Goal: Task Accomplishment & Management: Complete application form

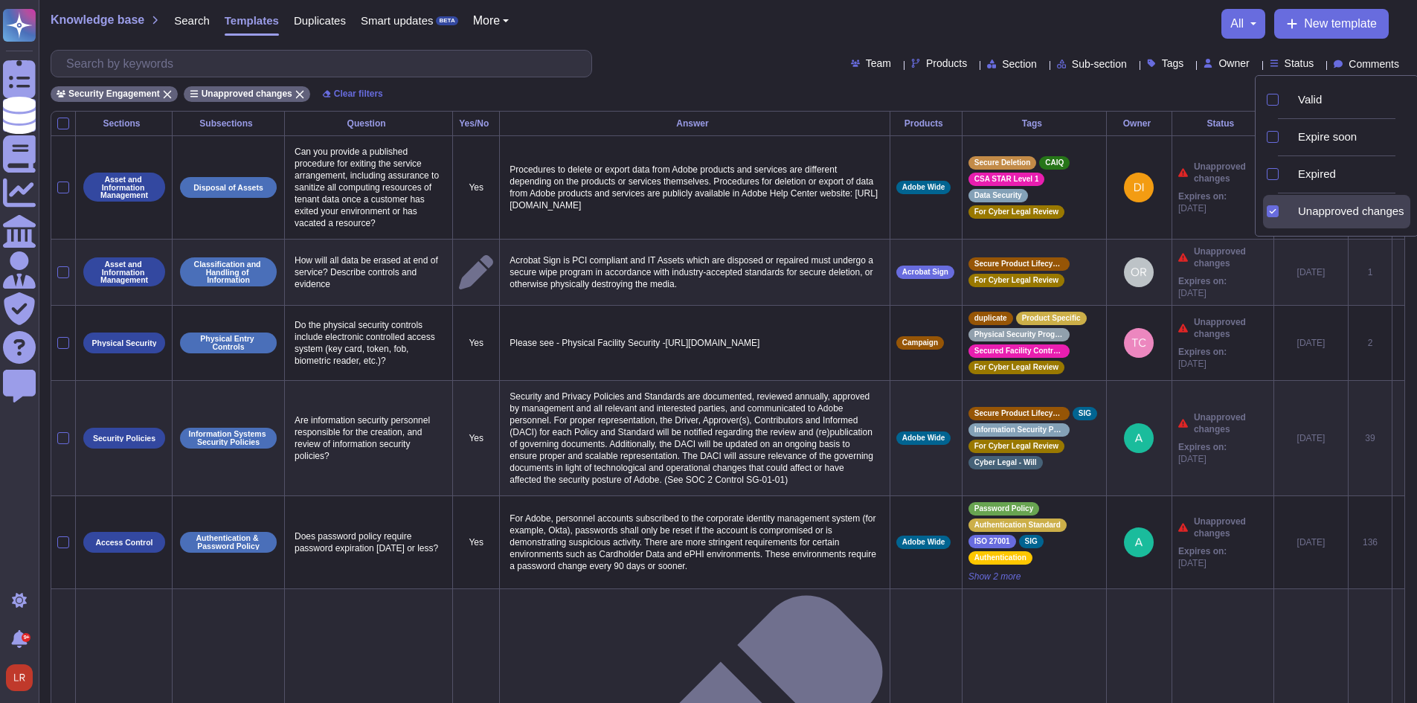
click at [690, 58] on div "Team Products Section Sub-section Tags Owner Status Comments" at bounding box center [728, 64] width 1355 height 28
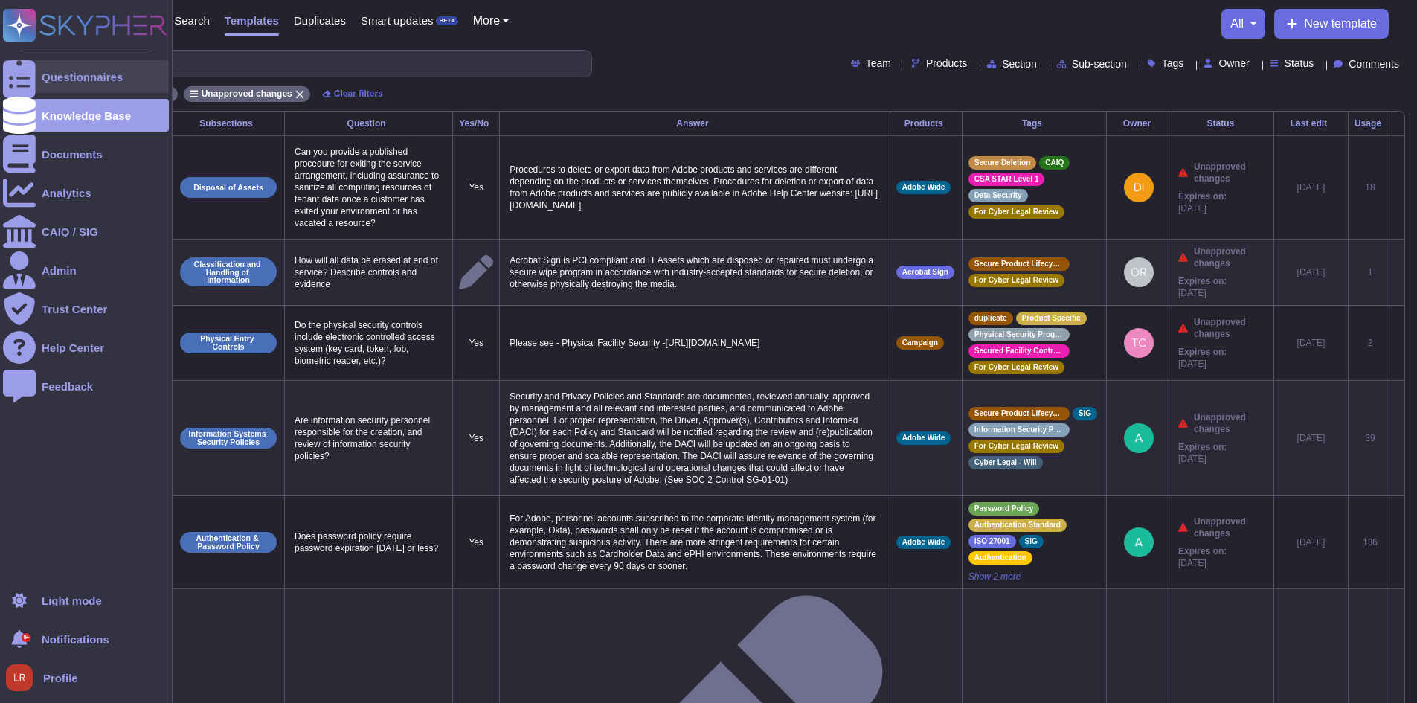
click at [33, 70] on div at bounding box center [19, 76] width 33 height 33
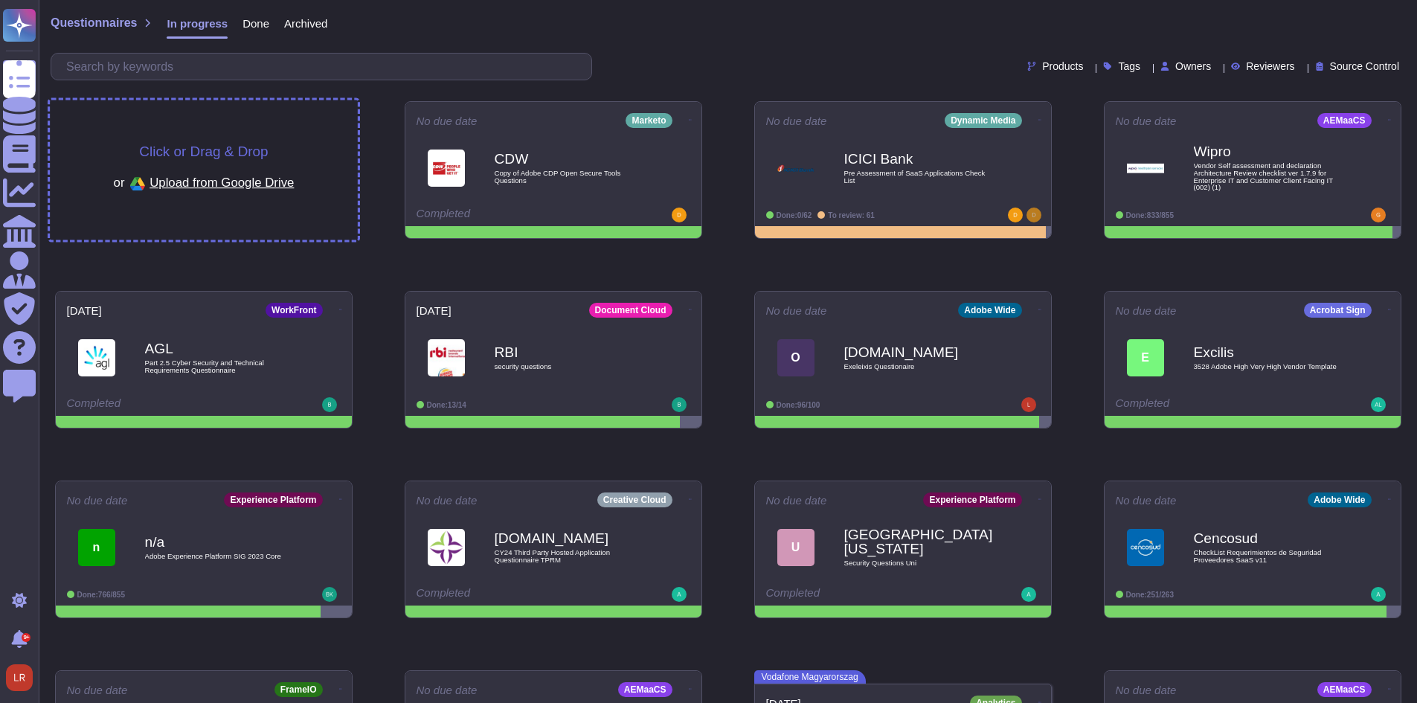
click at [206, 147] on span "Click or Drag & Drop" at bounding box center [203, 151] width 129 height 14
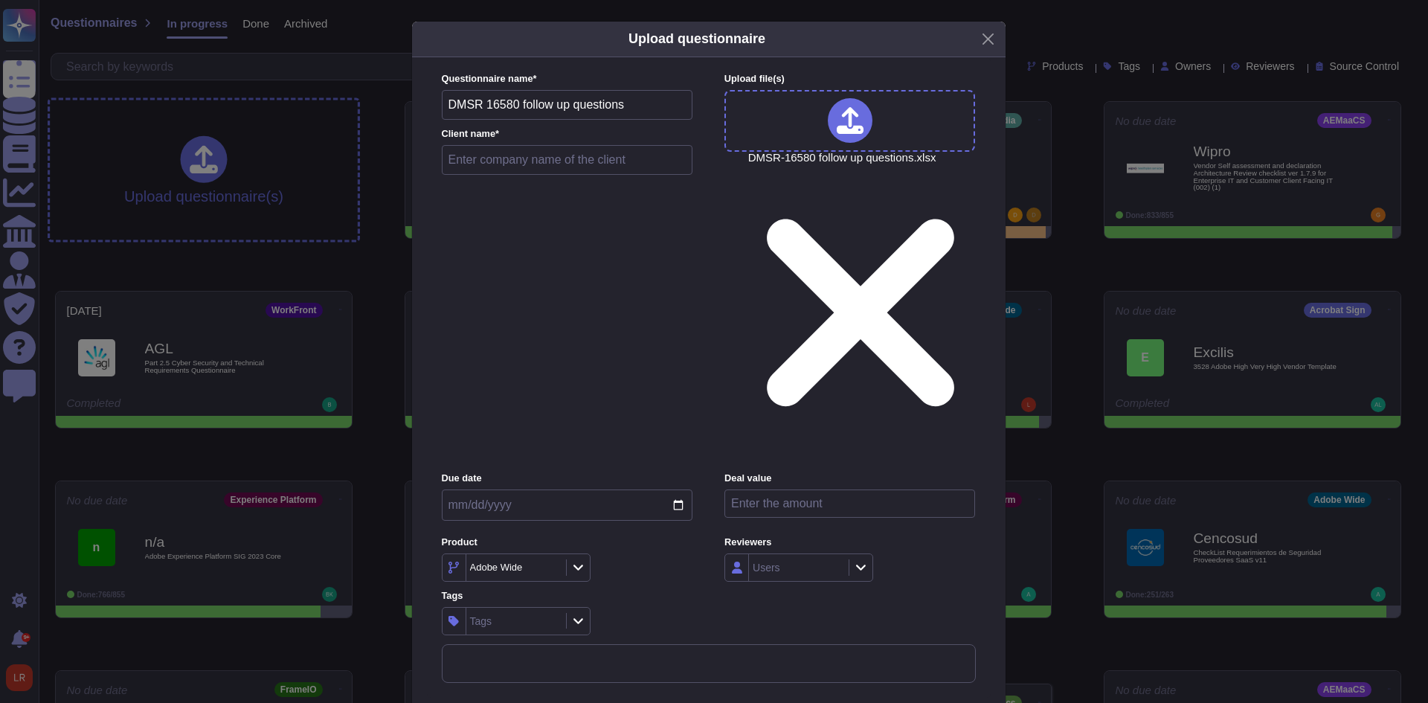
click at [489, 175] on input "text" at bounding box center [567, 160] width 251 height 30
type input "ERCOT"
click at [575, 561] on icon at bounding box center [578, 567] width 11 height 13
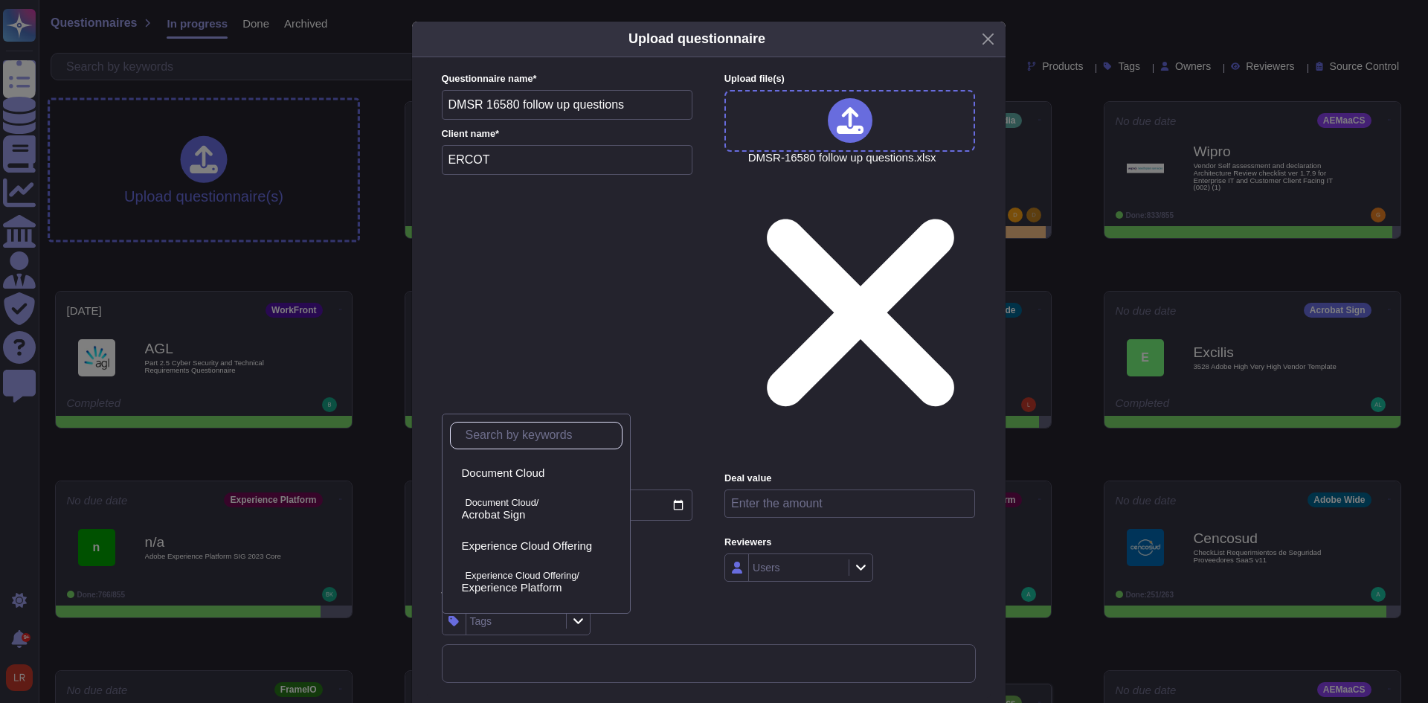
click at [521, 428] on input "text" at bounding box center [540, 436] width 164 height 26
type input "cre"
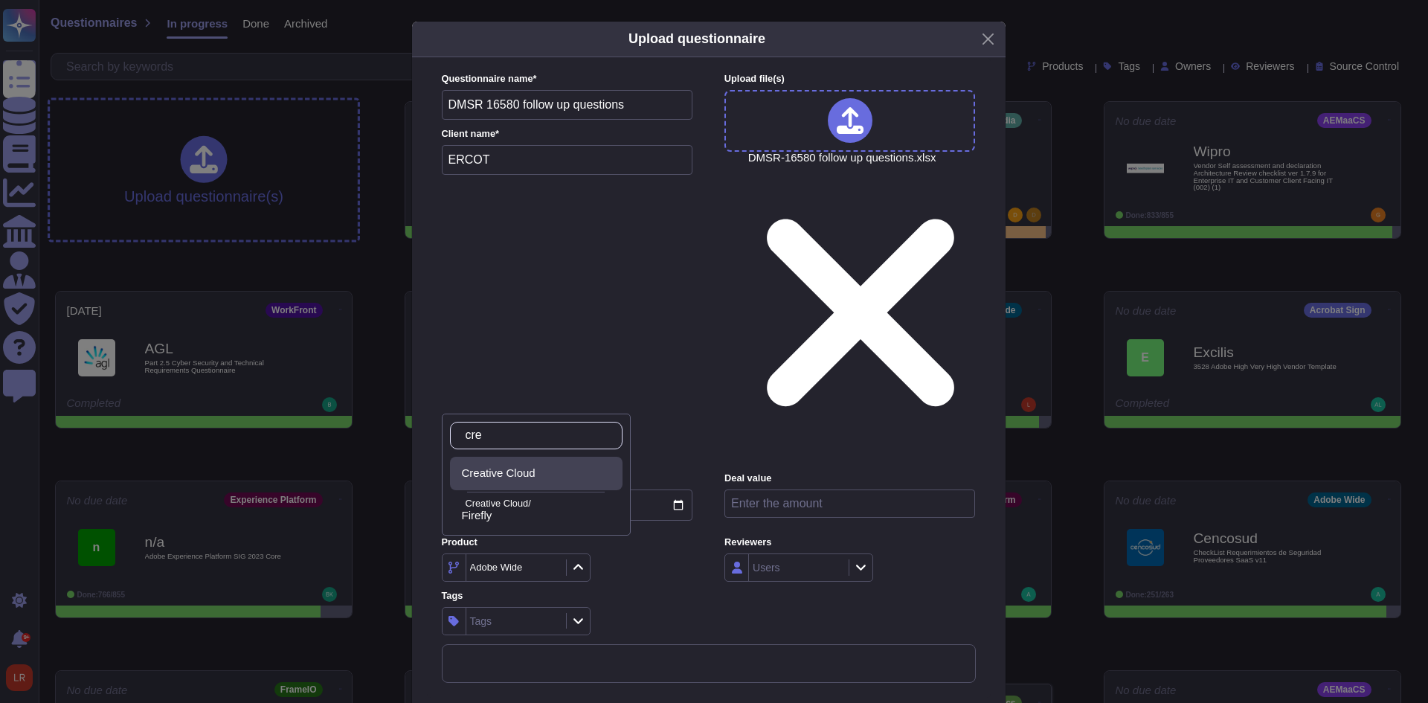
click at [513, 471] on span "Creative Cloud" at bounding box center [499, 472] width 74 height 13
click at [658, 589] on div "Tags Tags" at bounding box center [567, 612] width 251 height 46
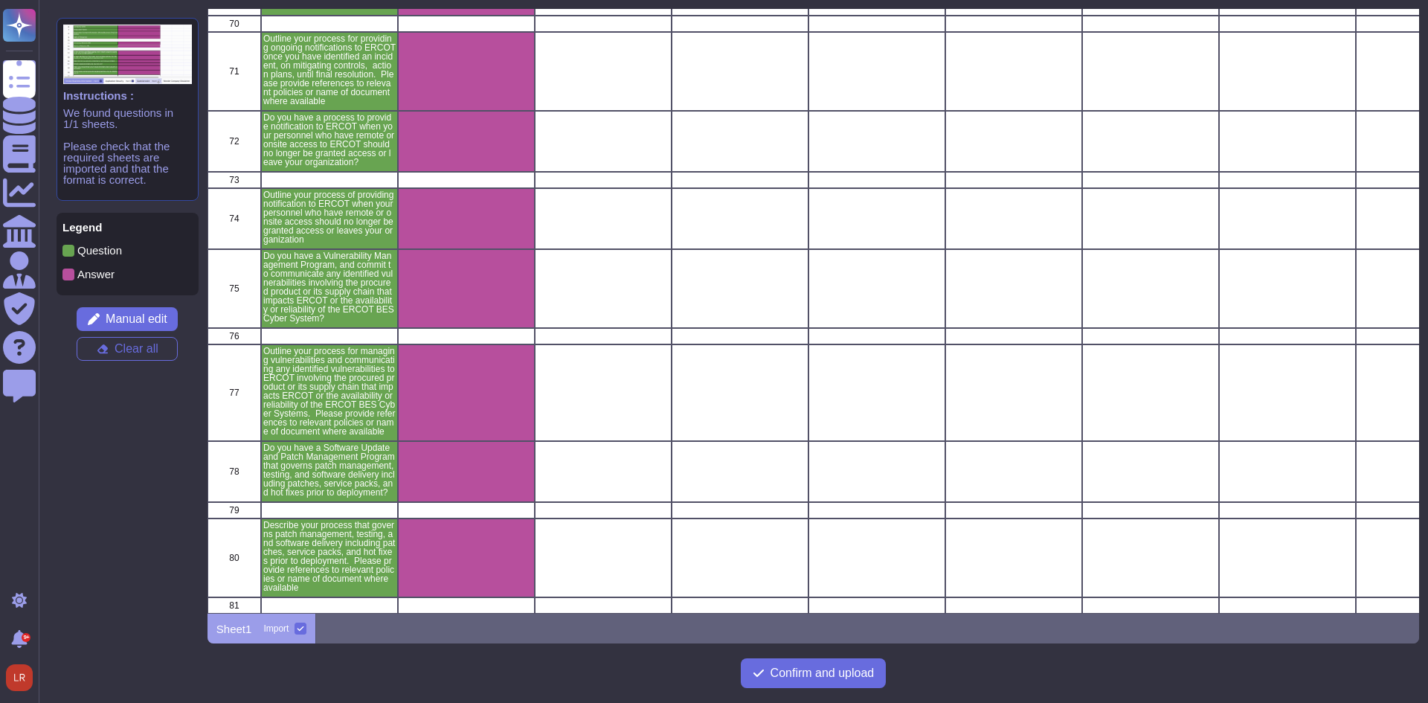
scroll to position [2922, 0]
click at [815, 674] on span "Confirm and upload" at bounding box center [823, 673] width 104 height 12
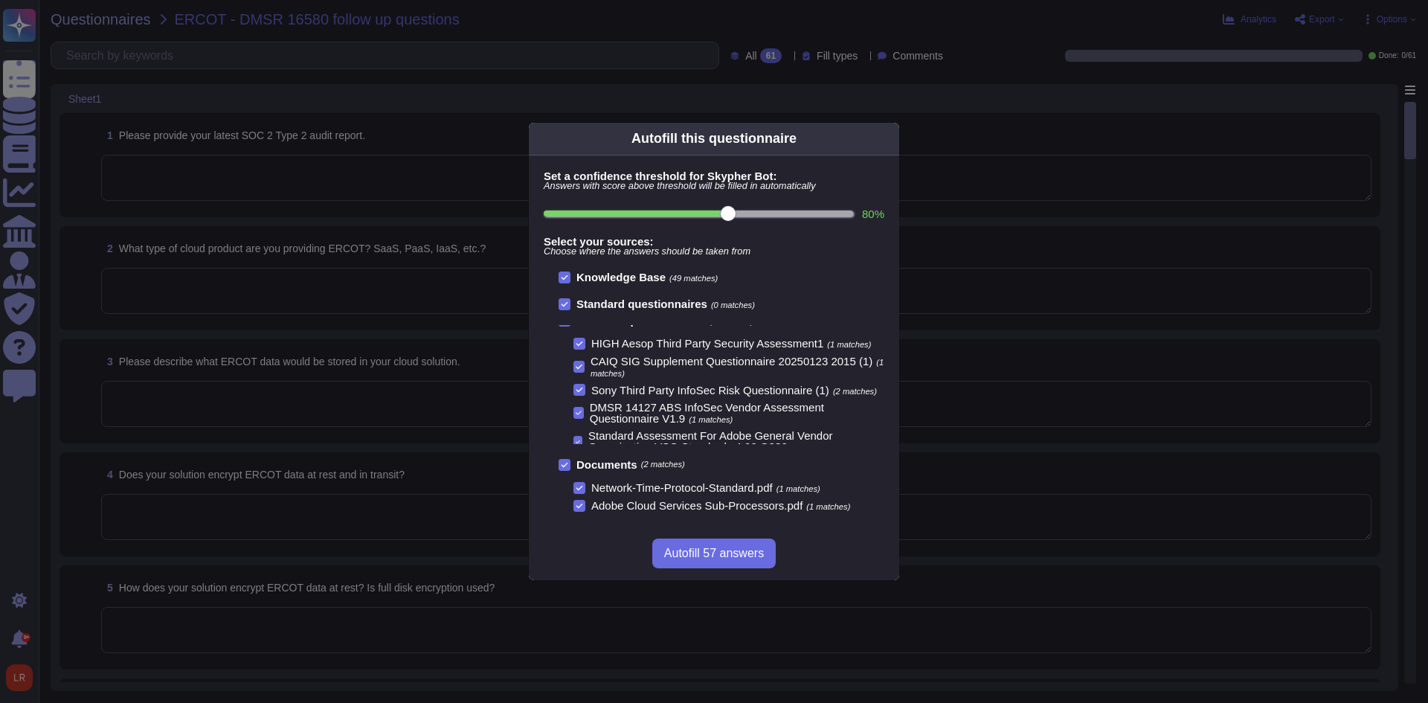
scroll to position [20, 0]
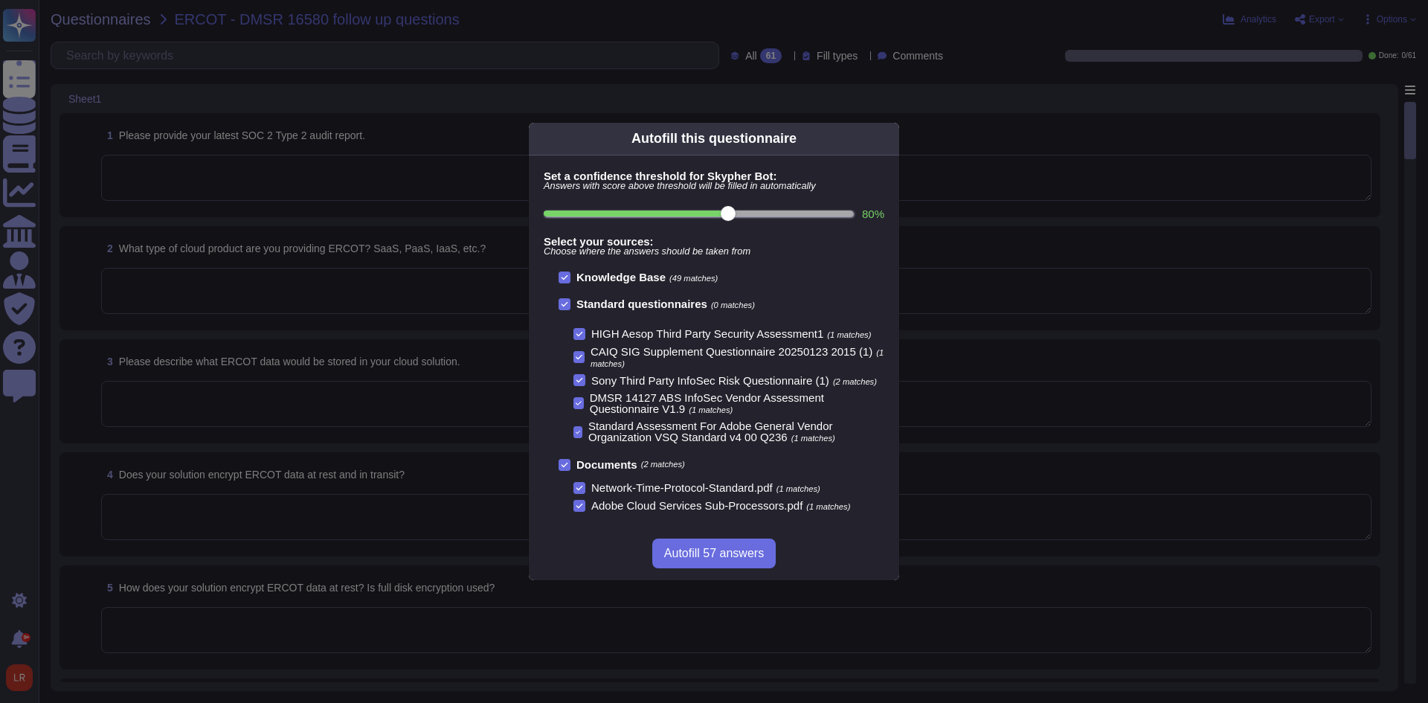
click at [567, 308] on div at bounding box center [565, 304] width 12 height 12
click at [0, 0] on input "Standard questionnaires (0 matches)" at bounding box center [0, 0] width 0 height 0
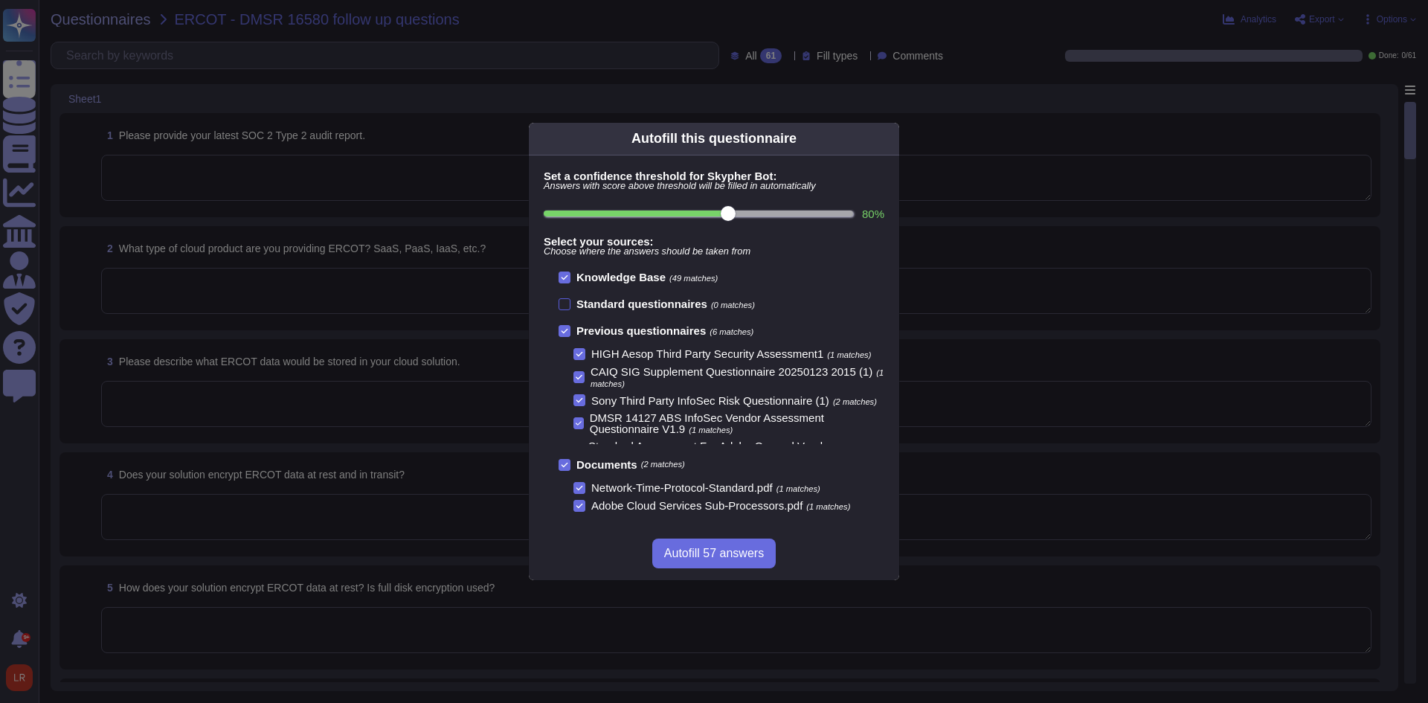
click at [566, 306] on div at bounding box center [565, 304] width 12 height 12
click at [0, 0] on input "Standard questionnaires (0 matches)" at bounding box center [0, 0] width 0 height 0
click at [562, 334] on icon at bounding box center [564, 330] width 7 height 7
click at [0, 0] on input "Previous questionnaires (6 matches)" at bounding box center [0, 0] width 0 height 0
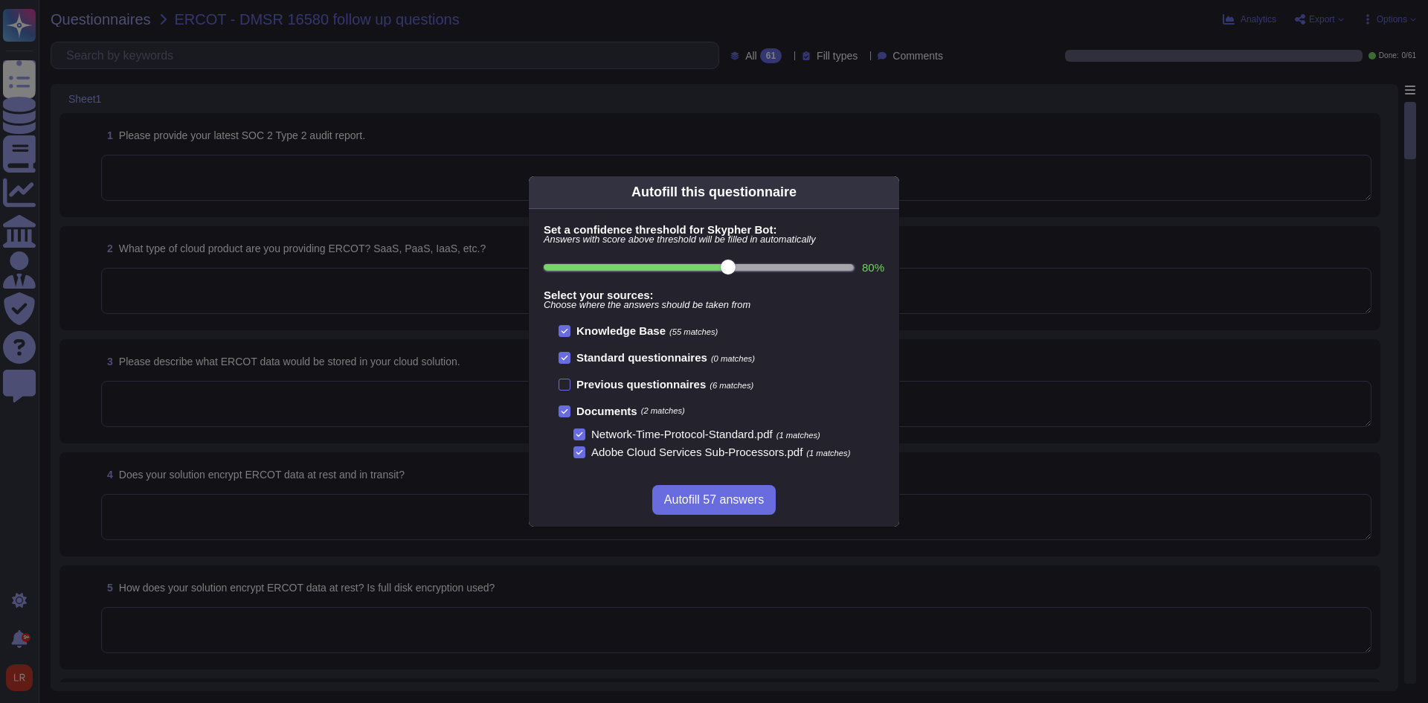
click at [565, 353] on div at bounding box center [565, 358] width 12 height 12
click at [0, 0] on input "Standard questionnaires (0 matches)" at bounding box center [0, 0] width 0 height 0
click at [841, 267] on input "80 %" at bounding box center [698, 267] width 309 height 6
type input "100"
click at [713, 501] on span "Autofill 1 answers" at bounding box center [713, 500] width 93 height 12
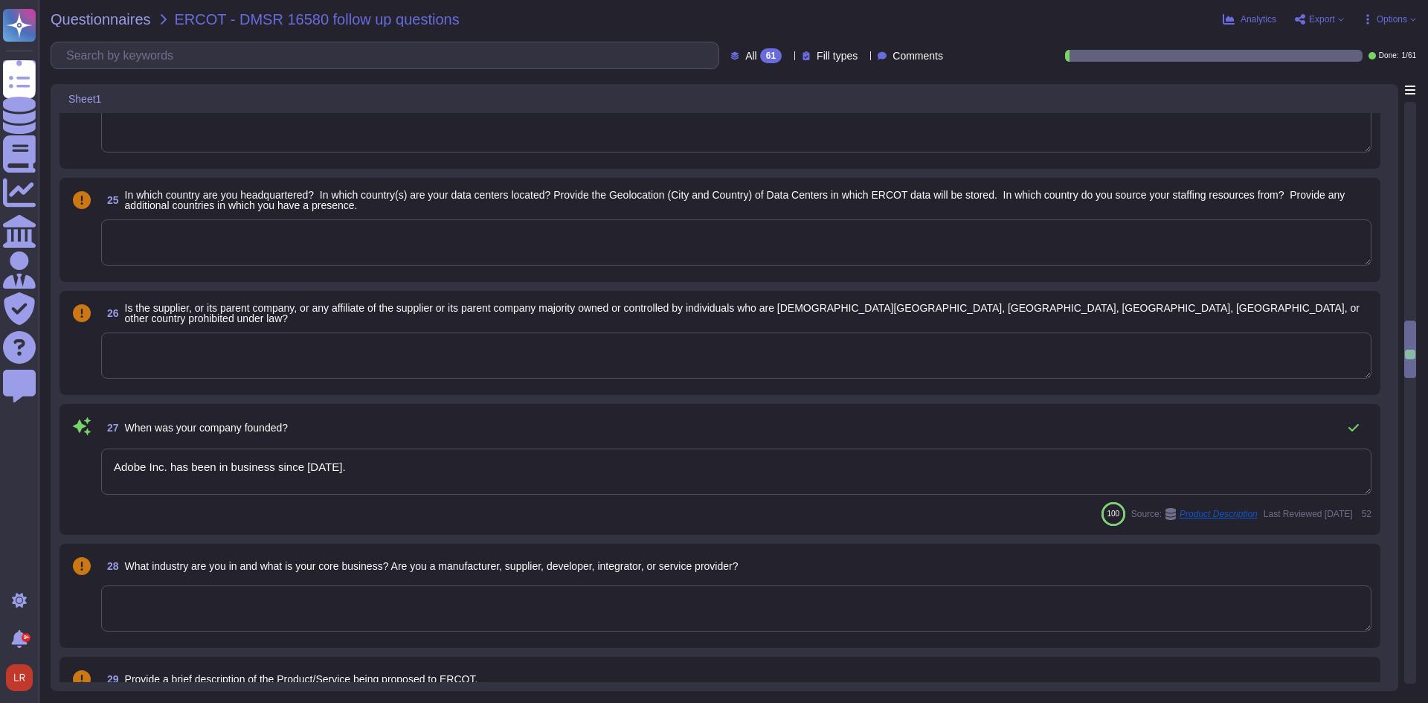
type textarea "Adobe Inc. has been in business since [DATE]."
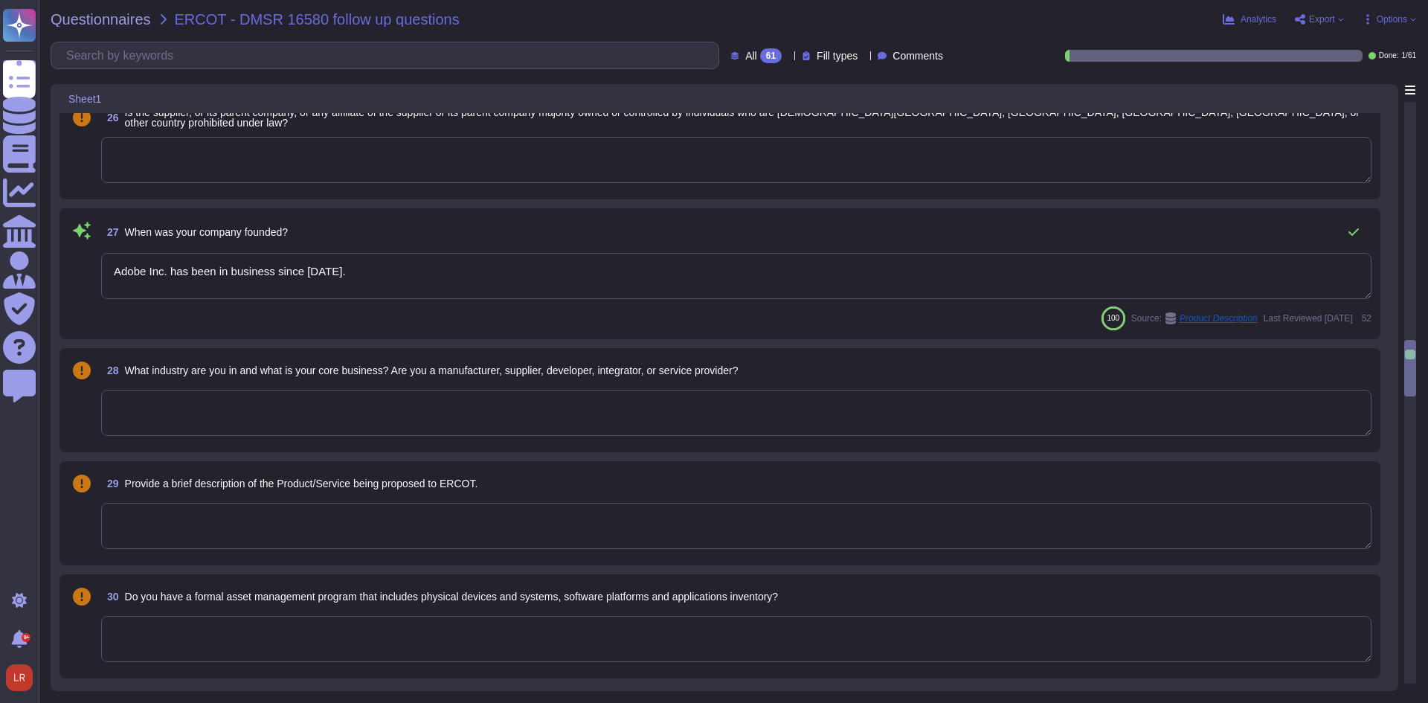
scroll to position [2603, 0]
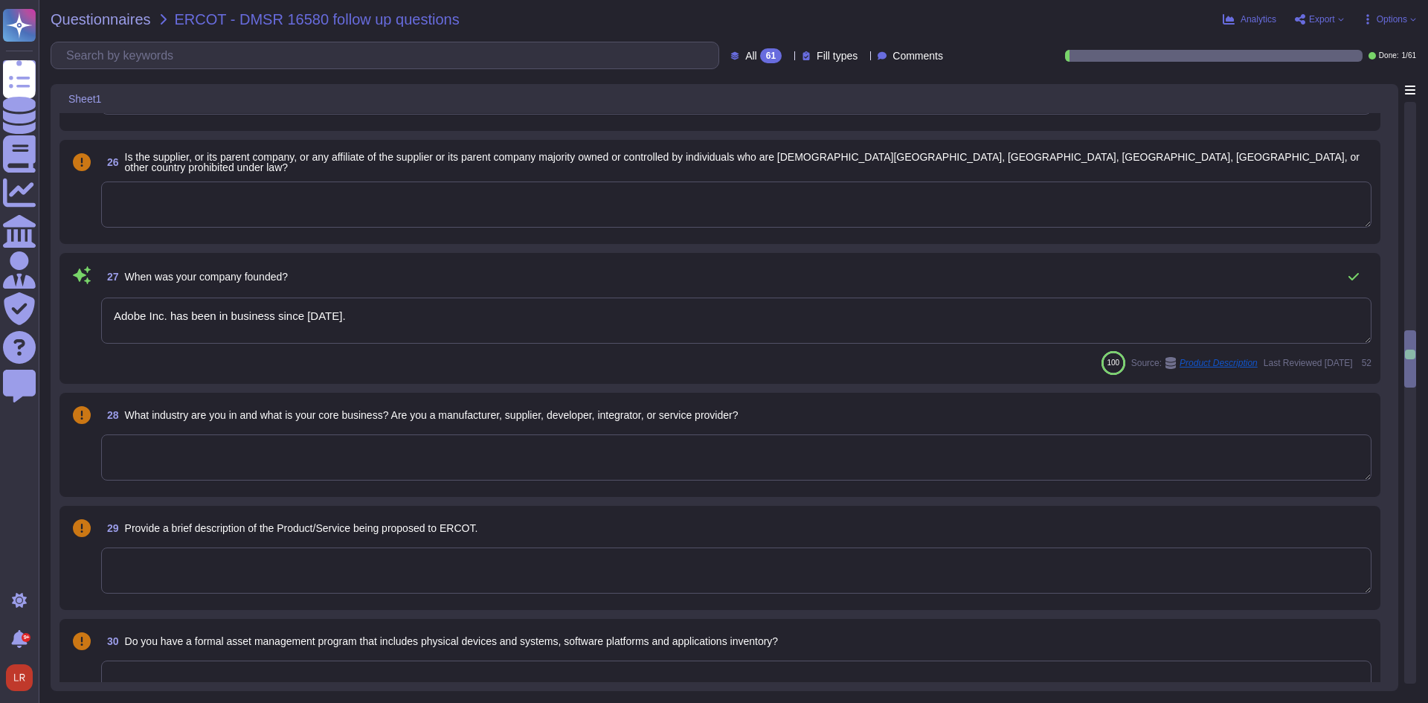
click at [1392, 23] on span "Options" at bounding box center [1392, 19] width 30 height 9
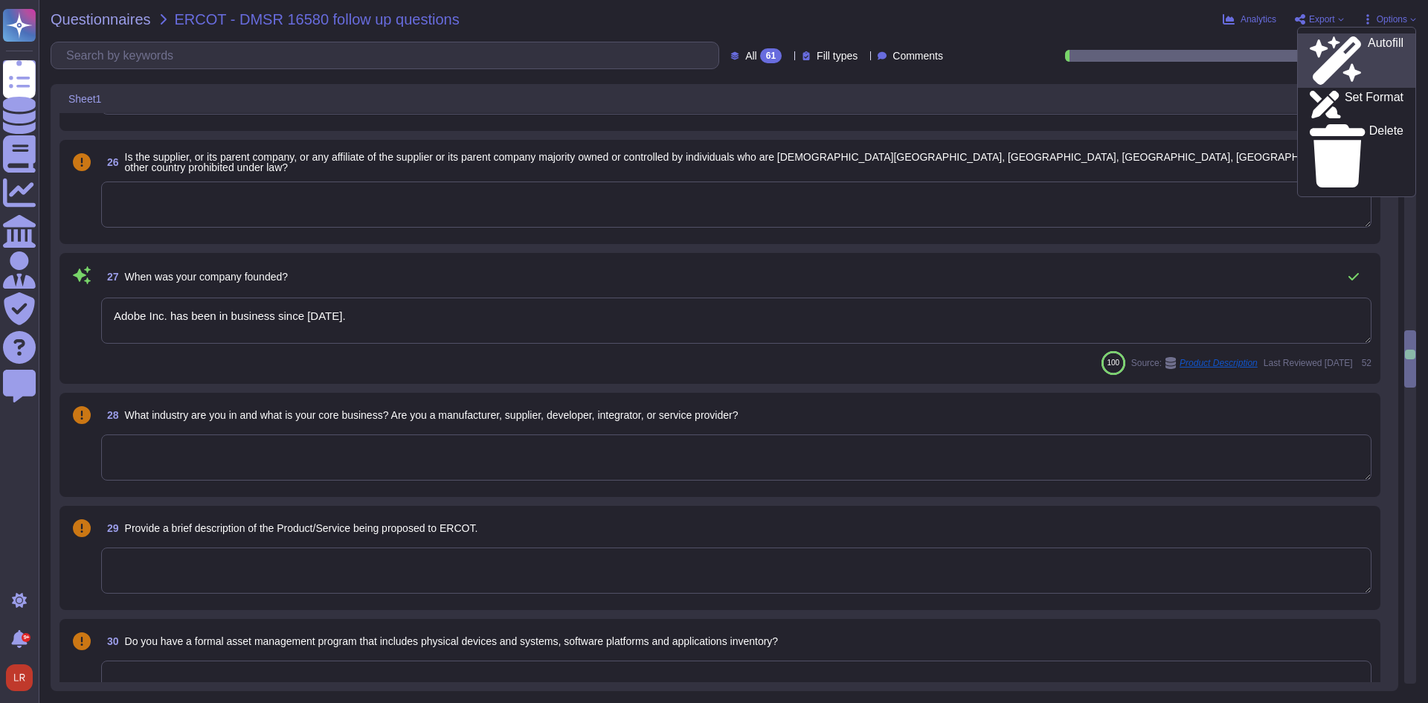
click at [1384, 38] on div "Autofill" at bounding box center [1357, 60] width 94 height 48
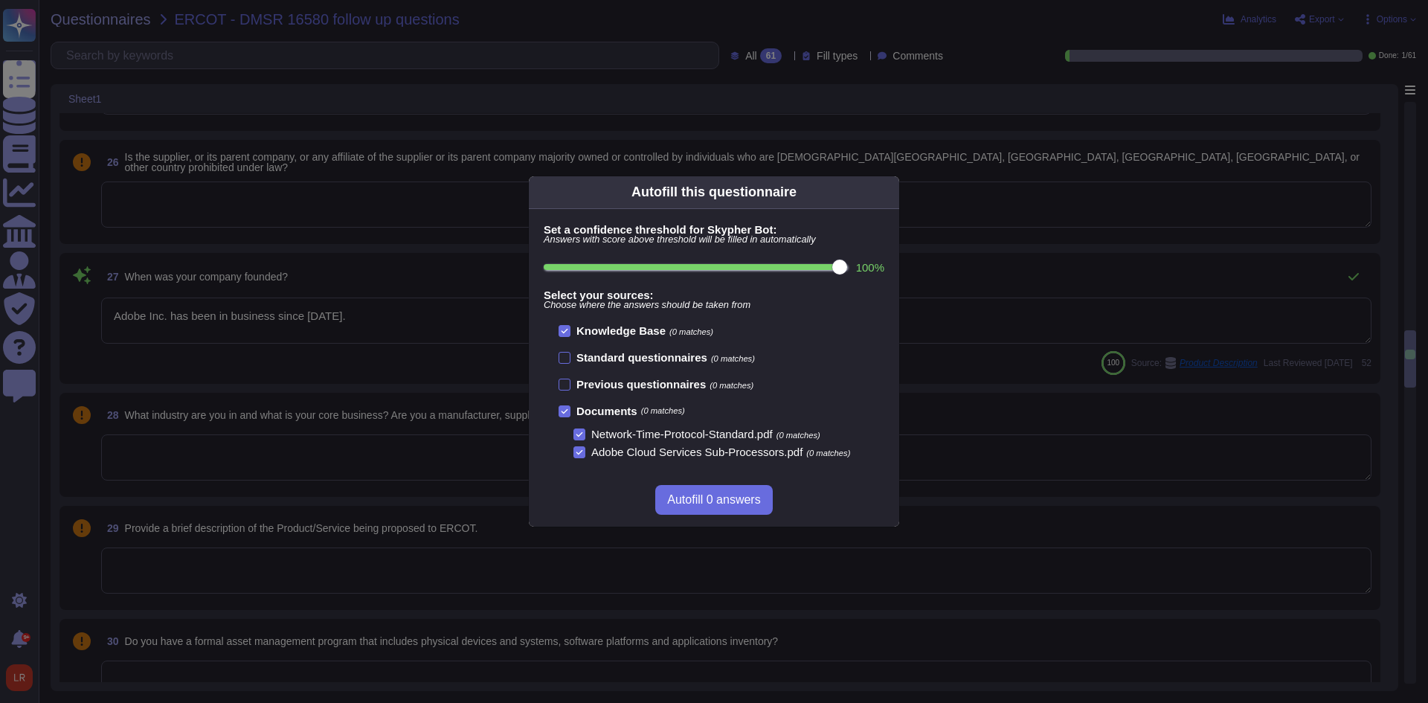
click at [820, 266] on input "100 %" at bounding box center [695, 267] width 303 height 6
click at [814, 265] on input "100 %" at bounding box center [695, 267] width 303 height 6
click at [803, 266] on input "100 %" at bounding box center [695, 267] width 303 height 6
type input "90"
click at [736, 503] on span "Autofill 11 answers" at bounding box center [714, 500] width 100 height 12
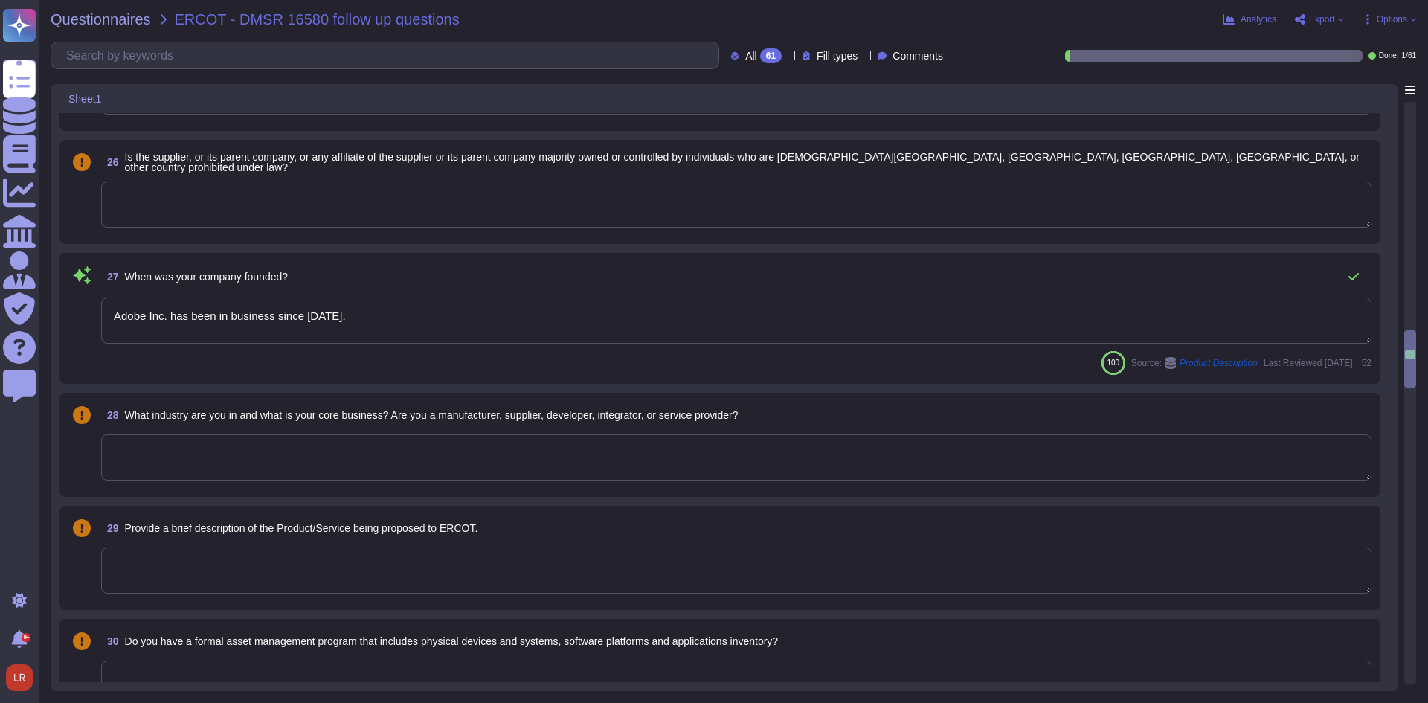
type textarea "Founded in [DATE], Adobe Inc. is one of the largest and most diversified softwa…"
type textarea "Adobe documents devices in accordance with its Information Systems Asset Invent…"
type textarea "Lor Ipsum Dolorsi Ametconse (ADI) el s doeiusmod temporinci utlaboree, dolorema…"
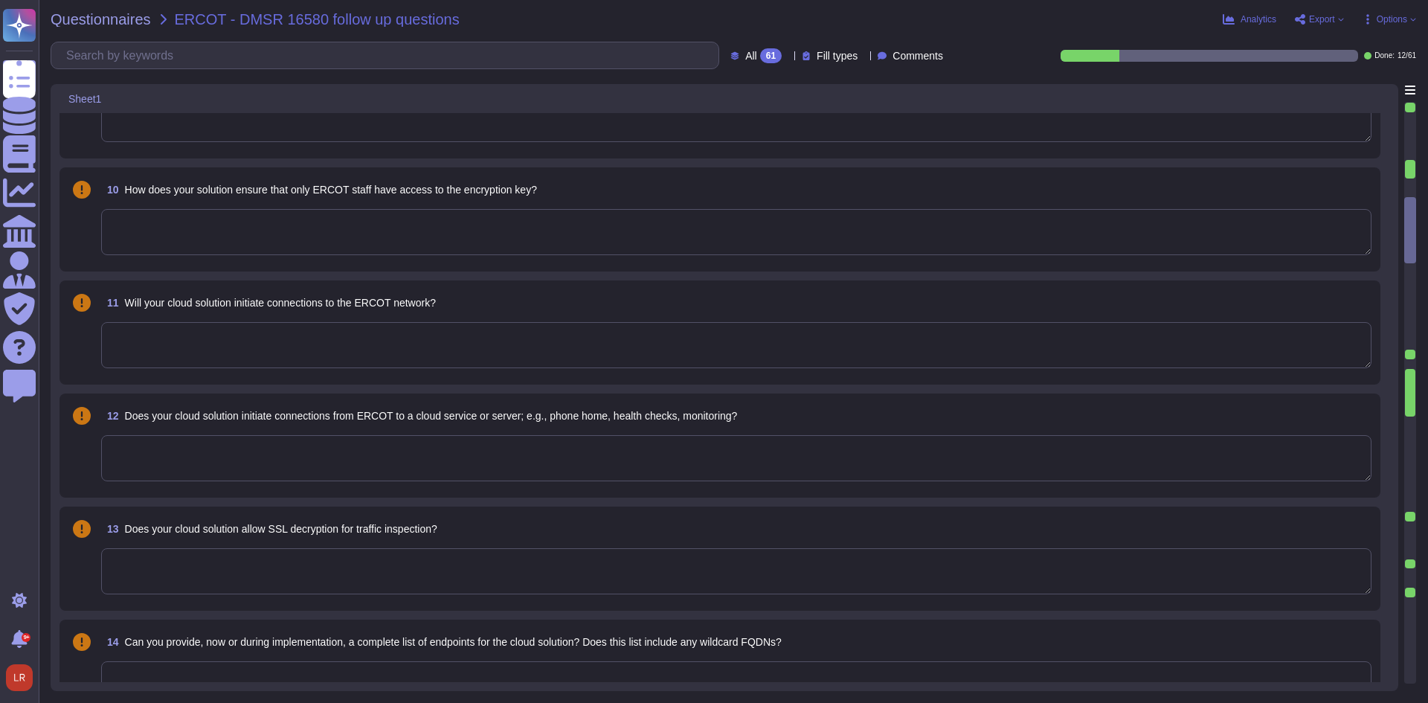
type textarea "Document Cloud provides AES-256 encryption of data at rest and in transit. Crea…"
type textarea "Adobe has established an e-Waste disposal program, for Cost Center managers and…"
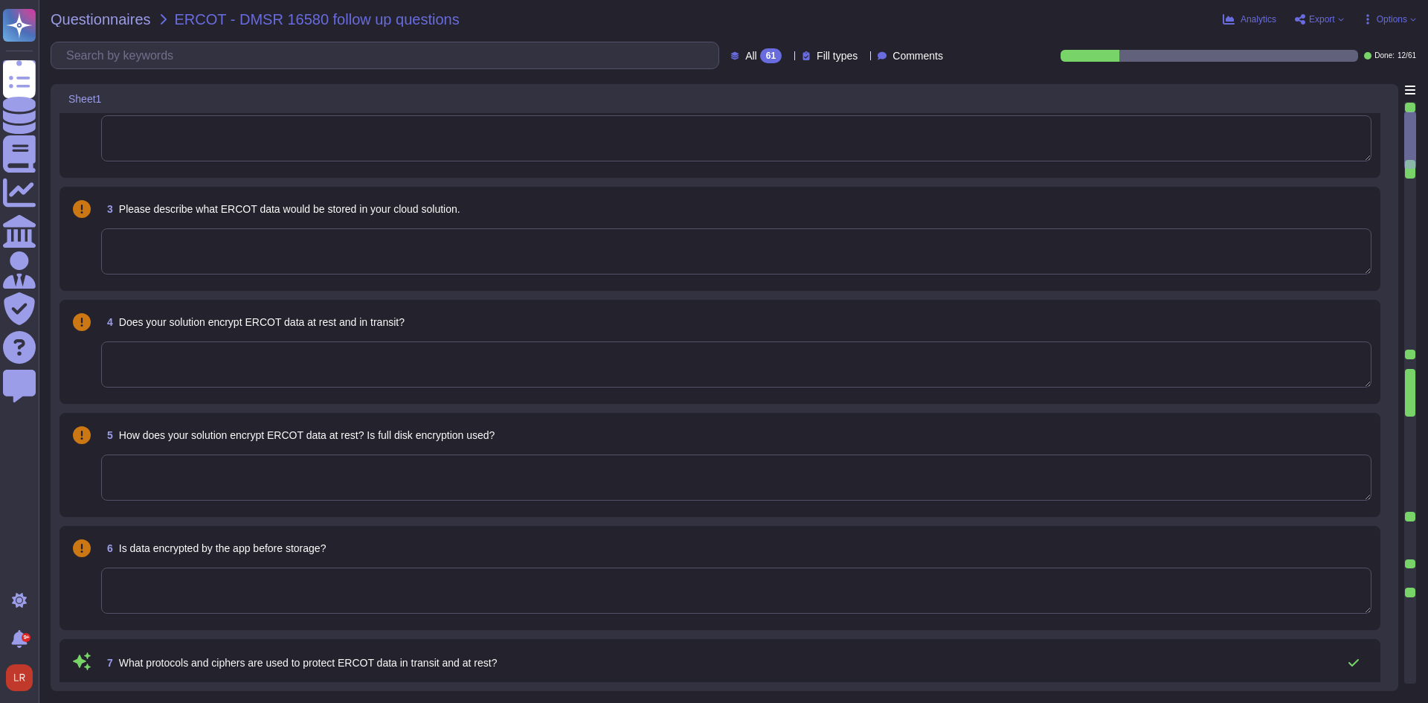
type textarea "Third-party audit or certification reports are available under NDA and can be r…"
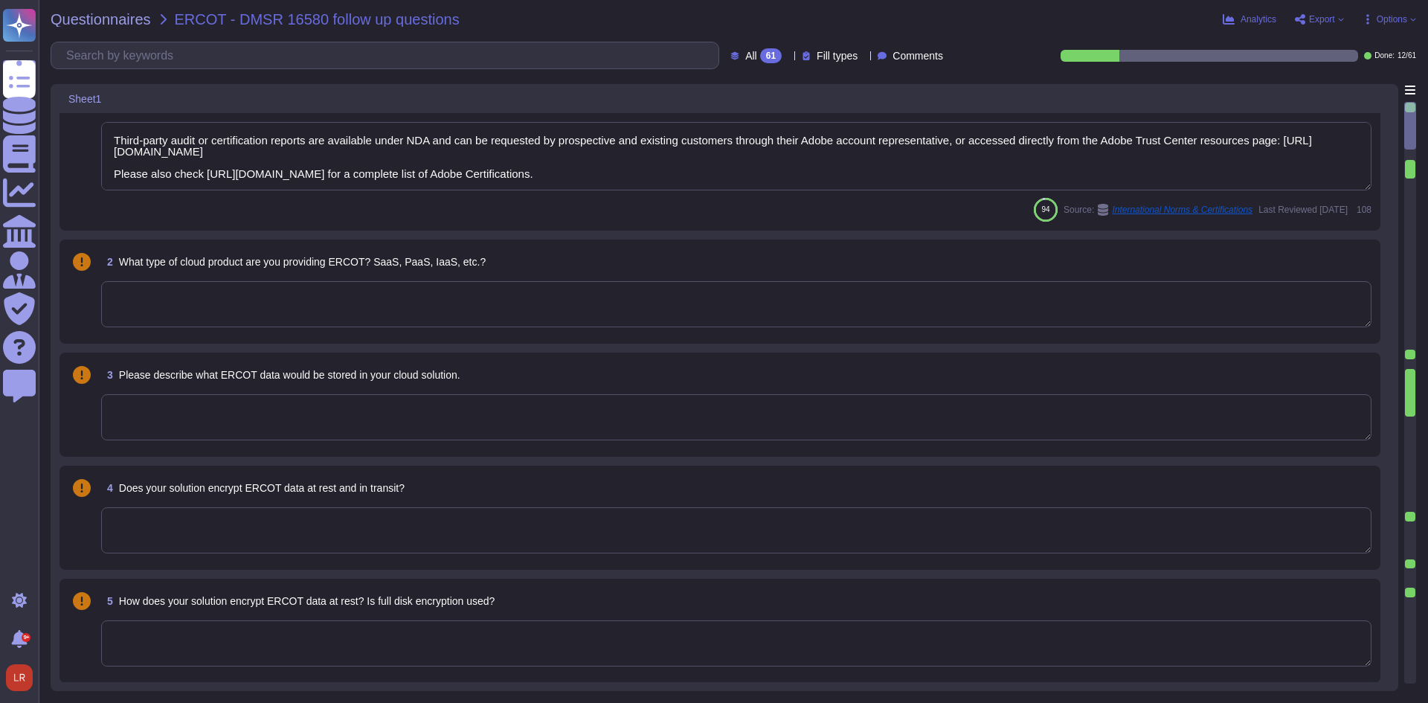
scroll to position [0, 0]
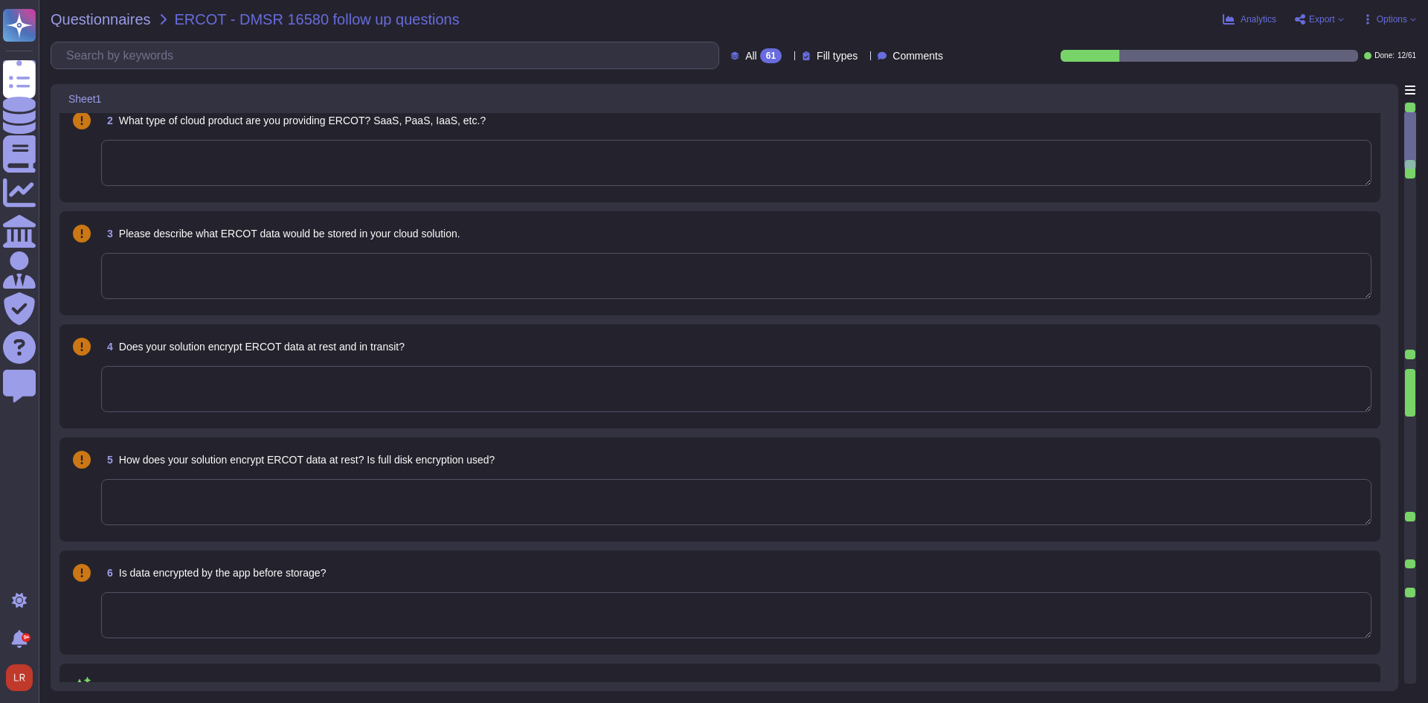
type textarea "Adobe has established an e-Waste disposal program, for Cost Center managers and…"
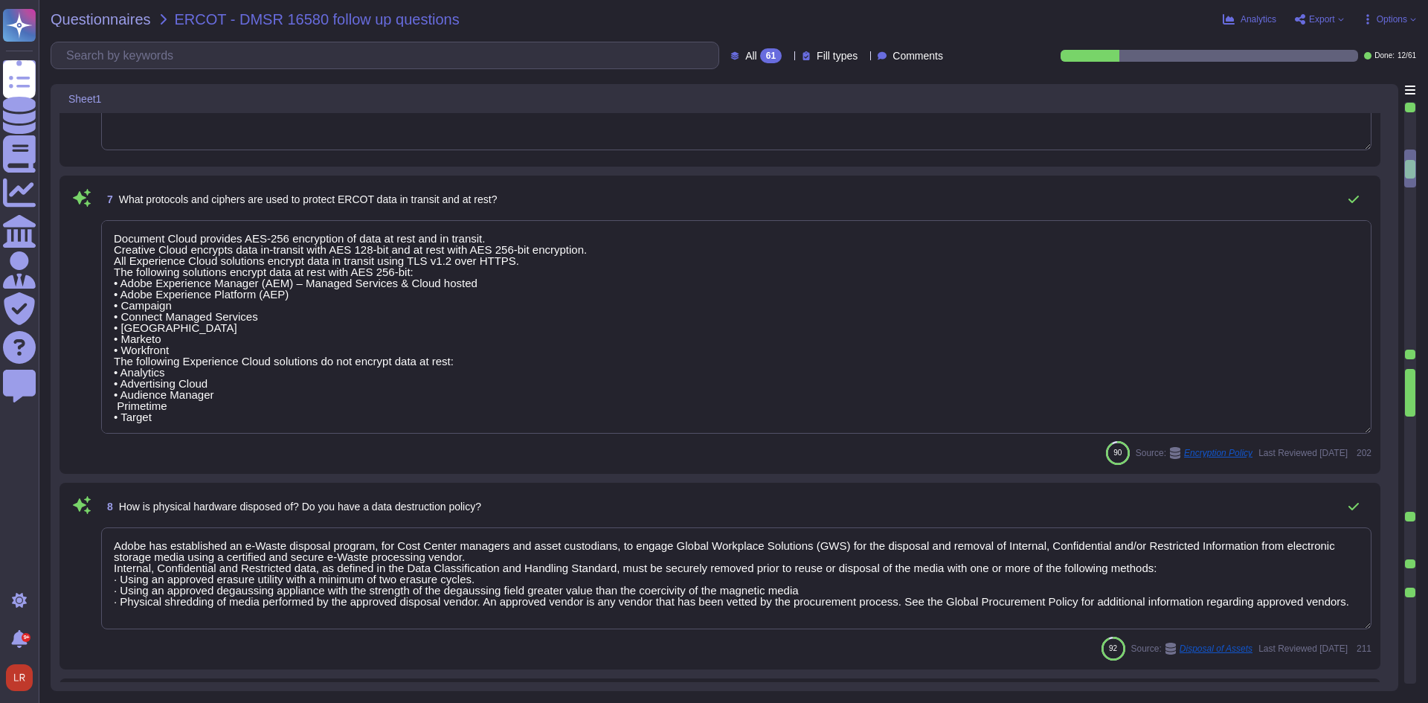
scroll to position [620, 0]
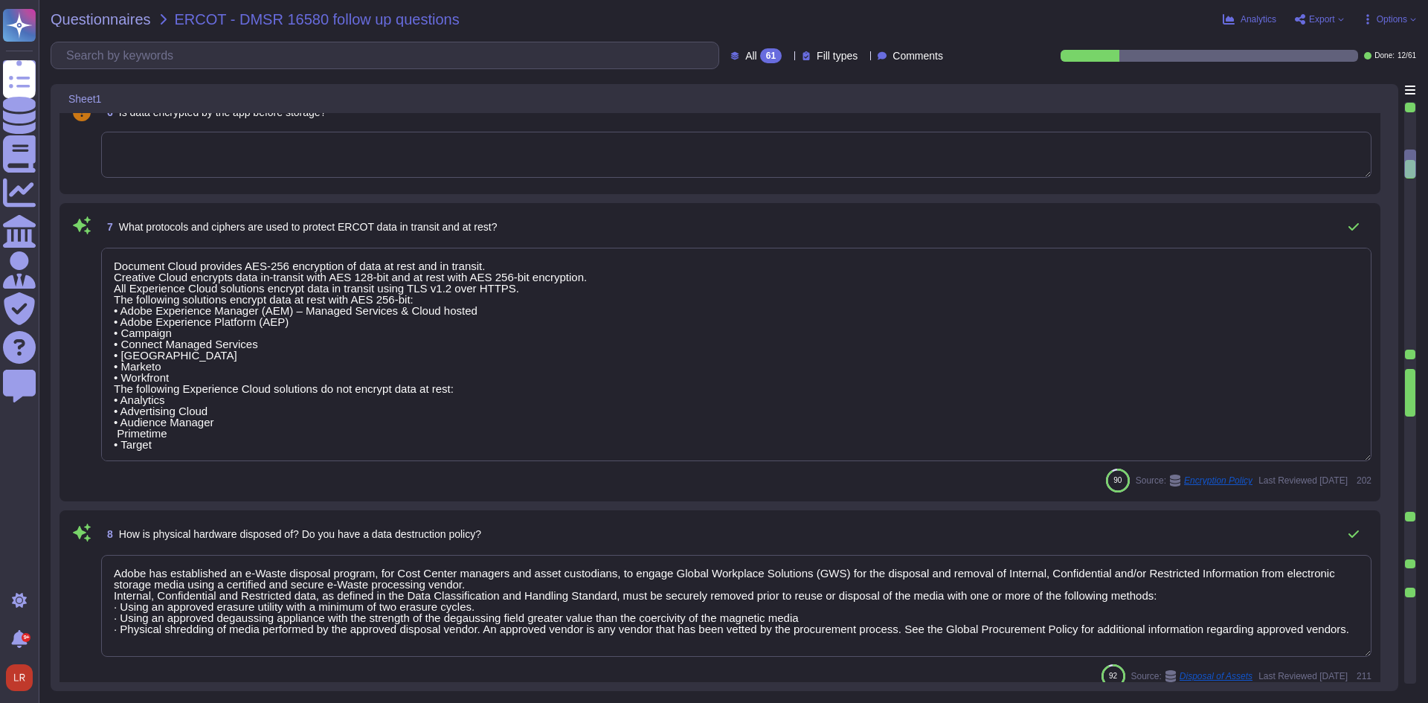
click at [245, 404] on textarea "Document Cloud provides AES-256 encryption of data at rest and in transit. Crea…" at bounding box center [736, 354] width 1270 height 213
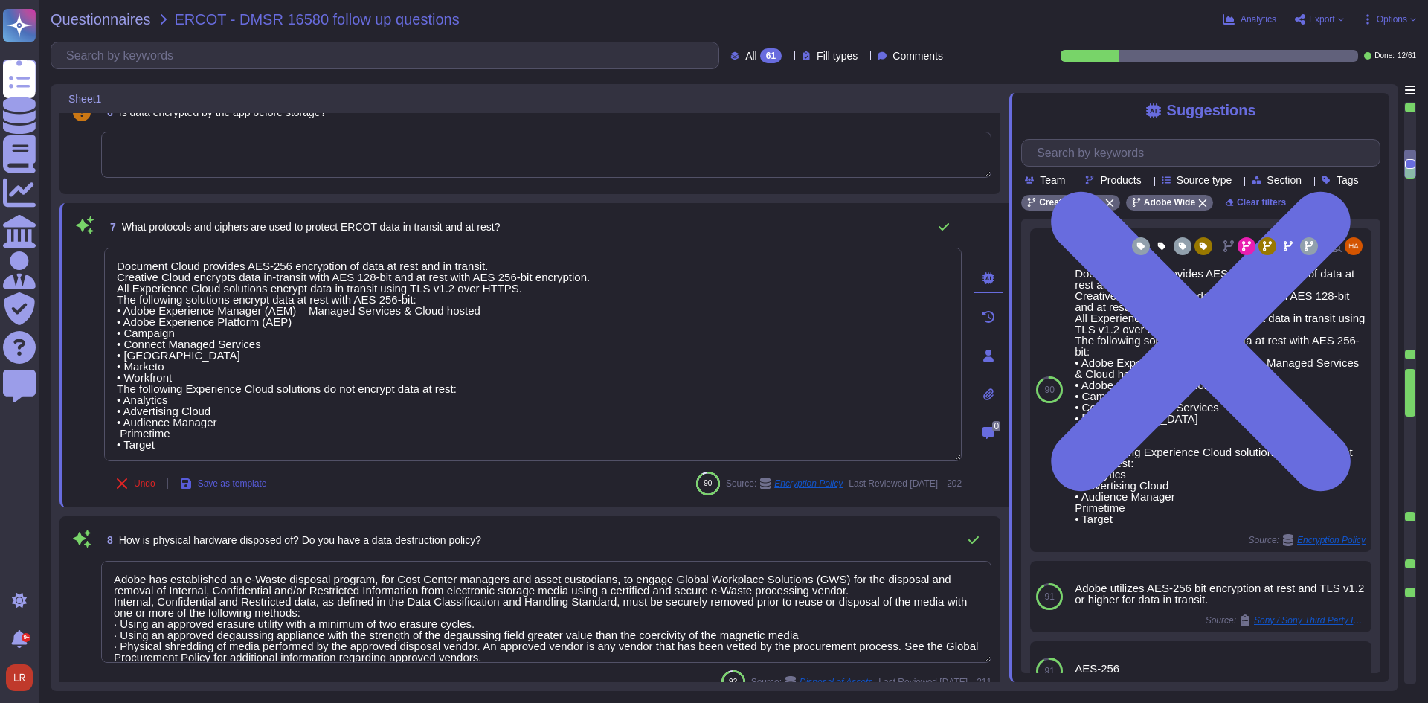
scroll to position [1, 0]
drag, startPoint x: 117, startPoint y: 289, endPoint x: 209, endPoint y: 492, distance: 223.0
click at [209, 492] on div "7 What protocols and ciphers are used to protect ERCOT data in transit and at r…" at bounding box center [516, 355] width 890 height 286
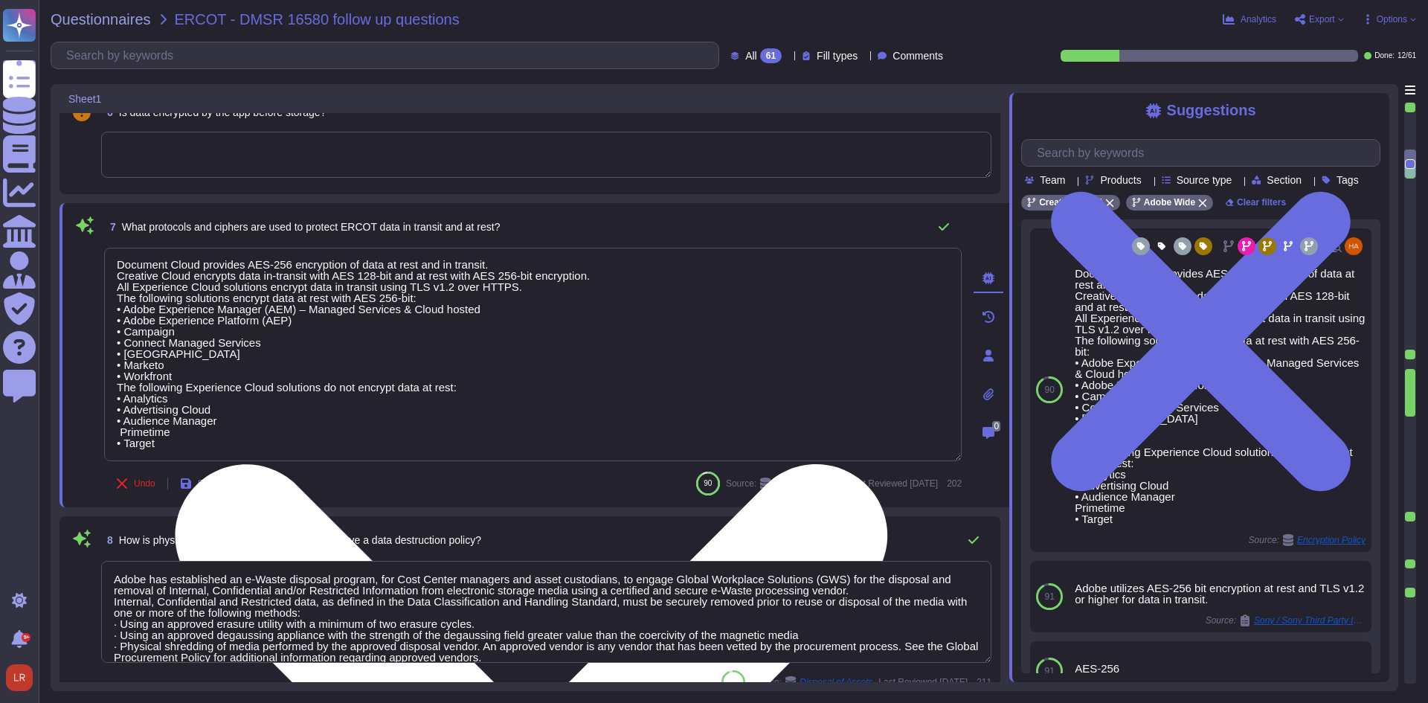
scroll to position [0, 0]
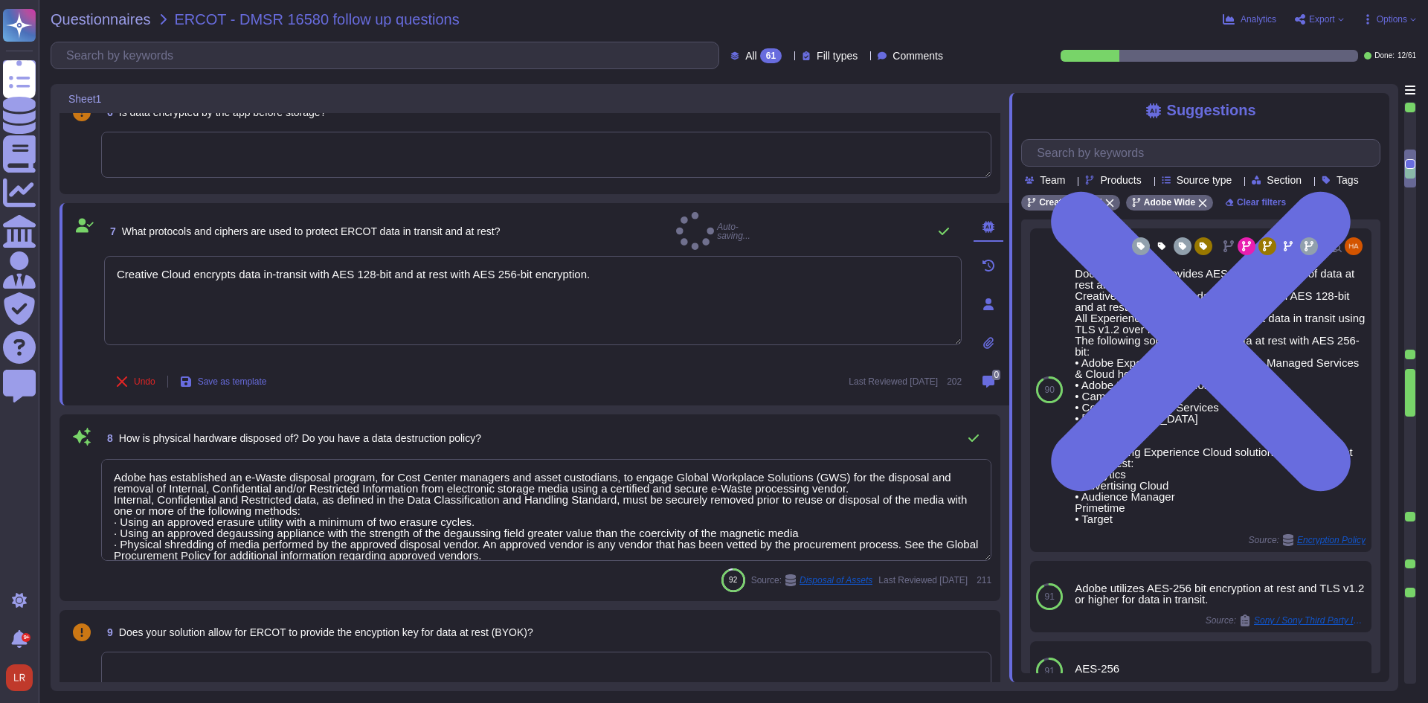
type textarea "Creative Cloud encrypts data in-transit with AES 128-bit and at rest with AES 2…"
click at [425, 367] on div "Undo Save as template Last Reviewed [DATE] 202" at bounding box center [533, 382] width 858 height 30
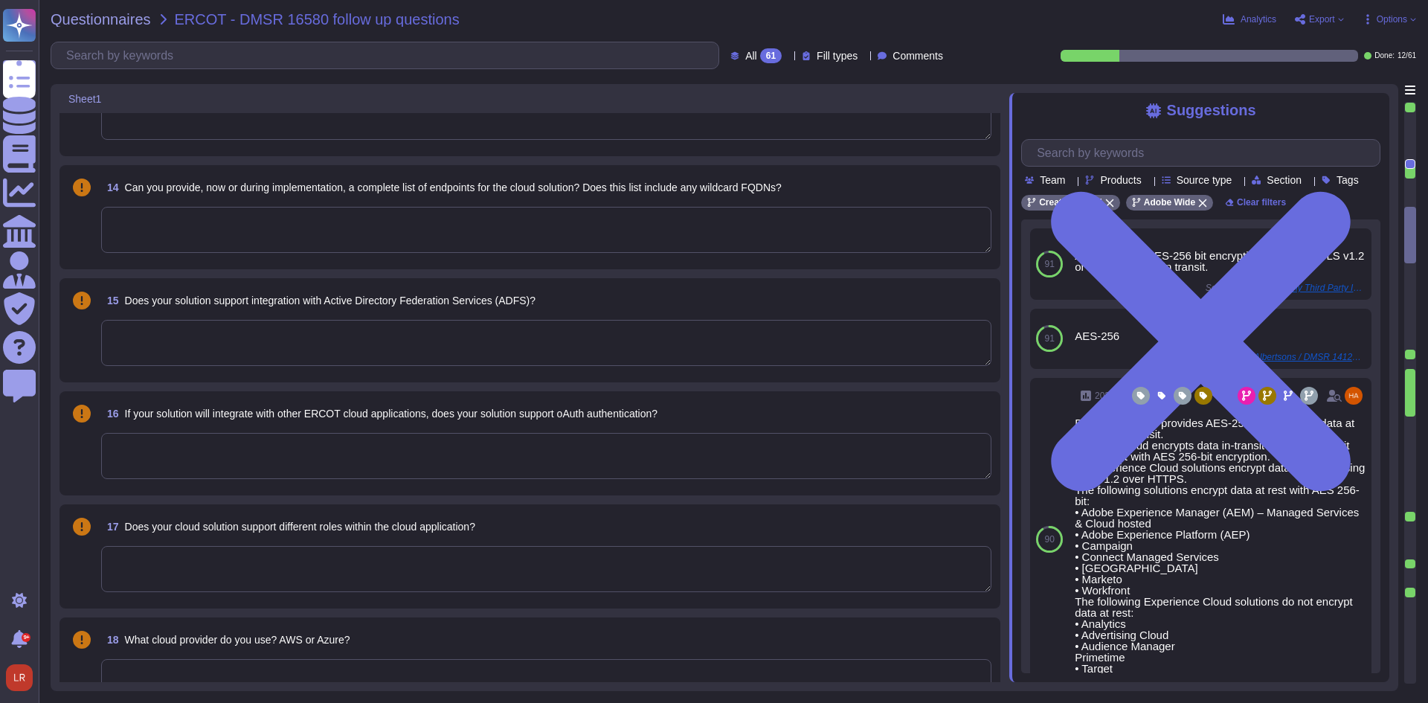
scroll to position [1612, 0]
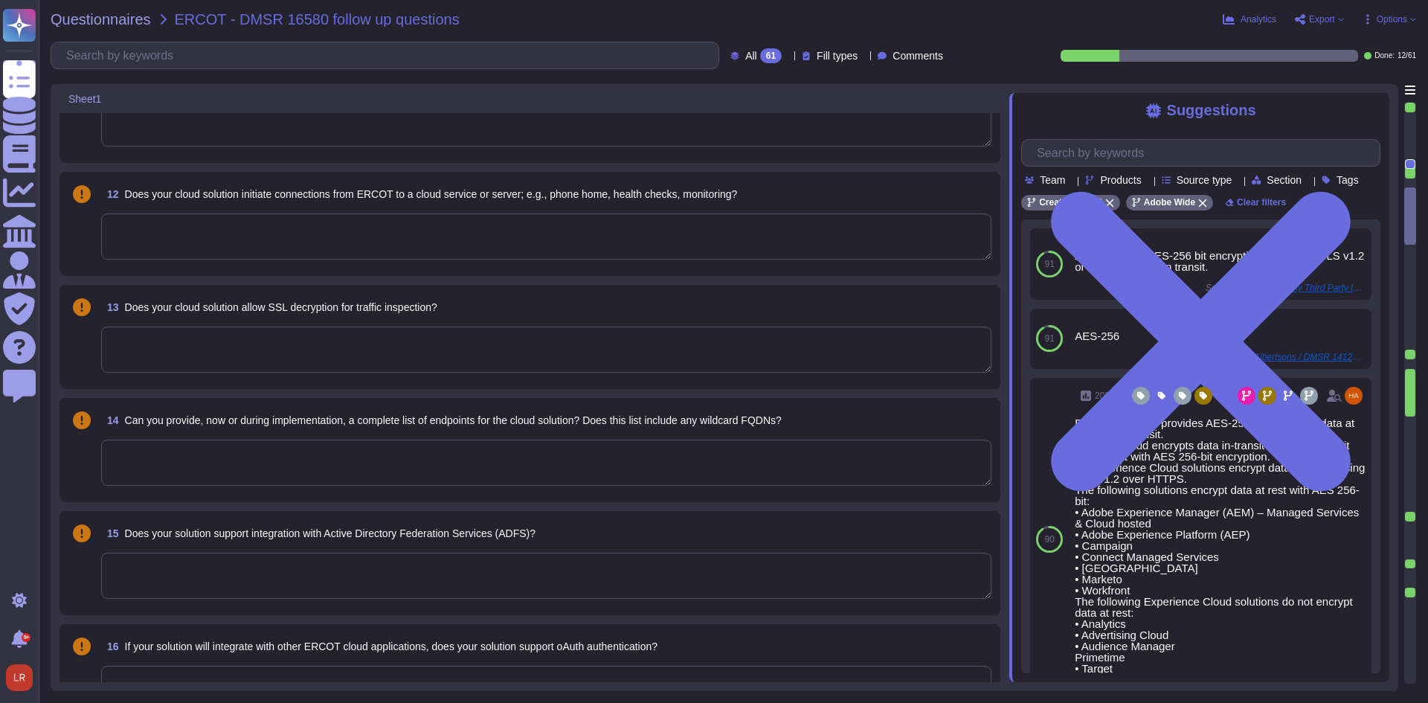
type textarea "Adobe has established an e-Waste disposal program, for Cost Center managers and…"
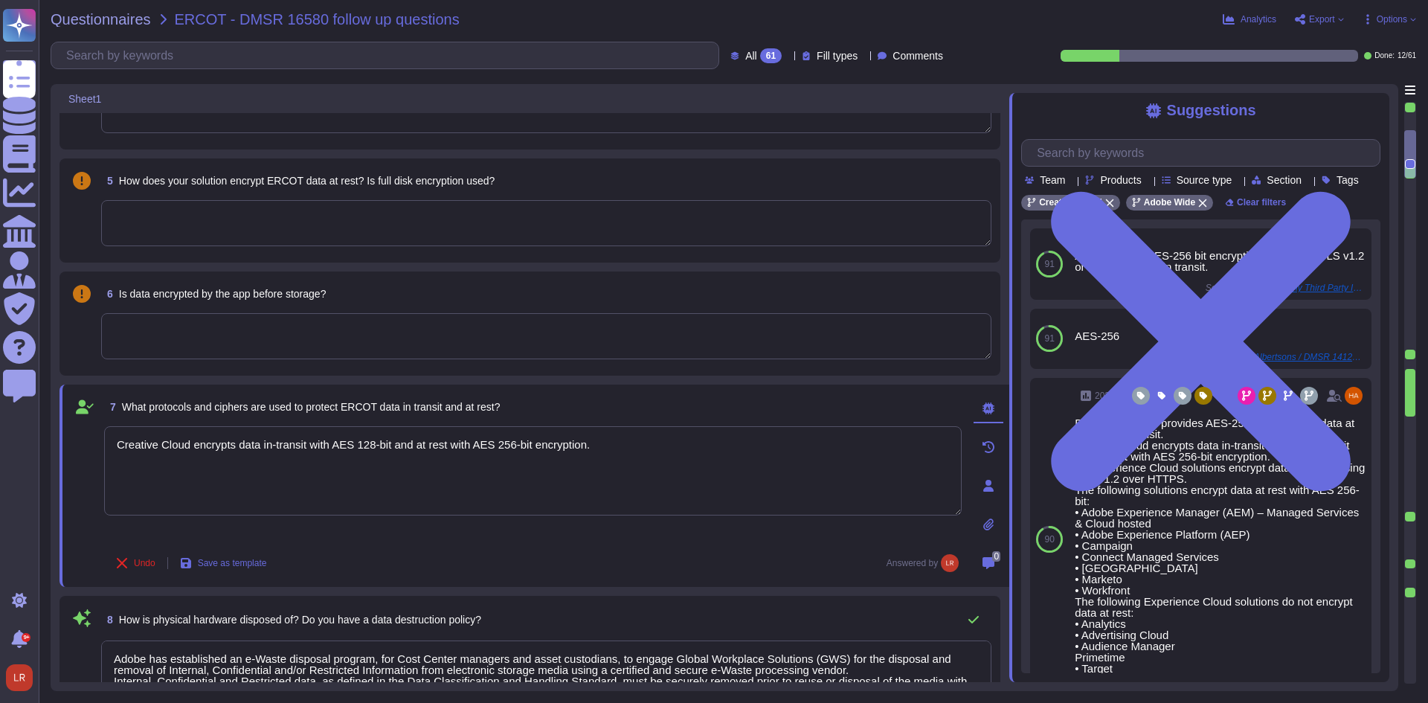
type textarea "Third-party audit or certification reports are available under NDA and can be r…"
type textarea "Creative Cloud encrypts data in-transit with AES 128-bit and at rest with AES 2…"
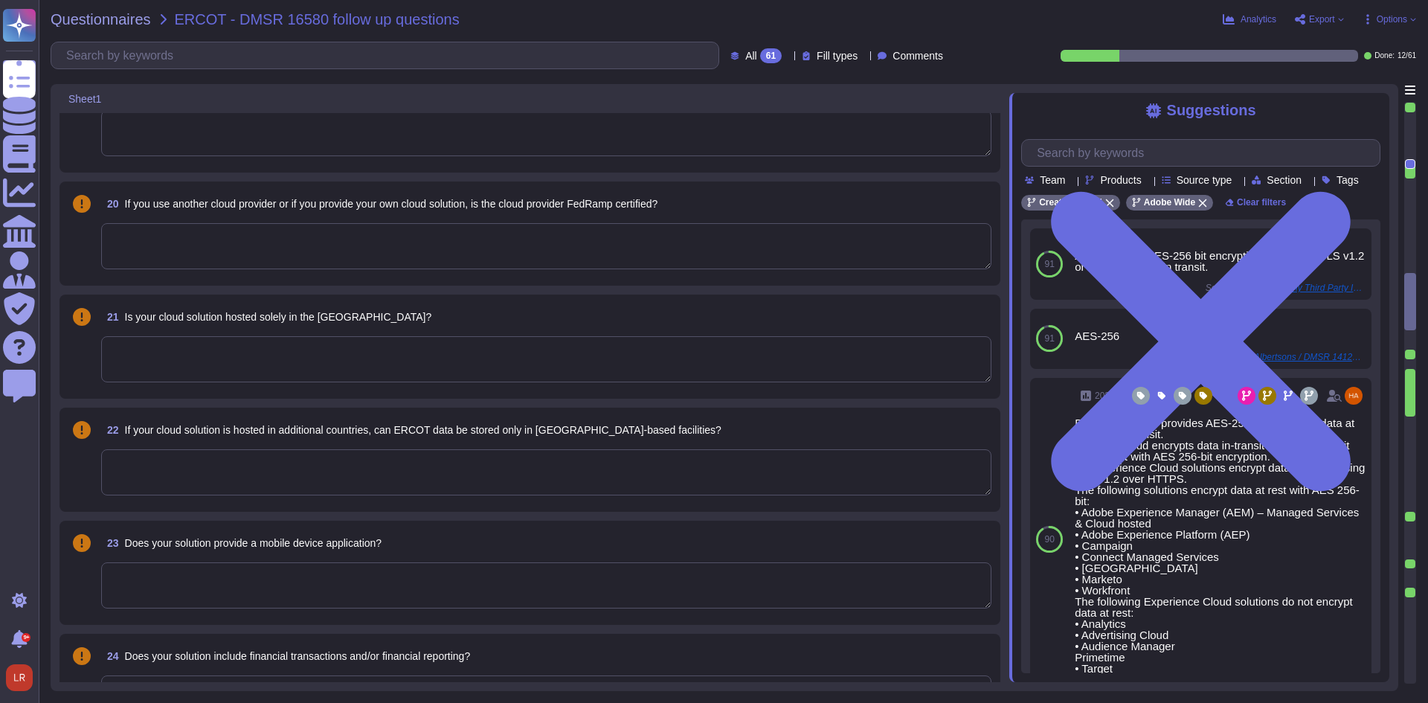
type textarea "Adobe Inc. has been in business since [DATE]."
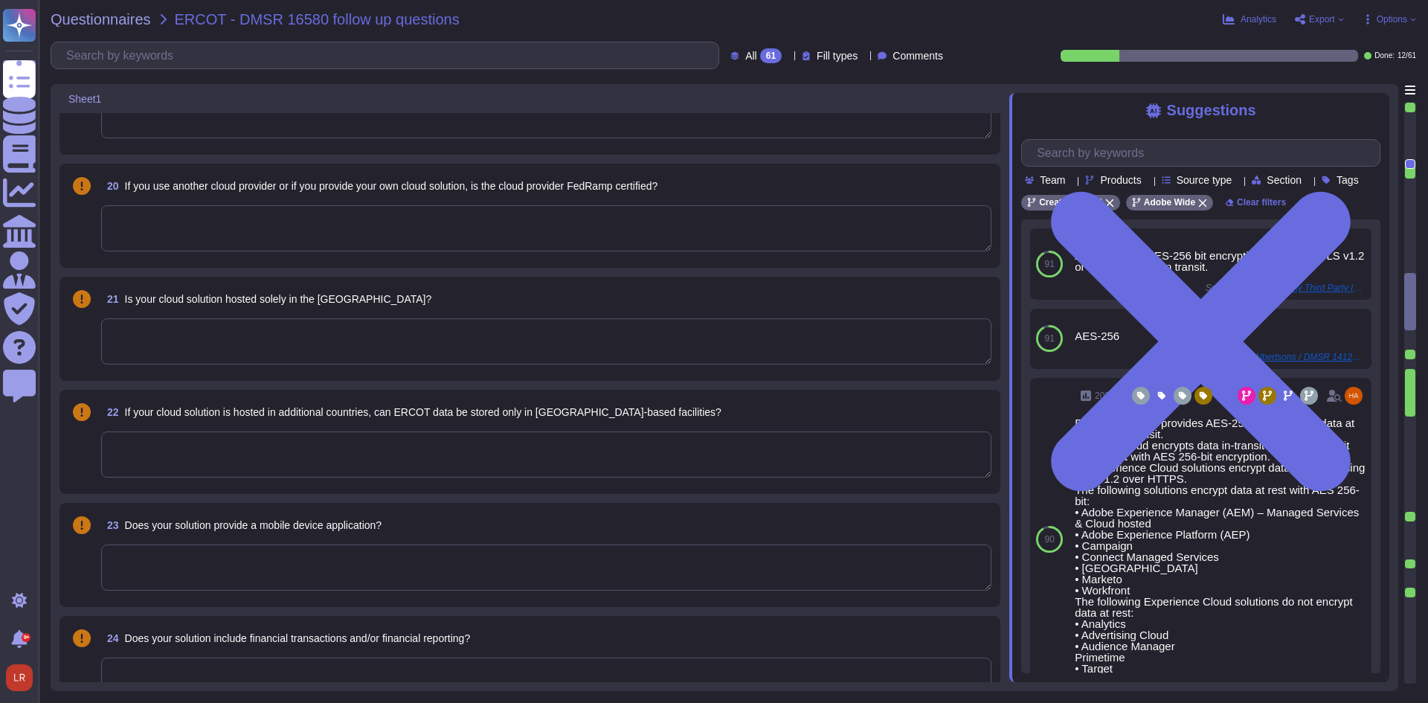
type textarea "Founded in [DATE], Adobe Inc. is one of the largest and most diversified softwa…"
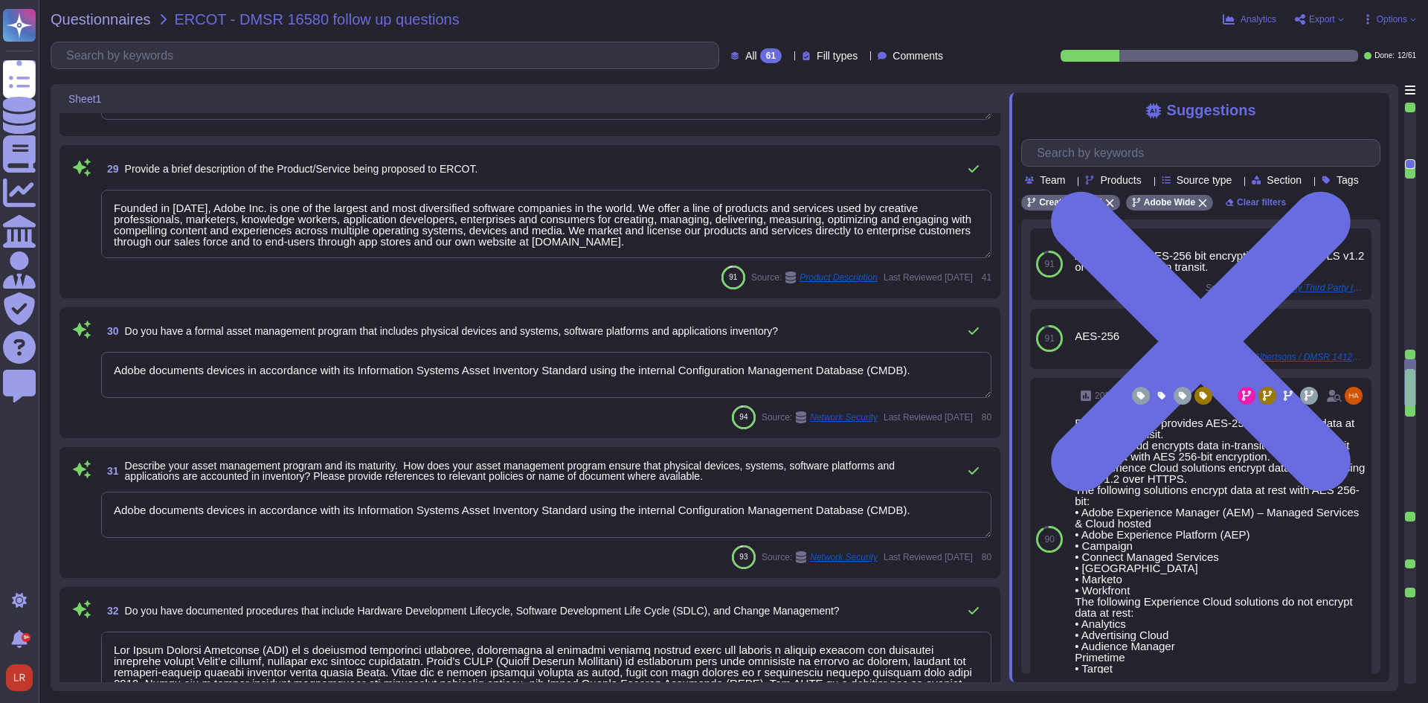
type textarea "Adobe documents devices in accordance with its Information Systems Asset Invent…"
type textarea "Lor Ipsum Dolorsi Ametconse (ADI) el s doeiusmod temporinci utlaboree, dolorema…"
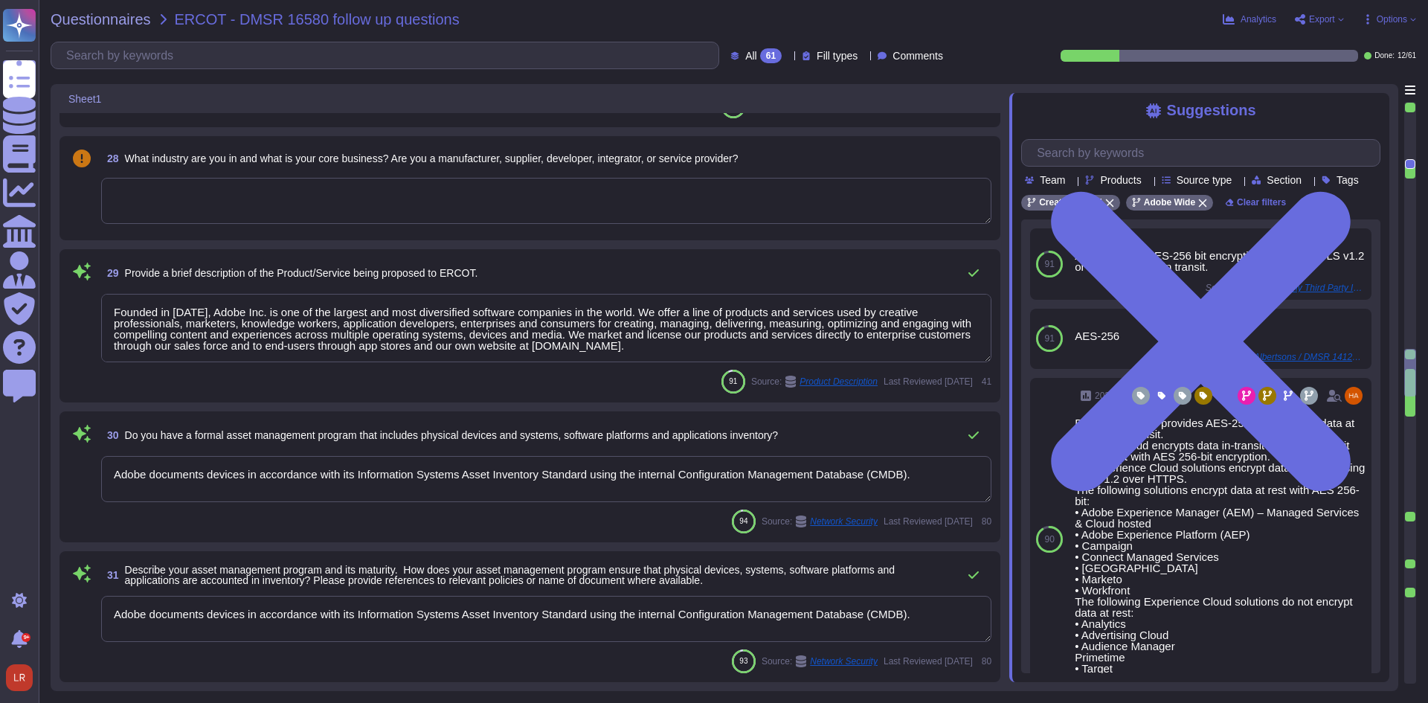
scroll to position [3055, 0]
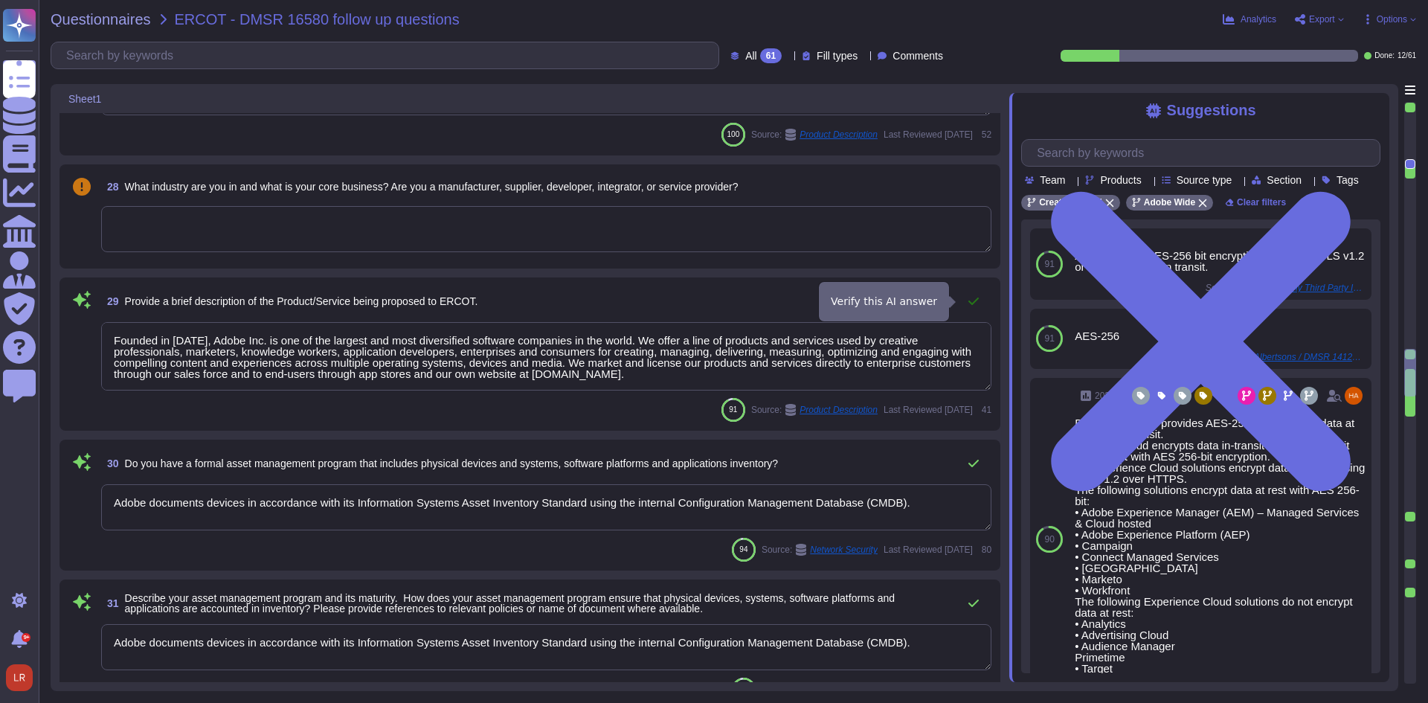
click at [976, 300] on icon at bounding box center [973, 301] width 10 height 7
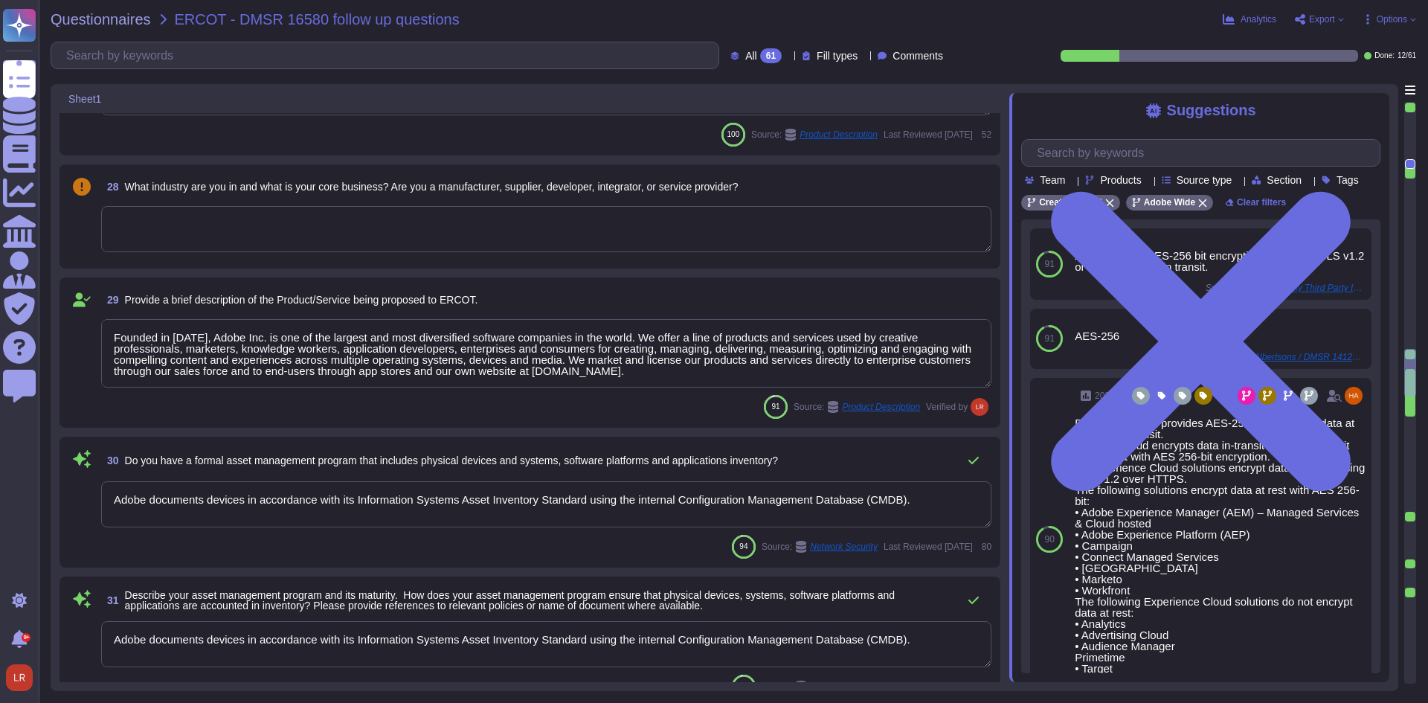
drag, startPoint x: 675, startPoint y: 376, endPoint x: -213, endPoint y: 326, distance: 888.8
click at [0, 326] on html "Questionnaires Knowledge Base Documents Analytics CAIQ / SIG Admin Trust Center…" at bounding box center [714, 351] width 1428 height 703
click at [354, 366] on textarea "Founded in [DATE], Adobe Inc. is one of the largest and most diversified softwa…" at bounding box center [546, 353] width 890 height 68
type textarea "Founded in [DATE], Adobe Inc. is one of the largest and most diversified softwa…"
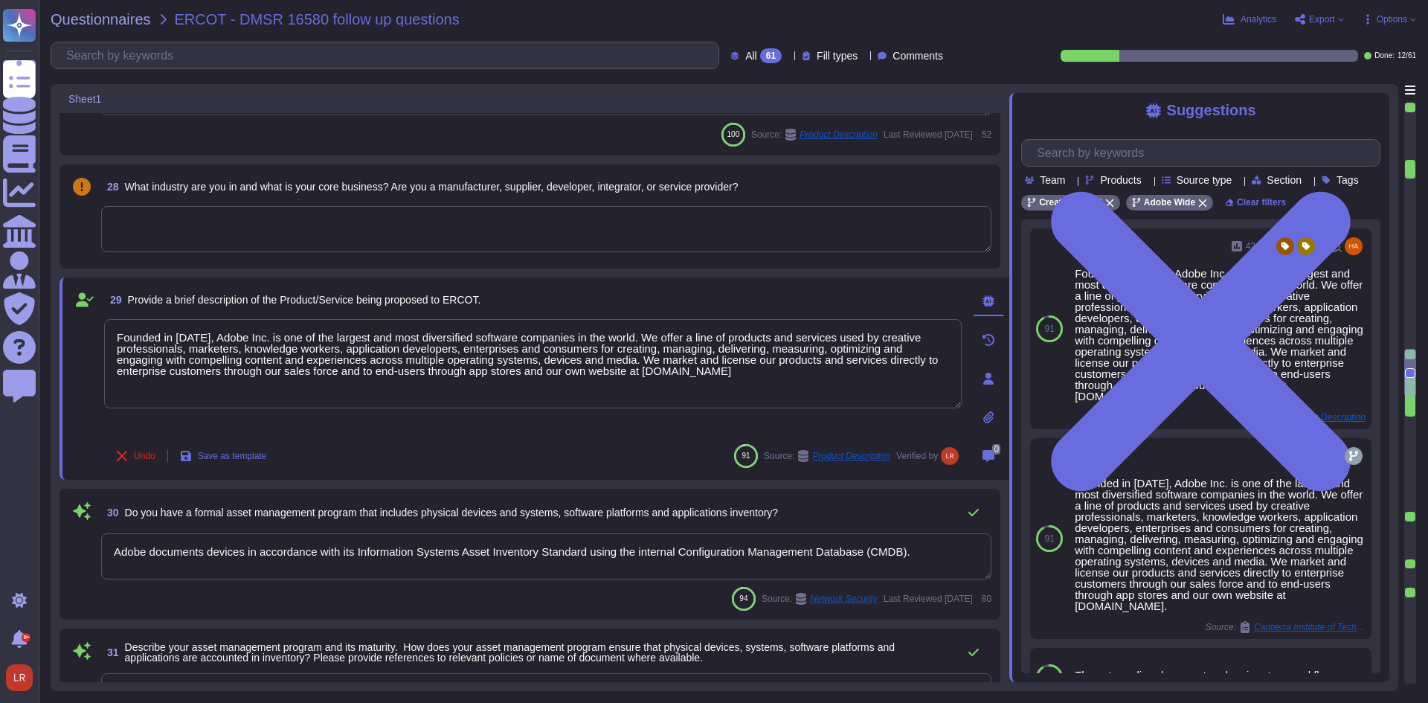
drag, startPoint x: 677, startPoint y: 374, endPoint x: -14, endPoint y: 318, distance: 693.3
click at [0, 318] on html "Questionnaires Knowledge Base Documents Analytics CAIQ / SIG Admin Trust Center…" at bounding box center [714, 351] width 1428 height 703
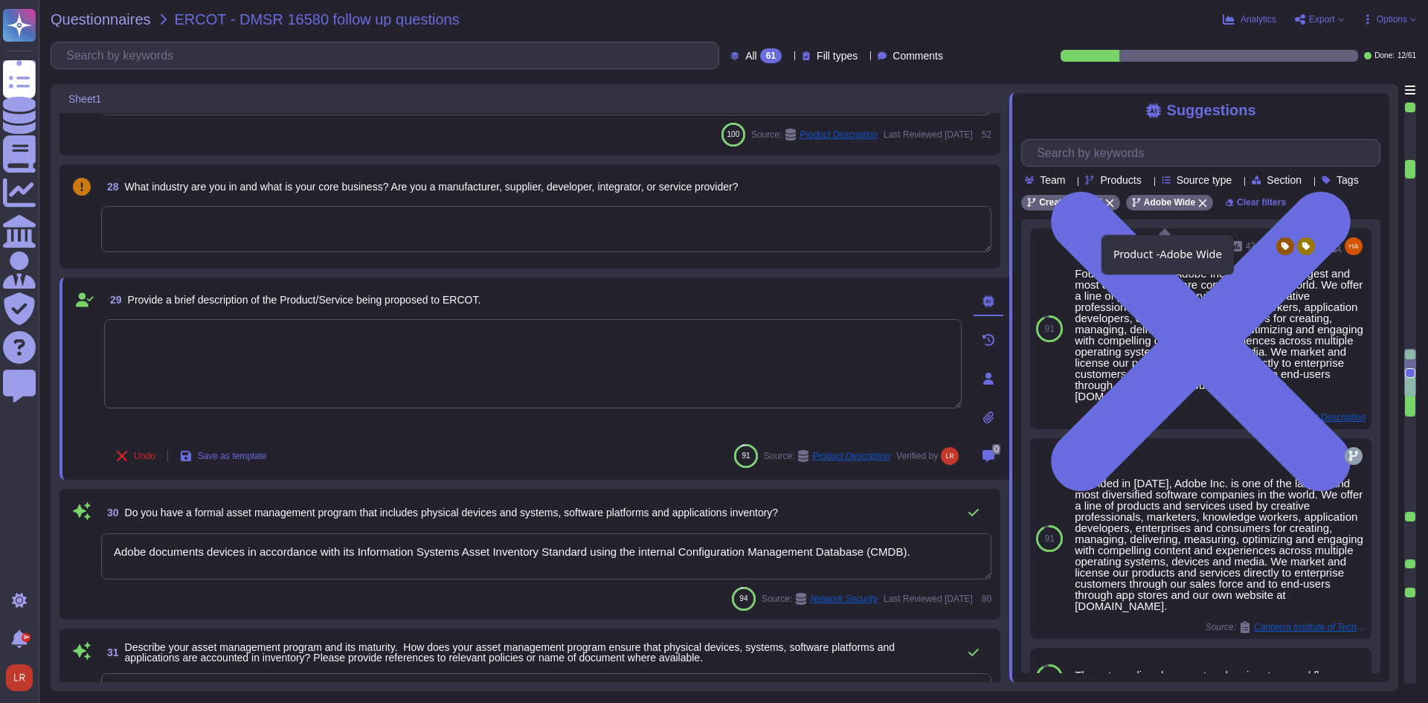
click at [1199, 208] on icon at bounding box center [1203, 203] width 8 height 8
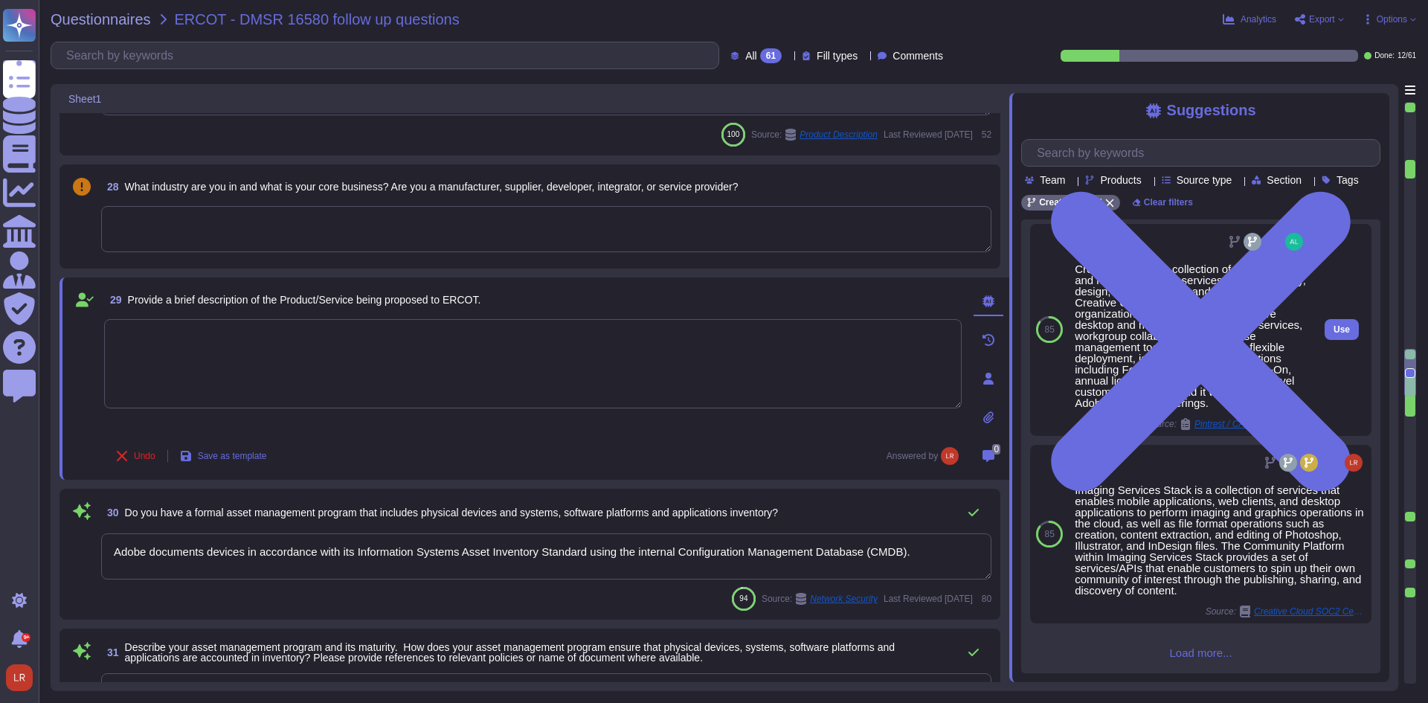
scroll to position [539, 0]
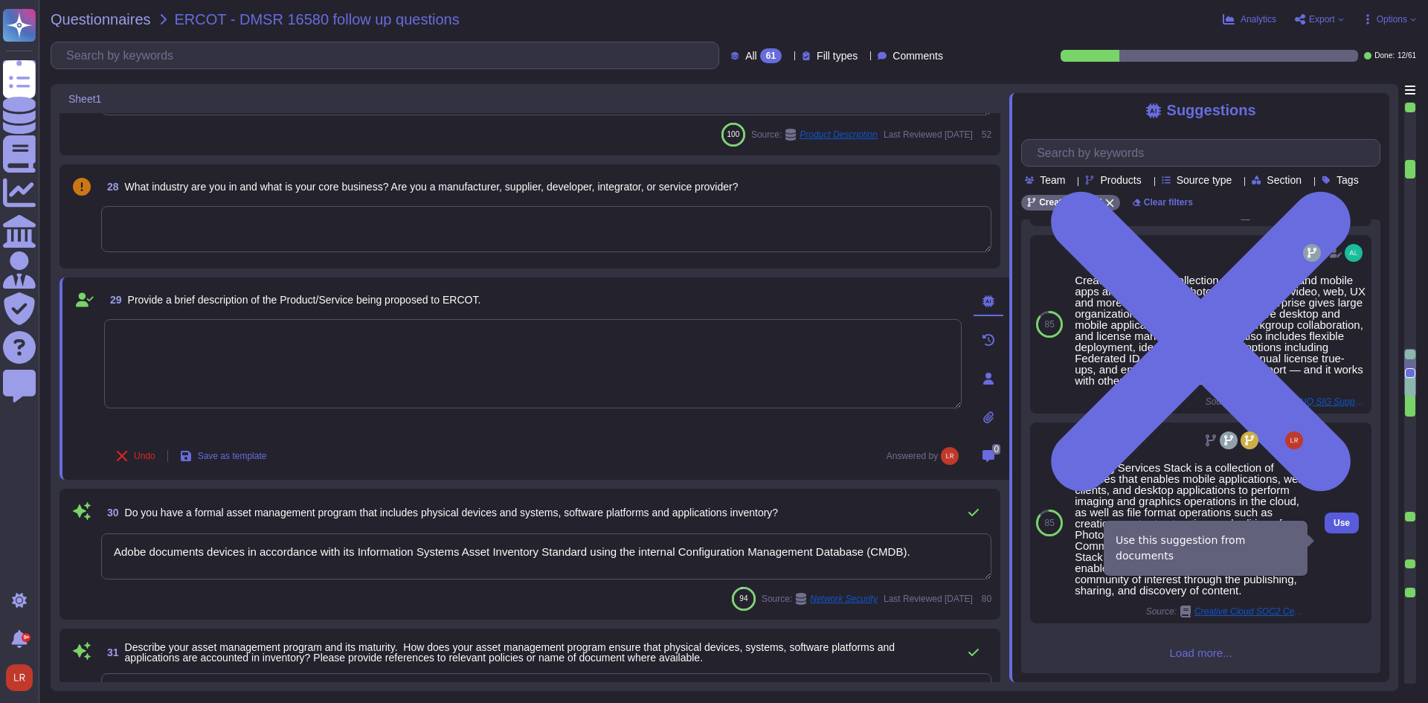
click at [1334, 527] on span "Use" at bounding box center [1342, 522] width 16 height 9
type textarea "Imaging Services Stack is a collection of services that enables mobile applicat…"
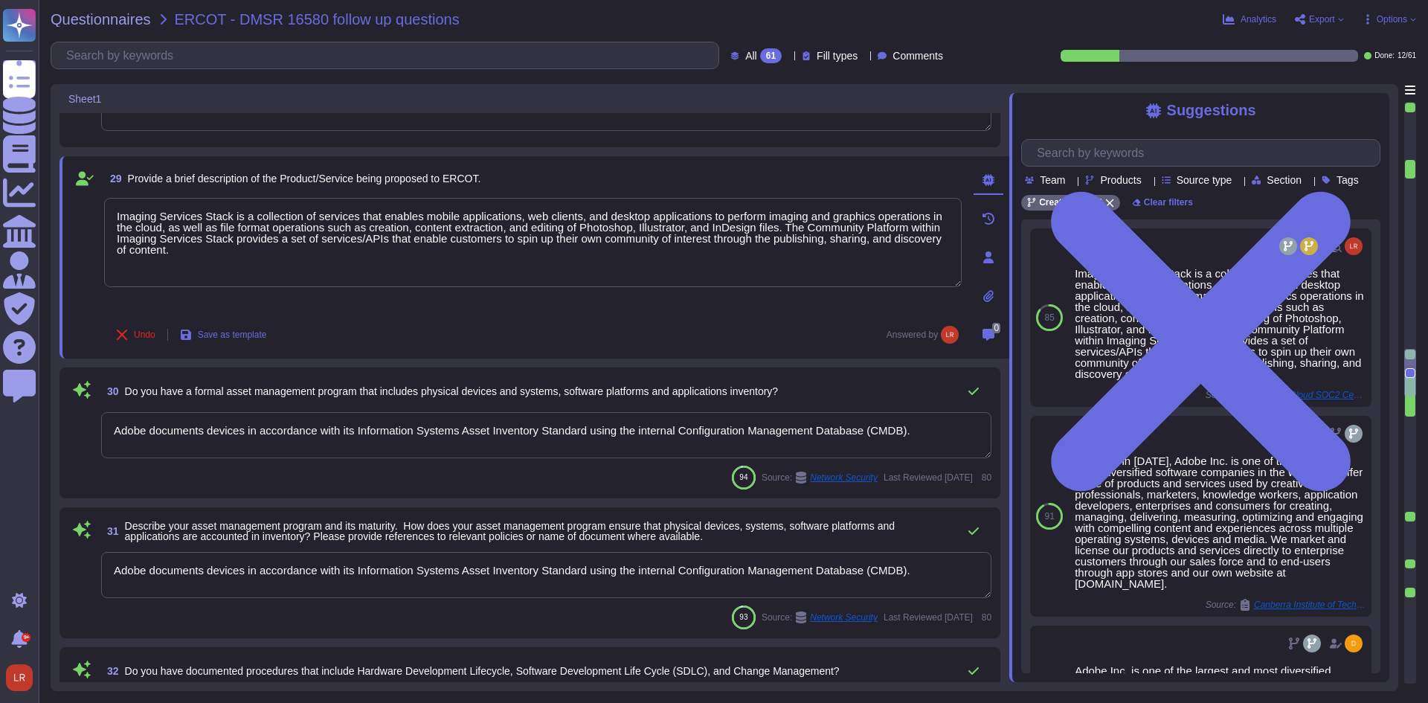
scroll to position [3178, 0]
click at [489, 388] on span "Do you have a formal asset management program that includes physical devices an…" at bounding box center [452, 389] width 654 height 12
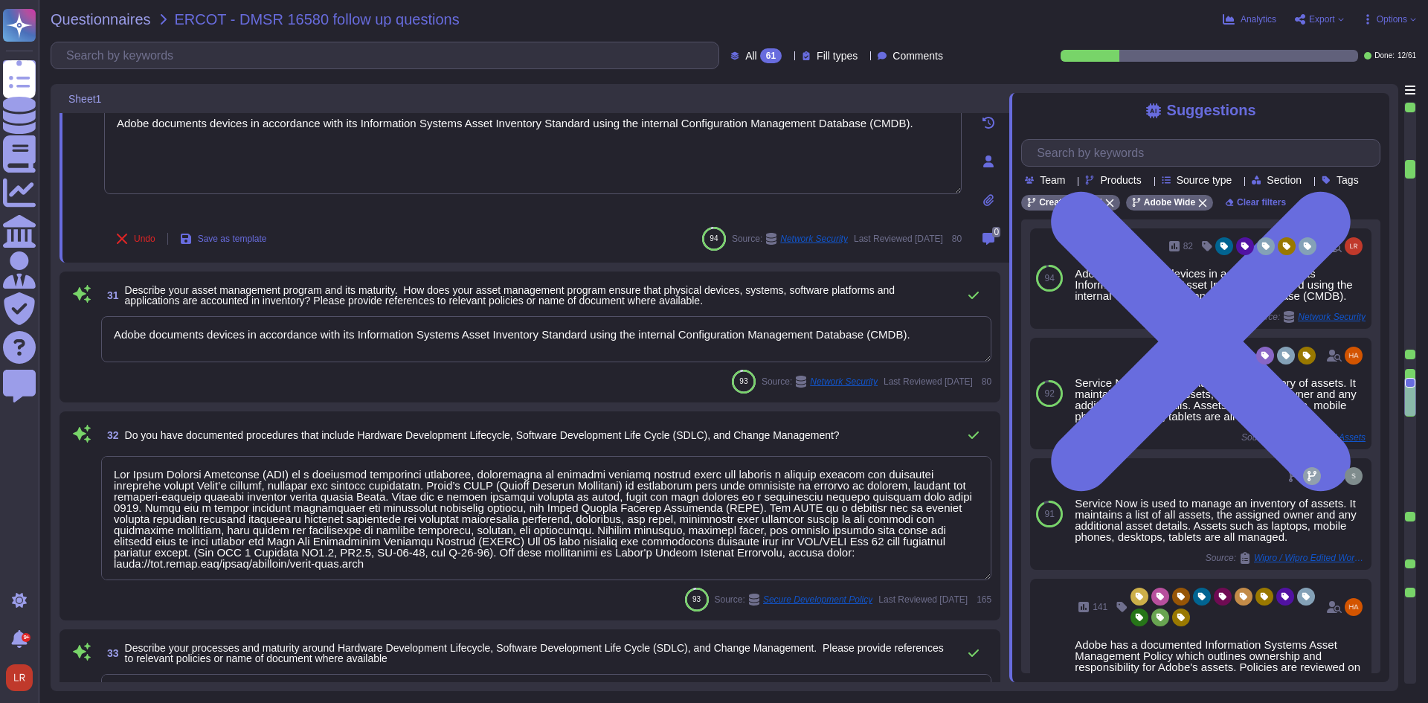
scroll to position [1, 0]
click at [476, 600] on div "93 Source: Secure Development Policy Last Reviewed [DATE] 165" at bounding box center [546, 600] width 890 height 24
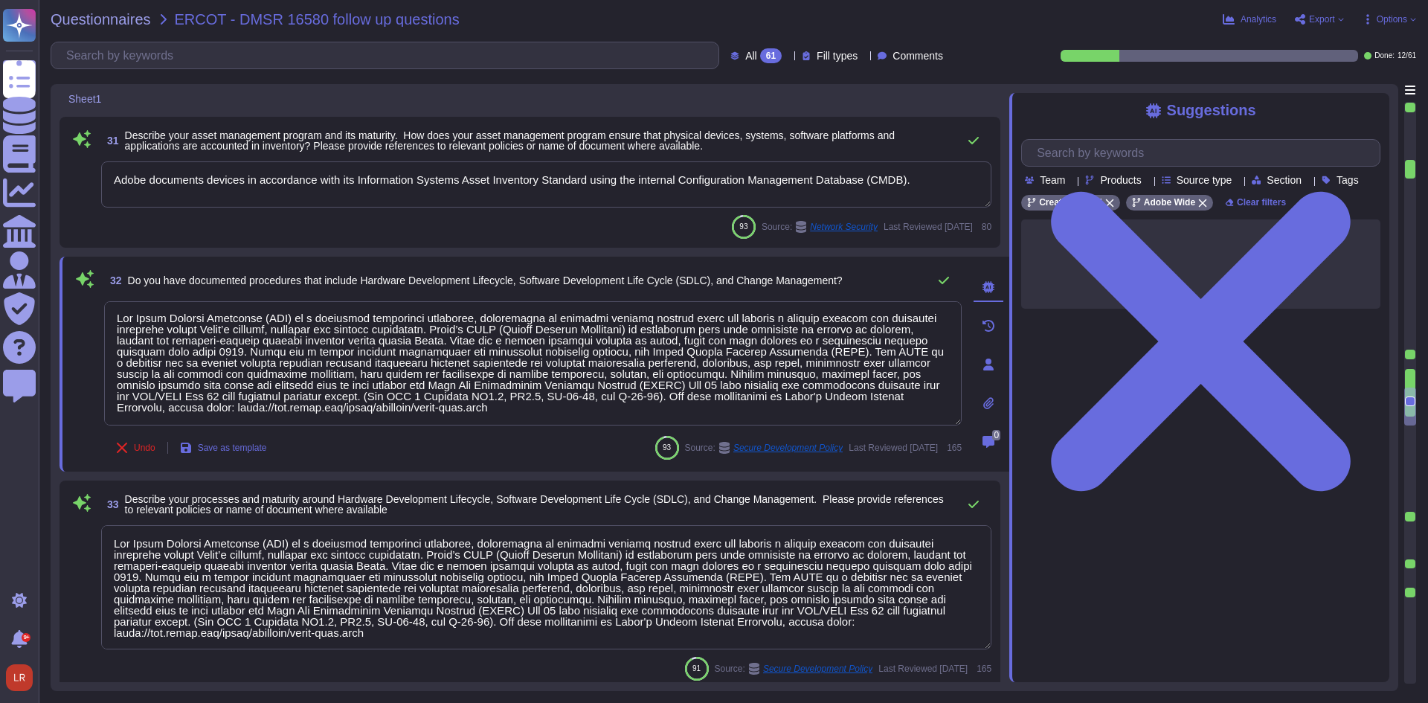
scroll to position [3675, 0]
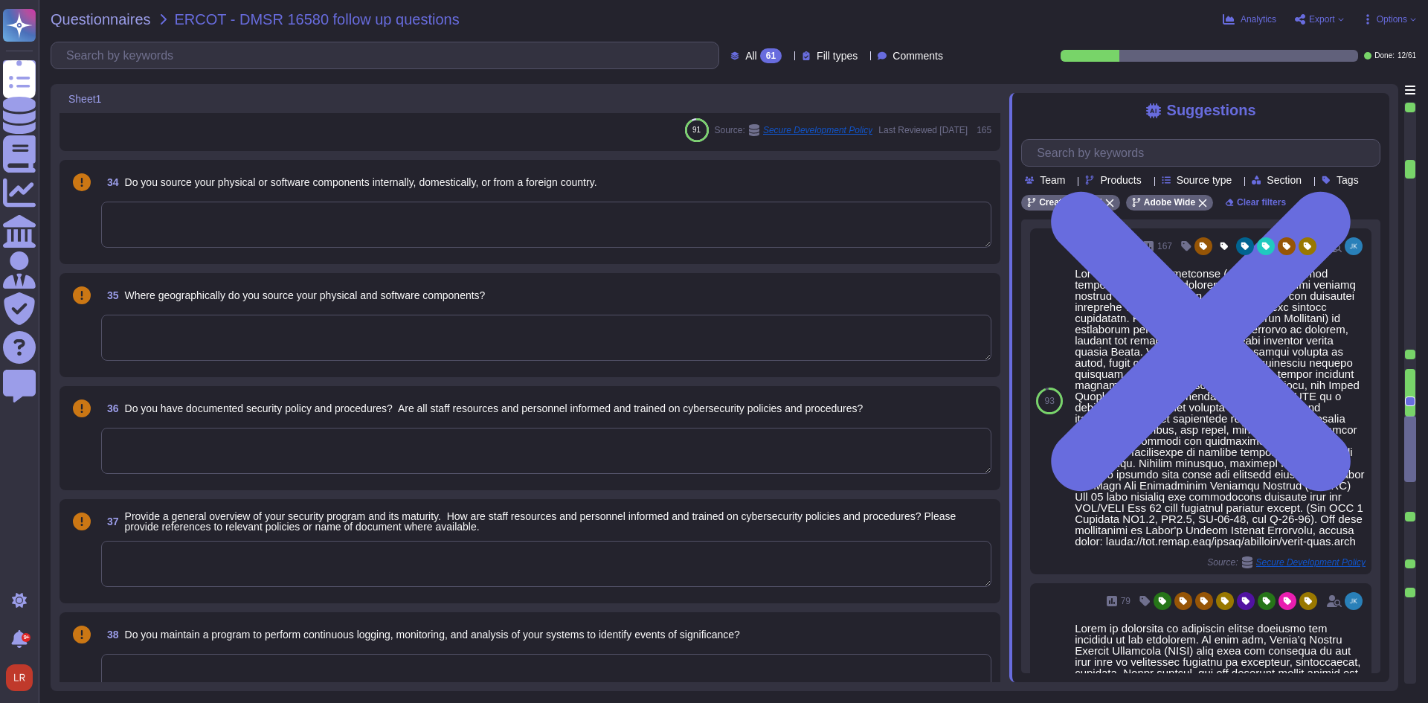
type textarea "Adobe has a Logical Access Policy and Data Classification and Handling Standard…"
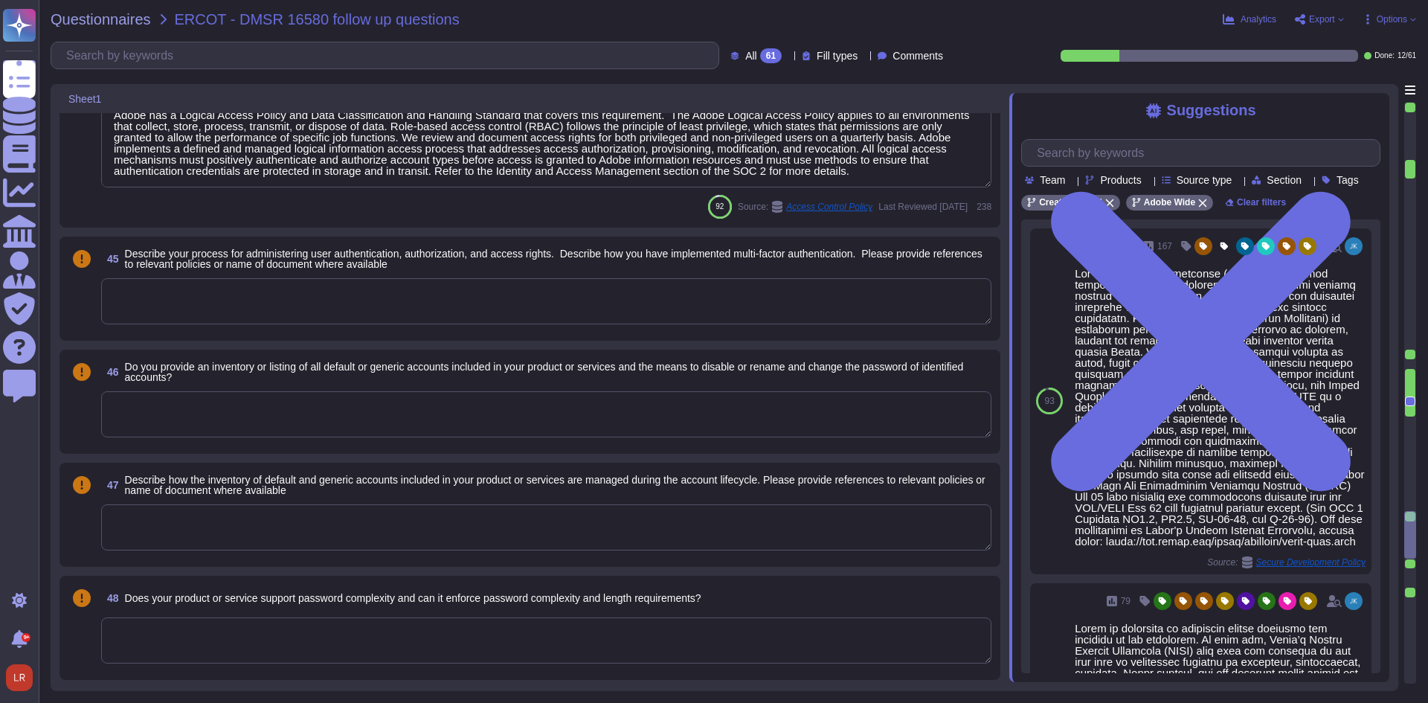
type textarea "Adobe employee passwords must be at least 16 characters and contain letters, nu…"
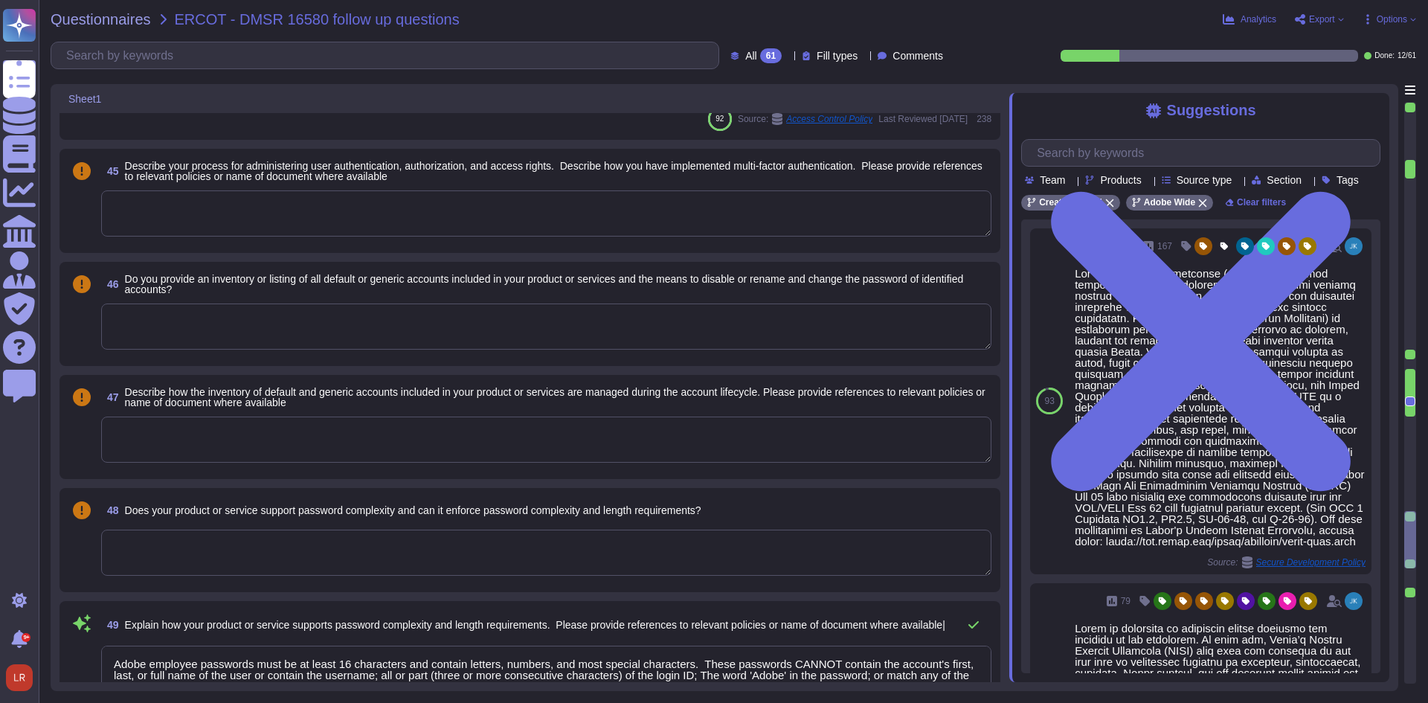
type textarea "Lor Ipsumdol Sitametc Adip eli seddoeiusm temporinci utl etdolo mag aliquaenim …"
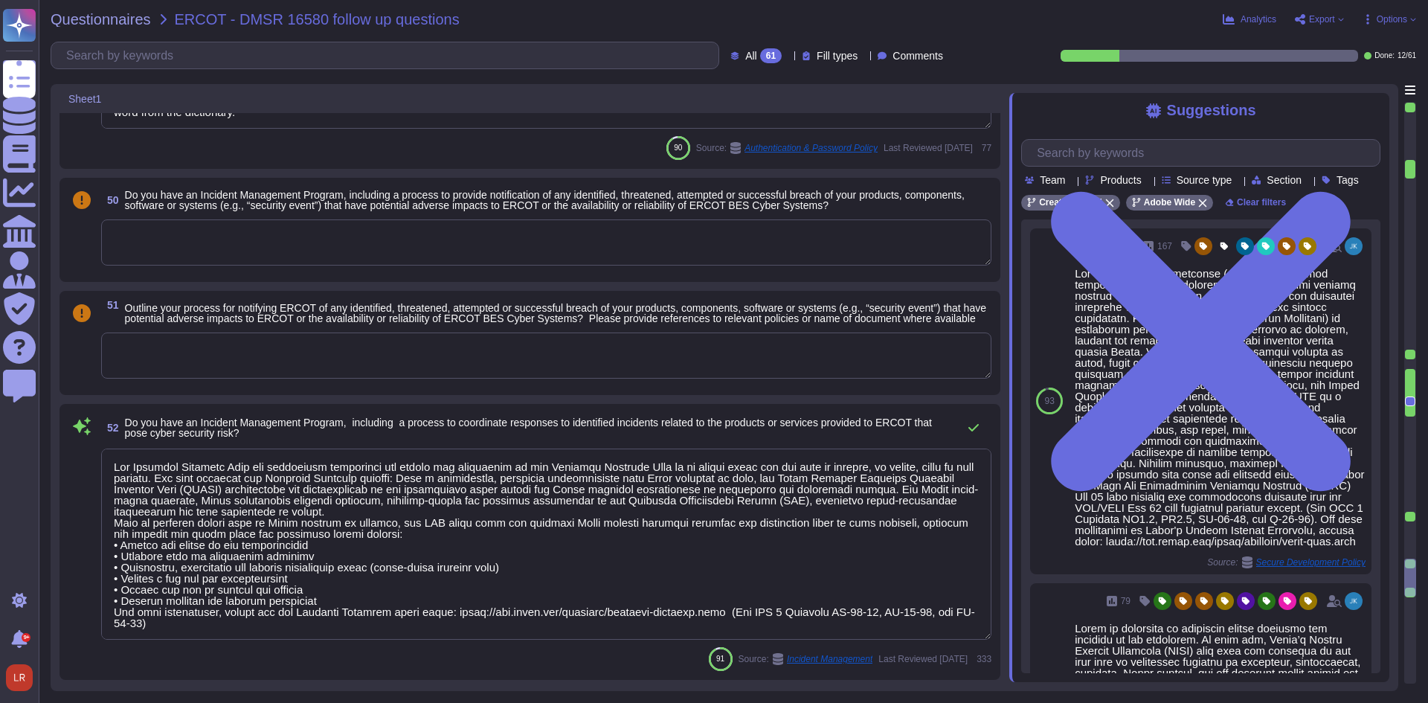
scroll to position [1, 0]
click at [1004, 428] on div "52 Do you have an Incident Management Program, including a process to coordinat…" at bounding box center [535, 542] width 950 height 276
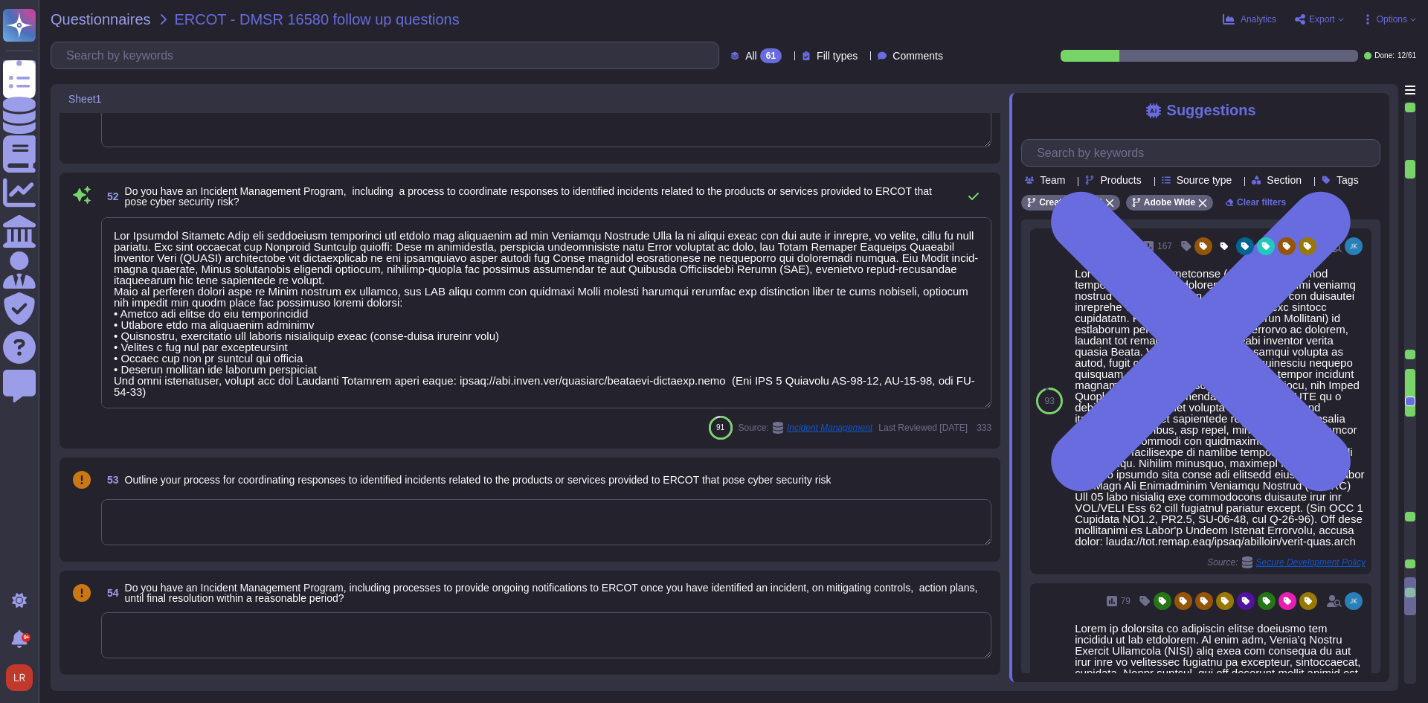
type textarea "Adobe employee passwords must be at least 16 characters and contain letters, nu…"
type textarea "Lor Ipsumdol Sitametc Adip eli seddoeiusm temporinci utl etdolo mag aliquaenim …"
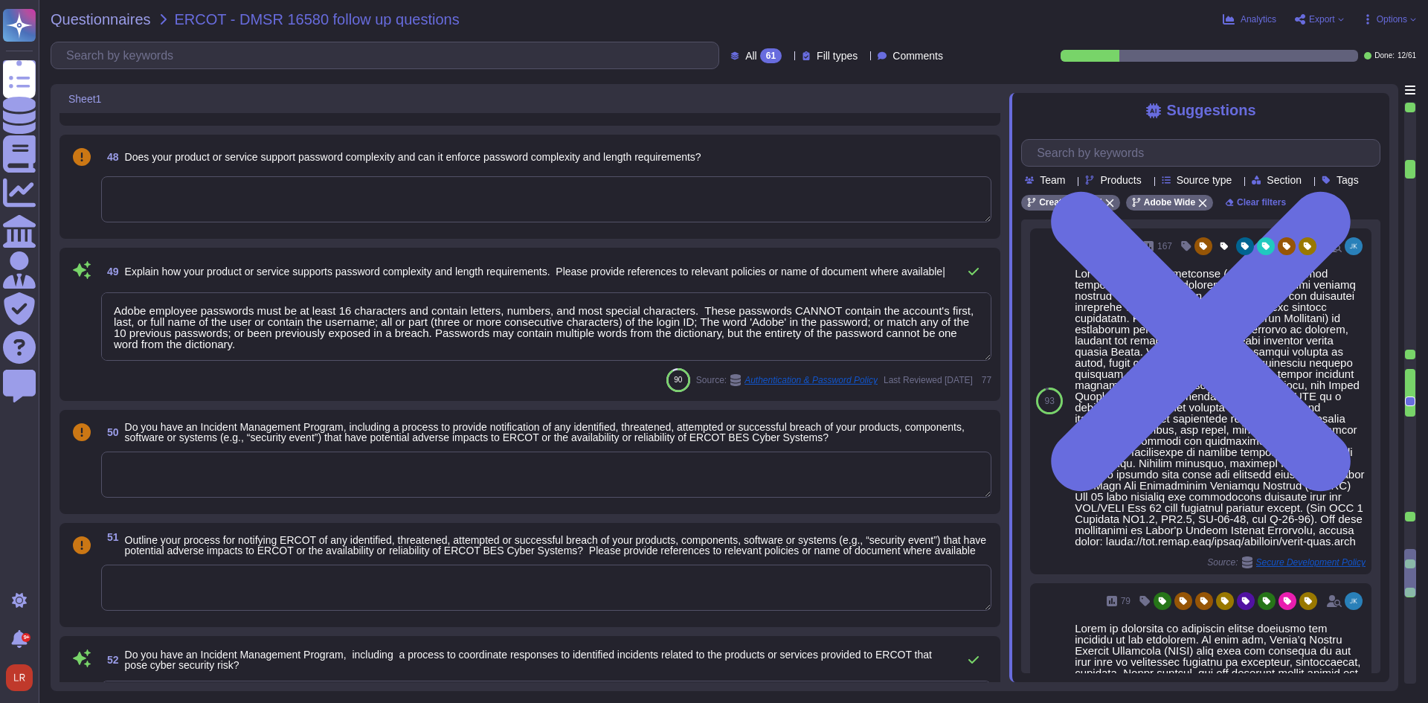
scroll to position [5499, 0]
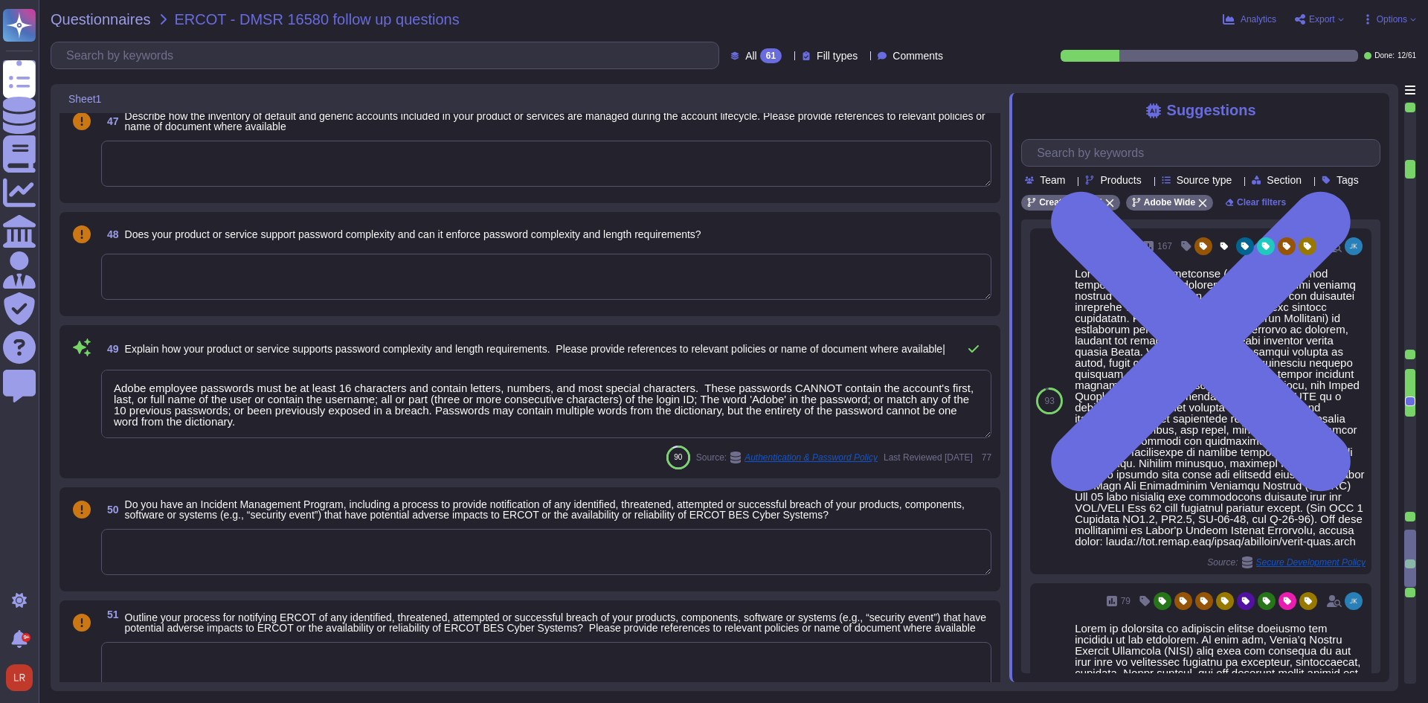
type textarea "Adobe has a Logical Access Policy and Data Classification and Handling Standard…"
drag, startPoint x: 274, startPoint y: 425, endPoint x: -69, endPoint y: 358, distance: 350.1
click at [0, 358] on html "Questionnaires Knowledge Base Documents Analytics CAIQ / SIG Admin Trust Center…" at bounding box center [714, 351] width 1428 height 703
drag, startPoint x: 322, startPoint y: 408, endPoint x: 322, endPoint y: 359, distance: 49.1
click at [321, 408] on textarea "Adobe employee passwords must be at least 16 characters and contain letters, nu…" at bounding box center [546, 404] width 890 height 68
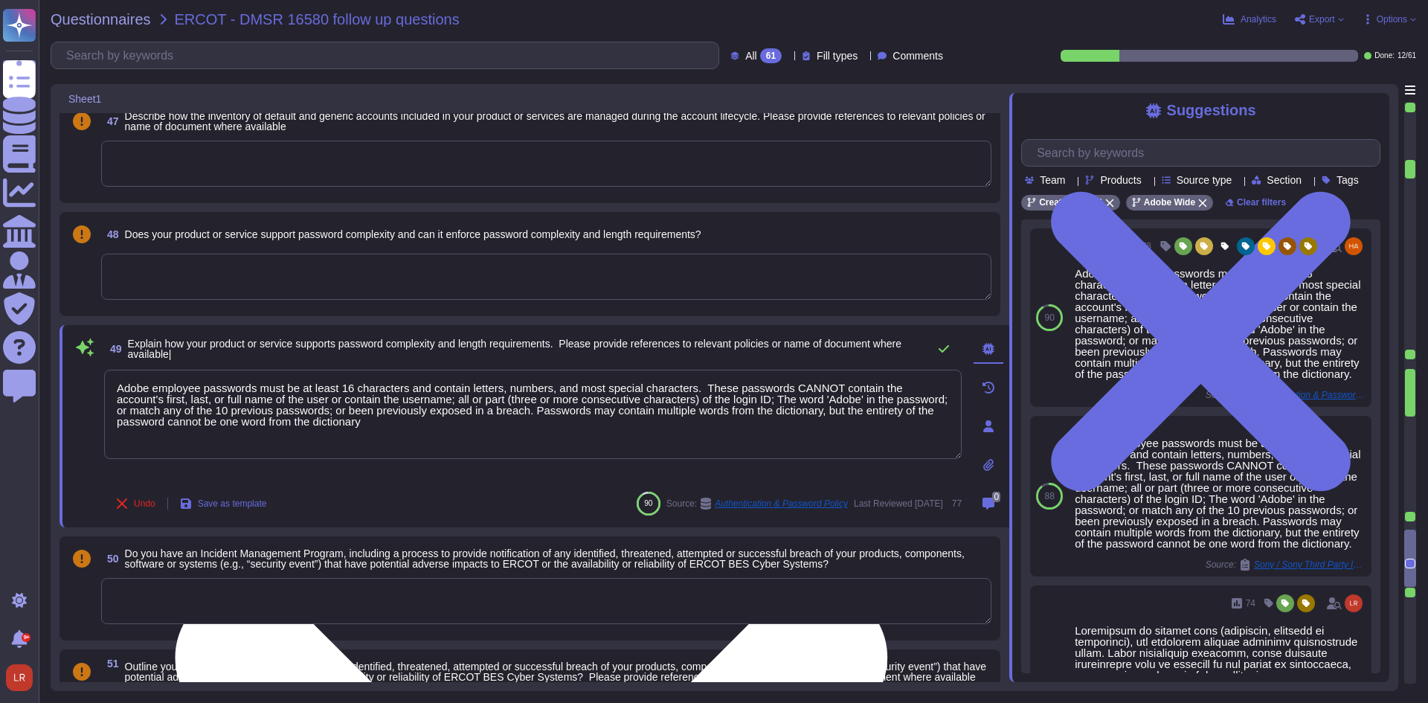
type textarea "Adobe employee passwords must be at least 16 characters and contain letters, nu…"
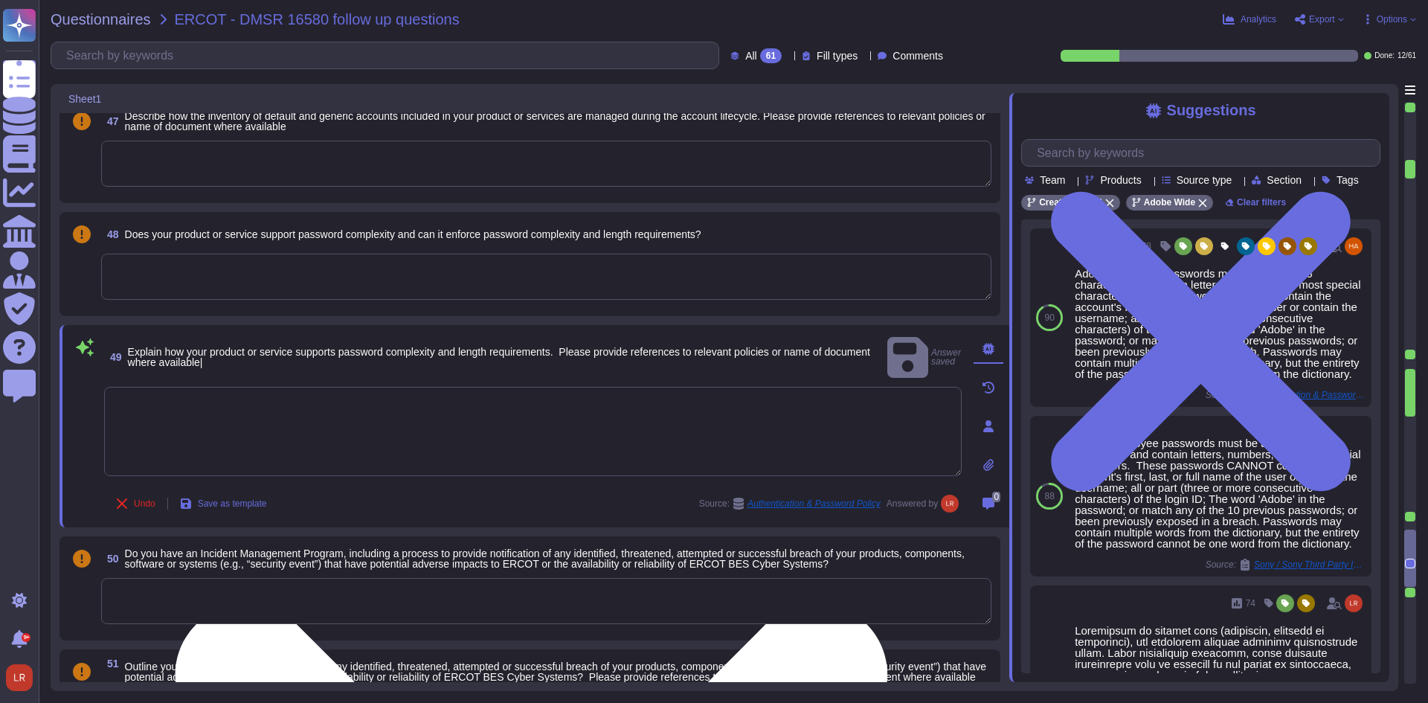
type textarea "Adobe employee passwords must be at least 16 characters and contain letters, nu…"
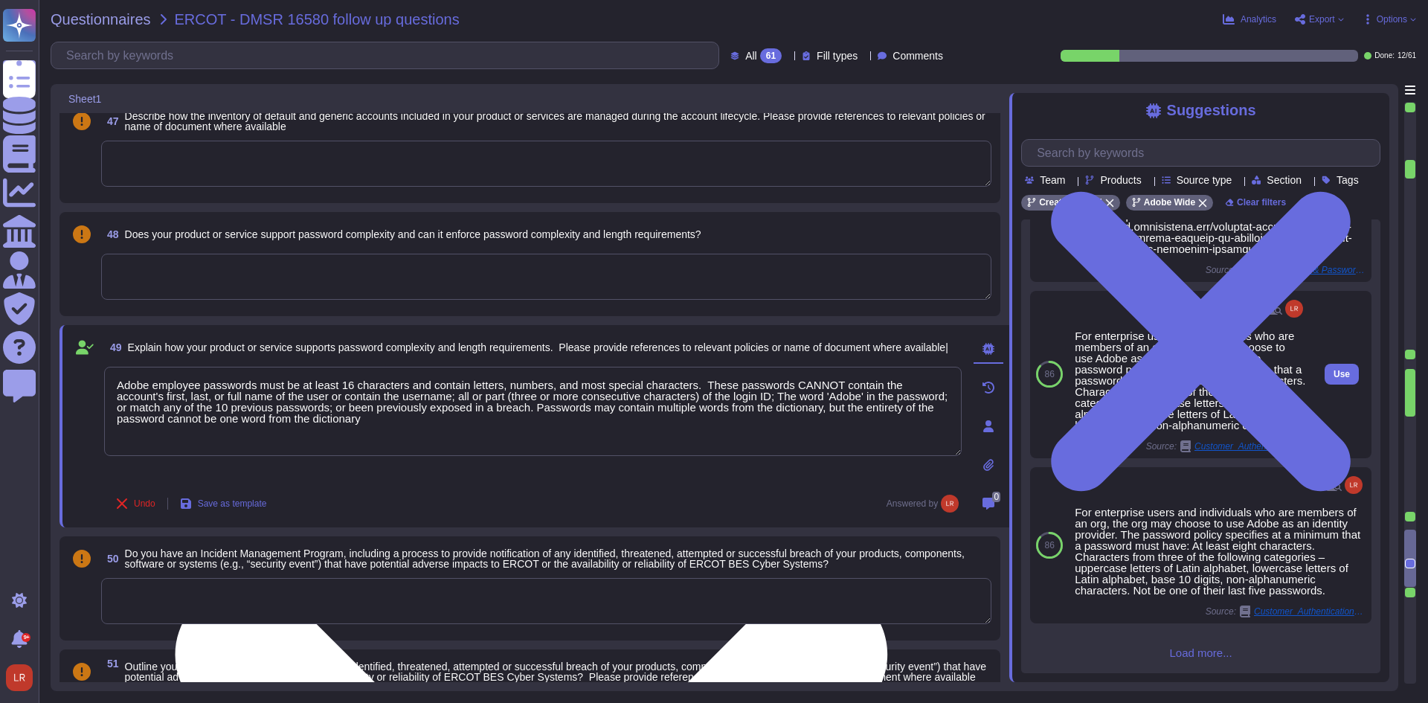
scroll to position [1247, 0]
click at [1168, 379] on div "For enterprise users and individuals who are members of an org, the org may cho…" at bounding box center [1190, 380] width 231 height 100
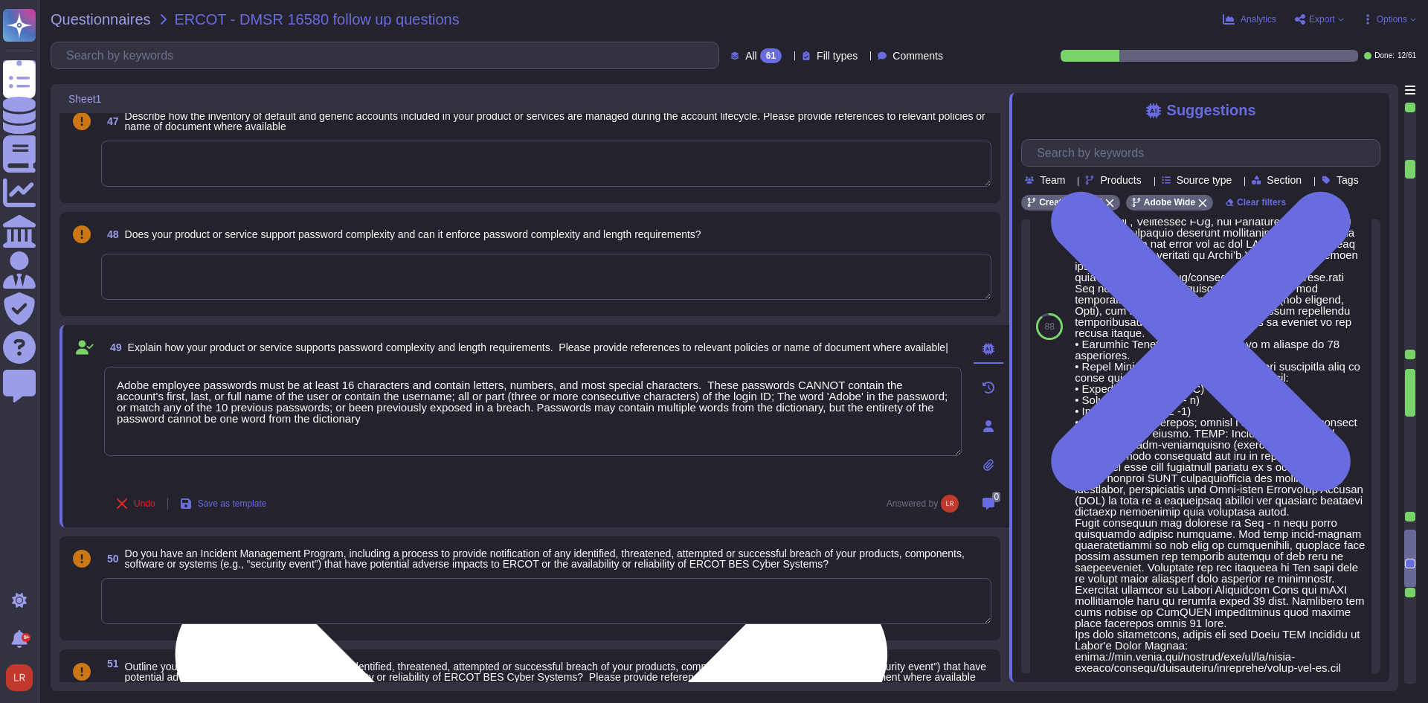
scroll to position [649, 0]
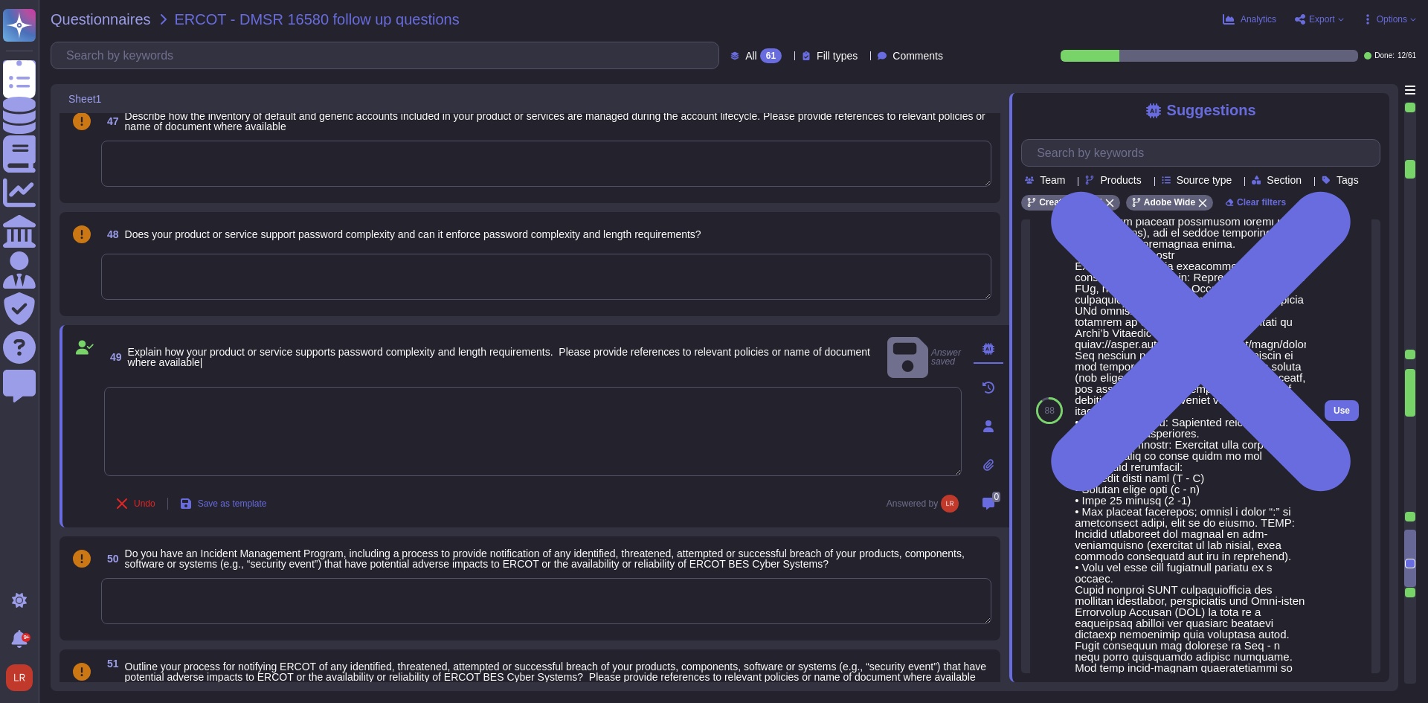
scroll to position [744, 0]
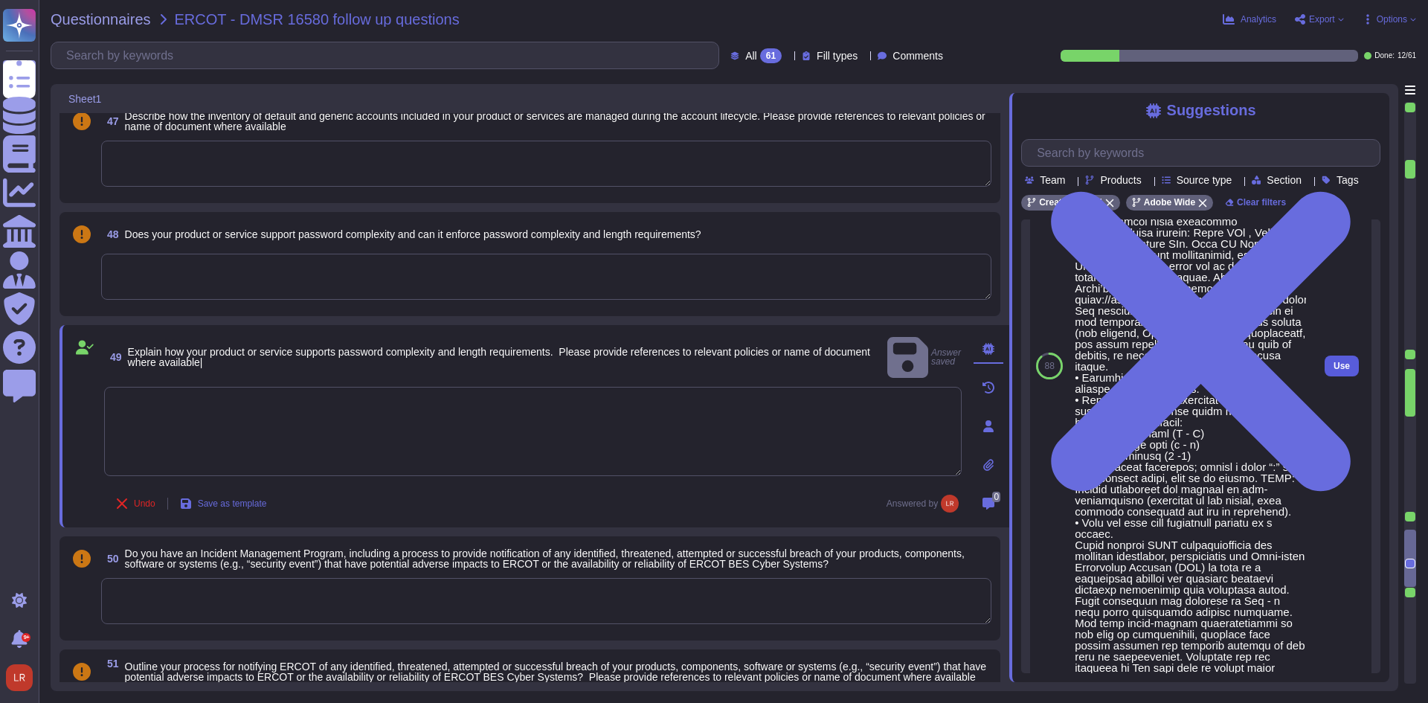
click at [1334, 370] on span "Use" at bounding box center [1342, 366] width 16 height 9
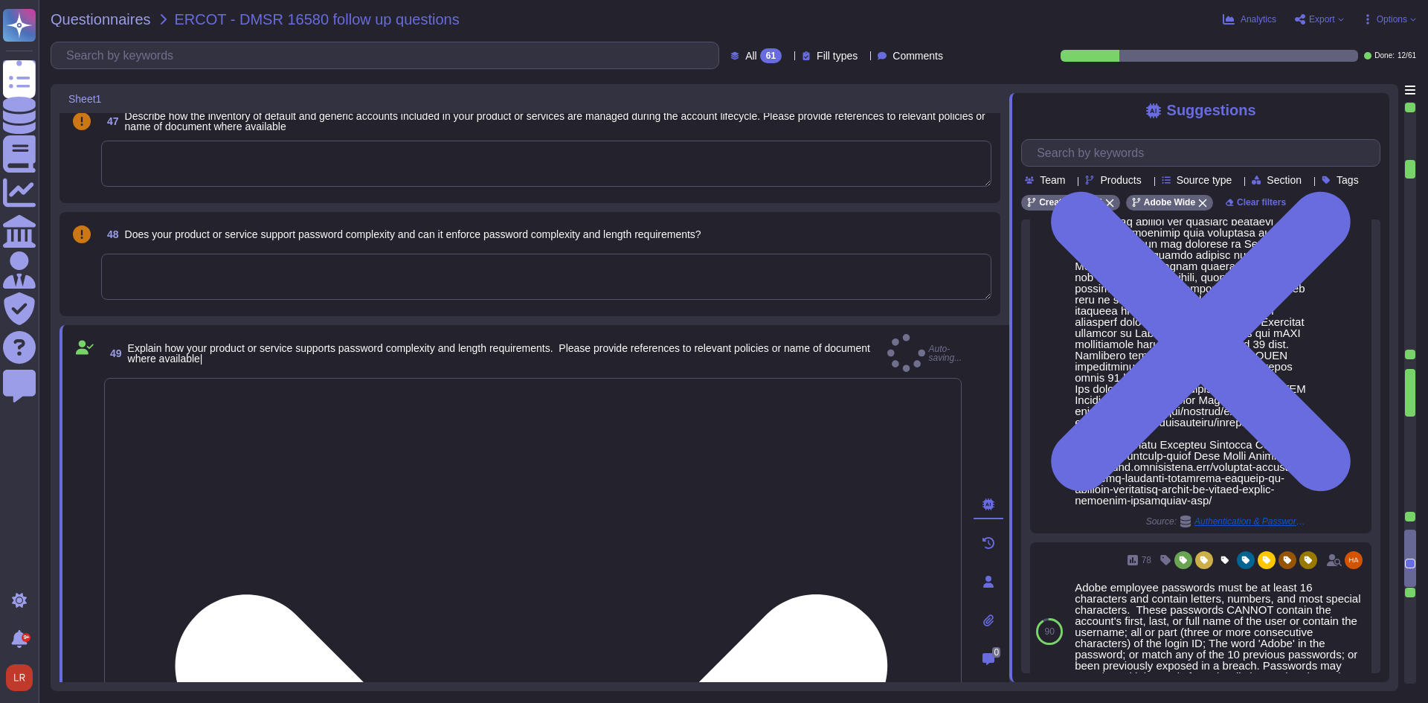
type textarea "Loremipsum do sitamet cons (adipiscin, elitsedd ei temporinci), utl etdolorem a…"
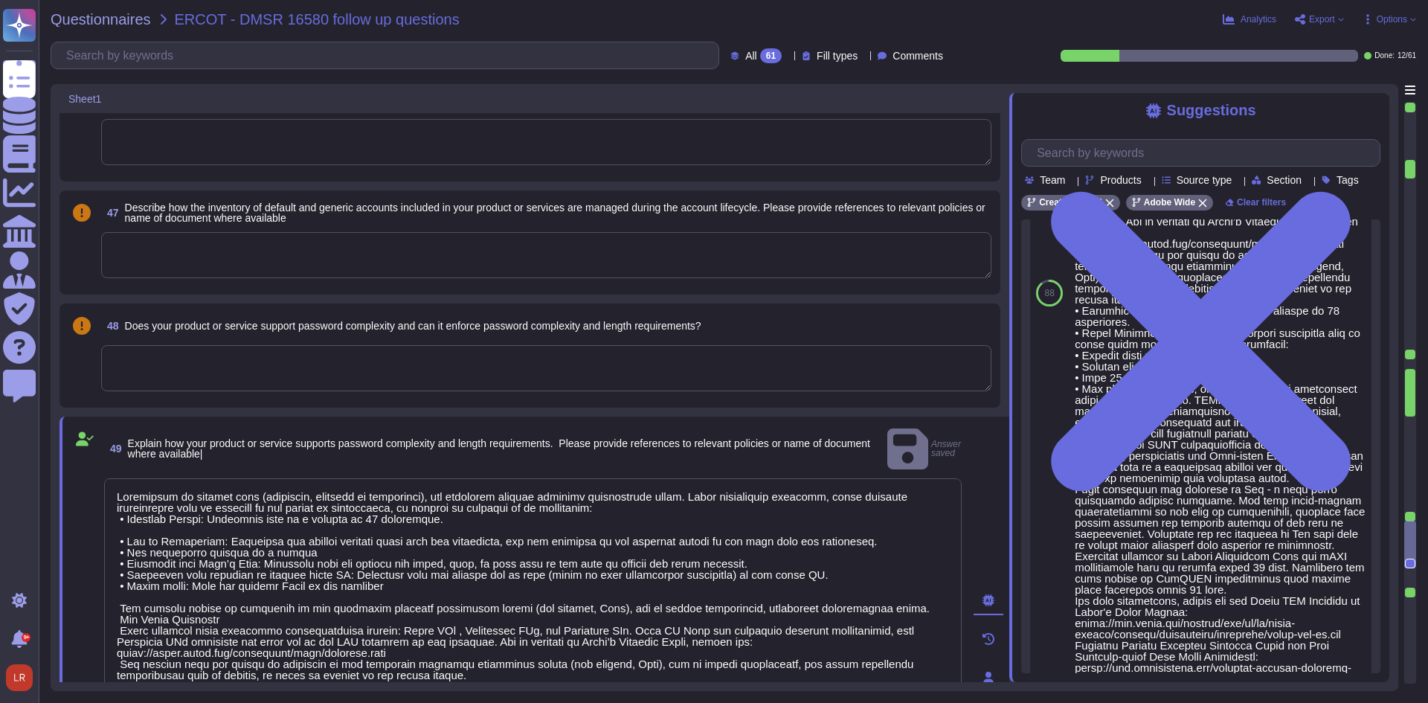
scroll to position [5376, 0]
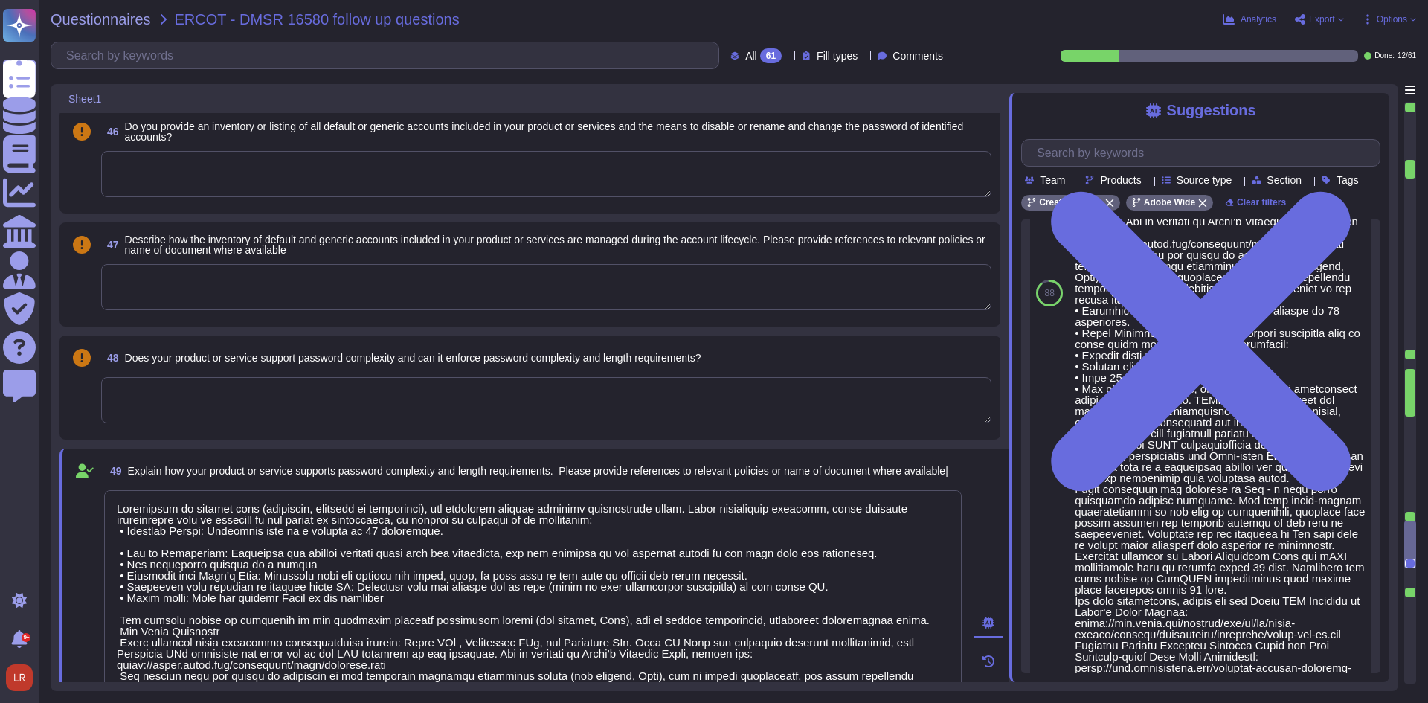
click at [1003, 355] on div "48 Does your product or service support password complexity and can it enforce …" at bounding box center [535, 387] width 950 height 104
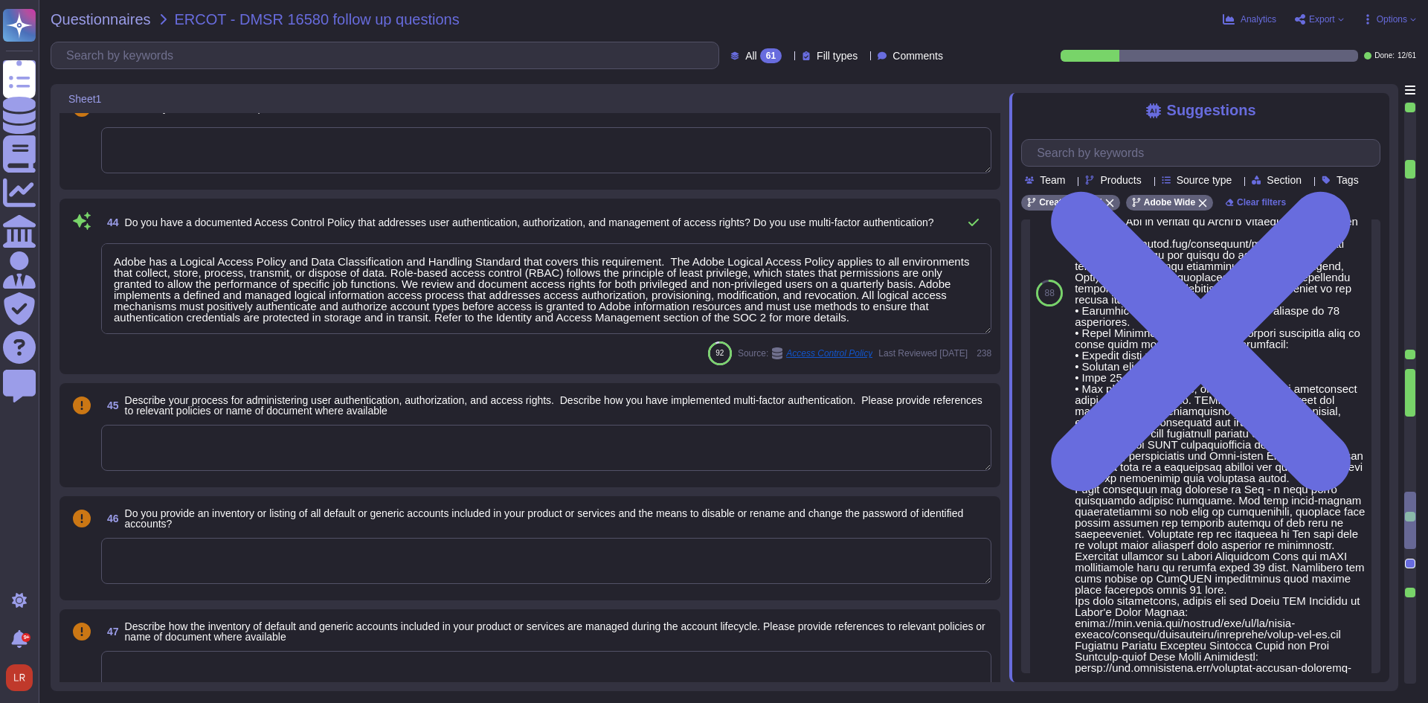
scroll to position [5004, 0]
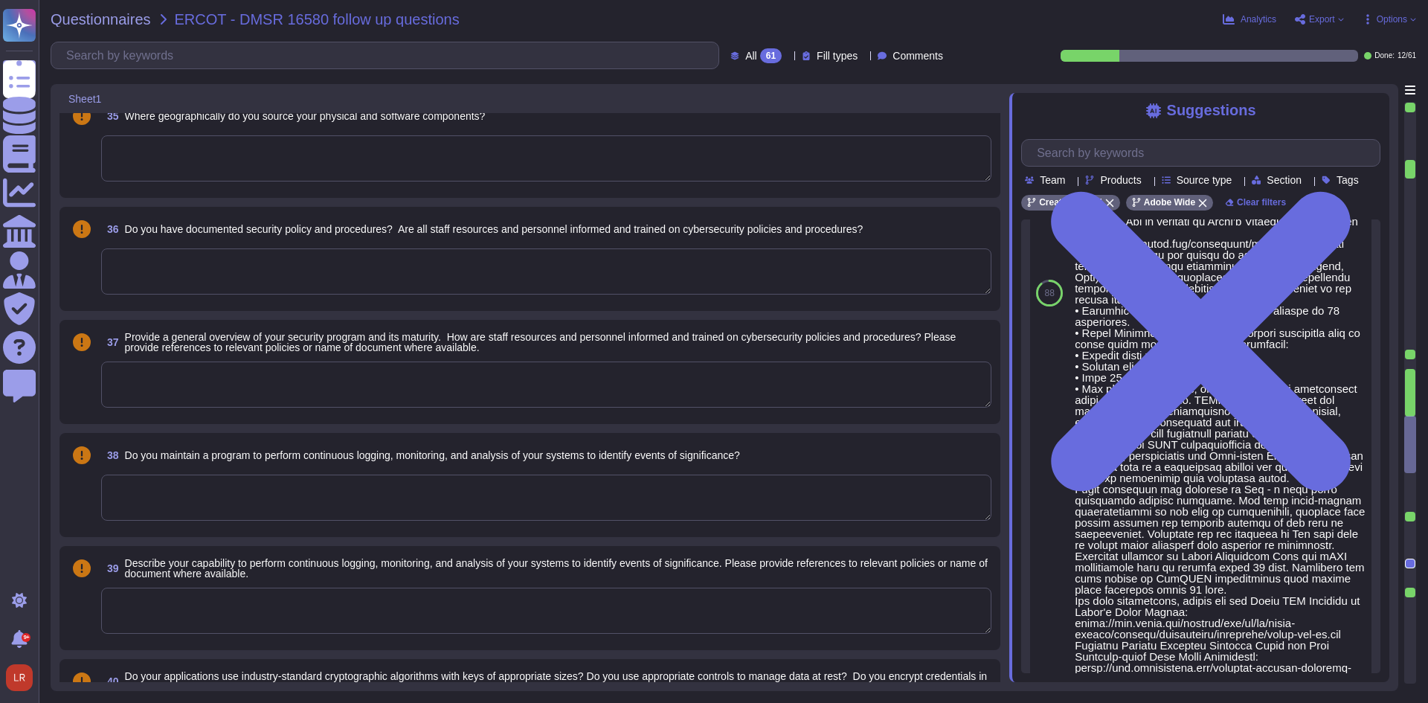
type textarea "Lor Ipsum Dolorsi Ametconse (ADI) el s doeiusmod temporinci utlaboree, dolorema…"
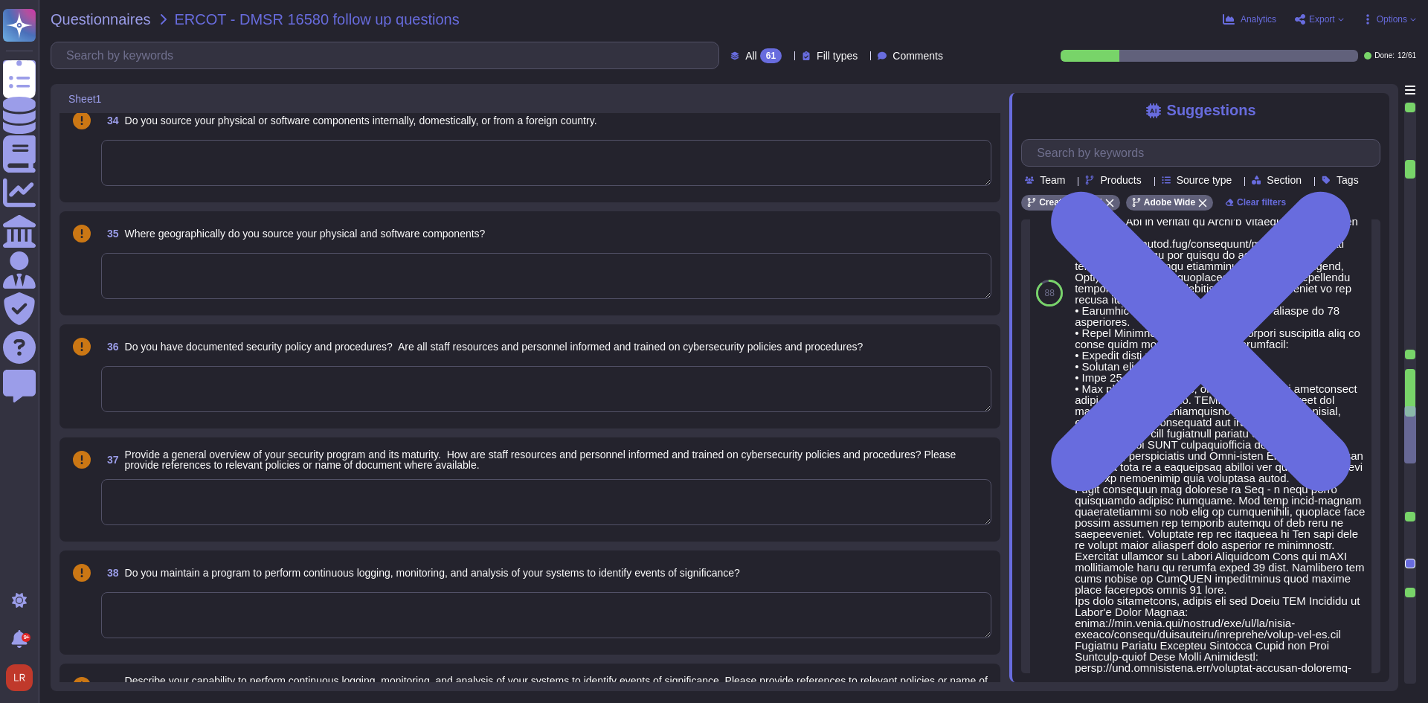
type textarea "Lor Ipsum Dolorsi Ametconse (ADI) el s doeiusmod temporinci utlaboree, dolorema…"
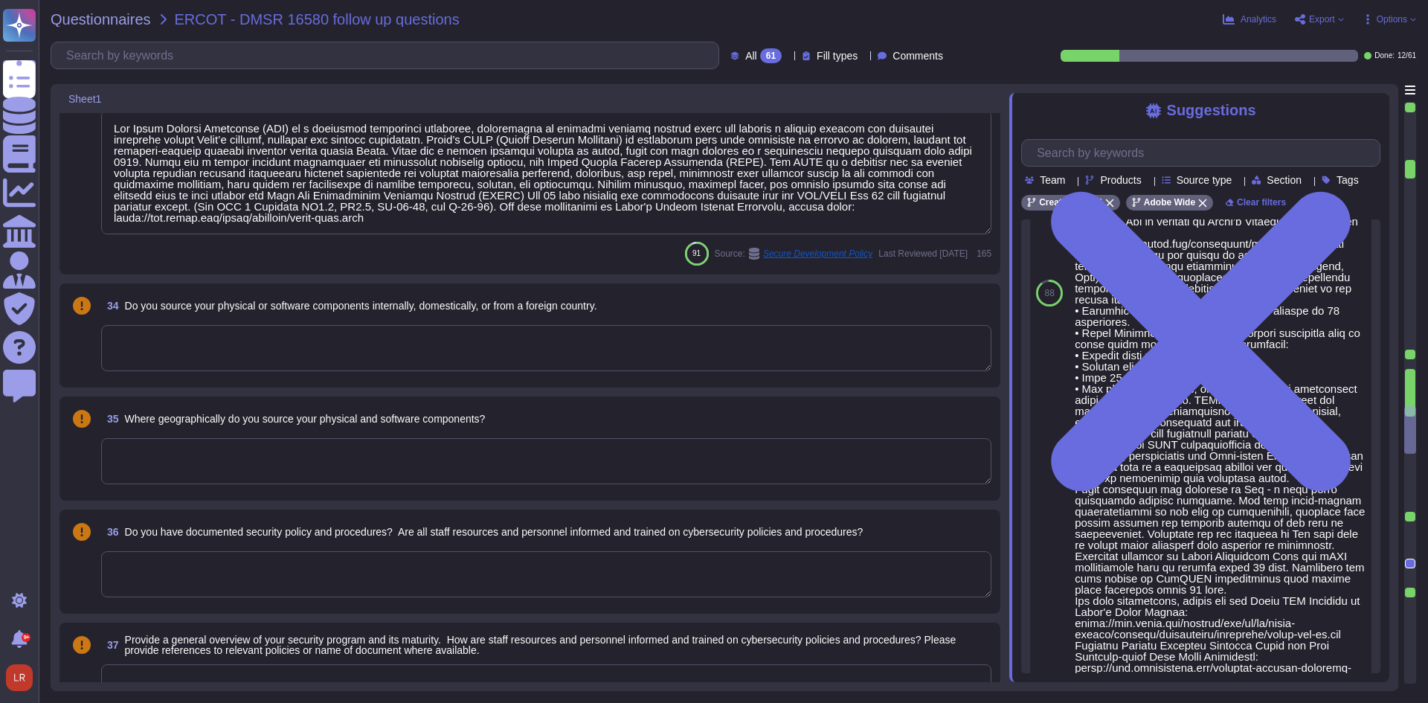
type textarea "Adobe documents devices in accordance with its Information Systems Asset Invent…"
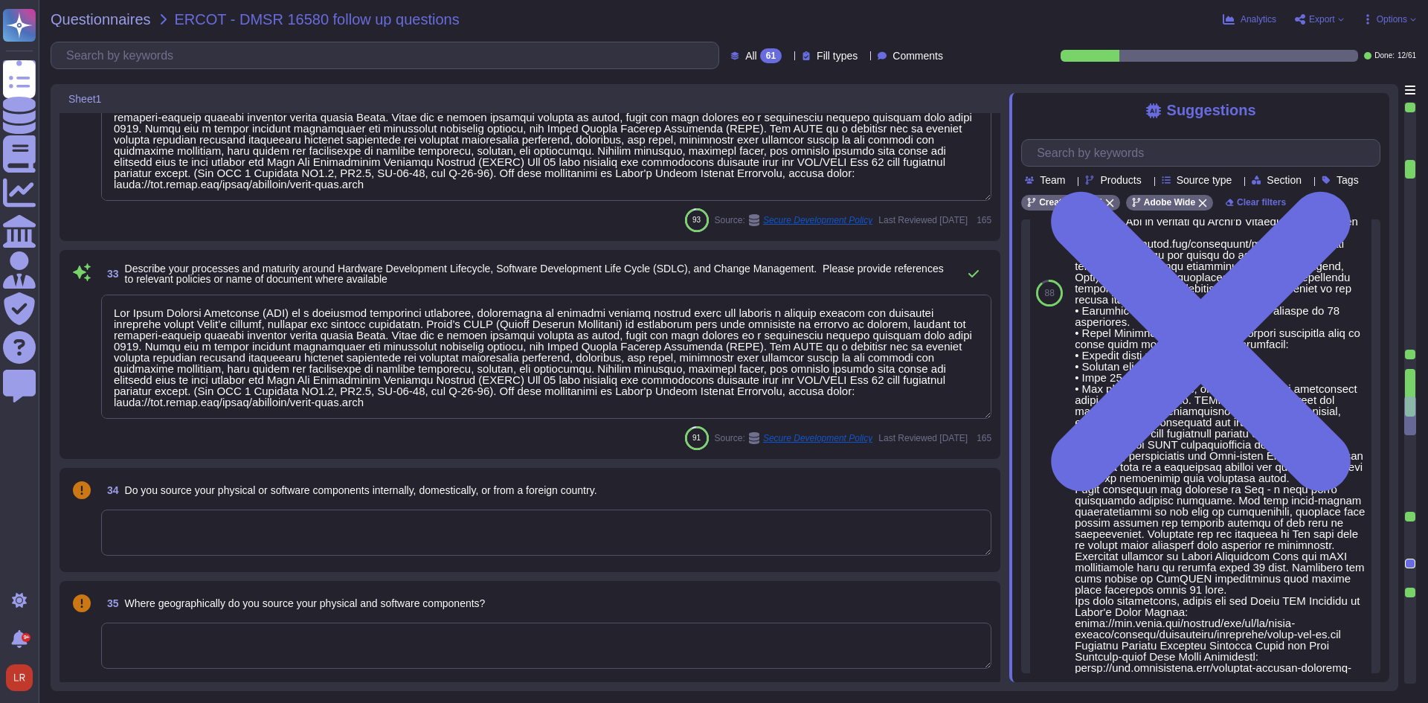
type textarea "Adobe documents devices in accordance with its Information Systems Asset Invent…"
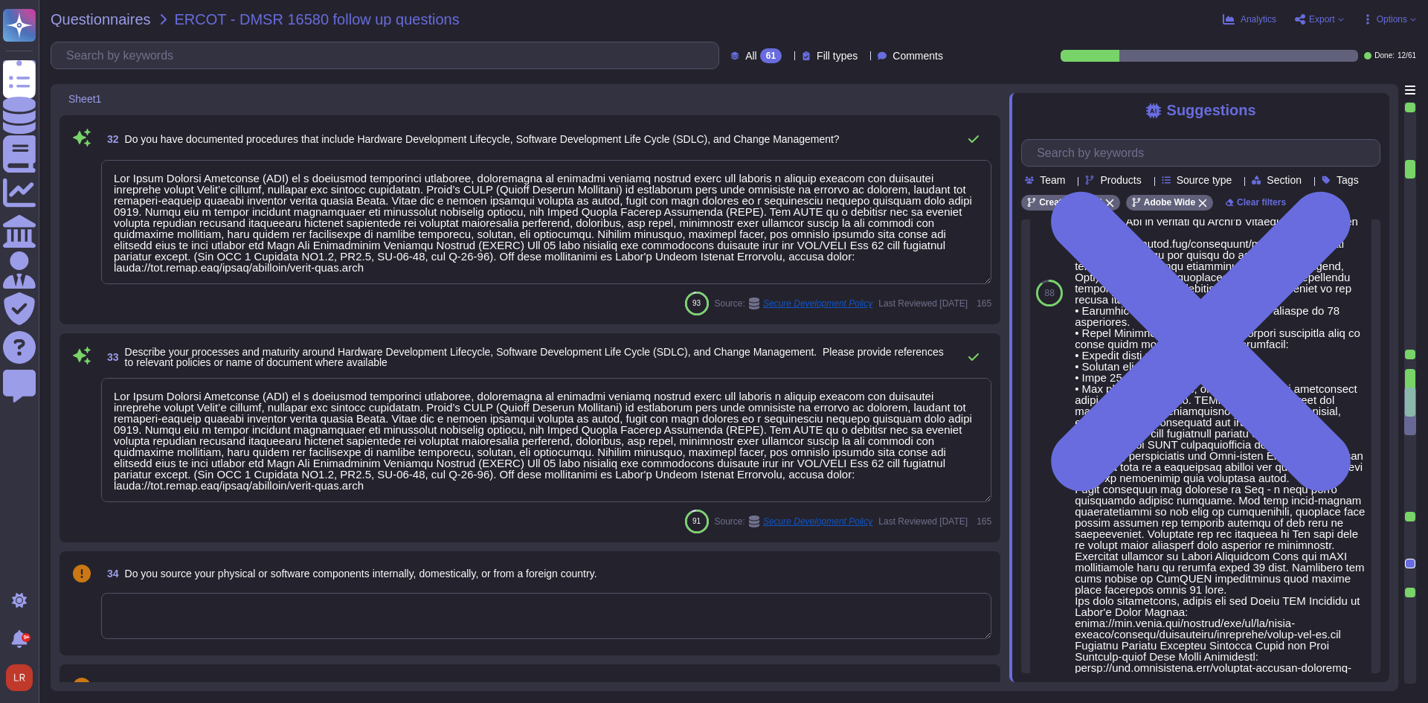
type textarea "Imaging Services Stack is a collection of services that enables mobile applicat…"
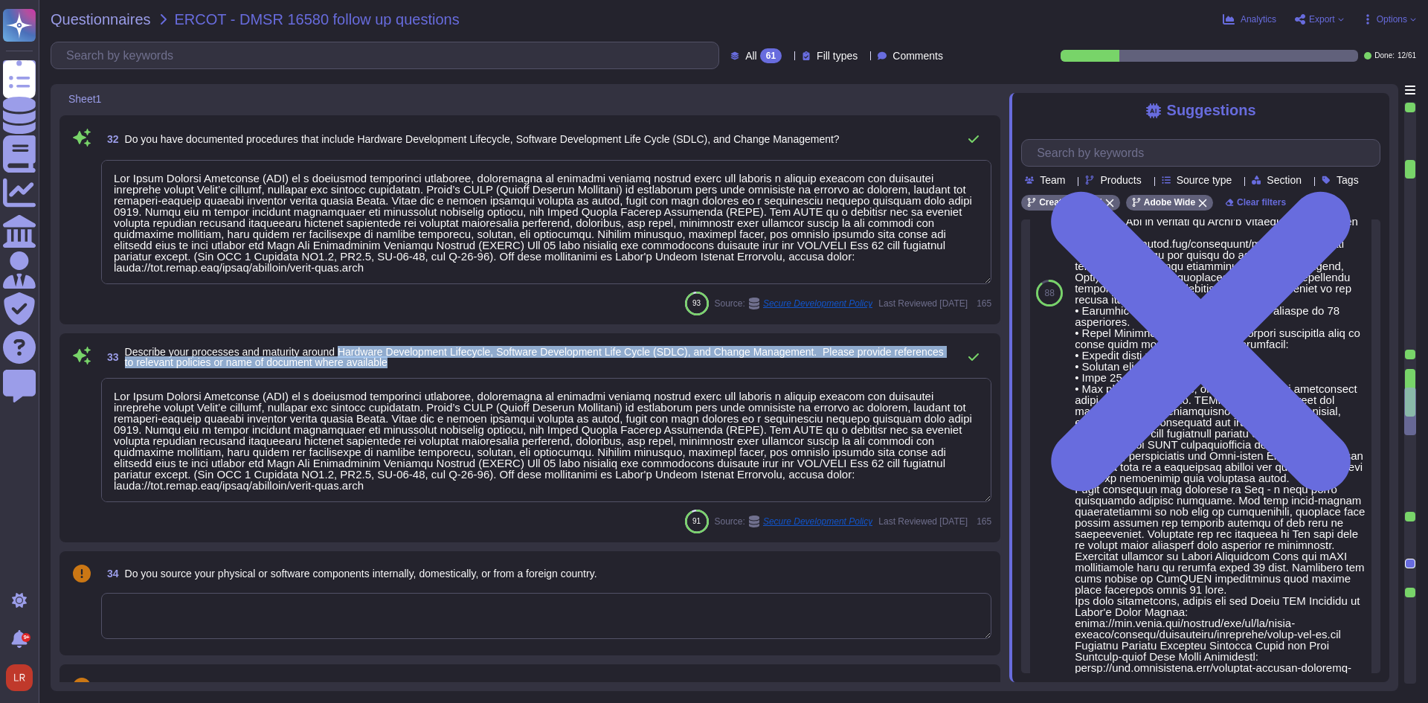
drag, startPoint x: 341, startPoint y: 352, endPoint x: 756, endPoint y: 363, distance: 416.0
click at [756, 363] on span "Describe your processes and maturity around Hardware Development Lifecycle, Sof…" at bounding box center [538, 357] width 826 height 21
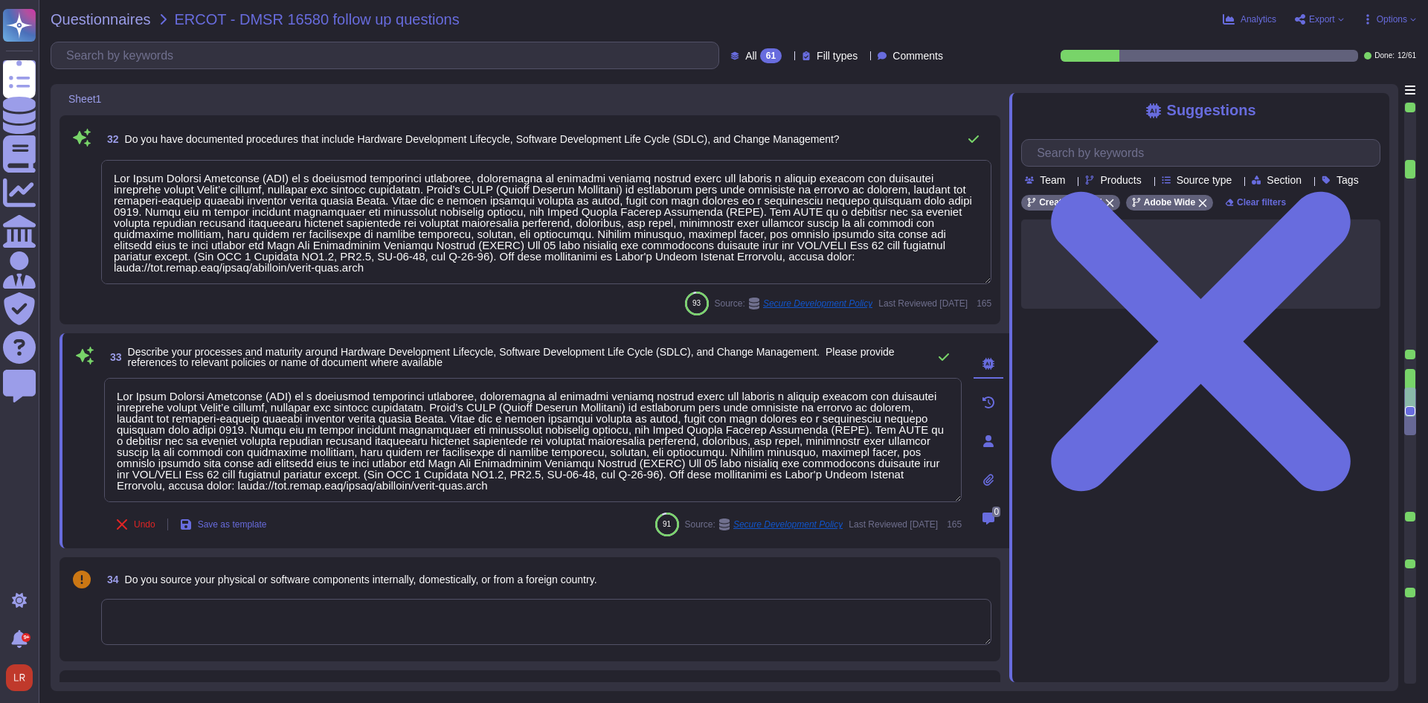
scroll to position [0, 0]
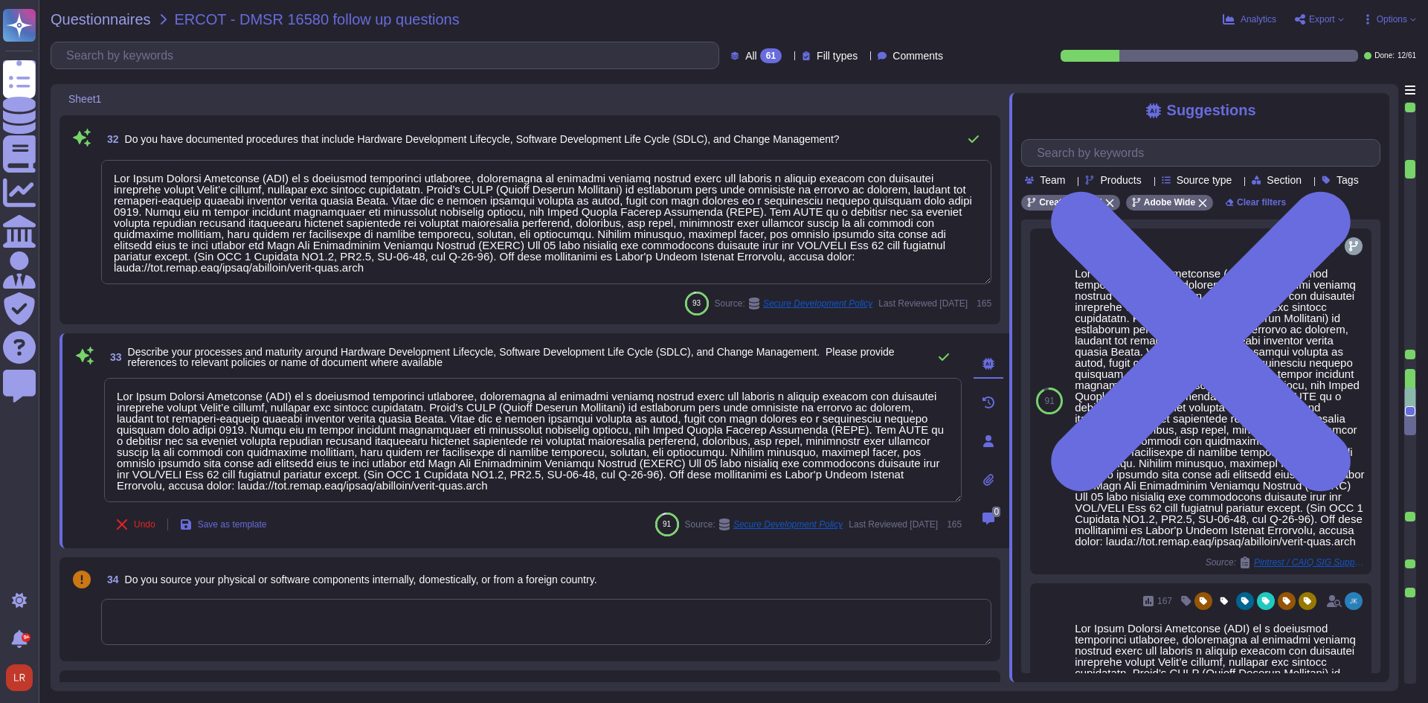
click at [527, 359] on span "Describe your processes and maturity around Hardware Development Lifecycle, Sof…" at bounding box center [524, 357] width 793 height 21
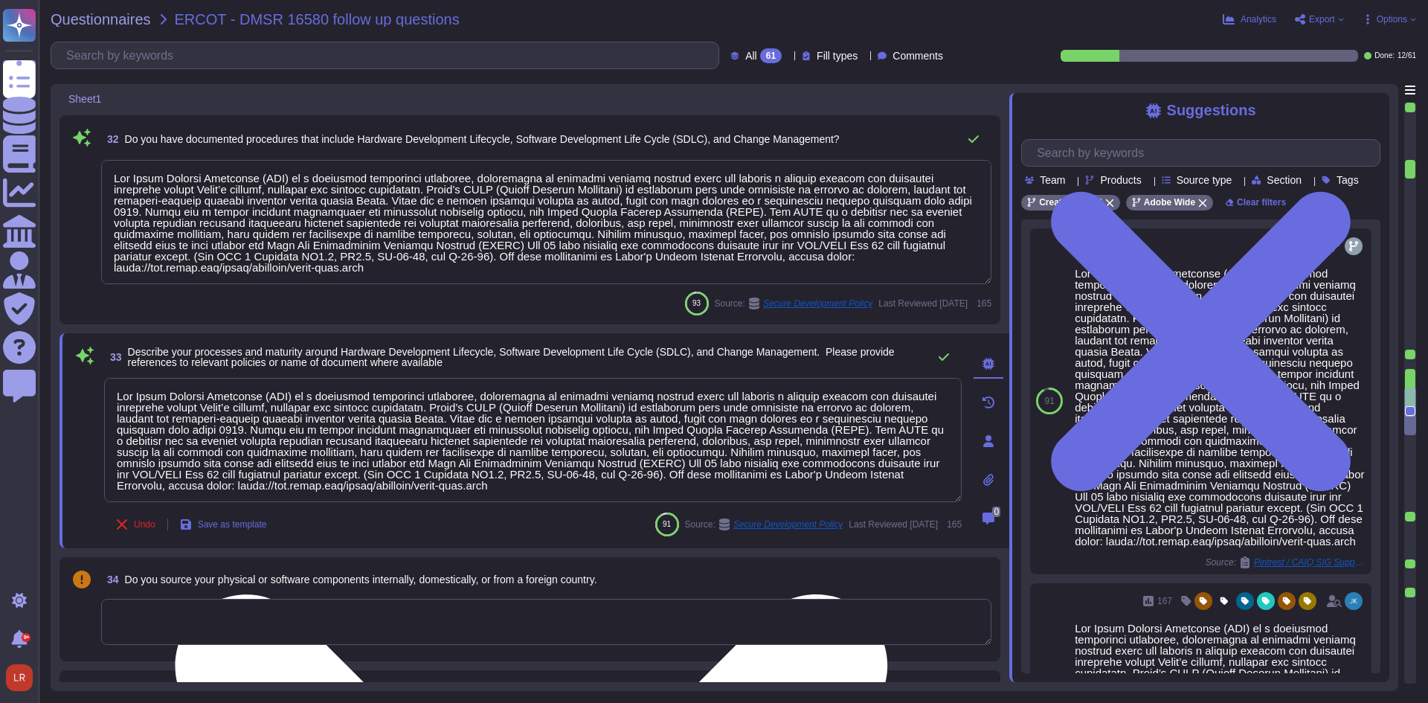
click at [625, 425] on textarea at bounding box center [533, 440] width 858 height 124
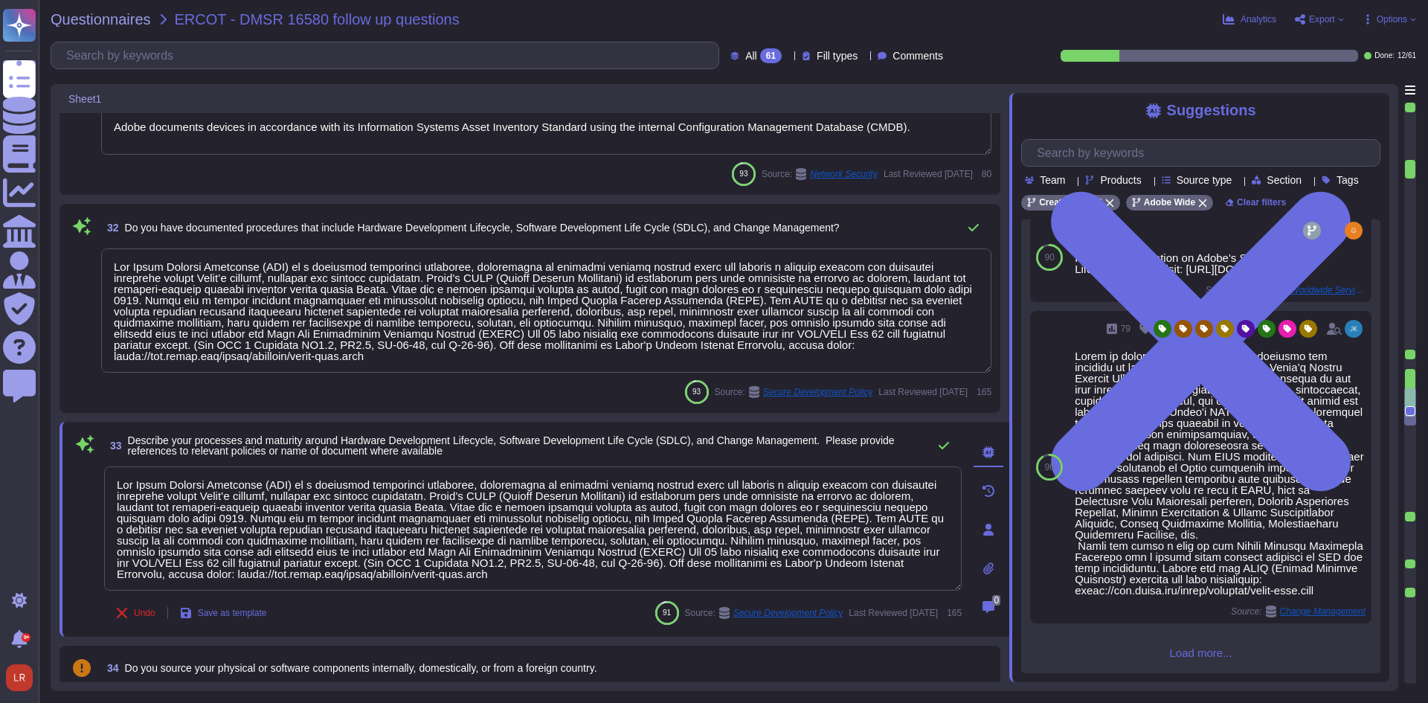
scroll to position [3356, 0]
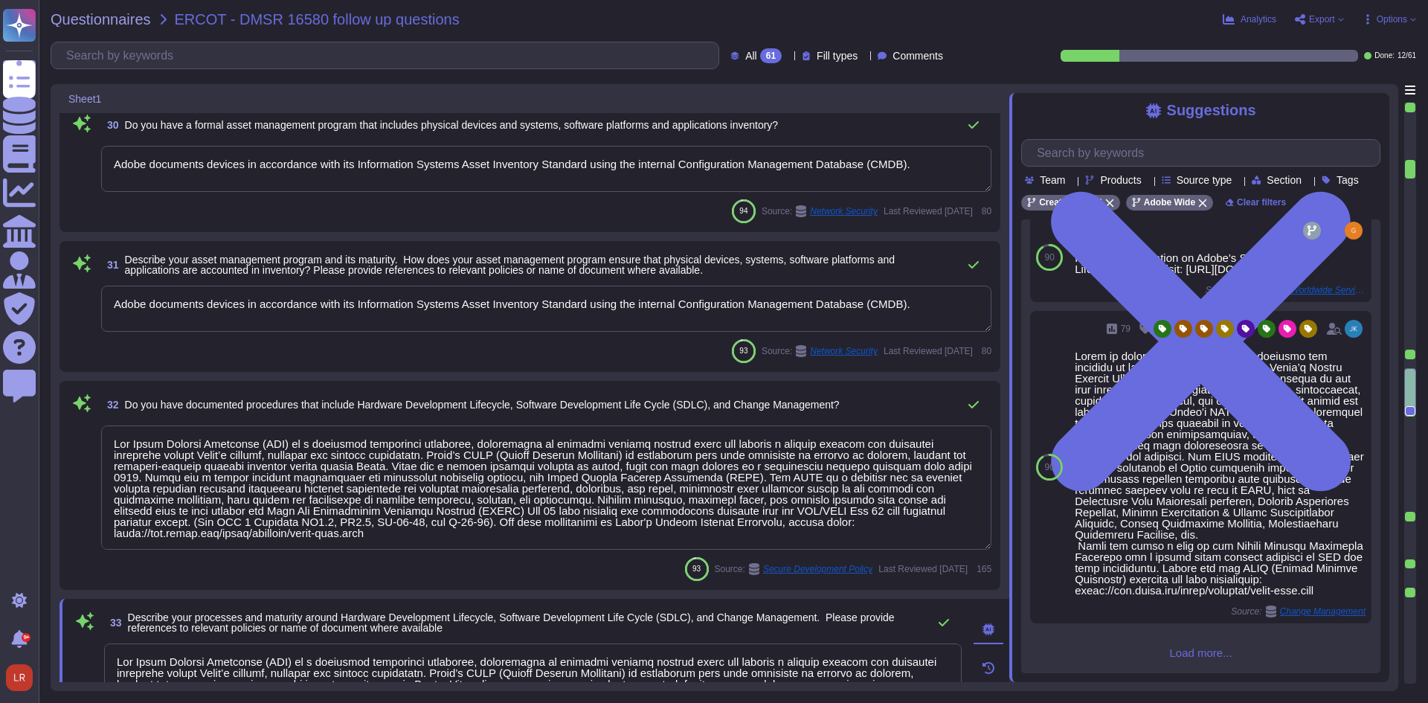
type textarea "Adobe Inc. has been in business since [DATE]."
click at [1410, 356] on div at bounding box center [1410, 355] width 10 height 10
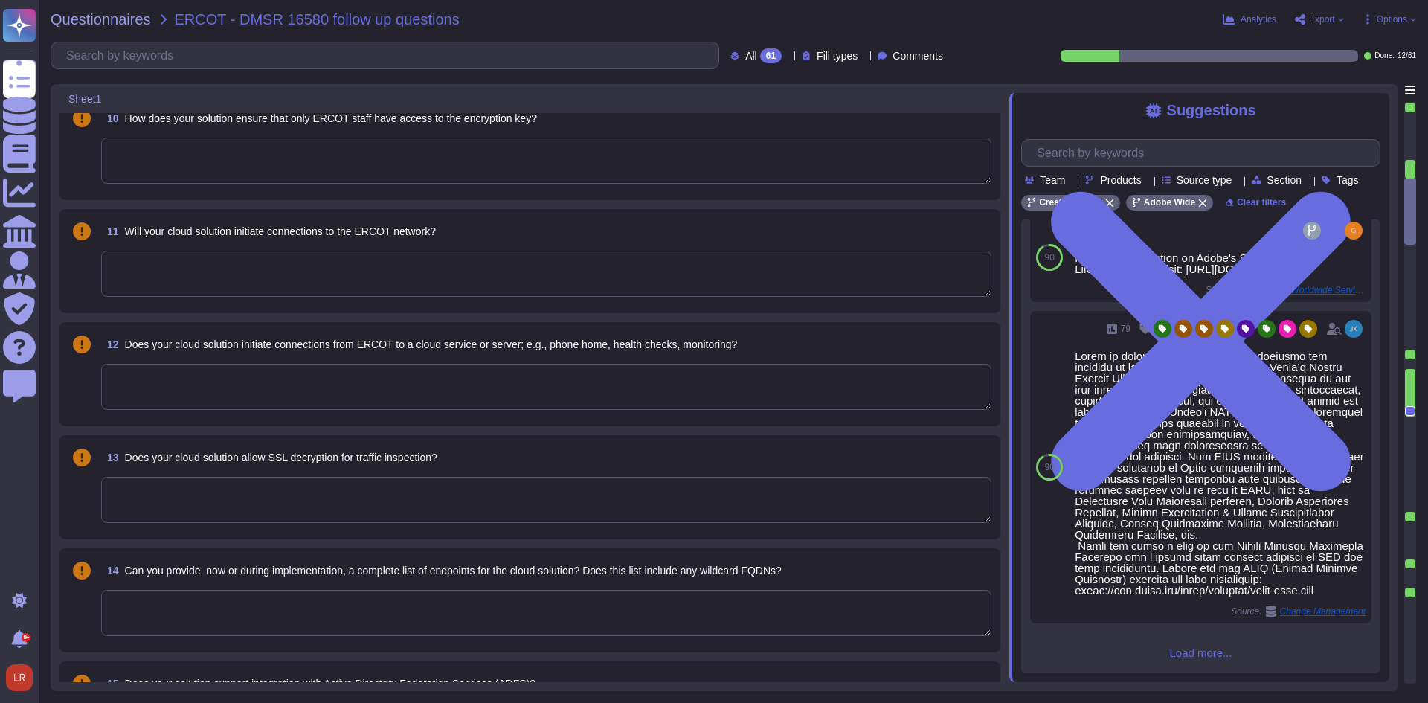
type textarea "Adobe has established an e-Waste disposal program, for Cost Center managers and…"
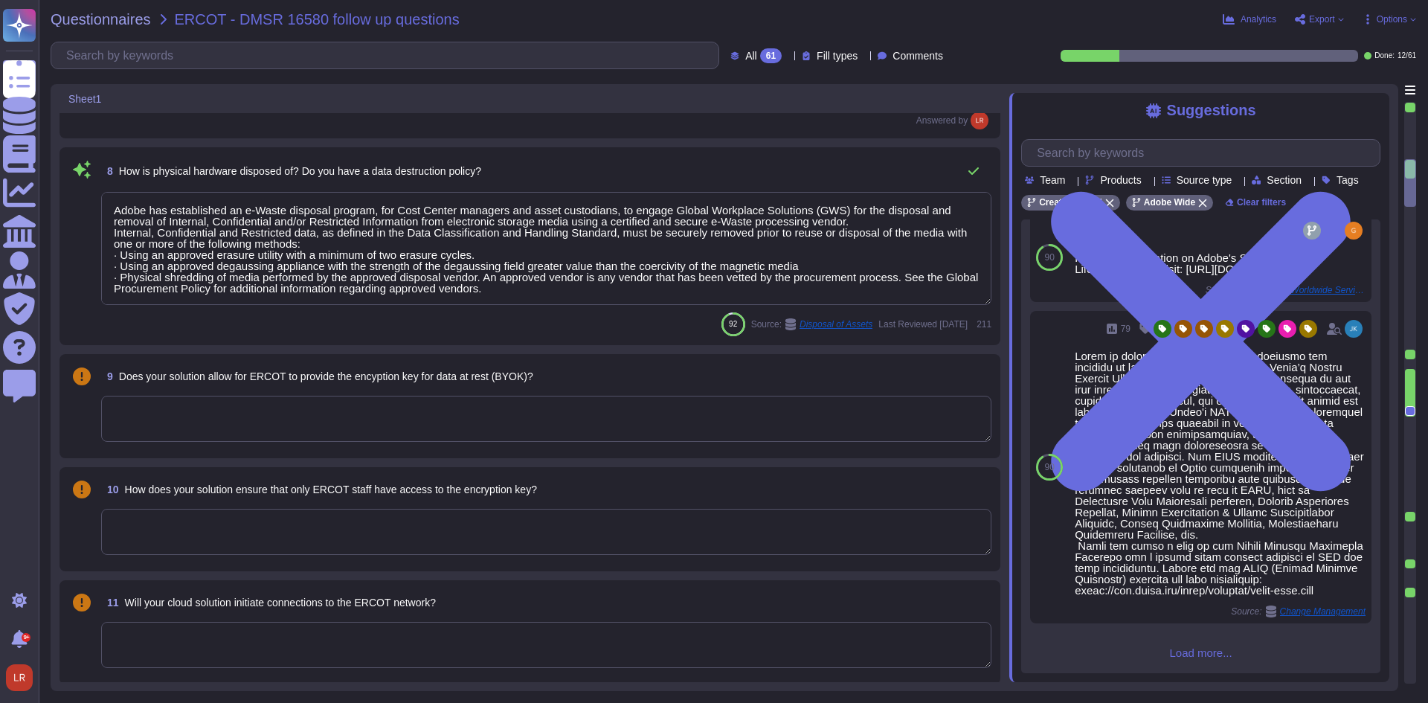
type textarea "Creative Cloud encrypts data in-transit with AES 128-bit and at rest with AES 2…"
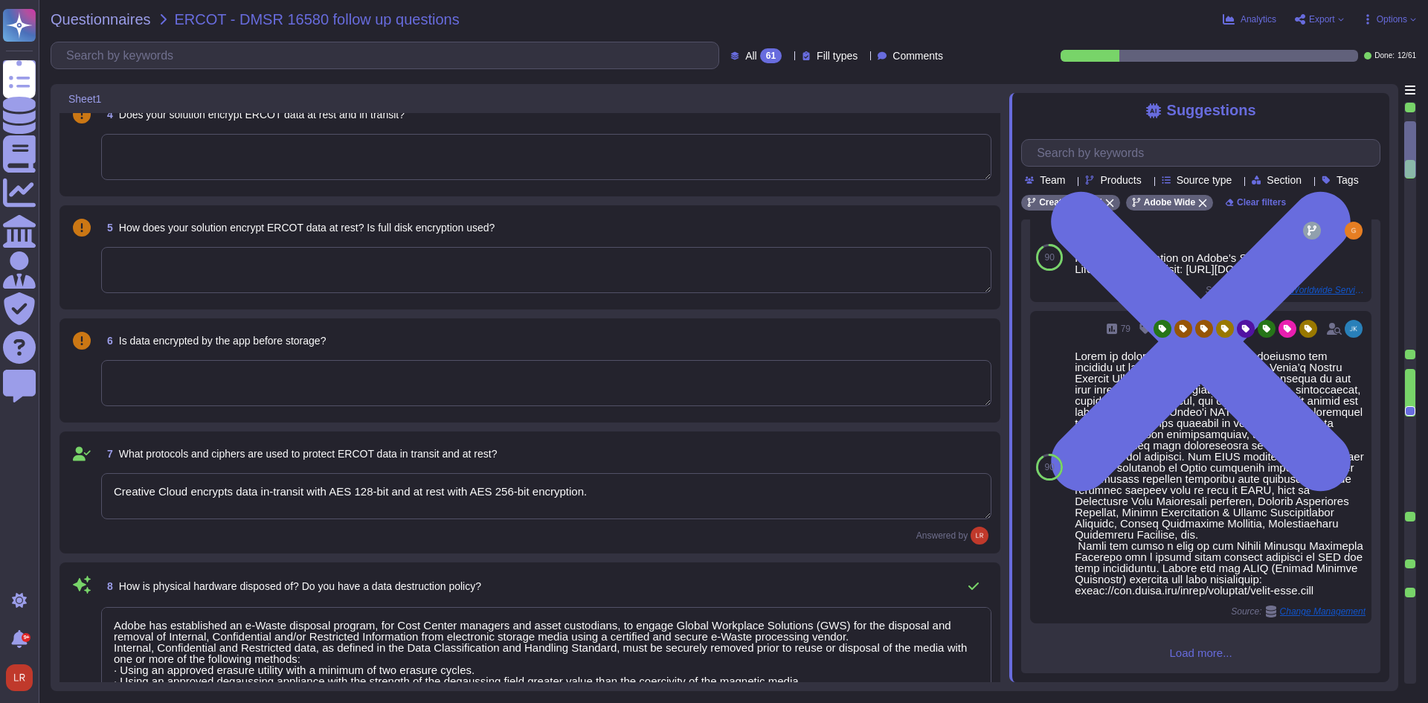
scroll to position [389, 0]
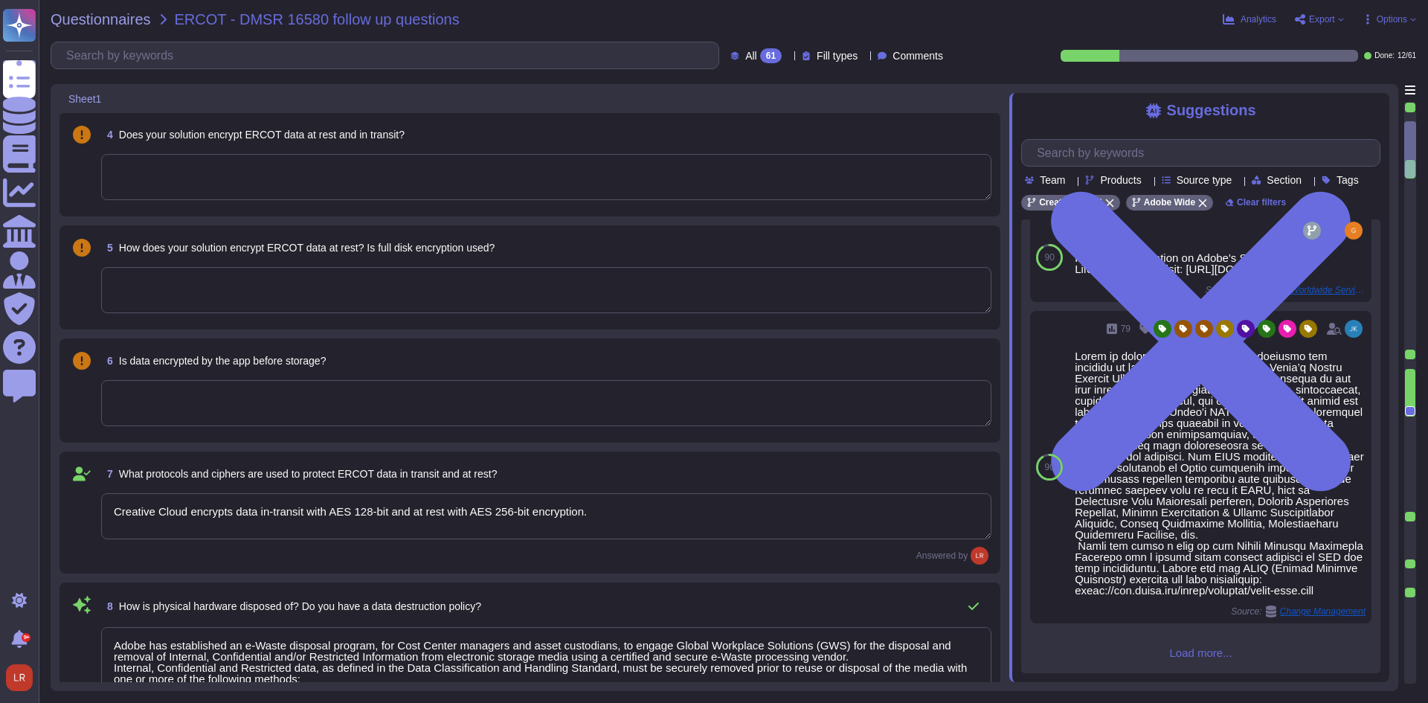
type textarea "Third-party audit or certification reports are available under NDA and can be r…"
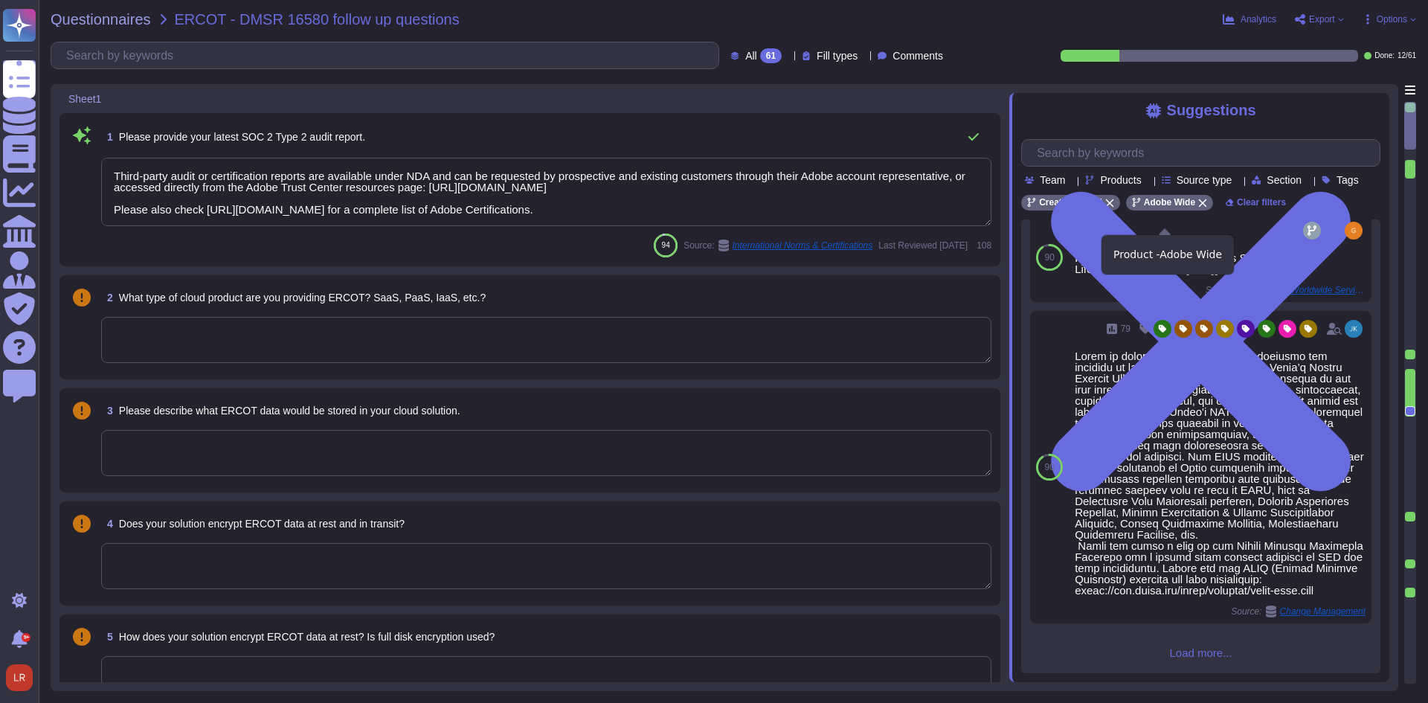
scroll to position [1124, 0]
click at [1200, 208] on icon at bounding box center [1202, 203] width 9 height 9
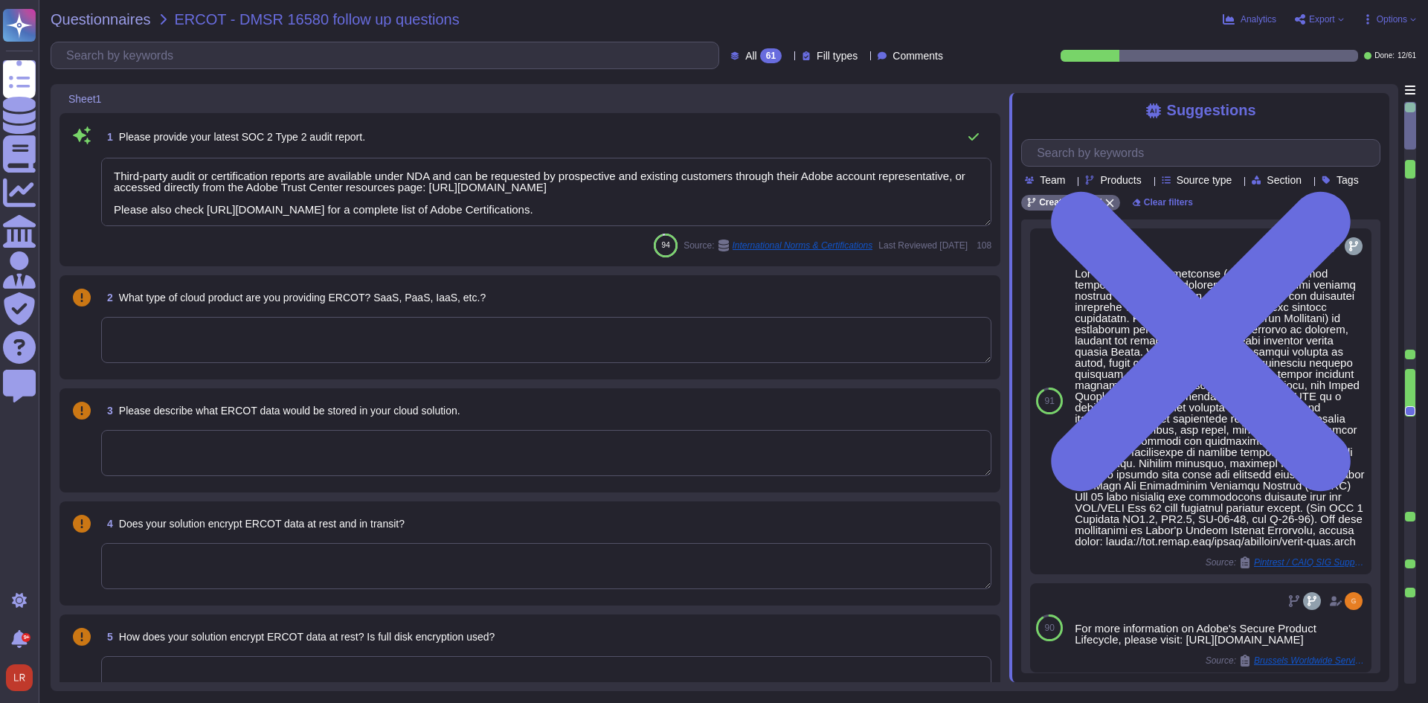
click at [735, 188] on textarea "Third-party audit or certification reports are available under NDA and can be r…" at bounding box center [546, 192] width 890 height 68
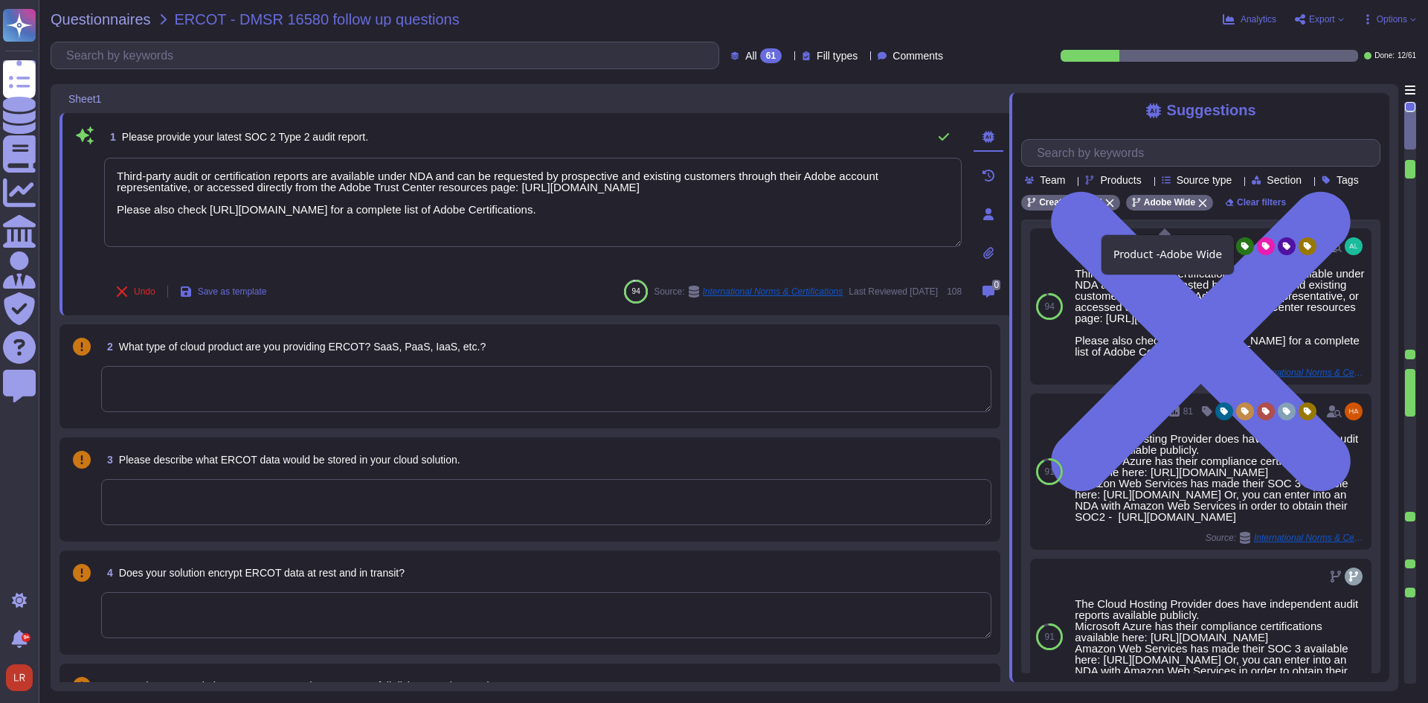
click at [1198, 208] on icon at bounding box center [1202, 203] width 9 height 9
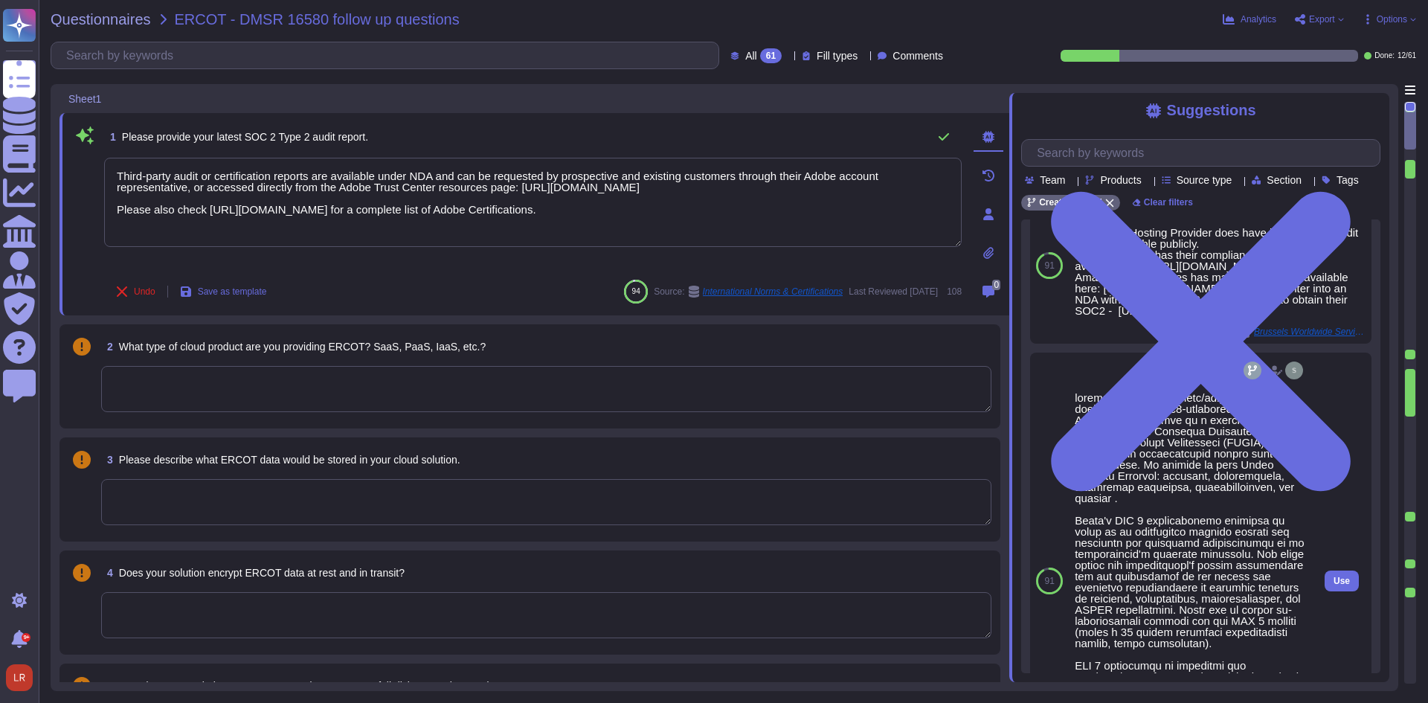
scroll to position [124, 0]
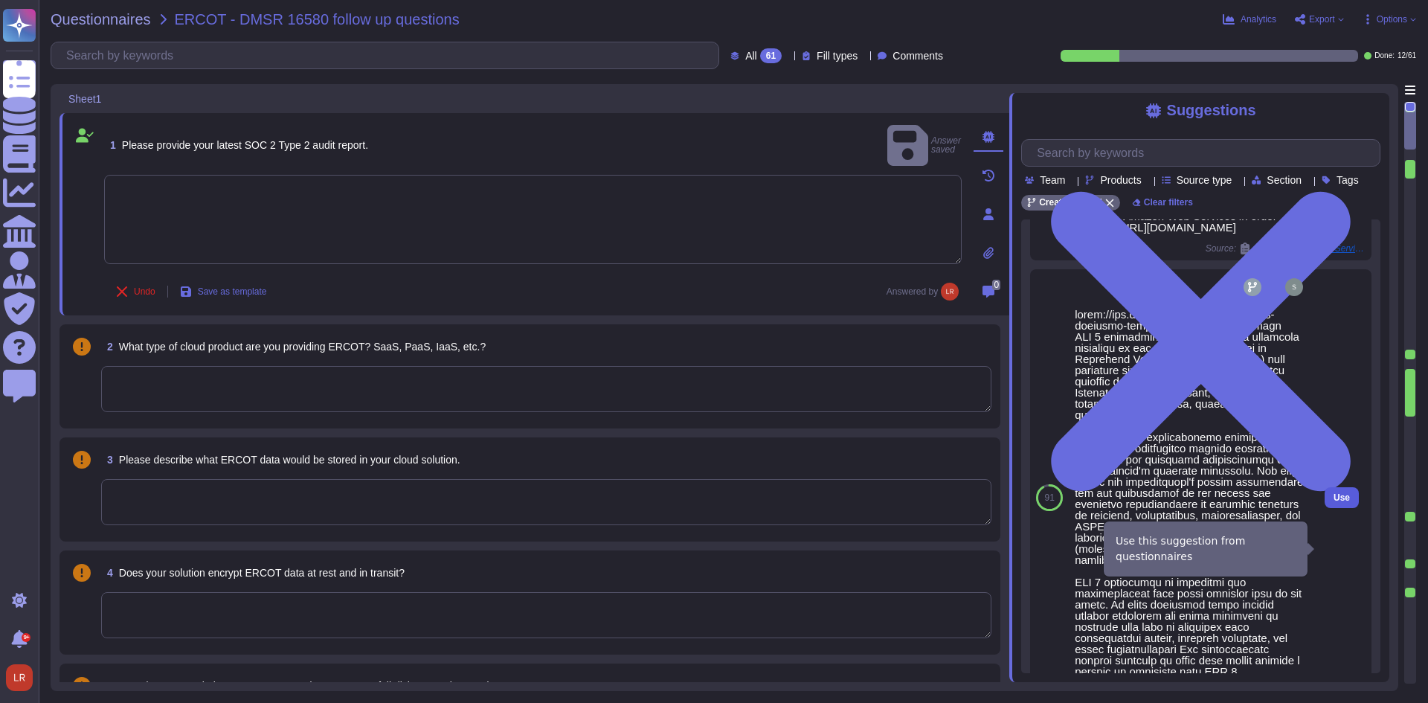
click at [1334, 502] on span "Use" at bounding box center [1342, 497] width 16 height 9
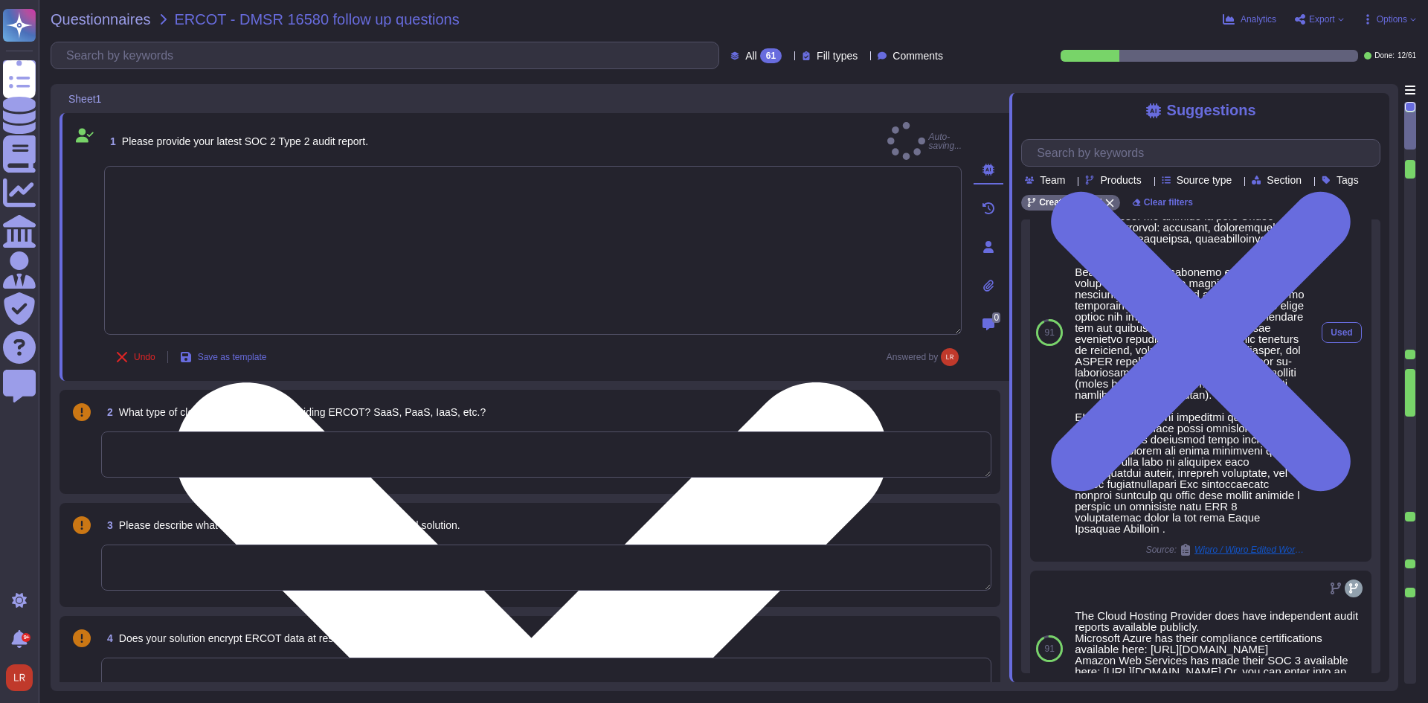
type textarea "[URL][DOMAIN_NAME] SOC 2 certification is a security framework developed by the…"
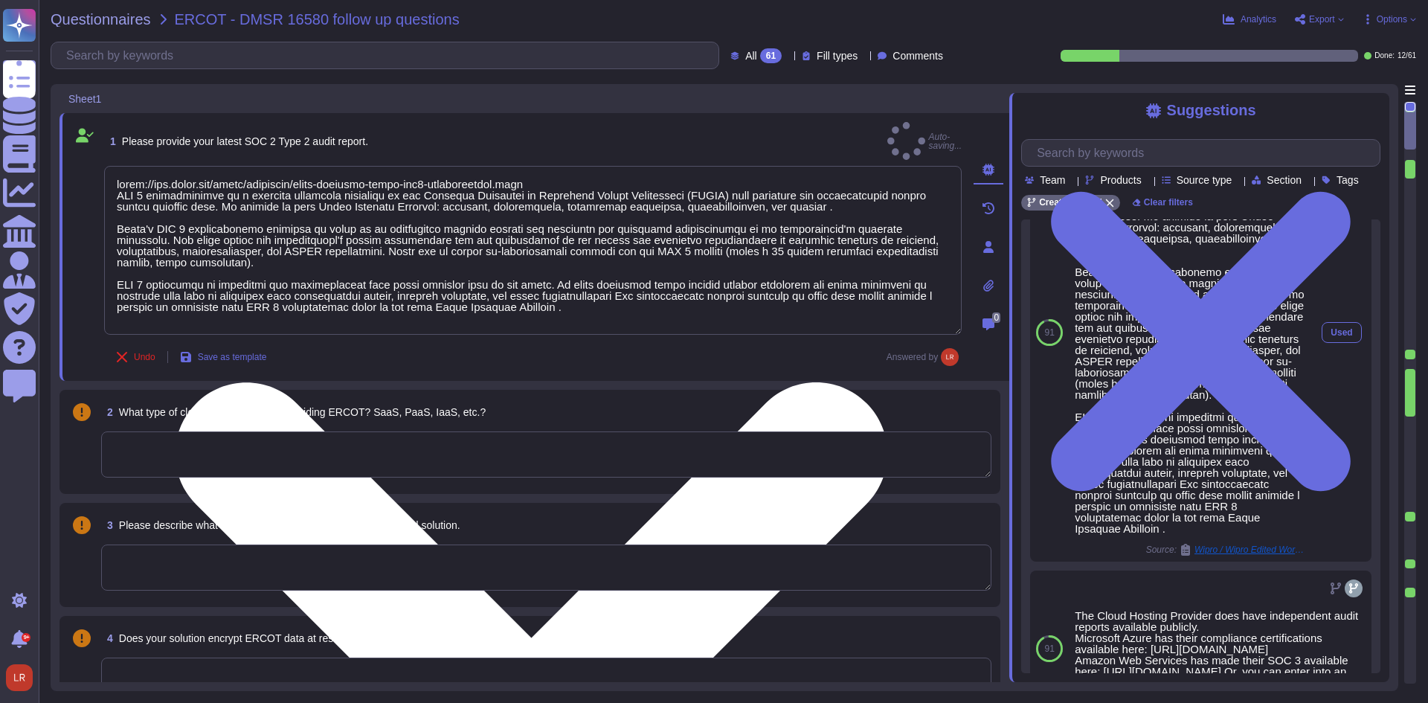
scroll to position [0, 0]
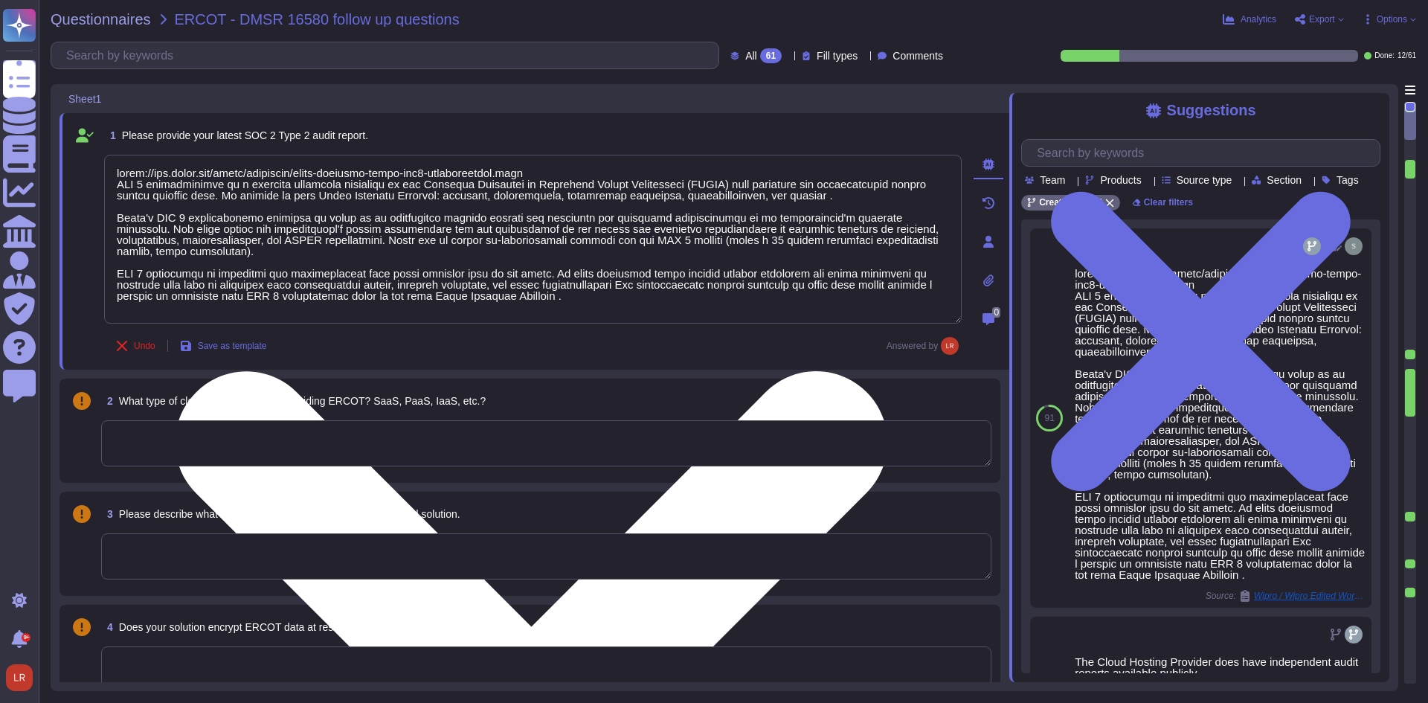
click at [677, 344] on div "Undo Save as template Answered by" at bounding box center [533, 346] width 858 height 30
click at [983, 69] on div "Questionnaires ERCOT - DMSR 16580 follow up questions Analytics Export Options …" at bounding box center [734, 351] width 1390 height 703
click at [1131, 69] on div "Questionnaires ERCOT - DMSR 16580 follow up questions Analytics Export Options …" at bounding box center [734, 351] width 1390 height 703
click at [1390, 20] on span "Options" at bounding box center [1392, 19] width 30 height 9
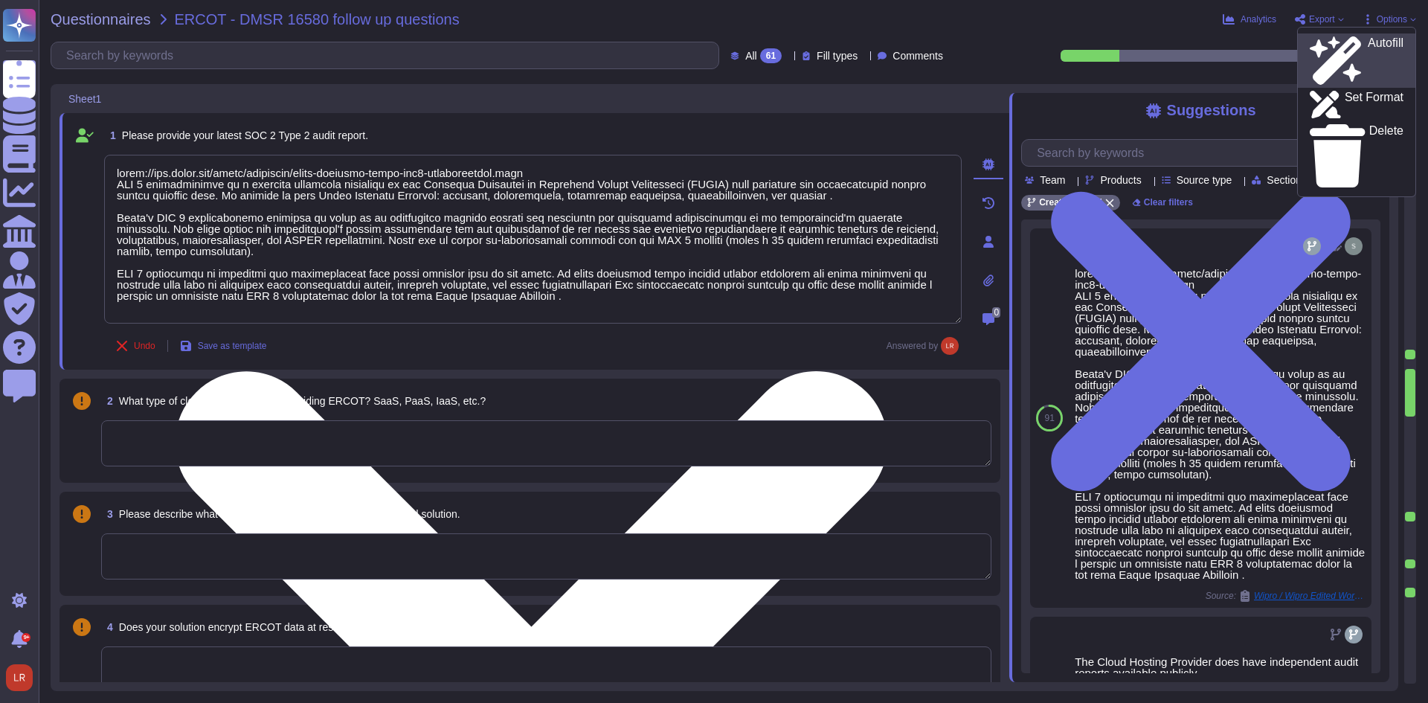
click at [1368, 45] on p "Autofill" at bounding box center [1386, 61] width 36 height 48
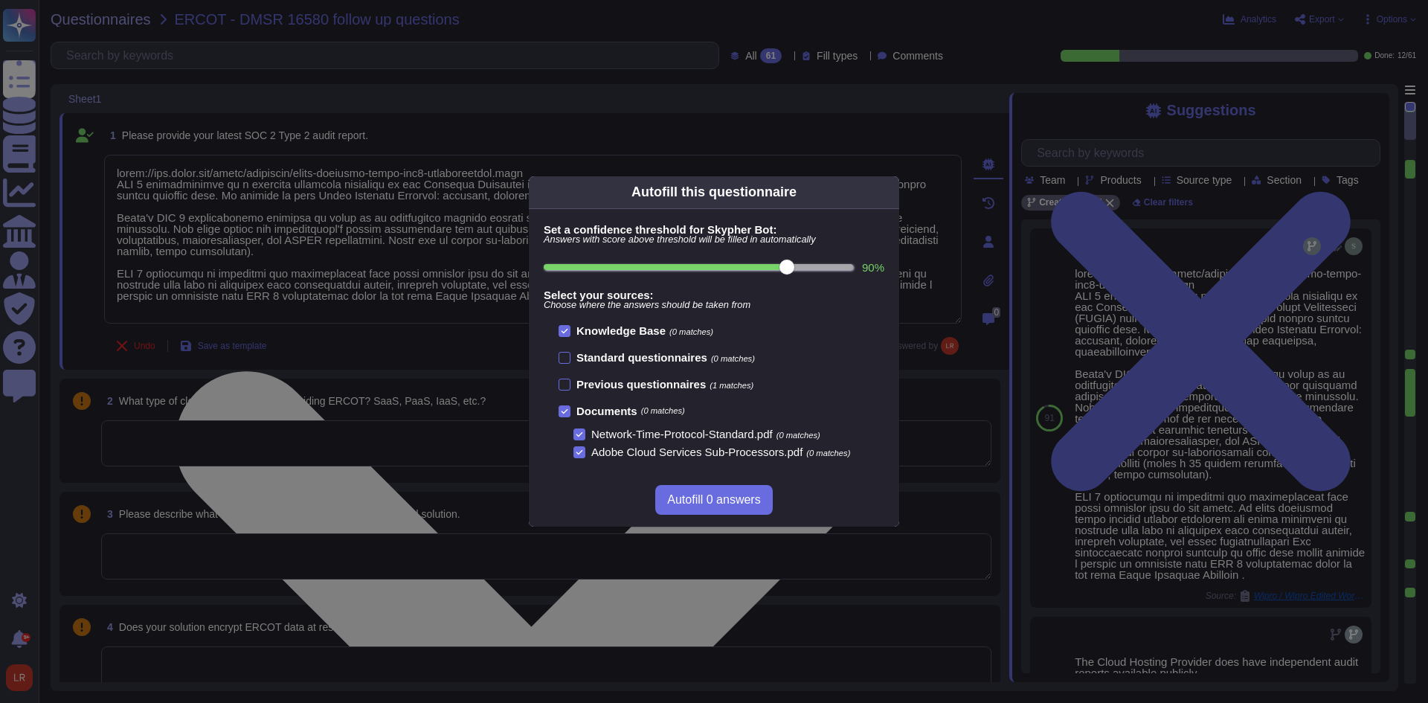
click at [757, 266] on input "90 %" at bounding box center [698, 267] width 309 height 6
type input "80"
click at [736, 494] on span "Autofill 45 answers" at bounding box center [714, 500] width 100 height 12
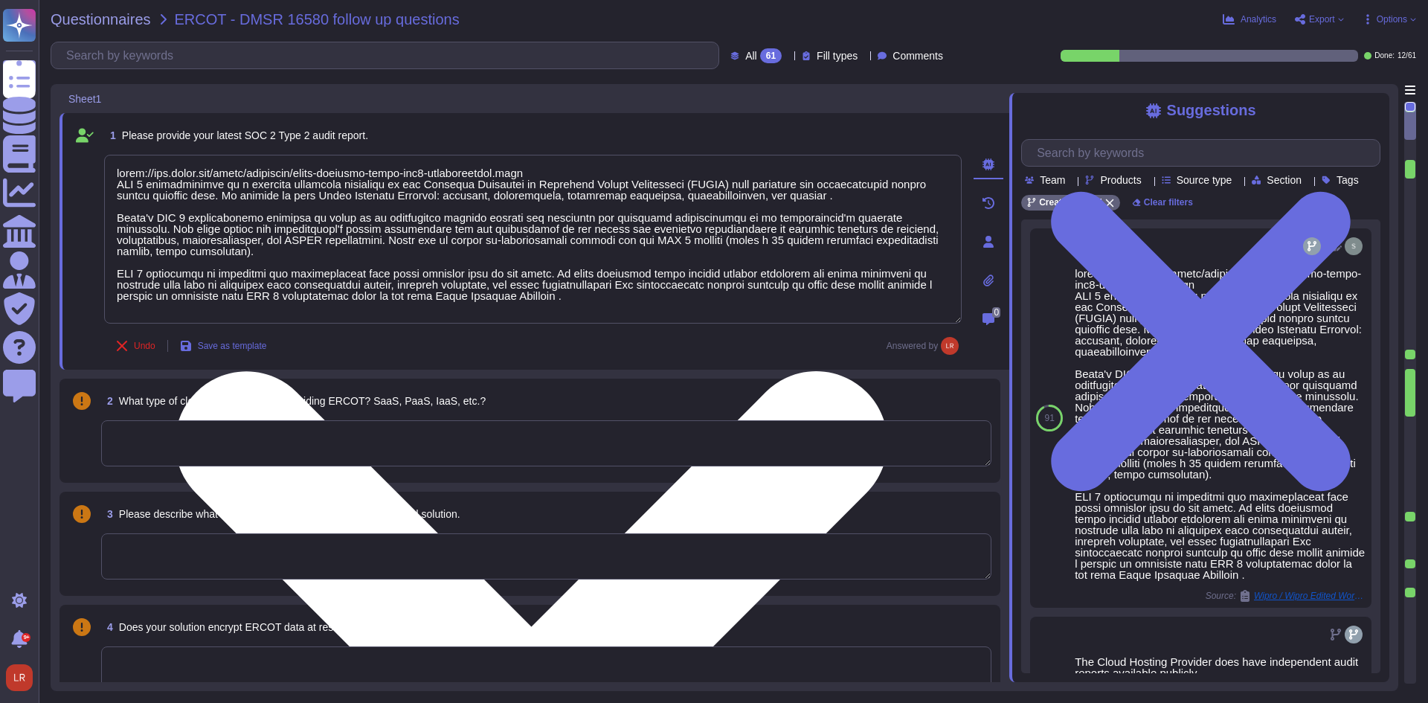
type textarea "Document Cloud provides AES-256 encryption of data at rest and in transit. Crea…"
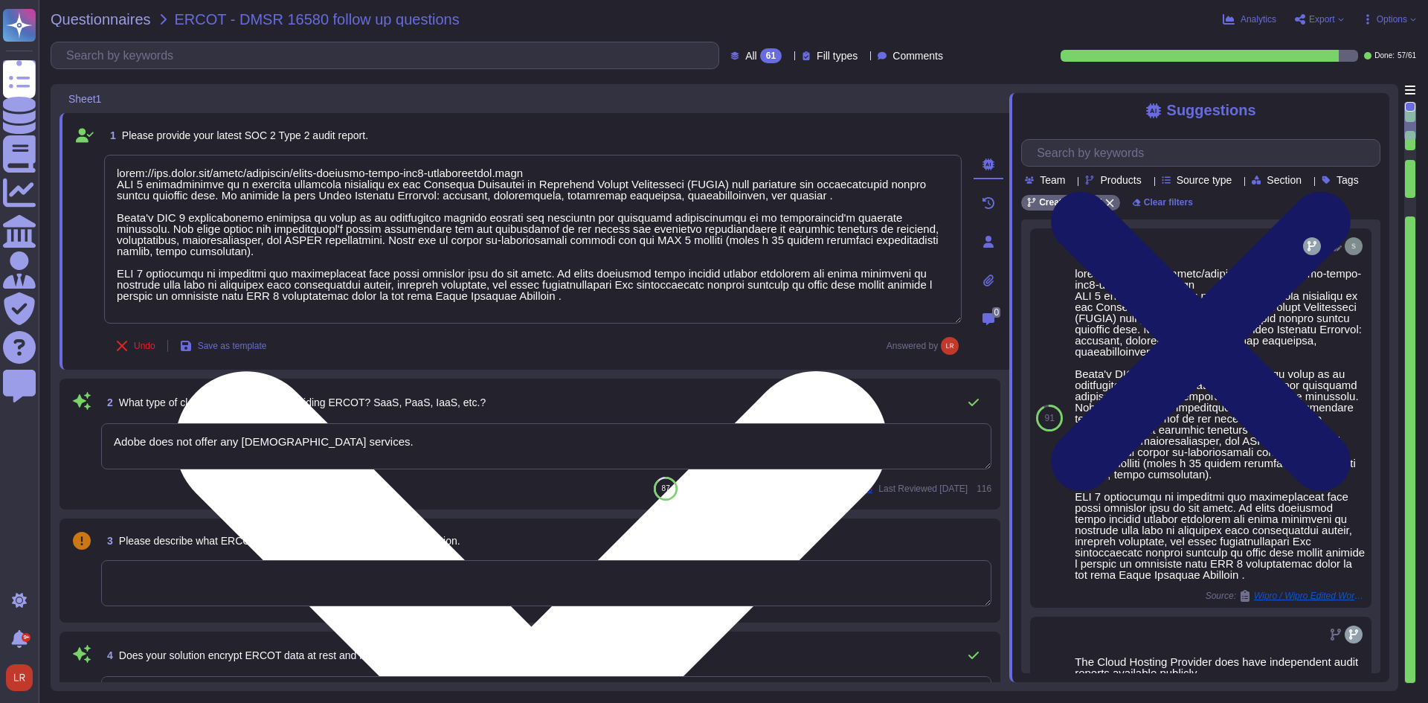
click at [1375, 114] on icon at bounding box center [1200, 341] width 359 height 479
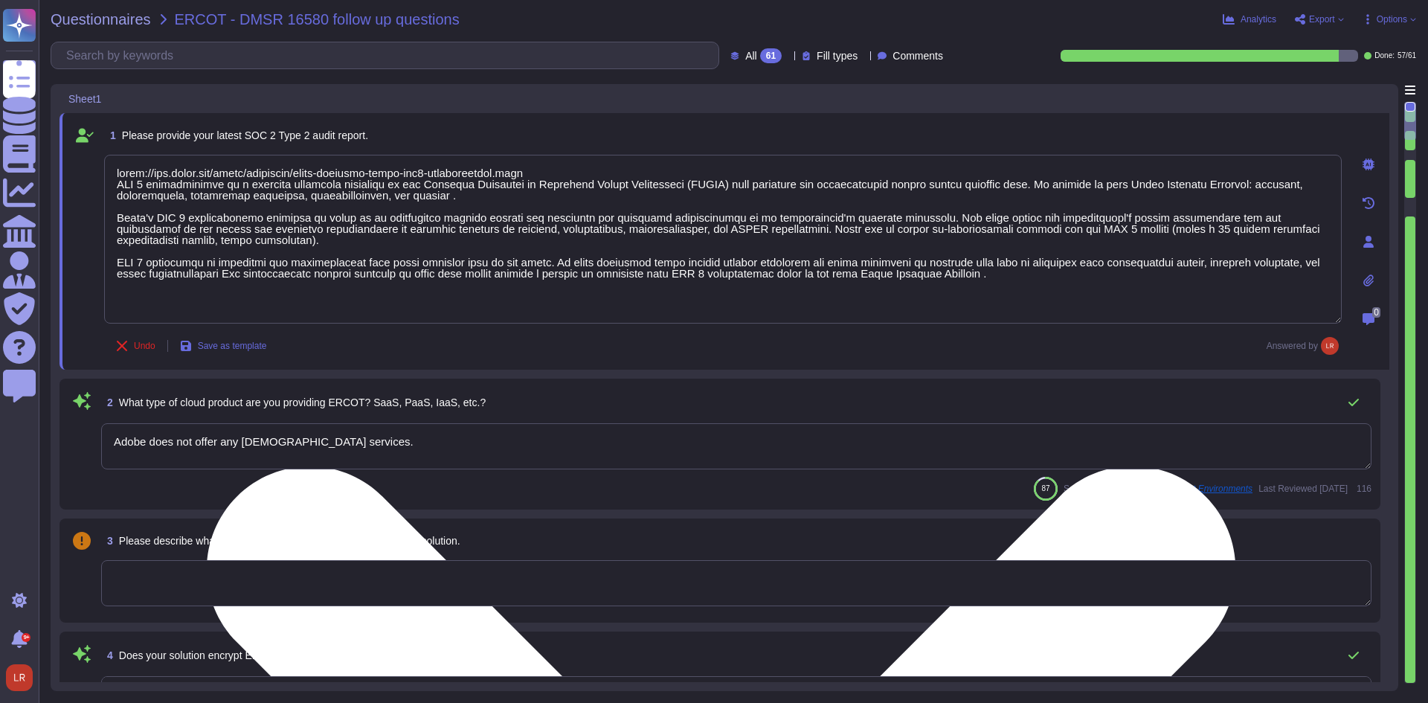
drag, startPoint x: 320, startPoint y: 442, endPoint x: -58, endPoint y: 469, distance: 378.8
click at [0, 469] on html "Questionnaires Knowledge Base Documents Analytics CAIQ / SIG Admin Trust Center…" at bounding box center [714, 351] width 1428 height 703
click at [334, 449] on textarea "Adobe does not offer any [DEMOGRAPHIC_DATA] services." at bounding box center [736, 446] width 1270 height 46
type textarea "Adobe does not offer any IaaS services.S"
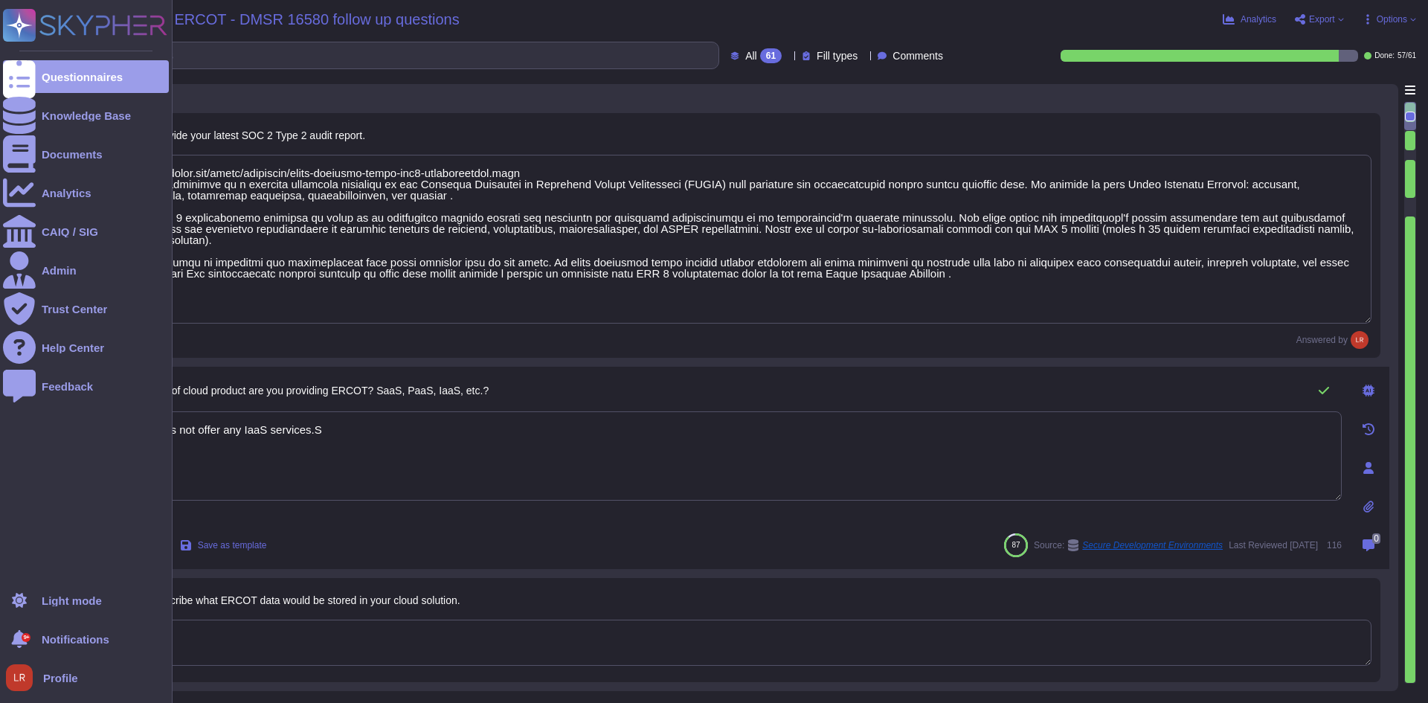
drag, startPoint x: 327, startPoint y: 440, endPoint x: 13, endPoint y: 427, distance: 314.9
click at [2, 444] on div "Questionnaires Knowledge Base Documents Analytics CAIQ / SIG Admin Trust Center…" at bounding box center [714, 351] width 1428 height 703
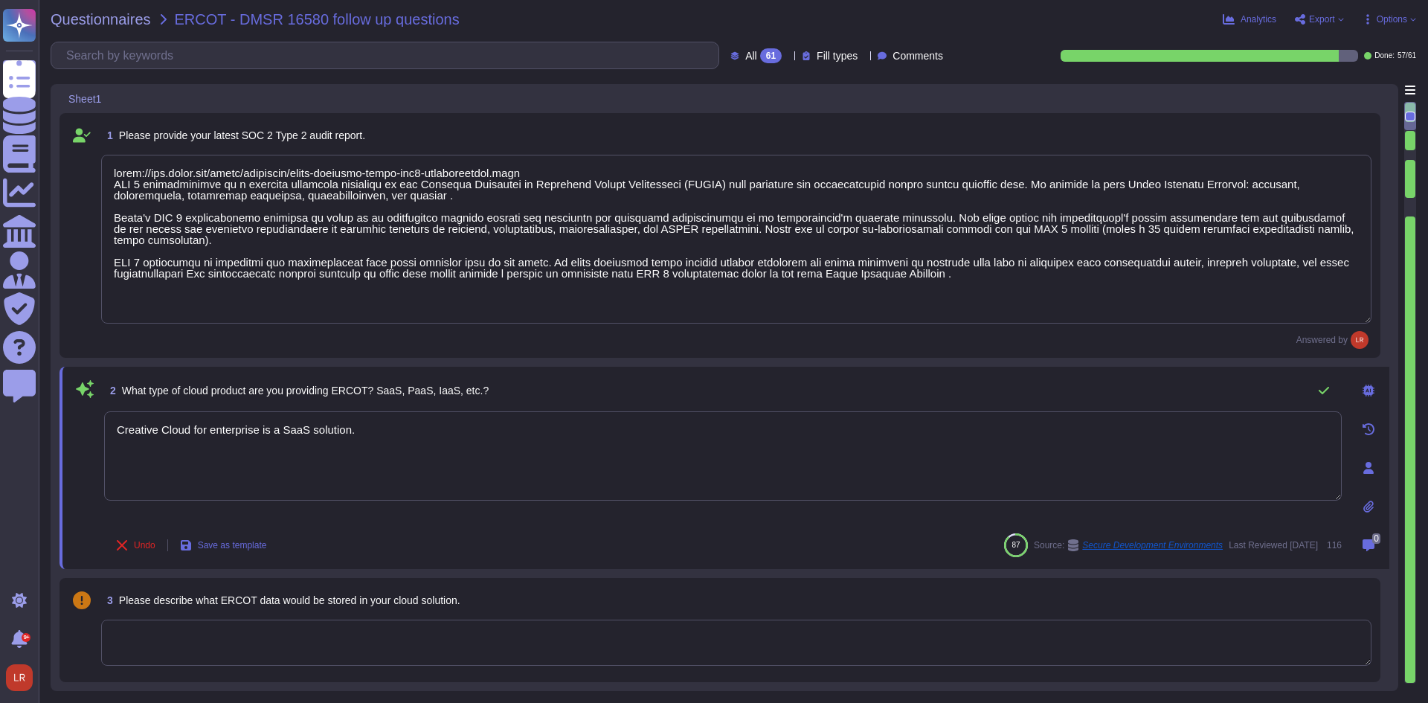
type textarea "Creative Cloud for enterprise is a SaaS solution."
click at [541, 385] on div "2 What type of cloud product are you providing ERCOT? SaaS, PaaS, IaaS, etc.?" at bounding box center [723, 391] width 1238 height 30
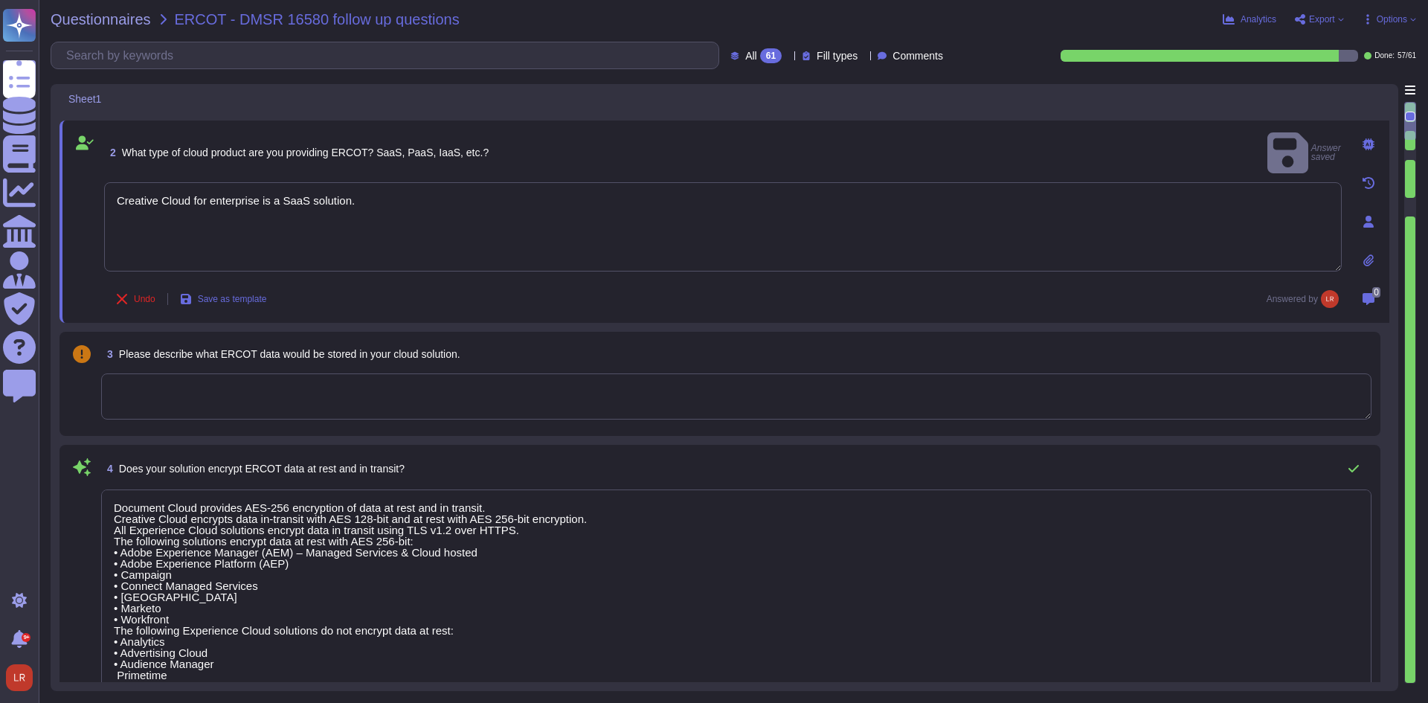
scroll to position [248, 0]
click at [493, 356] on div "3 Please describe what ERCOT data would be stored in your cloud solution." at bounding box center [736, 352] width 1270 height 27
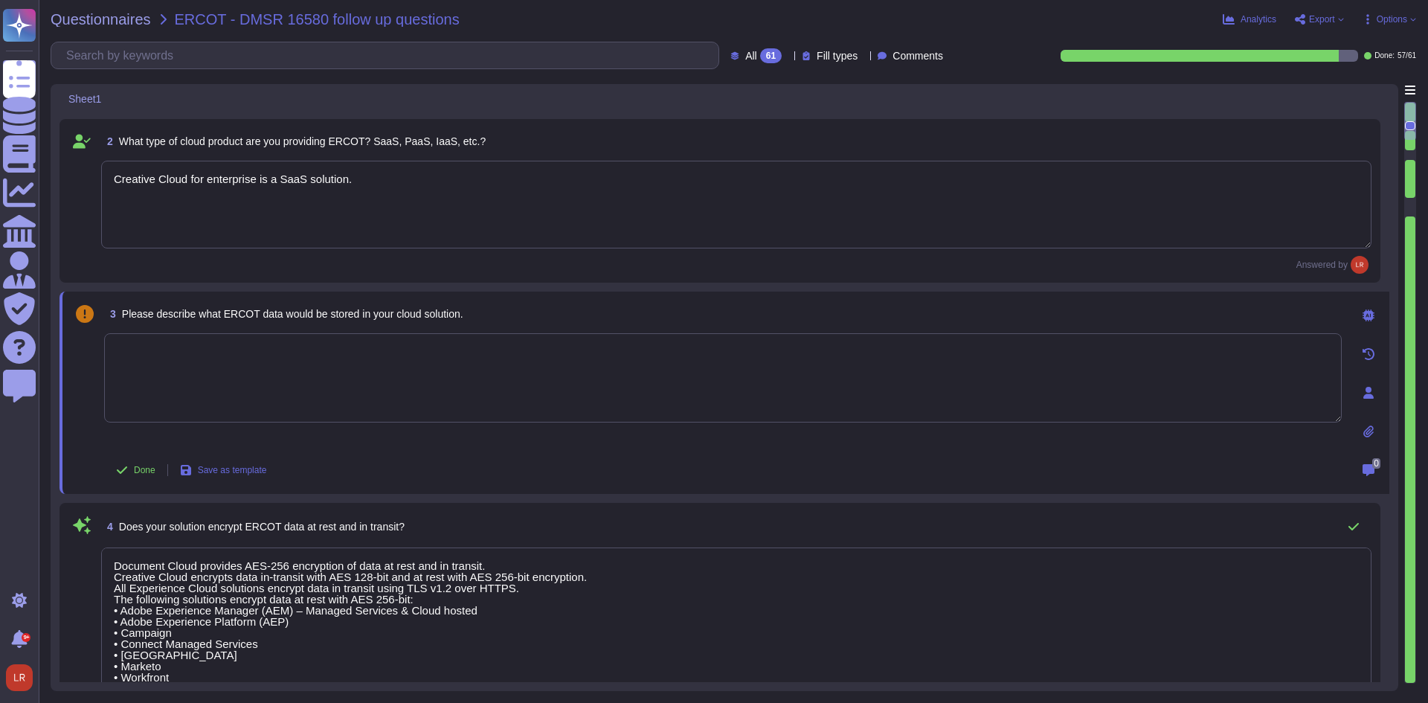
click at [486, 315] on div "3 Please describe what ERCOT data would be stored in your cloud solution." at bounding box center [723, 314] width 1238 height 27
click at [425, 312] on span "Please describe what ERCOT data would be stored in your cloud solution." at bounding box center [292, 314] width 341 height 12
click at [454, 372] on textarea at bounding box center [723, 377] width 1238 height 89
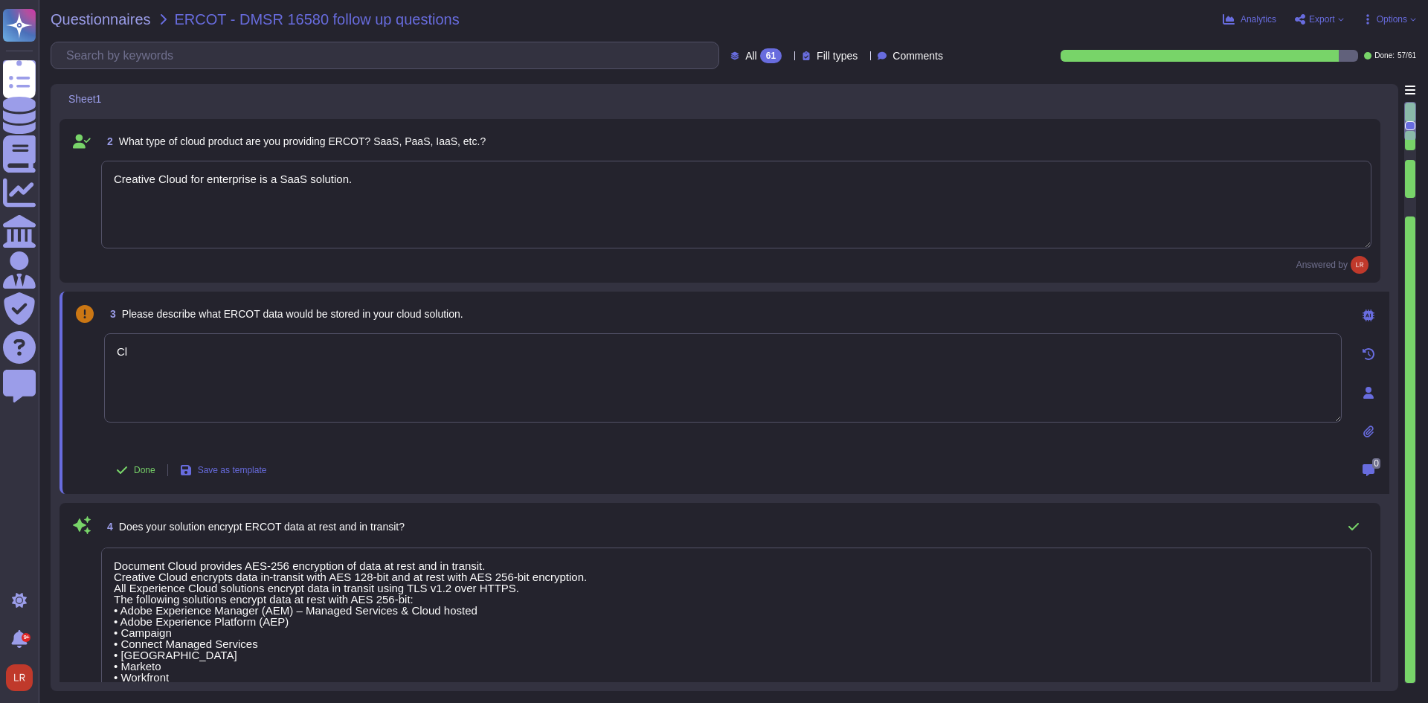
type textarea "C"
click at [1370, 314] on icon at bounding box center [1369, 315] width 12 height 12
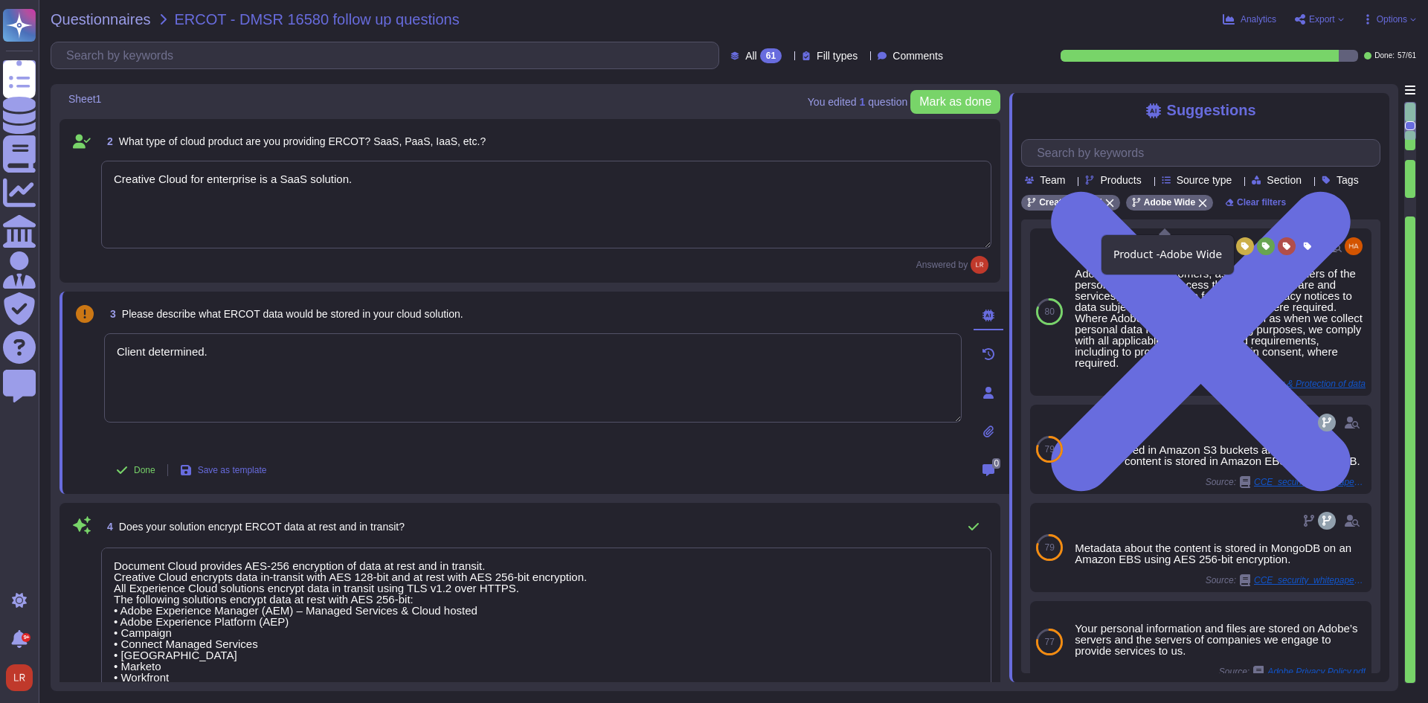
click at [1198, 208] on icon at bounding box center [1202, 203] width 9 height 9
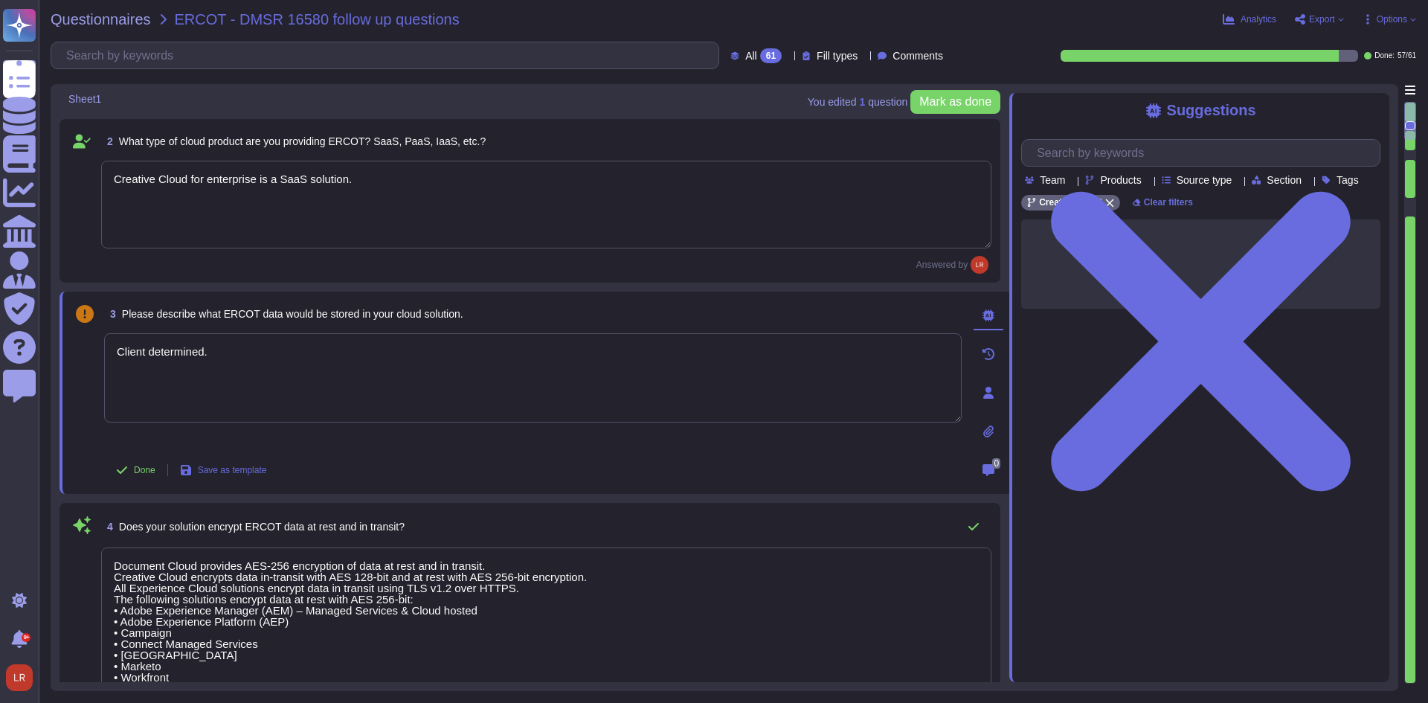
click at [481, 363] on textarea "Client determined." at bounding box center [533, 377] width 858 height 89
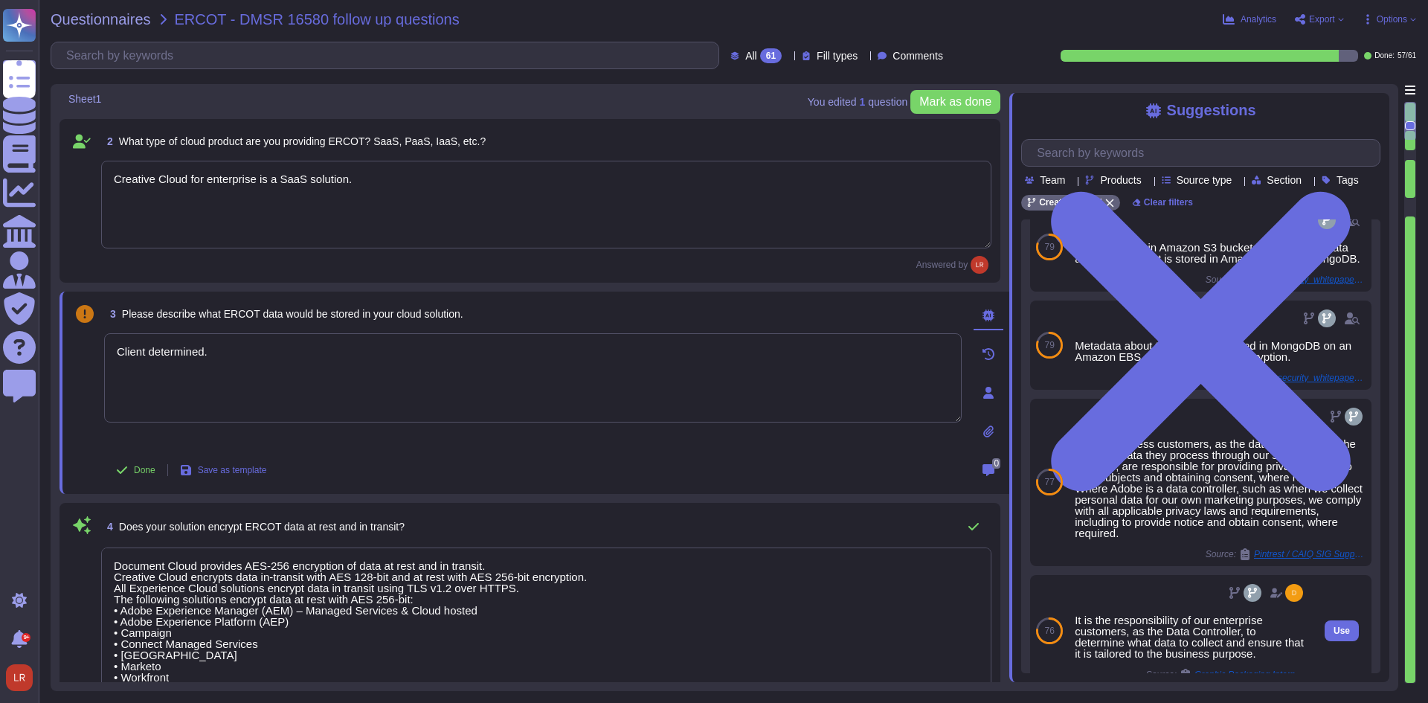
scroll to position [0, 0]
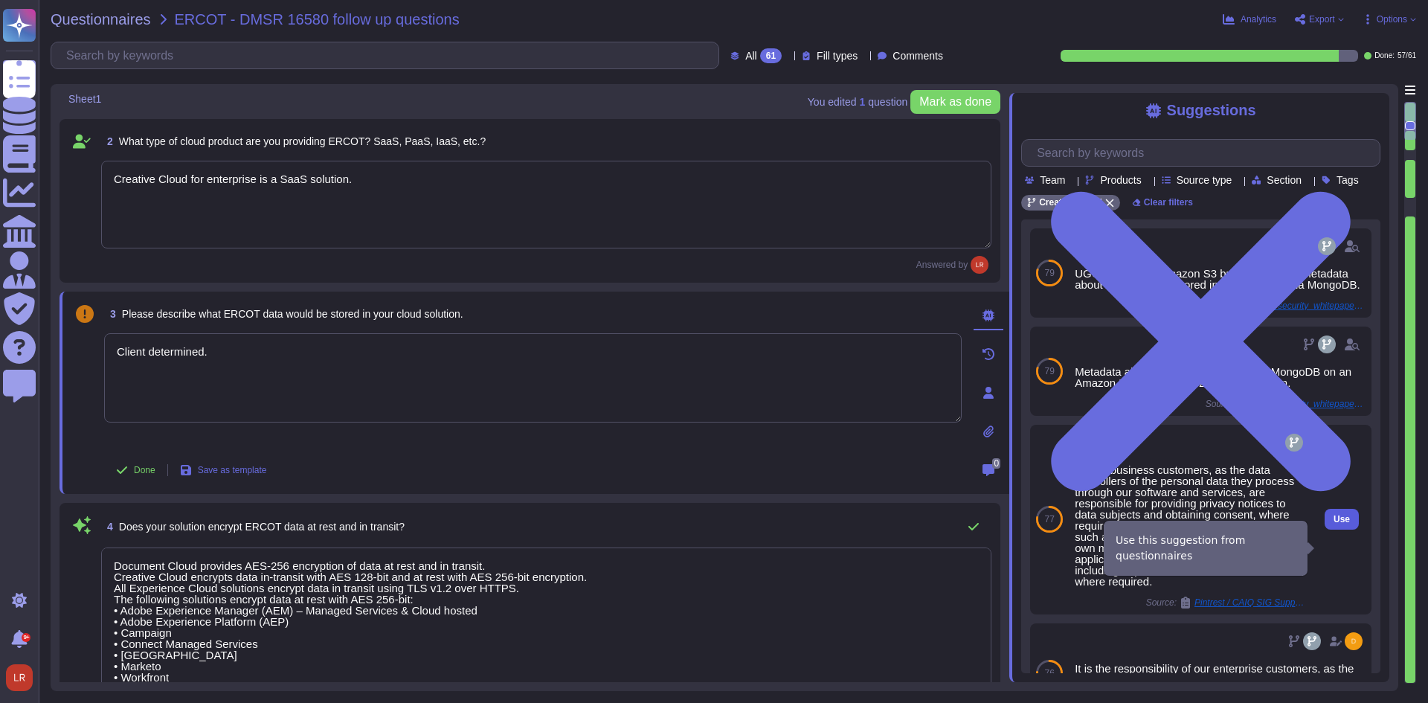
click at [1334, 524] on span "Use" at bounding box center [1342, 519] width 16 height 9
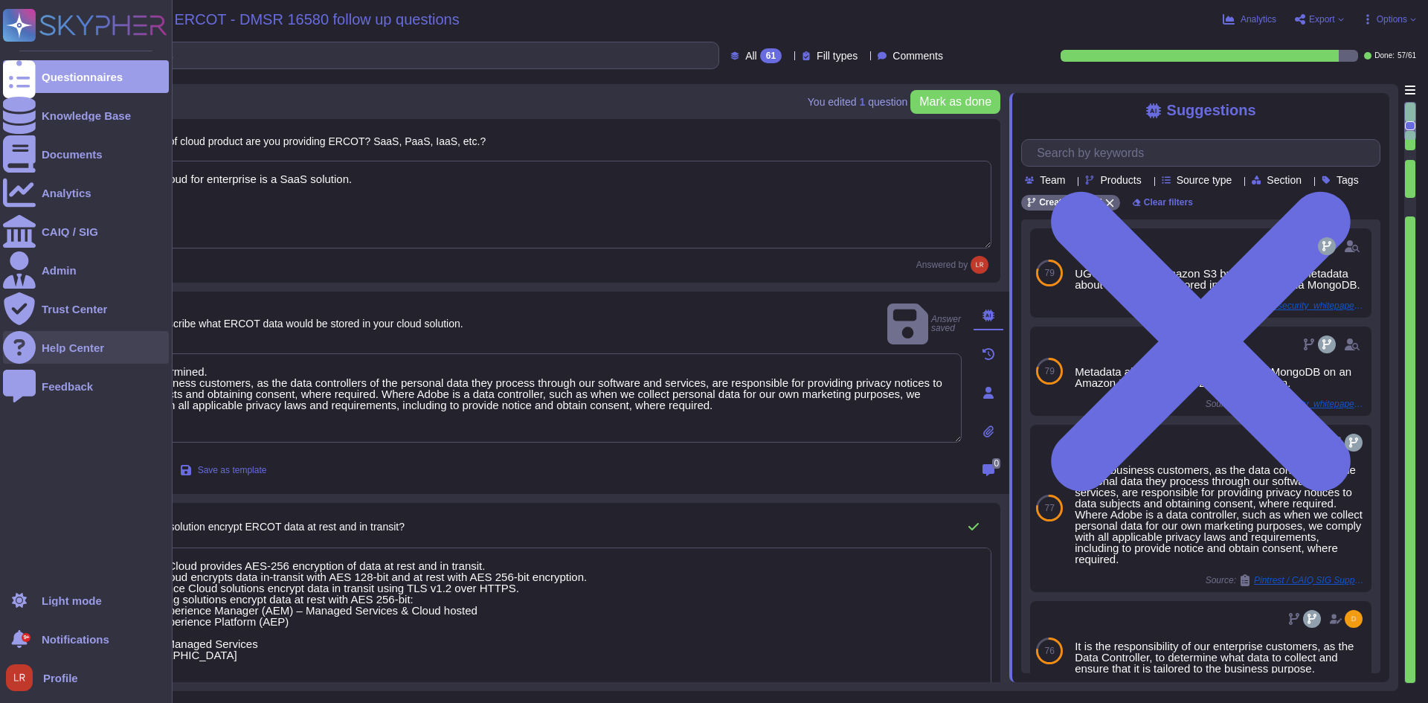
drag, startPoint x: 242, startPoint y: 351, endPoint x: 90, endPoint y: 347, distance: 152.5
click at [90, 347] on div "Questionnaires Knowledge Base Documents Analytics CAIQ / SIG Admin Trust Center…" at bounding box center [714, 351] width 1428 height 703
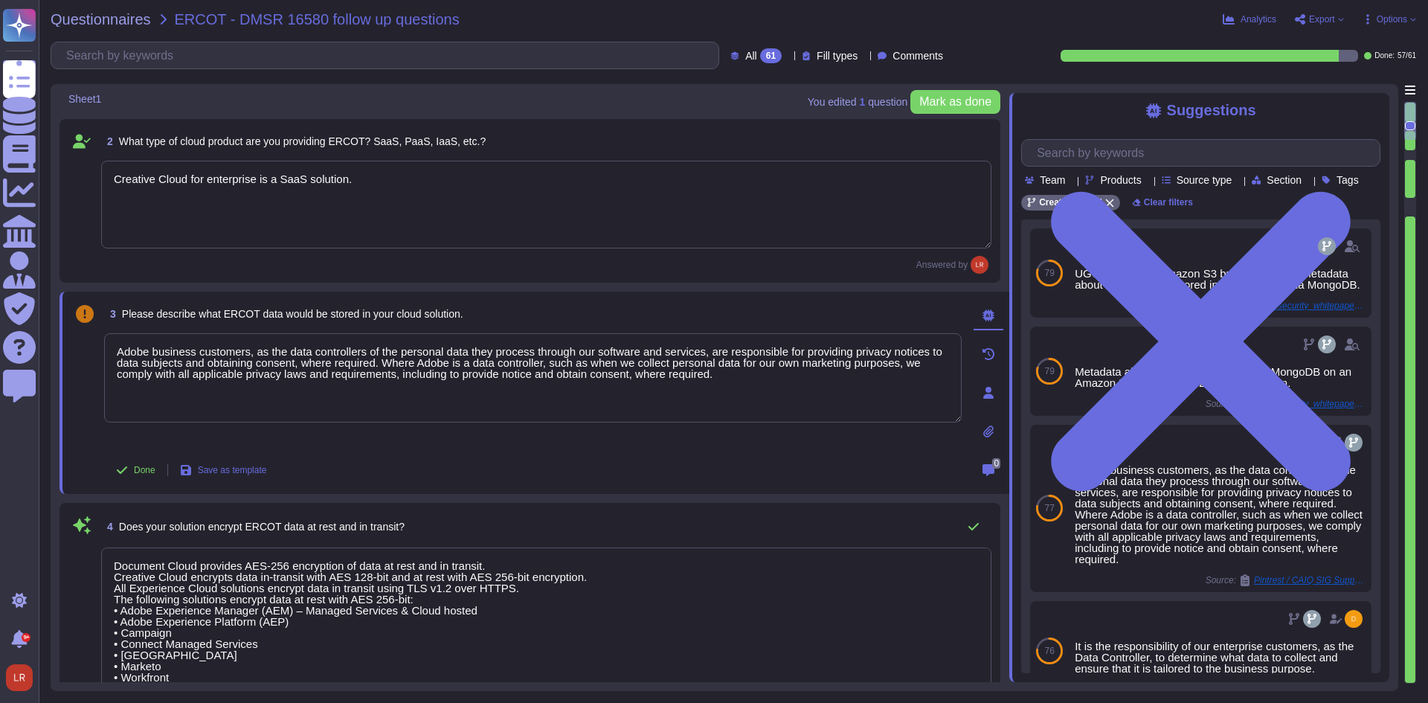
type textarea "Adobe business customers, as the data controllers of the personal data they pro…"
click at [719, 479] on div "Done Save as template" at bounding box center [533, 470] width 858 height 30
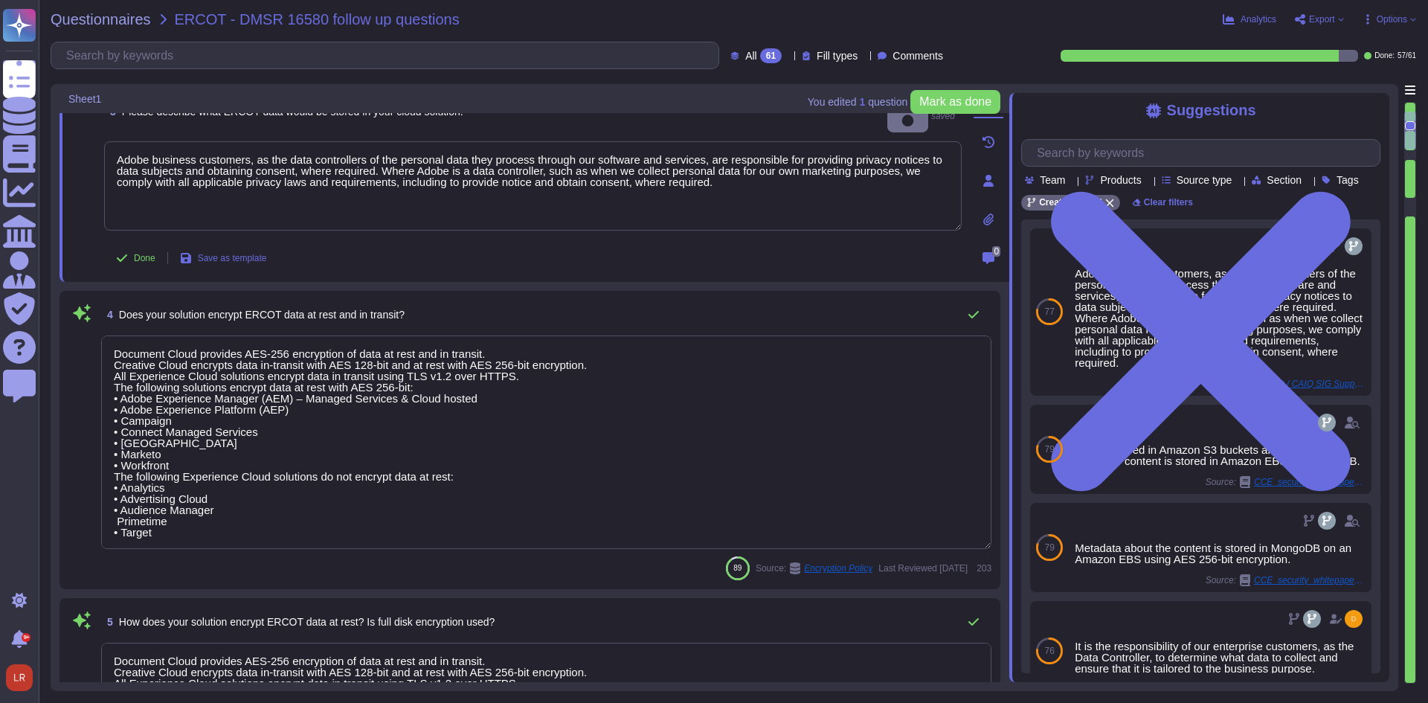
scroll to position [496, 0]
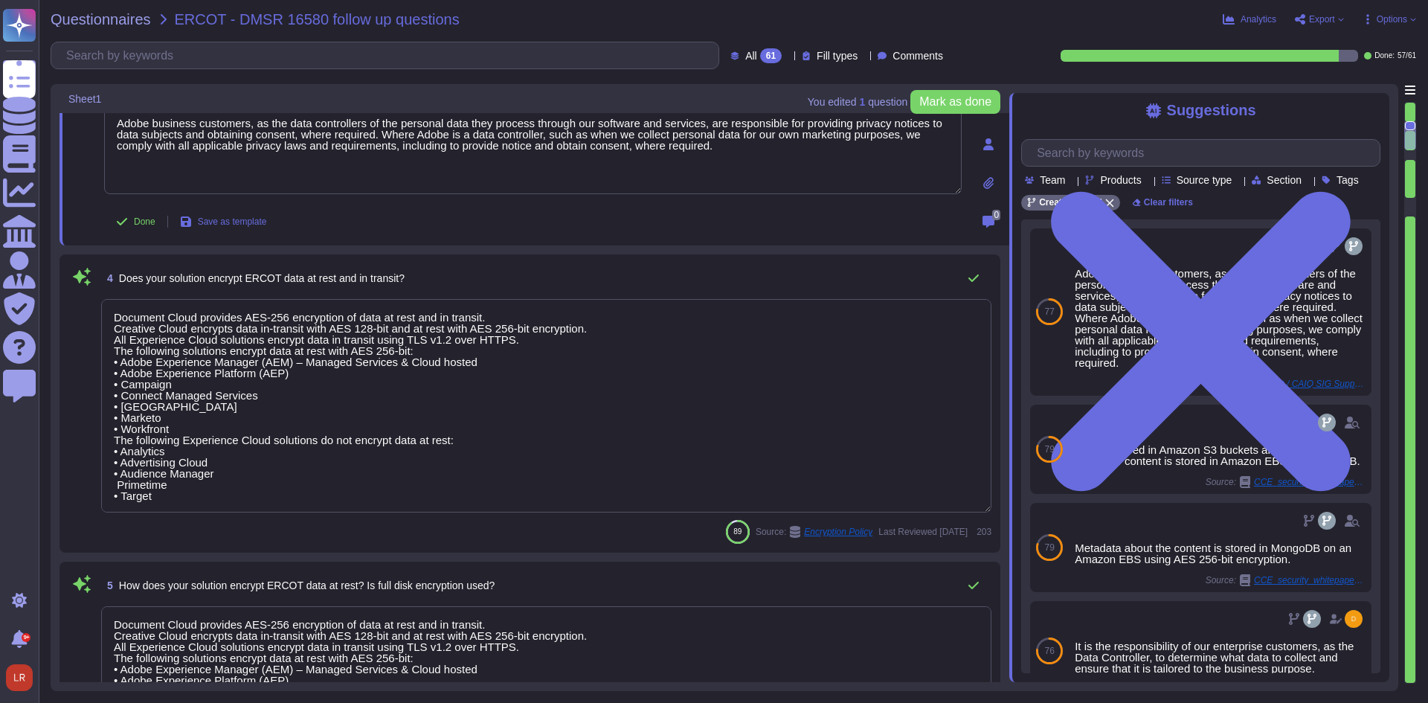
type textarea "Creative Cloud encrypts data in-transit with AES 128-bit and at rest with AES 2…"
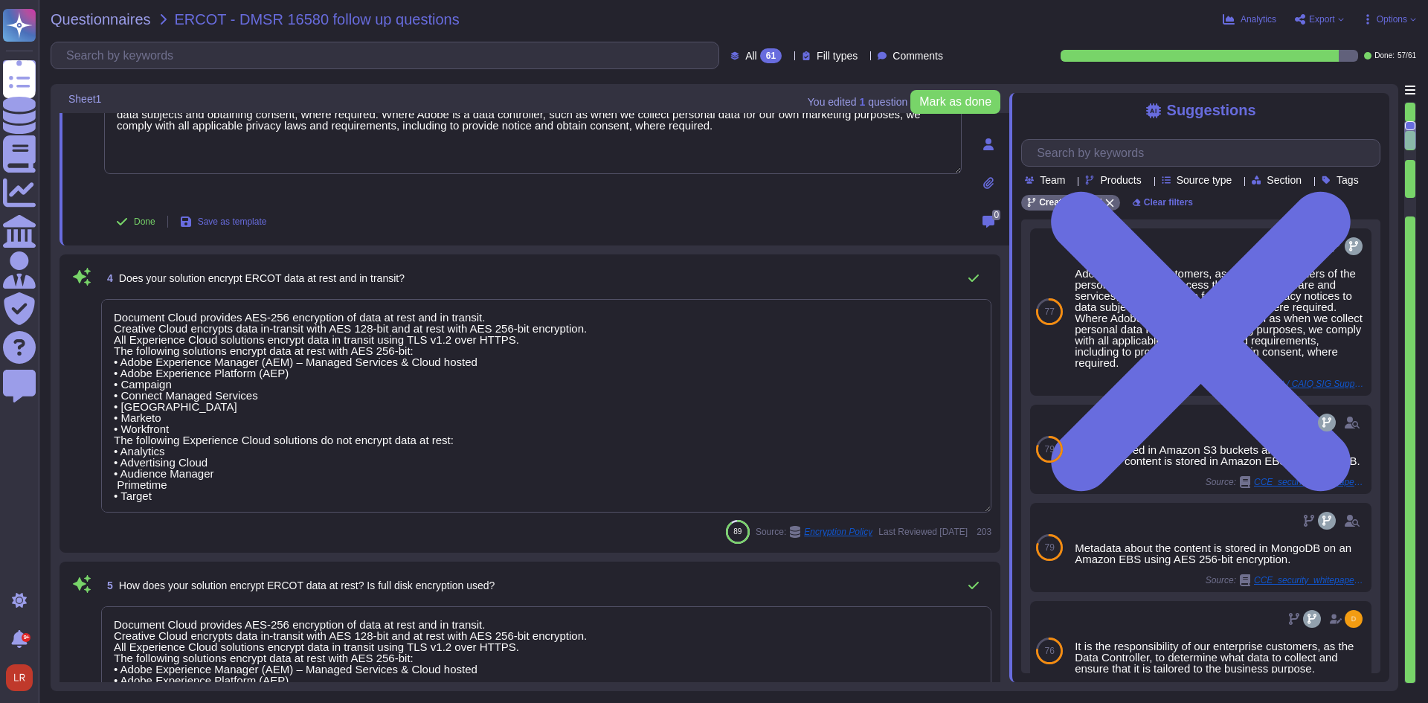
click at [244, 314] on textarea "Document Cloud provides AES-256 encryption of data at rest and in transit. Crea…" at bounding box center [546, 405] width 890 height 213
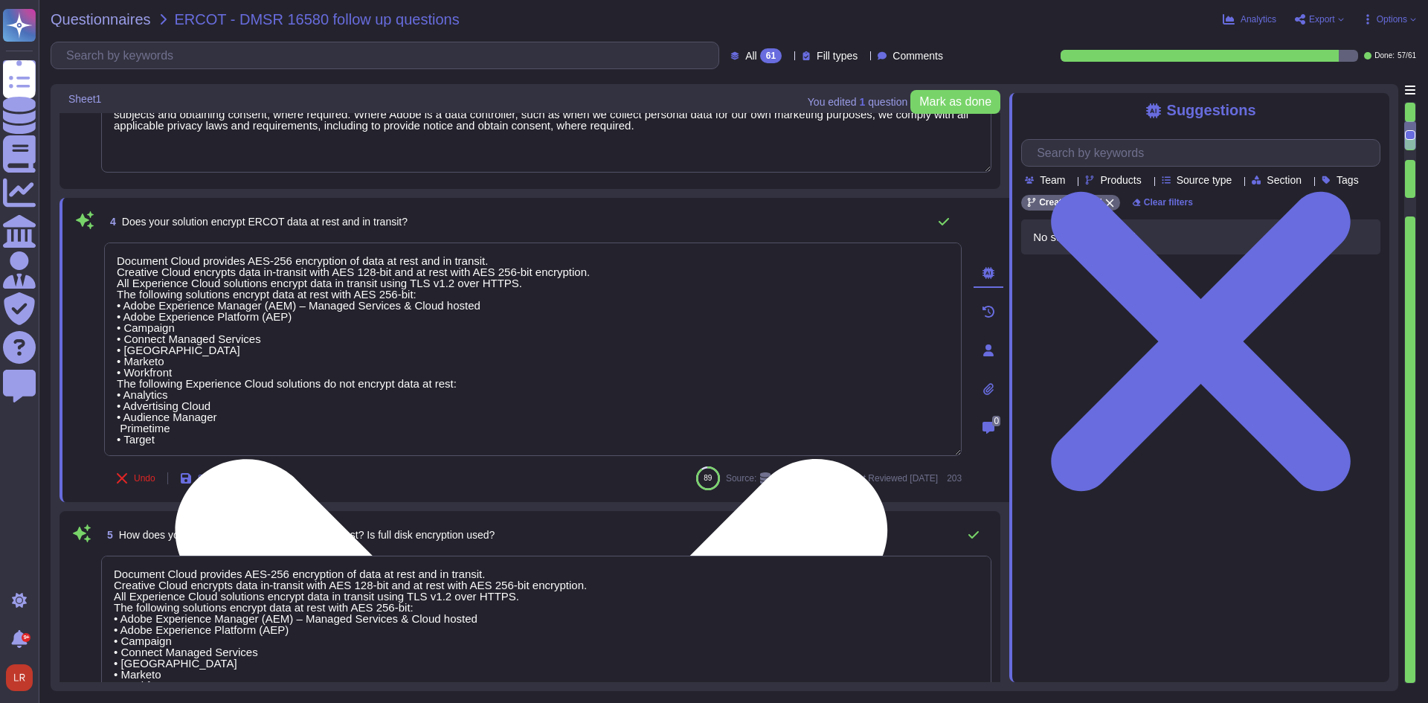
click at [244, 314] on textarea "Document Cloud provides AES-256 encryption of data at rest and in transit. Crea…" at bounding box center [533, 348] width 858 height 213
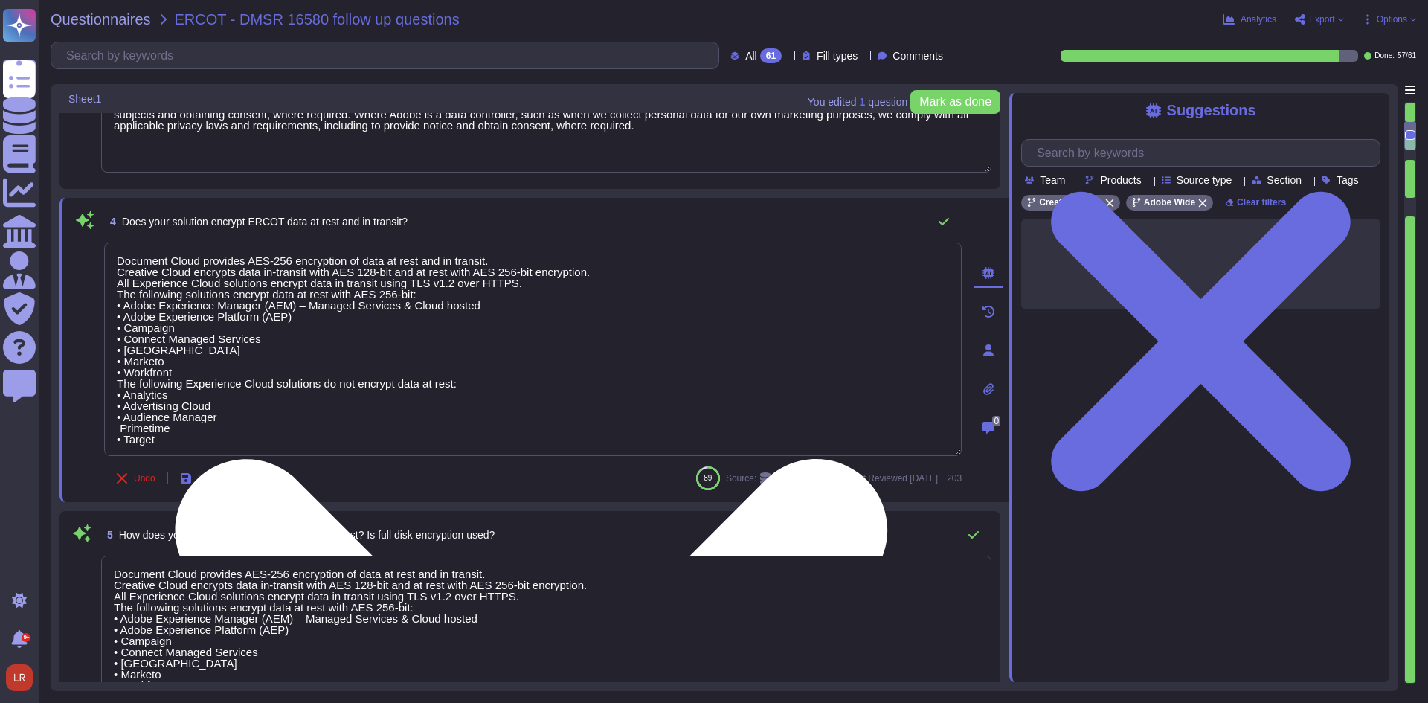
click at [244, 314] on textarea "Document Cloud provides AES-256 encryption of data at rest and in transit. Crea…" at bounding box center [533, 348] width 858 height 213
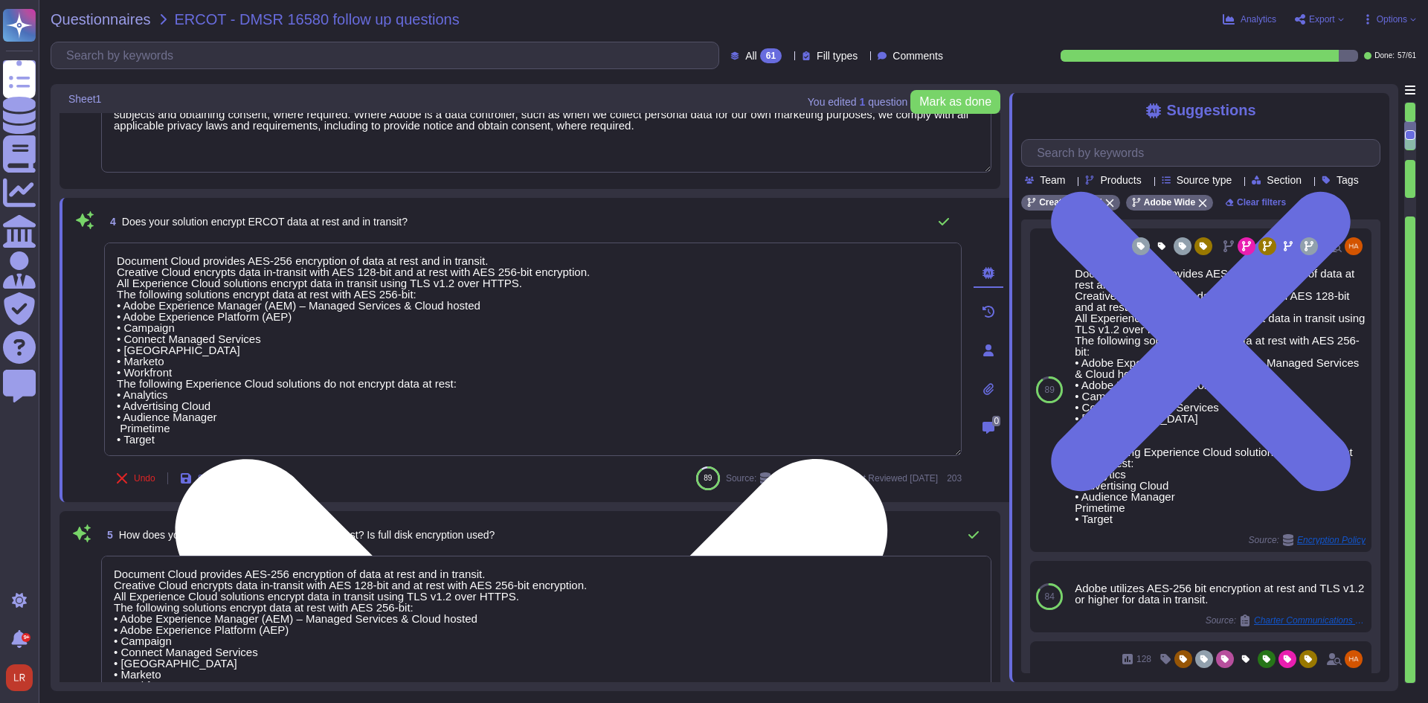
click at [276, 260] on textarea "Document Cloud provides AES-256 encryption of data at rest and in transit. Crea…" at bounding box center [533, 348] width 858 height 213
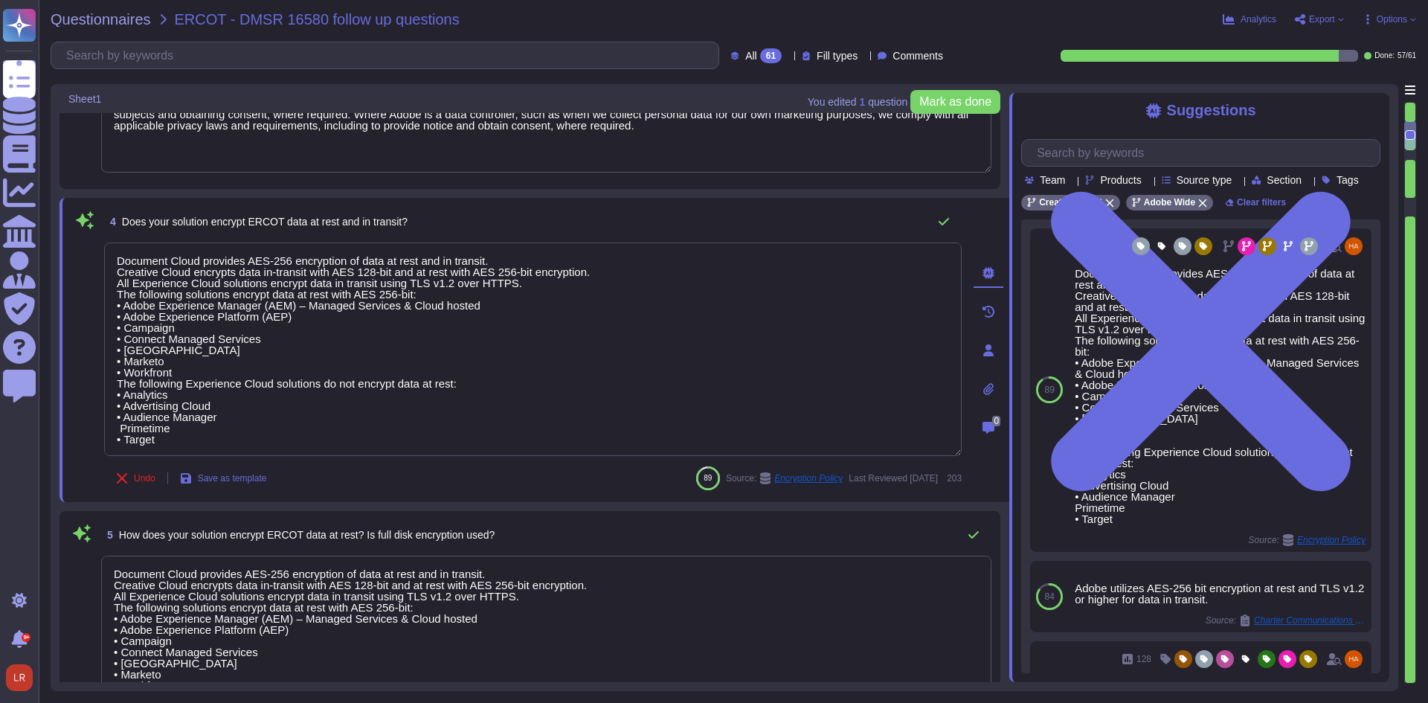
type textarea "Creative Cloud encrypts data in-transit with AES 128-bit and at rest with AES 2…"
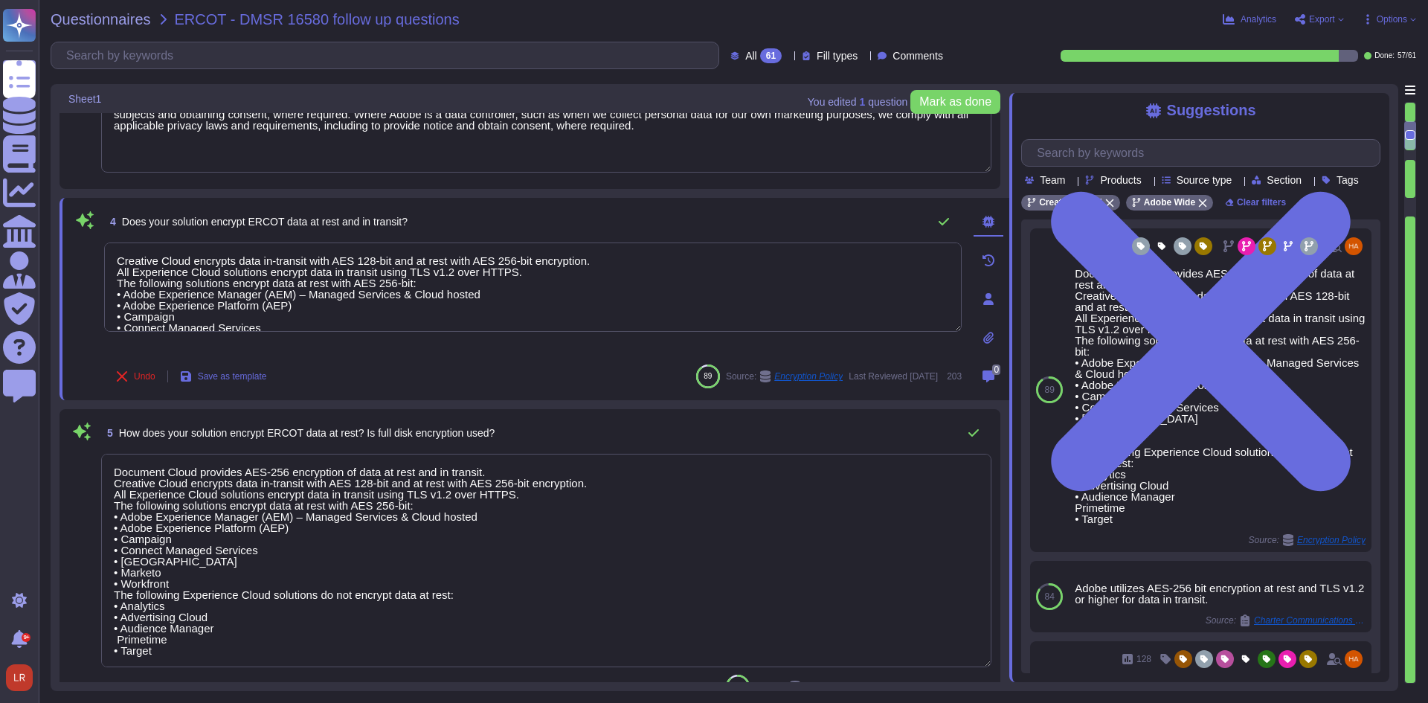
type textarea "Adobe has established an e-Waste disposal program, for Cost Center managers and…"
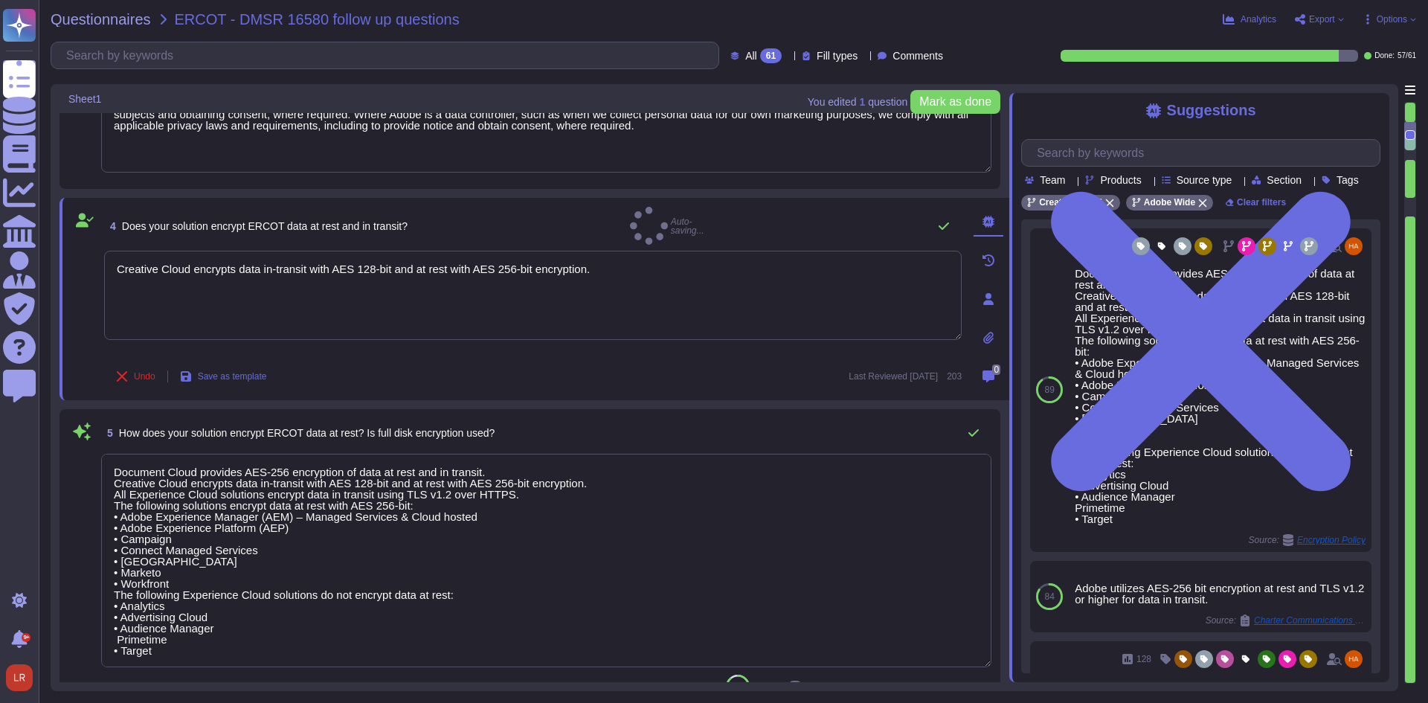
type textarea "Creative Cloud encrypts data in-transit with AES 128-bit and at rest with AES 2…"
click at [577, 410] on div "5 How does your solution encrypt ERCOT data at rest? Is full disk encryption us…" at bounding box center [530, 558] width 941 height 298
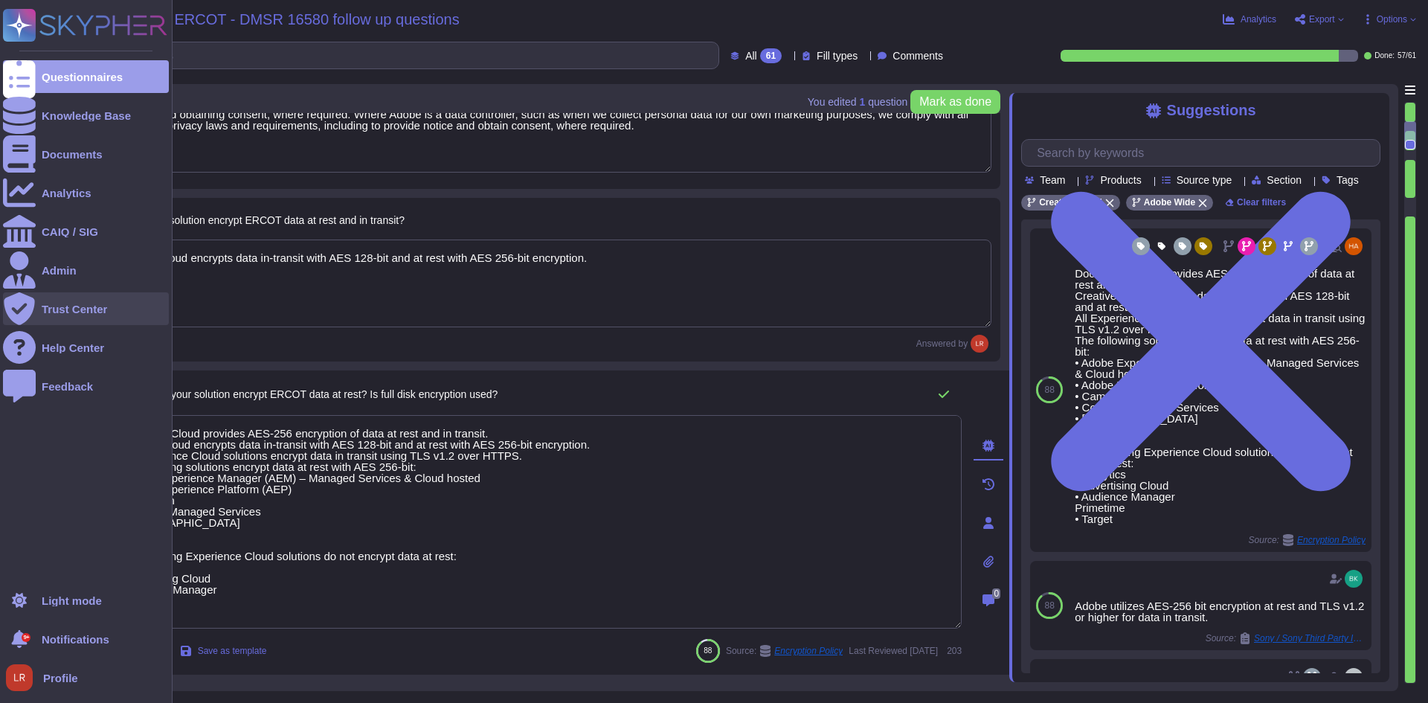
drag, startPoint x: 595, startPoint y: 260, endPoint x: 13, endPoint y: 320, distance: 584.8
click at [13, 320] on div "Questionnaires Knowledge Base Documents Analytics CAIQ / SIG Admin Trust Center…" at bounding box center [714, 351] width 1428 height 703
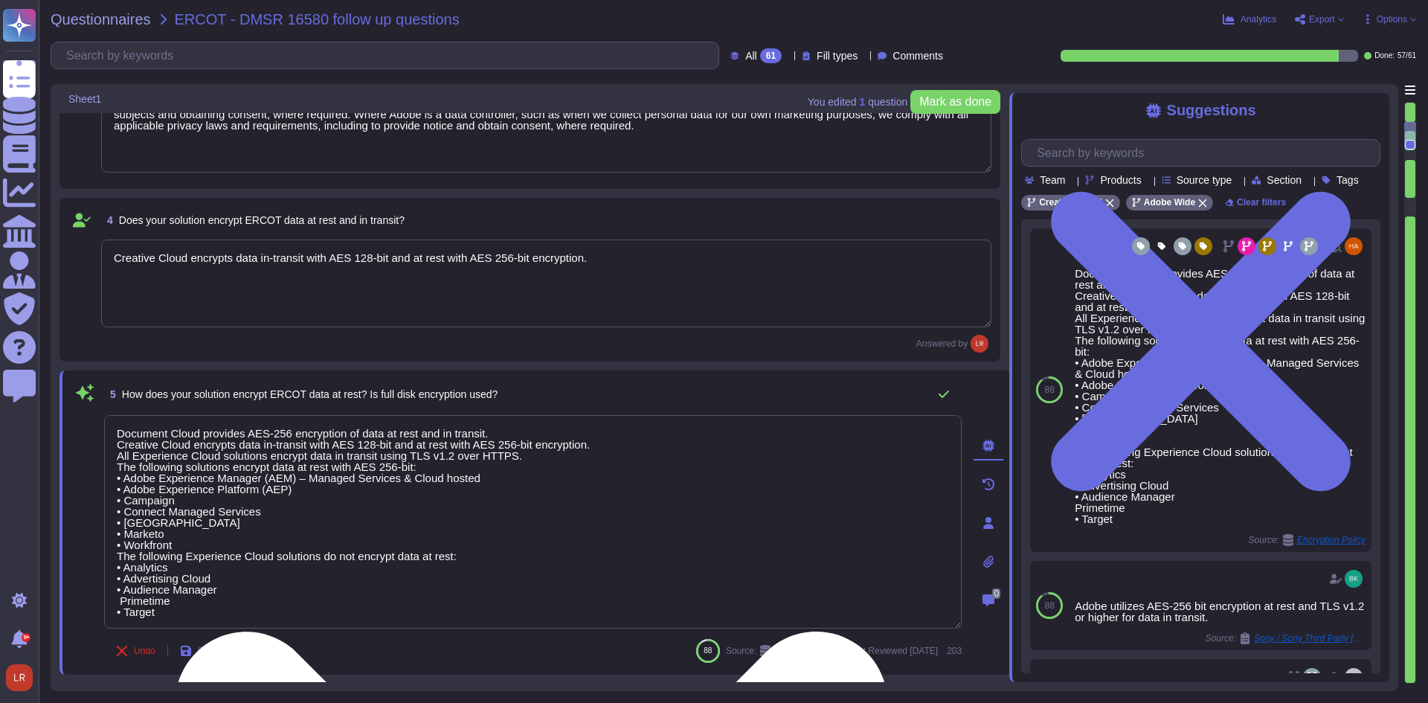
click at [362, 568] on textarea "Document Cloud provides AES-256 encryption of data at rest and in transit. Crea…" at bounding box center [533, 521] width 858 height 213
paste textarea "Creative Cloud encrypts data in-transit with AES 128-bit and at rest with AES 2…"
type textarea "Creative Cloud encrypts data in-transit with AES 128-bit and at rest with AES 2…"
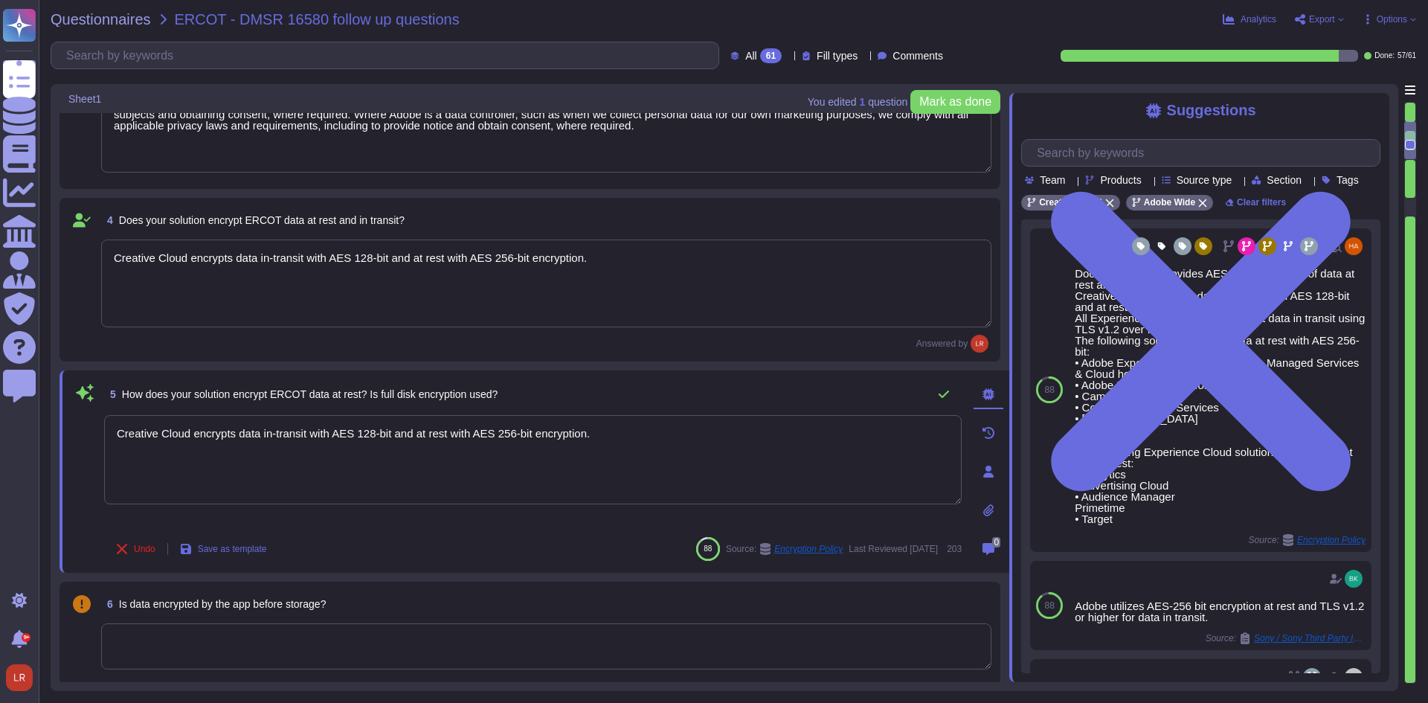
type textarea "Content stored in the Creative Cloud for enterprise is encrypted using AES 256-…"
type textarea "Creative Cloud encrypts data in-transit with AES 128-bit and at rest with AES 2…"
click at [393, 519] on div "Creative Cloud encrypts data in-transit with AES 128-bit and at rest with AES 2…" at bounding box center [533, 471] width 858 height 113
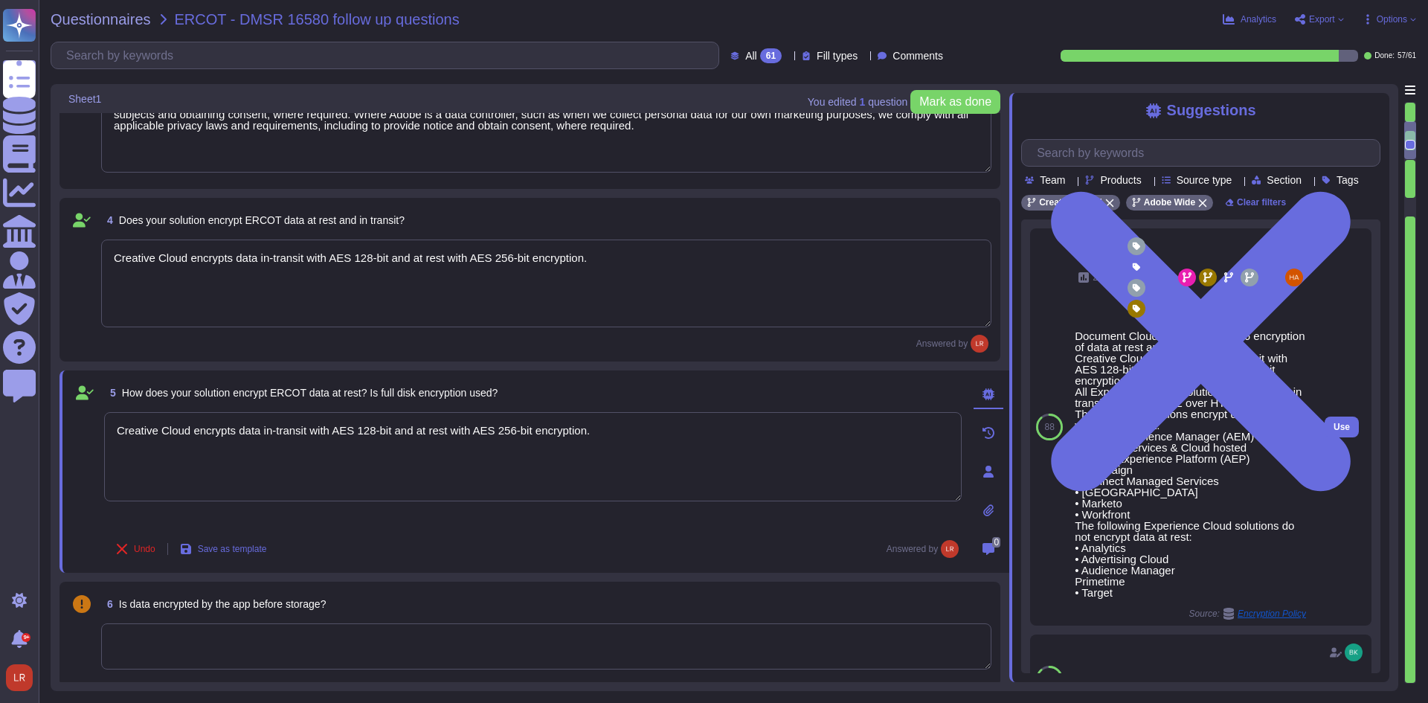
click at [1163, 466] on div "Document Cloud provides AES-256 encryption of data at rest and in transit. Crea…" at bounding box center [1190, 464] width 231 height 268
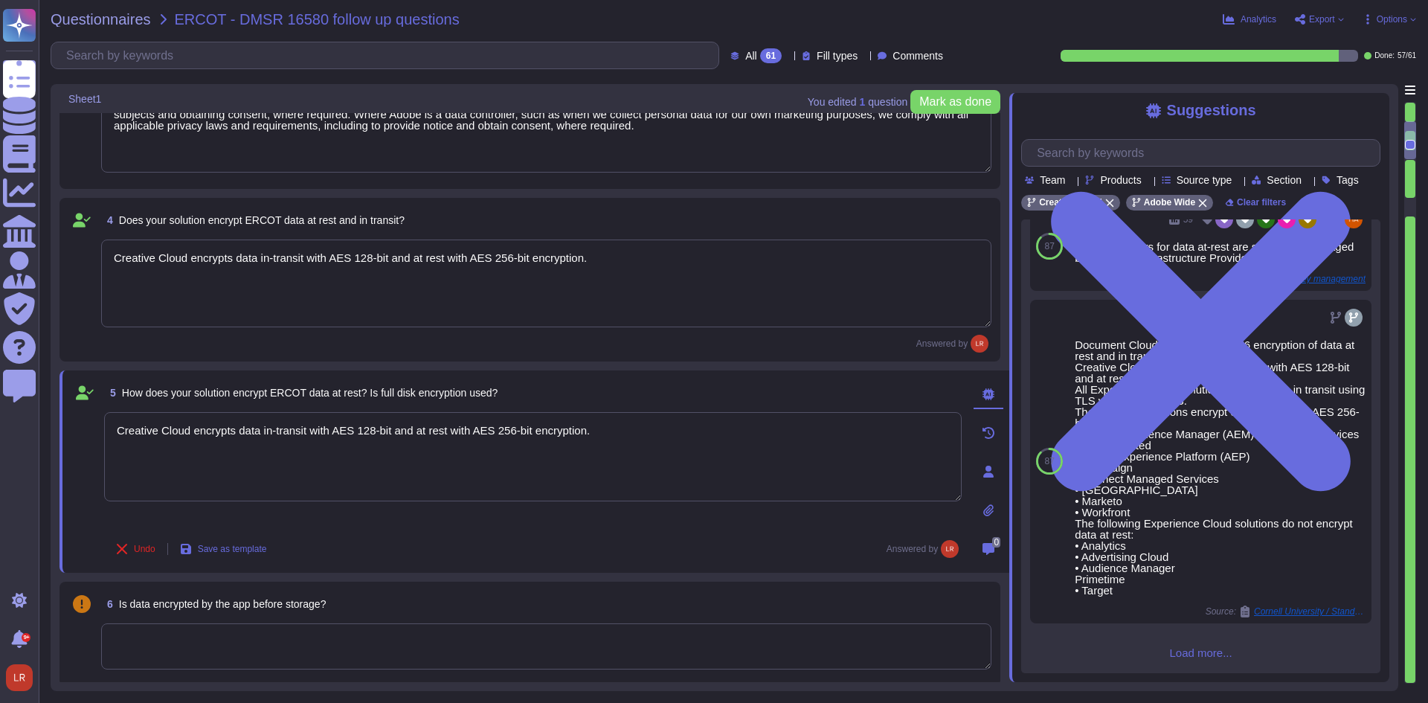
scroll to position [594, 0]
click at [499, 583] on div "6 Is data encrypted by the app before storage?" at bounding box center [530, 634] width 941 height 104
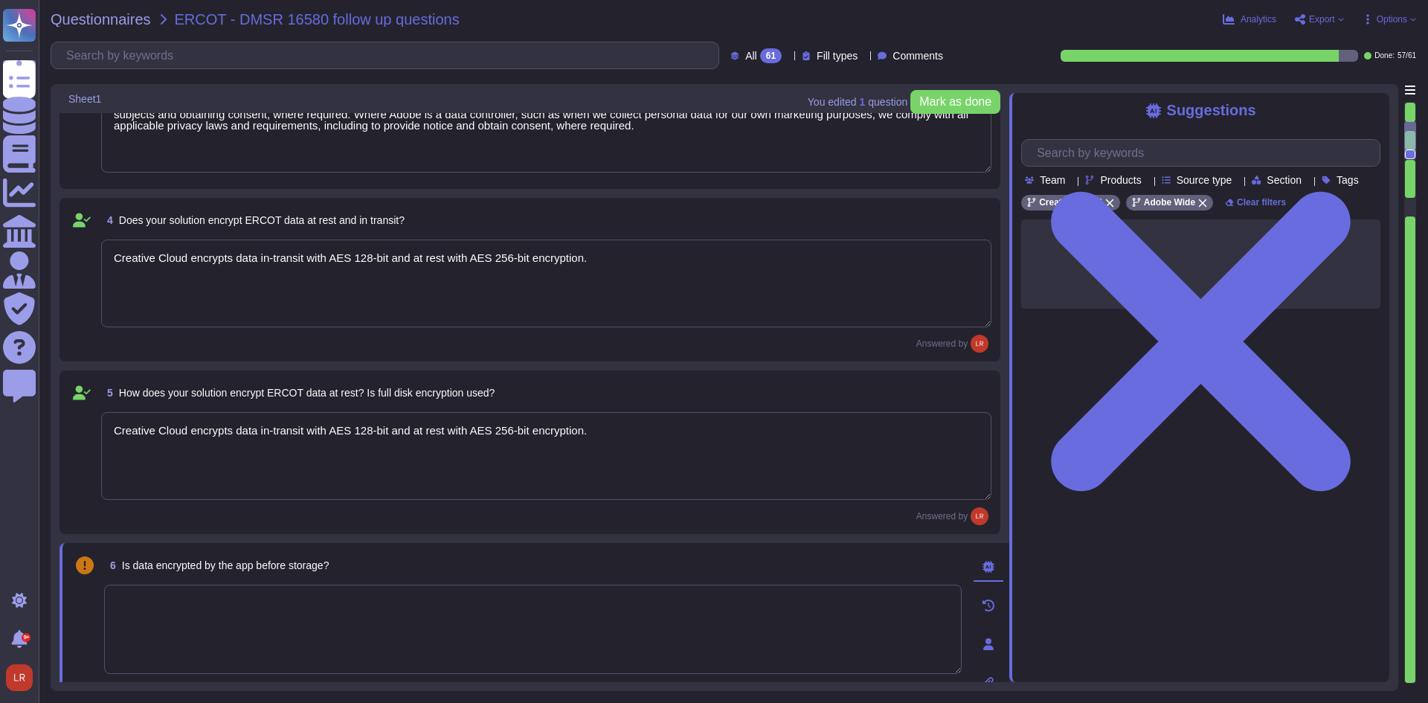
scroll to position [0, 0]
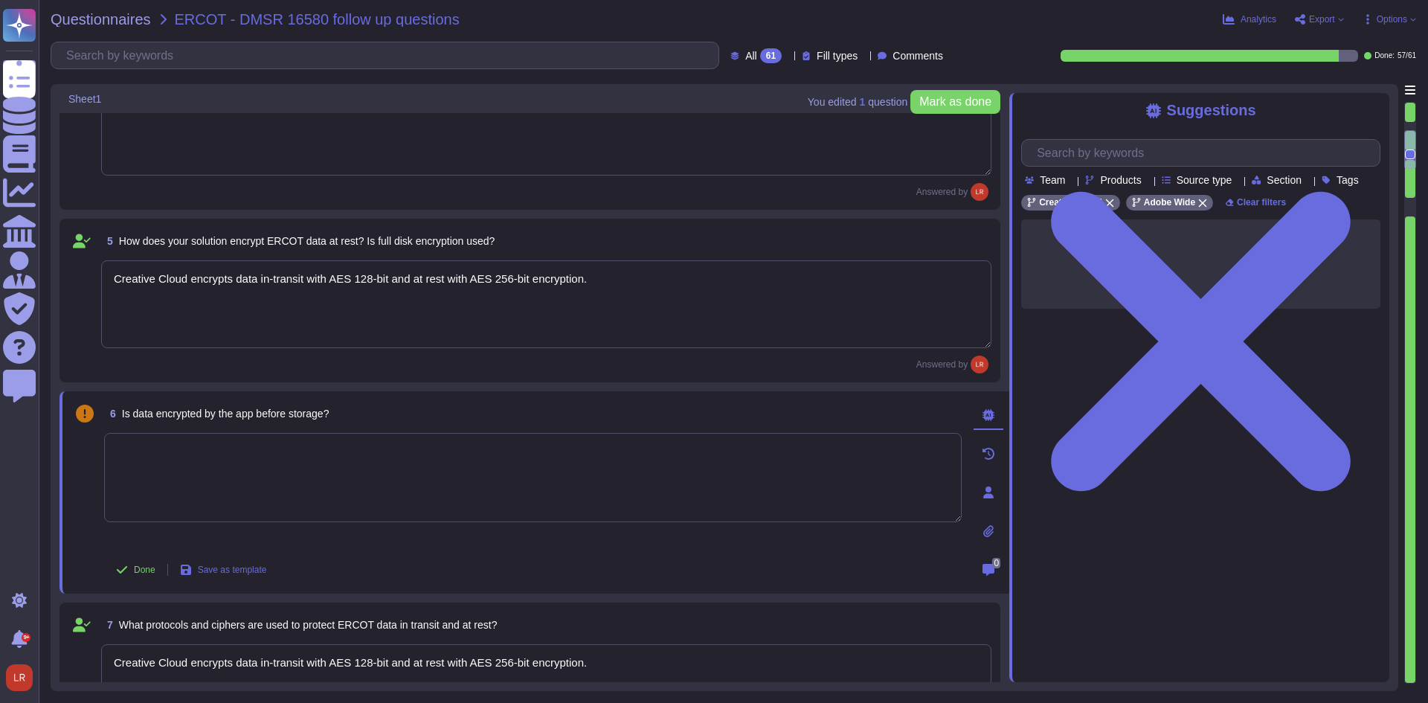
type textarea "Content stored in the Creative Cloud for enterprise is encrypted using AES 256-…"
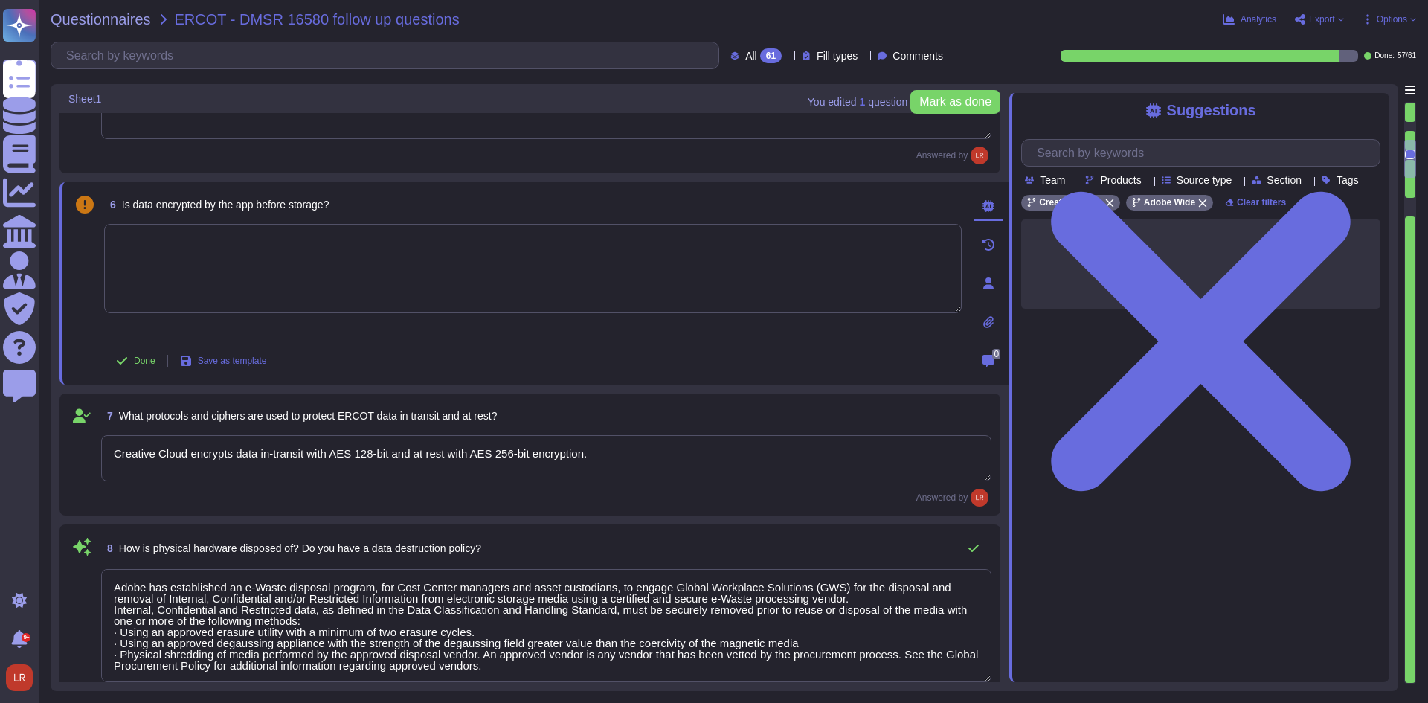
type textarea "Access to the cryptographic keystores is limited to authorized personnel."
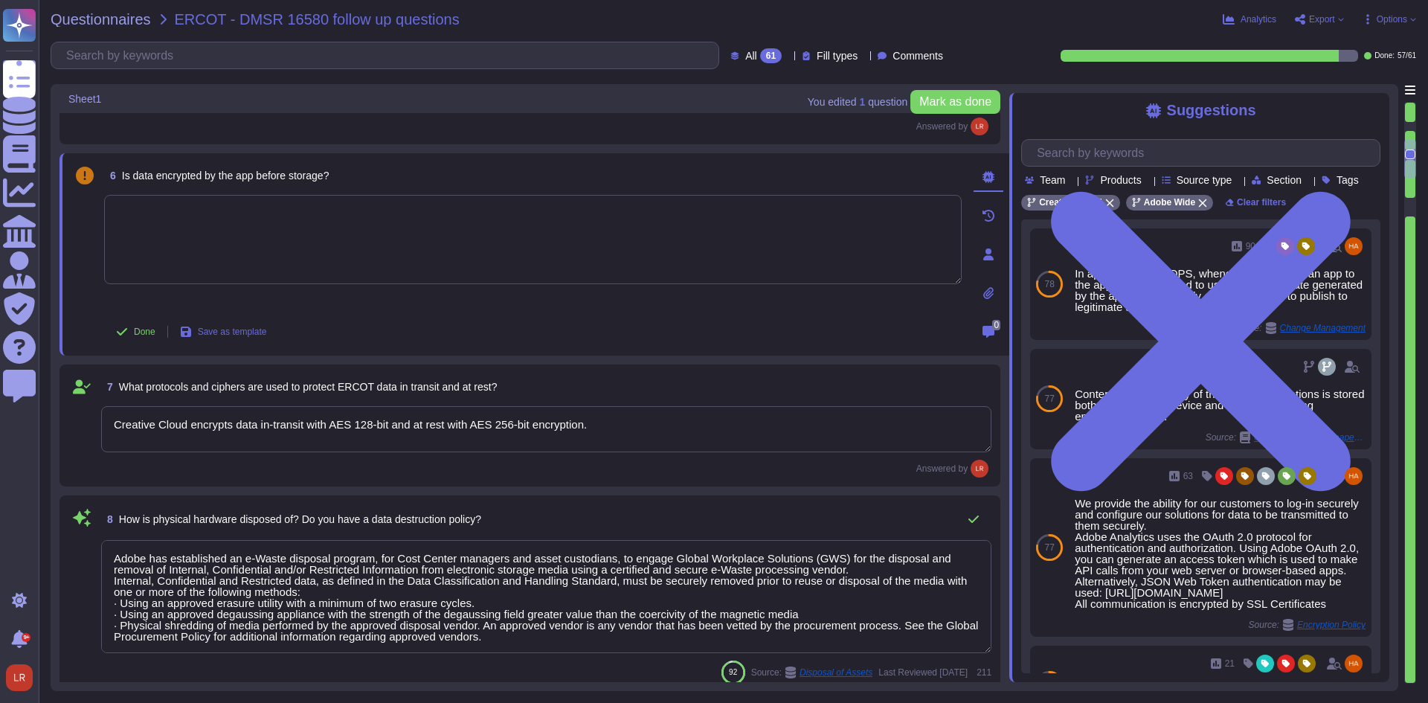
click at [457, 242] on textarea at bounding box center [533, 239] width 858 height 89
click at [1200, 211] on div "Adobe Wide" at bounding box center [1169, 203] width 87 height 16
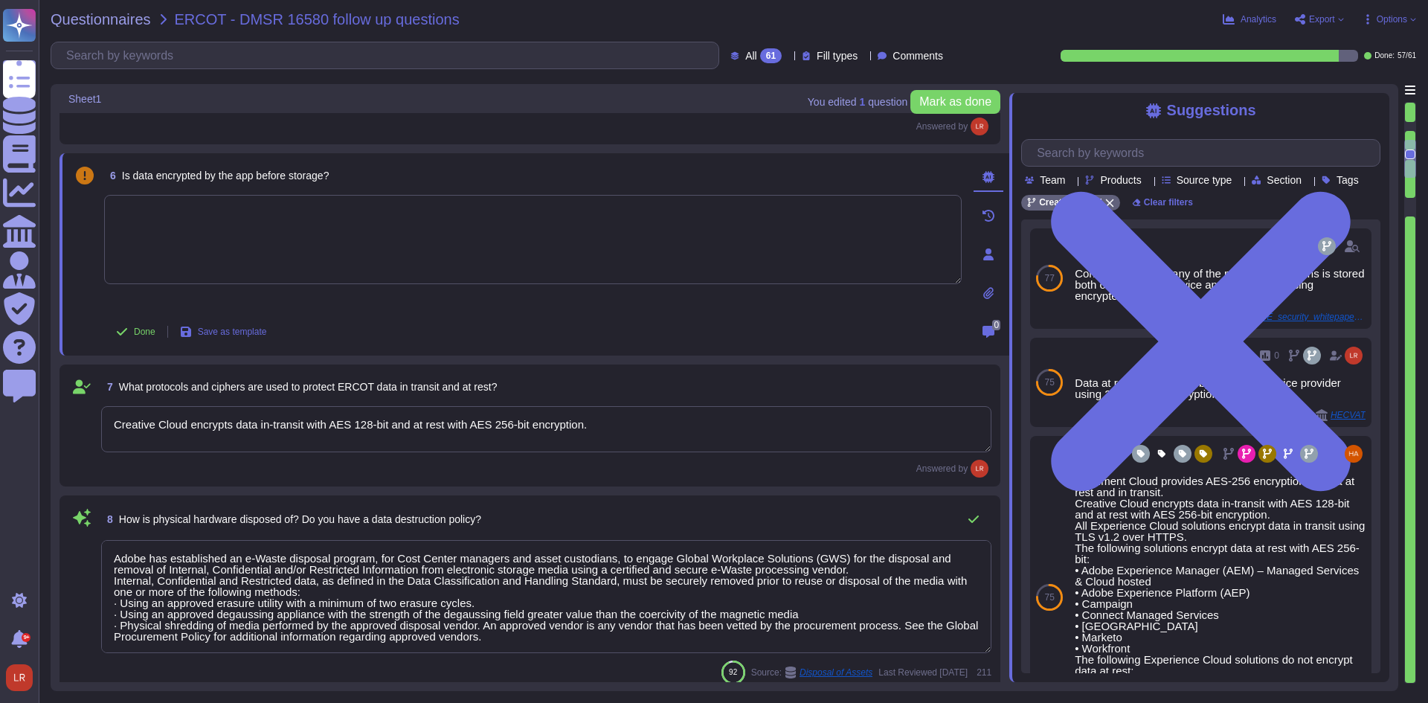
click at [303, 225] on textarea at bounding box center [533, 239] width 858 height 89
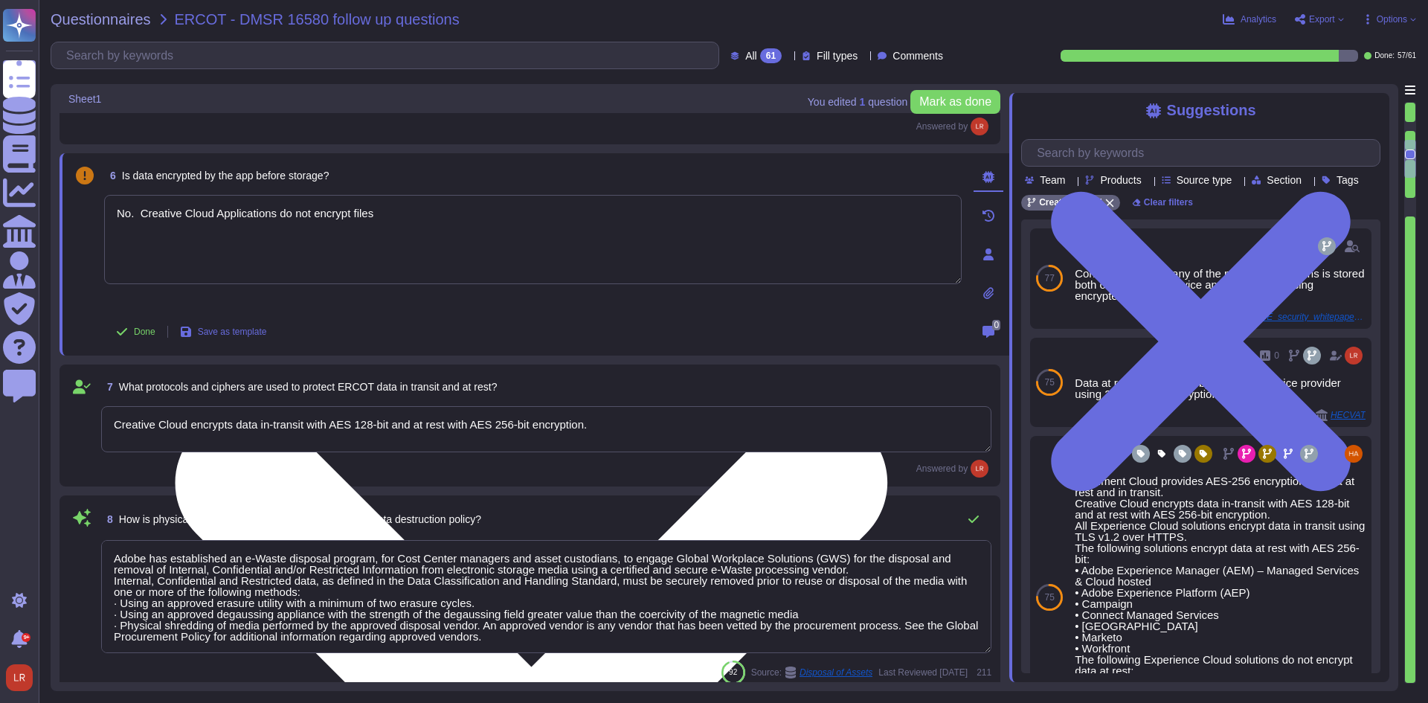
drag, startPoint x: 219, startPoint y: 213, endPoint x: 252, endPoint y: 200, distance: 35.4
click at [220, 213] on textarea "No. Creative Cloud Applications do not encrypt files" at bounding box center [533, 239] width 858 height 89
click at [450, 211] on textarea "No. Creative Cloud Desktop Applications do not encrypt files" at bounding box center [533, 239] width 858 height 89
click at [443, 258] on textarea "No. Creative Cloud Desktop Applications do not encrypt files. Encyption is perf…" at bounding box center [533, 239] width 858 height 89
paste textarea "component."
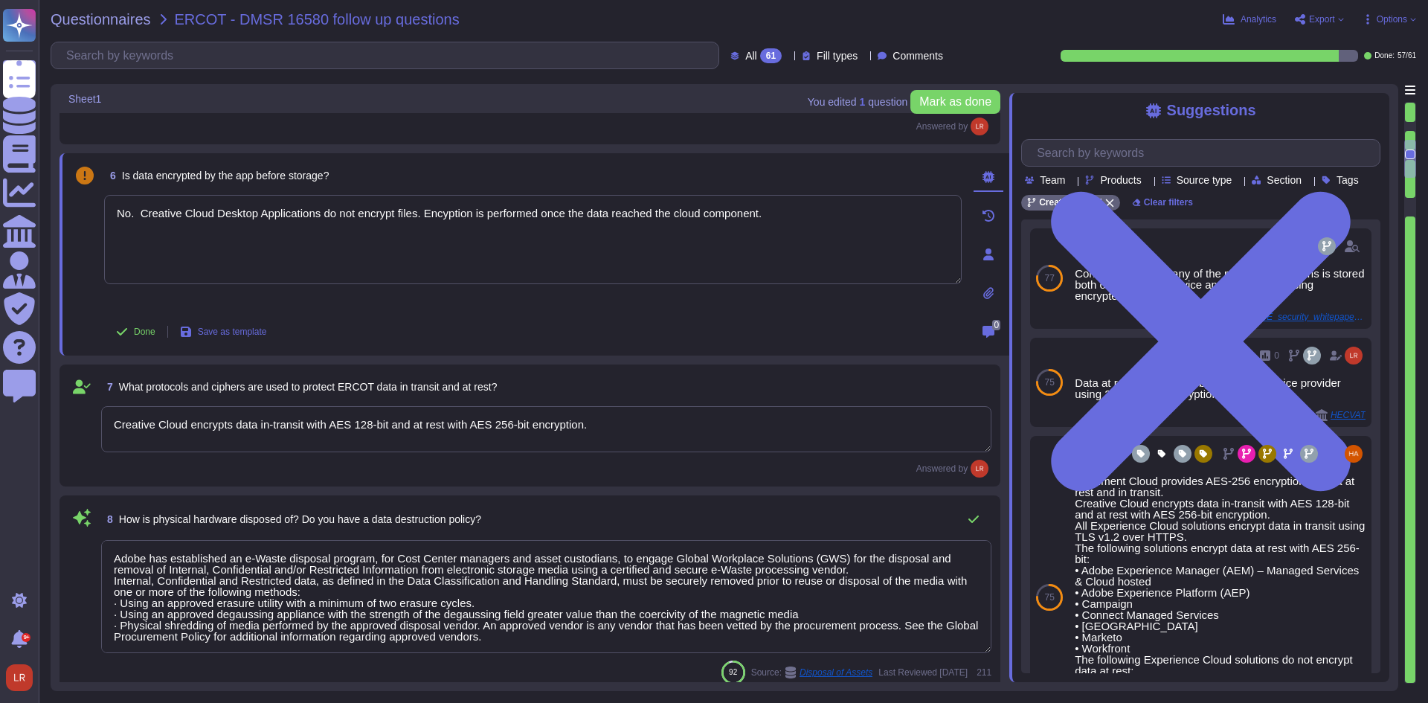
type textarea "No. Creative Cloud Desktop Applications do not encrypt files. Encyption is perf…"
click at [511, 337] on div "Done Save as template" at bounding box center [533, 332] width 858 height 30
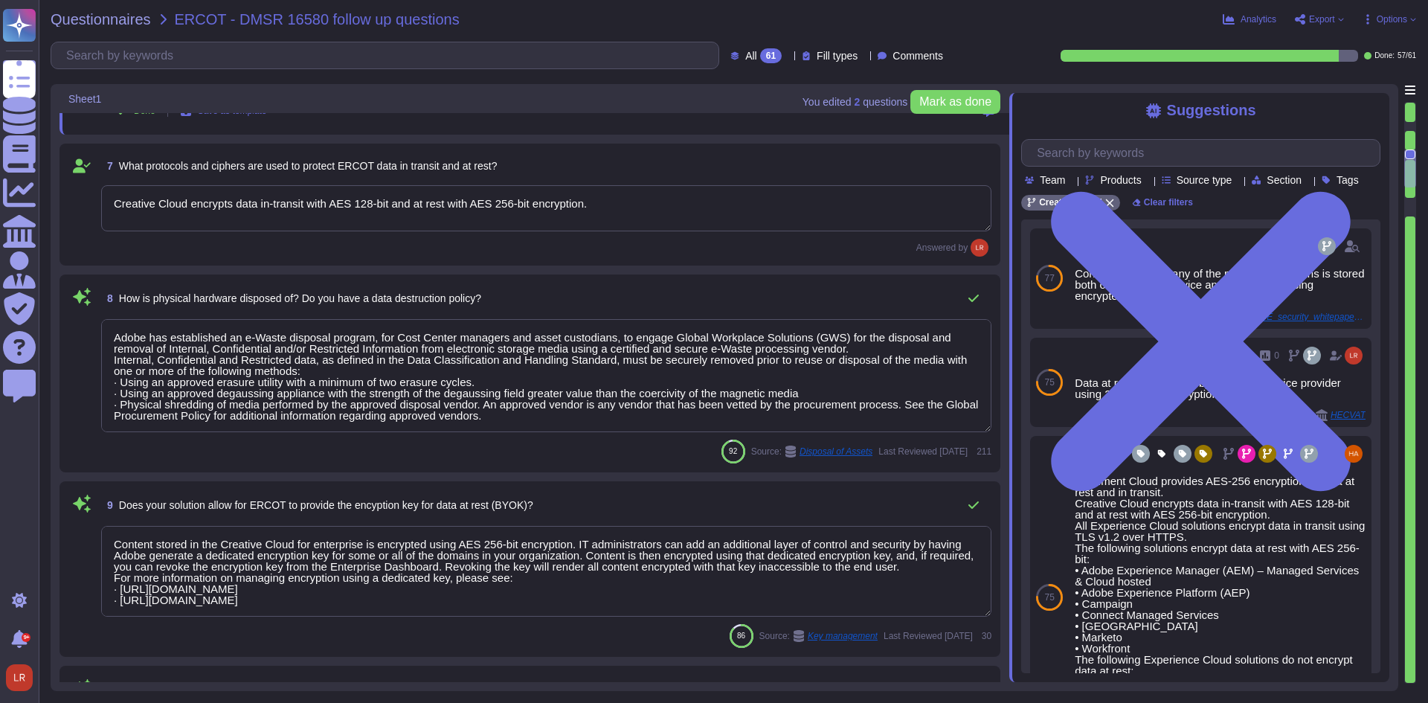
scroll to position [1116, 0]
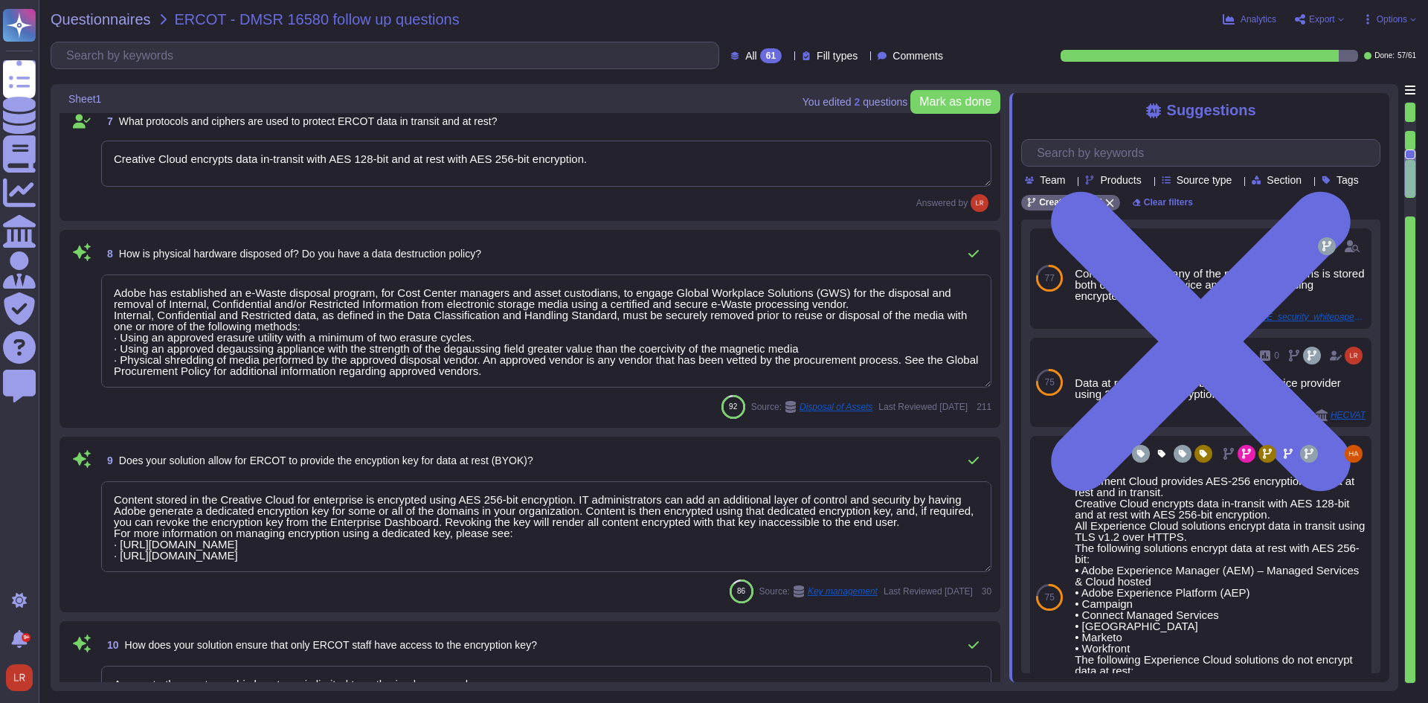
type textarea "Based on Cryptography Standard and SOC 2 certificate. Cryptographic algorithms …"
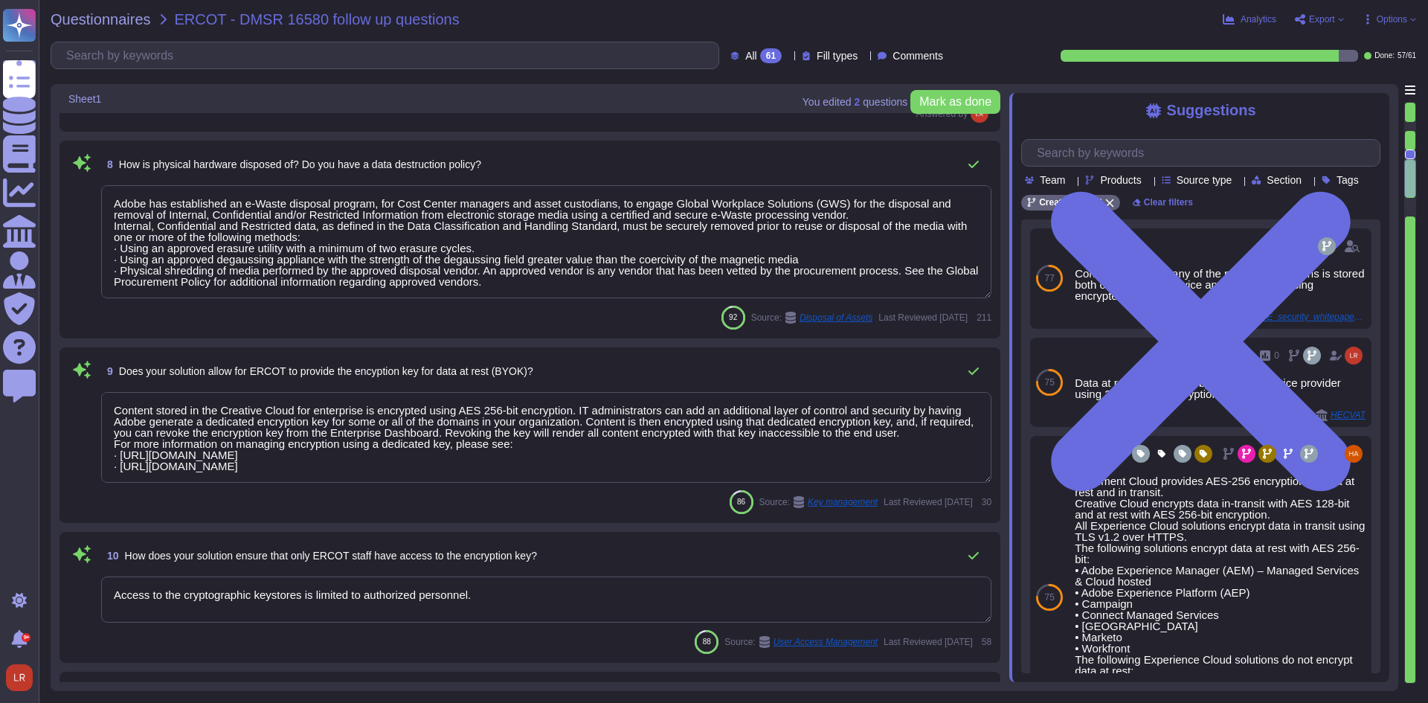
scroll to position [1240, 0]
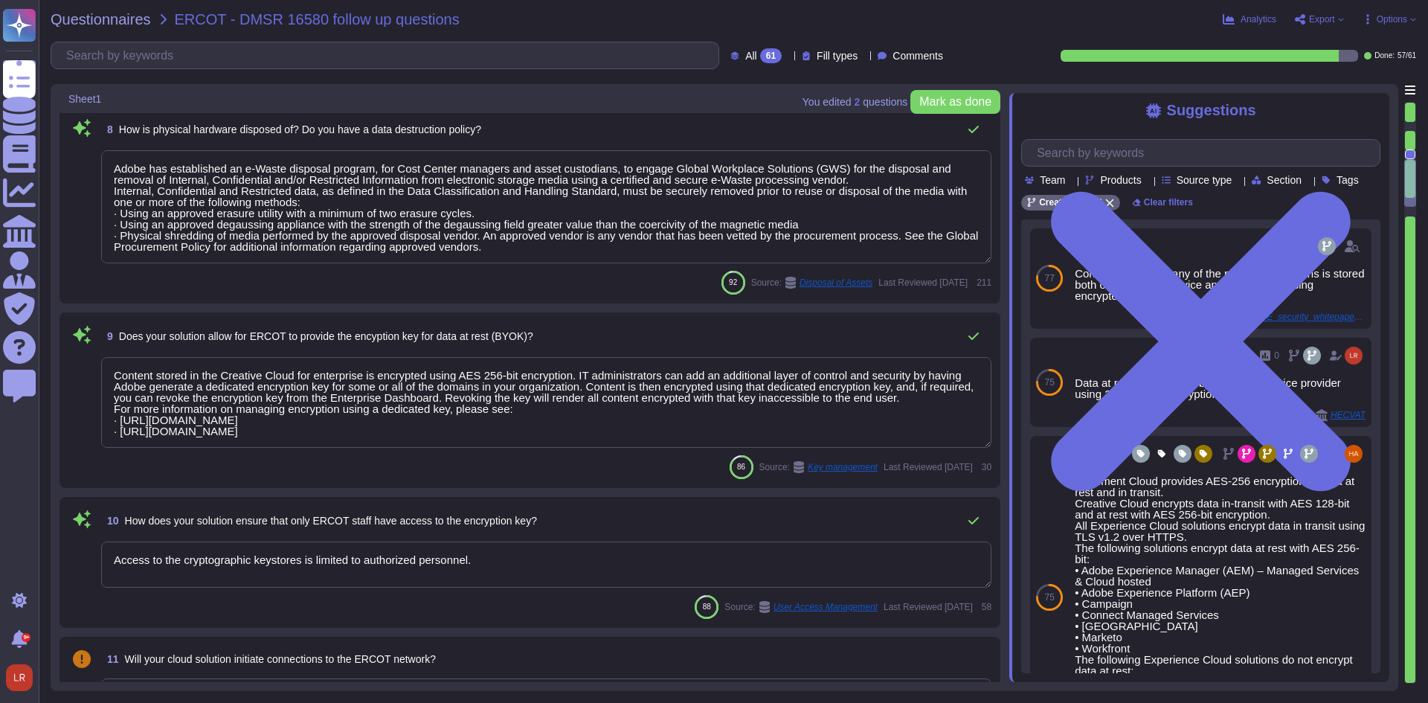
type textarea "The most up to date information is here: [URL][DOMAIN_NAME] The most important …"
click at [491, 327] on span "9 Does your solution allow for ERCOT to provide the encyption key for data at r…" at bounding box center [317, 336] width 432 height 27
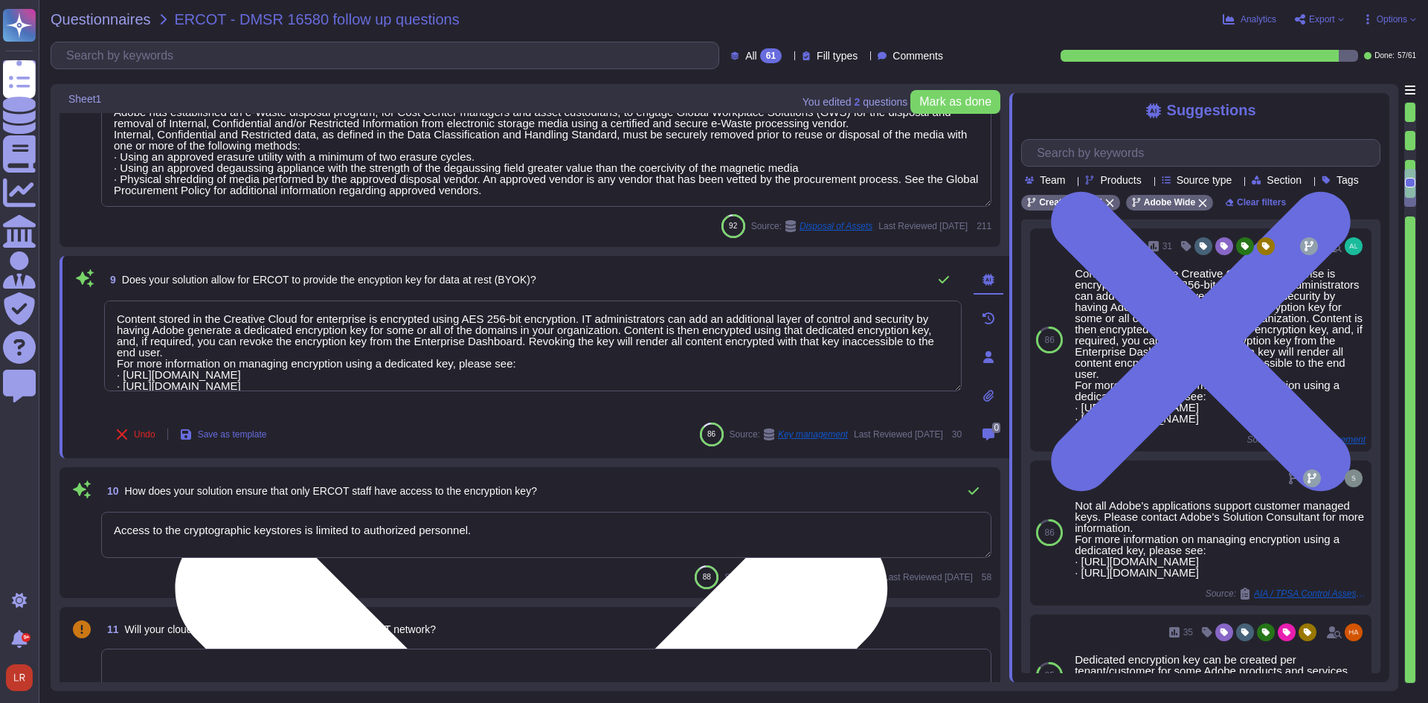
click at [543, 362] on textarea "Content stored in the Creative Cloud for enterprise is encrypted using AES 256-…" at bounding box center [533, 346] width 858 height 91
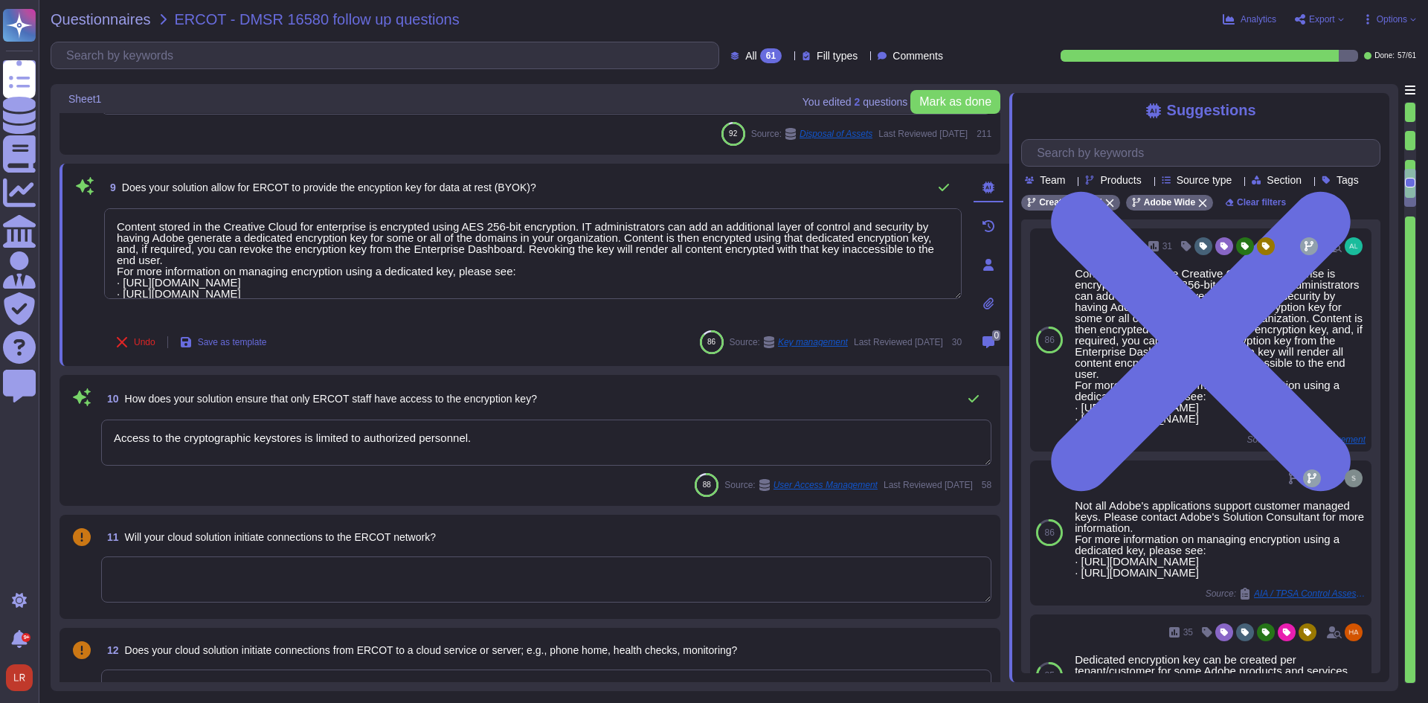
scroll to position [1363, 0]
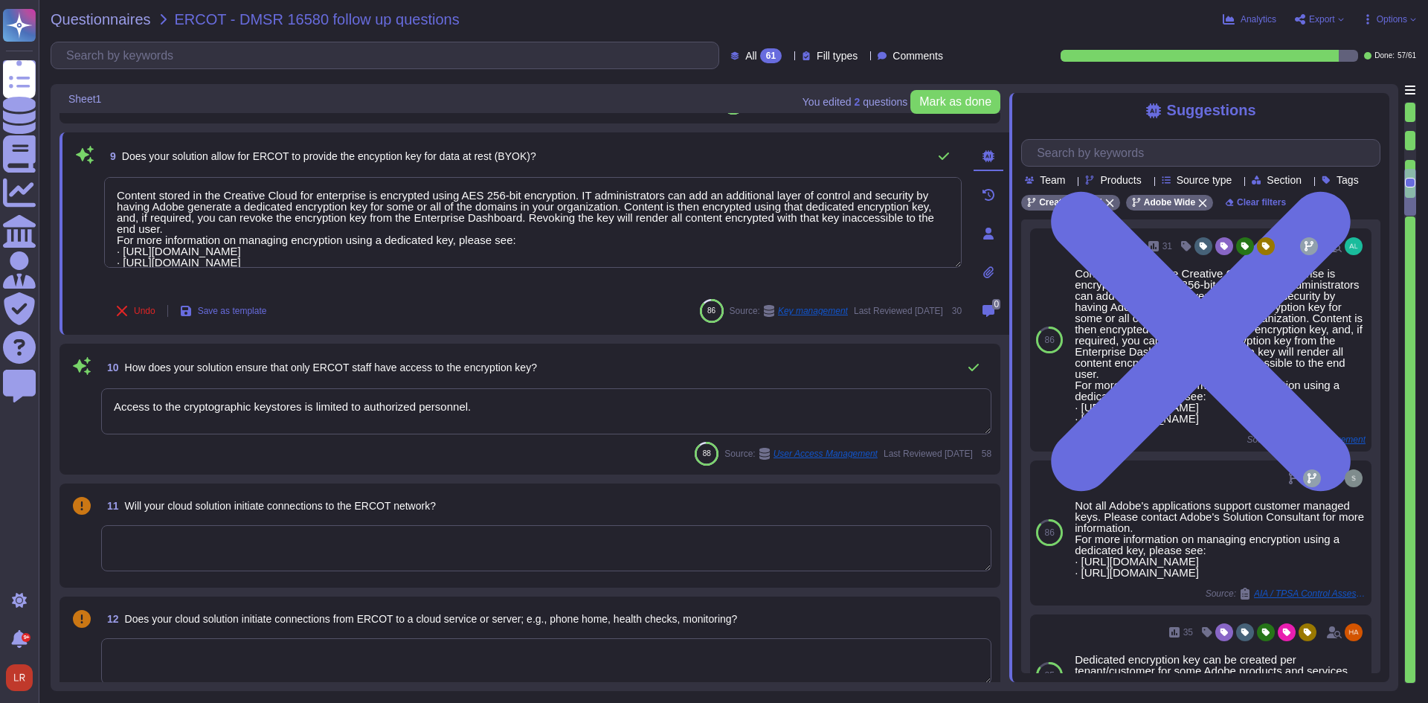
click at [536, 419] on textarea "Access to the cryptographic keystores is limited to authorized personnel." at bounding box center [546, 411] width 890 height 46
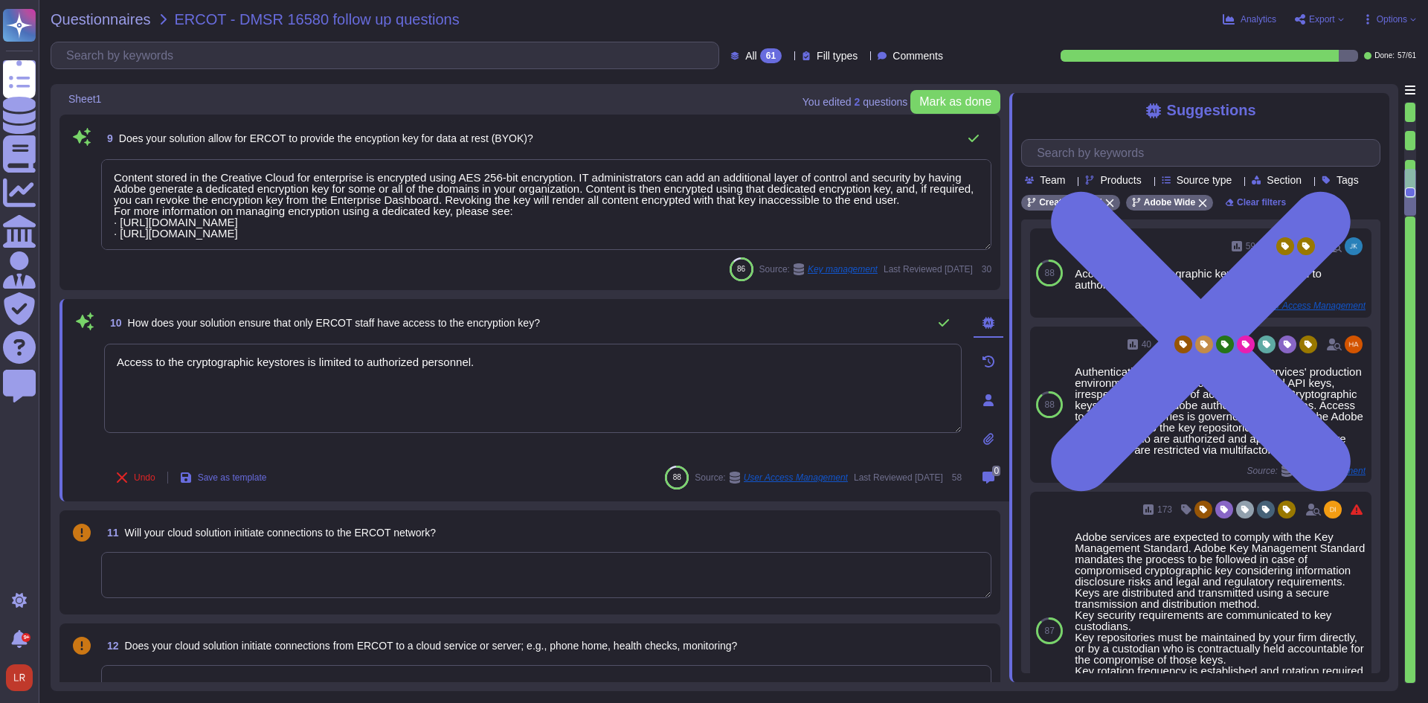
click at [540, 463] on div "Undo Save as template 88 Source: User Access Management Last Reviewed [DATE] 58" at bounding box center [533, 478] width 858 height 30
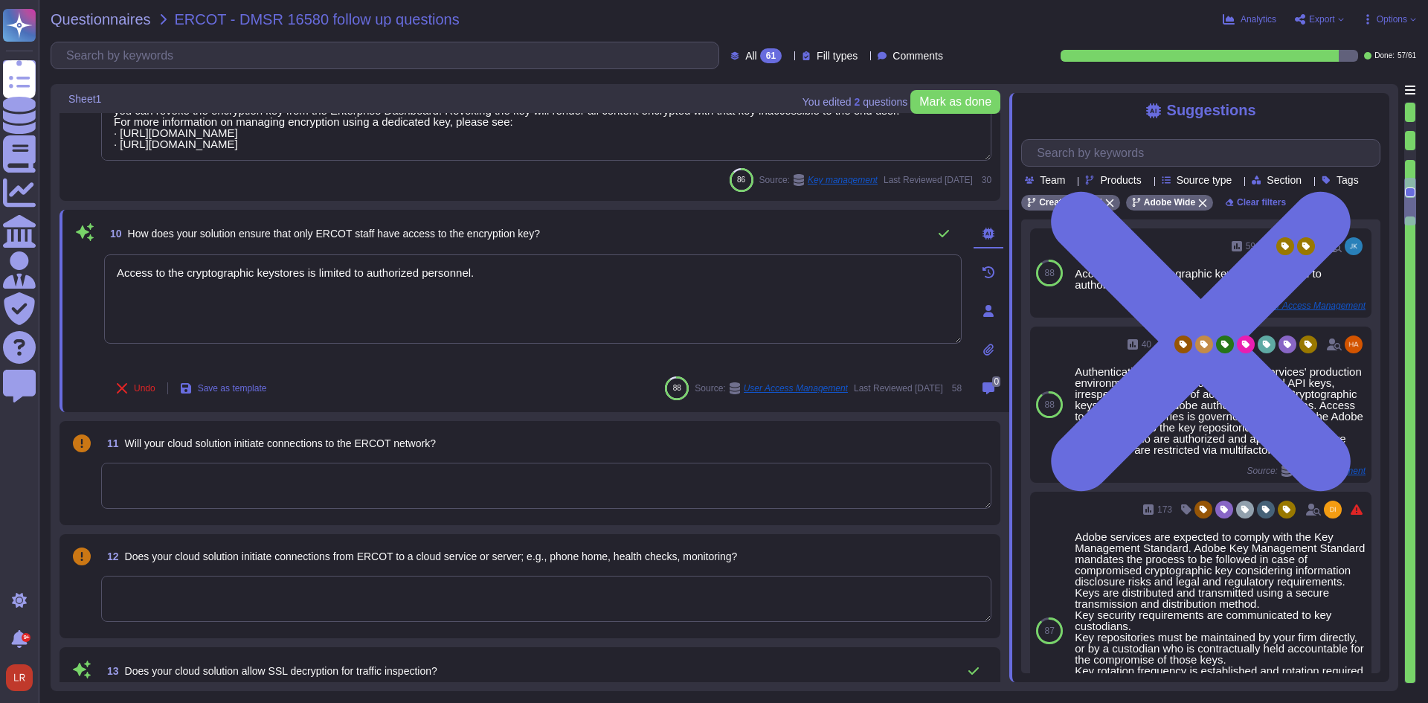
type textarea "Yes. [PERSON_NAME] 2.0 ."
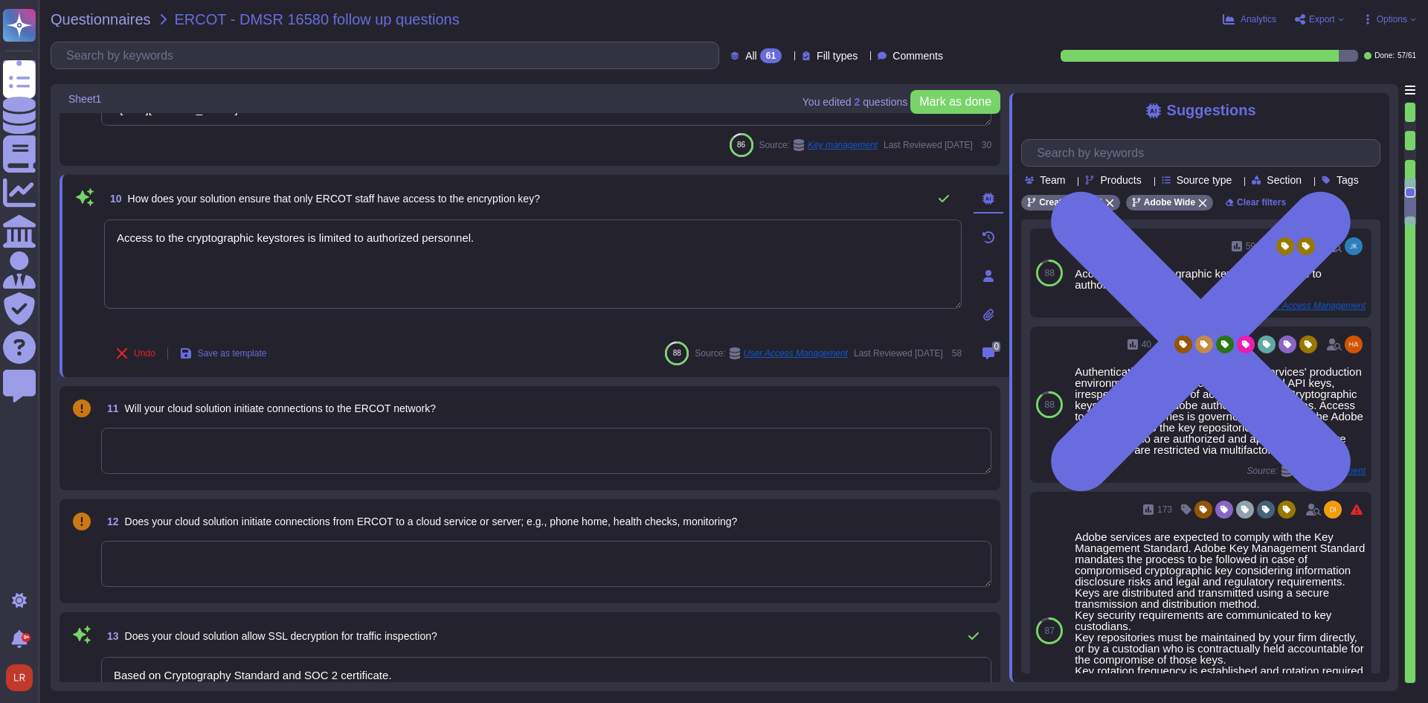
click at [492, 469] on textarea at bounding box center [546, 451] width 890 height 46
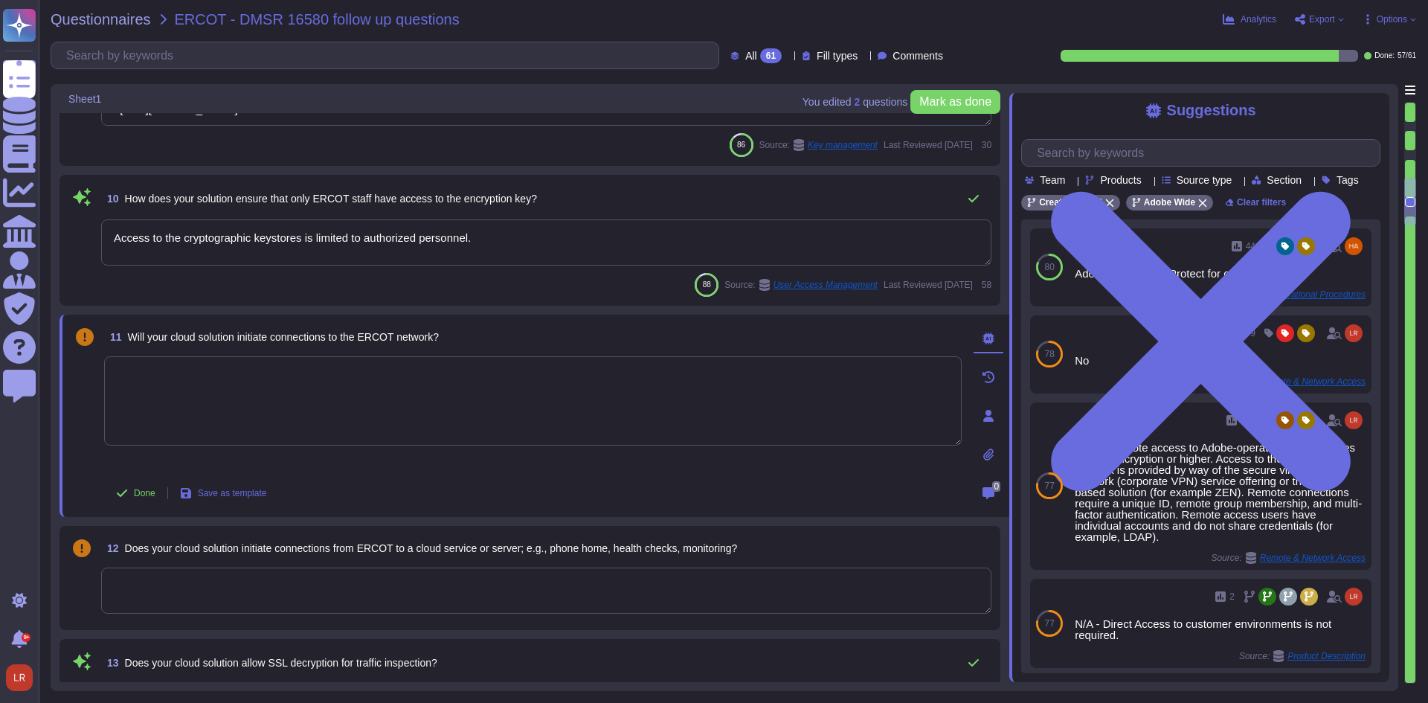
click at [352, 382] on textarea at bounding box center [533, 400] width 858 height 89
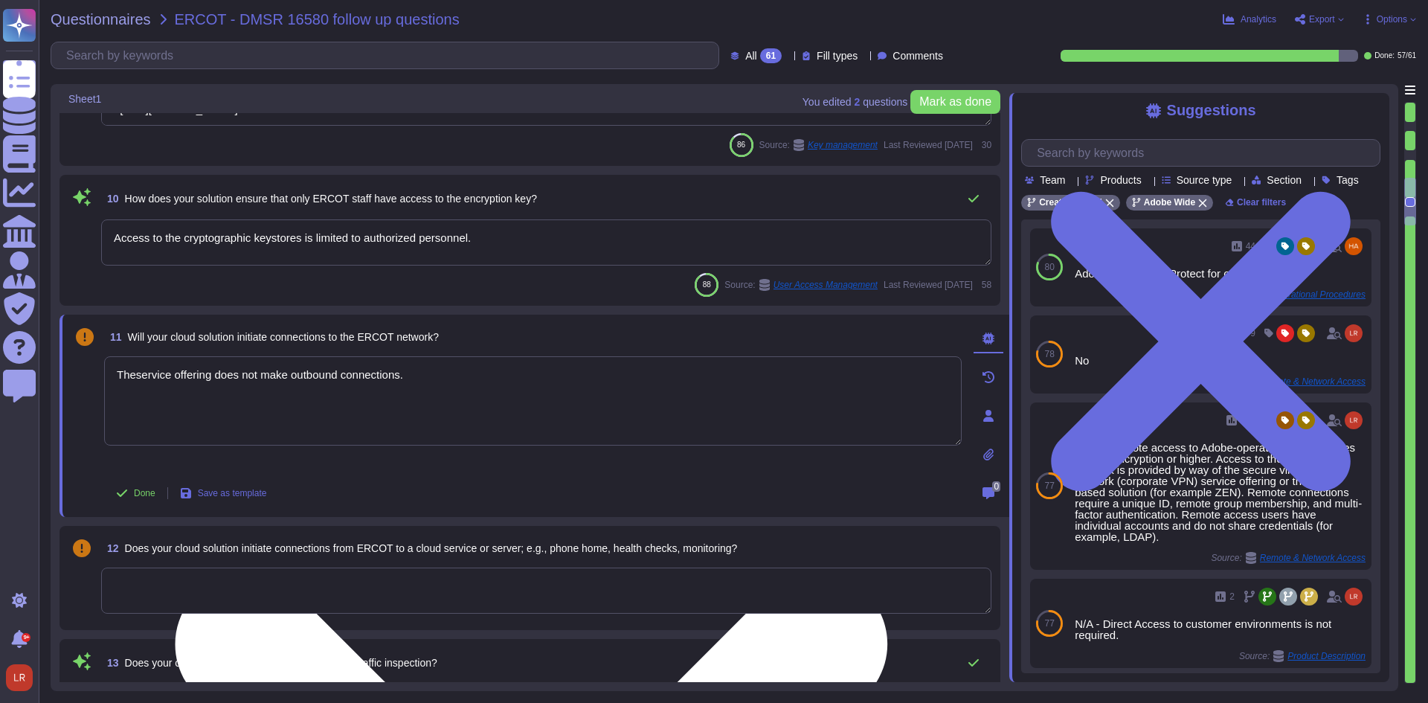
click at [135, 372] on textarea "Theservice offering does not make outbound connections." at bounding box center [533, 400] width 858 height 89
type textarea "The service offering does not make outbound connections."
click at [471, 398] on textarea "The service offering does not make outbound connections." at bounding box center [533, 400] width 858 height 89
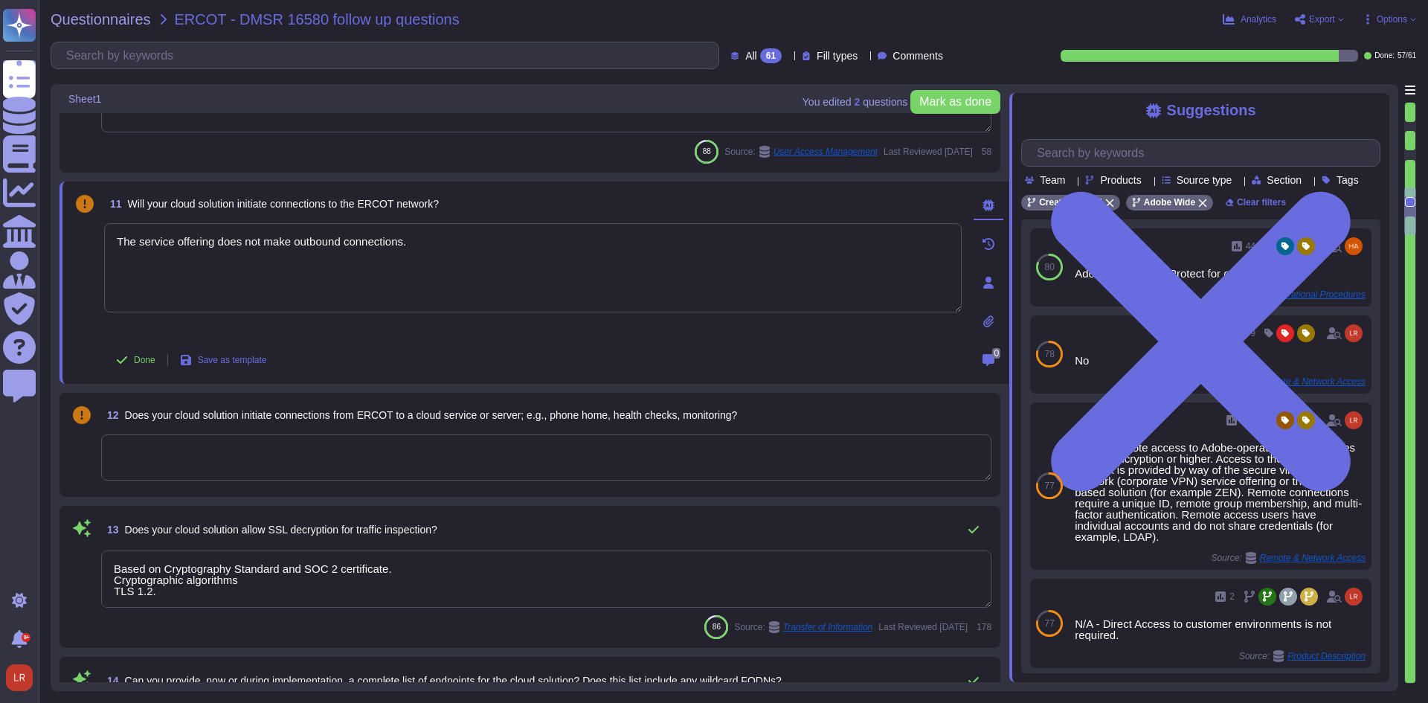
type textarea "Yes. [PERSON_NAME] 2.0 ."
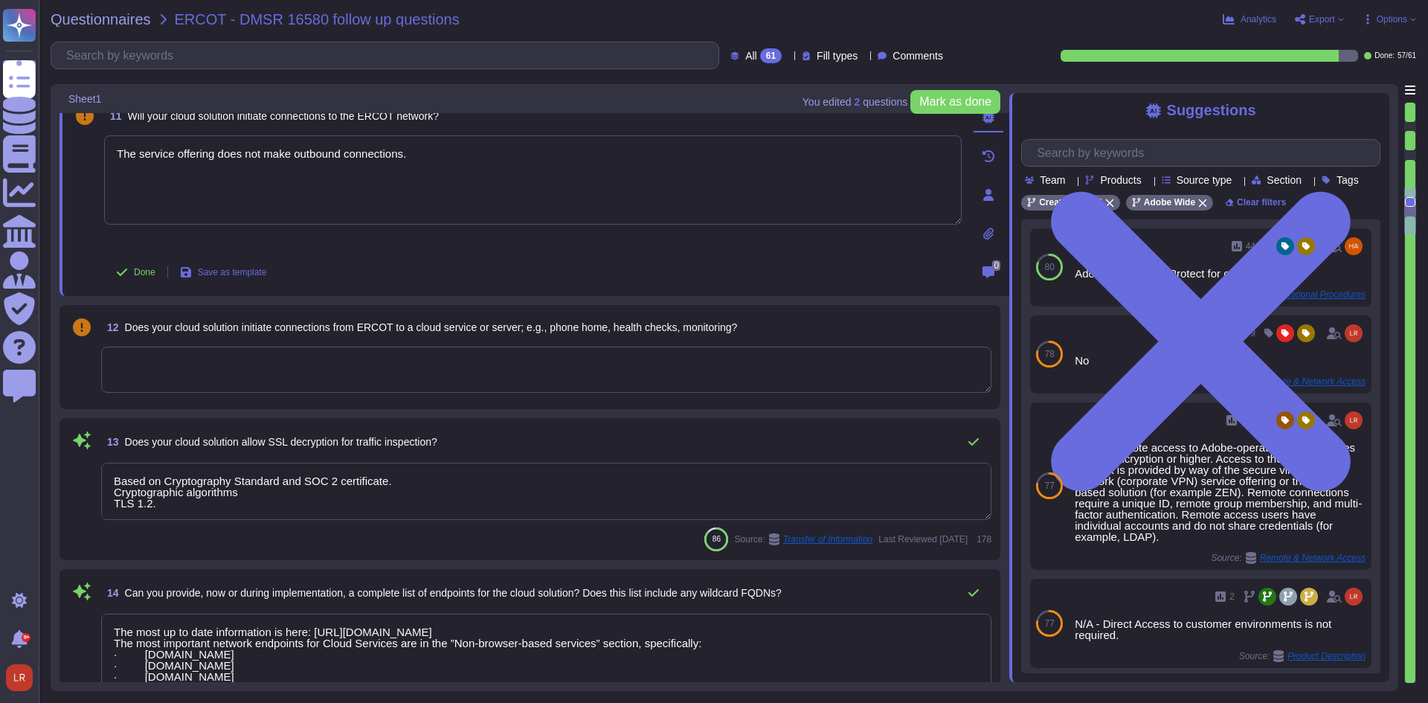
scroll to position [1735, 0]
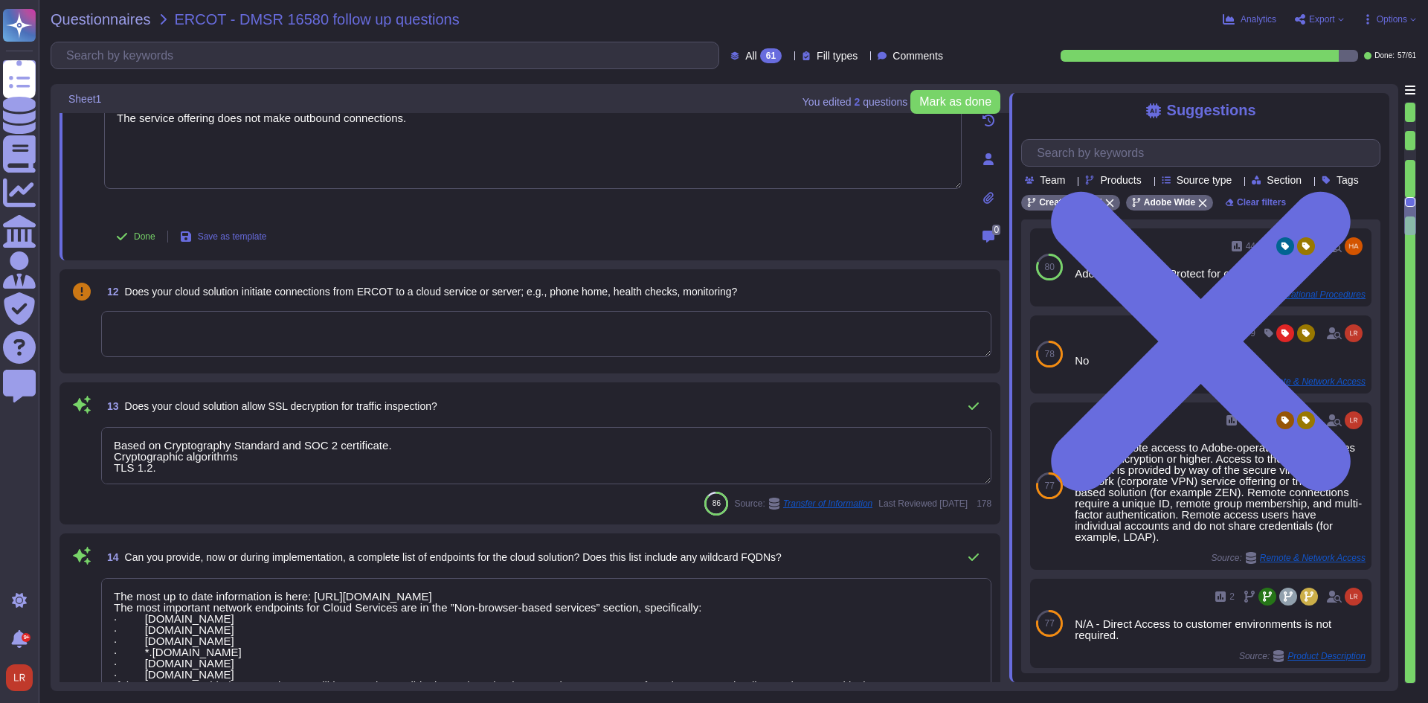
type textarea "Adobe will integrate with any [PERSON_NAME] 2.0 compliant identity provider (Id…"
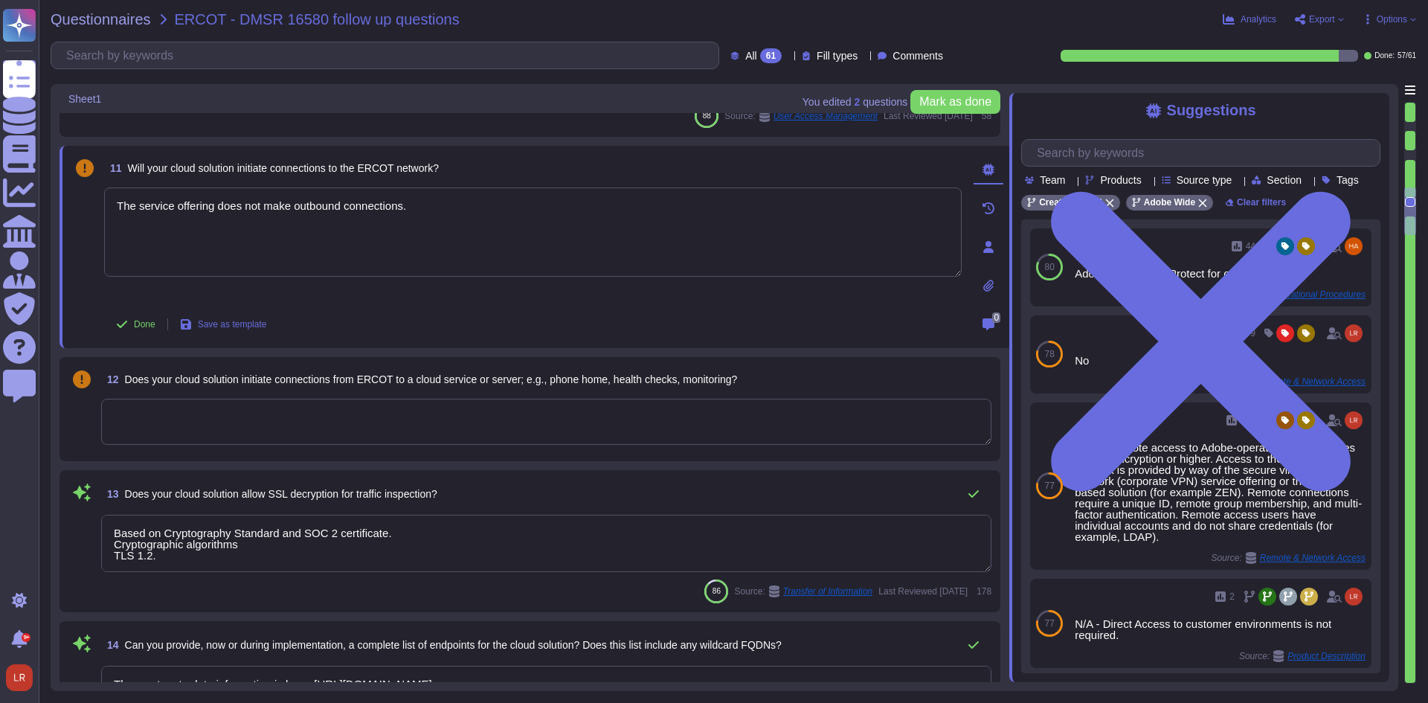
scroll to position [1612, 0]
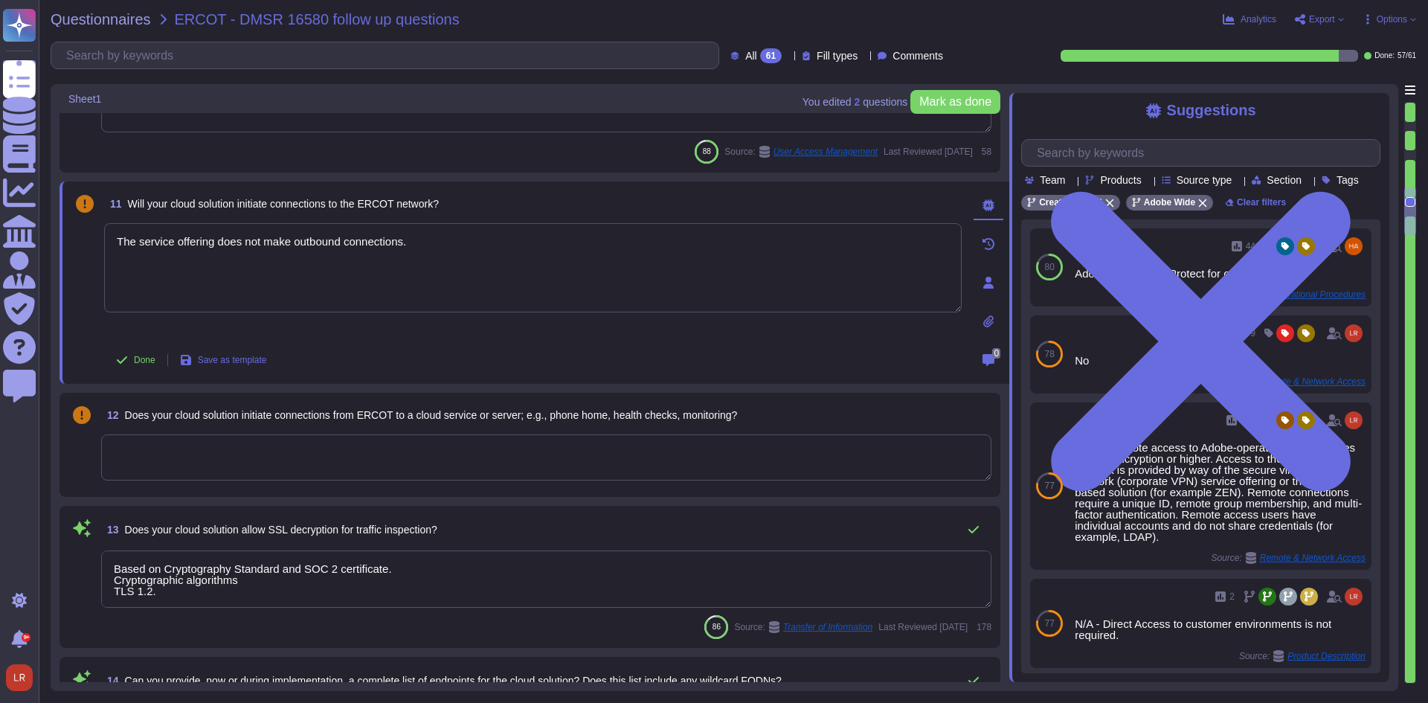
drag, startPoint x: 240, startPoint y: 227, endPoint x: -70, endPoint y: 213, distance: 310.5
click at [0, 213] on html "Questionnaires Knowledge Base Documents Analytics CAIQ / SIG Admin Trust Center…" at bounding box center [714, 351] width 1428 height 703
type textarea "The service offering does not make outbound connections."
click at [291, 456] on textarea at bounding box center [546, 457] width 890 height 46
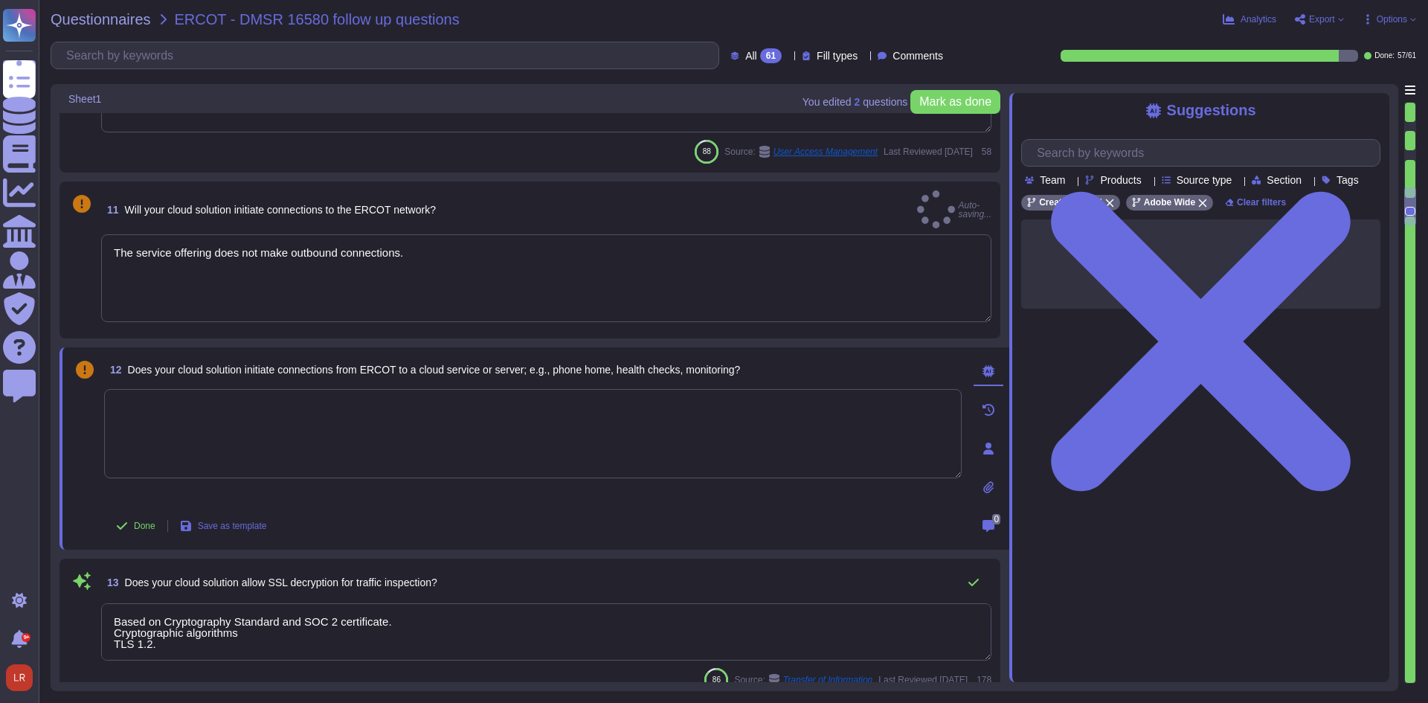
paste textarea "The service offering does not make outbound connections."
type textarea "The service offering does not make outbound connections."
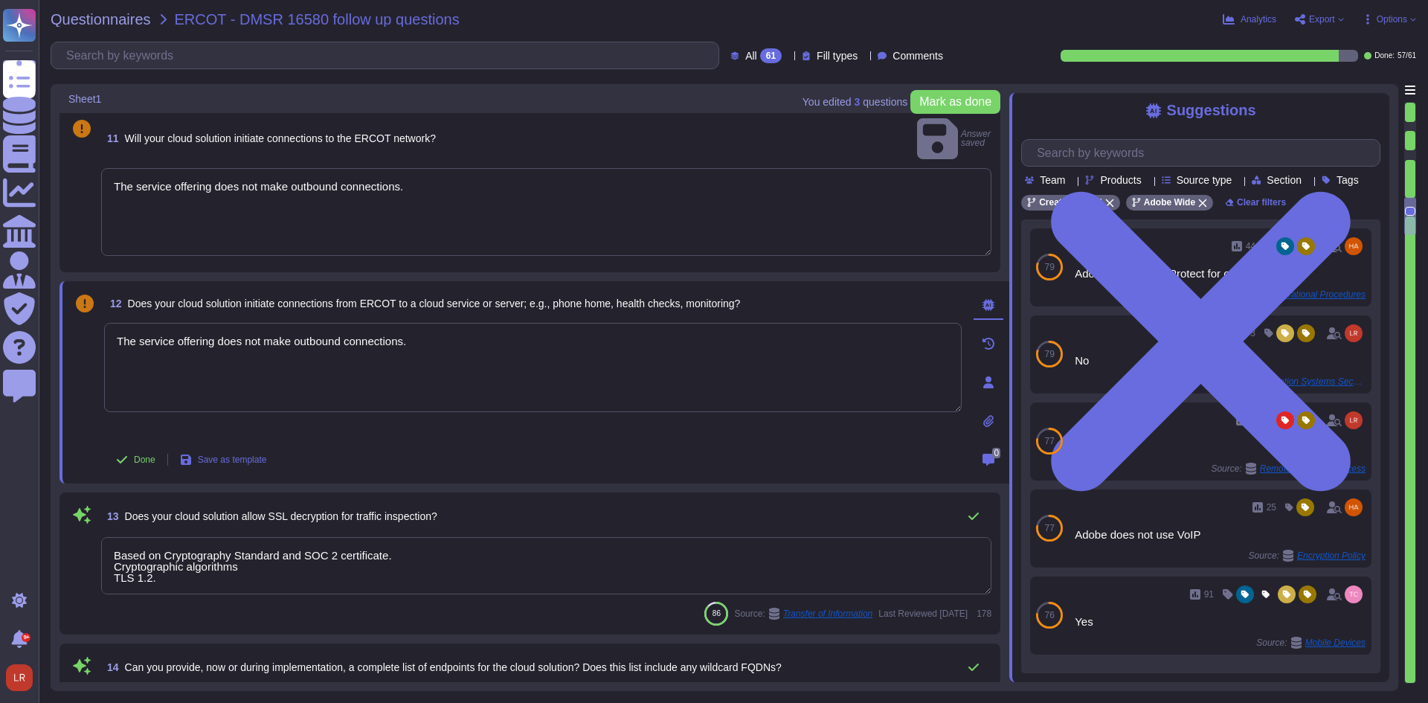
type textarea "Adobe will integrate with any [PERSON_NAME] 2.0 compliant identity provider (Id…"
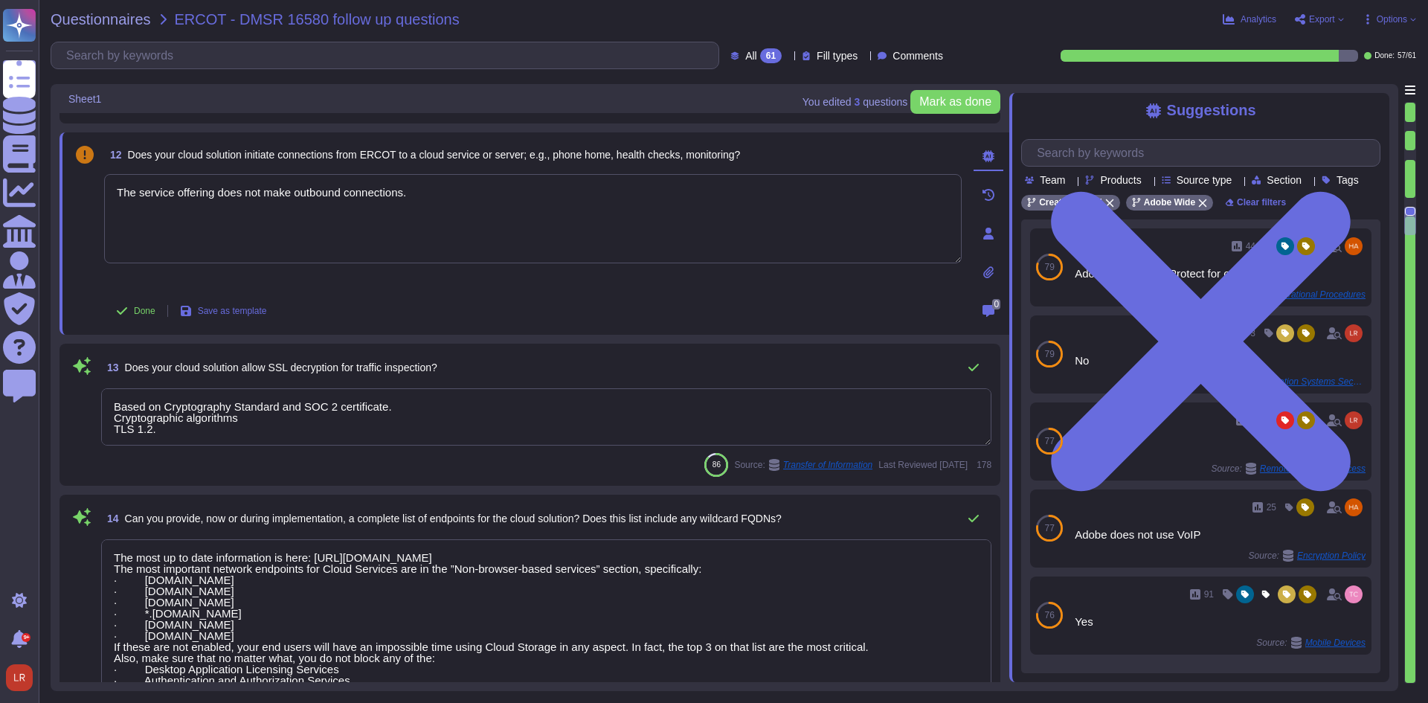
scroll to position [1860, 0]
type textarea "Services and applications use IAM roles/profiles. Each application/service is o…"
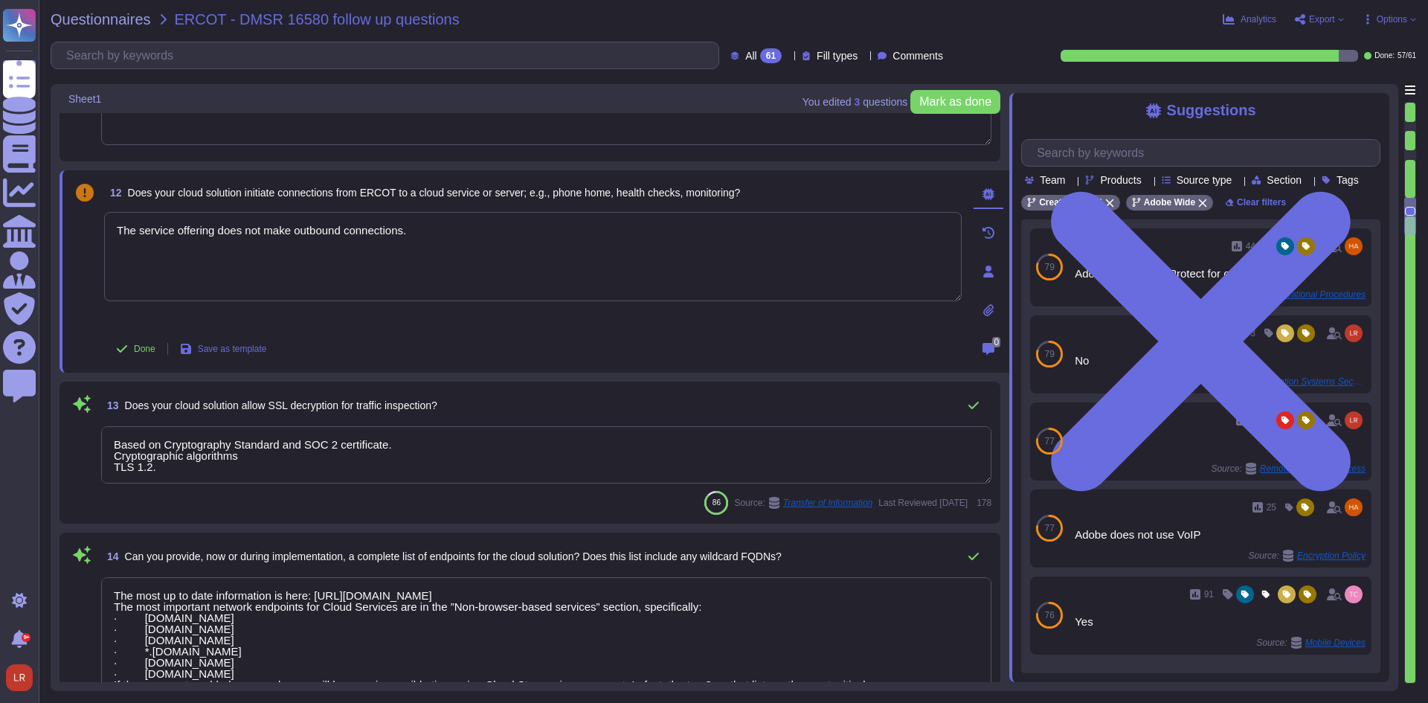
scroll to position [1735, 0]
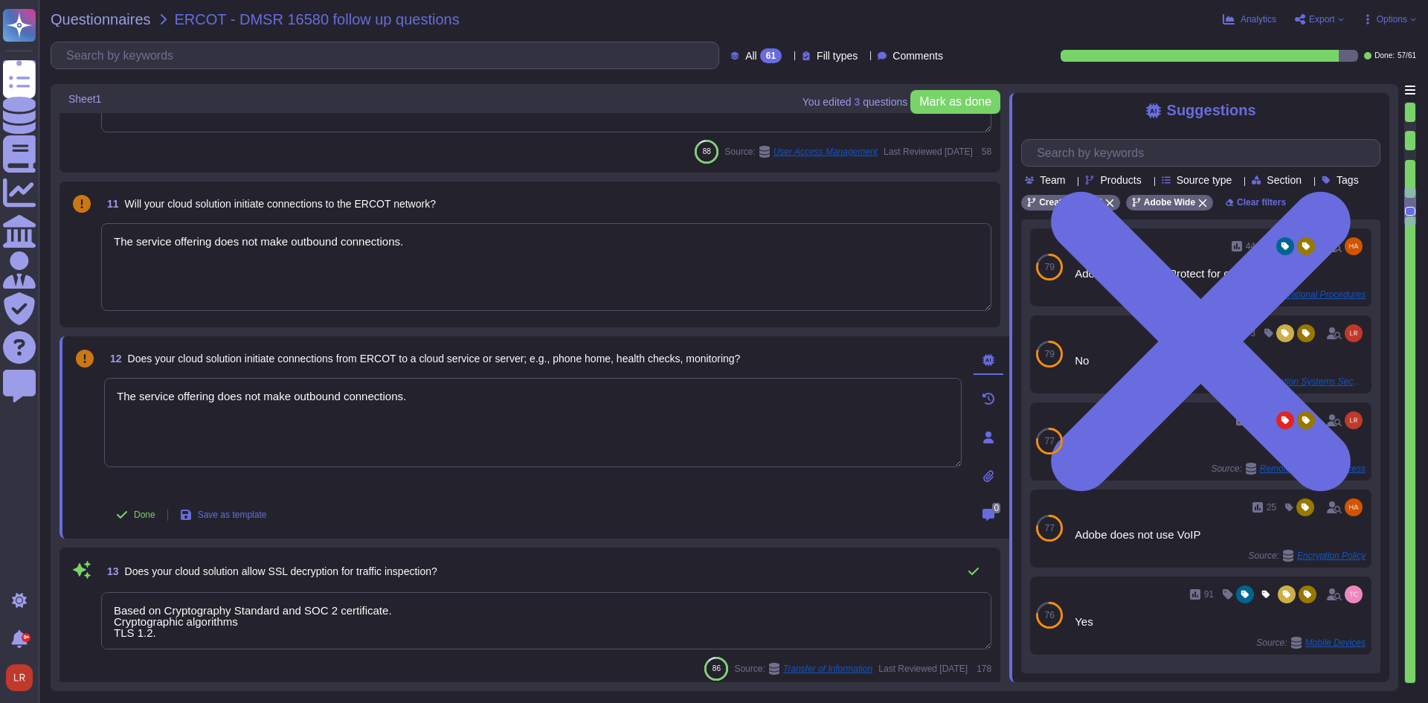
type textarea "Adobe has established an e-Waste disposal program, for Cost Center managers and…"
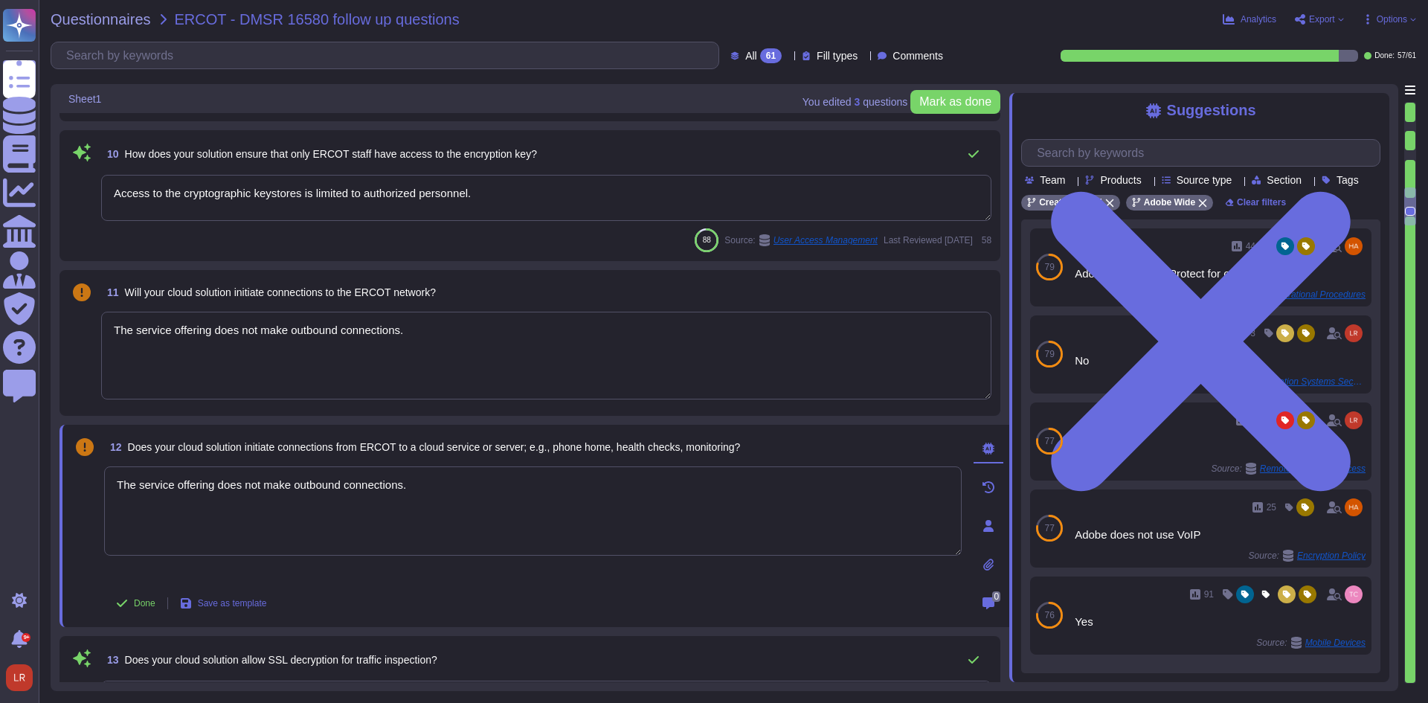
scroll to position [1488, 0]
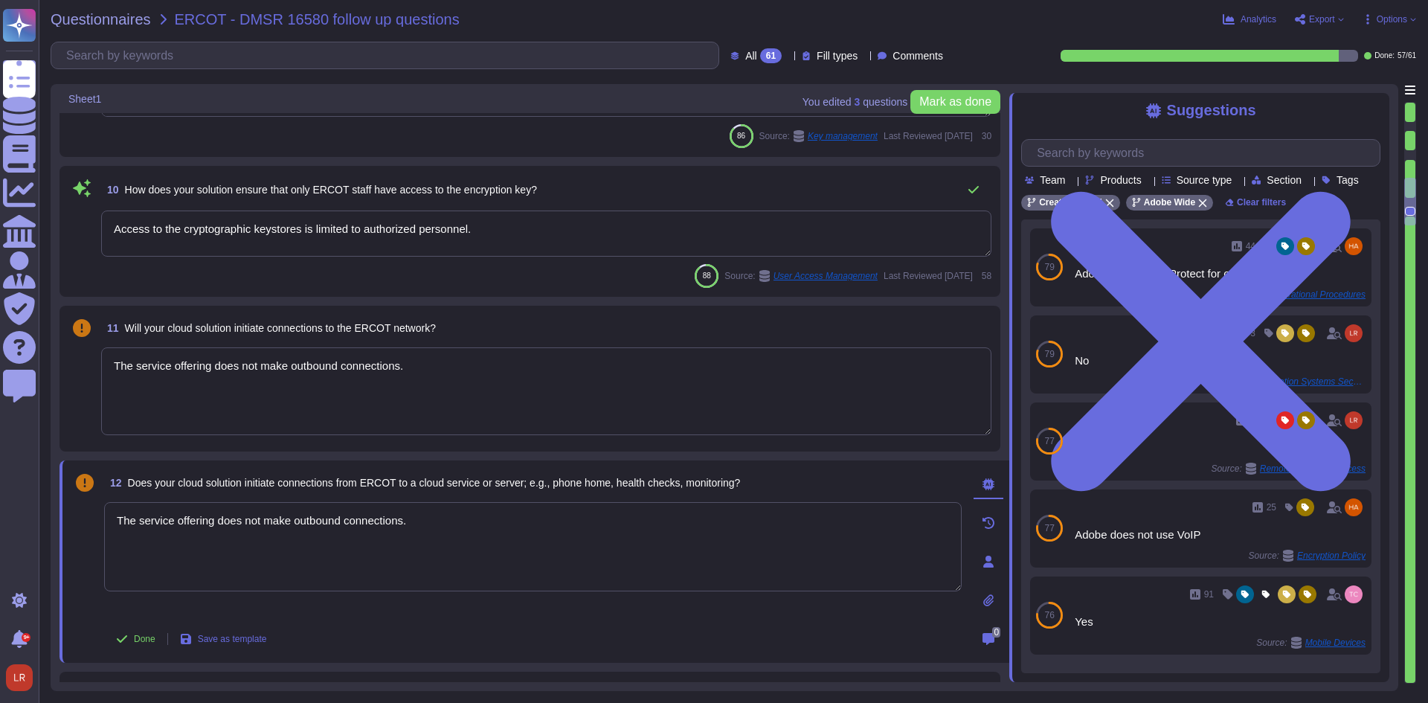
type textarea "The service offering does not make outbound connections."
click at [134, 367] on textarea "The service offering does not make outbound connections." at bounding box center [546, 391] width 890 height 88
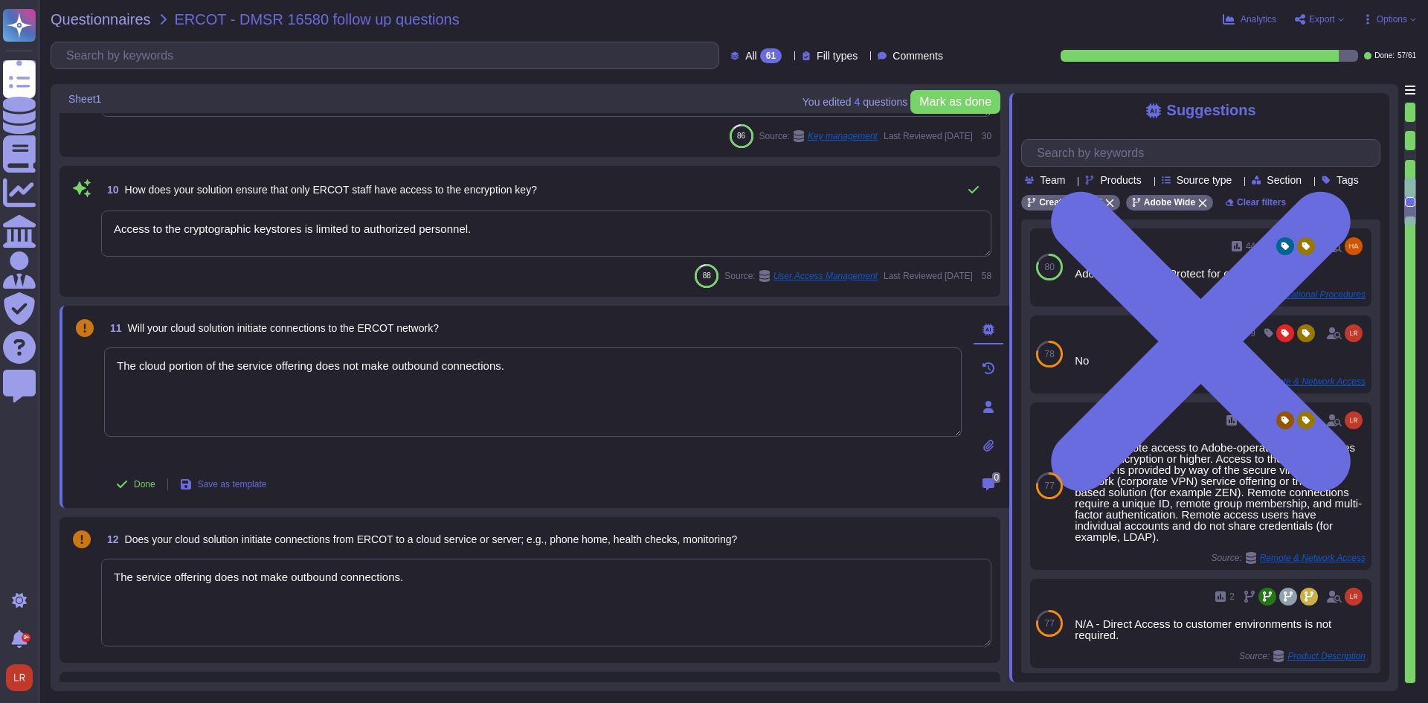
type textarea "The cloud portion of the service offering does not make outbound connections."
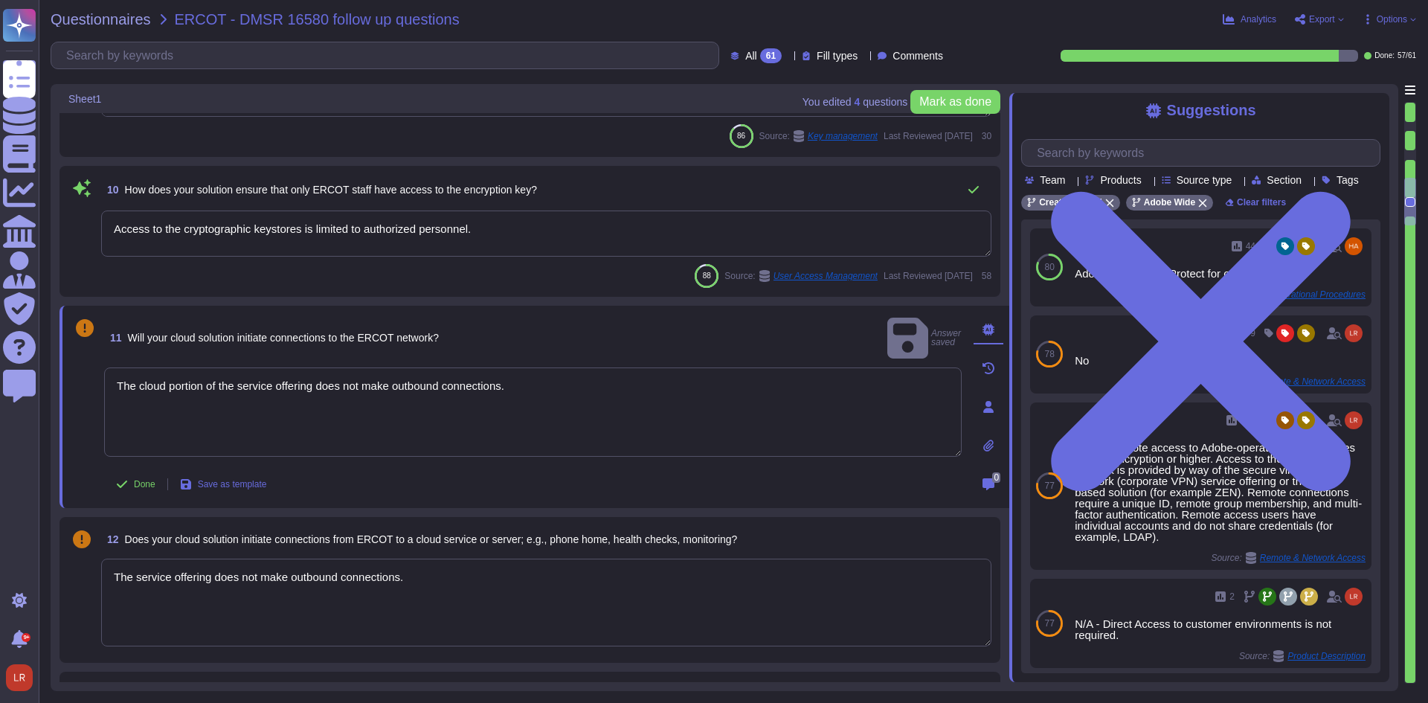
drag, startPoint x: 454, startPoint y: 579, endPoint x: -265, endPoint y: 579, distance: 719.3
click at [0, 579] on html "Questionnaires Knowledge Base Documents Analytics CAIQ / SIG Admin Trust Center…" at bounding box center [714, 351] width 1428 height 703
type textarea "Adobe will integrate with any [PERSON_NAME] 2.0 compliant identity provider (Id…"
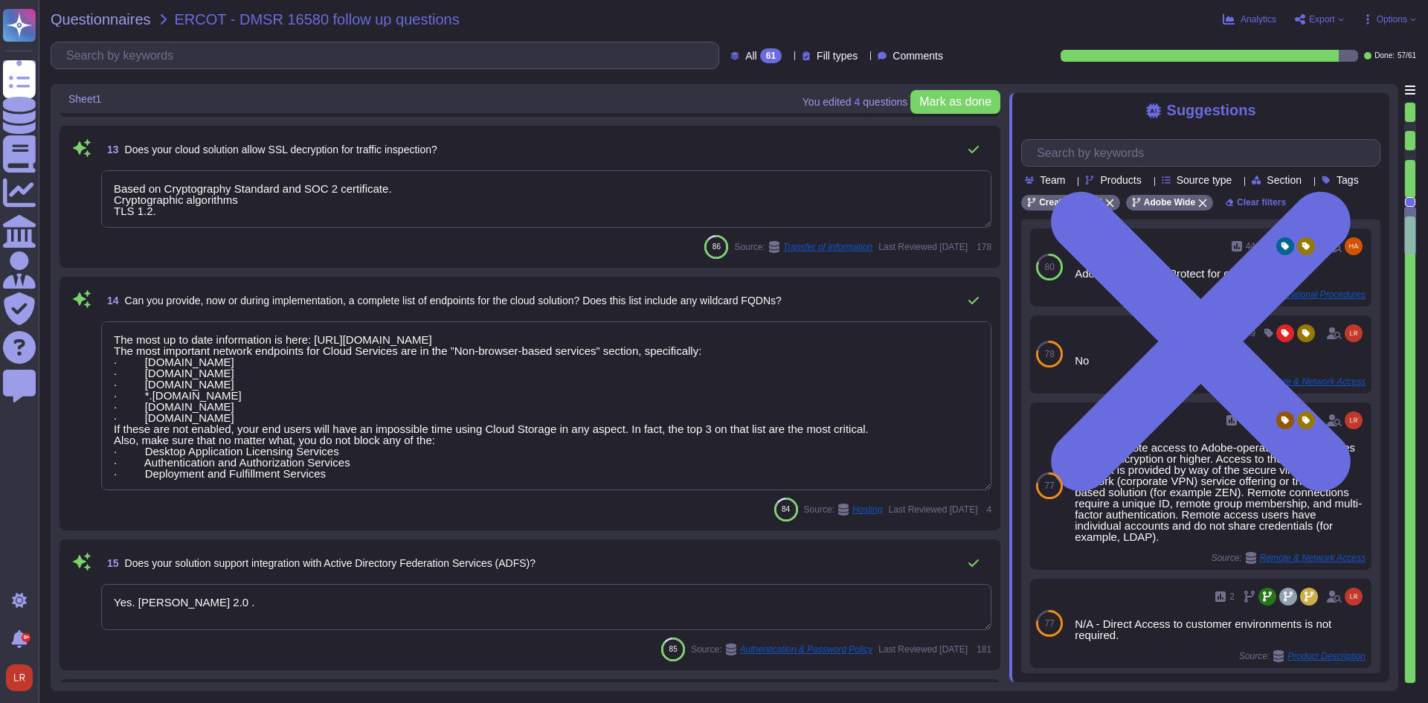
type textarea "Services and applications use IAM roles/profiles. Each application/service is o…"
type textarea "Adobe relies on third party cloud infrastructure providers to support hosting o…"
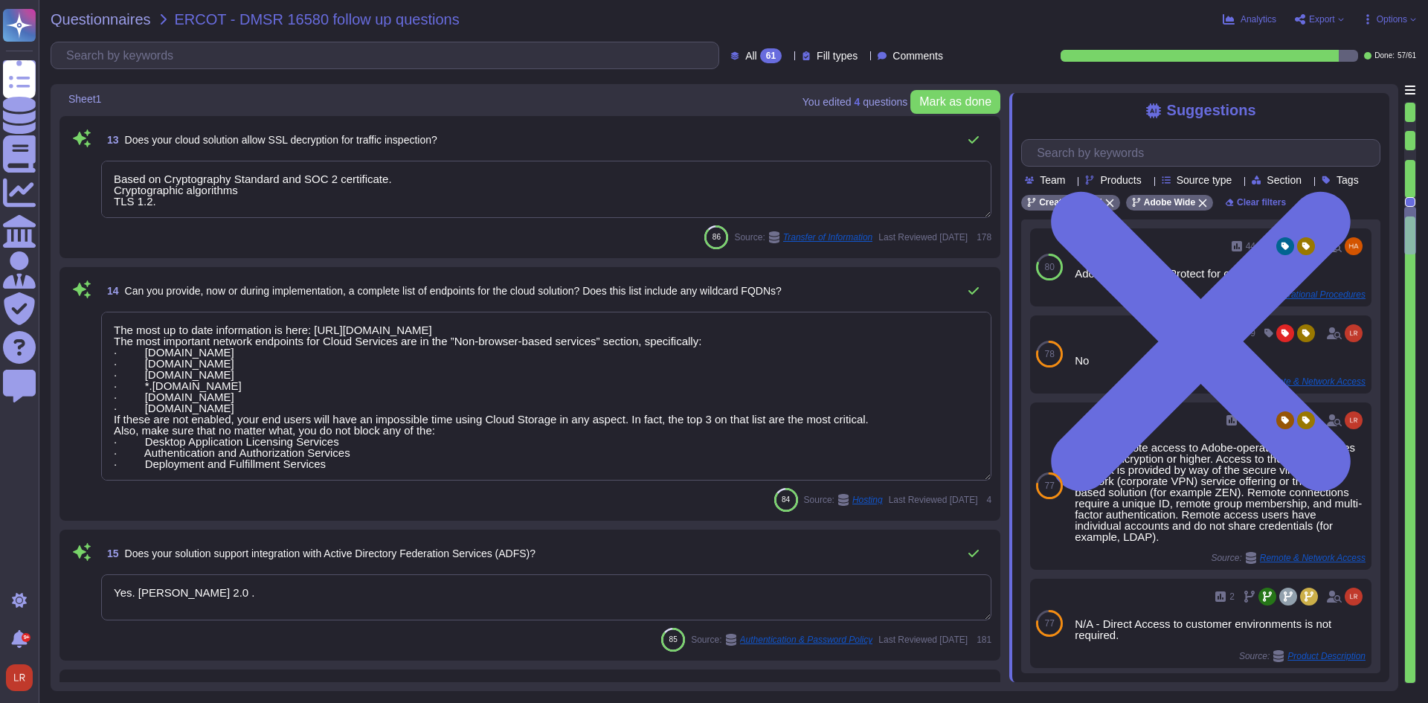
type textarea "The cloud portion of the service offering does not make outbound connections."
click at [376, 235] on div "86 Source: Transfer of Information Last Reviewed [DATE] 178" at bounding box center [546, 237] width 890 height 24
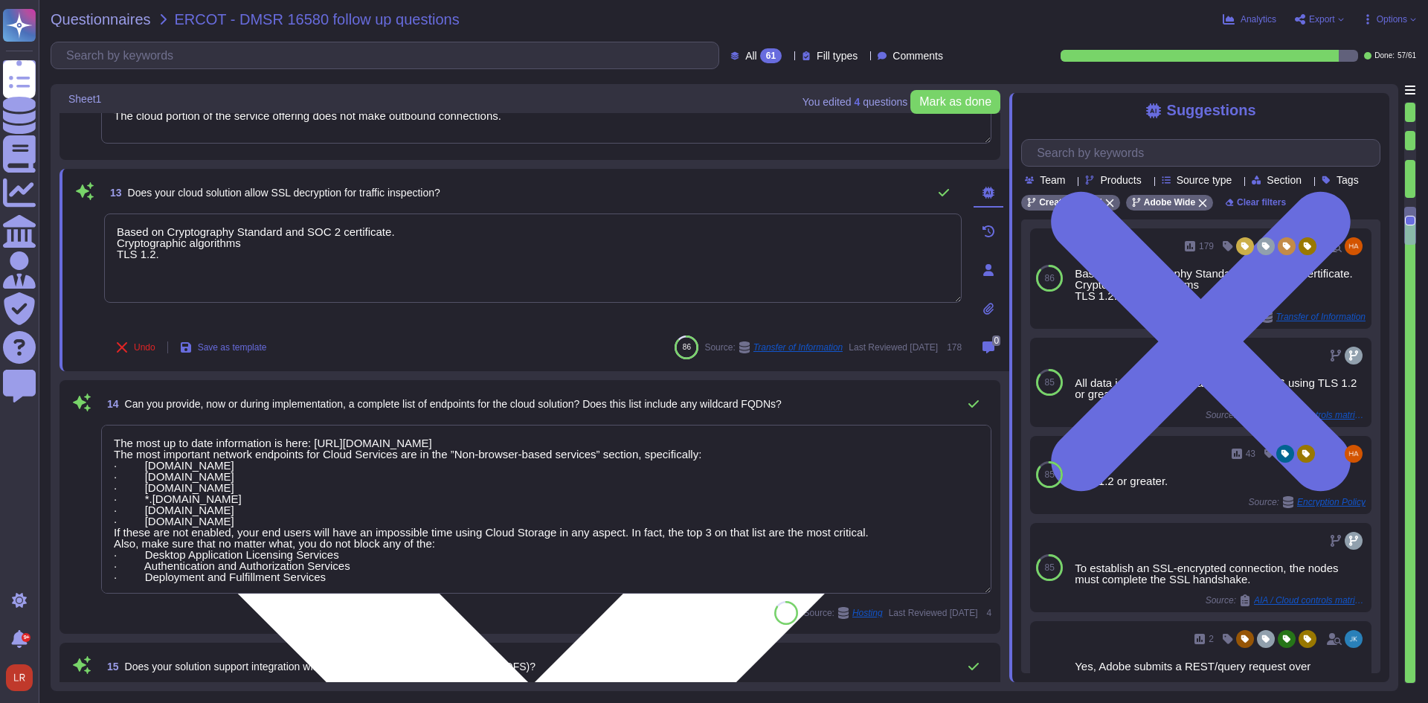
scroll to position [1860, 0]
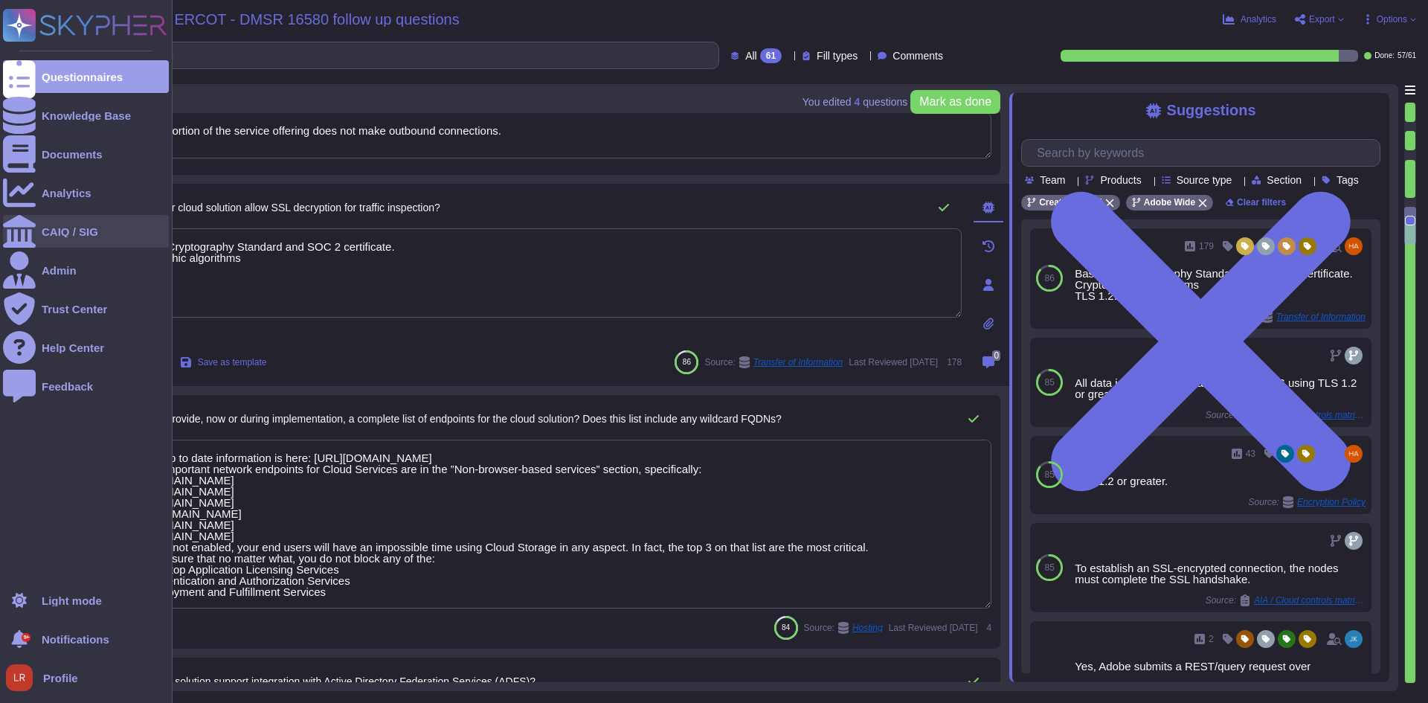
drag, startPoint x: 207, startPoint y: 271, endPoint x: 34, endPoint y: 226, distance: 178.3
click at [34, 228] on div "Questionnaires Knowledge Base Documents Analytics CAIQ / SIG Admin Trust Center…" at bounding box center [714, 351] width 1428 height 703
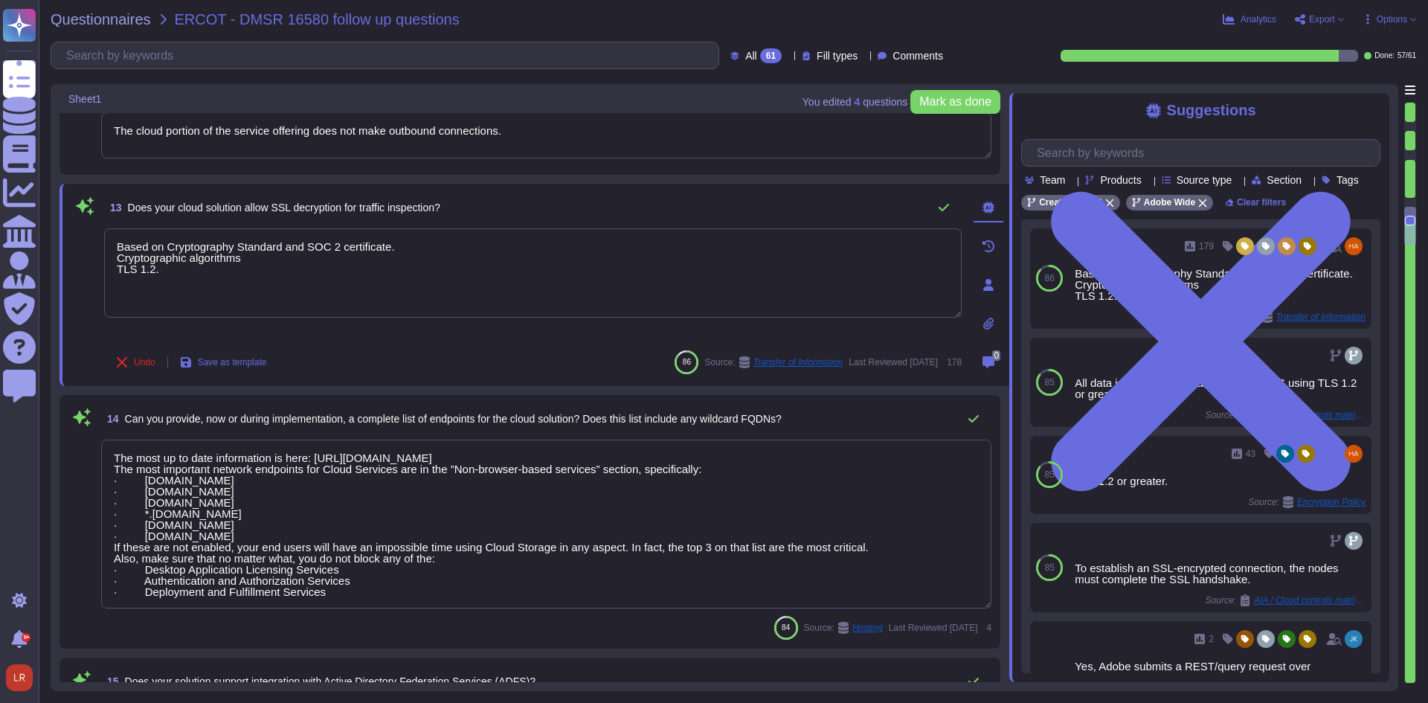
click at [418, 211] on span "Does your cloud solution allow SSL decryption for traffic inspection?" at bounding box center [284, 208] width 312 height 12
click at [418, 209] on span "Does your cloud solution allow SSL decryption for traffic inspection?" at bounding box center [284, 208] width 312 height 12
click at [345, 207] on span "Does your cloud solution allow SSL decryption for traffic inspection?" at bounding box center [284, 208] width 312 height 12
click at [347, 207] on span "Does your cloud solution allow SSL decryption for traffic inspection?" at bounding box center [284, 208] width 312 height 12
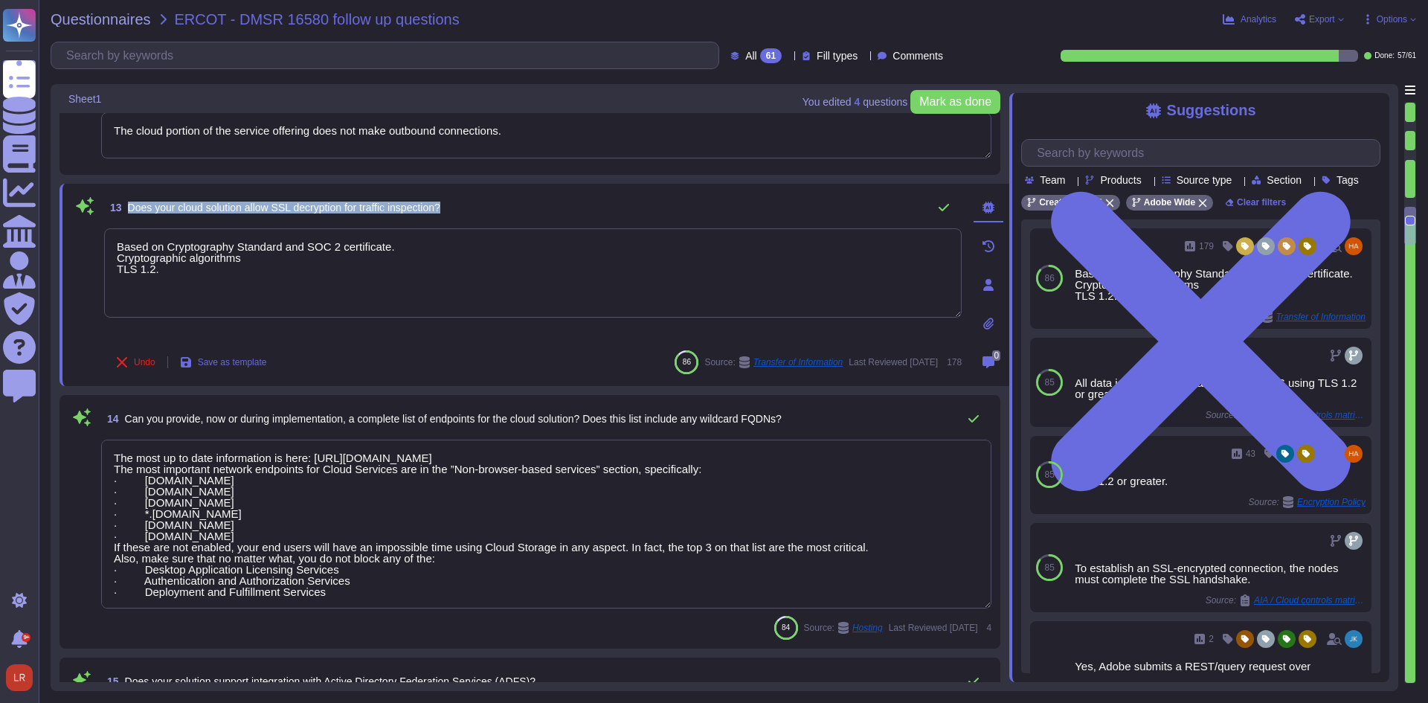
copy div "Does your cloud solution allow SSL decryption for traffic inspection?"
click at [1115, 151] on input "text" at bounding box center [1204, 153] width 350 height 26
paste input "Does your cloud solution allow SSL decryption for traffic inspection?"
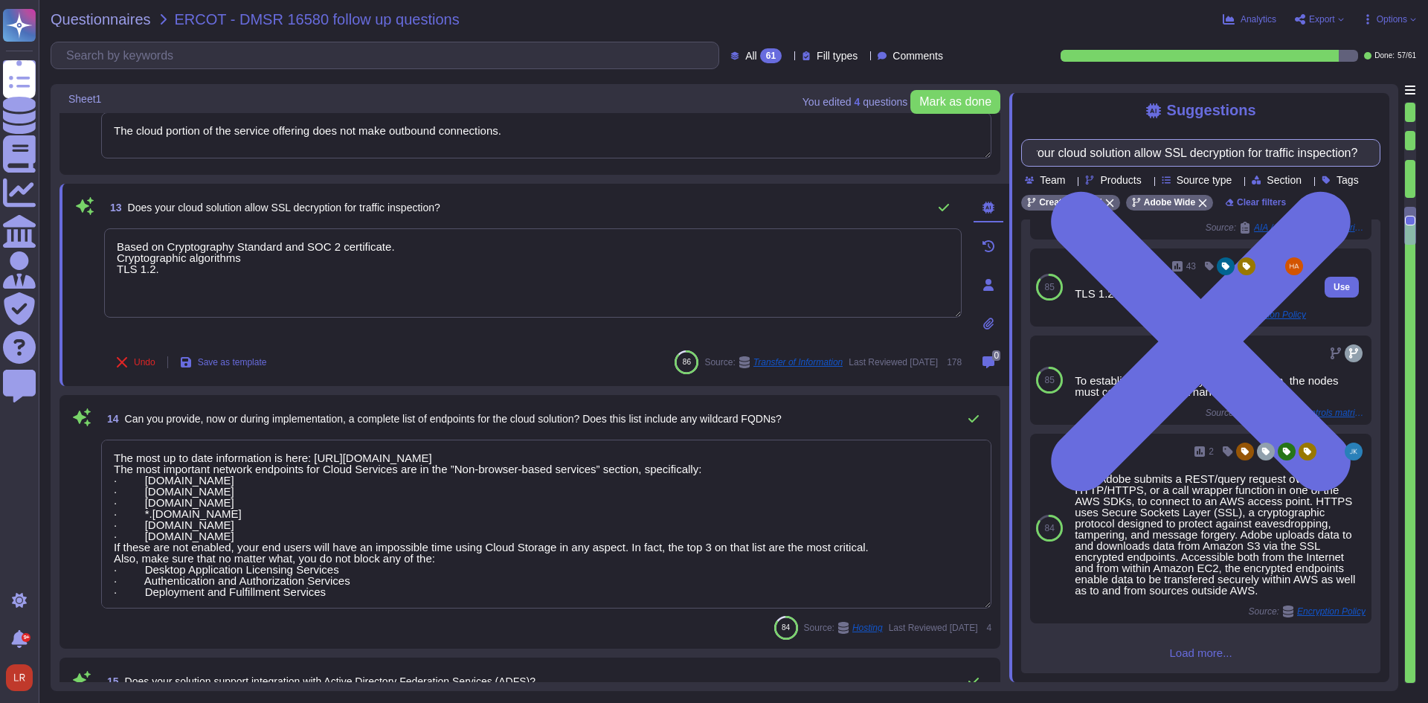
scroll to position [205, 0]
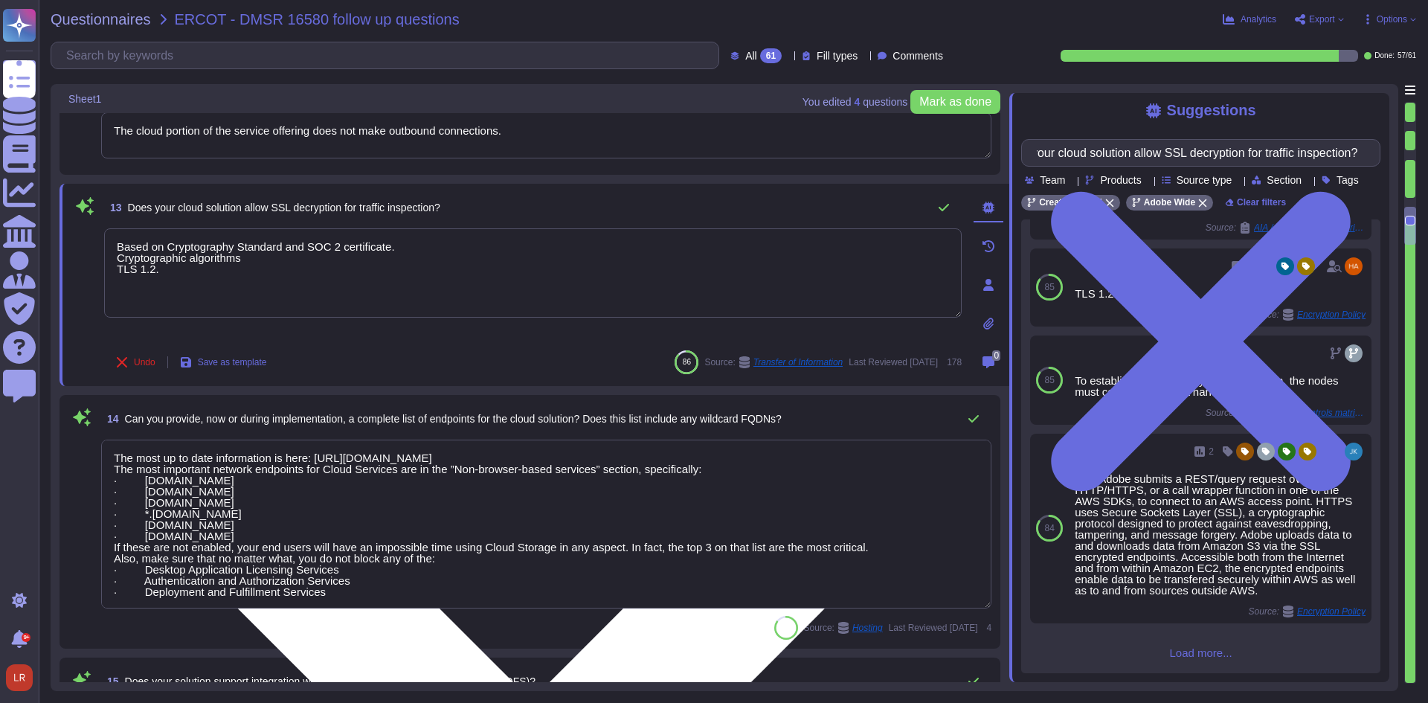
type input "Does your cloud solution allow SSL decryption for traffic inspection?"
click at [209, 286] on textarea "Based on Cryptography Standard and SOC 2 certificate. Cryptographic algorithms …" at bounding box center [533, 272] width 858 height 89
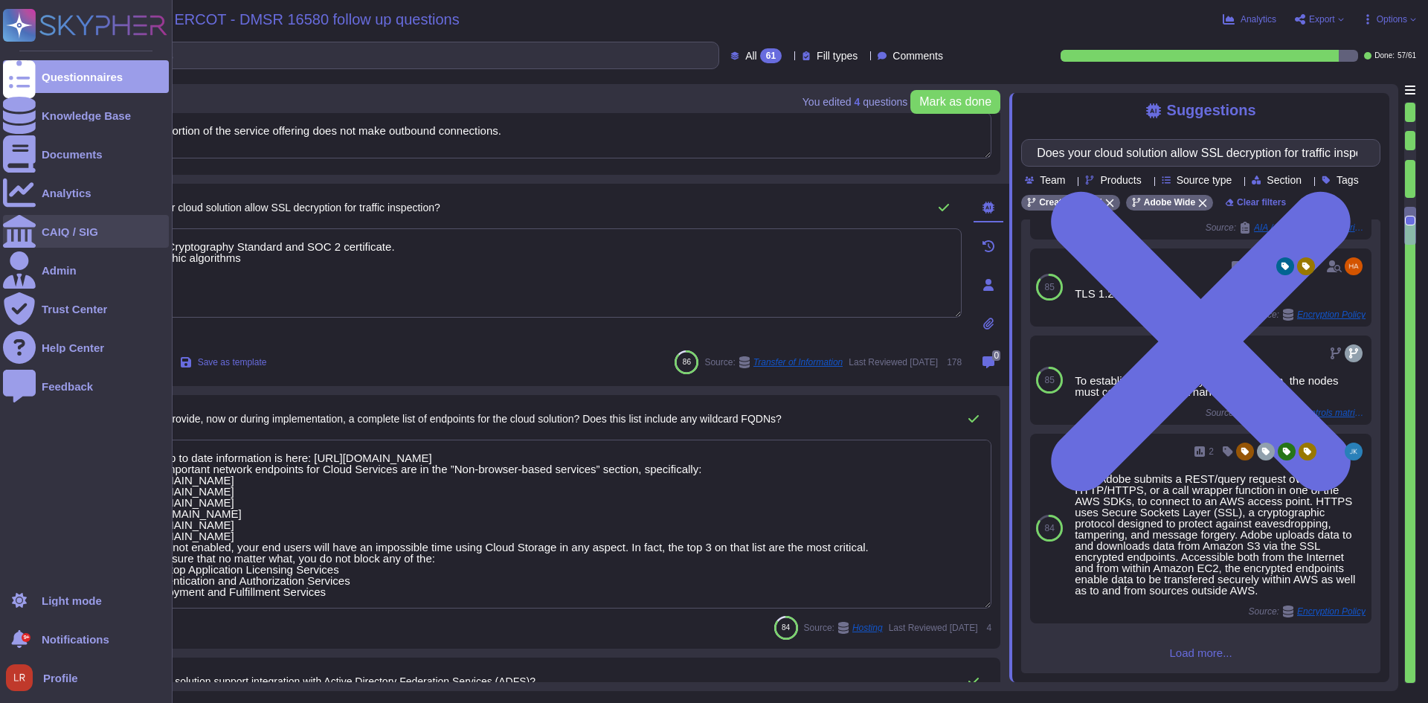
drag, startPoint x: 194, startPoint y: 280, endPoint x: 38, endPoint y: 227, distance: 164.9
click at [39, 227] on div "Questionnaires Knowledge Base Documents Analytics CAIQ / SIG Admin Trust Center…" at bounding box center [714, 351] width 1428 height 703
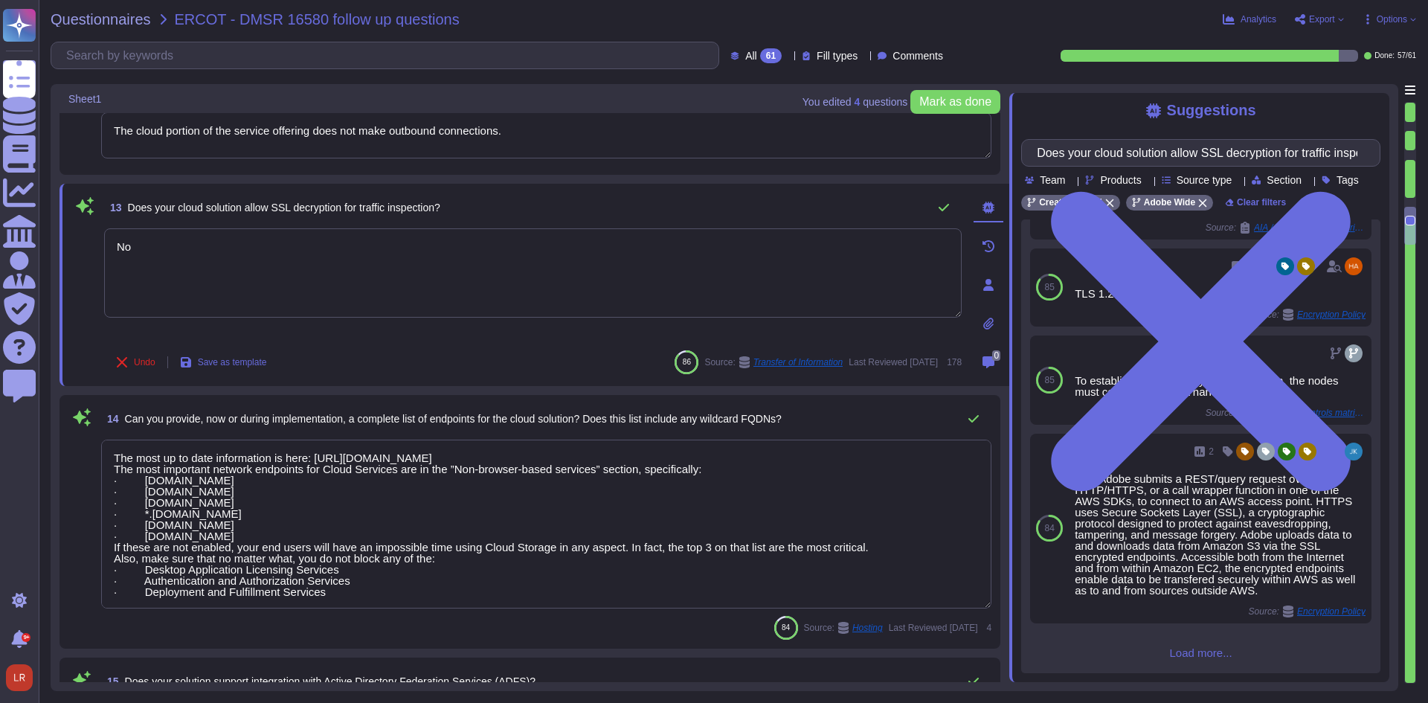
type textarea "No"
click at [388, 364] on div "Undo Save as template 86 Source: Transfer of Information Last Reviewed [DATE] 1…" at bounding box center [533, 362] width 858 height 30
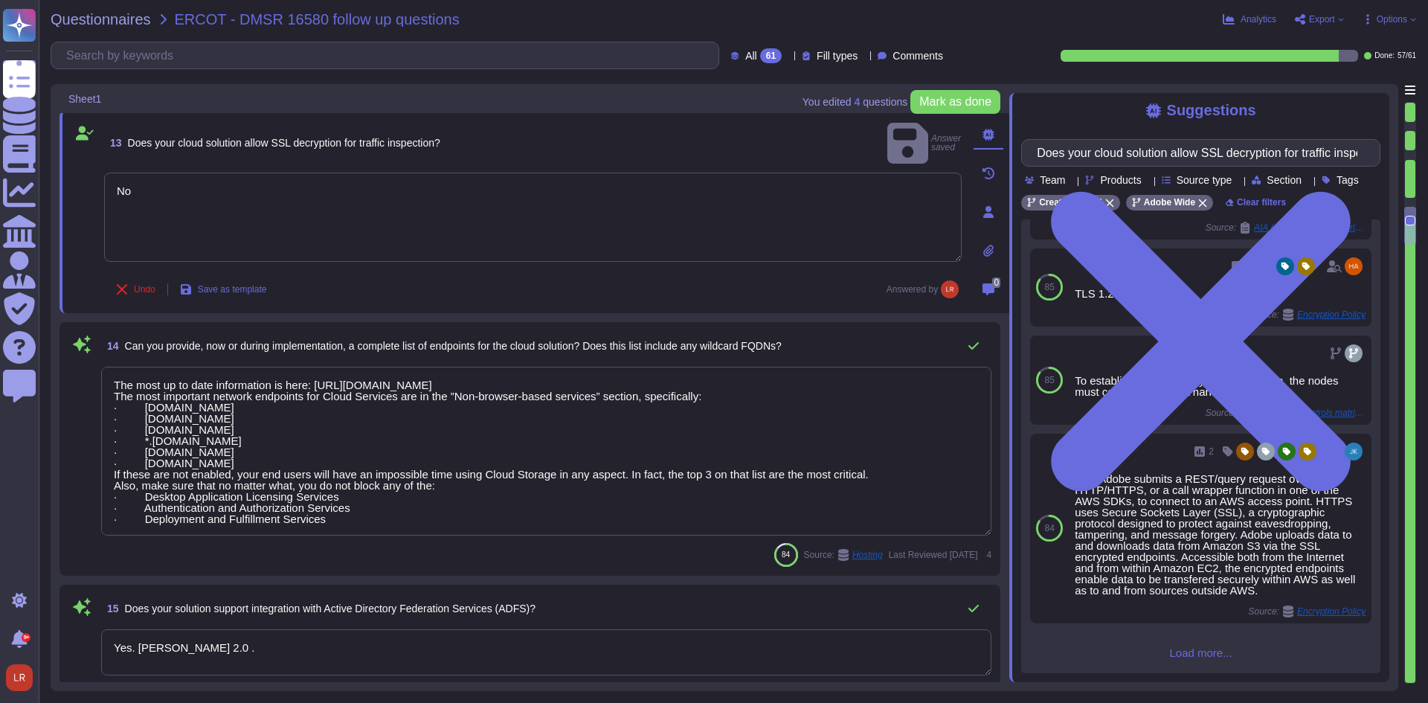
scroll to position [1984, 0]
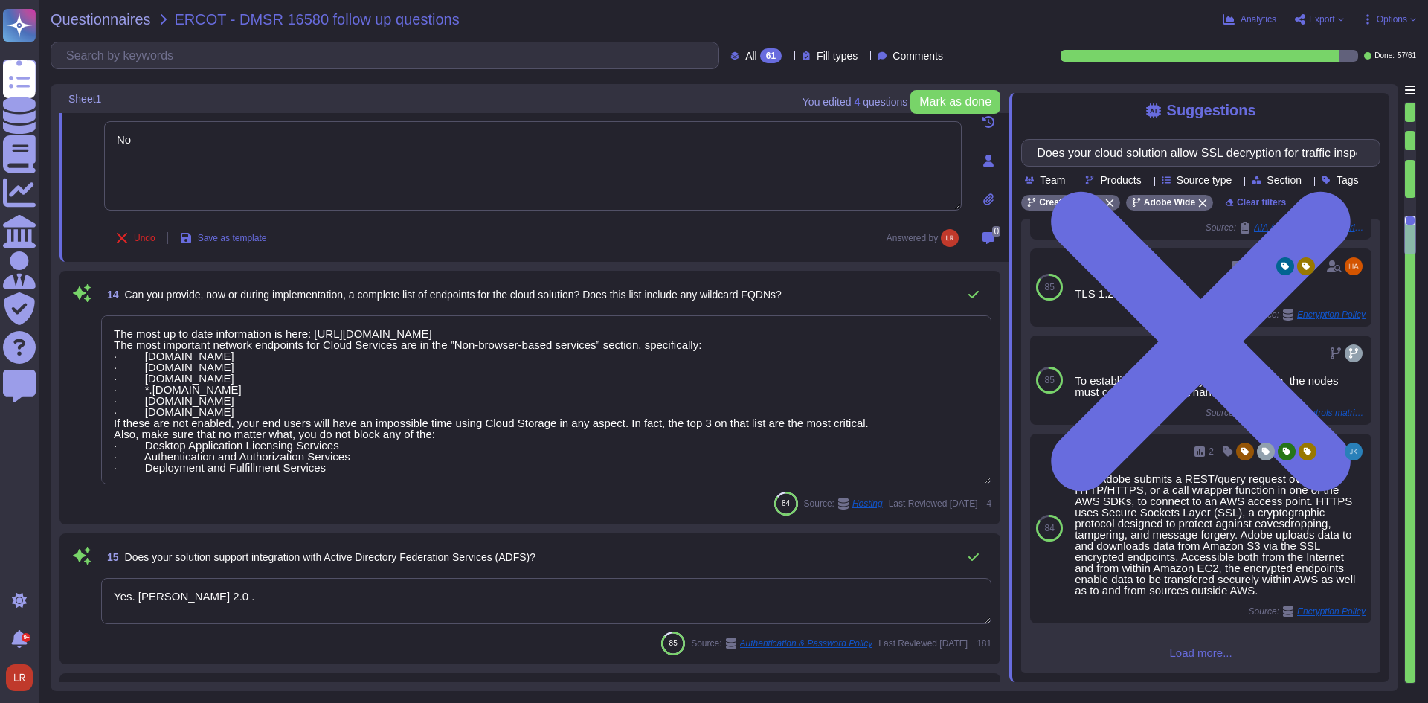
click at [465, 367] on textarea "The most up to date information is here: [URL][DOMAIN_NAME] The most important …" at bounding box center [546, 399] width 890 height 169
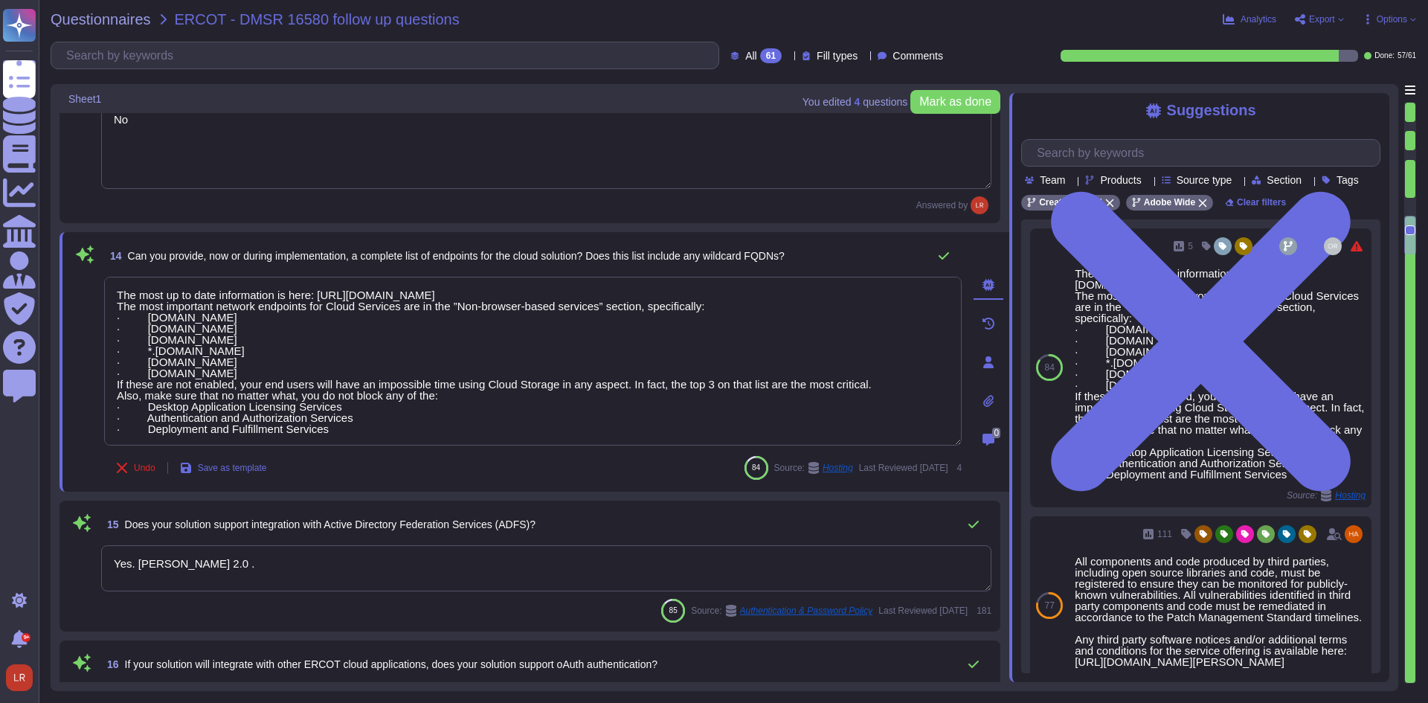
click at [511, 258] on span "Can you provide, now or during implementation, a complete list of endpoints for…" at bounding box center [456, 256] width 657 height 12
click at [475, 505] on div "15 Does your solution support integration with Active Directory Federation Serv…" at bounding box center [530, 566] width 941 height 131
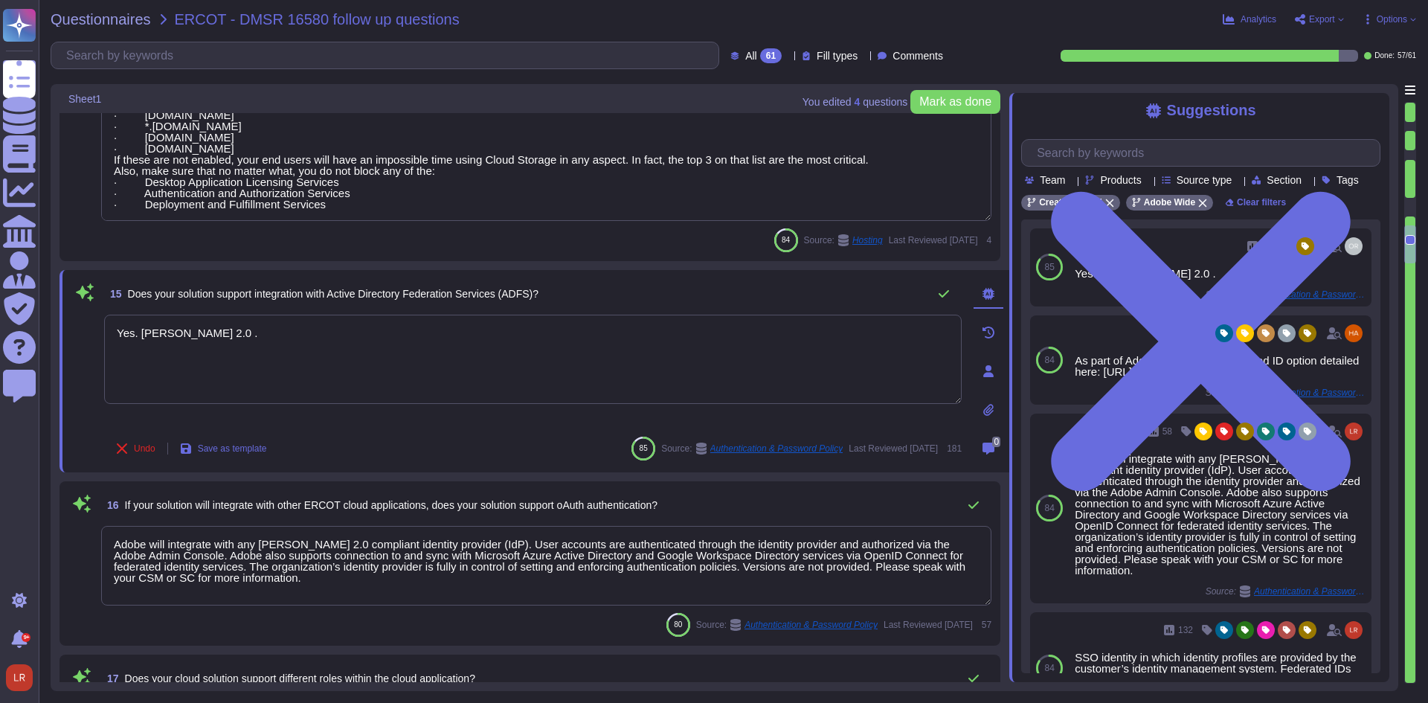
type textarea "Formal compliance with BSI C5 or ESCloud is not currently on the roadmap, howev…"
type textarea "Adobe-approved cloud providers currently consist of AWS and Azure."
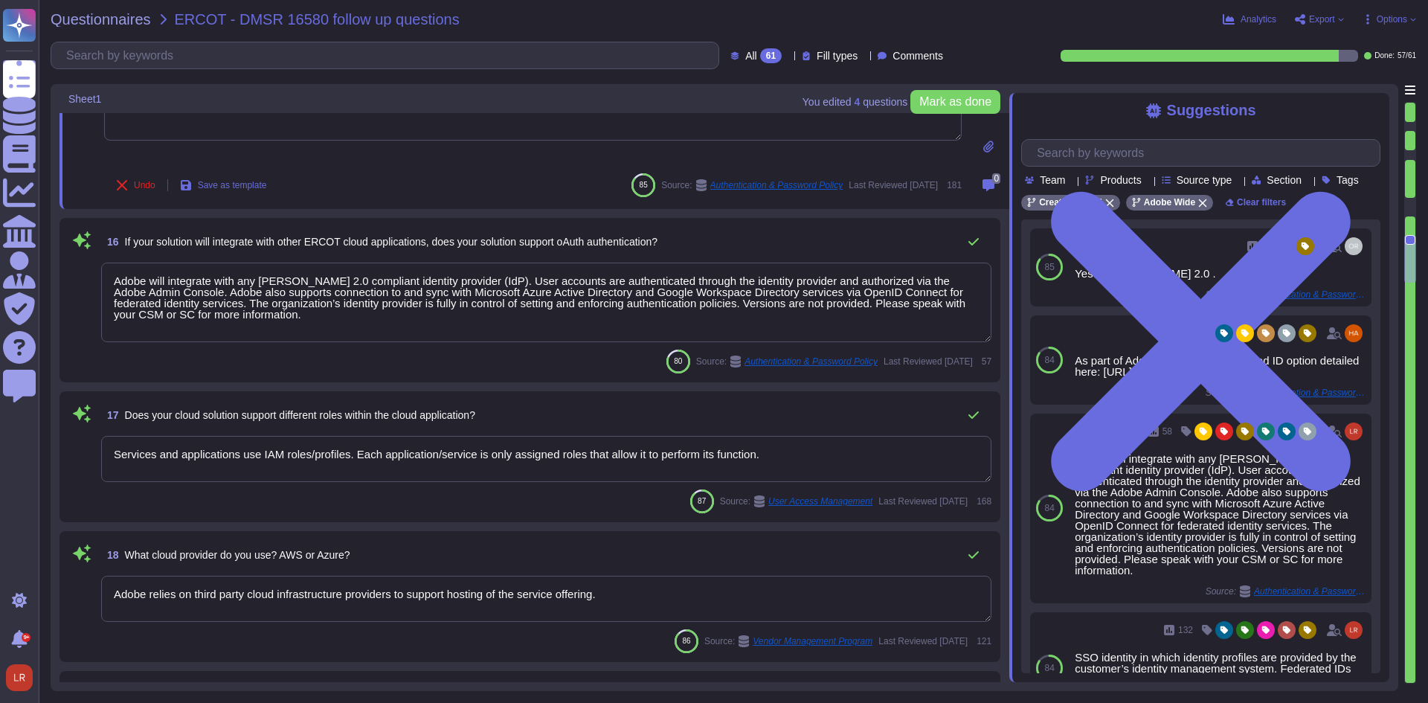
scroll to position [2479, 0]
type textarea "Data that is stored in the Cloud will reside in the region instance appropriate…"
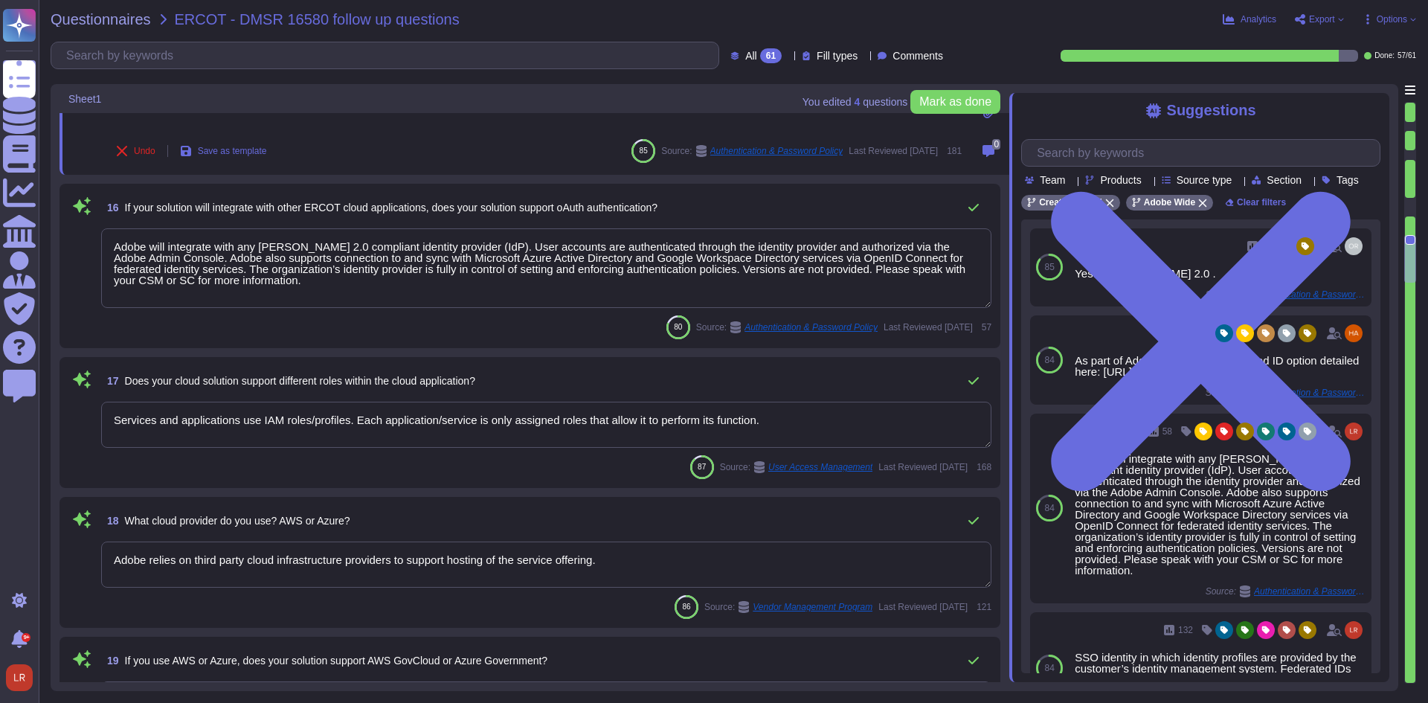
click at [873, 410] on textarea "Services and applications use IAM roles/profiles. Each application/service is o…" at bounding box center [546, 425] width 890 height 46
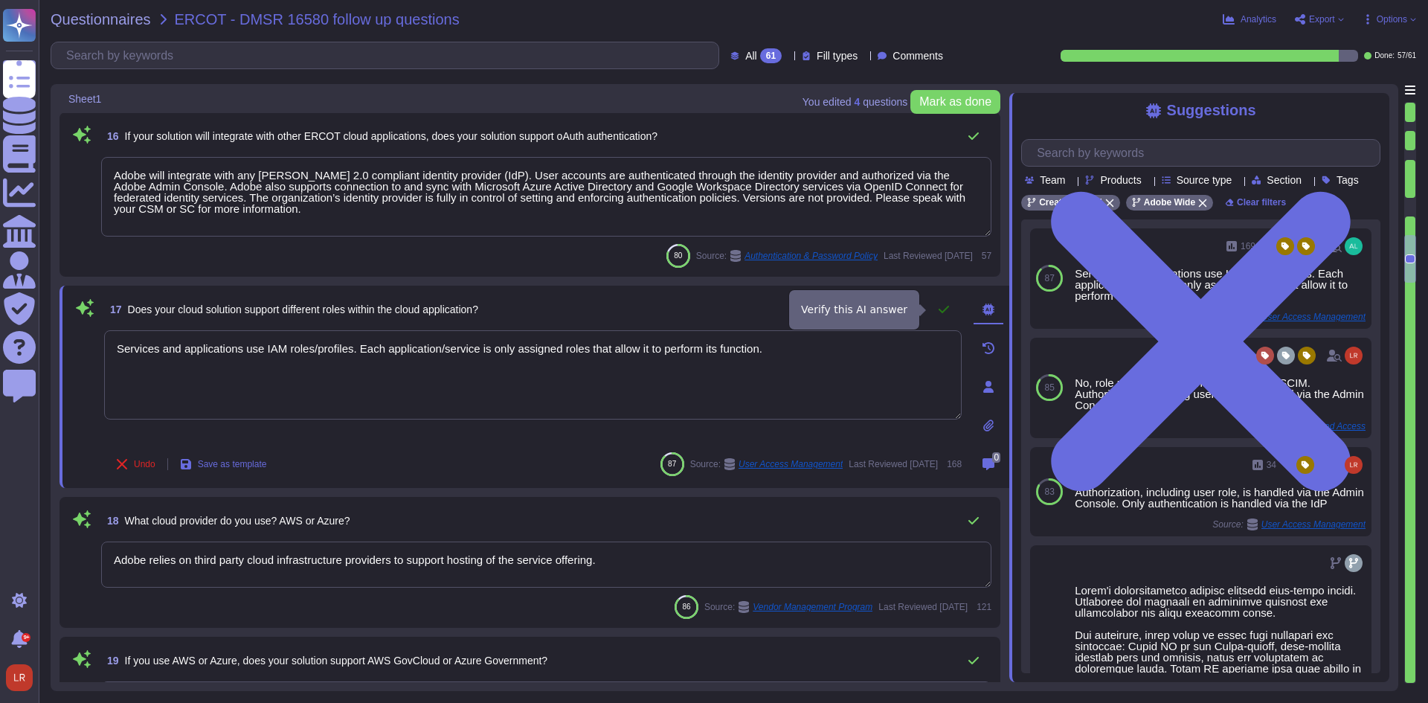
click at [944, 317] on button at bounding box center [944, 310] width 36 height 30
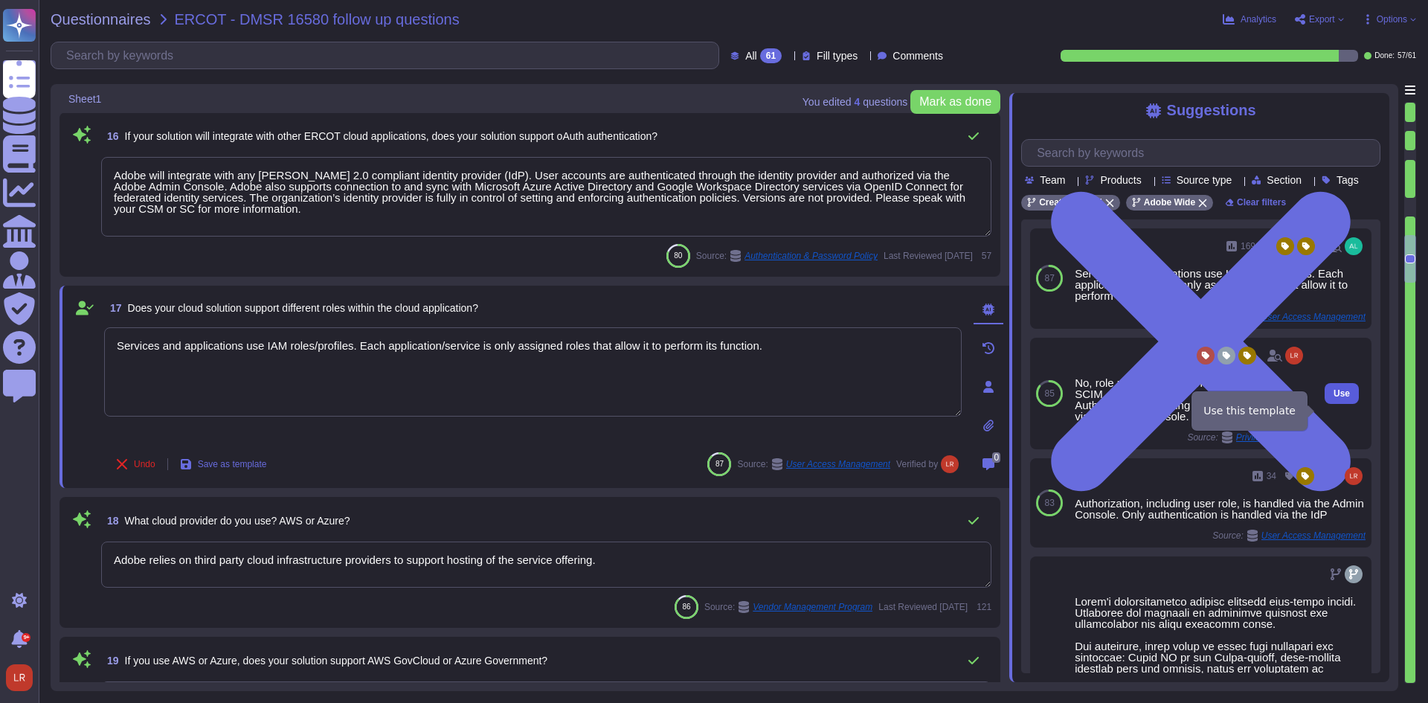
click at [1334, 398] on span "Use" at bounding box center [1342, 393] width 16 height 9
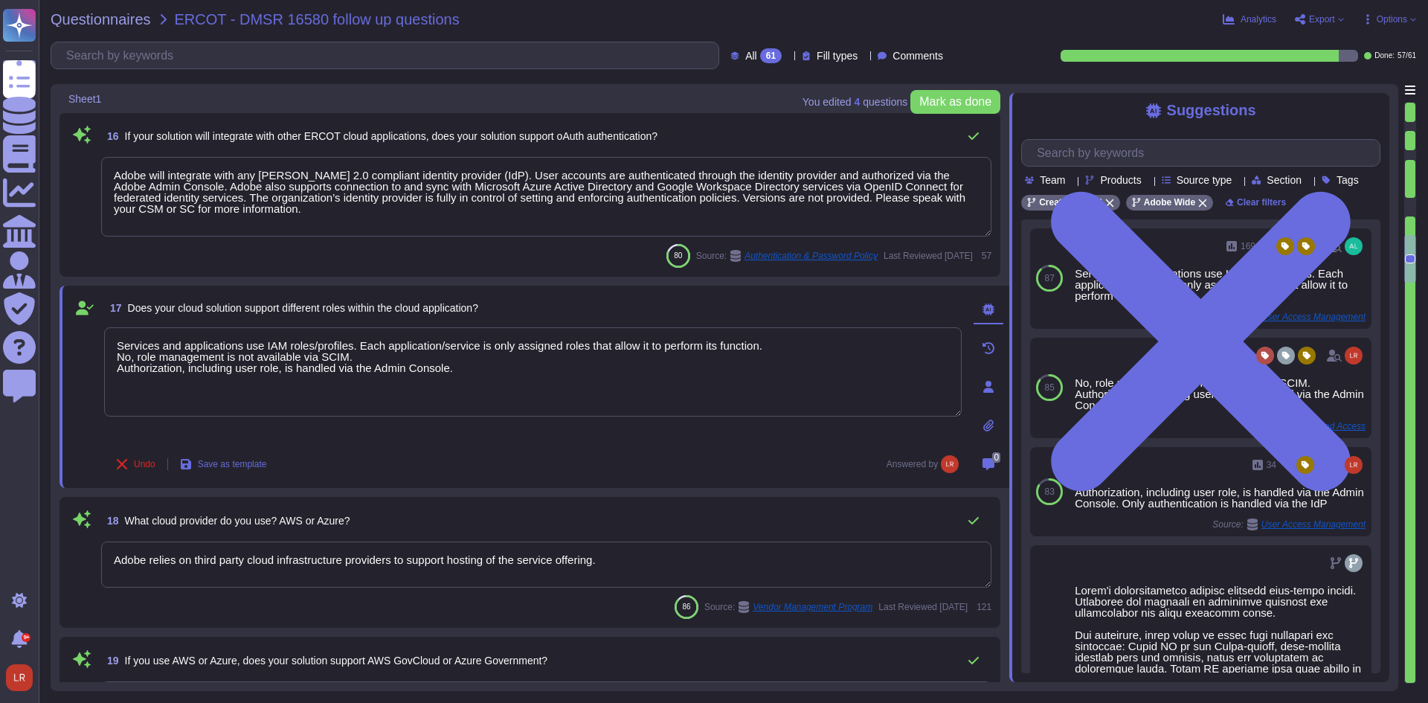
drag, startPoint x: 364, startPoint y: 355, endPoint x: 74, endPoint y: 336, distance: 290.0
click at [76, 337] on div "17 Does your cloud solution support different roles within the cloud applicatio…" at bounding box center [516, 387] width 890 height 184
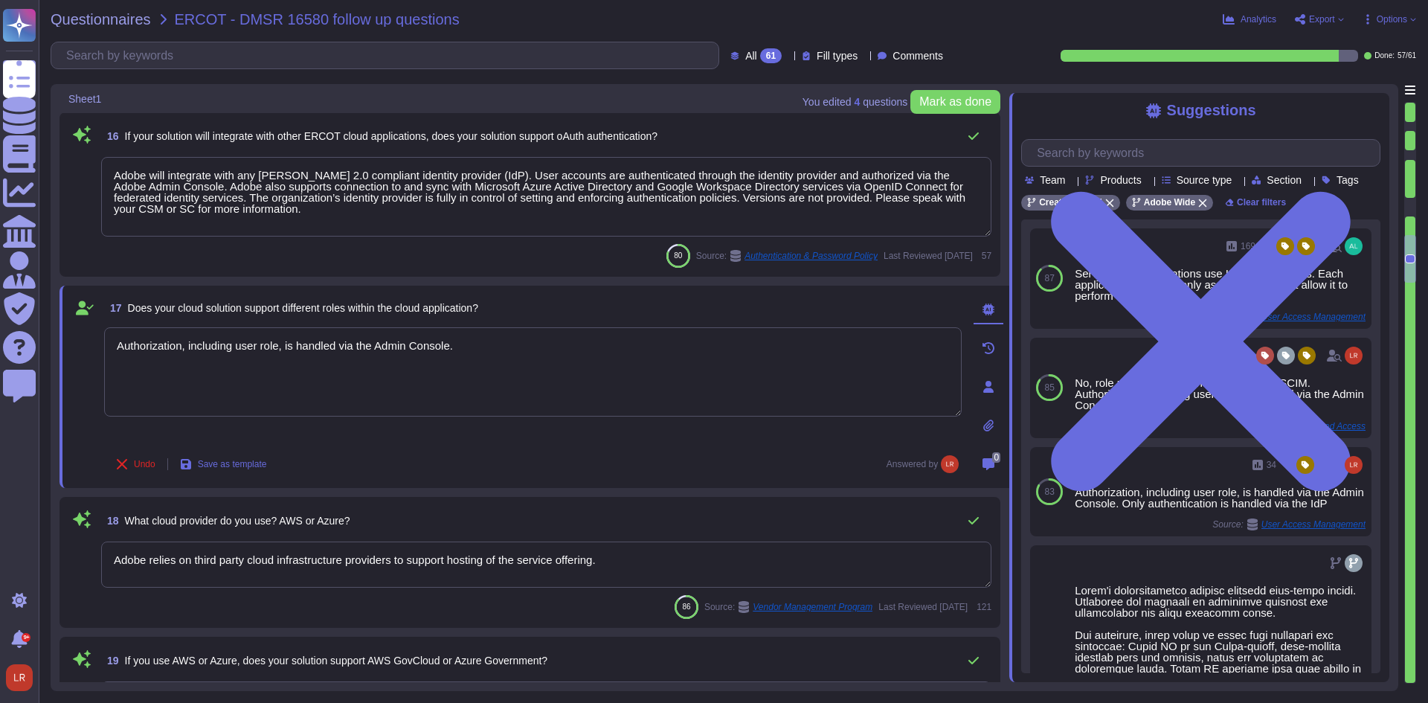
type textarea "Authorization, including user role, is handled via the Admin Console."
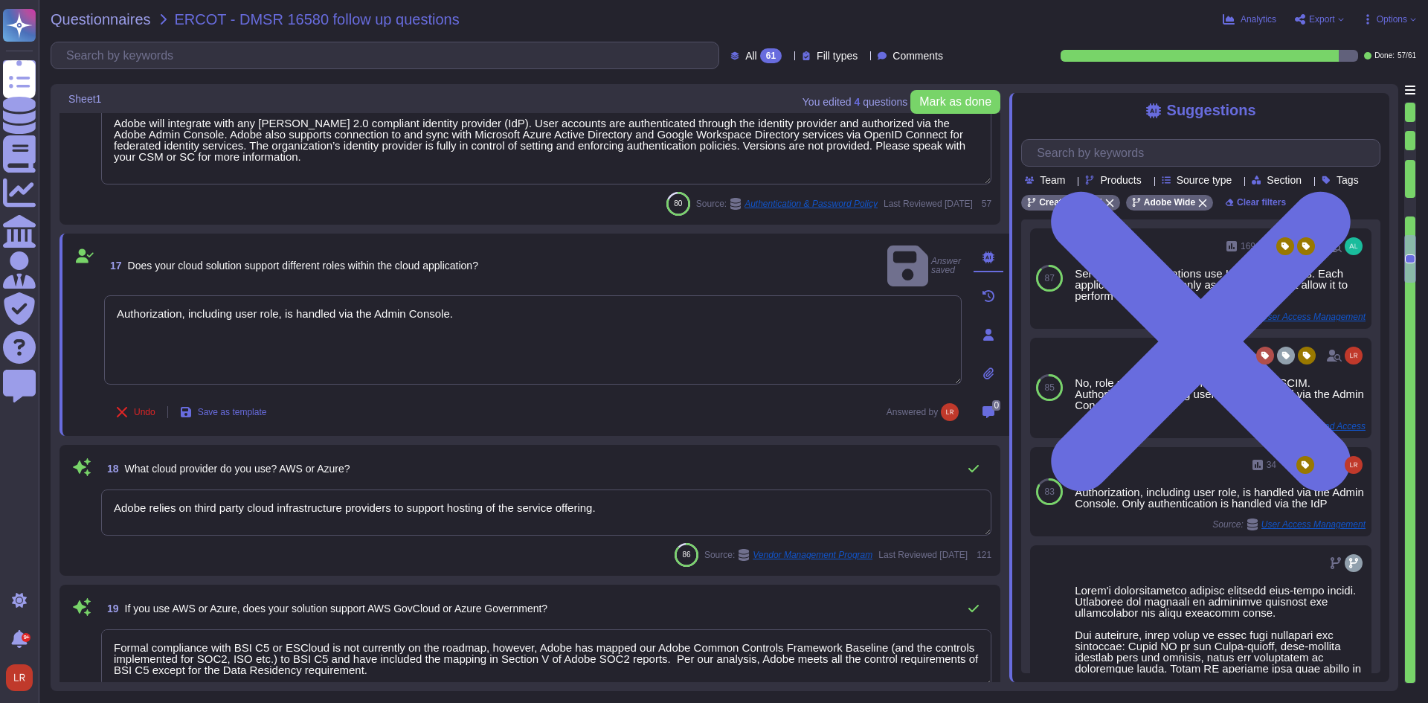
scroll to position [2603, 0]
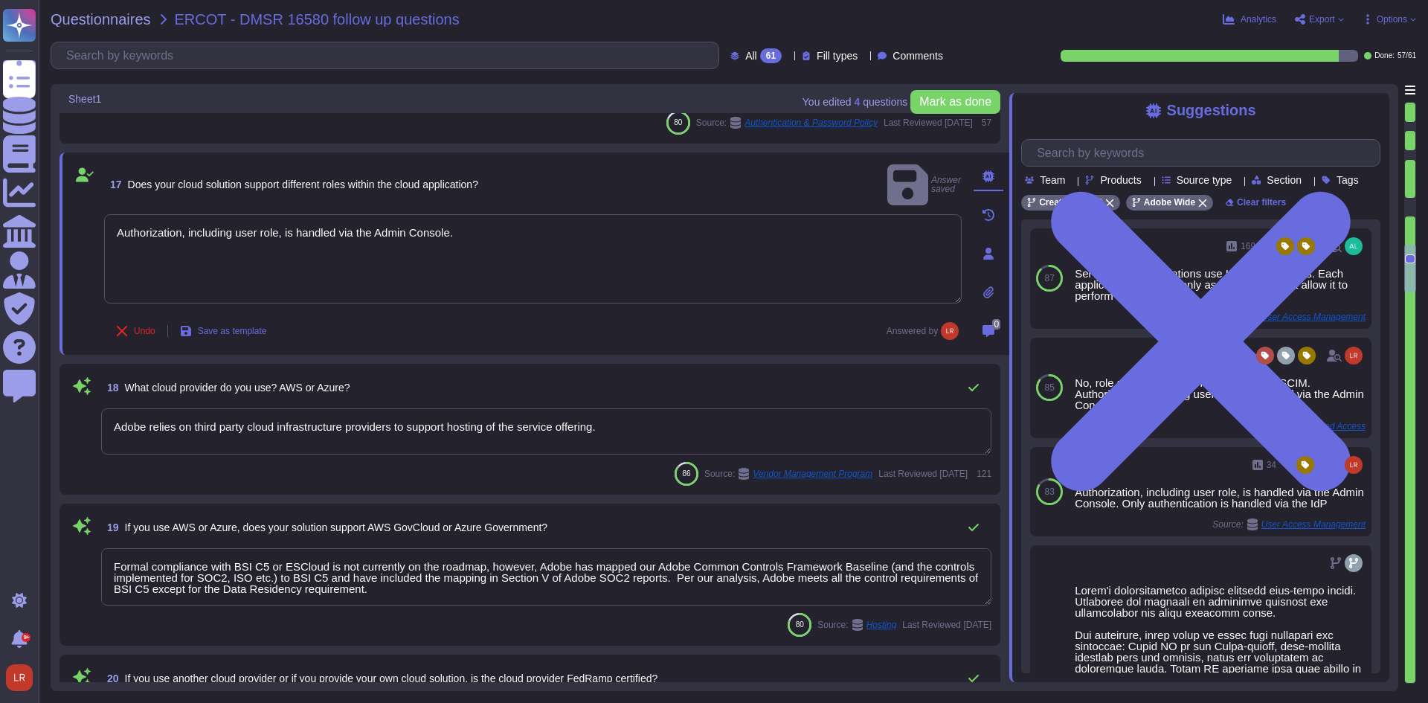
type textarea "Storage location is dependent upon implementation and is typically within the c…"
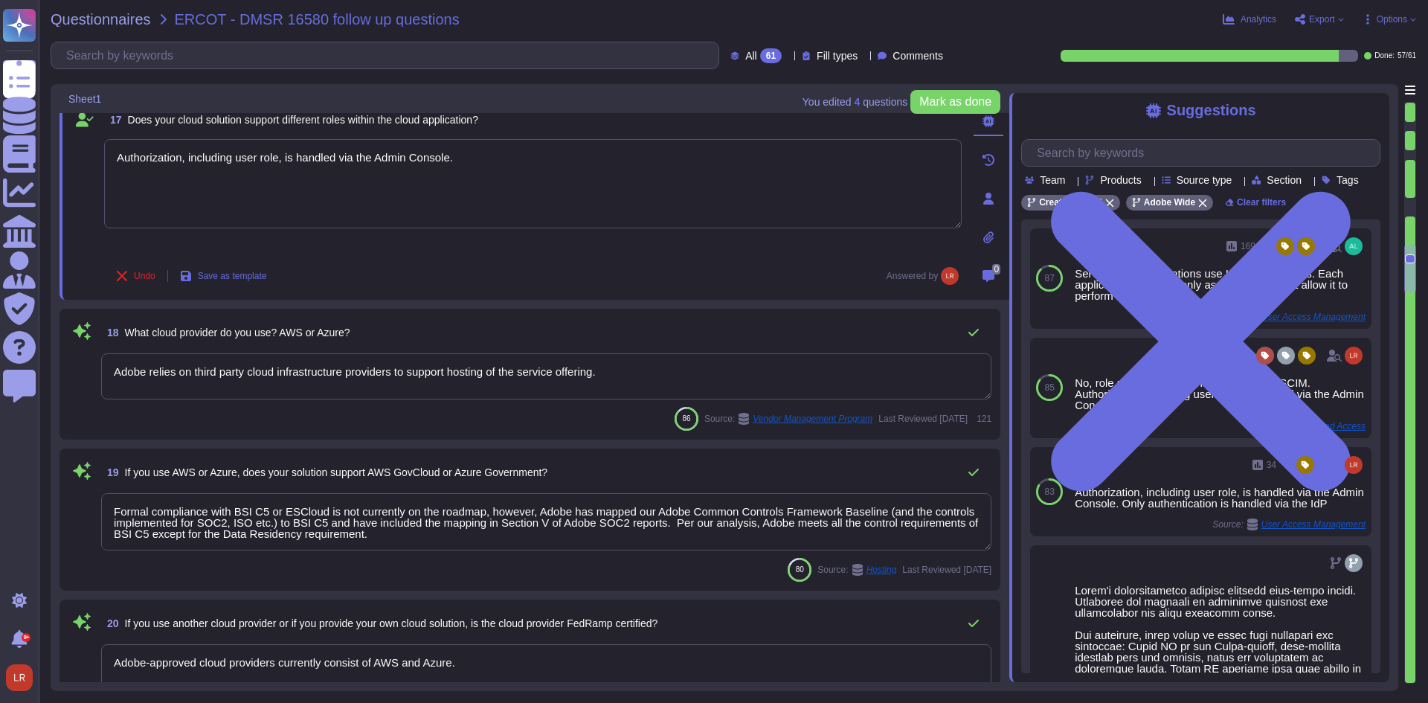
scroll to position [2728, 0]
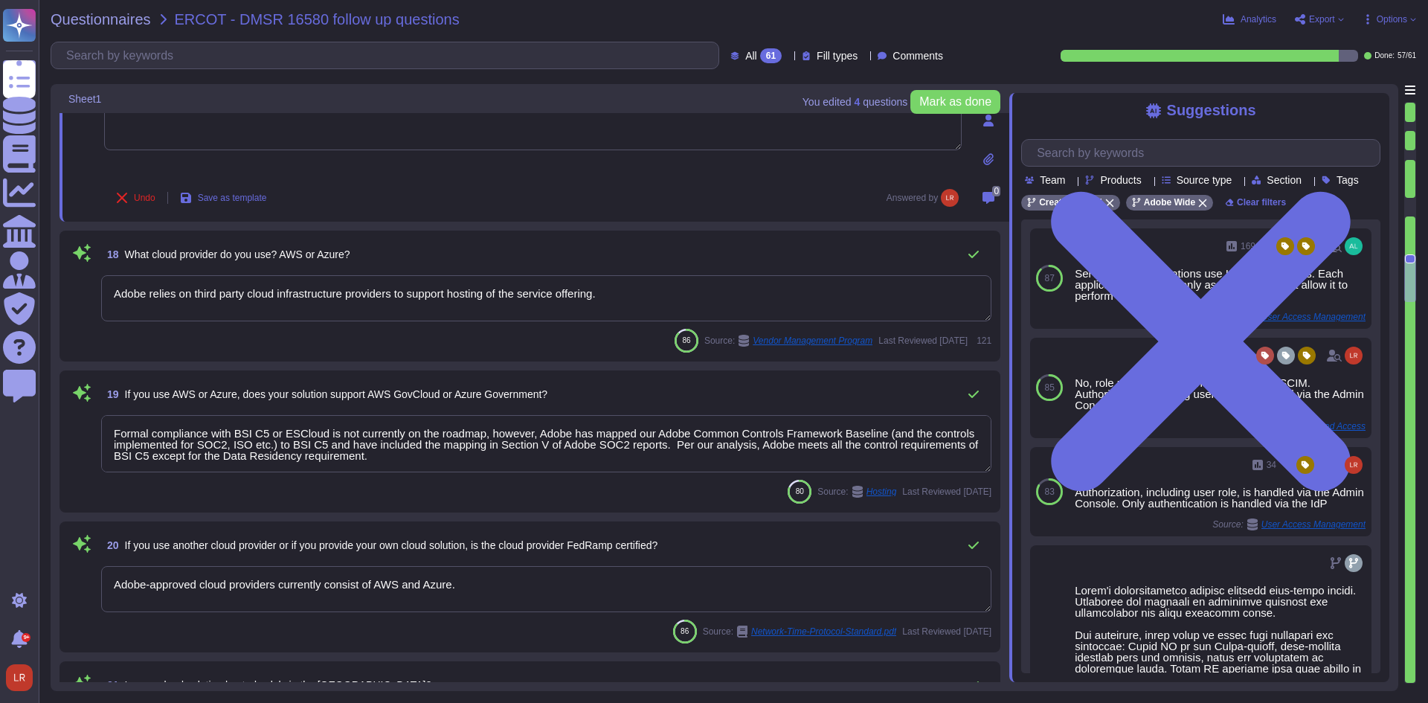
type textarea "No"
click at [303, 256] on span "What cloud provider do you use? AWS or Azure?" at bounding box center [237, 254] width 225 height 12
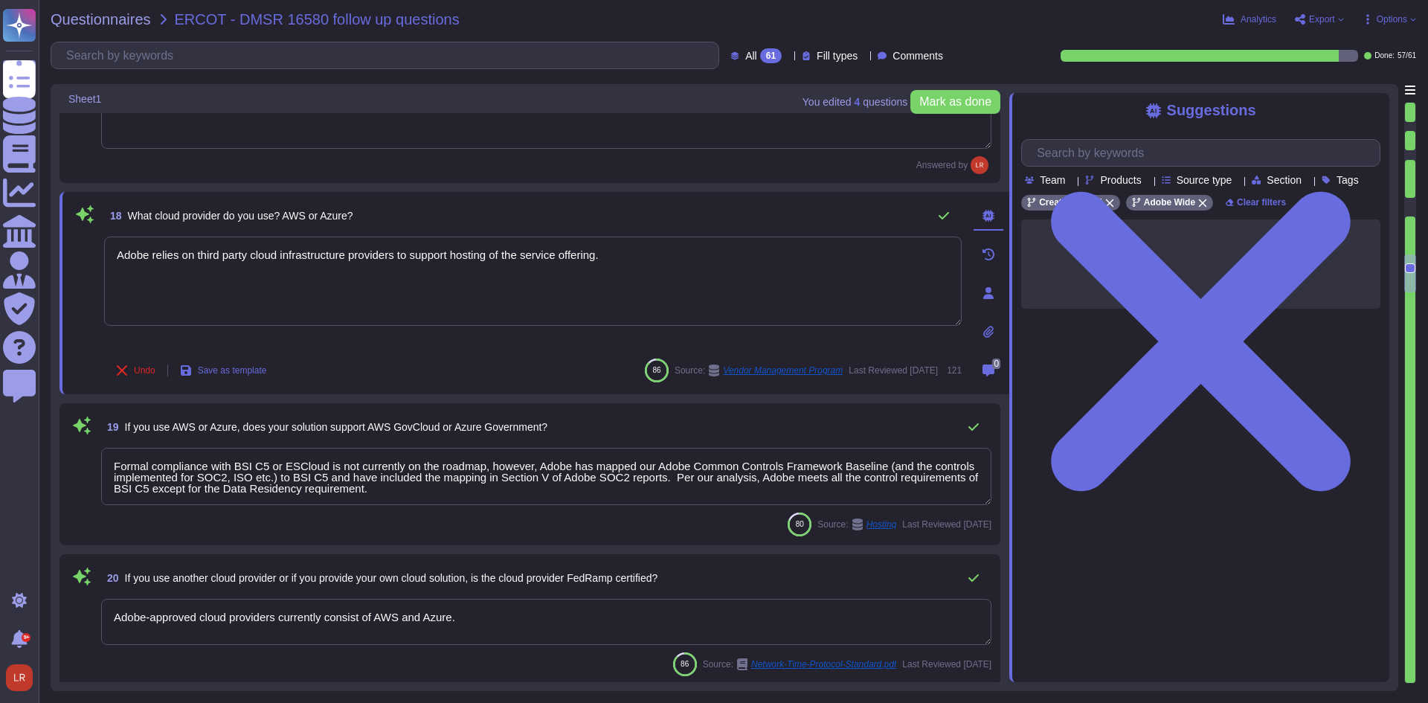
click at [303, 256] on textarea "Adobe relies on third party cloud infrastructure providers to support hosting o…" at bounding box center [533, 281] width 858 height 89
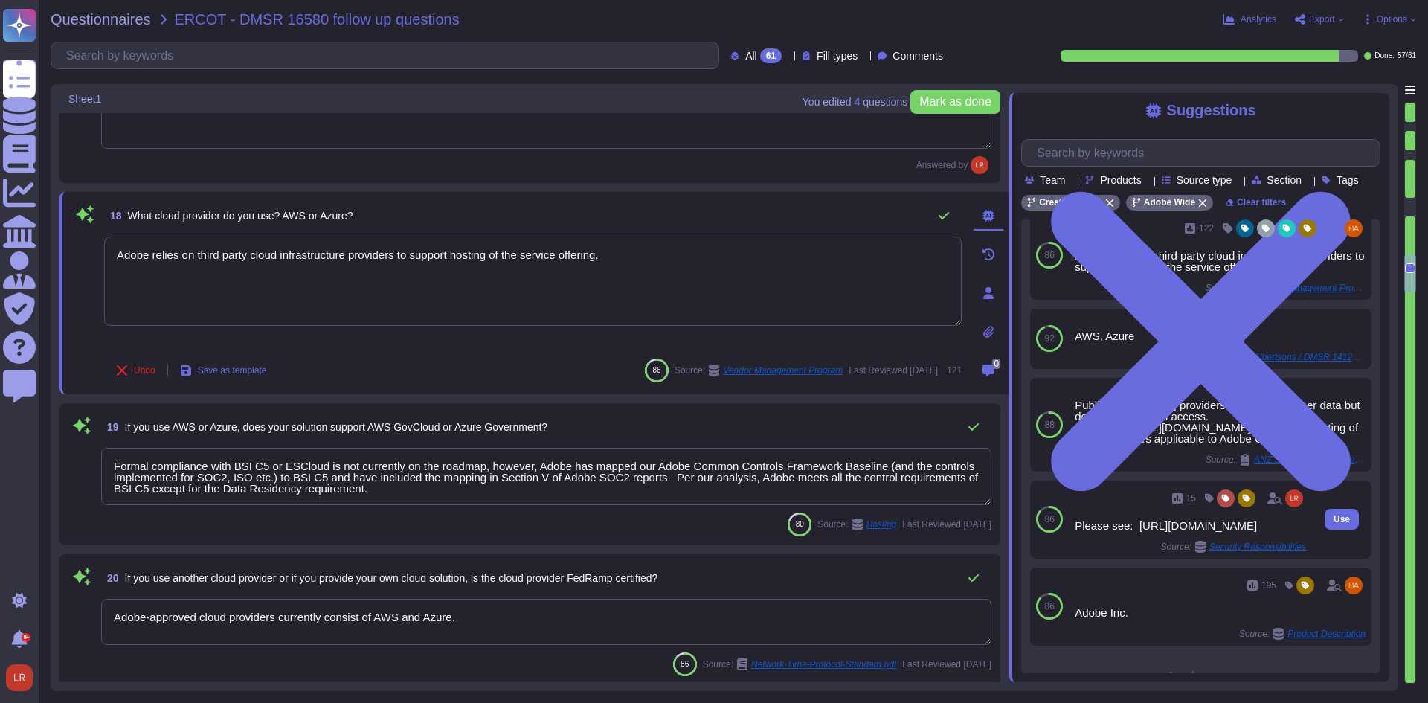
scroll to position [0, 0]
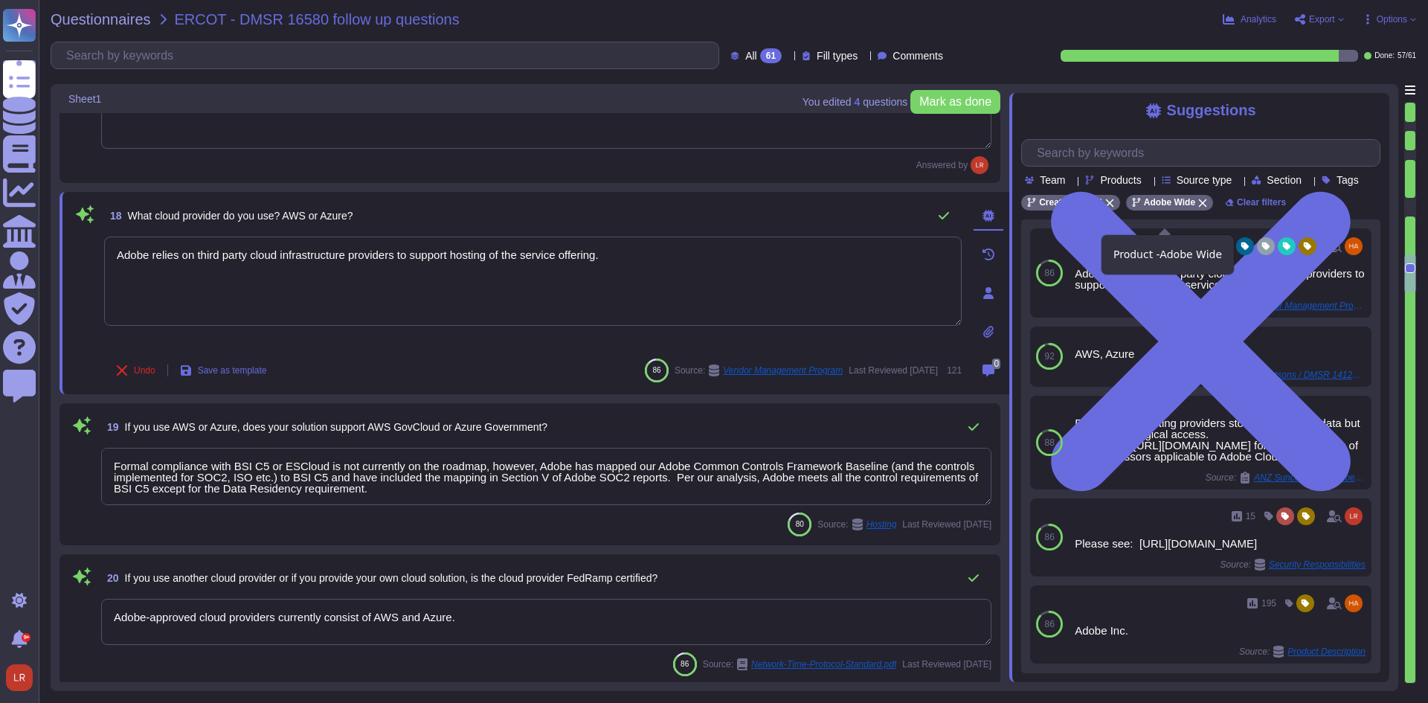
click at [1201, 208] on icon at bounding box center [1202, 203] width 9 height 9
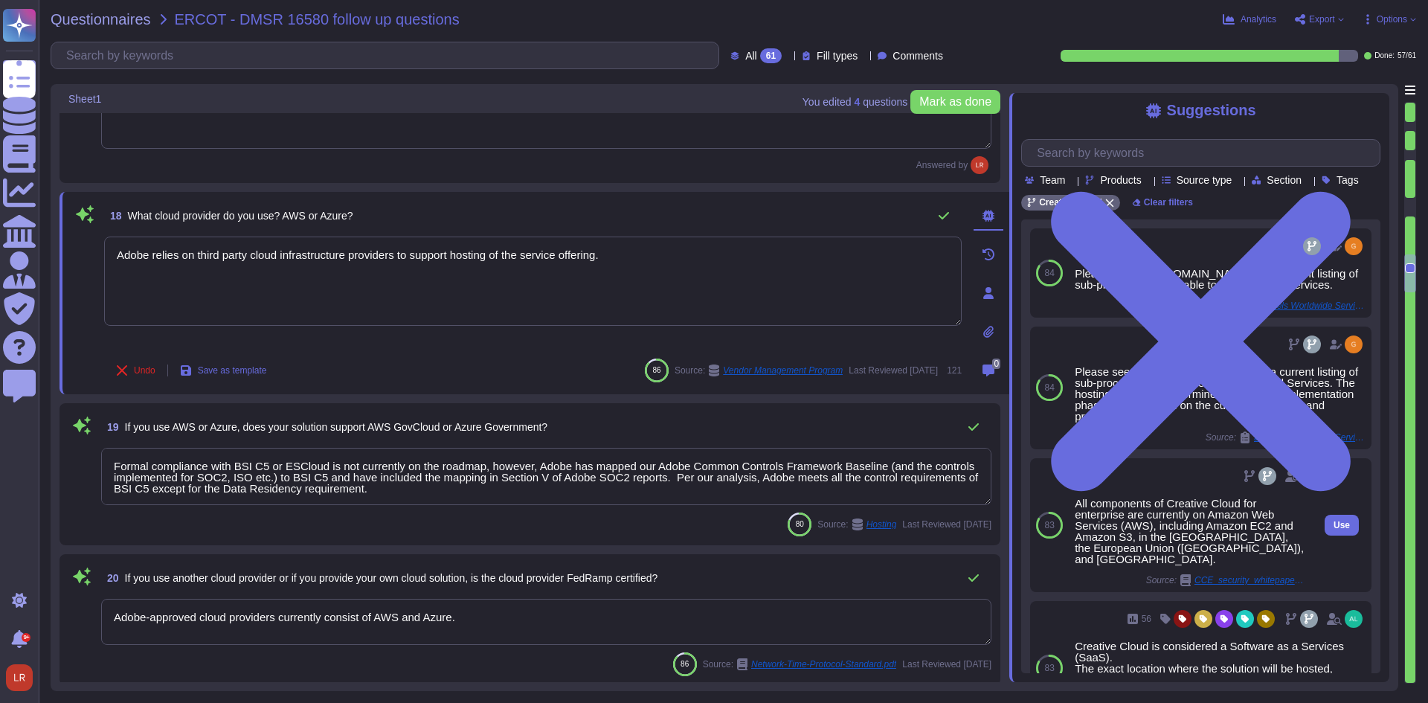
click at [1175, 557] on div "All components of Creative Cloud for enterprise are currently on Amazon Web Ser…" at bounding box center [1190, 531] width 231 height 67
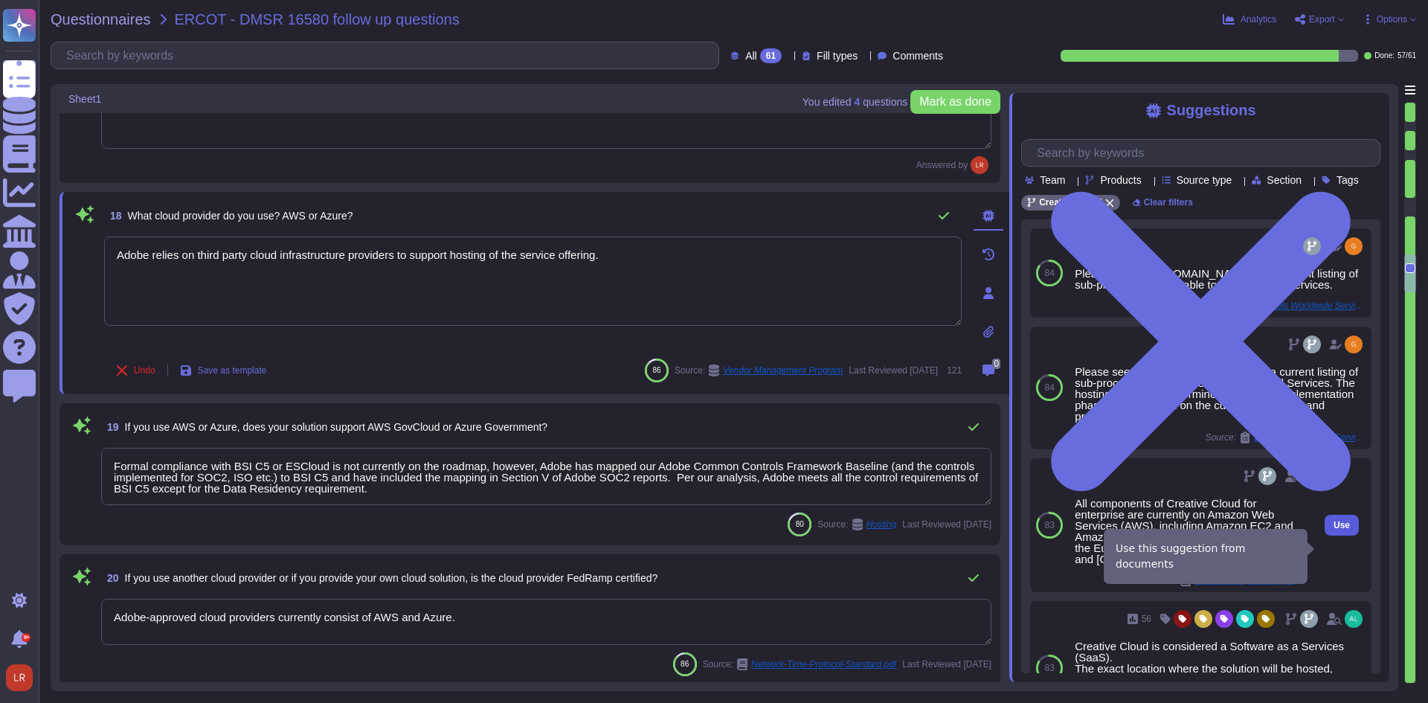
click at [1334, 530] on span "Use" at bounding box center [1342, 525] width 16 height 9
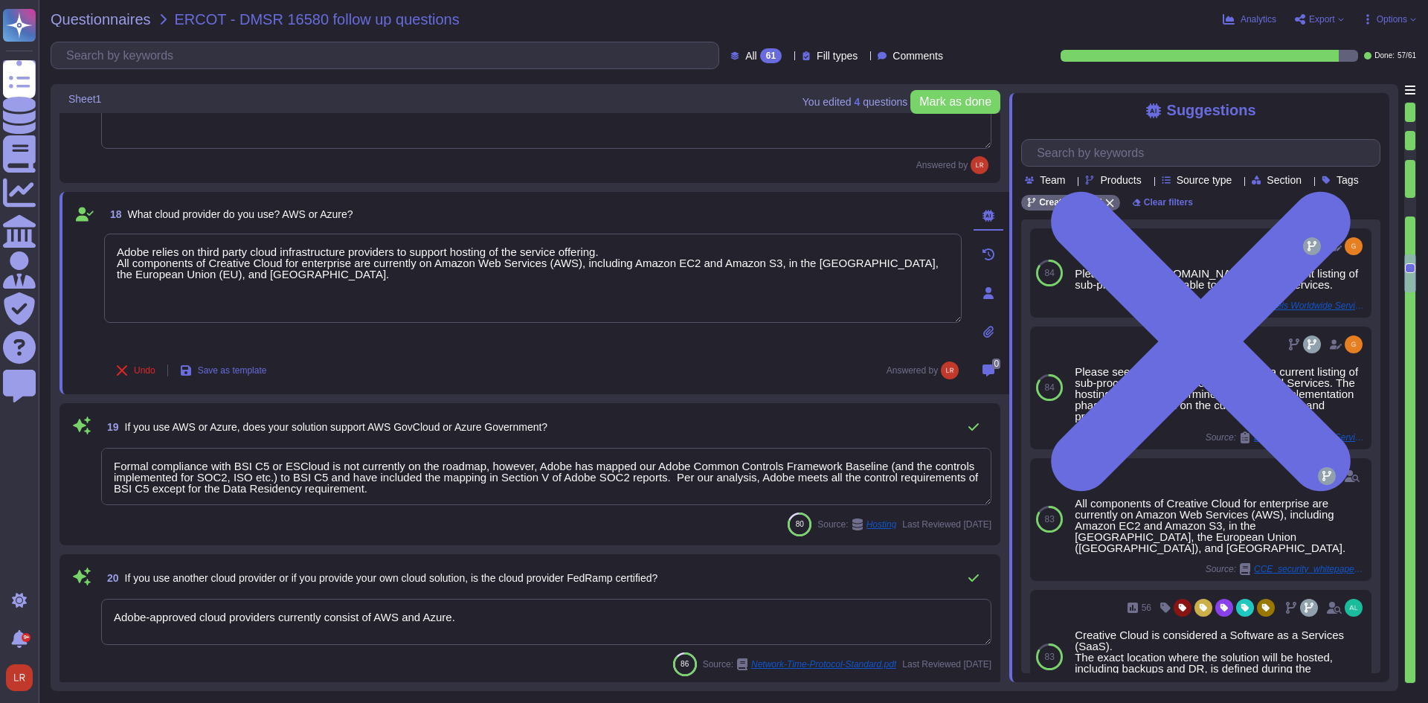
drag, startPoint x: 434, startPoint y: 264, endPoint x: -2, endPoint y: 217, distance: 439.1
click at [0, 217] on html "Questionnaires Knowledge Base Documents Analytics CAIQ / SIG Admin Trust Center…" at bounding box center [714, 351] width 1428 height 703
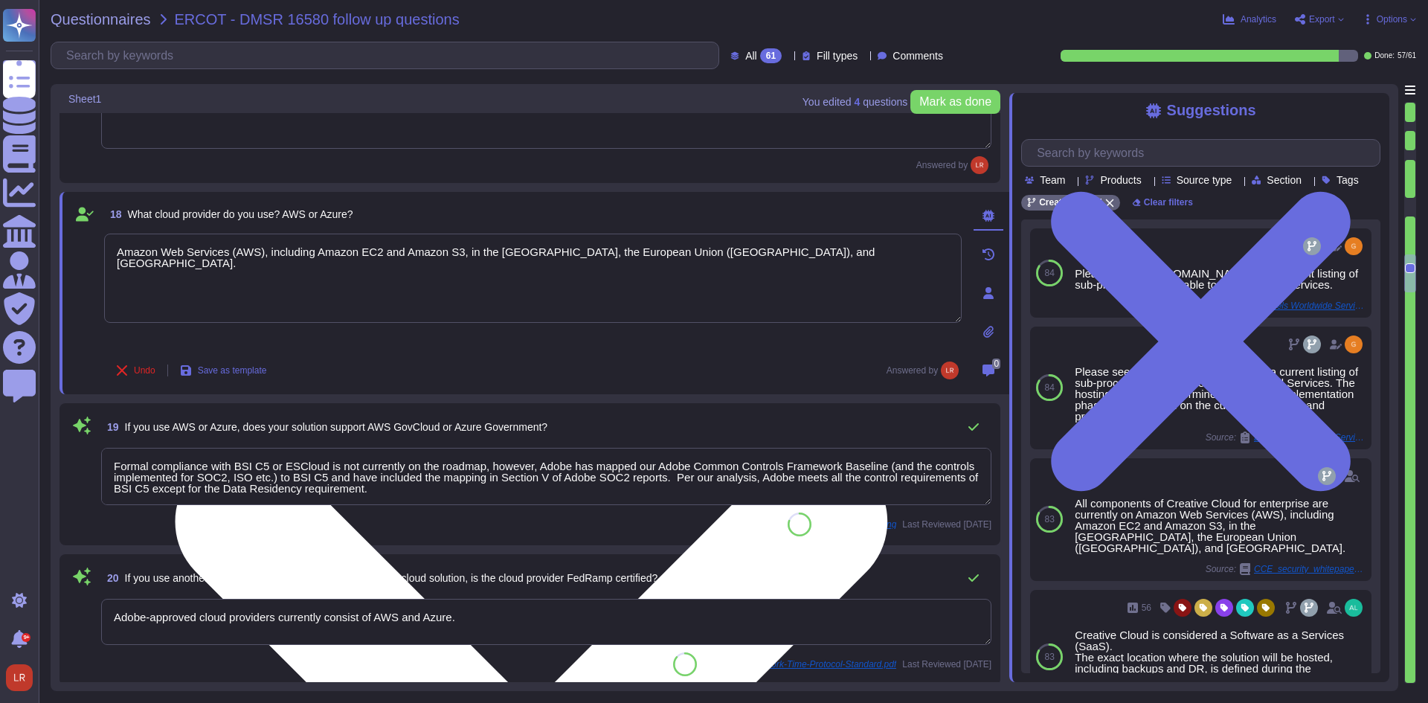
drag, startPoint x: 791, startPoint y: 239, endPoint x: 257, endPoint y: 263, distance: 535.4
click at [257, 263] on textarea "Amazon Web Services (AWS), including Amazon EC2 and Amazon S3, in the [GEOGRAPH…" at bounding box center [533, 278] width 858 height 89
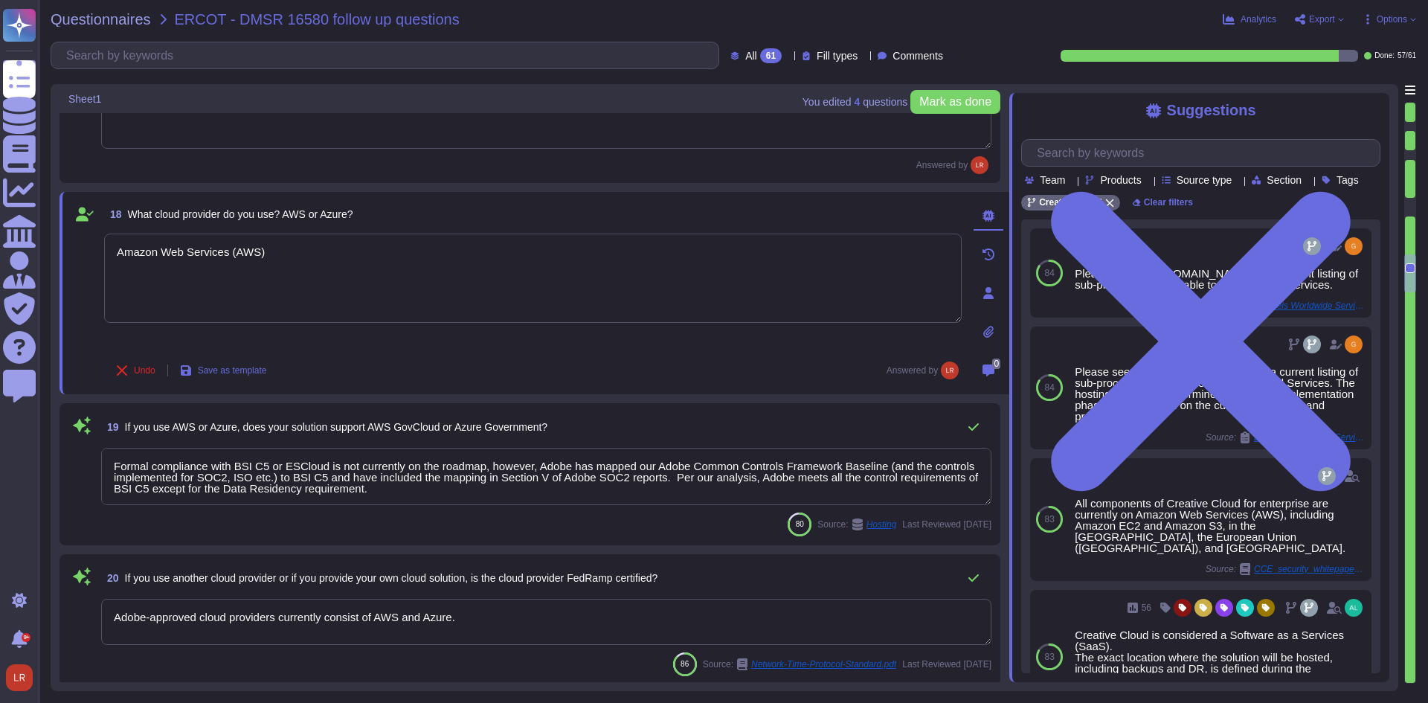
type textarea "Amazon Web Services (AWS)"
click at [594, 430] on div "19 If you use AWS or Azure, does your solution support AWS GovCloud or Azure Go…" at bounding box center [546, 427] width 890 height 30
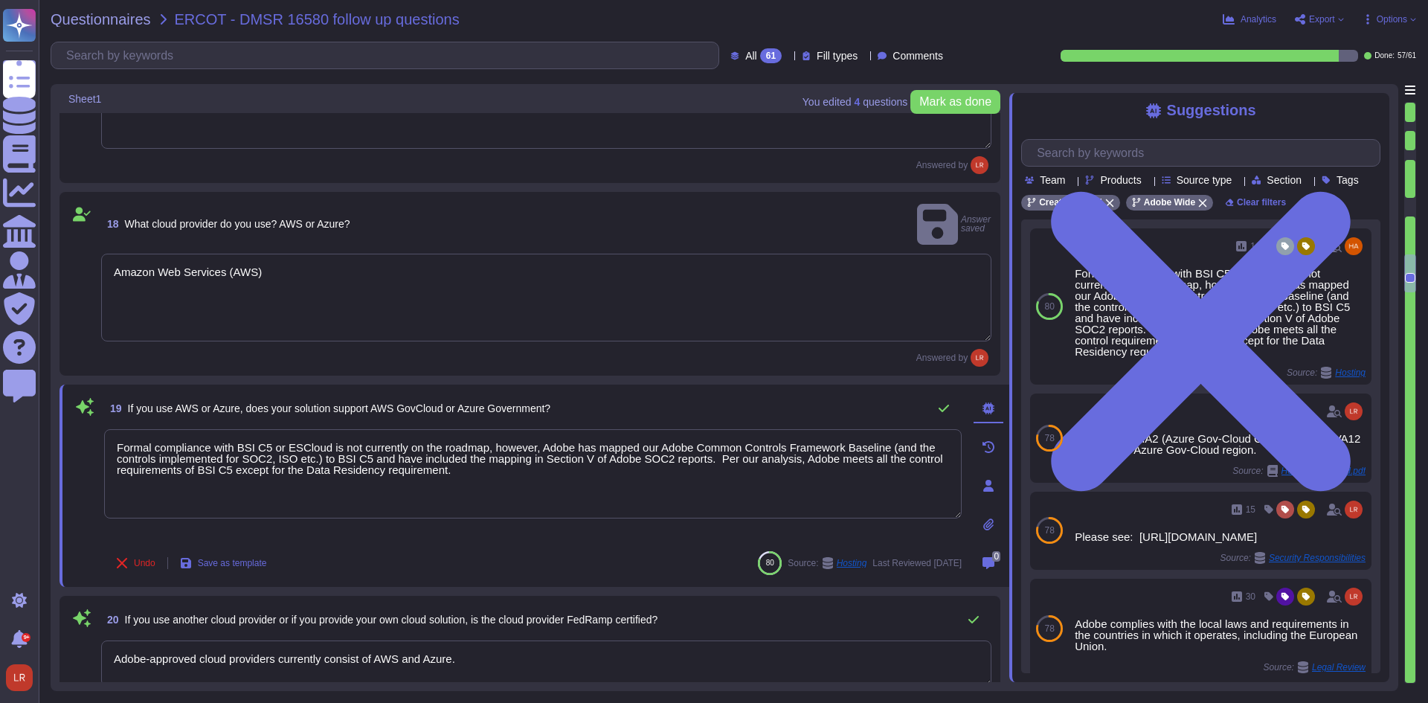
drag, startPoint x: 321, startPoint y: 384, endPoint x: 594, endPoint y: 389, distance: 272.3
click at [590, 393] on div "19 If you use AWS or Azure, does your solution support AWS GovCloud or Azure Go…" at bounding box center [533, 408] width 858 height 30
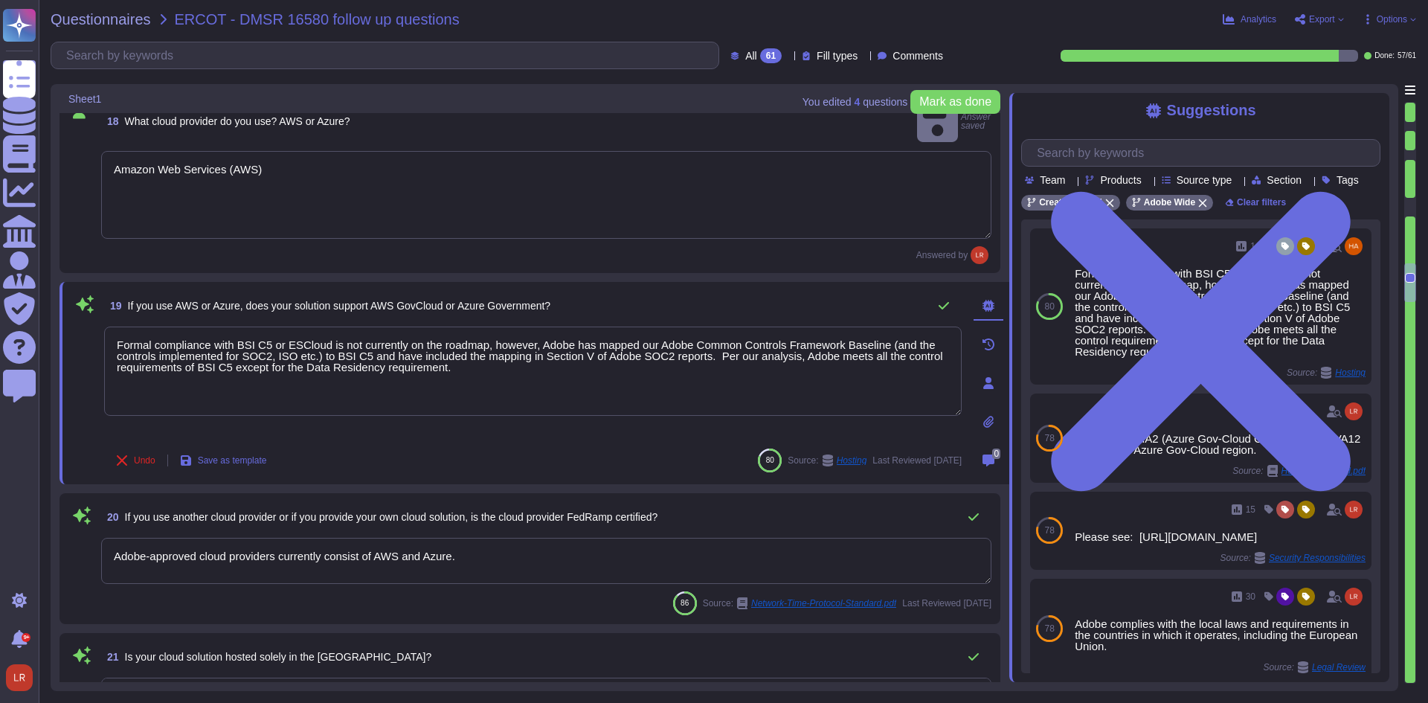
scroll to position [2851, 0]
type textarea "Please see the information here: [URL][DOMAIN_NAME]"
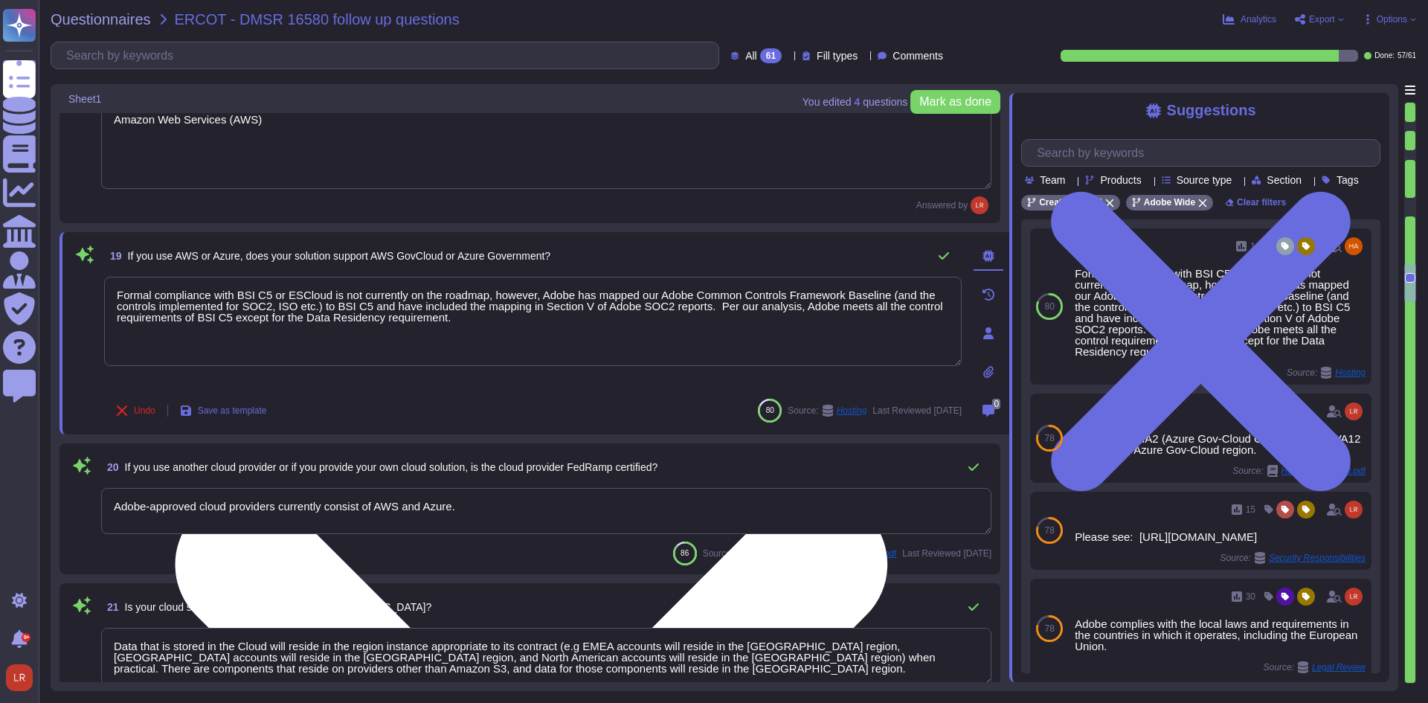
click at [568, 385] on div "Formal compliance with BSI C5 or ESCloud is not currently on the roadmap, howev…" at bounding box center [533, 333] width 858 height 113
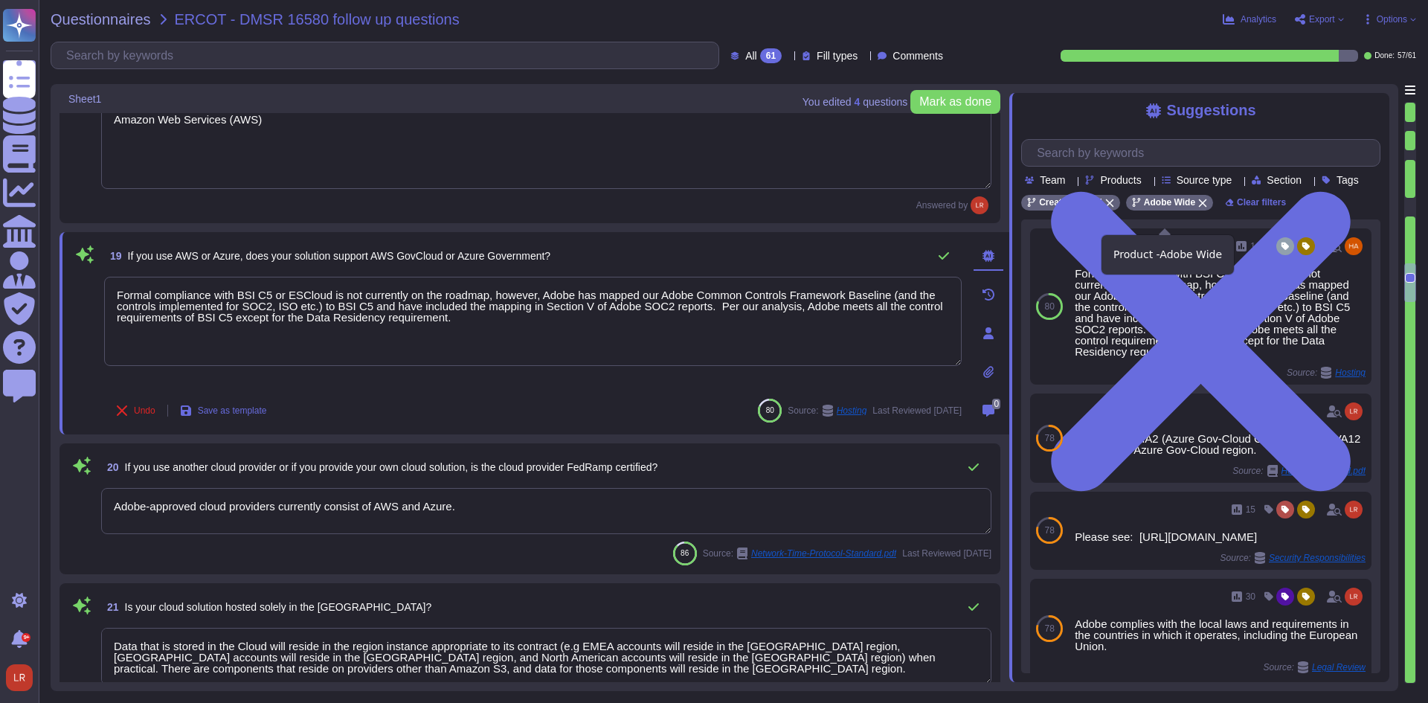
click at [1199, 208] on icon at bounding box center [1203, 203] width 8 height 8
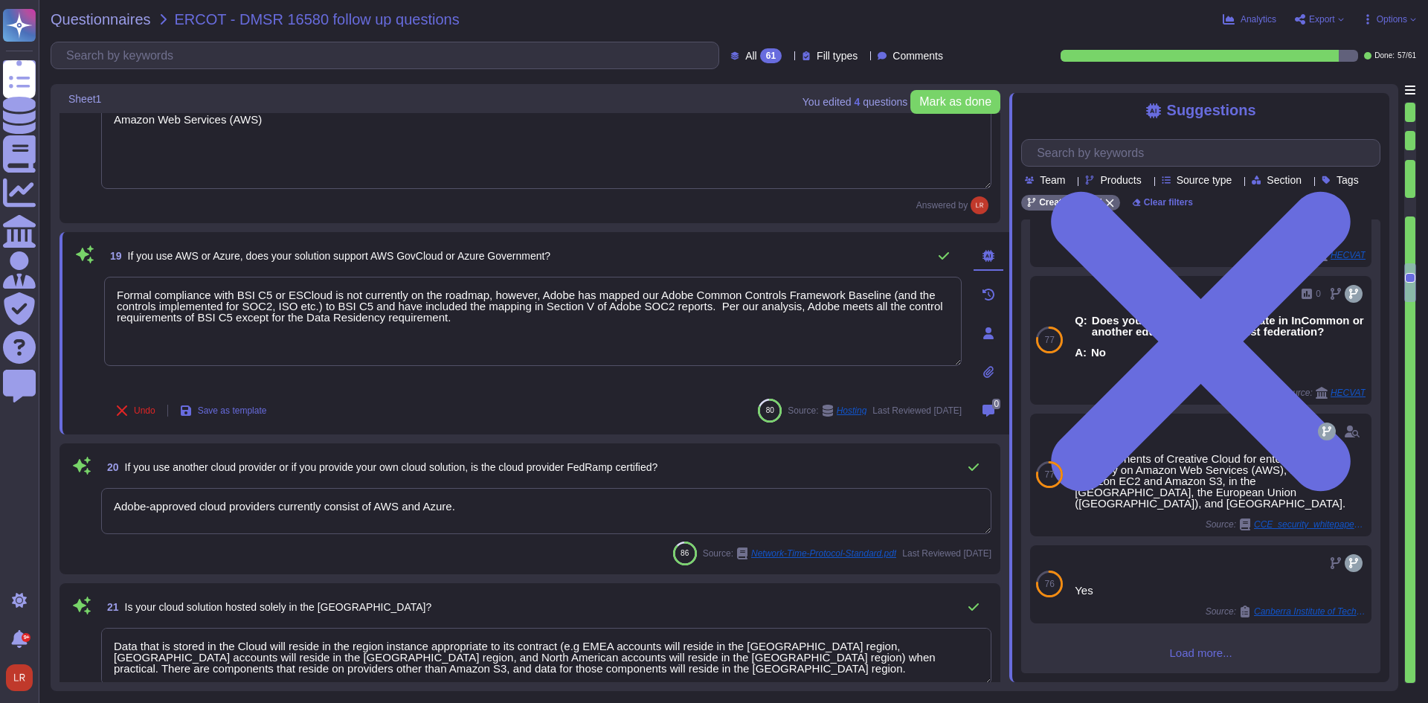
scroll to position [234, 0]
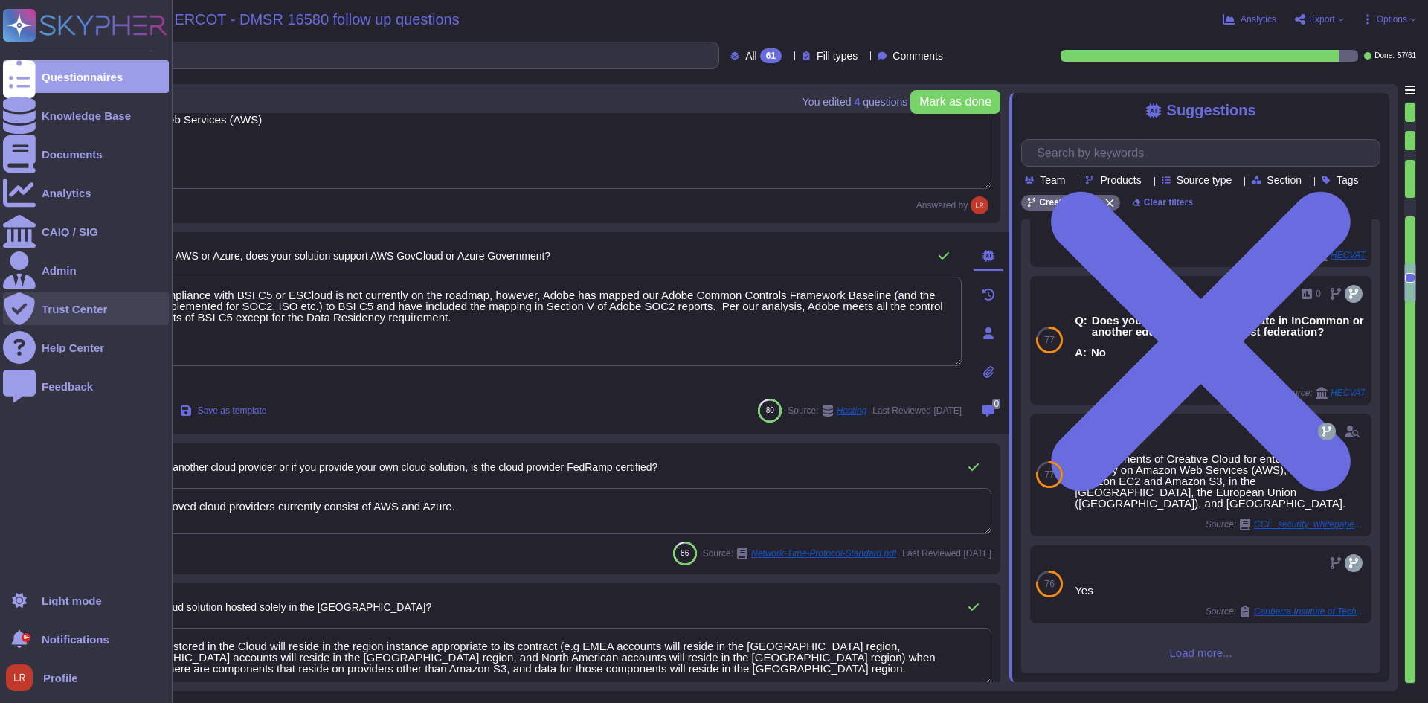
drag, startPoint x: 492, startPoint y: 323, endPoint x: 7, endPoint y: 302, distance: 486.2
click at [7, 302] on div "Questionnaires Knowledge Base Documents Analytics CAIQ / SIG Admin Trust Center…" at bounding box center [714, 351] width 1428 height 703
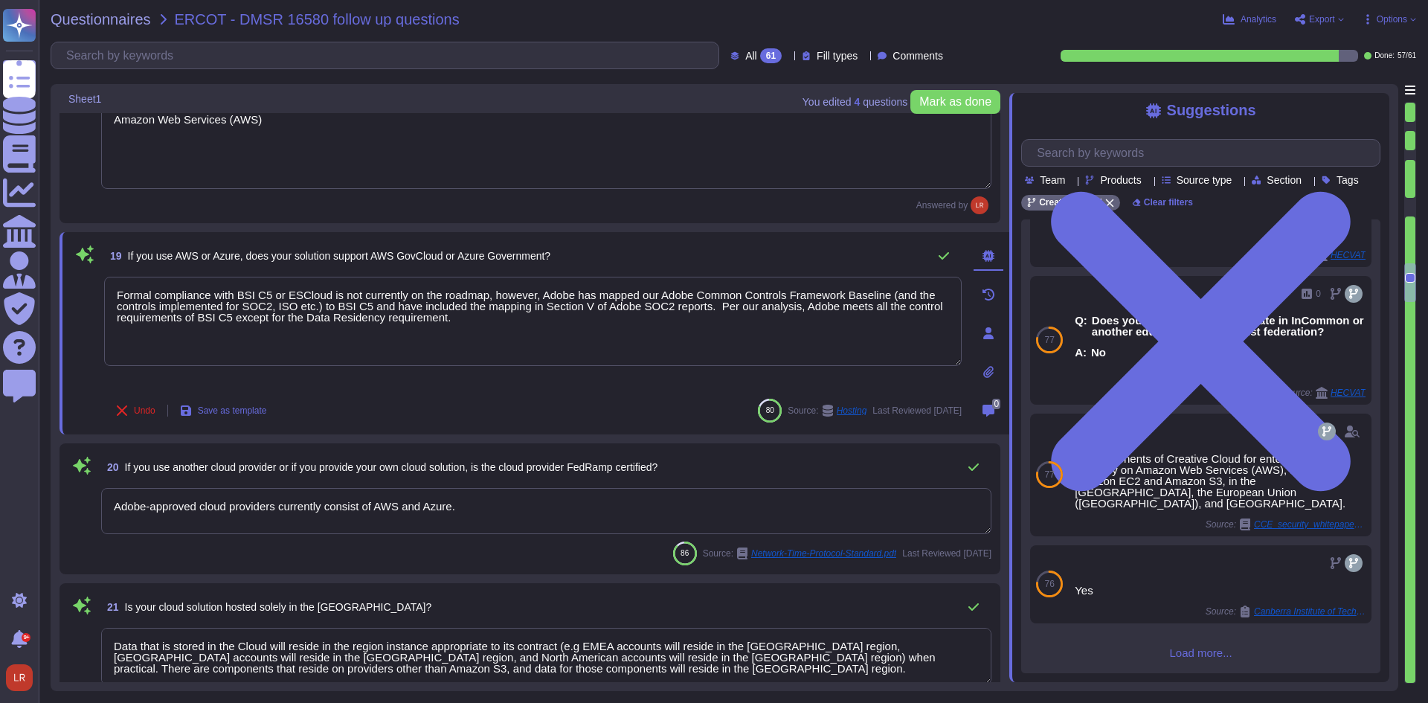
type textarea "Formal compliance with BSI C5 or ESCloud is not currently on the roadmap, howev…"
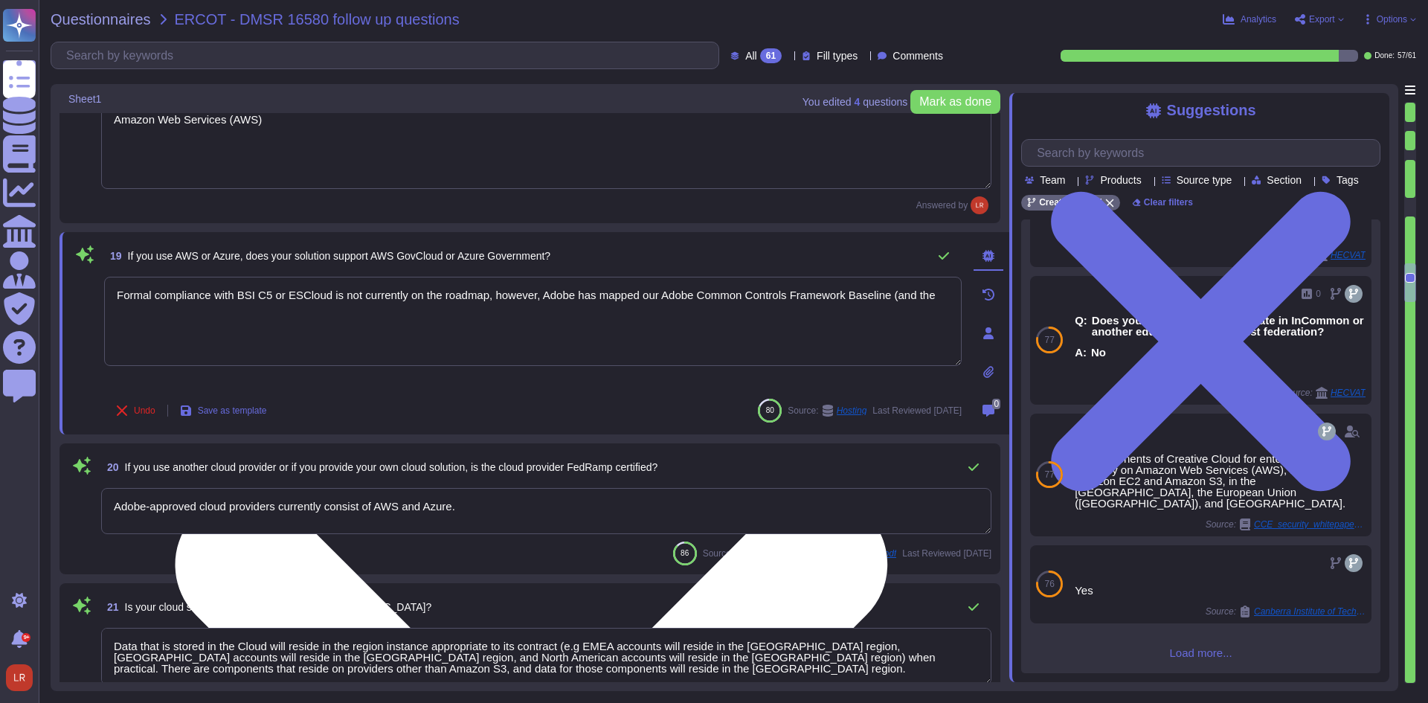
click at [431, 299] on textarea "Formal compliance with BSI C5 or ESCloud is not currently on the roadmap, howev…" at bounding box center [533, 321] width 858 height 89
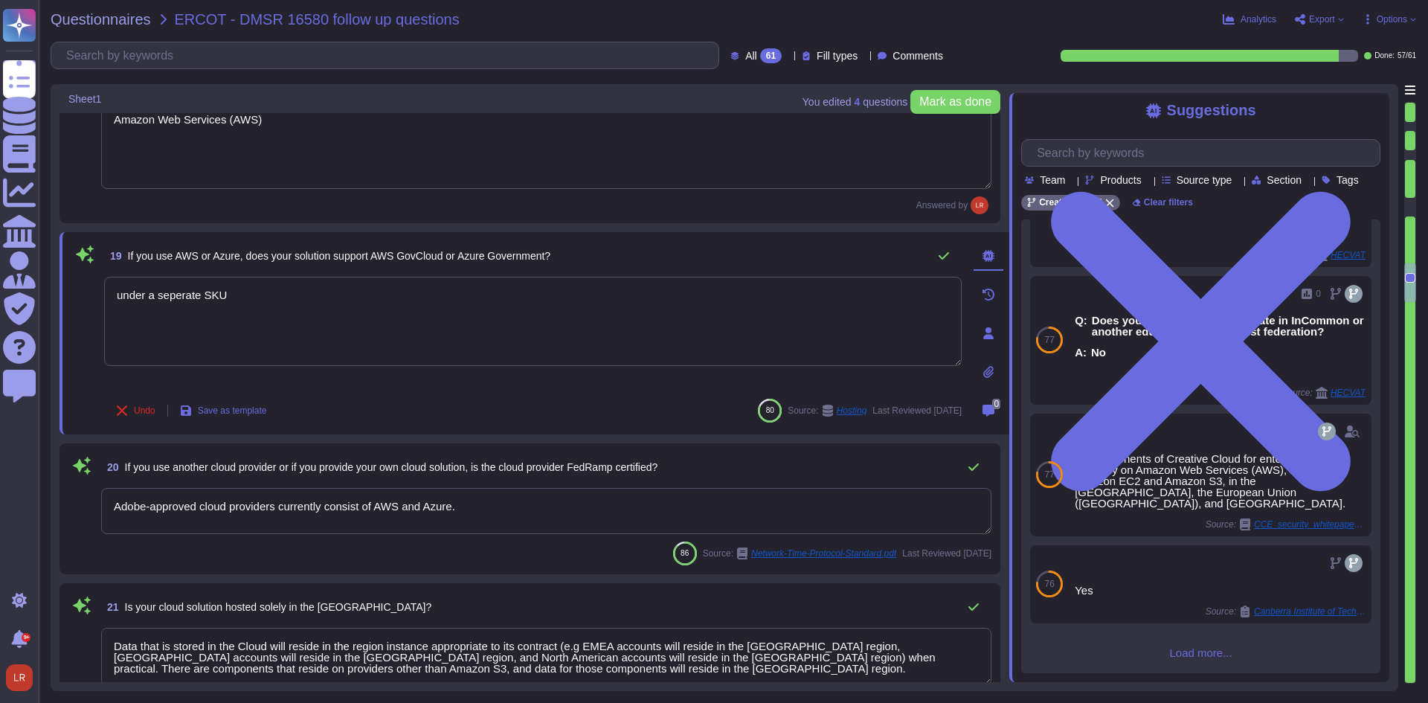
drag, startPoint x: 122, startPoint y: 293, endPoint x: 62, endPoint y: 280, distance: 61.7
click at [65, 283] on div "19 If you use AWS or Azure, does your solution support AWS GovCloud or Azure Go…" at bounding box center [535, 333] width 950 height 202
type textarea "Under a separate SKU"
drag, startPoint x: 489, startPoint y: 414, endPoint x: 484, endPoint y: 393, distance: 22.2
click at [489, 414] on div "Undo Save as template 80 Source: Hosting Last Reviewed [DATE]" at bounding box center [533, 411] width 858 height 30
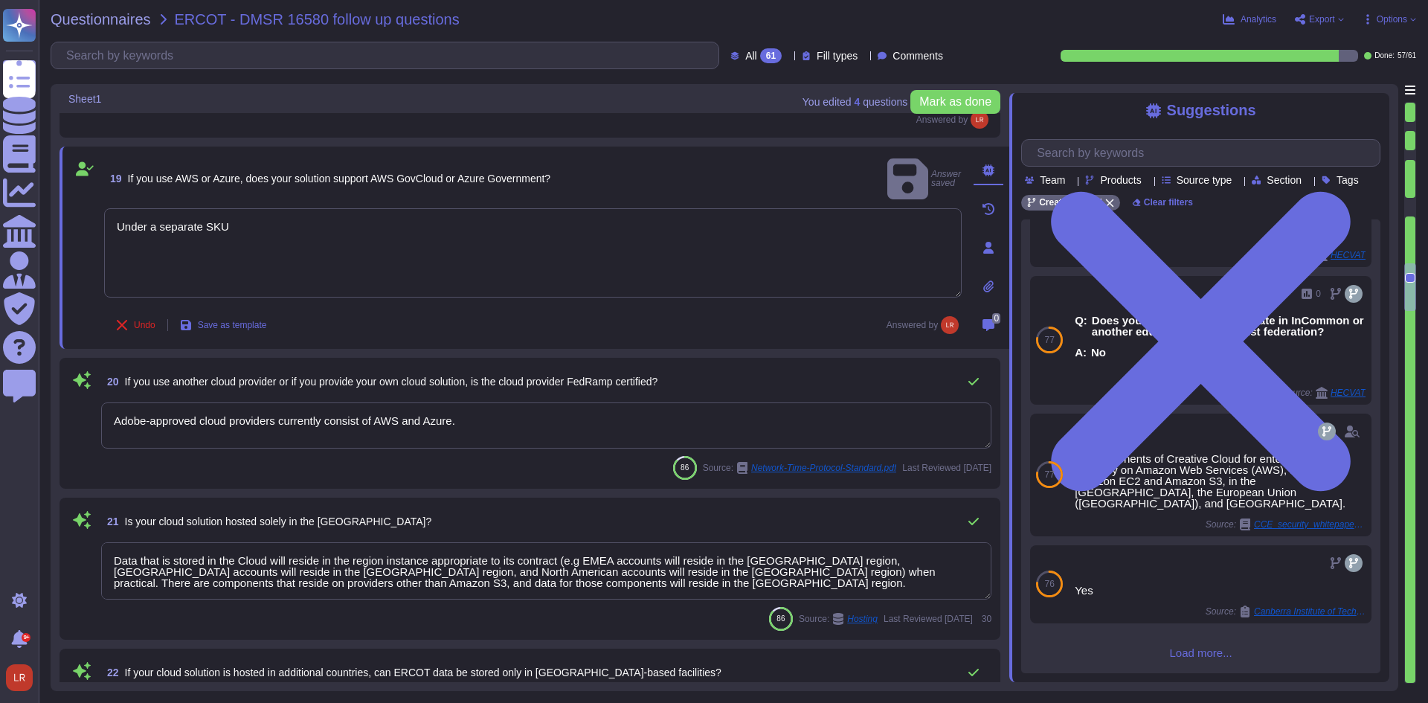
scroll to position [2975, 0]
type textarea "Microsoft prefers to not disclose the exact locations of their data centers, fo…"
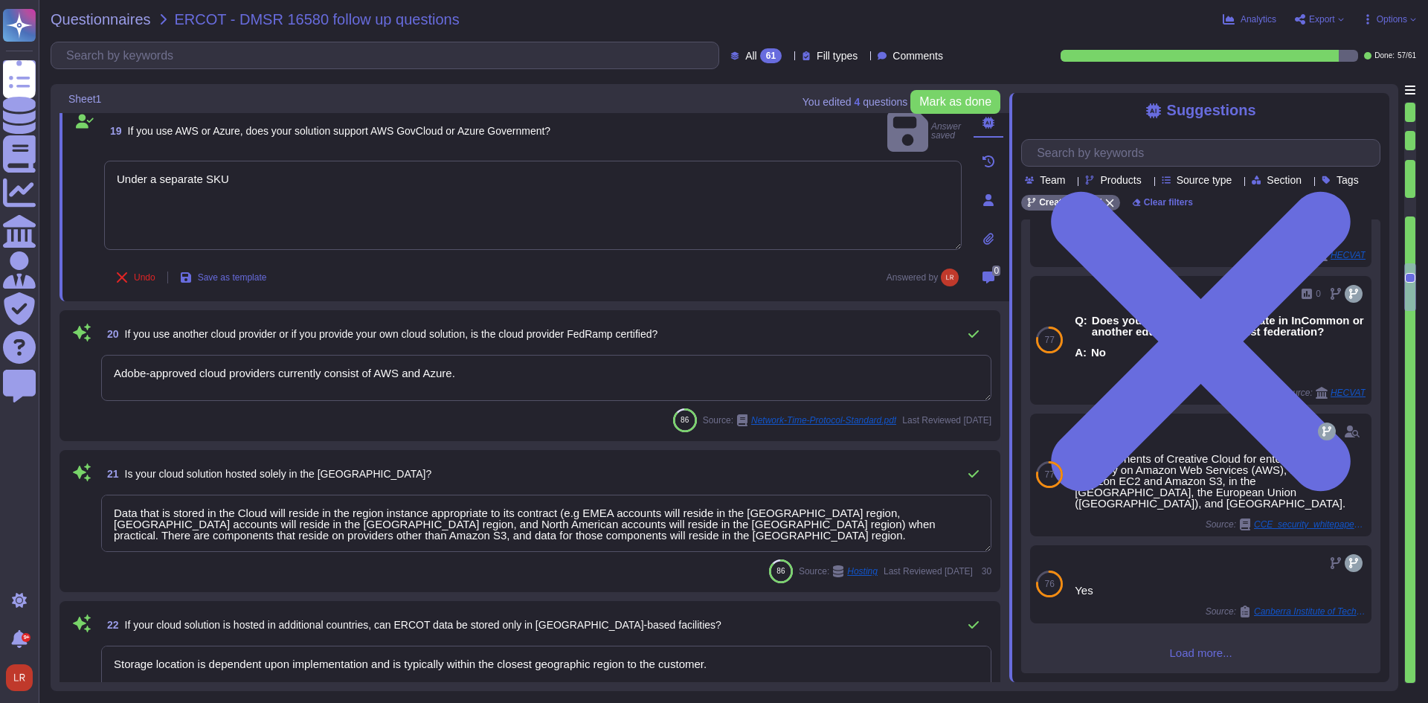
click at [495, 430] on div "86 Source: Network-Time-Protocol-Standard.pdf Last Reviewed [DATE]" at bounding box center [546, 420] width 890 height 24
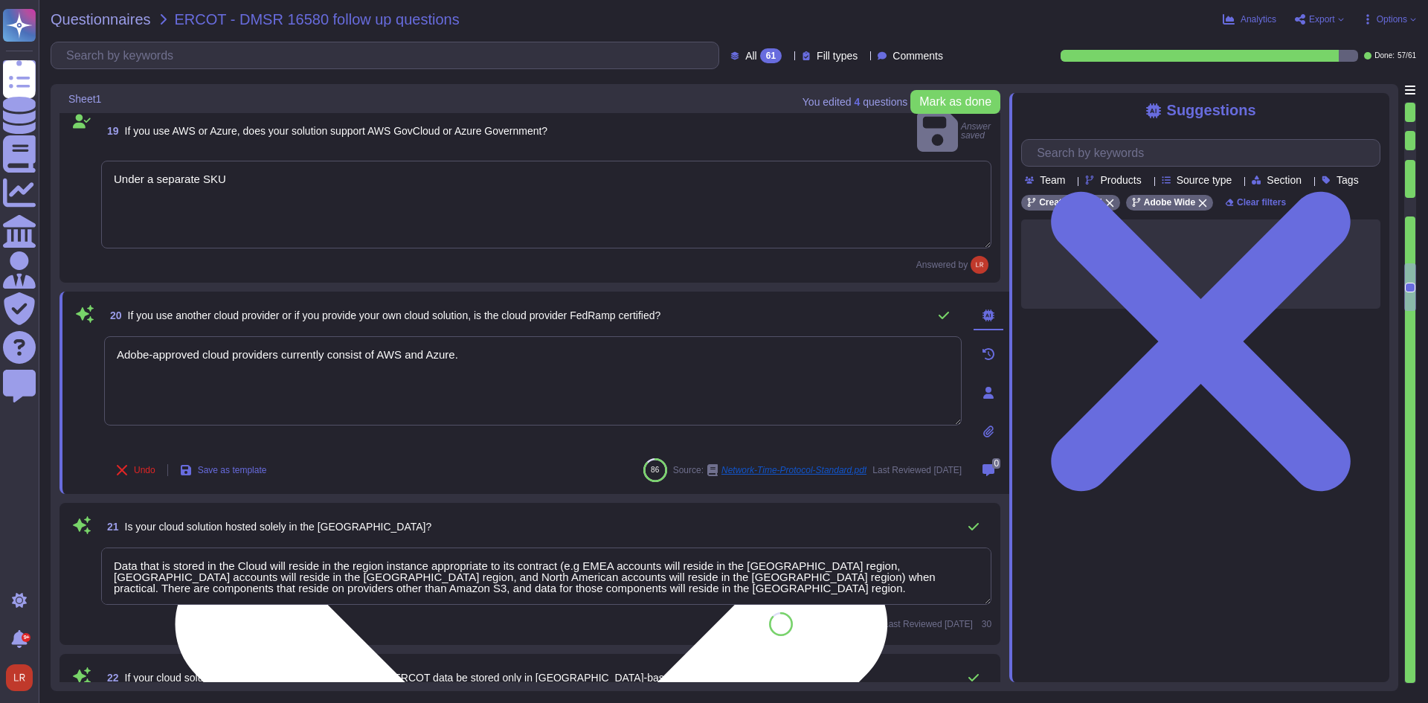
scroll to position [0, 0]
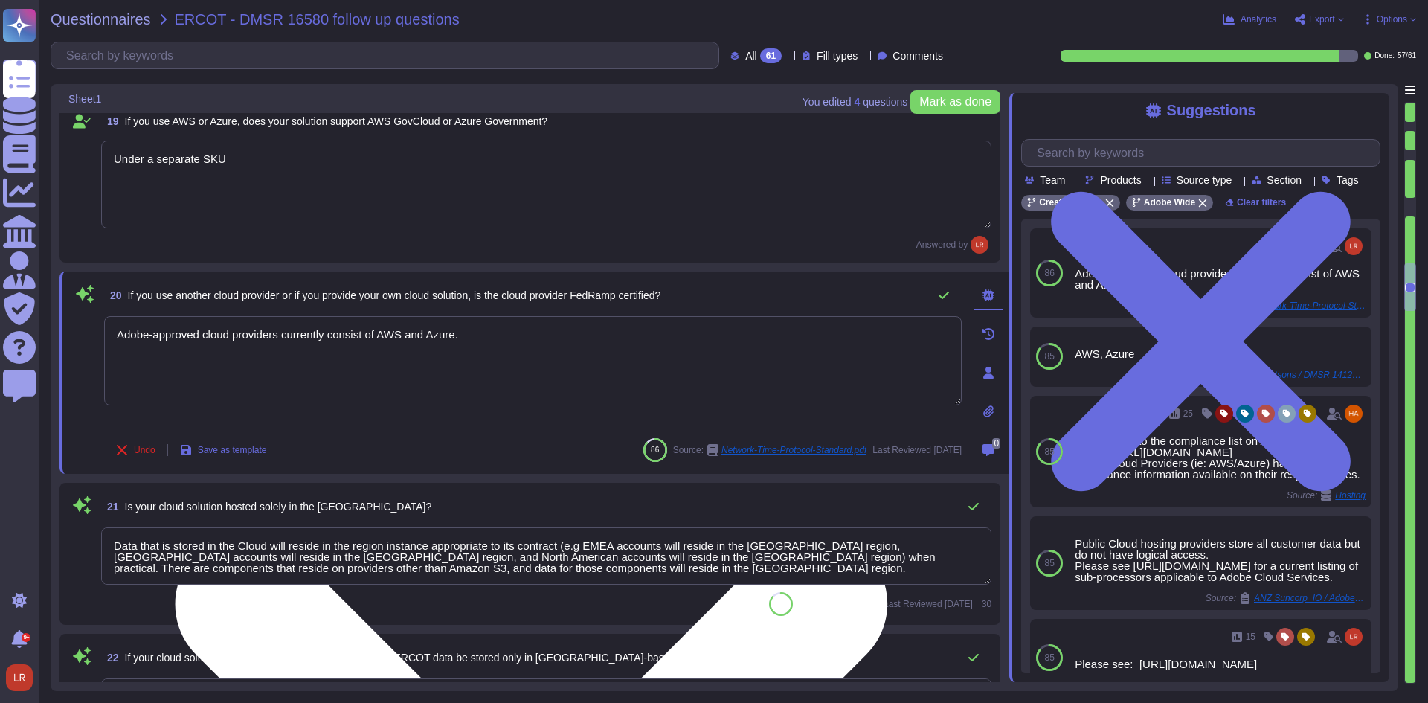
click at [508, 333] on textarea "Adobe-approved cloud providers currently consist of AWS and Azure." at bounding box center [533, 360] width 858 height 89
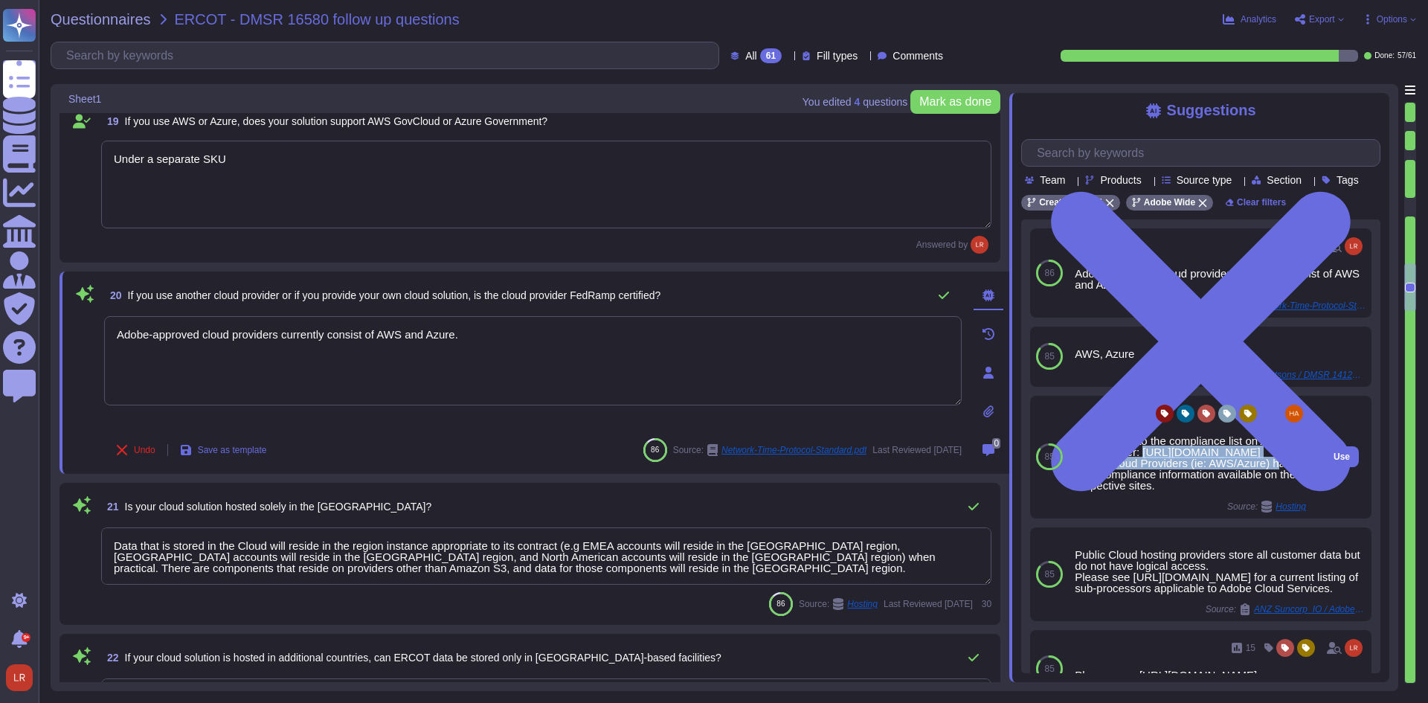
drag, startPoint x: 1114, startPoint y: 489, endPoint x: 1074, endPoint y: 484, distance: 40.6
click at [1074, 483] on div "25 Please refer to the compliance list on Adobe's Trust Center: [URL][DOMAIN_NA…" at bounding box center [1190, 457] width 243 height 123
copy div "[URL][DOMAIN_NAME]"
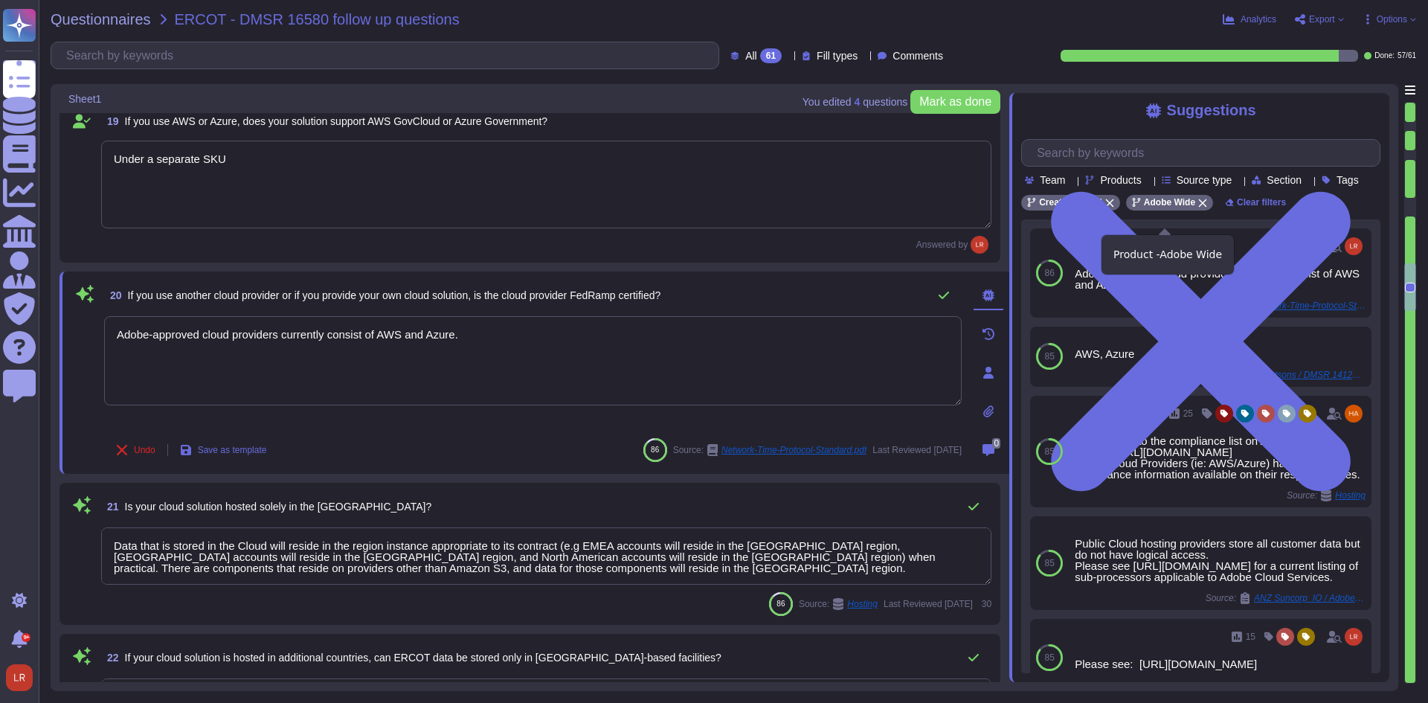
click at [1198, 208] on icon at bounding box center [1202, 203] width 9 height 9
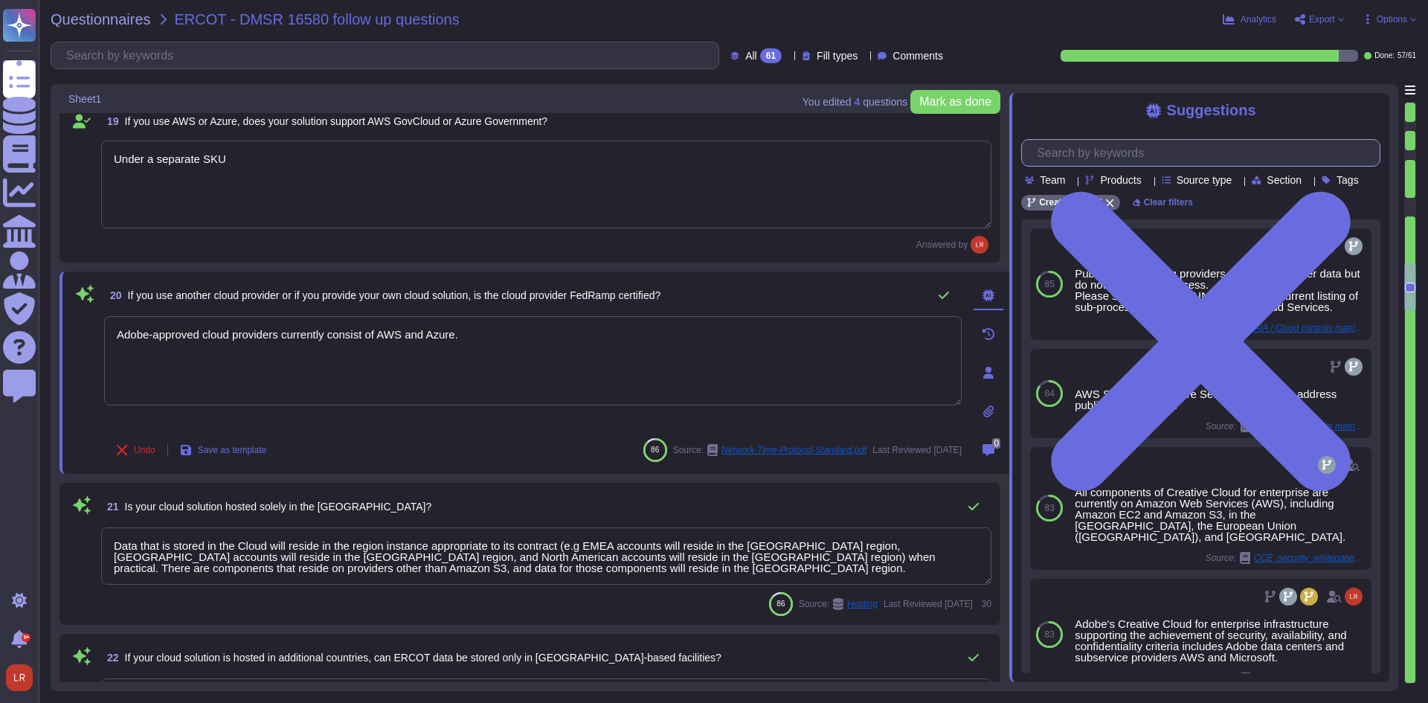
click at [1122, 152] on input "text" at bounding box center [1204, 153] width 350 height 26
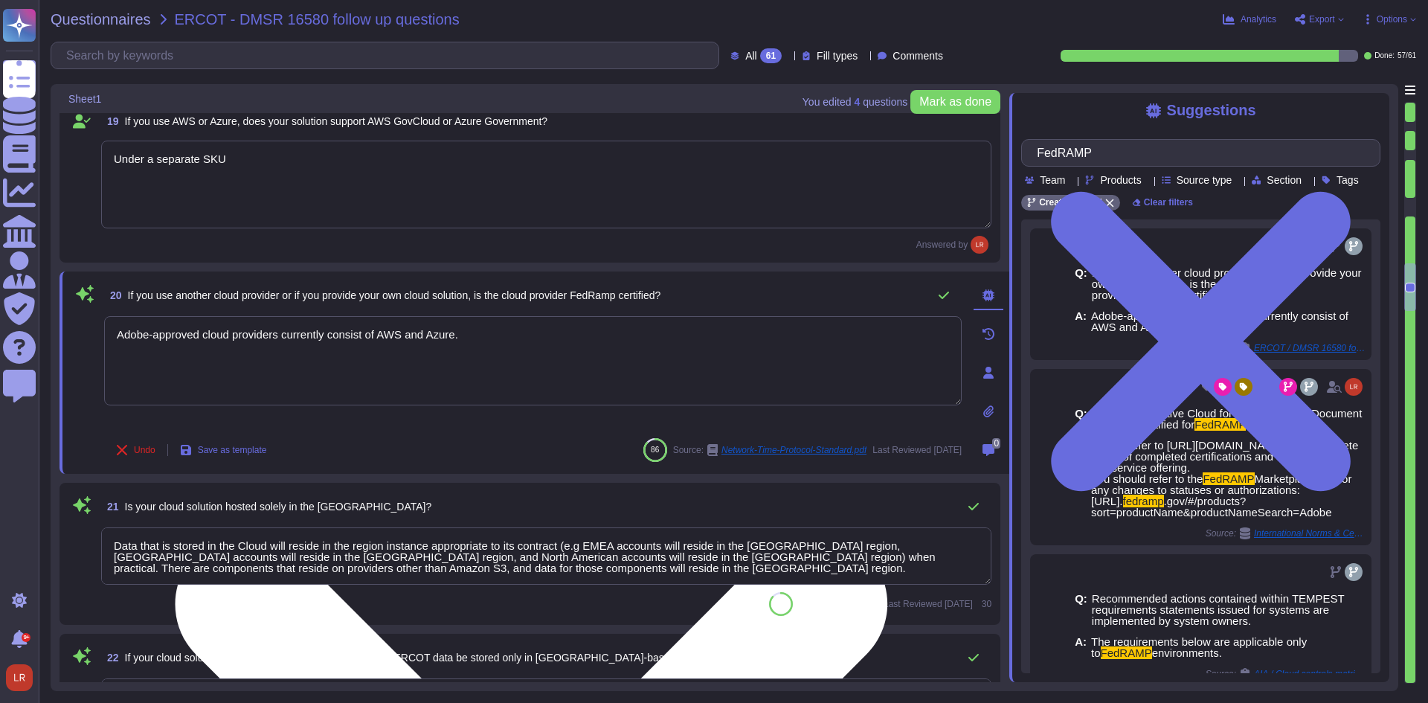
type input "FedRAMP"
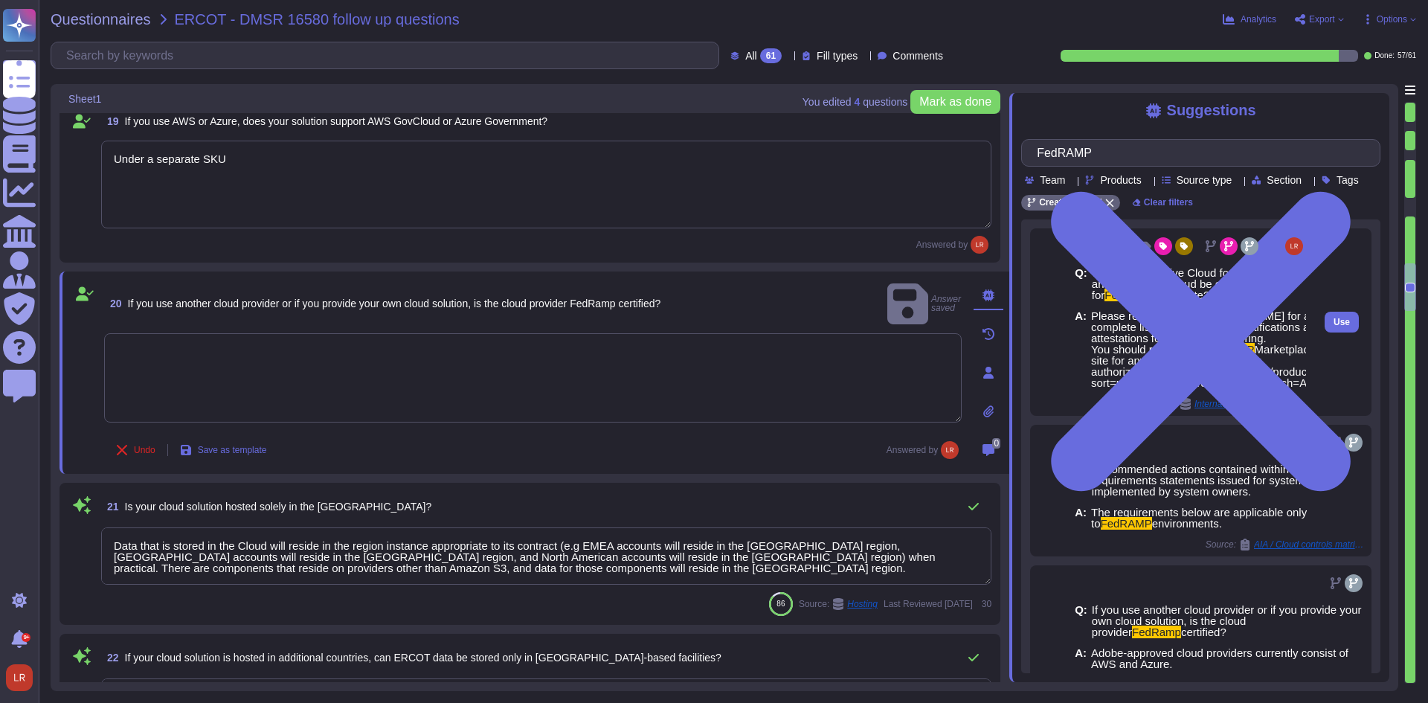
drag, startPoint x: 1334, startPoint y: 335, endPoint x: 1332, endPoint y: 322, distance: 13.6
click at [1334, 333] on div "Use" at bounding box center [1342, 321] width 60 height 187
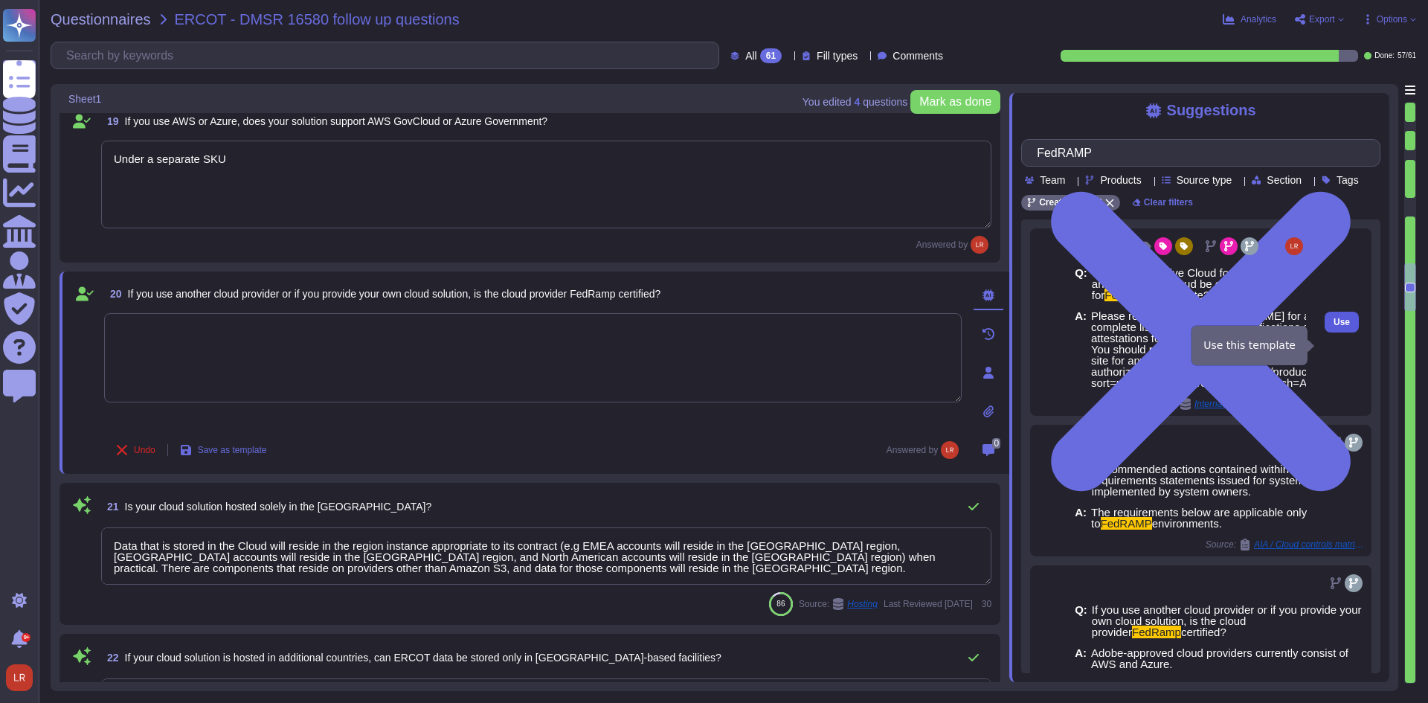
click at [1337, 327] on span "Use" at bounding box center [1342, 322] width 16 height 9
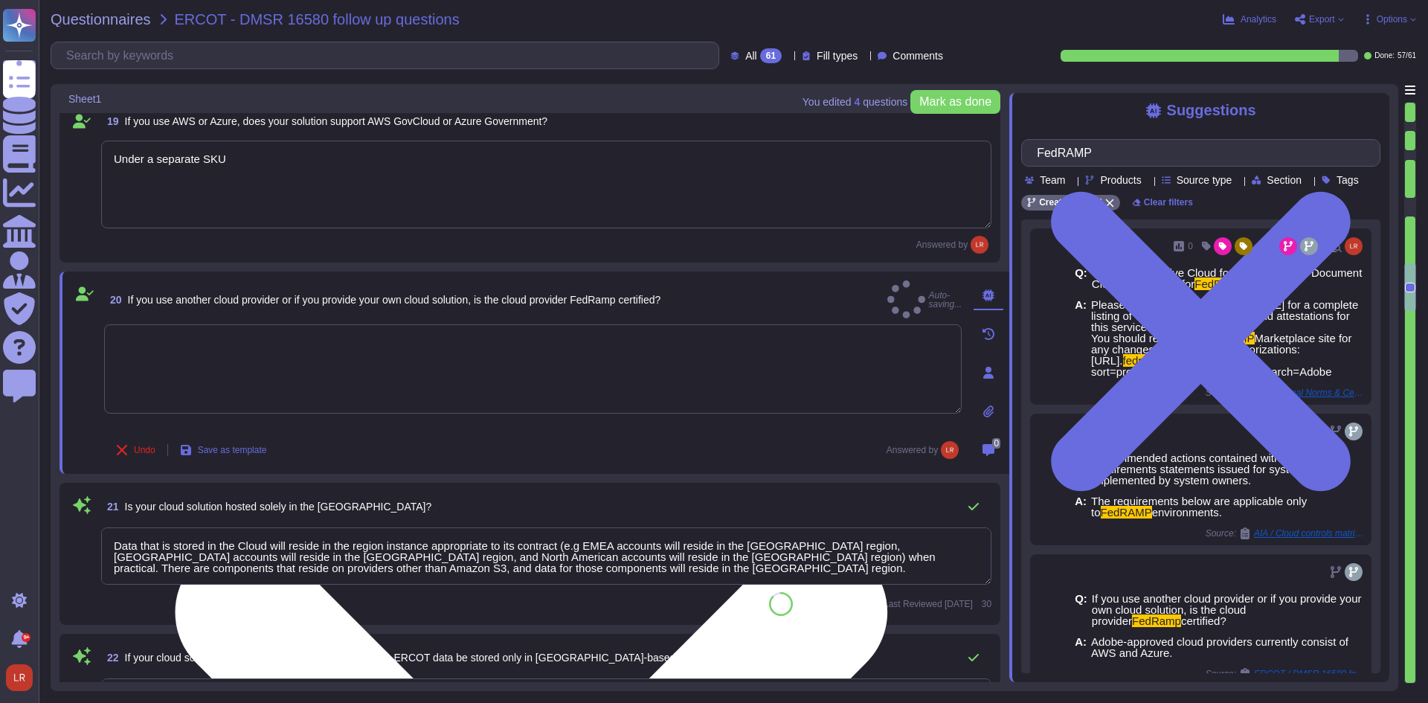
type textarea "Please refer to [URL][DOMAIN_NAME] for a complete listing of completed certific…"
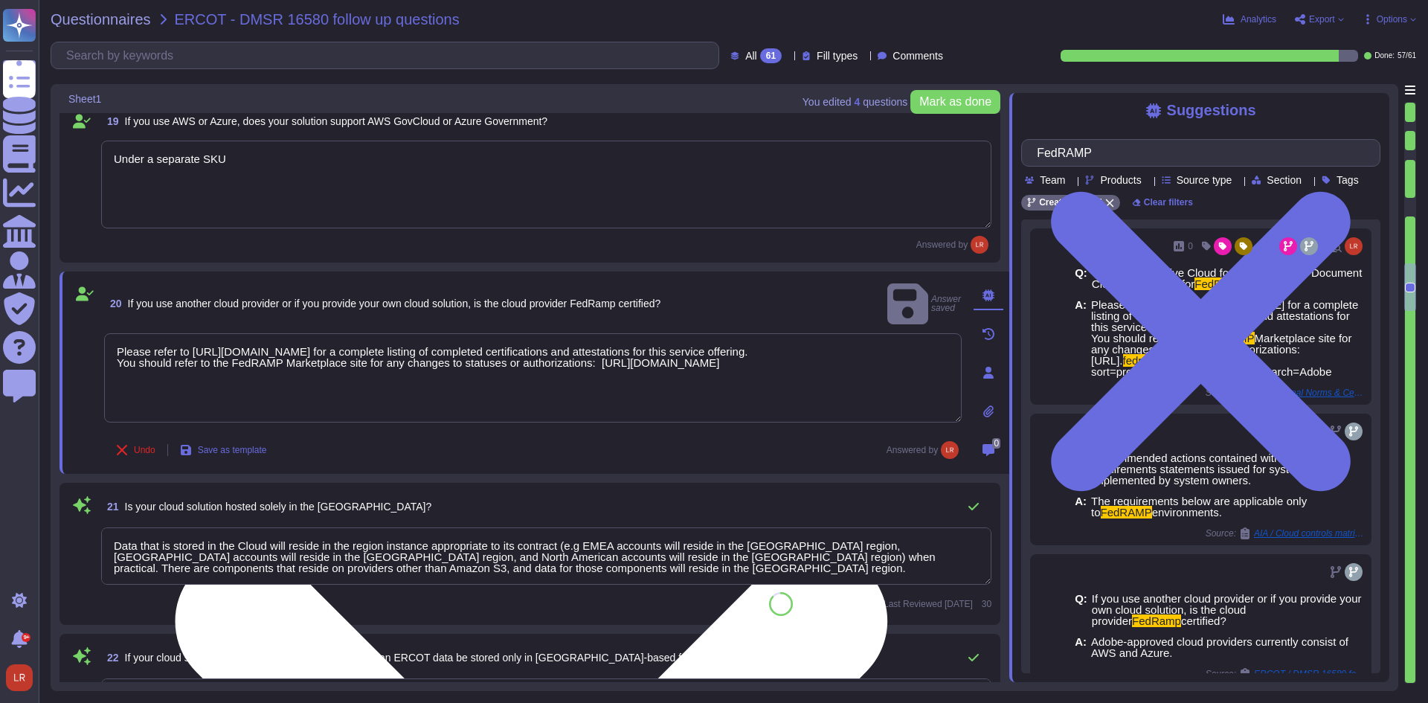
click at [400, 373] on textarea "Please refer to [URL][DOMAIN_NAME] for a complete listing of completed certific…" at bounding box center [533, 377] width 858 height 89
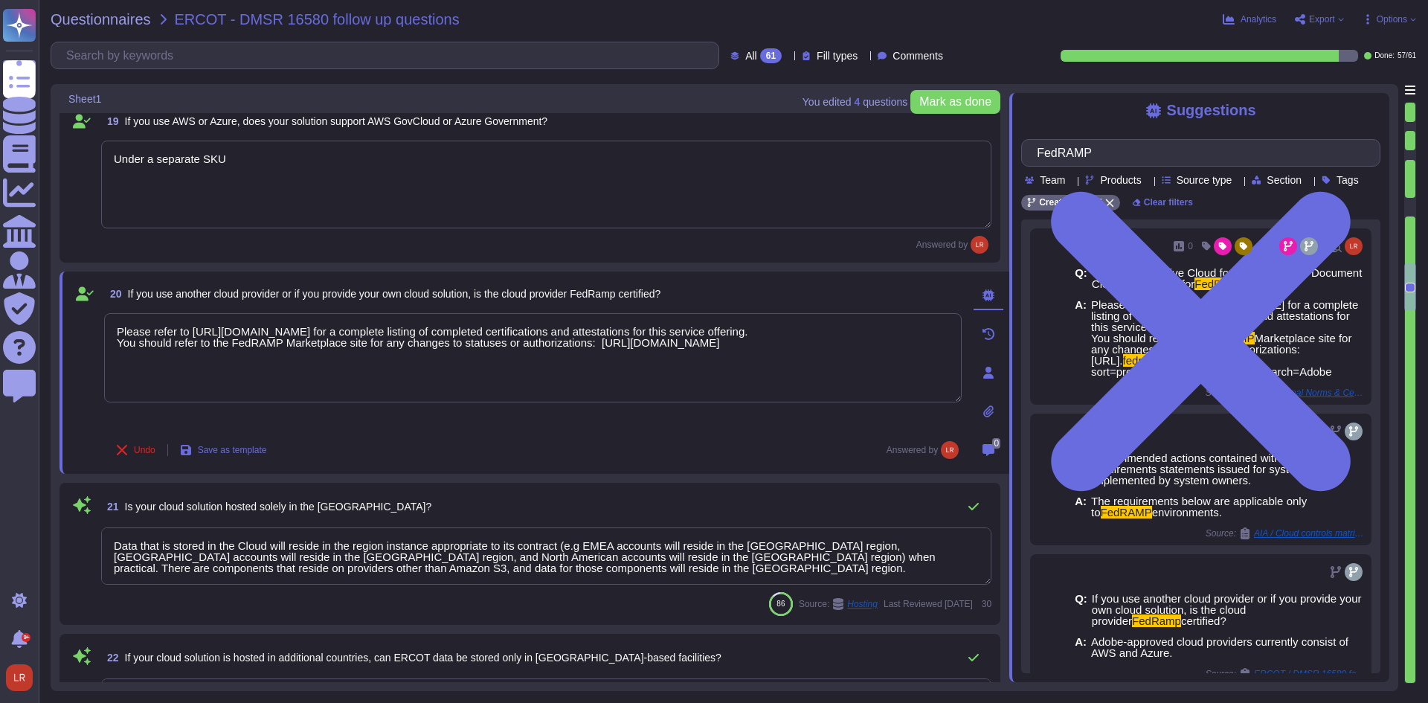
click at [450, 437] on div "Undo Save as template Answered by" at bounding box center [533, 450] width 858 height 30
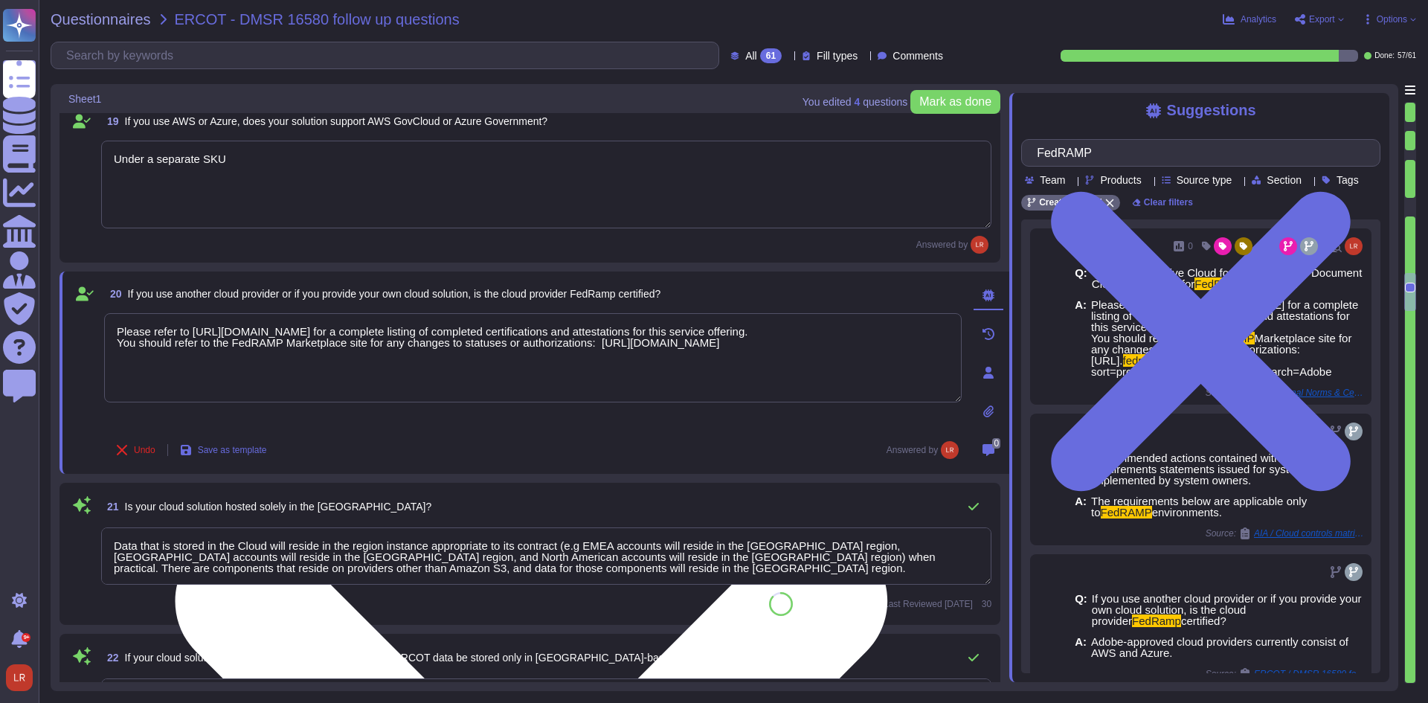
type textarea "Microsoft prefers to not disclose the exact locations of their data centers, fo…"
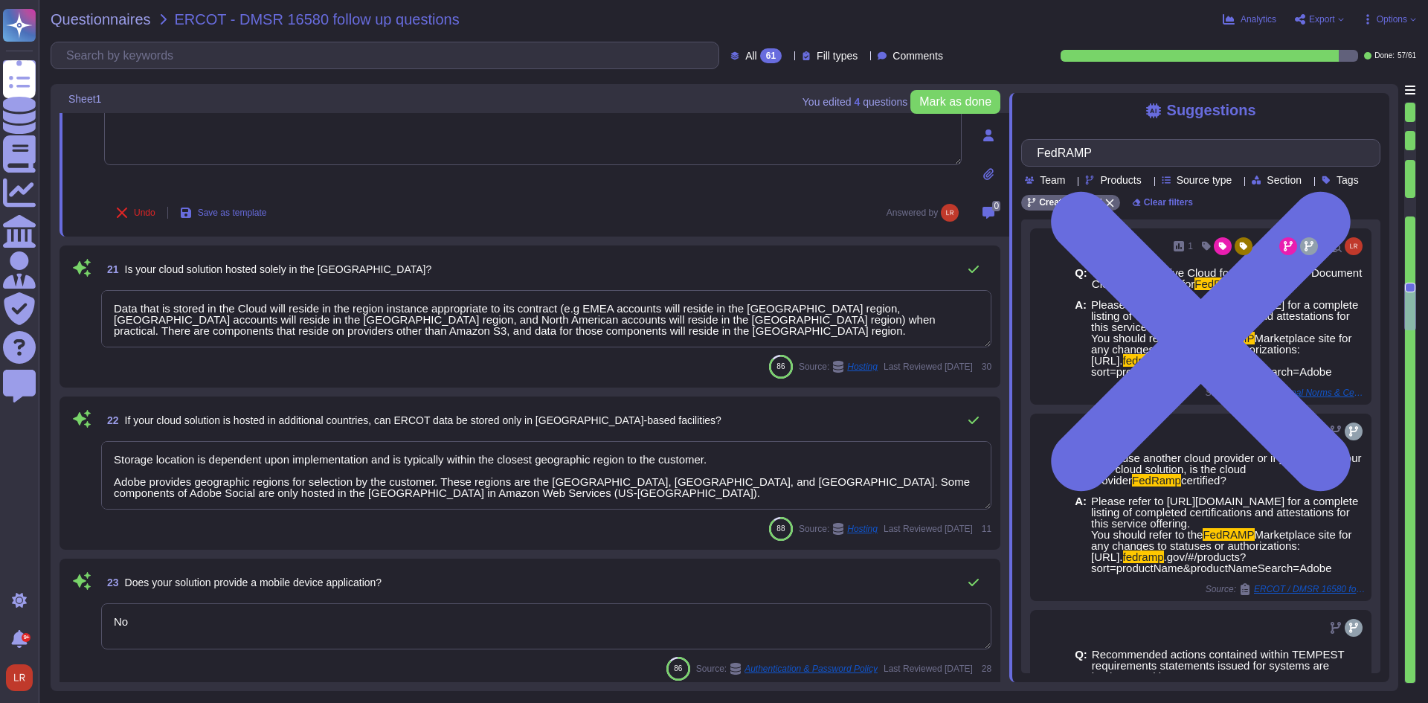
scroll to position [3223, 0]
type textarea "The US Government prohibits nearly all transactions dealings in and with countr…"
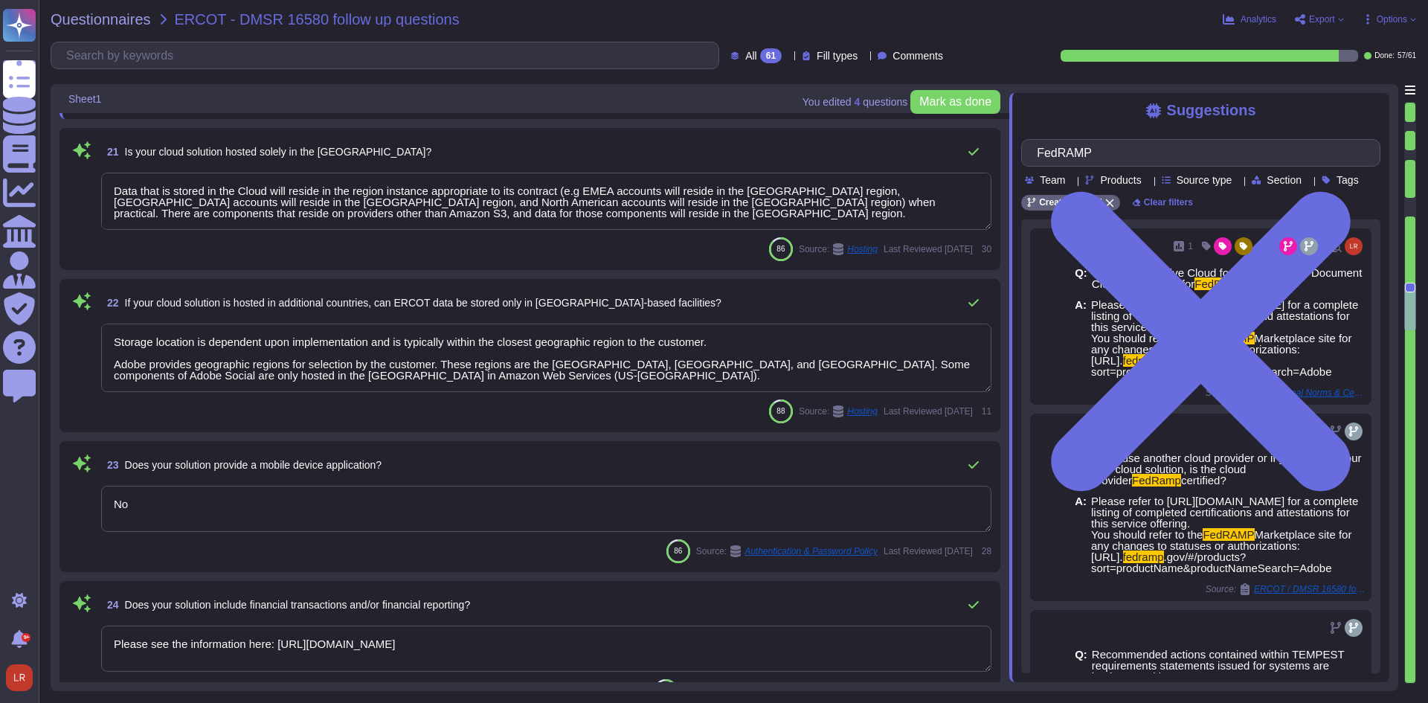
type textarea "Adobe Inc. has been in business since [DATE]."
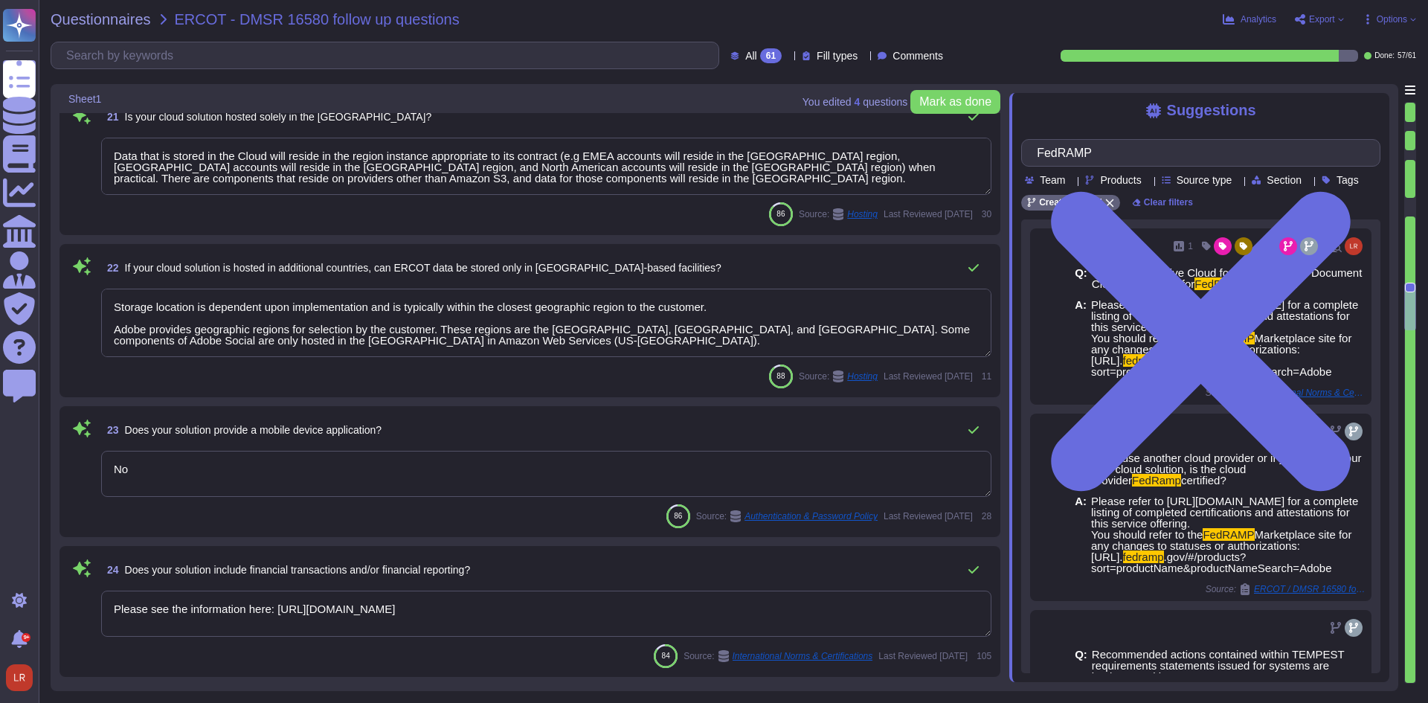
click at [481, 377] on div "88 Source: Hosting Last Reviewed [DATE] 11" at bounding box center [546, 376] width 890 height 24
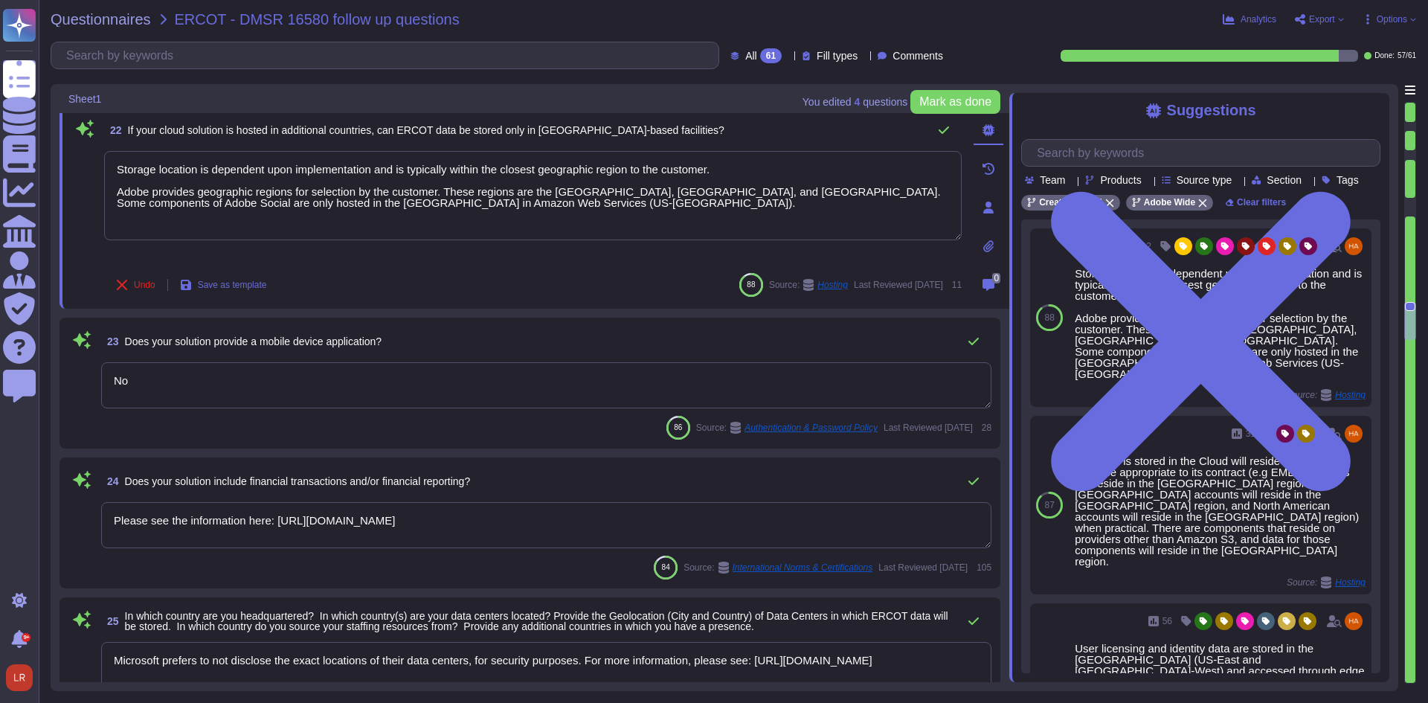
scroll to position [3472, 0]
type textarea "Hoodoo Digital is essentially a consultancy that specializes in Adobe solutions…"
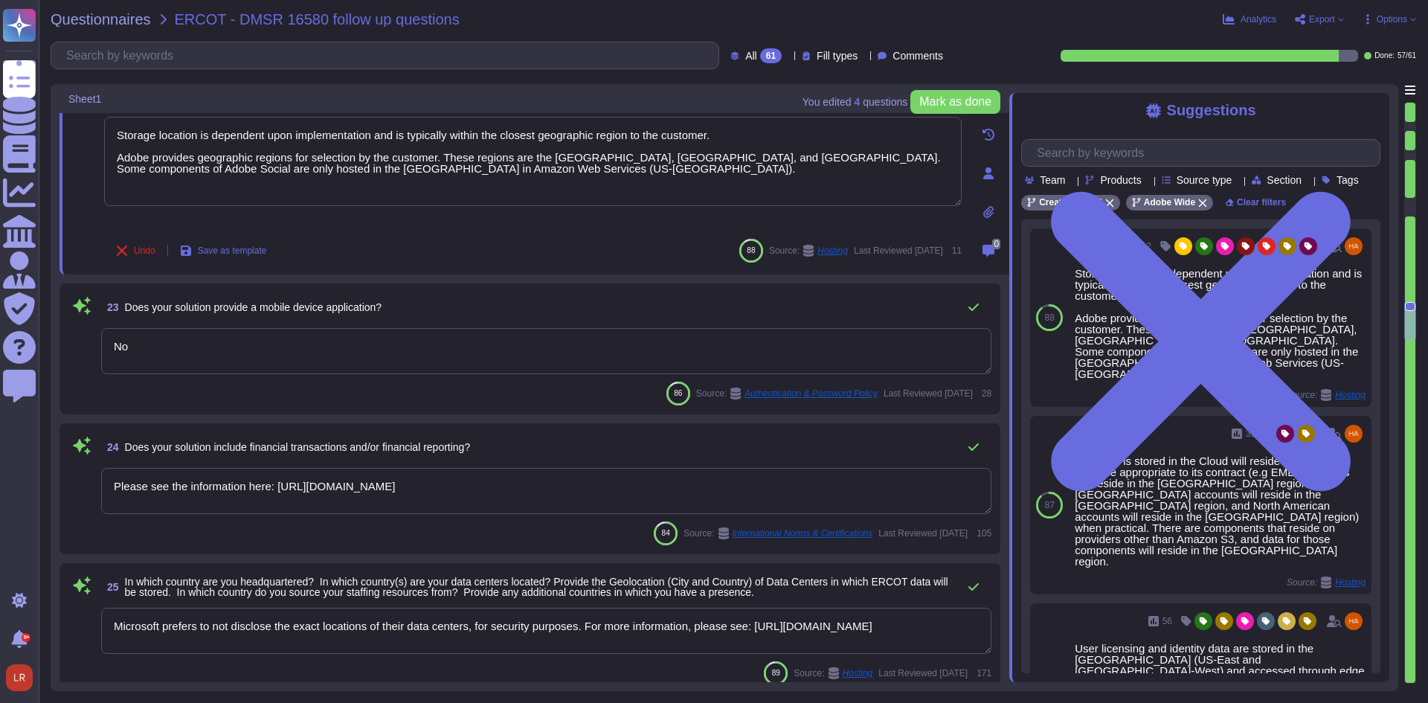
click at [338, 339] on textarea "No" at bounding box center [546, 351] width 890 height 46
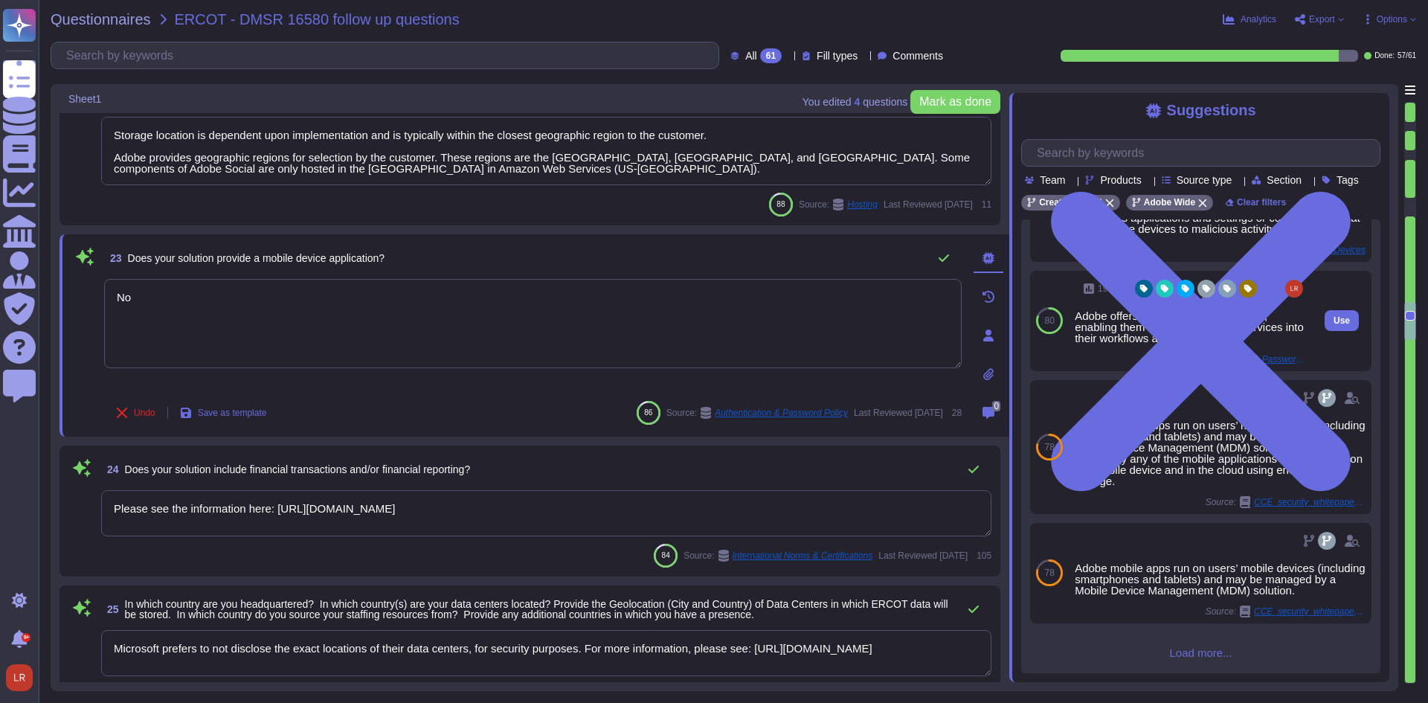
scroll to position [227, 0]
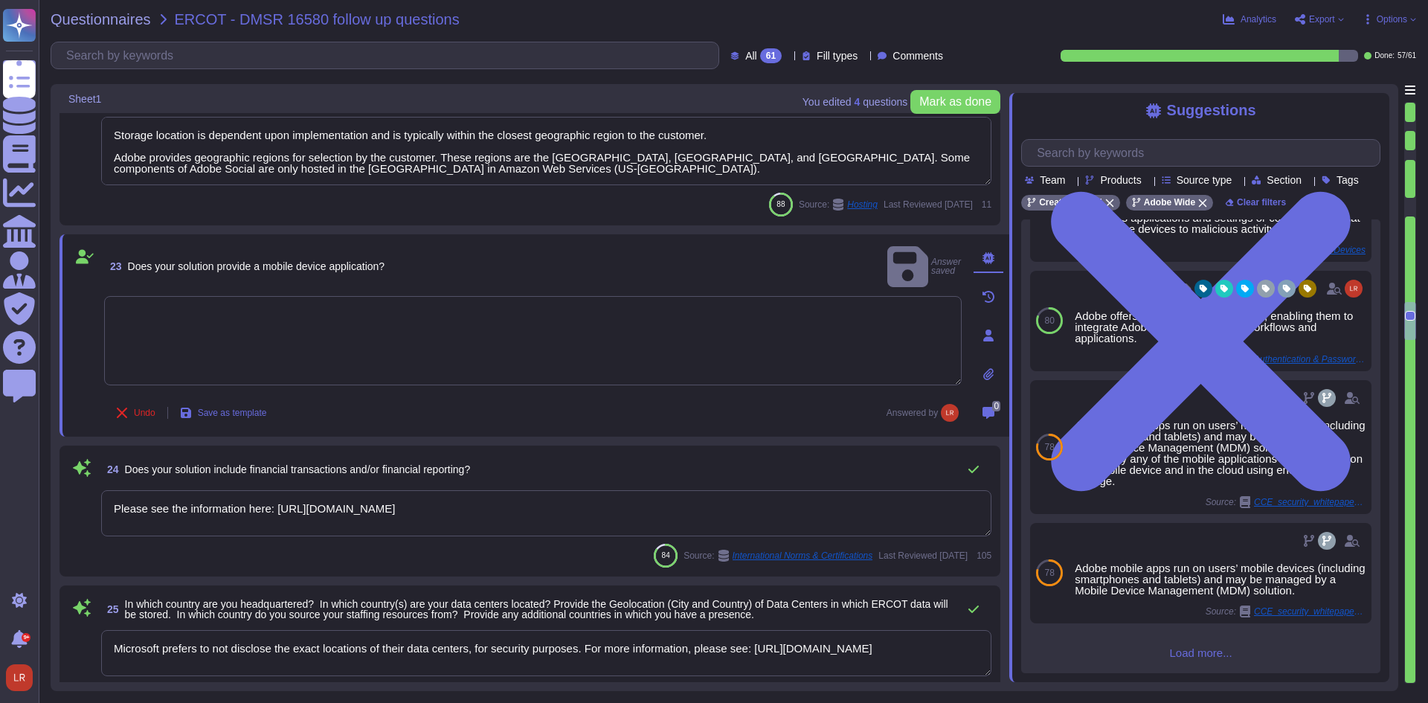
click at [349, 305] on textarea at bounding box center [533, 340] width 858 height 89
click at [404, 283] on textarea at bounding box center [533, 320] width 858 height 89
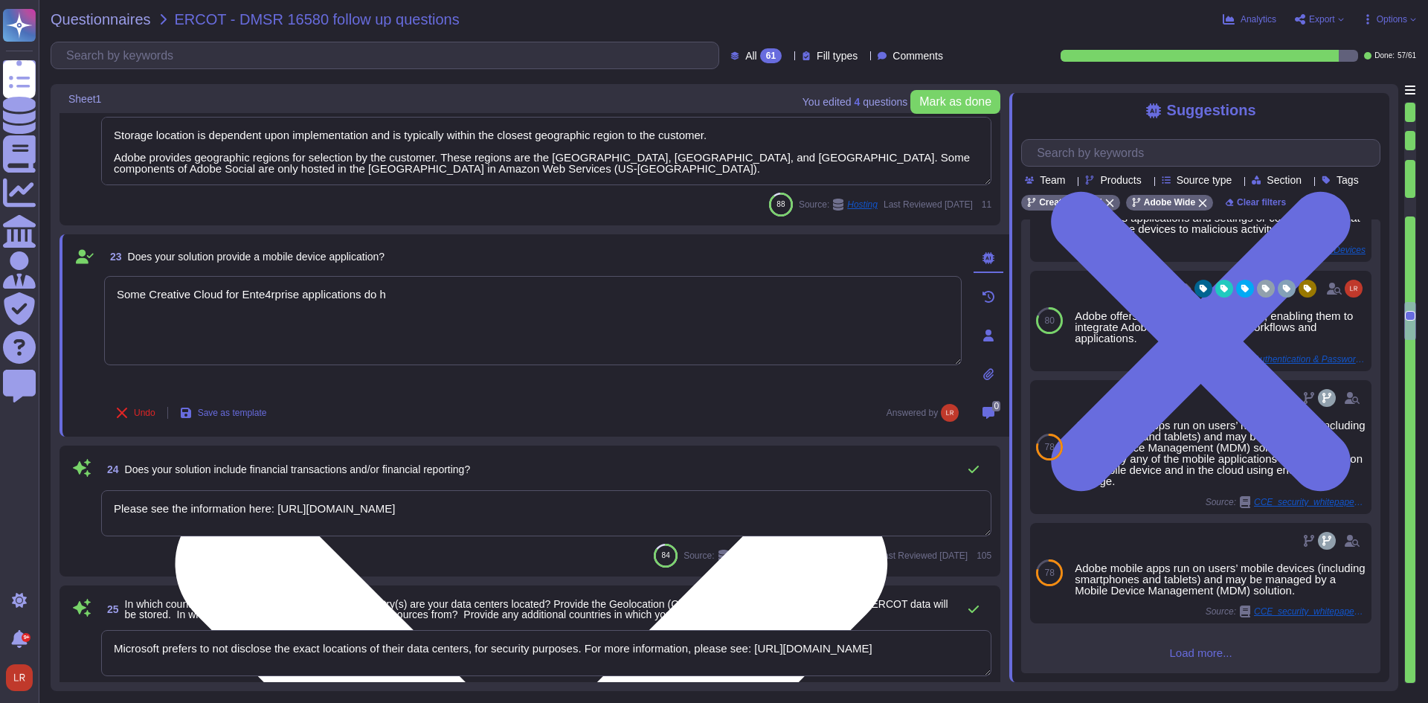
click at [269, 298] on textarea "Some Creative Cloud for Ente4rprise applications do h" at bounding box center [533, 320] width 858 height 89
click at [421, 295] on textarea "Some Creative Cloud for Enterprise applications do h" at bounding box center [533, 320] width 858 height 89
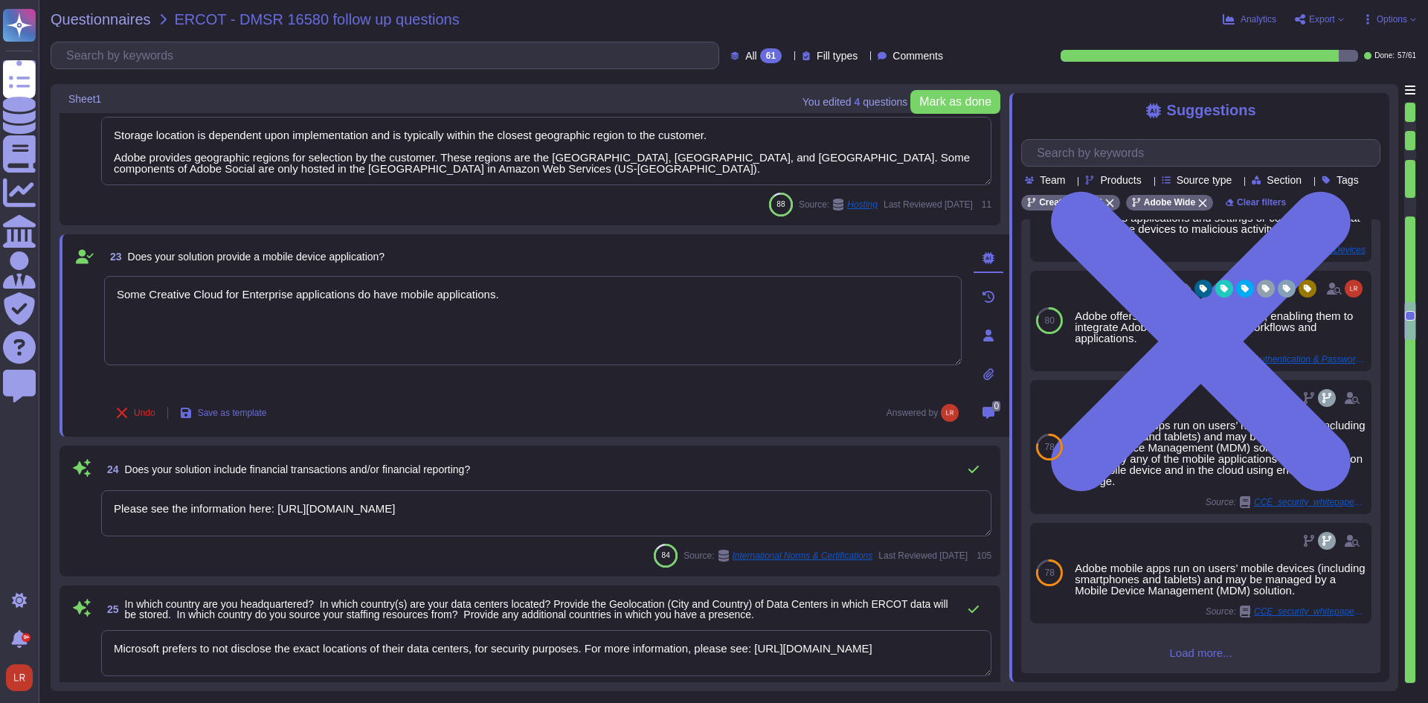
type textarea "Some Creative Cloud for Enterprise applications do have mobile applications."
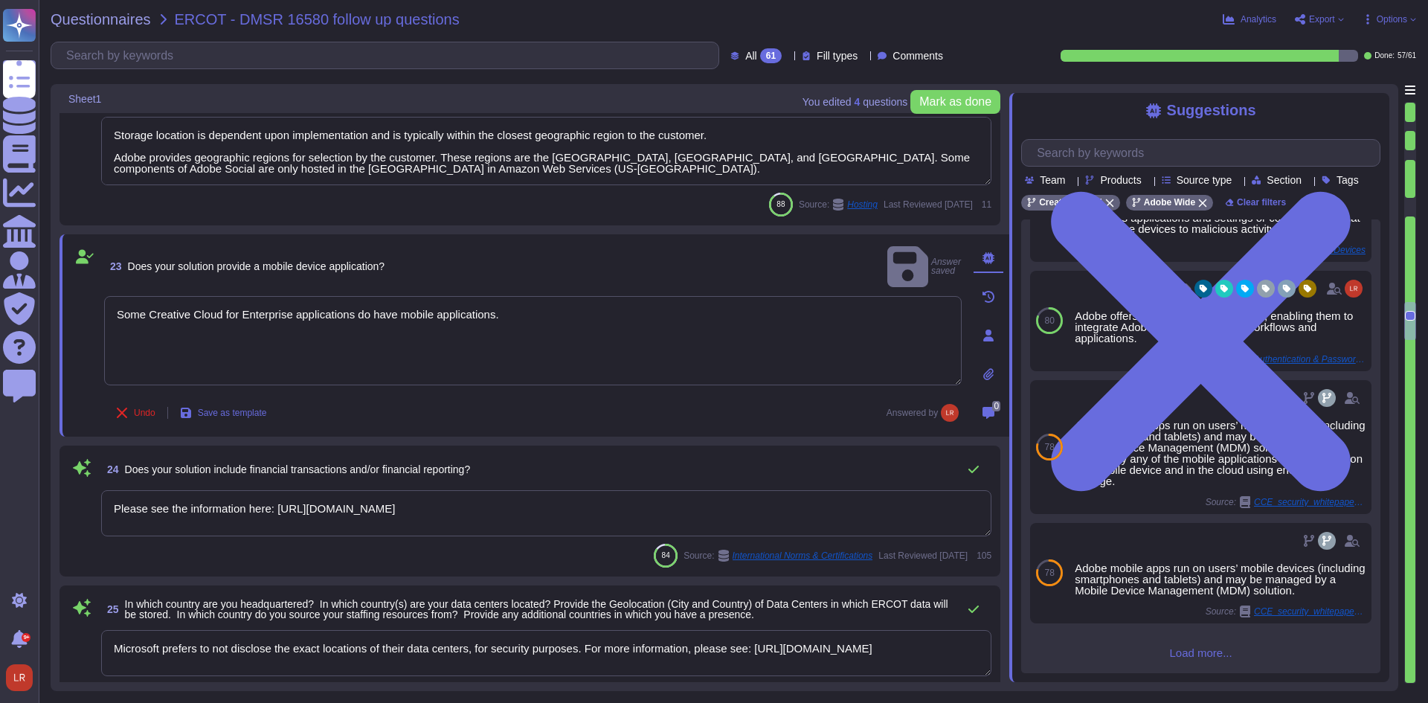
drag, startPoint x: 644, startPoint y: 507, endPoint x: 57, endPoint y: 484, distance: 588.1
click at [57, 484] on div "You edited 4 question s [PERSON_NAME] as done Sheet1 20 If you use another clou…" at bounding box center [725, 387] width 1348 height 607
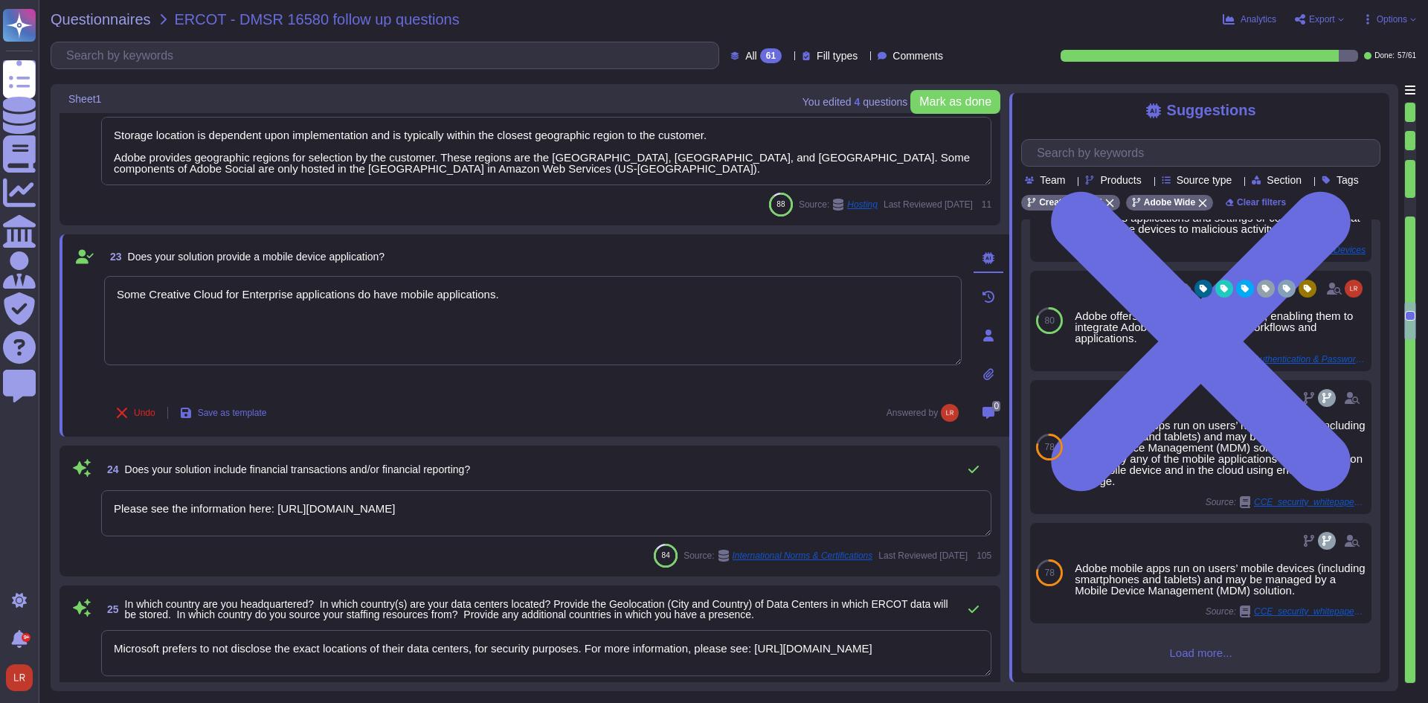
click at [292, 515] on textarea "Please see the information here: [URL][DOMAIN_NAME]" at bounding box center [546, 513] width 890 height 46
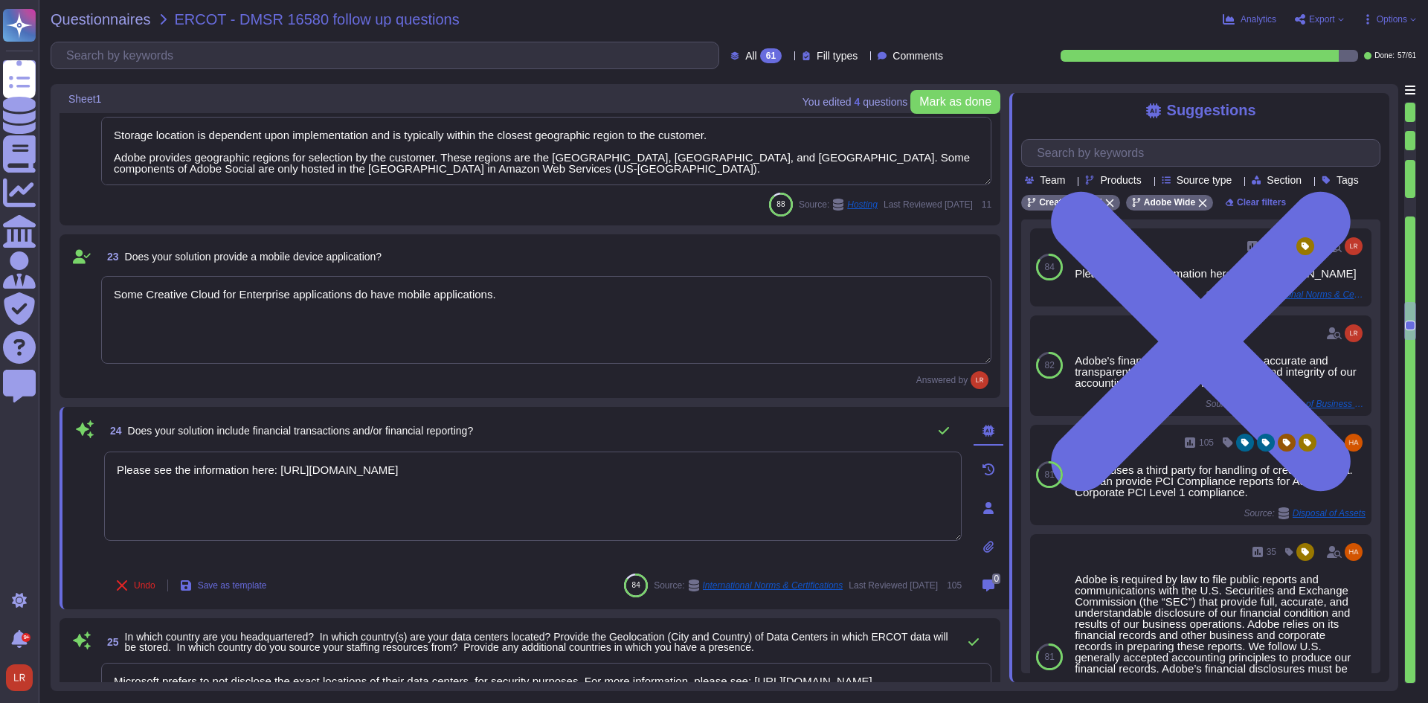
type textarea "Please see the information here: [URL][DOMAIN_NAME]"
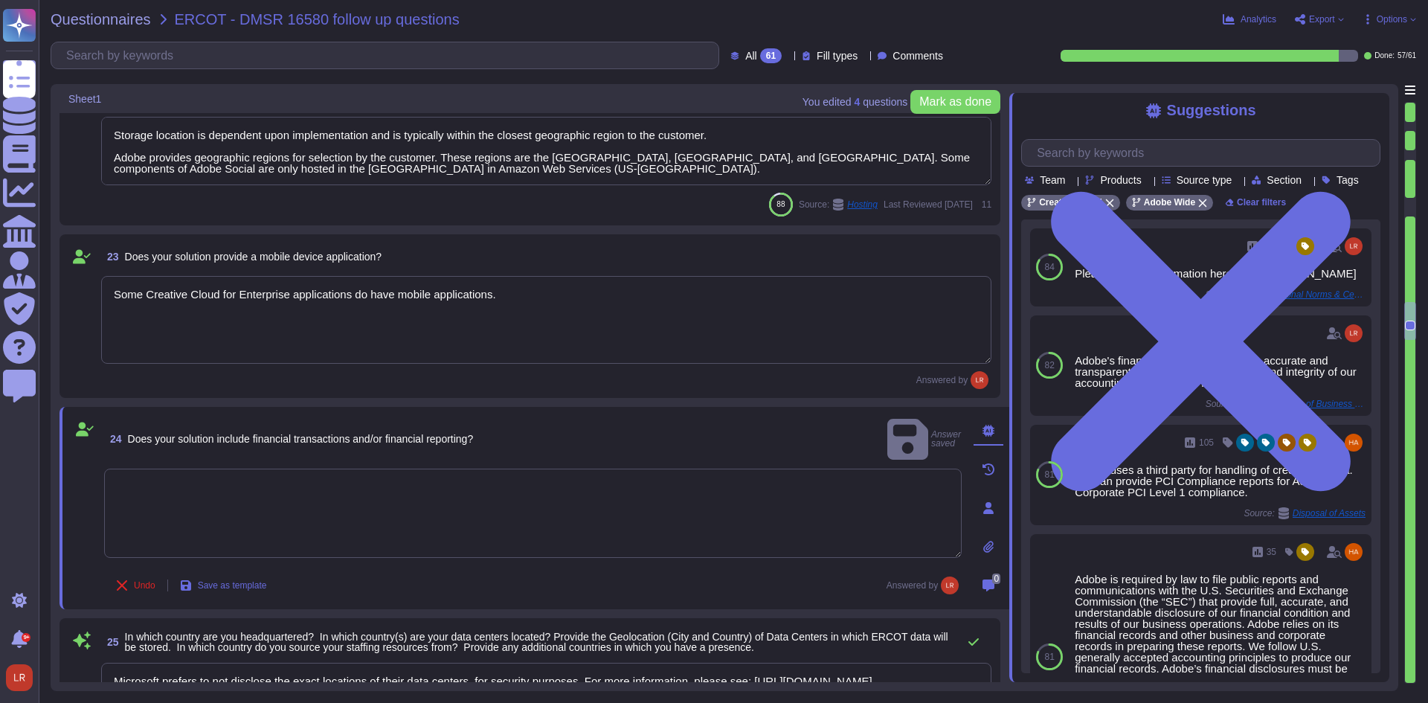
type textarea "Please see the information here: [URL][DOMAIN_NAME]"
click at [658, 493] on textarea "Please see the information here: [URL][DOMAIN_NAME]" at bounding box center [533, 513] width 858 height 89
type textarea "Please see the information here: [URL][DOMAIN_NAME]"
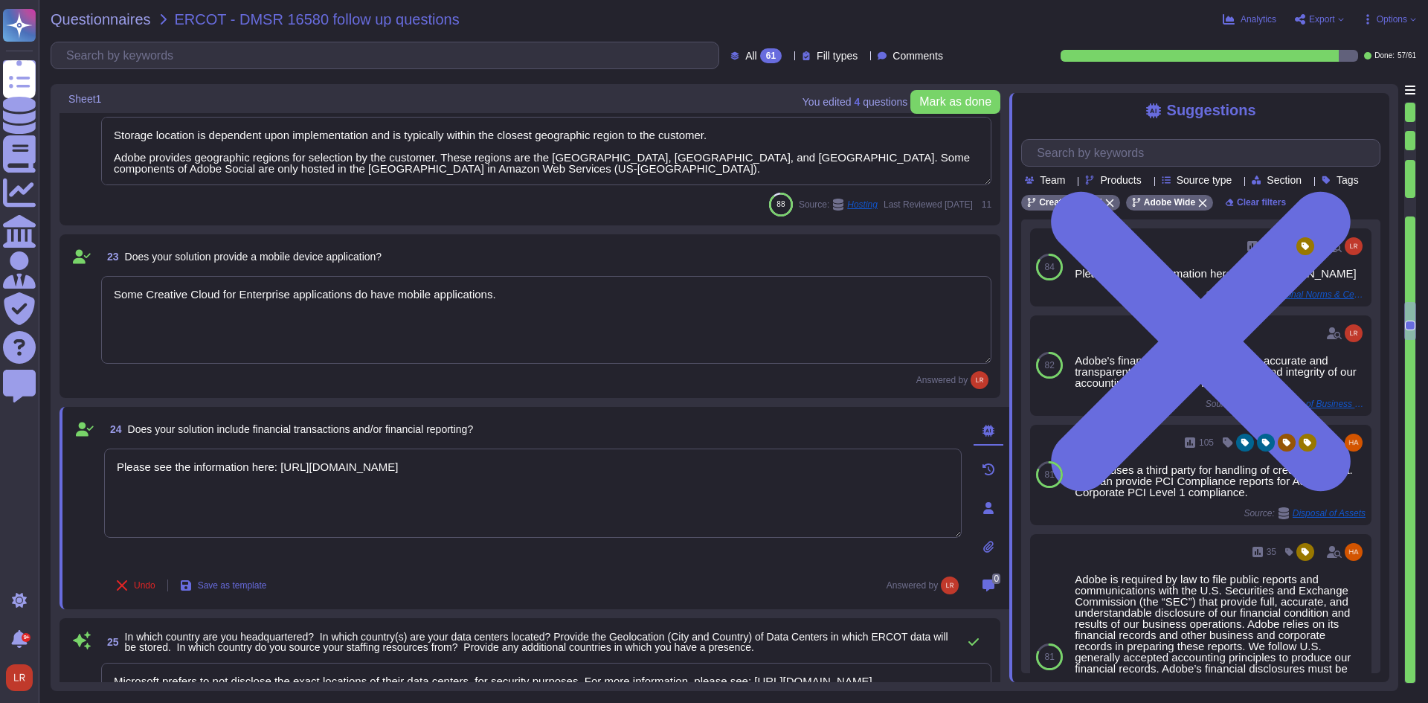
click at [933, 461] on textarea at bounding box center [533, 493] width 858 height 89
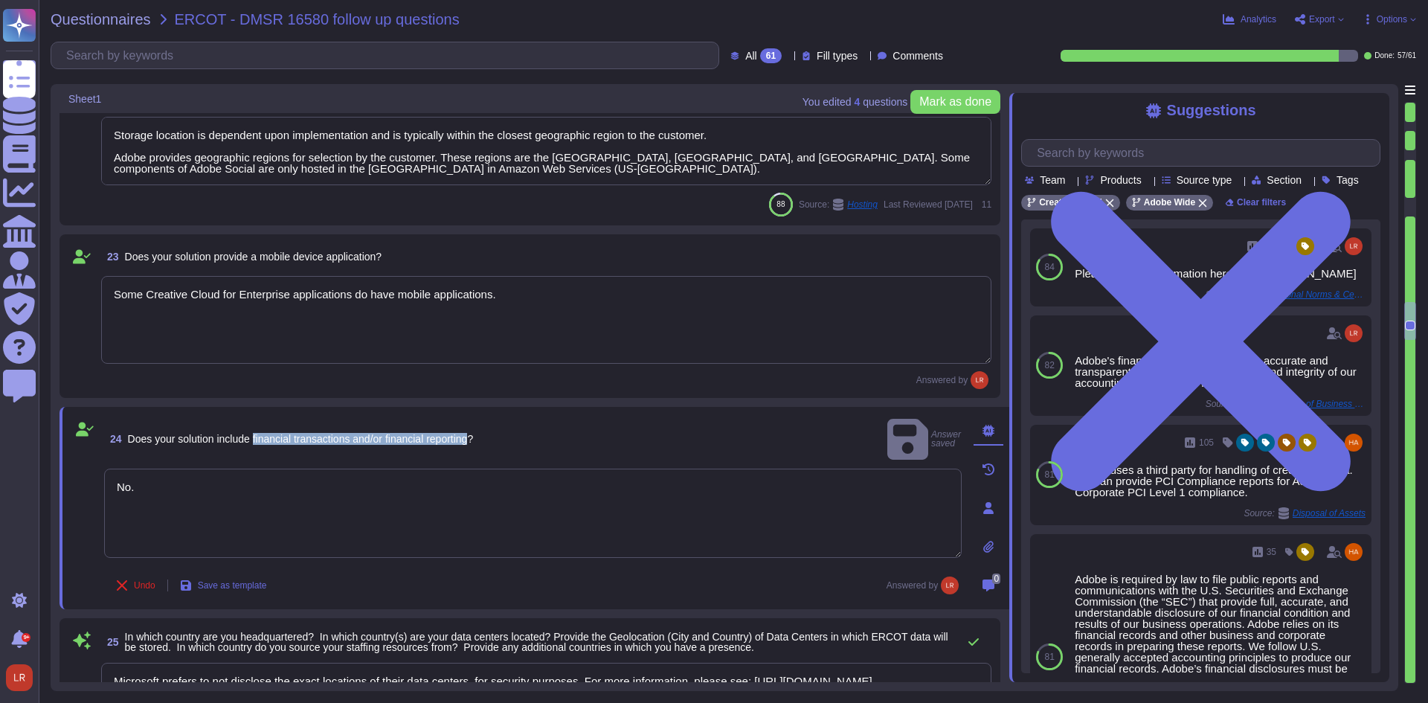
drag, startPoint x: 257, startPoint y: 425, endPoint x: 480, endPoint y: 430, distance: 223.2
click at [474, 433] on span "Does your solution include financial transactions and/or financial reporting?" at bounding box center [301, 439] width 346 height 12
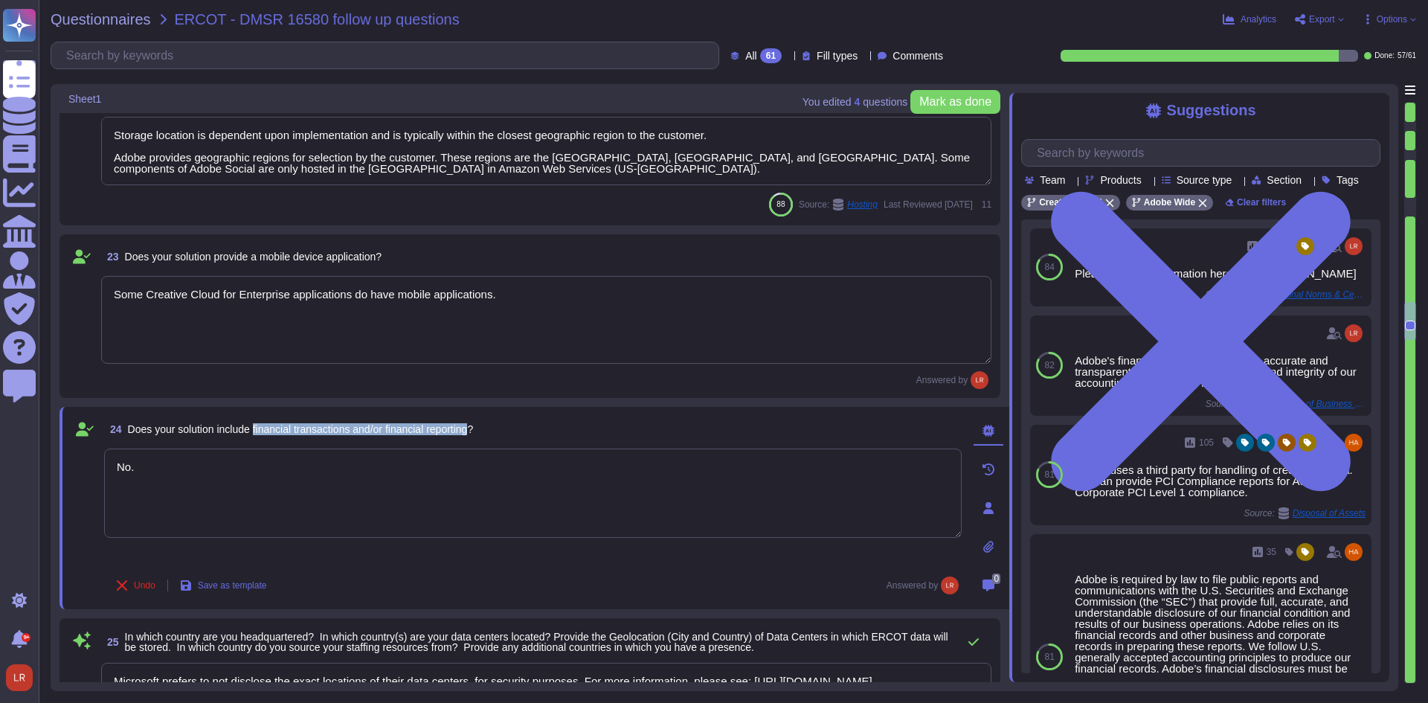
copy span "financial transactions and/or financial reporting"
click at [203, 475] on textarea "No." at bounding box center [533, 493] width 858 height 89
paste textarea "financial transactions and/or financial reporting"
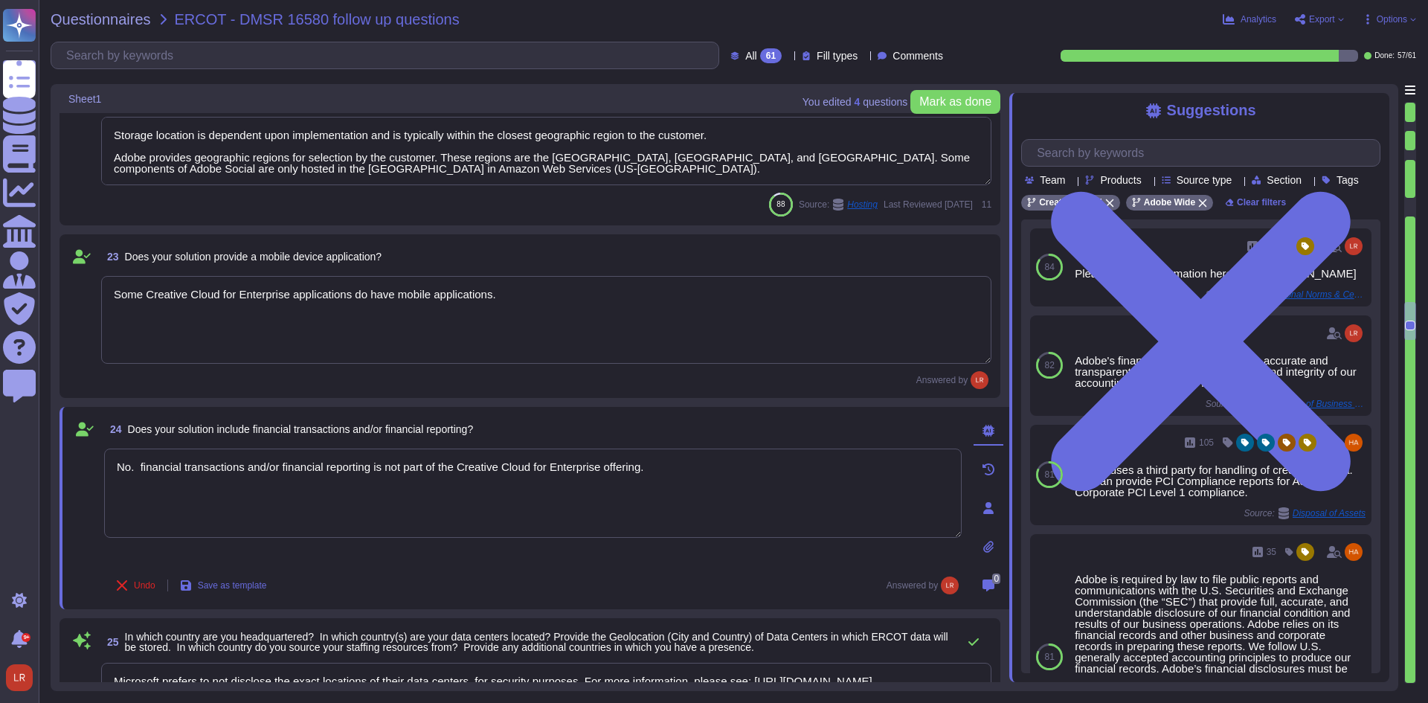
type textarea "No. financial transactions and/or financial reporting is not part of the Creati…"
click at [521, 583] on div "Undo Save as template Answered by" at bounding box center [533, 586] width 858 height 30
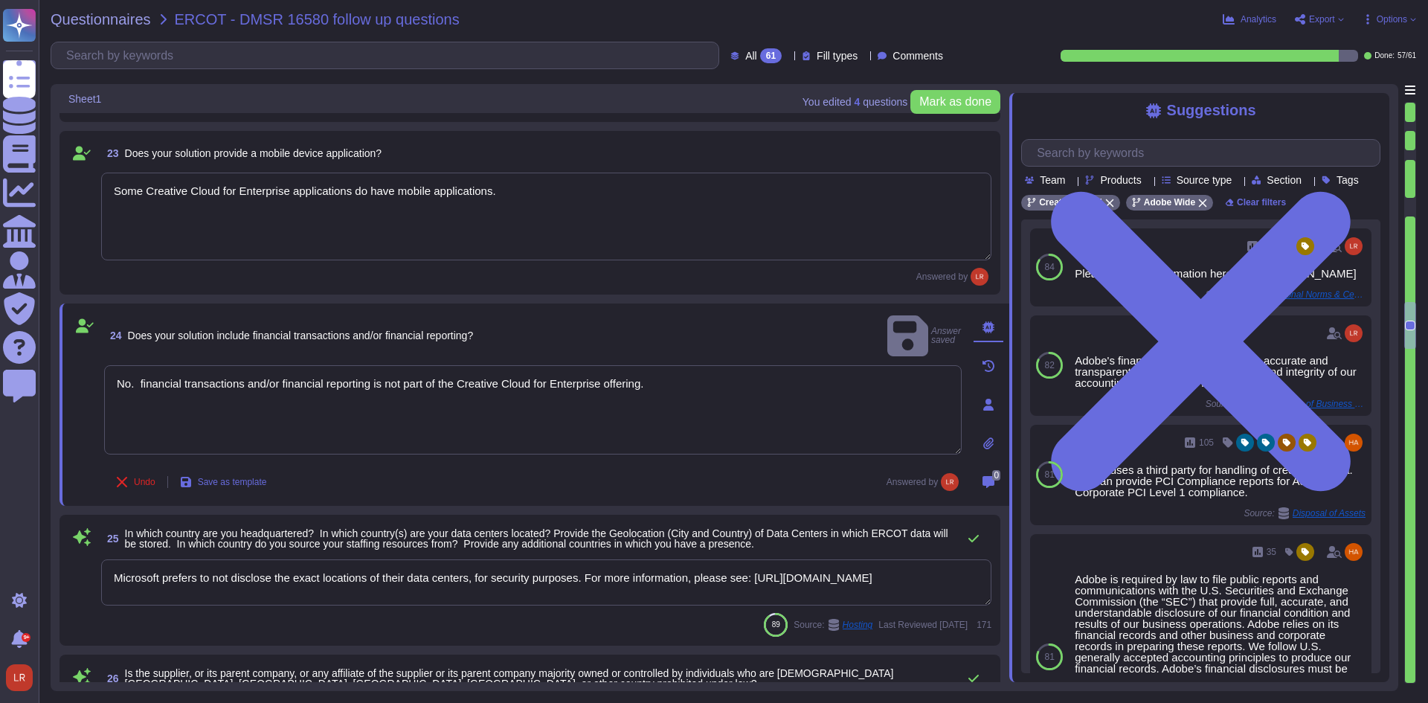
type textarea "Hoodoo Digital is essentially a consultancy that specializes in Adobe solutions…"
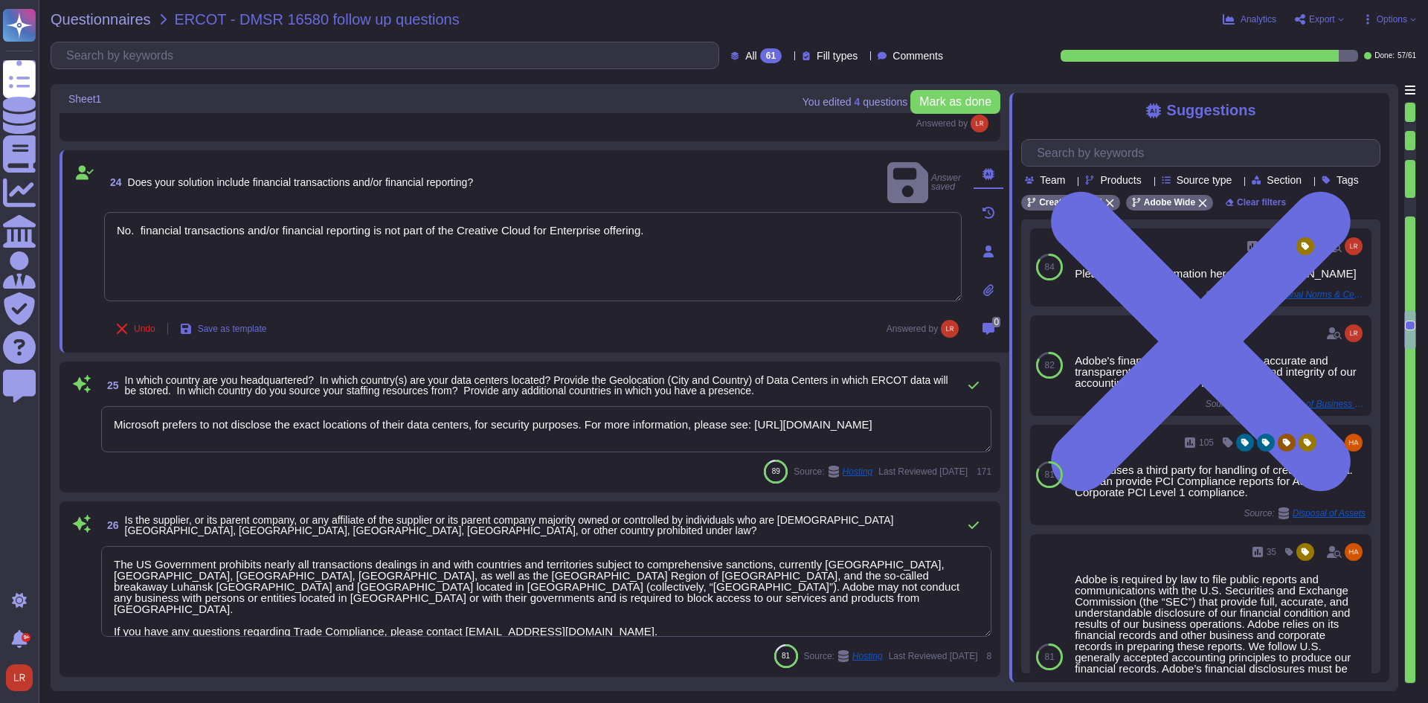
type textarea "Imaging Services Stack is a collection of services that enables mobile applicat…"
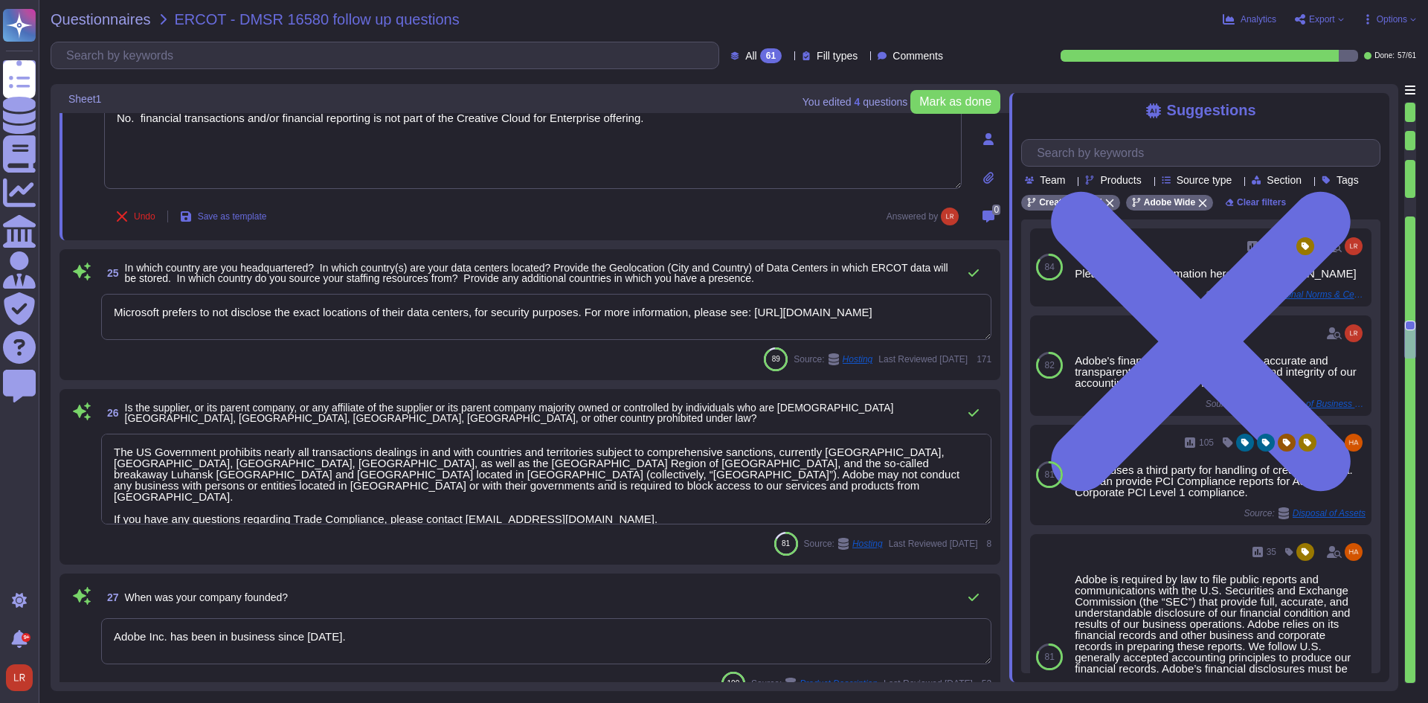
scroll to position [3843, 0]
type textarea "Adobe documents devices in accordance with its Information Systems Asset Invent…"
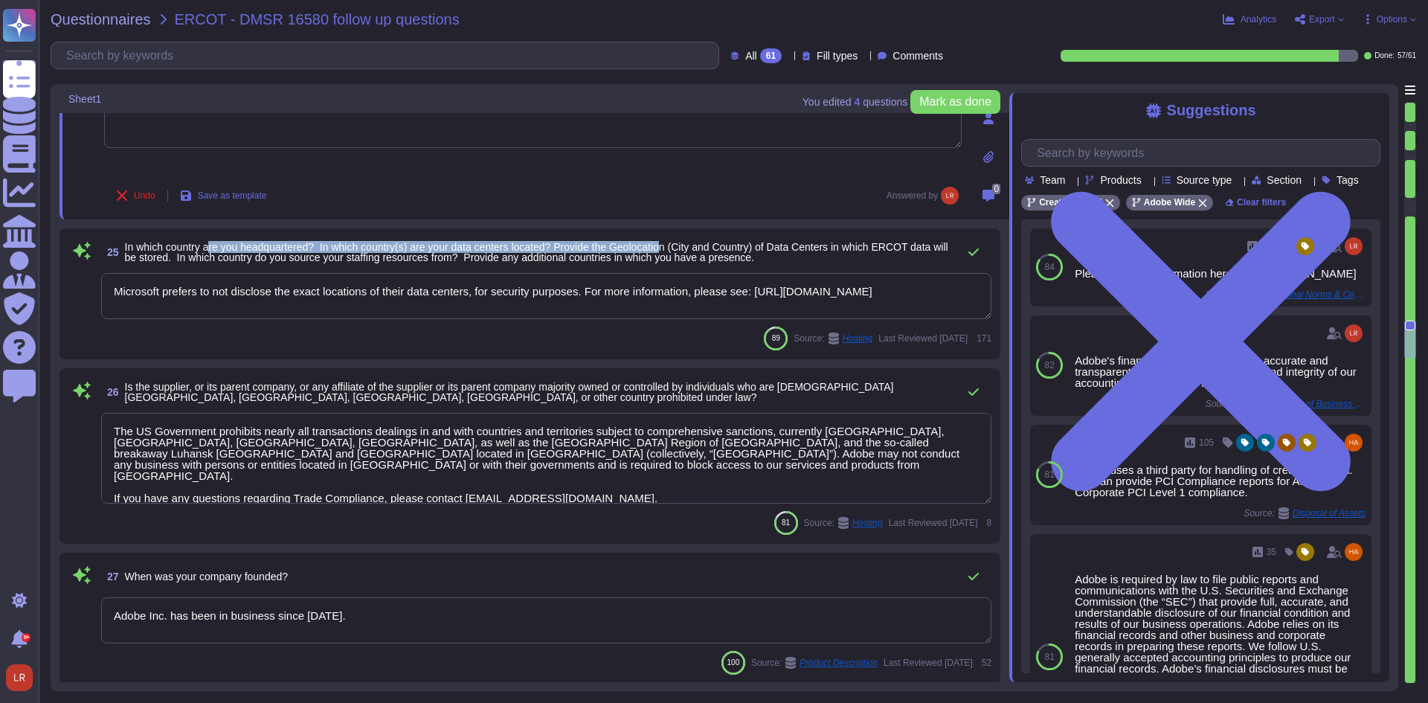
drag, startPoint x: 214, startPoint y: 245, endPoint x: 669, endPoint y: 245, distance: 455.2
click at [669, 245] on span "In which country are you headquartered? In which country(s) are your data cente…" at bounding box center [536, 252] width 823 height 22
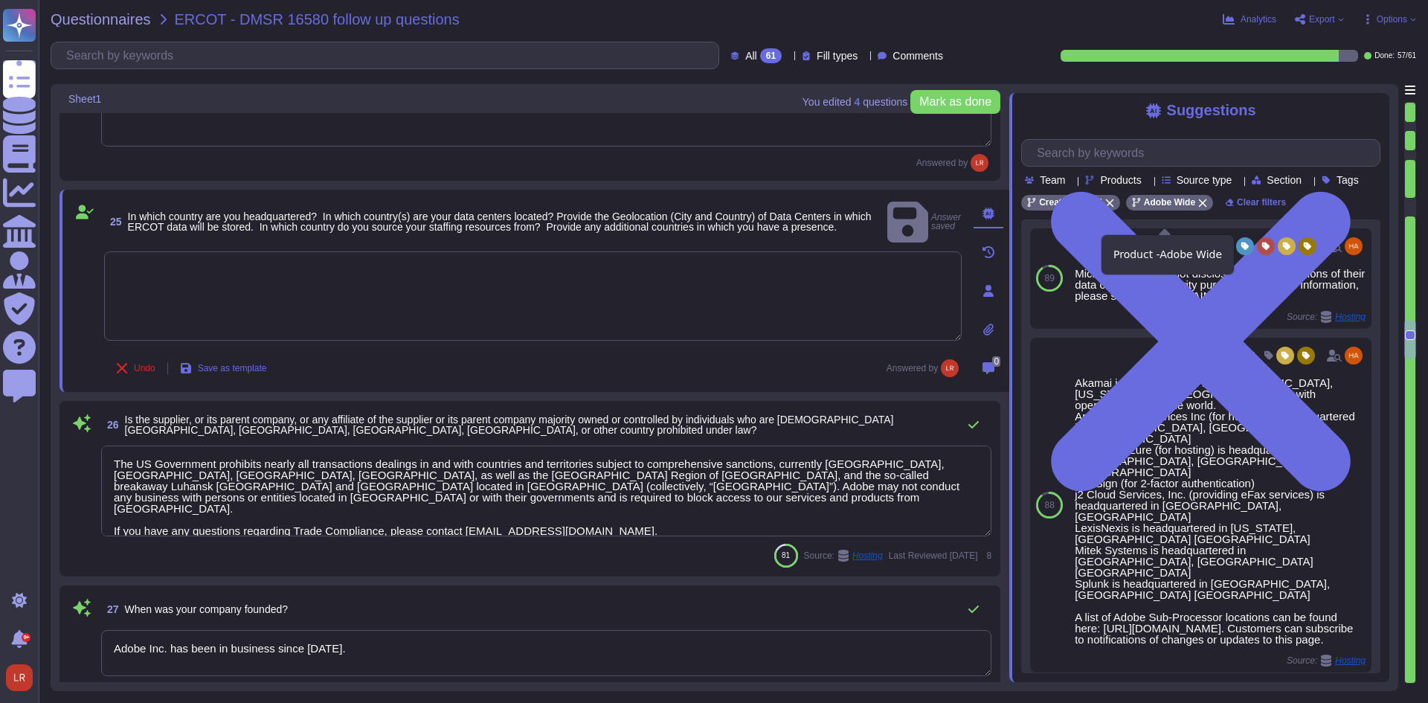
click at [1198, 208] on icon at bounding box center [1202, 203] width 9 height 9
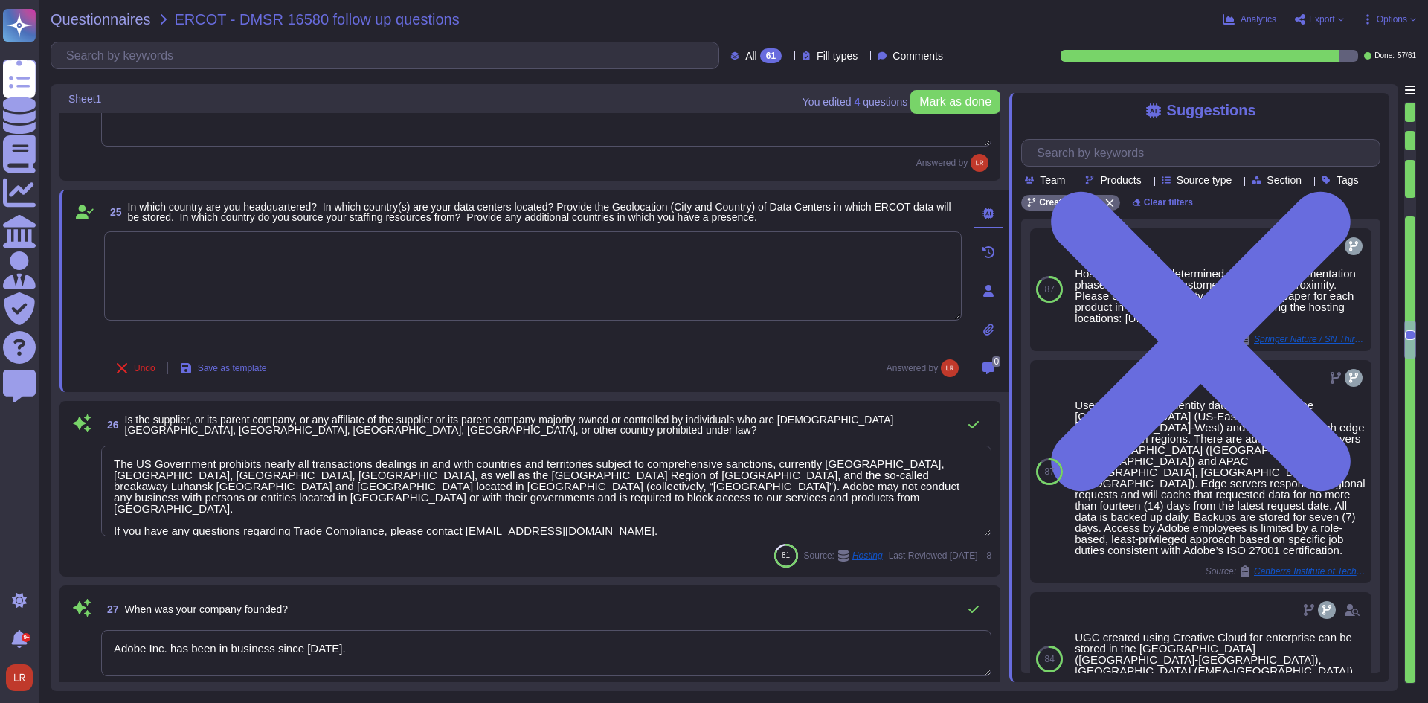
click at [539, 250] on textarea at bounding box center [533, 275] width 858 height 89
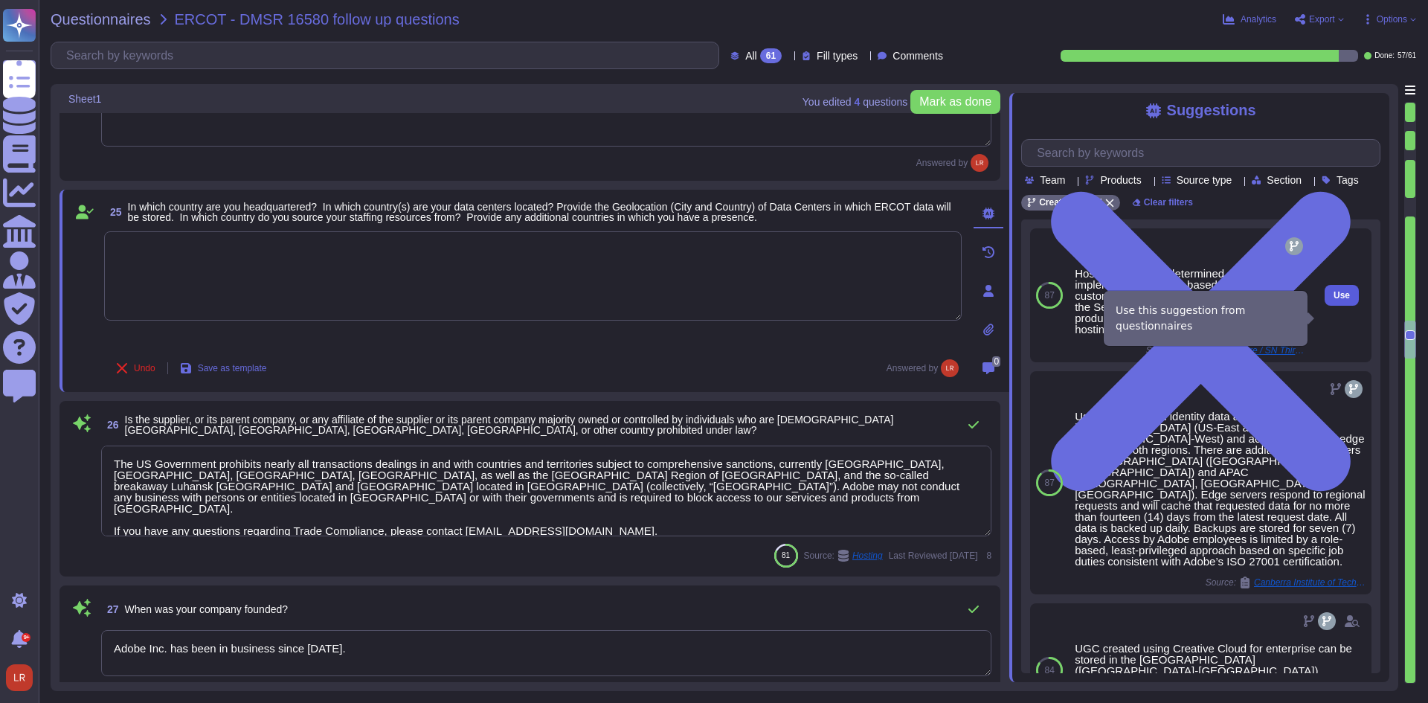
click at [1336, 300] on span "Use" at bounding box center [1342, 295] width 16 height 9
type textarea "Hosting location is determined during the implementation phase based on the cus…"
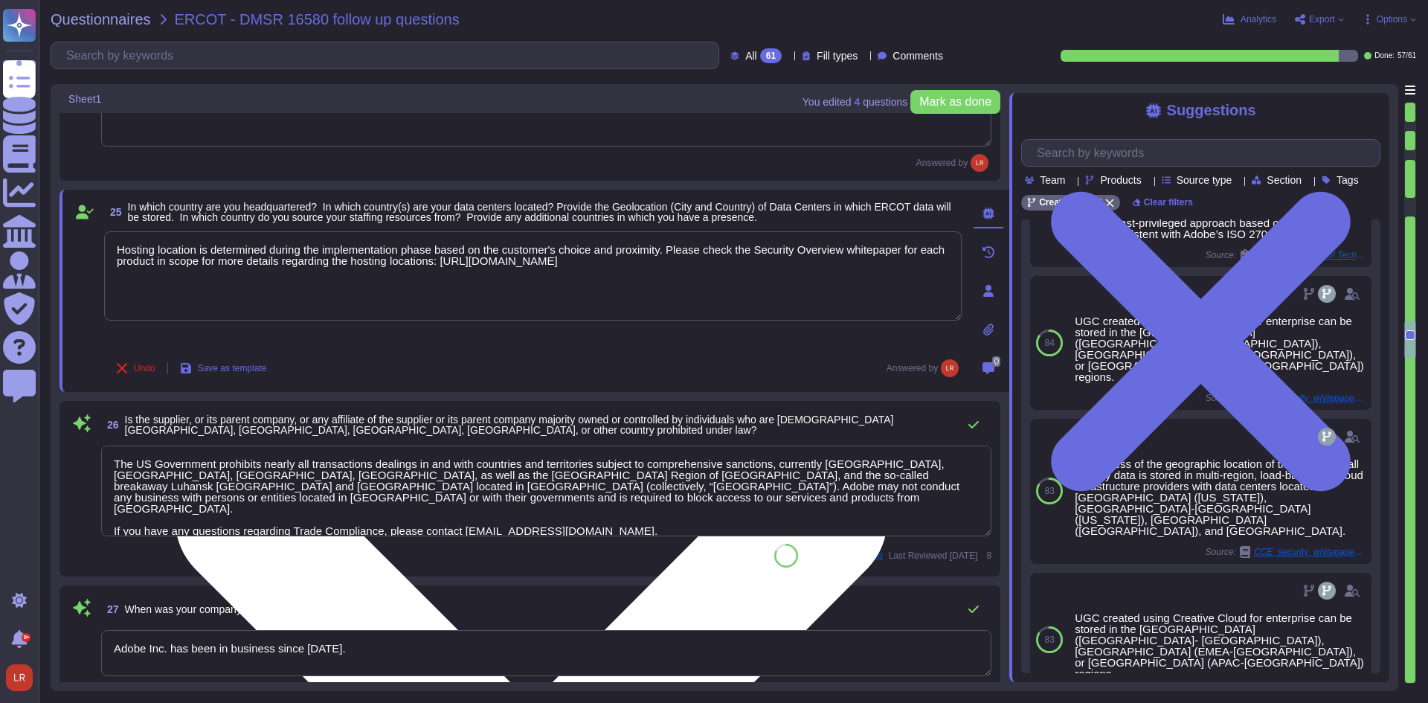
scroll to position [305, 0]
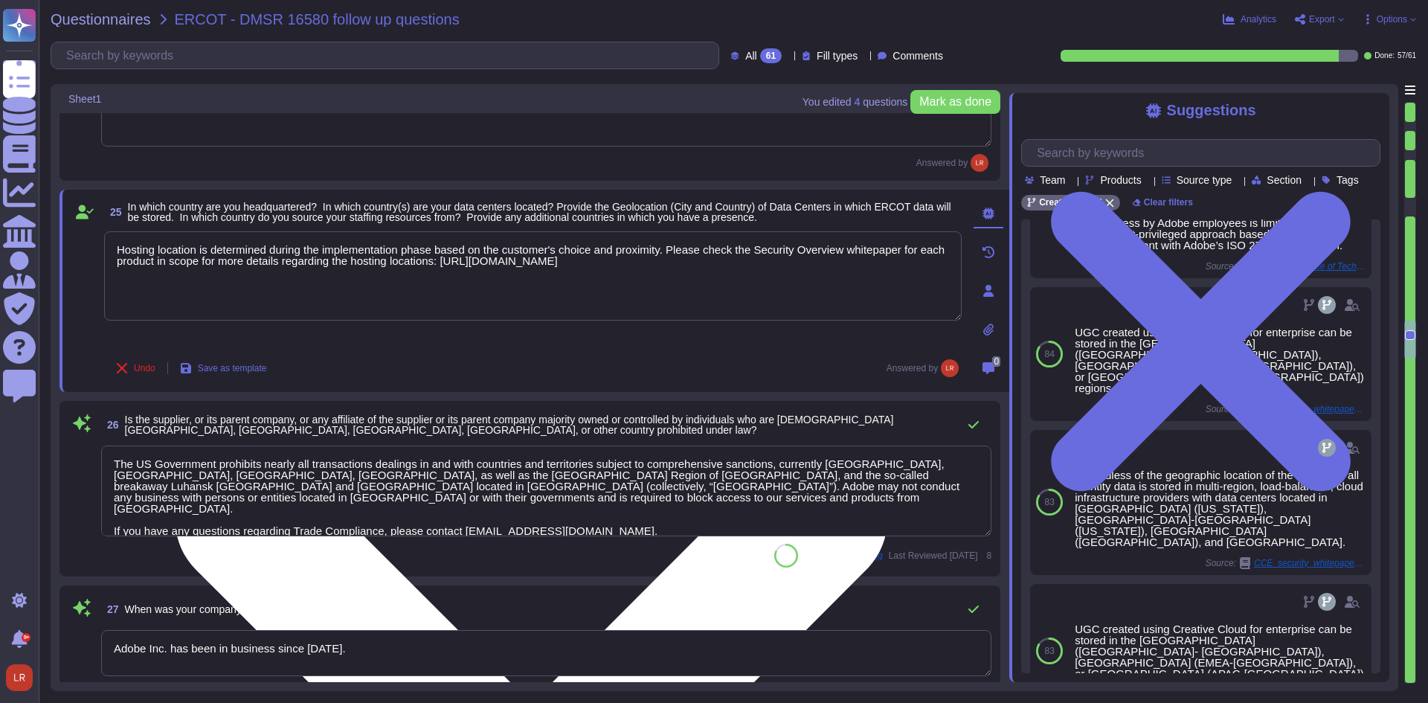
click at [710, 263] on textarea "Hosting location is determined during the implementation phase based on the cus…" at bounding box center [533, 275] width 858 height 89
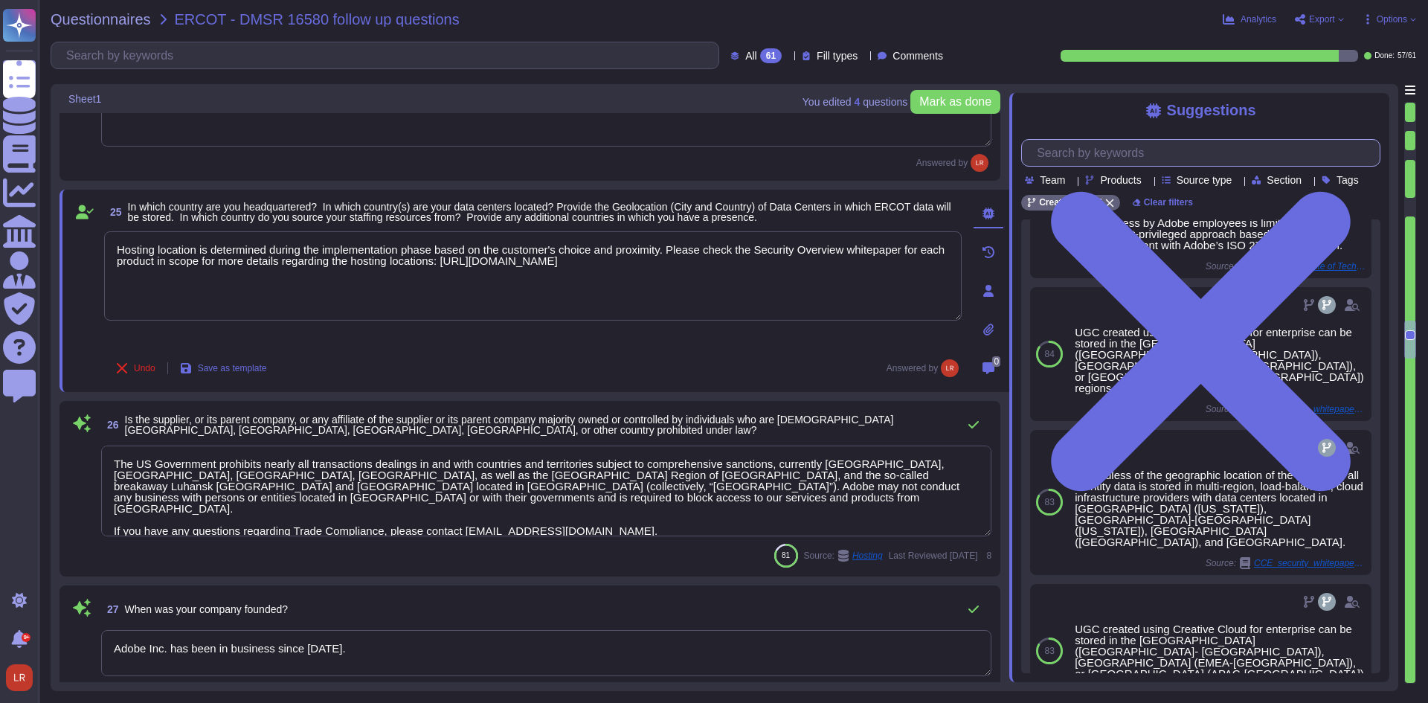
click at [1138, 152] on input "text" at bounding box center [1204, 153] width 350 height 26
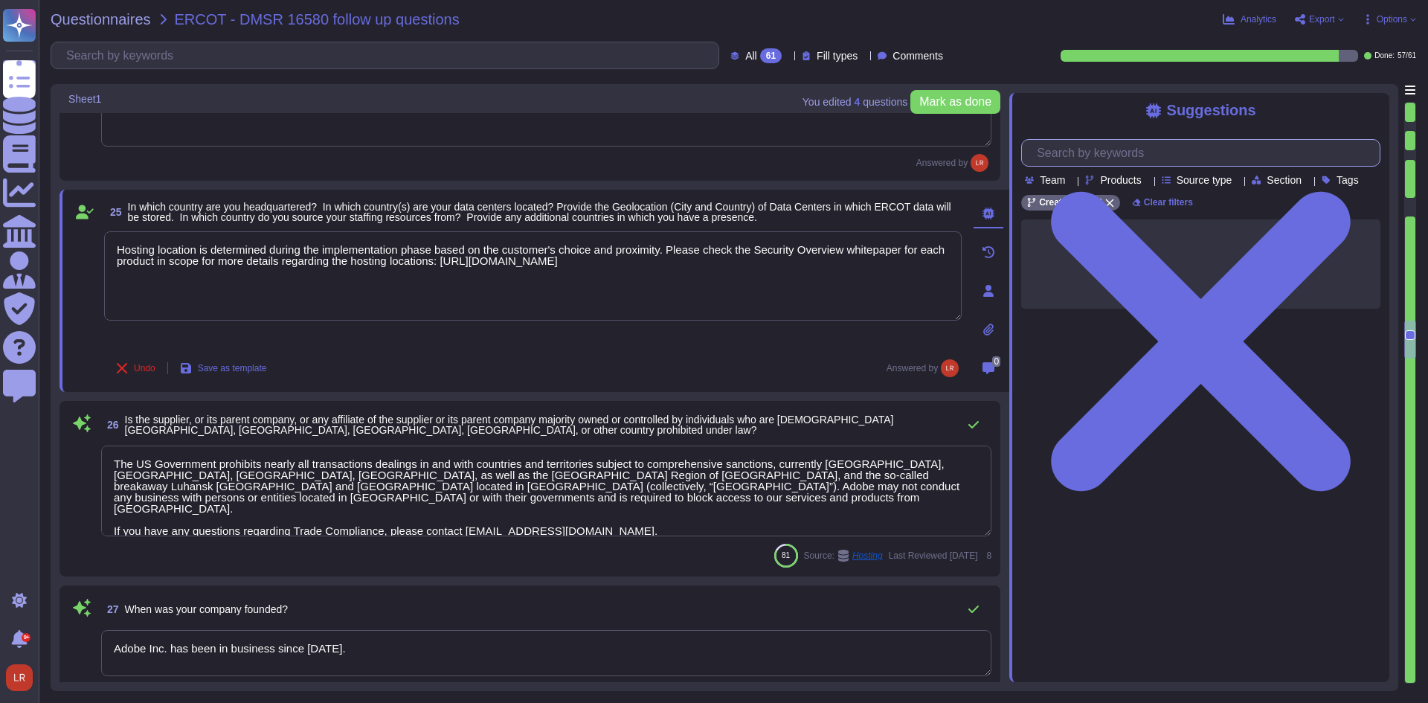
scroll to position [0, 0]
type input "headquart"
click at [1148, 177] on div at bounding box center [1148, 179] width 0 height 11
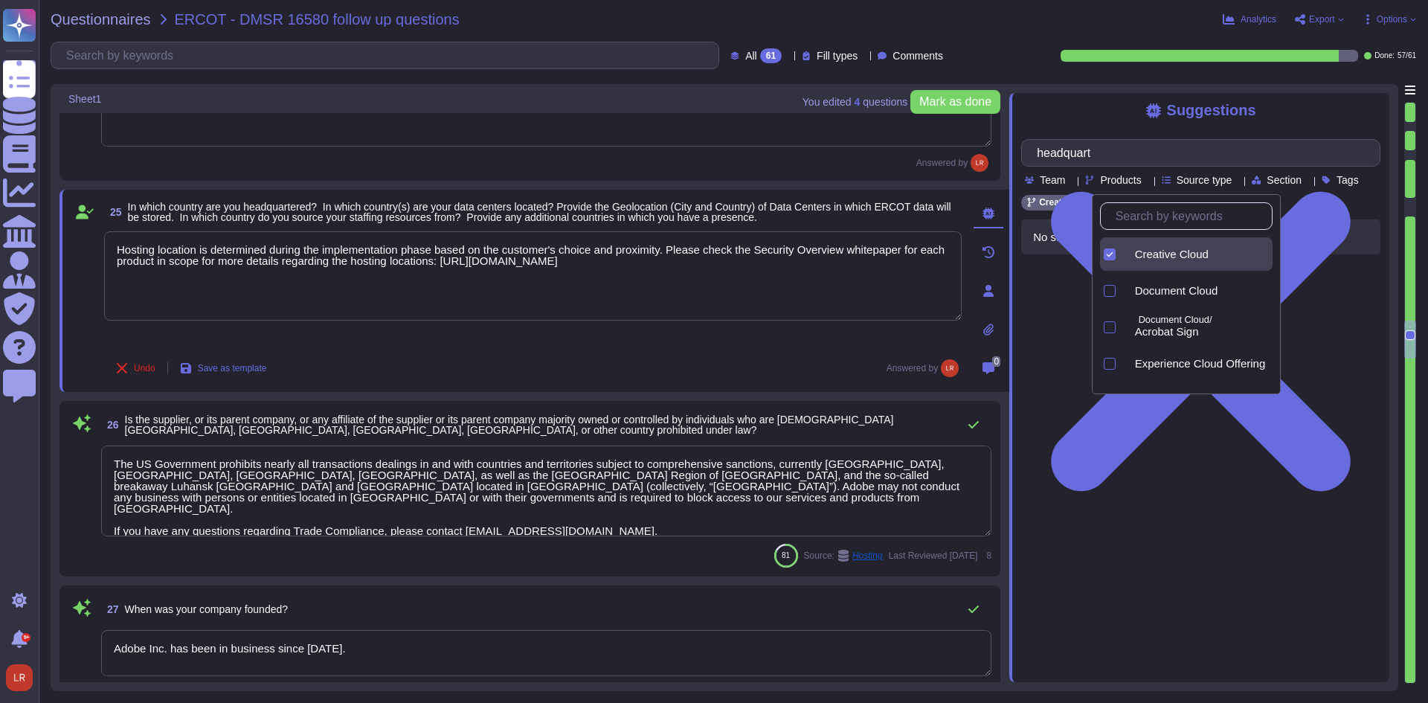
click at [1129, 255] on icon at bounding box center [1316, 445] width 381 height 381
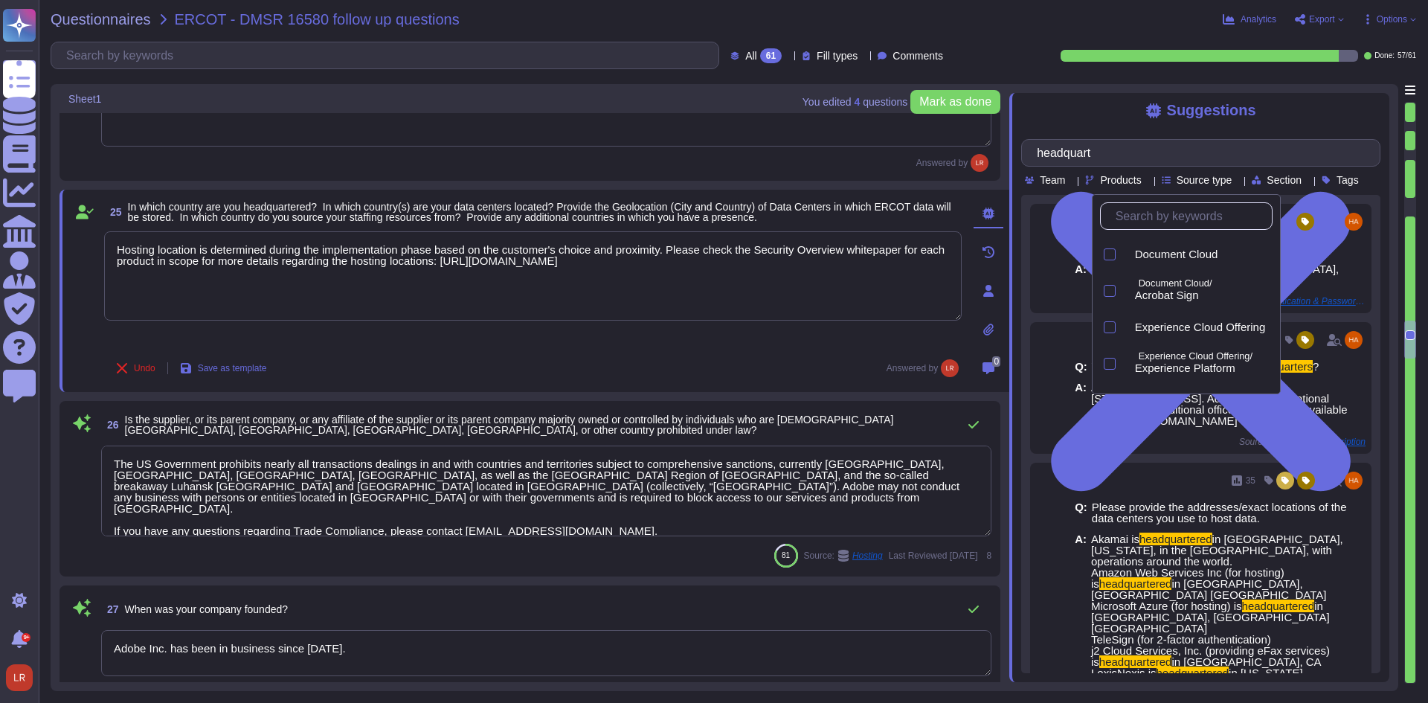
click at [1160, 218] on input "text" at bounding box center [1190, 216] width 164 height 26
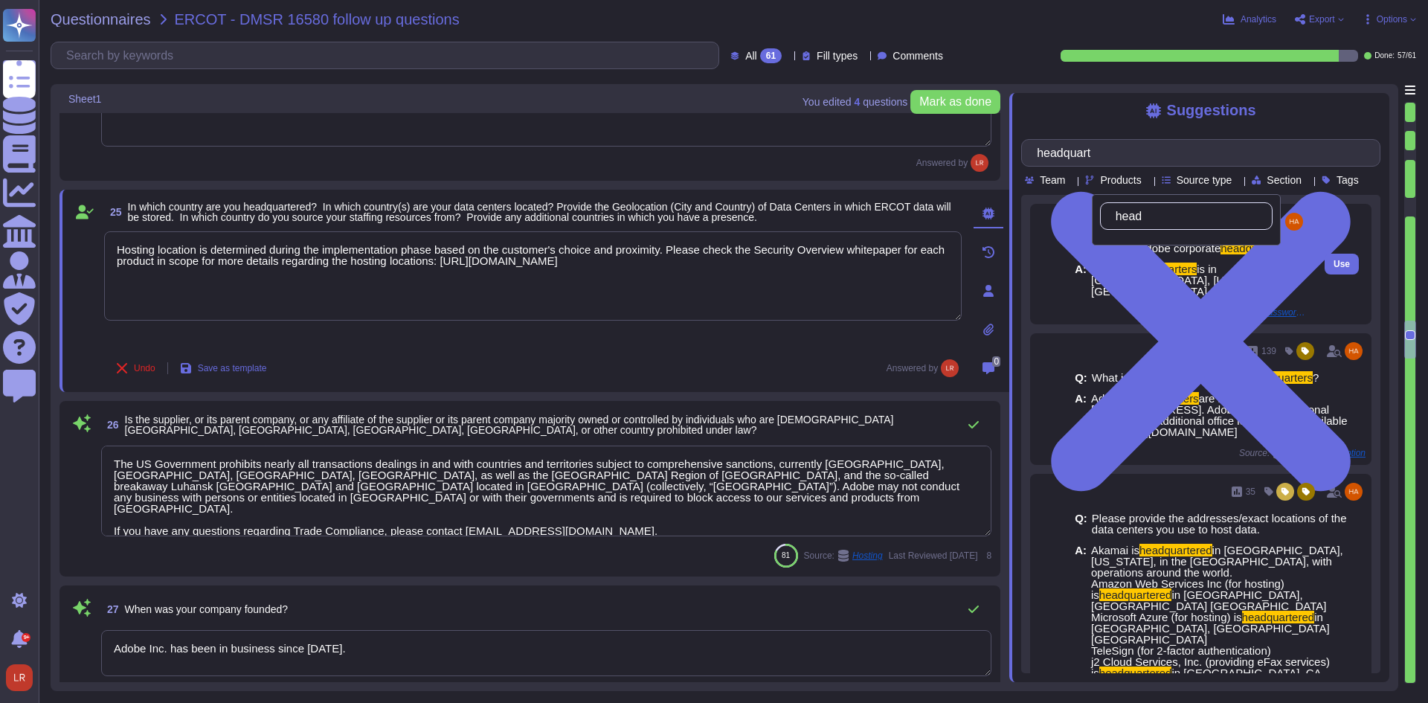
type input "headq"
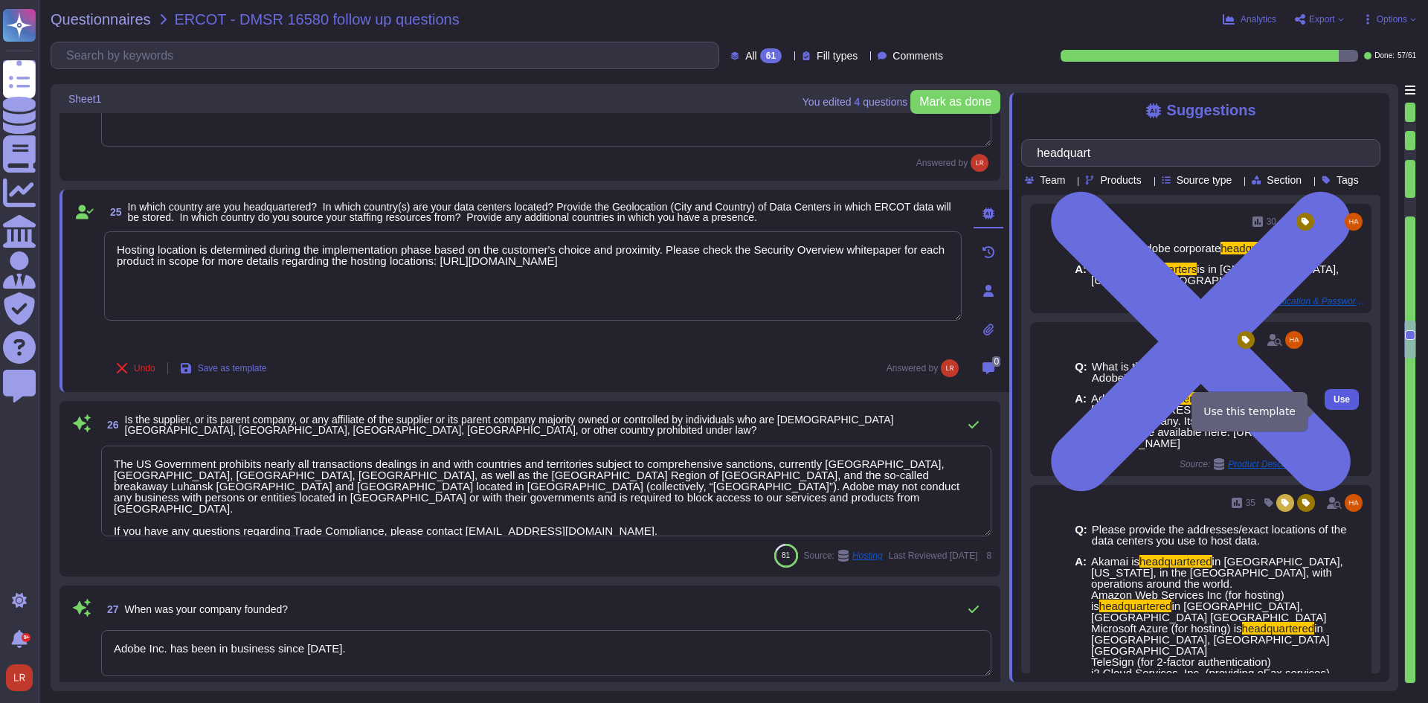
click at [1334, 404] on span "Use" at bounding box center [1342, 399] width 16 height 9
type textarea "Hosting location is determined during the implementation phase based on the cus…"
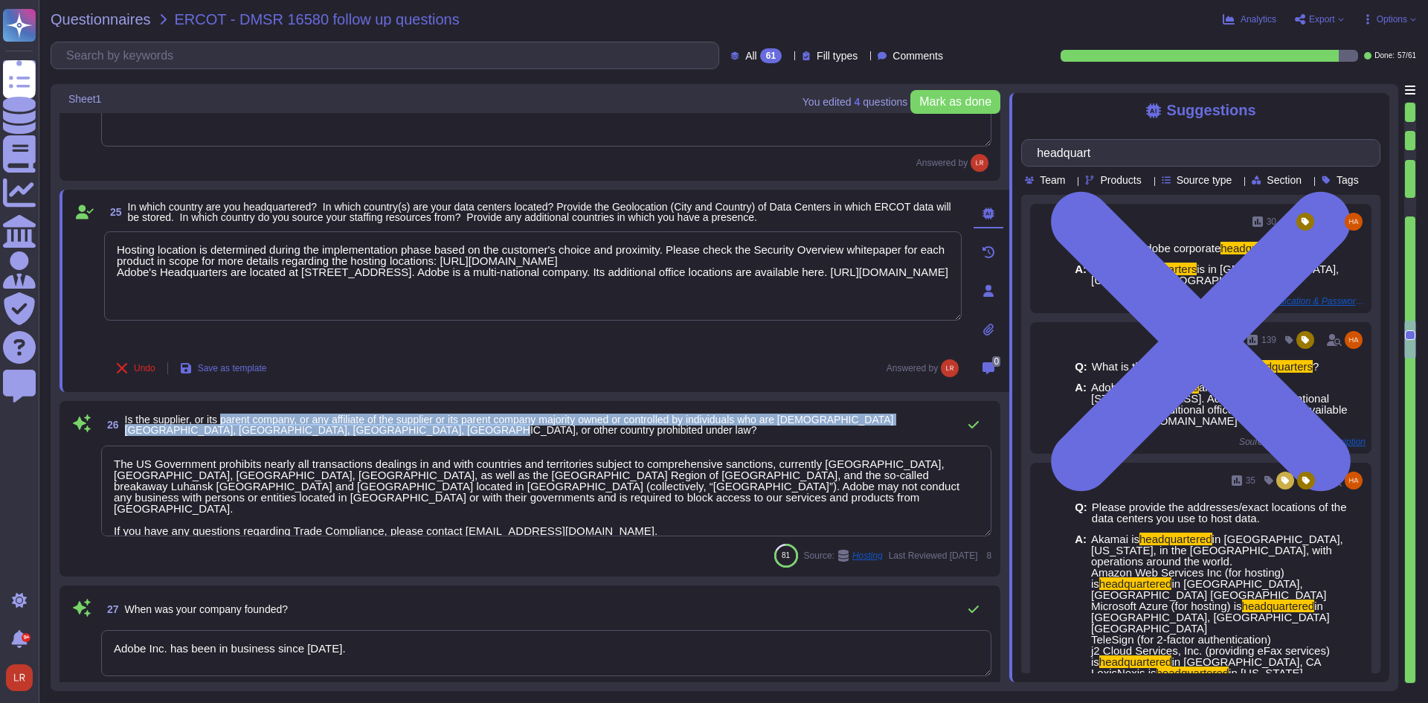
drag, startPoint x: 222, startPoint y: 423, endPoint x: 450, endPoint y: 433, distance: 227.8
click at [450, 433] on span "Is the supplier, or its parent company, or any affiliate of the supplier or its…" at bounding box center [538, 424] width 826 height 21
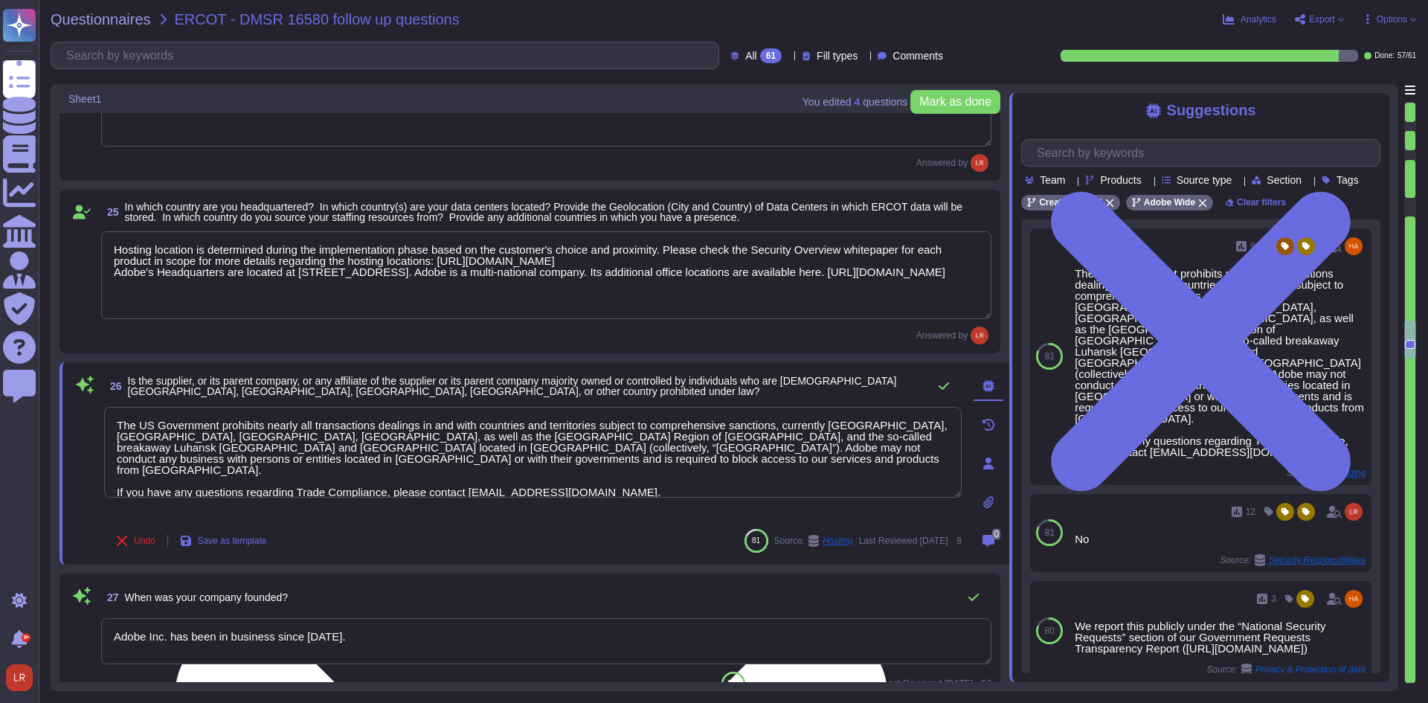
click at [916, 446] on textarea "The US Government prohibits nearly all transactions dealings in and with countr…" at bounding box center [533, 452] width 858 height 91
click at [608, 465] on textarea "The US Government prohibits nearly all transactions dealings in and with countr…" at bounding box center [533, 452] width 858 height 91
drag, startPoint x: 530, startPoint y: 462, endPoint x: -83, endPoint y: 393, distance: 617.6
click at [0, 393] on html "Questionnaires Knowledge Base Documents Analytics CAIQ / SIG Admin Trust Center…" at bounding box center [714, 351] width 1428 height 703
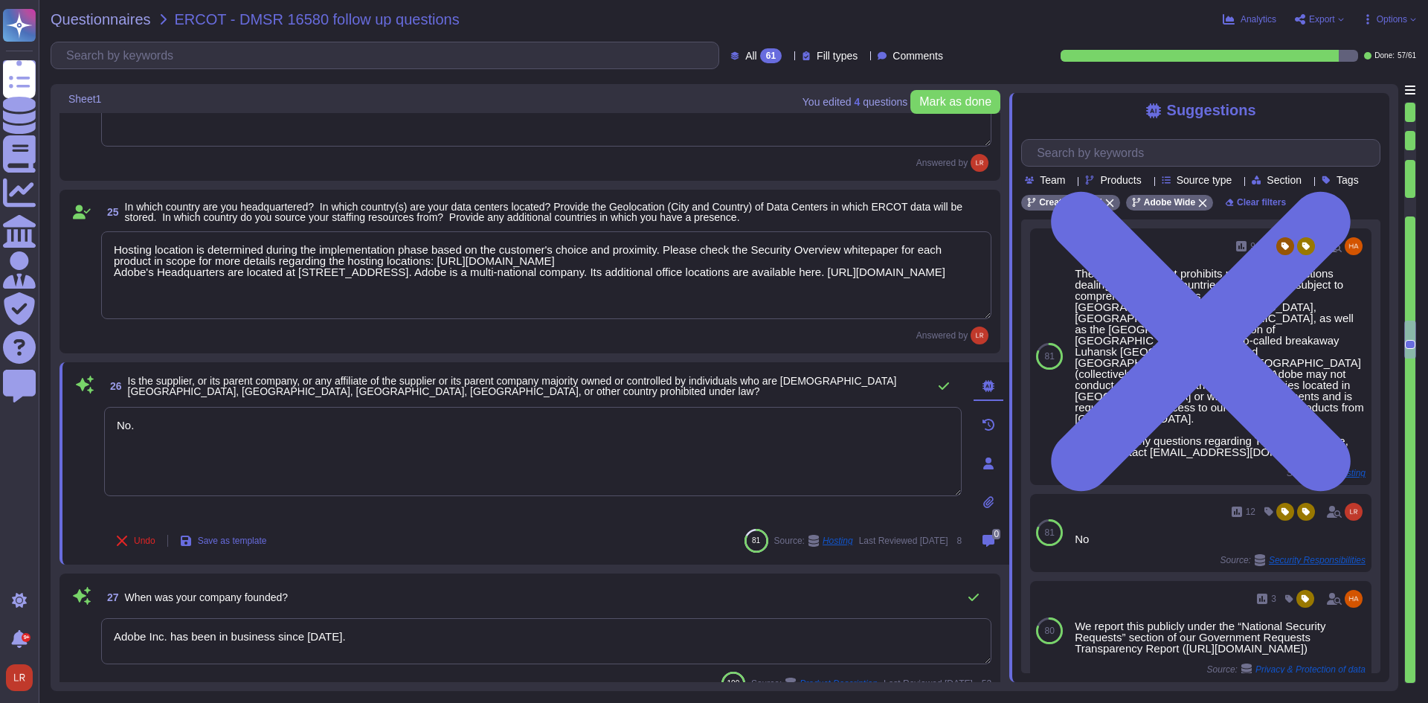
type textarea "No."
click at [539, 388] on span "Is the supplier, or its parent company, or any affiliate of the supplier or its…" at bounding box center [524, 386] width 793 height 21
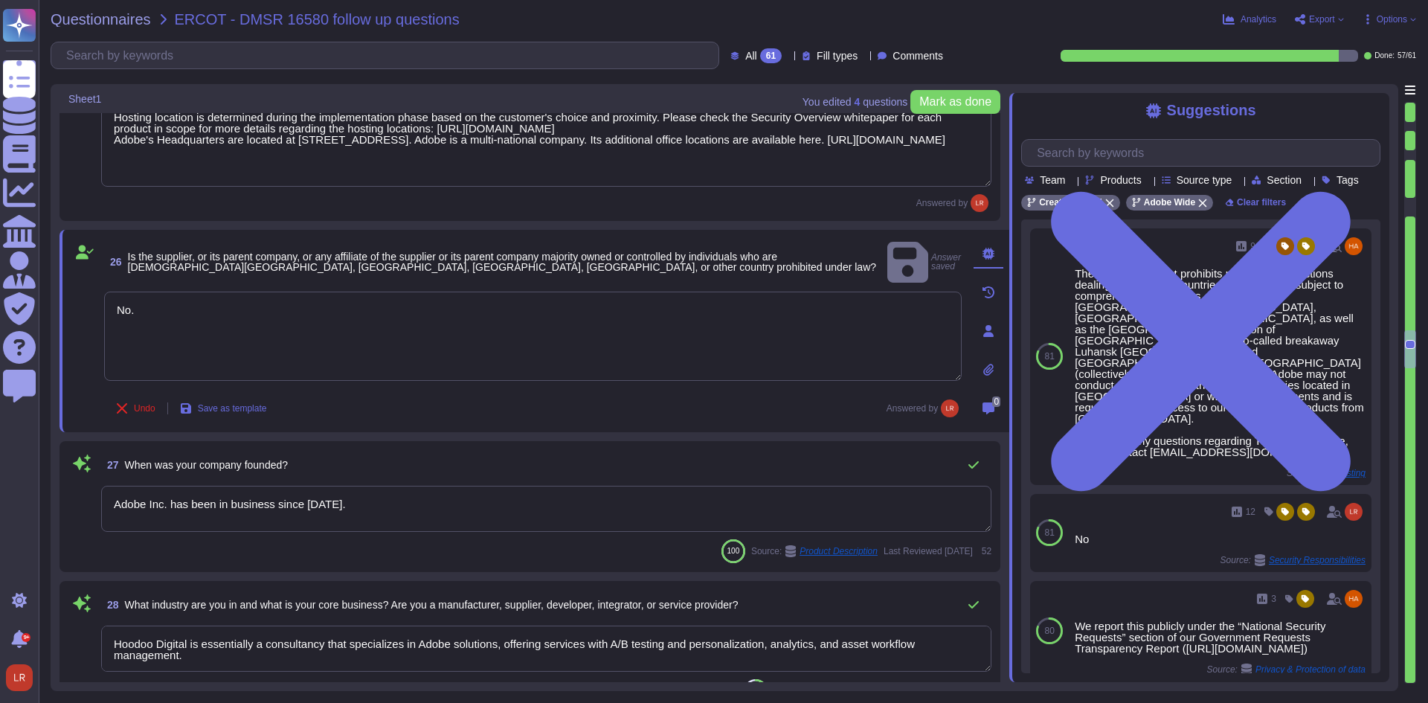
type textarea "Adobe documents devices in accordance with its Information Systems Asset Invent…"
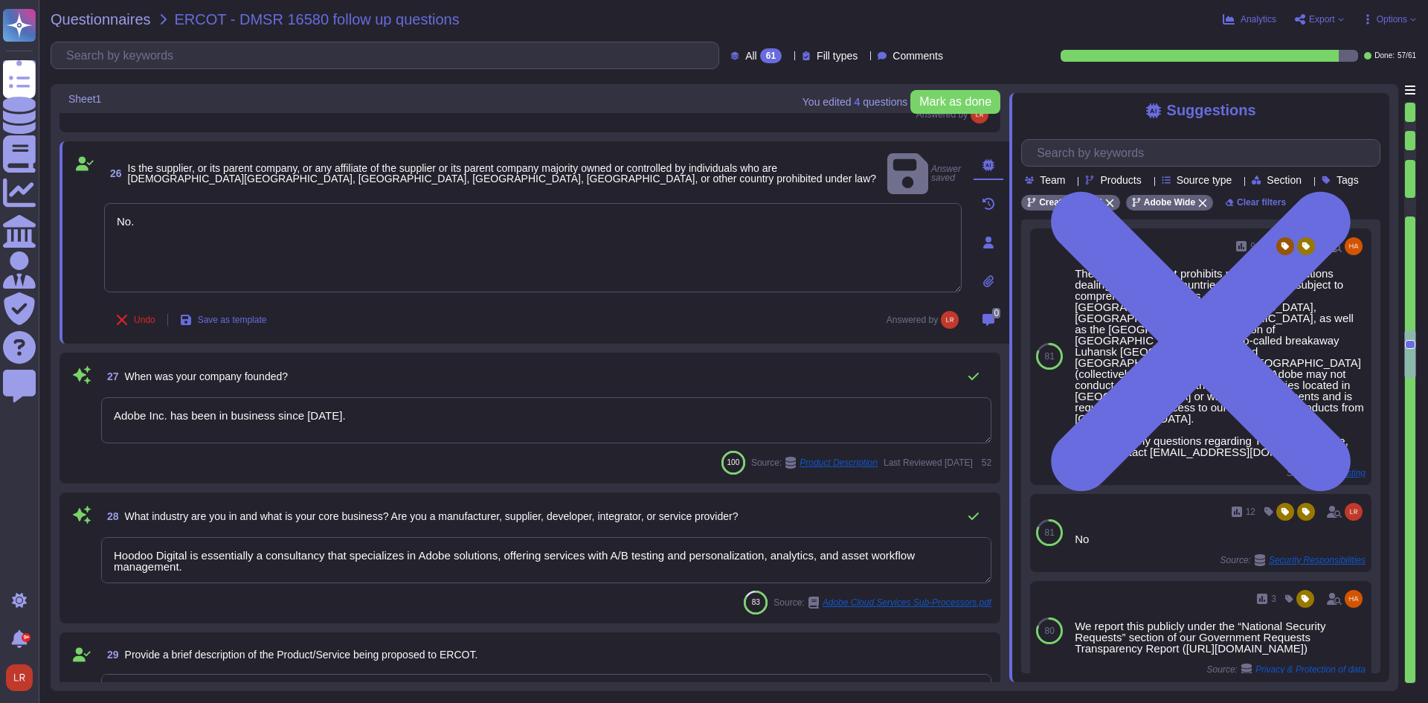
type textarea "Lor Ipsum Dolorsi Ametconse (ADI) el s doeiusmod temporinci utlaboree, dolorema…"
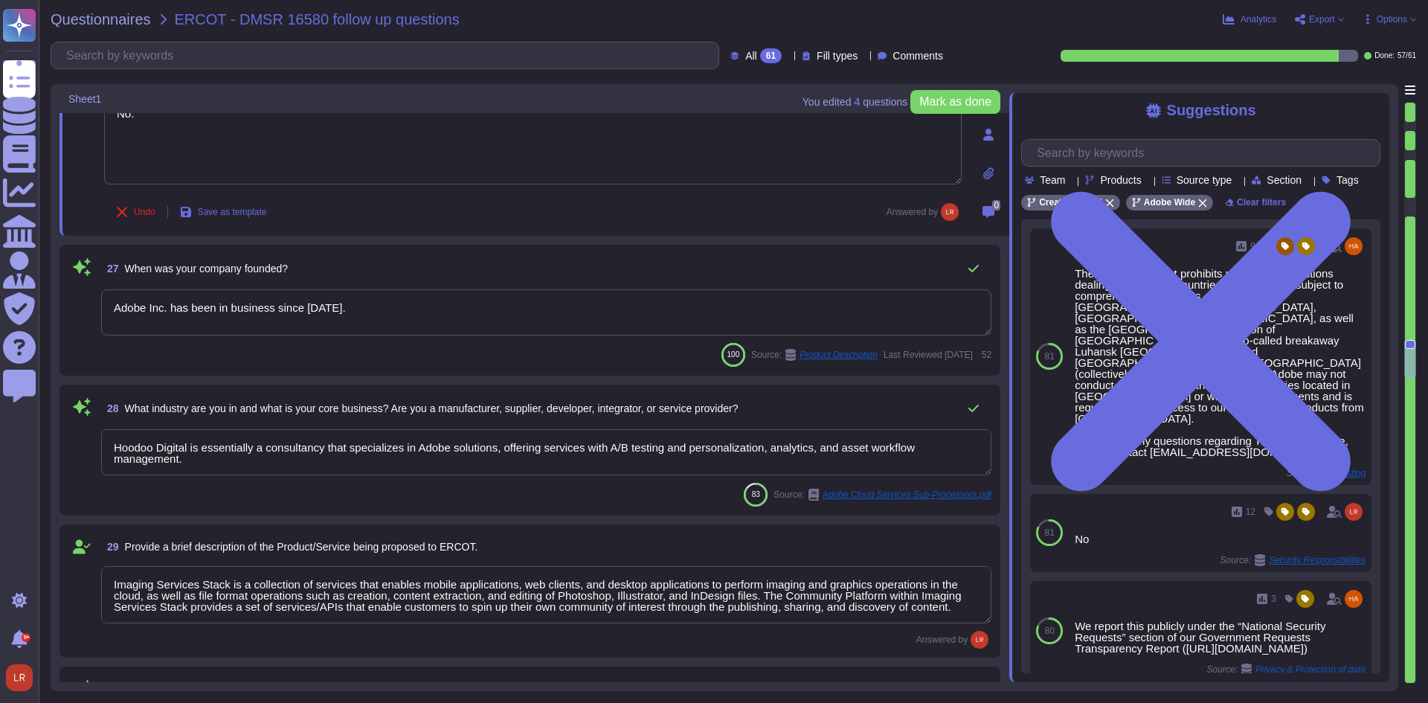
scroll to position [4215, 0]
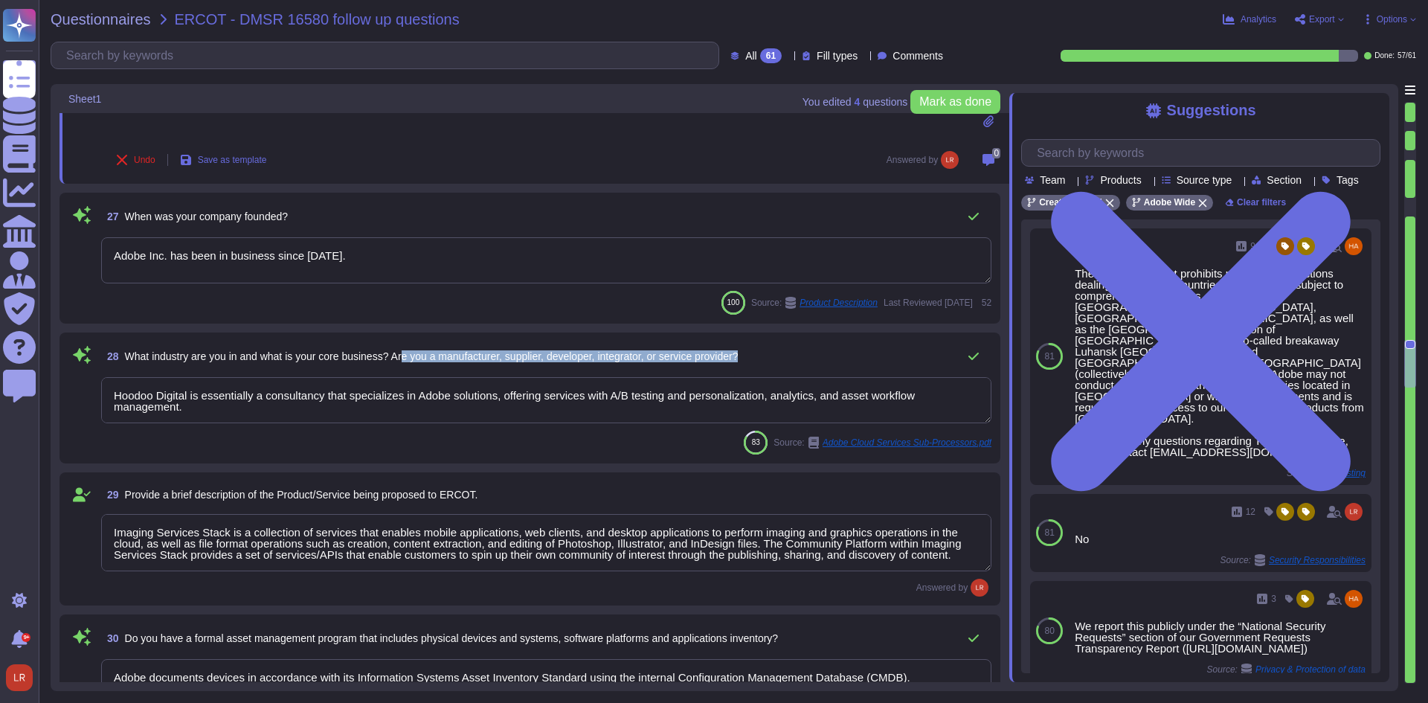
drag, startPoint x: 408, startPoint y: 356, endPoint x: 762, endPoint y: 364, distance: 354.2
click at [762, 364] on div "28 What industry are you in and what is your core business? Are you a manufactu…" at bounding box center [546, 356] width 890 height 30
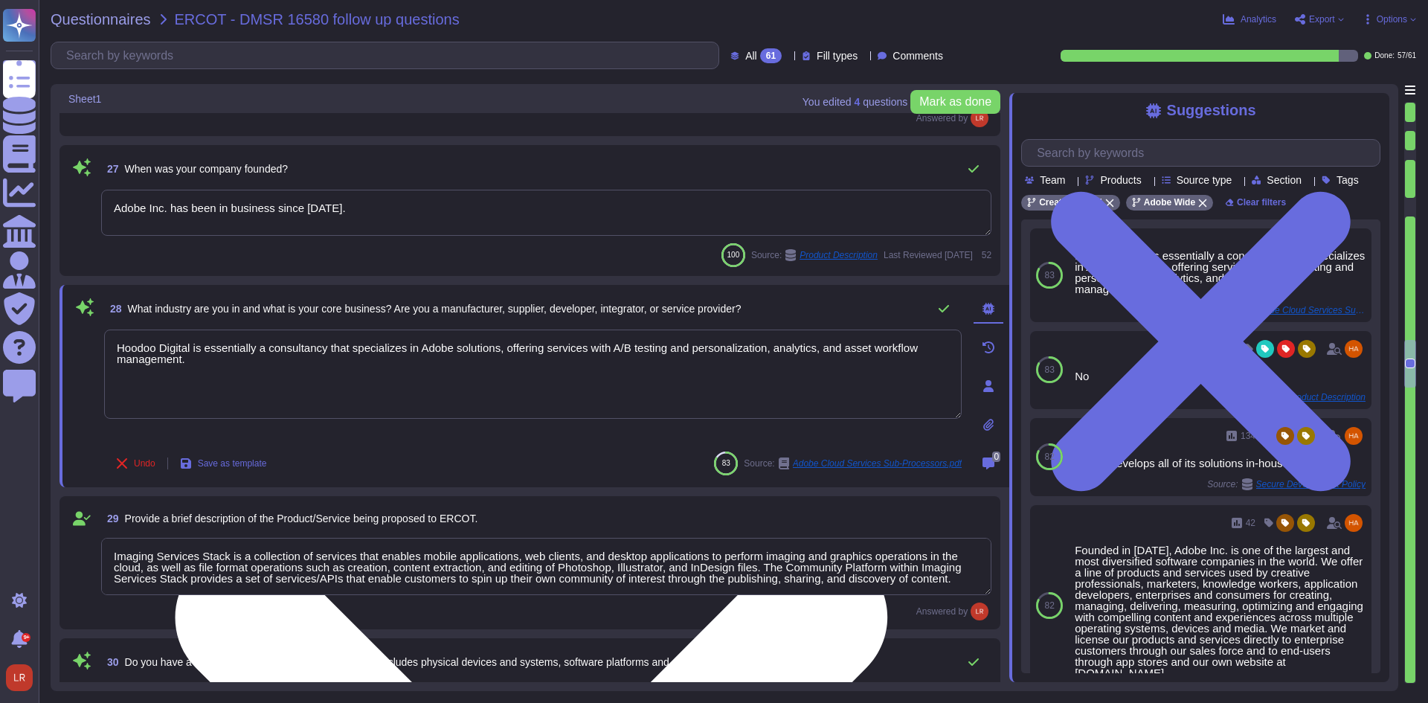
click at [288, 373] on textarea "Hoodoo Digital is essentially a consultancy that specializes in Adobe solutions…" at bounding box center [533, 374] width 858 height 89
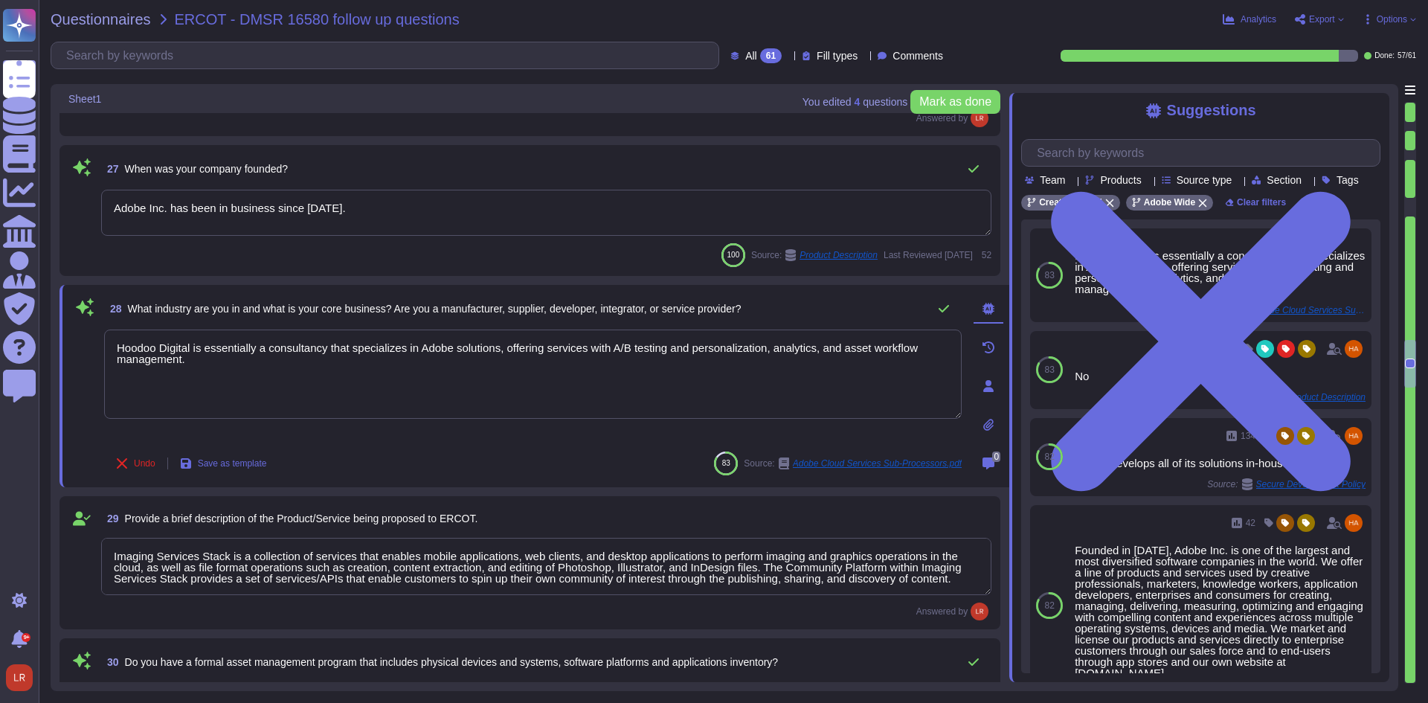
drag, startPoint x: 245, startPoint y: 367, endPoint x: 49, endPoint y: 329, distance: 199.4
click at [49, 330] on div "Questionnaires ERCOT - DMSR 16580 follow up questions Analytics Export Options …" at bounding box center [734, 351] width 1390 height 703
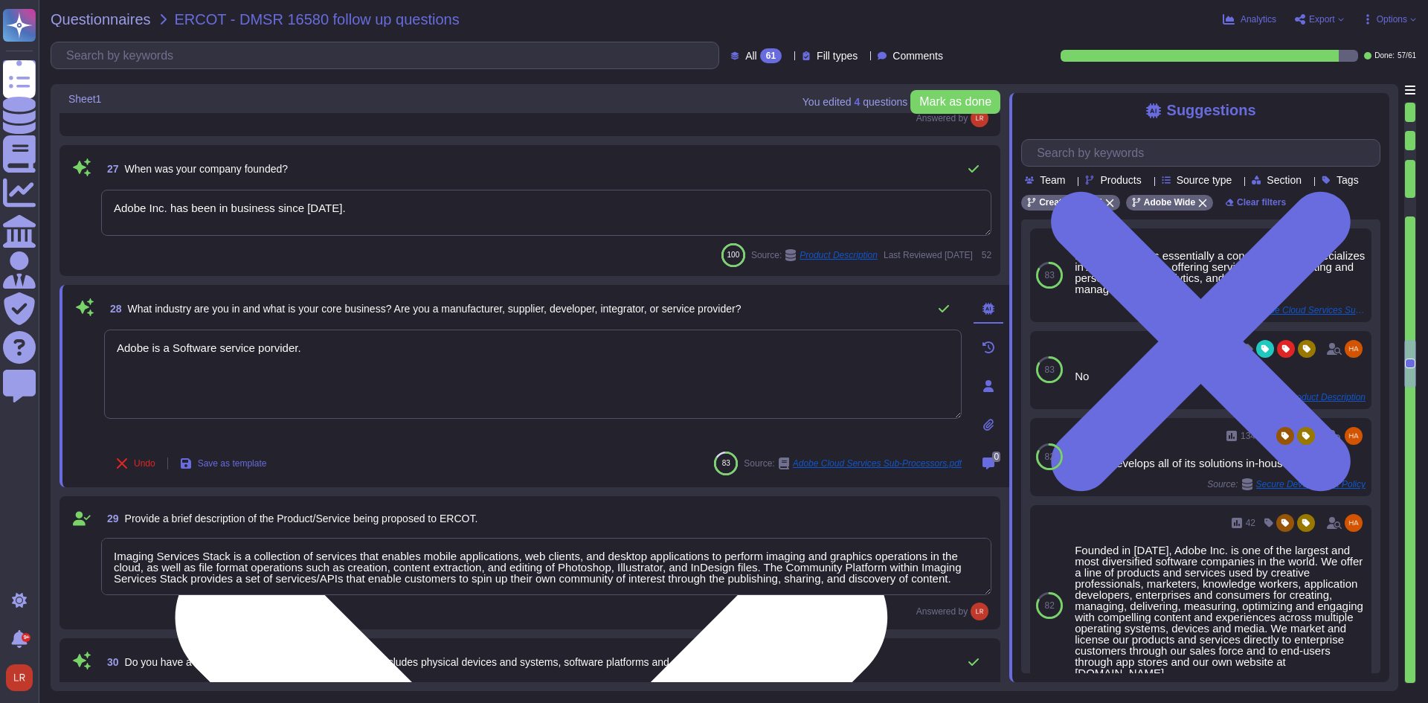
click at [178, 346] on textarea "Adobe is a Software service provider." at bounding box center [533, 374] width 858 height 89
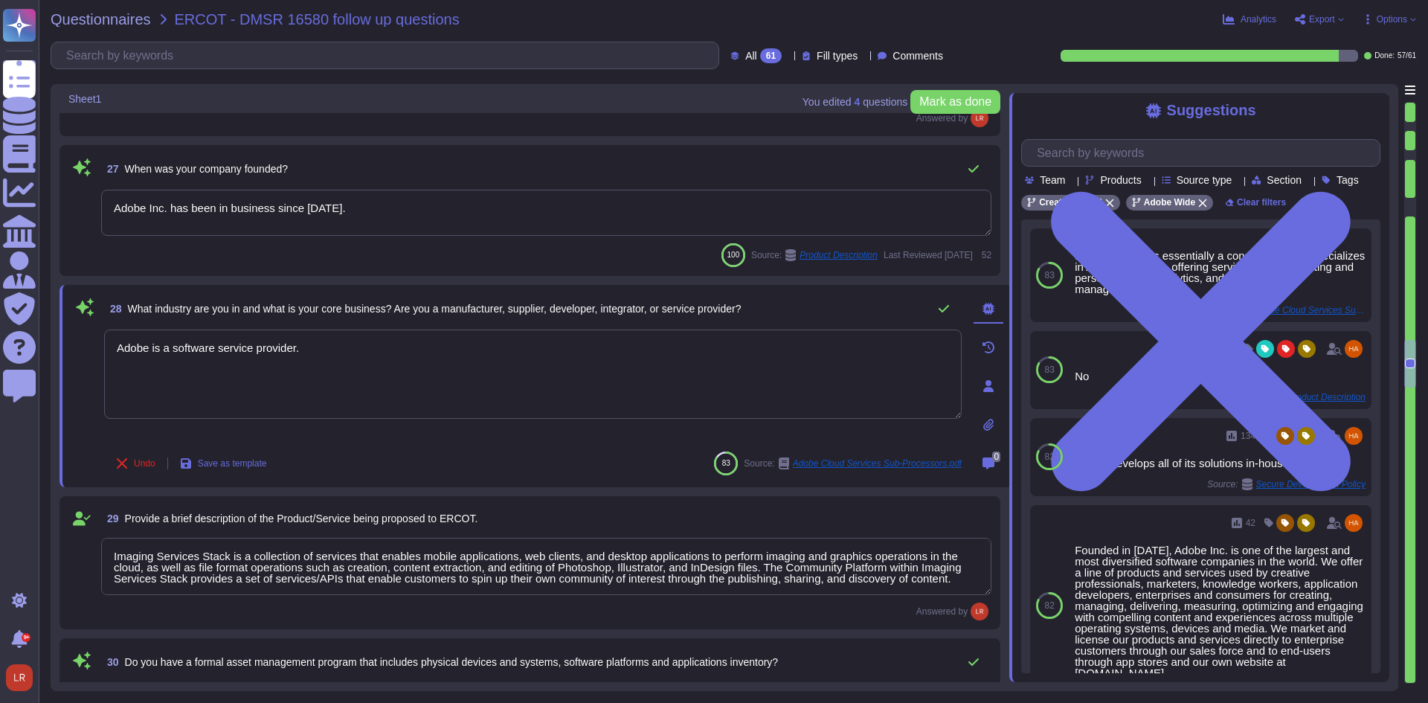
click at [469, 469] on div "Undo Save as template 83 Source: Adobe Cloud Services Sub-Processors.pdf" at bounding box center [533, 464] width 858 height 30
type textarea "Adobe is a software service provider."
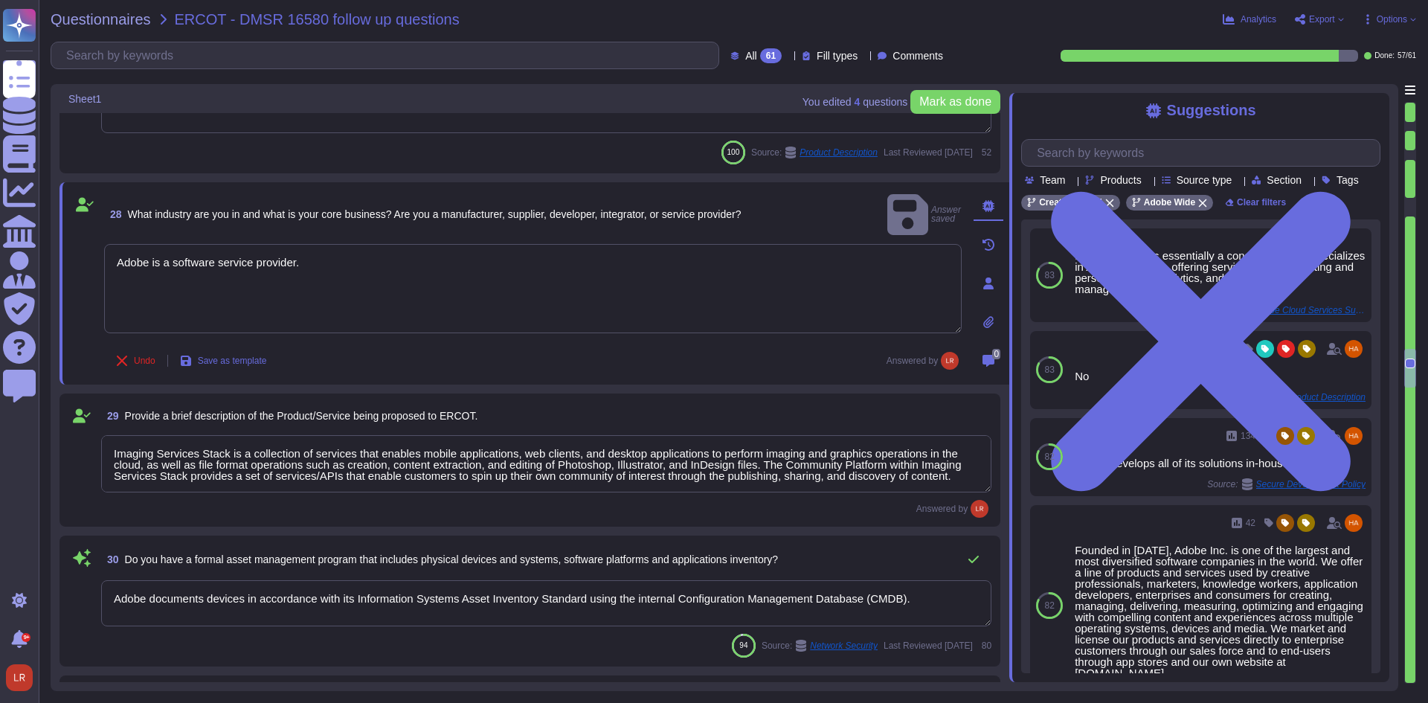
type textarea "Lor Ipsum Dolorsi Ametconse (ADI) el s doeiusmod temporinci utlaboree, dolorema…"
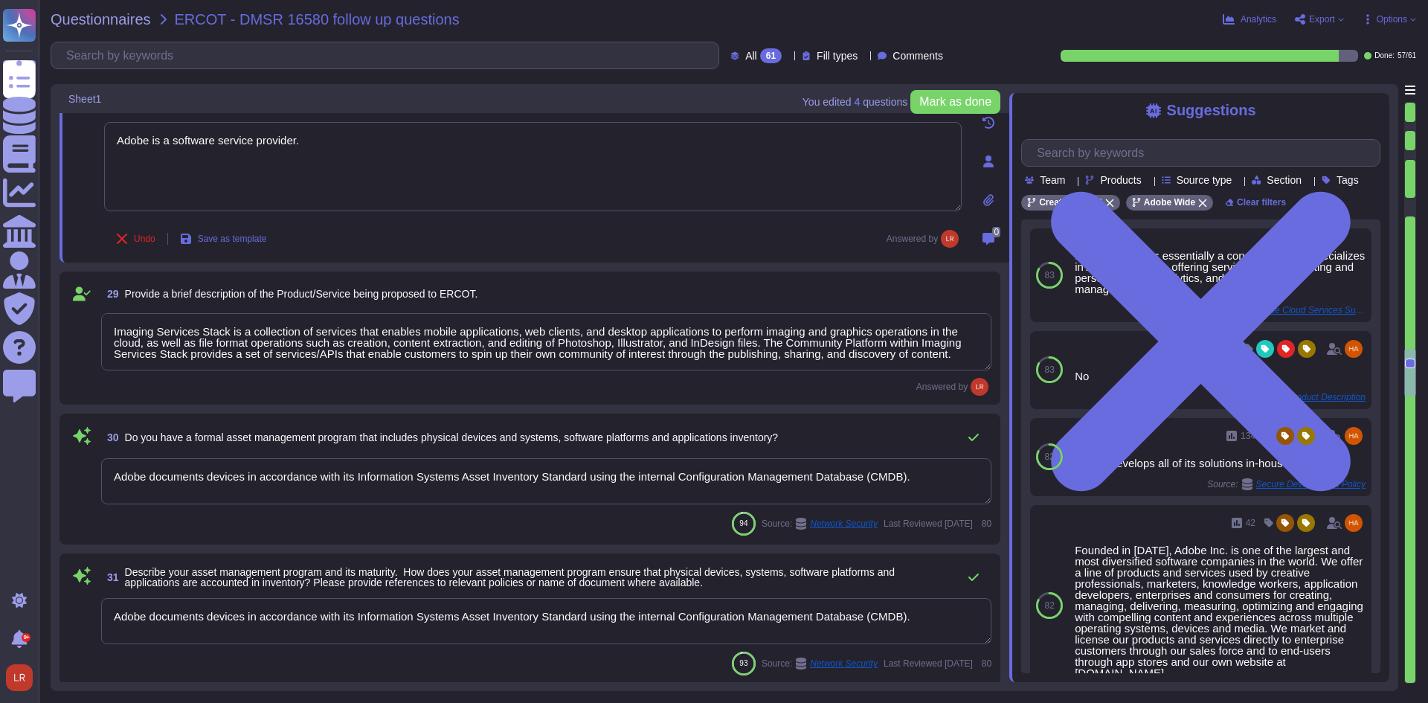
scroll to position [4463, 0]
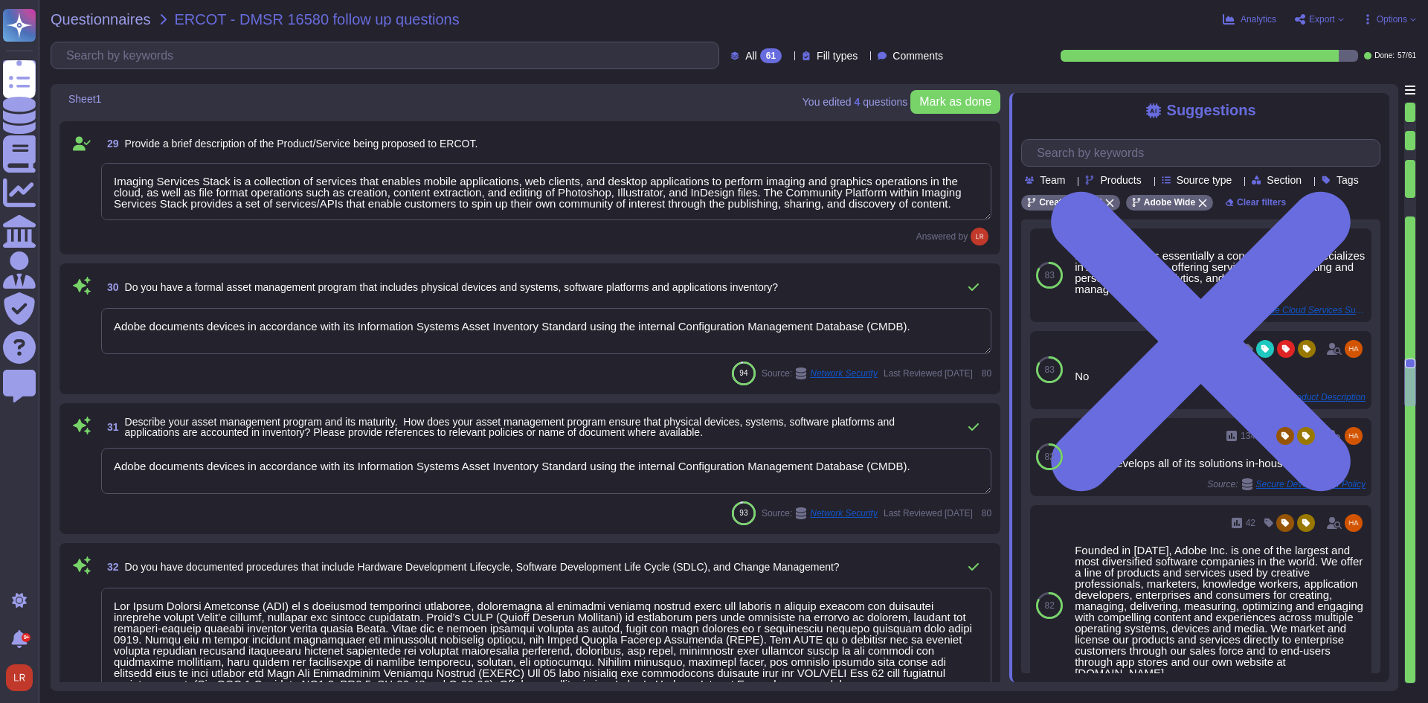
type textarea "Adobe software development and support takes place around the world, including:…"
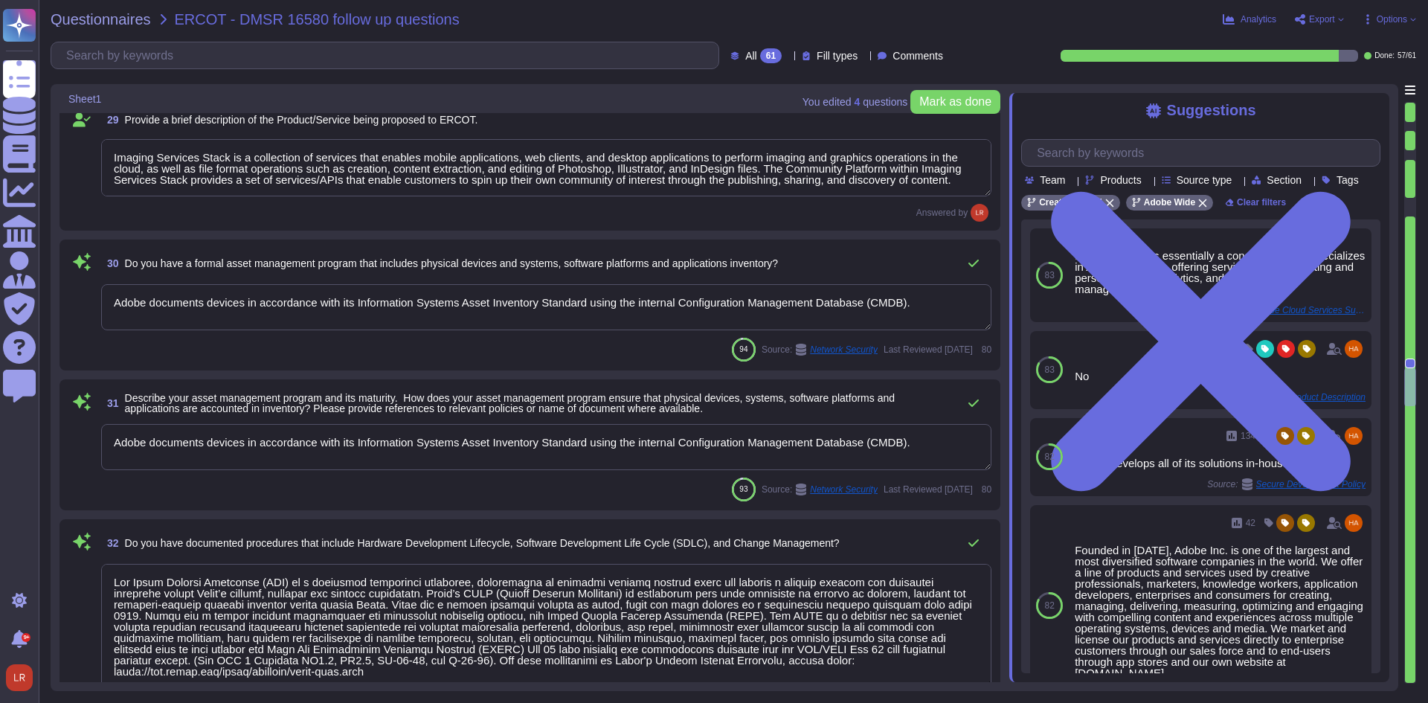
type textarea "Adobe software development and support takes place around the world, including:…"
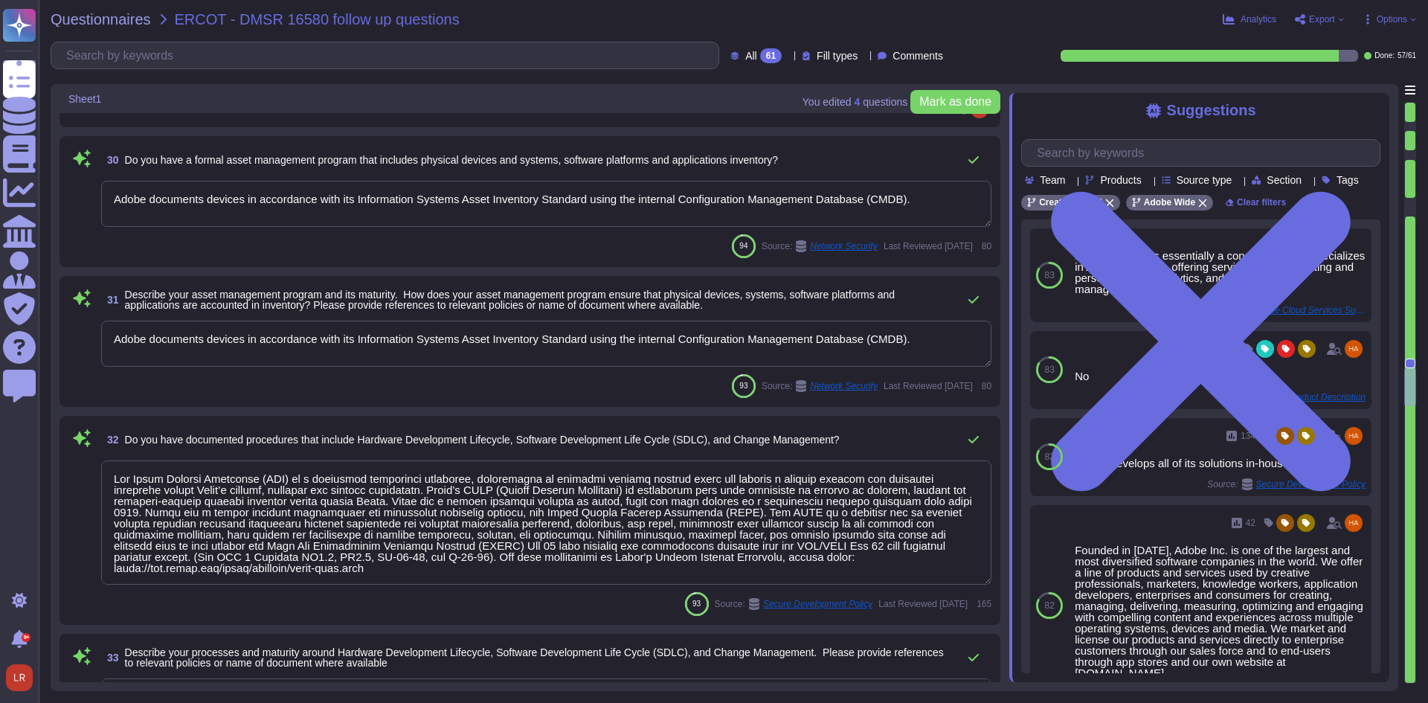
scroll to position [4711, 0]
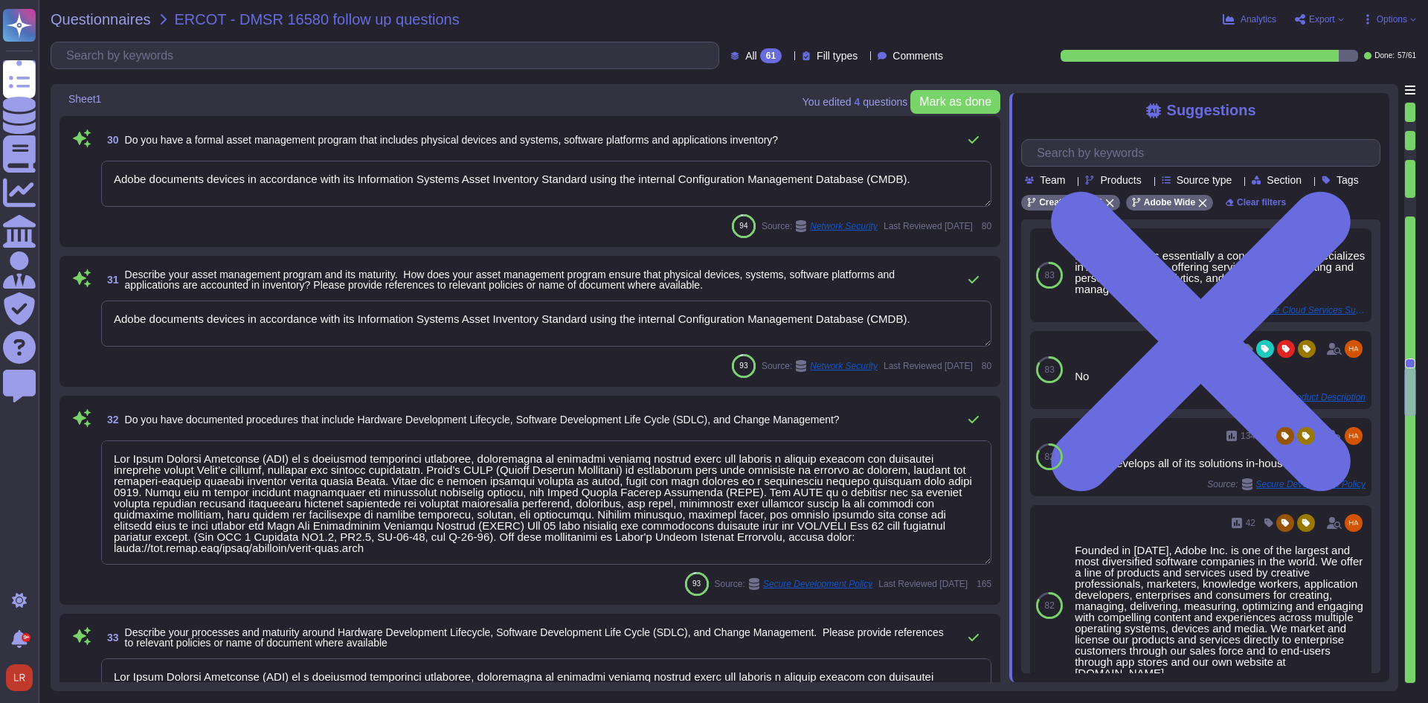
click at [569, 356] on div "93 Source: Network Security Last Reviewed [DATE] 80" at bounding box center [546, 366] width 890 height 24
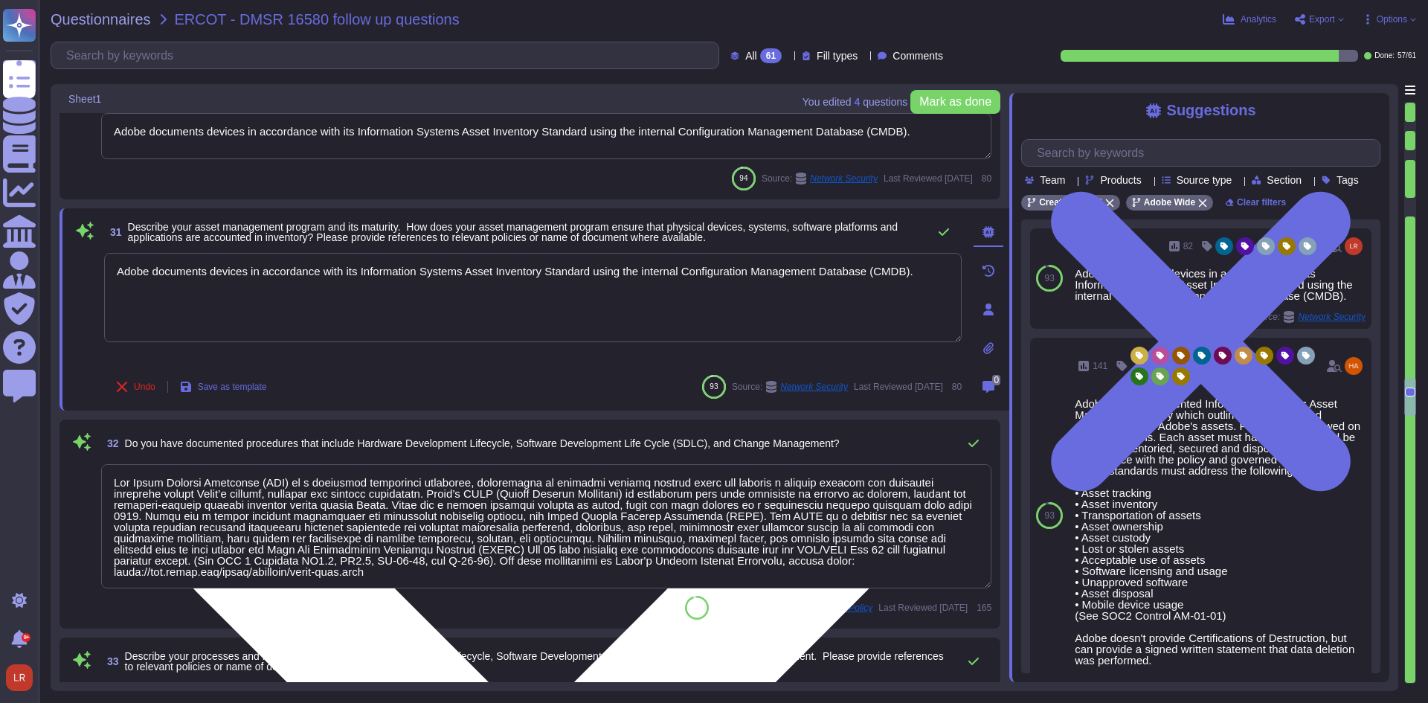
click at [922, 273] on textarea "Adobe documents devices in accordance with its Information Systems Asset Invent…" at bounding box center [533, 297] width 858 height 89
click at [123, 277] on textarea "Adobe documents devices in accordance with its Information Systems Asset Invent…" at bounding box center [533, 297] width 858 height 89
drag, startPoint x: 518, startPoint y: 379, endPoint x: 518, endPoint y: 363, distance: 15.6
click at [518, 376] on div "Undo Save as template 93 Source: Network Security Last Reviewed [DATE] 80" at bounding box center [533, 387] width 858 height 30
type textarea "Adobe documents devices in accordance with its Information Systems Asset Invent…"
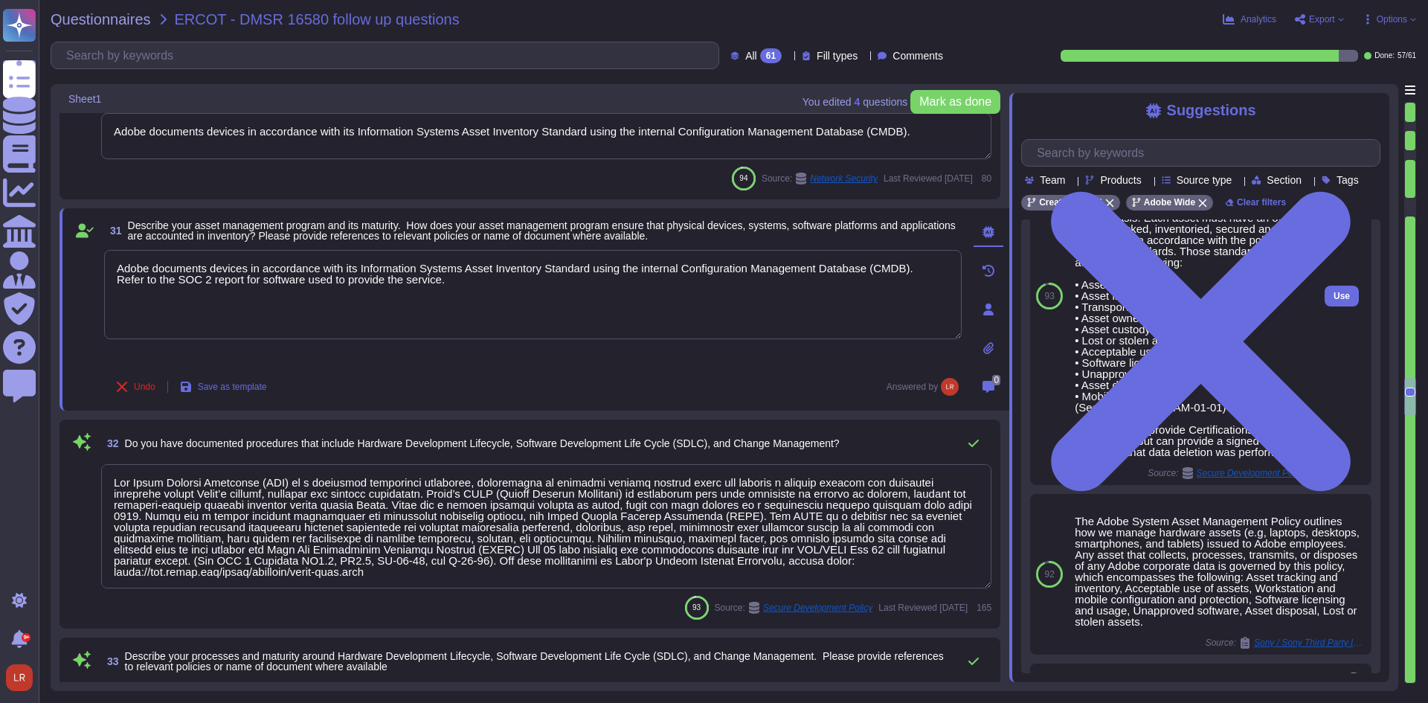
scroll to position [2, 0]
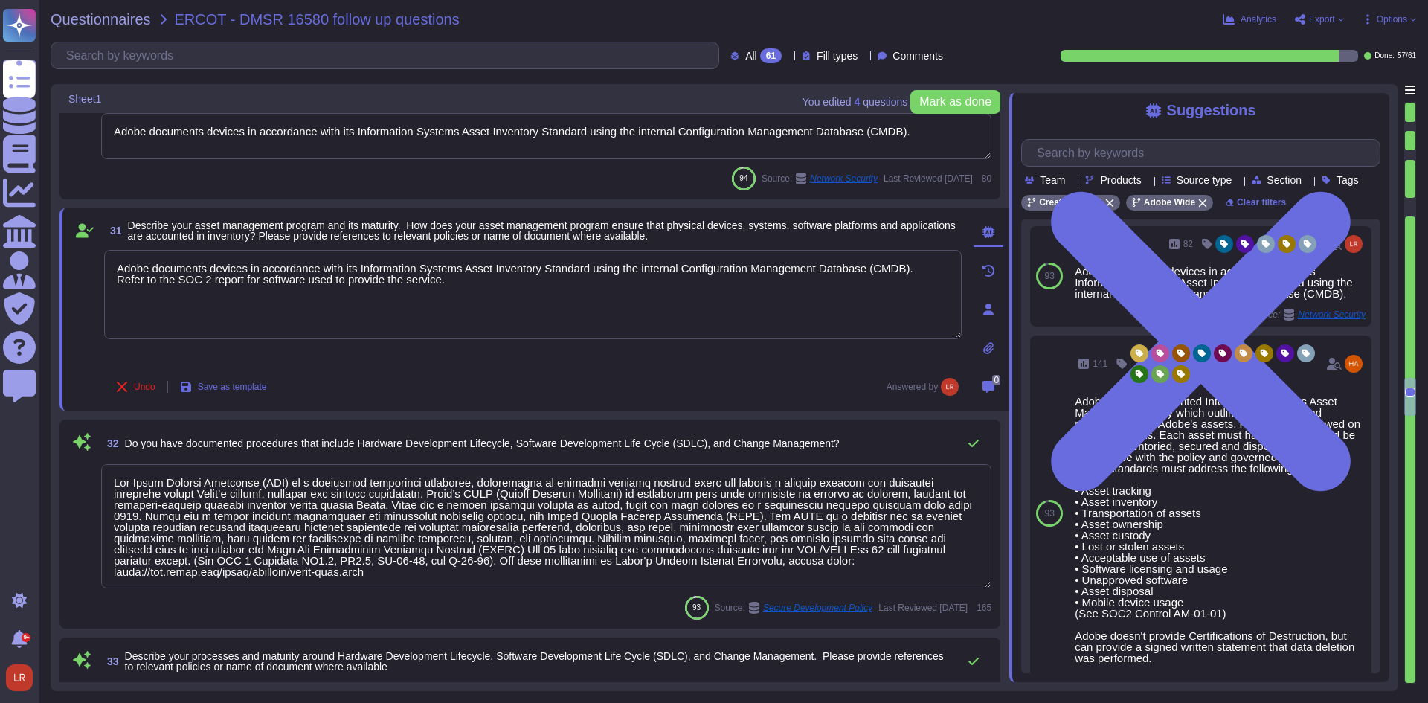
click at [522, 373] on div "Undo Save as template Answered by" at bounding box center [533, 387] width 858 height 30
type textarea "Lorem ipsumdol sitametco ad elitsedd e tempori utlabore etdolorem aliquaen ad m…"
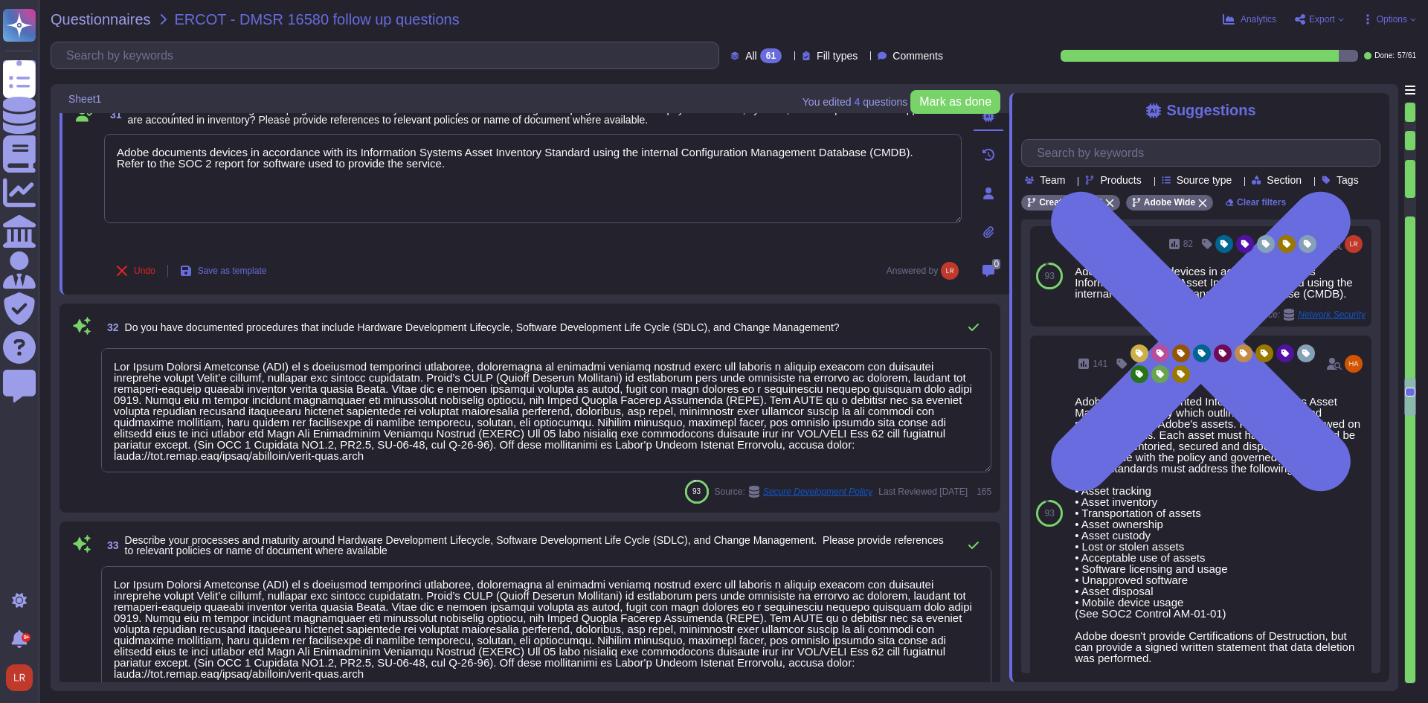
scroll to position [4835, 0]
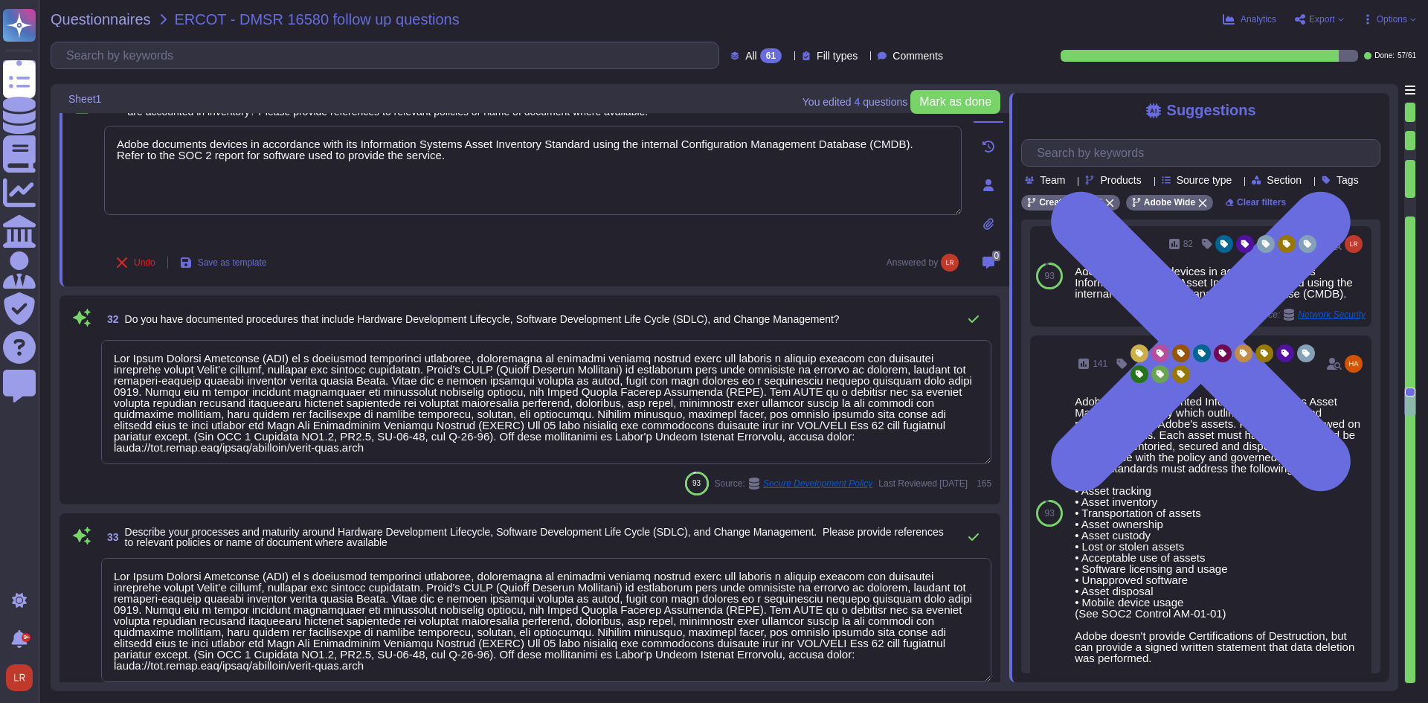
click at [483, 487] on div "93 Source: Secure Development Policy Last Reviewed [DATE] 165" at bounding box center [546, 484] width 890 height 24
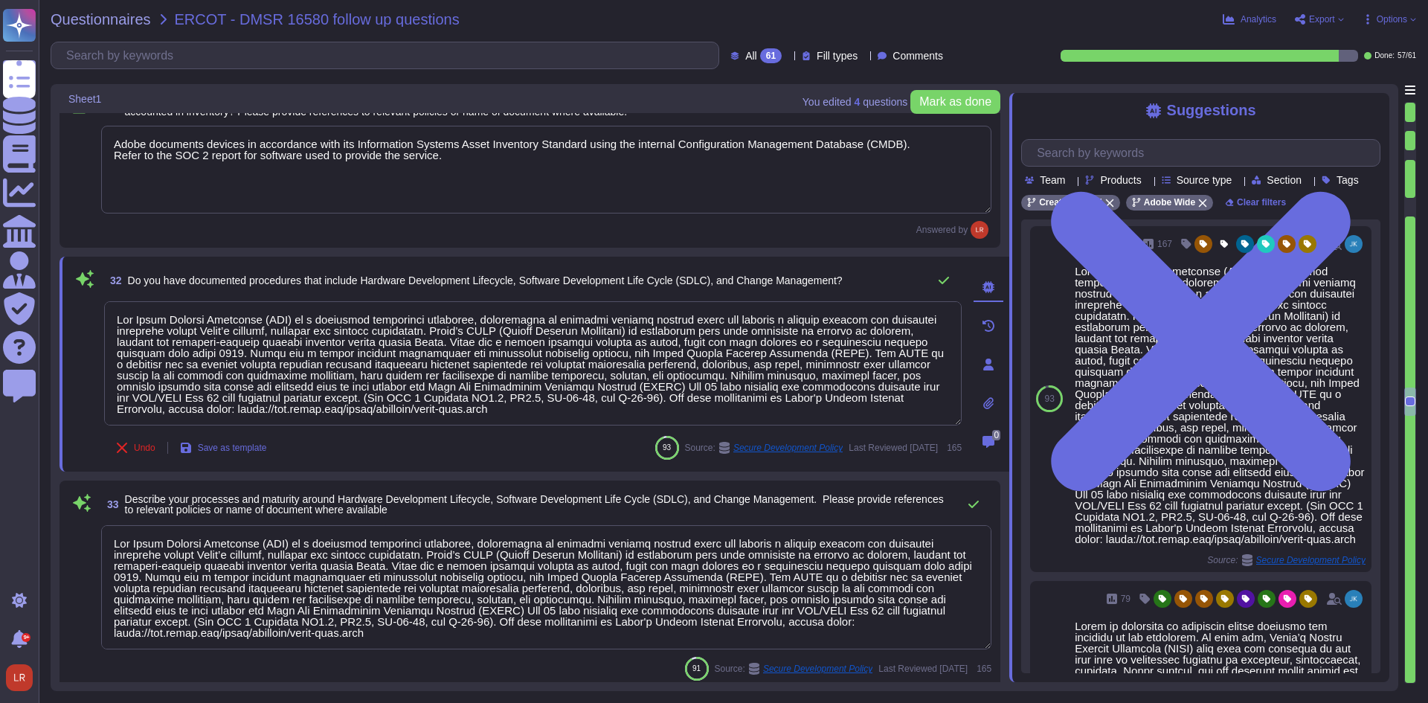
scroll to position [0, 0]
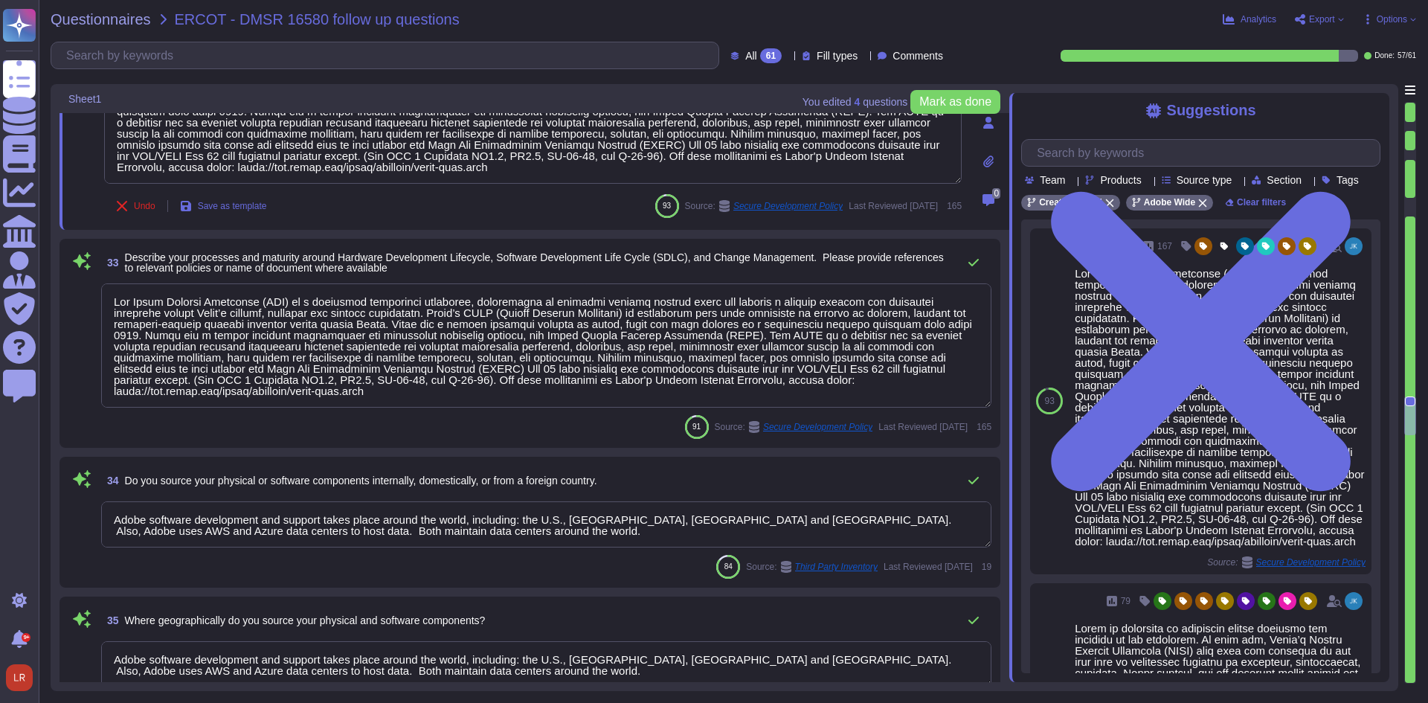
type textarea "Adobe's Information Security policy is comprised of over 60 individual policies…"
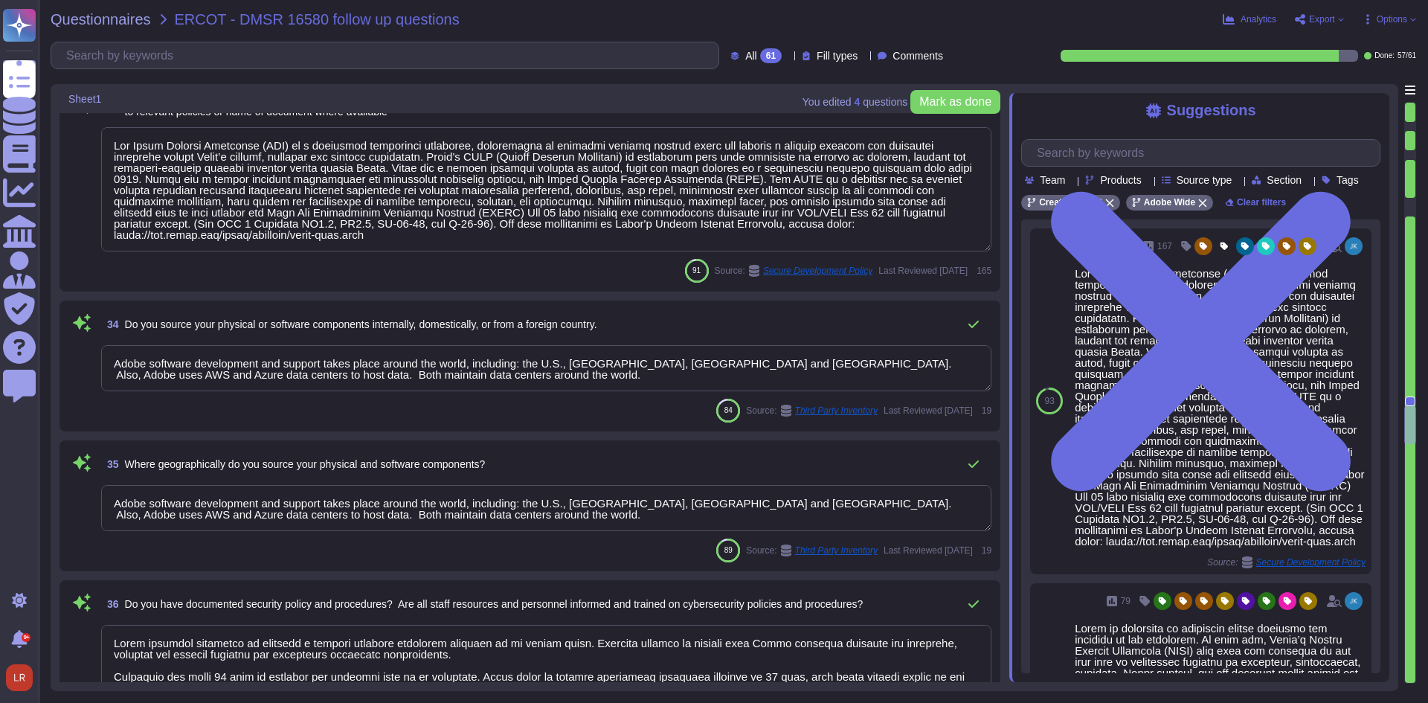
scroll to position [5207, 0]
type textarea "Daily. Adobe has a SIEM in place to monitor security logs"
click at [498, 422] on div "34 Do you source your physical or software components internally, domestically,…" at bounding box center [530, 365] width 941 height 131
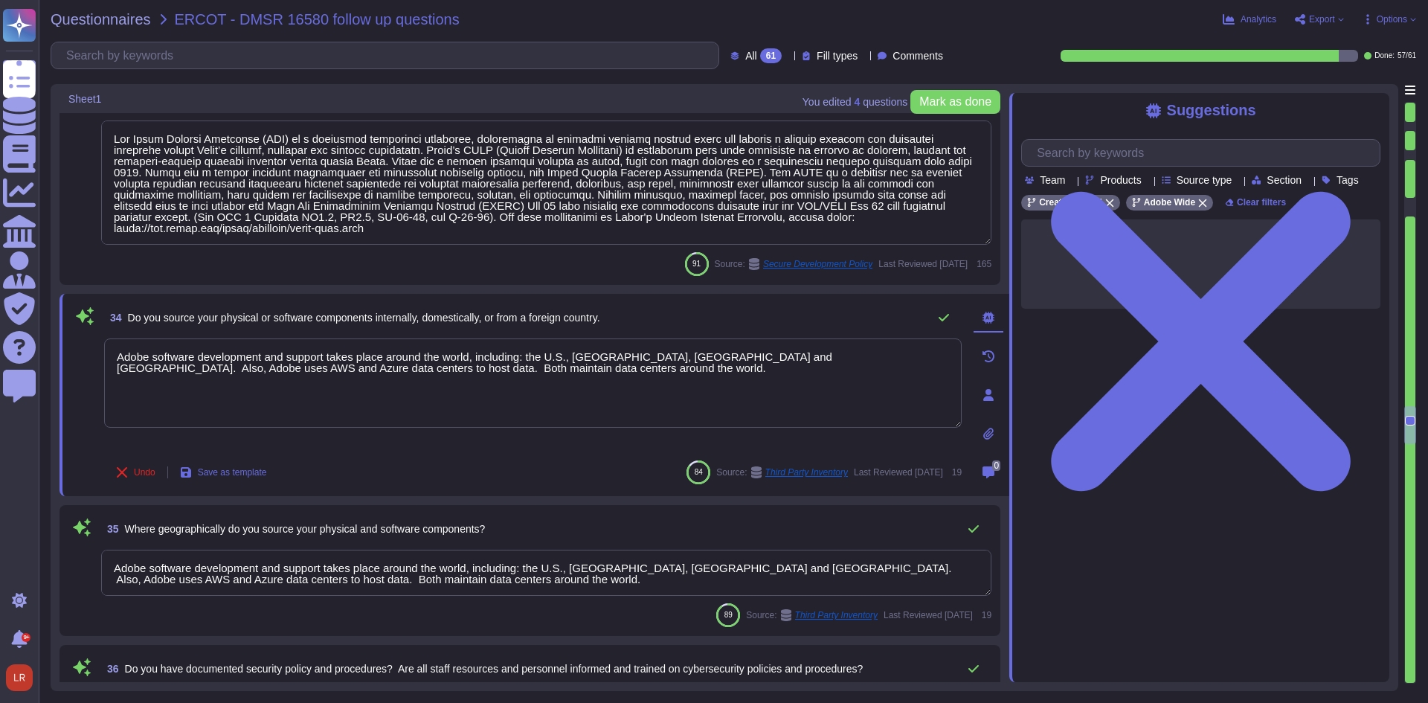
click at [493, 484] on div "Undo Save as template 84 Source: Third Party Inventory Last Reviewed [DATE] 19" at bounding box center [533, 472] width 858 height 30
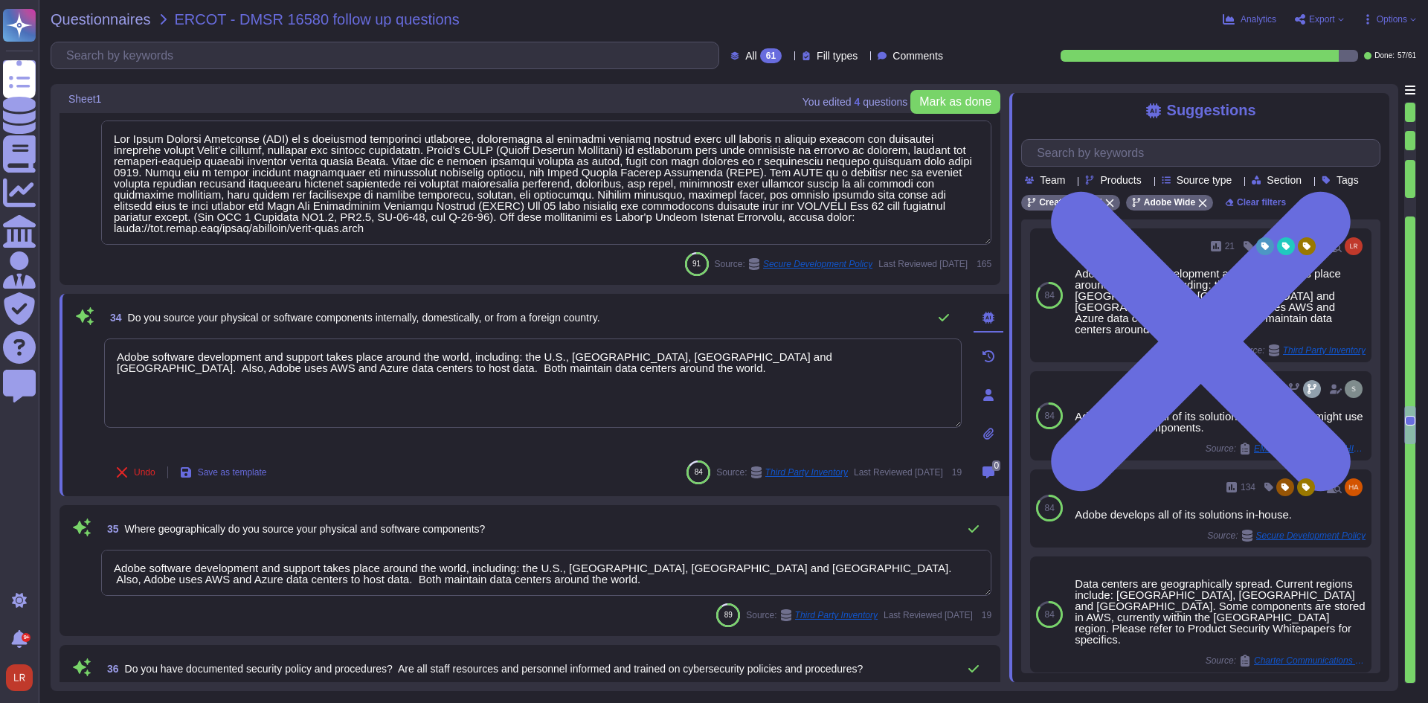
drag, startPoint x: 579, startPoint y: 527, endPoint x: 579, endPoint y: 538, distance: 11.2
click at [579, 538] on div "35 Where geographically do you source your physical and software components?" at bounding box center [546, 529] width 890 height 30
click at [579, 550] on textarea "Adobe software development and support takes place around the world, including:…" at bounding box center [546, 573] width 890 height 46
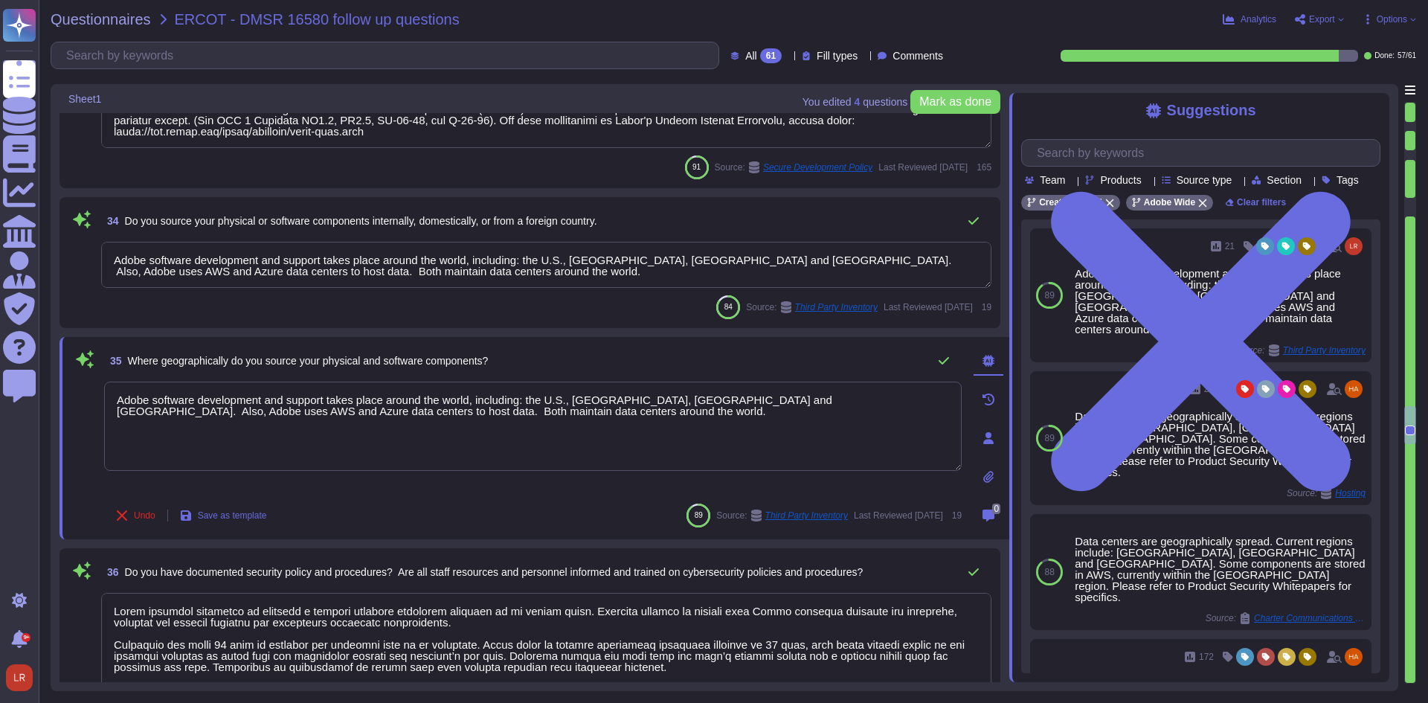
type textarea "Daily. Adobe has a SIEM in place to monitor security logs"
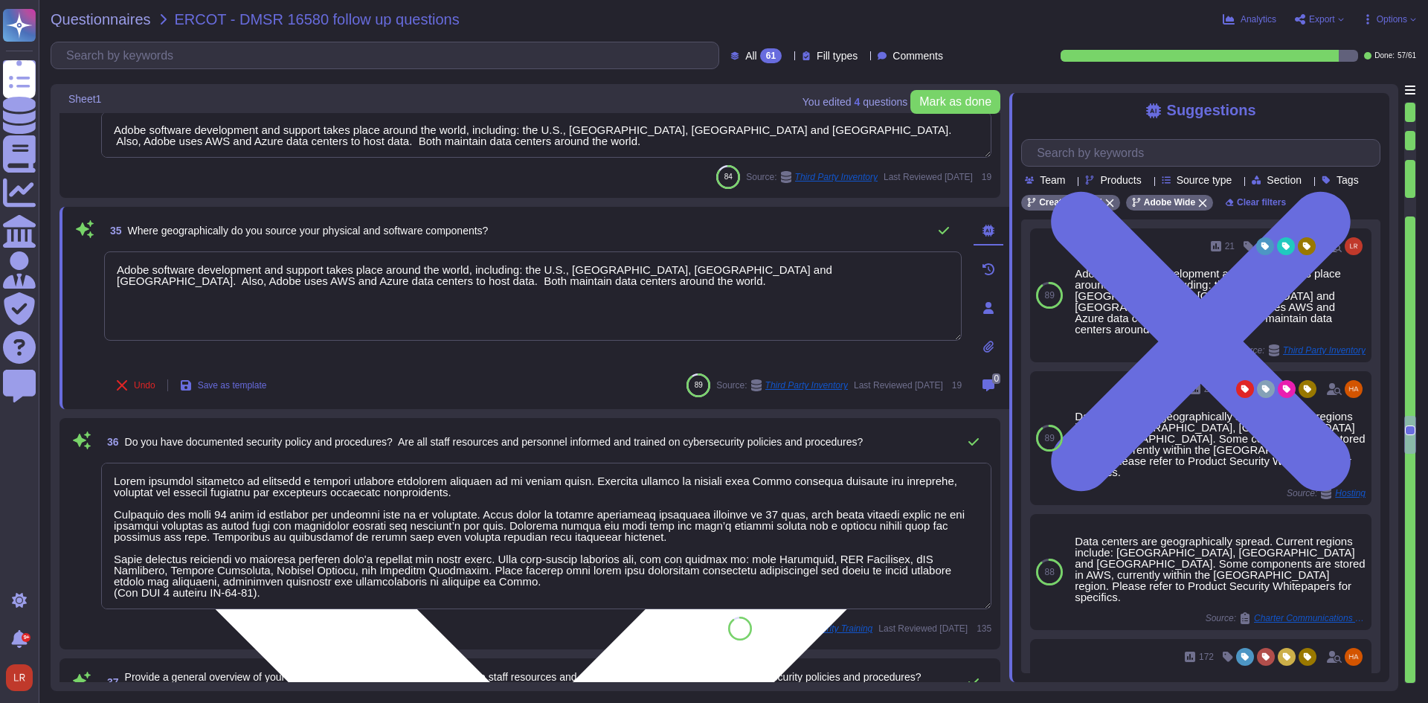
type textarea "Adobe has in-house developed tool that that provides on-demand profile-based au…"
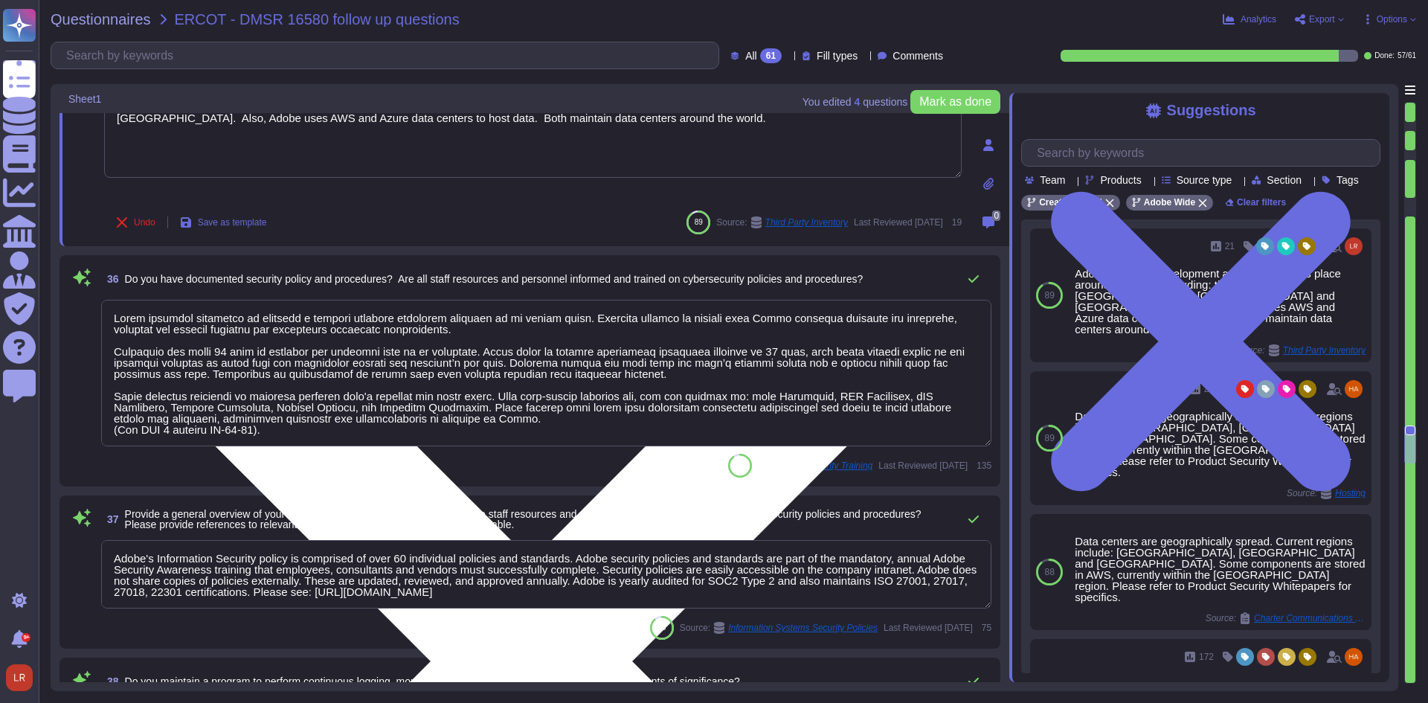
type textarea "Passwords are [SECURITY_DATA] or encrypted. SHA-256 hashing is used in combinat…"
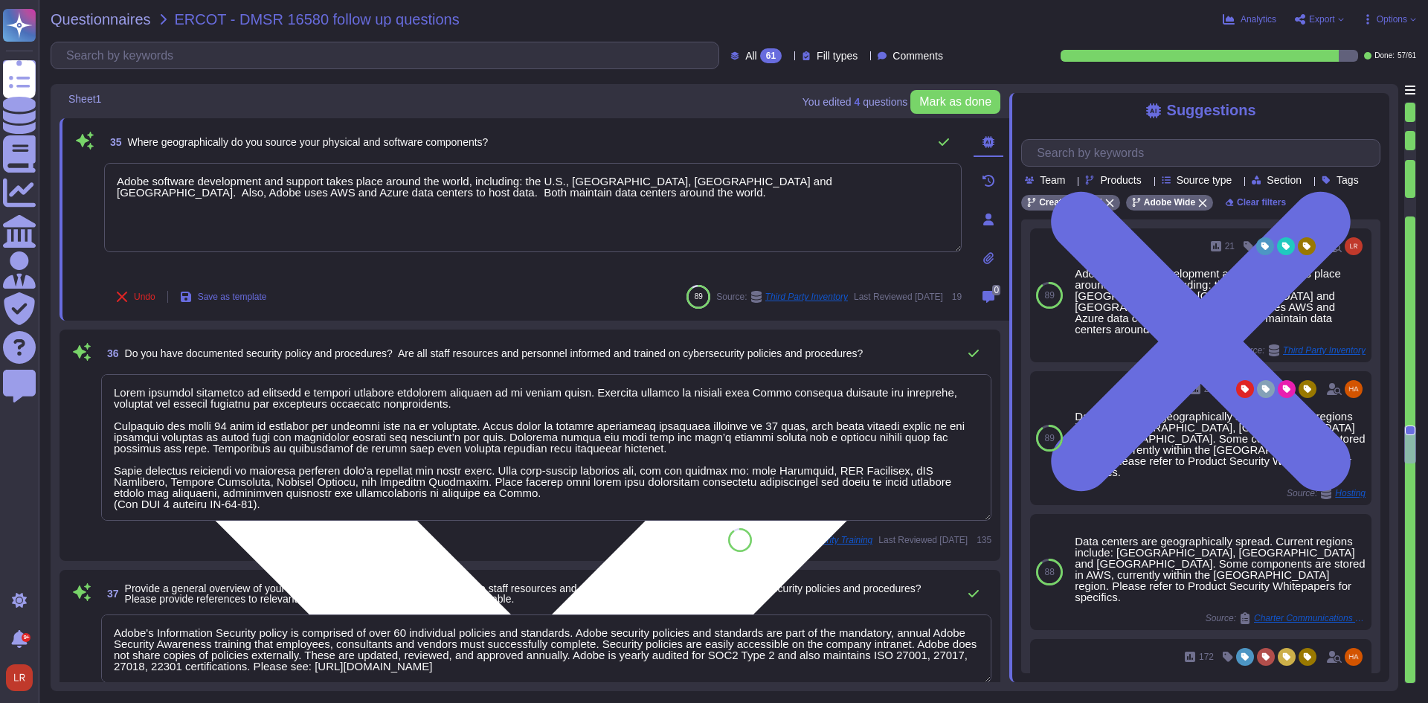
scroll to position [5455, 0]
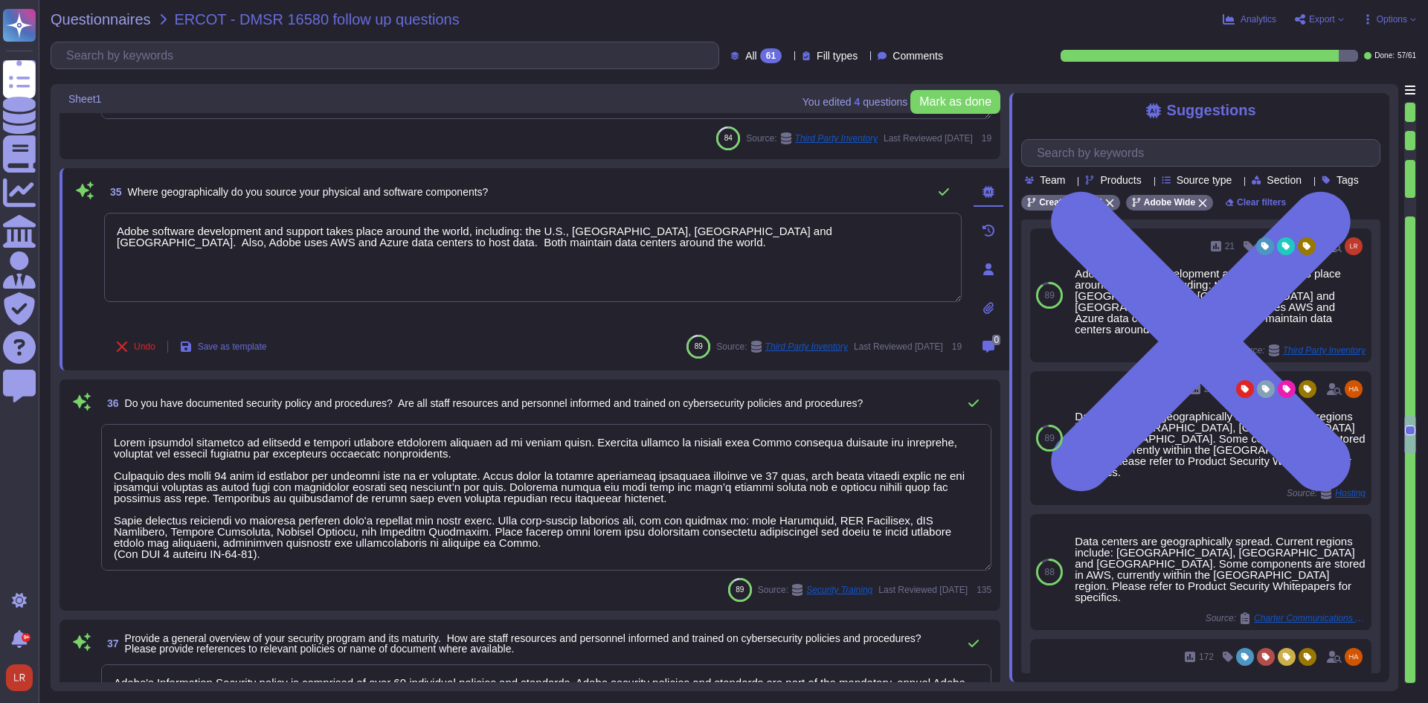
click at [544, 339] on div "Undo Save as template 89 Source: Third Party Inventory Last Reviewed [DATE] 19" at bounding box center [533, 347] width 858 height 30
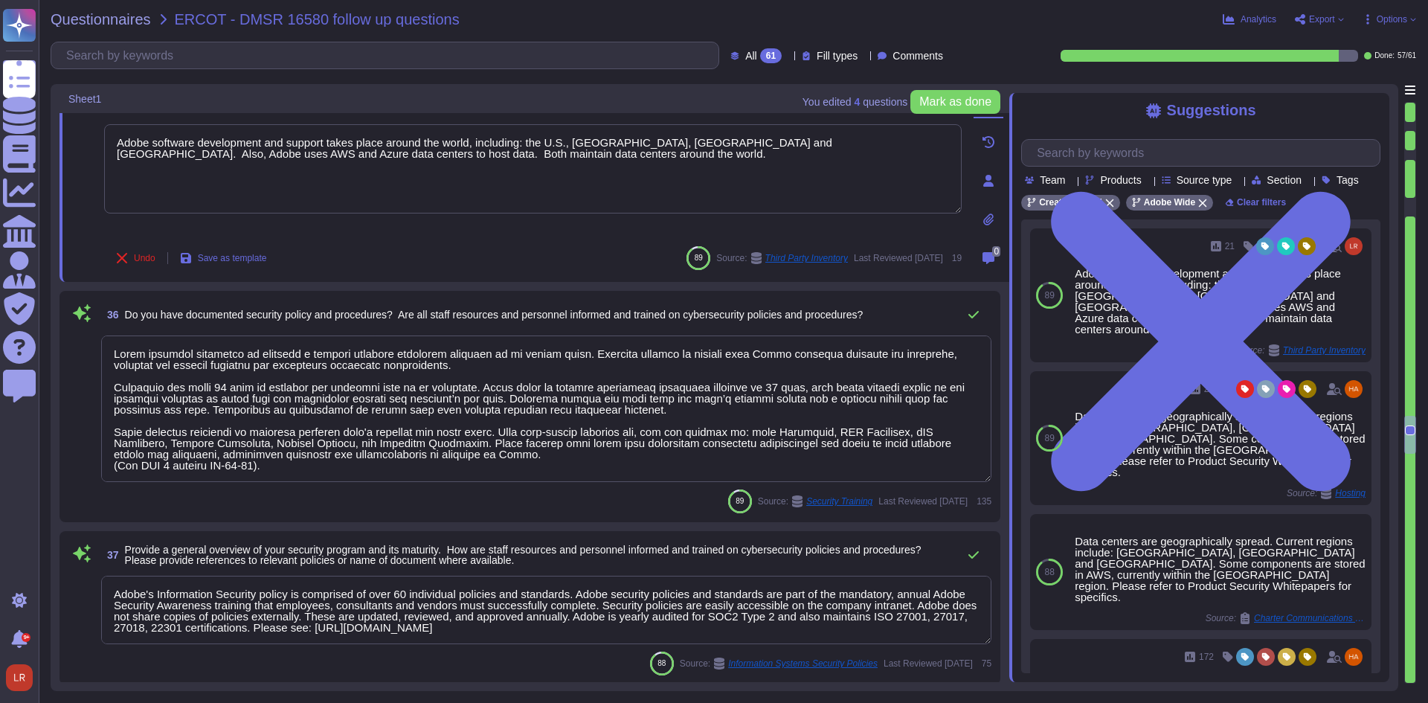
scroll to position [5579, 0]
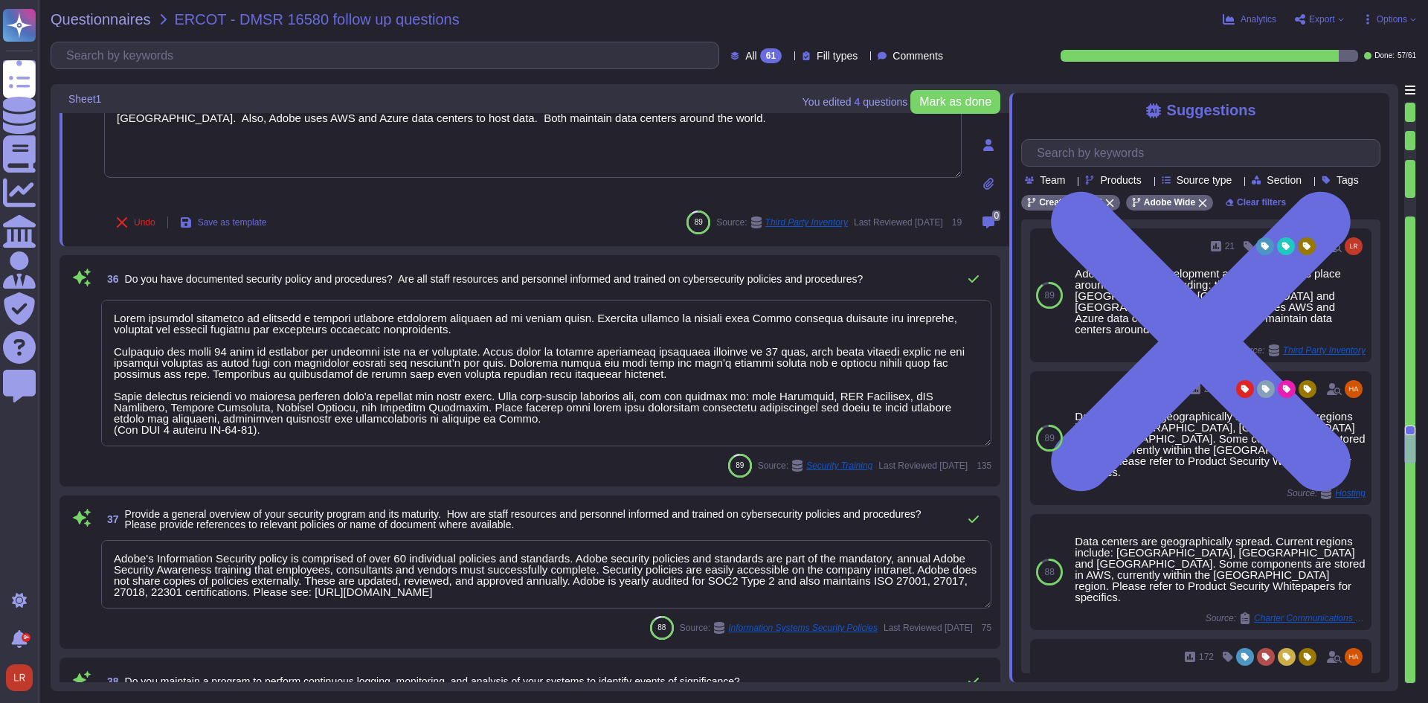
type textarea "Yes. This is covered in our threat modelling and security reviews, which are pa…"
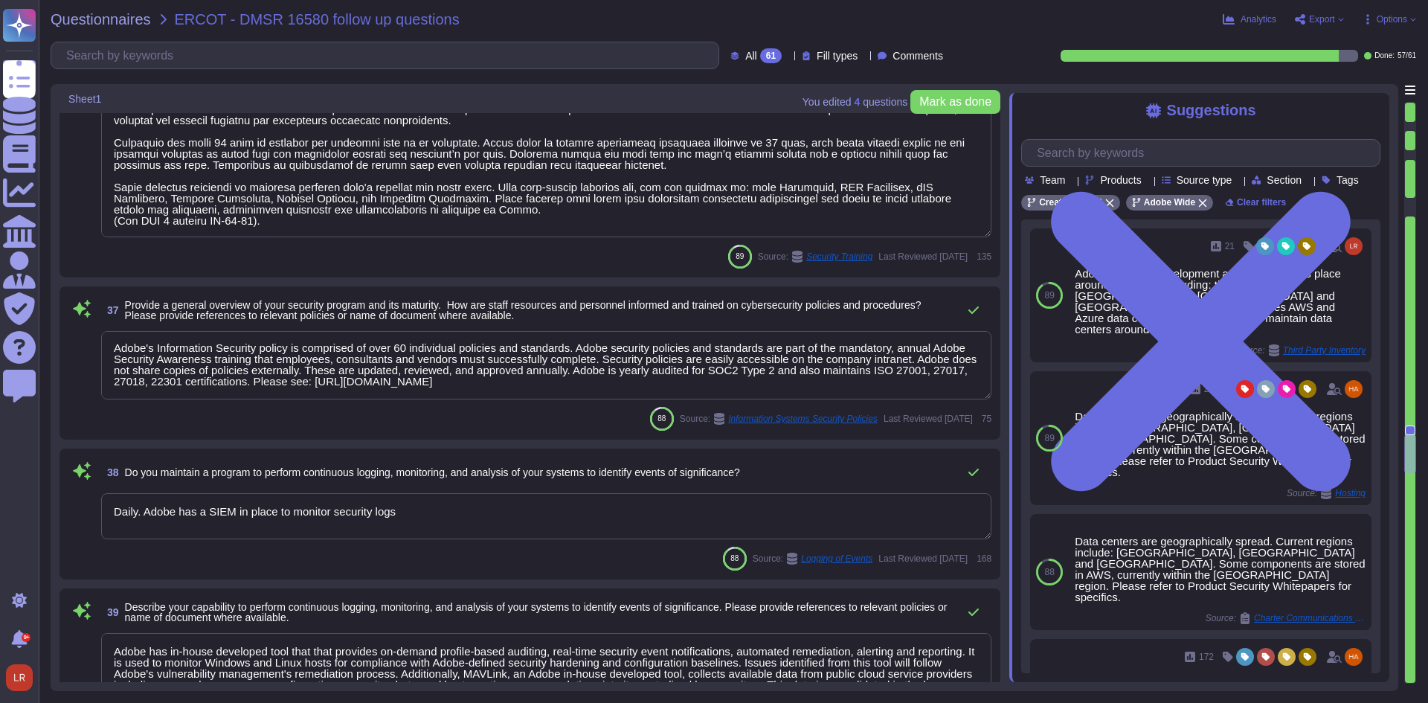
scroll to position [5827, 0]
type textarea "Yes."
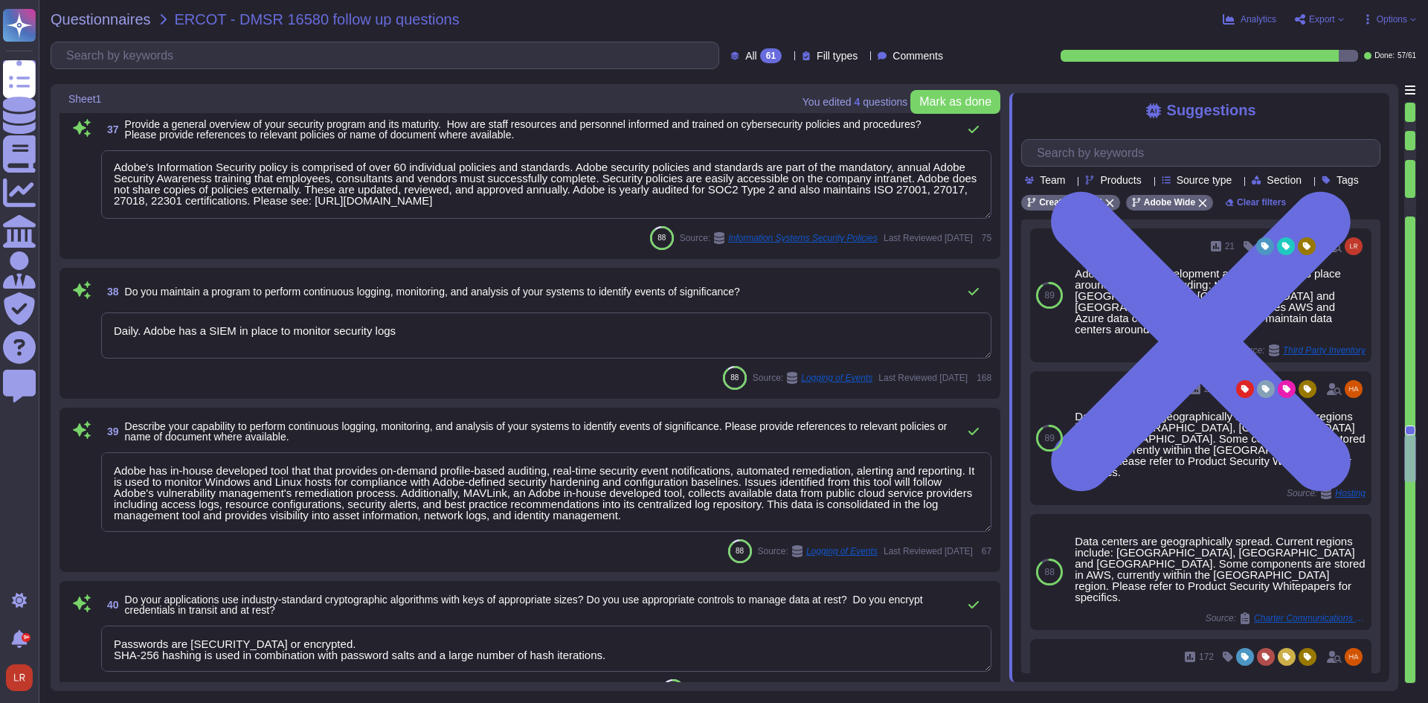
type textarea "Adobe deploys anti-virus and malware prevention solutions including, but not li…"
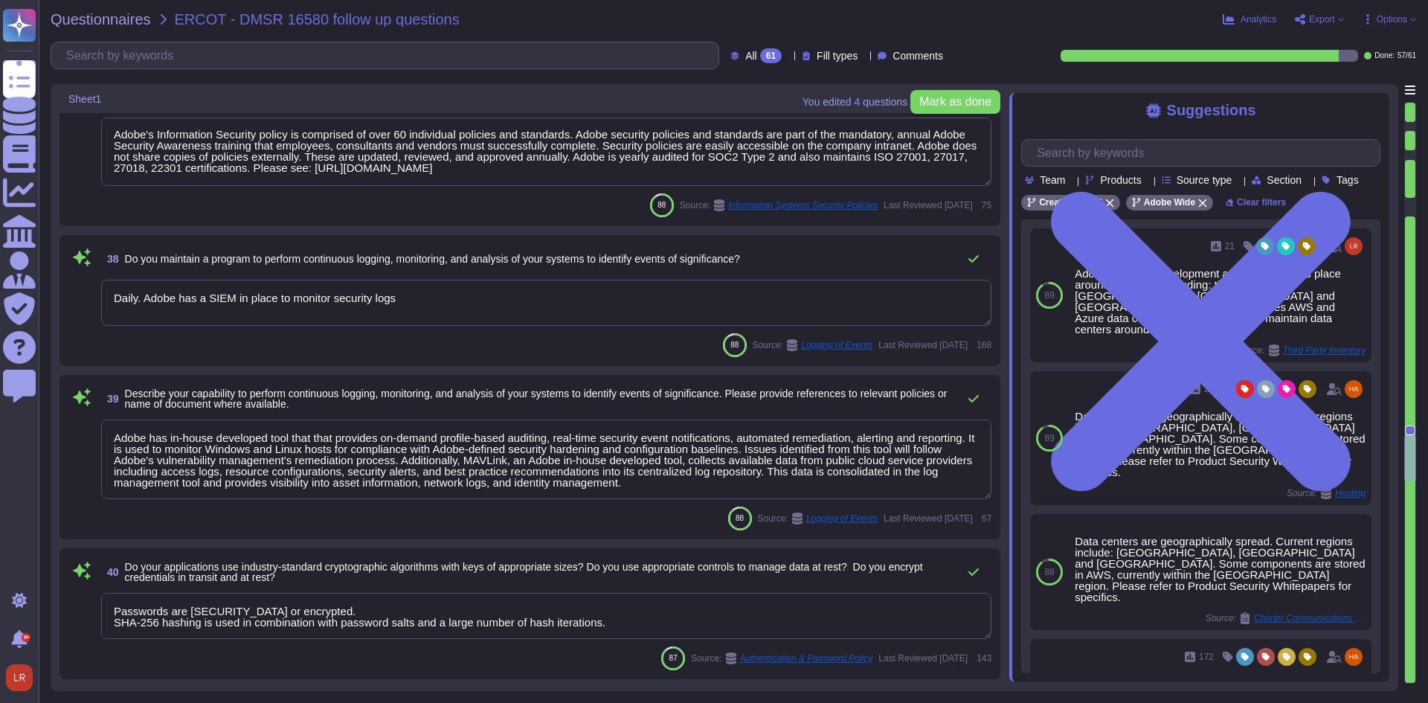
scroll to position [6075, 0]
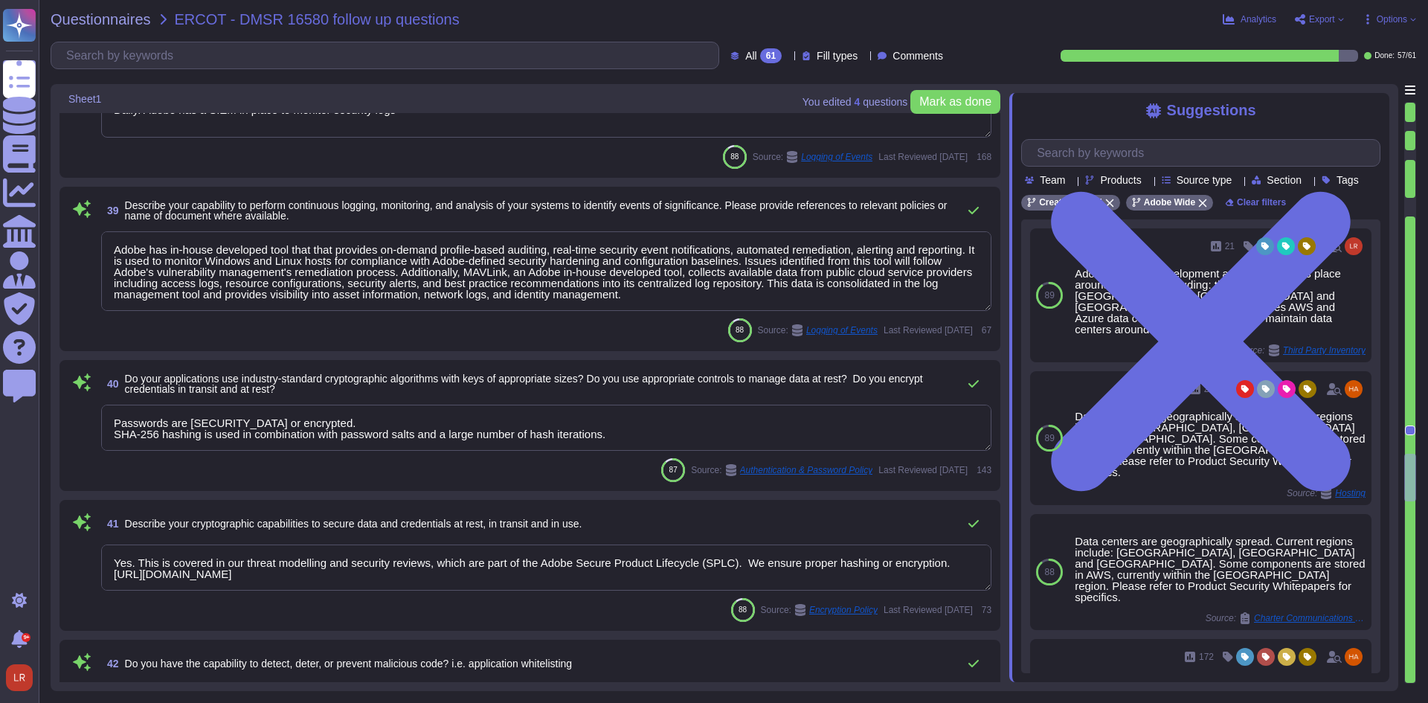
type textarea "Adobe has a Logical Access Policy and Data Classification and Handling Standard…"
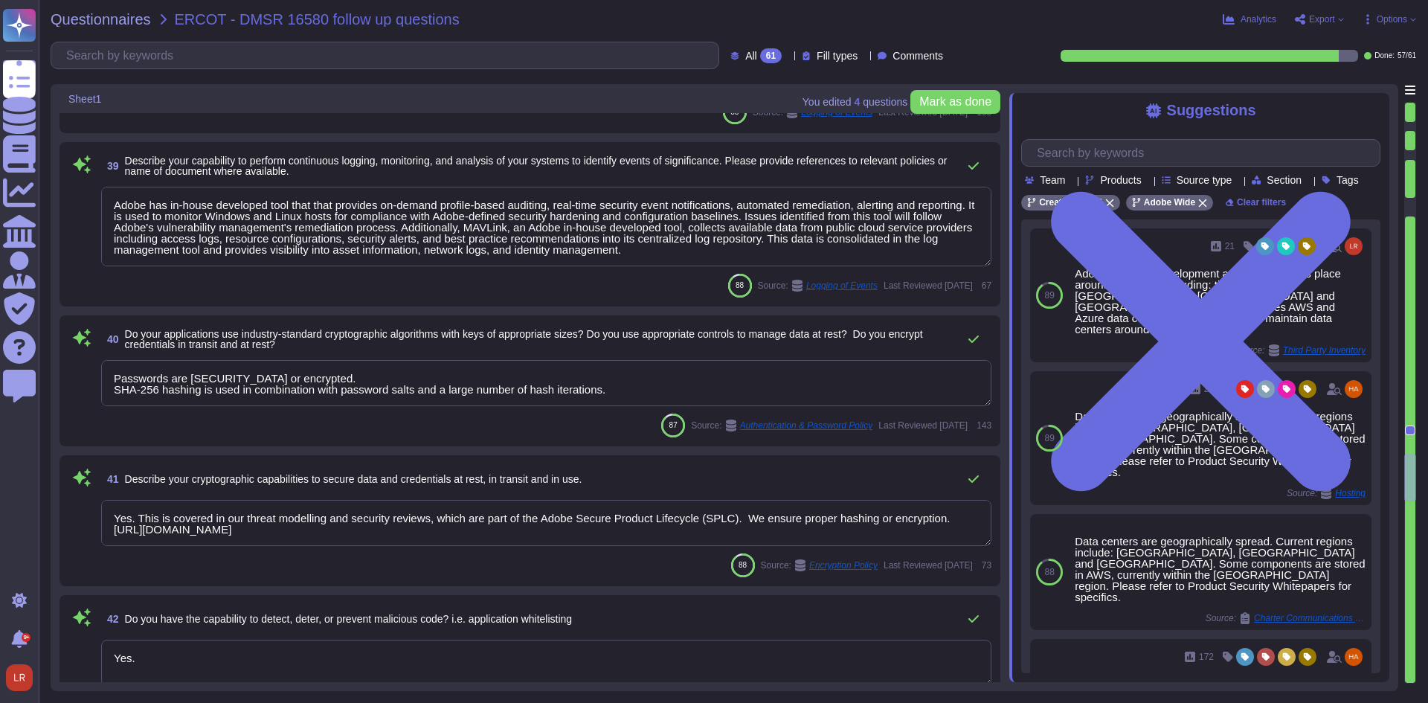
type textarea "Adobe employees are enrolled in Zen - a zero trust enterprise network platform.…"
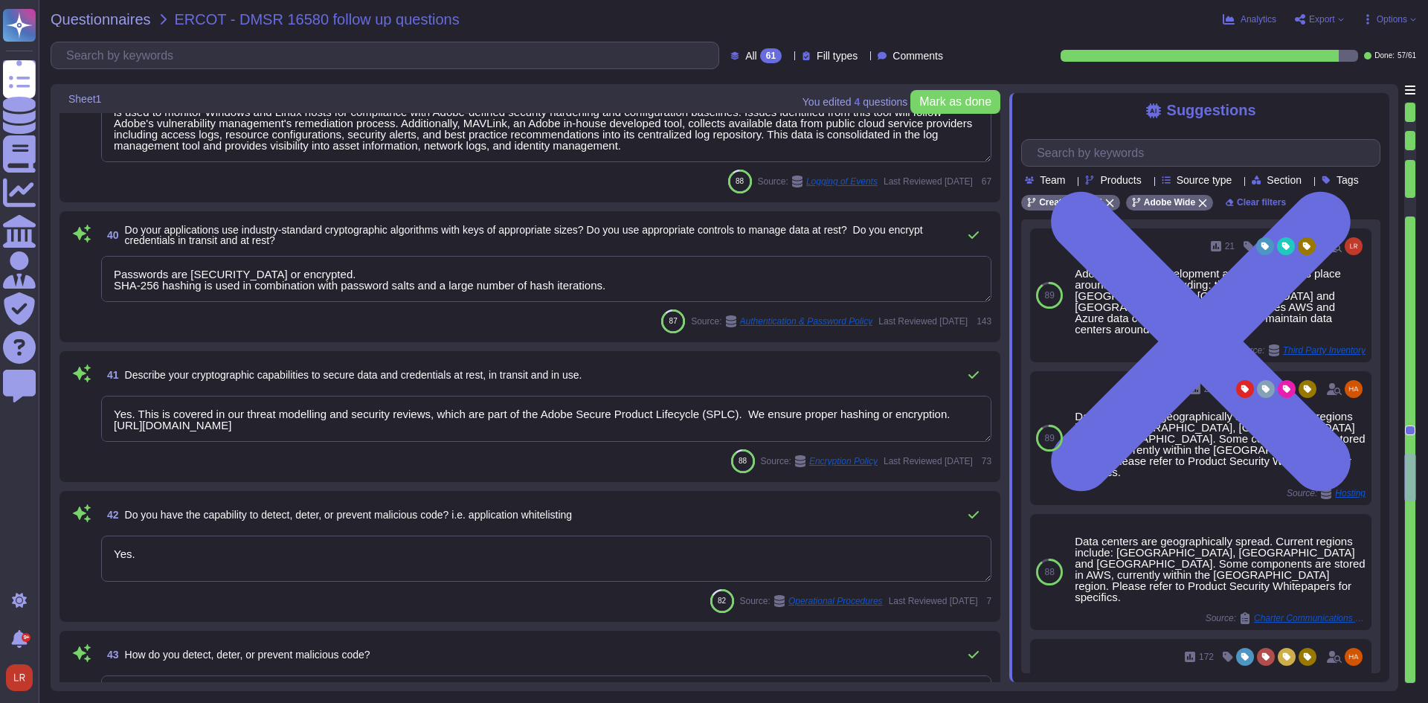
scroll to position [6323, 0]
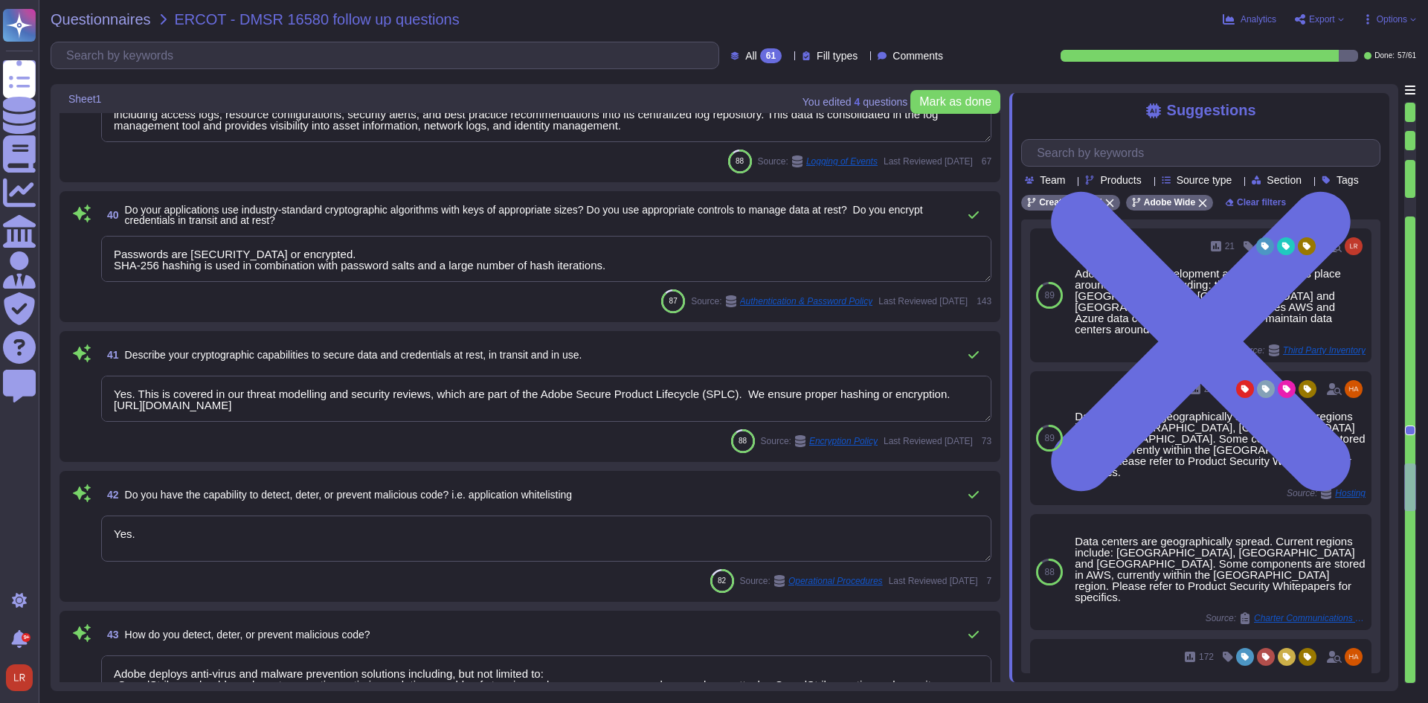
click at [553, 437] on div "88 Source: Encryption Policy Last Reviewed [DATE] 73" at bounding box center [546, 441] width 890 height 24
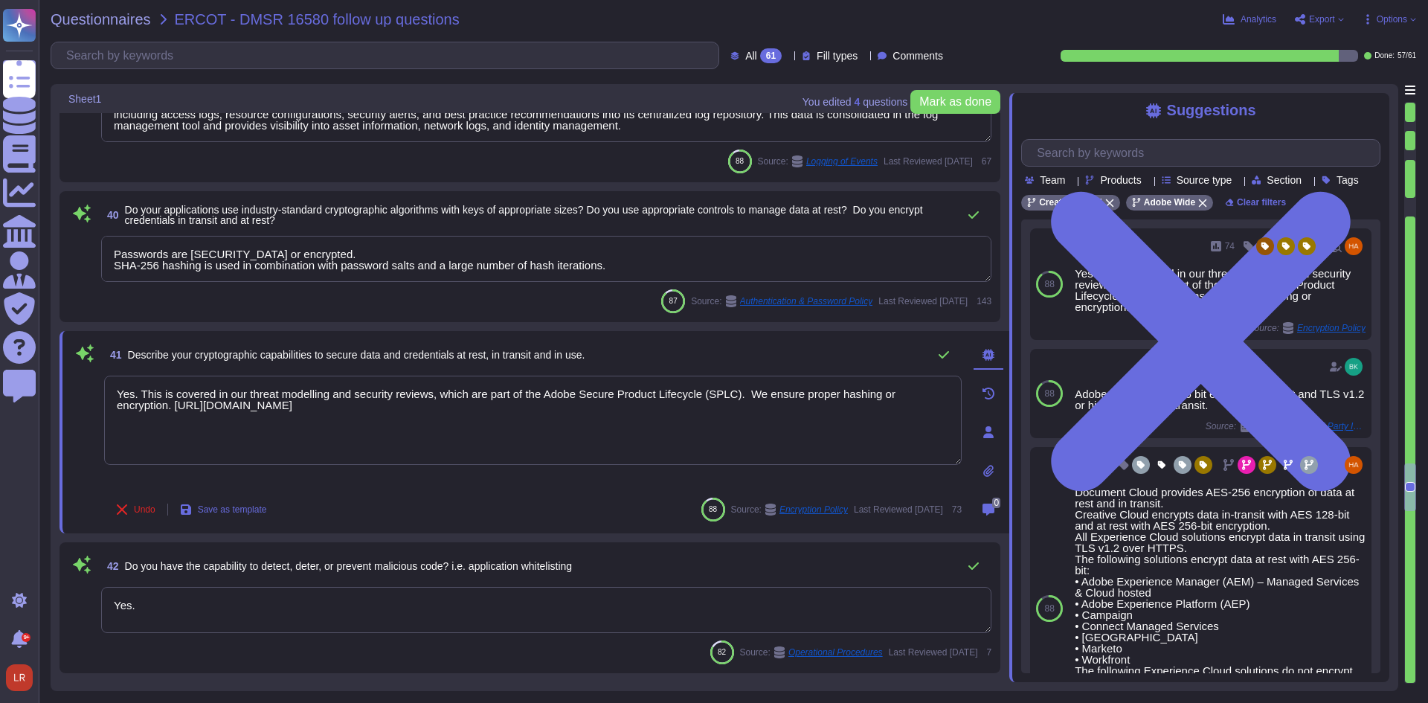
click at [564, 511] on div "Undo Save as template 88 Source: Encryption Policy Last Reviewed [DATE] 73" at bounding box center [533, 510] width 858 height 30
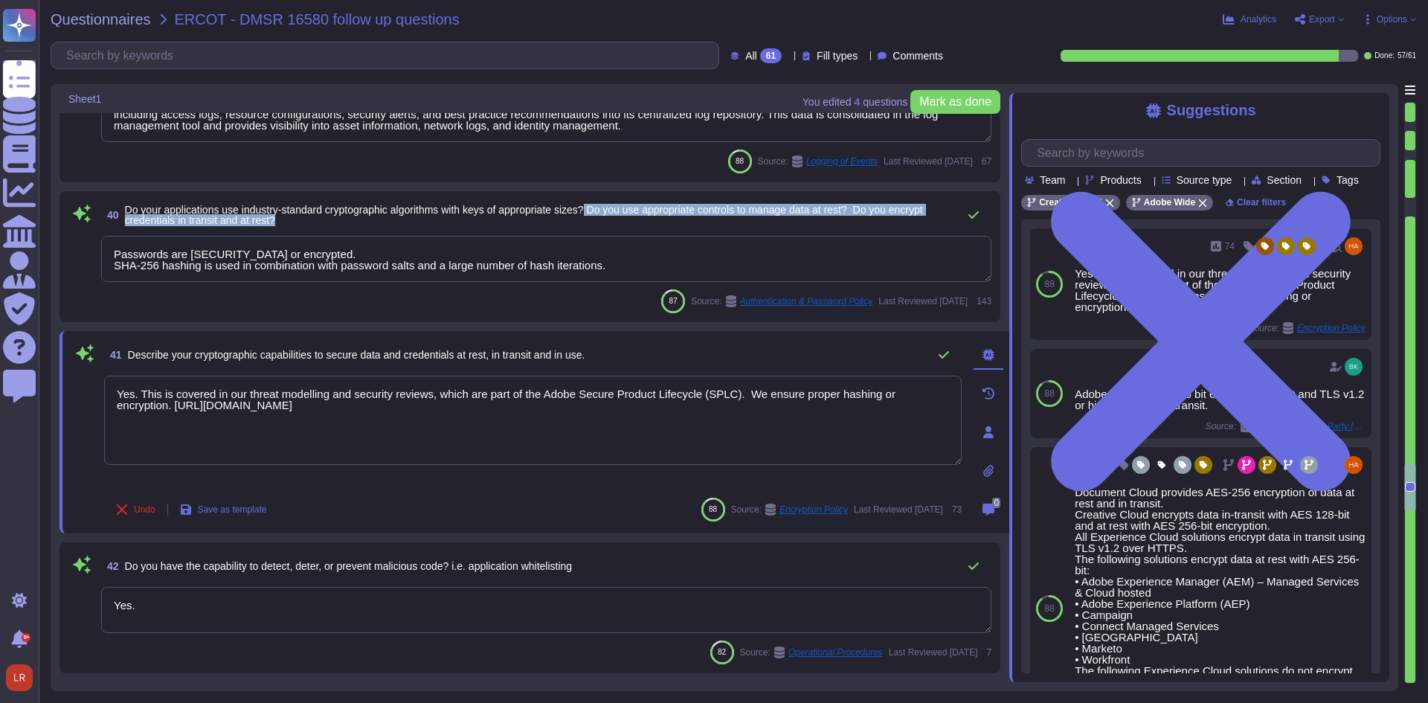
drag, startPoint x: 600, startPoint y: 212, endPoint x: 745, endPoint y: 229, distance: 146.1
click at [745, 229] on div "40 Do your applications use industry-standard cryptographic algorithms with key…" at bounding box center [546, 215] width 890 height 30
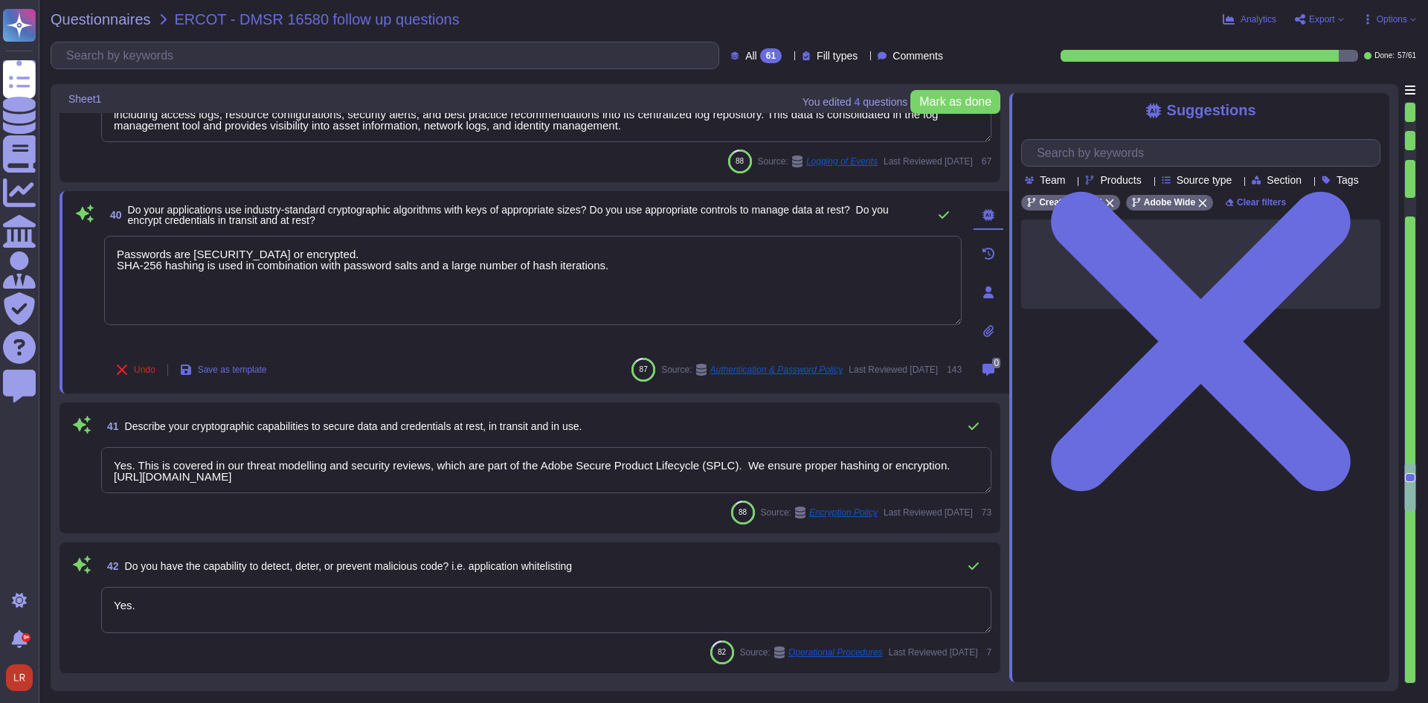
click at [646, 420] on div "41 Describe your cryptographic capabilities to secure data and credentials at r…" at bounding box center [546, 426] width 890 height 30
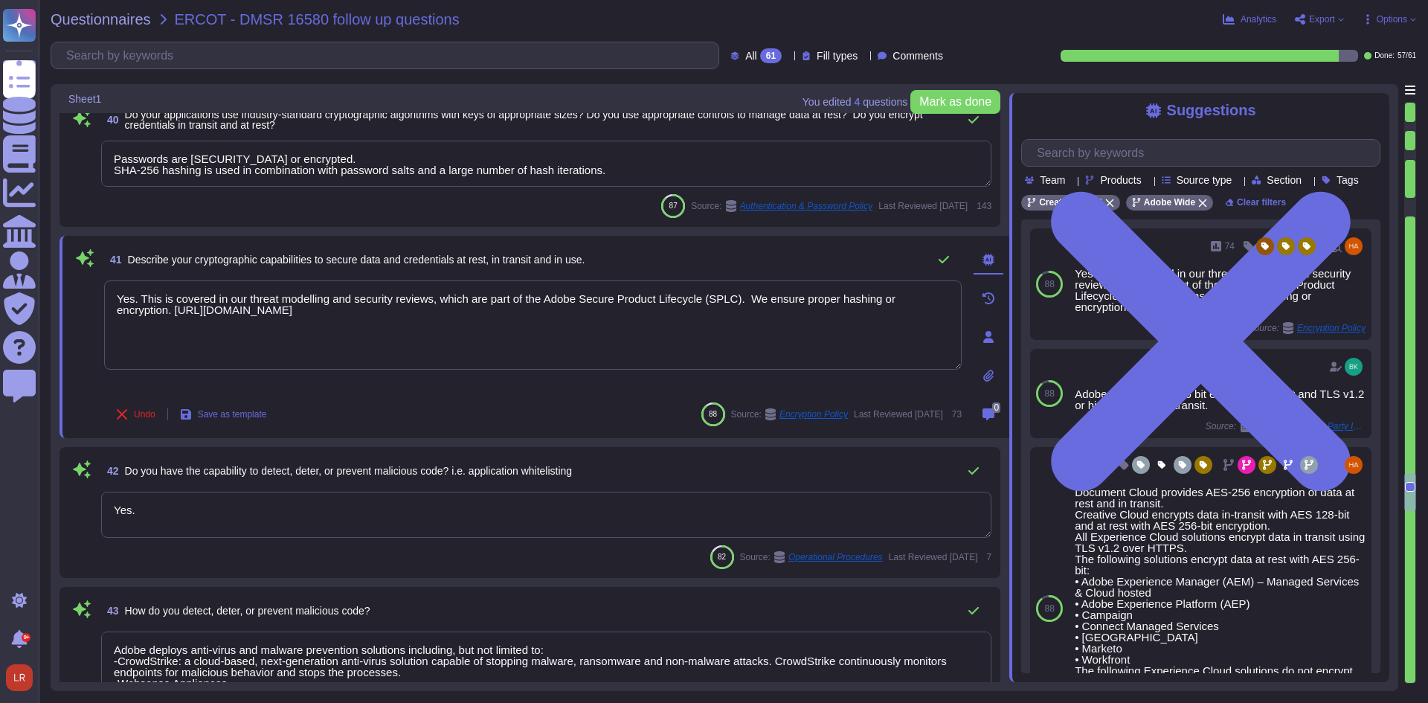
type textarea "Adobe employees are enrolled in Zen - a zero trust enterprise network platform.…"
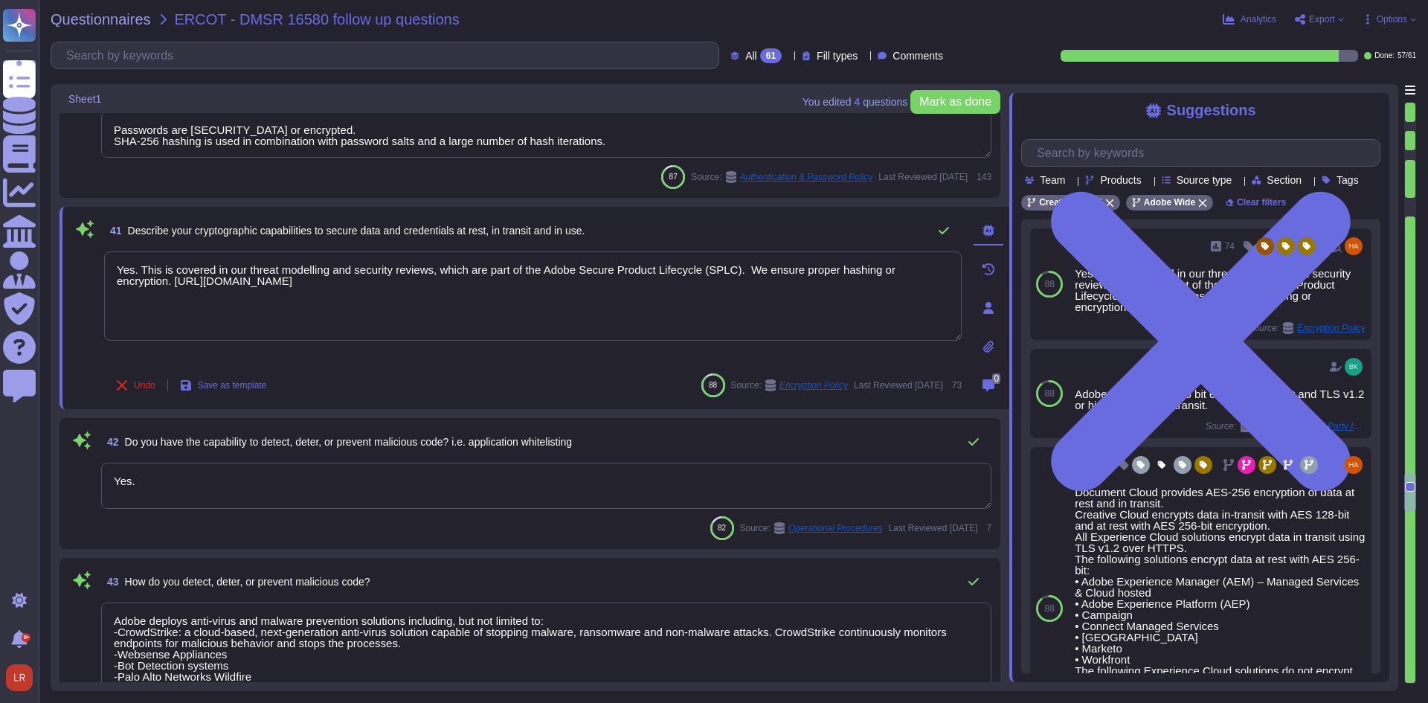
scroll to position [6570, 0]
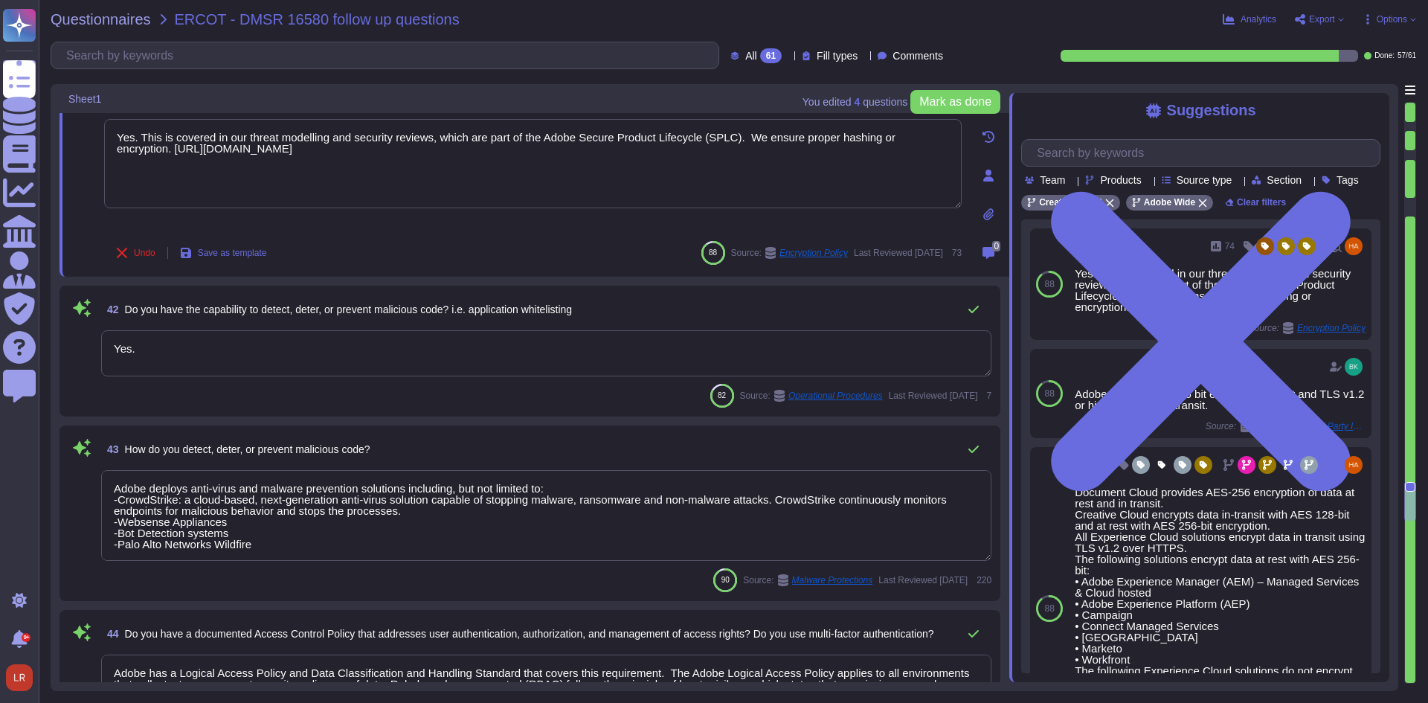
type textarea "Adobe restricts the use of shared and group authentication credentials via the …"
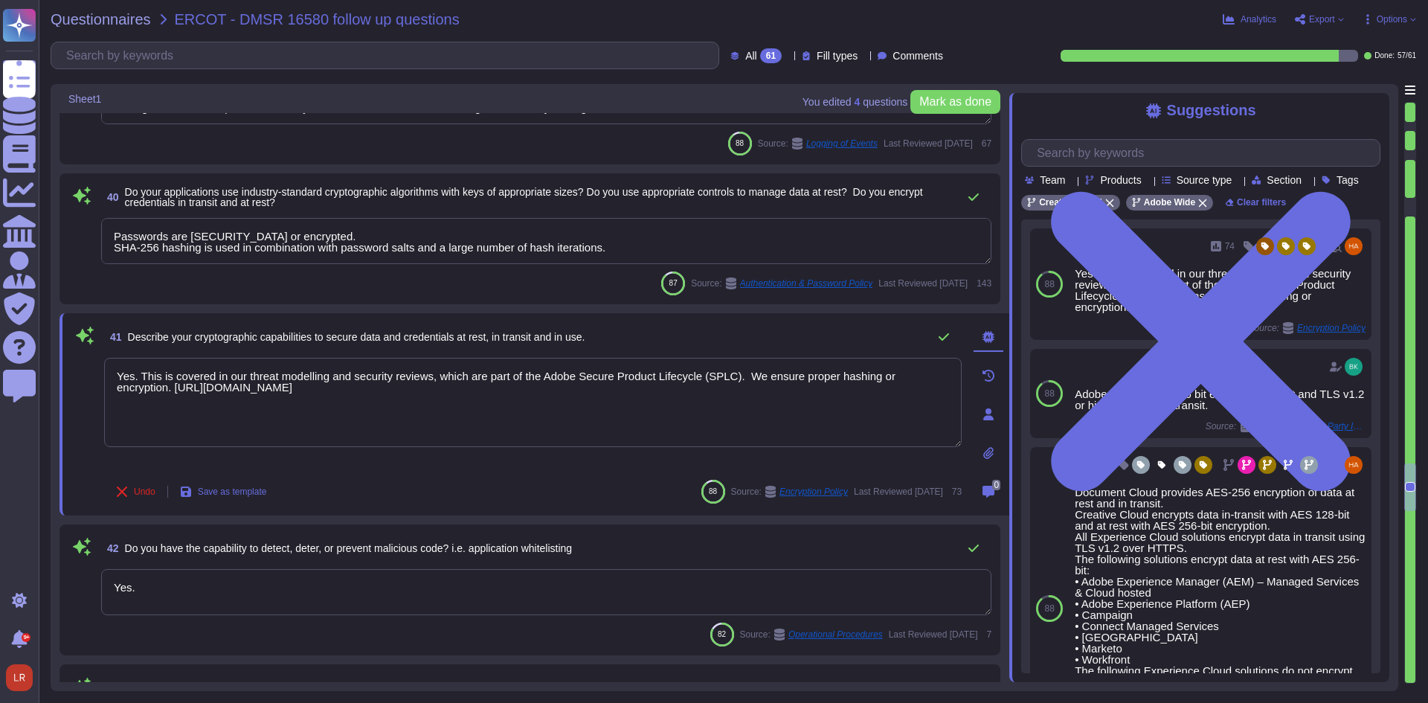
scroll to position [6323, 0]
type textarea "Adobe's Information Security policy is comprised of over 60 individual policies…"
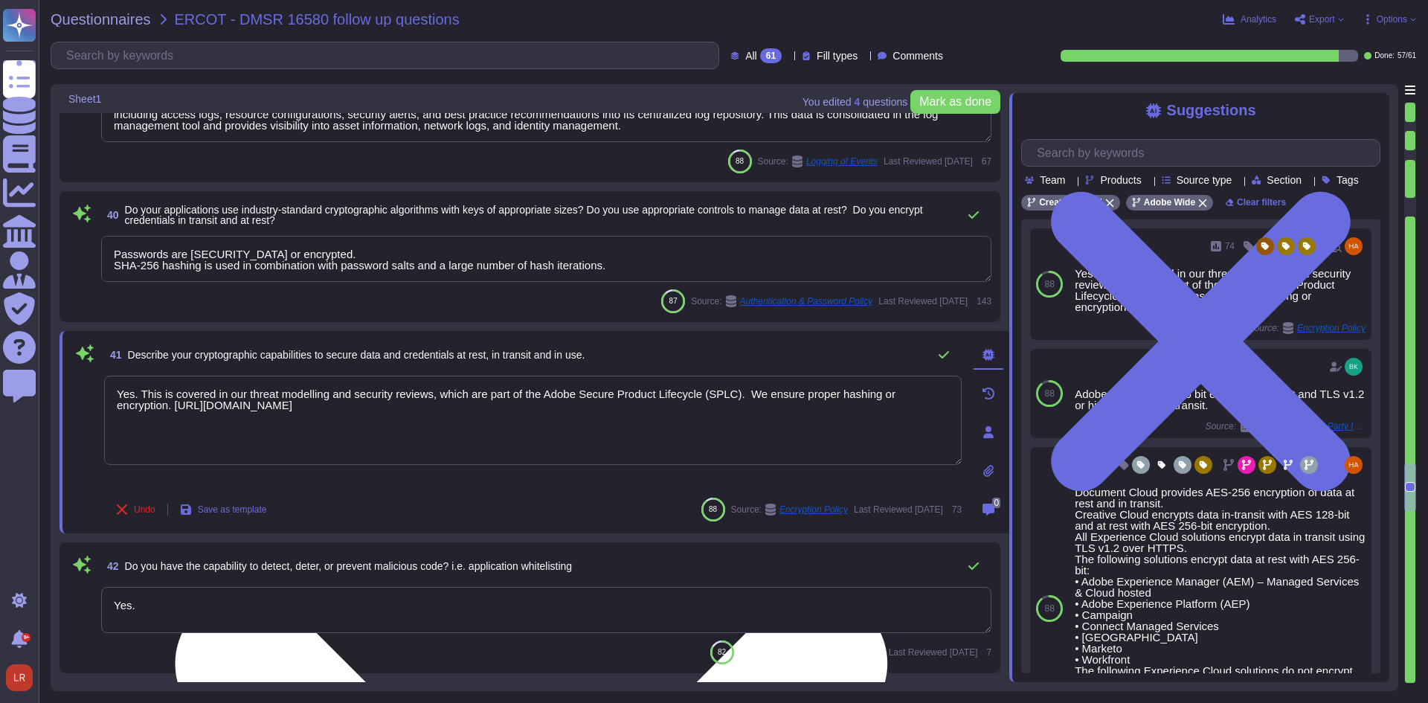
click at [454, 406] on textarea "Yes. This is covered in our threat modelling and security reviews, which are pa…" at bounding box center [533, 420] width 858 height 89
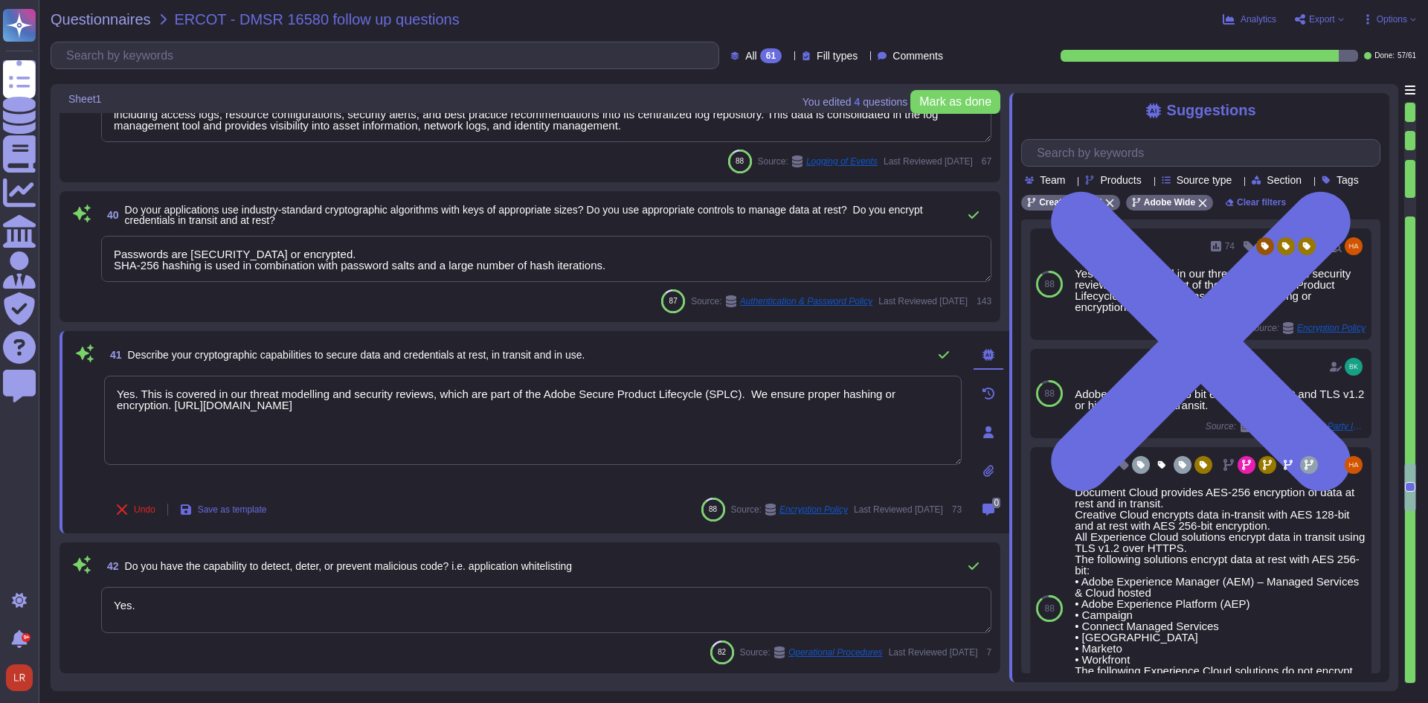
click at [466, 354] on span "Describe your cryptographic capabilities to secure data and credentials at rest…" at bounding box center [356, 355] width 457 height 12
copy div "Describe your cryptographic capabilities to secure data and credentials at rest…"
click at [1214, 157] on input "text" at bounding box center [1204, 153] width 350 height 26
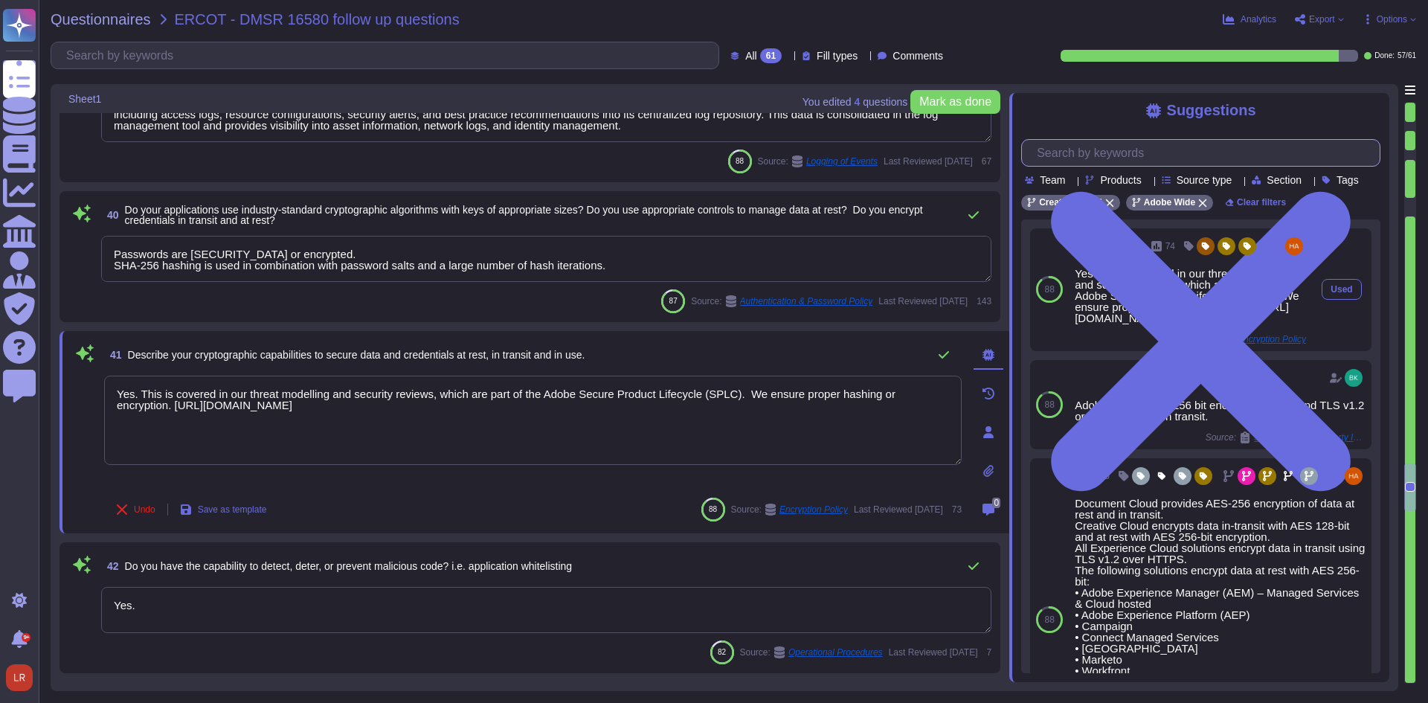
scroll to position [0, 209]
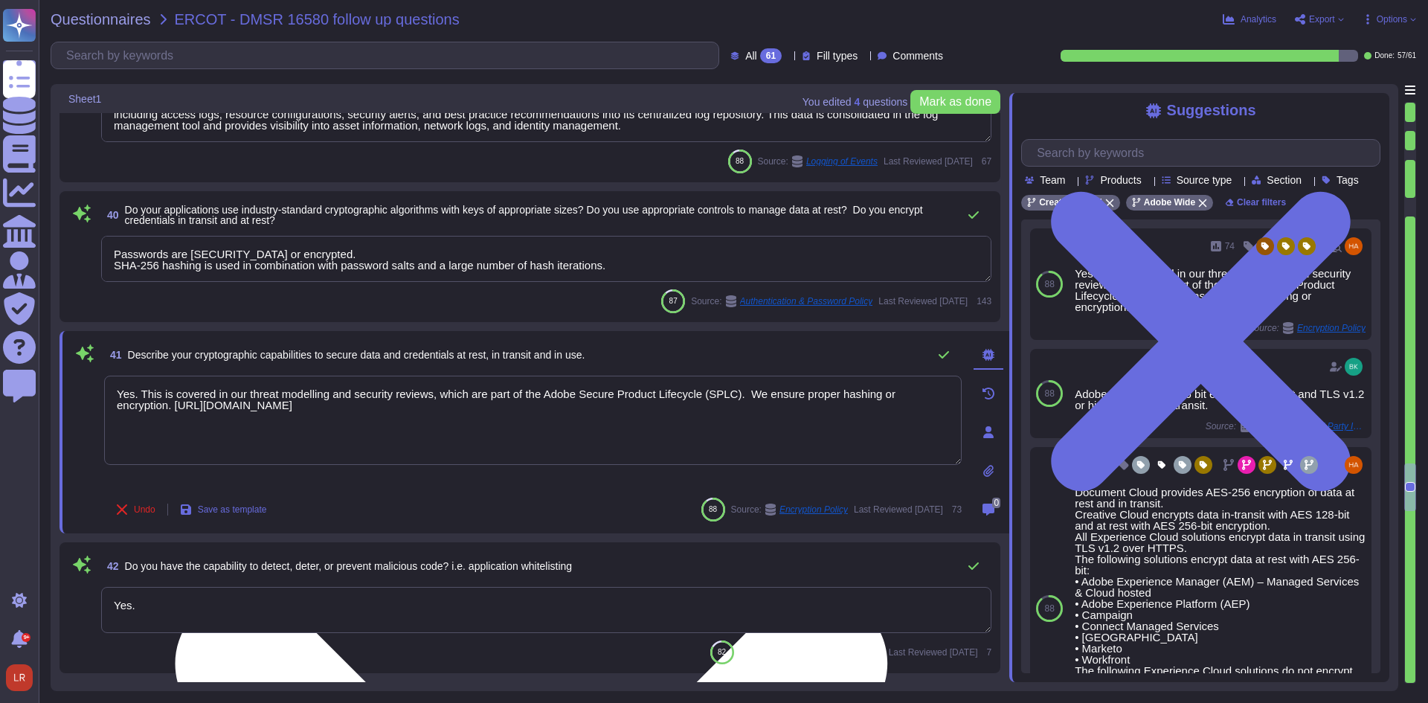
type input "Describe your cryptographic capabilities to secure data and credentials at rest…"
click at [439, 415] on textarea "Yes. This is covered in our threat modelling and security reviews, which are pa…" at bounding box center [533, 420] width 858 height 89
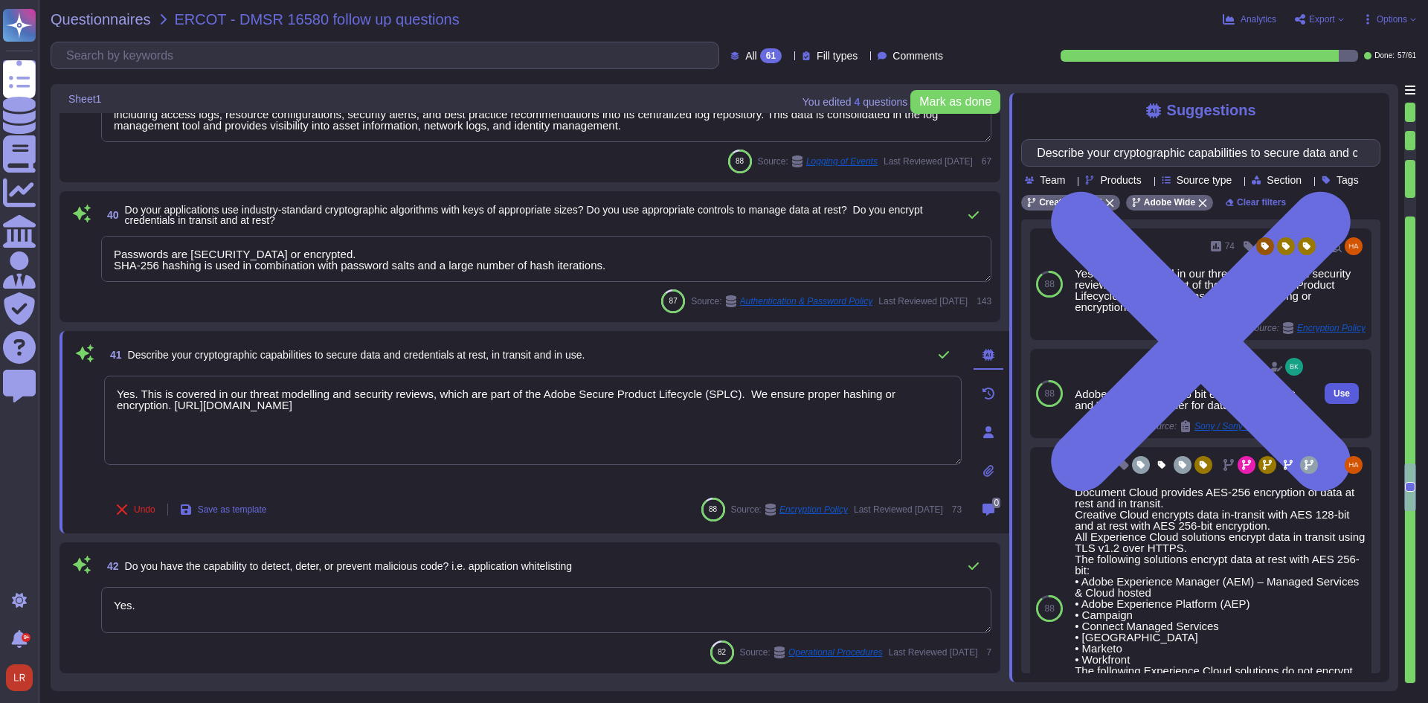
click at [1326, 404] on button "Use" at bounding box center [1342, 393] width 34 height 21
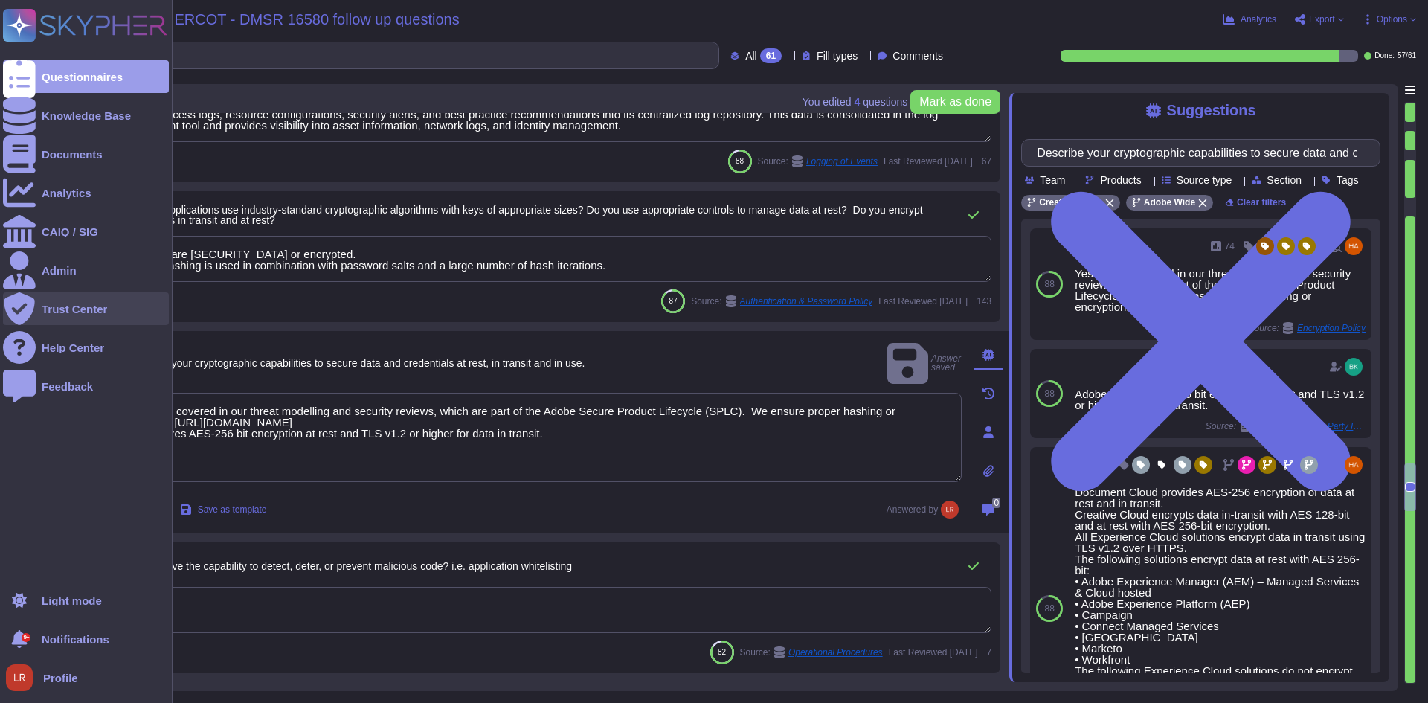
drag, startPoint x: 408, startPoint y: 402, endPoint x: 32, endPoint y: 316, distance: 386.2
click at [17, 382] on div "Questionnaires Knowledge Base Documents Analytics CAIQ / SIG Admin Trust Center…" at bounding box center [714, 351] width 1428 height 703
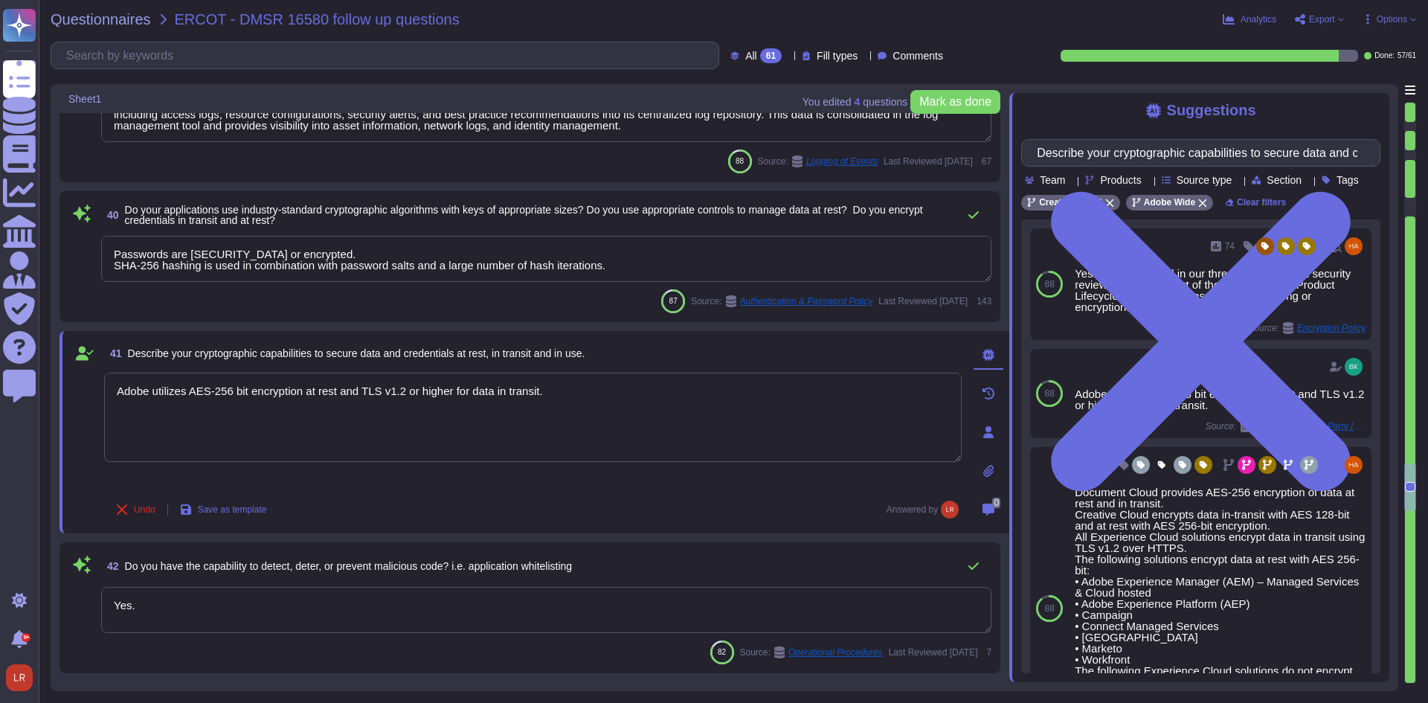
type textarea "Adobe utilizes AES-256 bit encryption at rest and TLS v1.2 or higher for data i…"
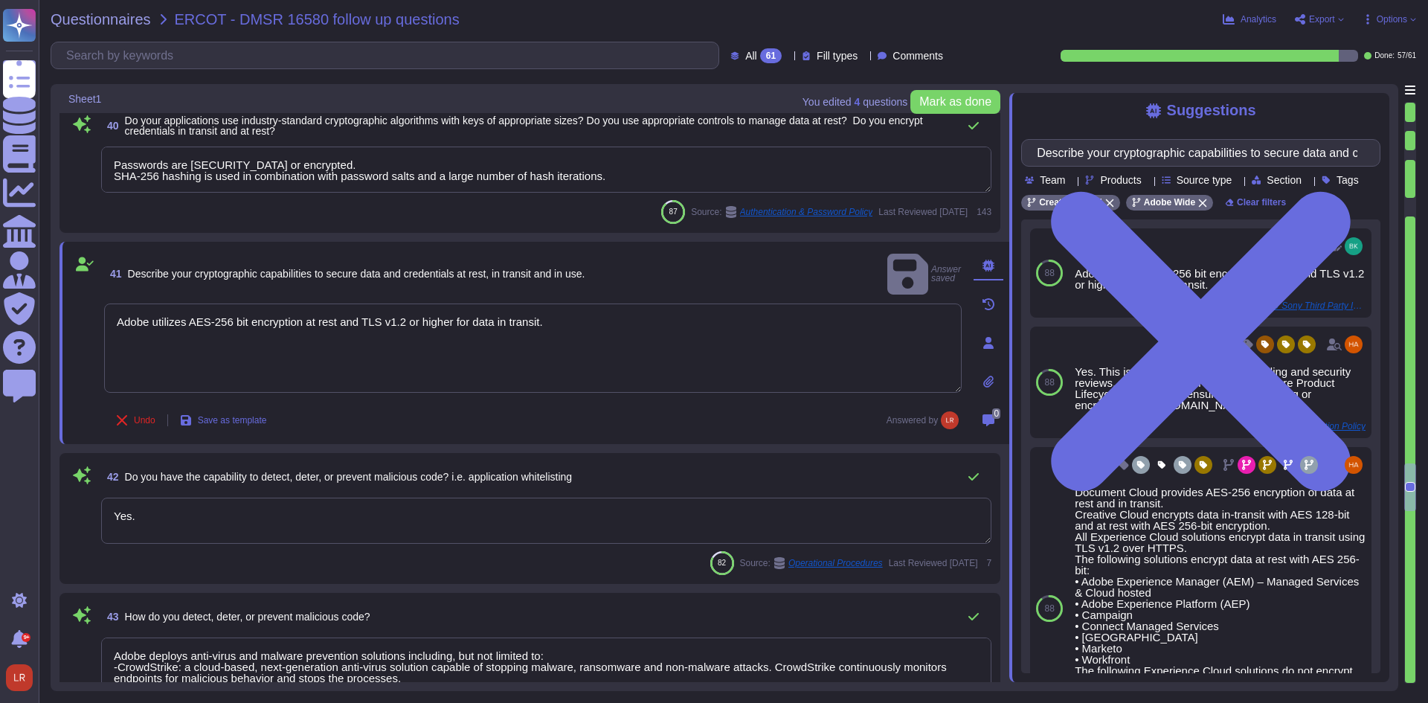
scroll to position [6447, 0]
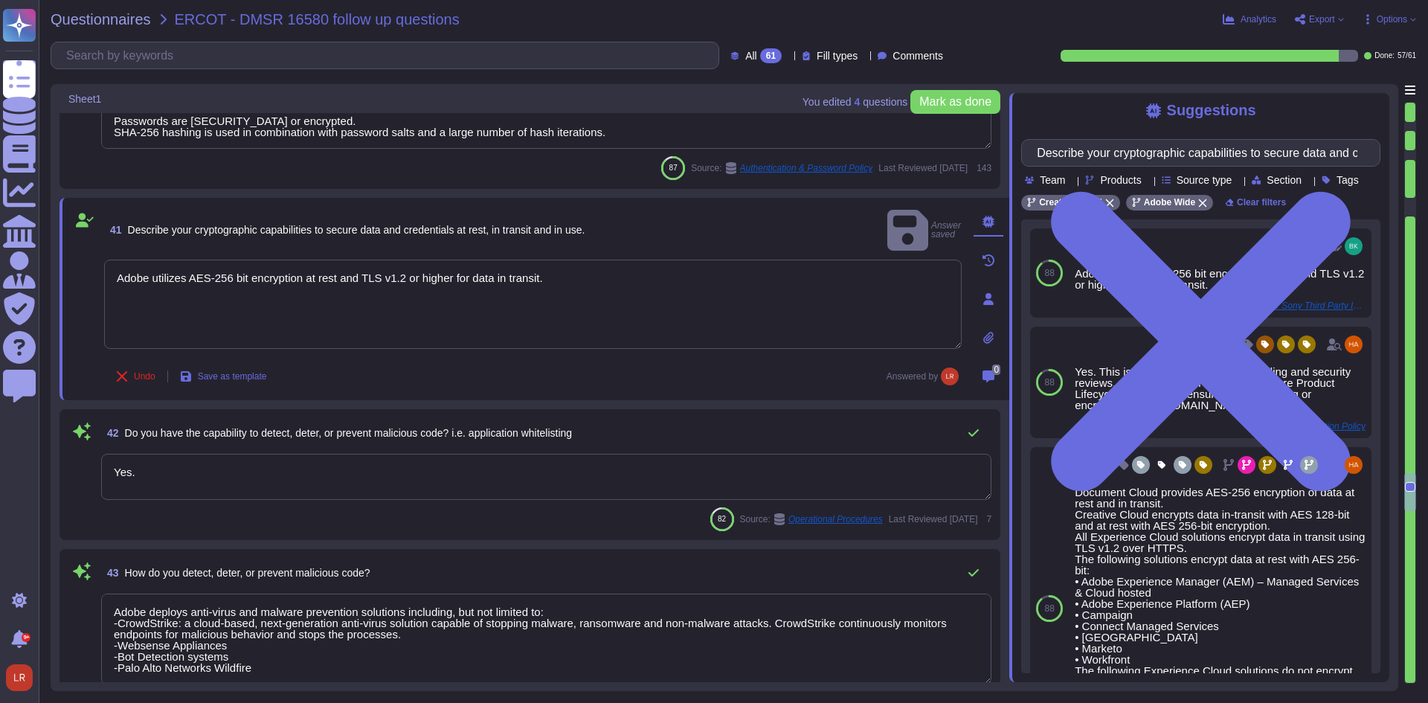
type textarea "Adobe restricts the use of shared and group authentication credentials via the …"
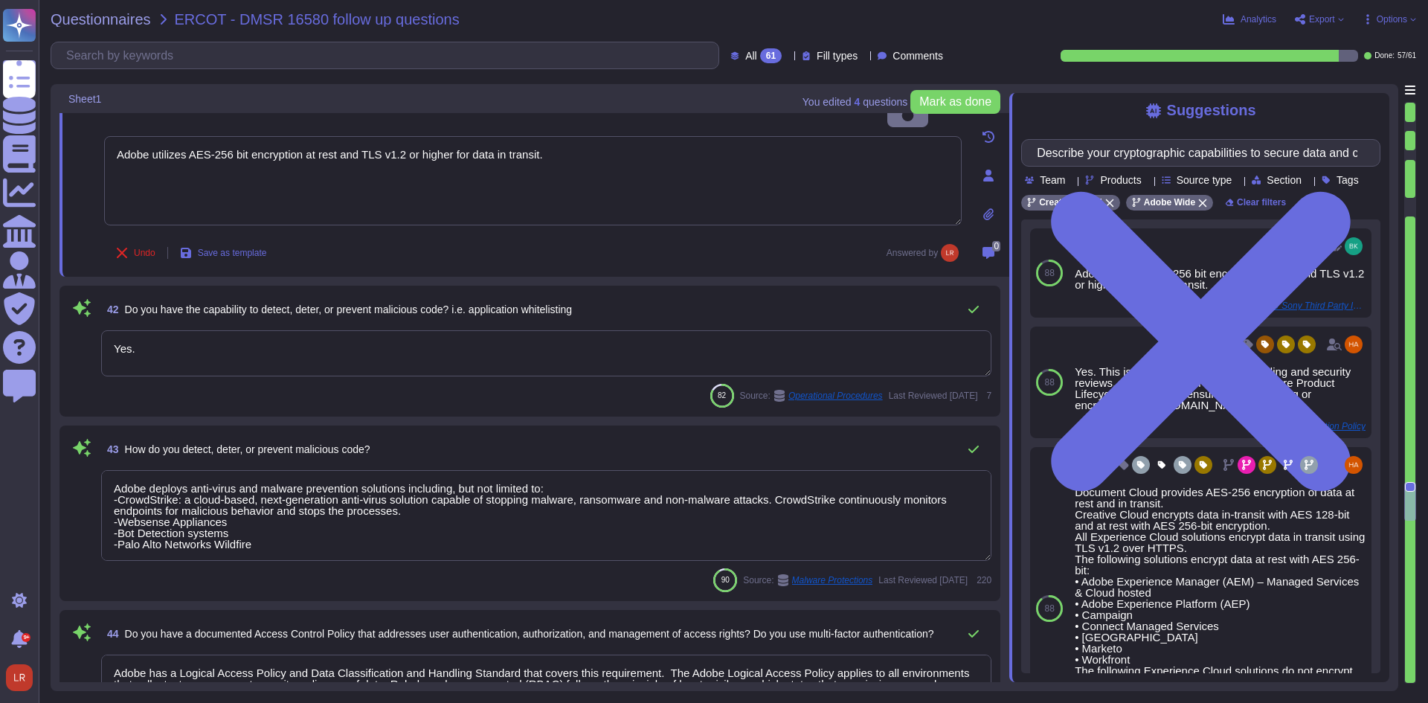
scroll to position [1, 0]
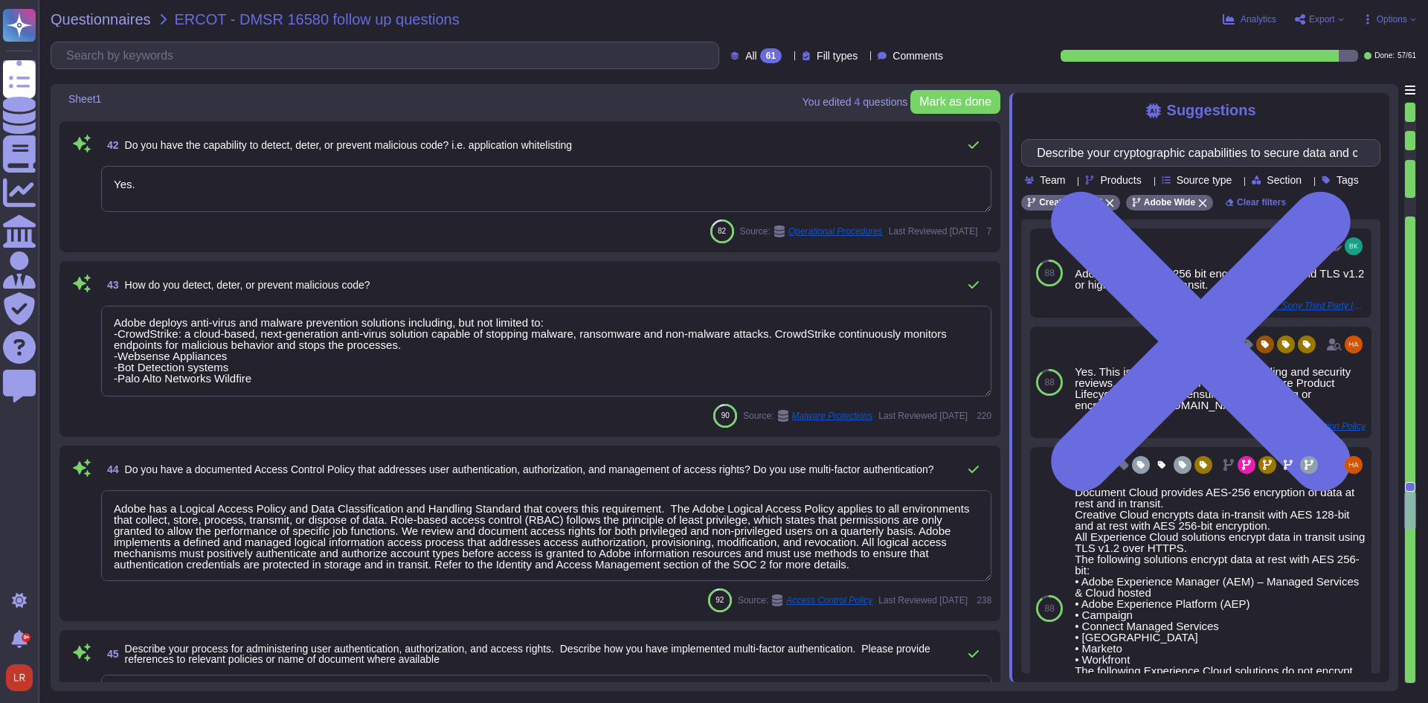
type textarea "Data must be accessed and saved from a trusted Adobe-owned data store (for exam…"
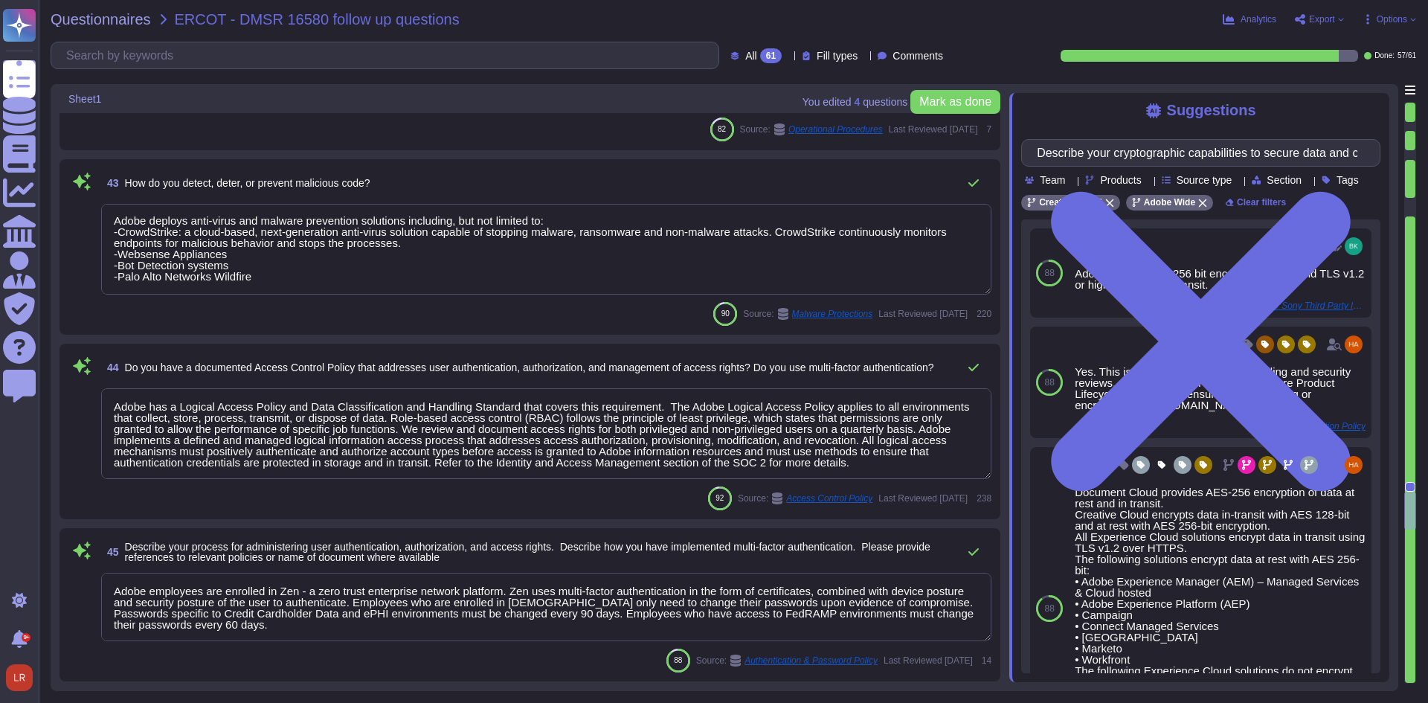
type textarea "Password policies are dependent upon the authentication option chosen by the cu…"
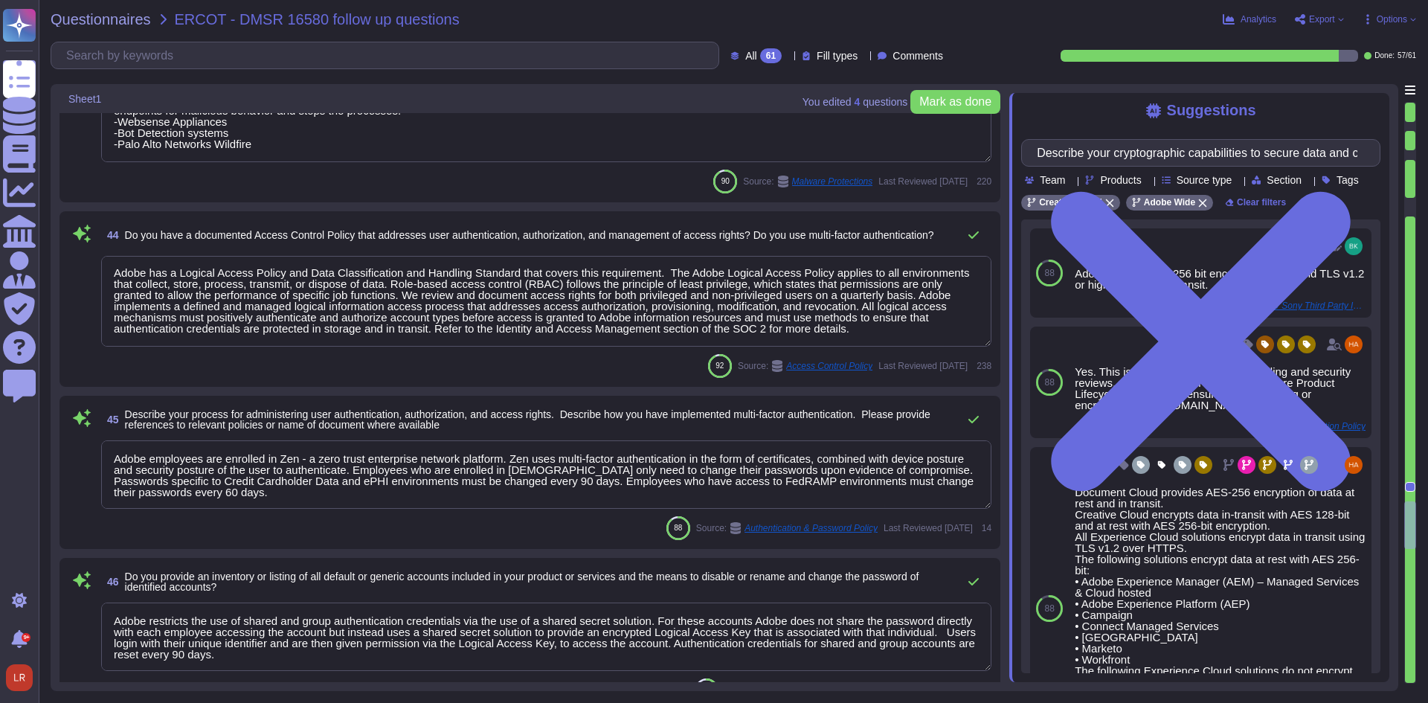
type textarea "Loremipsum do sitamet cons (adipiscin, elitsedd ei temporinci), utl etdolorem a…"
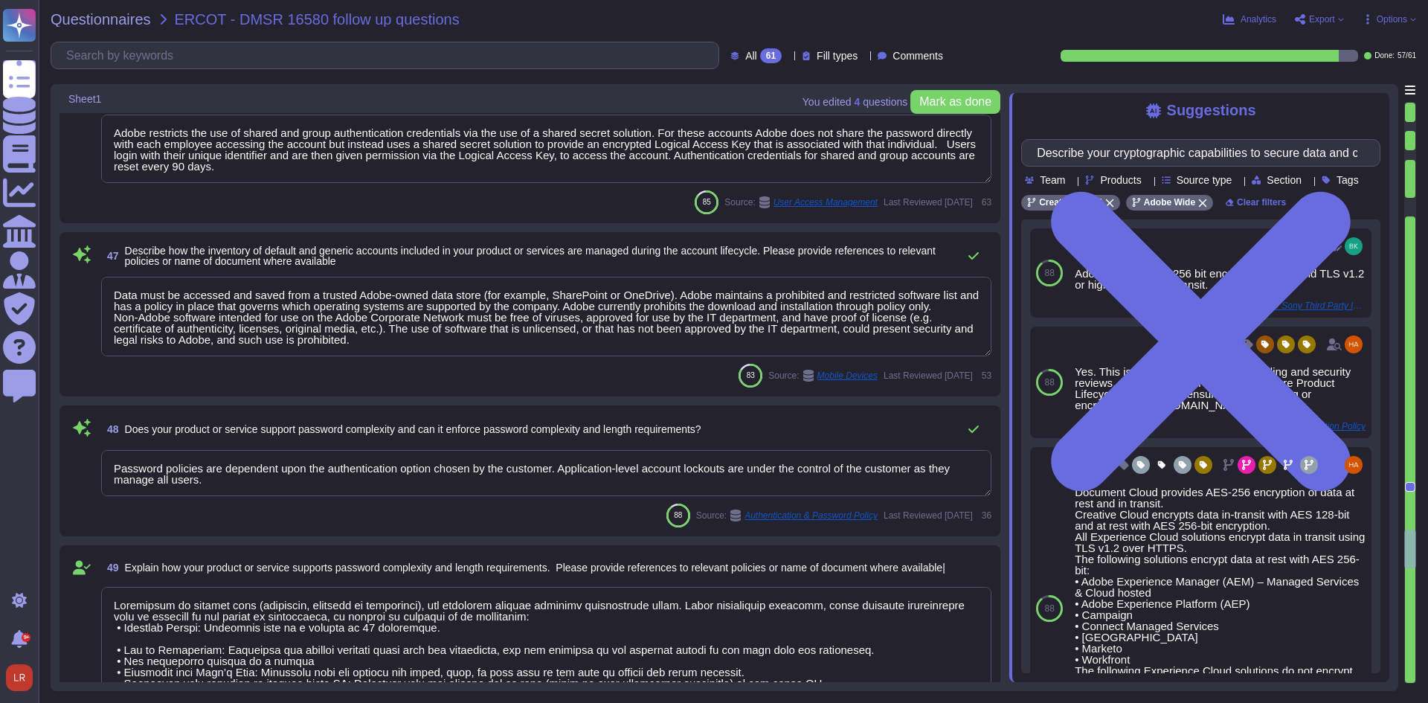
scroll to position [7439, 0]
type textarea "Lor ipsu dolorsit ame Consecte Adipisci elitsed: Doei t incididuntu, laboreetd …"
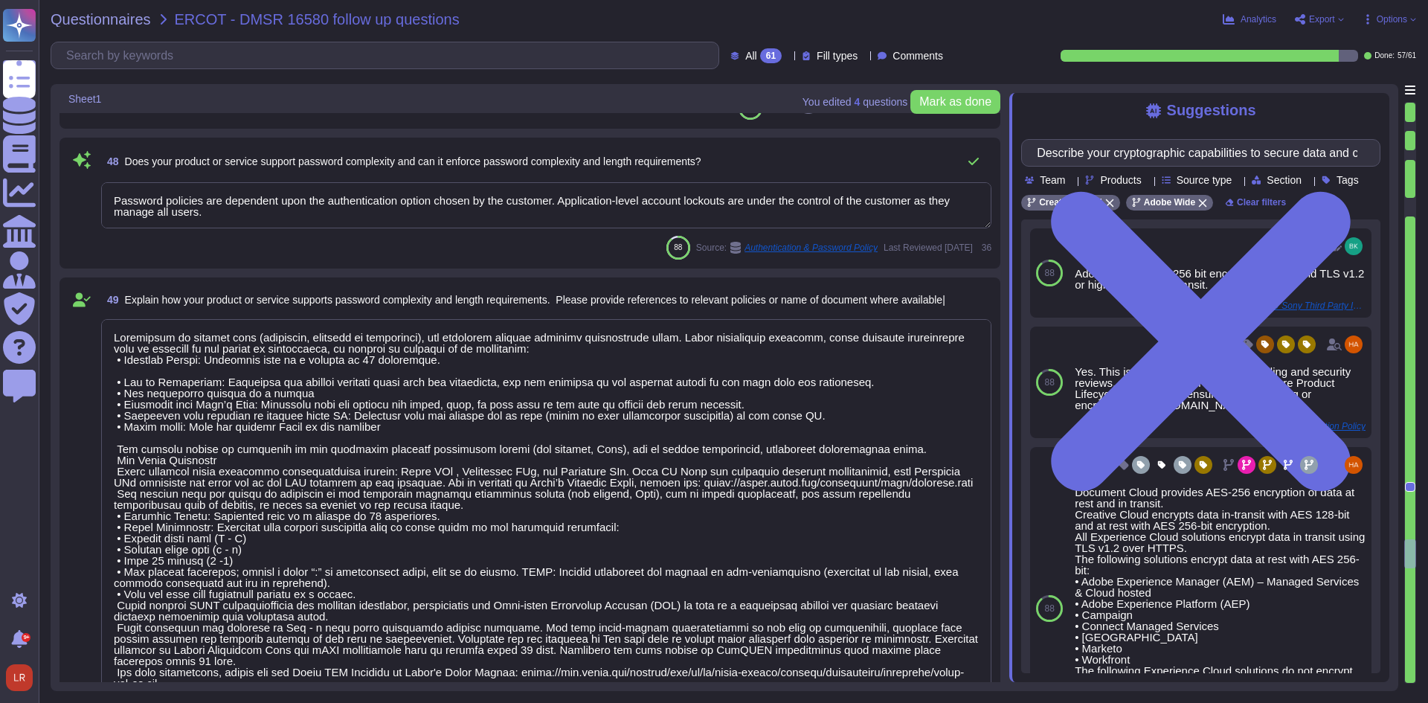
scroll to position [7686, 0]
type textarea "Where necessary, customer notification is provided as part of Adobe incident re…"
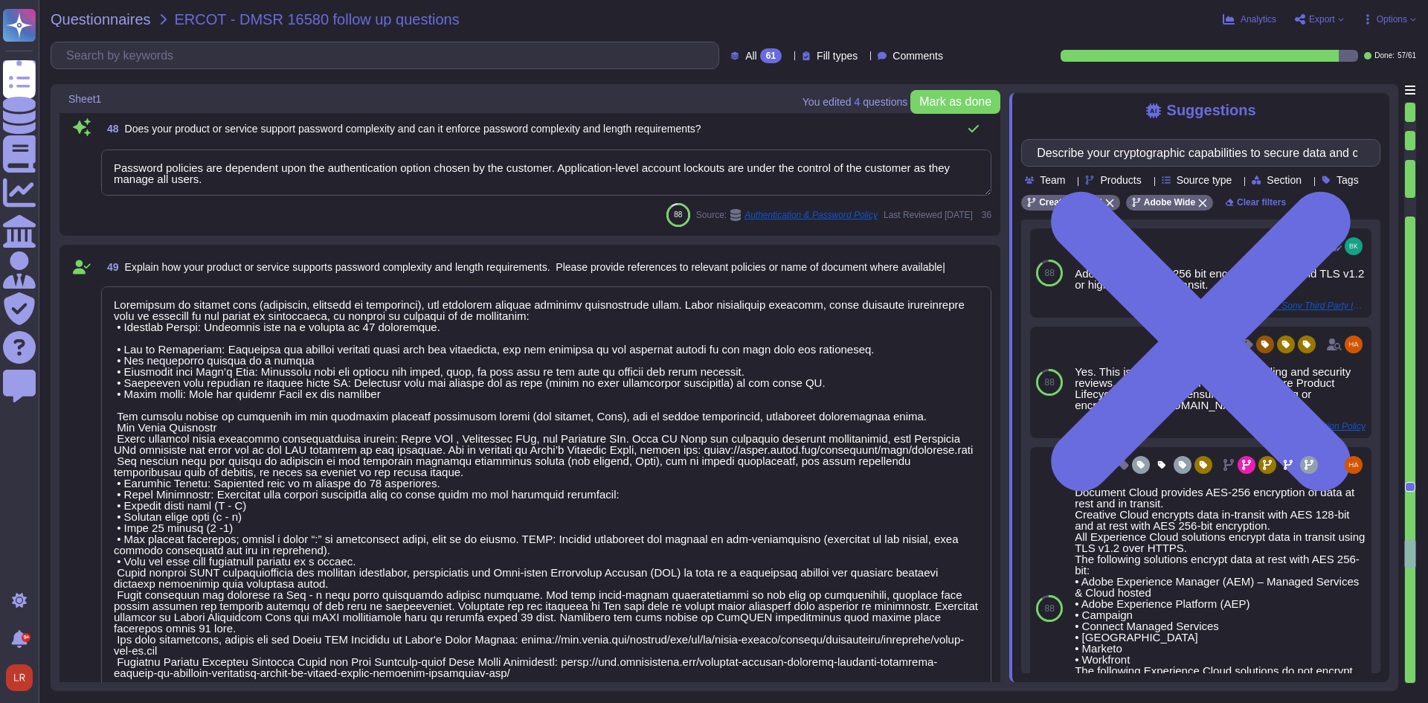
scroll to position [1, 0]
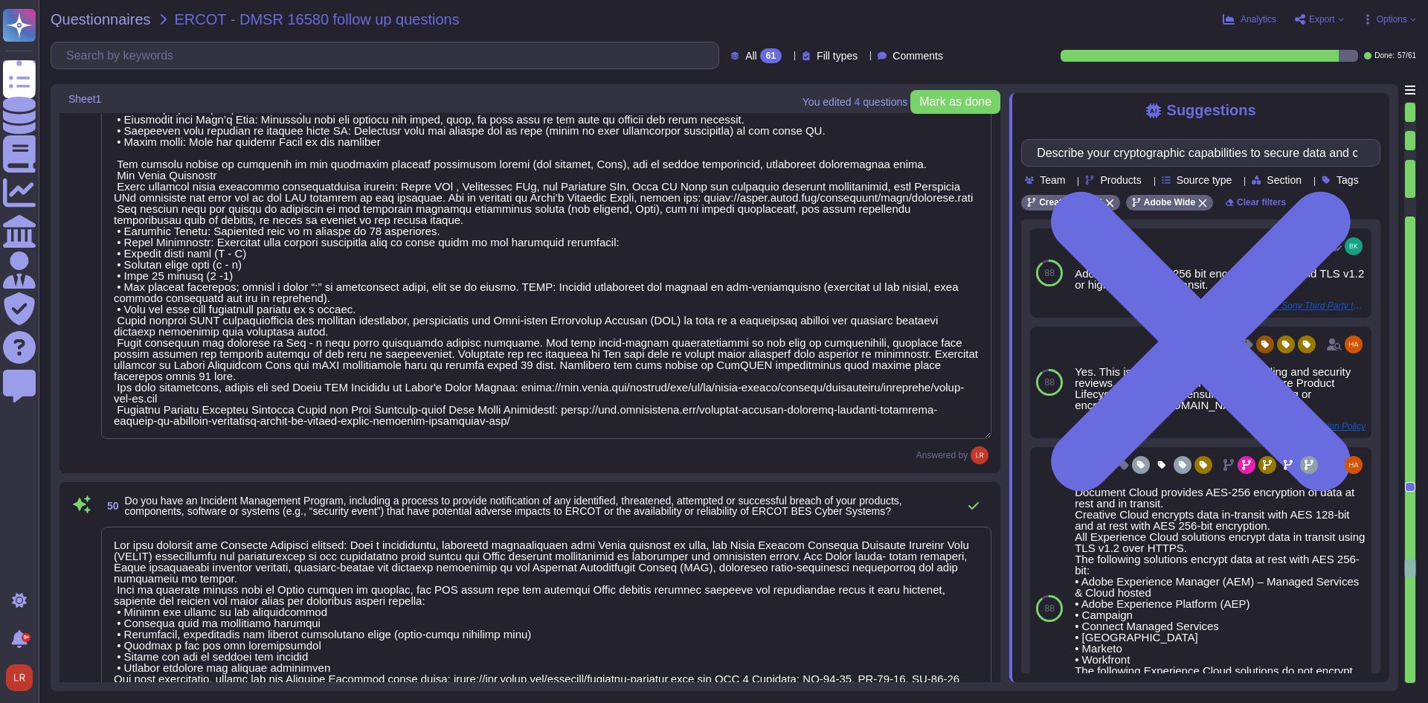
type textarea "Lor Ipsumdol Sitametc Adip eli seddoeiusm temporinci utl etdolo mag aliquaenim …"
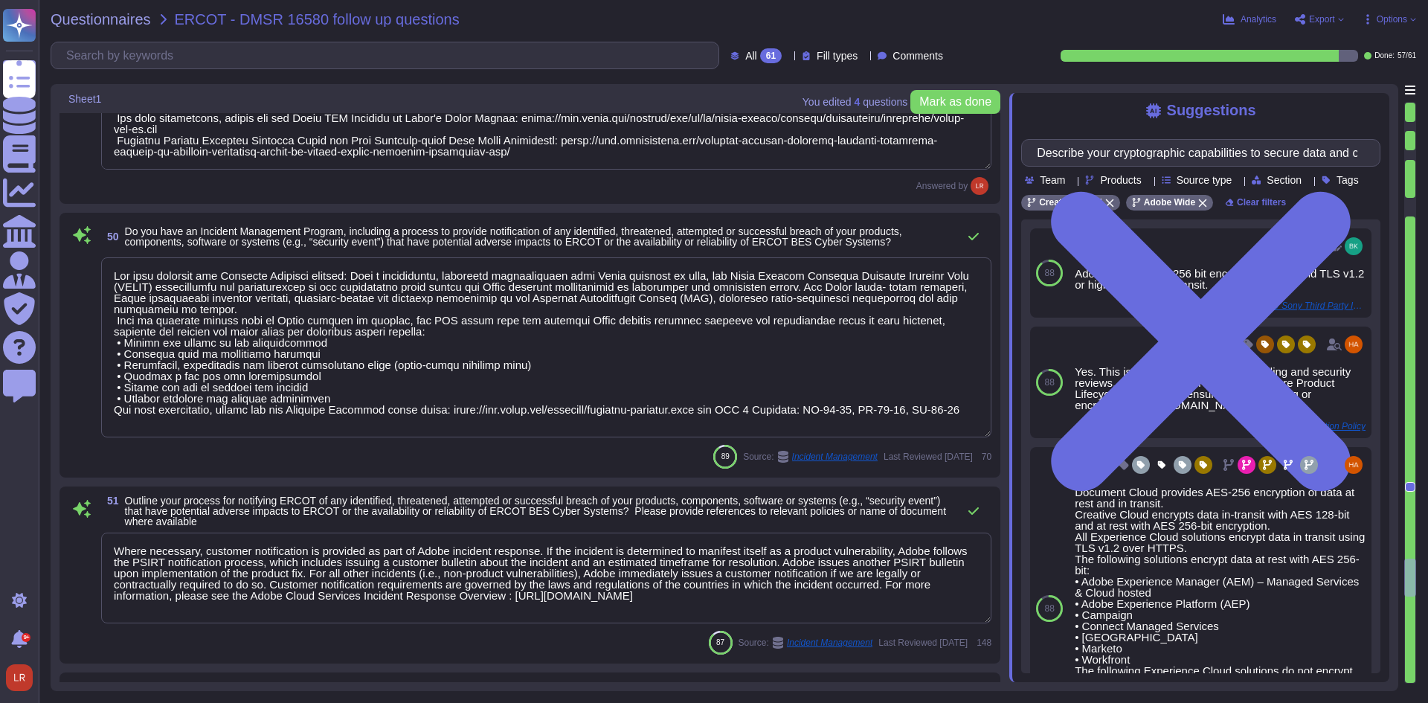
scroll to position [8182, 0]
type textarea "Lor ipsu dolorsit ame Consecte Adipisci elitsed: Doei t incididuntu, laboreetd …"
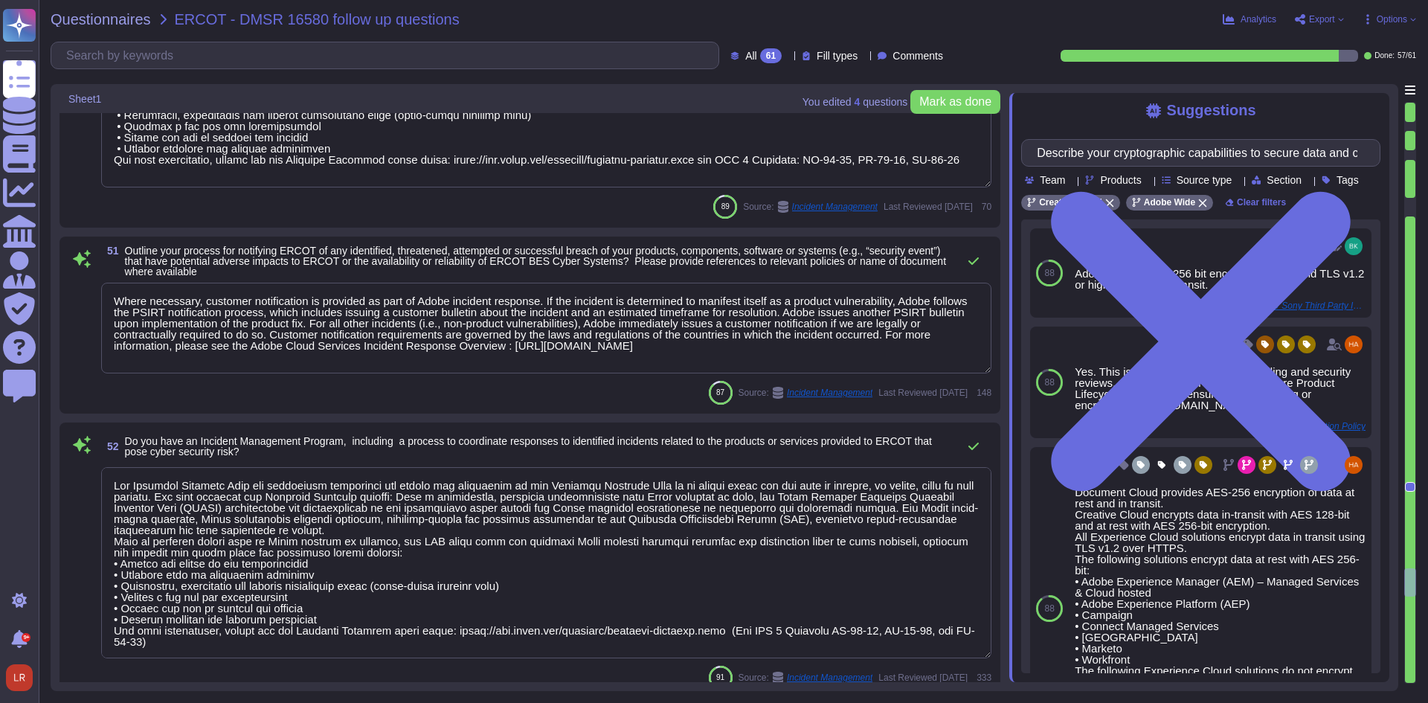
scroll to position [8430, 0]
type textarea "Adobe’s Incident Response Plan details that Adobe will conduct legally required…"
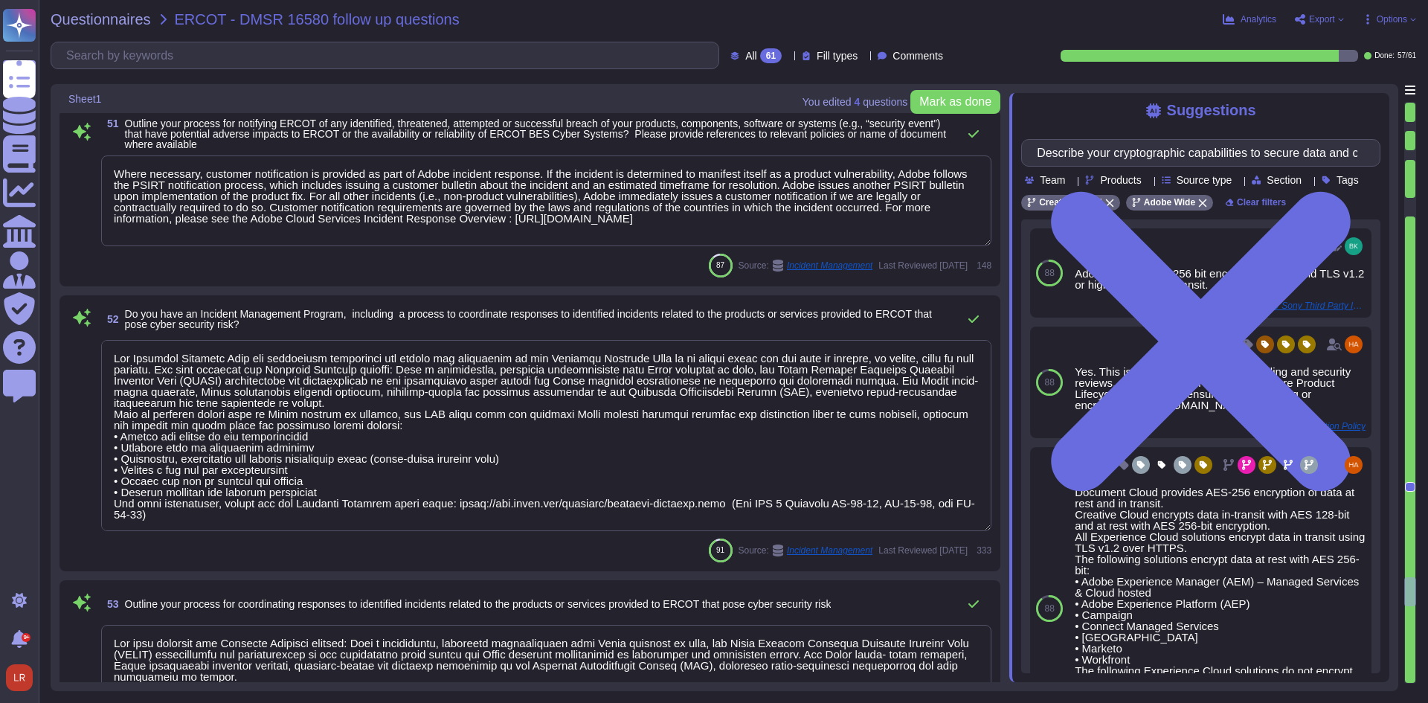
type textarea "Adobe’s Incident Response Plan details that Adobe will conduct legally required…"
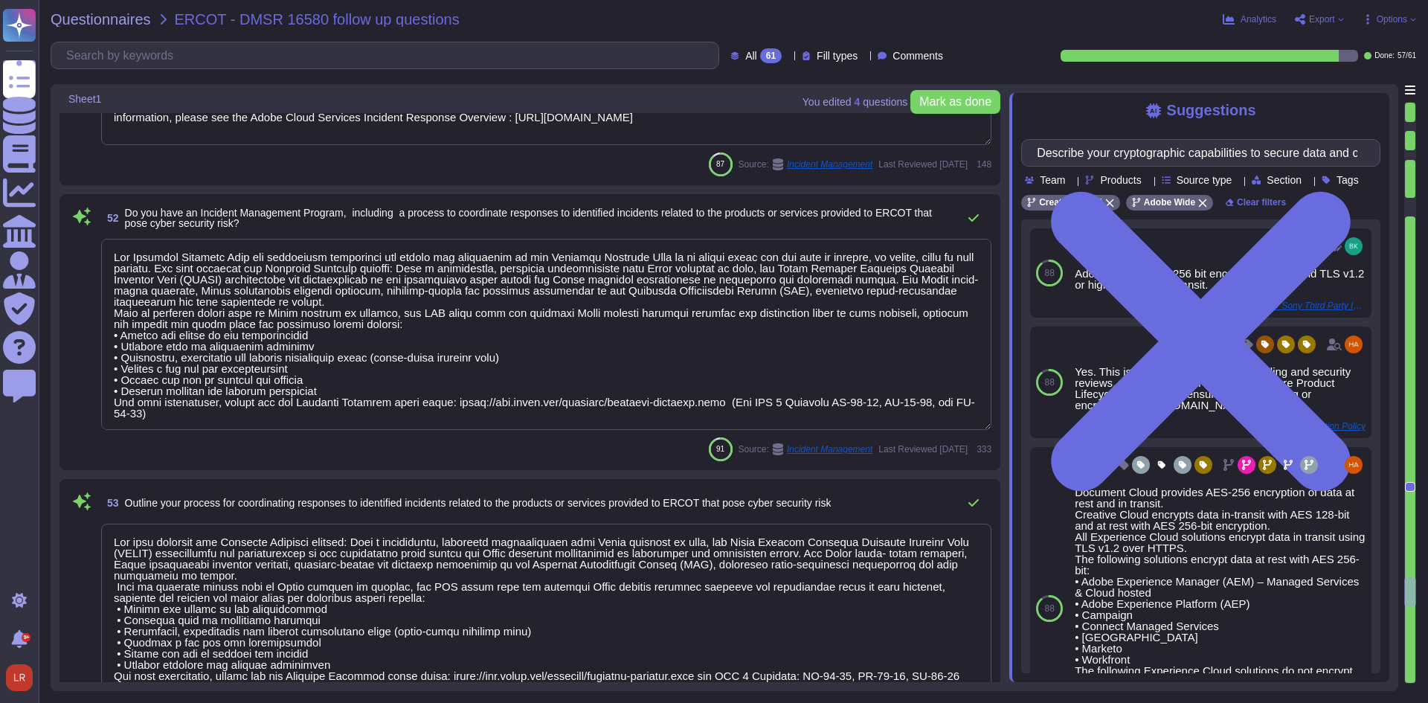
scroll to position [8679, 0]
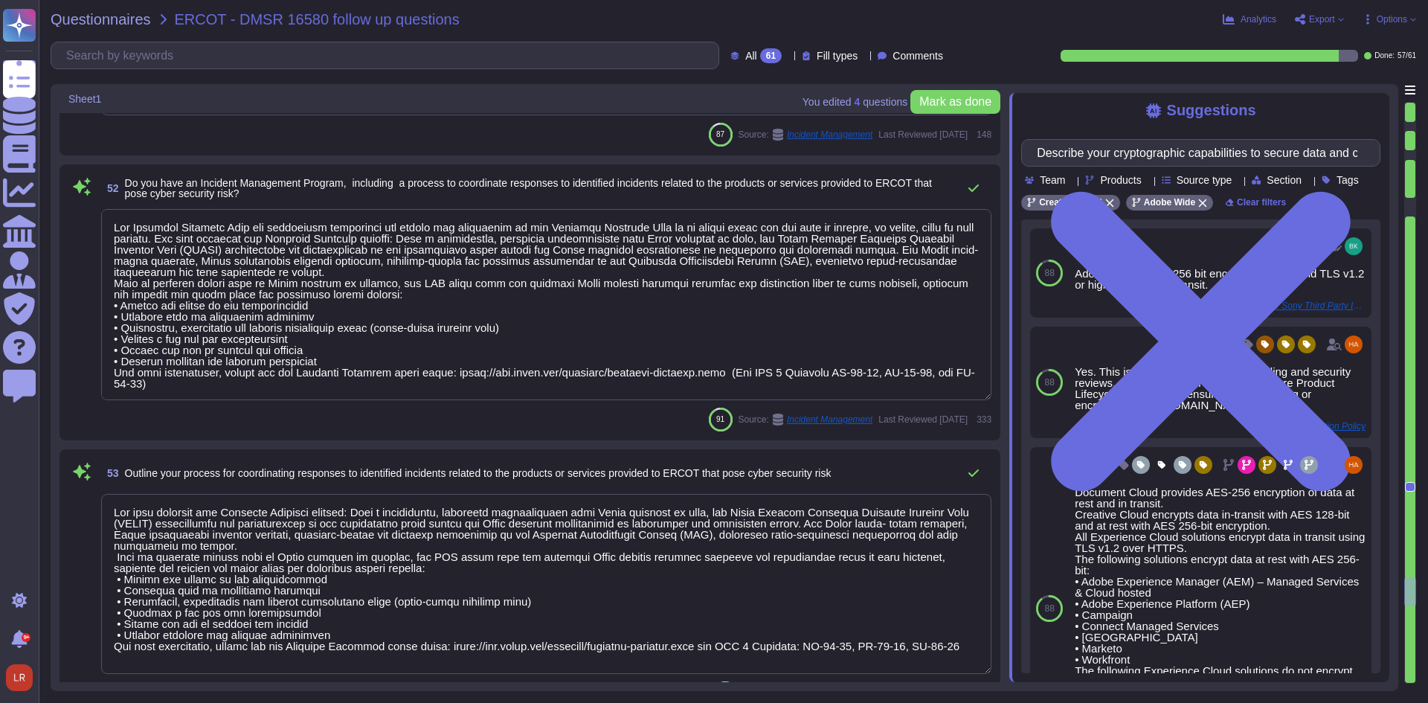
type textarea "For exiting or terminated Adobe personnel, People Resource ("PR") or the employ…"
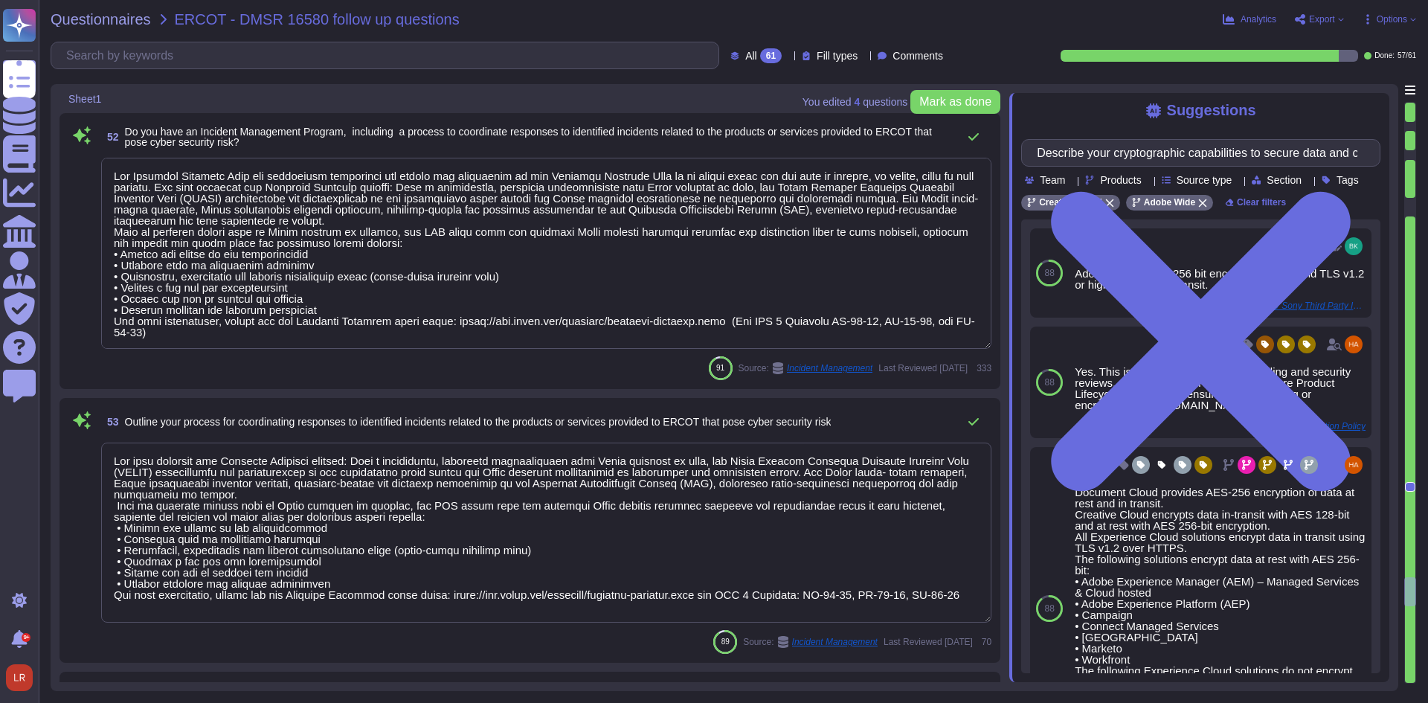
scroll to position [8802, 0]
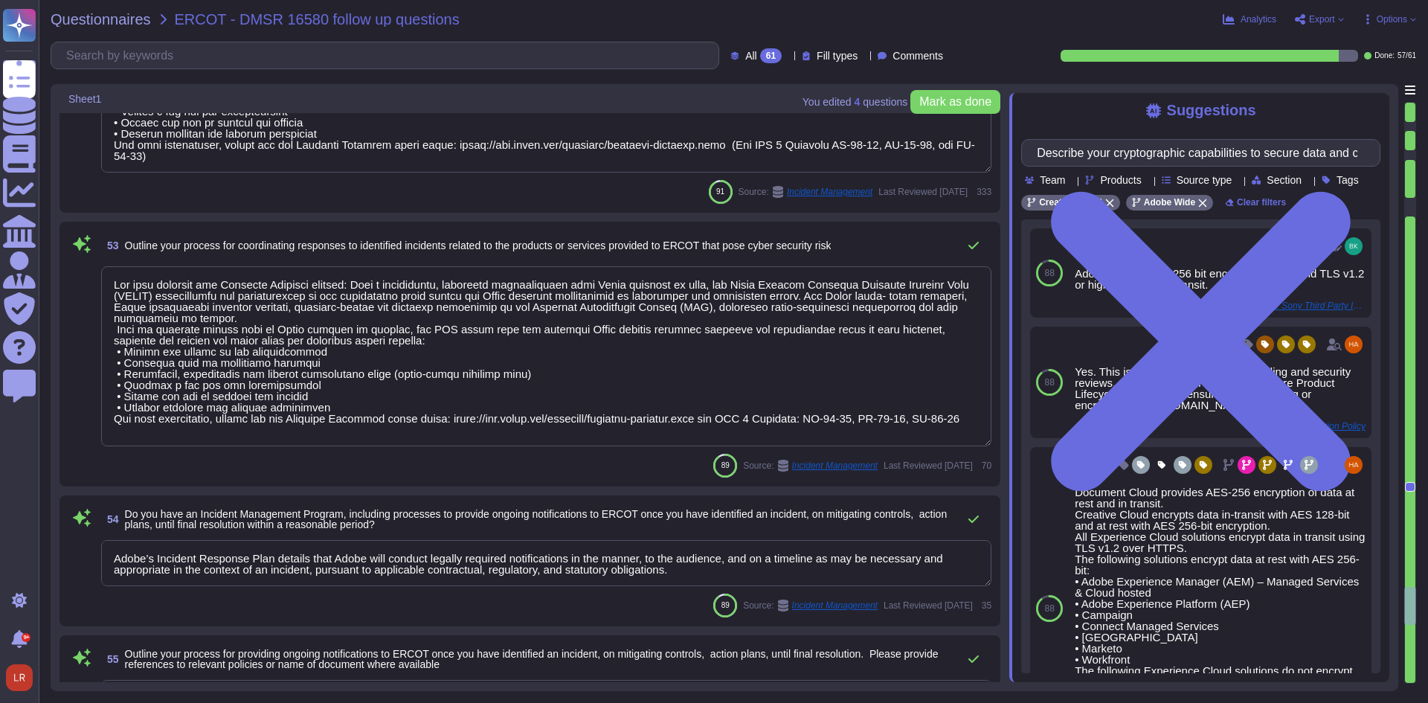
type textarea "In the event that an employee resigns from Adobe, the employee’s manager submit…"
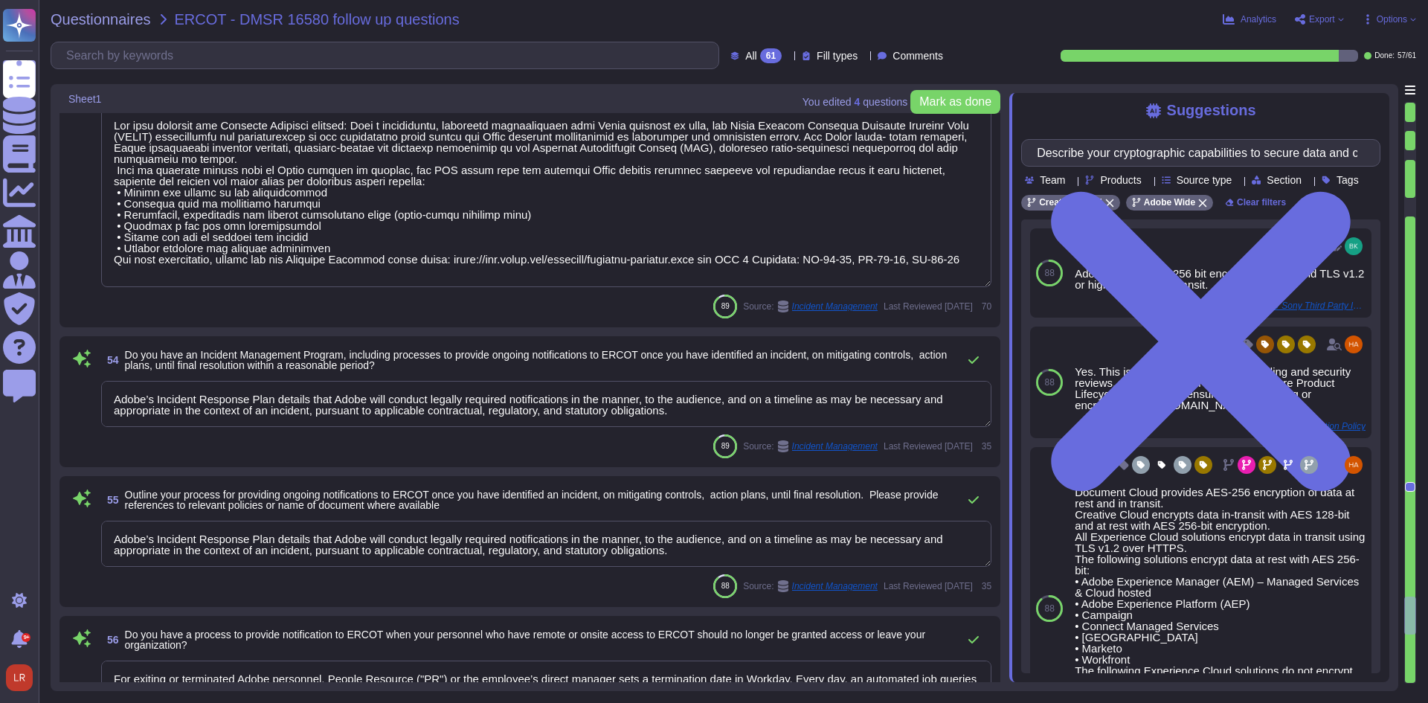
type textarea "No. Vulnerabilities are classified as Confidential and therefore cannot be shar…"
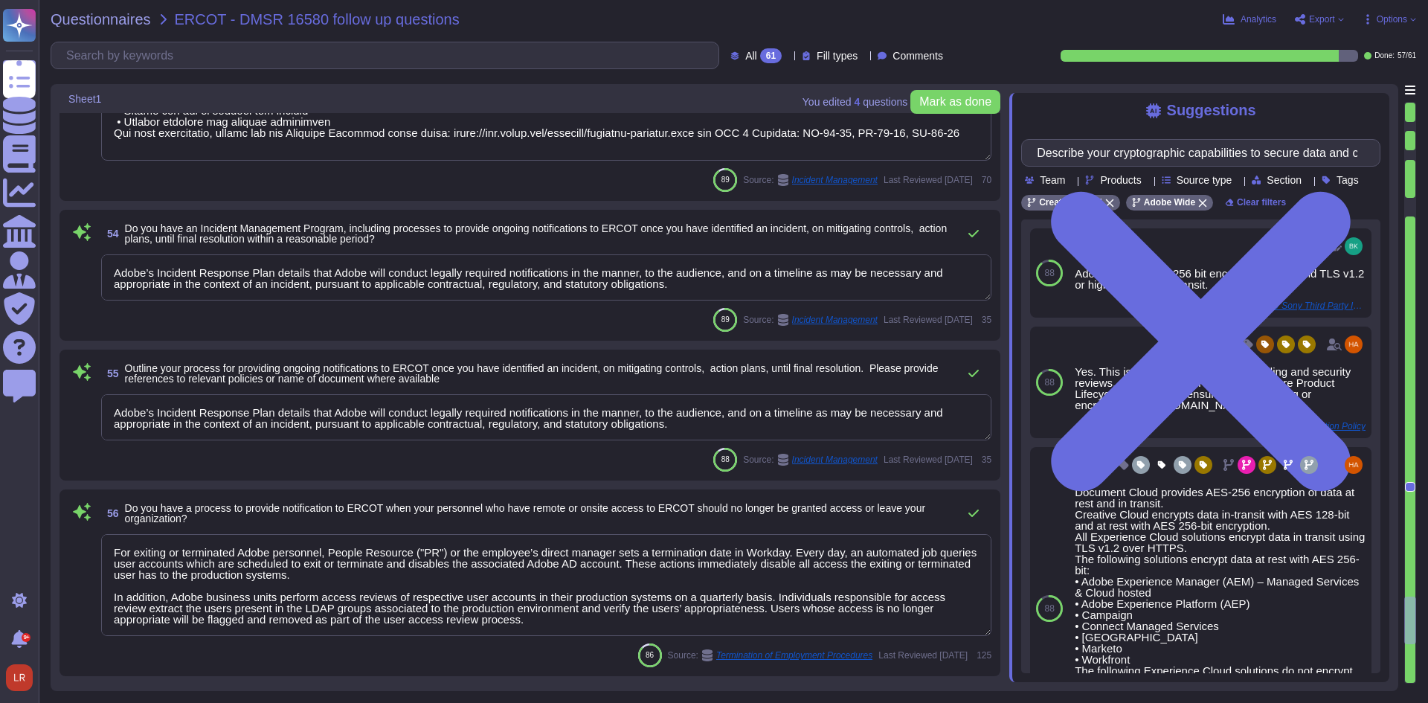
scroll to position [9298, 0]
type textarea "For vulnerability tracking, Adobe assigns a risk rating to identified vulnerabi…"
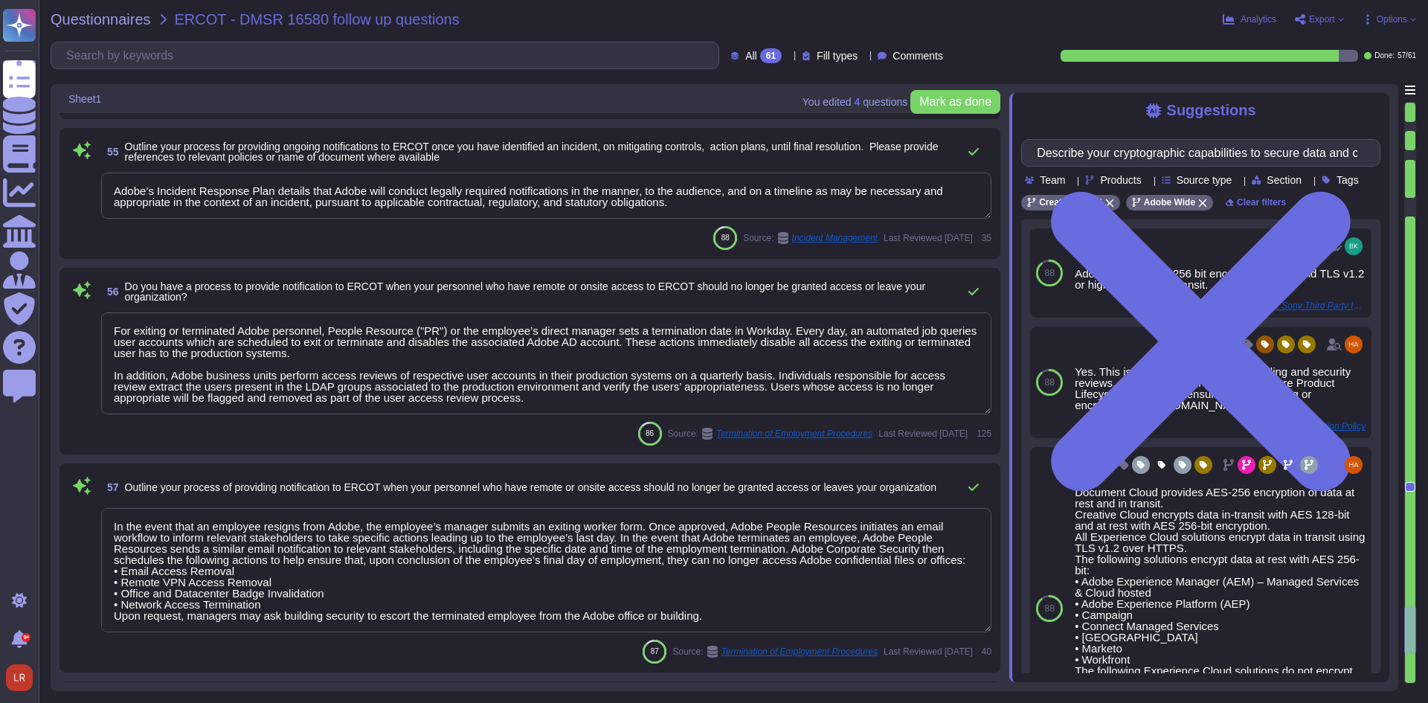
type textarea "Adobe has a formal patch management process implemented, which is governed by t…"
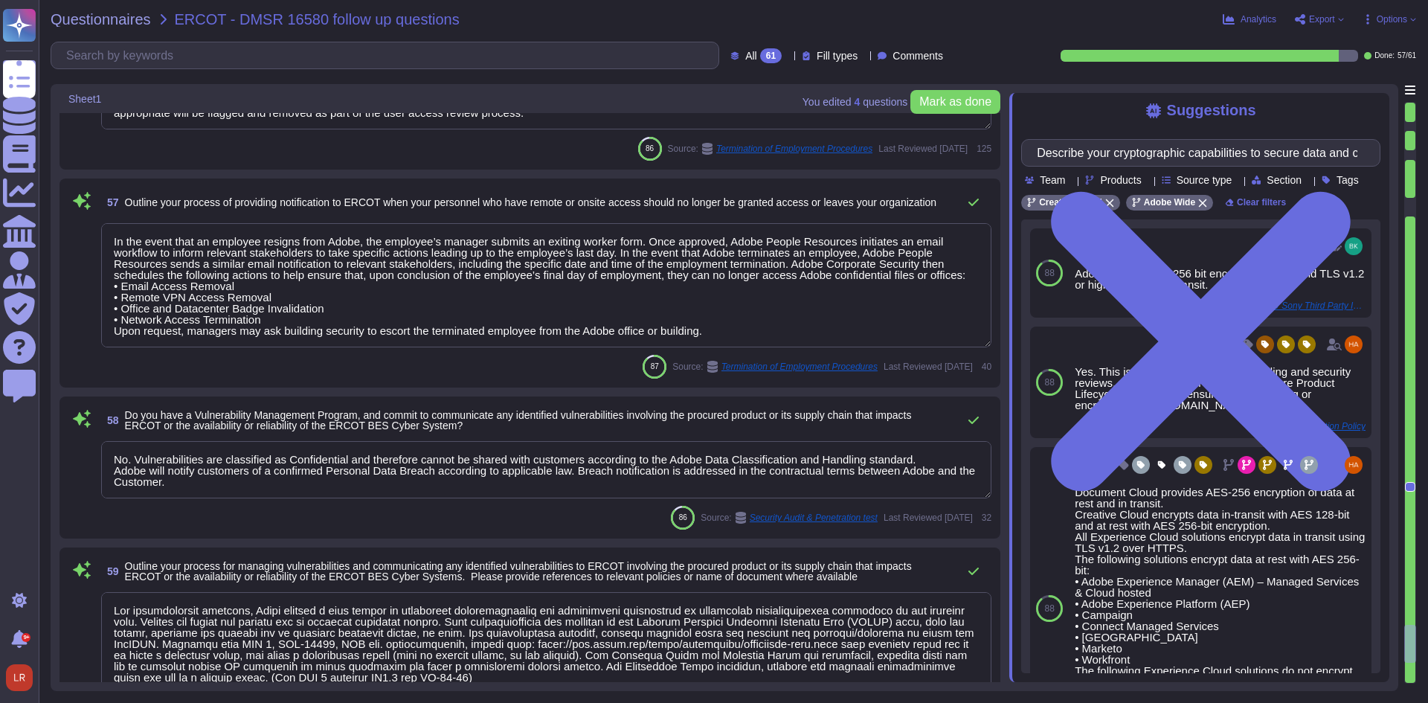
type textarea "Adobe implements patch management on production and critical systems hosting em…"
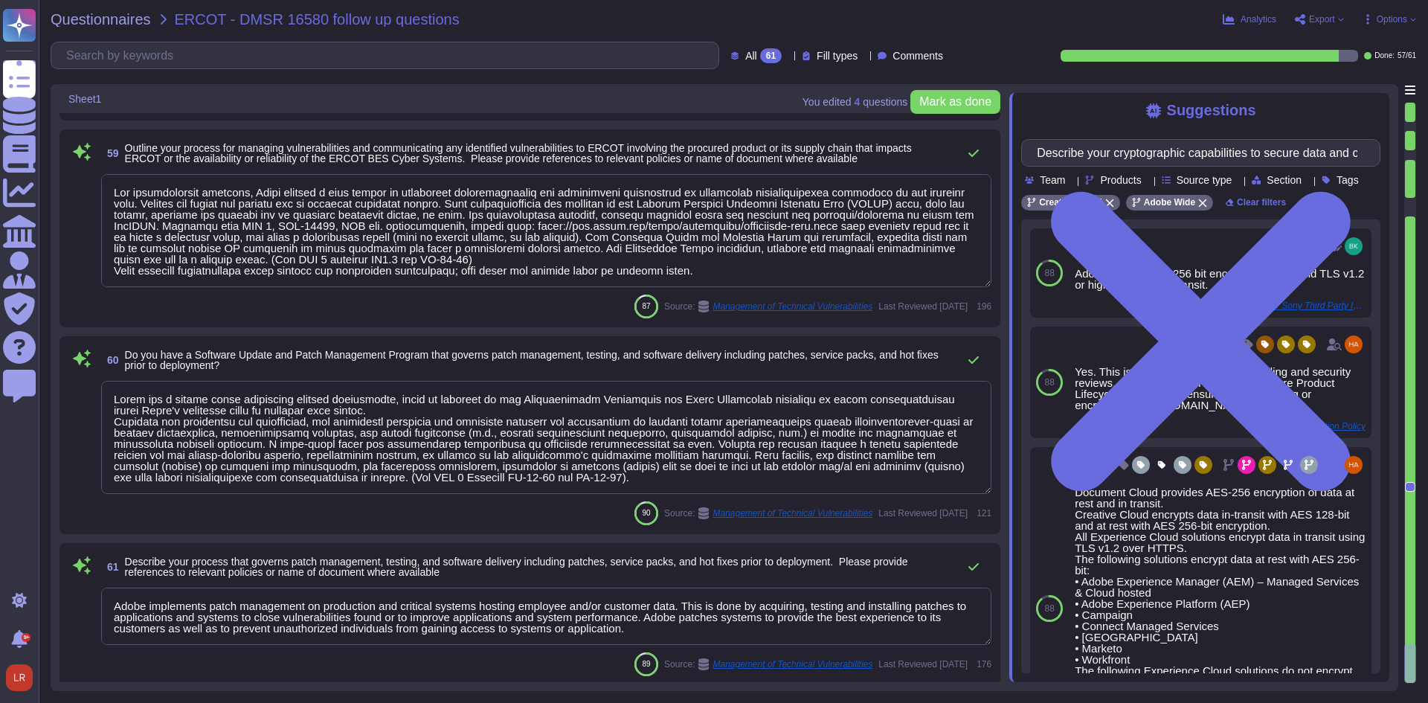
scroll to position [10057, 0]
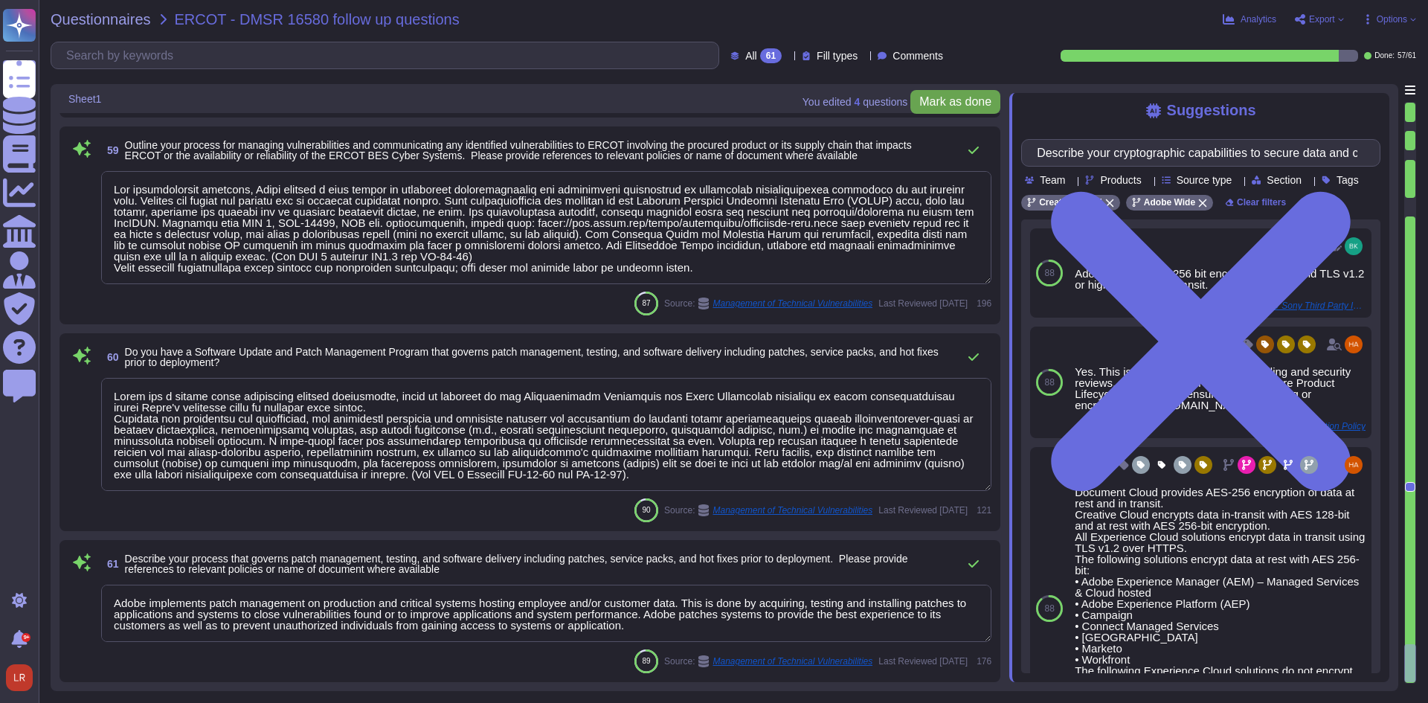
click at [955, 97] on span "Mark as done" at bounding box center [955, 102] width 72 height 12
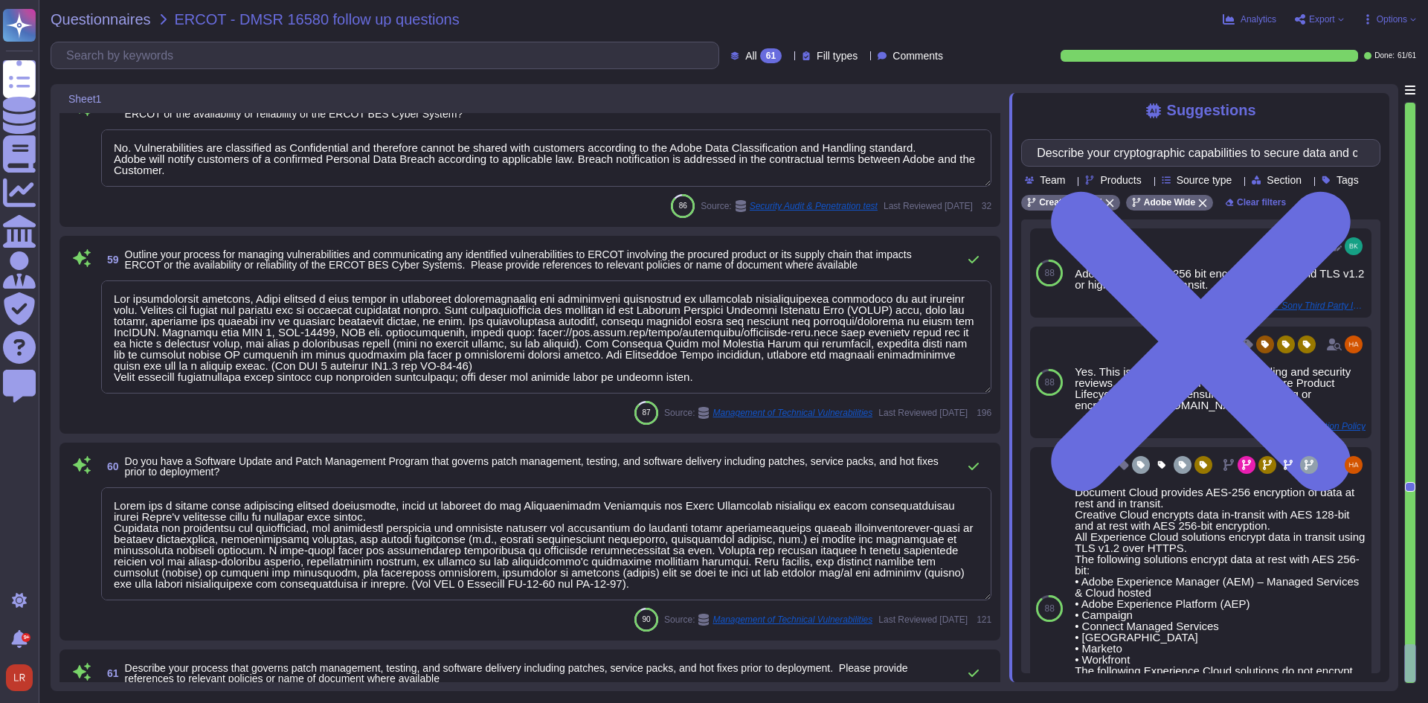
type textarea "For exiting or terminated Adobe personnel, People Resource ("PR") or the employ…"
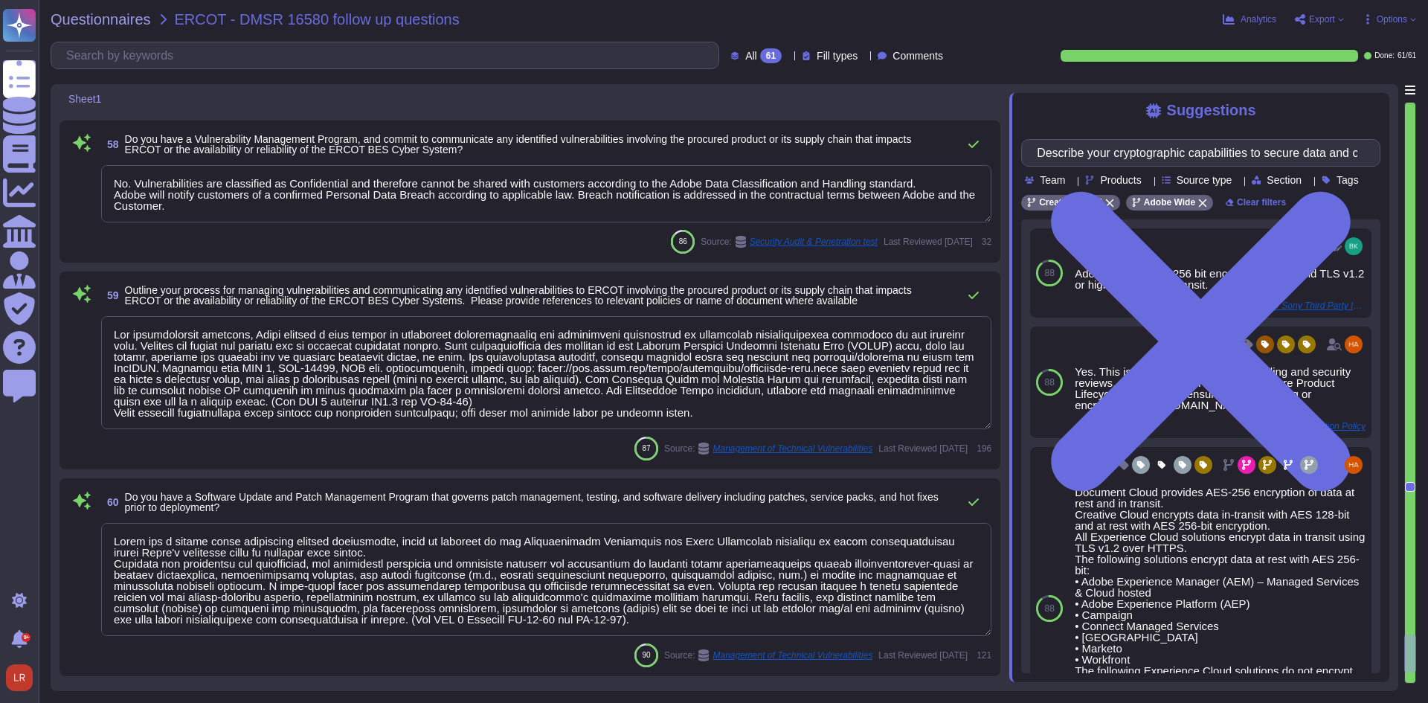
click at [766, 56] on div "All 61" at bounding box center [758, 55] width 57 height 15
click at [773, 125] on div "Done 61" at bounding box center [785, 131] width 121 height 16
click at [1380, 109] on icon at bounding box center [1200, 341] width 359 height 479
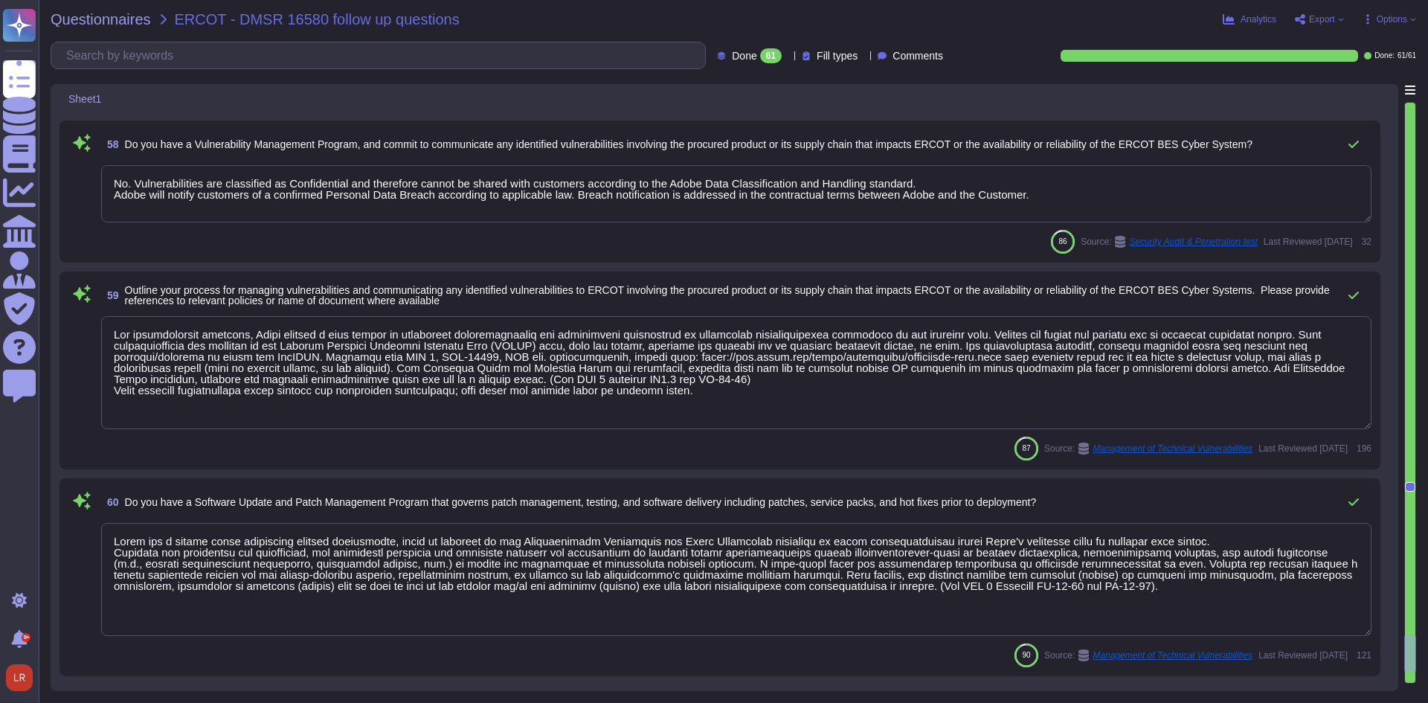
click at [1323, 22] on span "Export" at bounding box center [1322, 19] width 26 height 9
click at [1348, 90] on p "Download" at bounding box center [1374, 108] width 53 height 36
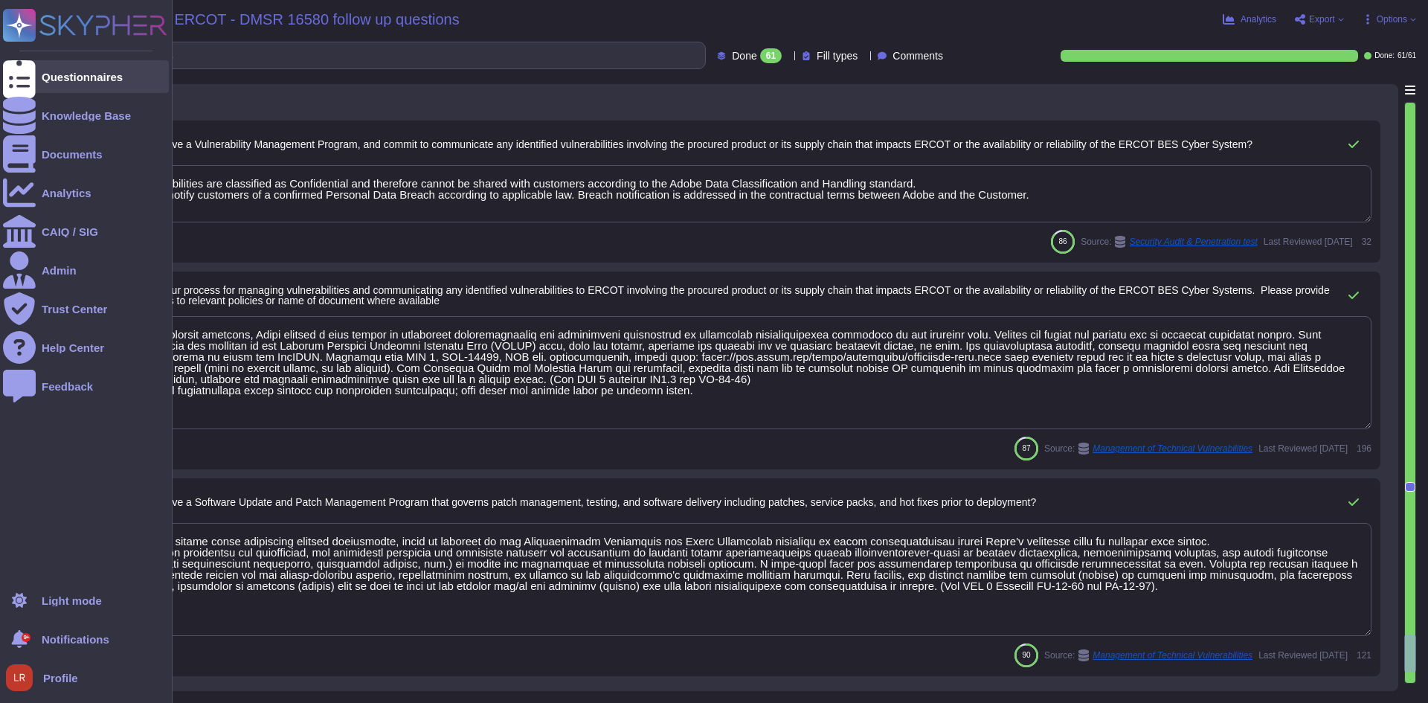
click at [23, 80] on icon at bounding box center [19, 77] width 33 height 44
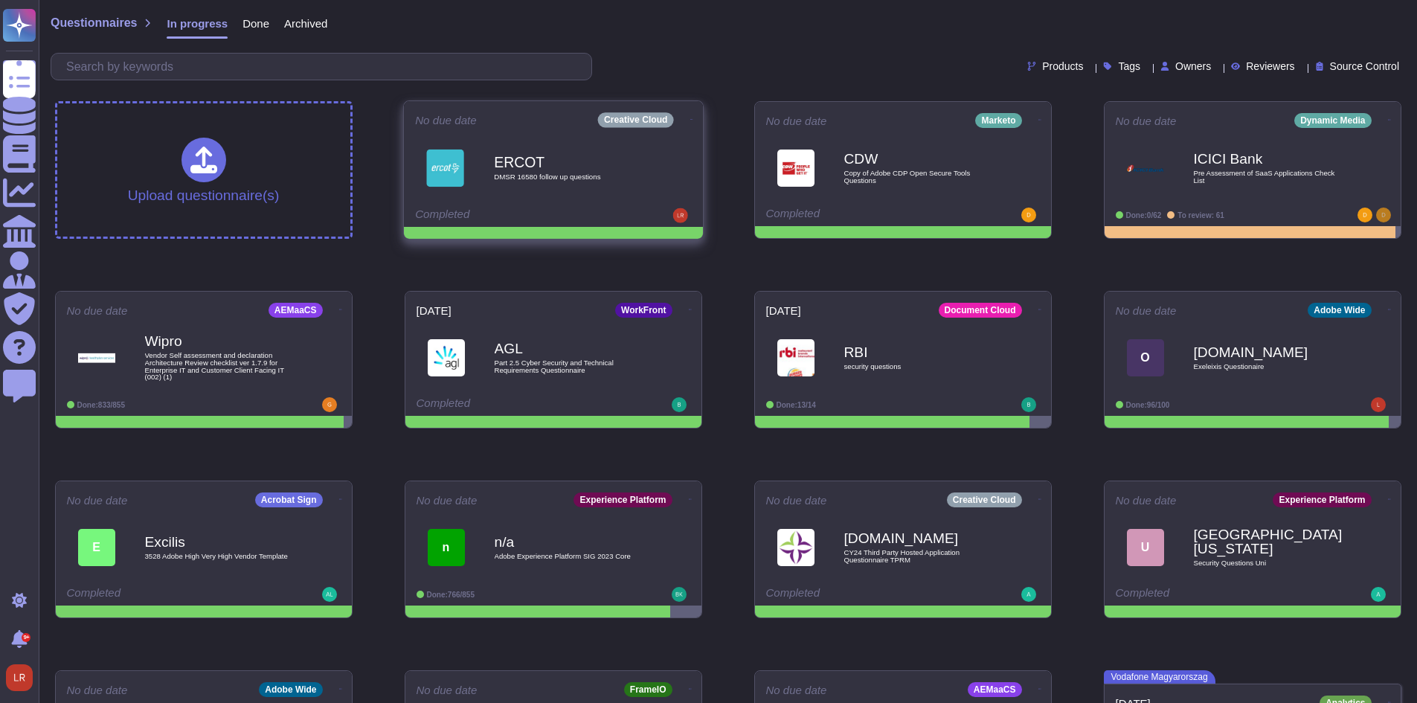
click at [690, 118] on icon at bounding box center [691, 120] width 3 height 4
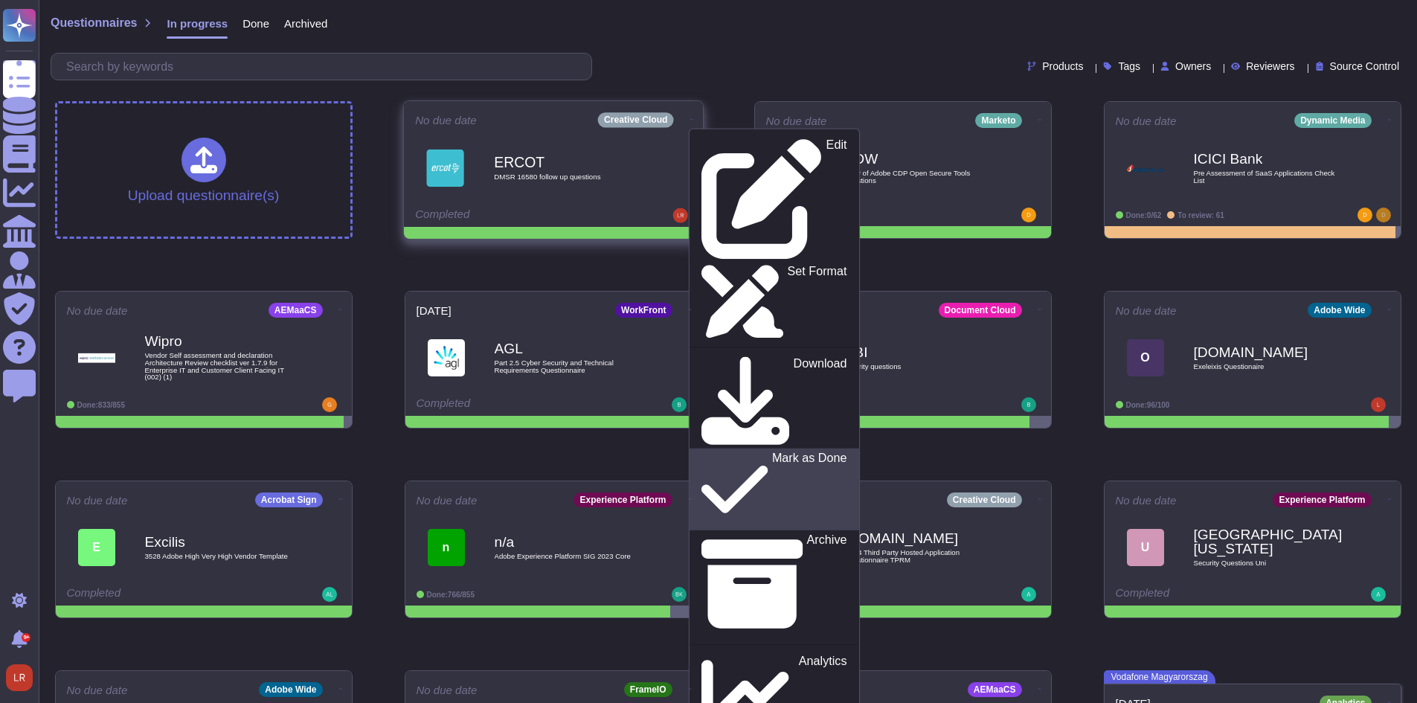
click at [771, 452] on p "Mark as Done" at bounding box center [808, 490] width 75 height 76
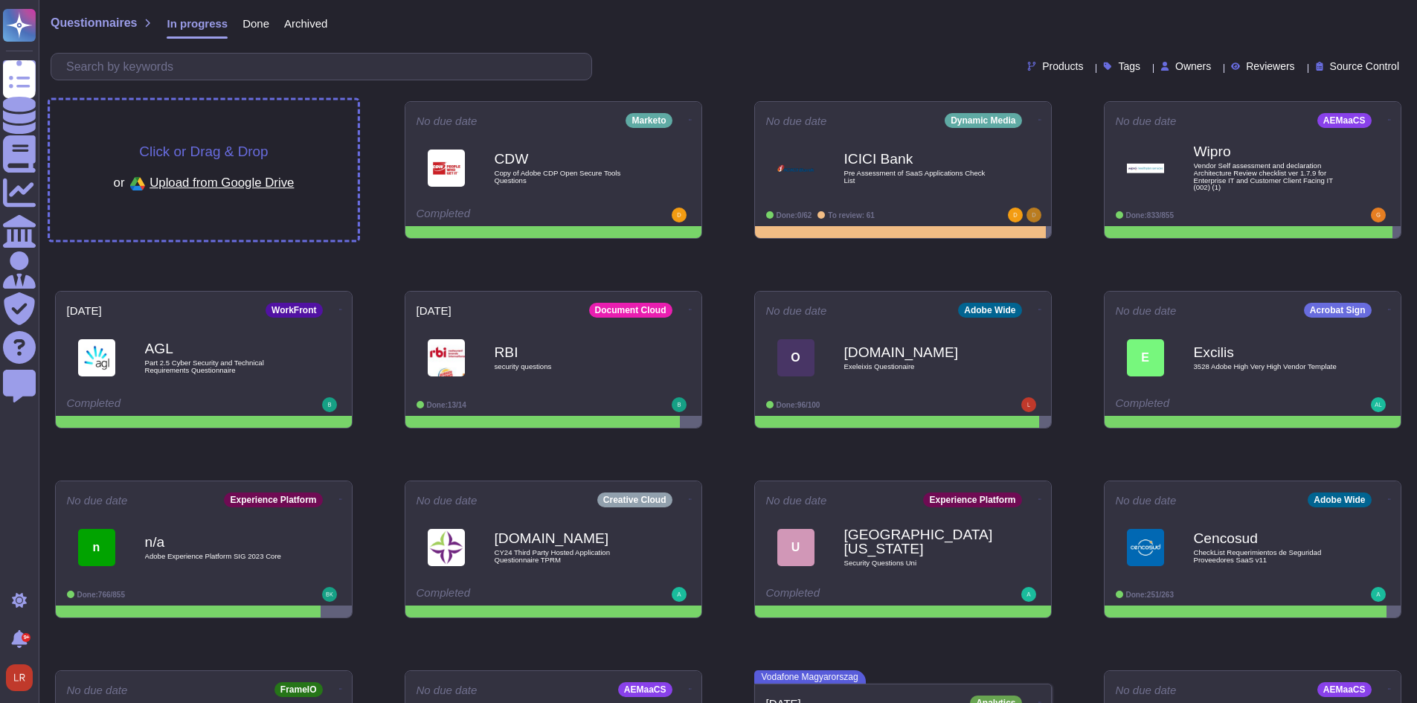
click at [185, 153] on span "Click or Drag & Drop" at bounding box center [203, 151] width 129 height 14
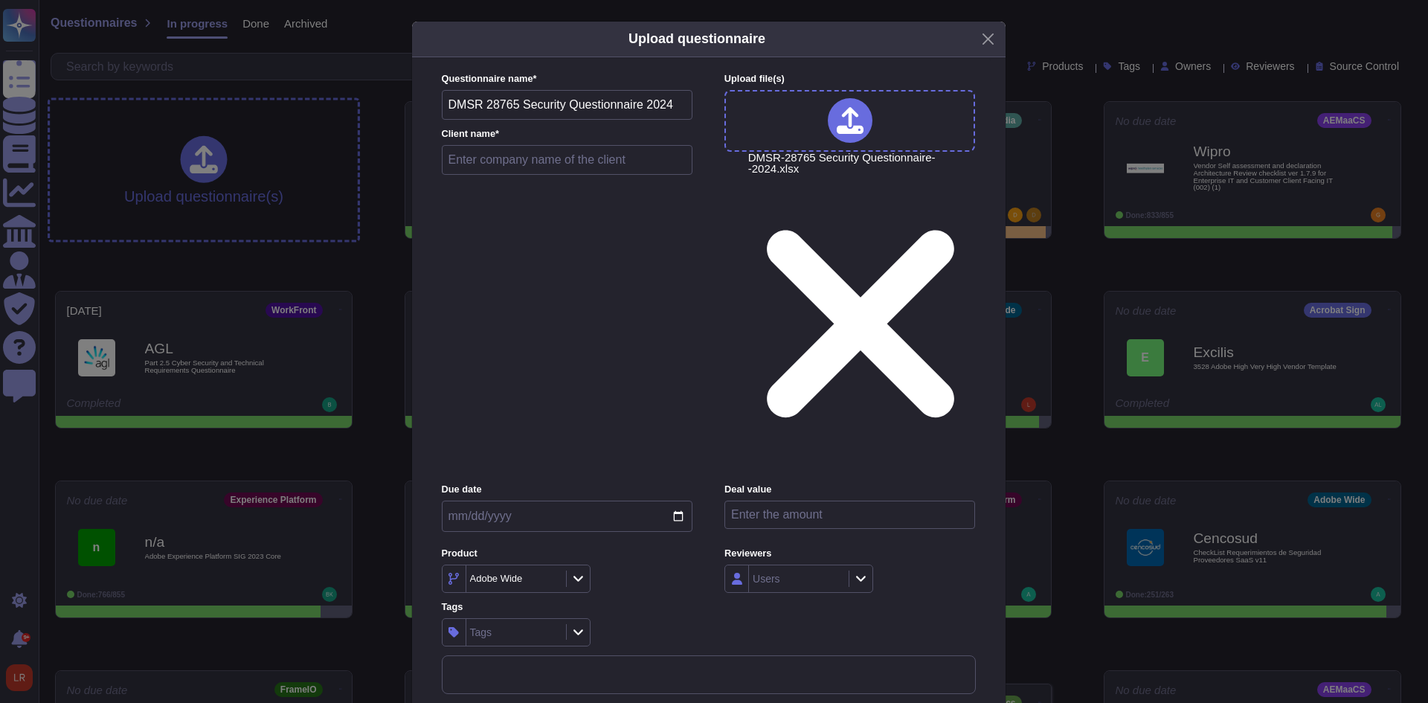
click at [495, 175] on input "text" at bounding box center [567, 160] width 251 height 30
paste input "Pfizer"
type input "Pfizer"
click at [683, 501] on input "date" at bounding box center [567, 516] width 251 height 31
type input "[DATE]"
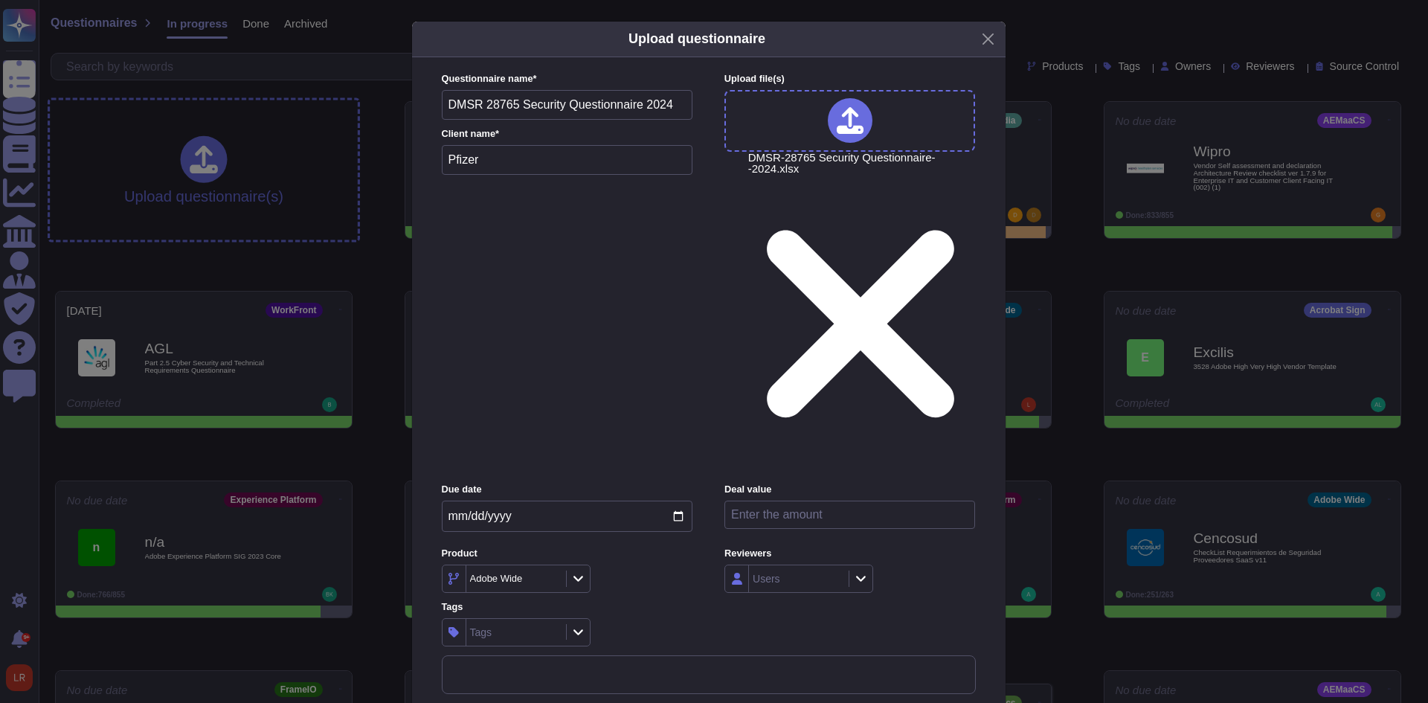
drag, startPoint x: 672, startPoint y: 385, endPoint x: 681, endPoint y: 379, distance: 10.6
click at [673, 565] on div "Adobe Wide" at bounding box center [567, 579] width 251 height 28
click at [551, 579] on icon at bounding box center [551, 579] width 0 height 0
click at [582, 572] on icon at bounding box center [578, 578] width 11 height 13
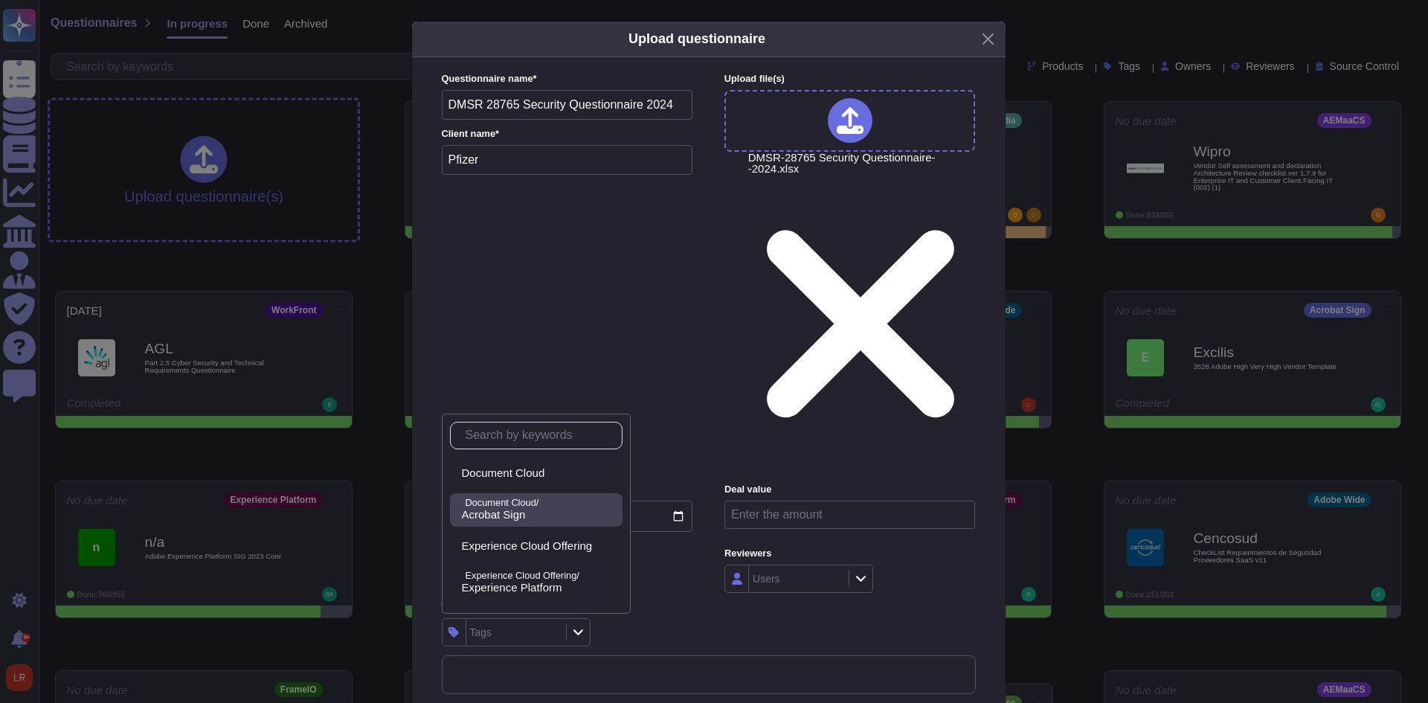
click at [521, 507] on p "Document Cloud/" at bounding box center [541, 503] width 151 height 10
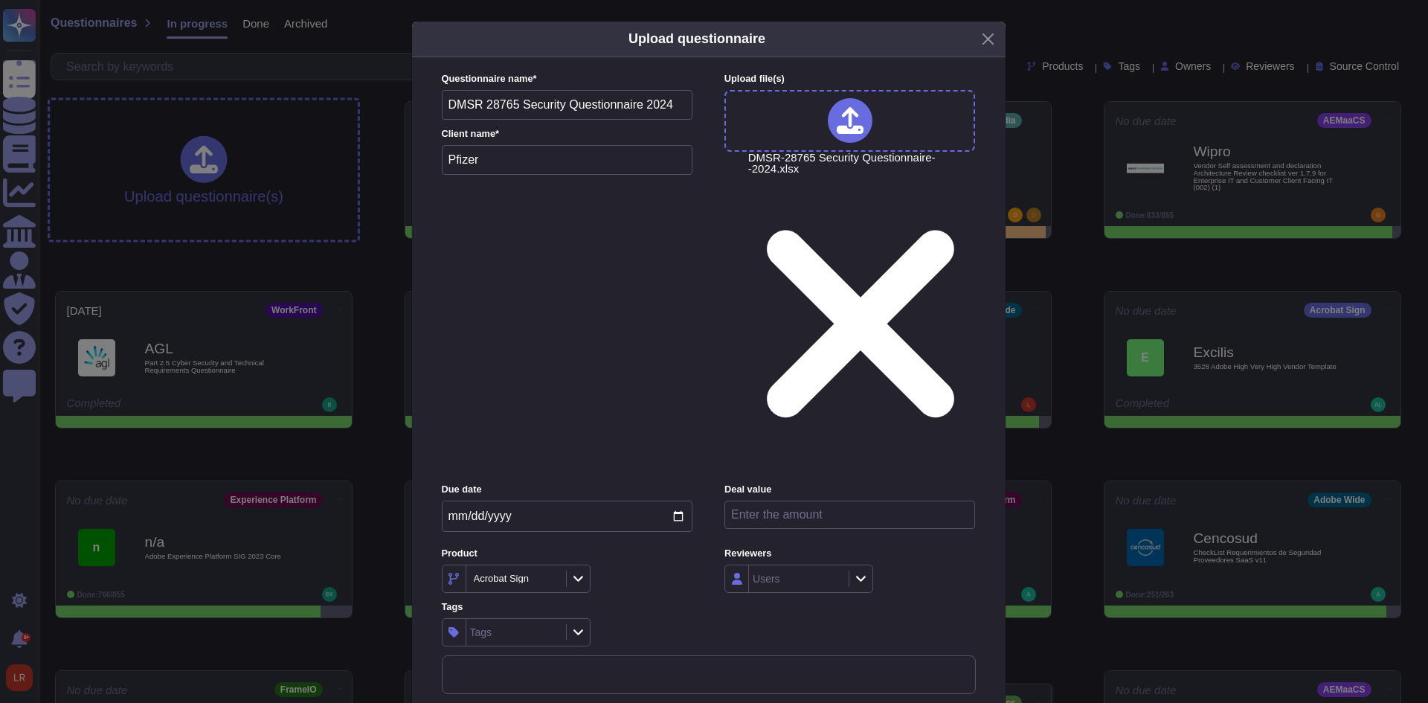
click at [666, 483] on div "Due date [DATE] Deal value Product Acrobat Sign Reviewers Users Tags Tags" at bounding box center [709, 564] width 534 height 163
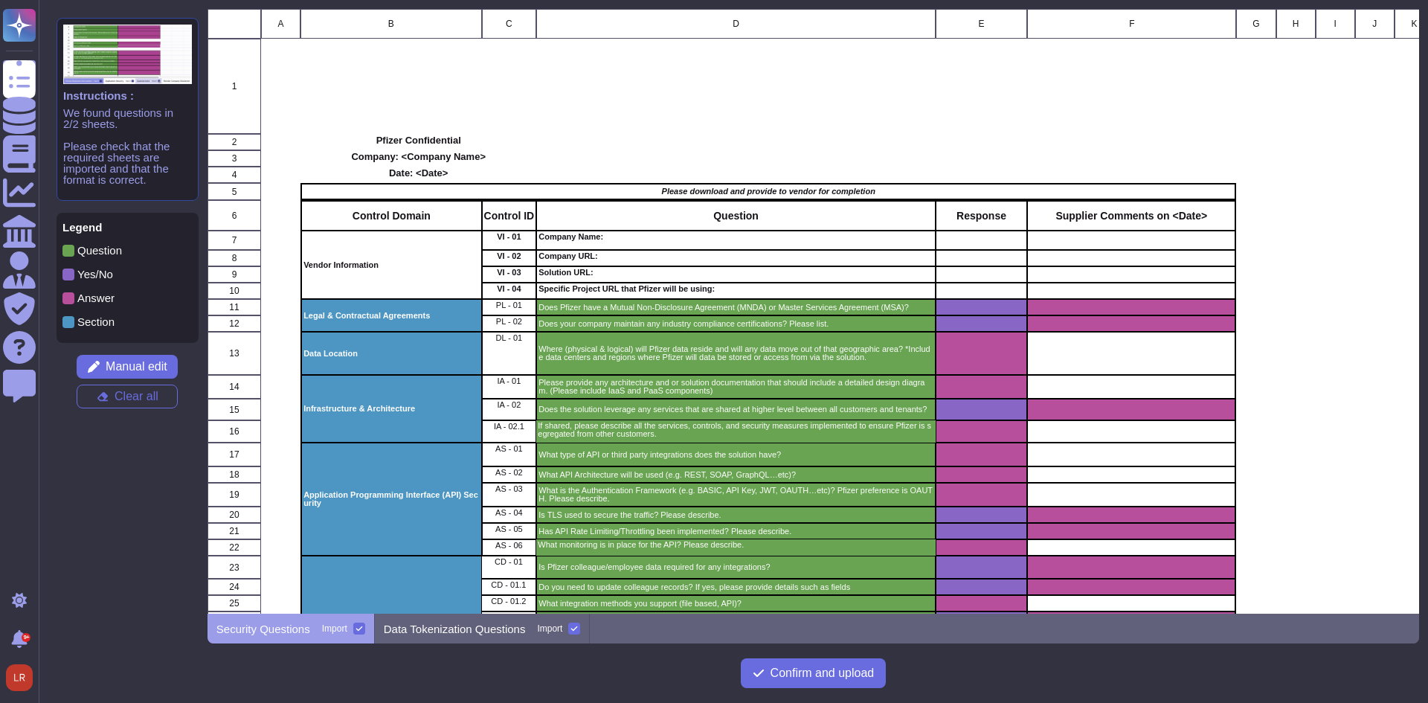
scroll to position [124, 0]
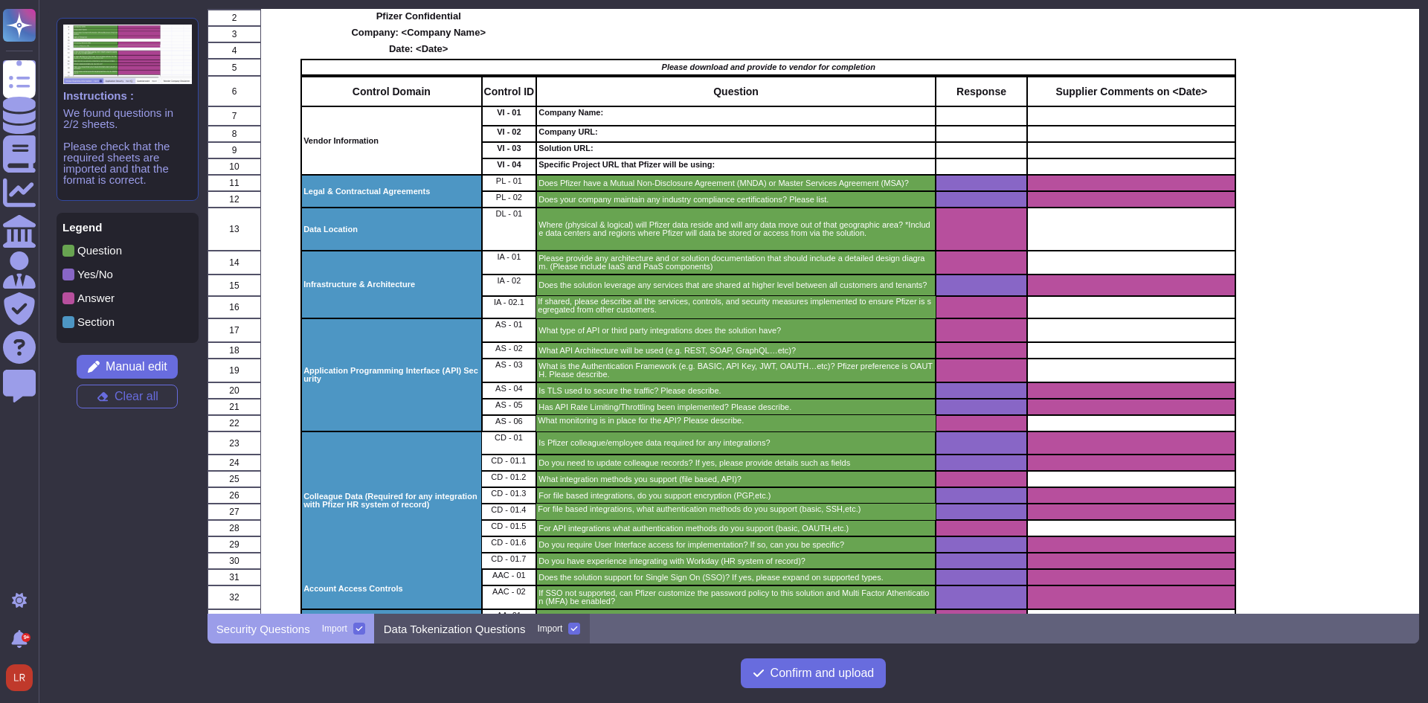
click at [465, 630] on p "Data Tokenization Questions" at bounding box center [455, 628] width 142 height 11
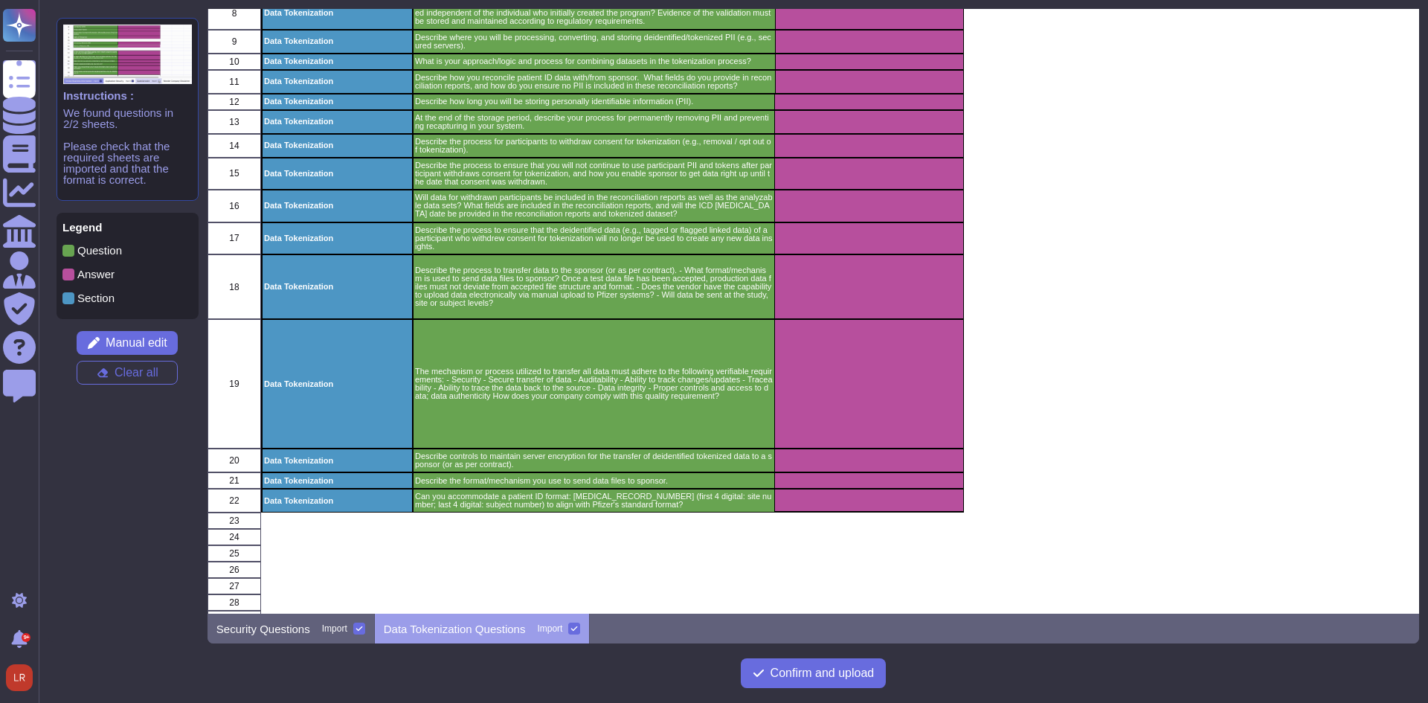
scroll to position [321, 0]
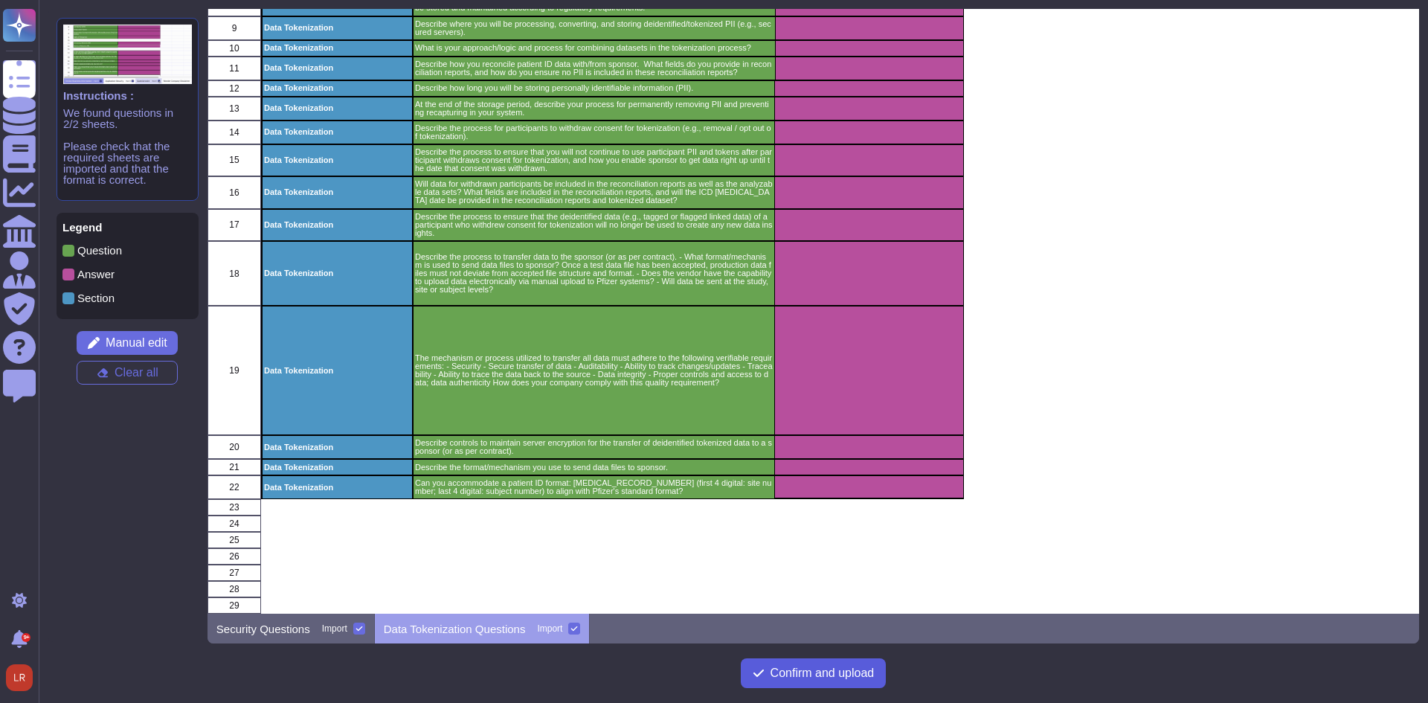
click at [834, 670] on span "Confirm and upload" at bounding box center [823, 673] width 104 height 12
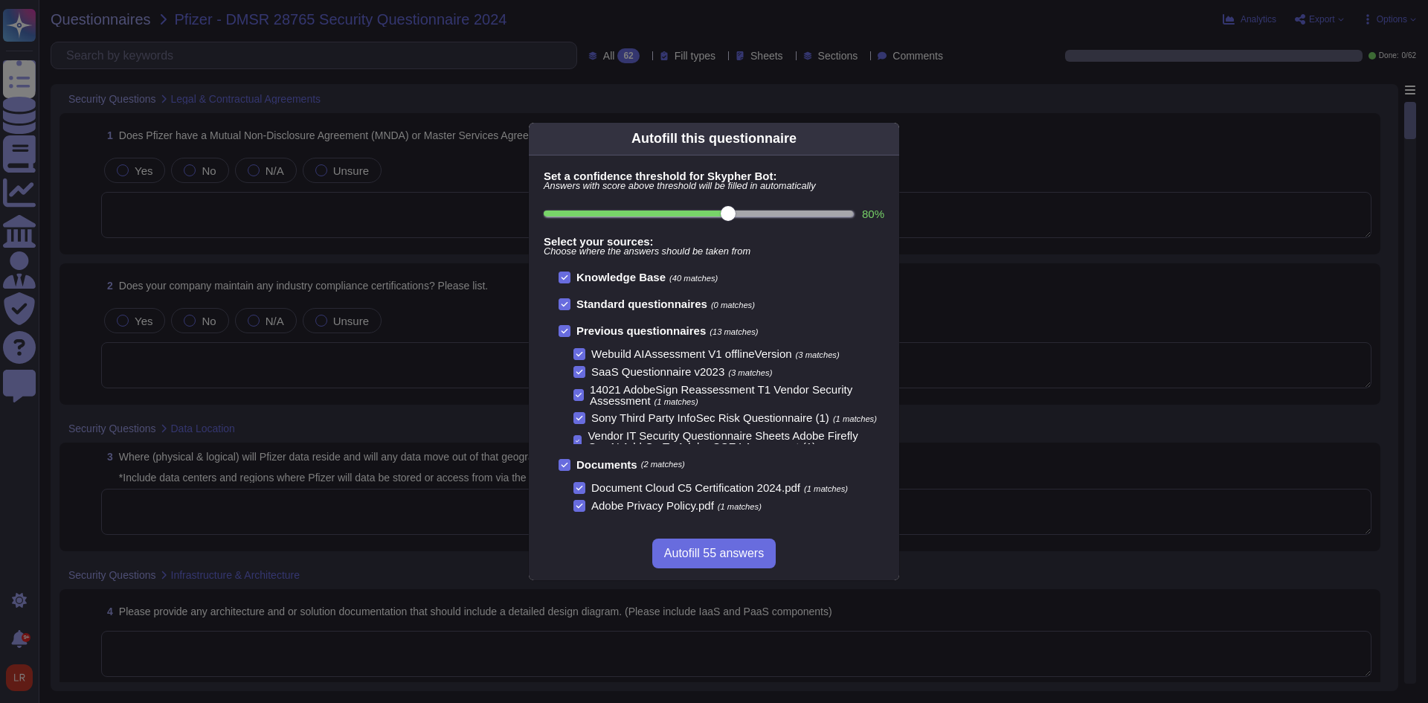
click at [846, 216] on input "80 %" at bounding box center [698, 214] width 309 height 6
type input "100"
click at [562, 328] on icon at bounding box center [564, 330] width 7 height 7
click at [0, 0] on input "Previous questionnaires (0 matches)" at bounding box center [0, 0] width 0 height 0
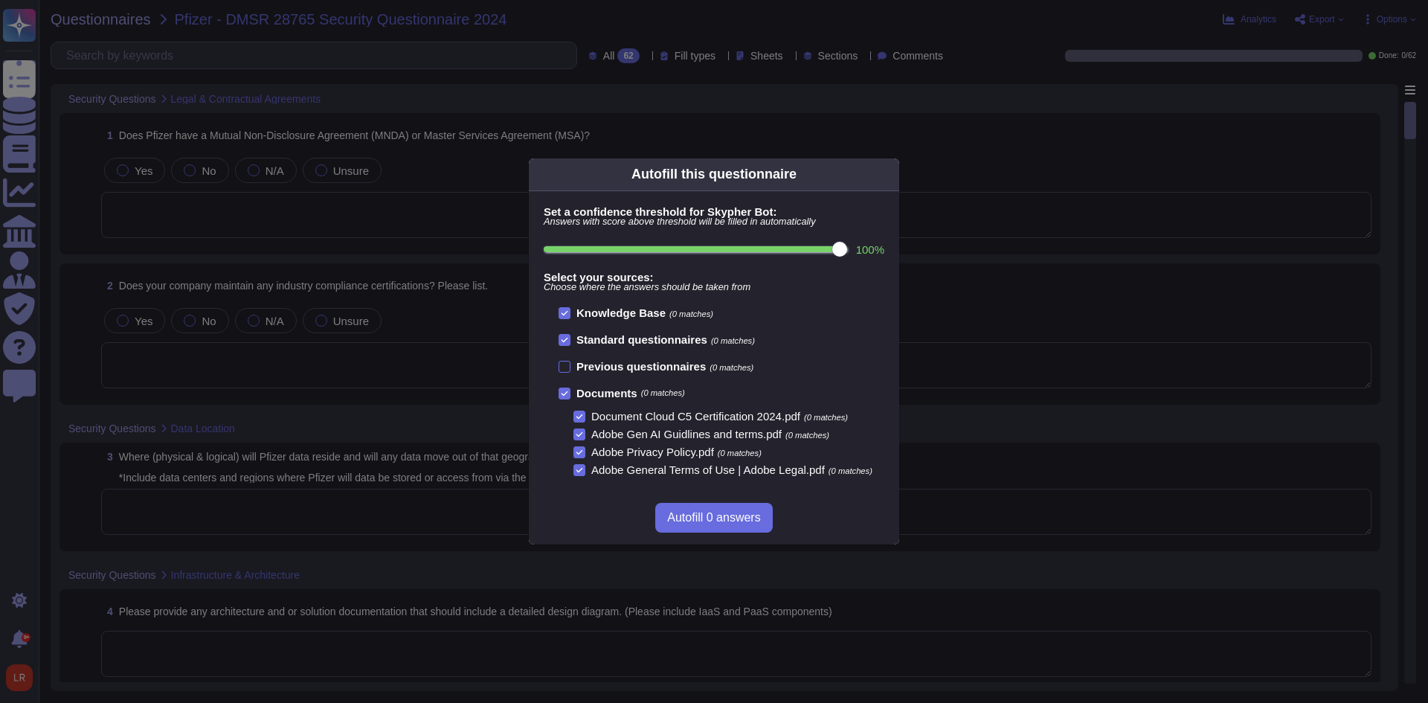
scroll to position [1, 0]
click at [817, 250] on input "100 %" at bounding box center [695, 249] width 303 height 6
click at [809, 250] on input "100 %" at bounding box center [695, 249] width 303 height 6
type input "90"
click at [756, 513] on span "Autofill 12 answers" at bounding box center [714, 518] width 100 height 12
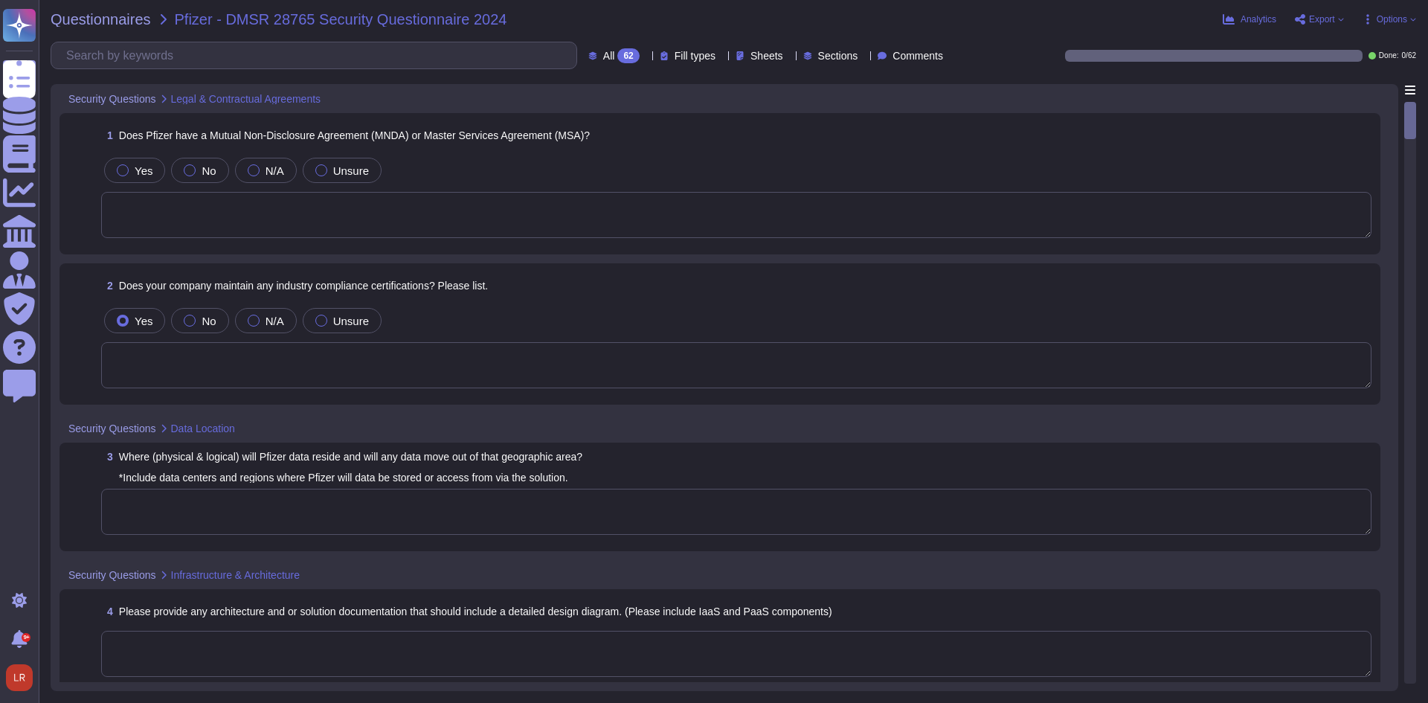
type textarea "To protect from the physical layer up, Adobe has implemented a foundational fra…"
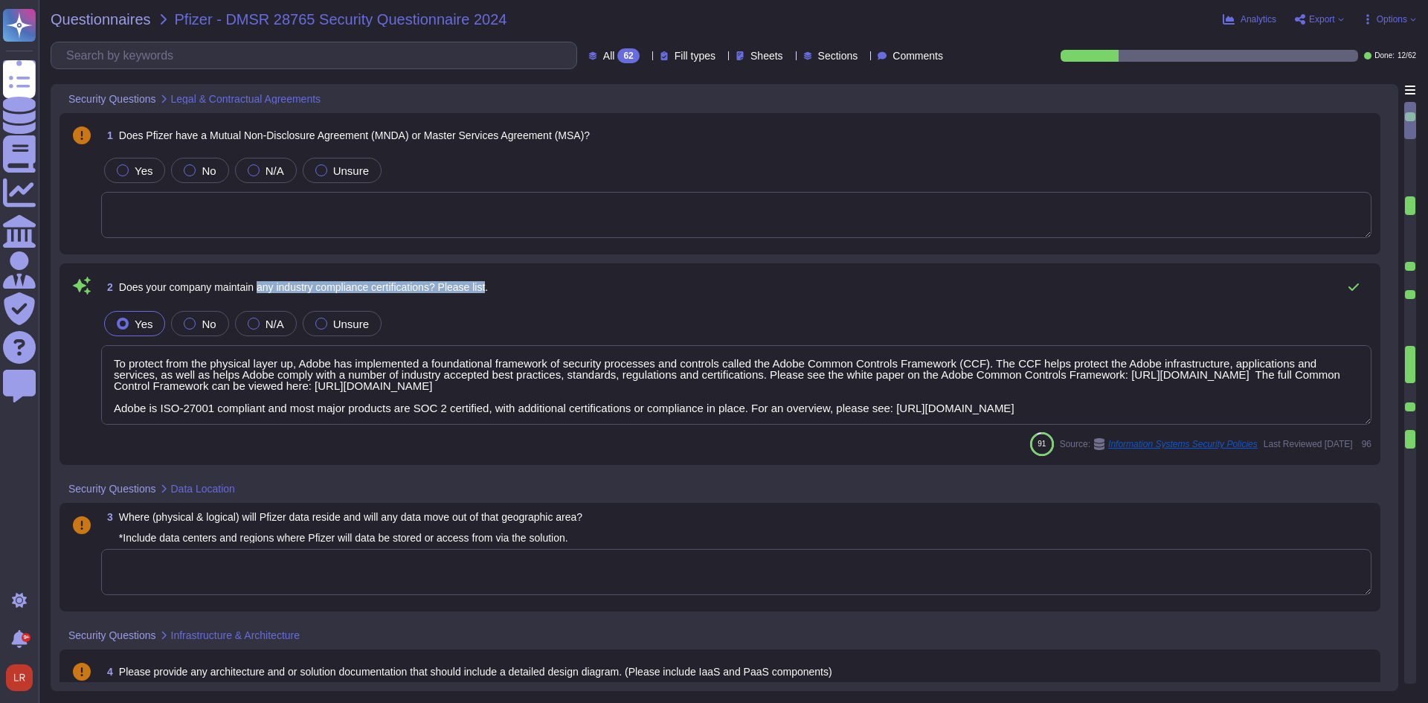
drag, startPoint x: 260, startPoint y: 284, endPoint x: 496, endPoint y: 297, distance: 236.9
click at [488, 295] on span "2 Does your company maintain any industry compliance certifications? Please lis…" at bounding box center [294, 287] width 387 height 27
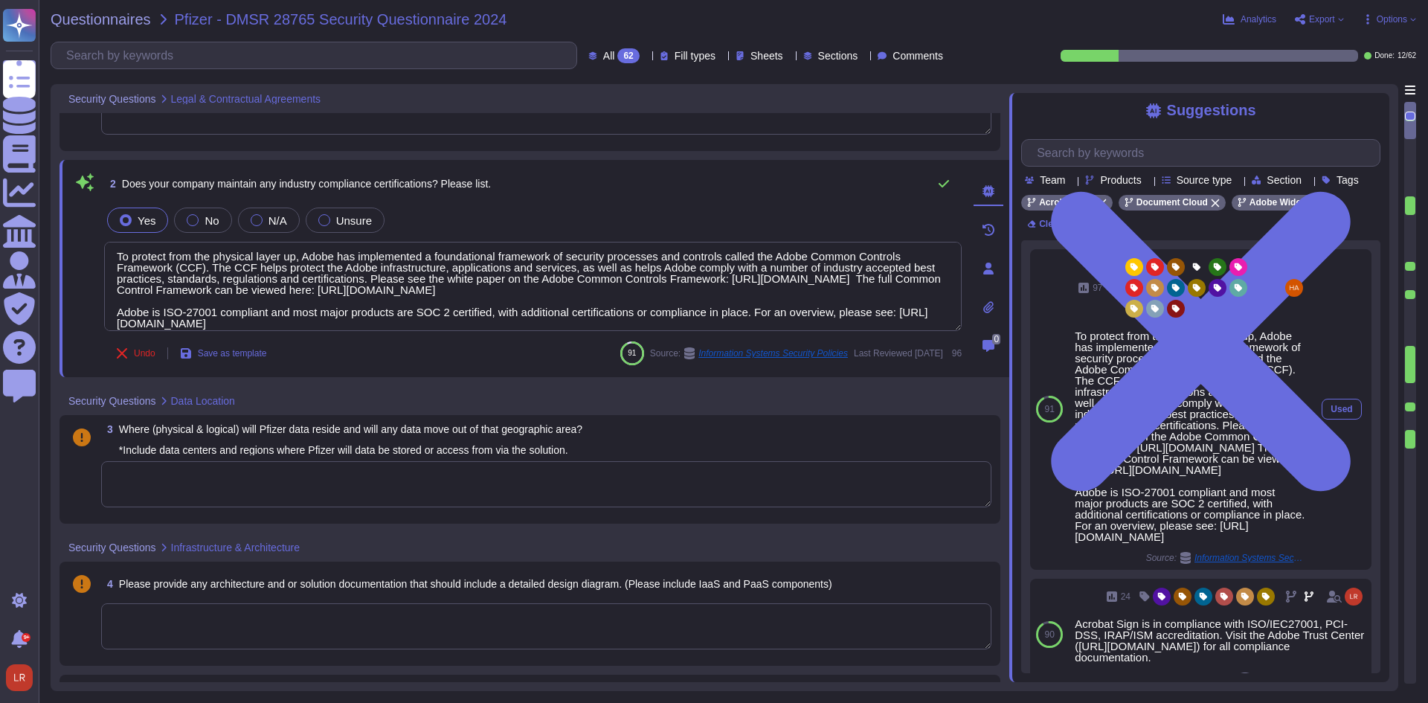
scroll to position [124, 0]
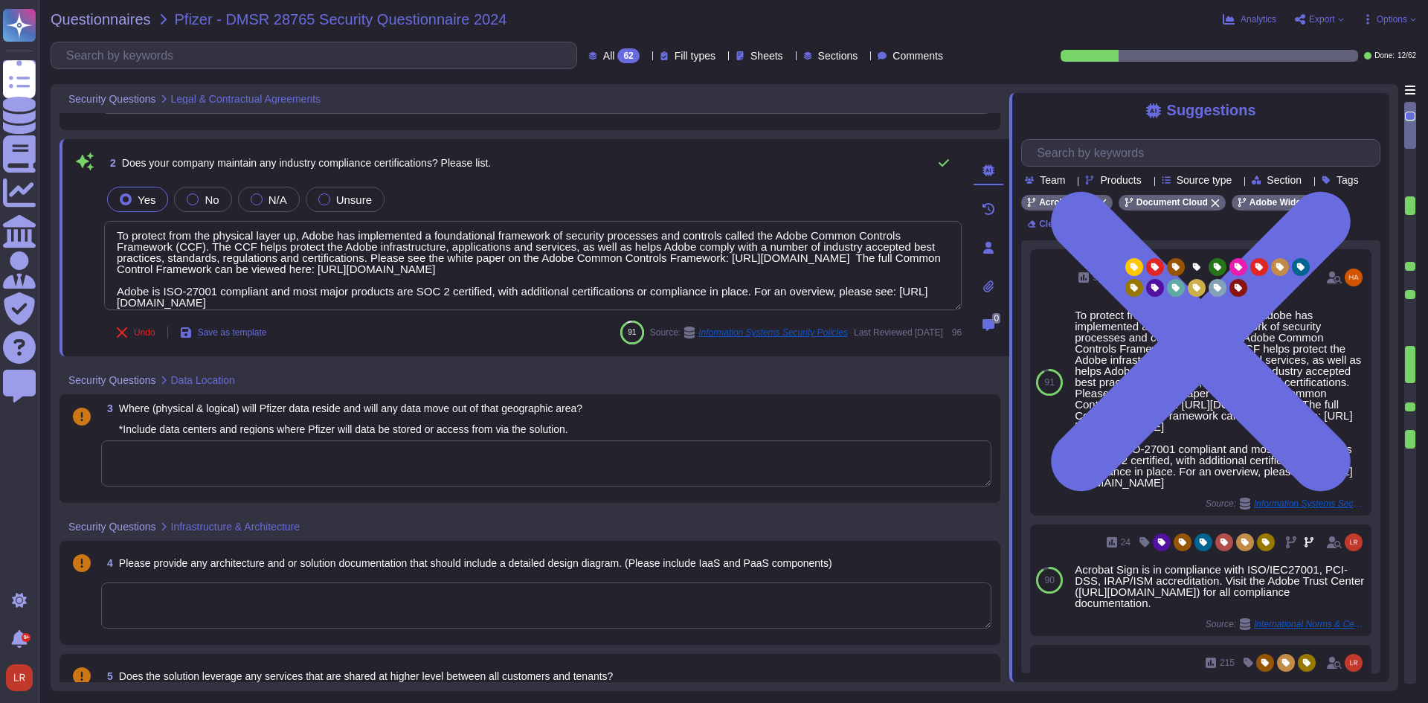
click at [1410, 201] on div at bounding box center [1410, 205] width 10 height 19
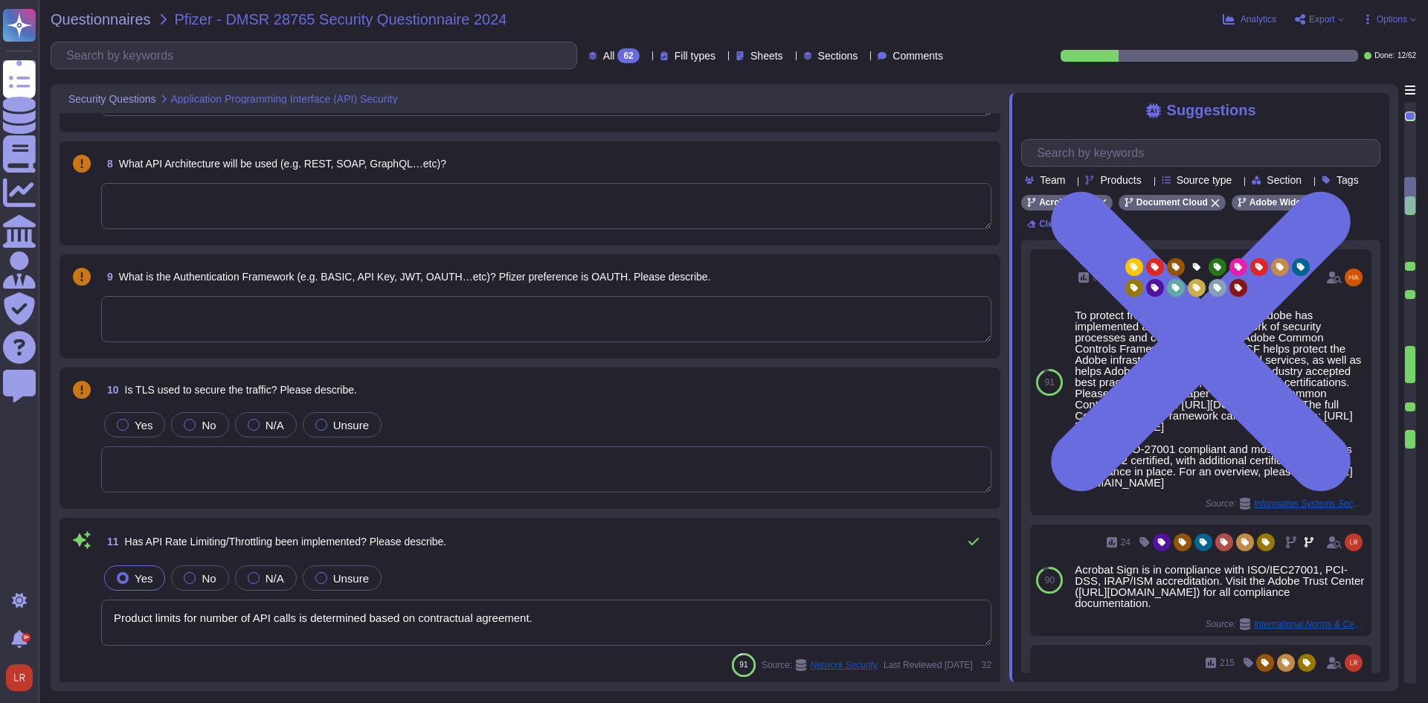
type textarea "Product limits for number of API calls is determined based on contractual agree…"
type textarea "The Adobe products and services' operation teams define and implement a set of …"
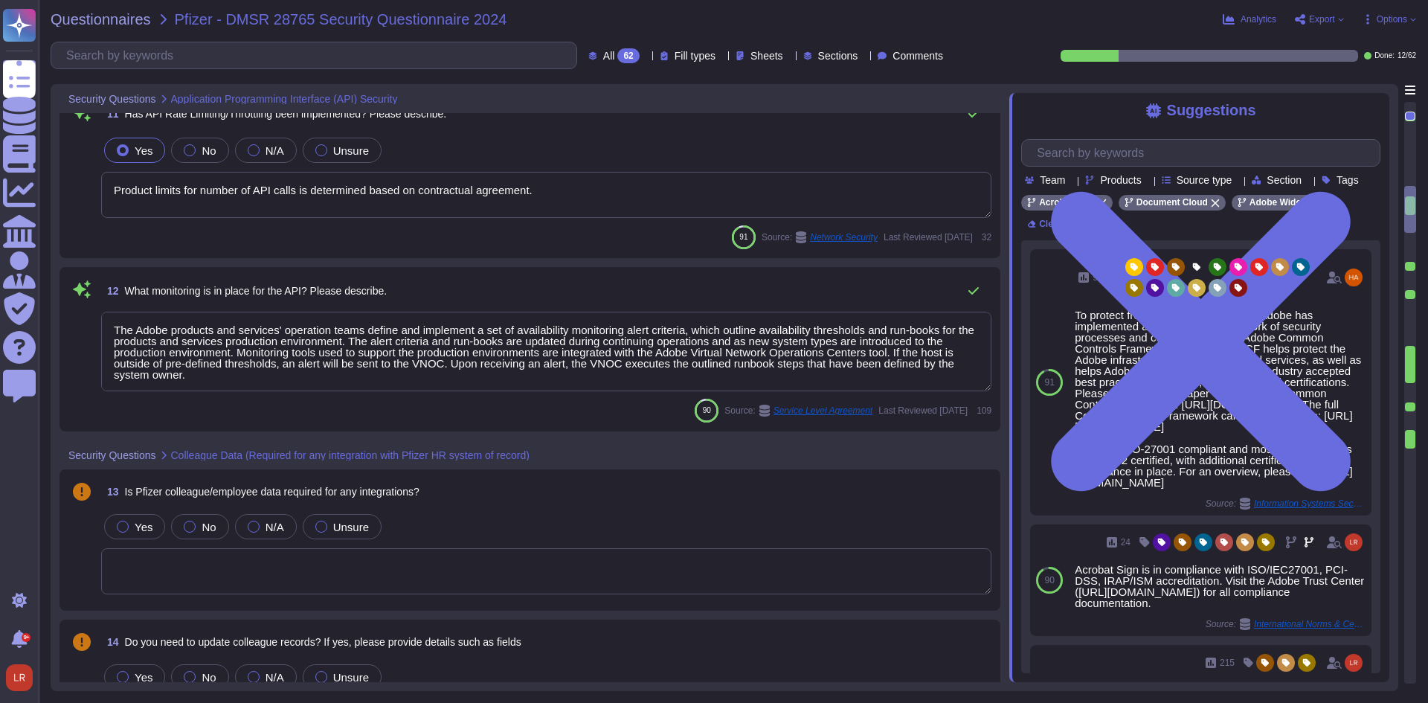
scroll to position [1358, 0]
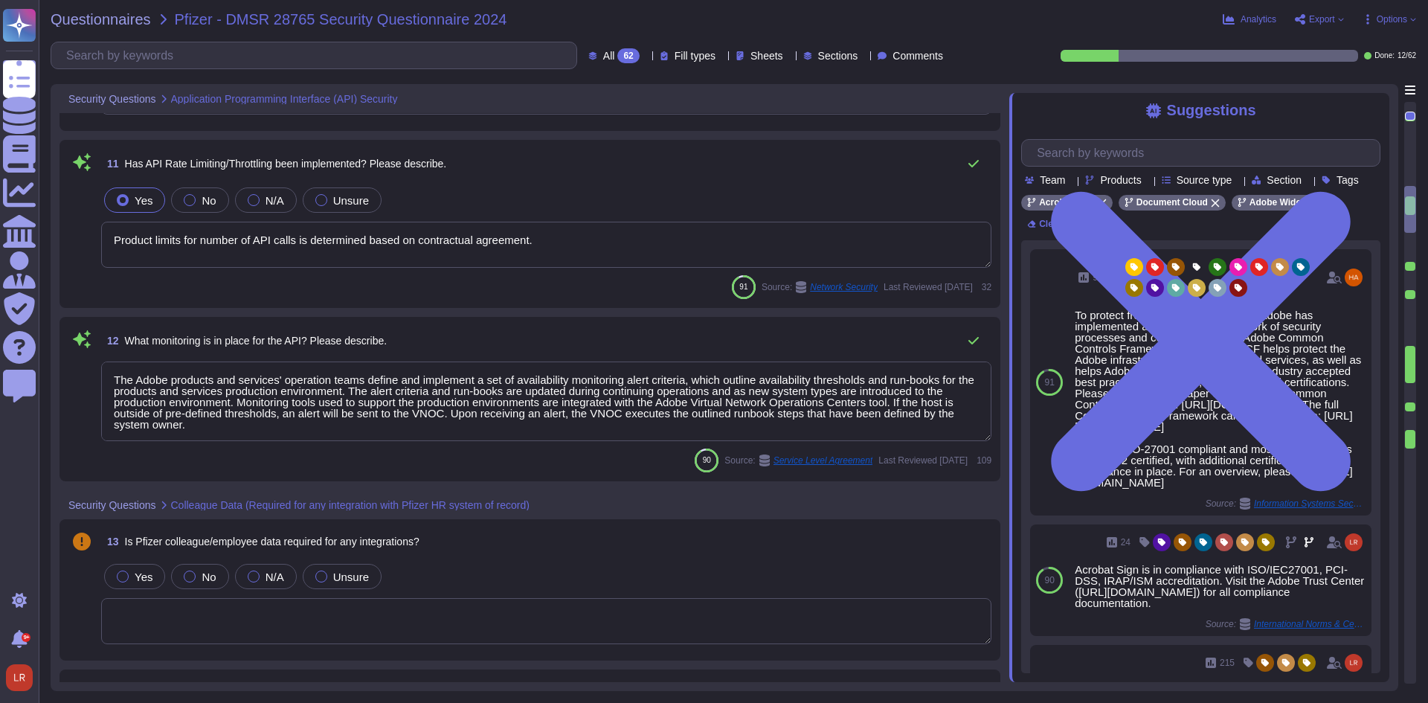
click at [1410, 269] on div at bounding box center [1410, 267] width 10 height 10
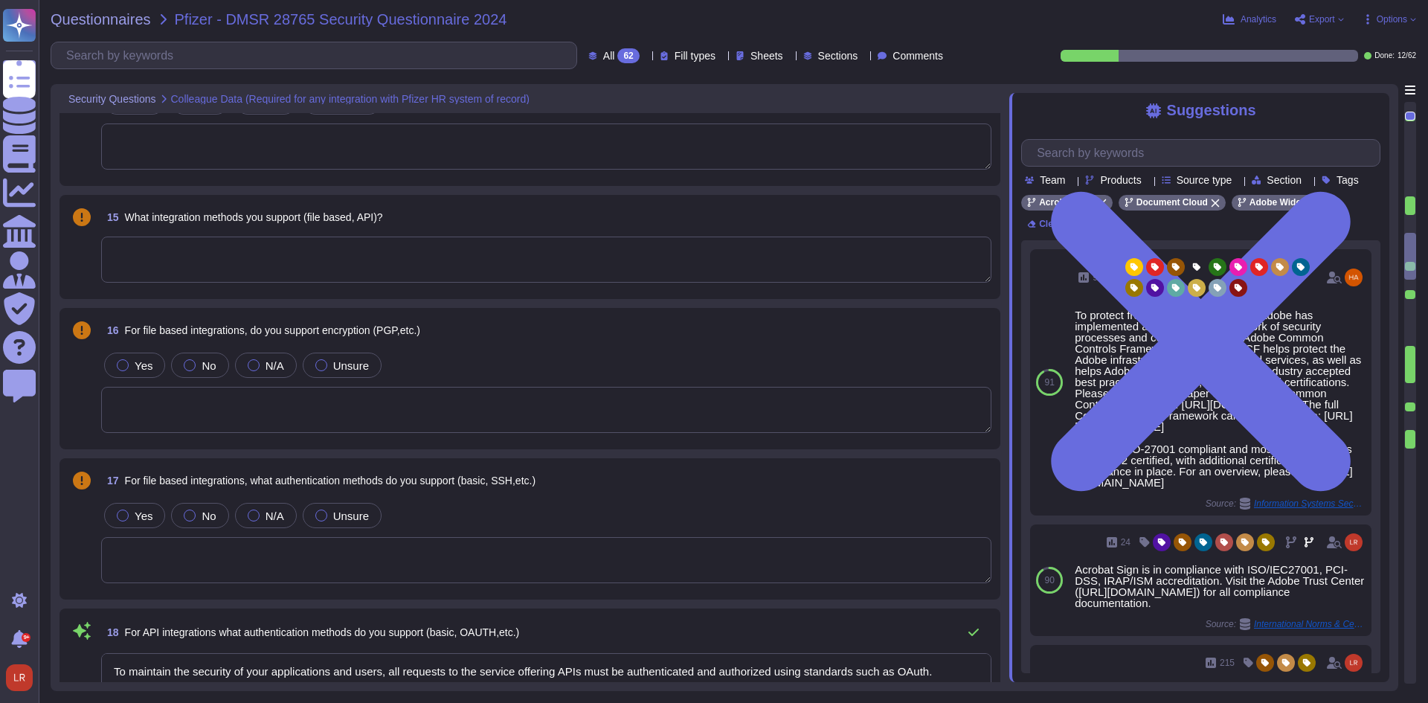
type textarea "To maintain the security of your applications and users, all requests to the se…"
type textarea "Please see: [URL][DOMAIN_NAME] and [URL][DOMAIN_NAME]"
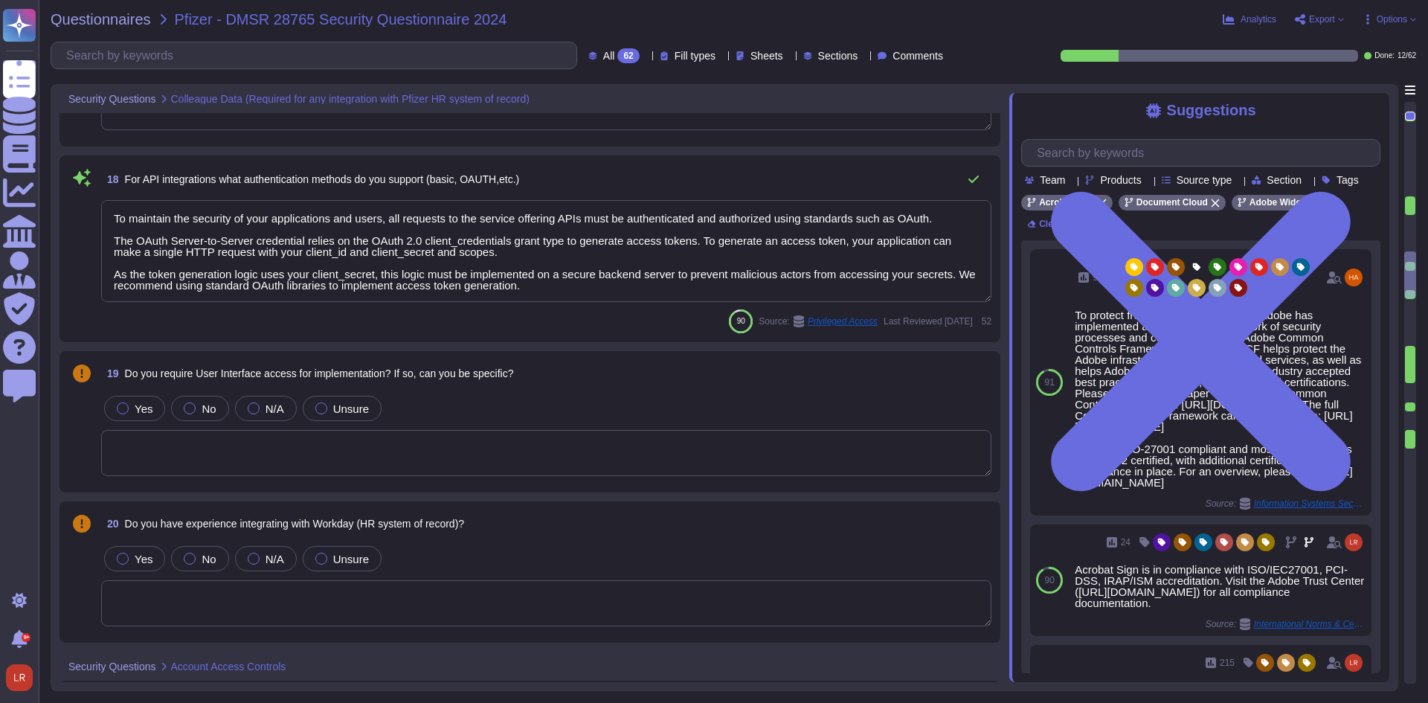
scroll to position [2389, 0]
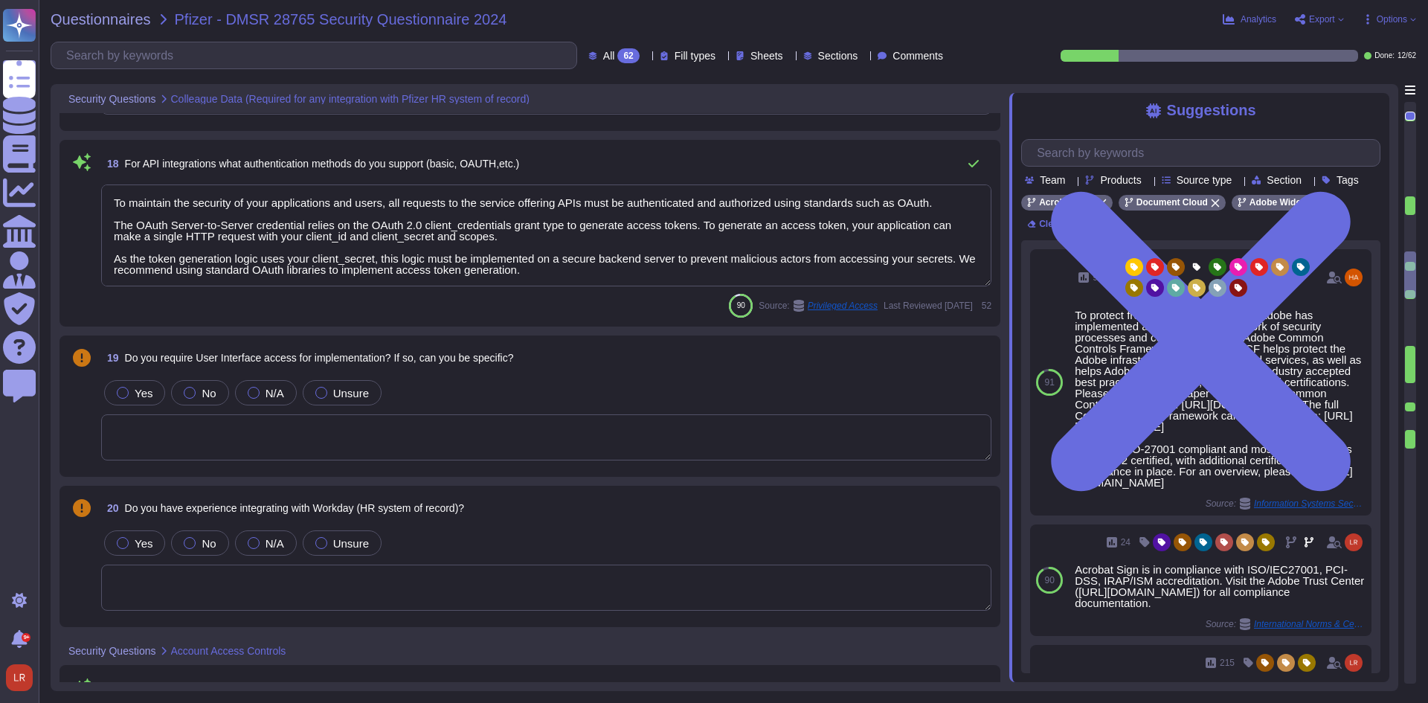
click at [1407, 298] on div at bounding box center [1410, 274] width 12 height 47
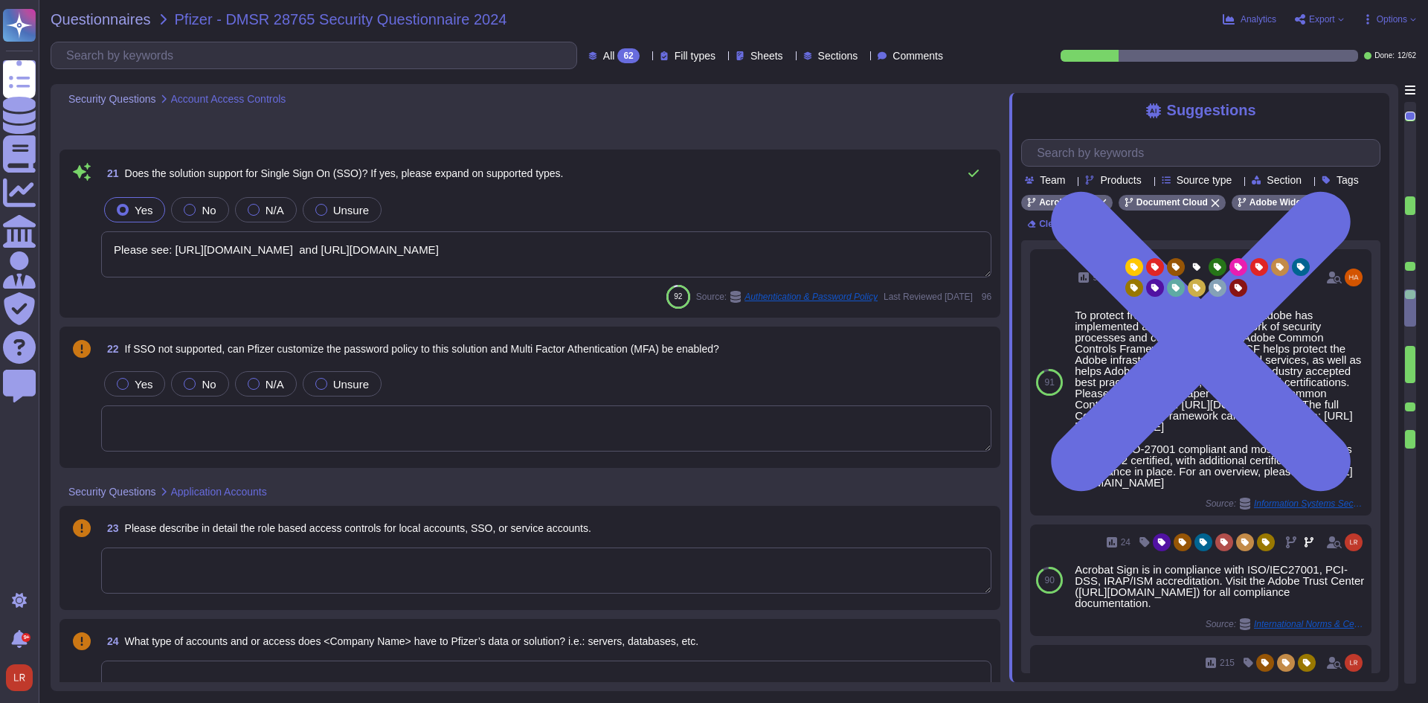
scroll to position [2887, 0]
type textarea "TLS 1.2 or greater."
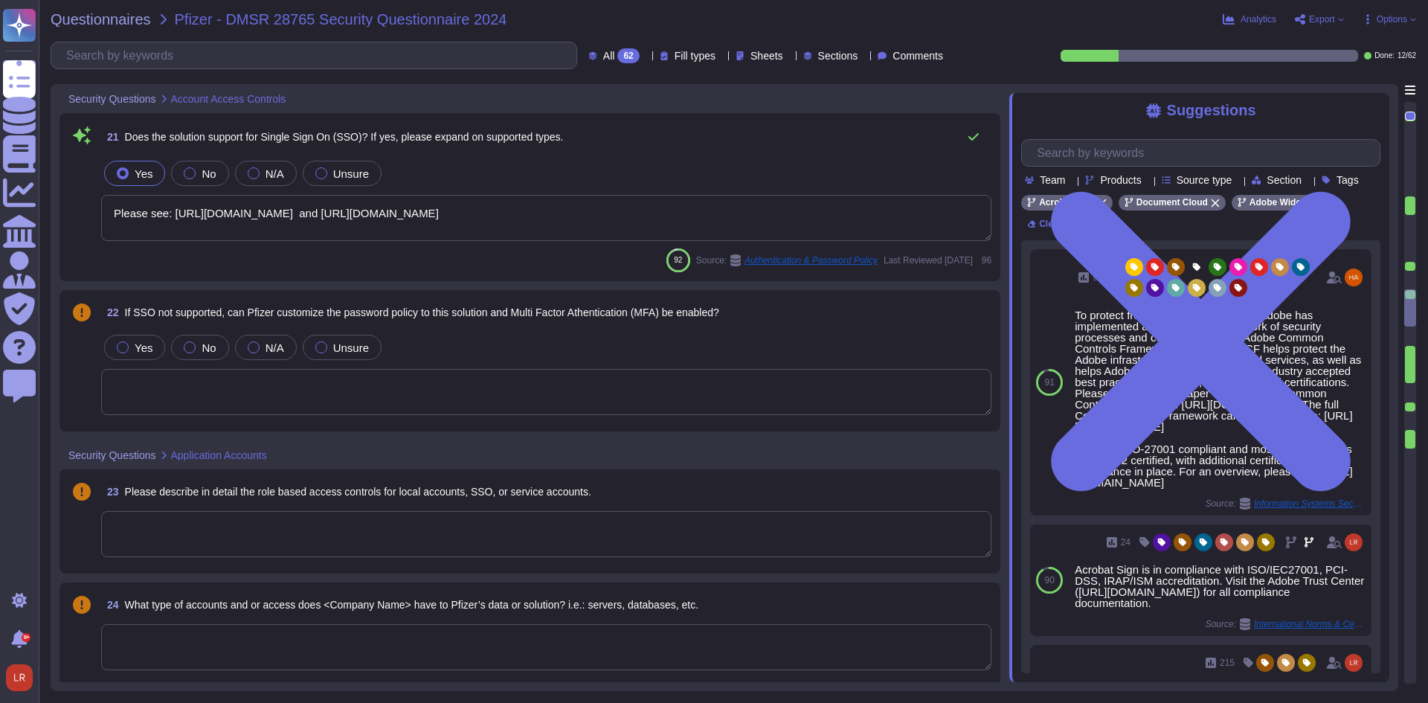
click at [338, 136] on span "Does the solution support for Single Sign On (SSO)? If yes, please expand on su…" at bounding box center [344, 137] width 439 height 12
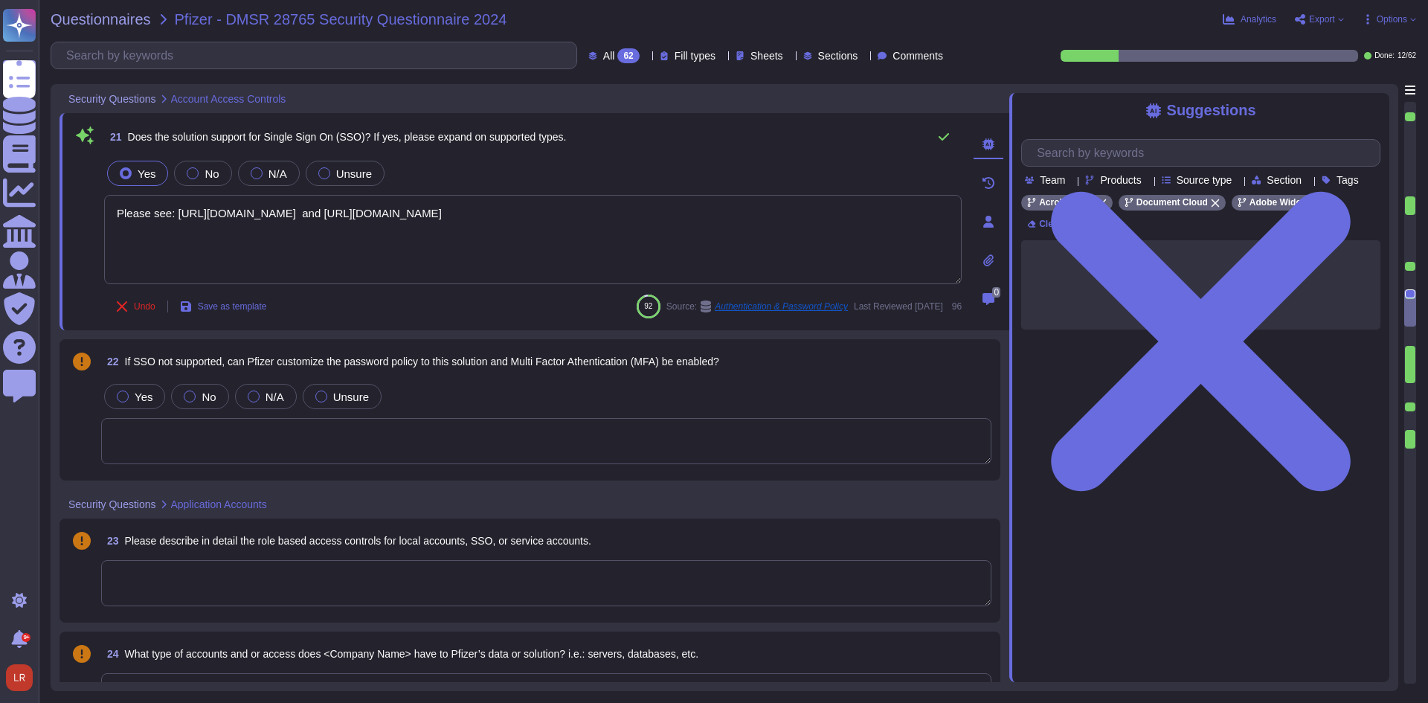
click at [338, 136] on span "Does the solution support for Single Sign On (SSO)? If yes, please expand on su…" at bounding box center [347, 137] width 439 height 12
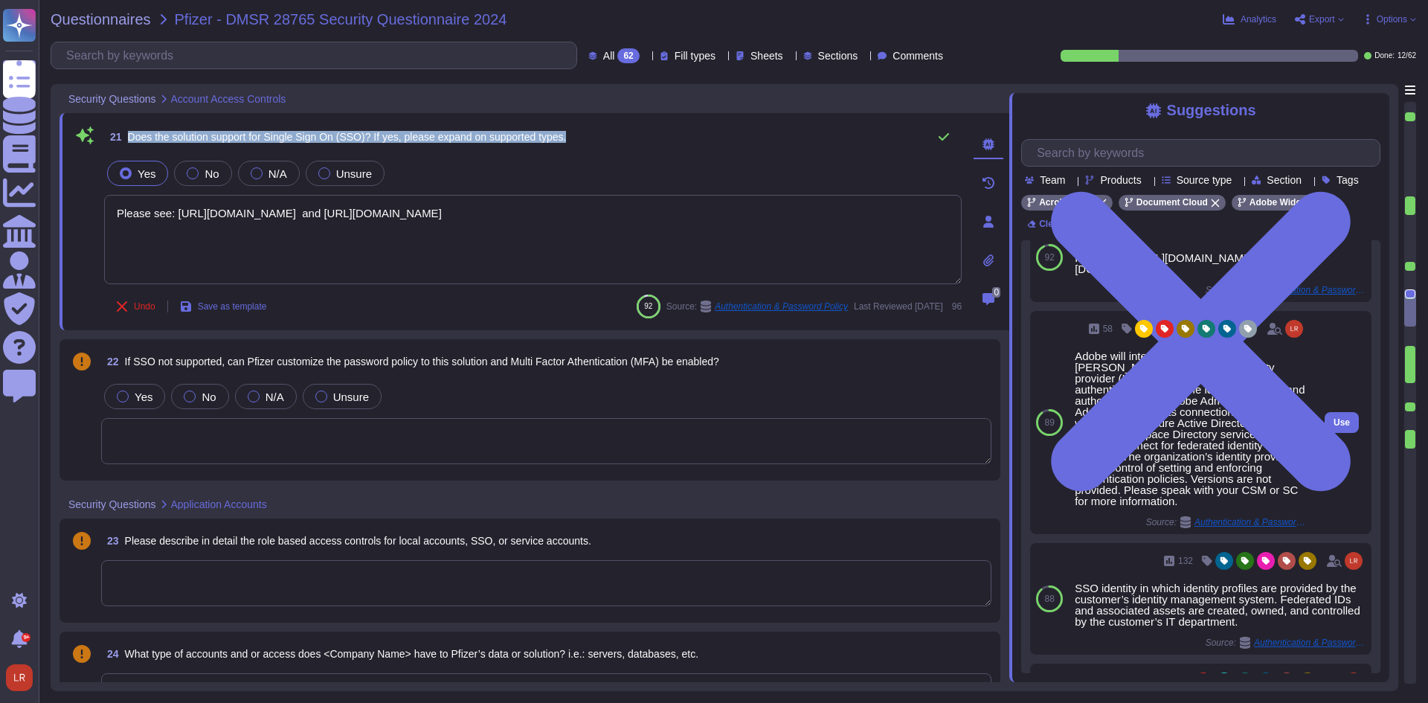
scroll to position [0, 0]
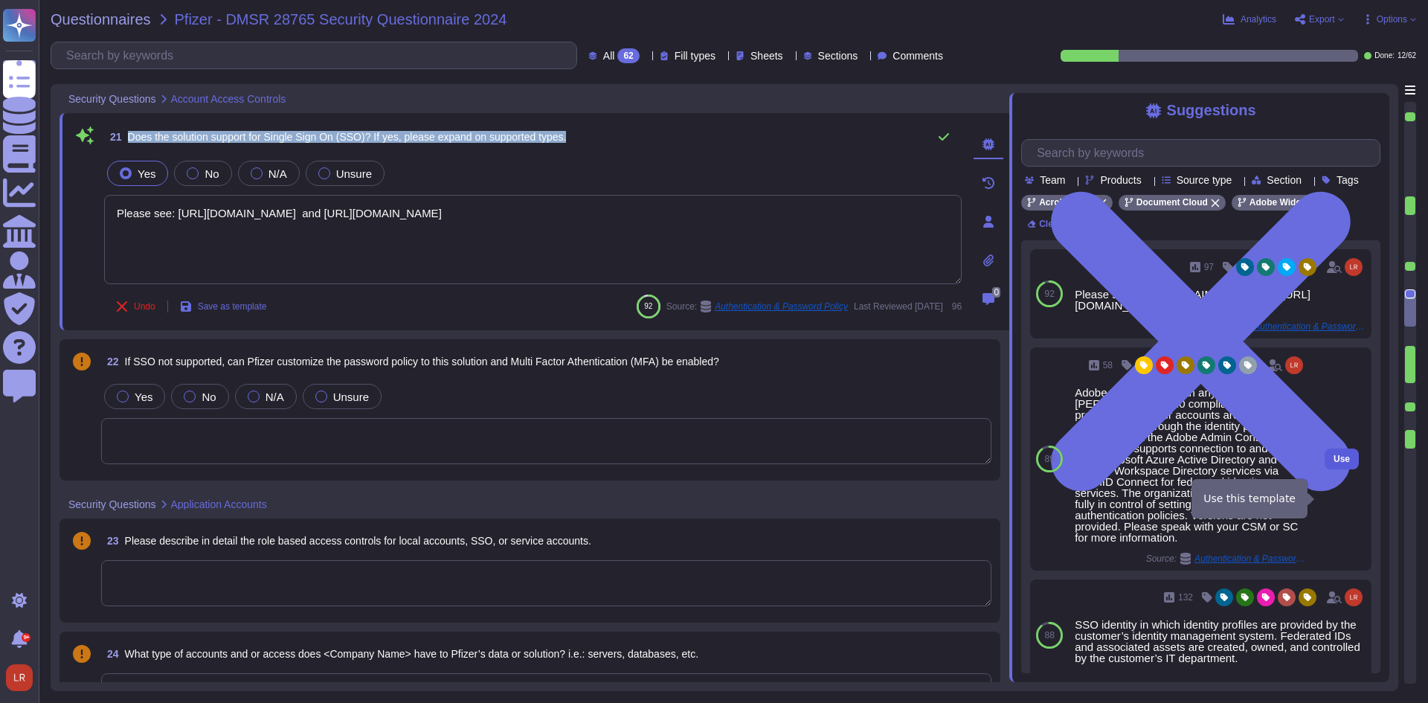
click at [1334, 463] on span "Use" at bounding box center [1342, 458] width 16 height 9
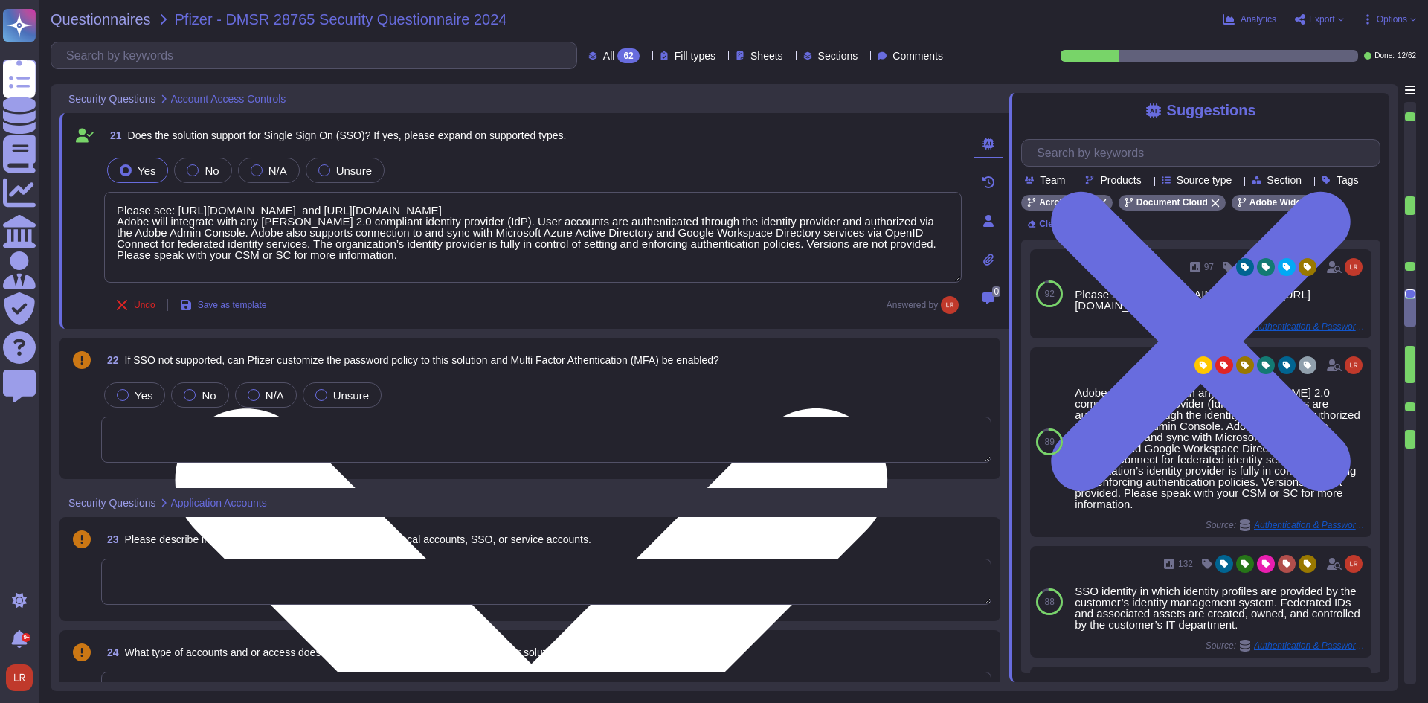
scroll to position [1, 0]
drag, startPoint x: 751, startPoint y: 244, endPoint x: 751, endPoint y: 271, distance: 26.8
click at [751, 271] on textarea "Please see: [URL][DOMAIN_NAME] and [URL][DOMAIN_NAME] Adobe will integrate with…" at bounding box center [533, 237] width 858 height 91
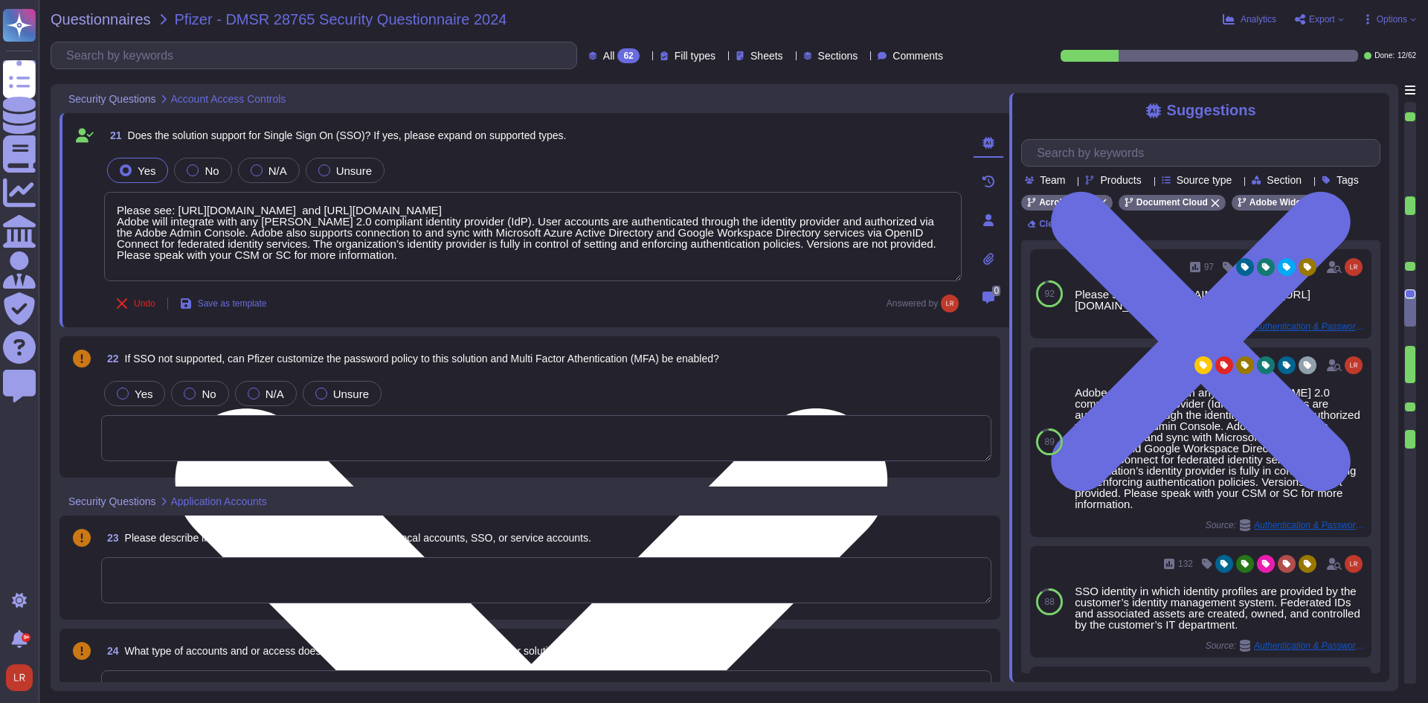
scroll to position [0, 0]
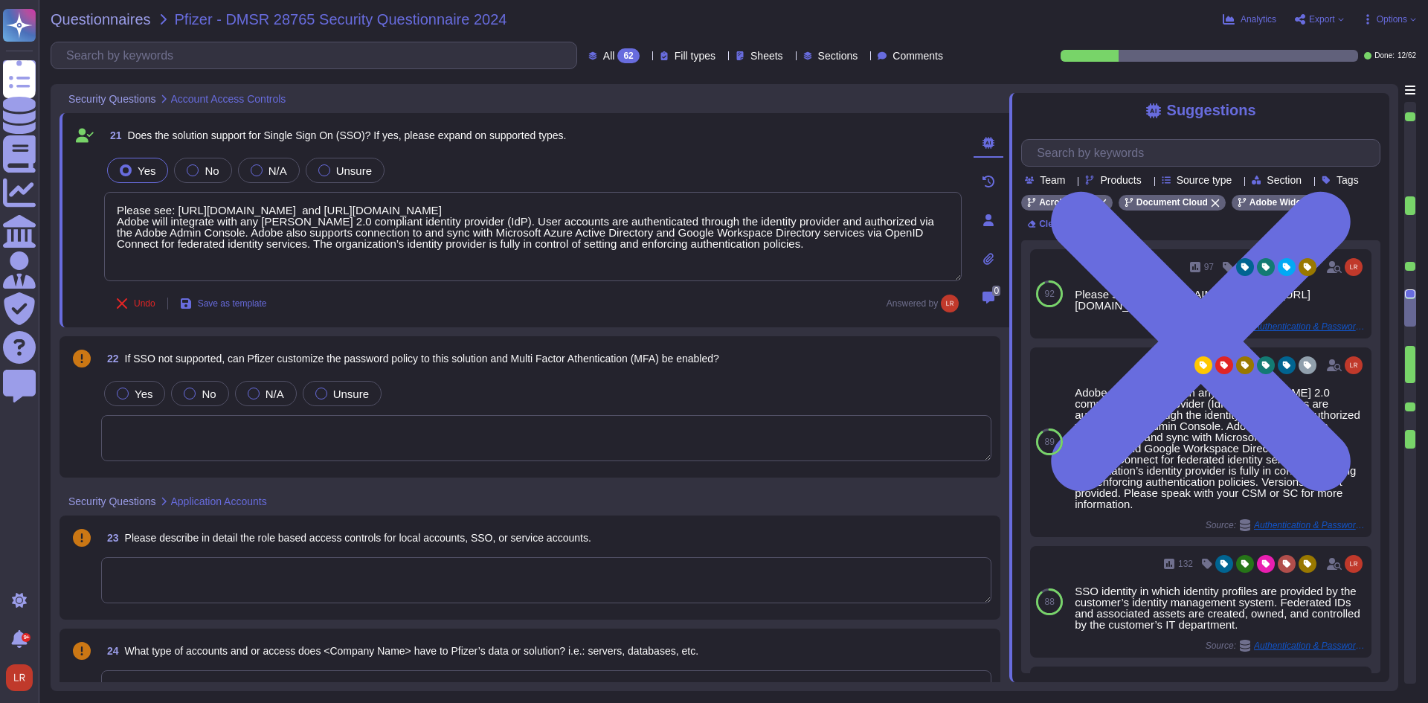
type textarea "Please see: [URL][DOMAIN_NAME] and [URL][DOMAIN_NAME] Adobe will integrate with…"
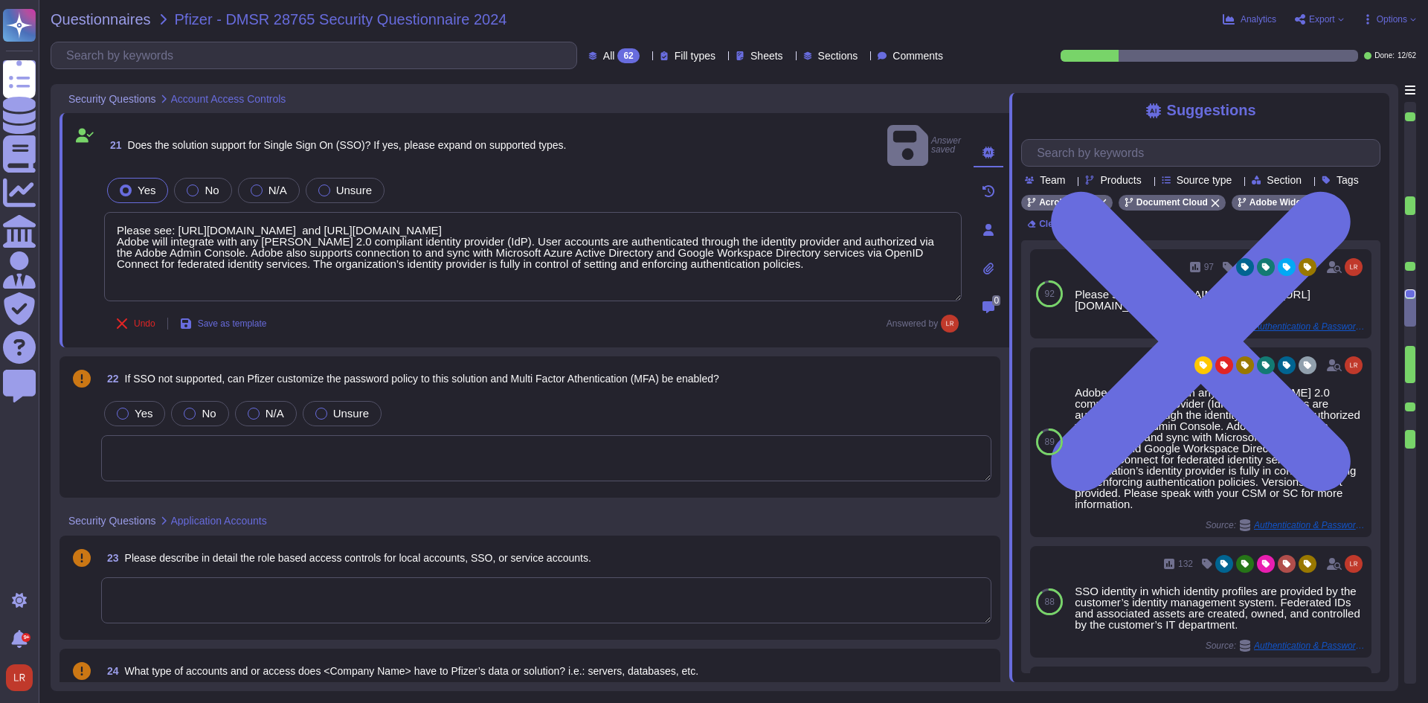
click at [1410, 347] on div at bounding box center [1410, 364] width 10 height 37
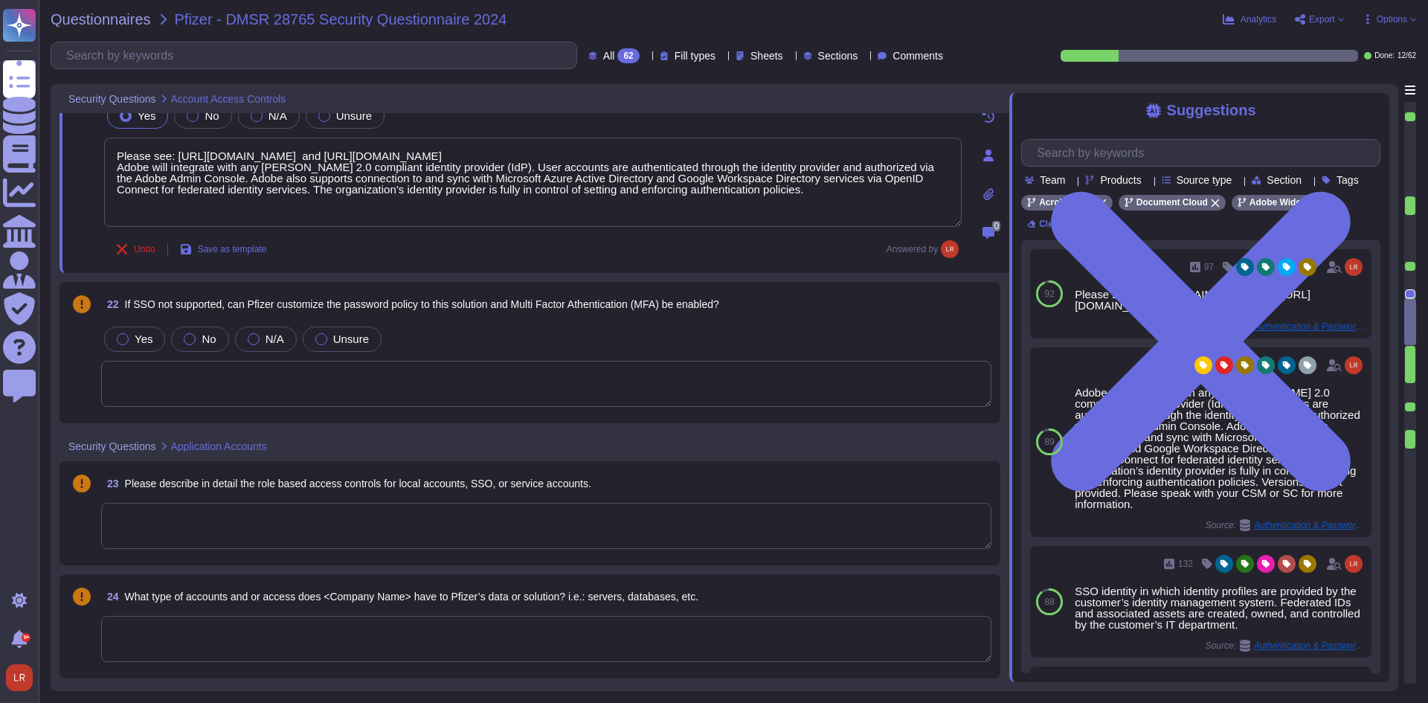
type textarea "TLS 1.2 or greater."
type textarea "Trusted Key Management is used"
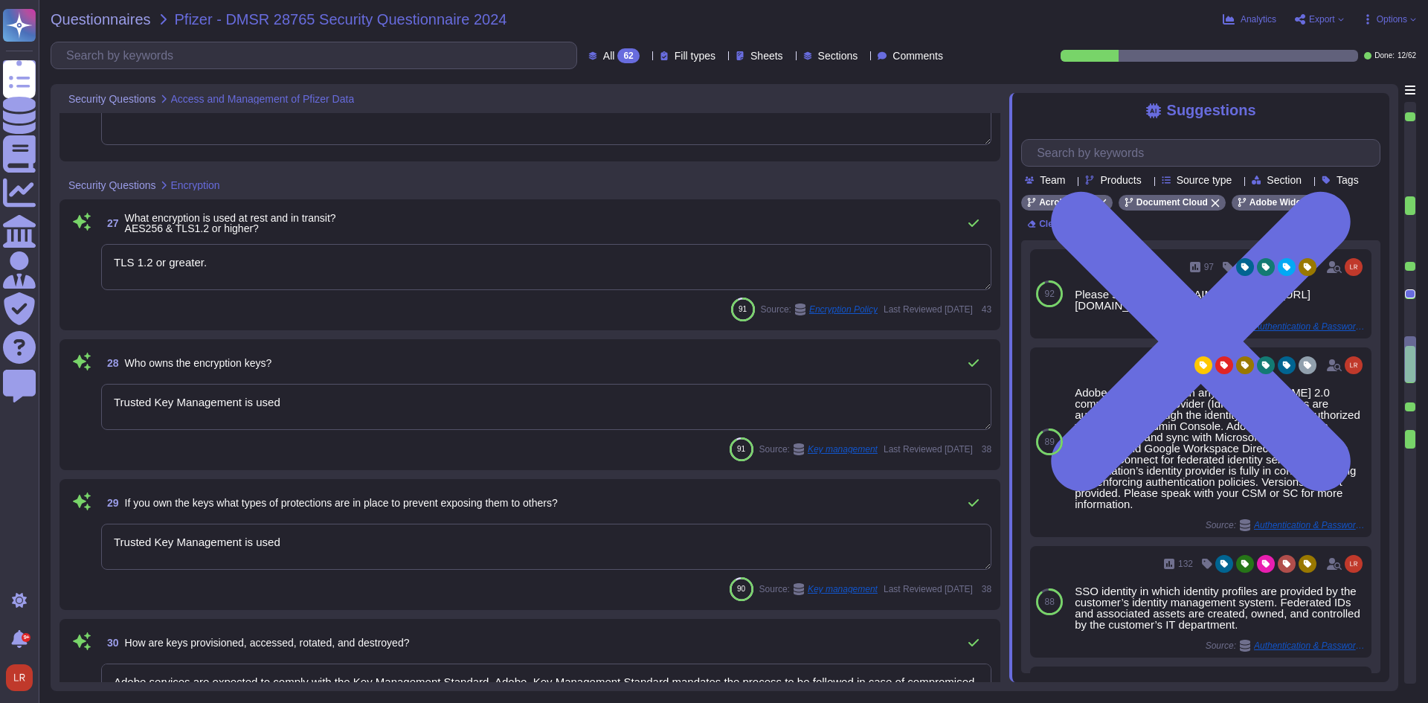
type textarea "Trusted Key Management is used"
type textarea "Adobe services are expected to comply with the Key Management Standard. Adobe K…"
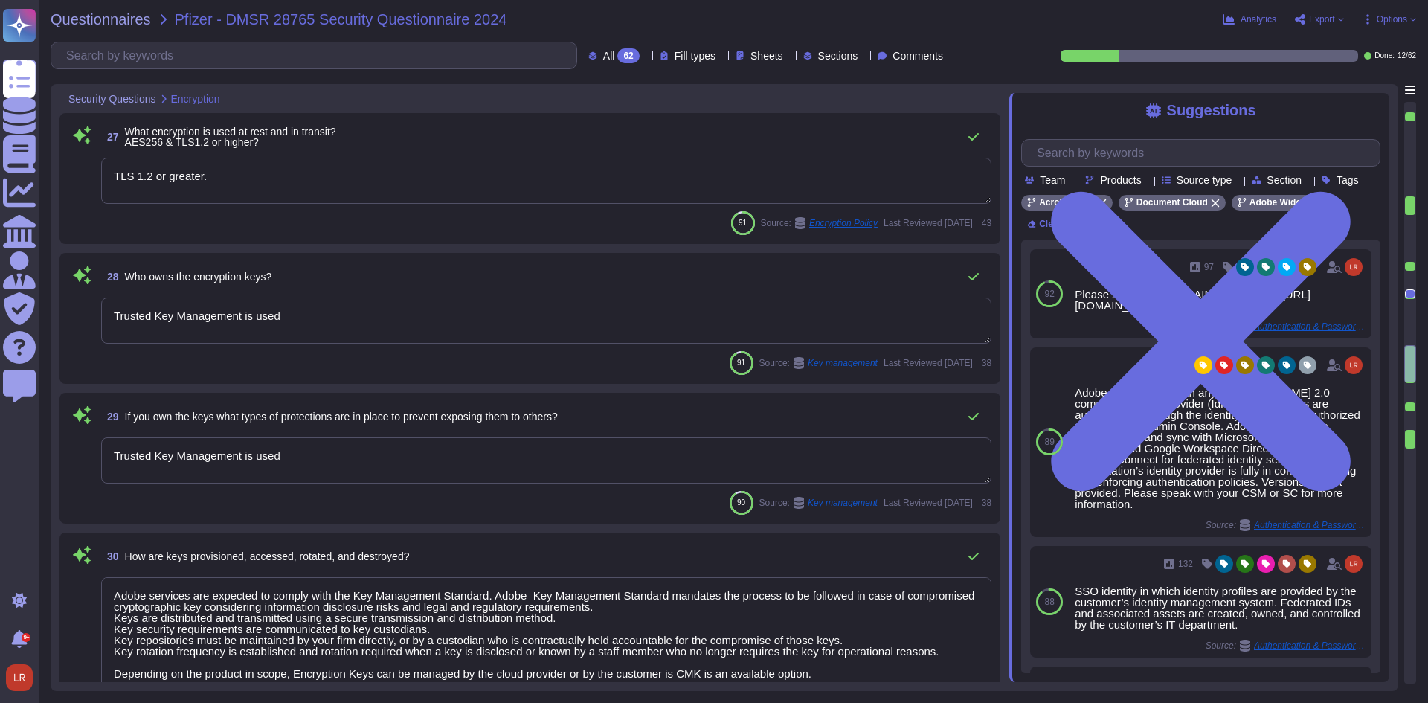
type textarea "Security logs are reviewed at least once a month. All logs run through our SIEM…"
click at [297, 313] on textarea "Trusted Key Management is used" at bounding box center [546, 321] width 890 height 46
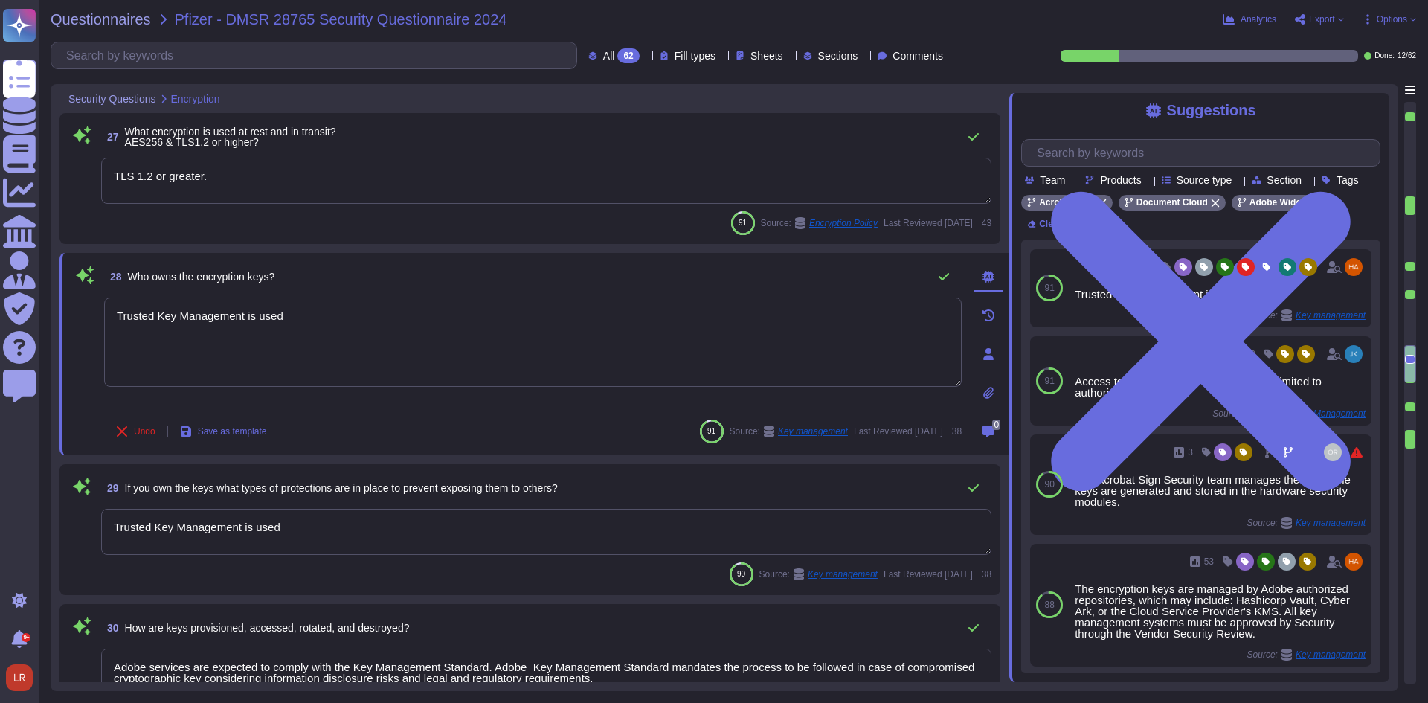
drag, startPoint x: 297, startPoint y: 313, endPoint x: 83, endPoint y: 311, distance: 213.5
click at [83, 311] on div "28 Who owns the encryption keys? Trusted Key Management is used Undo Save as te…" at bounding box center [516, 354] width 890 height 184
type textarea "Adobe."
click at [367, 485] on span "If you own the keys what types of protections are in place to prevent exposing …" at bounding box center [341, 488] width 433 height 12
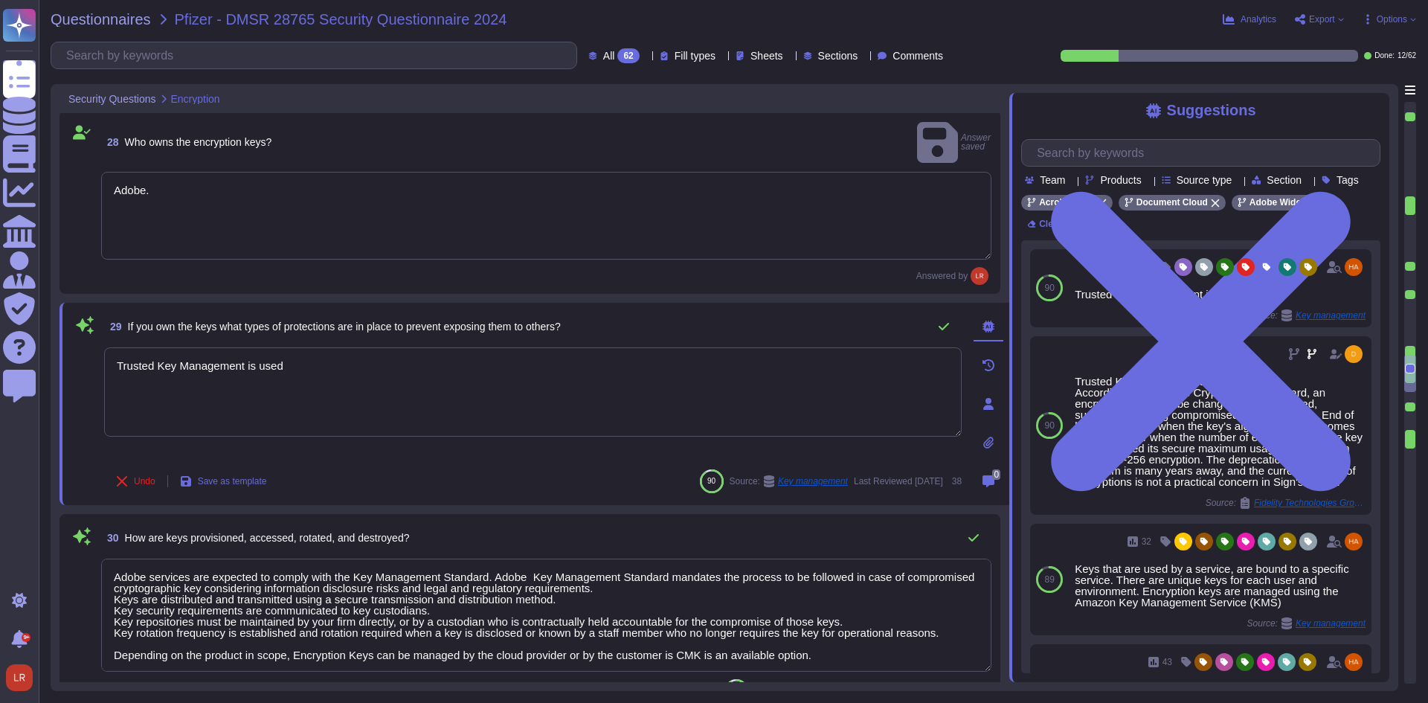
type textarea "Security logs are reviewed at least once a month. All logs run through our SIEM…"
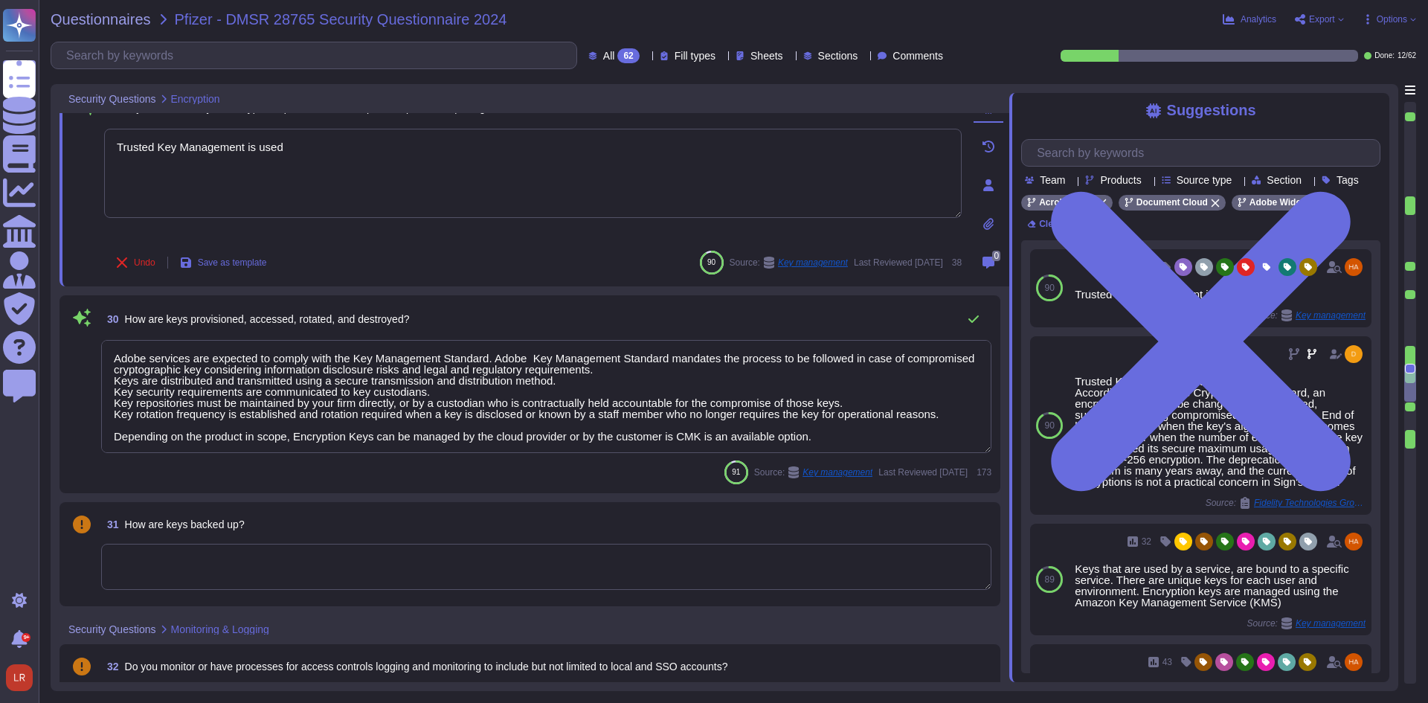
scroll to position [4155, 0]
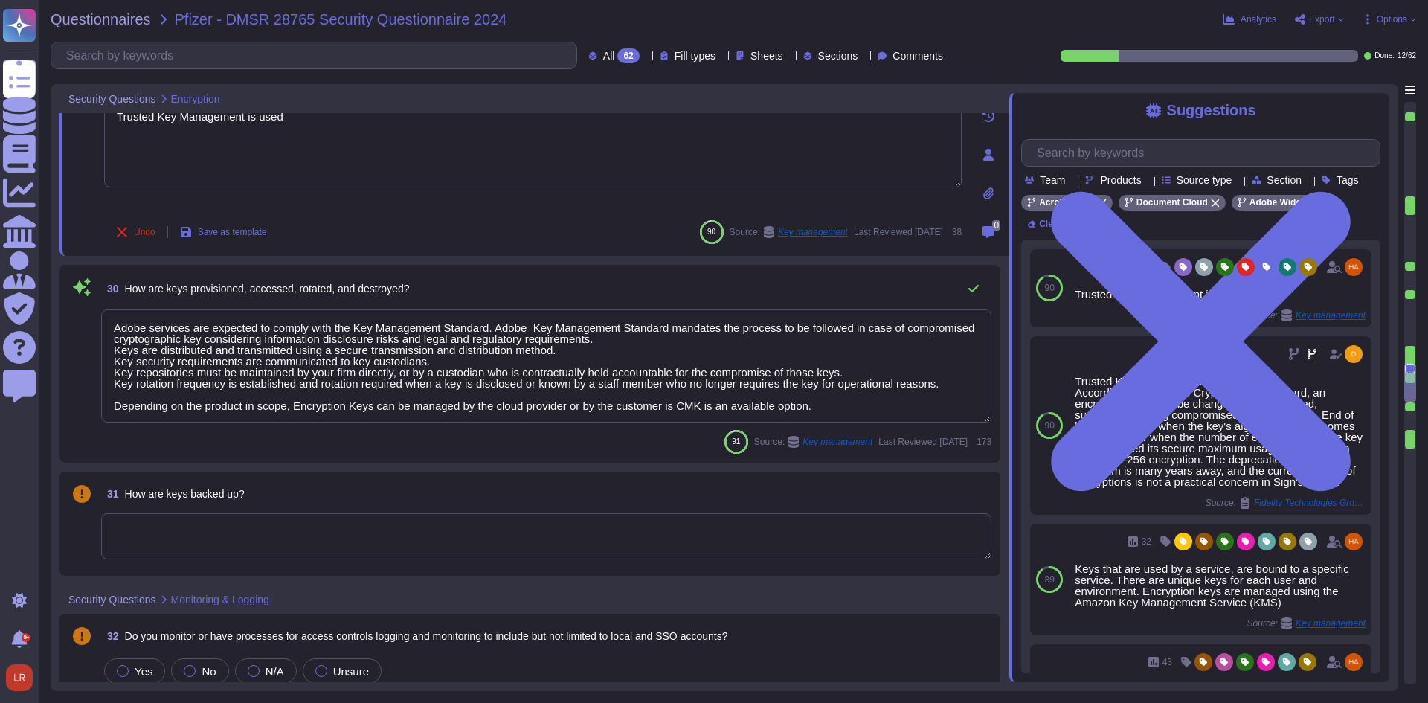
click at [515, 385] on textarea "Adobe services are expected to comply with the Key Management Standard. Adobe K…" at bounding box center [546, 365] width 890 height 113
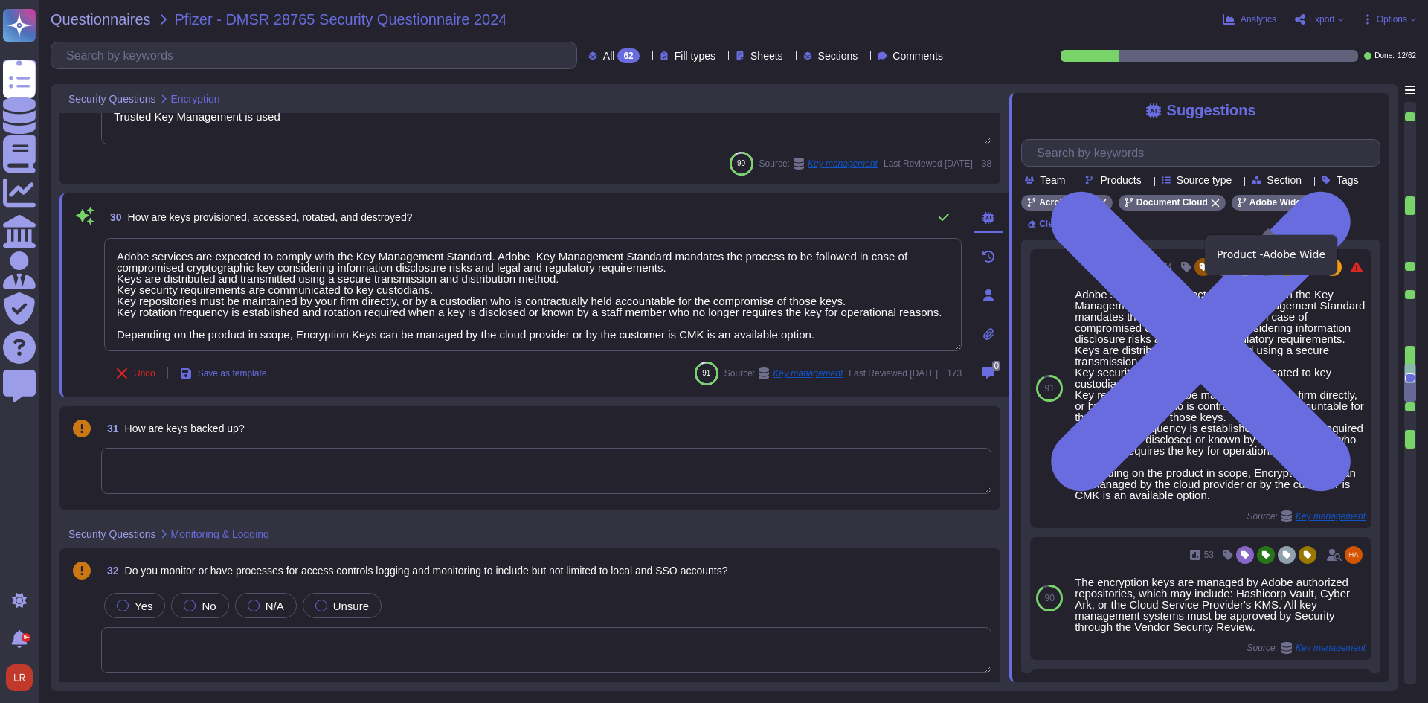
click at [1304, 208] on icon at bounding box center [1308, 203] width 9 height 9
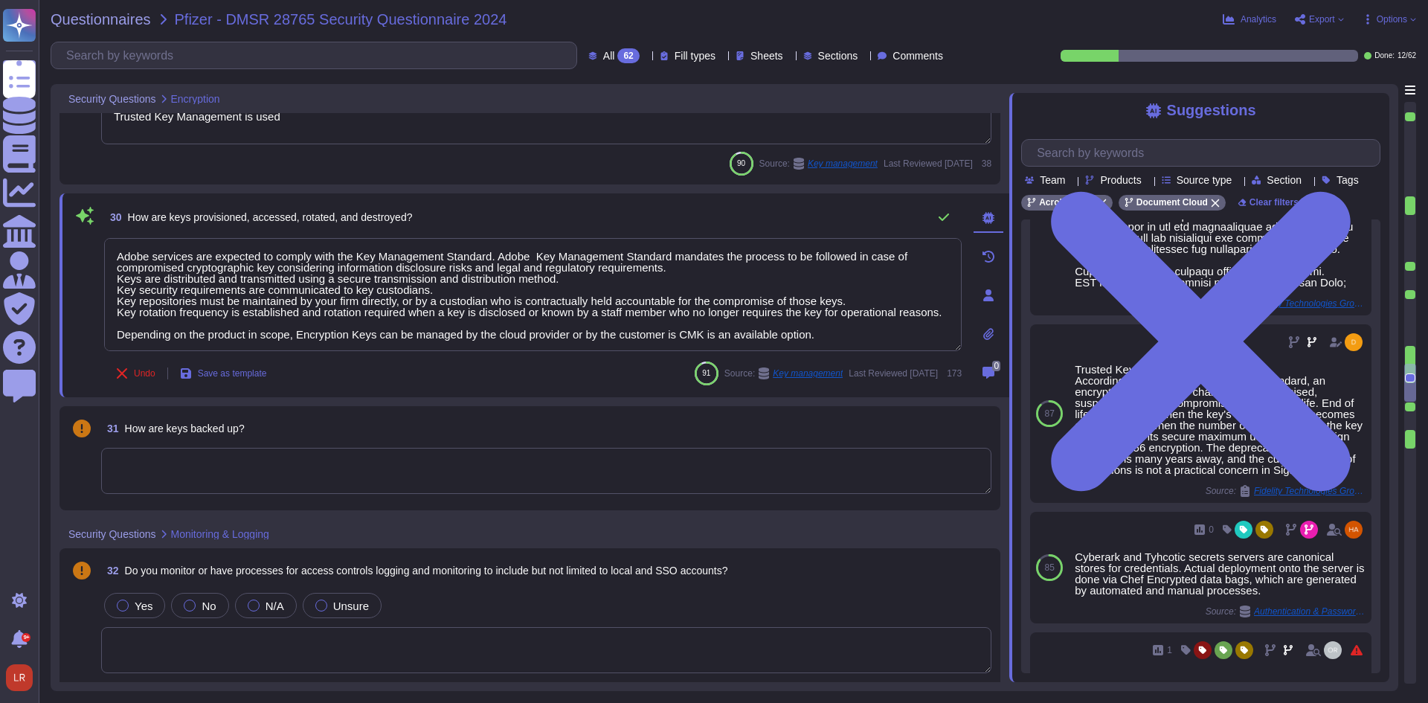
scroll to position [372, 0]
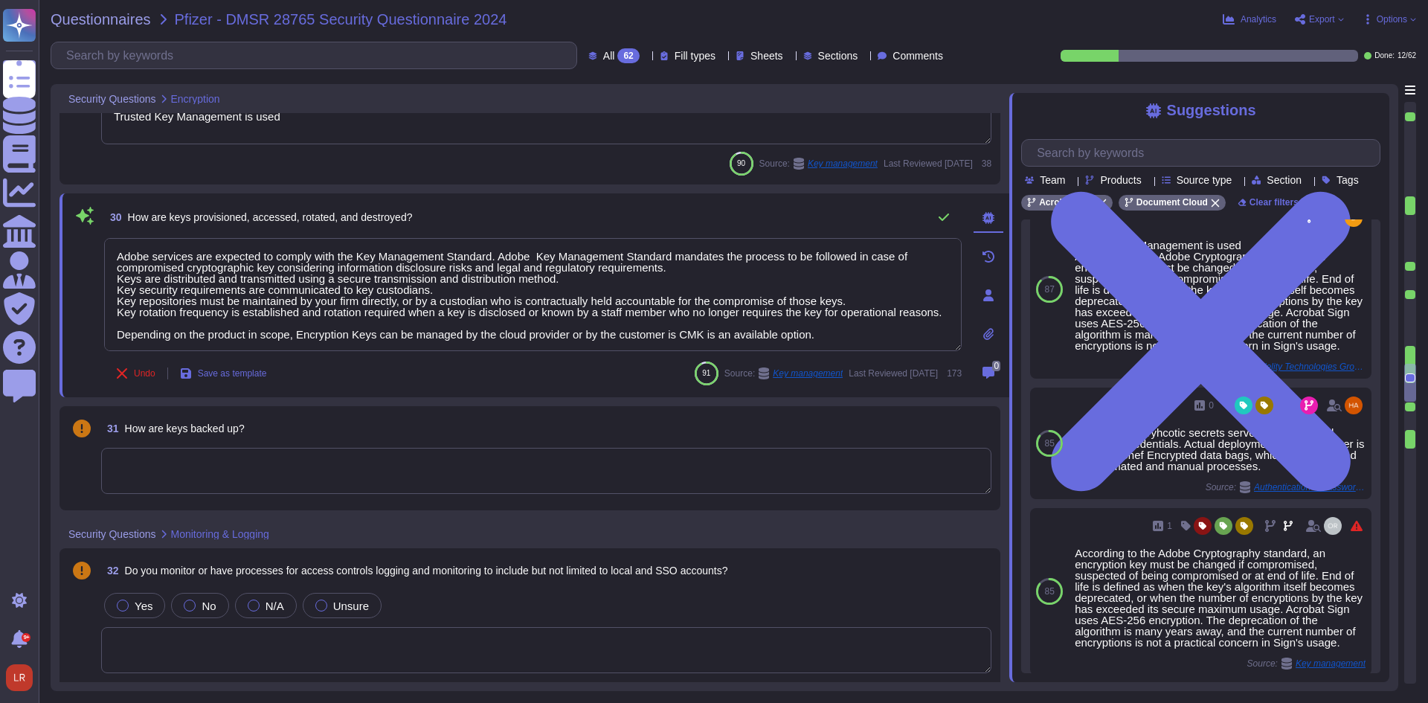
click at [1230, 184] on span "Source type" at bounding box center [1205, 180] width 56 height 10
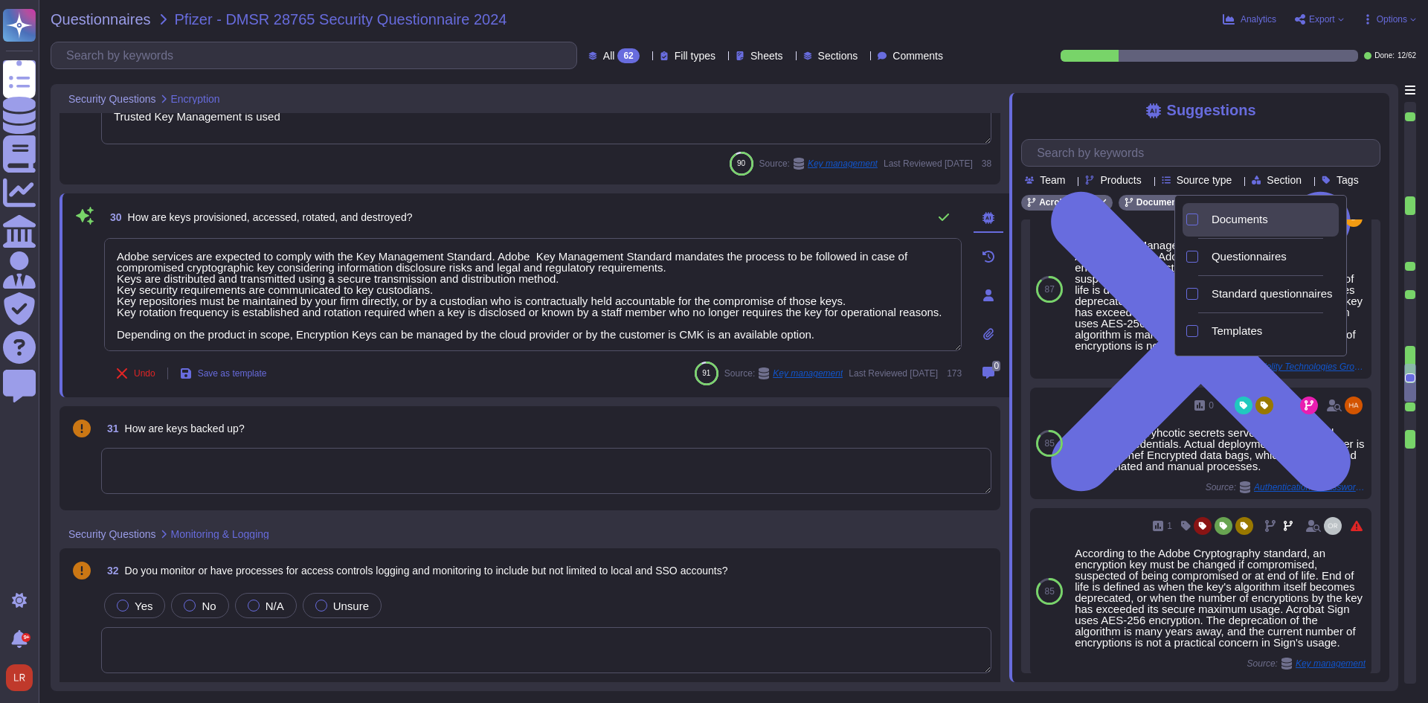
click at [1224, 220] on span "Documents" at bounding box center [1240, 219] width 57 height 13
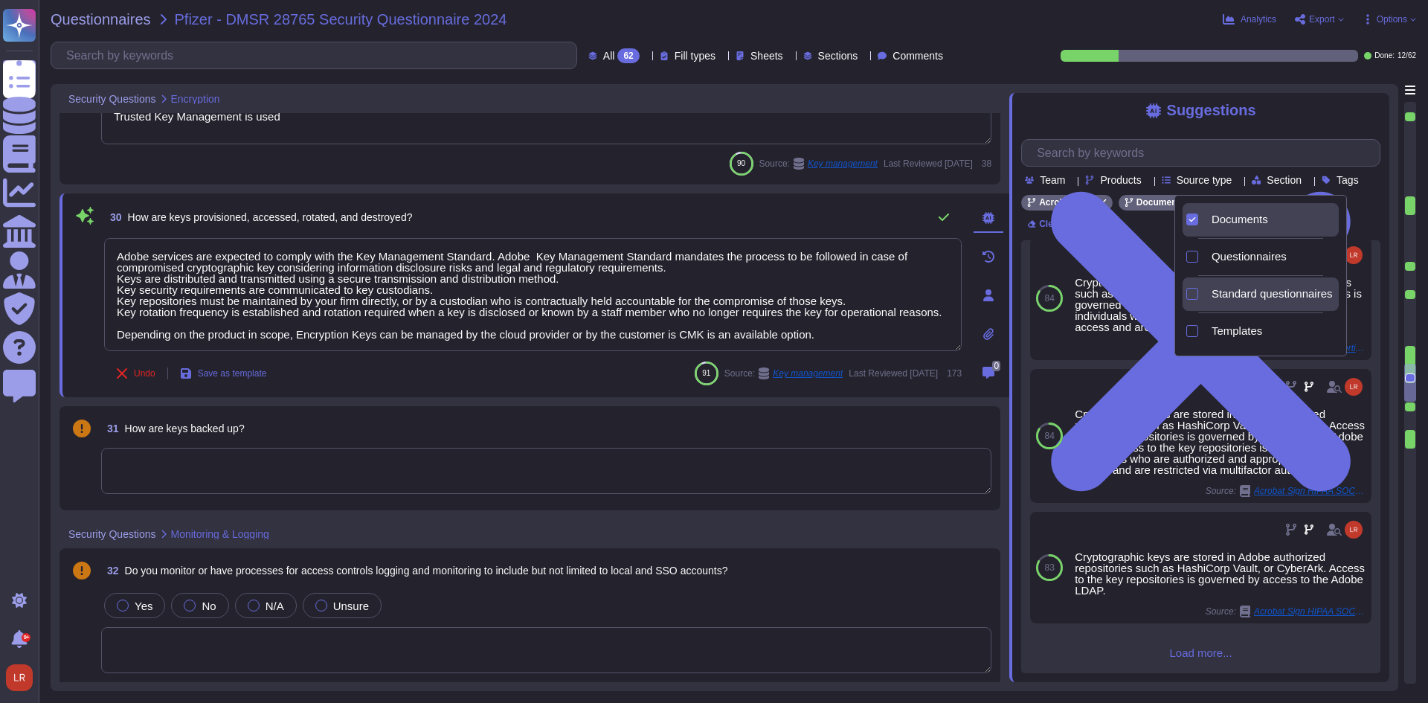
click at [1232, 293] on span "Standard questionnaires" at bounding box center [1272, 293] width 121 height 13
click at [1228, 334] on span "Templates" at bounding box center [1237, 330] width 51 height 13
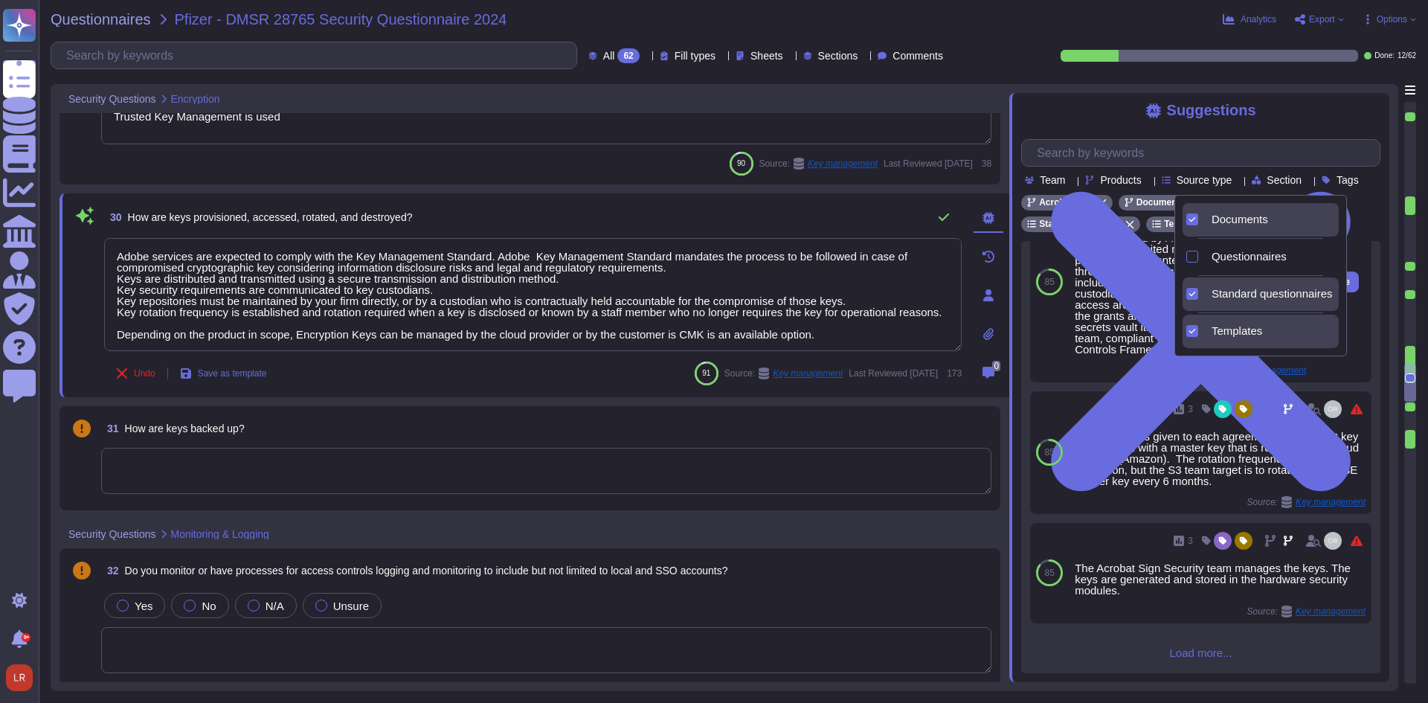
scroll to position [372, 0]
click at [1123, 318] on div "The key is maintained in a secured secrets vault managed by Adobe. For operatio…" at bounding box center [1190, 288] width 231 height 134
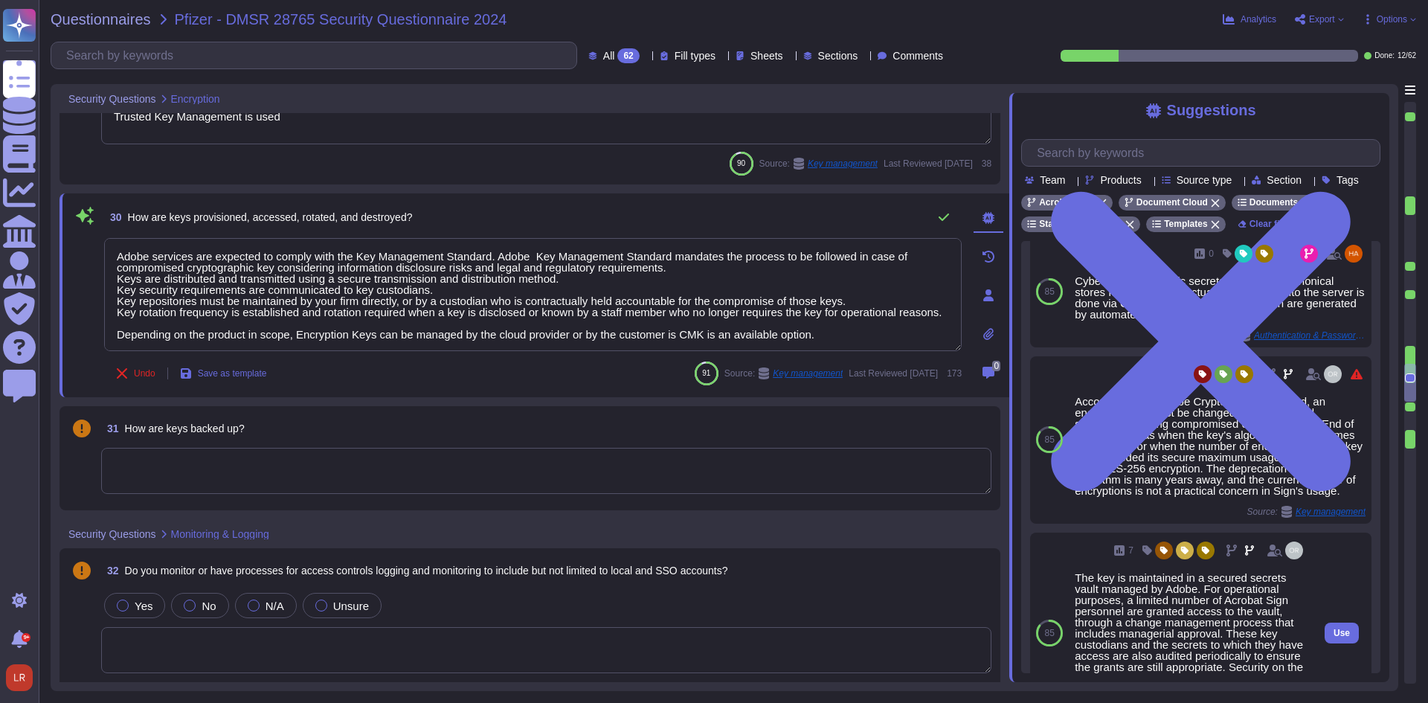
scroll to position [0, 0]
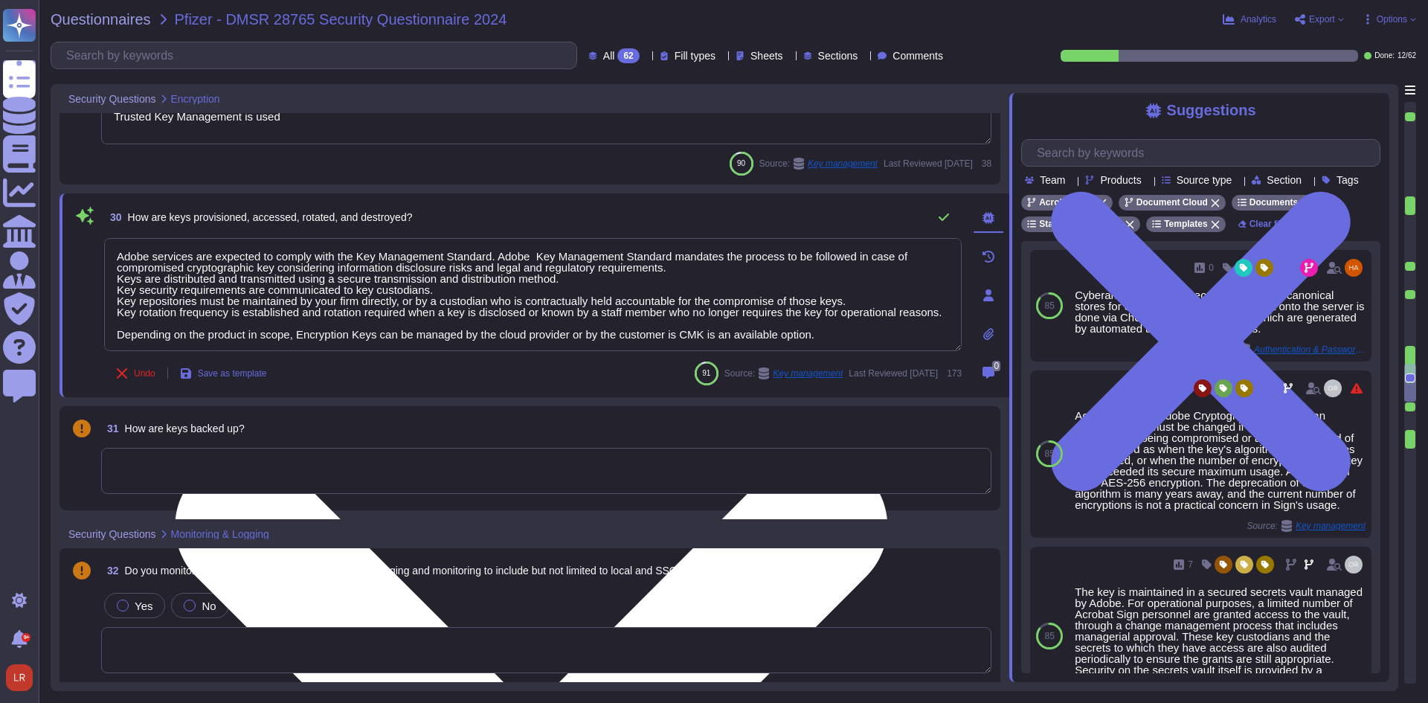
click at [900, 294] on textarea "Adobe services are expected to comply with the Key Management Standard. Adobe K…" at bounding box center [533, 294] width 858 height 113
click at [900, 293] on textarea "Adobe services are expected to comply with the Key Management Standard. Adobe K…" at bounding box center [533, 294] width 858 height 113
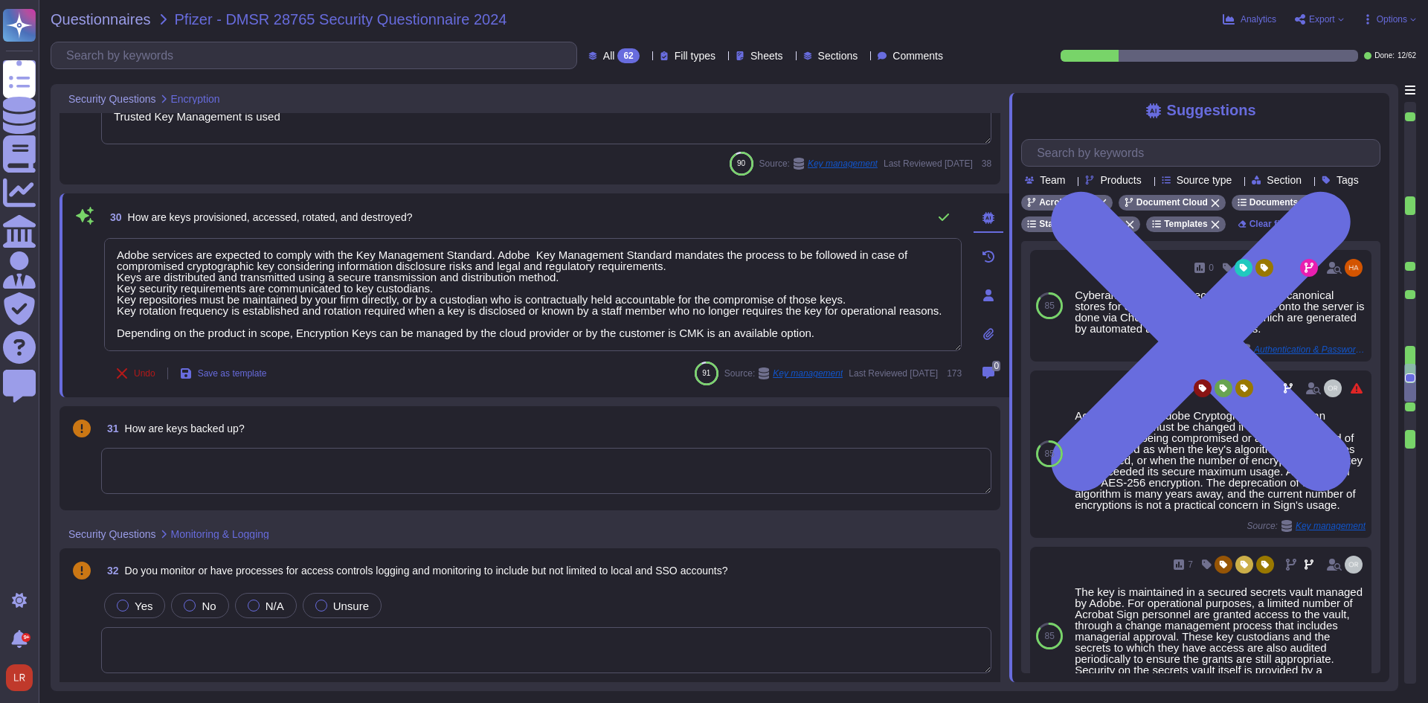
drag, startPoint x: 841, startPoint y: 338, endPoint x: 119, endPoint y: 359, distance: 721.8
click at [119, 359] on div "30 How are keys provisioned, accessed, rotated, and destroyed? Adobe services a…" at bounding box center [516, 295] width 890 height 186
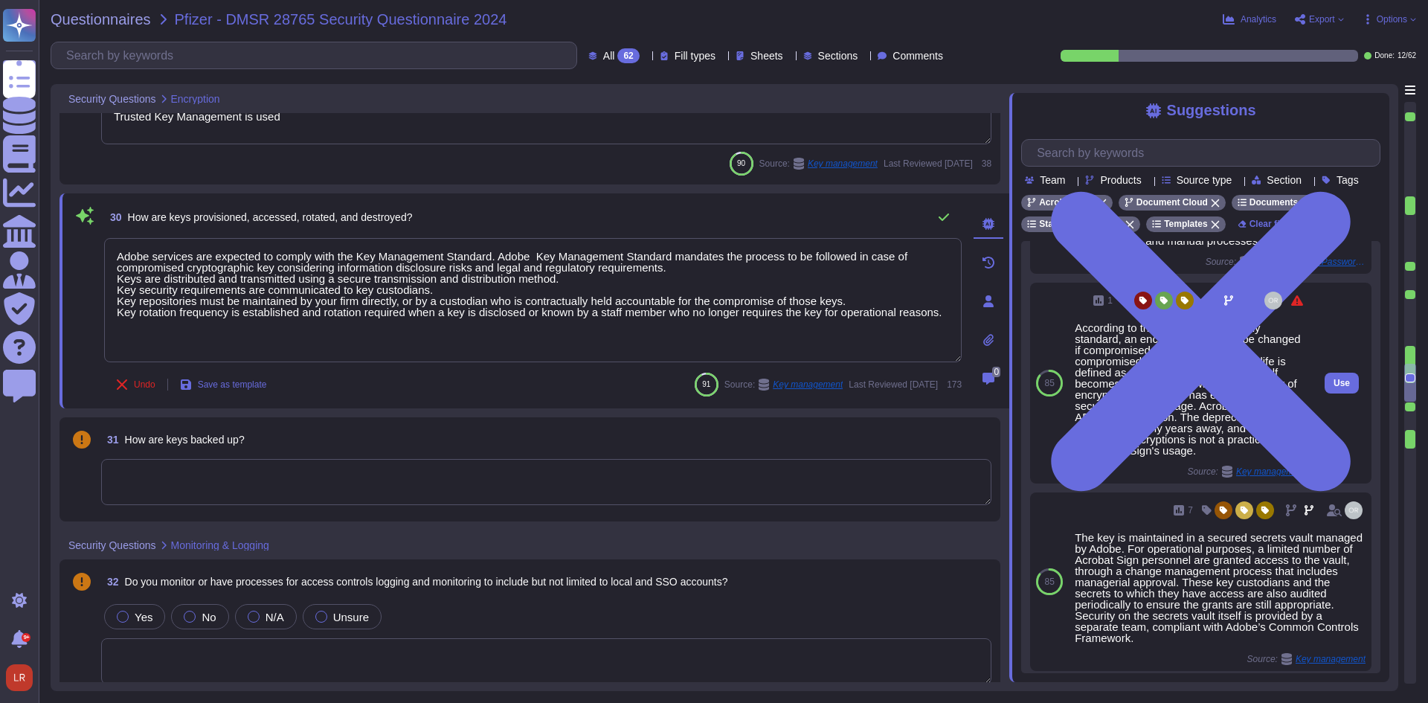
scroll to position [124, 0]
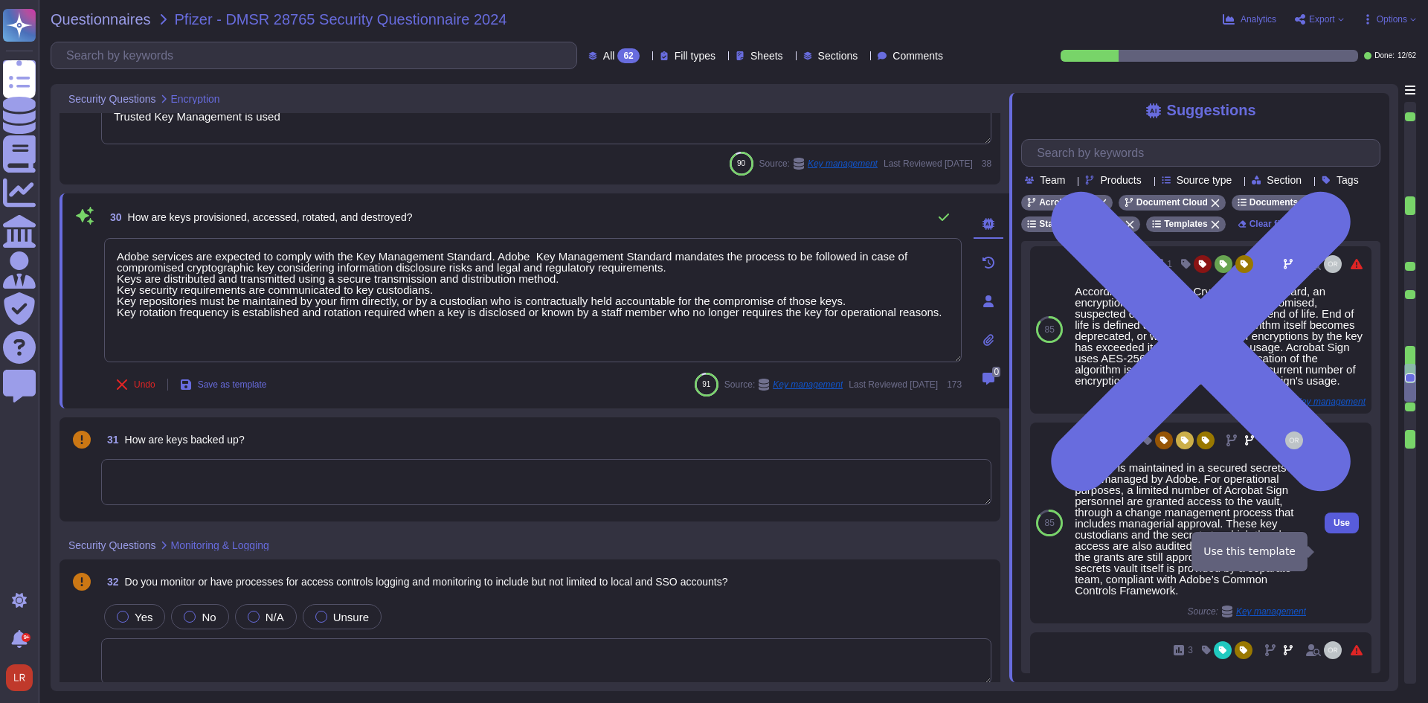
click at [1335, 527] on span "Use" at bounding box center [1342, 522] width 16 height 9
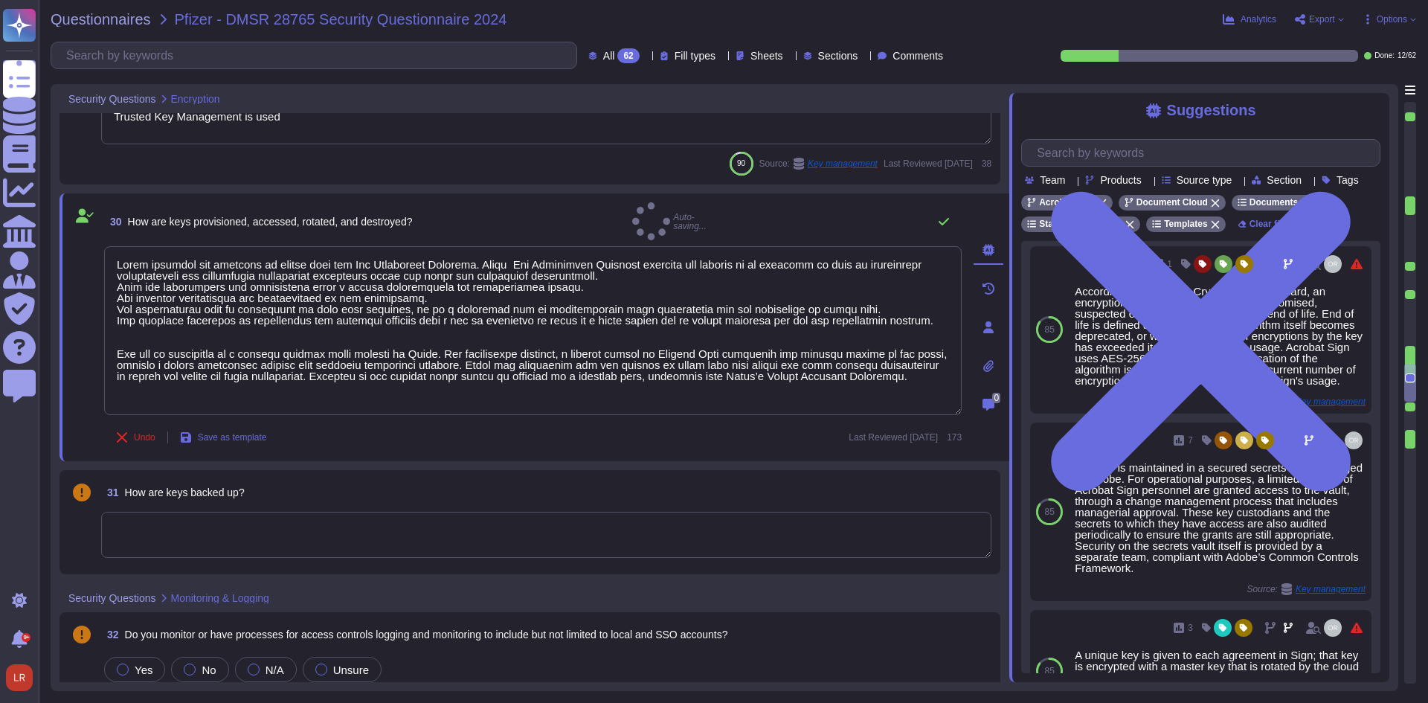
type textarea "Adobe services are expected to comply with the Key Management Standard. Adobe K…"
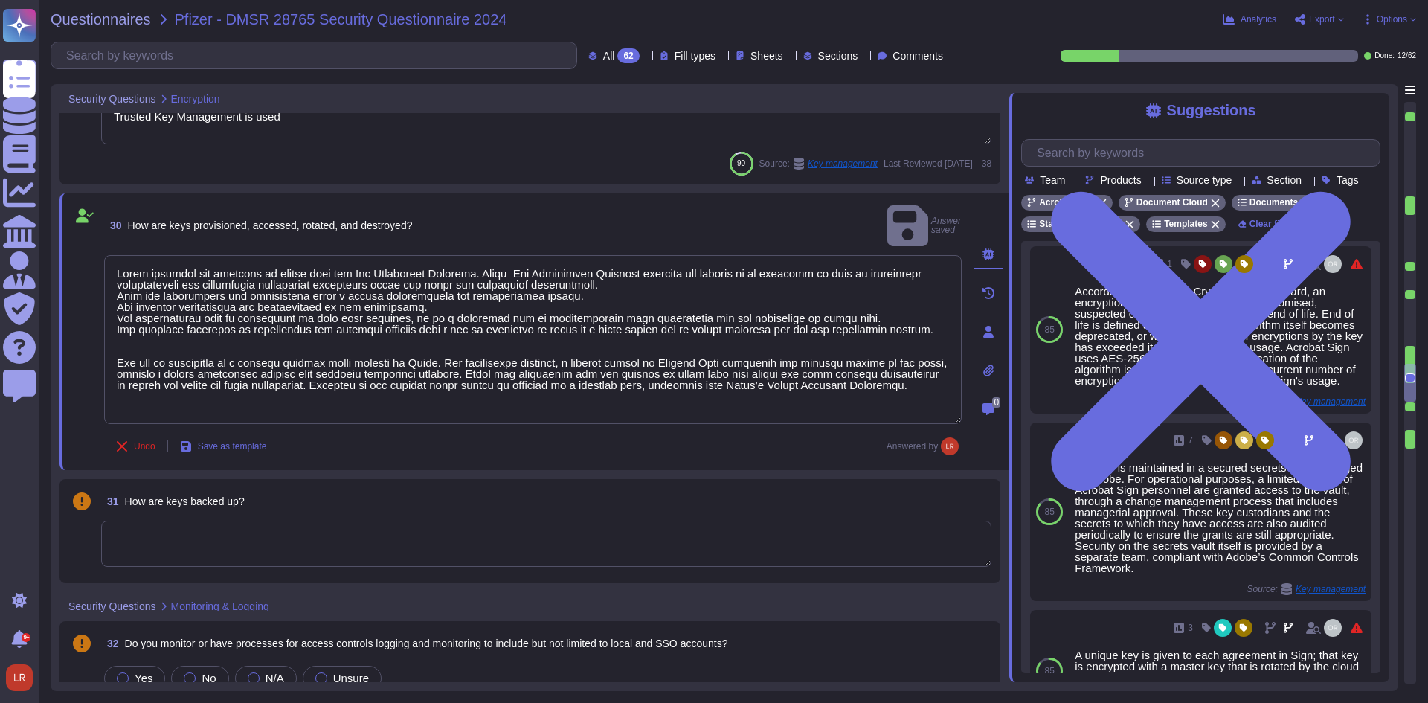
click at [446, 490] on div "31 How are keys backed up?" at bounding box center [546, 501] width 890 height 27
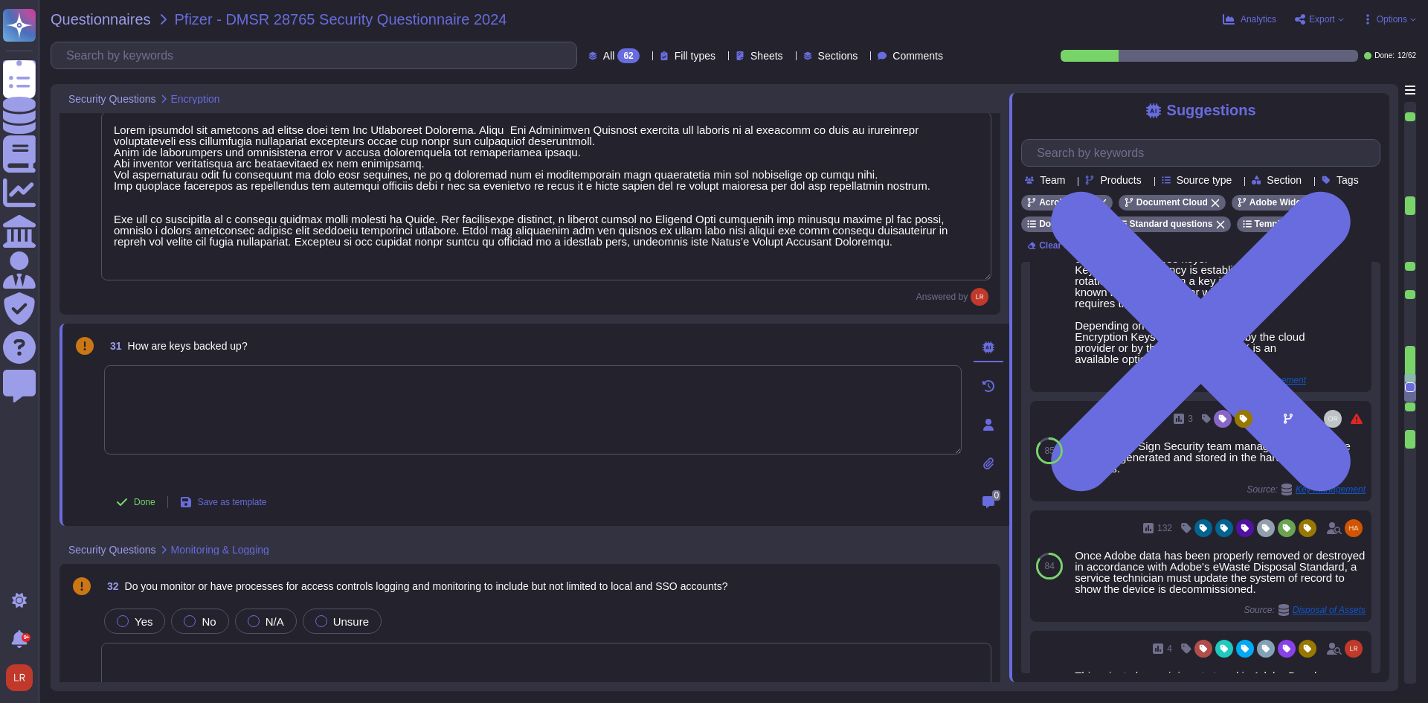
scroll to position [248, 0]
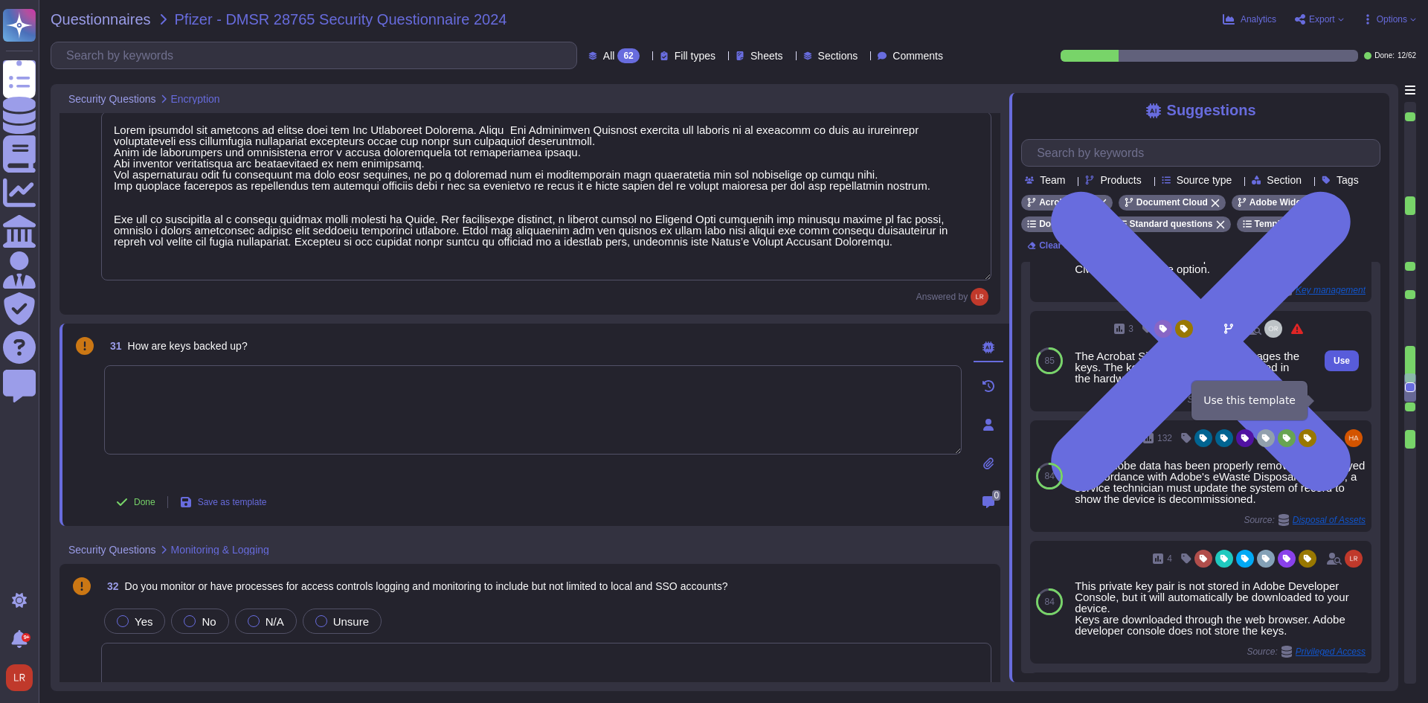
click at [1334, 365] on span "Use" at bounding box center [1342, 360] width 16 height 9
type textarea "The Acrobat Sign Security team manages the keys. The keys are generated and sto…"
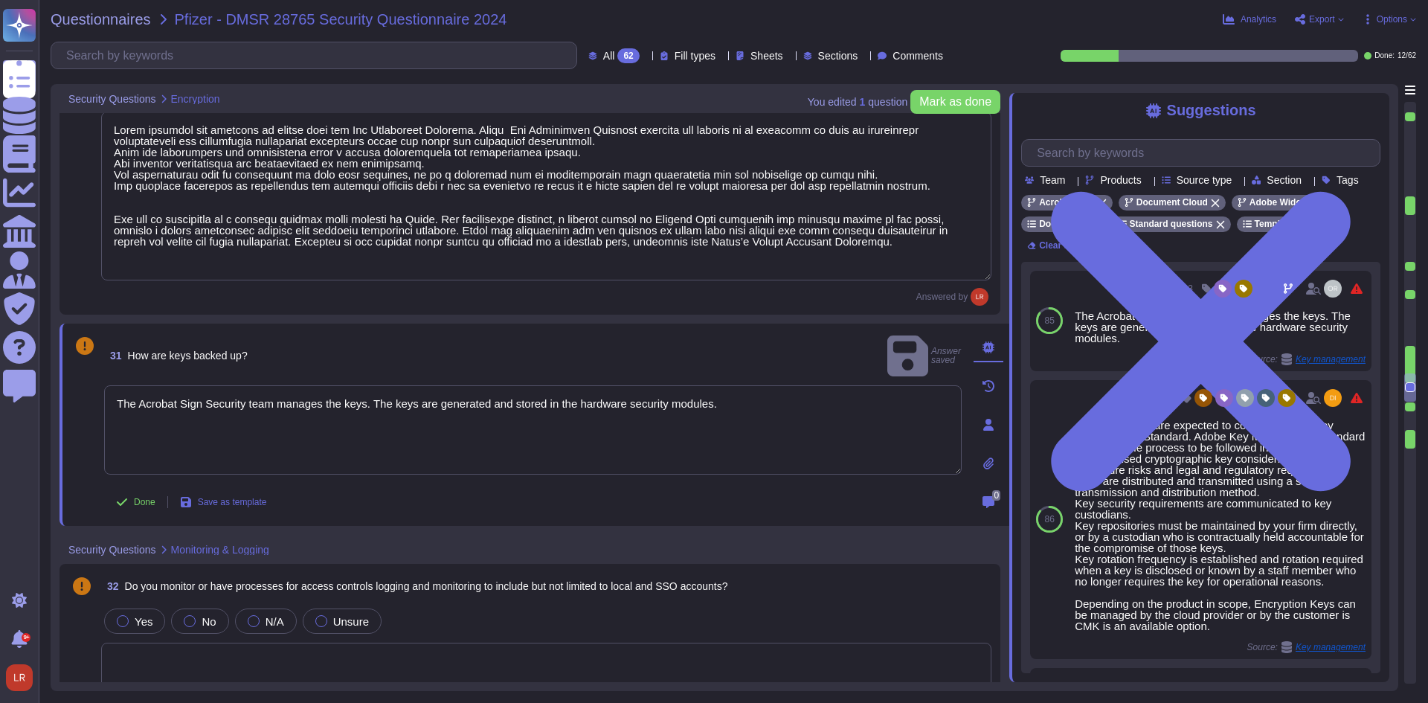
click at [705, 489] on div "Done Save as template" at bounding box center [533, 502] width 858 height 30
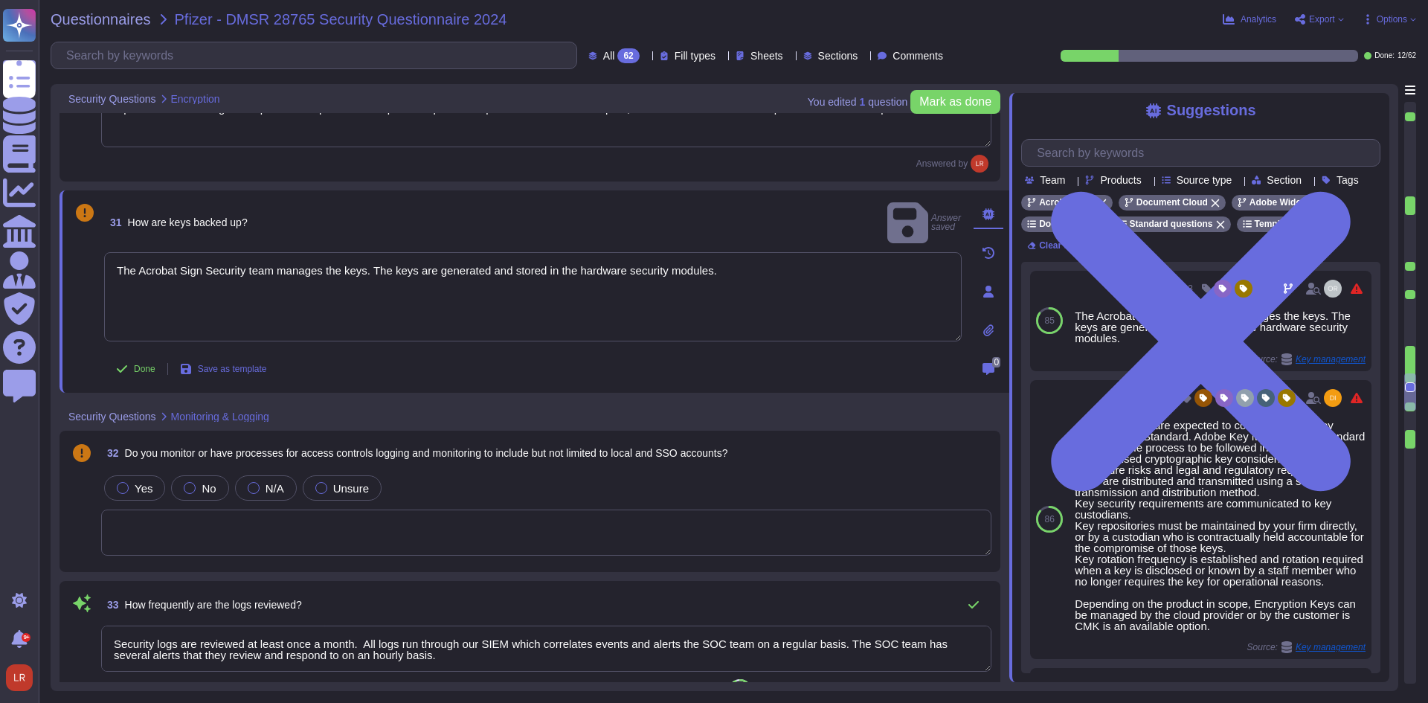
type textarea "Where necessary, customer notification is provided as part of Adobe incident re…"
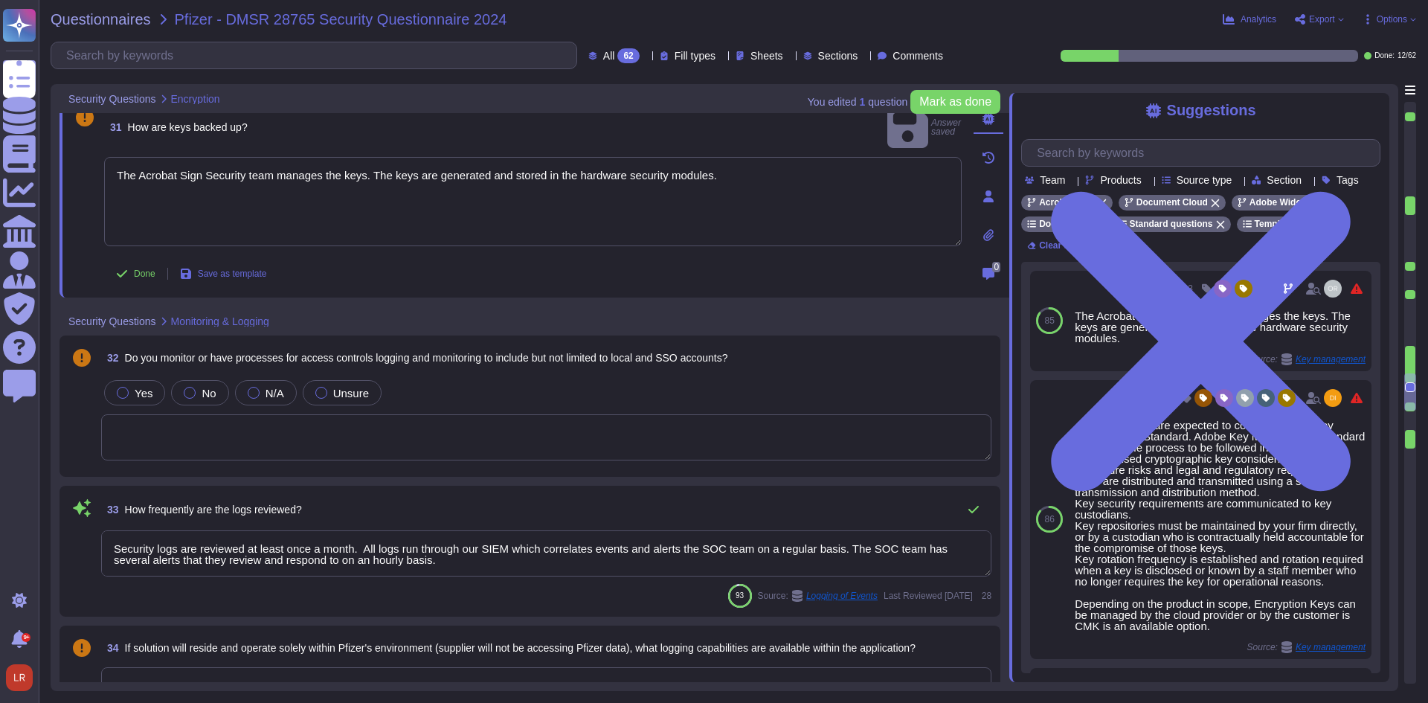
scroll to position [4527, 0]
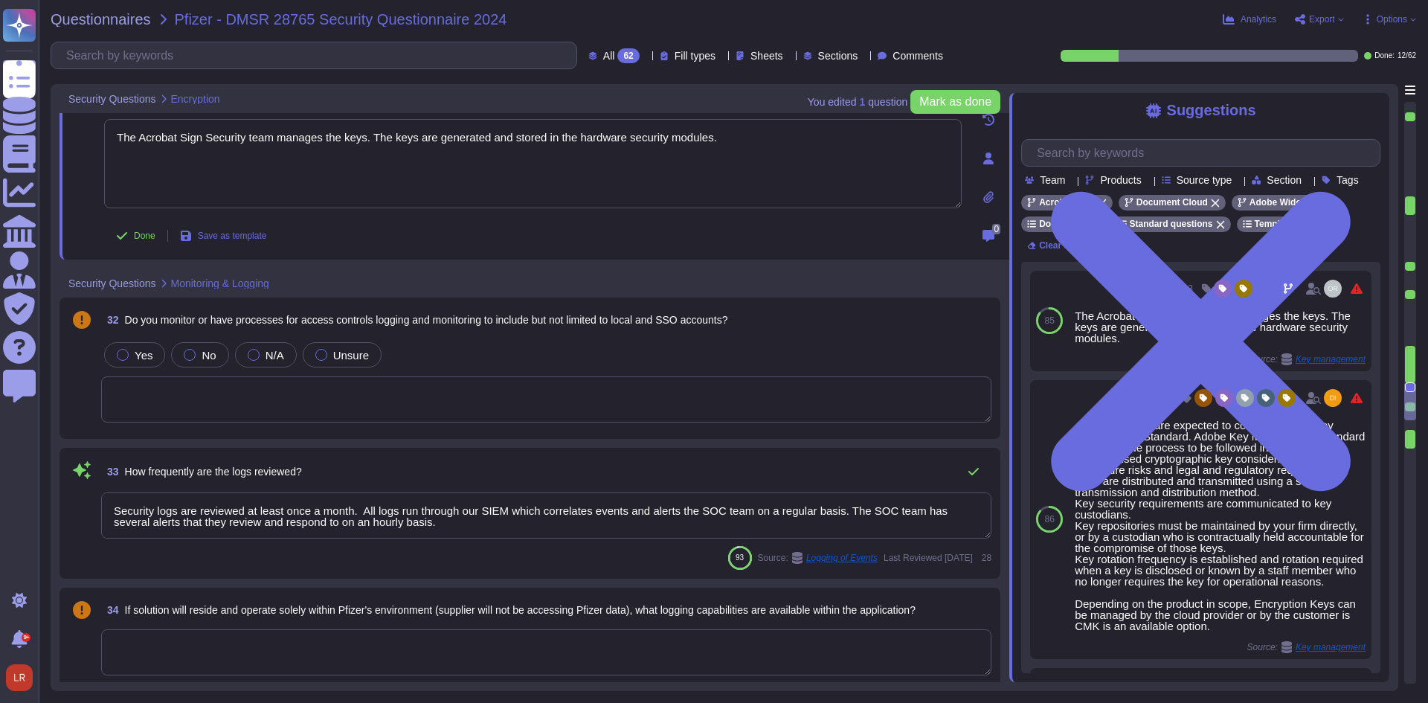
type textarea "Adobe conducts a penetration test annually and before every major release. For …"
click at [431, 397] on textarea at bounding box center [546, 399] width 890 height 46
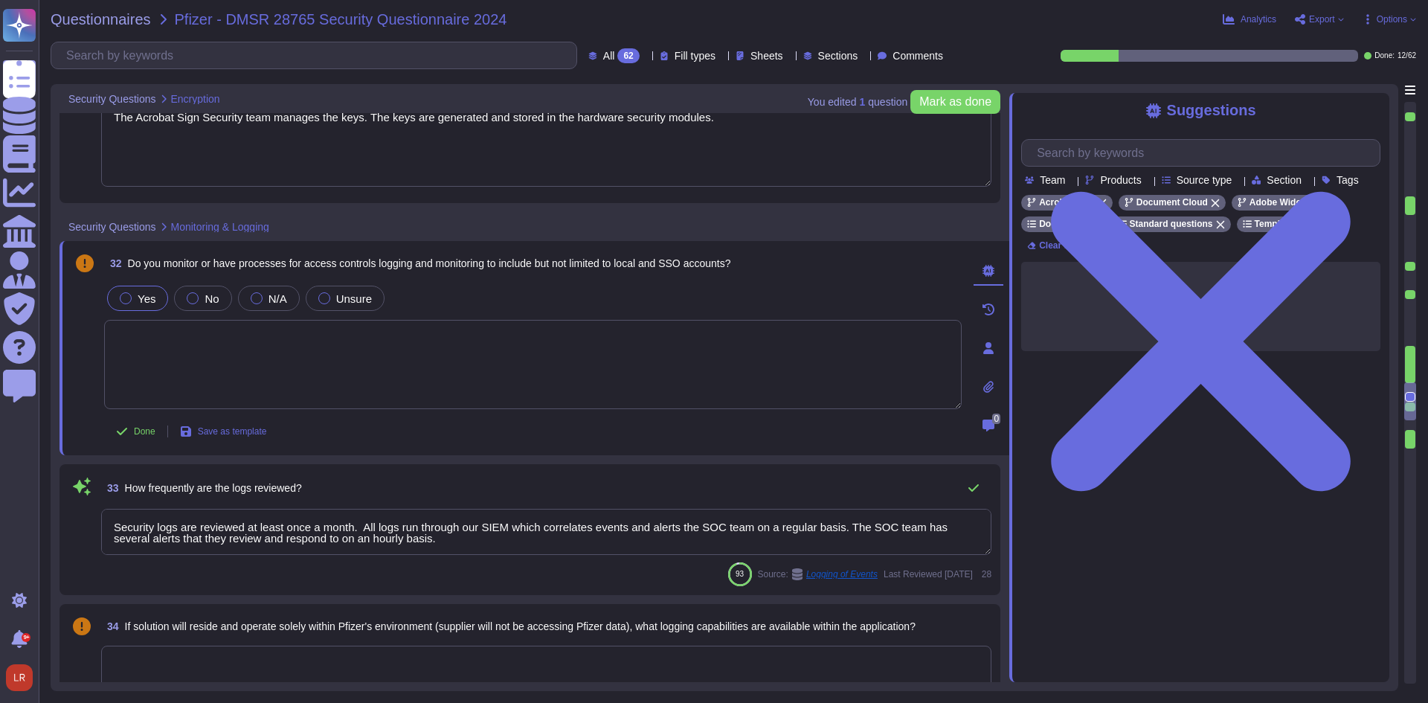
click at [132, 295] on label "Yes" at bounding box center [138, 298] width 36 height 12
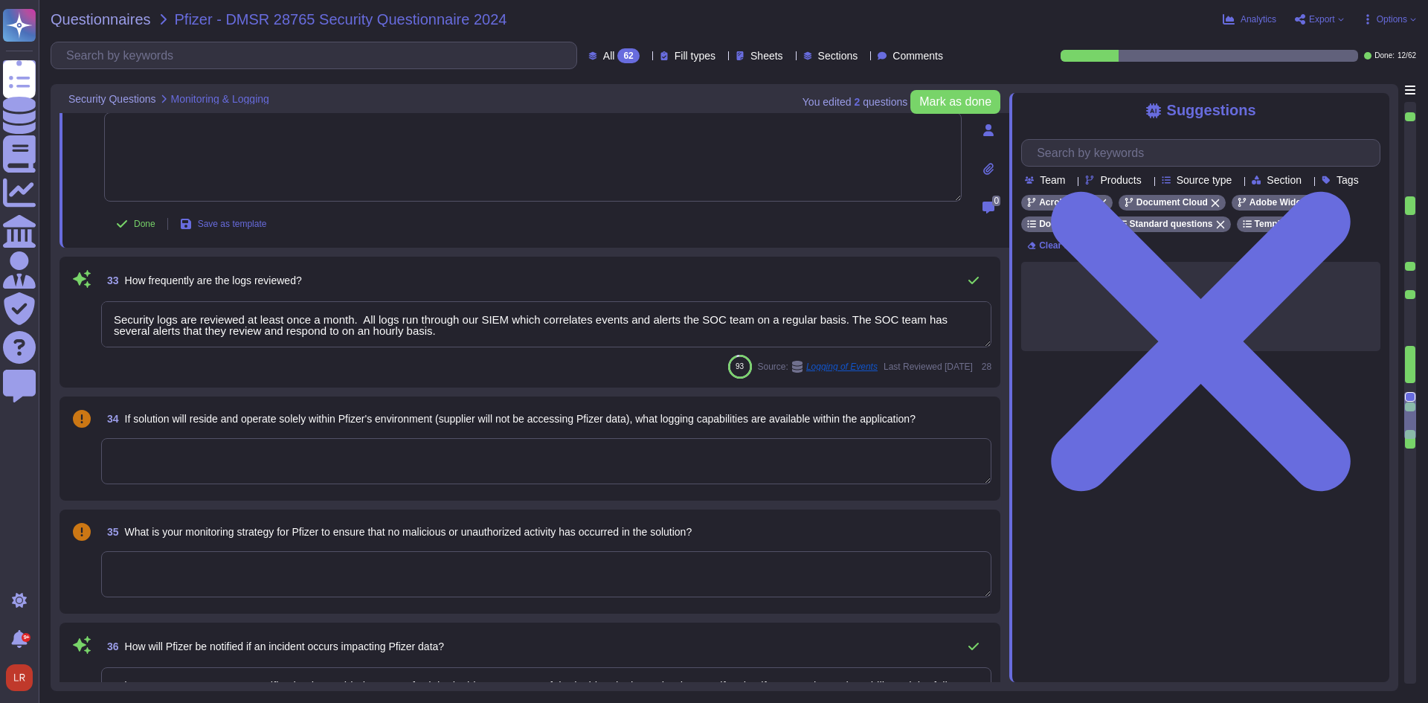
scroll to position [4775, 0]
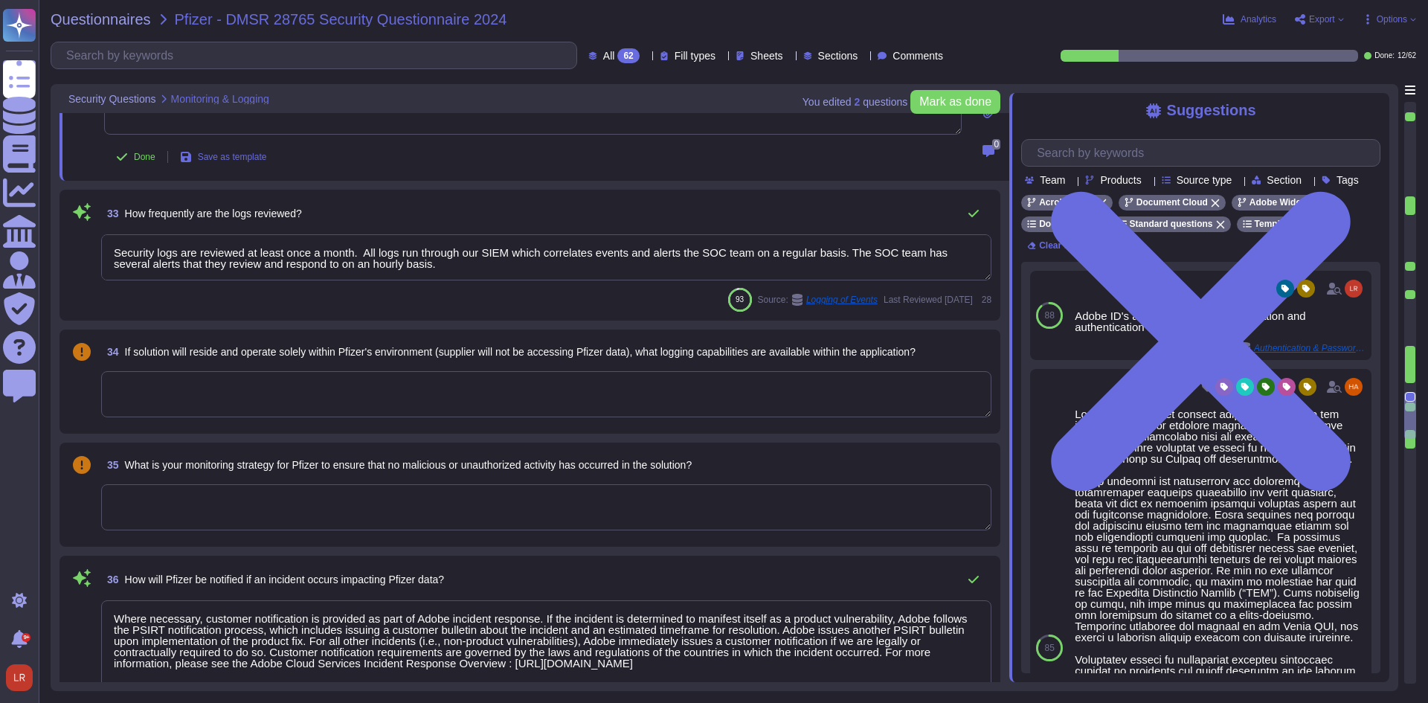
click at [544, 382] on textarea at bounding box center [546, 394] width 890 height 46
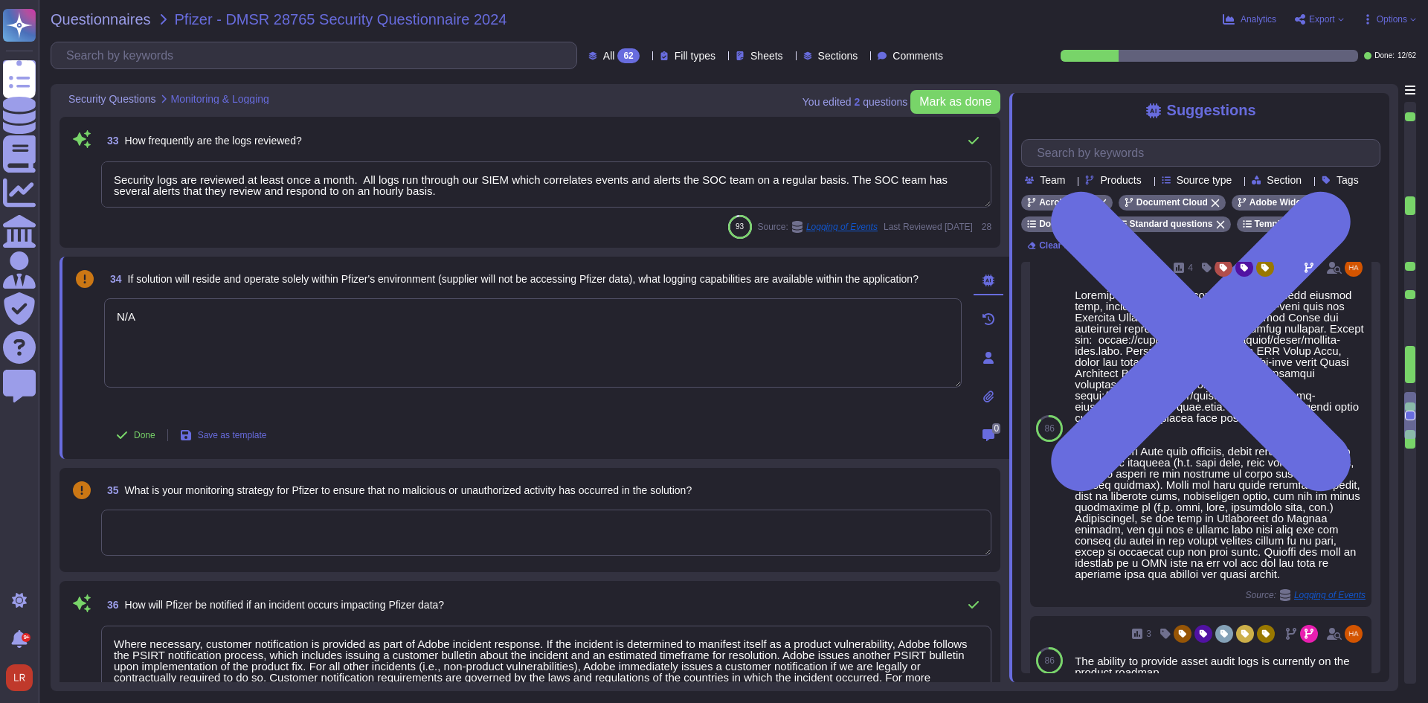
scroll to position [413, 0]
click at [1304, 208] on icon at bounding box center [1308, 203] width 9 height 9
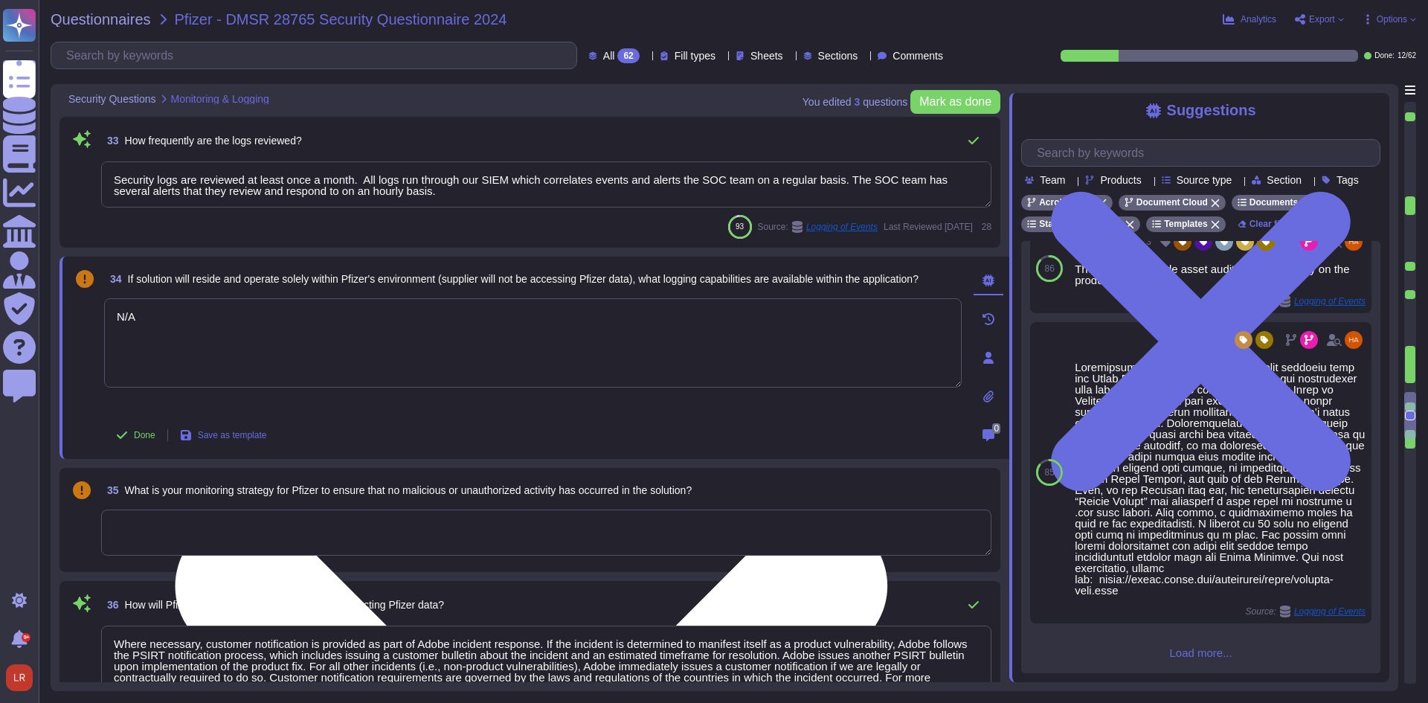
scroll to position [812, 0]
click at [188, 324] on textarea "N/A" at bounding box center [533, 342] width 858 height 89
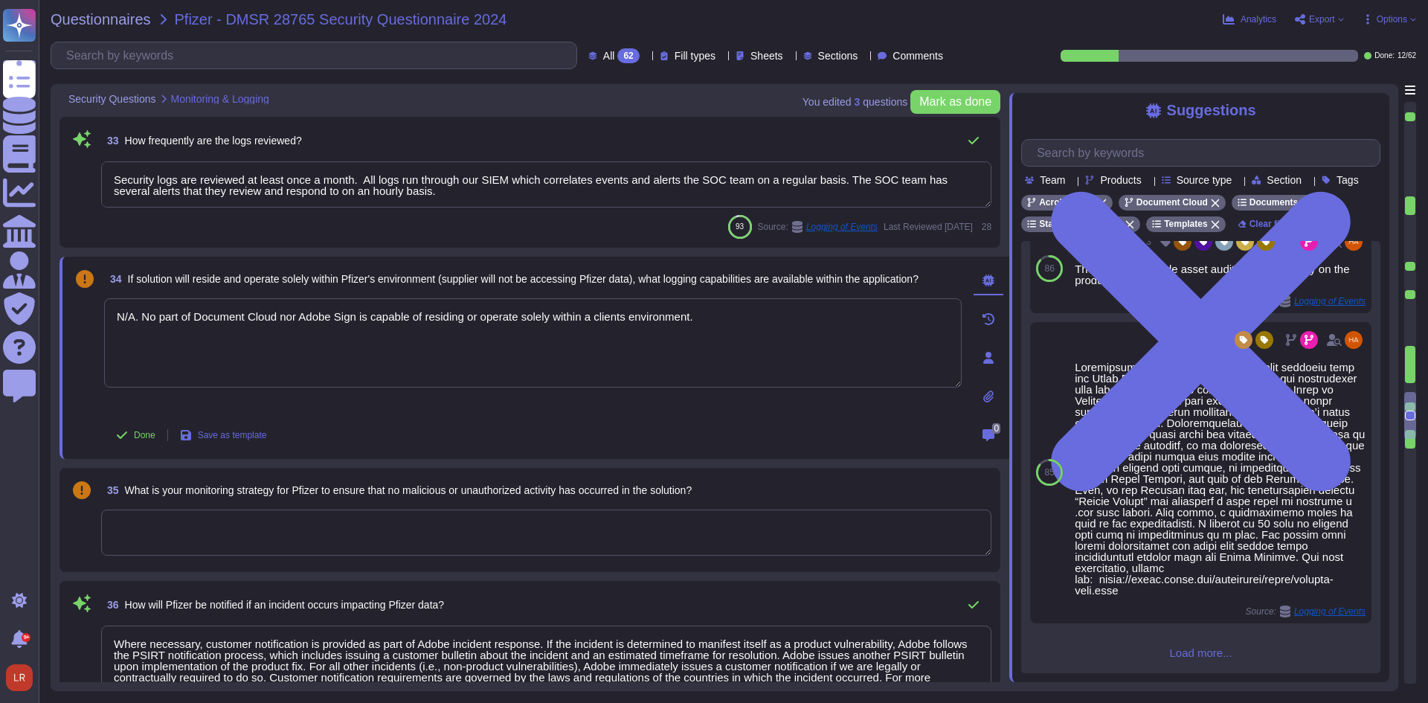
type textarea "N/A. No part of Document Cloud nor Adobe Sign is capable of residing or operate…"
click at [456, 524] on textarea at bounding box center [546, 533] width 890 height 46
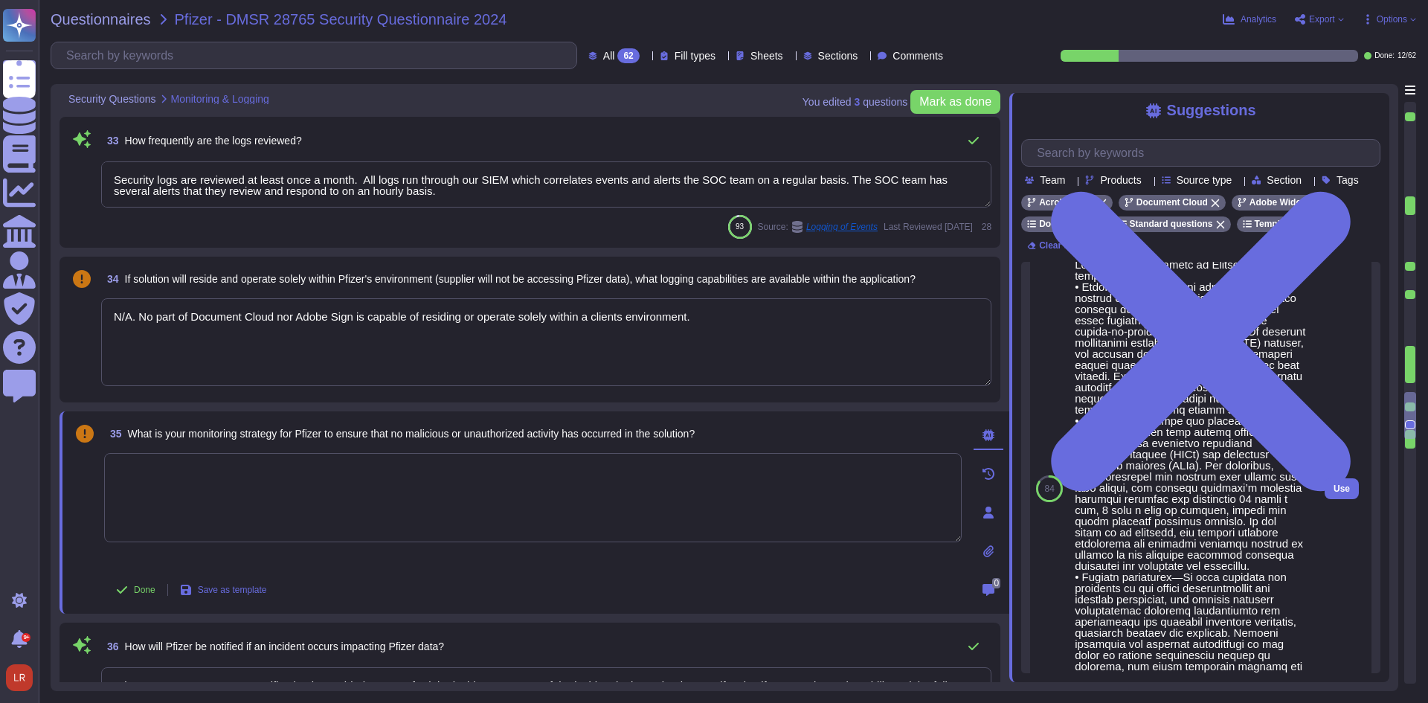
scroll to position [350, 0]
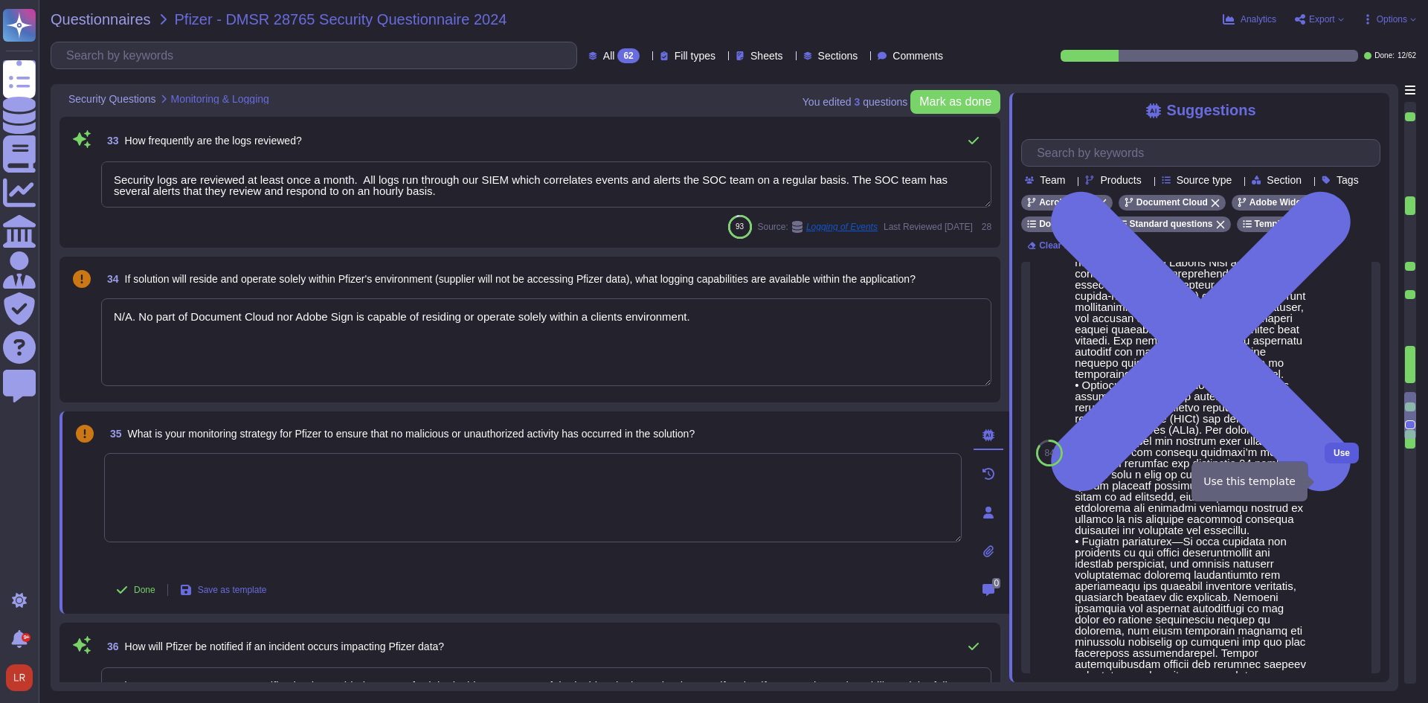
click at [1334, 457] on span "Use" at bounding box center [1342, 453] width 16 height 9
type textarea "Lor ipsumdolor sitametc ad Elitsed Doei temporin utlabor: • Etdolor magnaaliqu …"
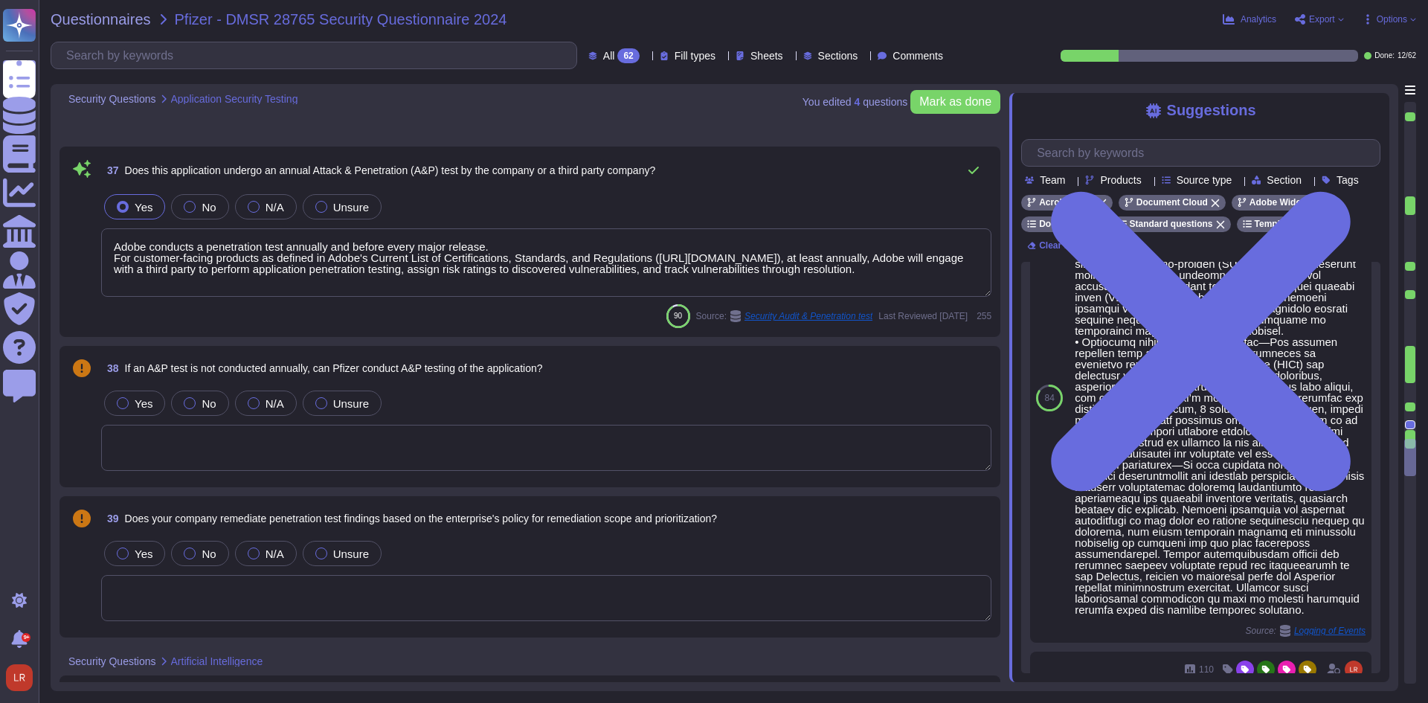
scroll to position [5519, 0]
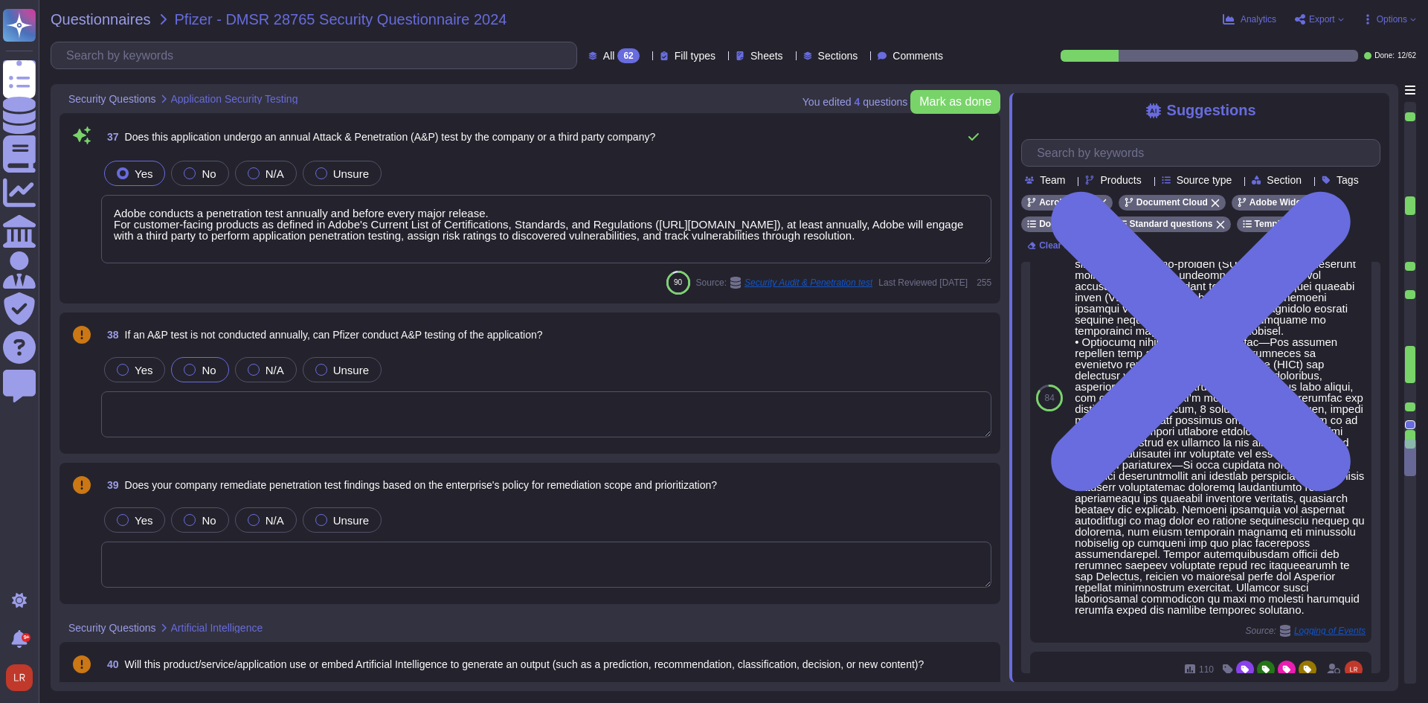
click at [193, 370] on div at bounding box center [190, 370] width 12 height 12
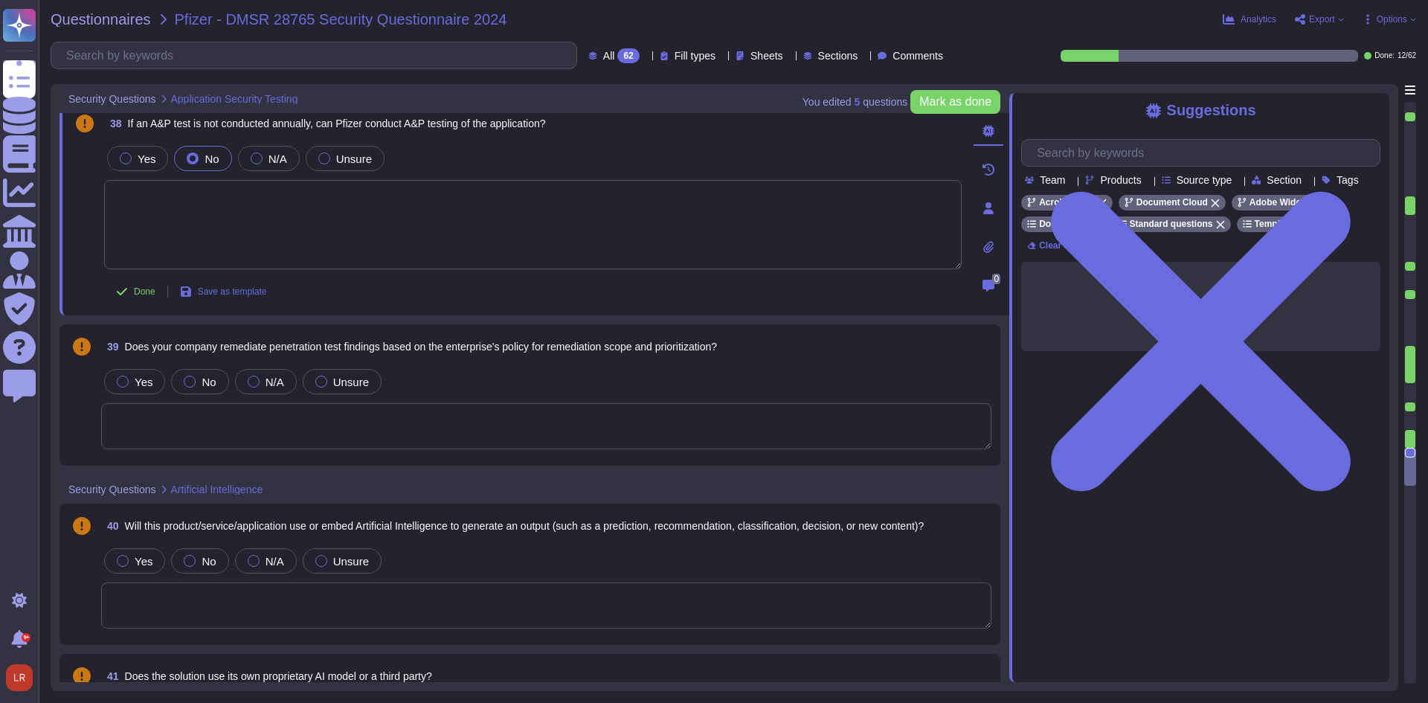
scroll to position [5766, 0]
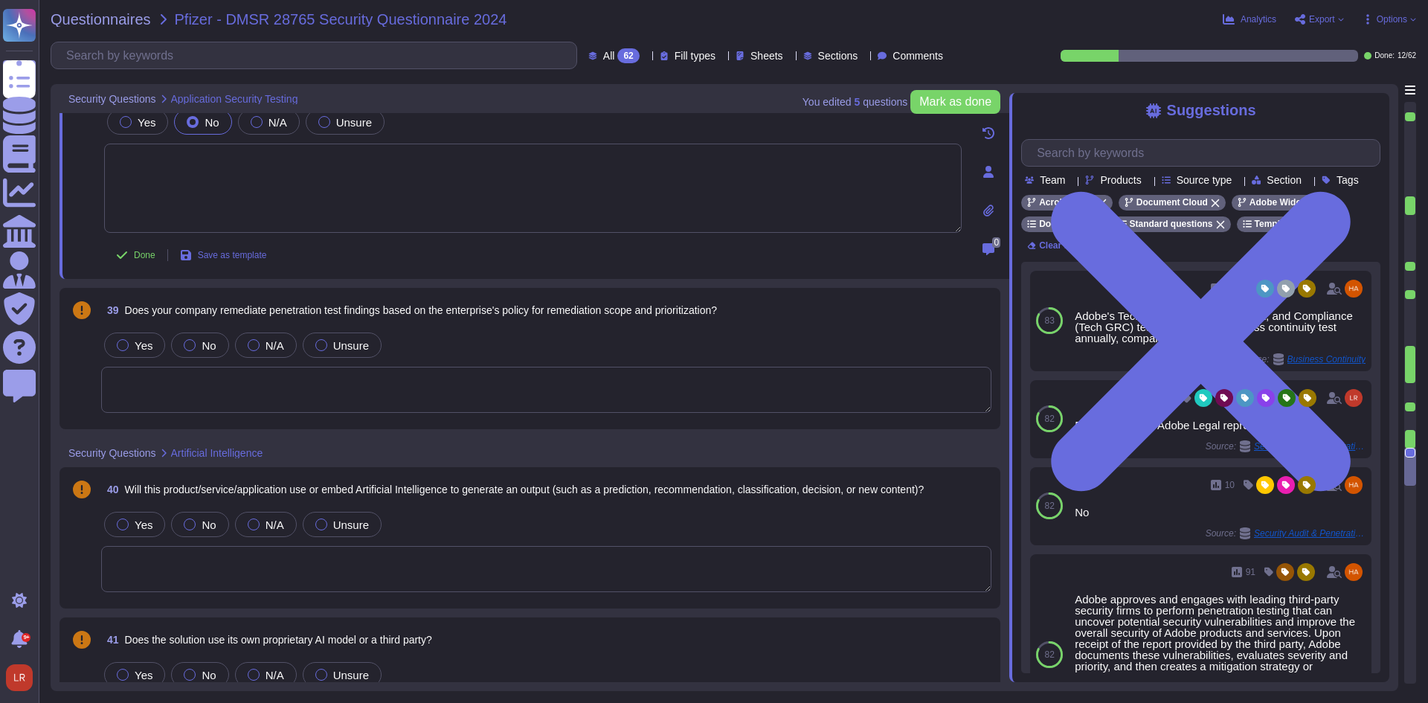
click at [132, 342] on label "Yes" at bounding box center [135, 345] width 36 height 12
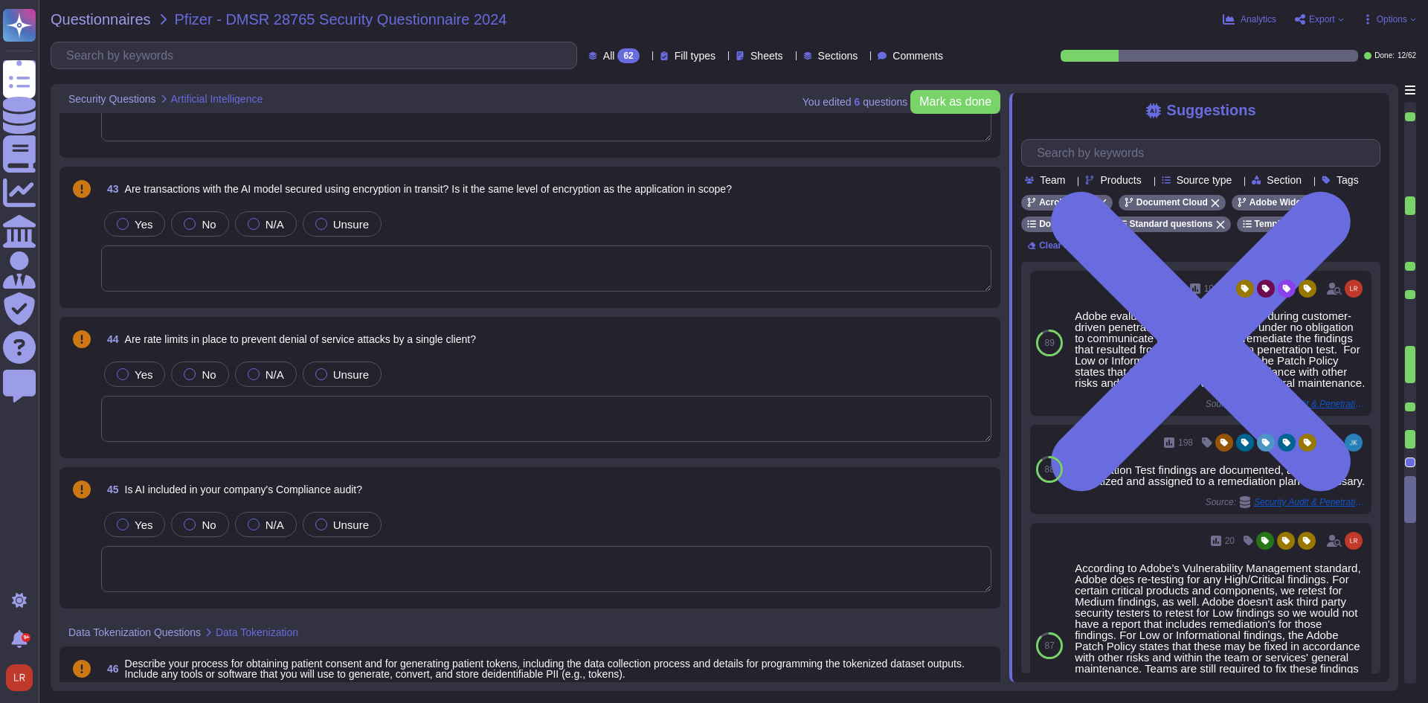
scroll to position [6510, 0]
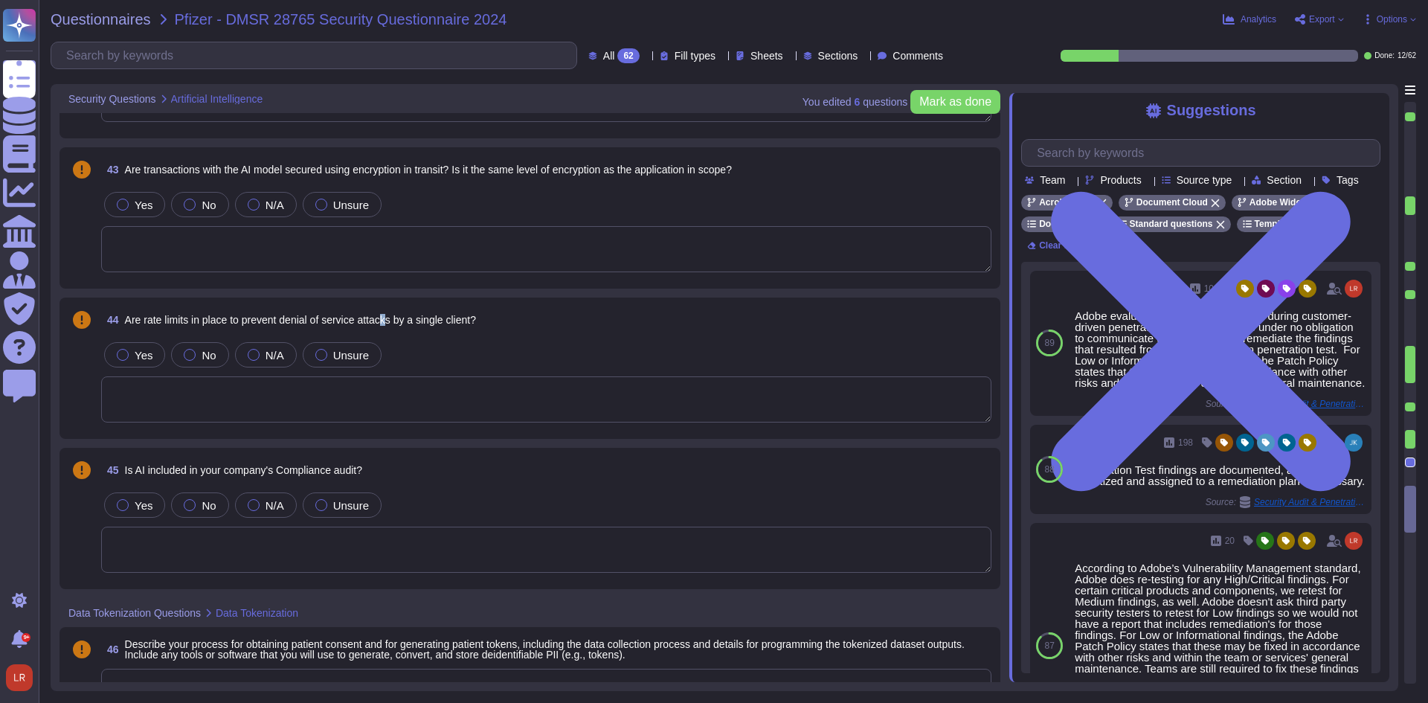
click at [392, 318] on span "Are rate limits in place to prevent denial of service attacks by a single clien…" at bounding box center [300, 320] width 351 height 12
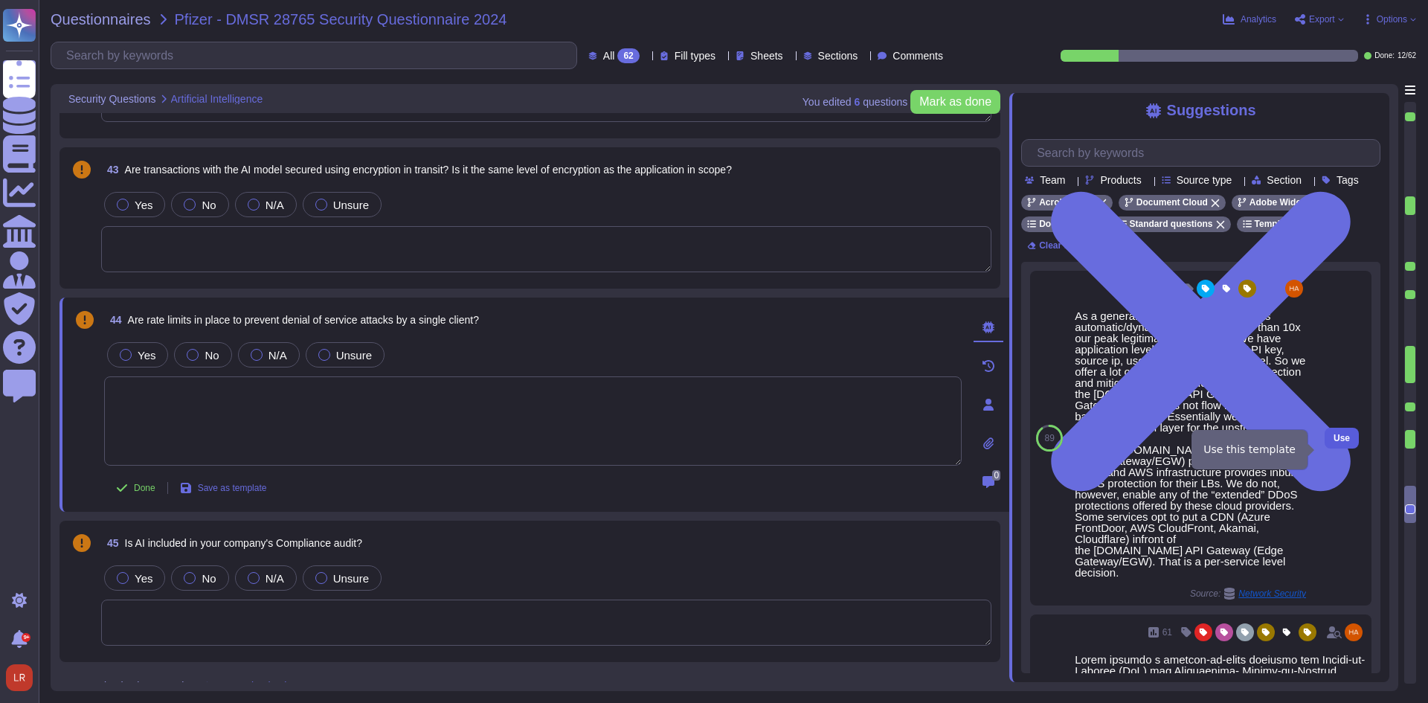
click at [1334, 443] on span "Use" at bounding box center [1342, 438] width 16 height 9
type textarea "As a general rule, our infrastructure has automatic/dynamic elasticity of more …"
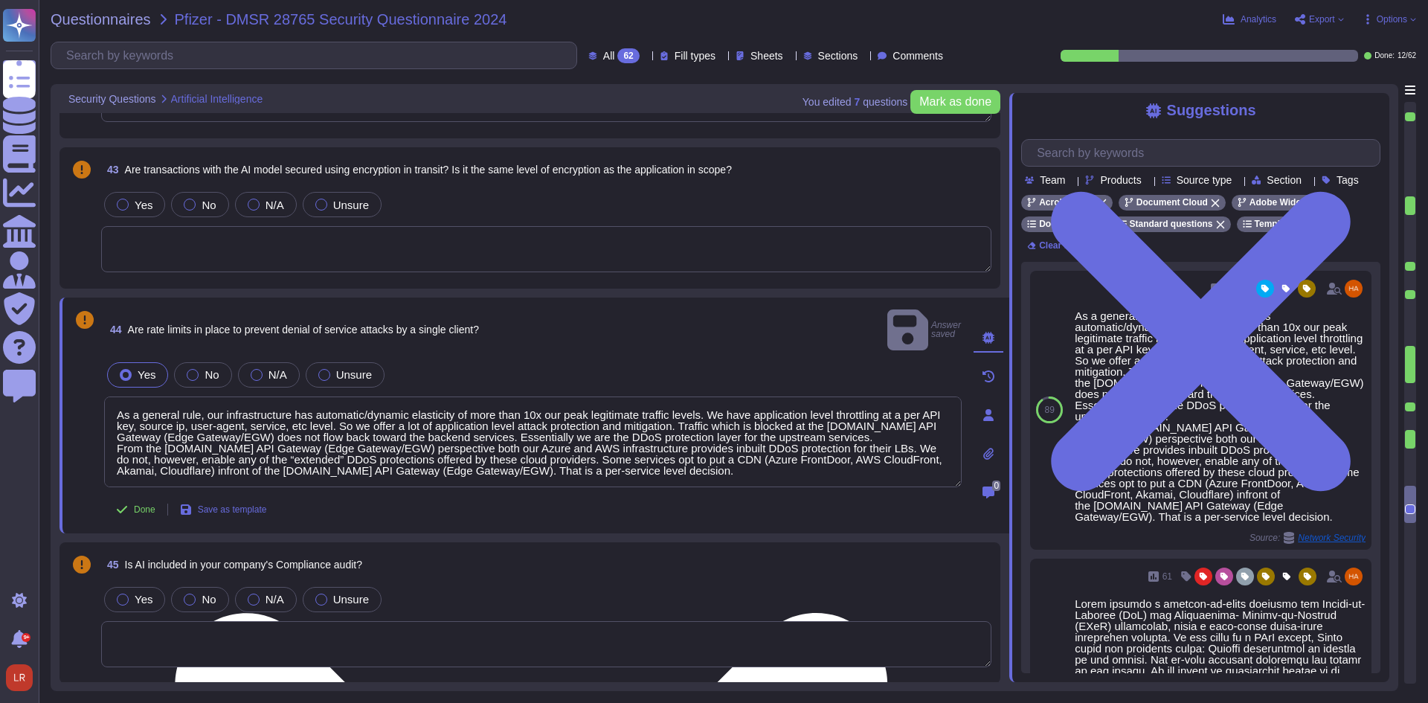
scroll to position [1, 0]
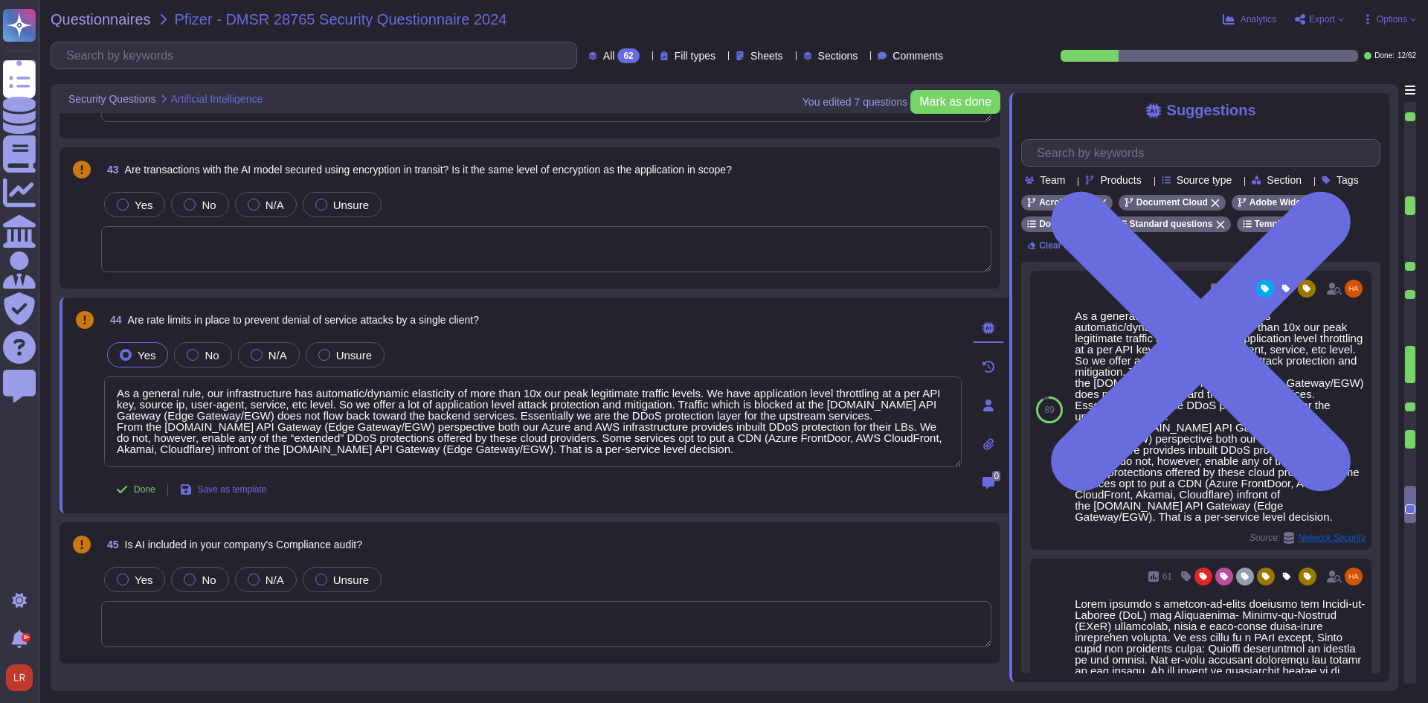
click at [550, 544] on div "45 Is AI included in your company's Compliance audit?" at bounding box center [546, 544] width 890 height 27
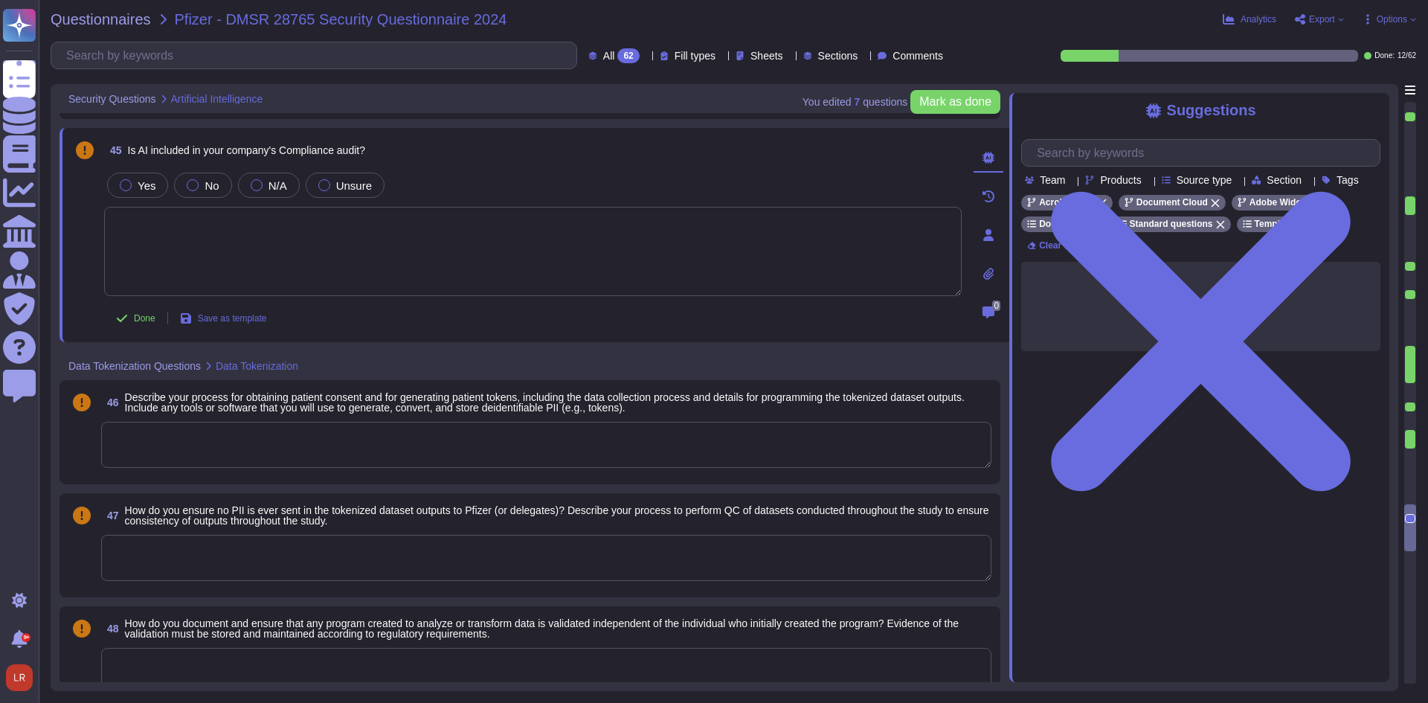
scroll to position [6882, 0]
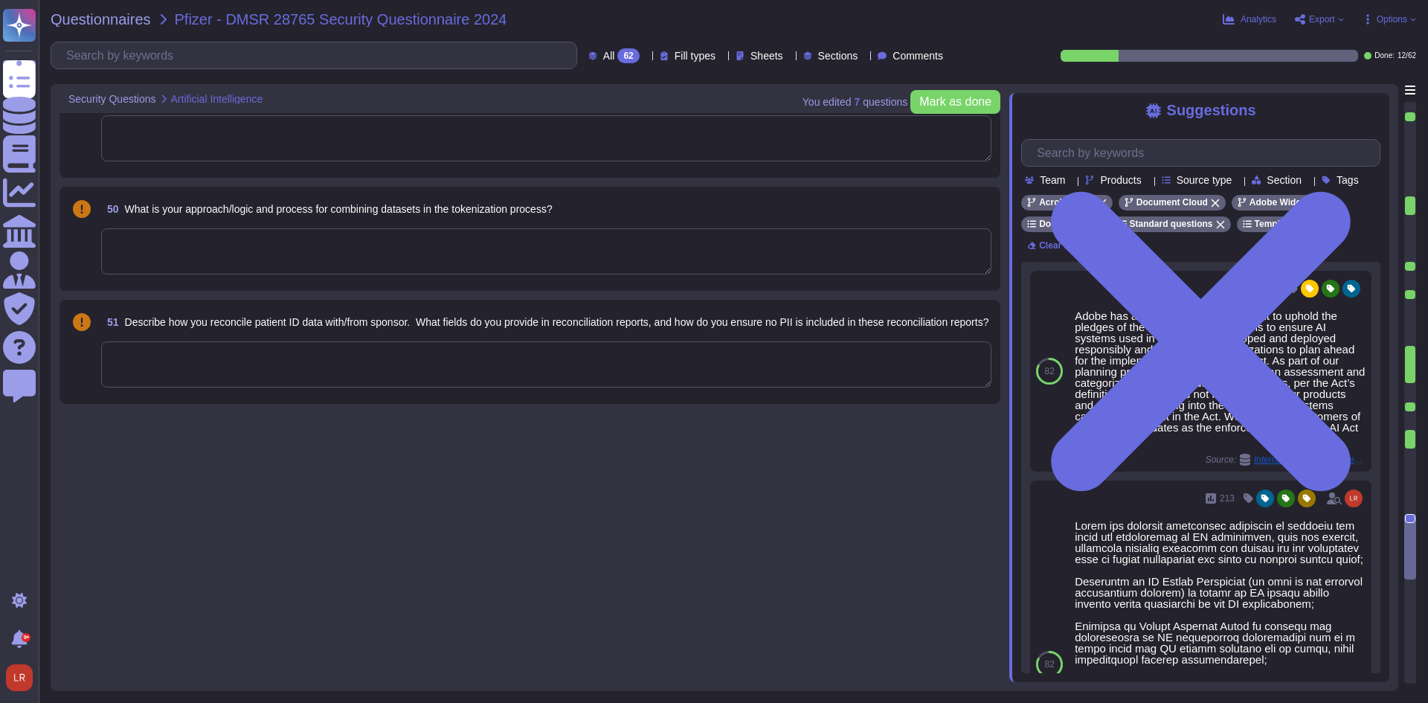
type textarea "As a general rule, our infrastructure has automatic/dynamic elasticity of more …"
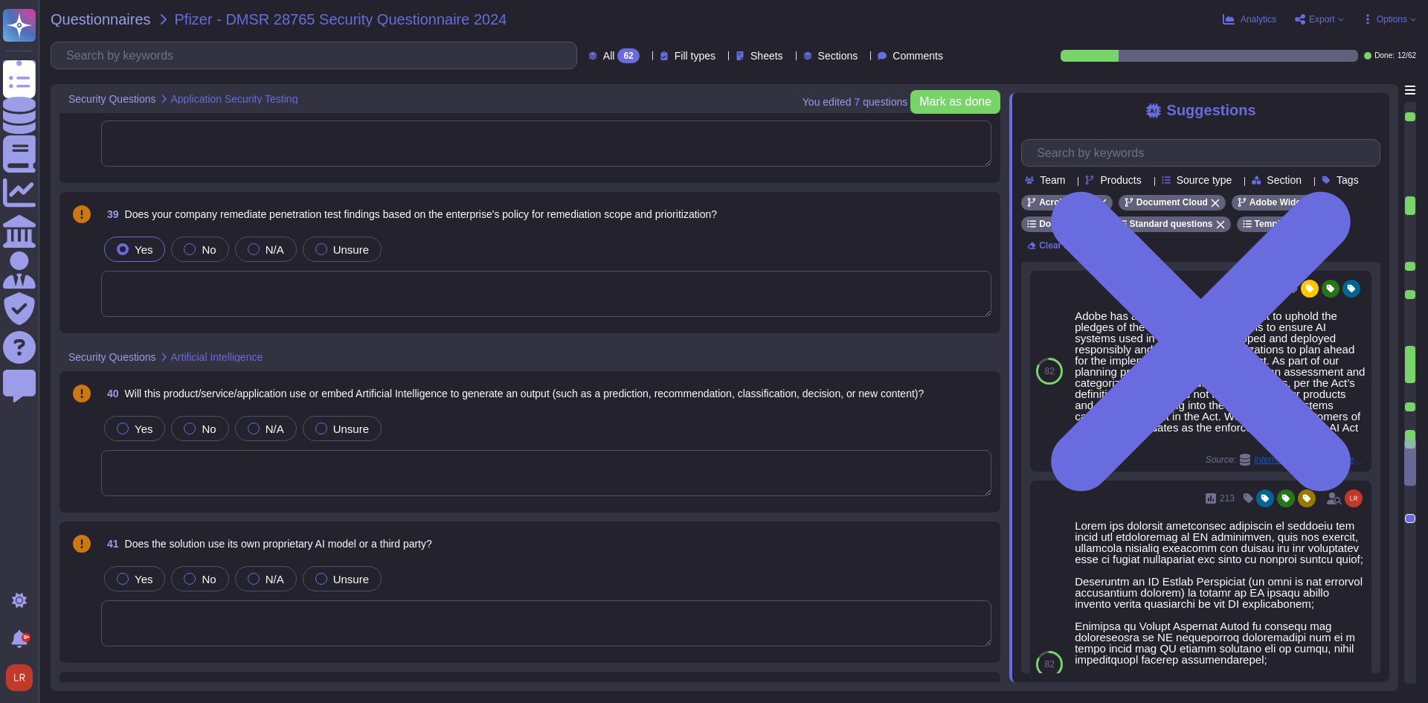
type textarea "Adobe conducts a penetration test annually and before every major release. For …"
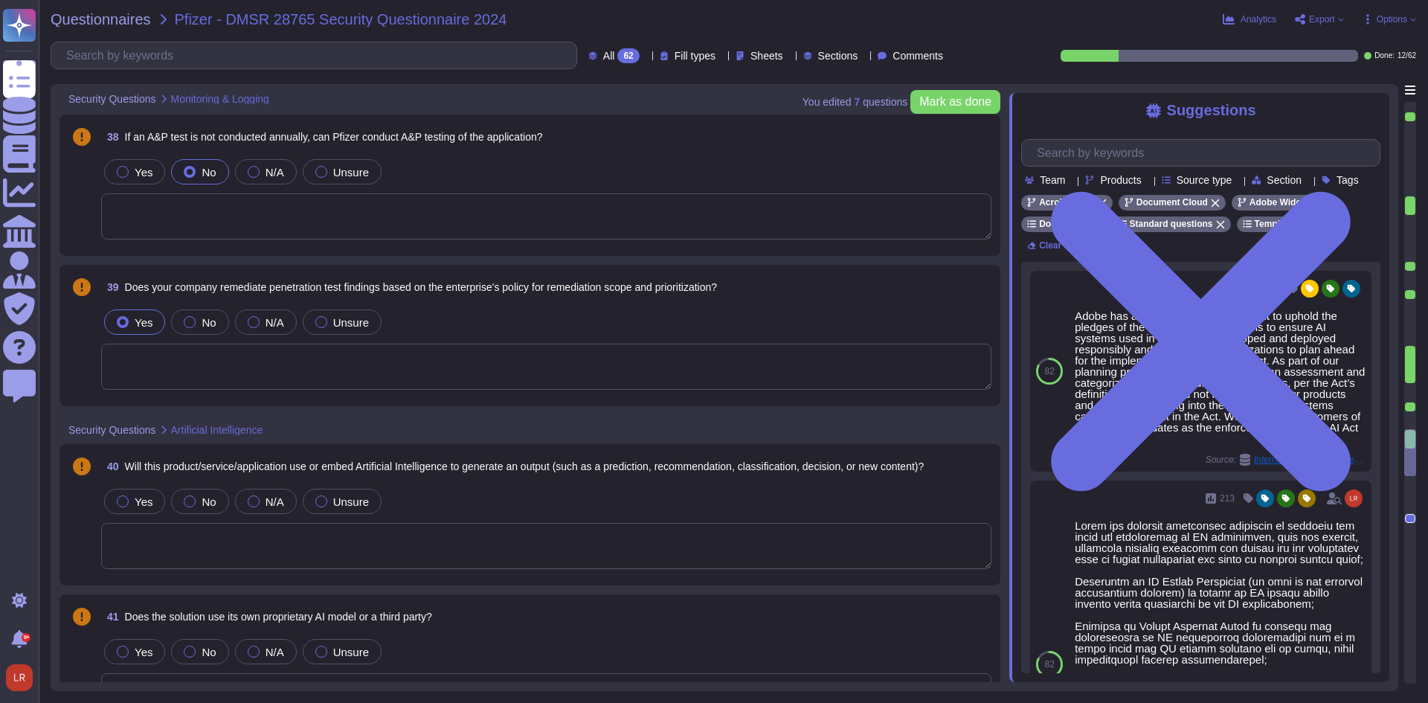
type textarea "Lor ipsumdolor sitametc ad Elitsed Doei temporin utlabor: • Etdolor magnaaliqu …"
type textarea "Where necessary, customer notification is provided as part of Adobe incident re…"
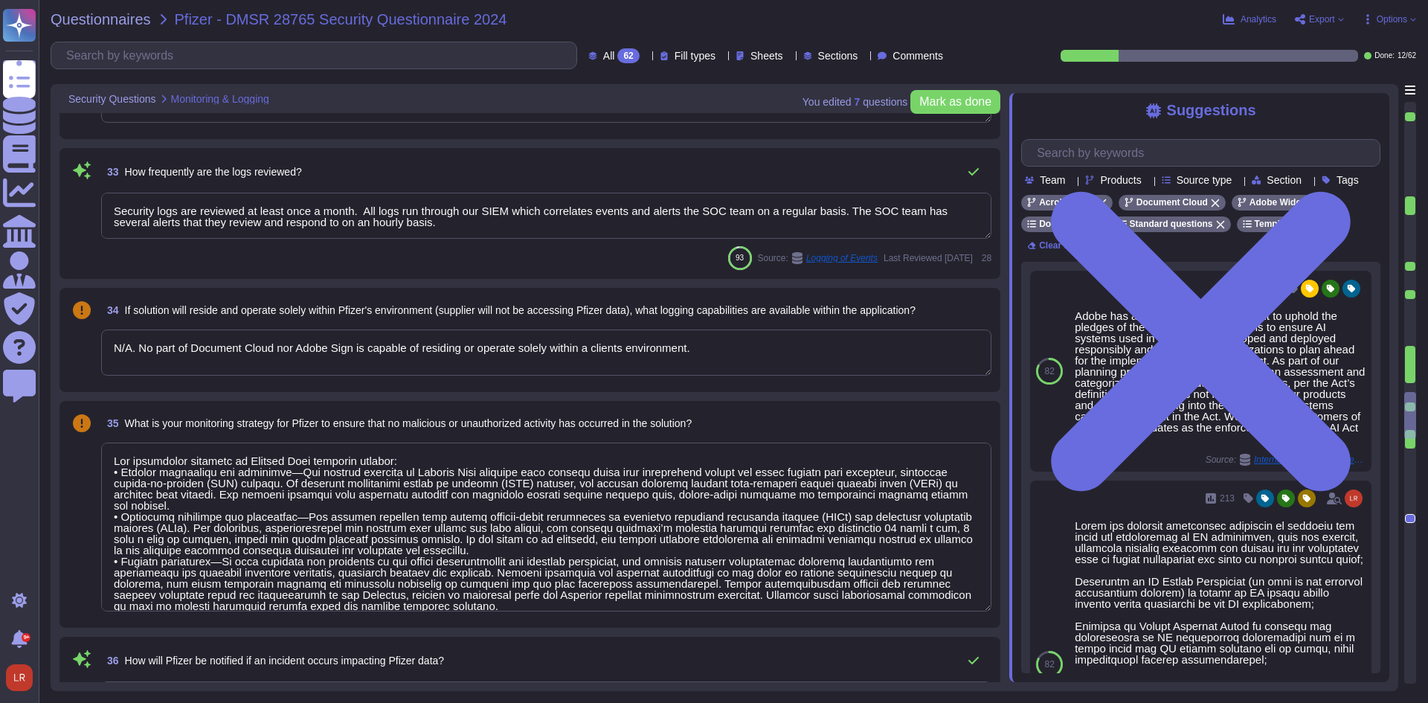
type textarea "Security logs are reviewed at least once a month. All logs run through our SIEM…"
type textarea "N/A. No part of Document Cloud nor Adobe Sign is capable of residing or operate…"
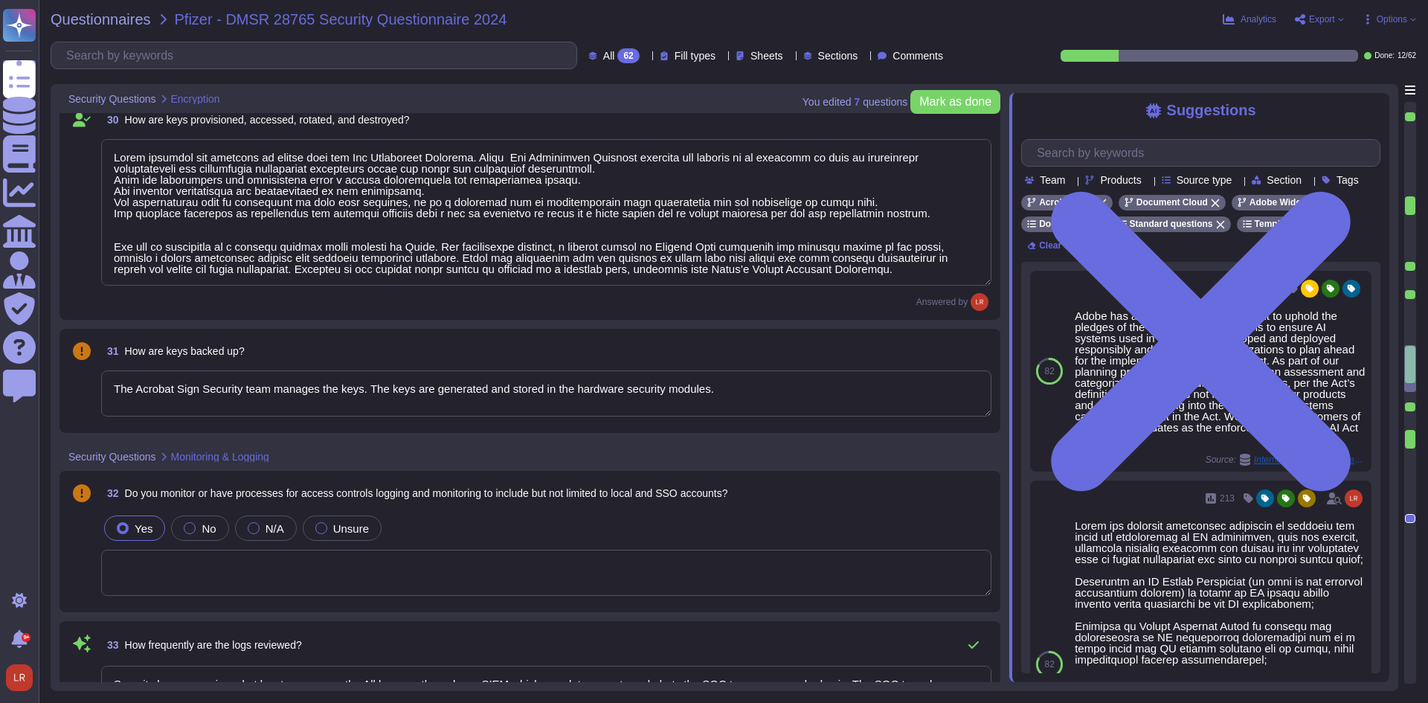
type textarea "TLS 1.2 or greater."
type textarea "Adobe."
type textarea "Trusted Key Management is used"
type textarea "Adobe services are expected to comply with the Key Management Standard. Adobe K…"
type textarea "The Acrobat Sign Security team manages the keys. The keys are generated and sto…"
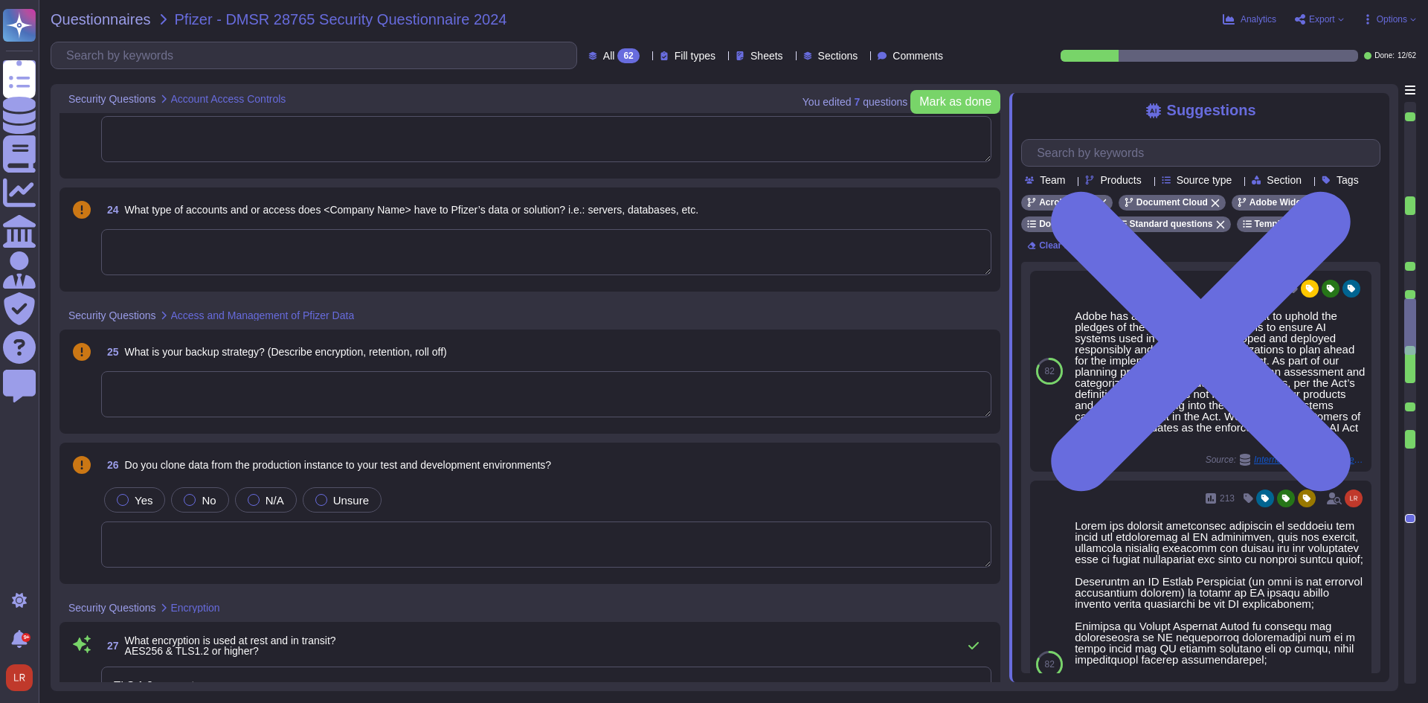
type textarea "Please see: [URL][DOMAIN_NAME] and [URL][DOMAIN_NAME] Adobe will integrate with…"
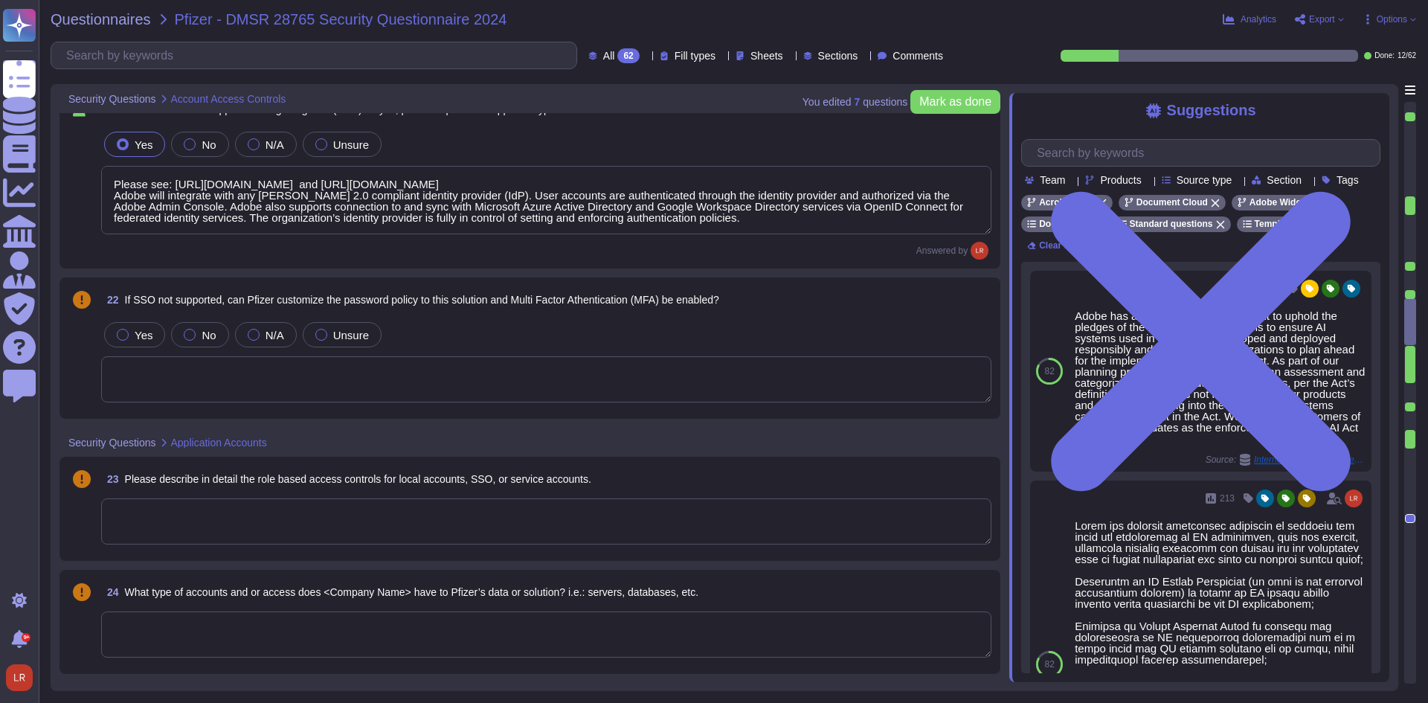
scroll to position [2497, 0]
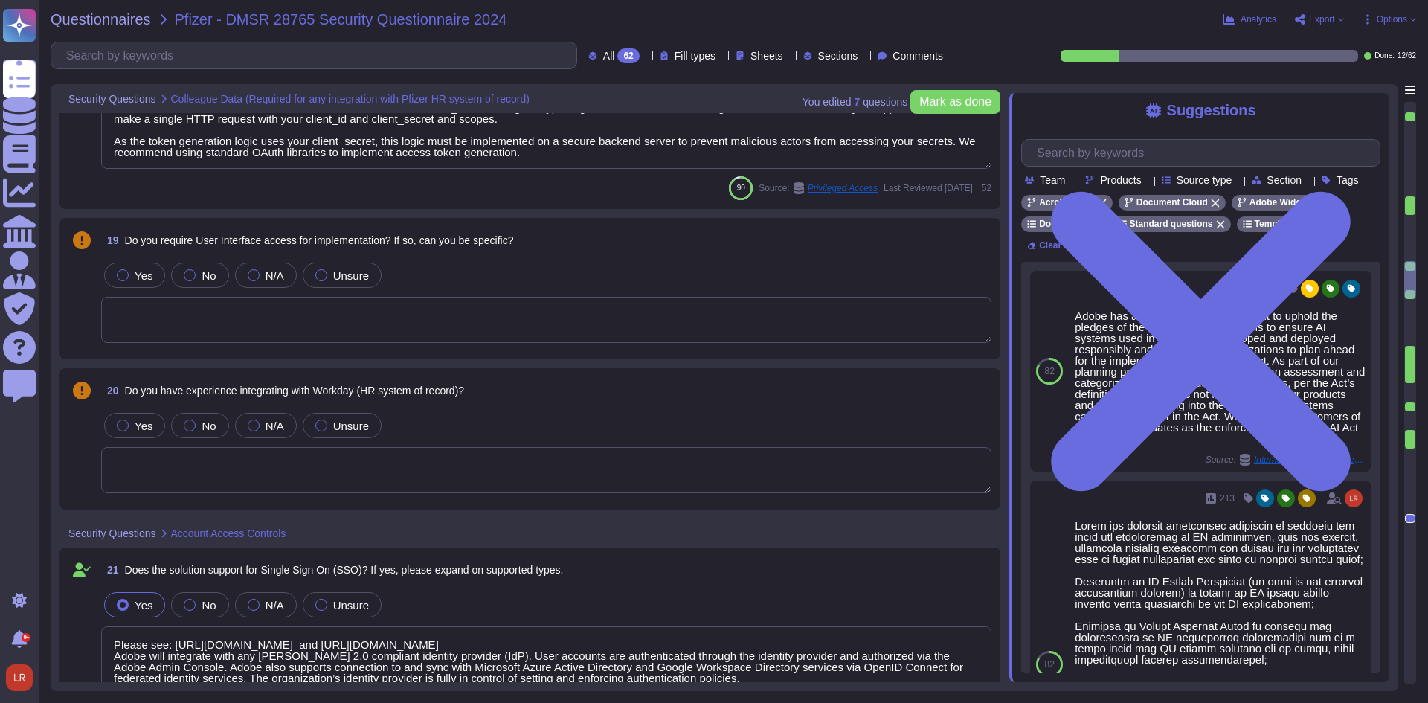
type textarea "To maintain the security of your applications and users, all requests to the se…"
click at [948, 96] on span "Mark as done" at bounding box center [955, 102] width 72 height 12
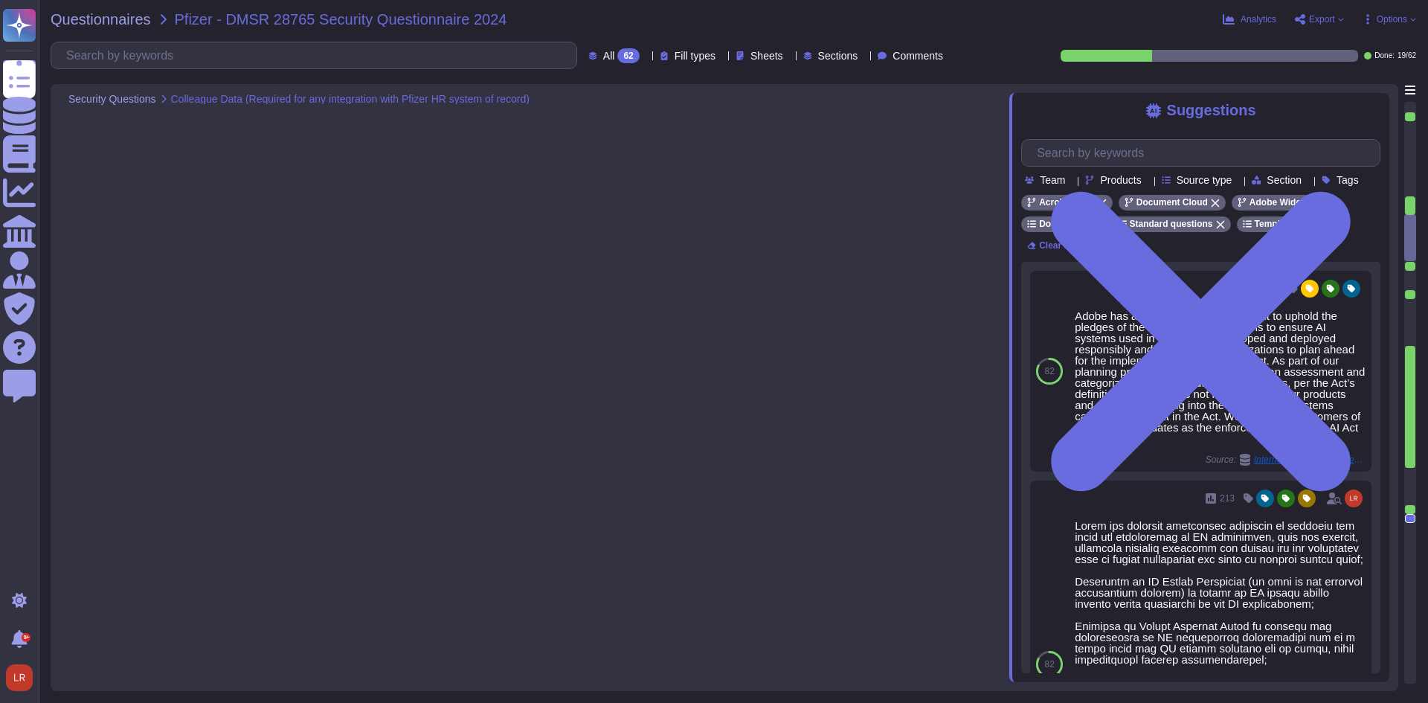
scroll to position [886, 0]
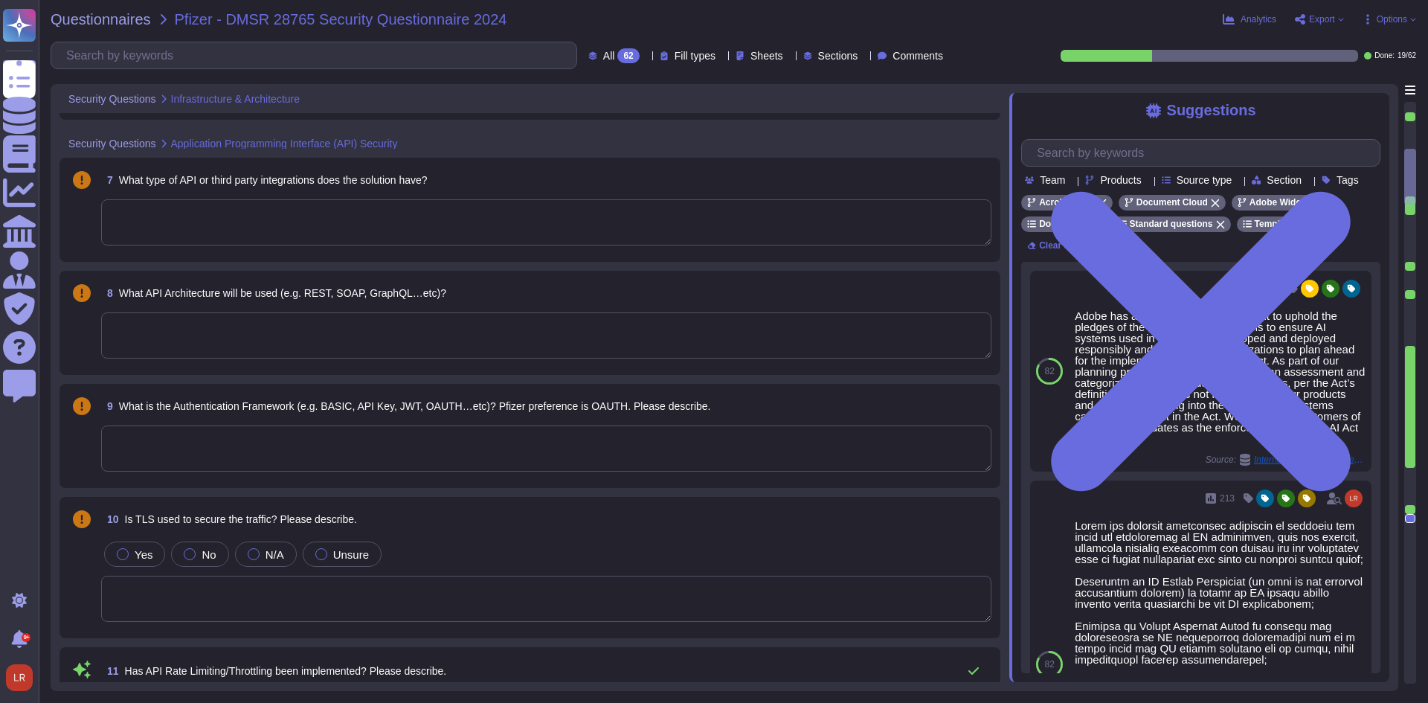
type textarea "Product limits for number of API calls is determined based on contractual agree…"
type textarea "The Adobe products and services' operation teams define and implement a set of …"
click at [613, 56] on div "All 62" at bounding box center [616, 55] width 57 height 15
click at [628, 130] on div "To do 43" at bounding box center [631, 131] width 121 height 16
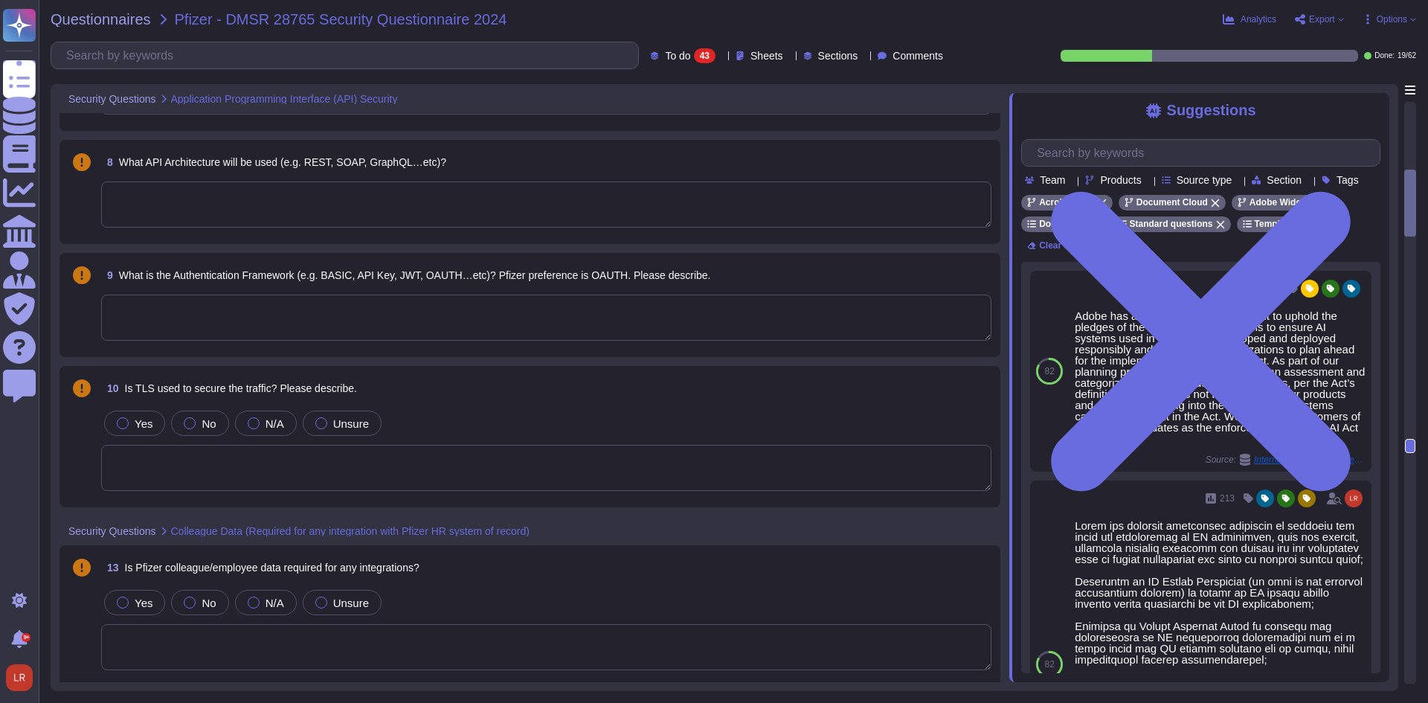
click at [597, 163] on div "8 What API Architecture will be used (e.g. REST, SOAP, GraphQL…etc)?" at bounding box center [546, 162] width 890 height 27
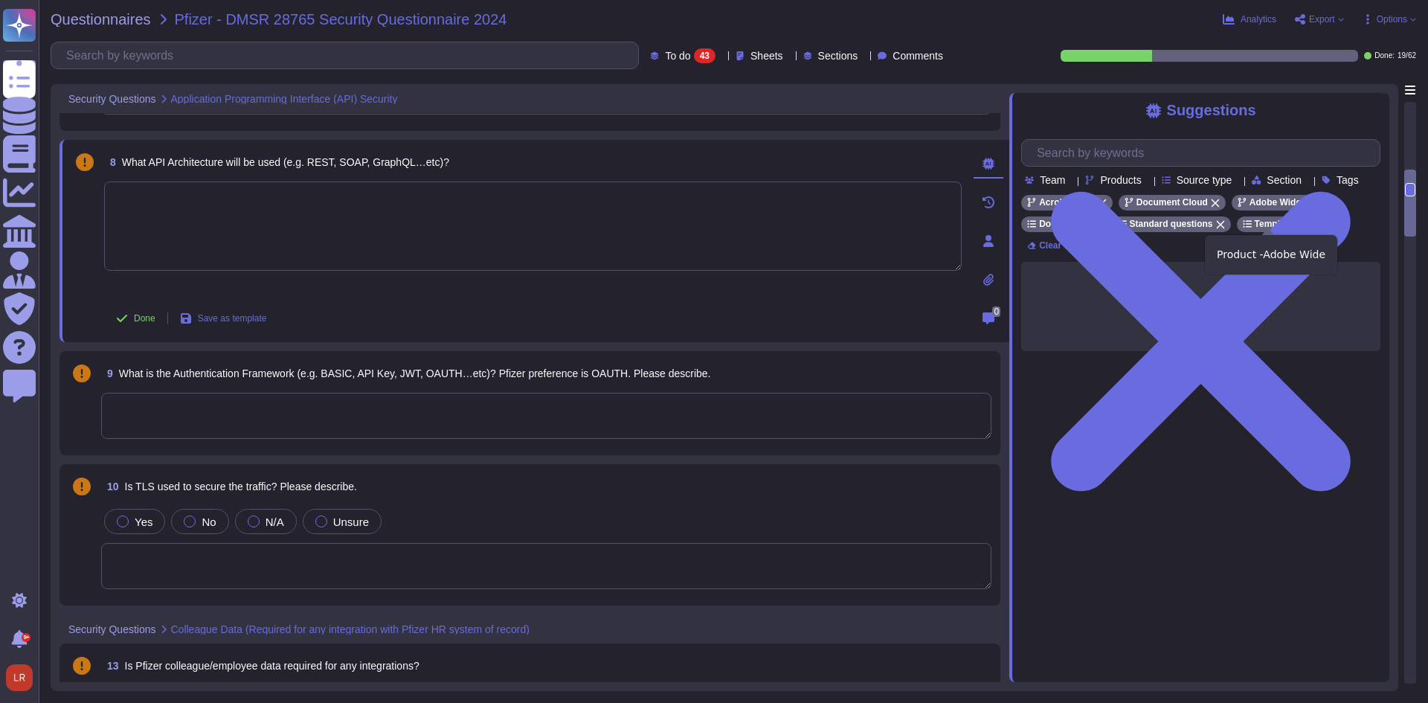
click at [1306, 211] on div "Adobe Wide" at bounding box center [1275, 203] width 87 height 16
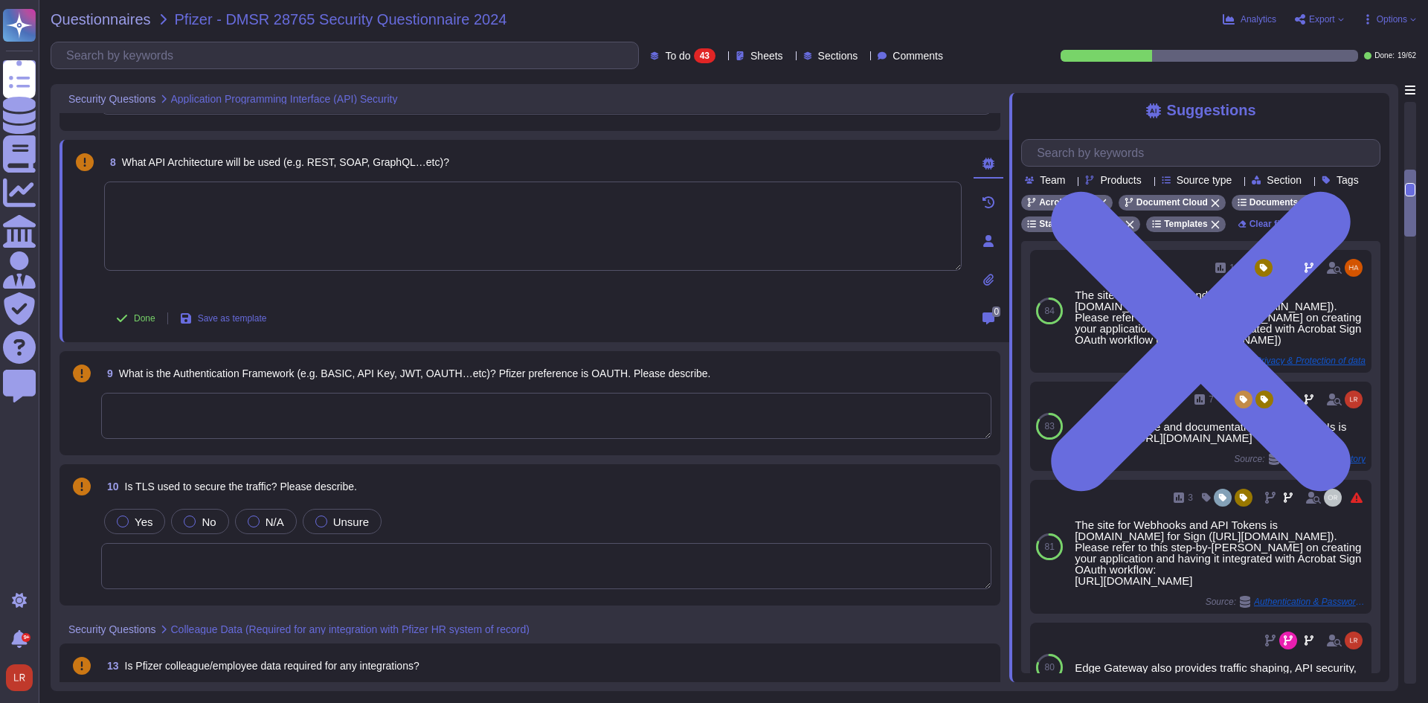
click at [336, 204] on textarea at bounding box center [533, 225] width 858 height 89
type textarea "REST"
click at [260, 407] on textarea at bounding box center [546, 416] width 890 height 46
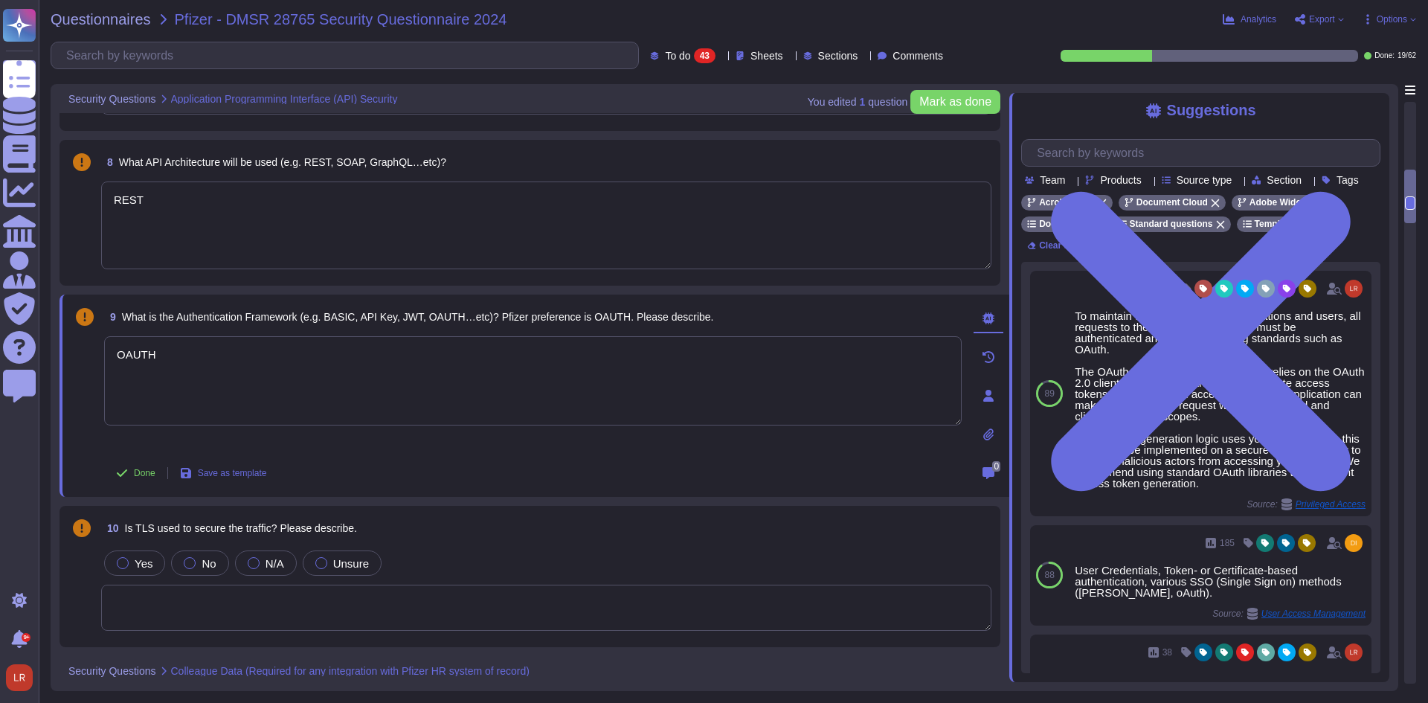
type textarea "OAUTH"
click at [556, 452] on div "9 What is the Authentication Framework (e.g. BASIC, API Key, JWT, OAUTH…etc)? P…" at bounding box center [516, 395] width 890 height 184
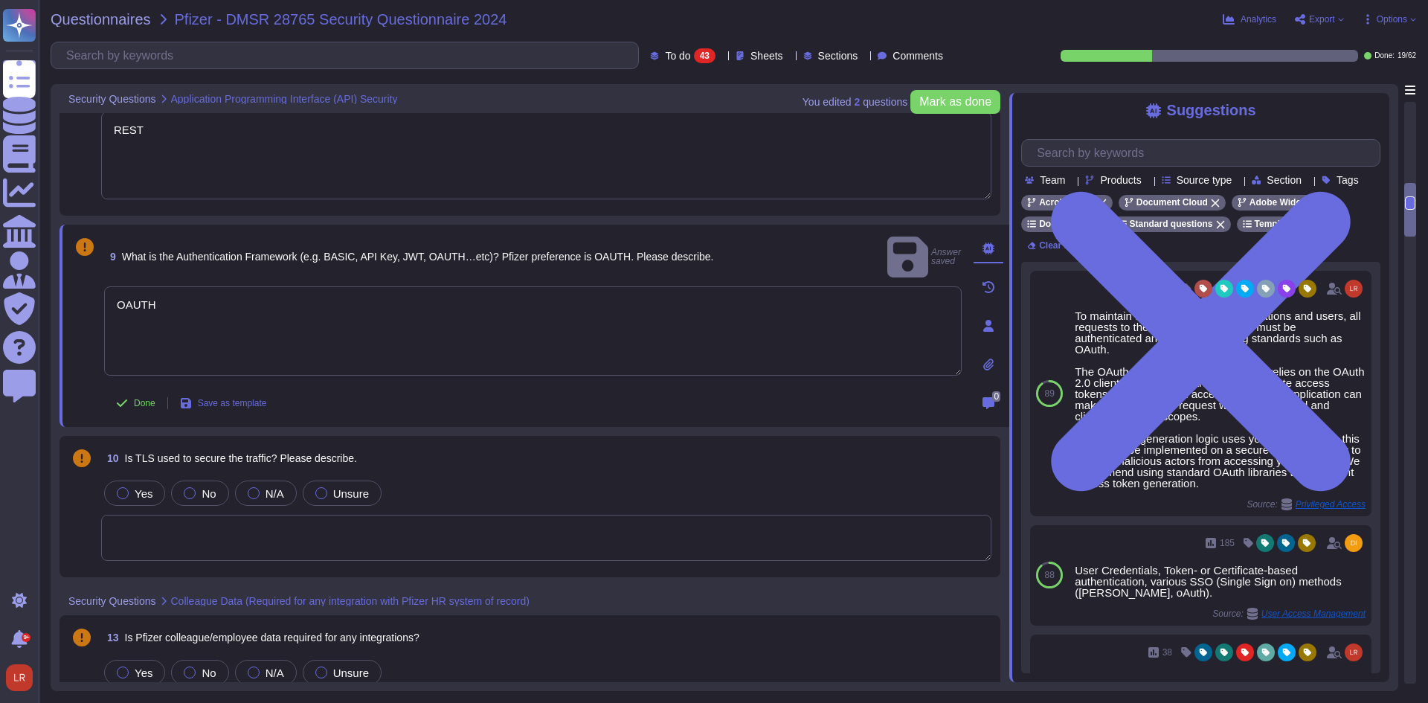
scroll to position [1009, 0]
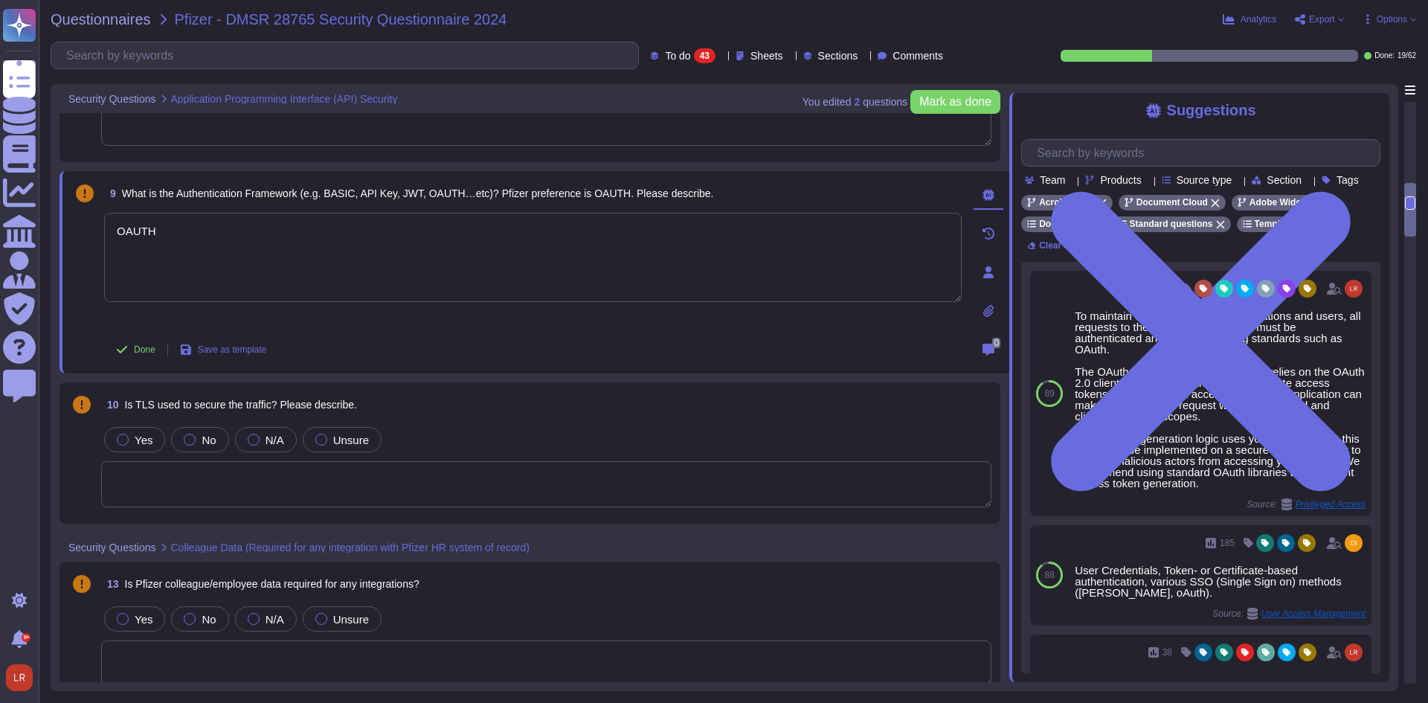
click at [393, 473] on textarea at bounding box center [546, 484] width 890 height 46
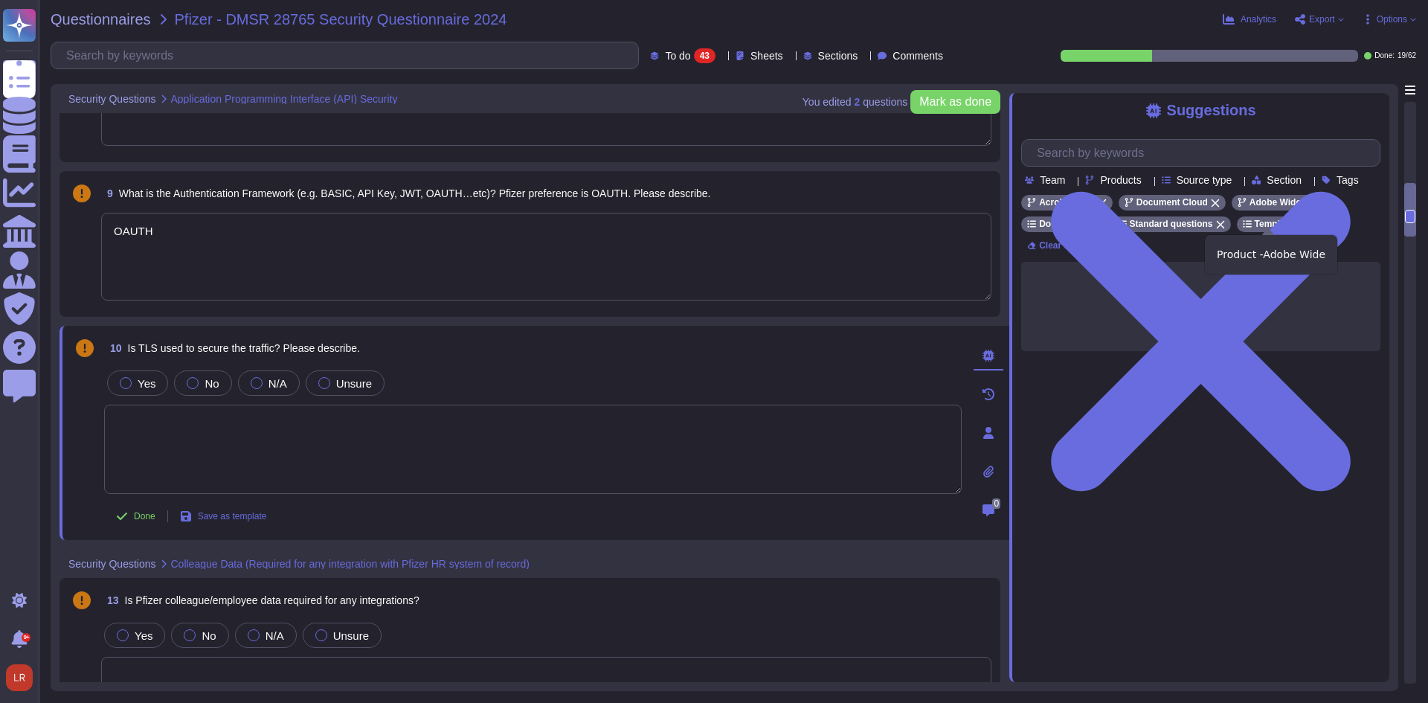
click at [1305, 208] on icon at bounding box center [1309, 203] width 8 height 8
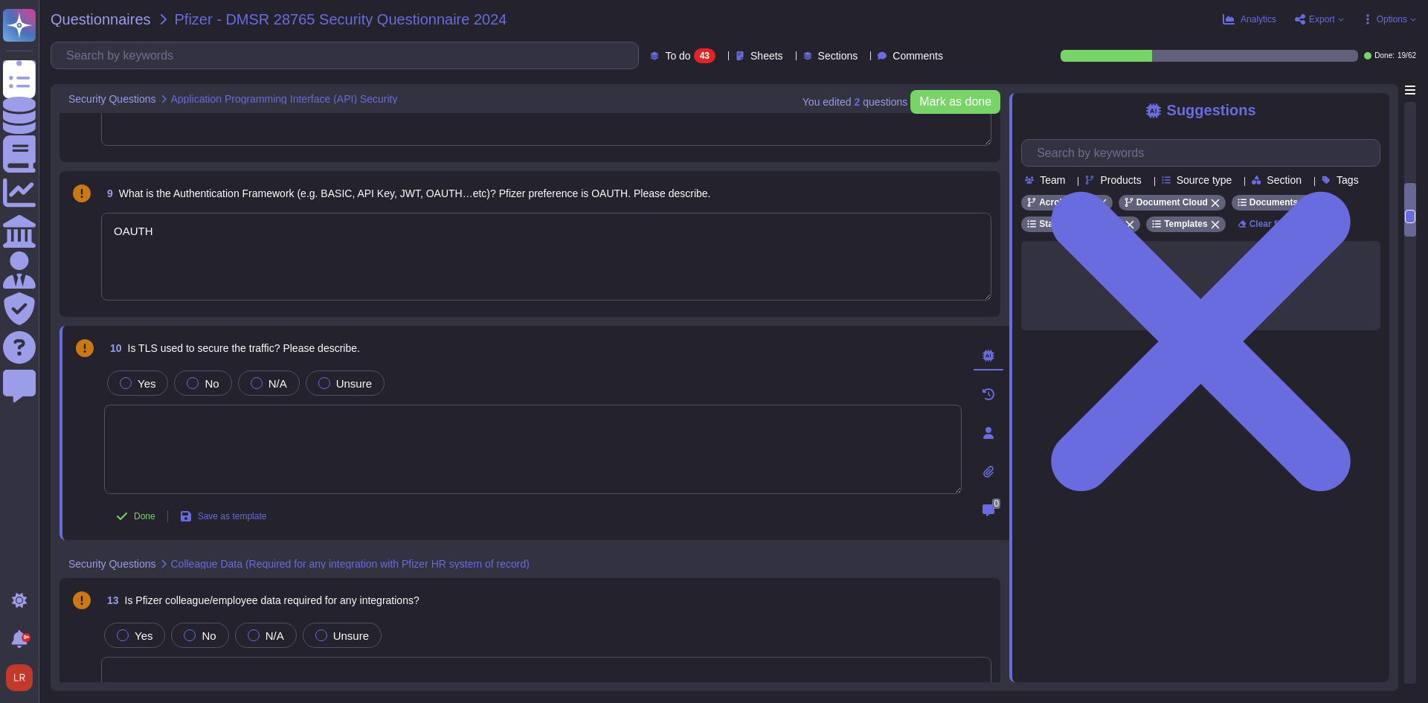
click at [173, 424] on textarea at bounding box center [533, 449] width 858 height 89
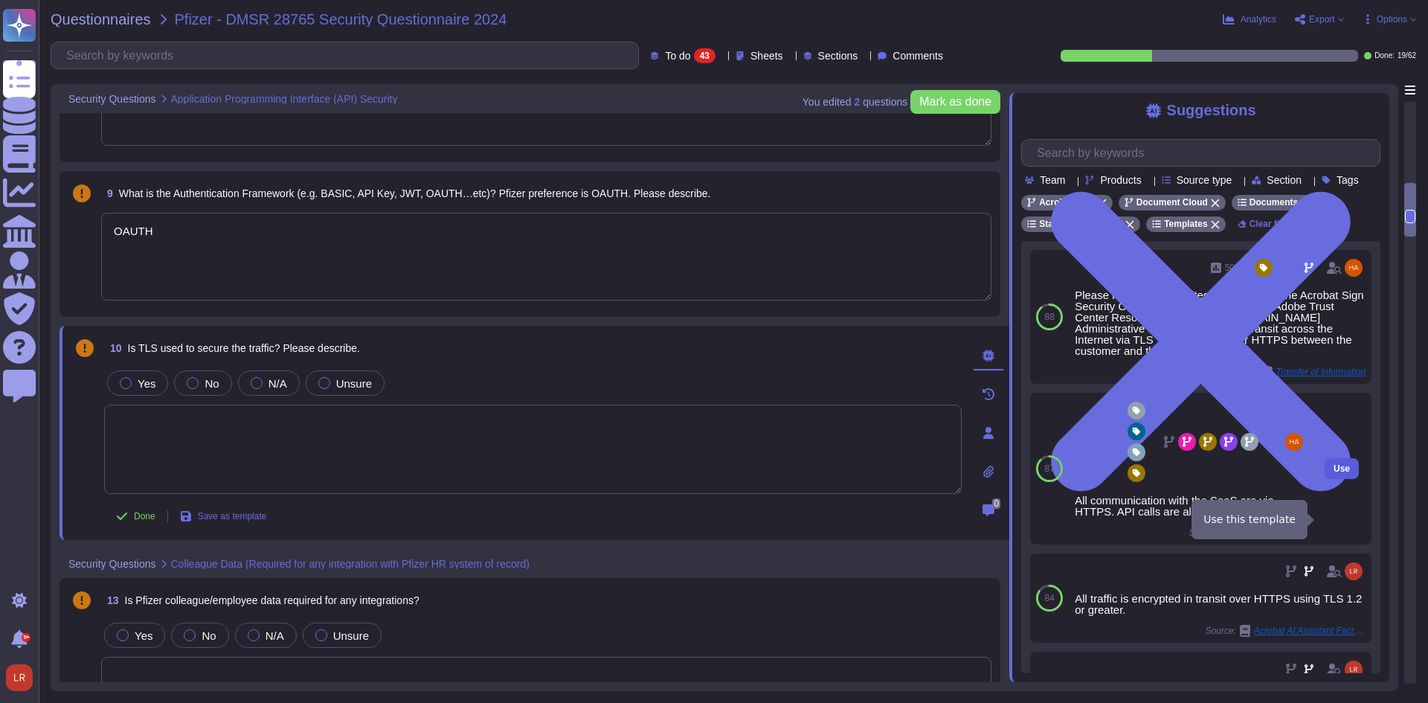
click at [1335, 473] on span "Use" at bounding box center [1342, 468] width 16 height 9
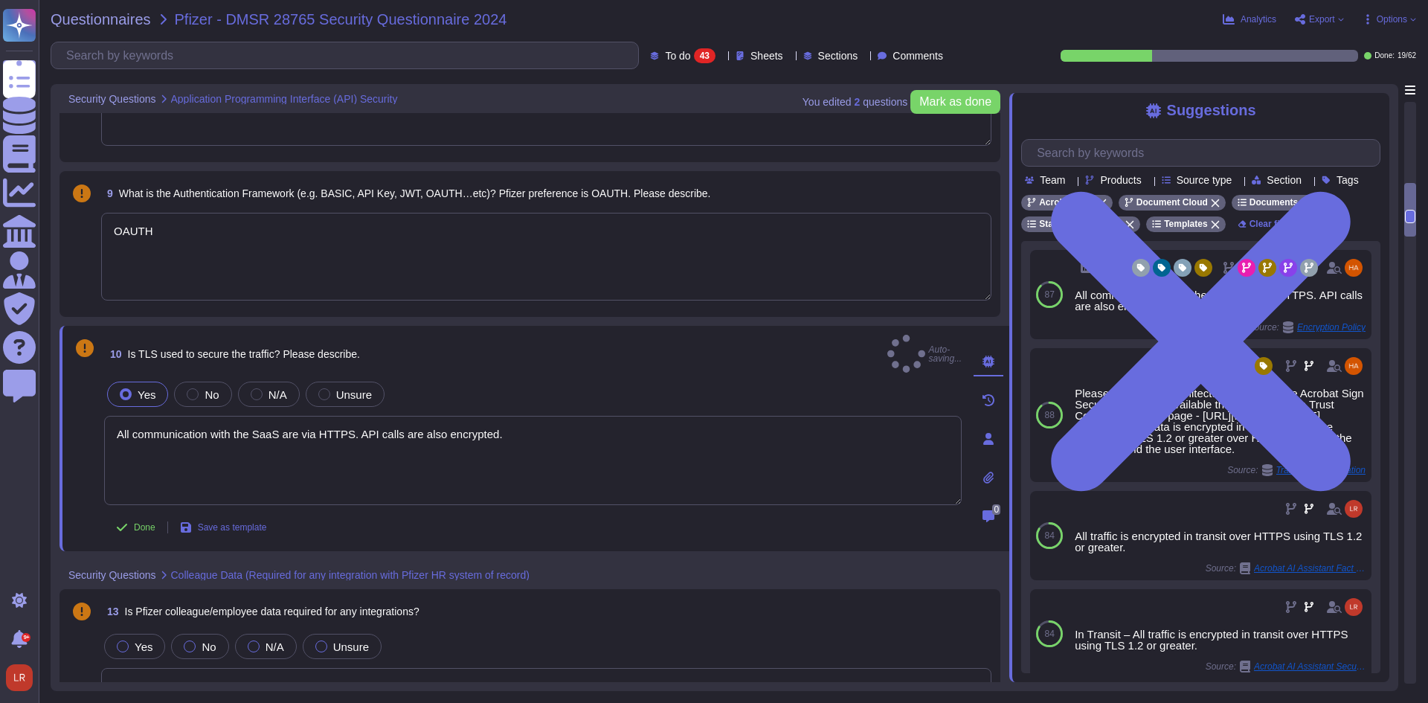
type textarea "All communication with the SaaS are via HTTPS. API calls are also encrypted."
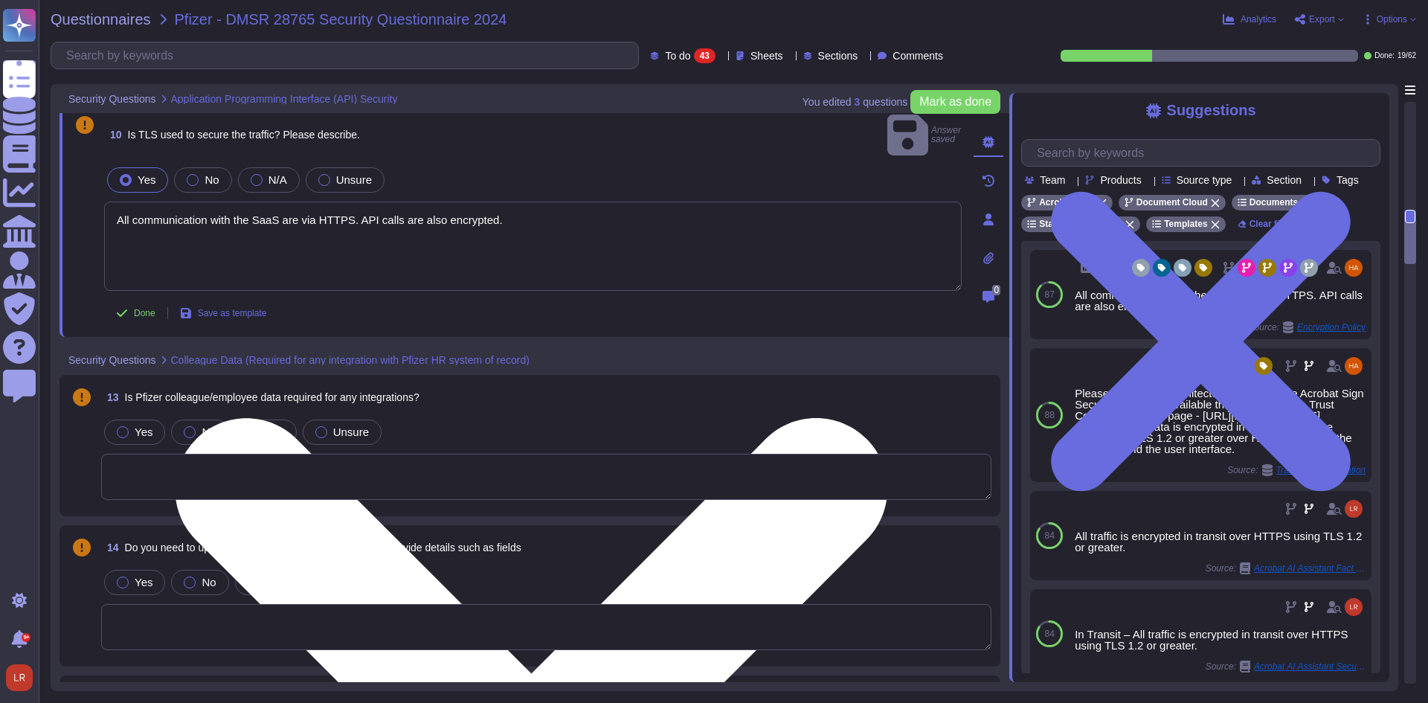
scroll to position [1258, 0]
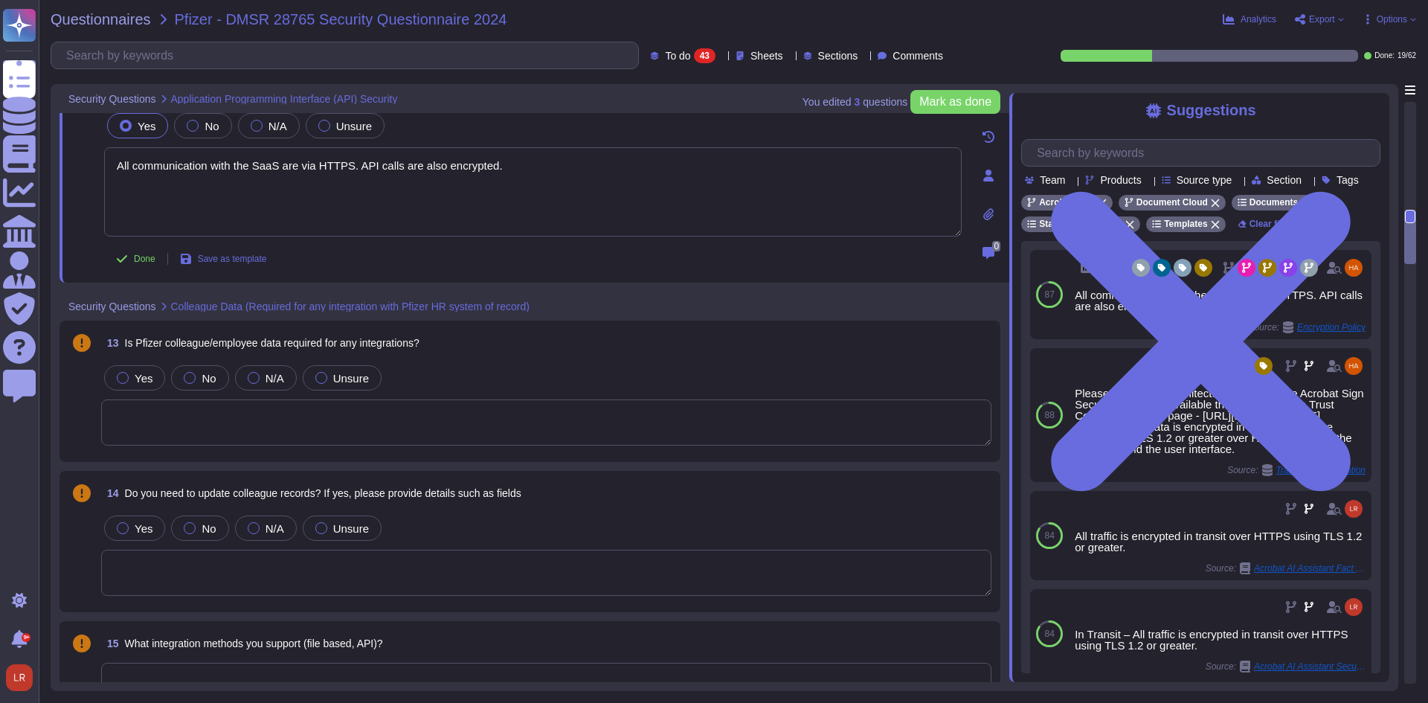
click at [452, 430] on textarea at bounding box center [546, 422] width 890 height 46
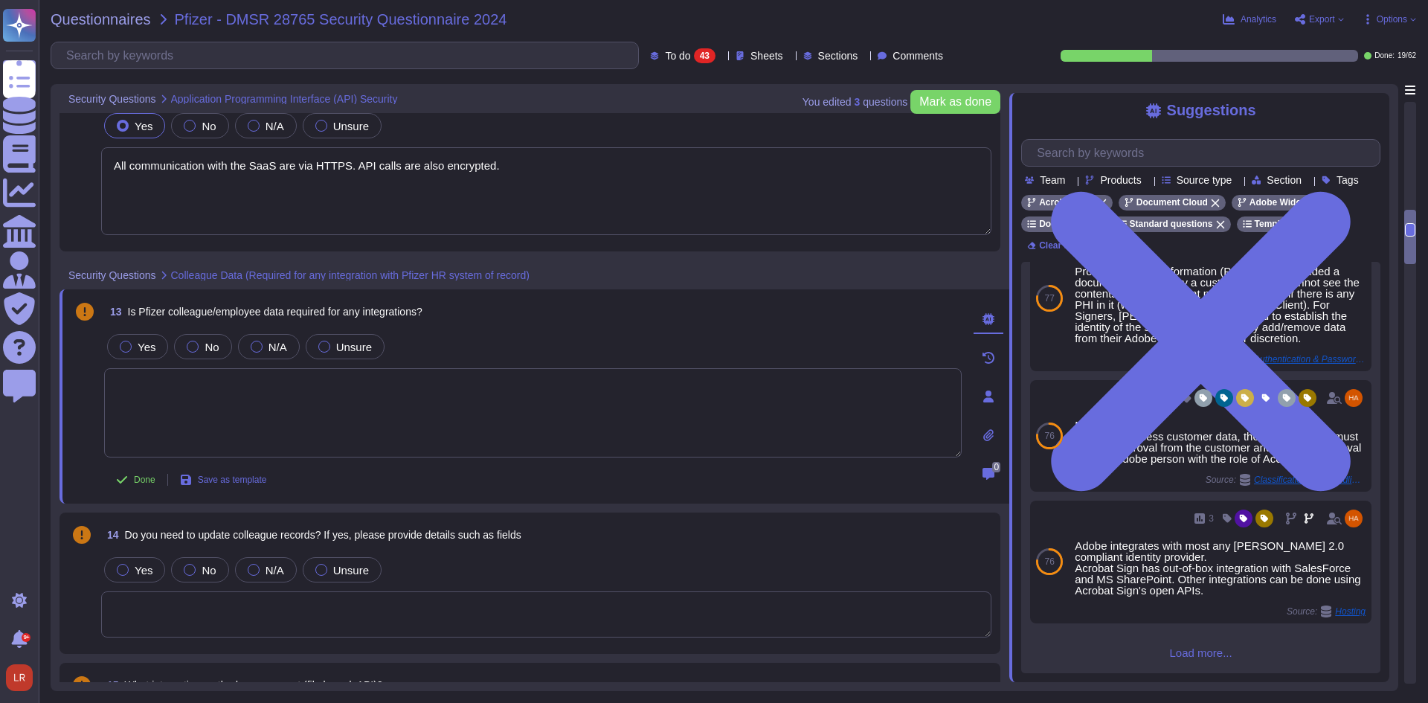
scroll to position [336, 0]
click at [1167, 153] on input "text" at bounding box center [1204, 153] width 350 height 26
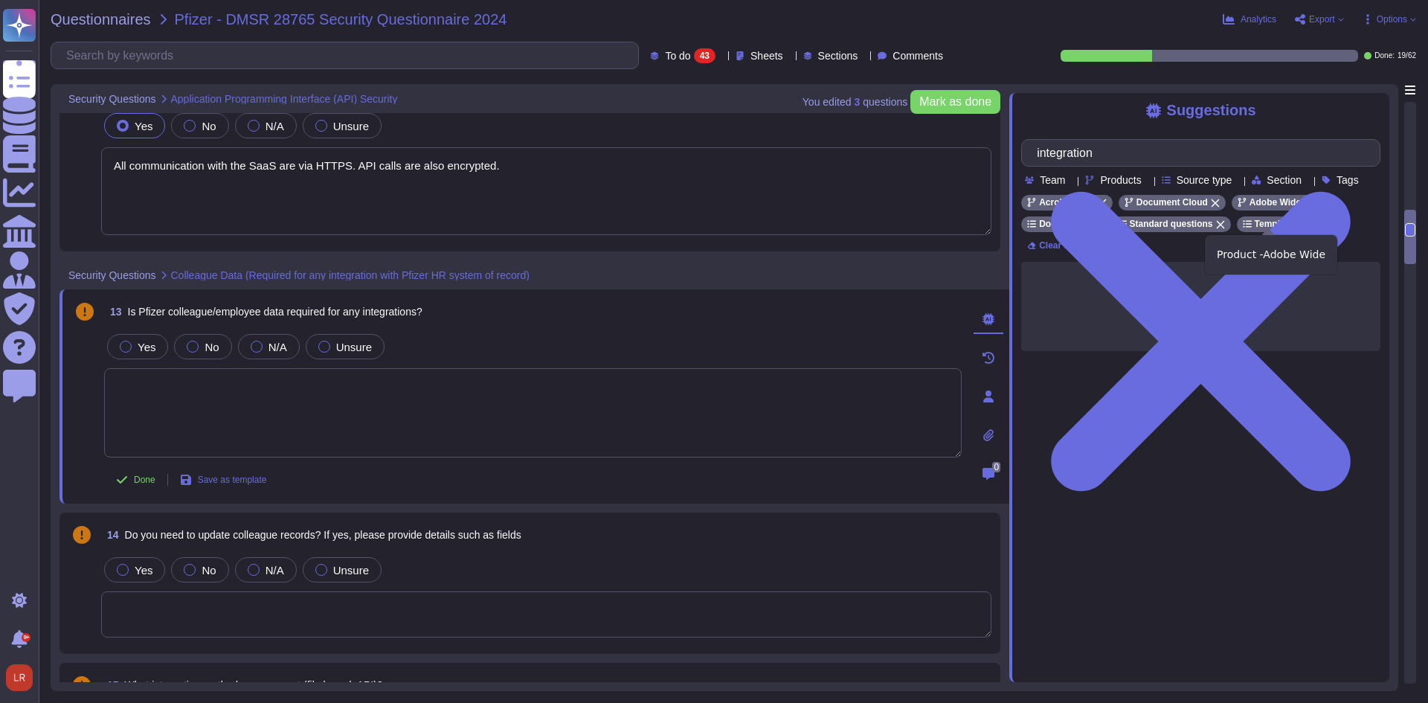
click at [1304, 208] on icon at bounding box center [1308, 203] width 9 height 9
type input "integration"
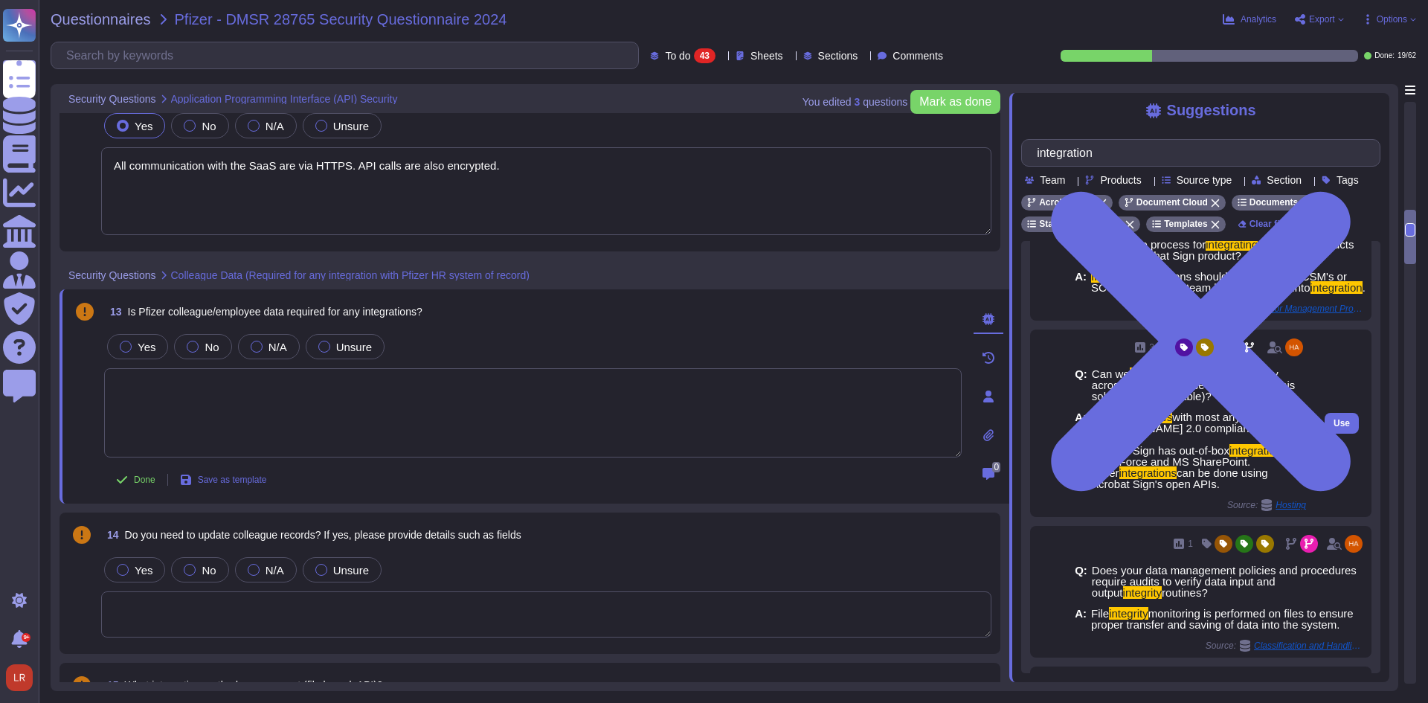
scroll to position [248, 0]
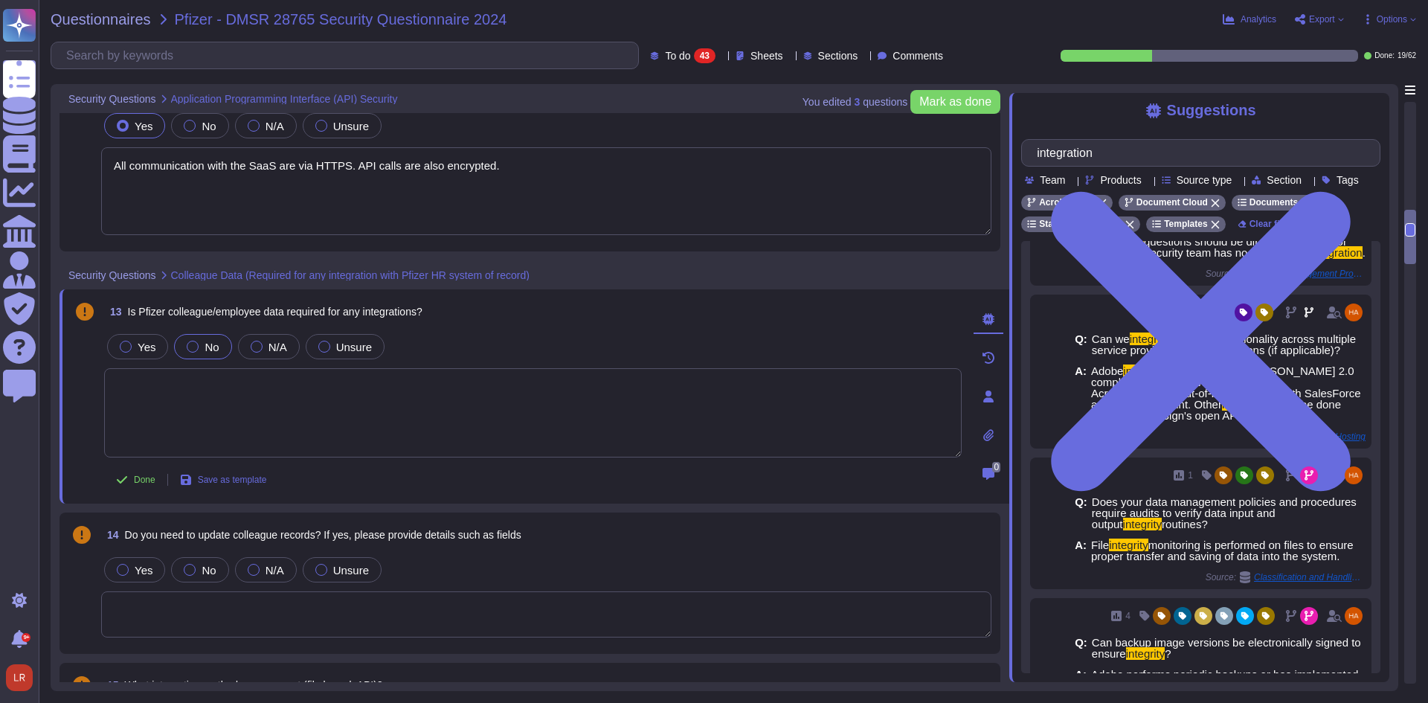
click at [201, 340] on div "No" at bounding box center [202, 346] width 57 height 25
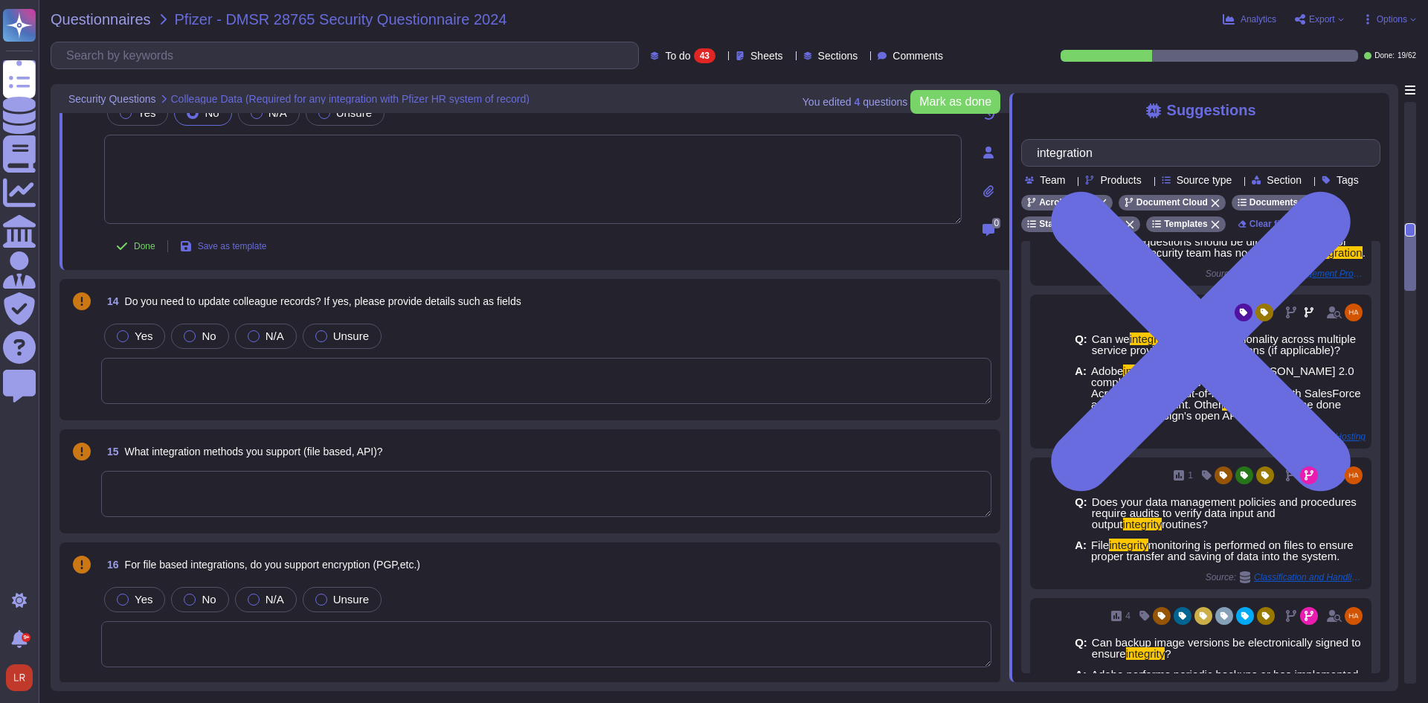
scroll to position [1506, 0]
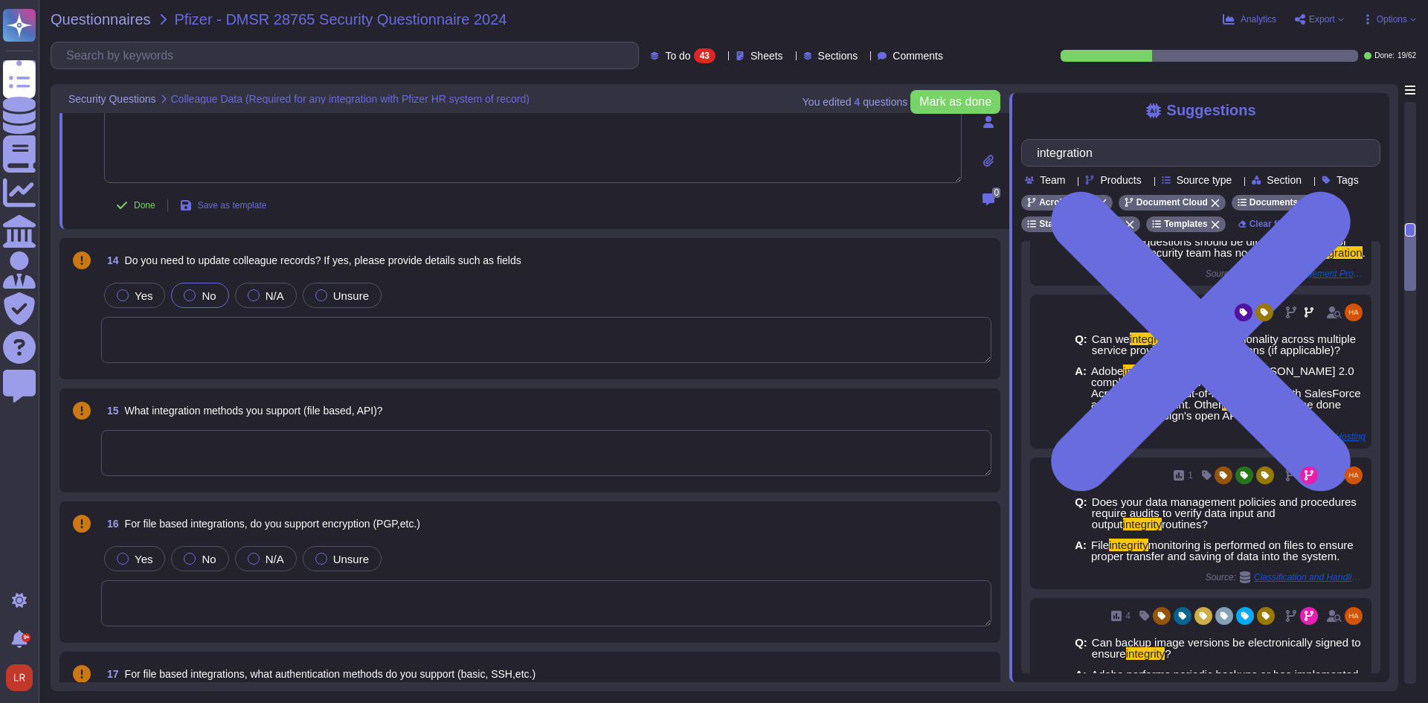
click at [190, 293] on div at bounding box center [190, 295] width 12 height 12
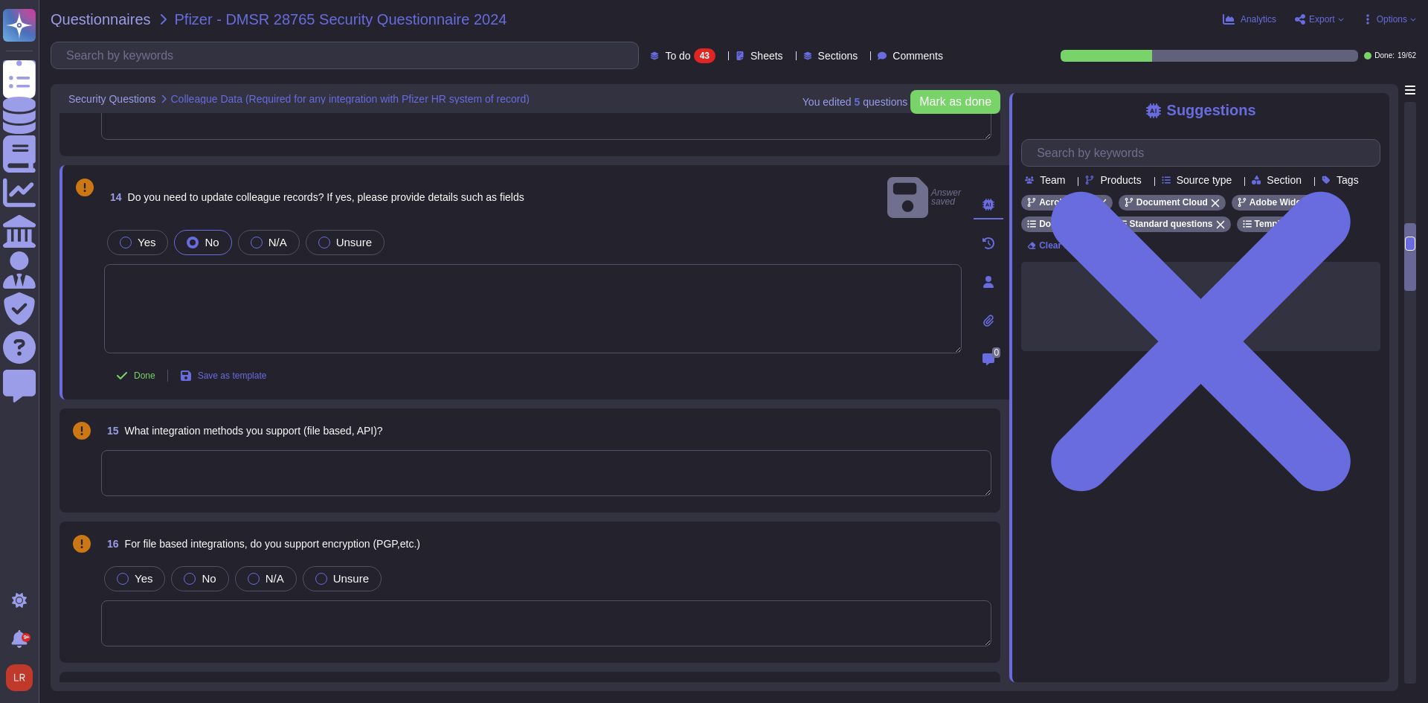
click at [405, 450] on textarea at bounding box center [546, 473] width 890 height 46
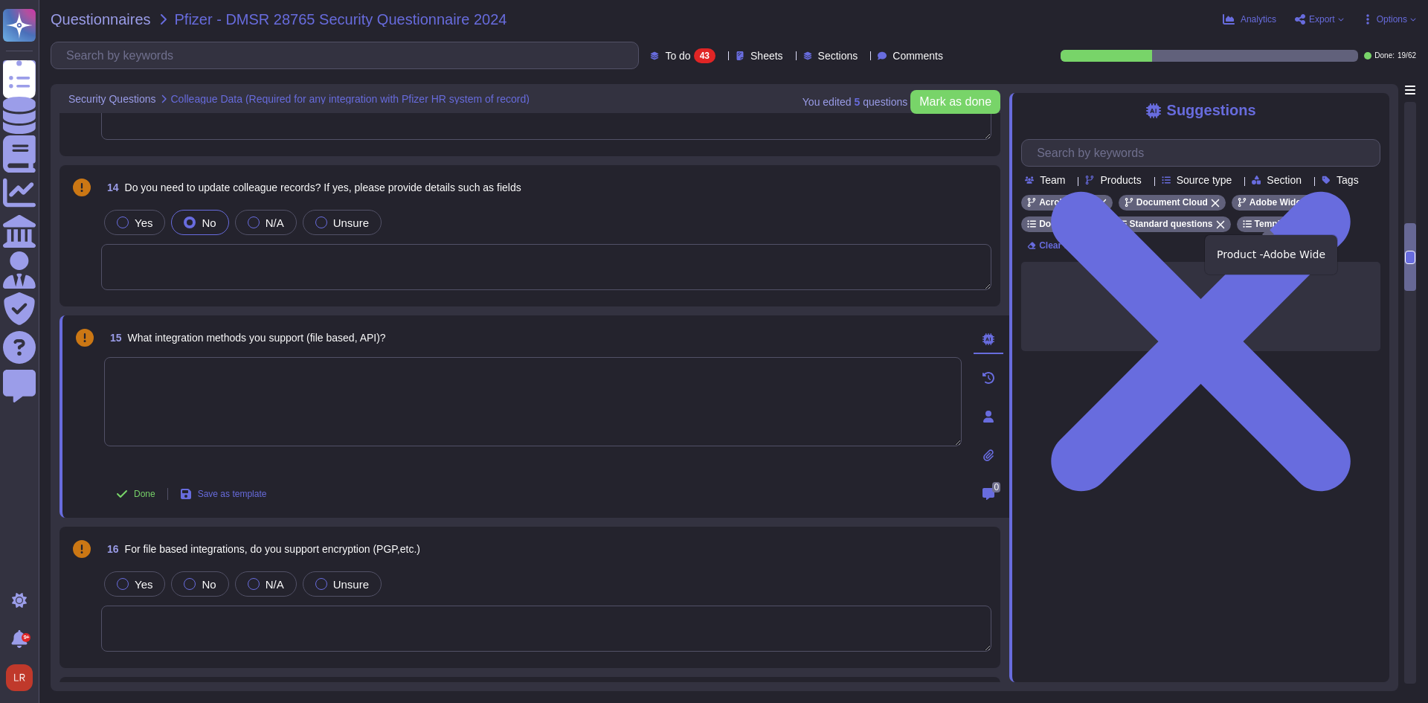
click at [1304, 208] on icon at bounding box center [1308, 203] width 9 height 9
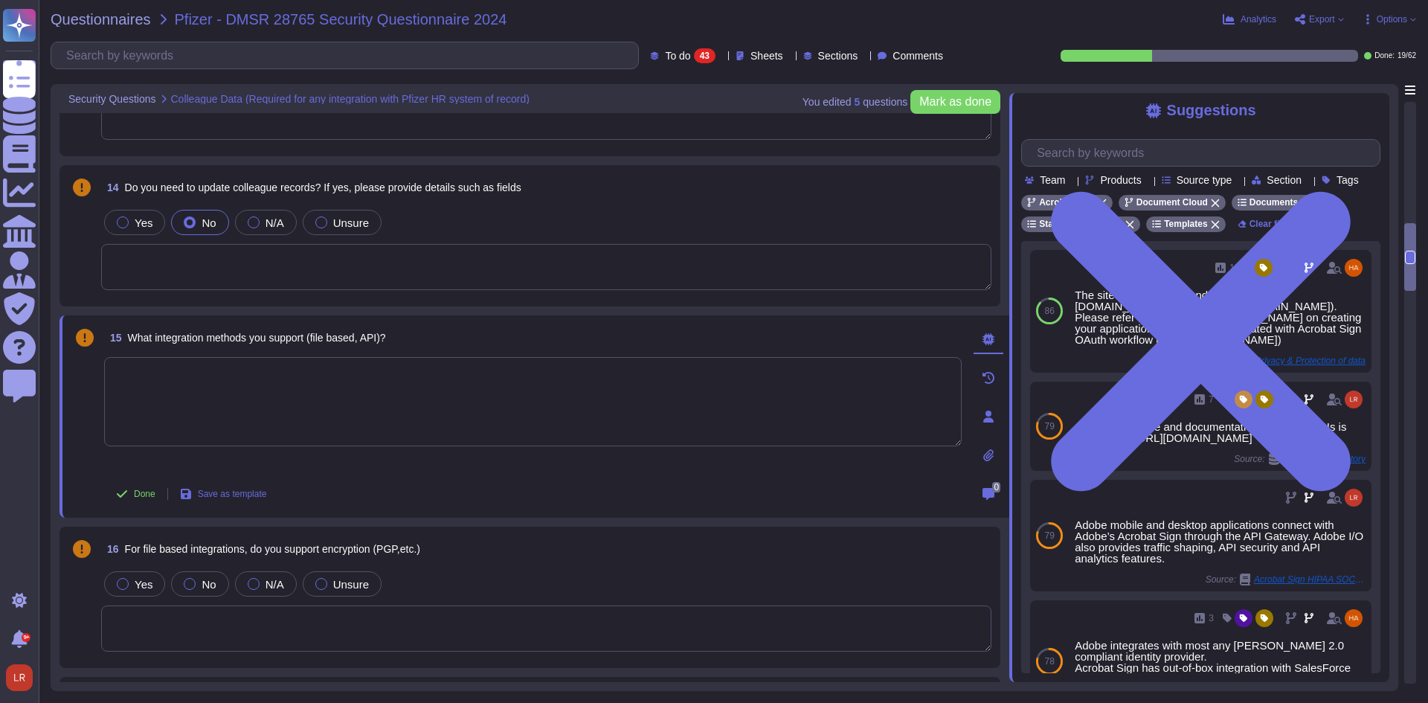
click at [367, 393] on textarea at bounding box center [533, 401] width 858 height 89
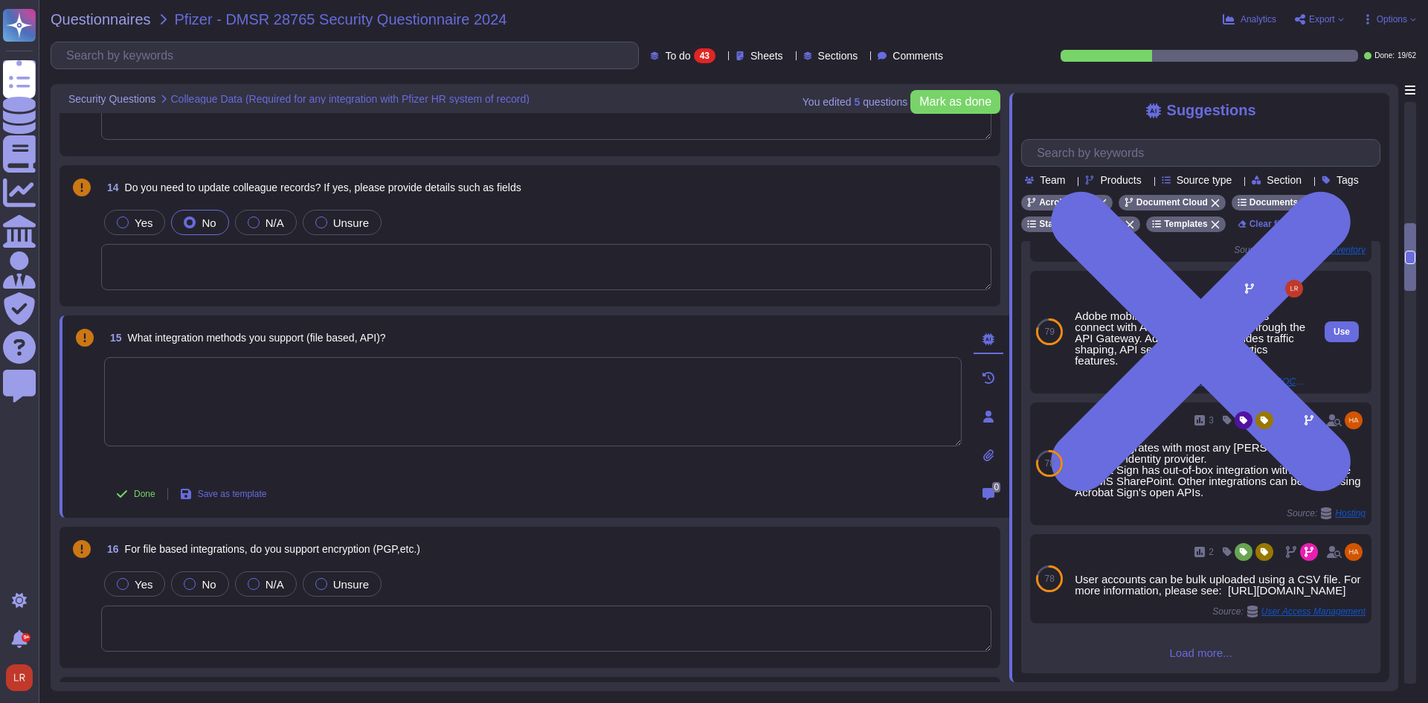
scroll to position [248, 0]
drag, startPoint x: 1131, startPoint y: 153, endPoint x: 1073, endPoint y: 201, distance: 75.1
click at [1120, 166] on input "text" at bounding box center [1204, 153] width 350 height 26
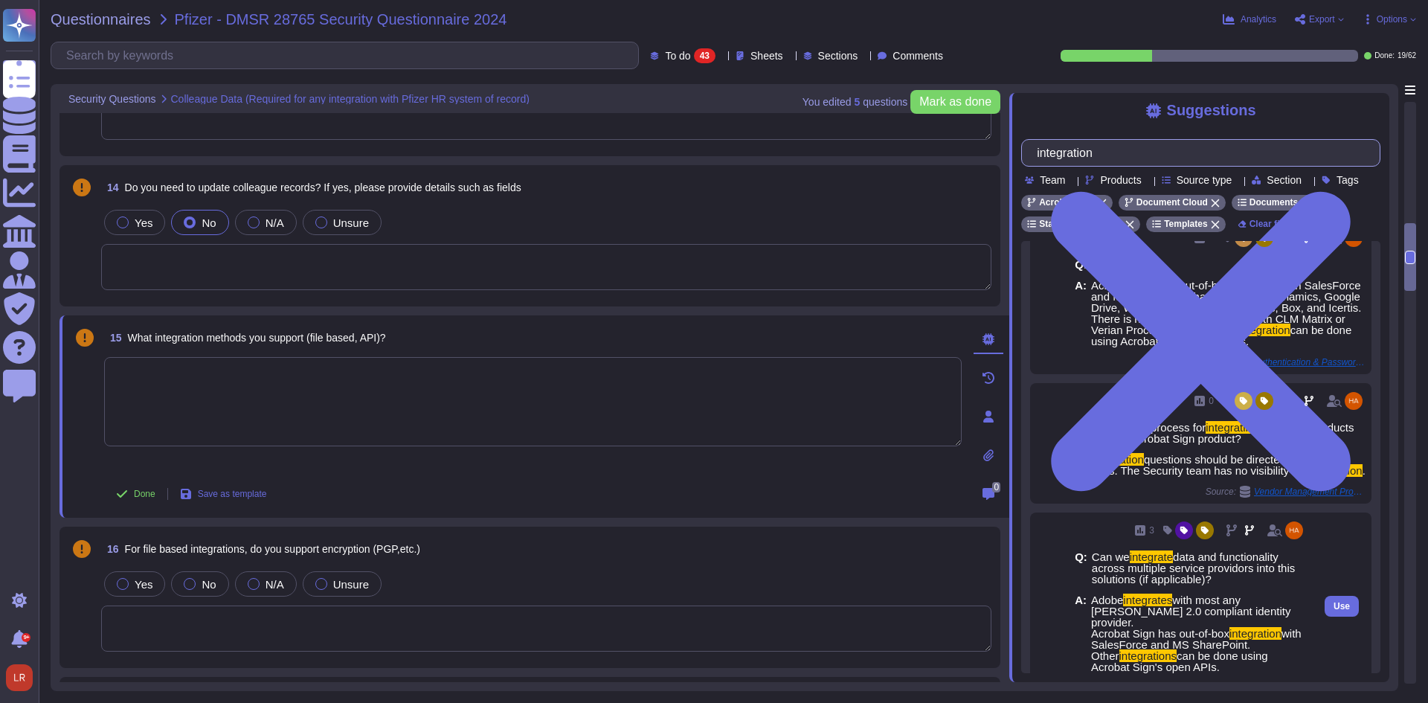
scroll to position [0, 0]
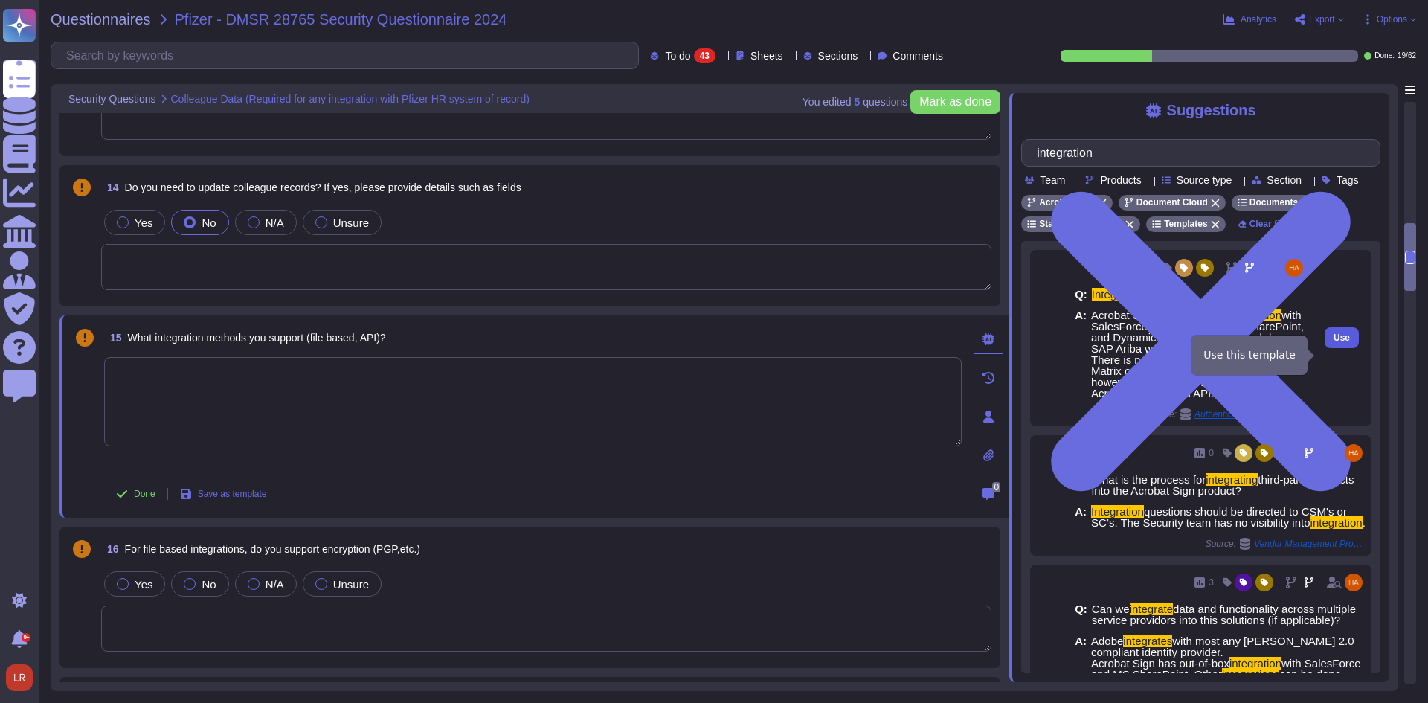
type input "integration"
click at [1336, 342] on span "Use" at bounding box center [1342, 337] width 16 height 9
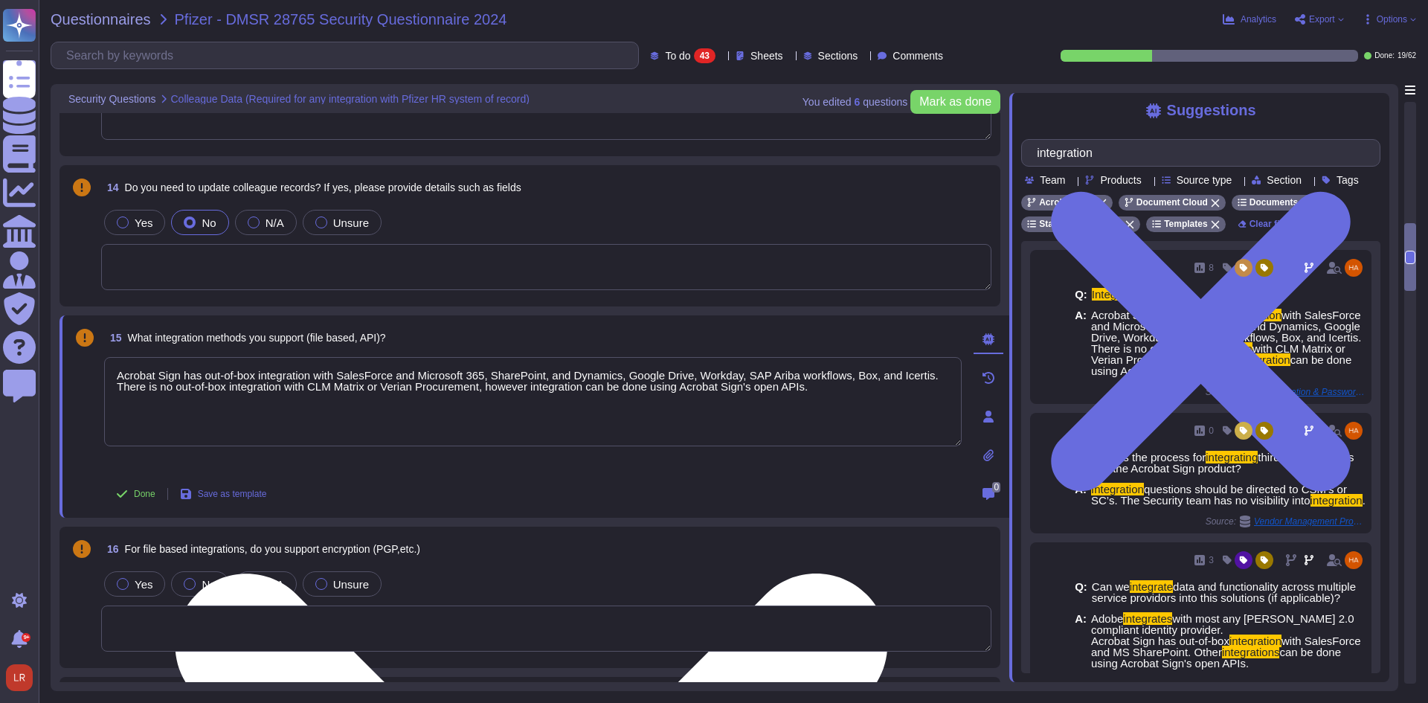
drag, startPoint x: 821, startPoint y: 391, endPoint x: 108, endPoint y: 388, distance: 713.4
click at [108, 388] on textarea "Acrobat Sign has out-of-box integration with SalesForce and Microsoft 365, Shar…" at bounding box center [533, 401] width 858 height 89
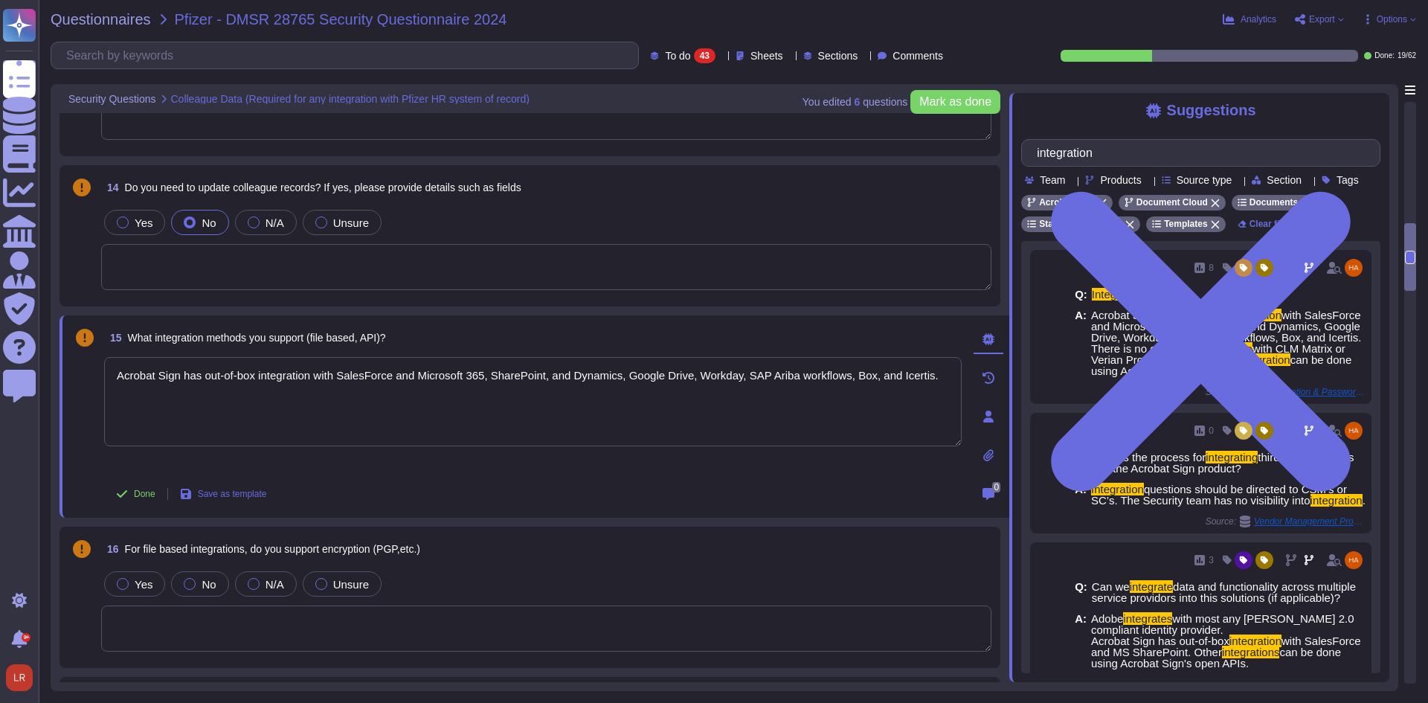
type textarea "Acrobat Sign has out-of-box integration with SalesForce and Microsoft 365, Shar…"
click at [626, 489] on div "Done Save as template" at bounding box center [533, 494] width 858 height 30
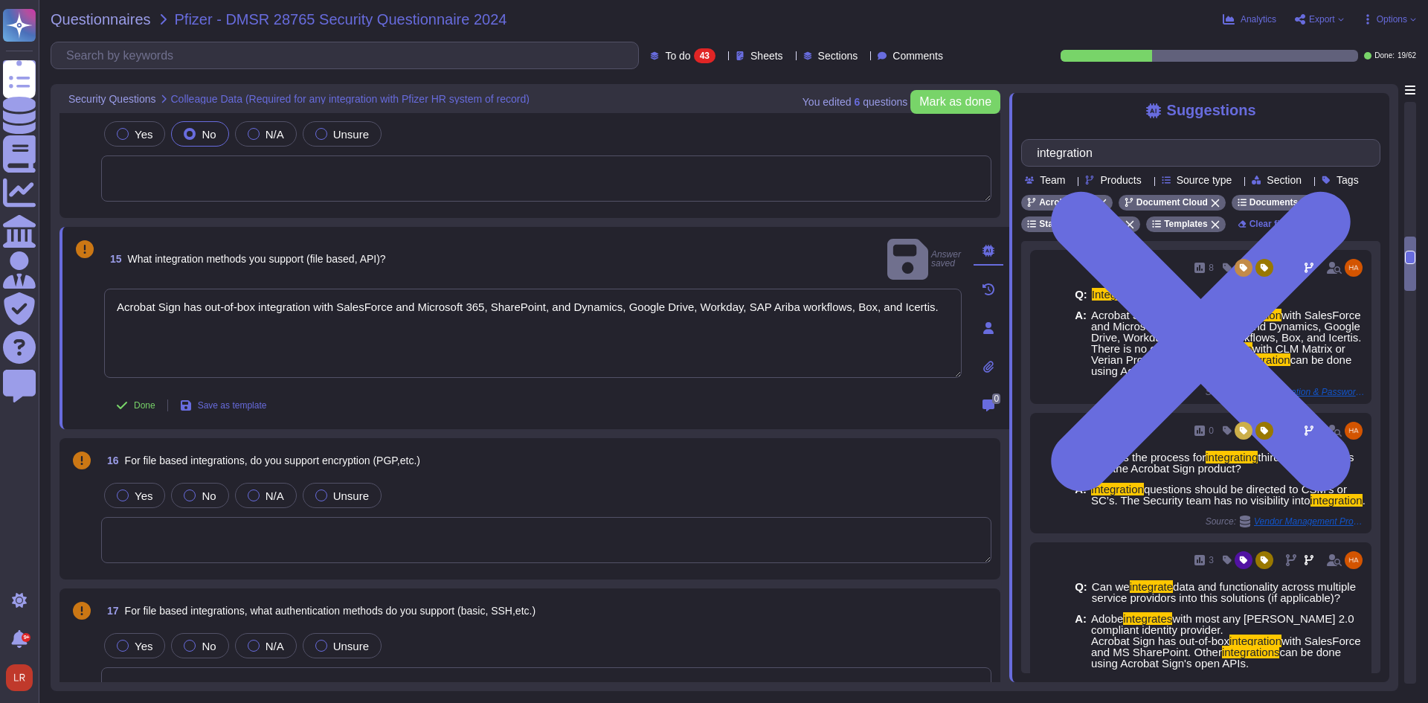
scroll to position [1630, 0]
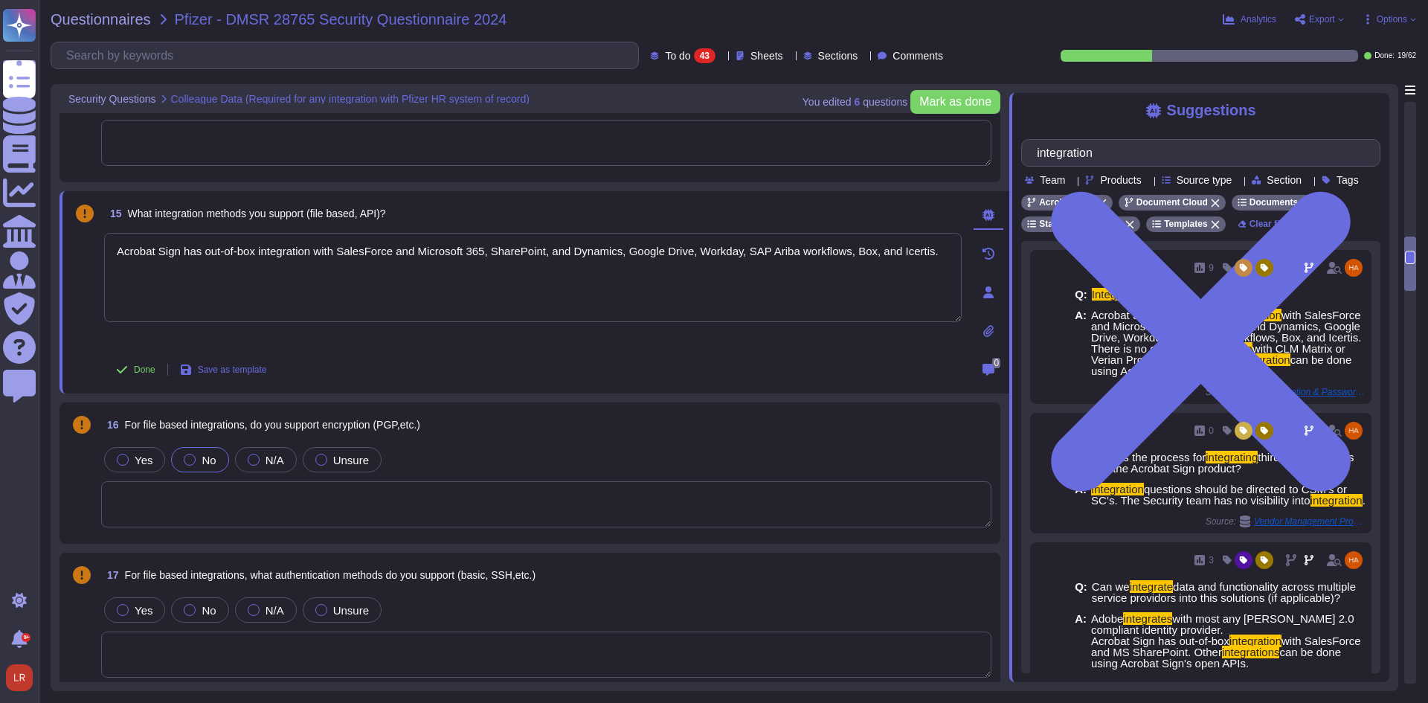
click at [191, 459] on div at bounding box center [190, 460] width 12 height 12
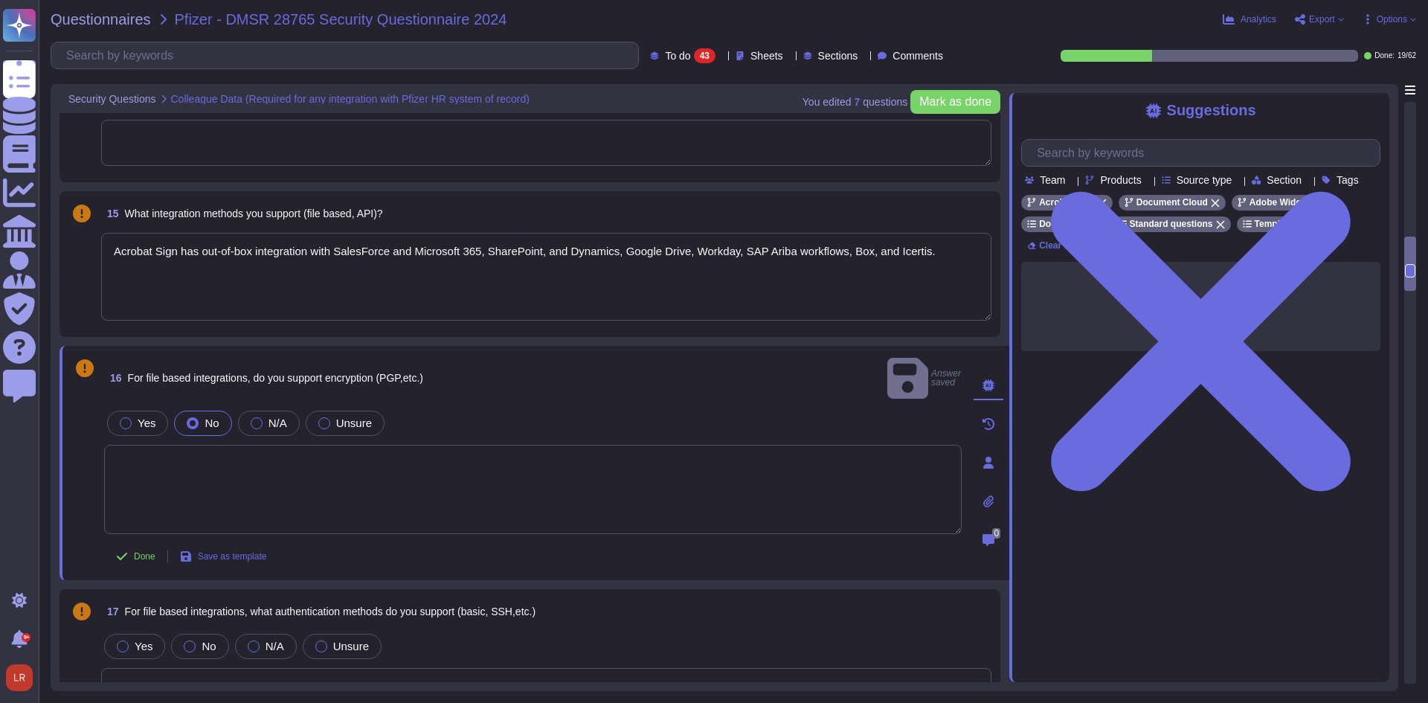
click at [614, 543] on div "Done Save as template" at bounding box center [533, 557] width 858 height 30
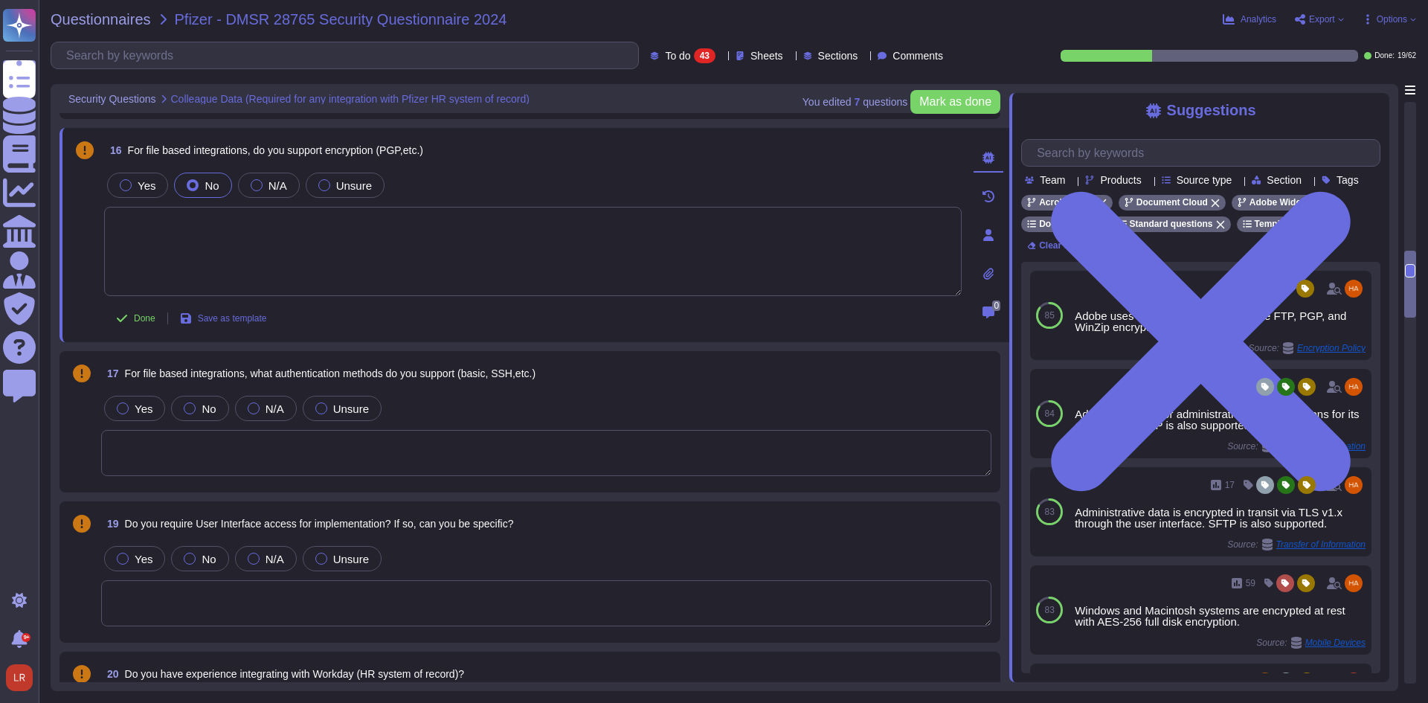
scroll to position [1877, 0]
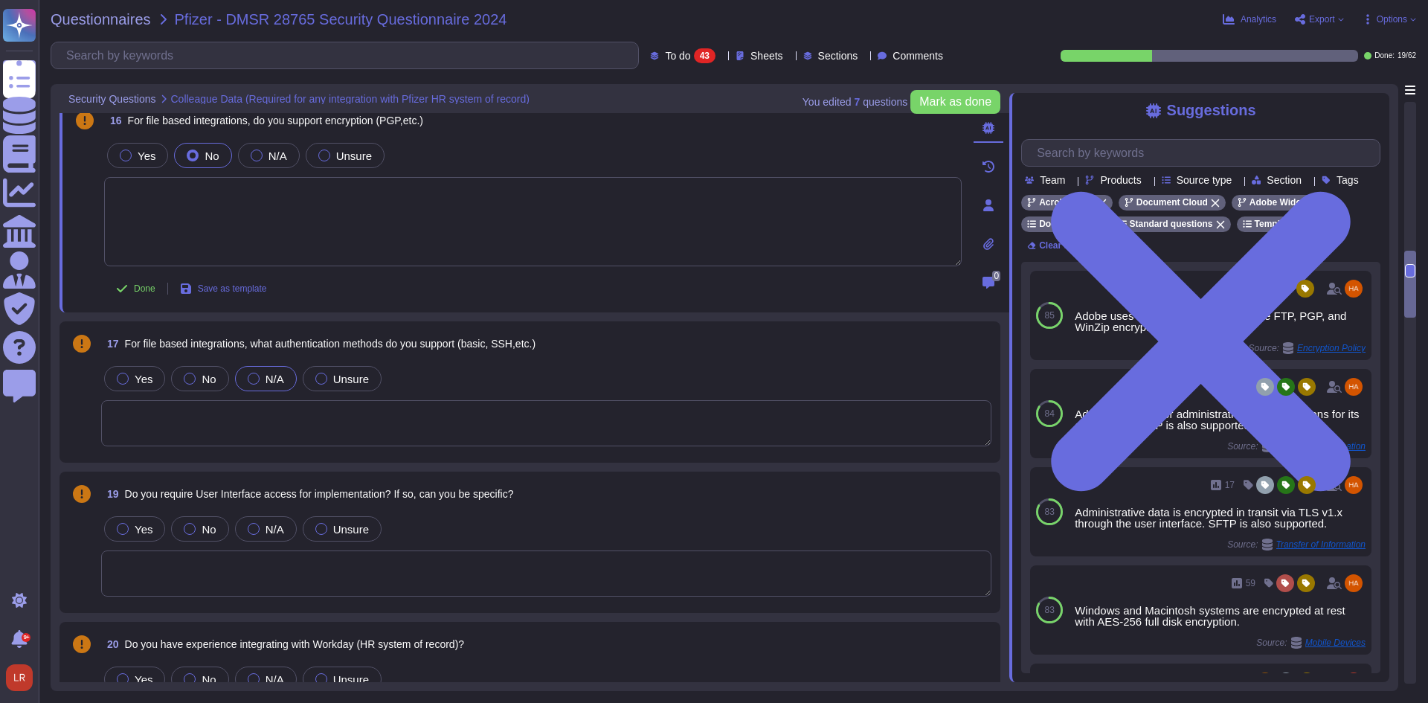
click at [254, 378] on div at bounding box center [254, 379] width 12 height 12
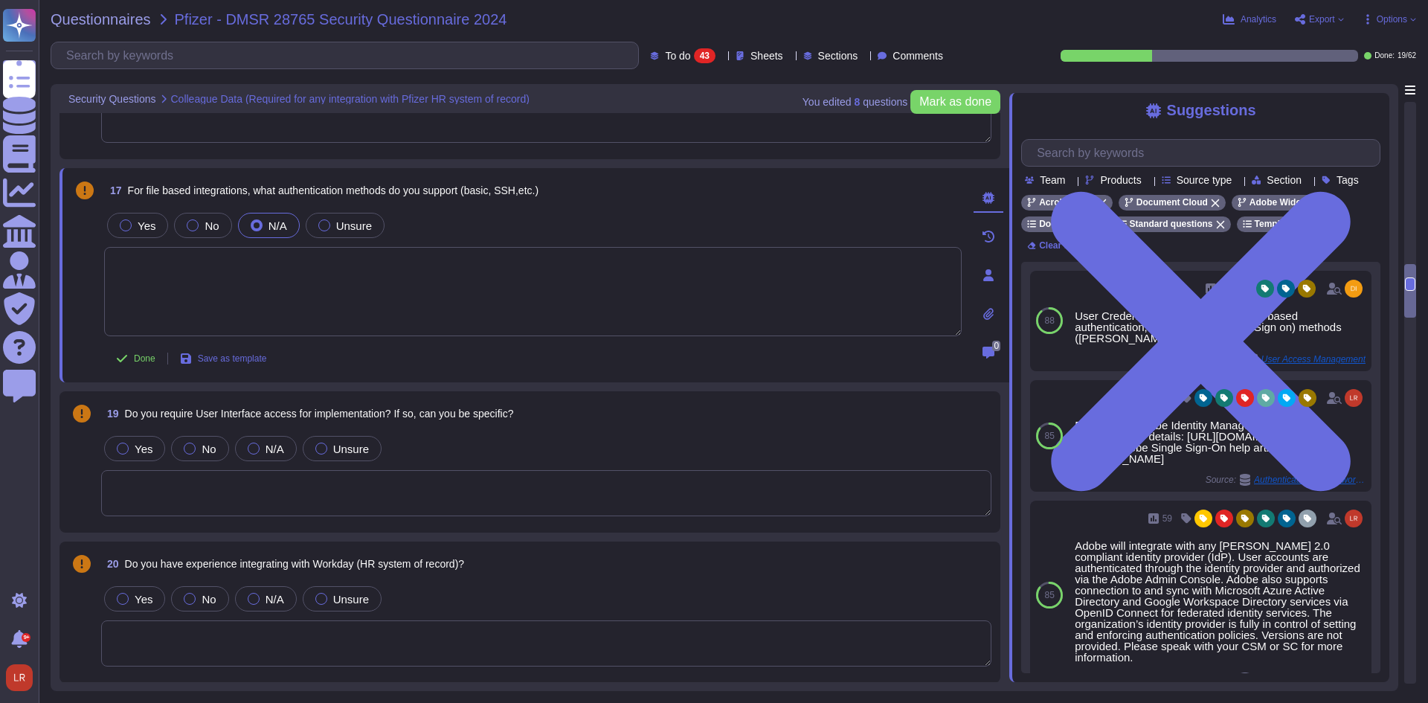
scroll to position [2002, 0]
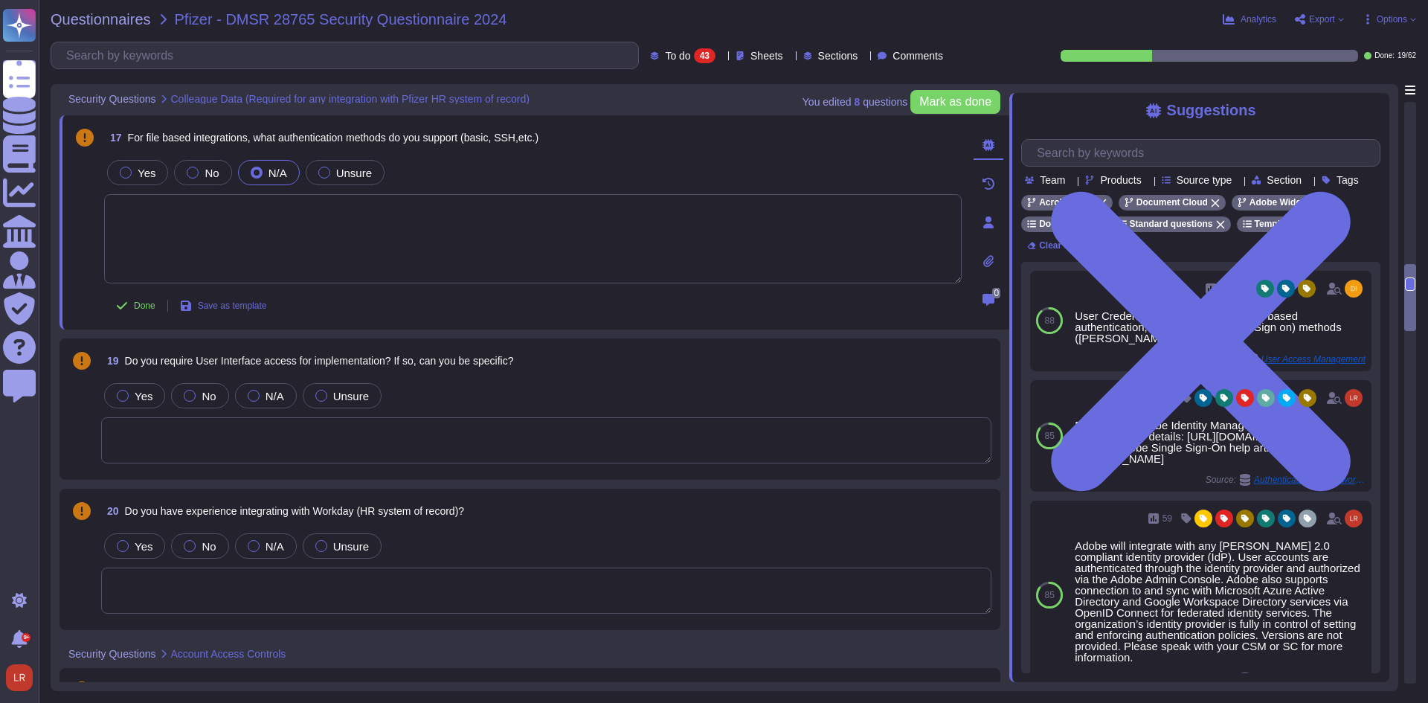
click at [344, 423] on textarea at bounding box center [546, 440] width 890 height 46
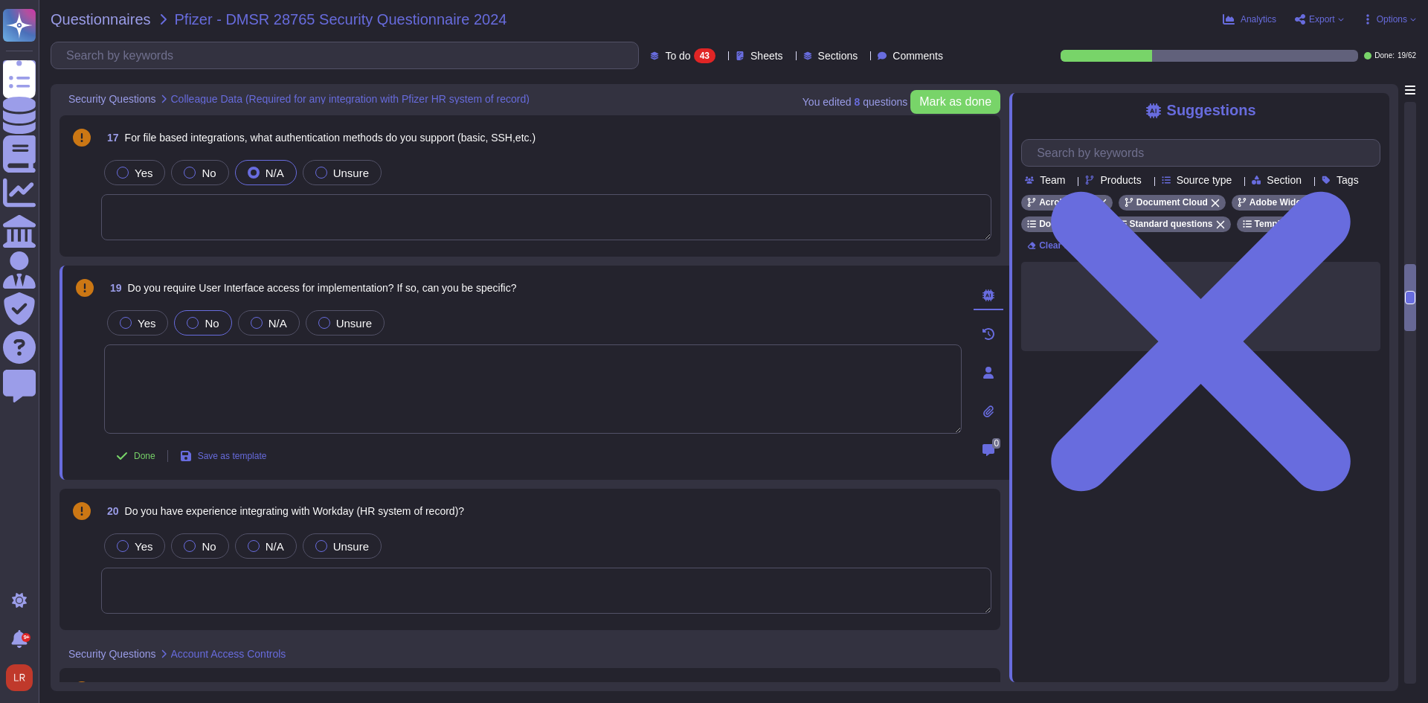
click at [185, 314] on div "No" at bounding box center [202, 322] width 57 height 25
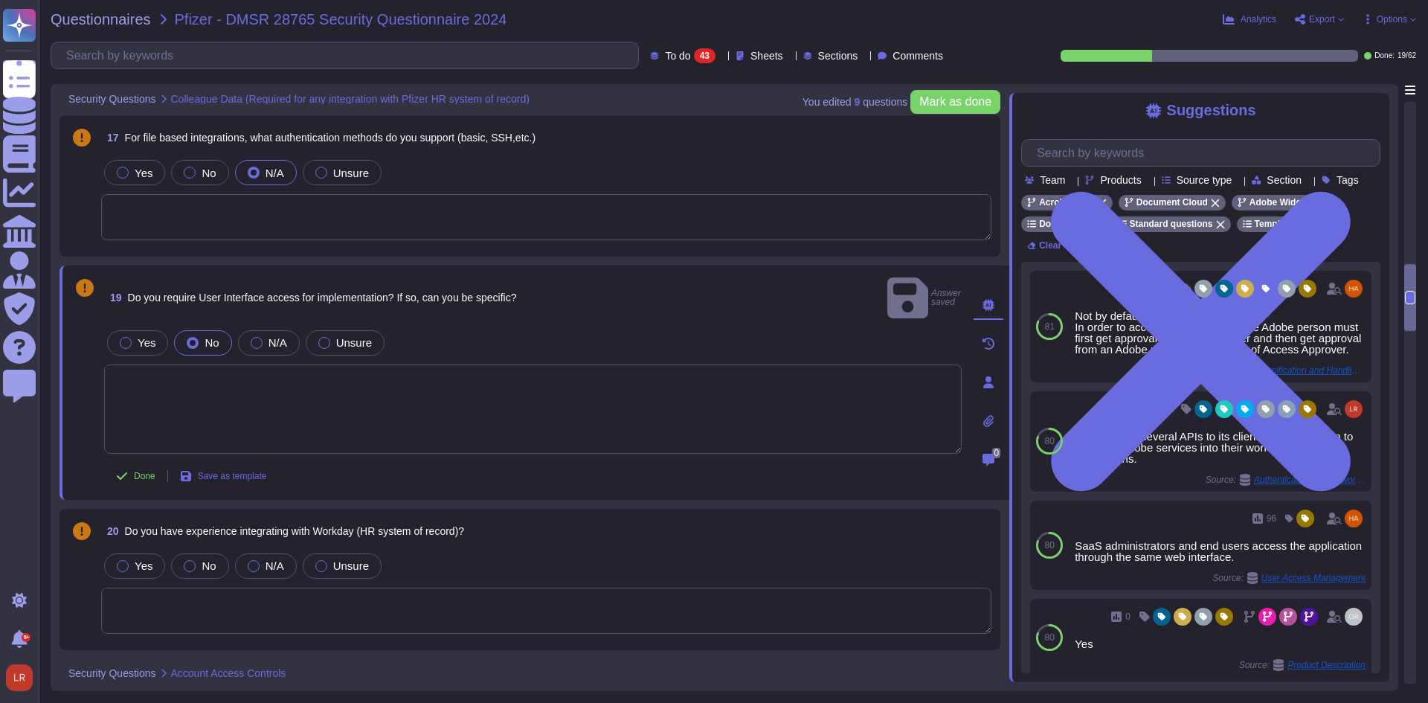
click at [494, 524] on div "20 Do you have experience integrating with Workday (HR system of record)?" at bounding box center [546, 531] width 890 height 27
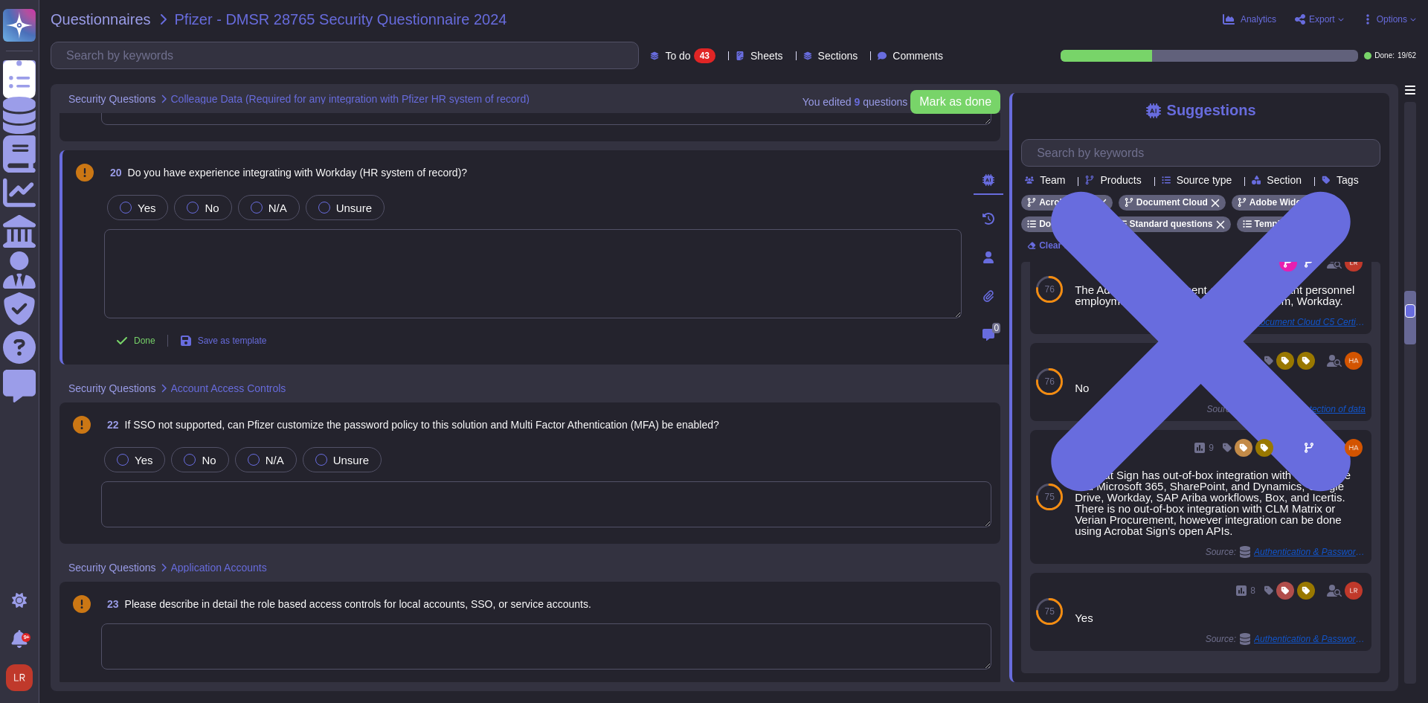
scroll to position [118, 0]
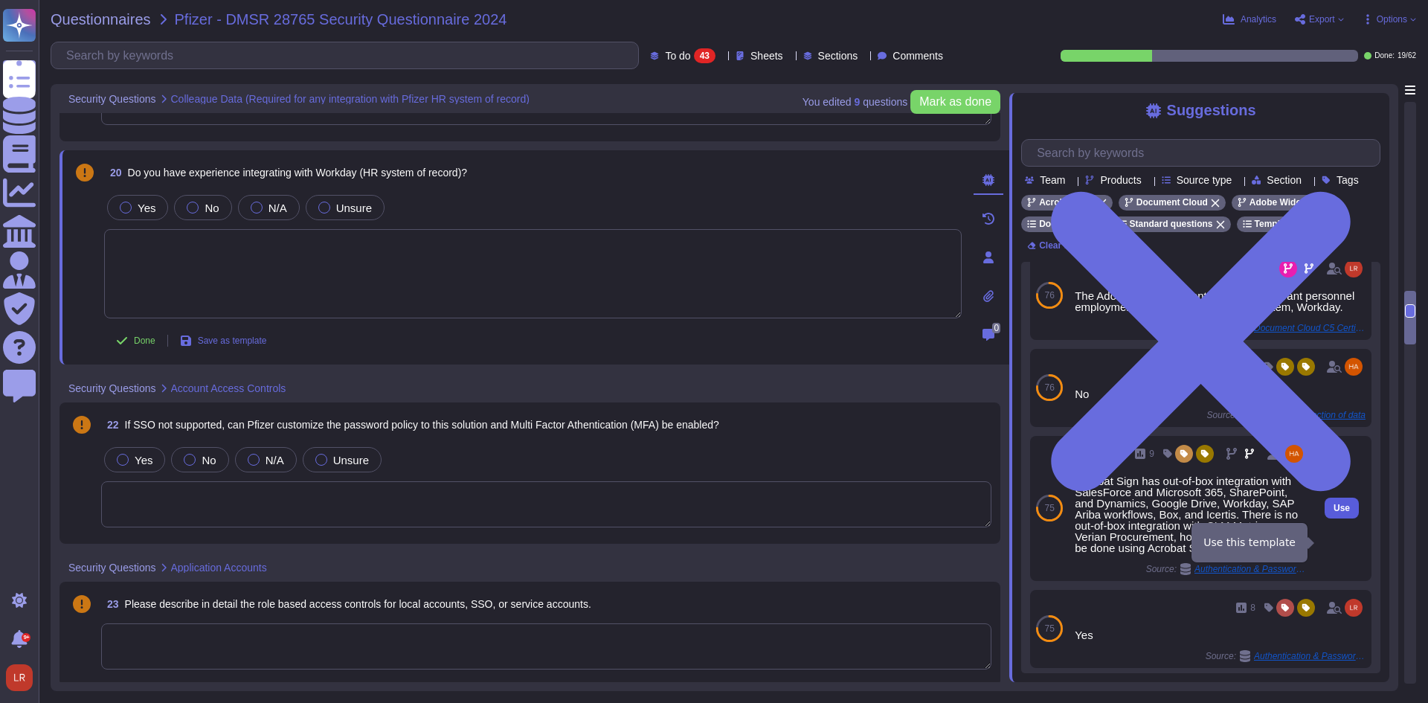
click at [1335, 513] on span "Use" at bounding box center [1342, 508] width 16 height 9
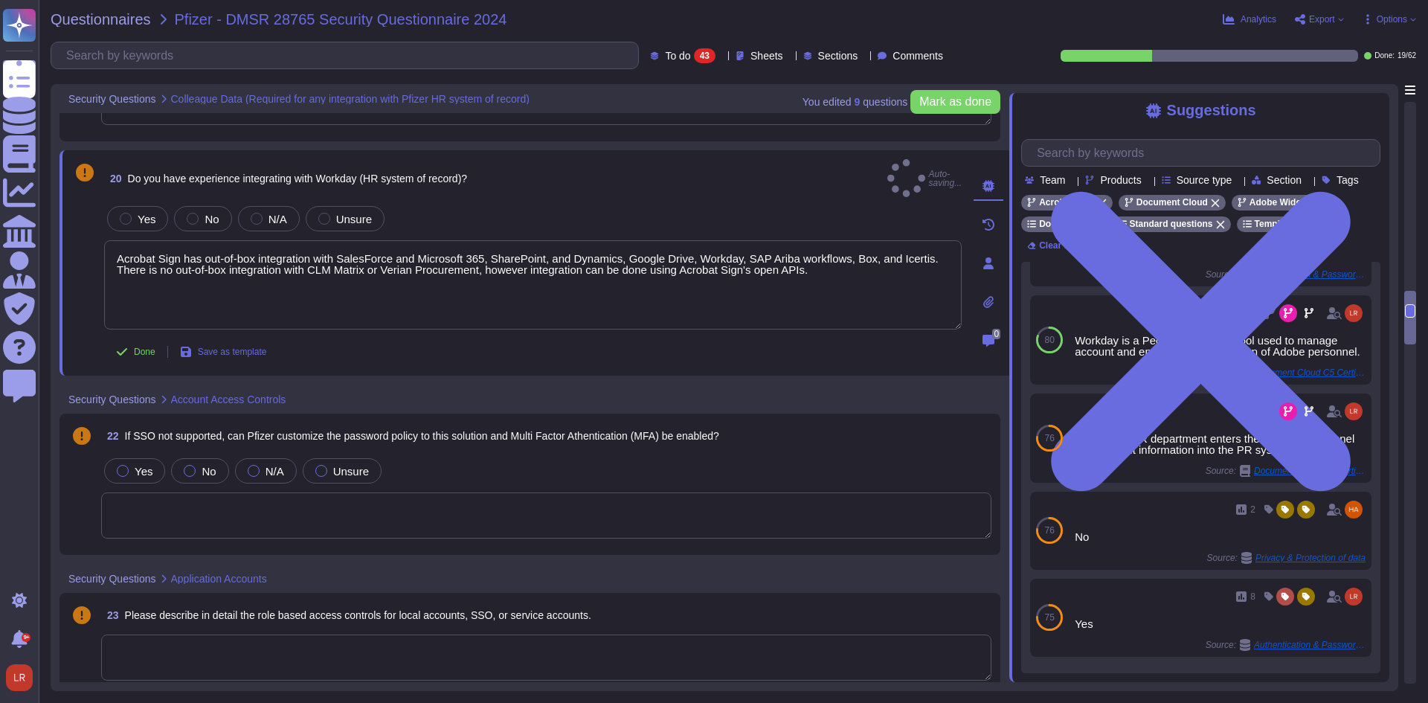
scroll to position [0, 0]
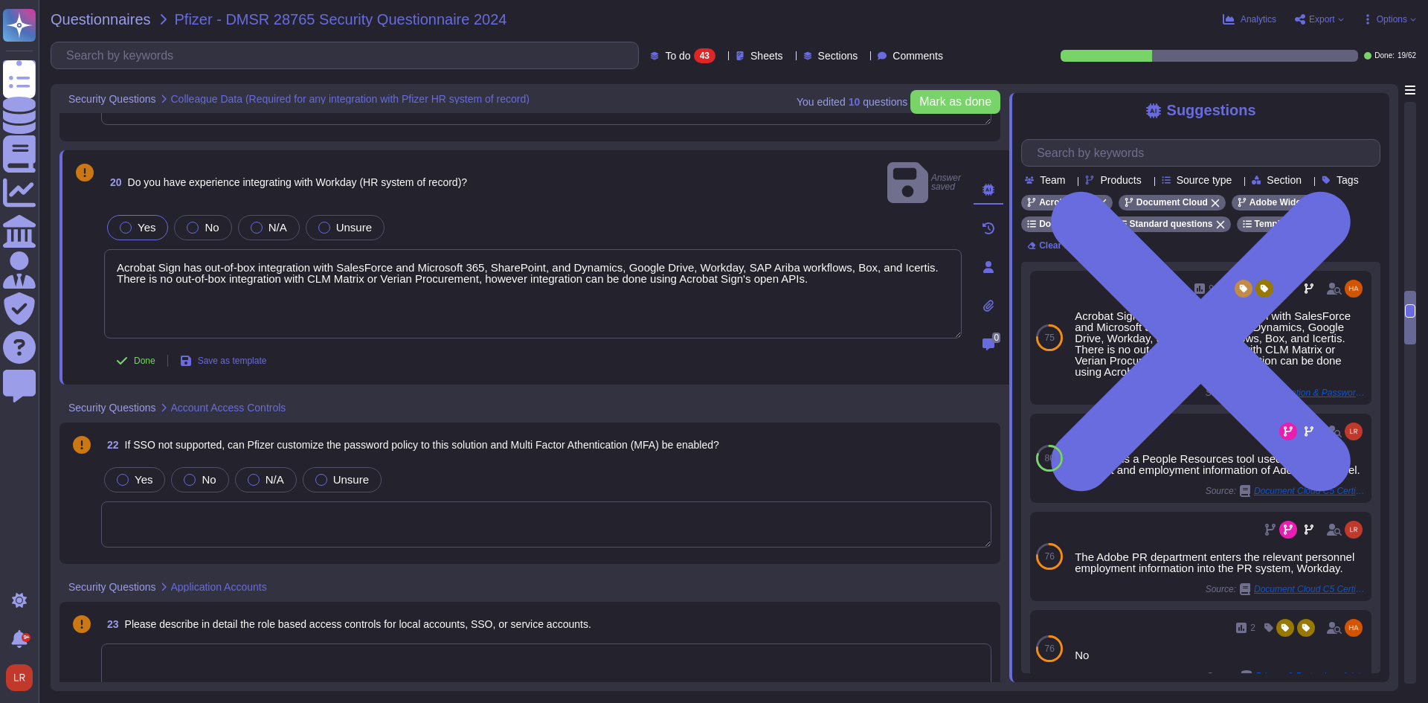
click at [121, 222] on div at bounding box center [126, 228] width 12 height 12
drag, startPoint x: 341, startPoint y: 425, endPoint x: 668, endPoint y: 423, distance: 326.6
click at [668, 439] on span "If SSO not supported, can Pfizer customize the password policy to this solution…" at bounding box center [422, 445] width 594 height 12
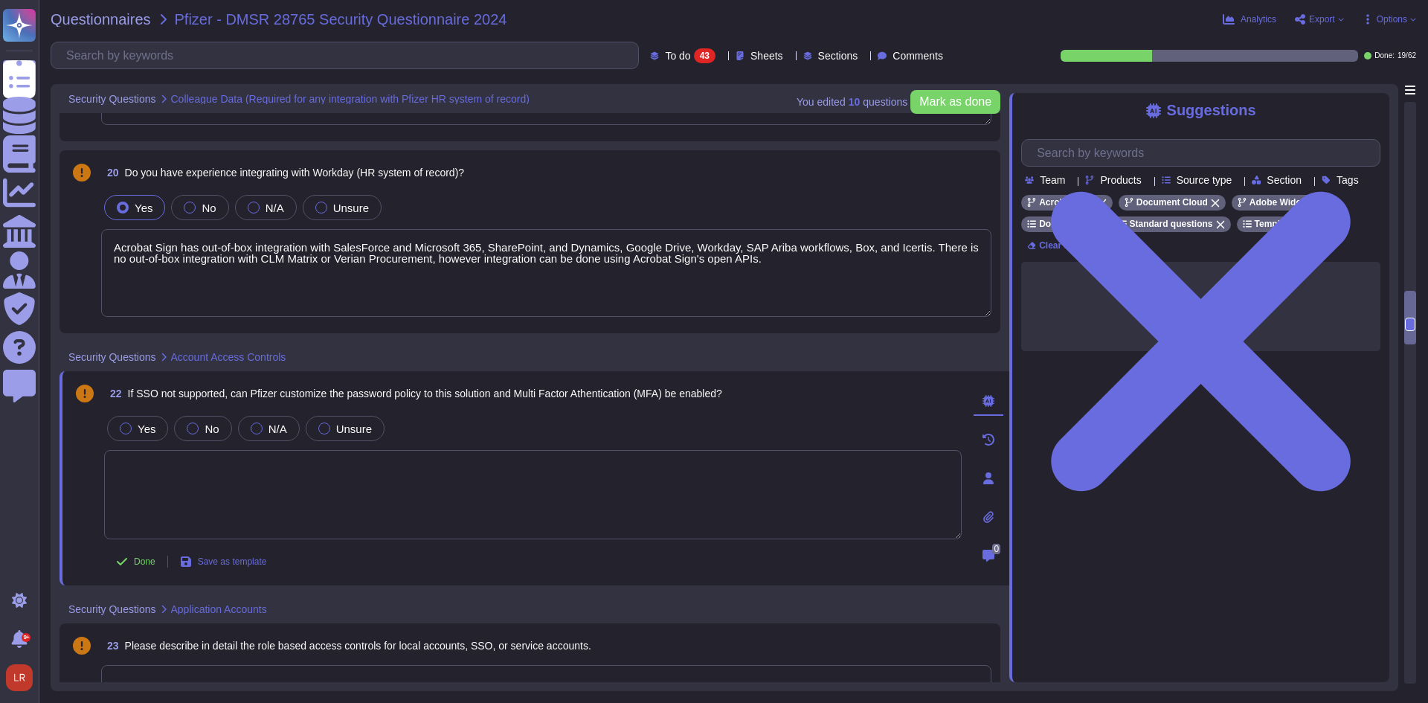
click at [446, 389] on span "If SSO not supported, can Pfizer customize the password policy to this solution…" at bounding box center [425, 394] width 594 height 12
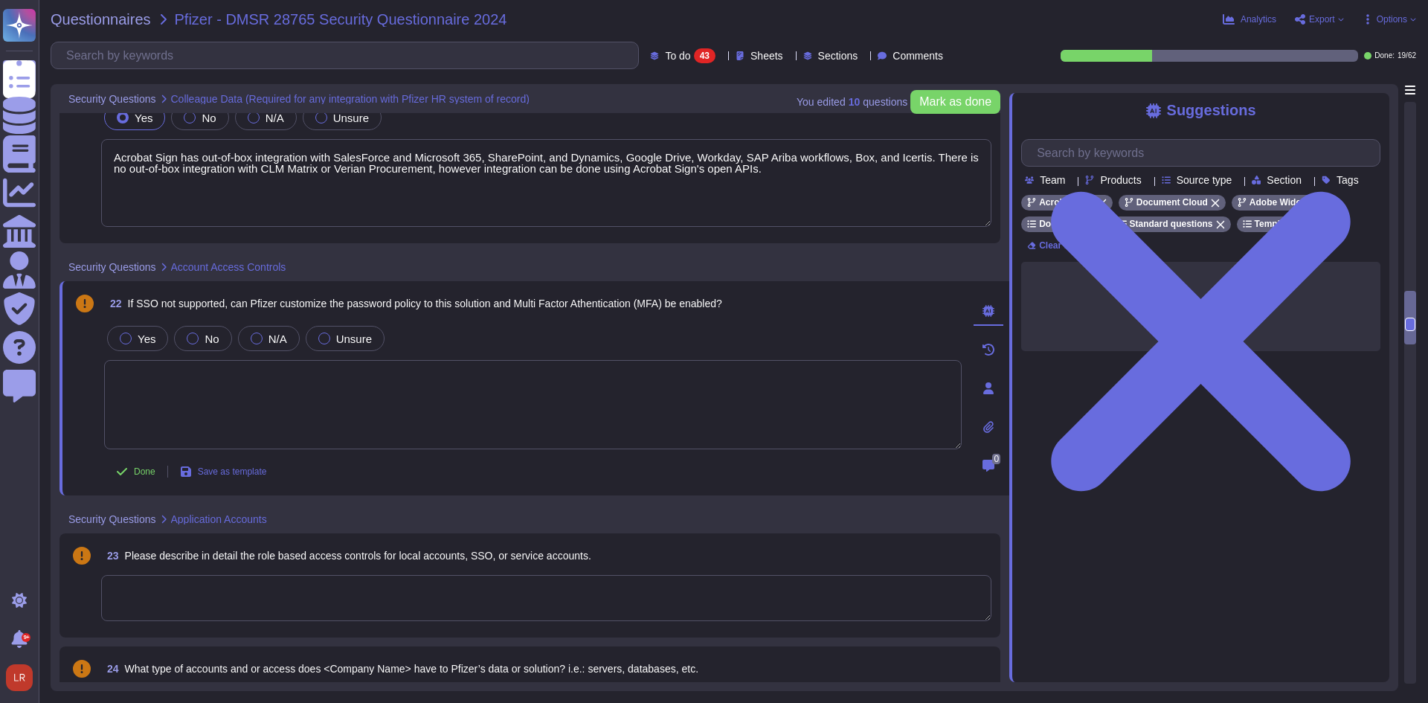
scroll to position [2374, 0]
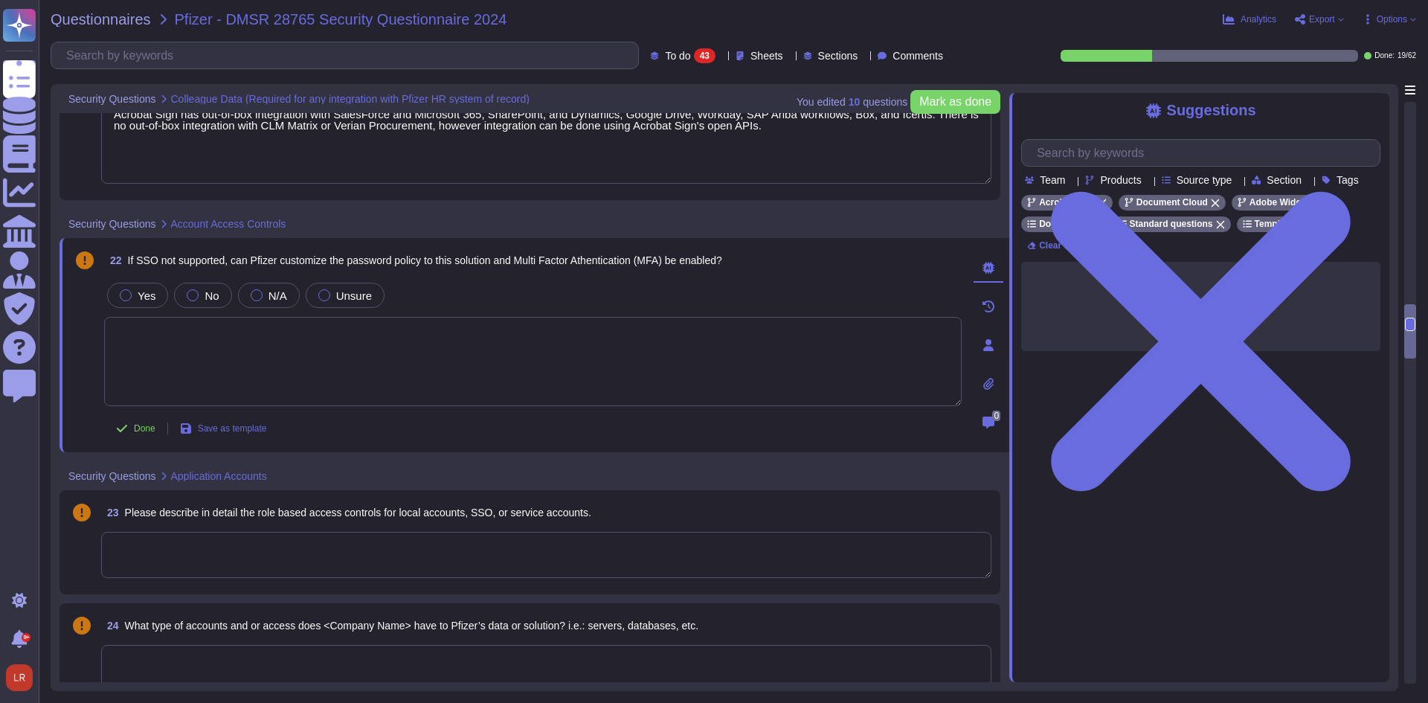
click at [463, 263] on span "If SSO not supported, can Pfizer customize the password policy to this solution…" at bounding box center [425, 260] width 594 height 12
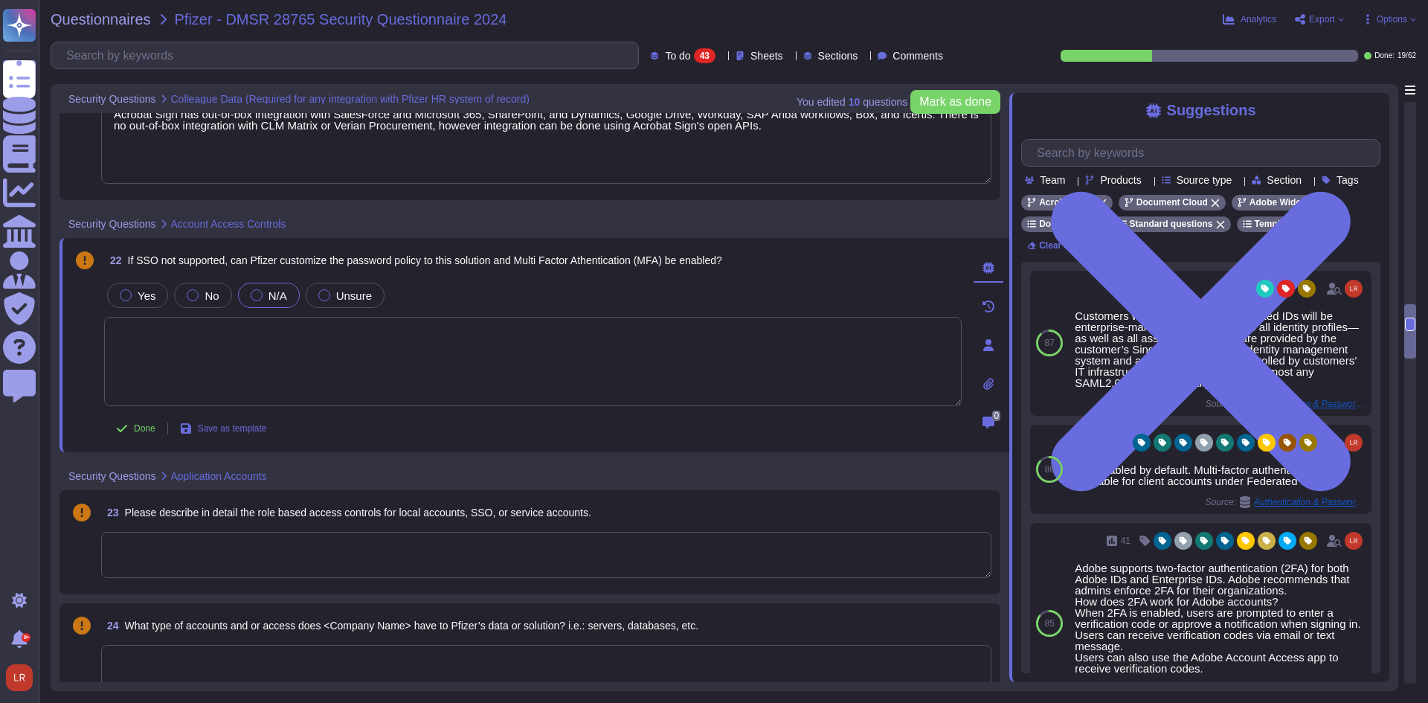
click at [269, 295] on span "N/A" at bounding box center [278, 295] width 19 height 13
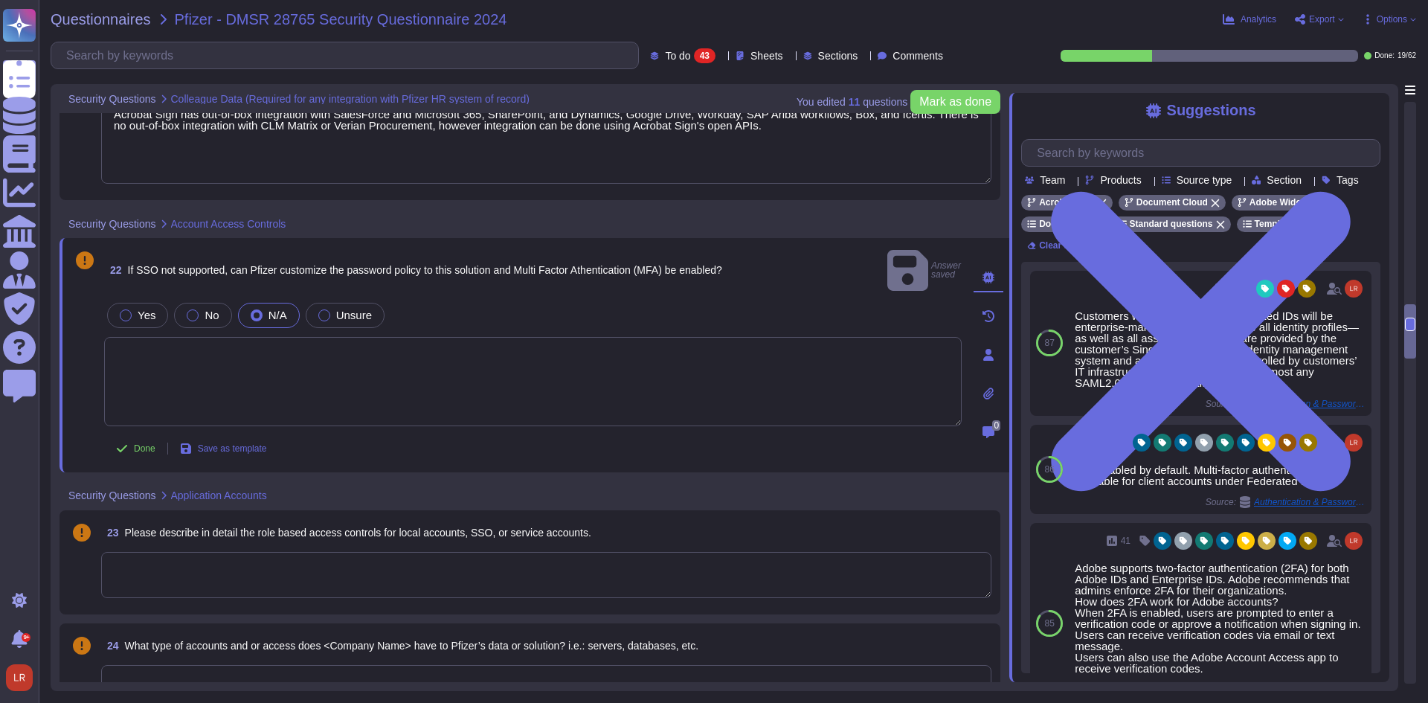
click at [240, 341] on textarea at bounding box center [533, 381] width 858 height 89
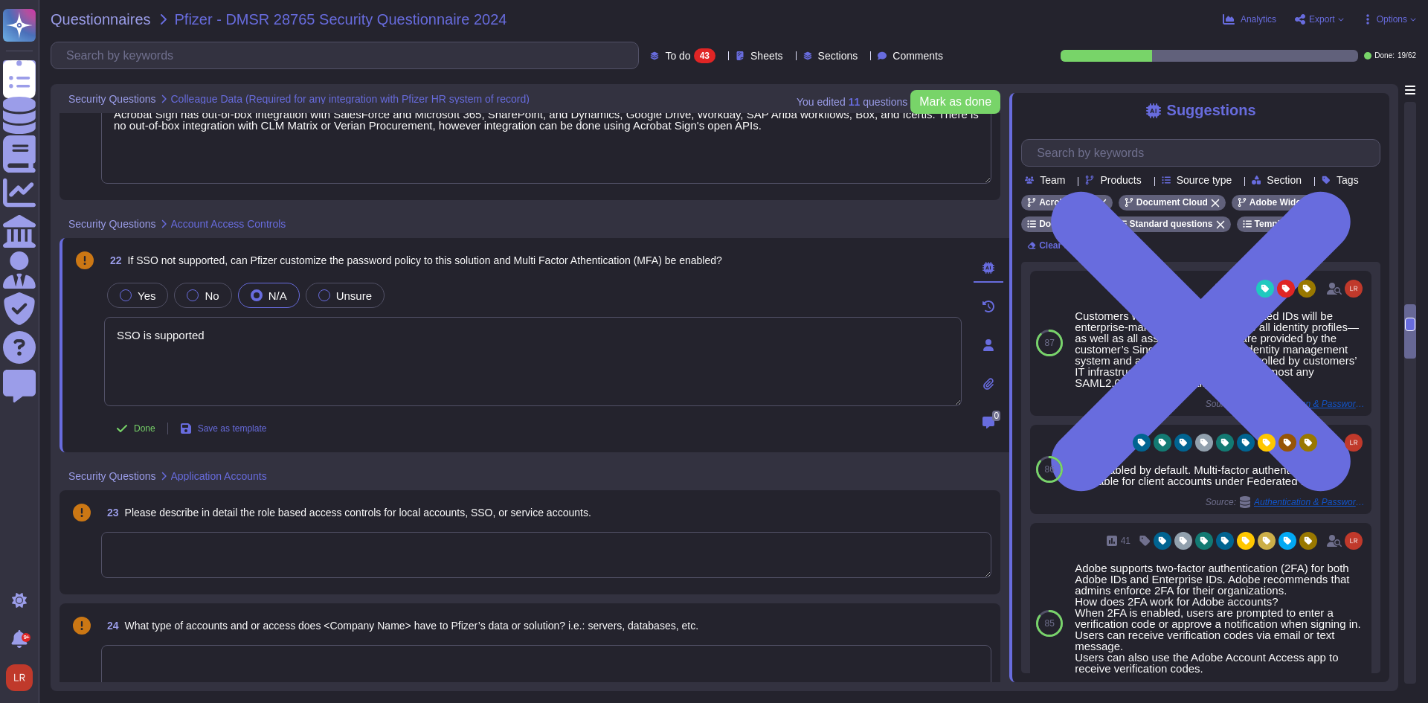
click at [368, 448] on div "22 If SSO not supported, can Pfizer customize the password policy to this solut…" at bounding box center [535, 345] width 950 height 214
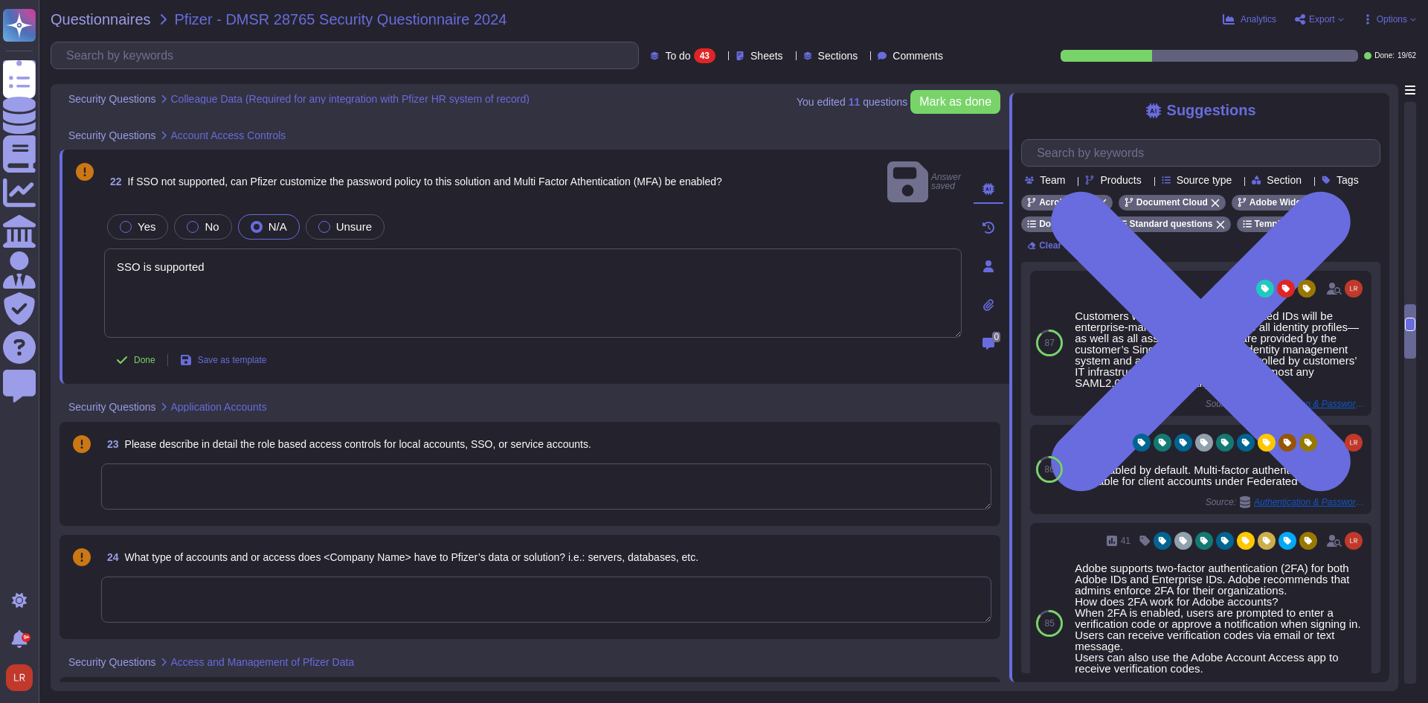
scroll to position [2497, 0]
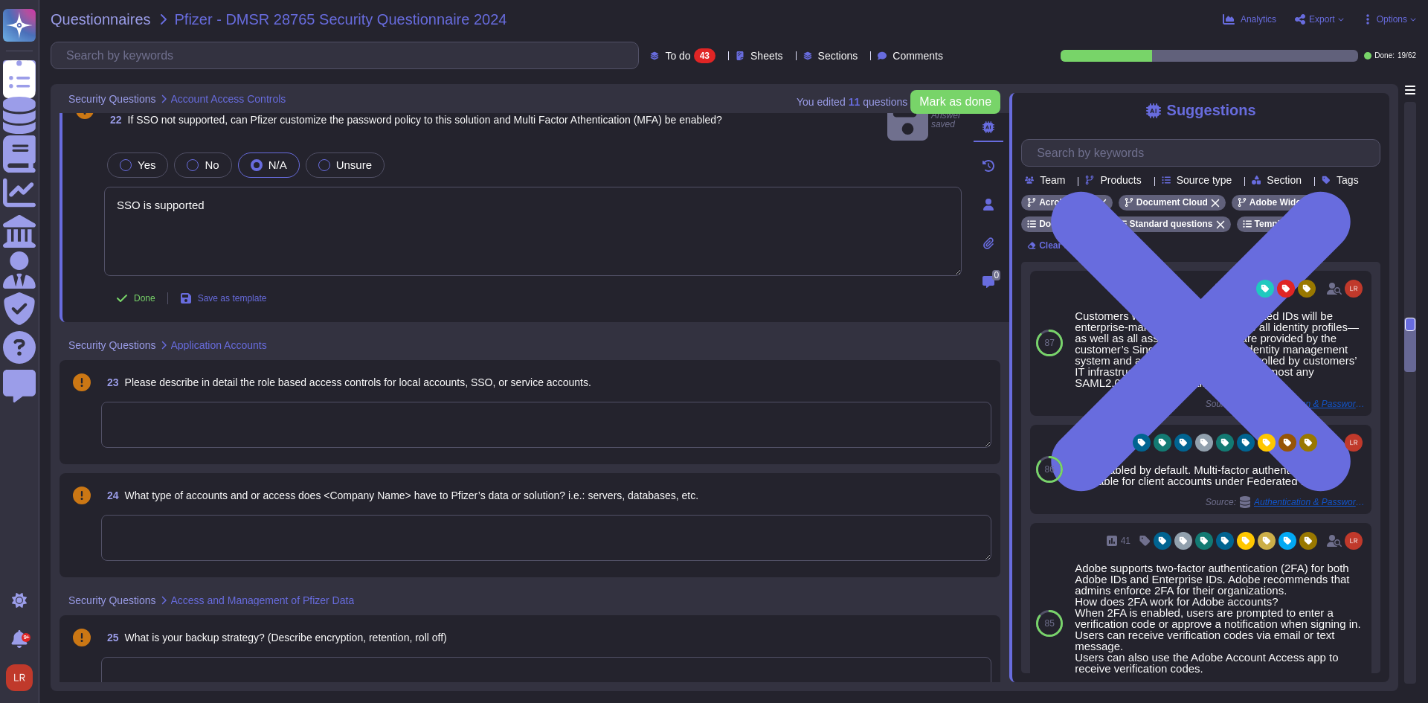
click at [361, 402] on textarea at bounding box center [546, 425] width 890 height 46
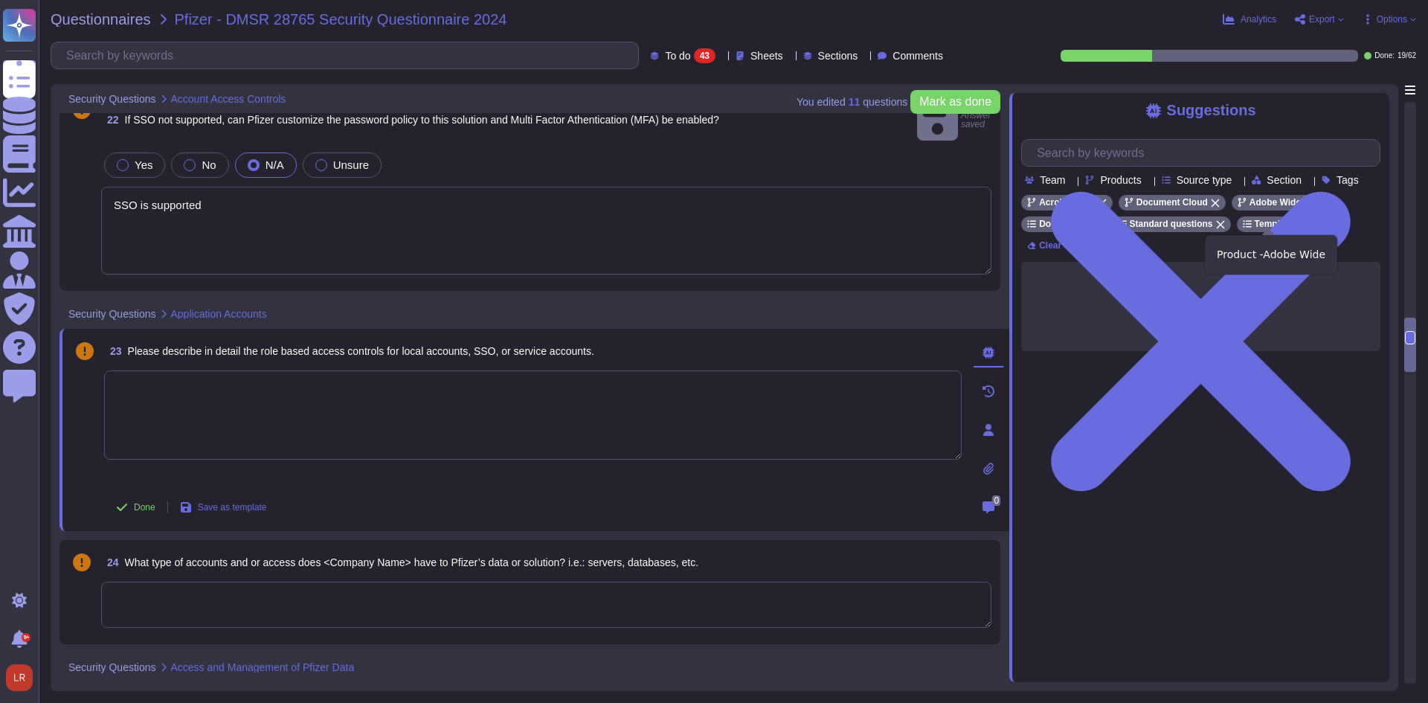
click at [1305, 208] on icon at bounding box center [1309, 203] width 8 height 8
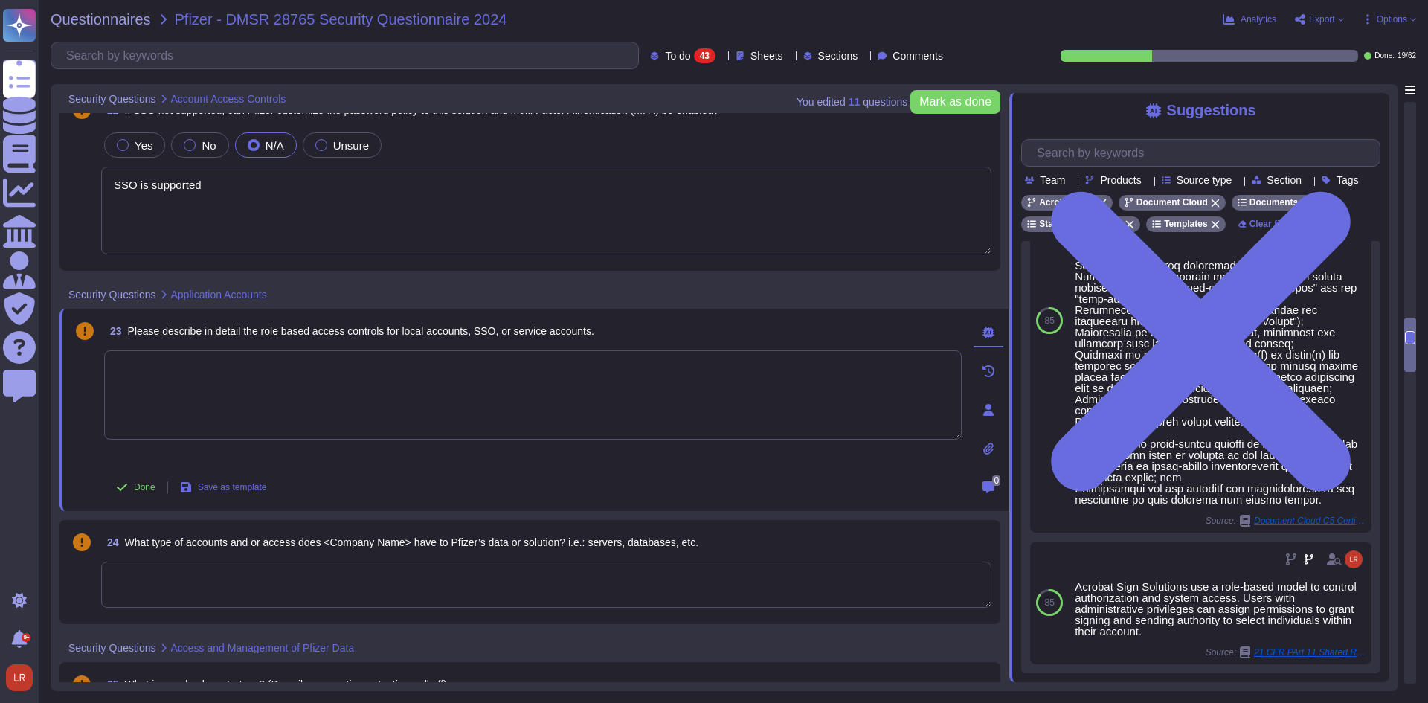
scroll to position [377, 0]
click at [1134, 156] on input "text" at bounding box center [1204, 153] width 350 height 26
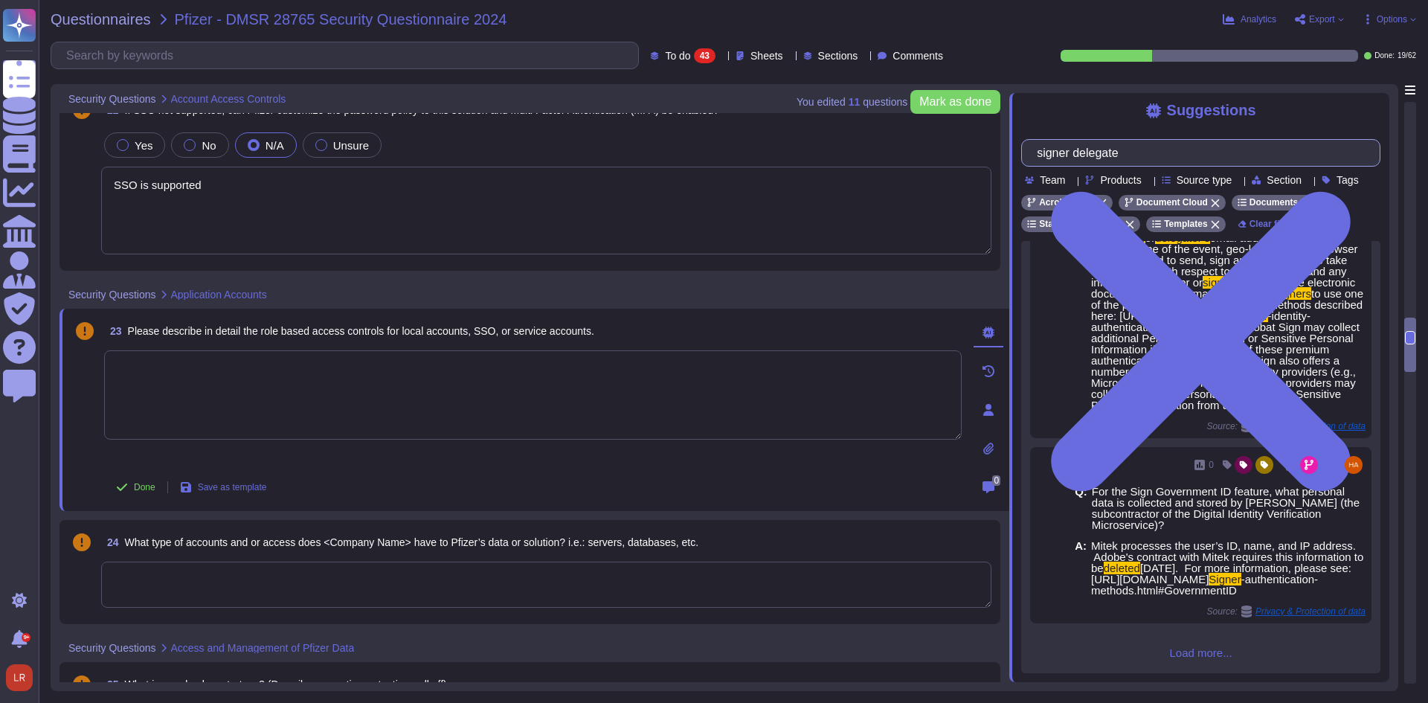
scroll to position [929, 0]
drag, startPoint x: 1085, startPoint y: 158, endPoint x: 947, endPoint y: 155, distance: 137.6
click at [947, 155] on div "You edited 11 question s [PERSON_NAME] as done Security Questions Account Acces…" at bounding box center [725, 387] width 1348 height 607
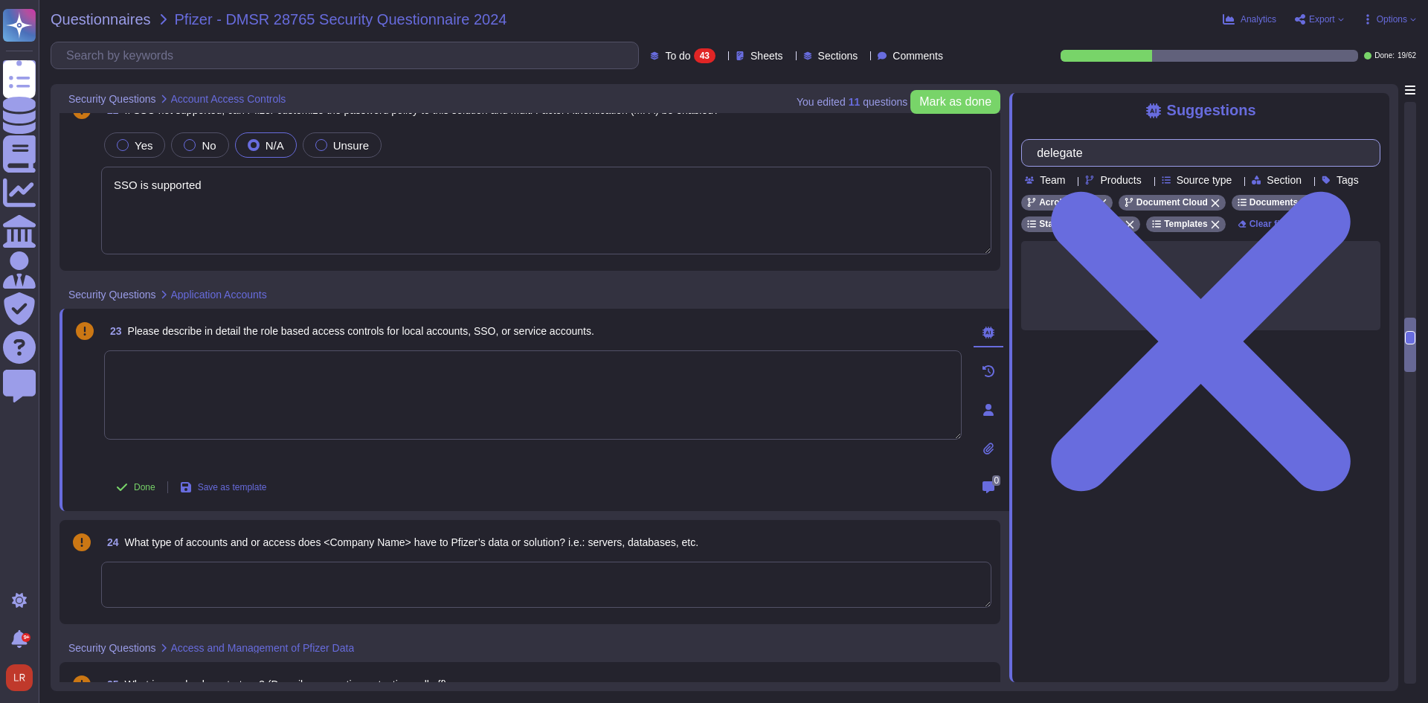
click at [1125, 155] on input "delegate" at bounding box center [1196, 153] width 335 height 26
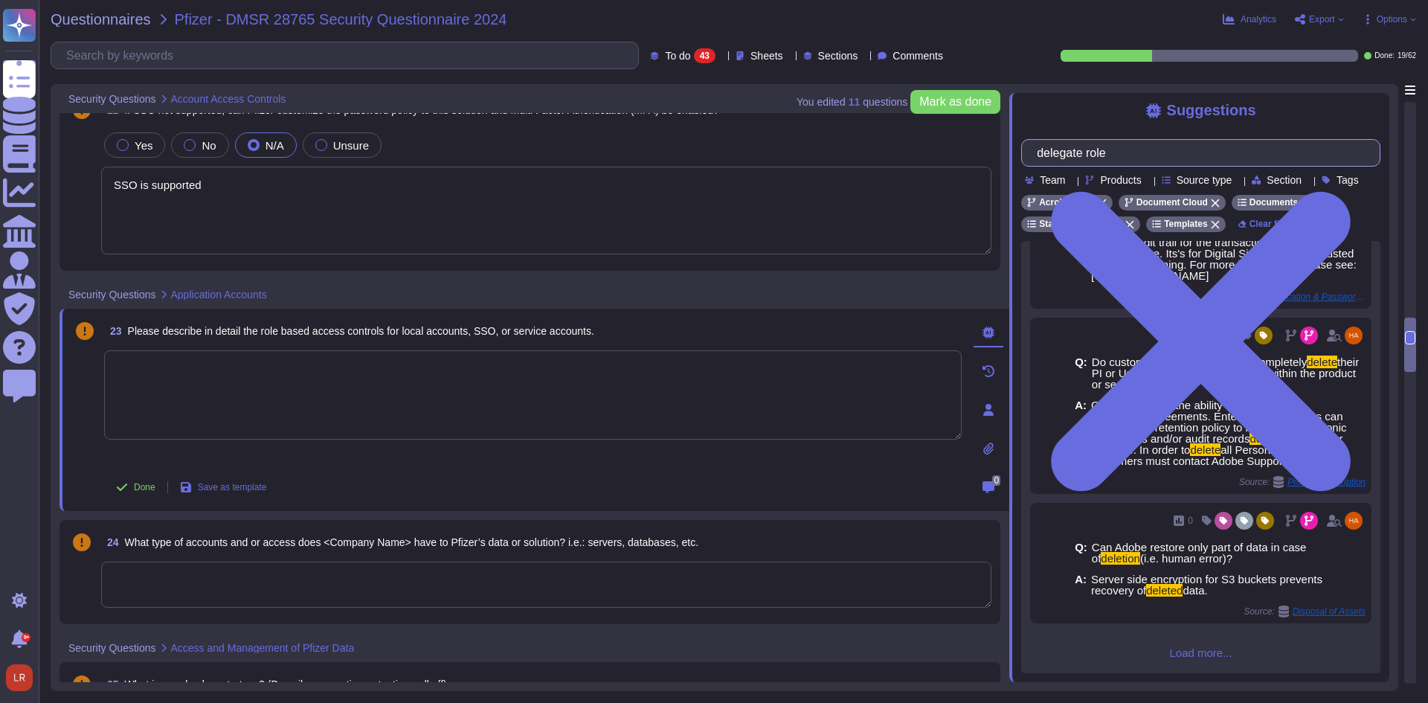
scroll to position [483, 0]
click at [248, 365] on textarea at bounding box center [533, 394] width 858 height 89
paste textarea "Types of authority in Acrobat Sign The Adobe Acrobat Sign service provides a mu…"
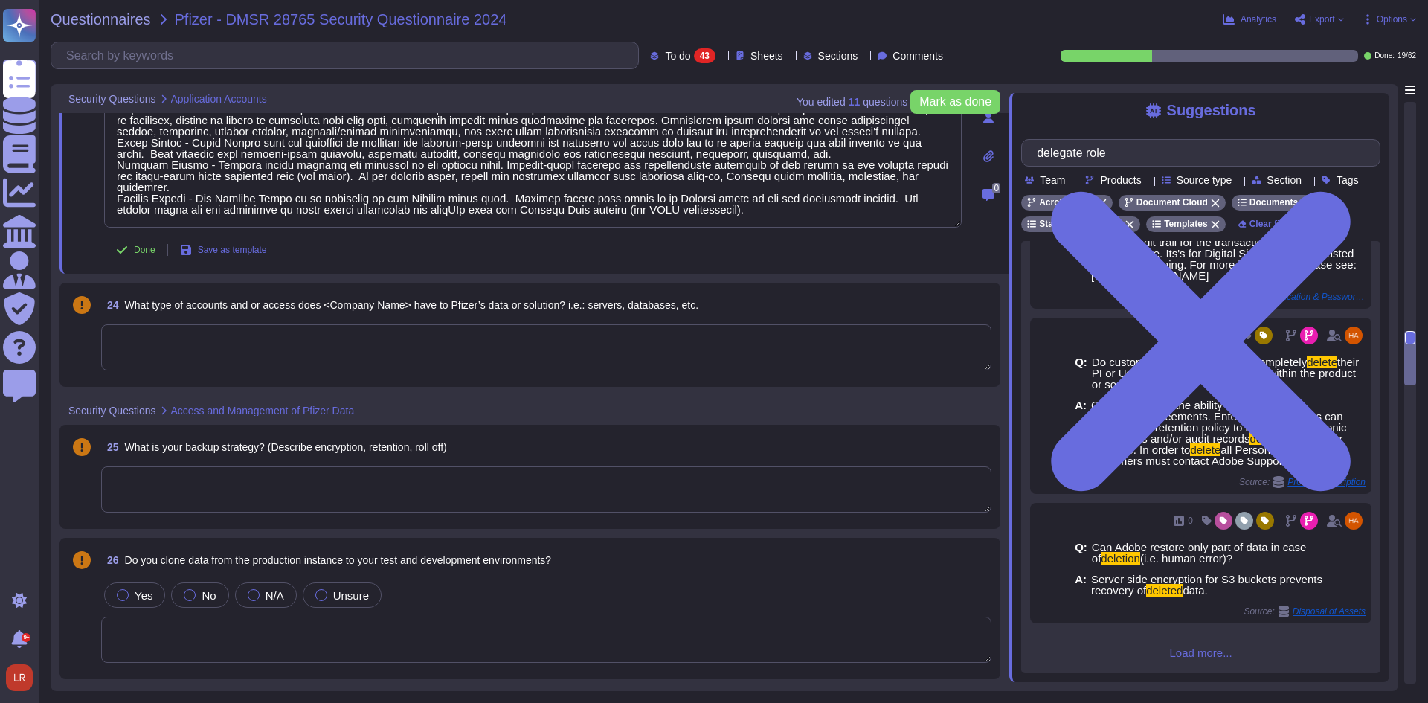
scroll to position [2869, 0]
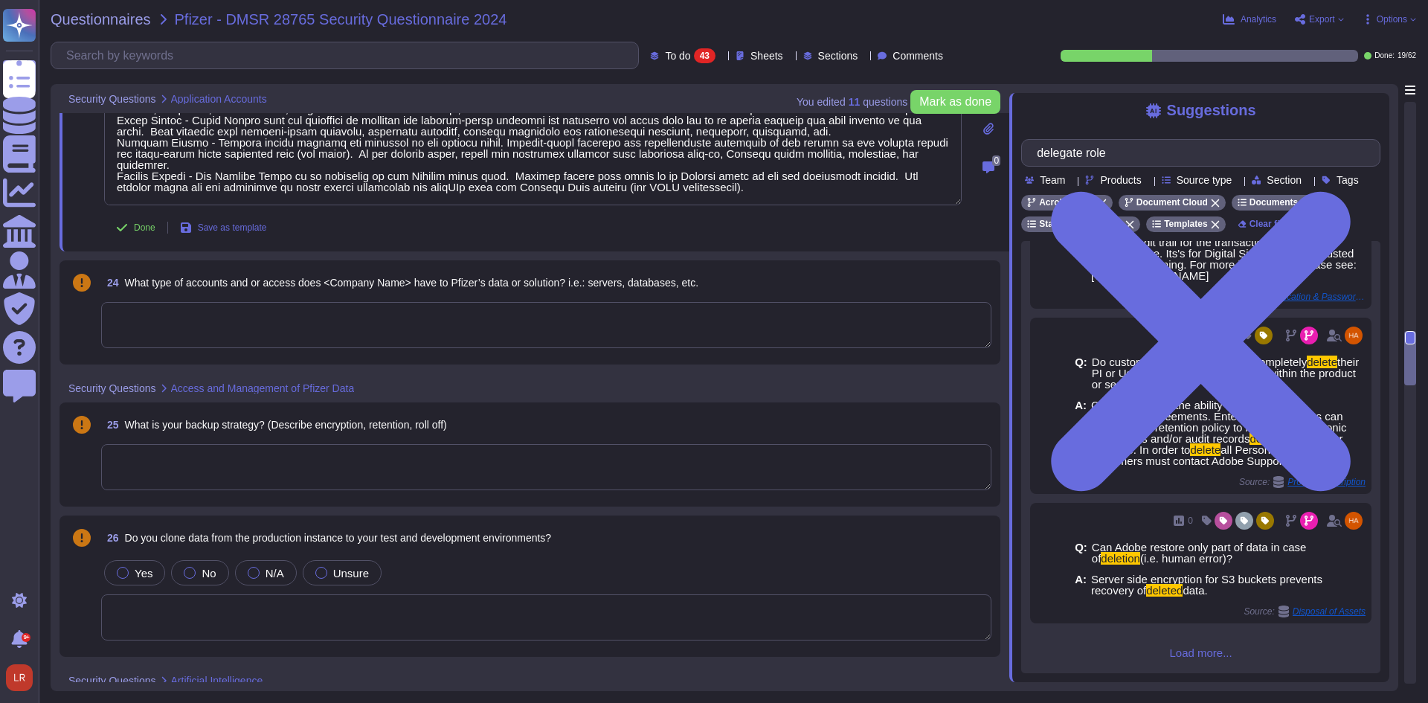
click at [296, 324] on textarea at bounding box center [546, 325] width 890 height 46
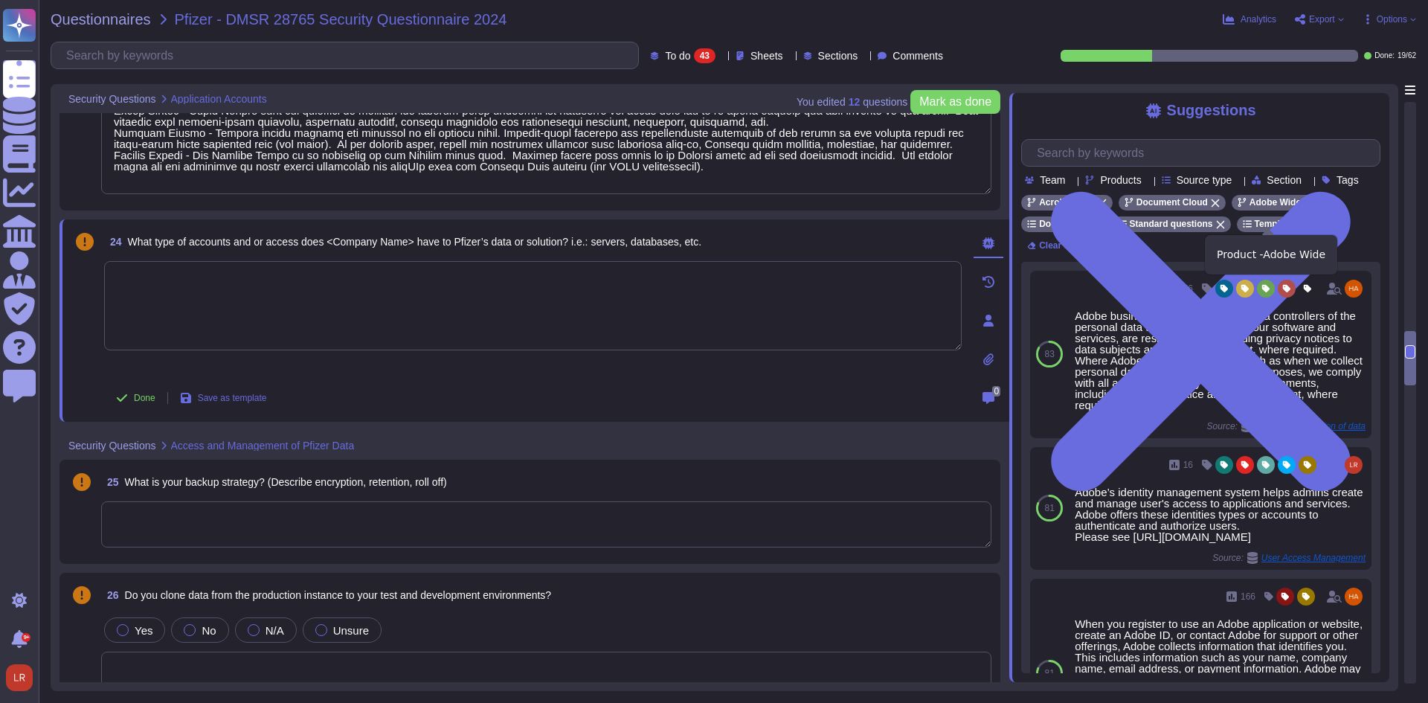
click at [1304, 208] on icon at bounding box center [1308, 203] width 9 height 9
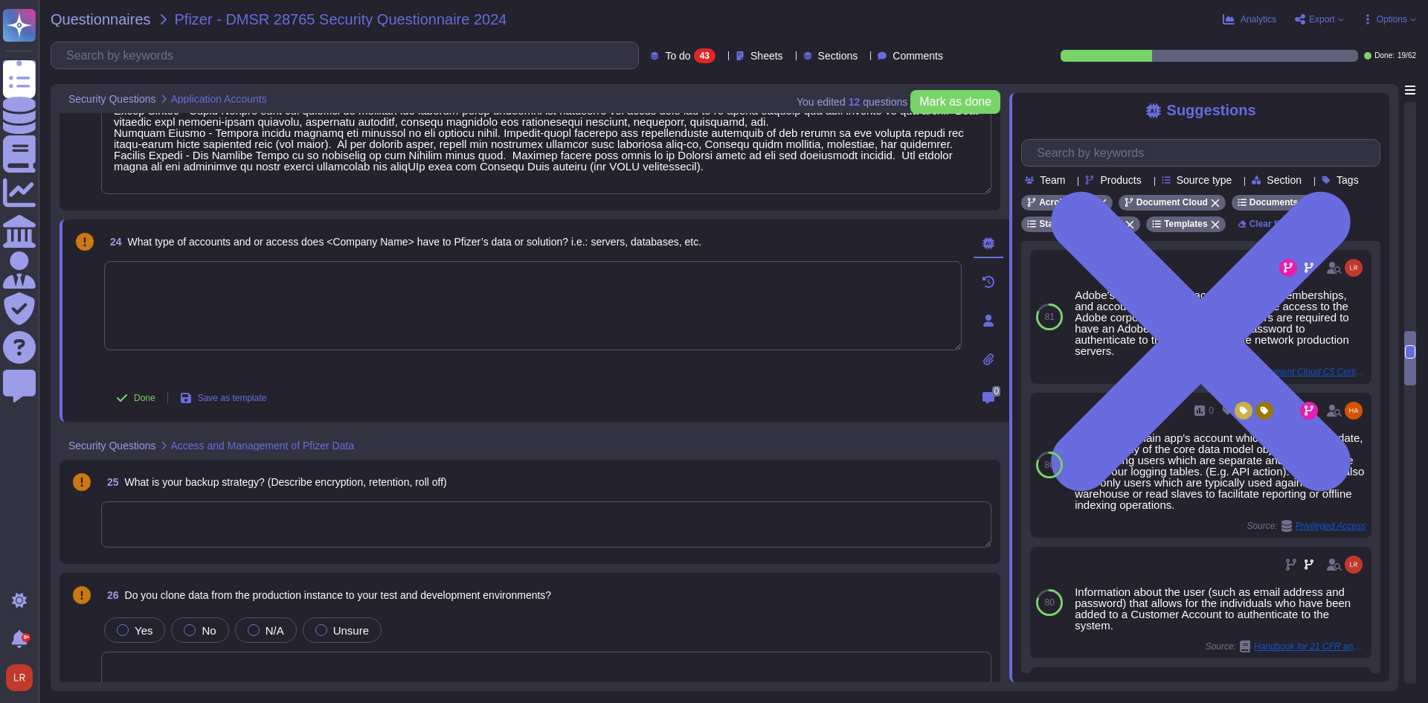
click at [344, 308] on textarea at bounding box center [533, 305] width 858 height 89
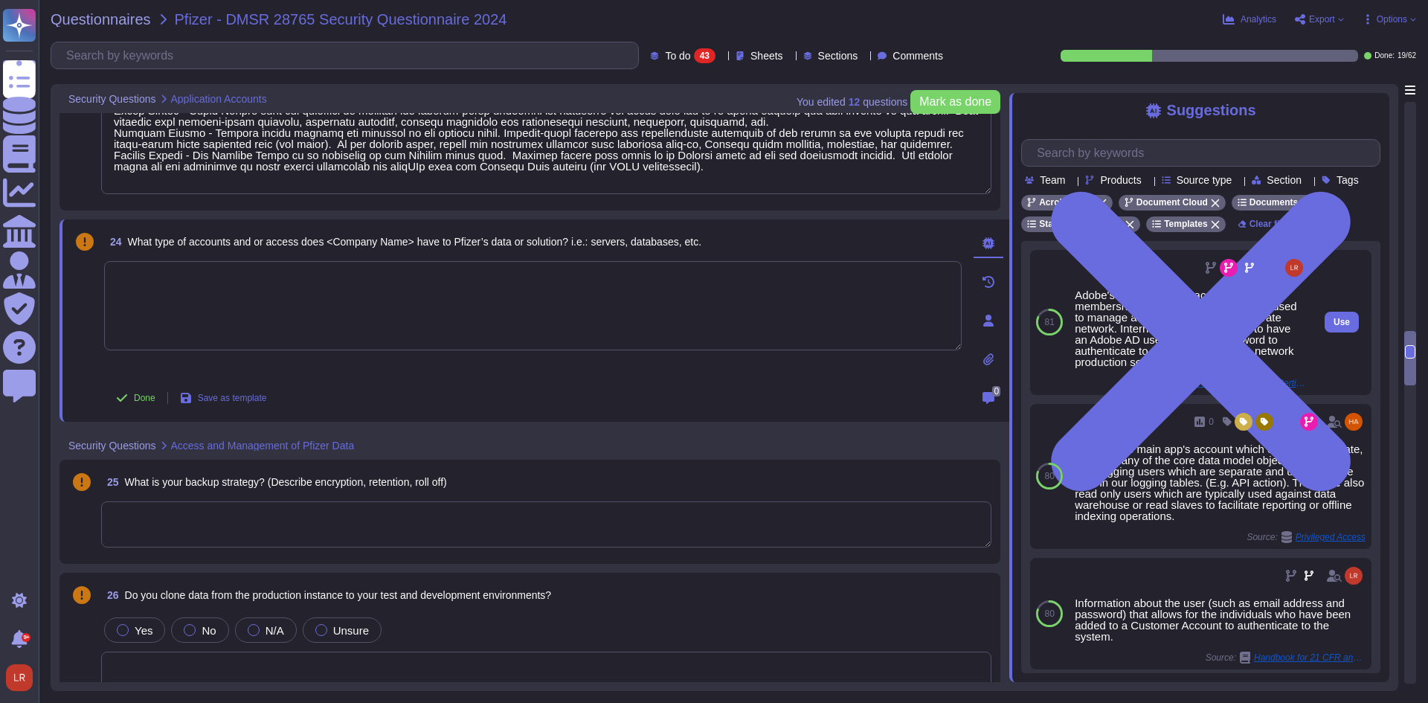
drag, startPoint x: 1149, startPoint y: 286, endPoint x: 1154, endPoint y: 292, distance: 7.9
click at [1151, 289] on div "Adobe's AD stores user accounts, group memberships, and account data, and is us…" at bounding box center [1190, 322] width 243 height 145
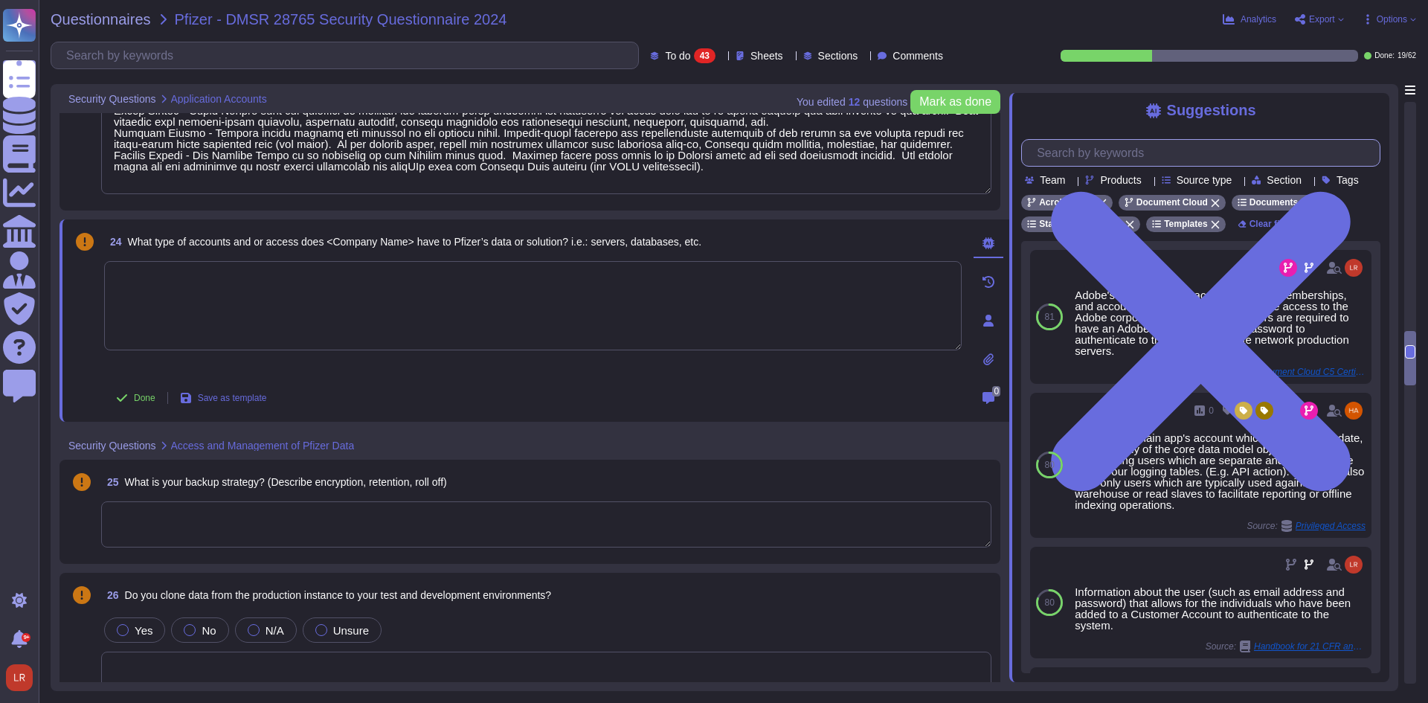
click at [1126, 155] on input "text" at bounding box center [1204, 153] width 350 height 26
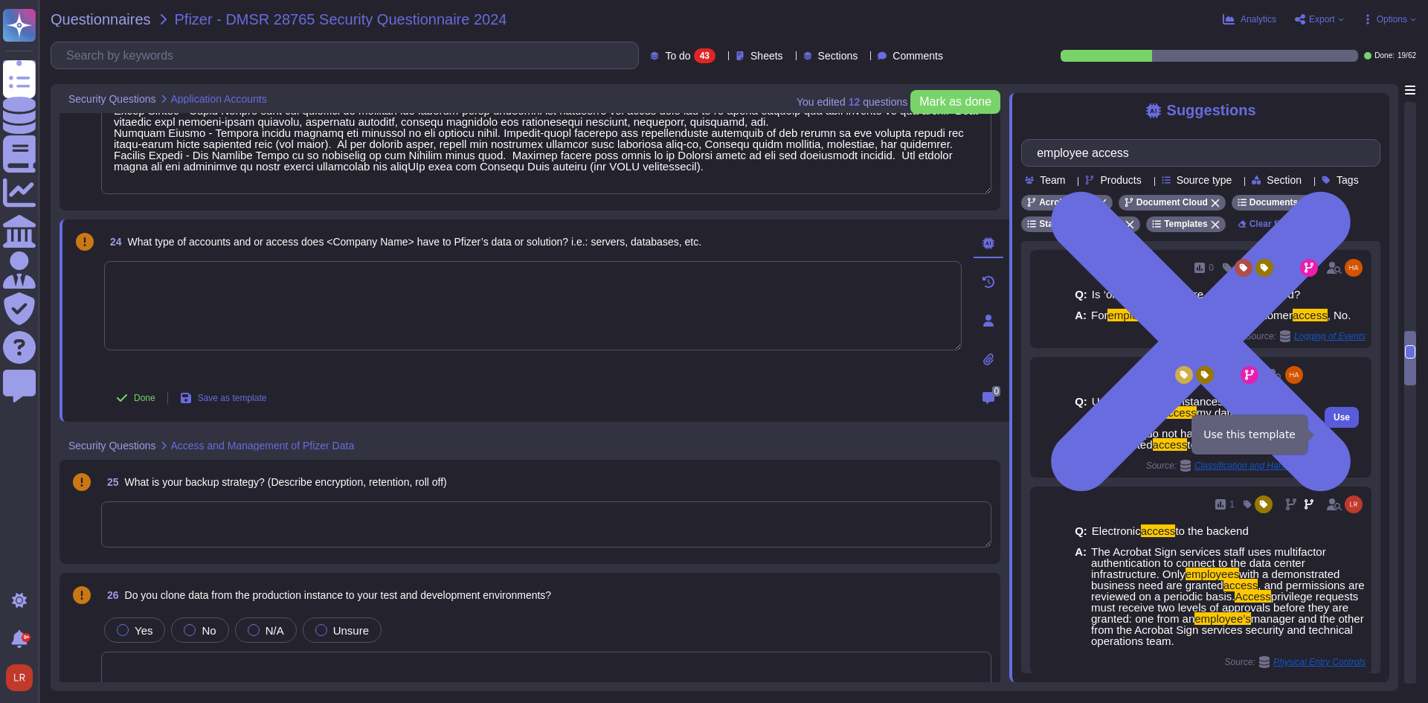
click at [1334, 422] on span "Use" at bounding box center [1342, 417] width 16 height 9
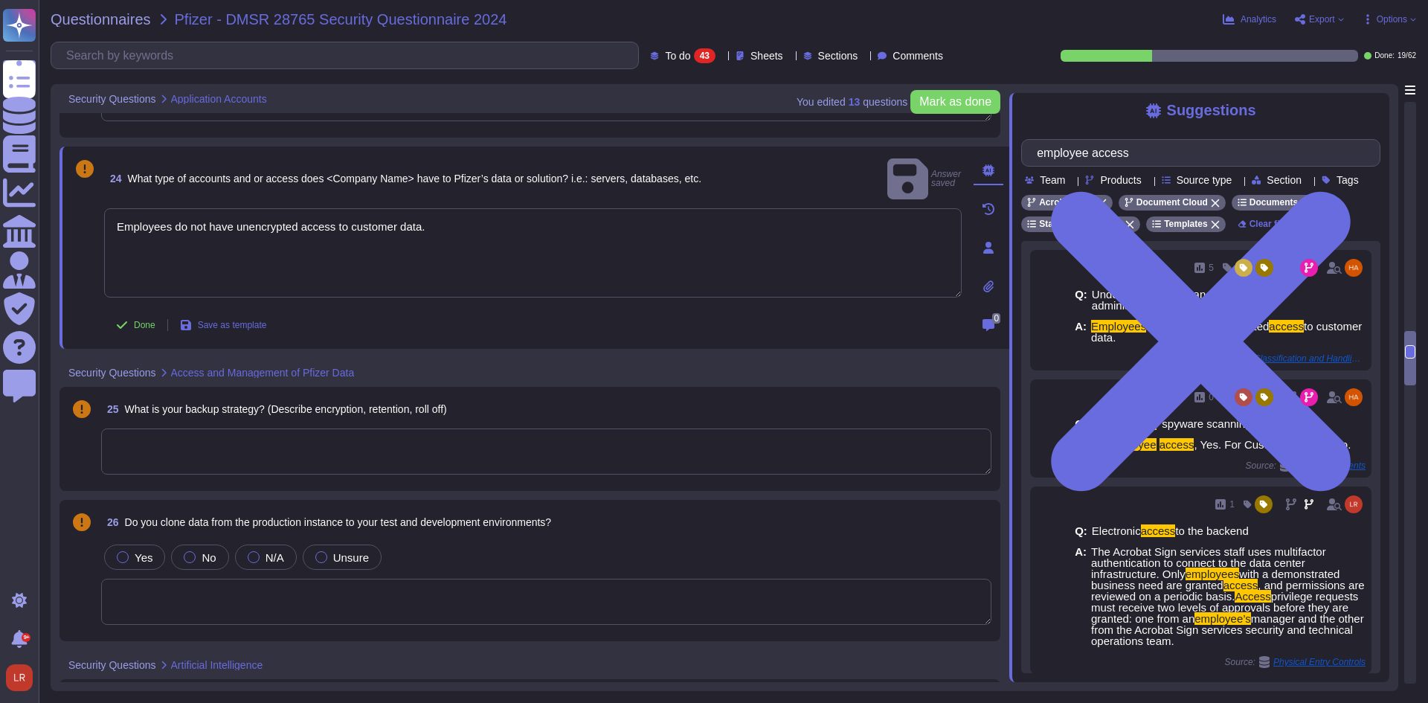
scroll to position [2993, 0]
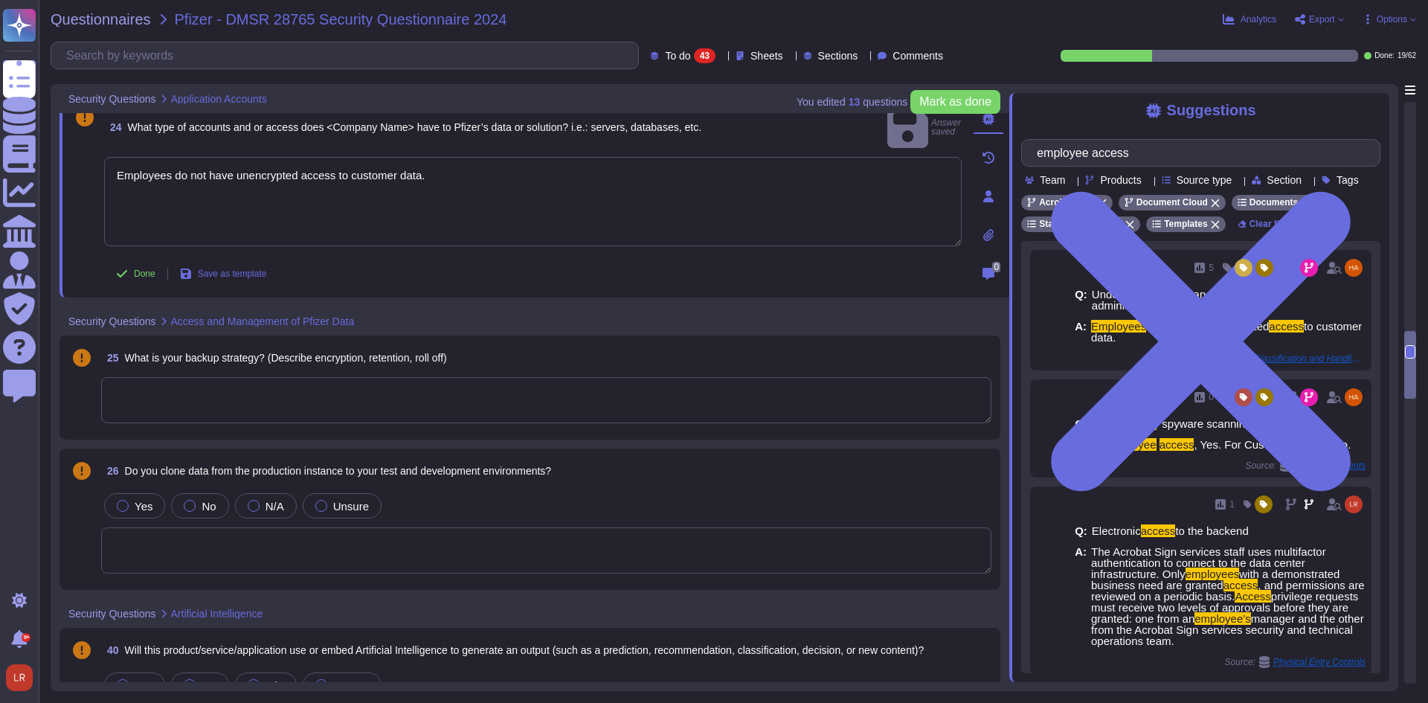
click at [515, 406] on textarea at bounding box center [546, 400] width 890 height 46
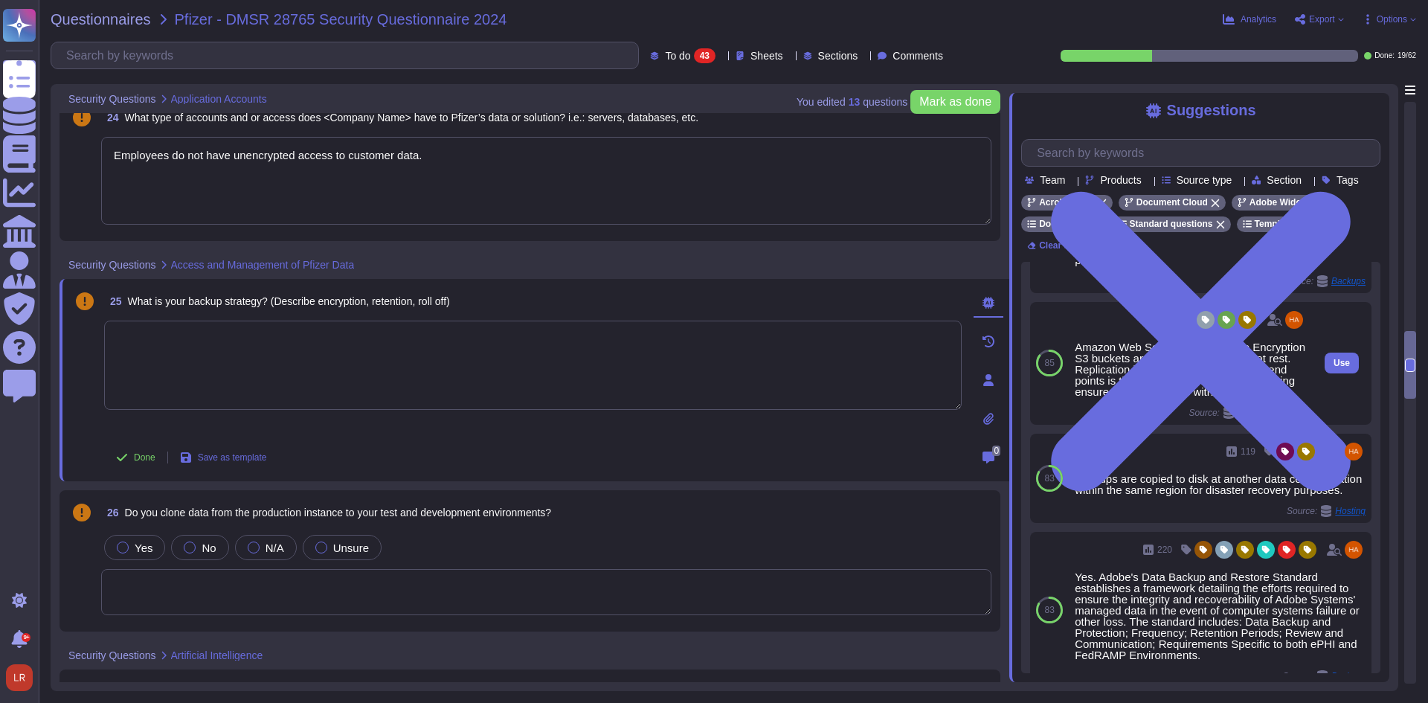
scroll to position [124, 0]
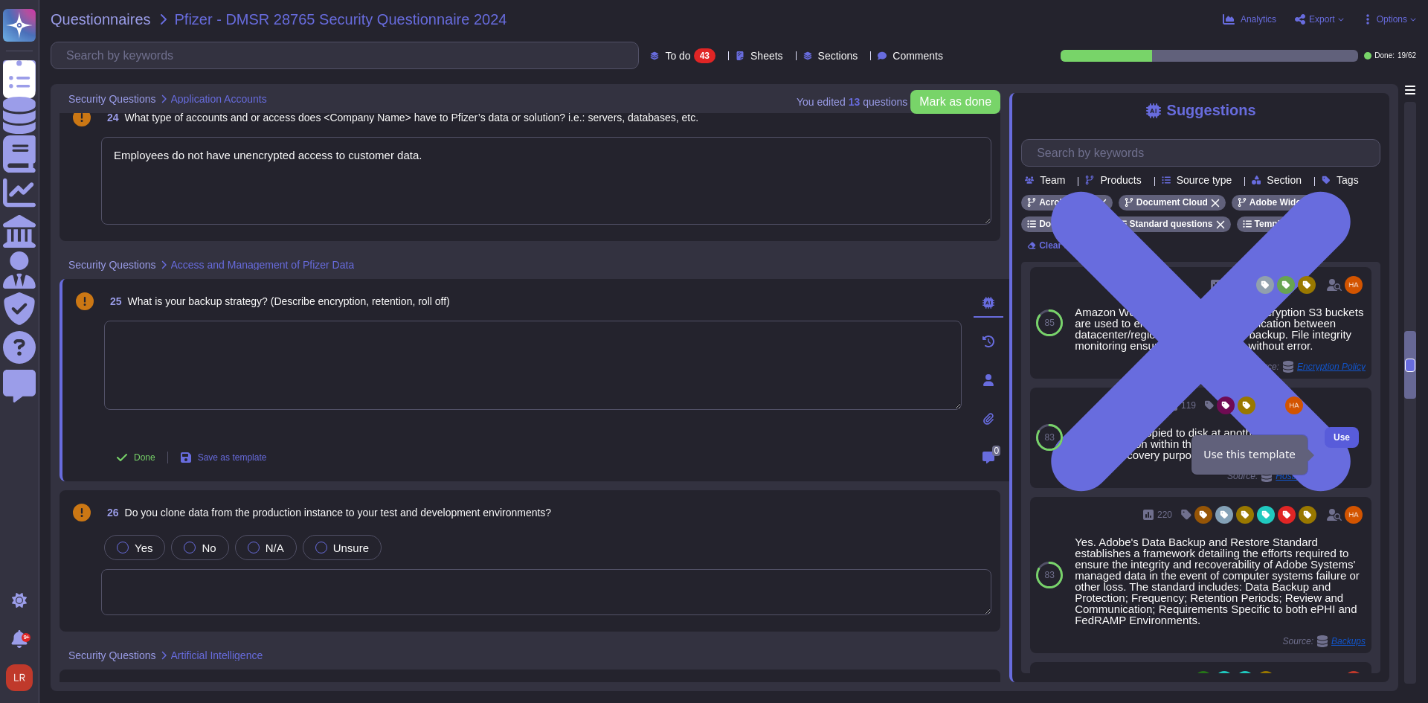
click at [1334, 442] on span "Use" at bounding box center [1342, 437] width 16 height 9
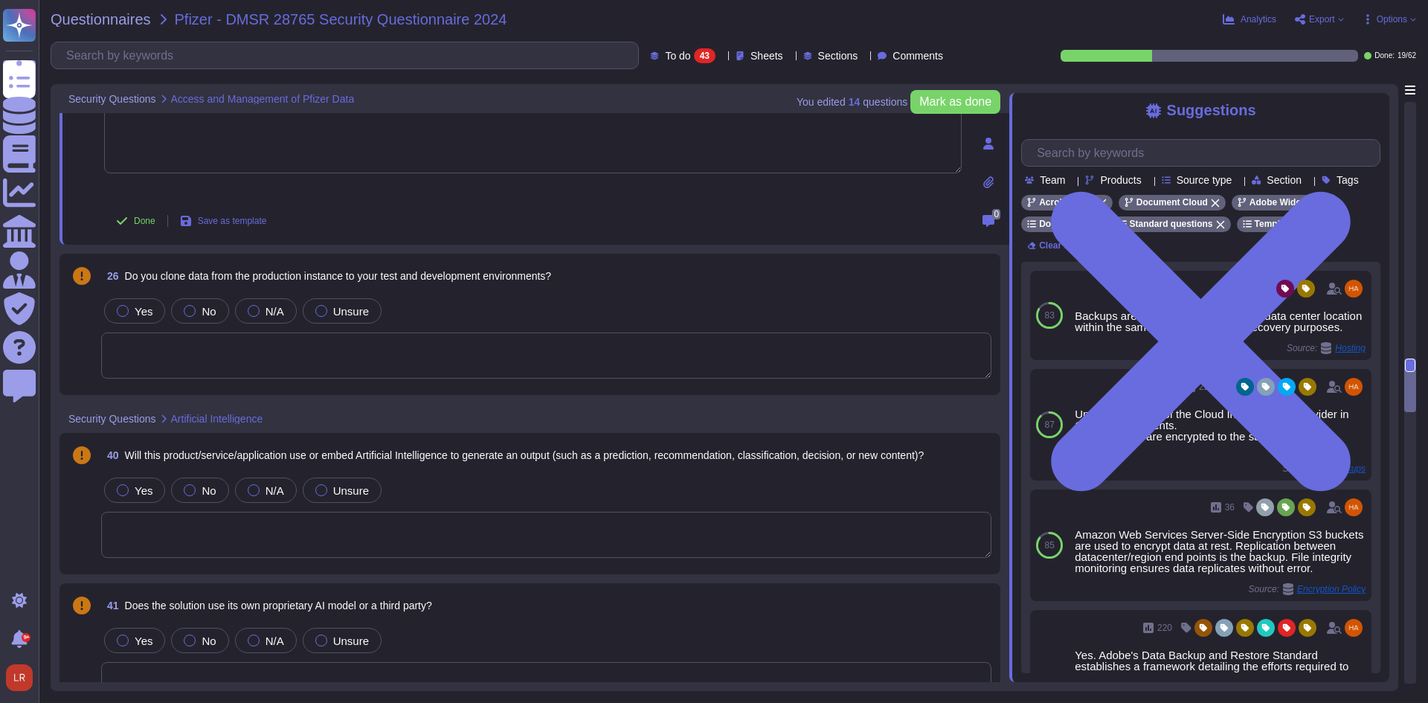
scroll to position [3241, 0]
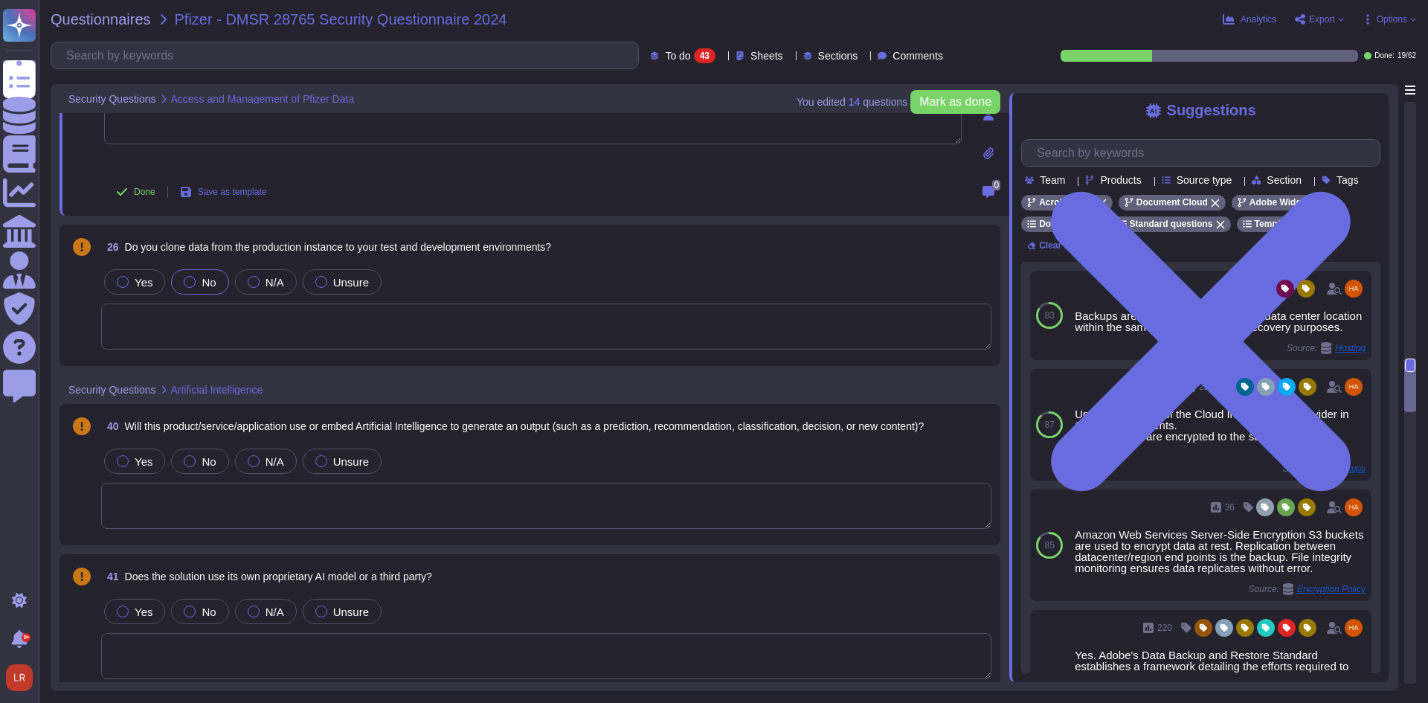
click at [190, 278] on div at bounding box center [190, 282] width 12 height 12
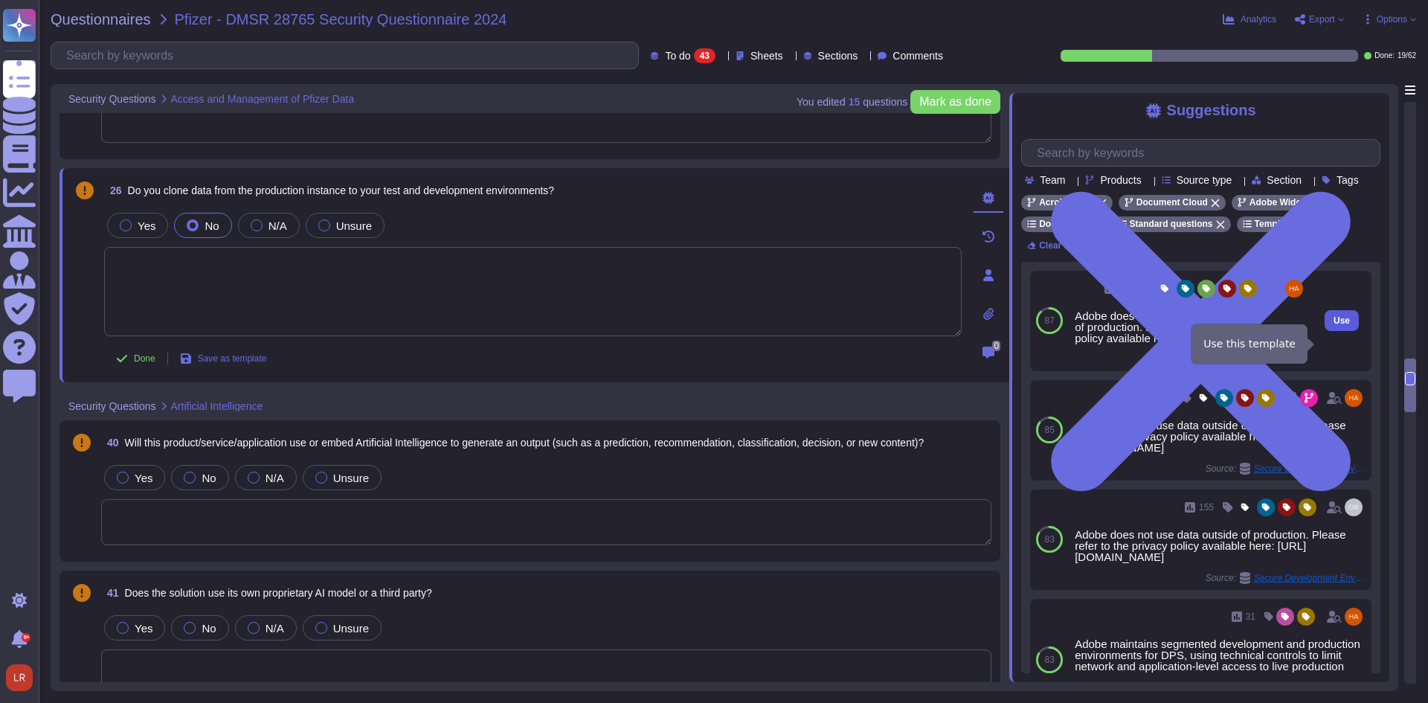
click at [1334, 325] on span "Use" at bounding box center [1342, 320] width 16 height 9
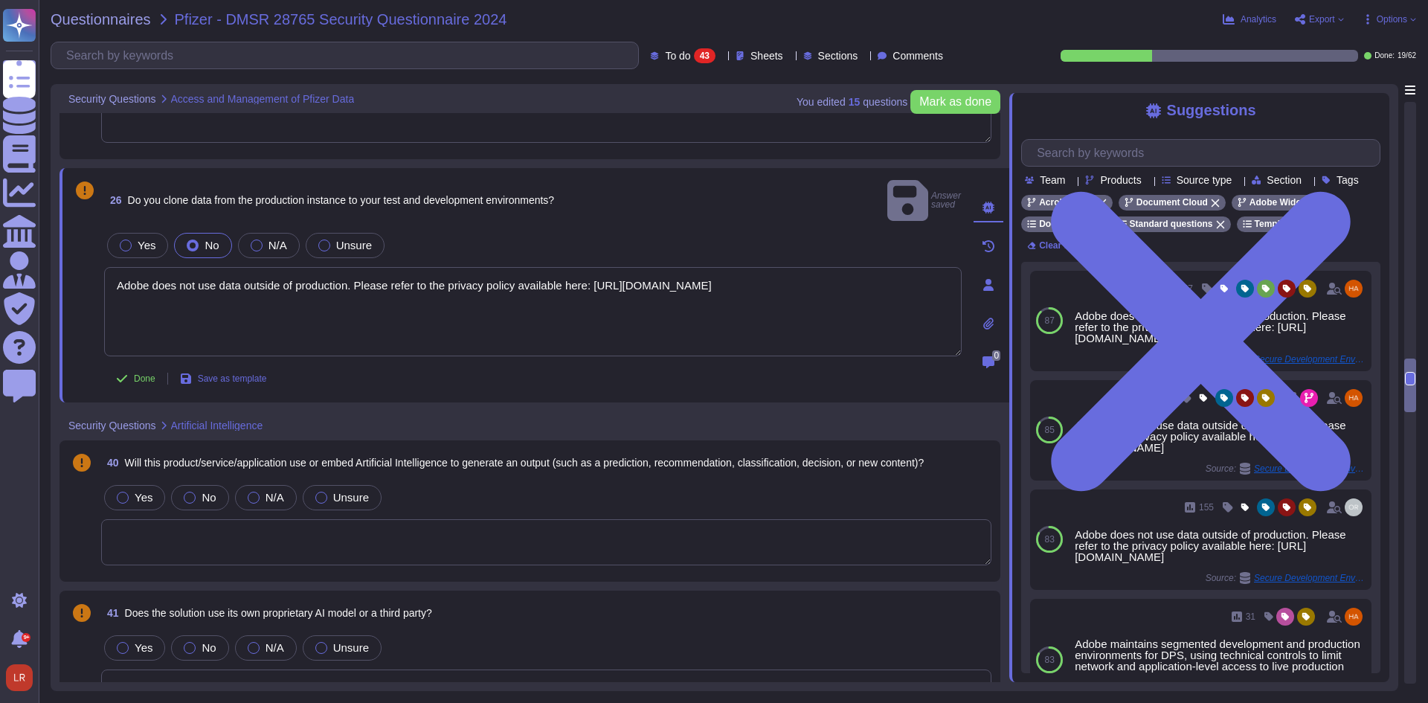
click at [488, 482] on div "Yes No N/A Unsure" at bounding box center [546, 497] width 890 height 31
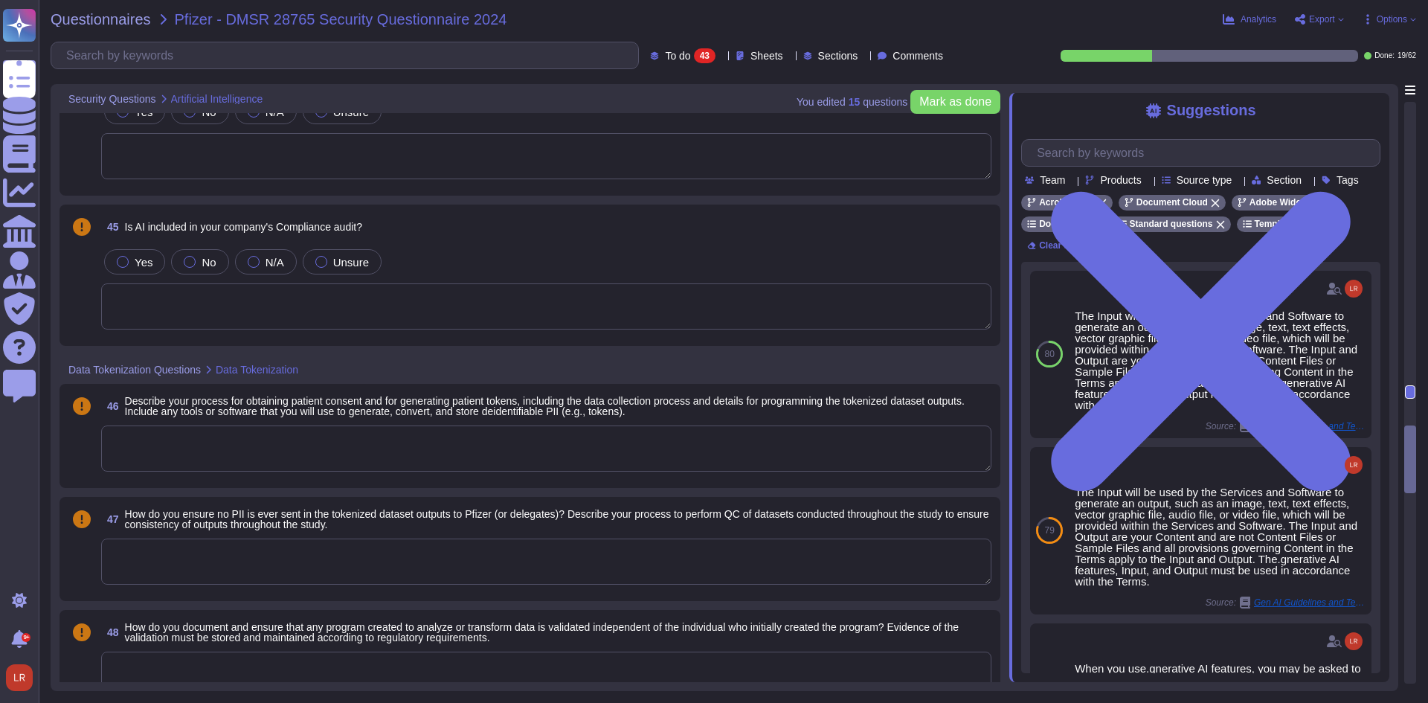
scroll to position [4109, 0]
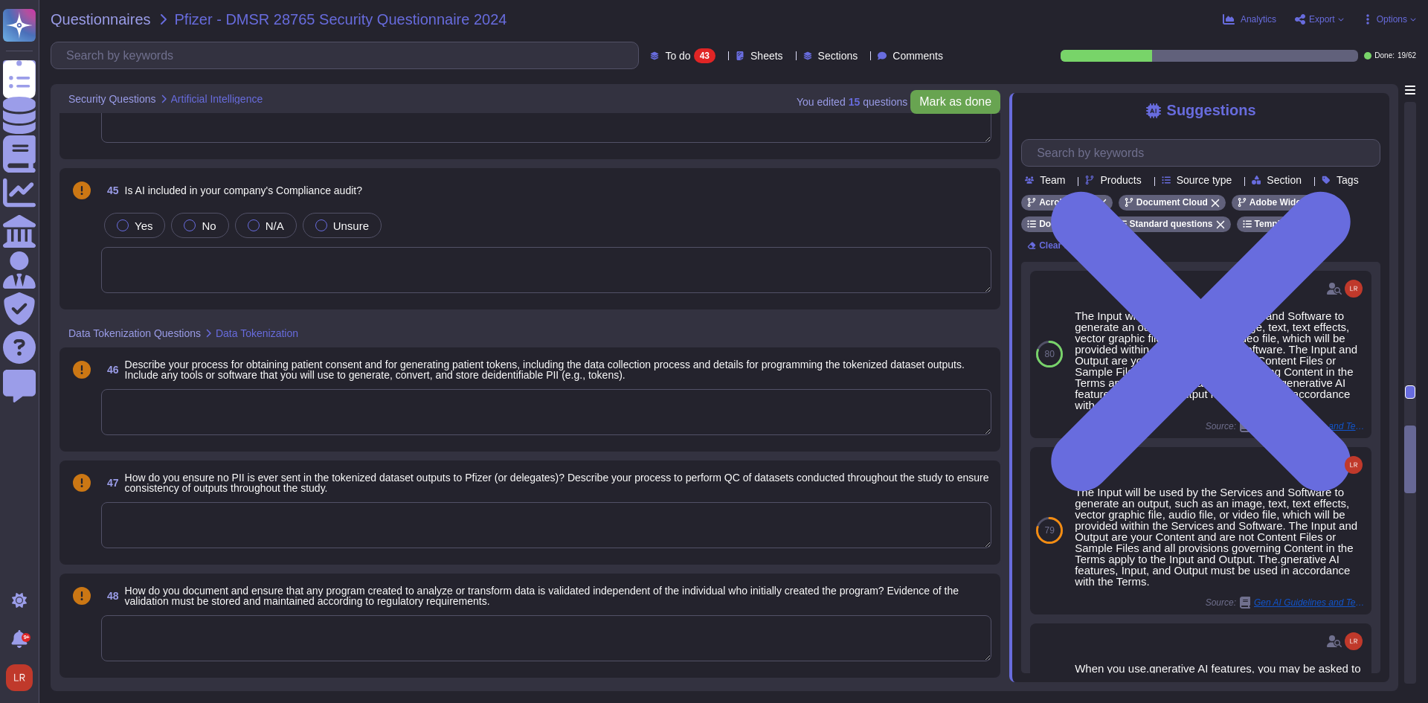
click at [951, 107] on span "Mark as done" at bounding box center [955, 102] width 72 height 12
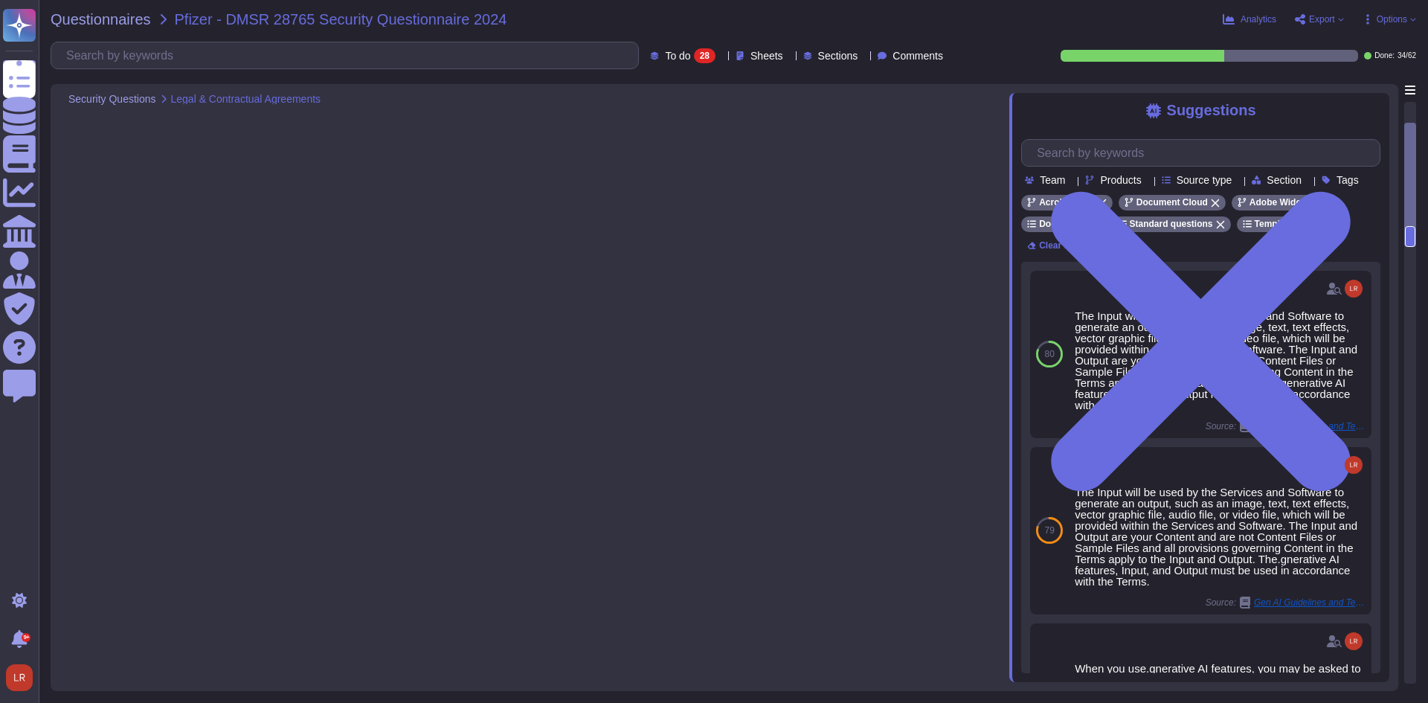
scroll to position [0, 0]
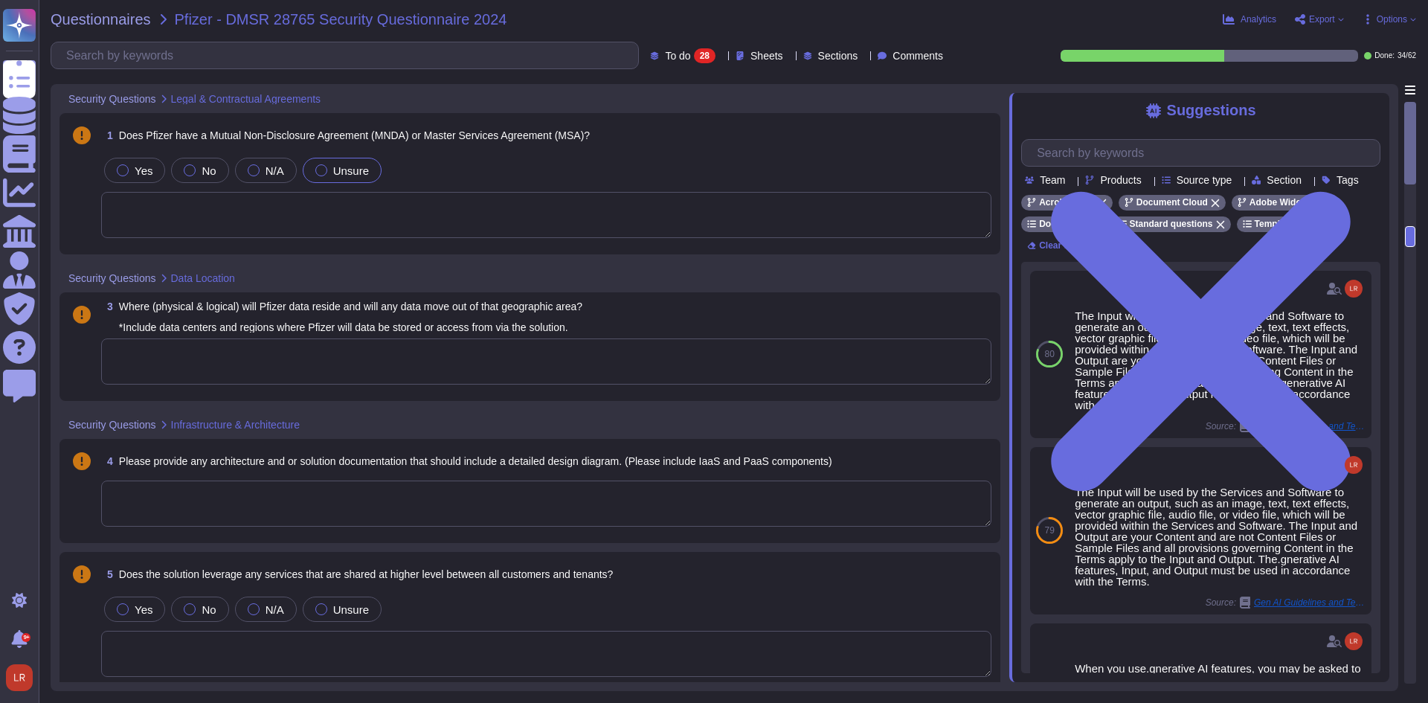
click at [346, 164] on span "Unsure" at bounding box center [351, 170] width 36 height 13
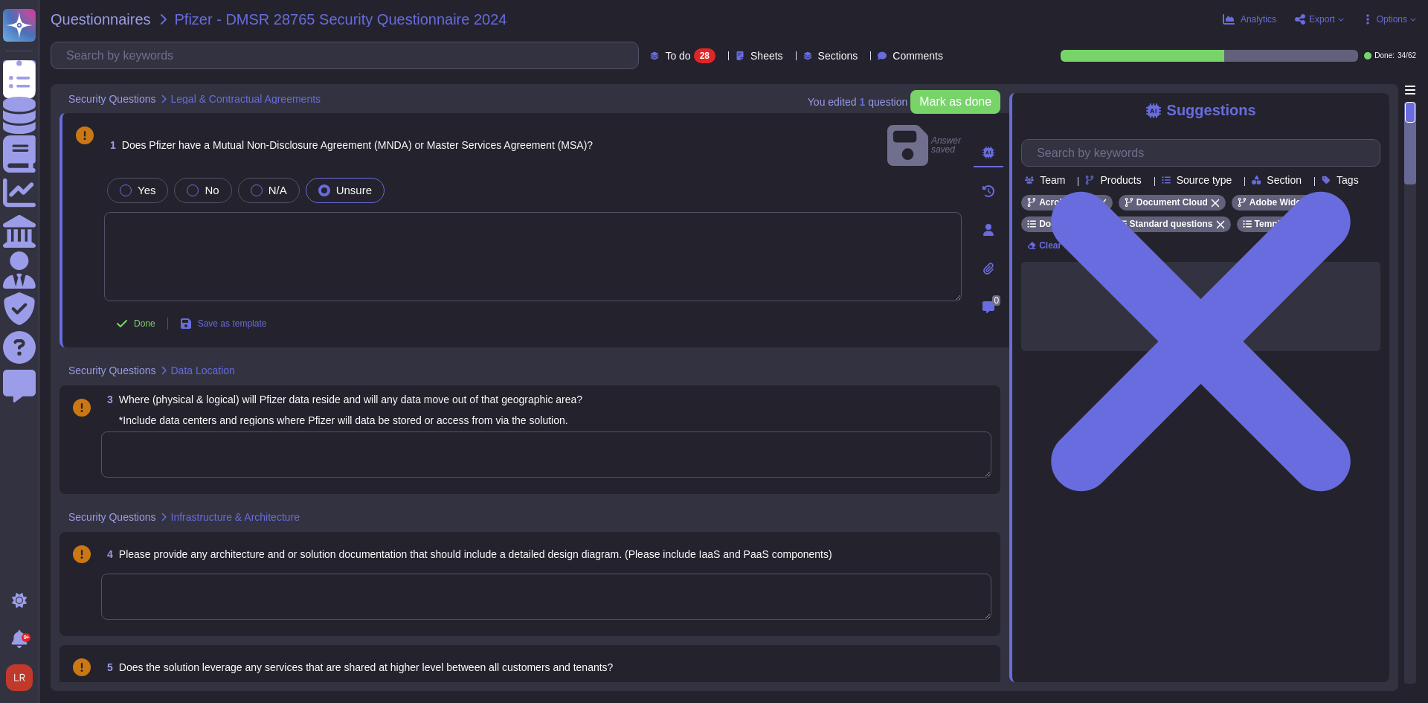
click at [322, 230] on textarea at bounding box center [533, 256] width 858 height 89
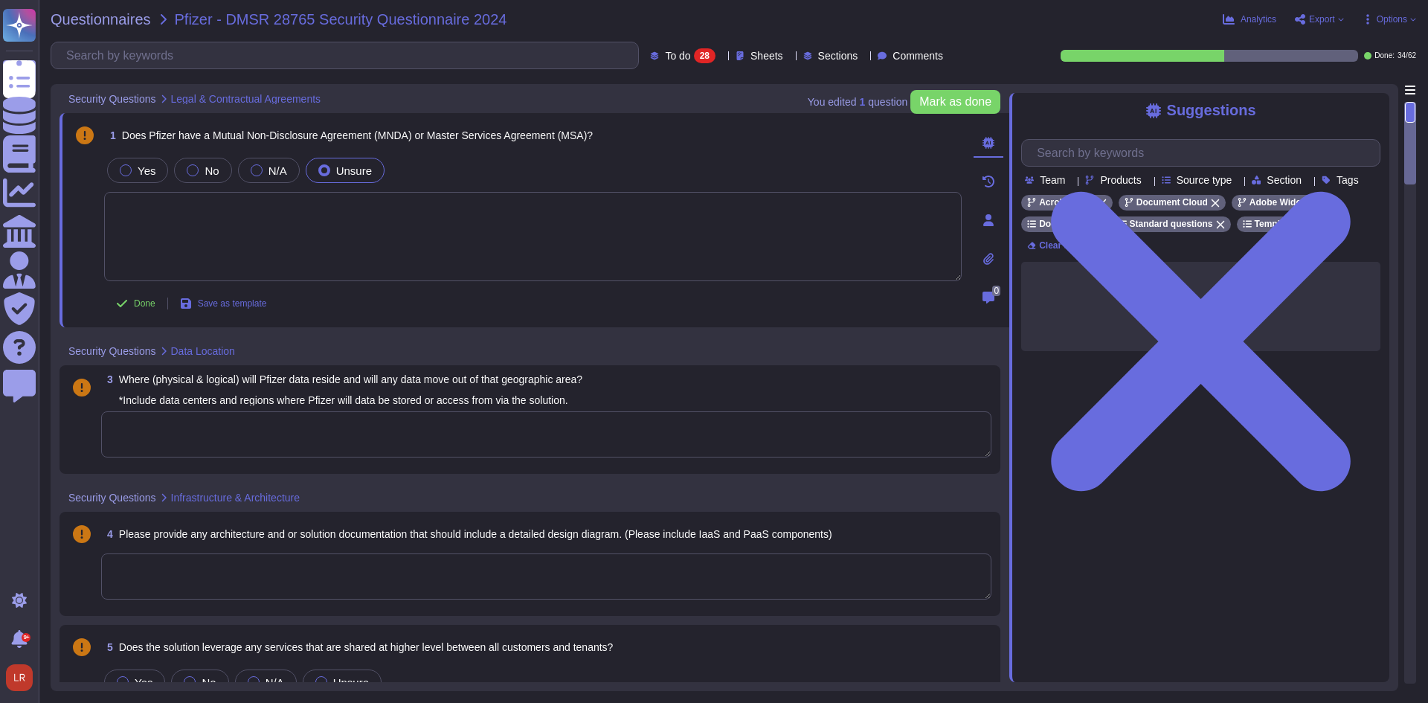
click at [356, 202] on textarea at bounding box center [533, 236] width 858 height 89
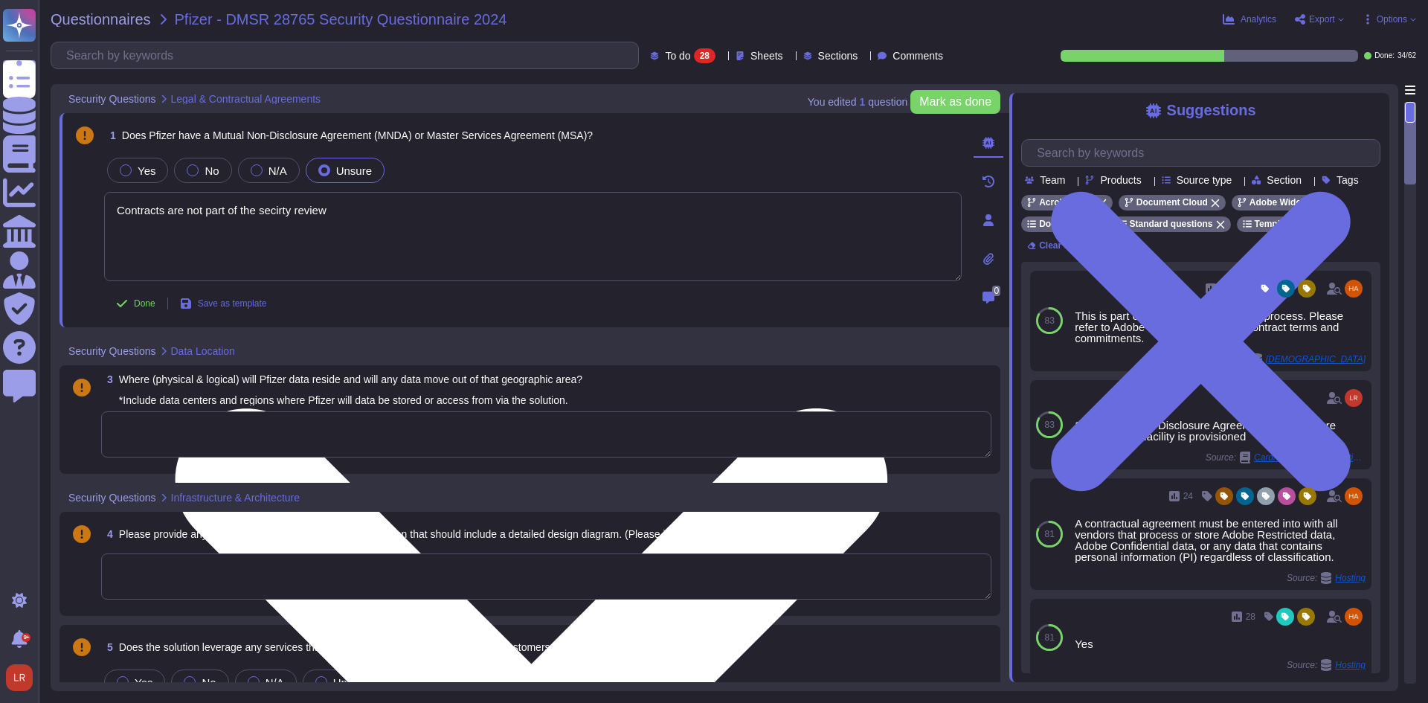
click at [161, 210] on textarea "Contracts are not part of the secirty review" at bounding box center [533, 236] width 858 height 89
drag, startPoint x: 332, startPoint y: 206, endPoint x: 339, endPoint y: 208, distance: 7.6
click at [338, 208] on textarea "Contracts are not part of the security review" at bounding box center [533, 236] width 858 height 89
click at [335, 214] on textarea "Contracts are not part of the security review" at bounding box center [533, 236] width 858 height 89
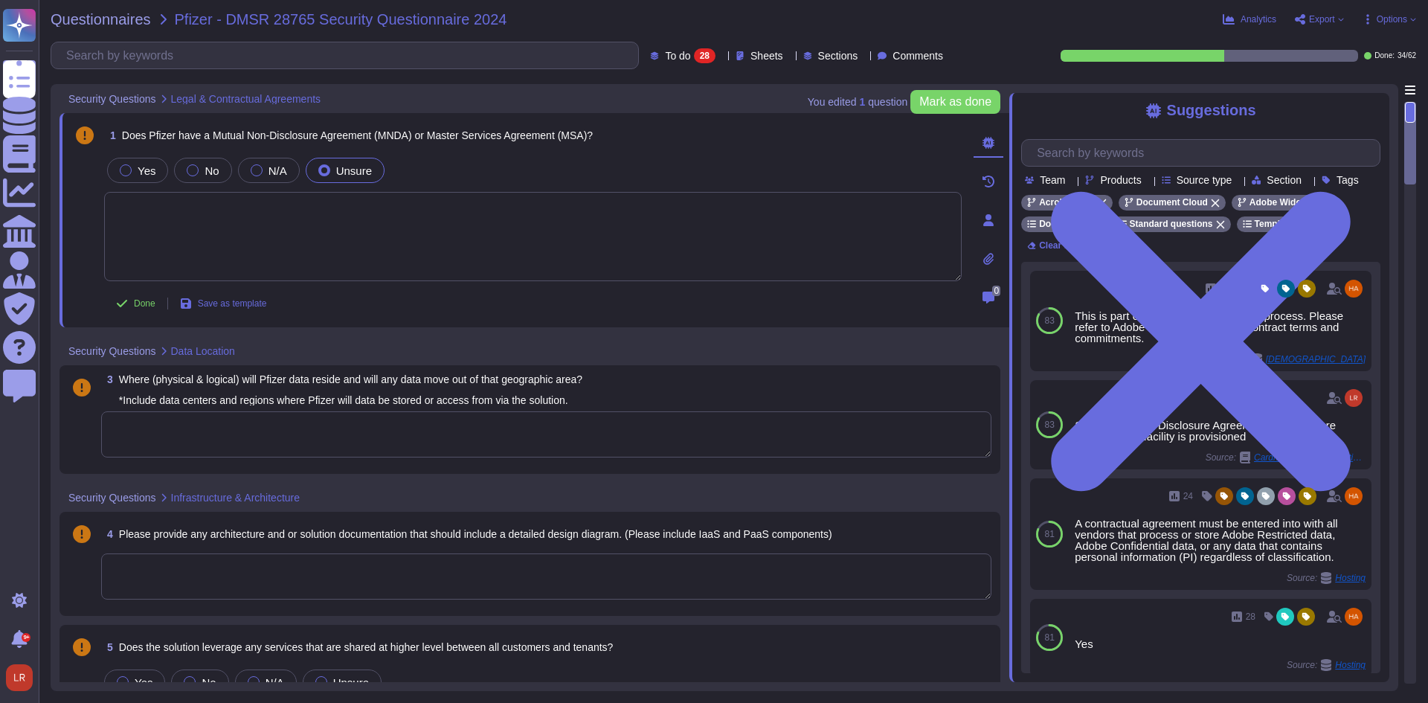
click at [486, 303] on div "Done Save as template" at bounding box center [533, 304] width 858 height 30
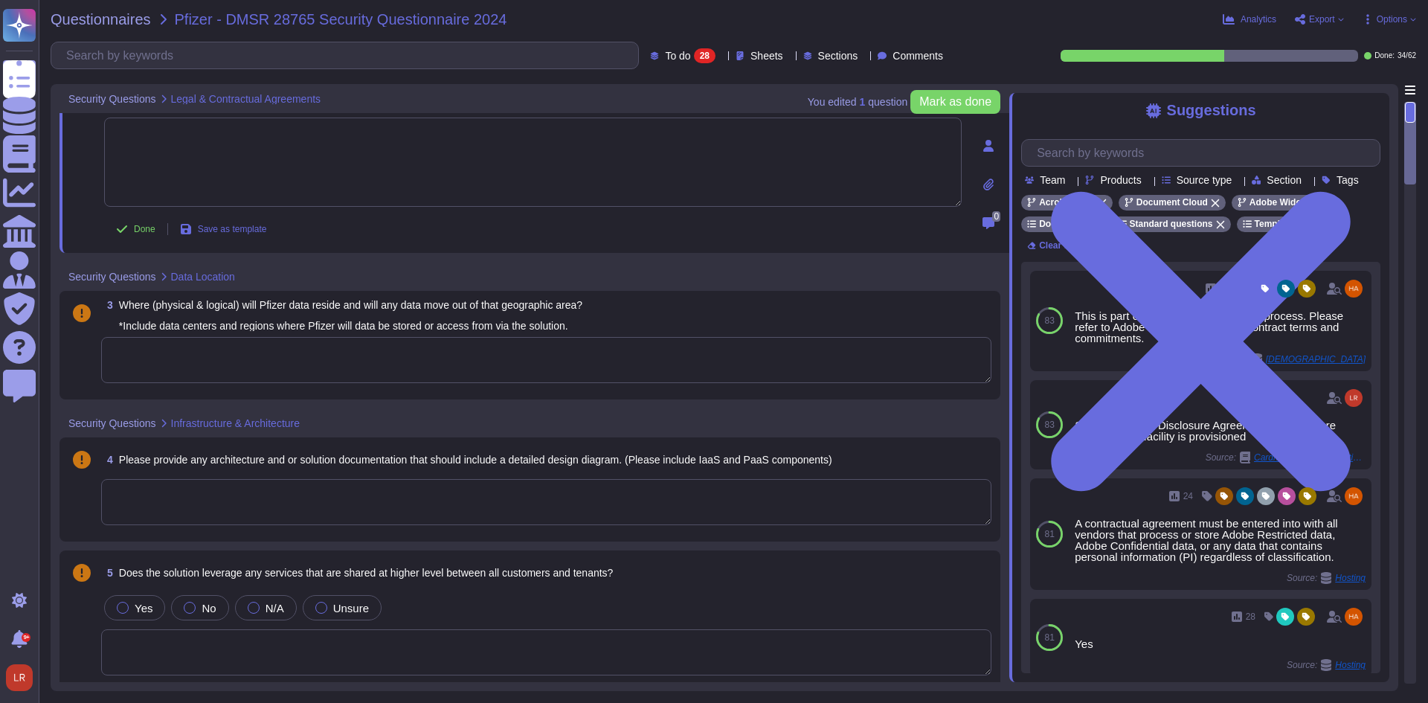
scroll to position [124, 0]
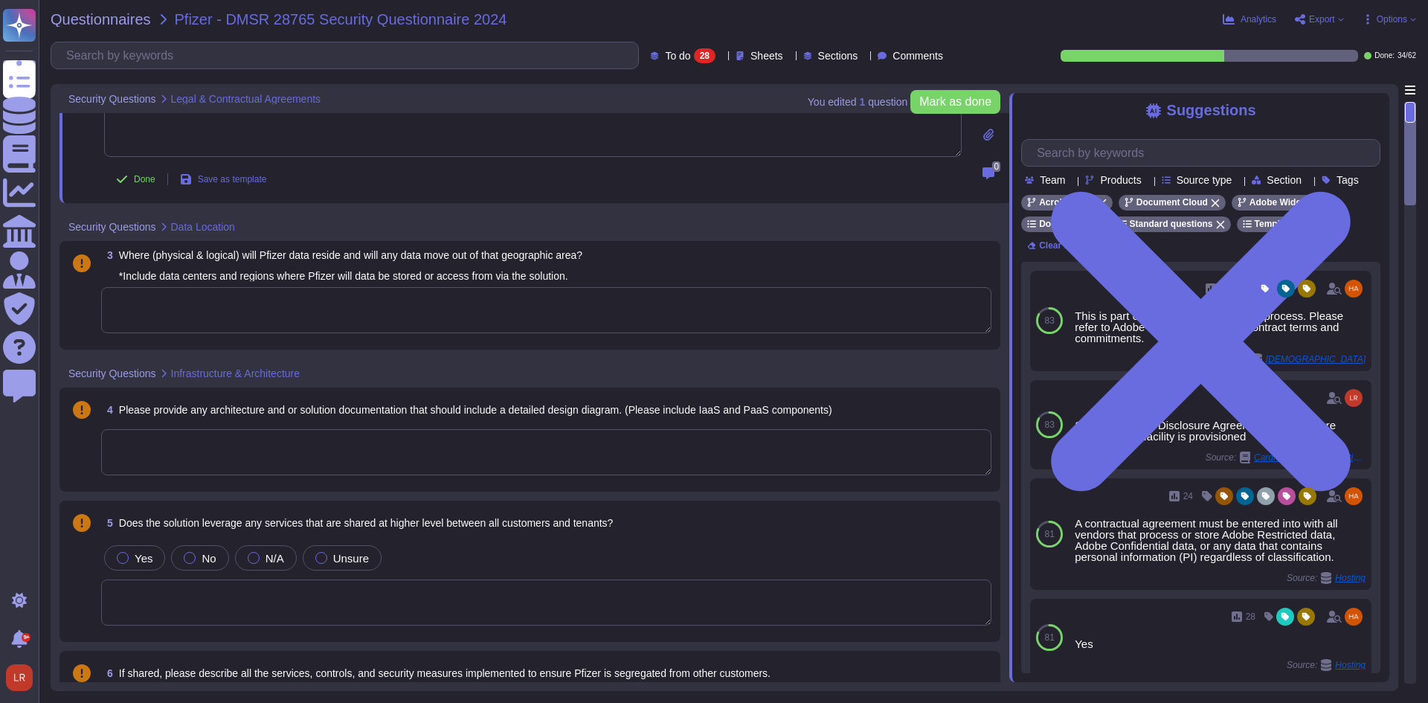
click at [407, 254] on span "Where (physical & logical) will Pfizer data reside and will any data move out o…" at bounding box center [350, 265] width 463 height 33
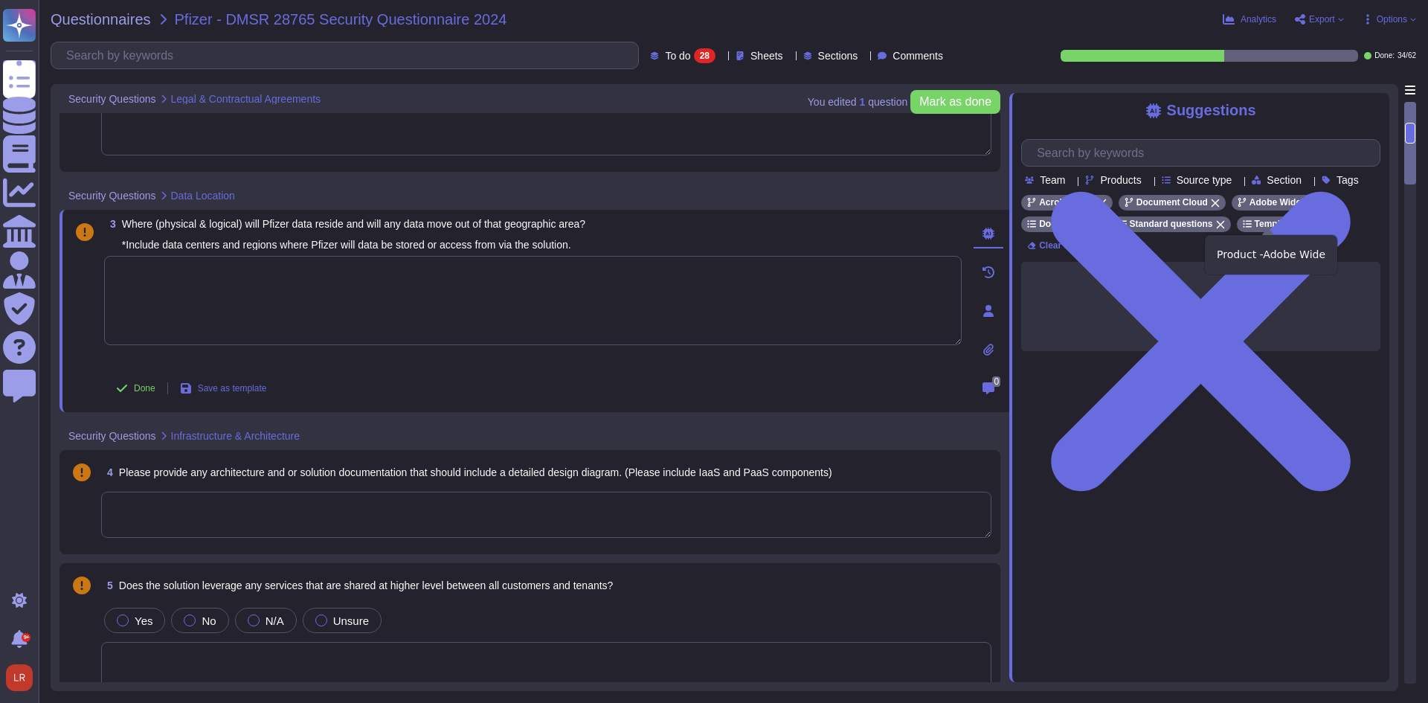
click at [1304, 208] on icon at bounding box center [1308, 203] width 9 height 9
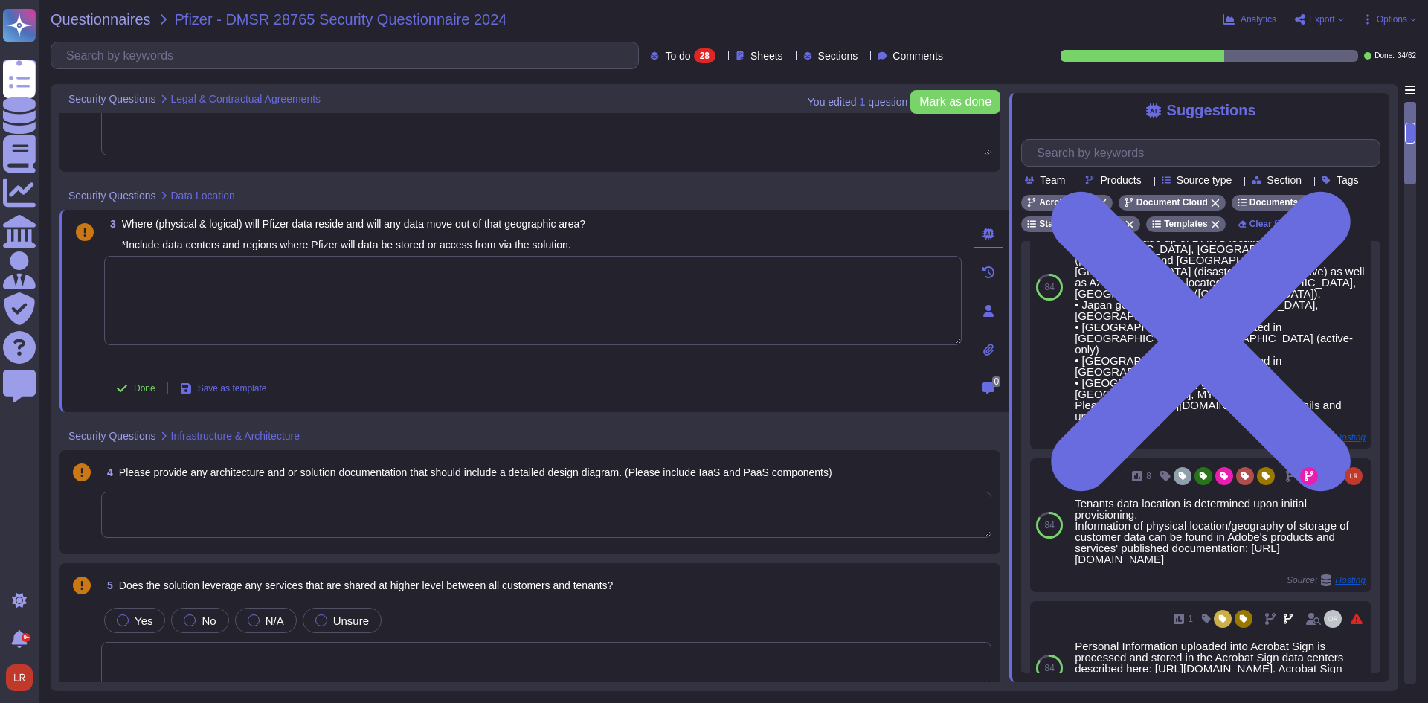
scroll to position [80, 0]
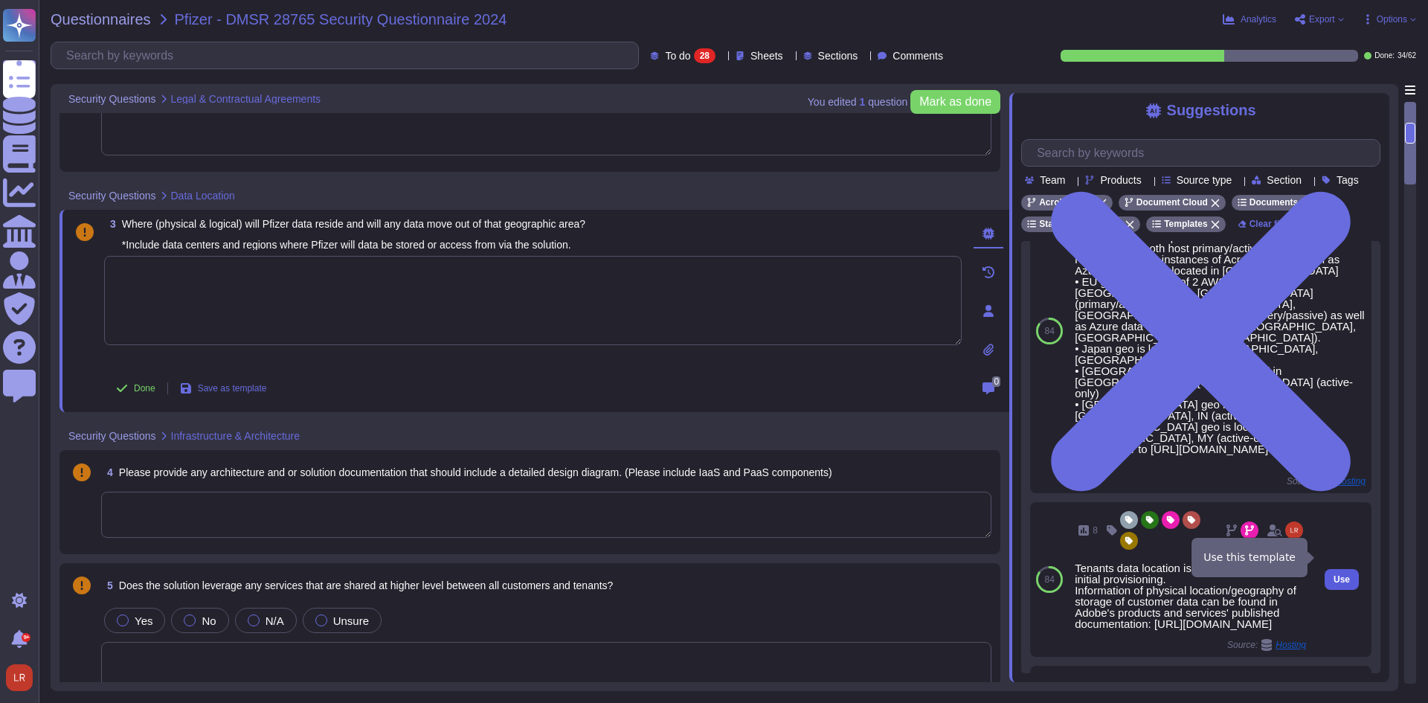
click at [1338, 569] on button "Use" at bounding box center [1342, 579] width 34 height 21
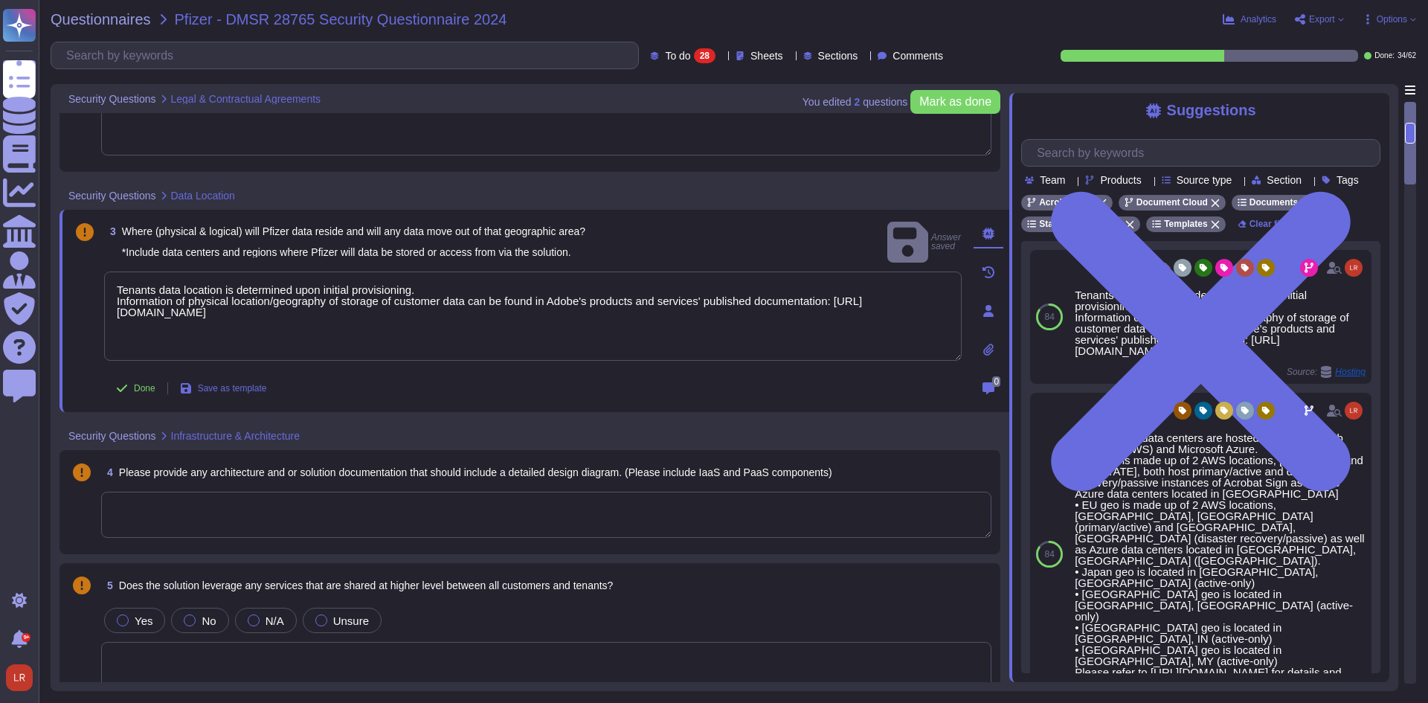
click at [385, 501] on textarea at bounding box center [546, 515] width 890 height 46
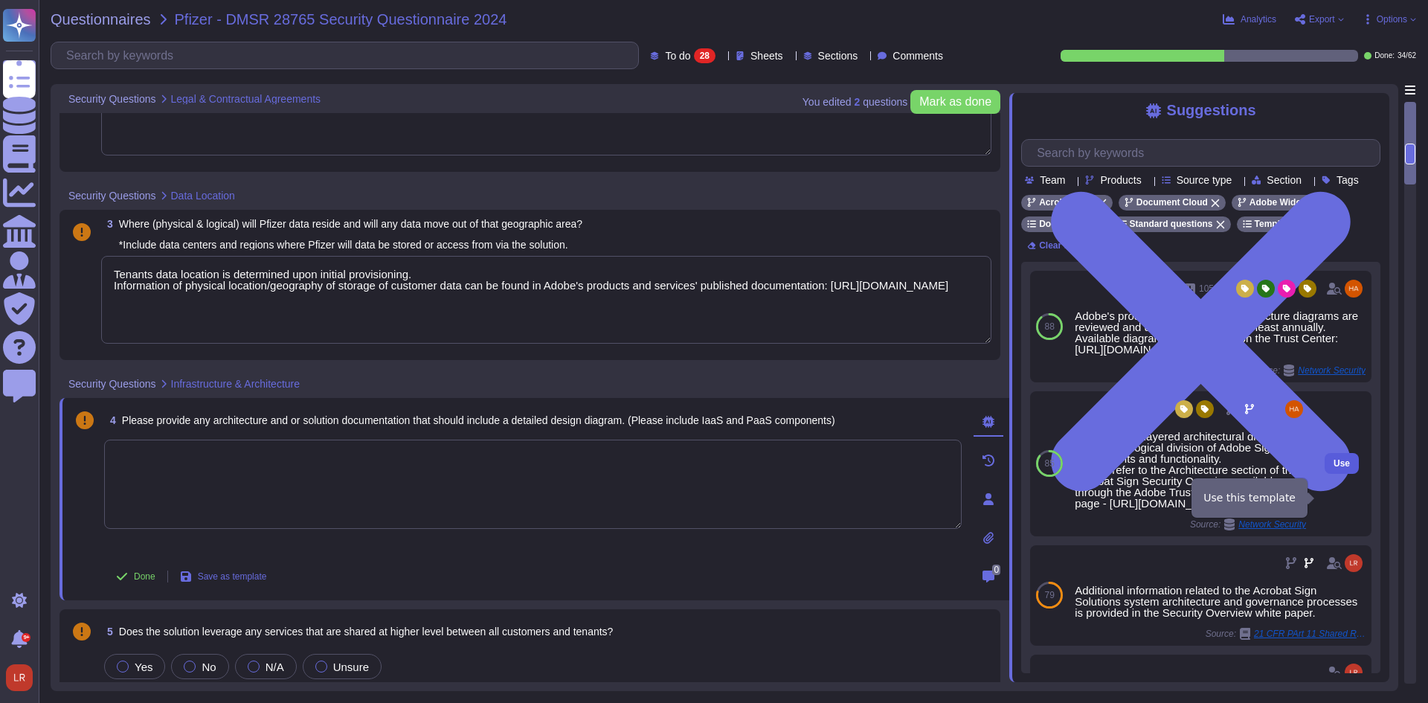
click at [1337, 468] on span "Use" at bounding box center [1342, 463] width 16 height 9
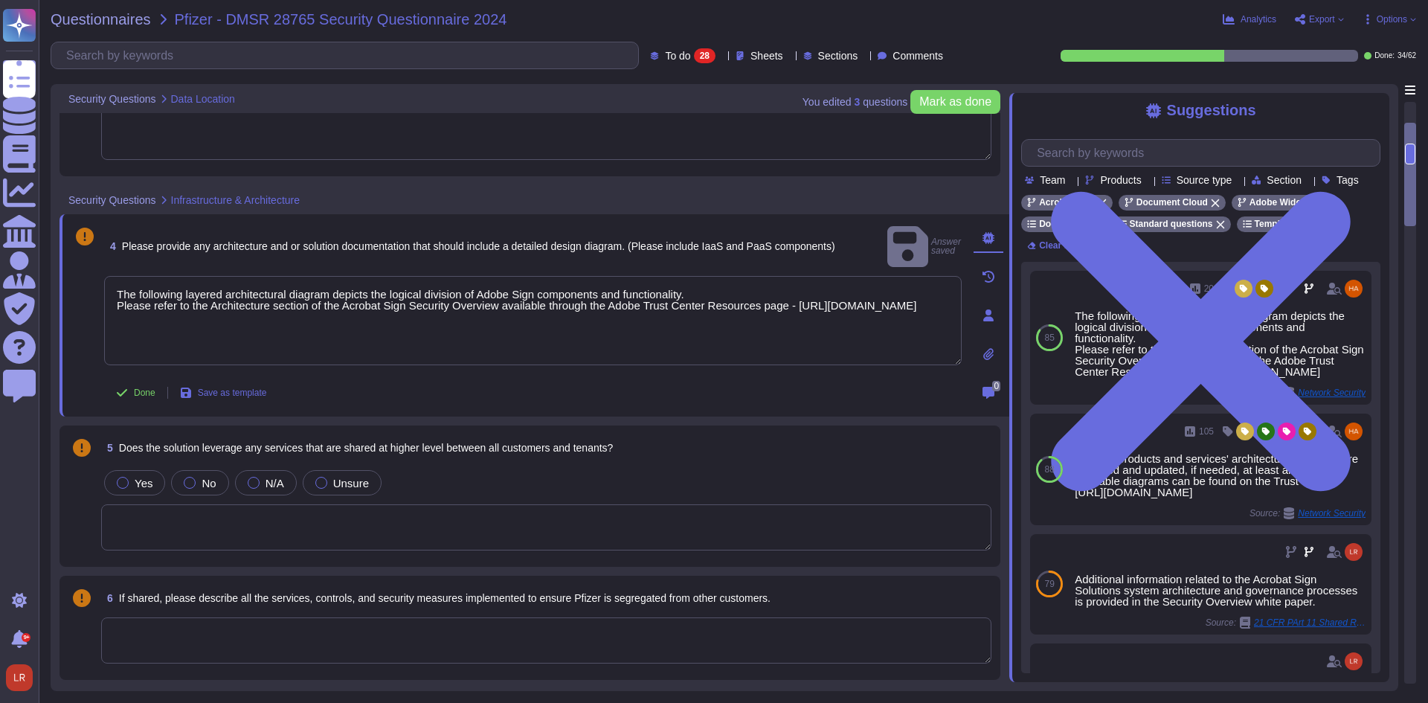
scroll to position [372, 0]
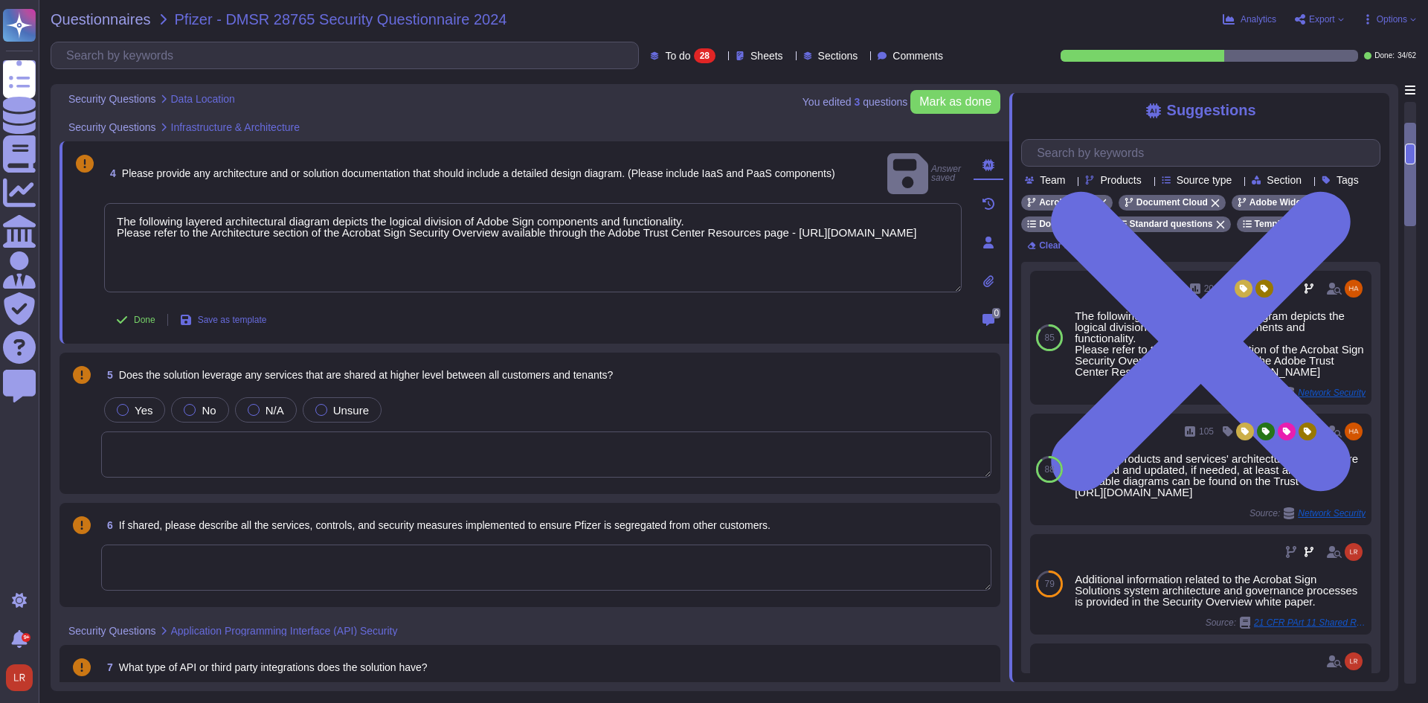
click at [508, 464] on textarea at bounding box center [546, 454] width 890 height 46
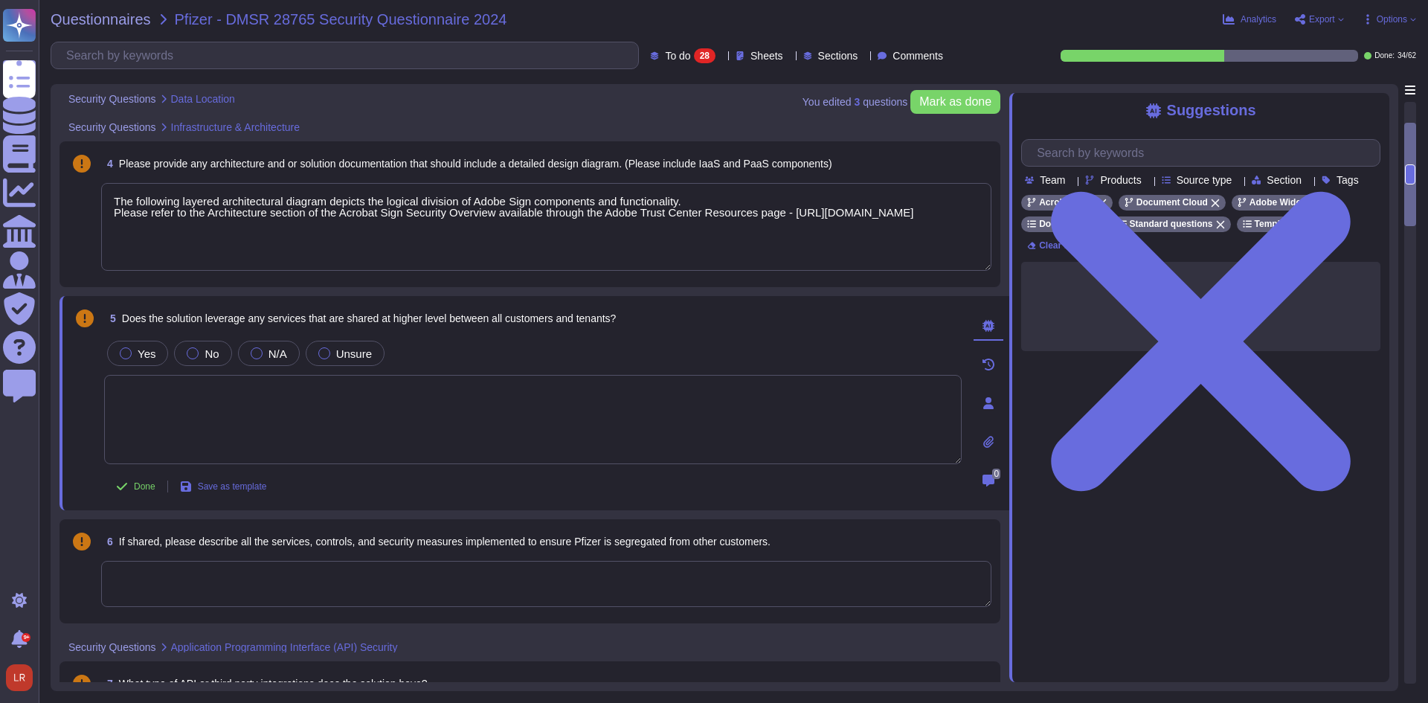
click at [530, 418] on textarea at bounding box center [533, 419] width 858 height 89
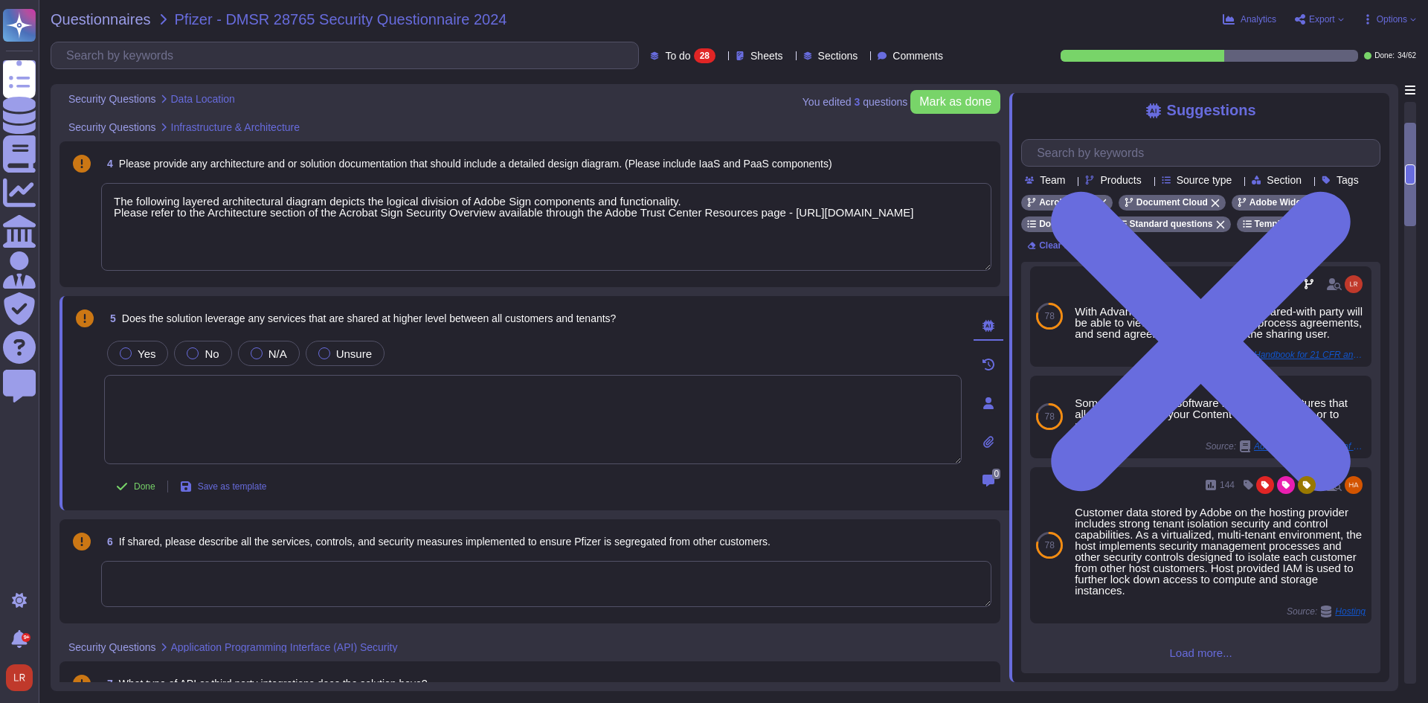
scroll to position [263, 0]
click at [1305, 208] on icon at bounding box center [1309, 203] width 8 height 8
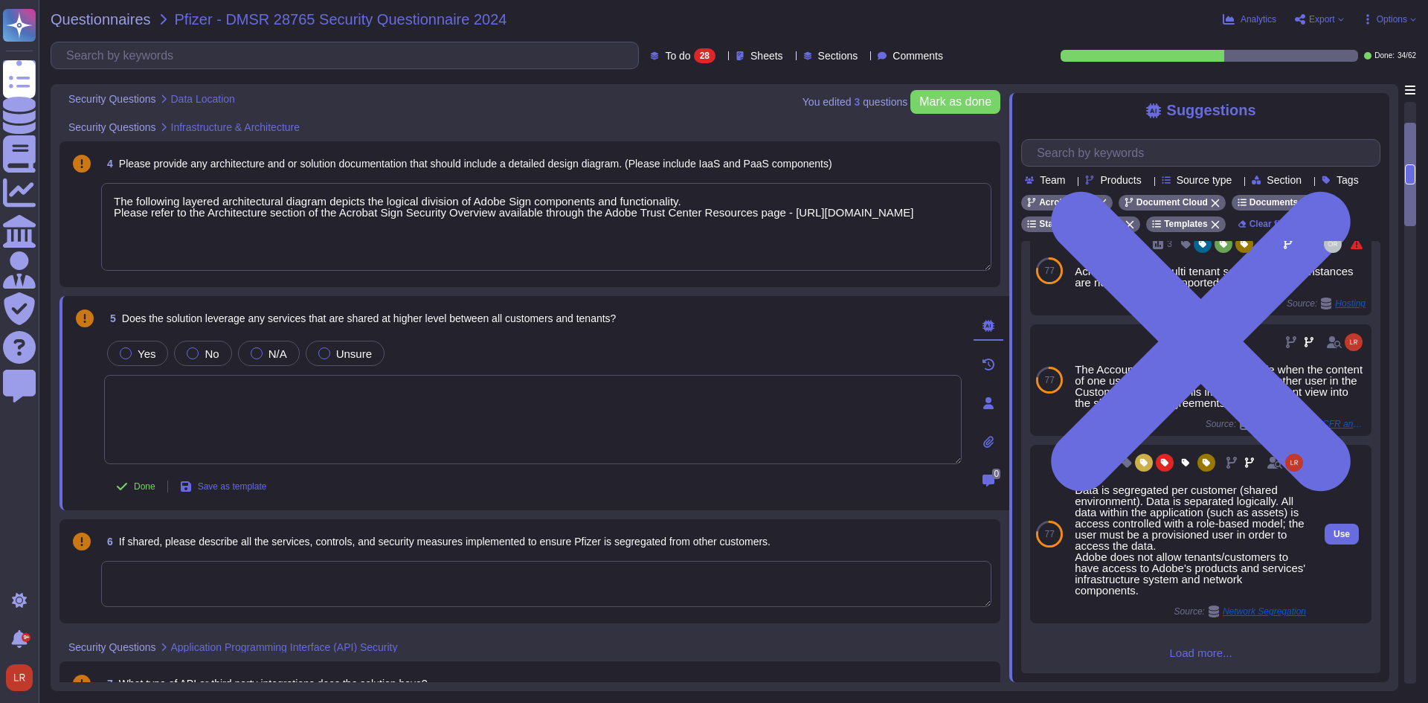
scroll to position [248, 0]
click at [1160, 521] on div "Data is segregated per customer (shared environment). Data is separated logical…" at bounding box center [1190, 540] width 231 height 112
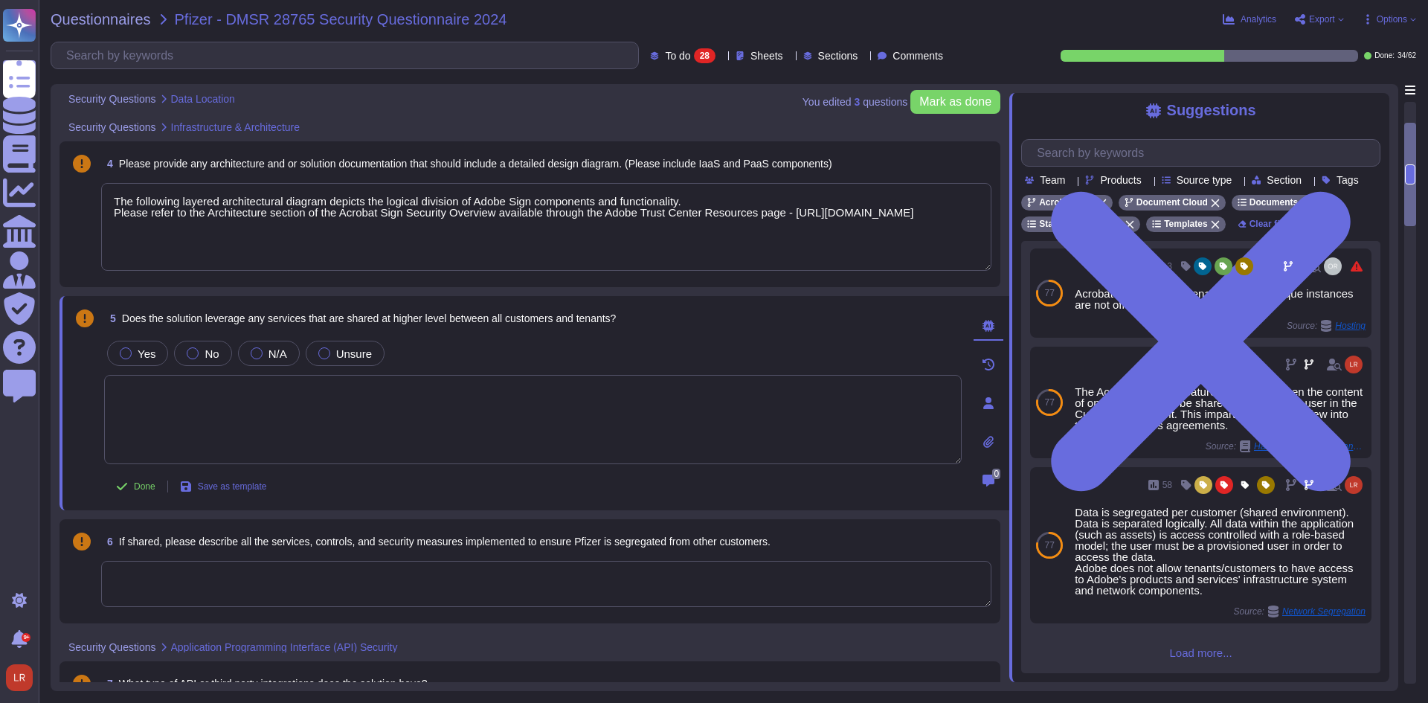
scroll to position [226, 0]
click at [131, 350] on label "Yes" at bounding box center [138, 353] width 36 height 12
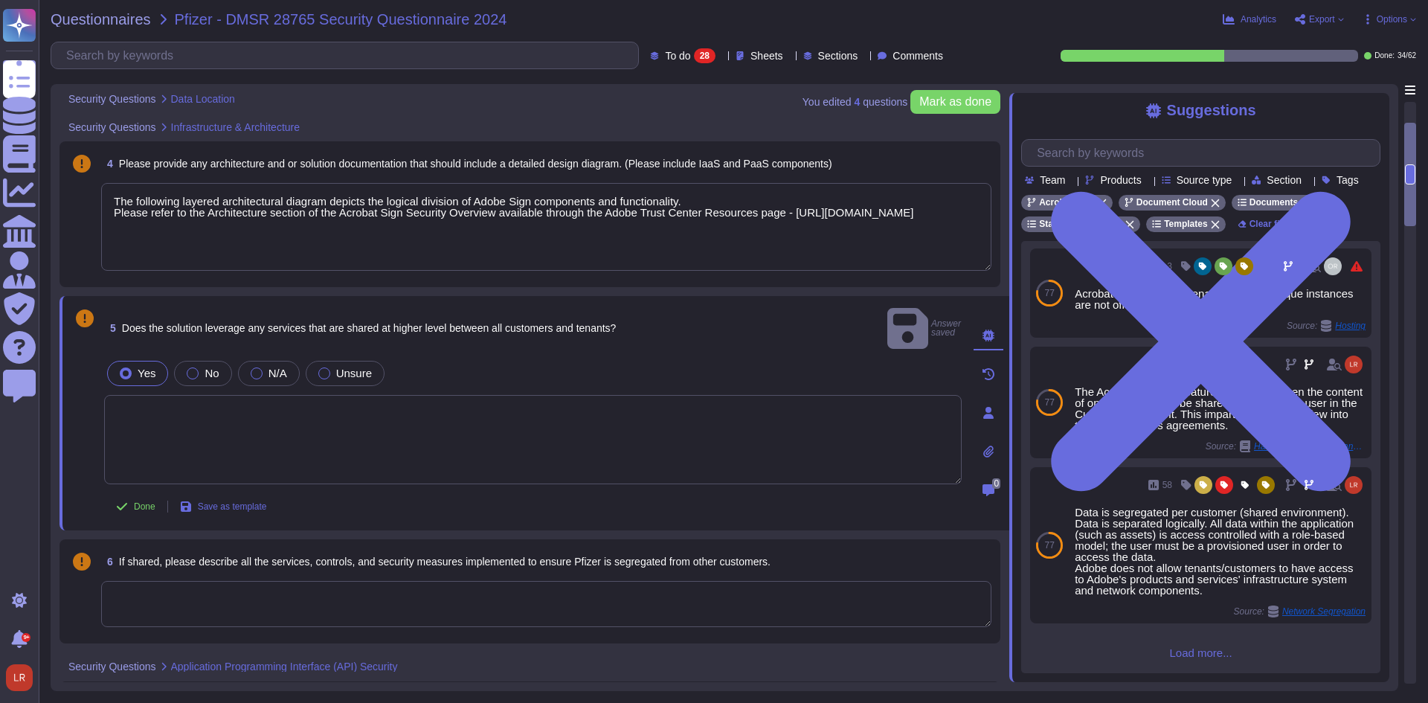
click at [286, 395] on textarea at bounding box center [533, 439] width 858 height 89
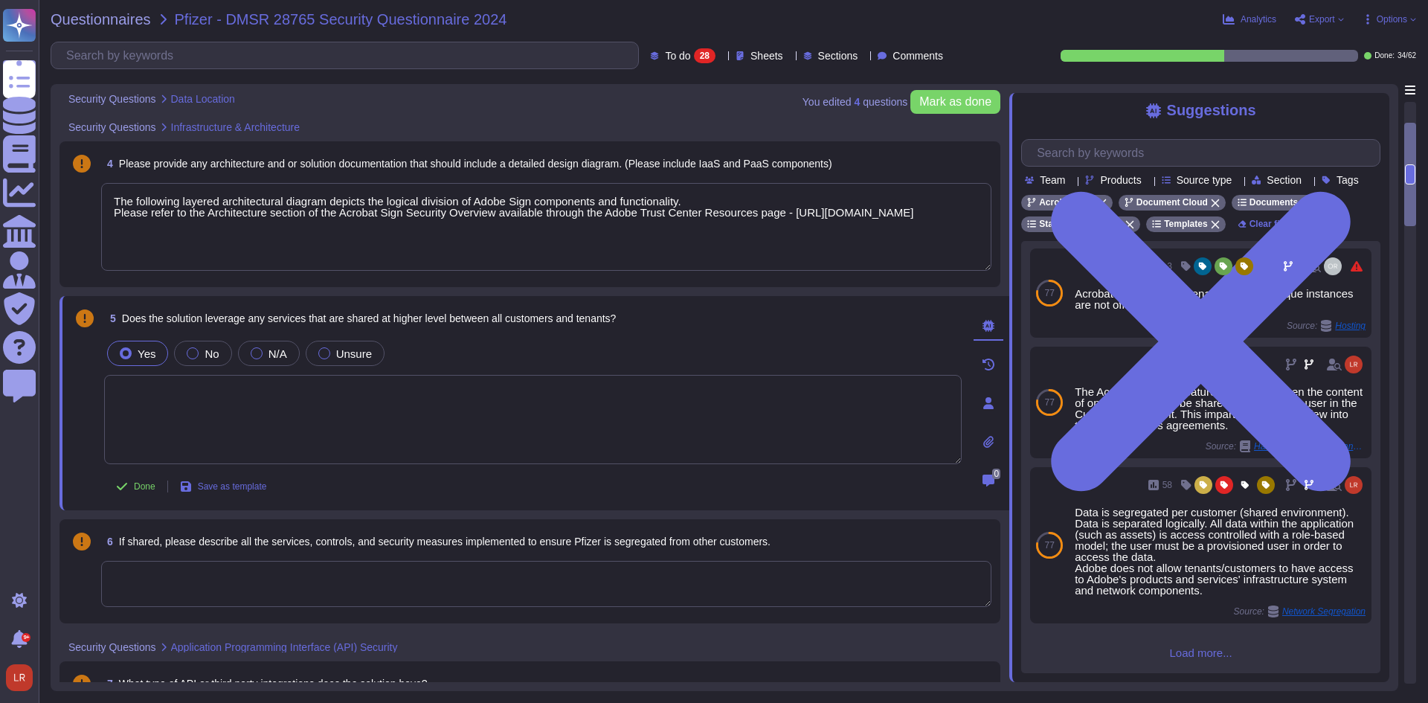
click at [289, 393] on textarea at bounding box center [533, 419] width 858 height 89
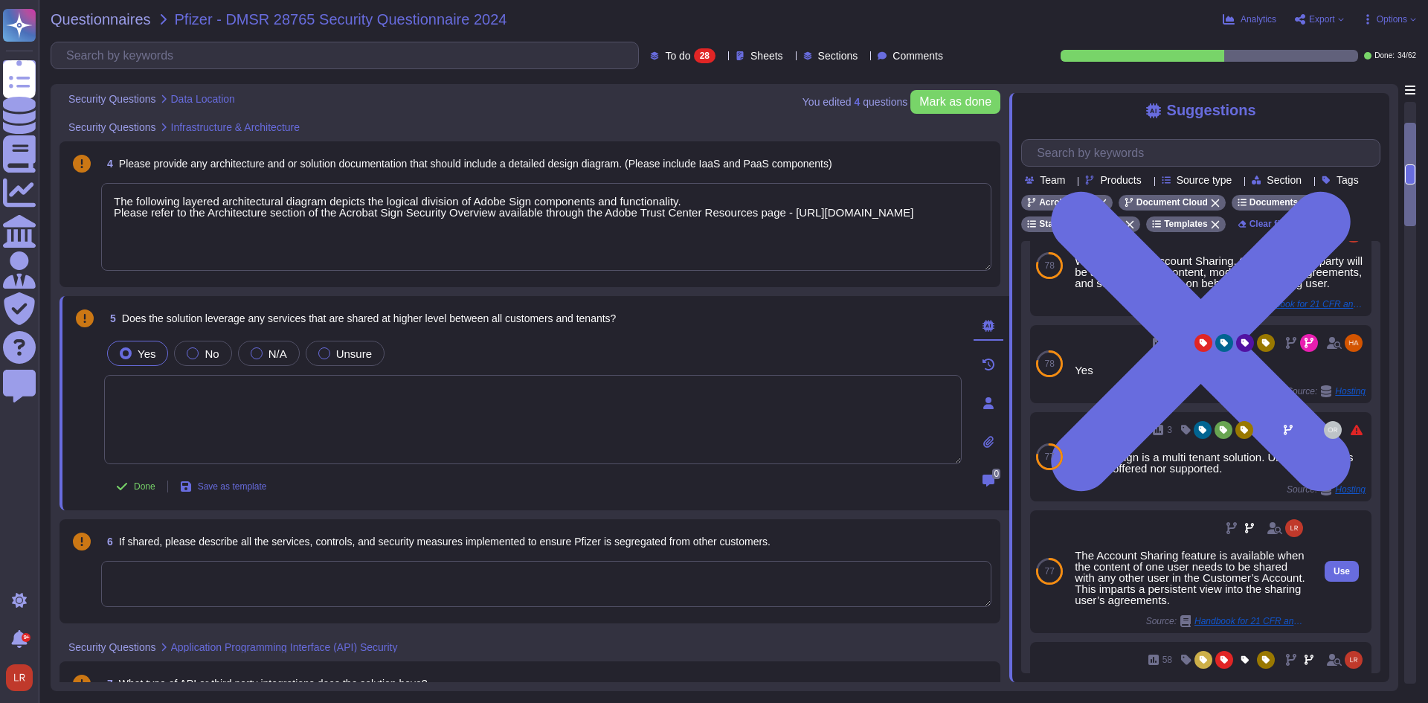
scroll to position [0, 0]
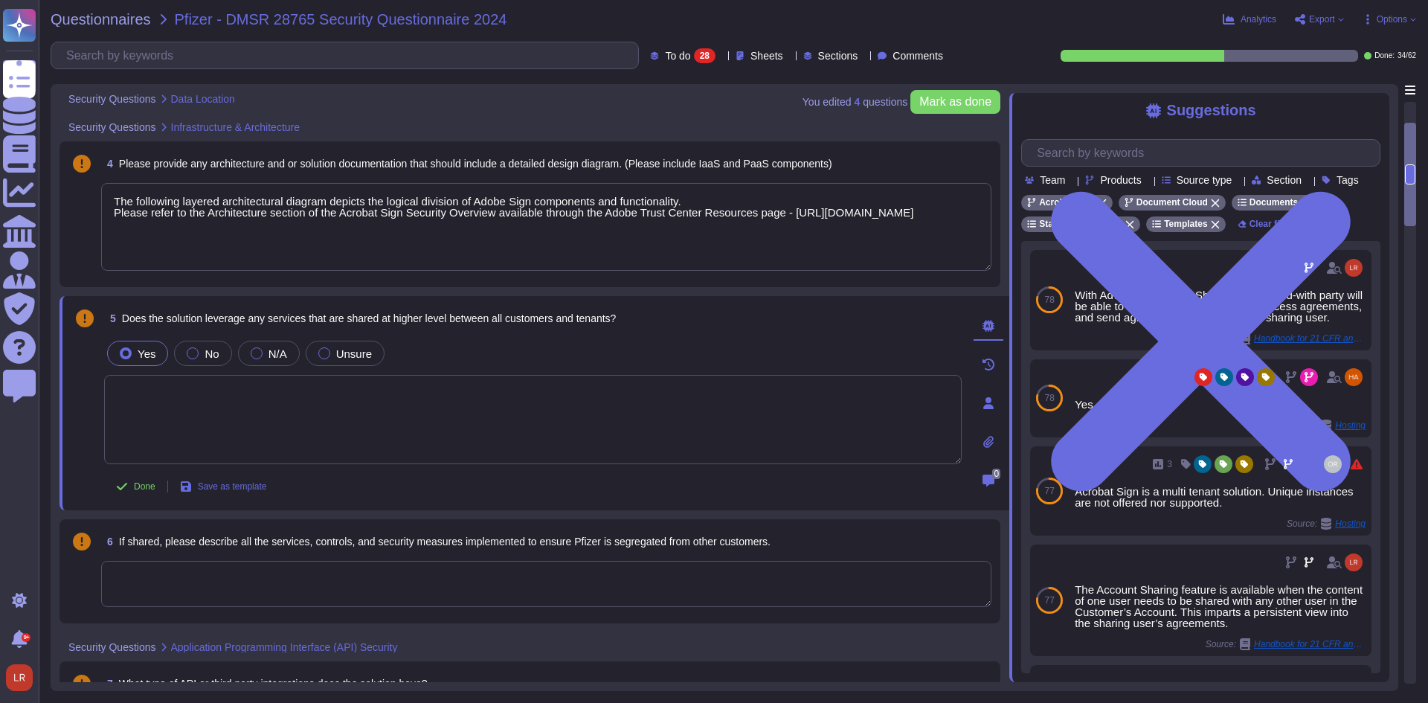
click at [222, 390] on textarea at bounding box center [533, 419] width 858 height 89
click at [220, 387] on textarea at bounding box center [533, 419] width 858 height 89
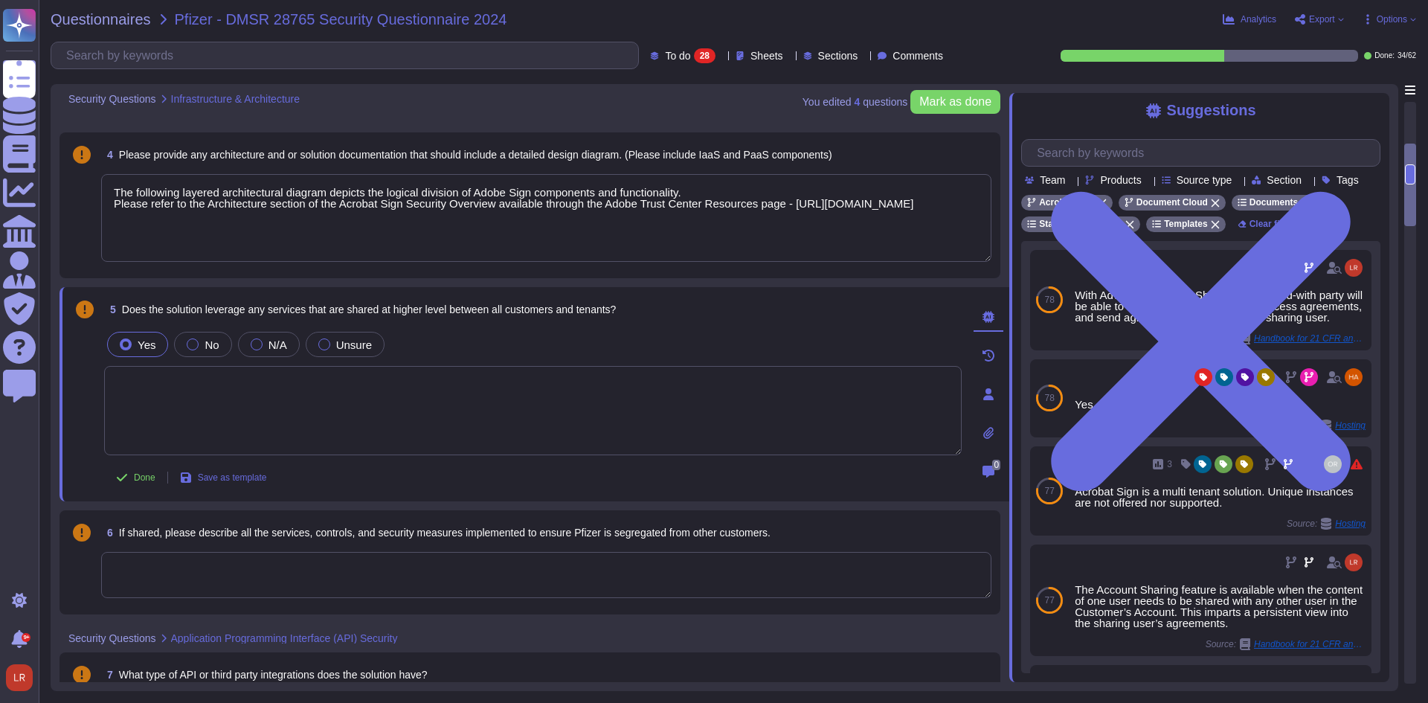
scroll to position [496, 0]
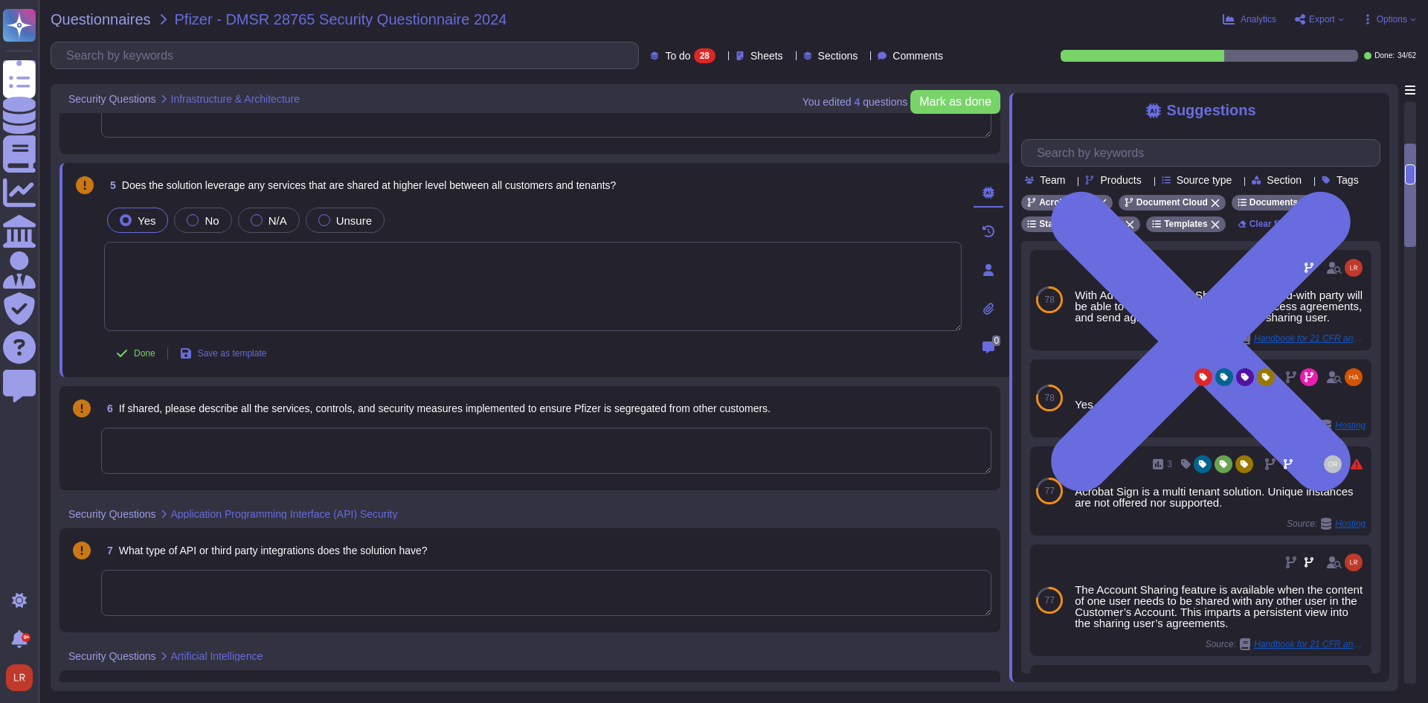
click at [457, 405] on span "If shared, please describe all the services, controls, and security measures im…" at bounding box center [445, 408] width 652 height 12
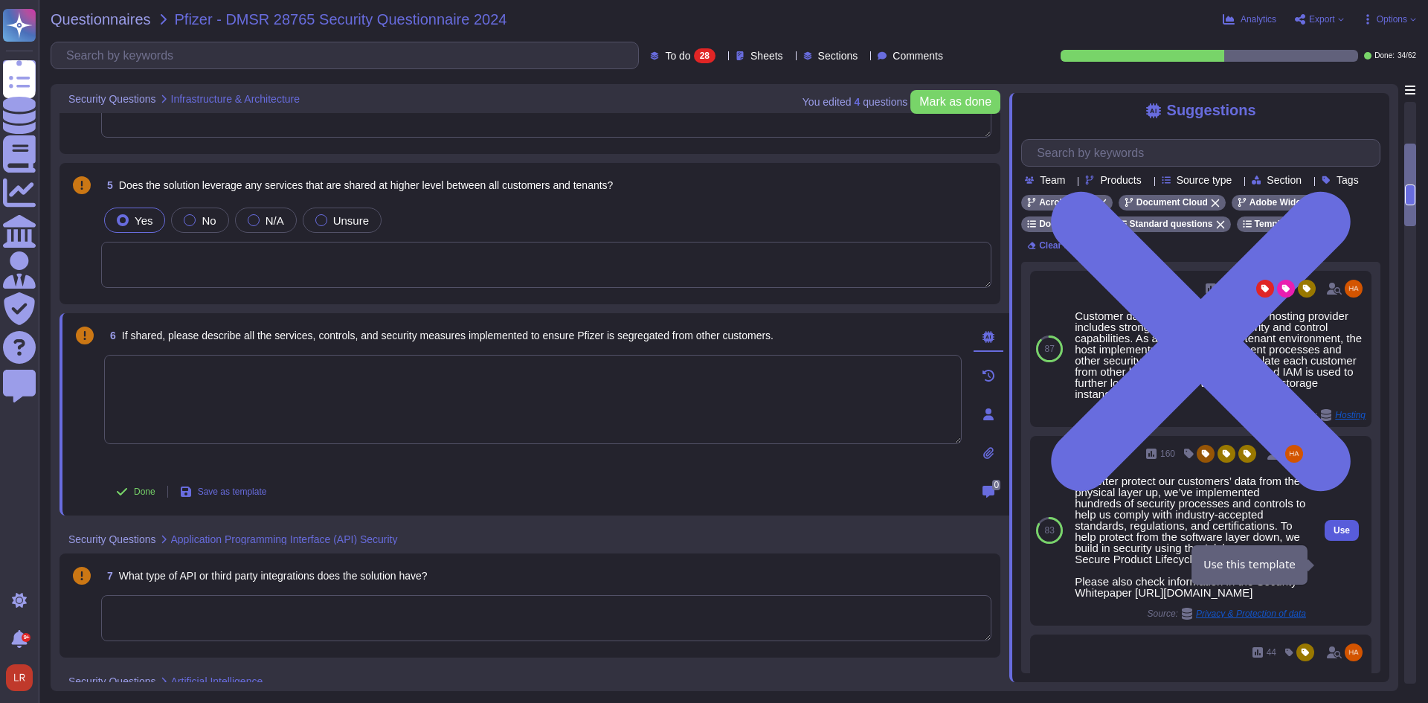
click at [1334, 535] on span "Use" at bounding box center [1342, 530] width 16 height 9
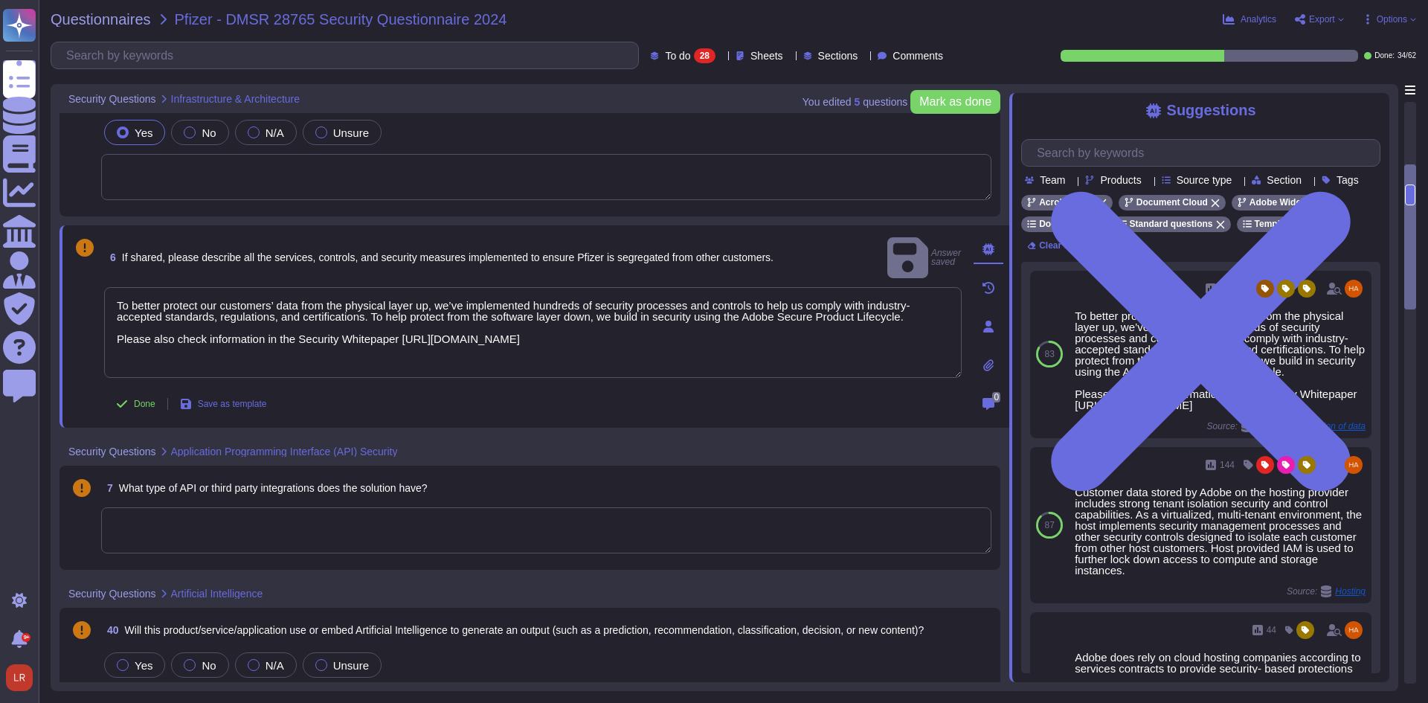
scroll to position [620, 0]
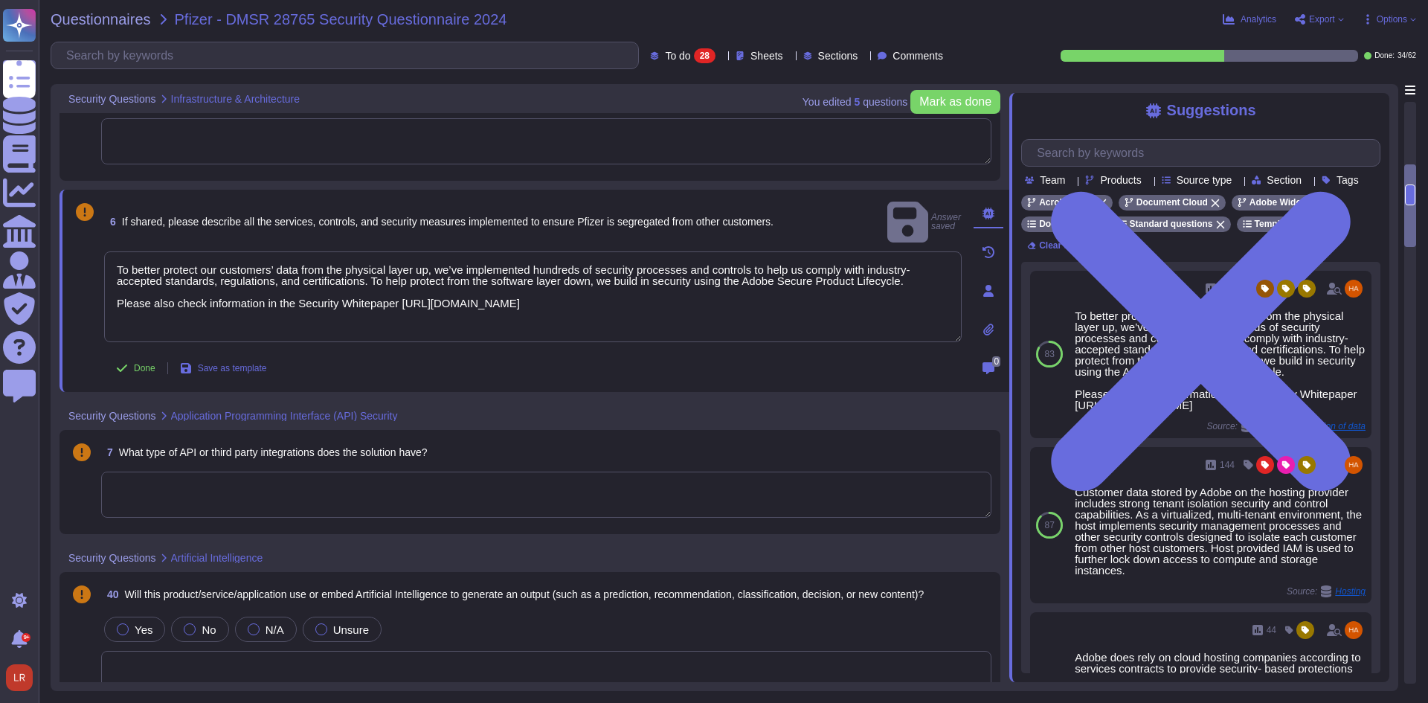
click at [425, 498] on textarea at bounding box center [546, 495] width 890 height 46
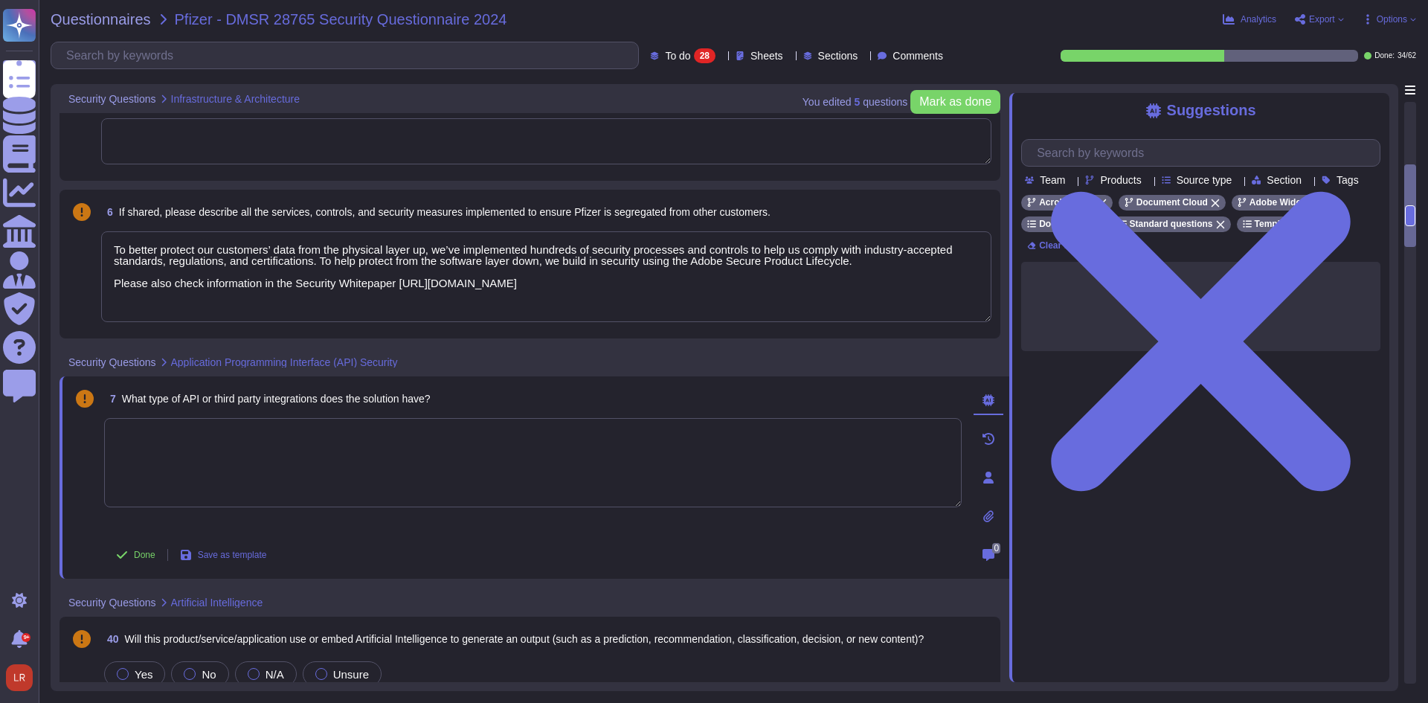
click at [234, 453] on textarea at bounding box center [533, 462] width 858 height 89
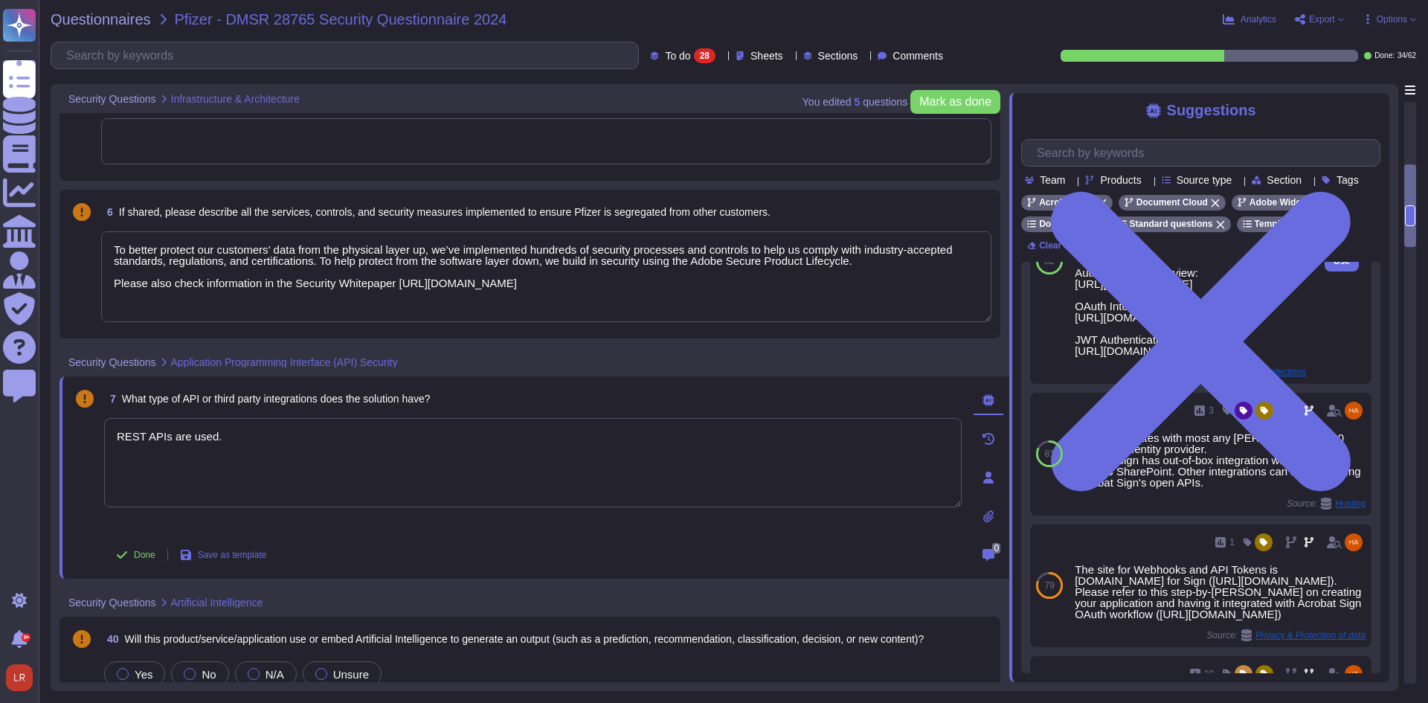
scroll to position [248, 0]
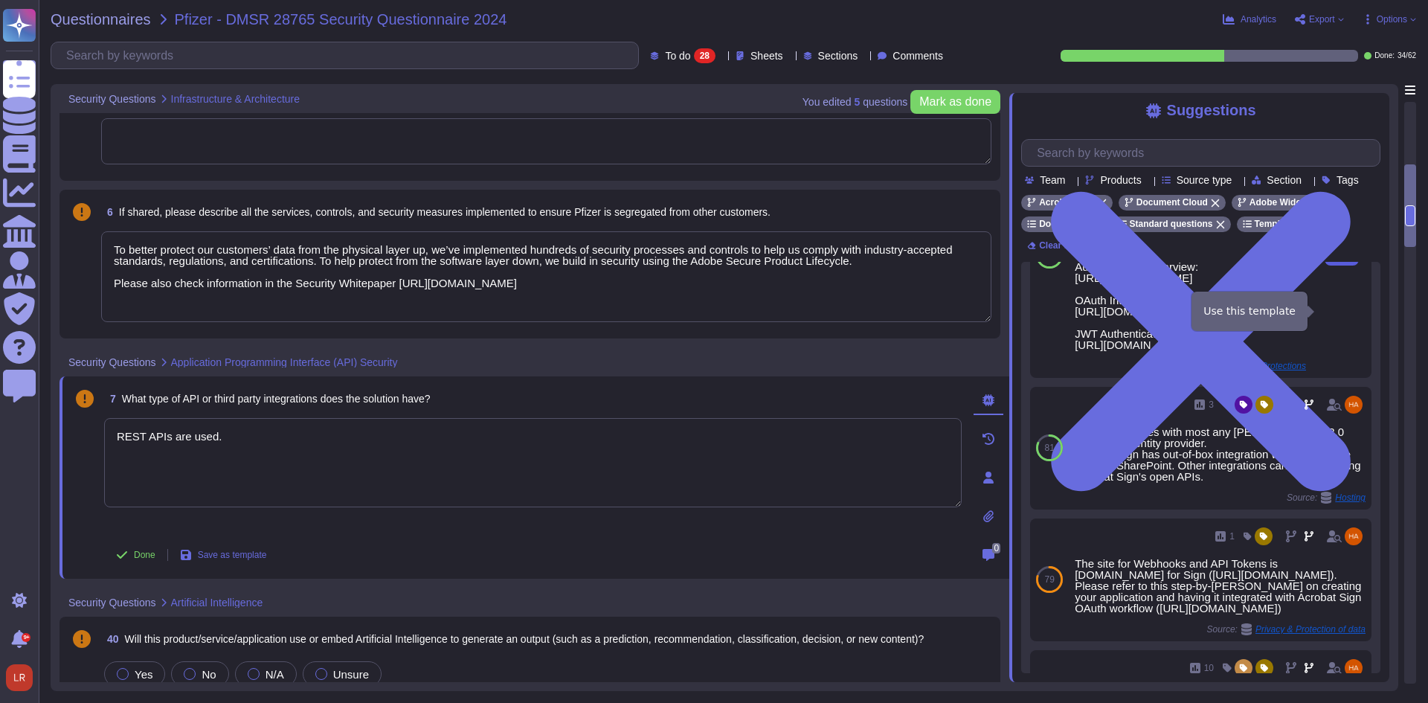
click at [1334, 260] on span "Use" at bounding box center [1342, 255] width 16 height 9
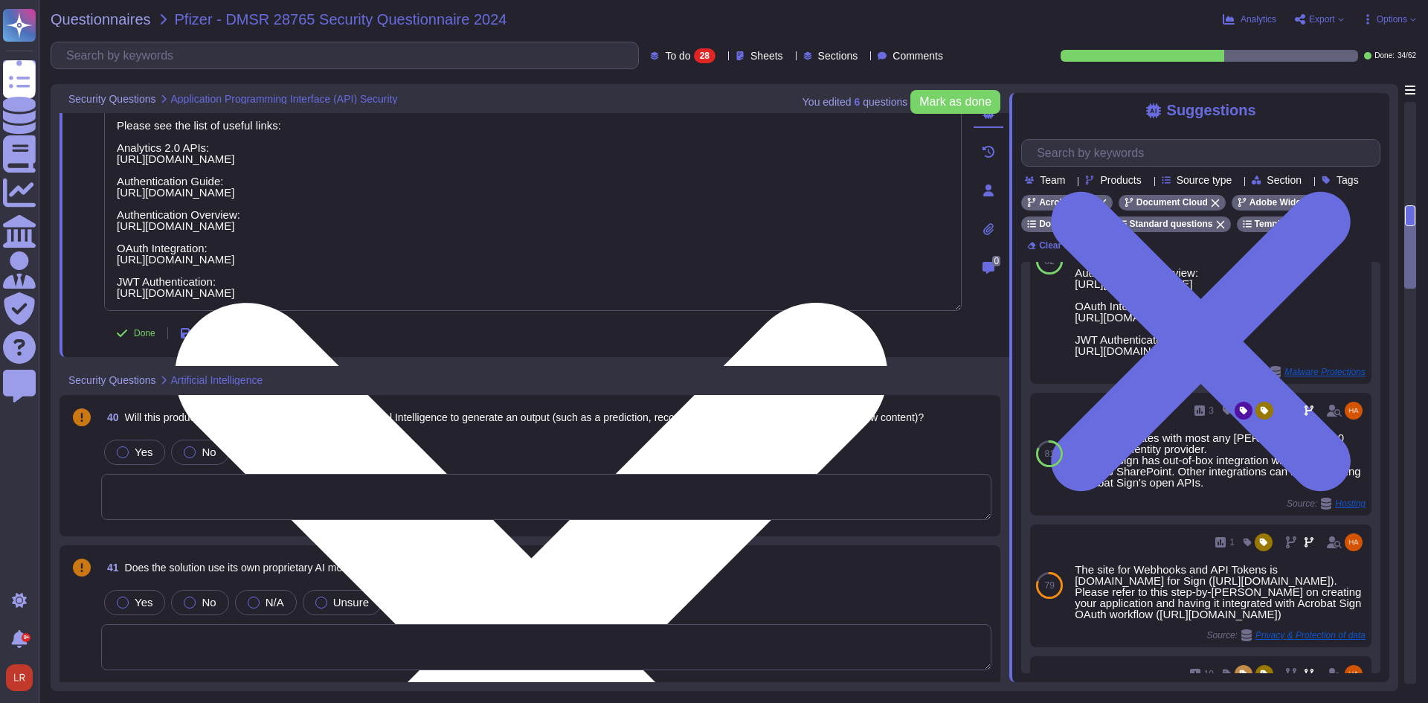
scroll to position [992, 0]
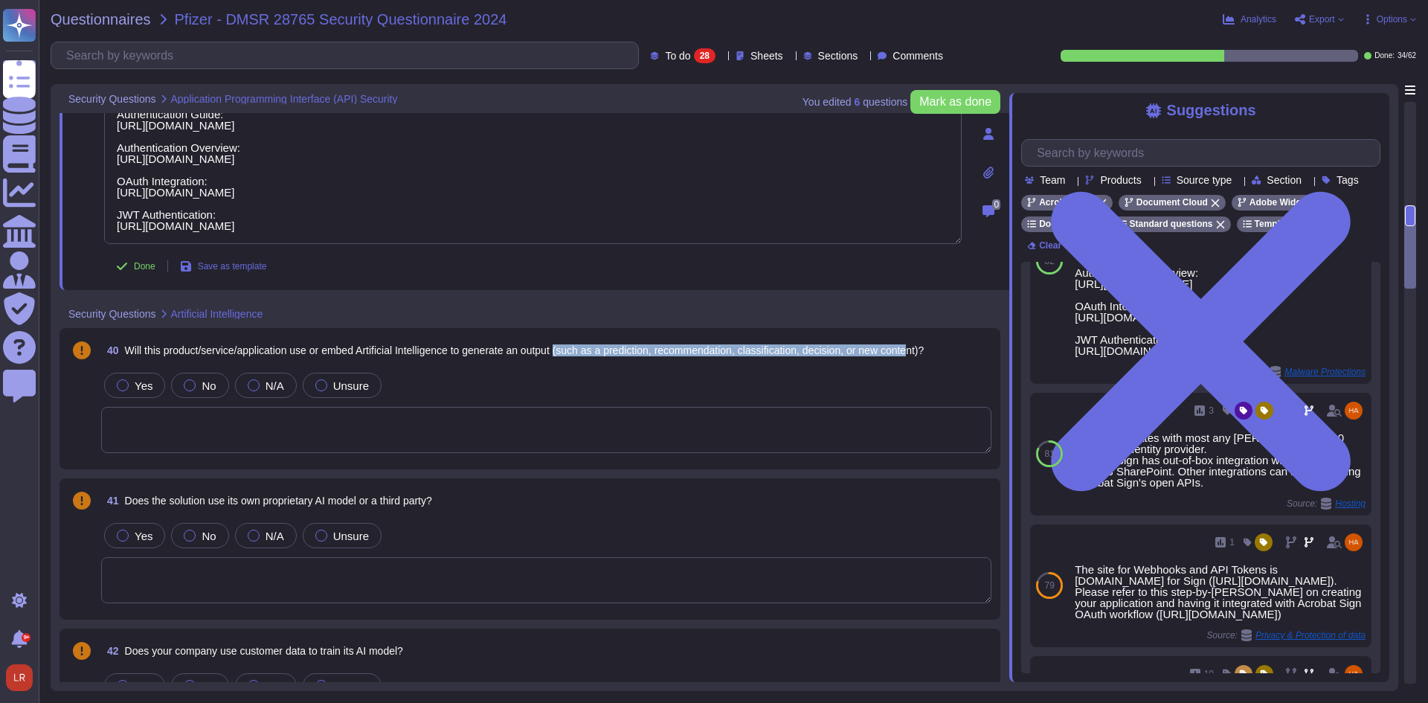
drag, startPoint x: 576, startPoint y: 344, endPoint x: 929, endPoint y: 356, distance: 353.6
click at [924, 357] on span "40 Will this product/service/application use or embed Artificial Intelligence t…" at bounding box center [512, 350] width 823 height 27
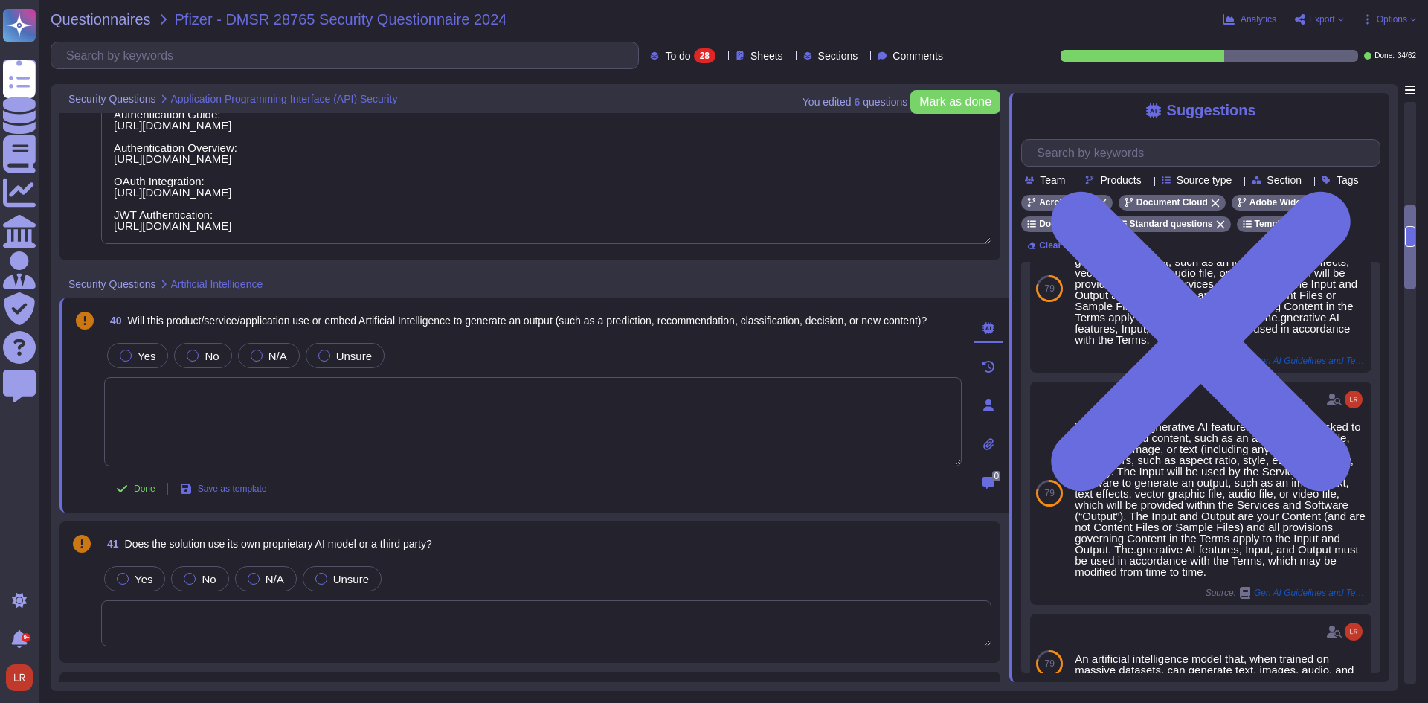
scroll to position [0, 0]
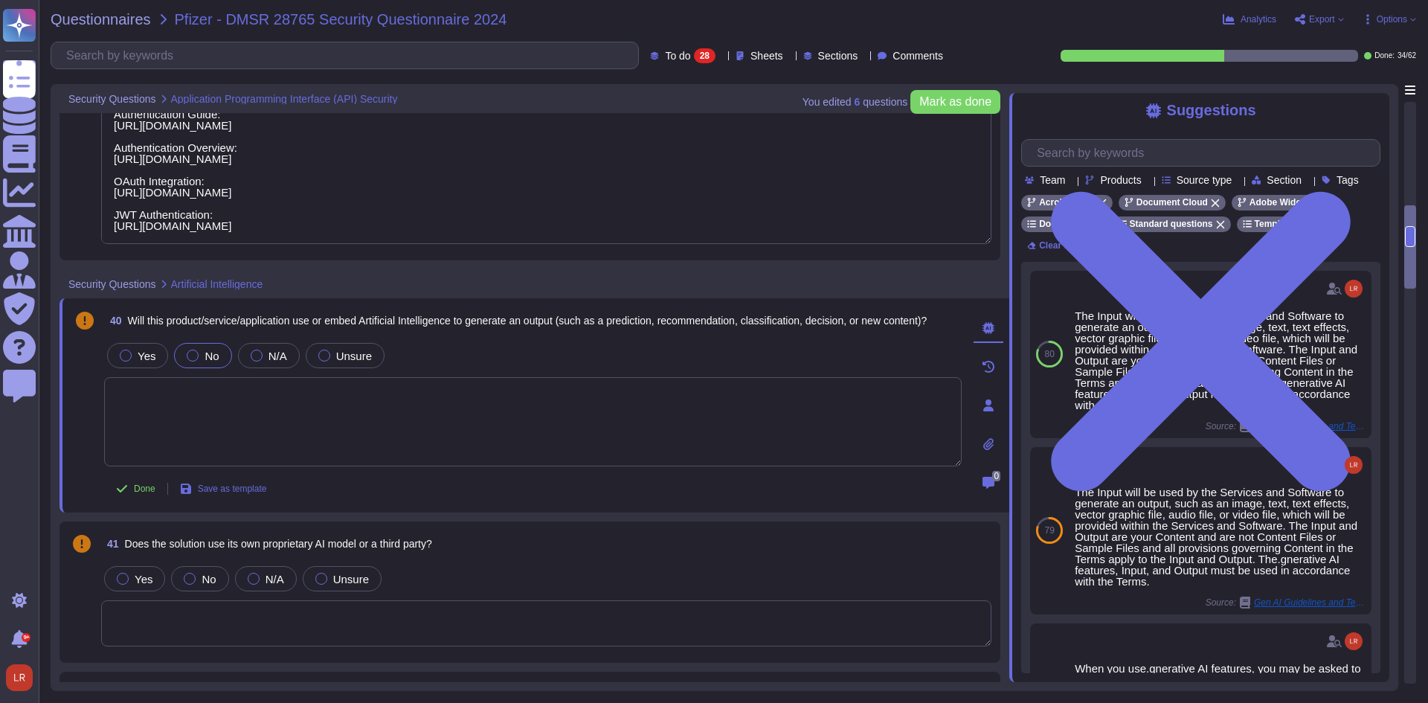
click at [196, 353] on label "No" at bounding box center [203, 356] width 32 height 12
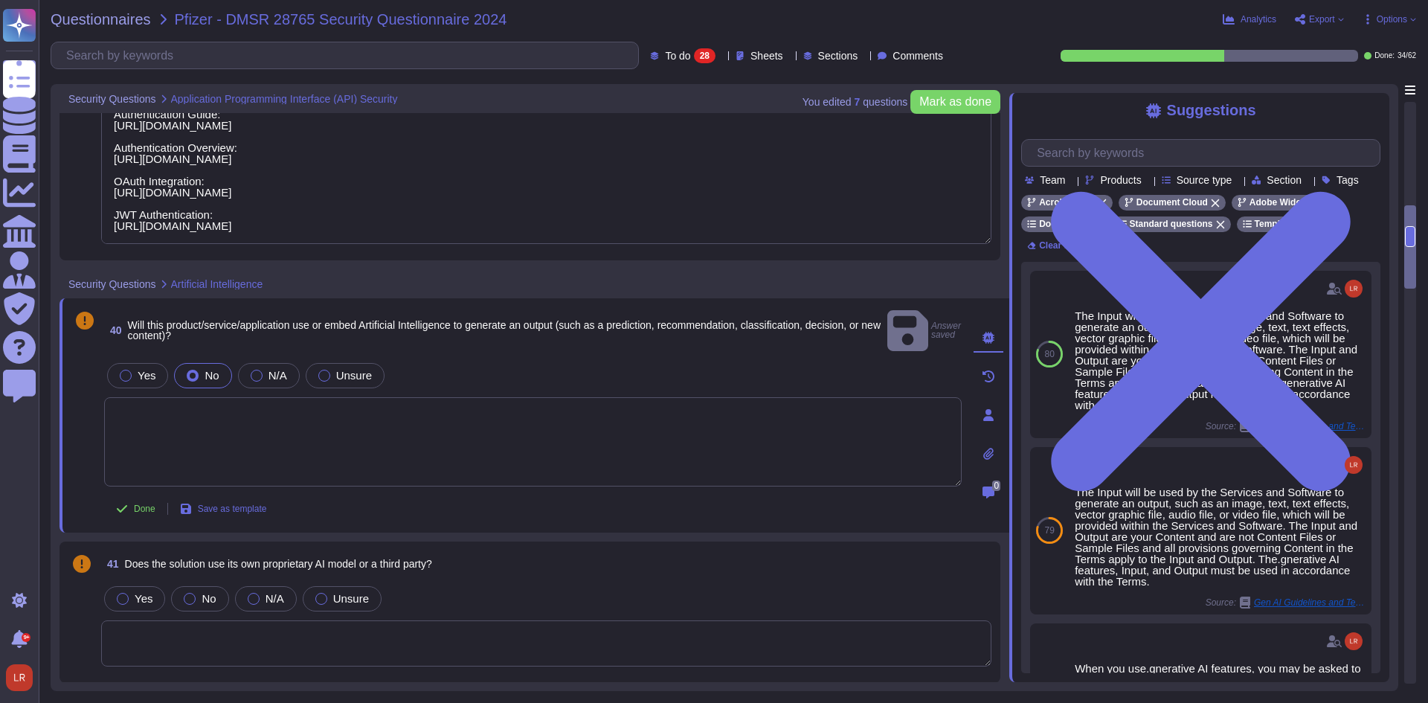
click at [565, 495] on div "Done Save as template" at bounding box center [533, 509] width 858 height 30
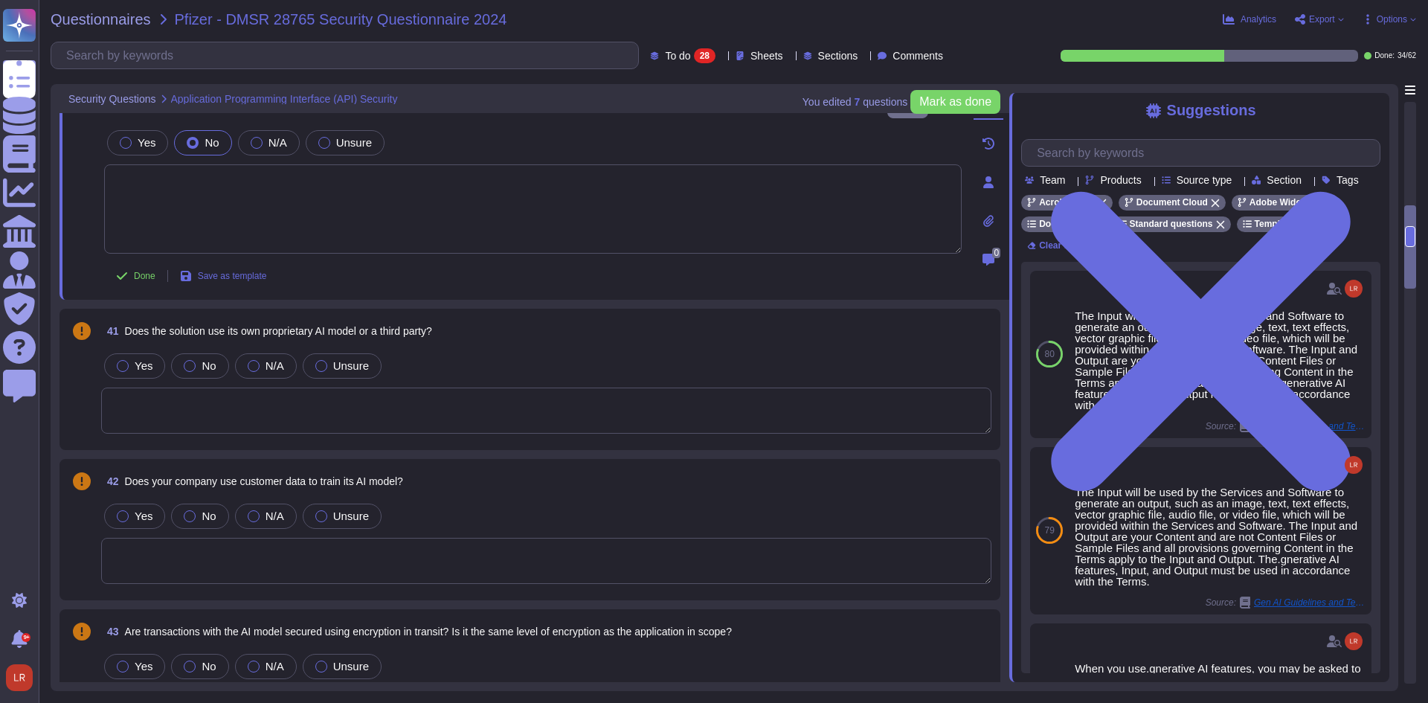
scroll to position [1240, 0]
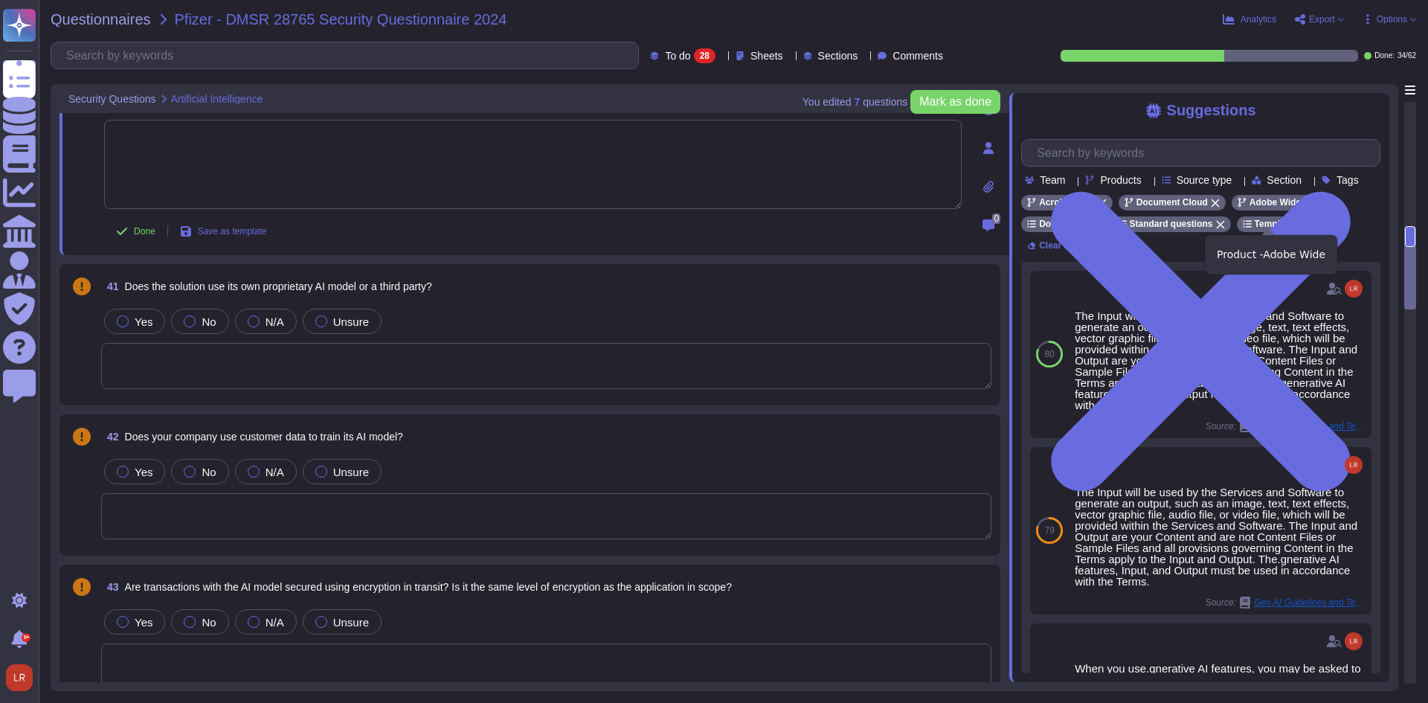
click at [1305, 208] on icon at bounding box center [1309, 203] width 8 height 8
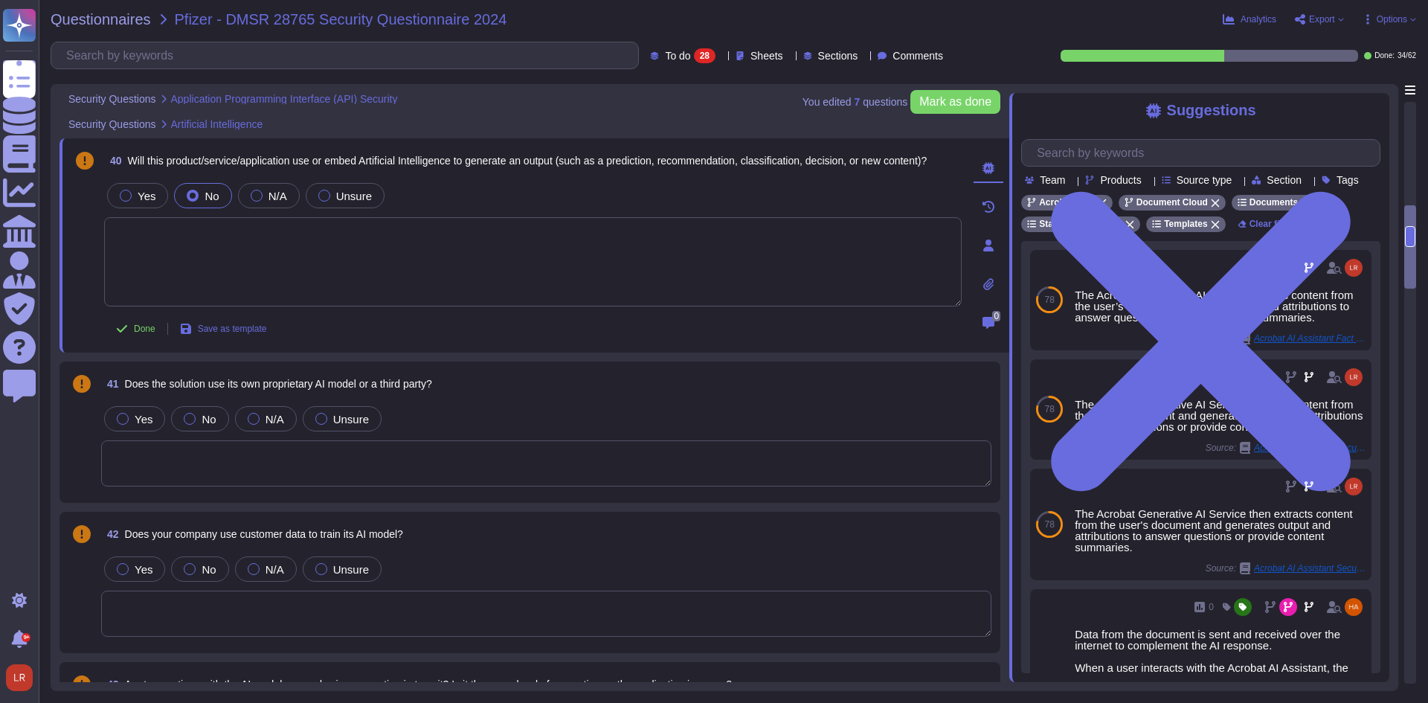
scroll to position [1116, 0]
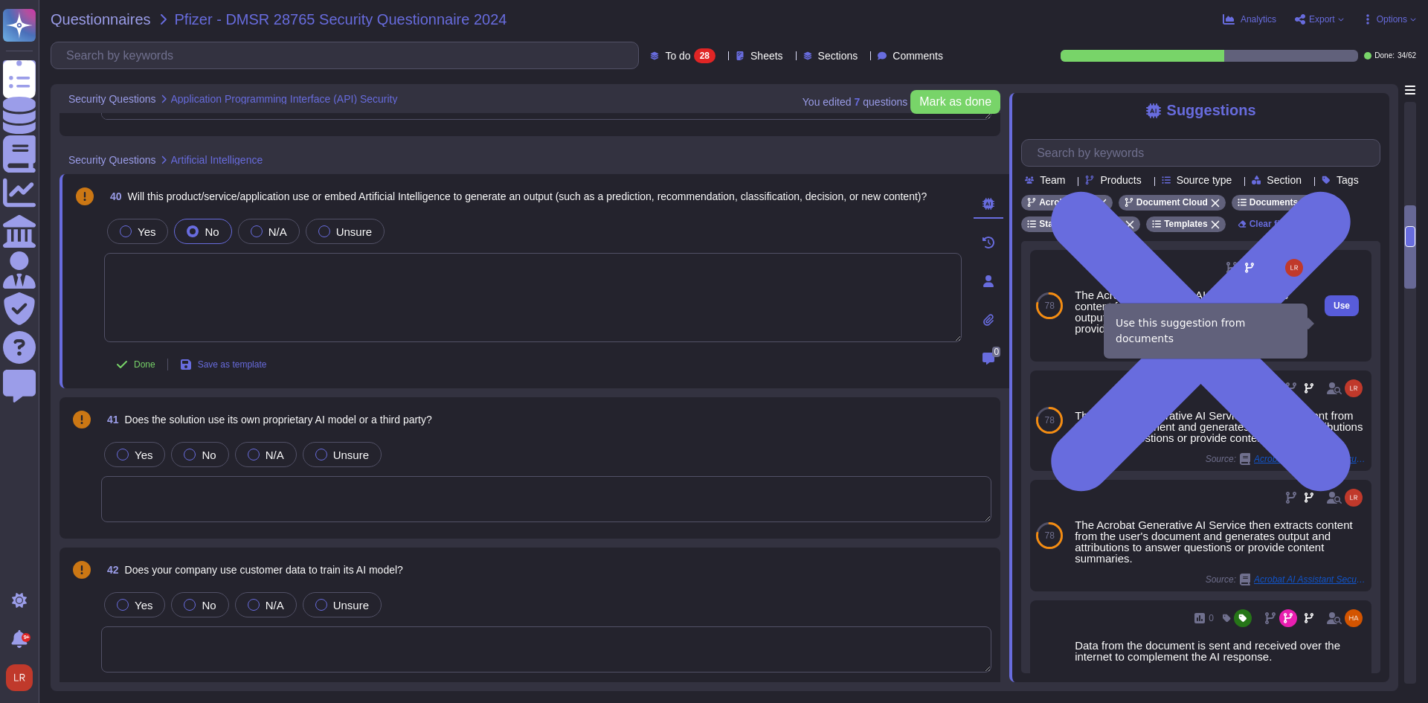
click at [1334, 310] on span "Use" at bounding box center [1342, 305] width 16 height 9
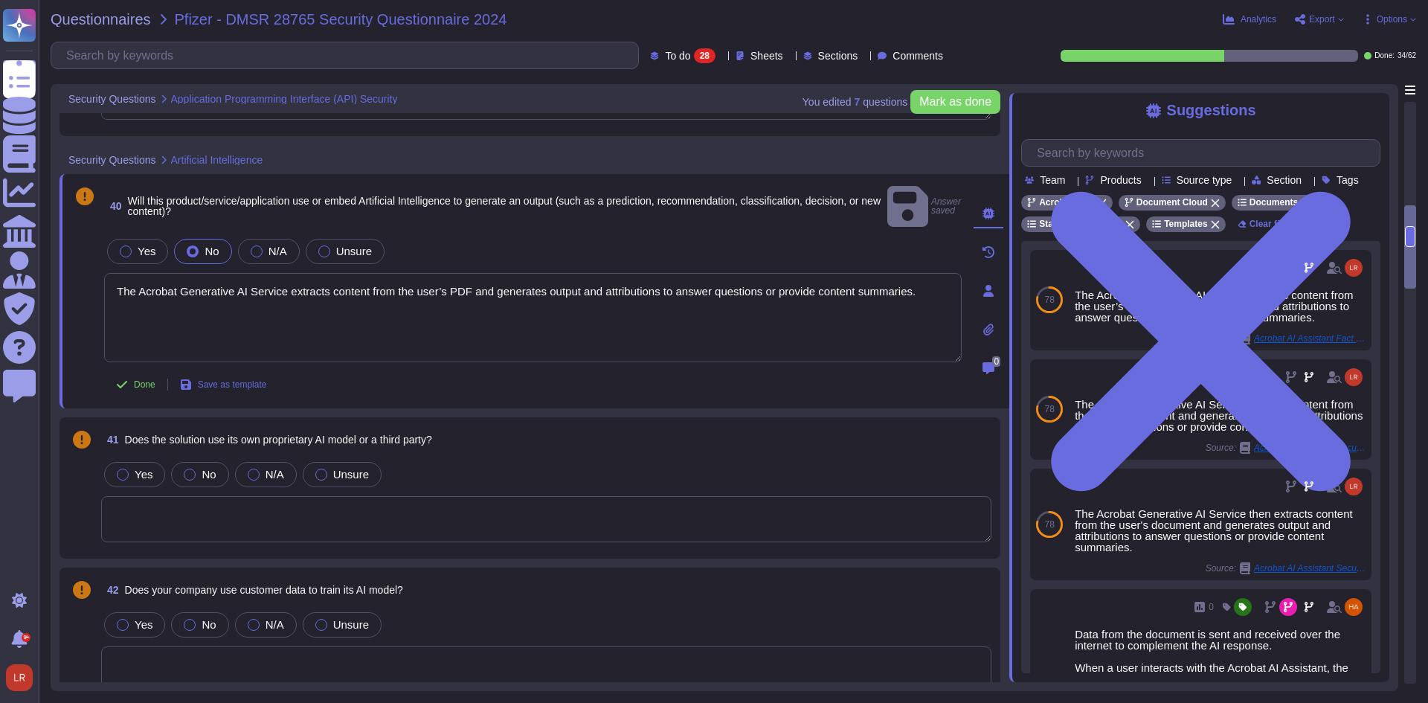
click at [398, 500] on textarea at bounding box center [546, 519] width 890 height 46
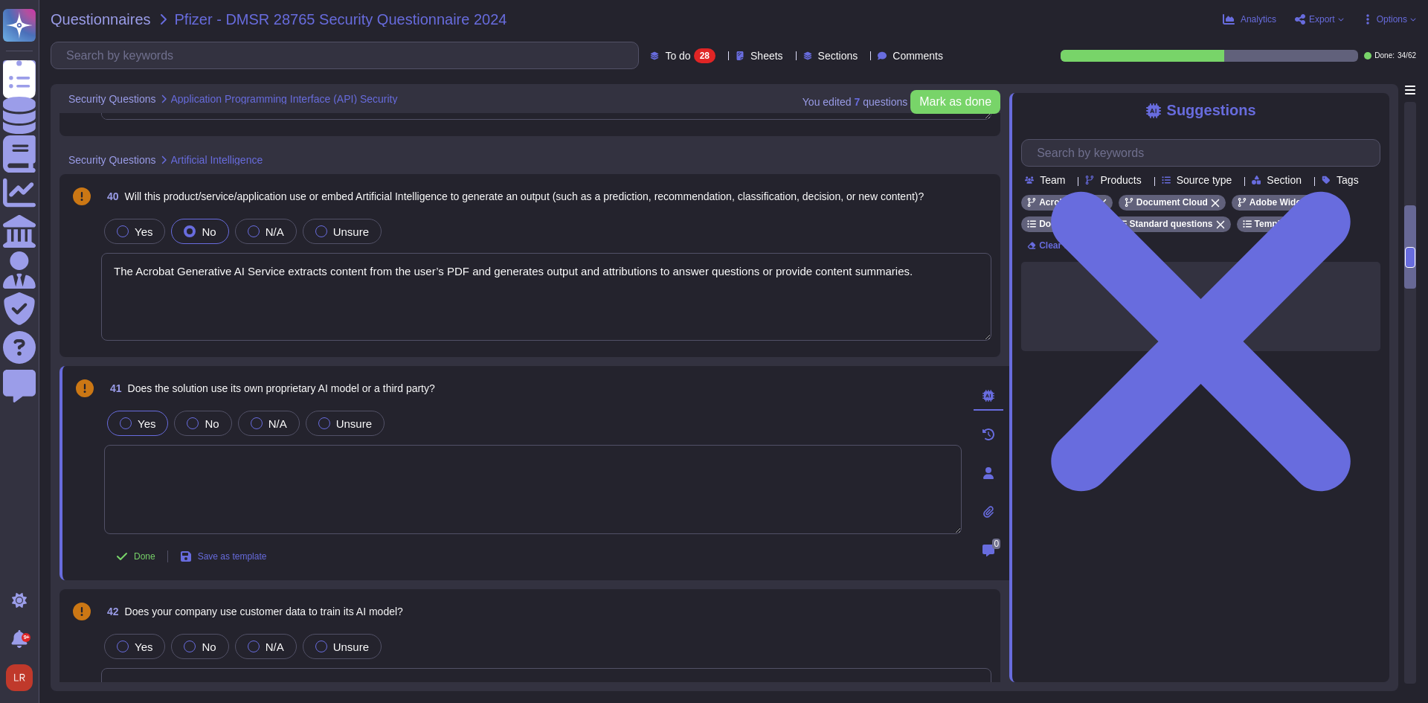
click at [123, 419] on div at bounding box center [126, 423] width 12 height 12
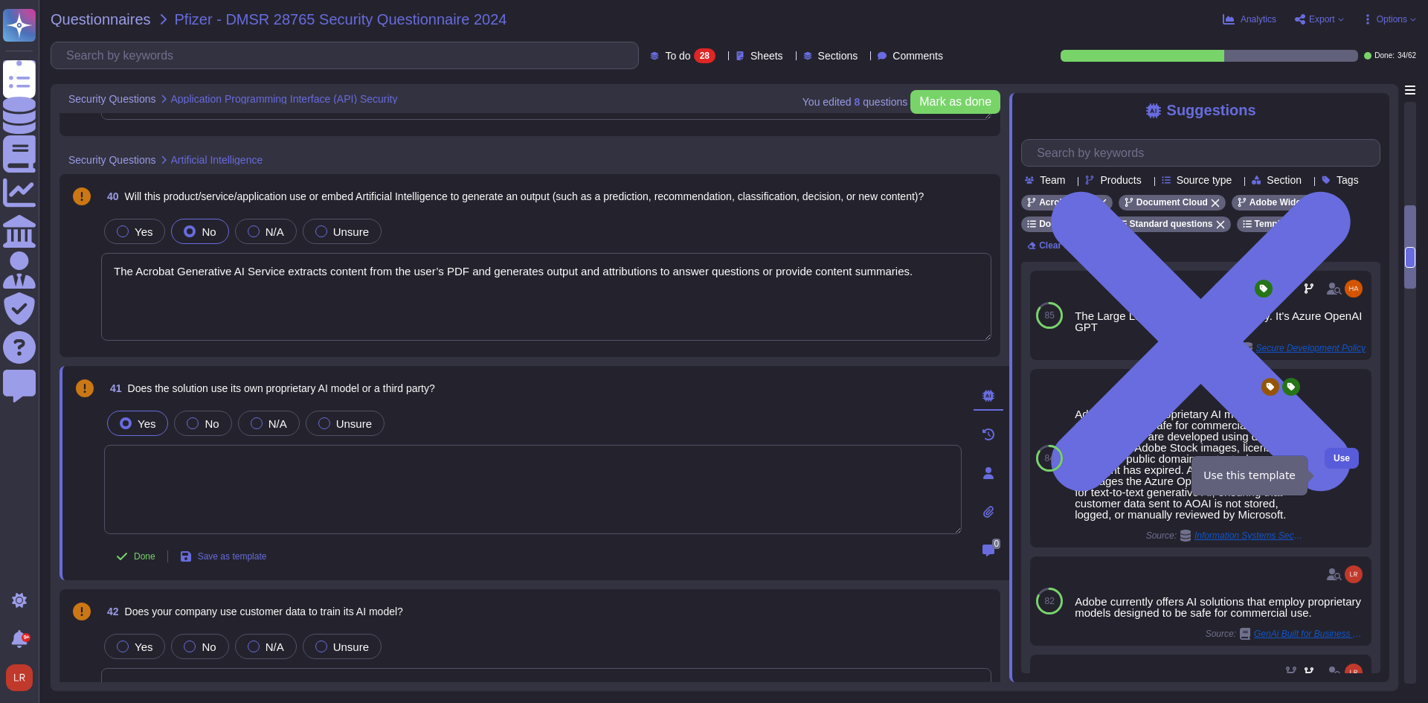
click at [1334, 463] on span "Use" at bounding box center [1342, 458] width 16 height 9
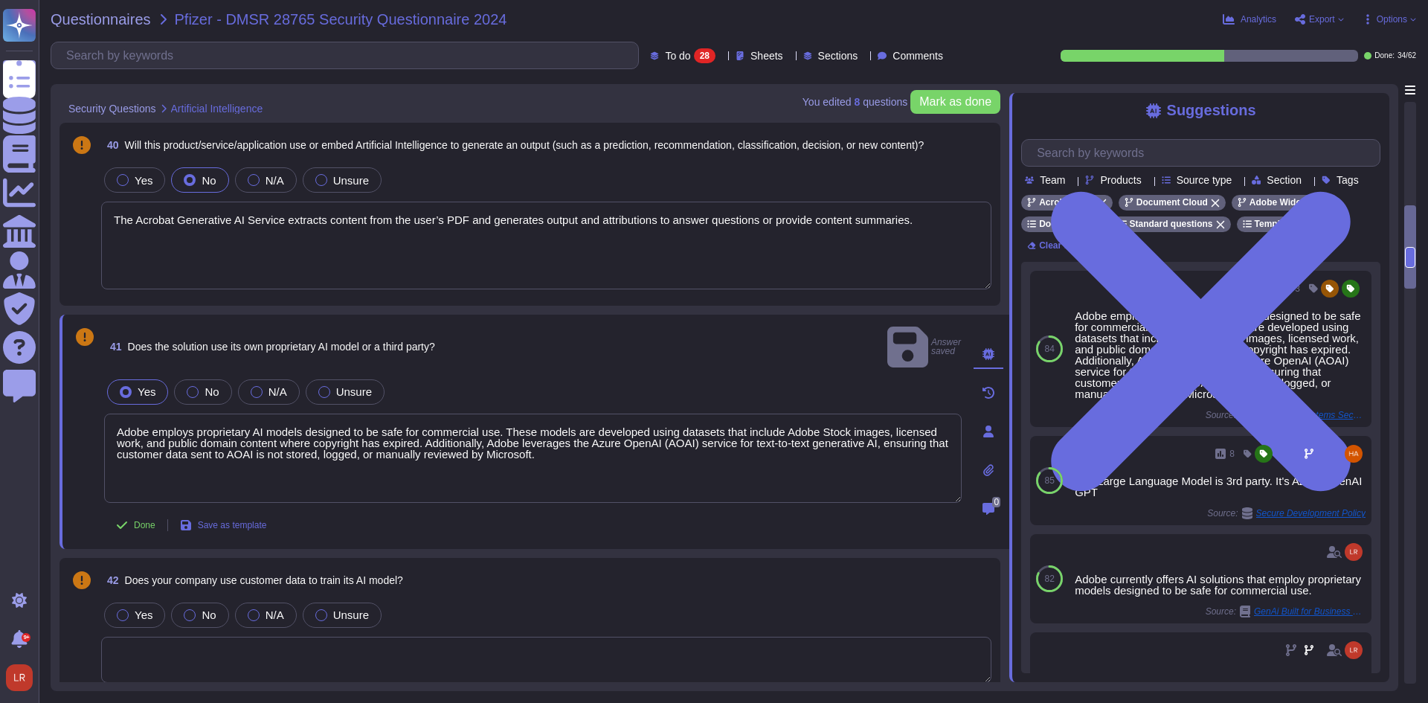
scroll to position [1240, 0]
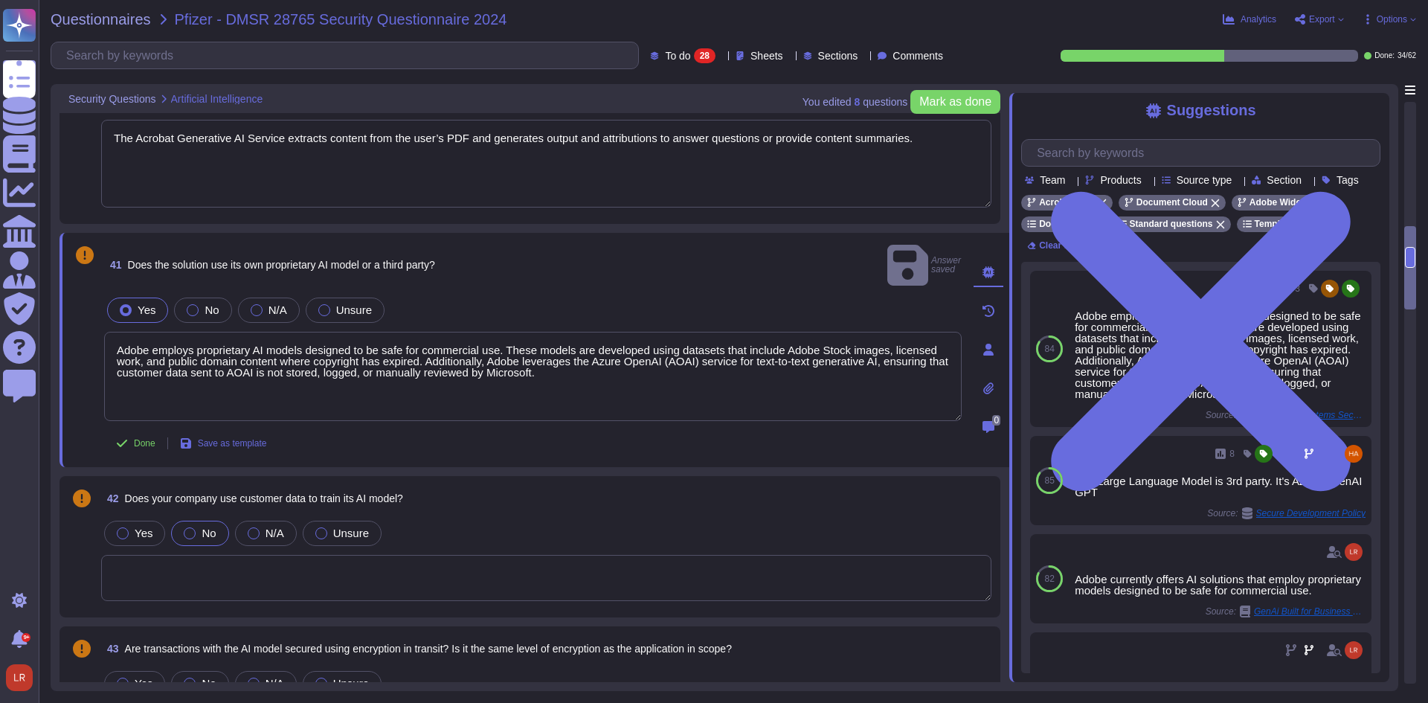
click at [202, 527] on span "No" at bounding box center [209, 533] width 14 height 13
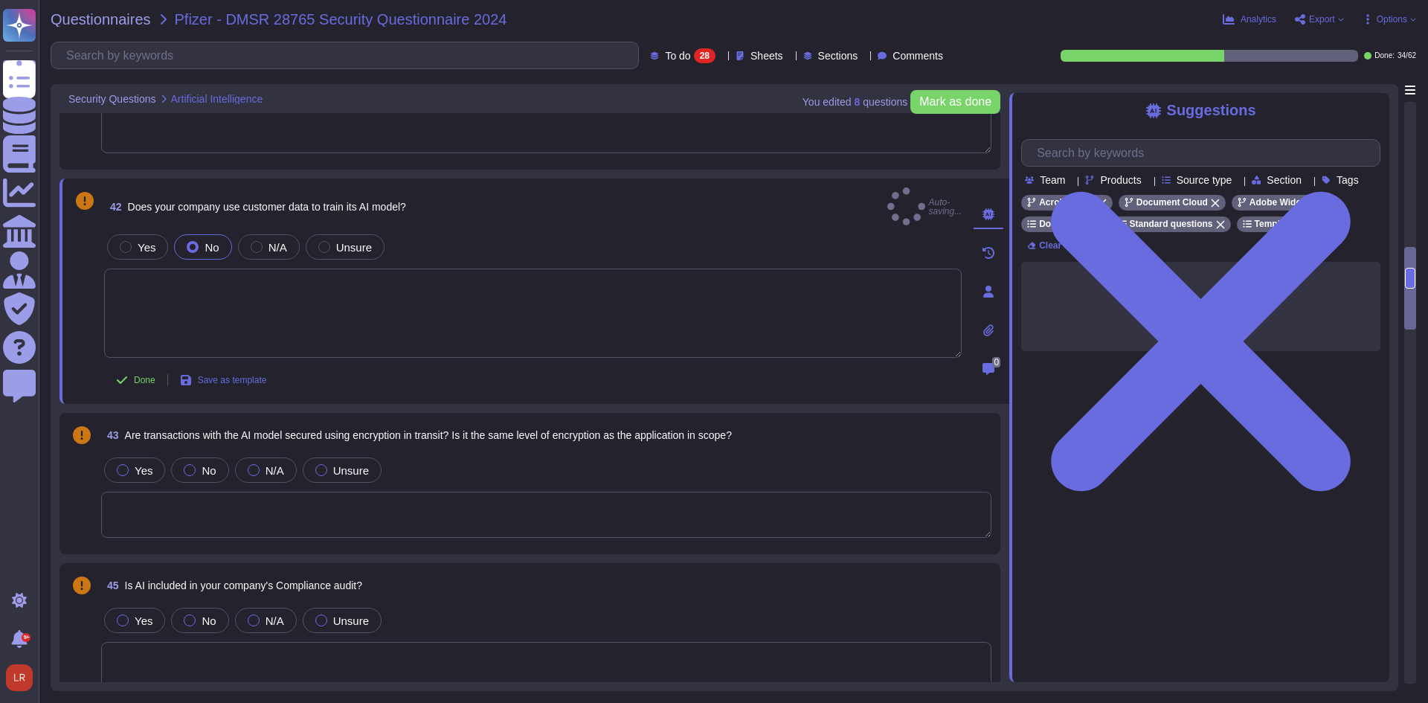
scroll to position [1488, 0]
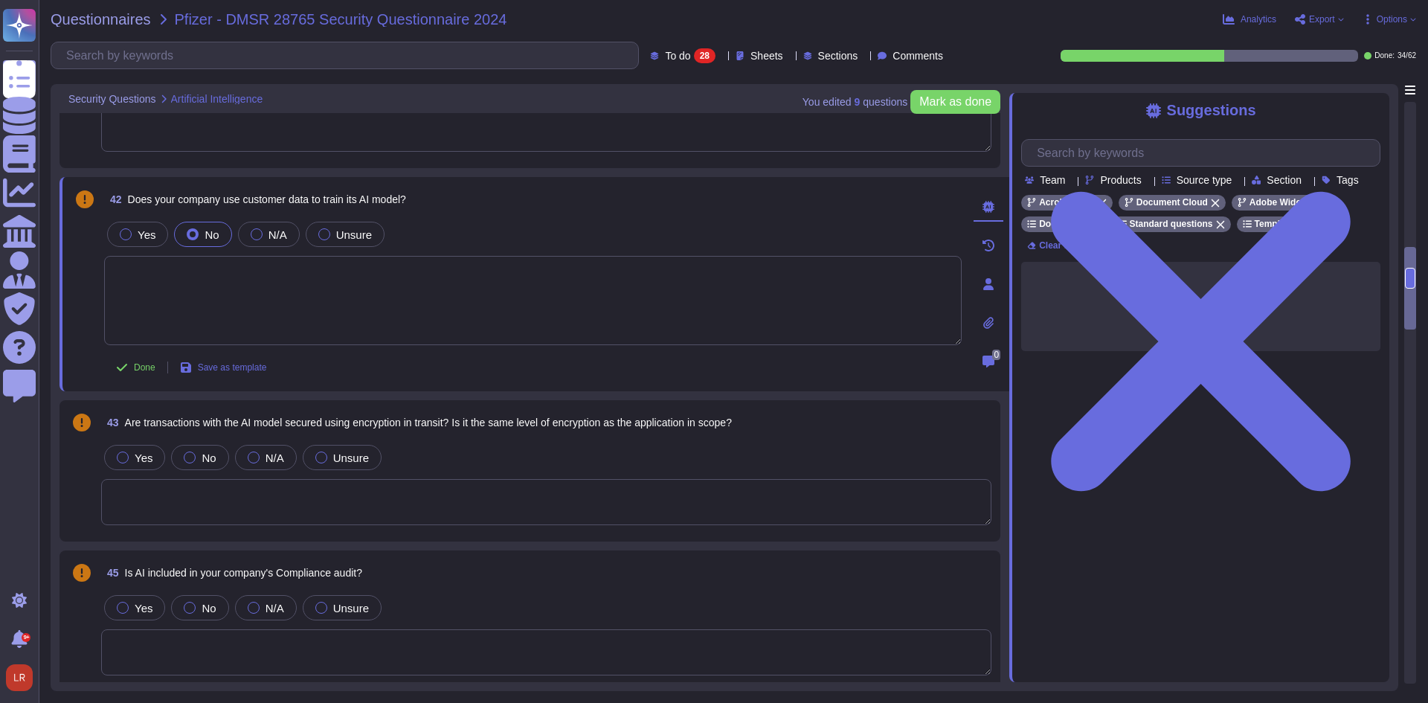
click at [76, 462] on span at bounding box center [81, 484] width 27 height 85
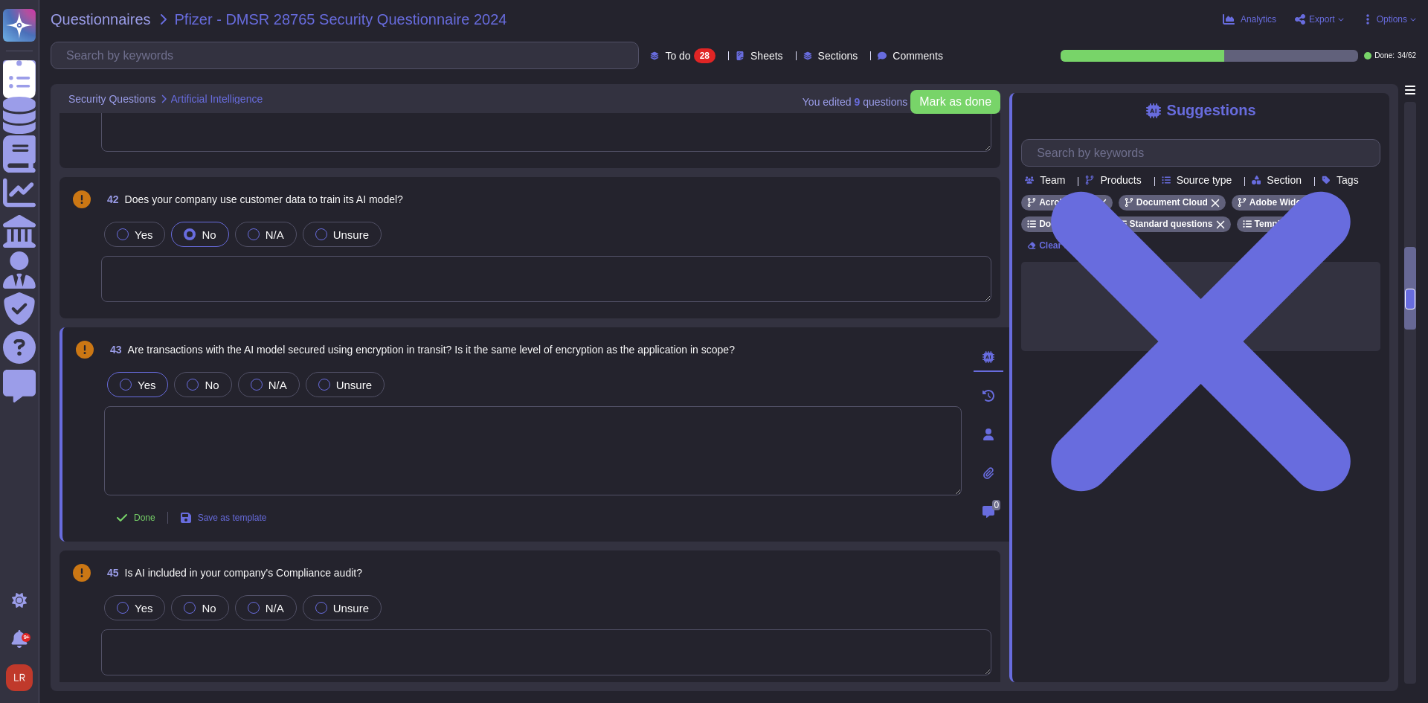
click at [132, 390] on label "Yes" at bounding box center [138, 385] width 36 height 12
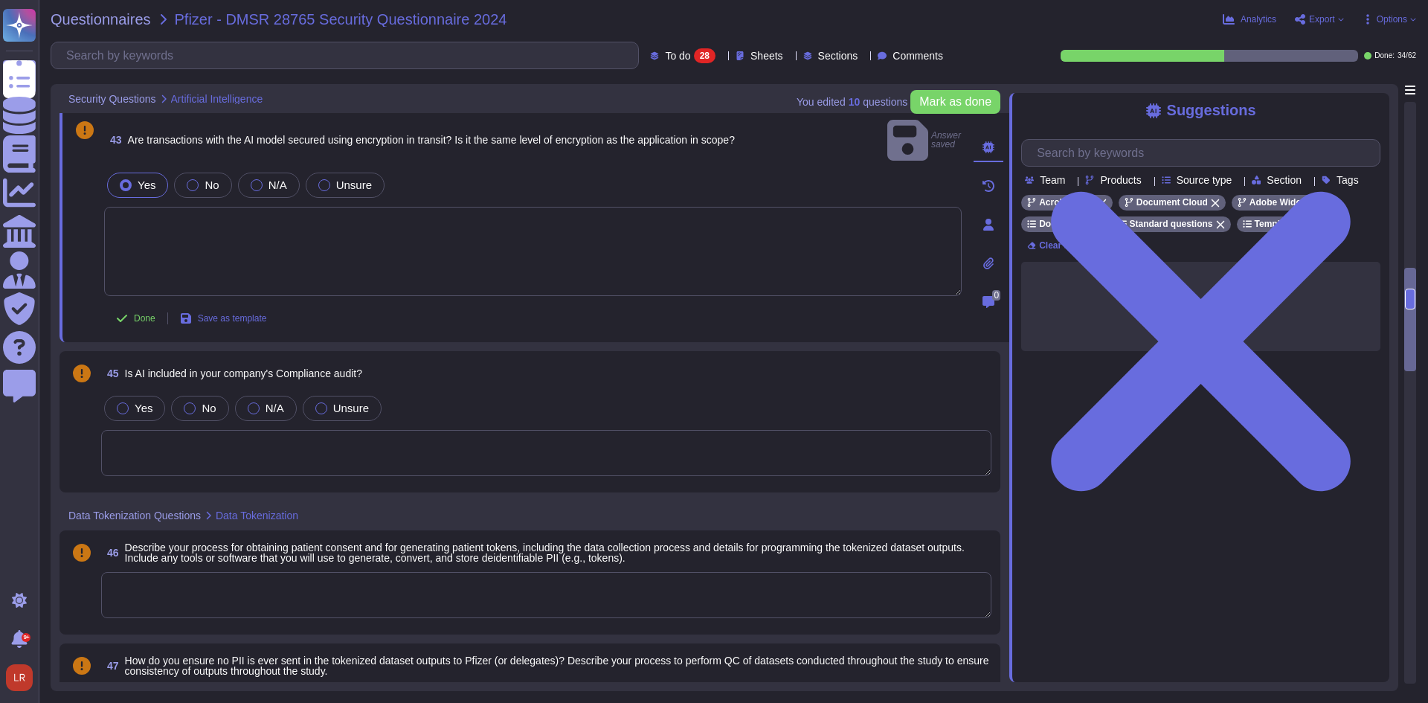
scroll to position [1735, 0]
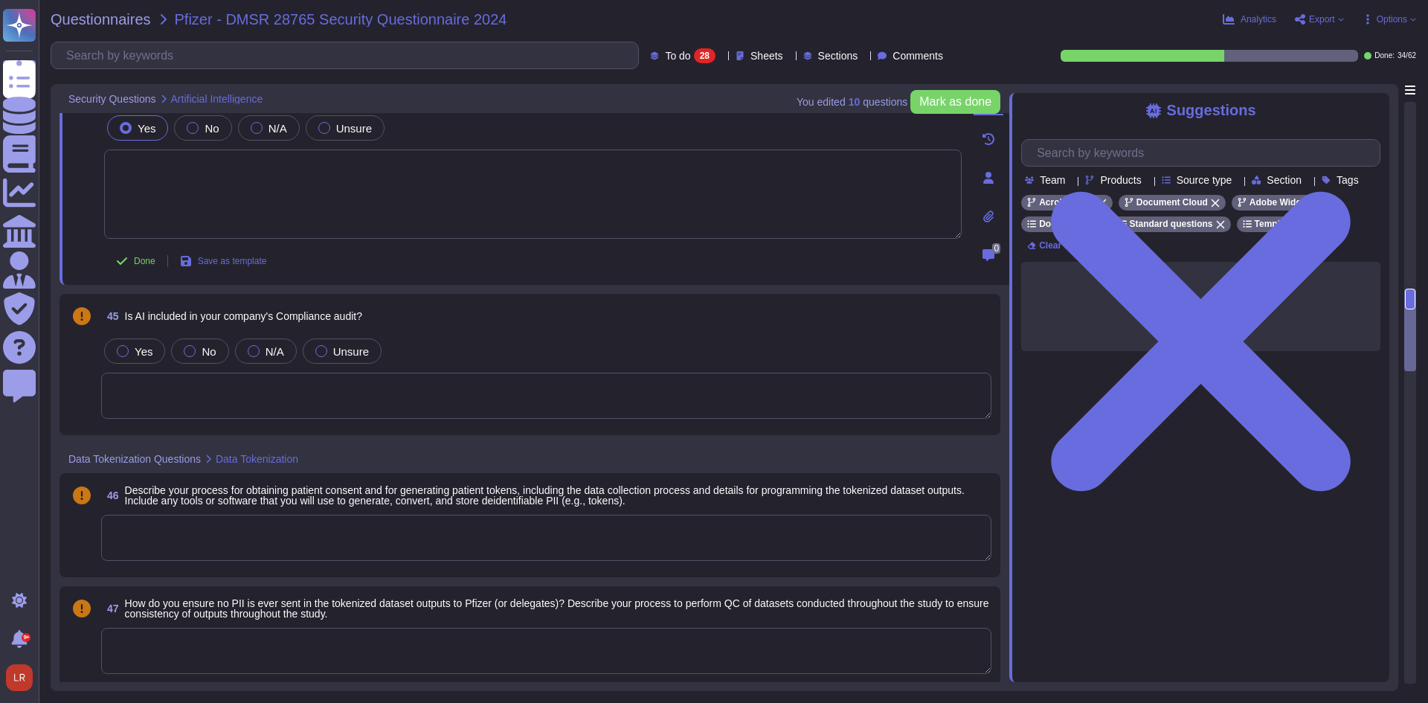
click at [134, 350] on label "Yes" at bounding box center [135, 351] width 36 height 12
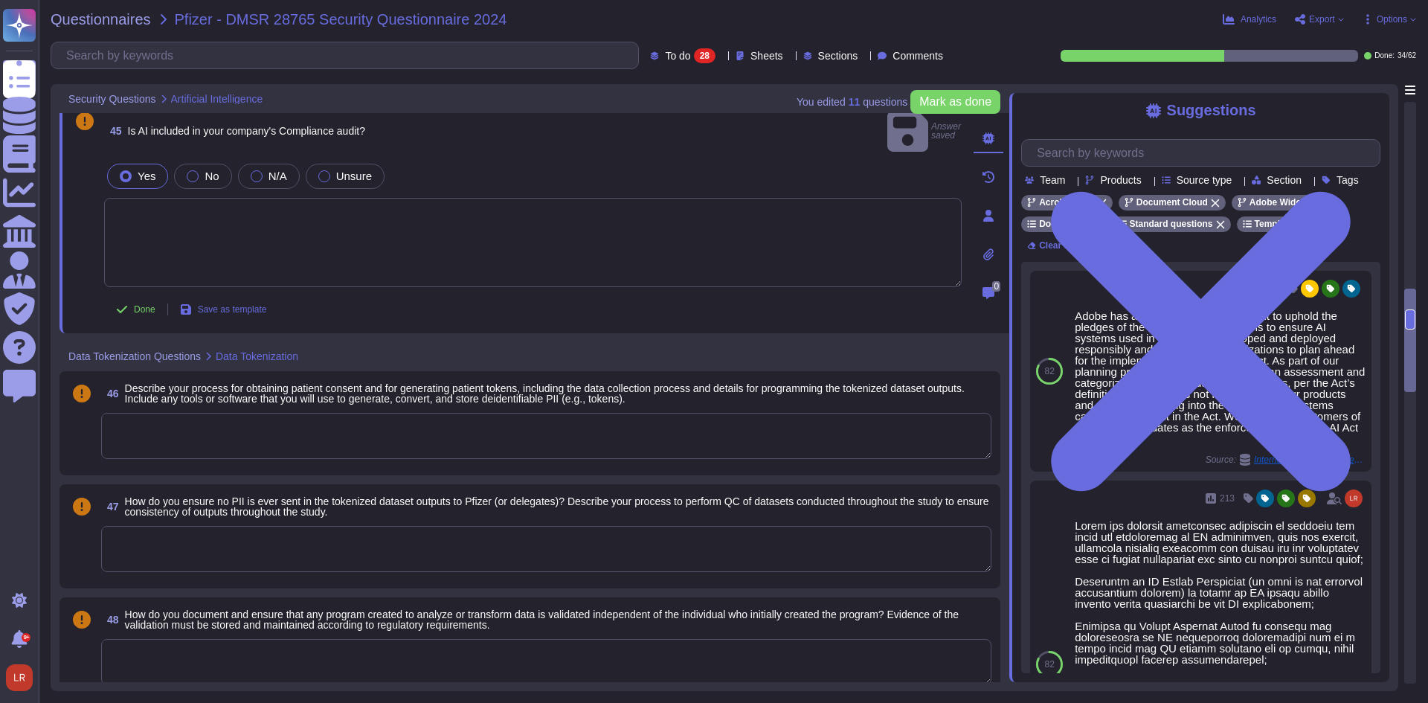
scroll to position [1860, 0]
click at [359, 380] on span "Describe your process for obtaining patient consent and for generating patient …" at bounding box center [545, 391] width 840 height 22
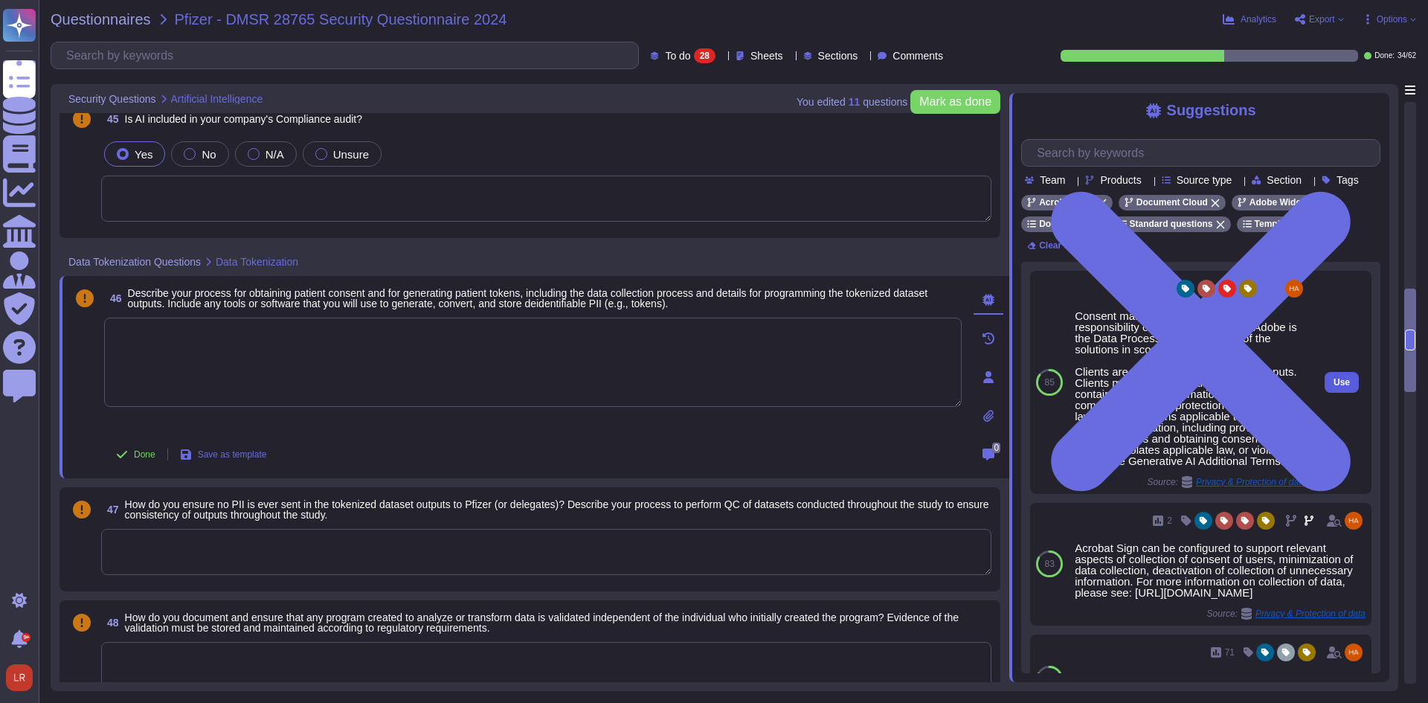
click at [1338, 387] on span "Use" at bounding box center [1342, 382] width 16 height 9
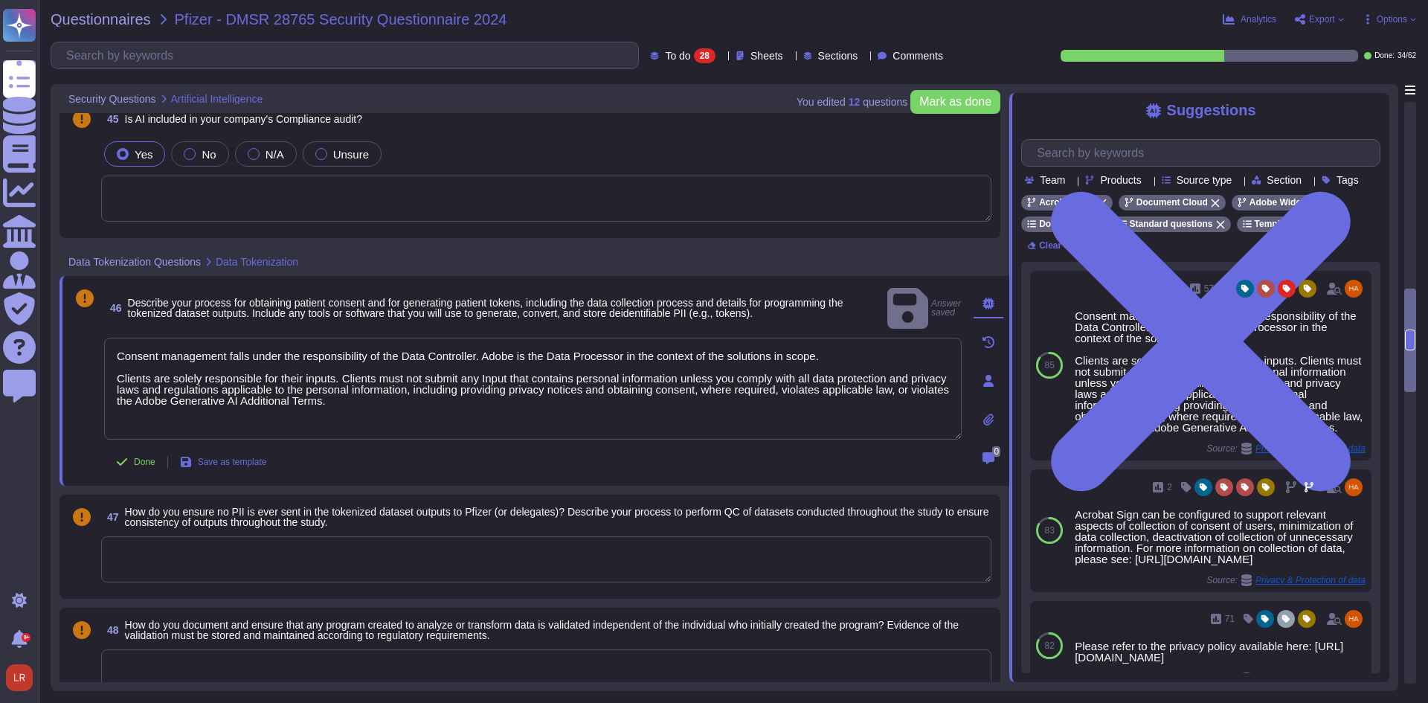
click at [392, 556] on textarea at bounding box center [546, 559] width 890 height 46
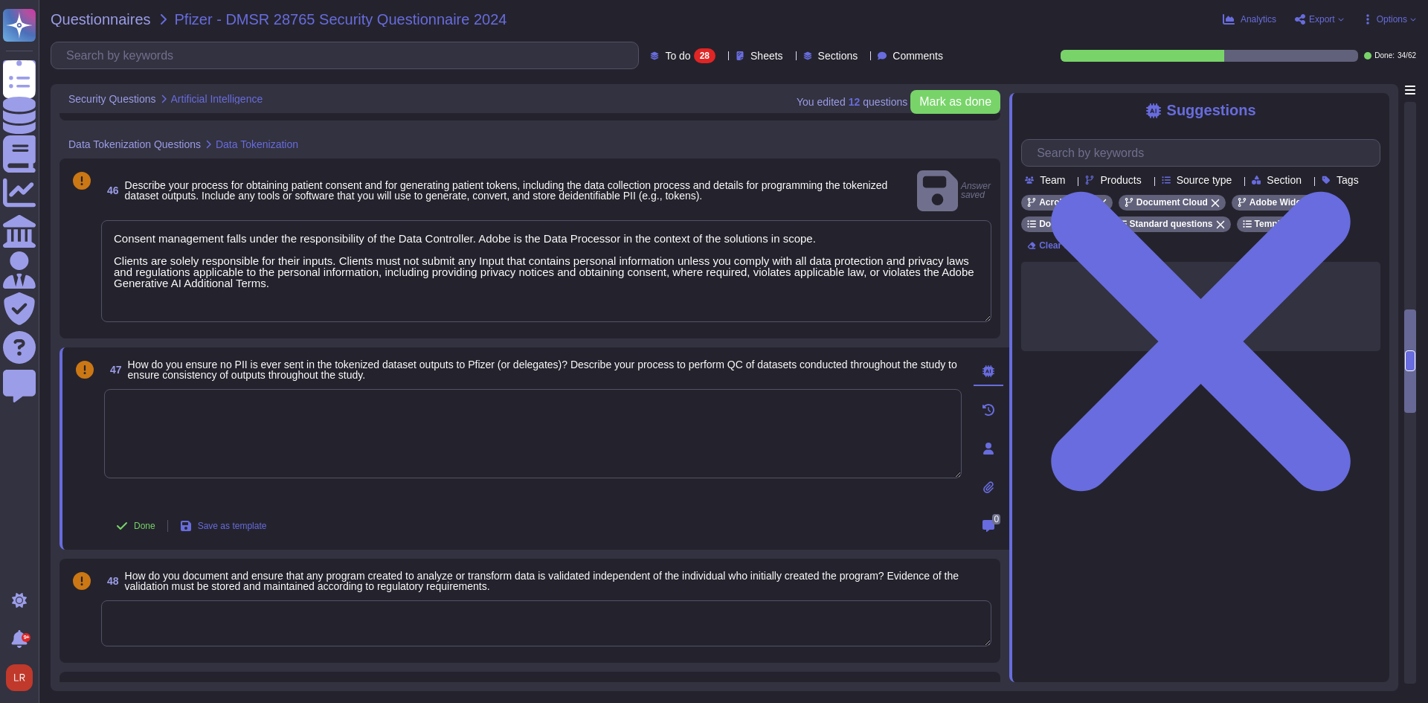
scroll to position [1984, 0]
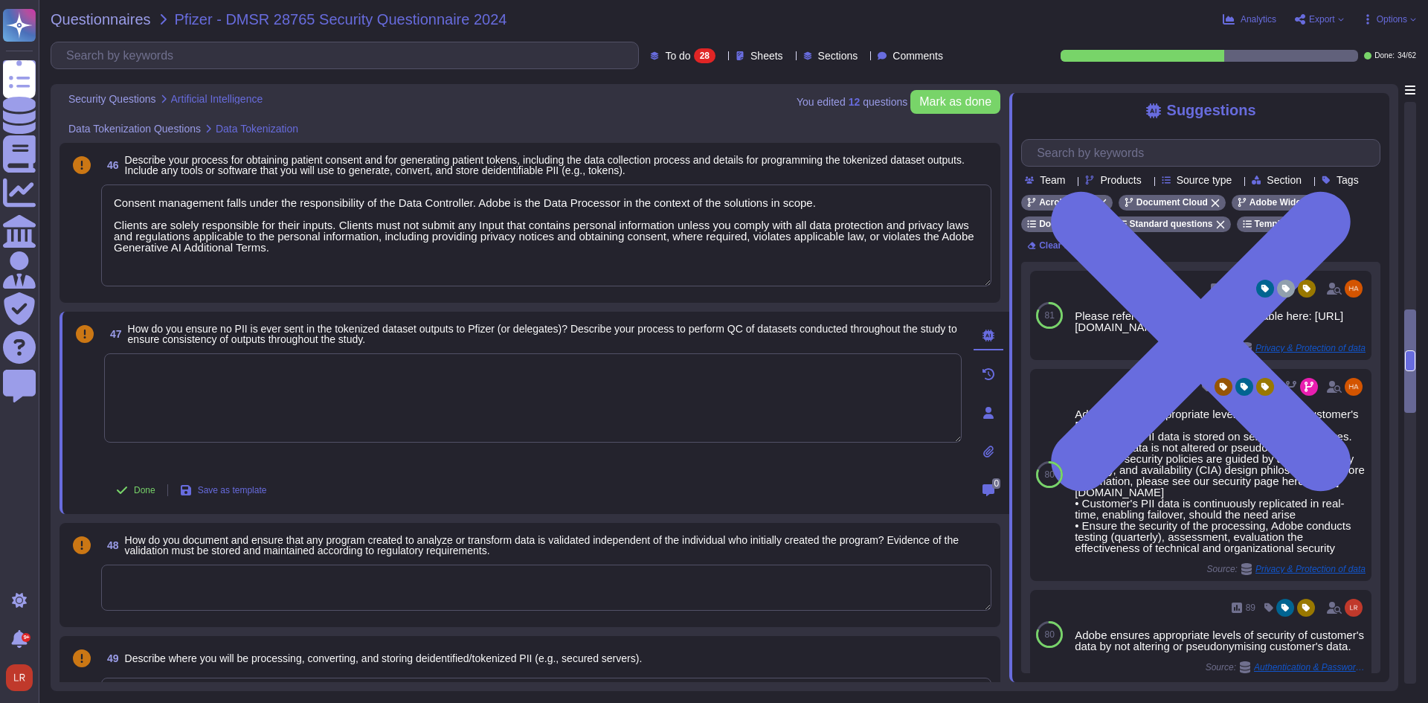
drag, startPoint x: 327, startPoint y: 248, endPoint x: 112, endPoint y: 228, distance: 215.9
click at [112, 228] on textarea "Consent management falls under the responsibility of the Data Controller. Adobe…" at bounding box center [546, 235] width 890 height 102
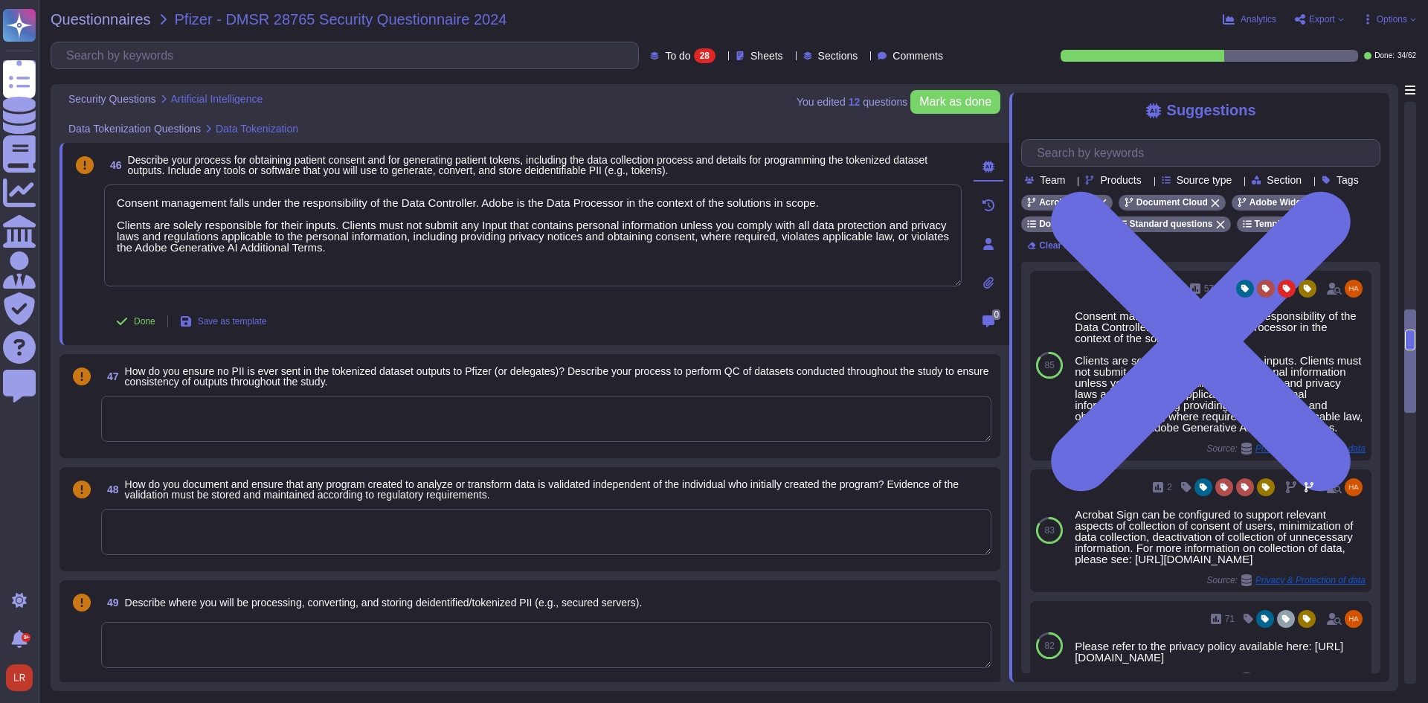
click at [216, 415] on textarea at bounding box center [546, 419] width 890 height 46
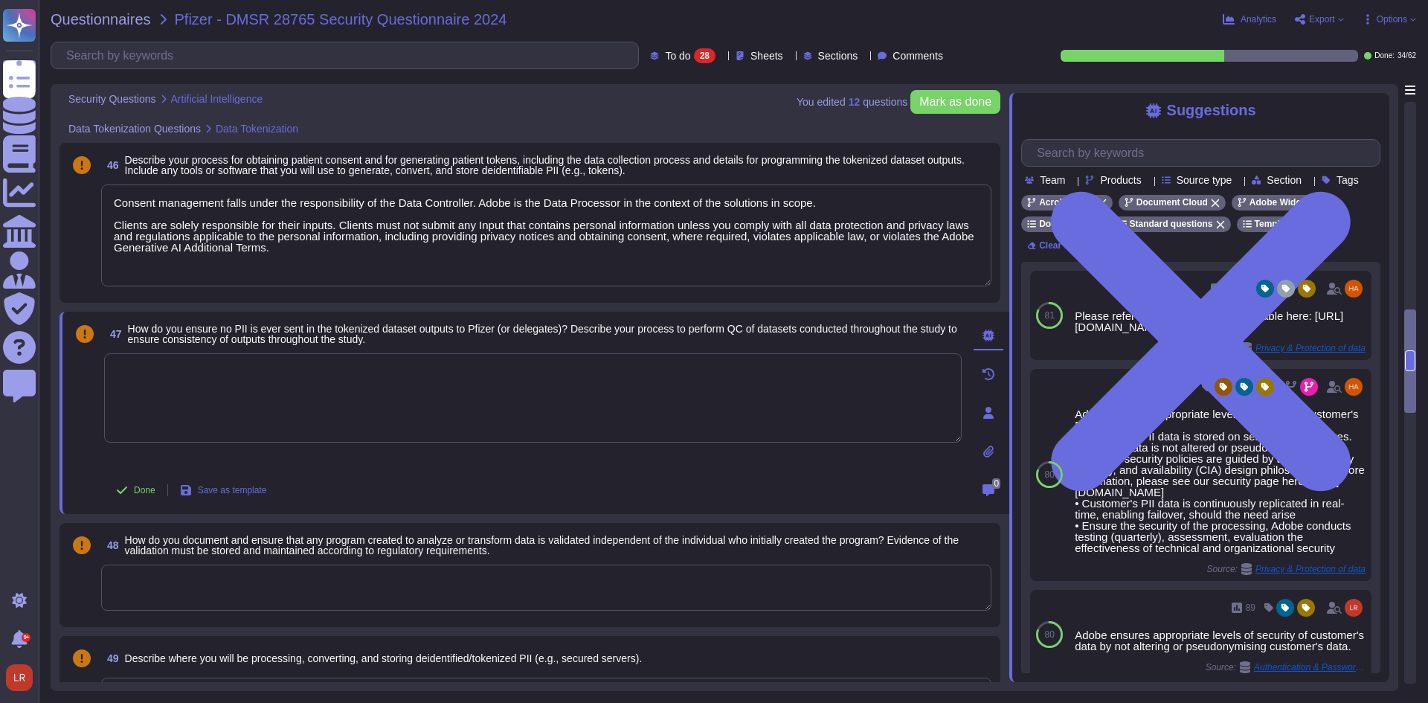
paste textarea "Clients are solely responsible for their inputs. Clients must not submit any In…"
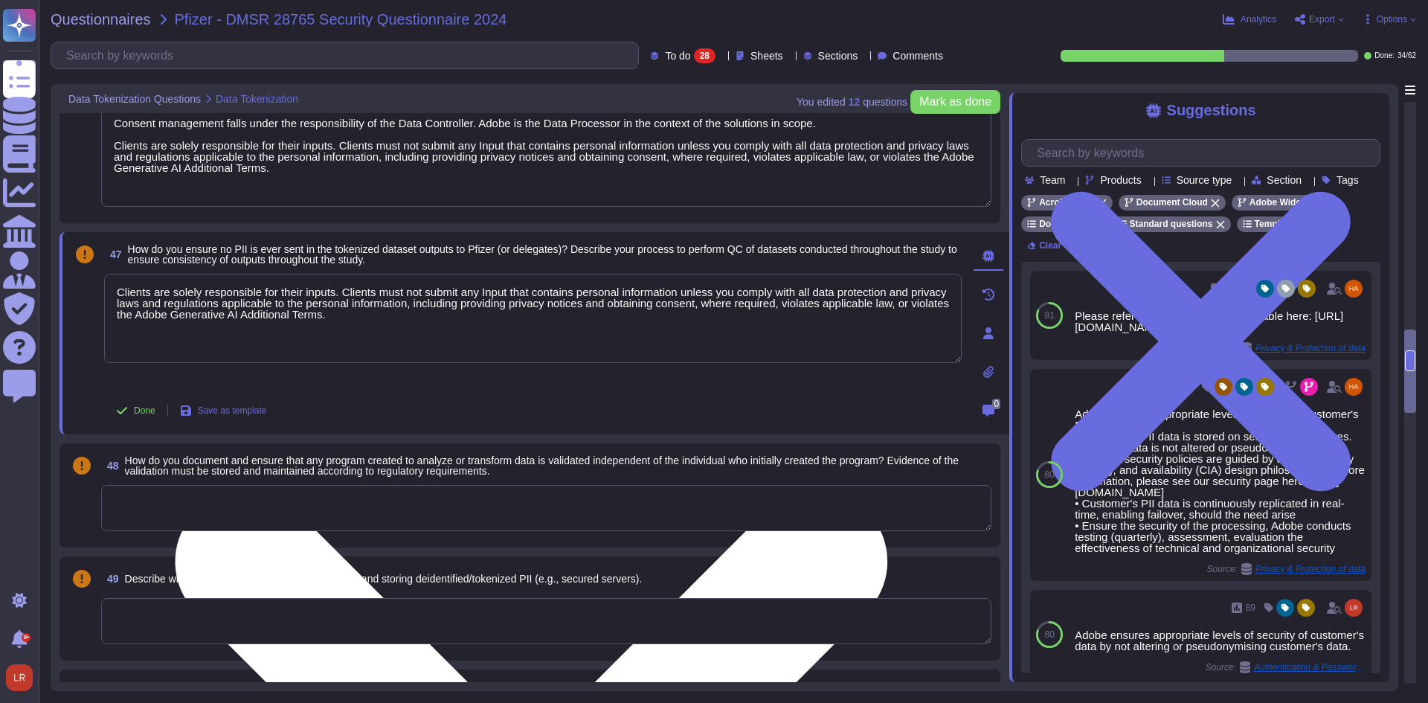
scroll to position [2107, 0]
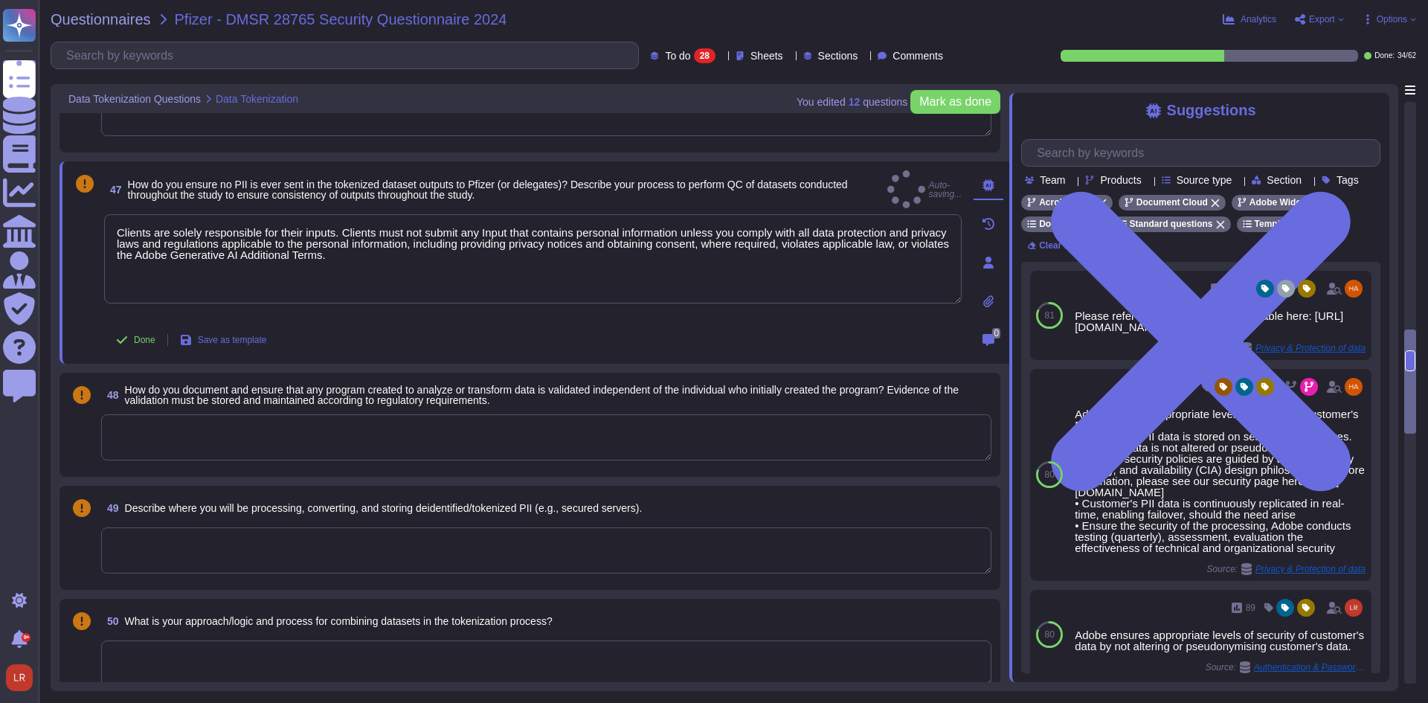
click at [237, 428] on textarea at bounding box center [546, 437] width 890 height 46
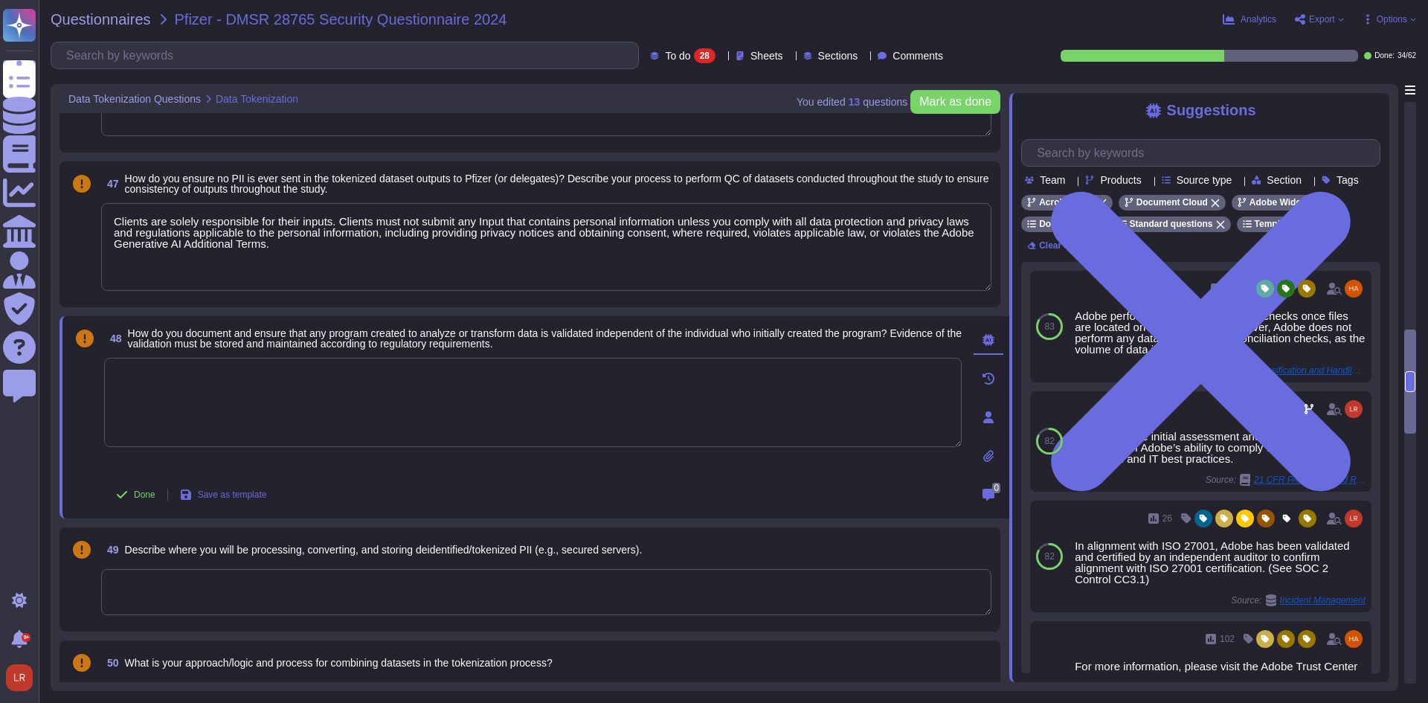
click at [440, 379] on textarea at bounding box center [533, 402] width 858 height 89
drag, startPoint x: 166, startPoint y: 377, endPoint x: 49, endPoint y: 385, distance: 117.0
click at [49, 385] on div "Questionnaires Pfizer - DMSR 28765 Security Questionnaire 2024 Analytics Export…" at bounding box center [734, 351] width 1390 height 703
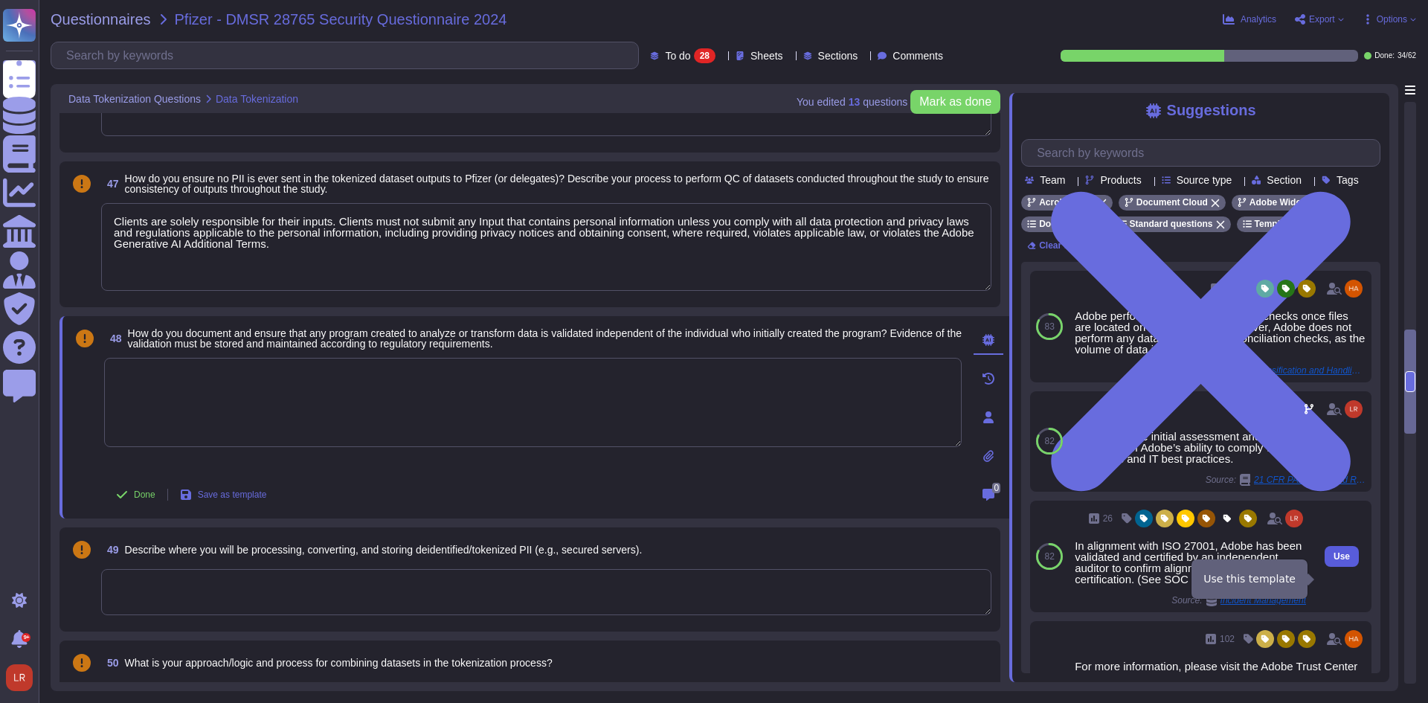
click at [1335, 561] on span "Use" at bounding box center [1342, 556] width 16 height 9
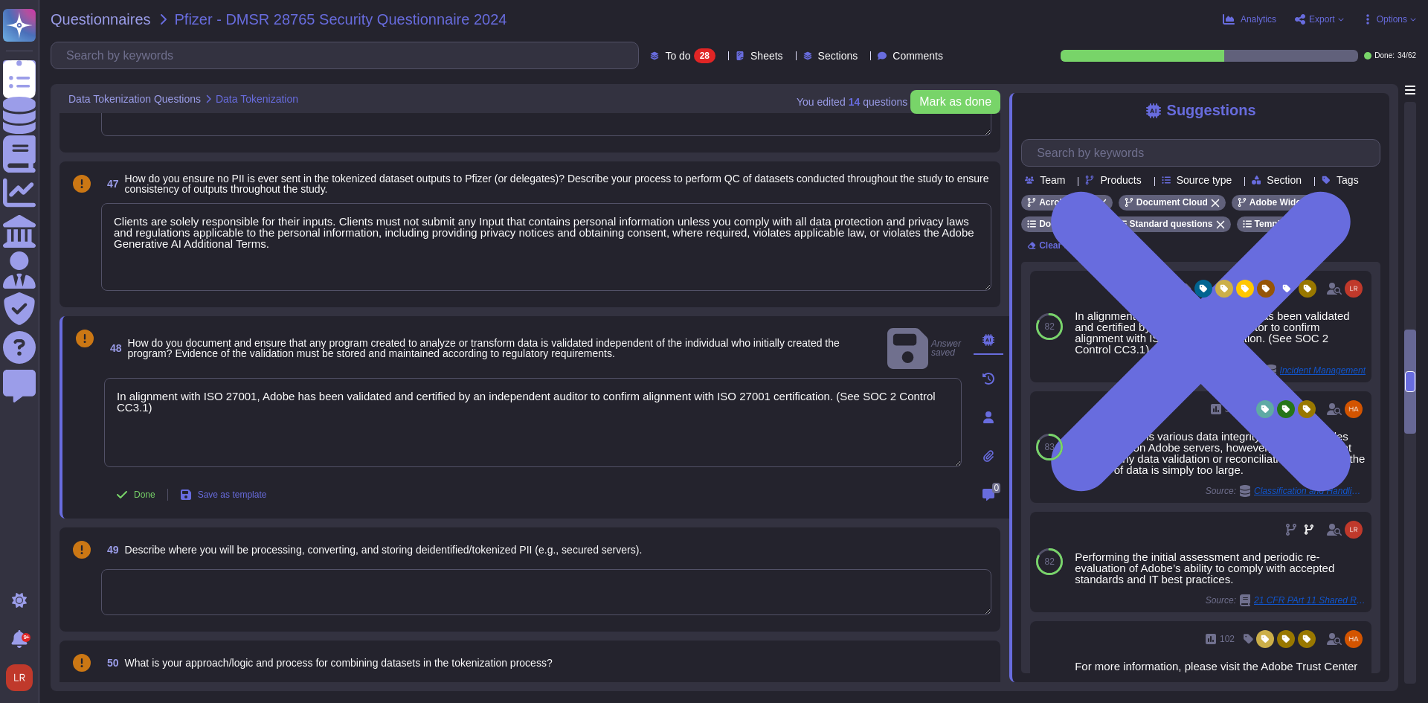
click at [386, 585] on textarea at bounding box center [546, 592] width 890 height 46
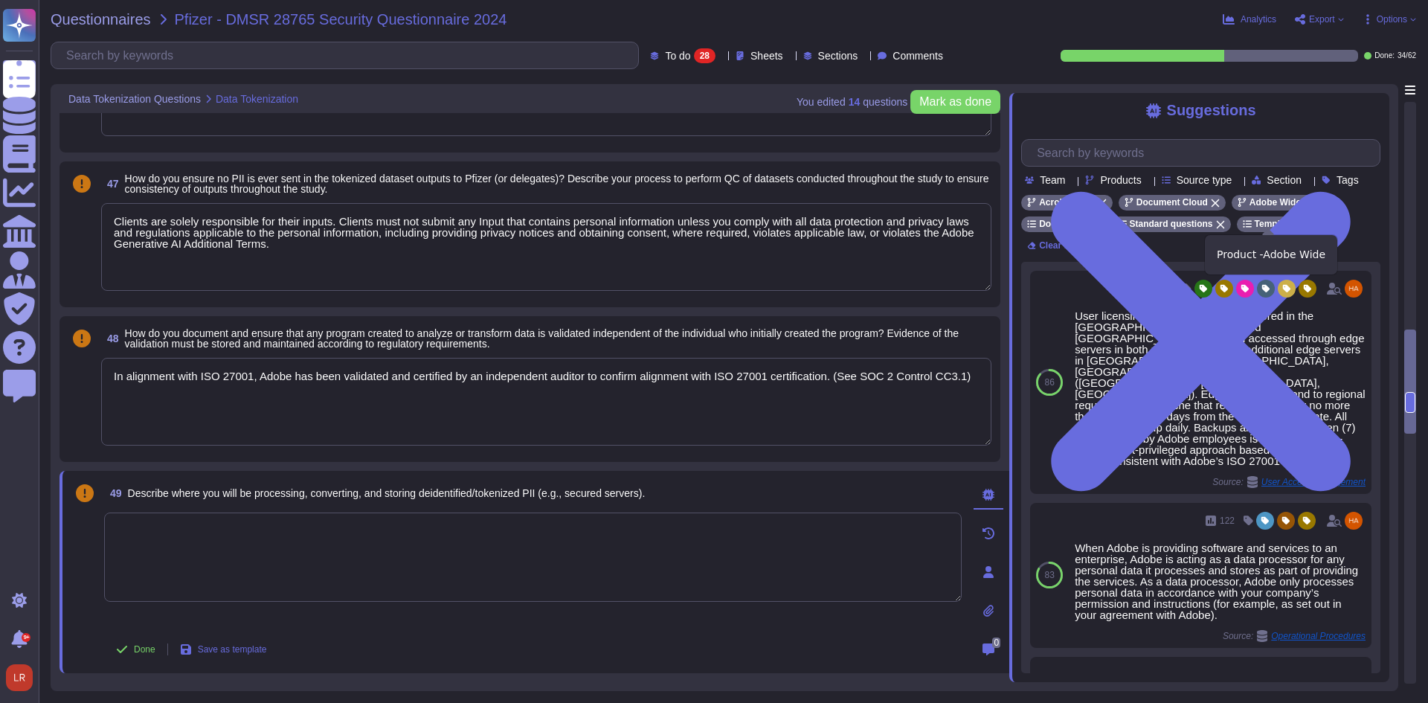
click at [1305, 208] on icon at bounding box center [1309, 203] width 8 height 8
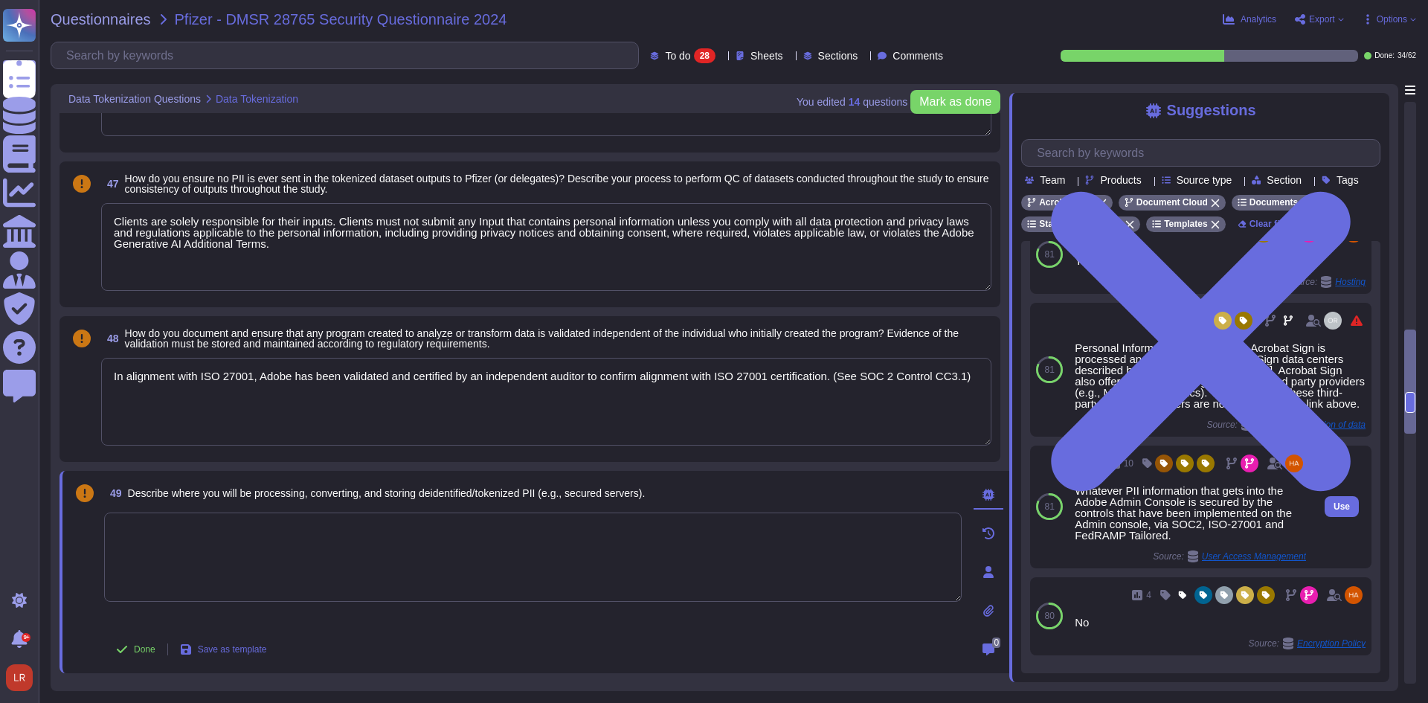
scroll to position [113, 0]
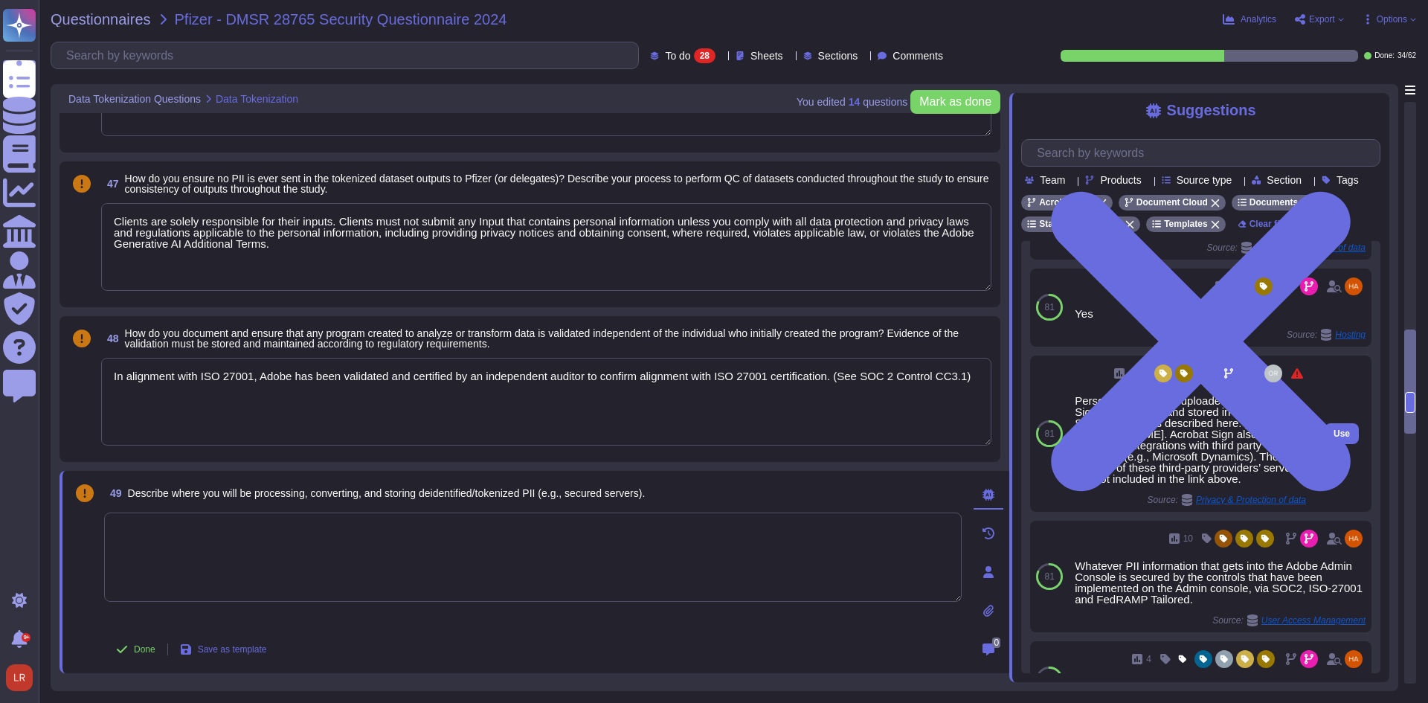
click at [1221, 457] on div "Personal Information uploaded into Acrobat Sign is processed and stored in the …" at bounding box center [1190, 439] width 231 height 89
click at [1334, 438] on span "Use" at bounding box center [1342, 433] width 16 height 9
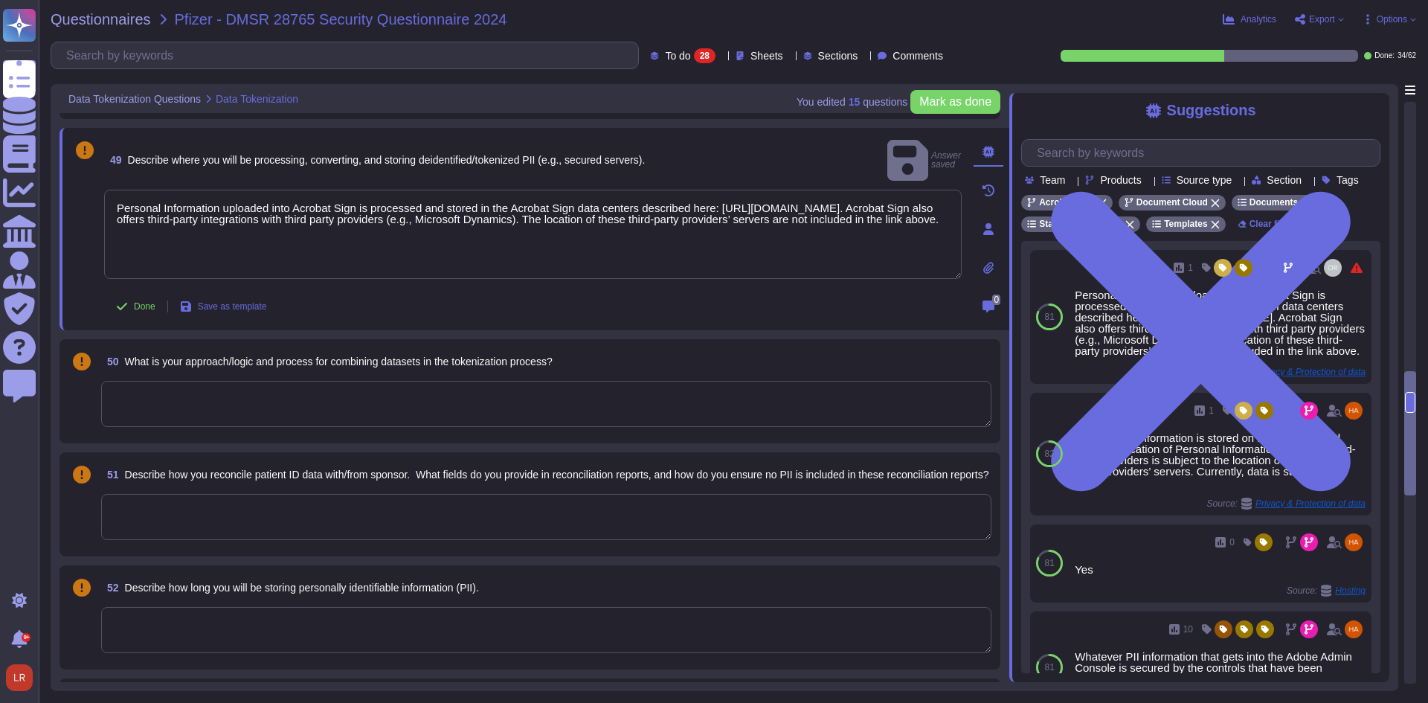
scroll to position [2479, 0]
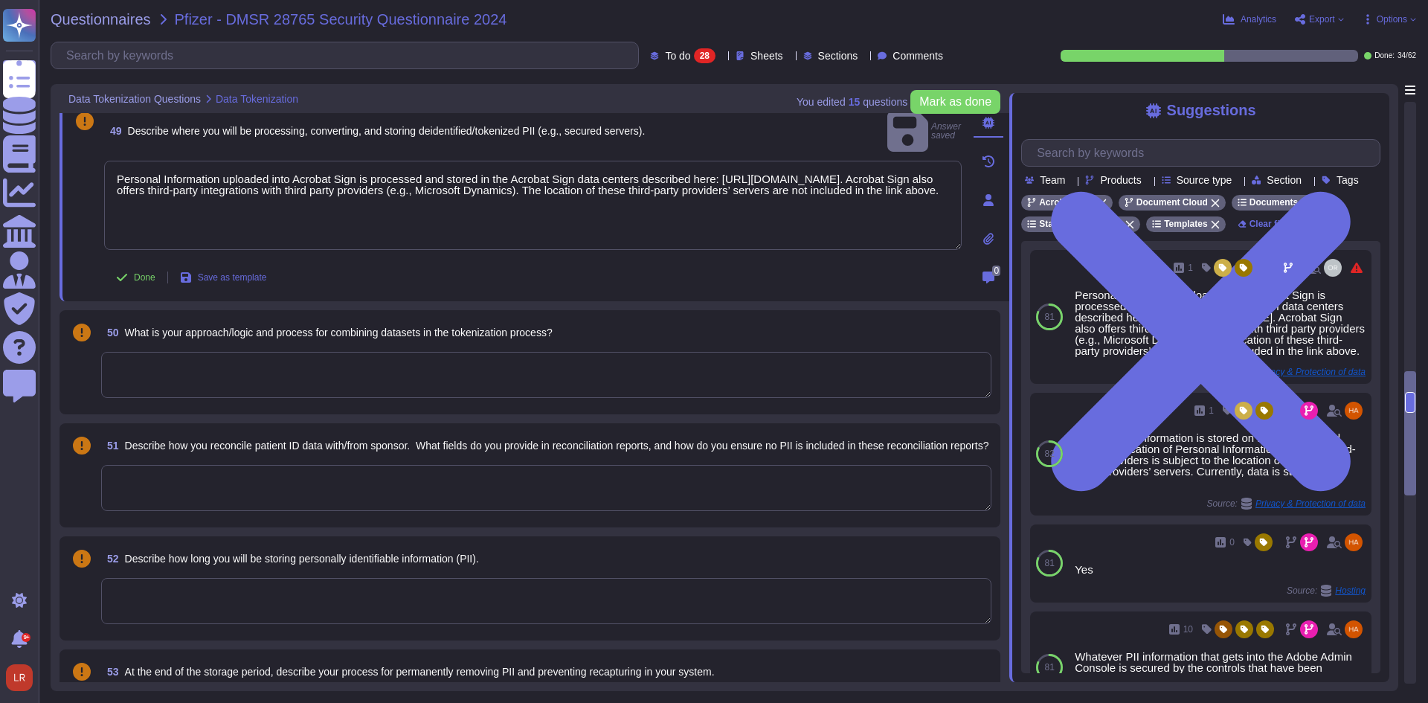
click at [376, 375] on textarea at bounding box center [546, 375] width 890 height 46
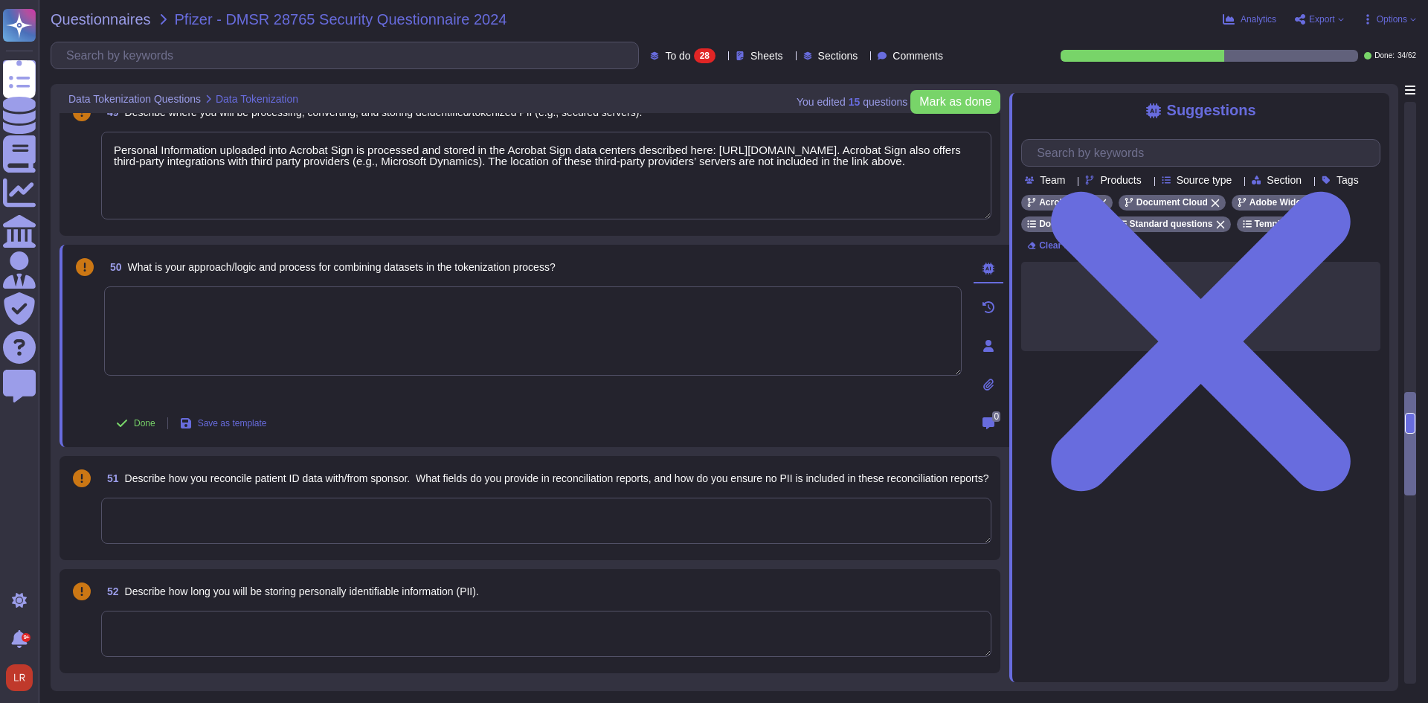
click at [515, 324] on textarea at bounding box center [533, 330] width 858 height 89
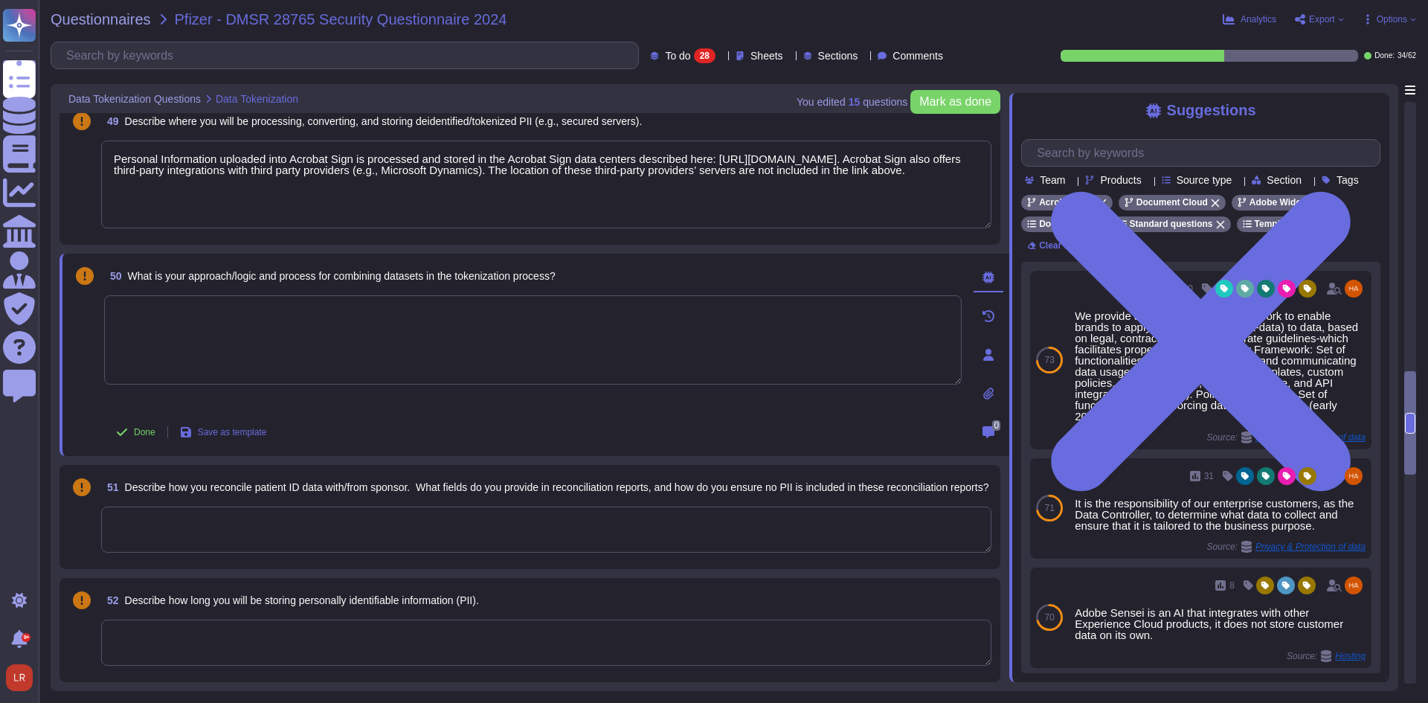
click at [364, 321] on textarea at bounding box center [533, 339] width 858 height 89
click at [363, 321] on textarea at bounding box center [533, 339] width 858 height 89
drag, startPoint x: 493, startPoint y: 310, endPoint x: 71, endPoint y: 297, distance: 422.0
click at [72, 298] on div "50 What is your approach/logic and process for combining datasets in the tokeni…" at bounding box center [516, 355] width 890 height 184
drag, startPoint x: 176, startPoint y: 530, endPoint x: 189, endPoint y: 527, distance: 13.7
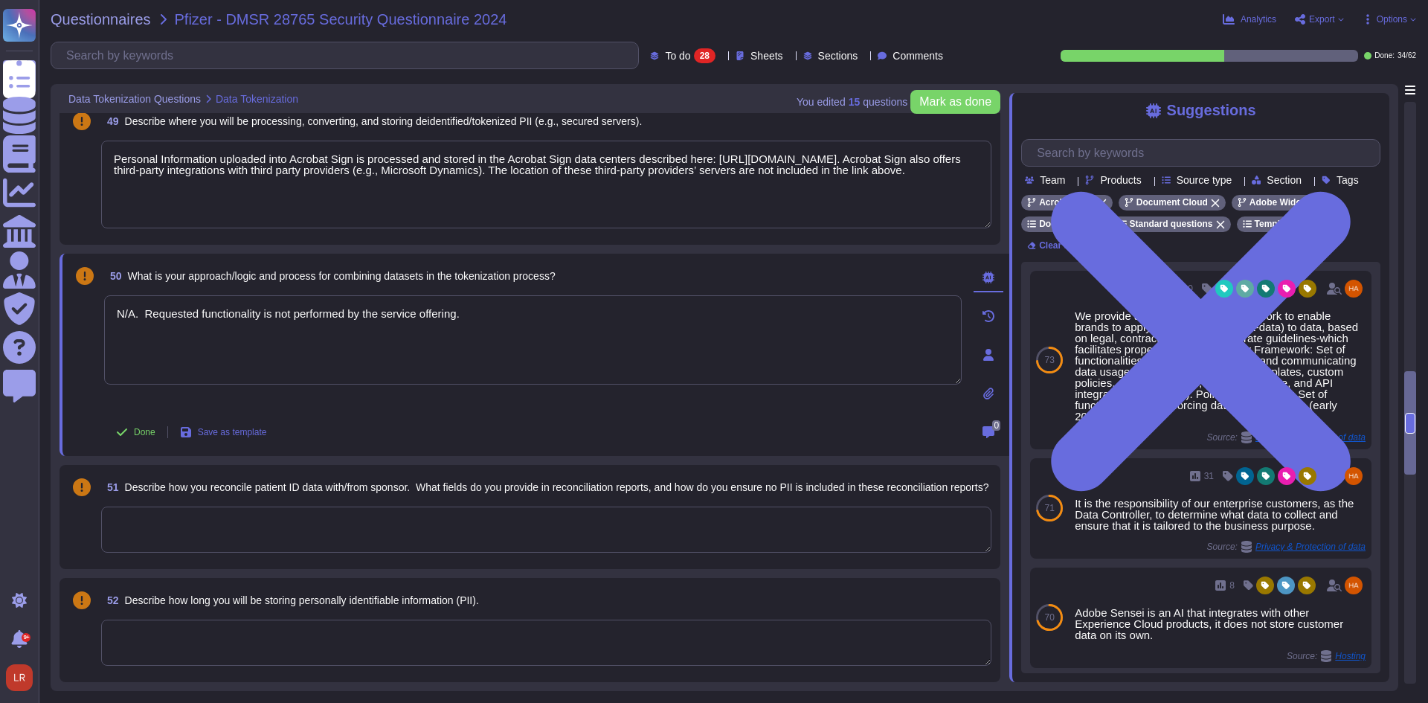
click at [177, 530] on textarea at bounding box center [546, 530] width 890 height 46
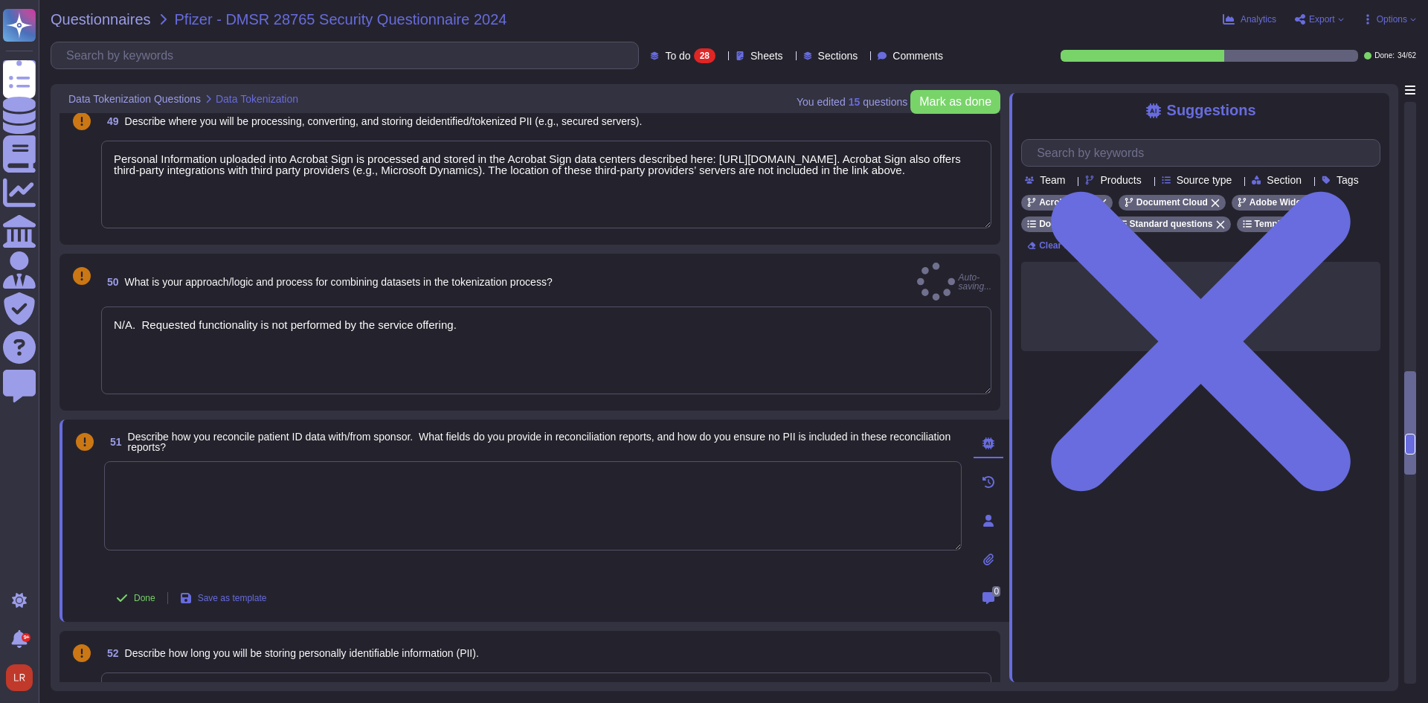
paste textarea "N/A. Requested functionality is not performed by the service offering."
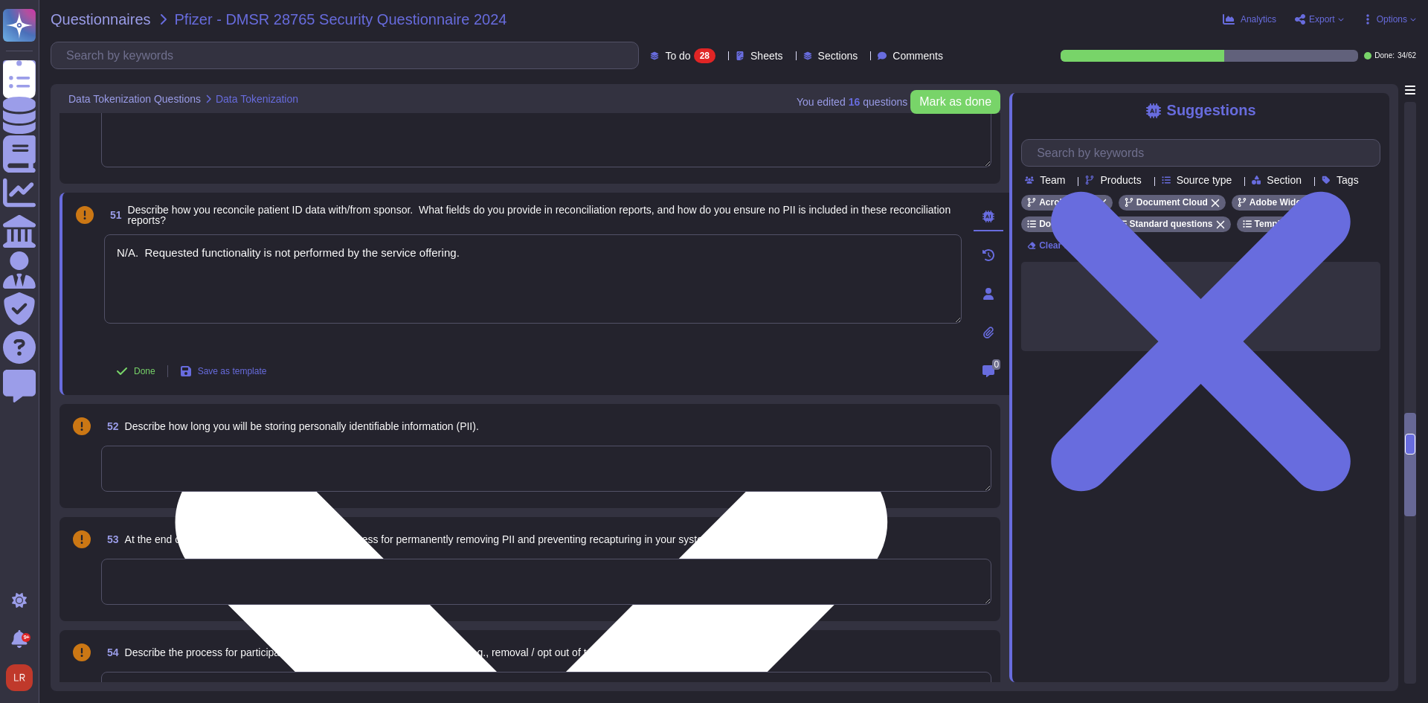
scroll to position [2728, 0]
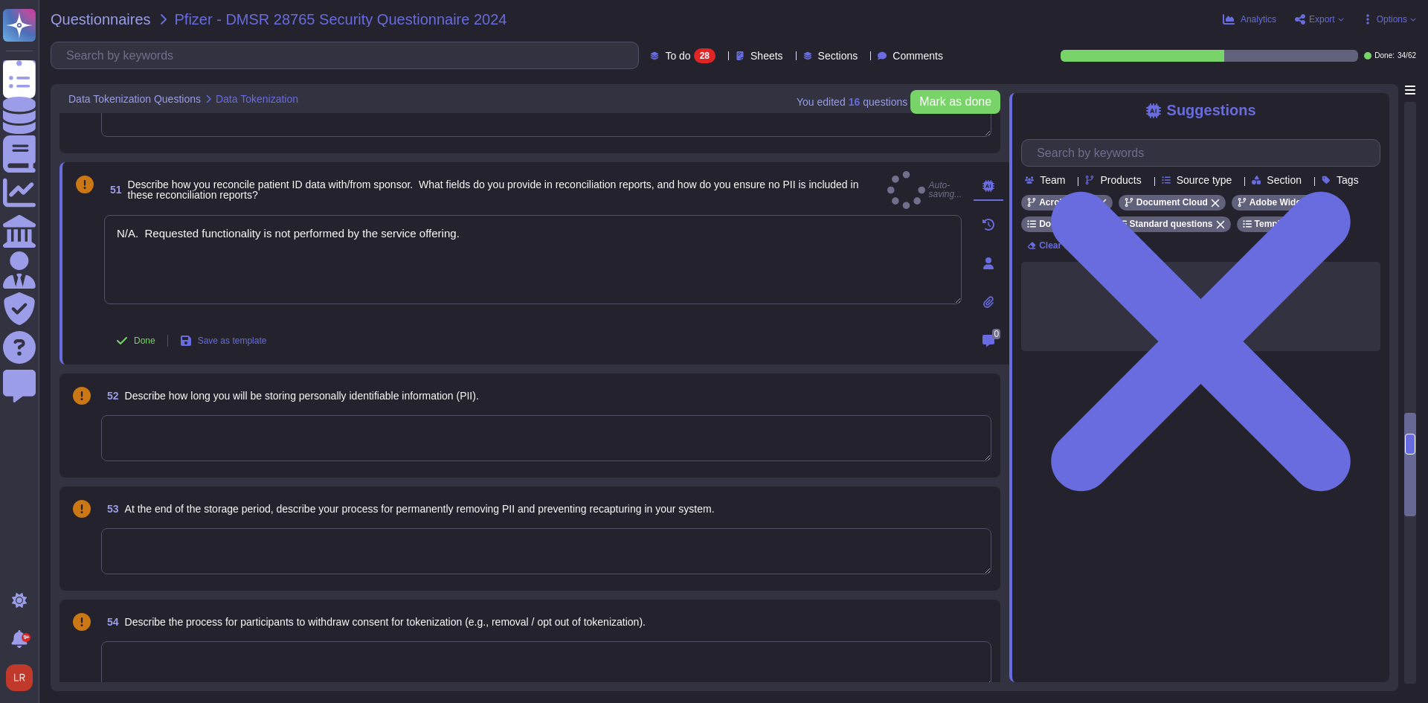
click at [286, 415] on textarea at bounding box center [546, 438] width 890 height 46
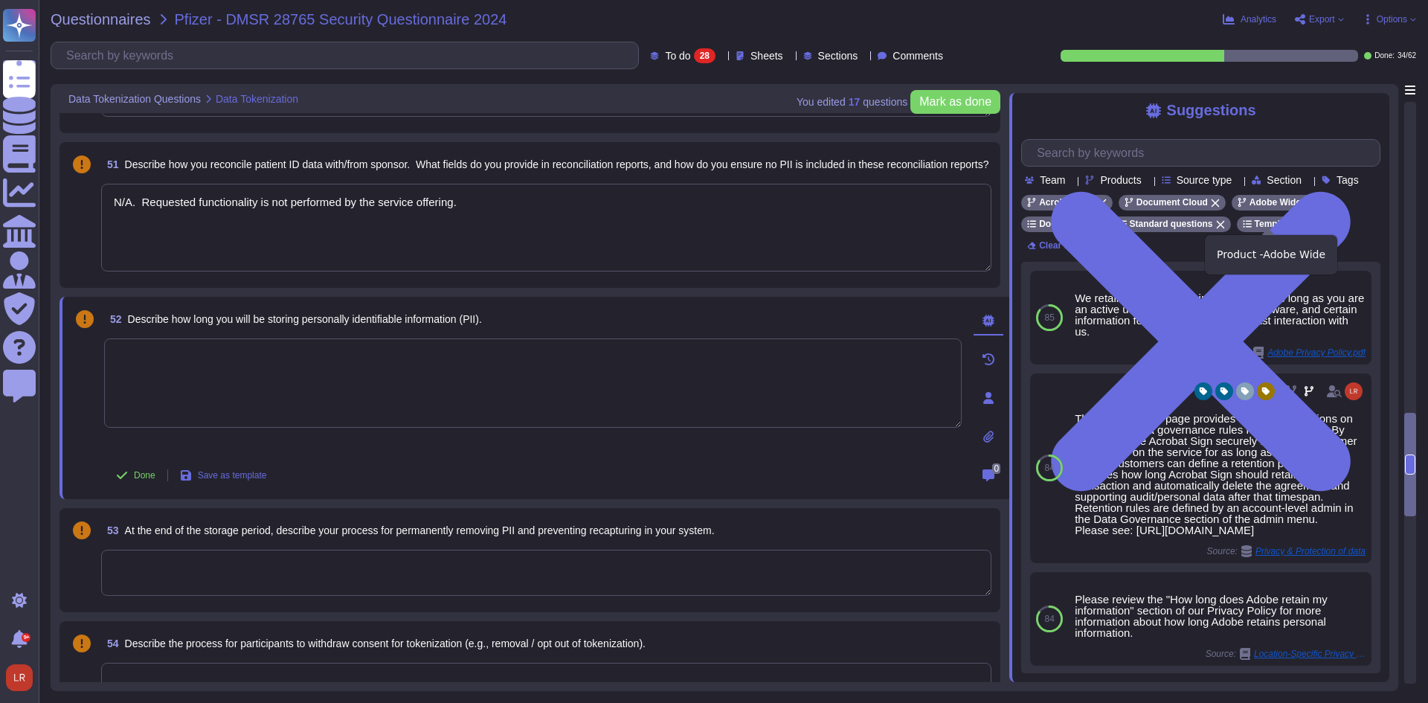
click at [1304, 208] on icon at bounding box center [1308, 203] width 9 height 9
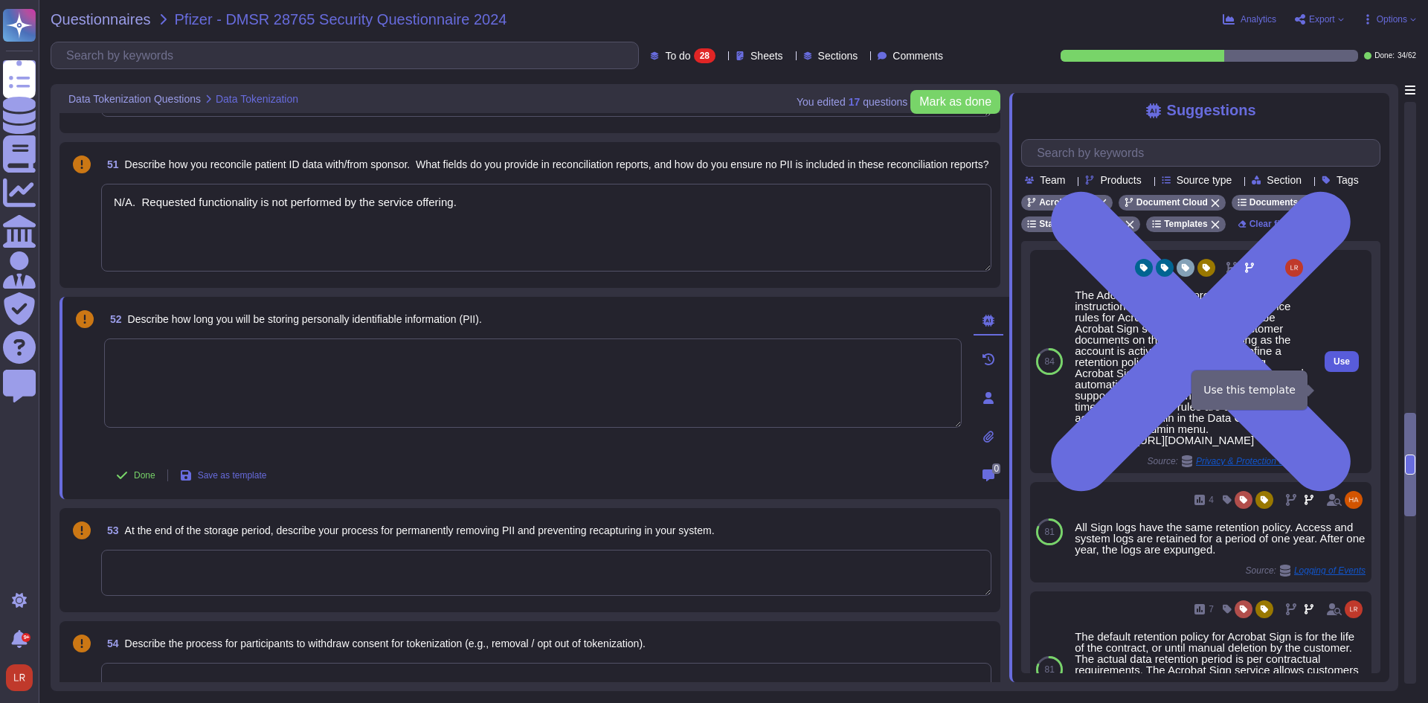
click at [1334, 366] on span "Use" at bounding box center [1342, 361] width 16 height 9
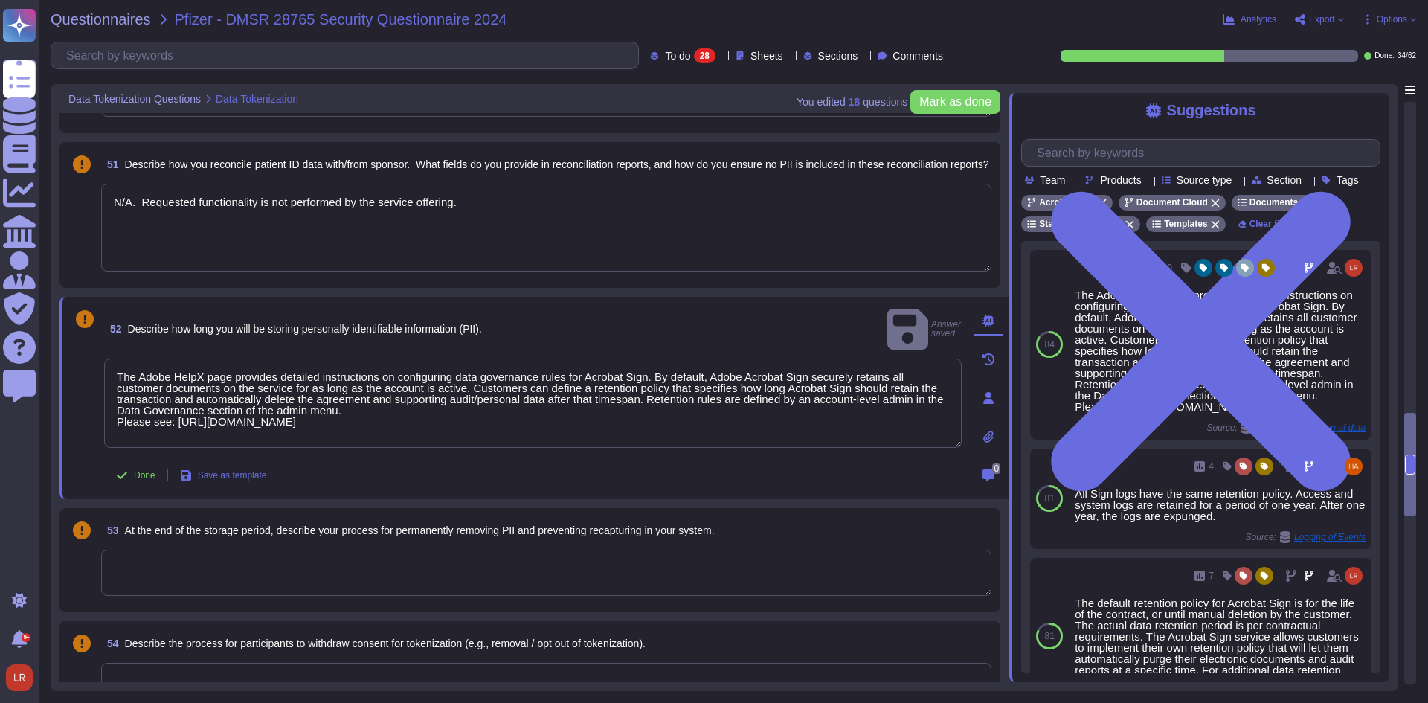
click at [213, 567] on textarea at bounding box center [546, 573] width 890 height 46
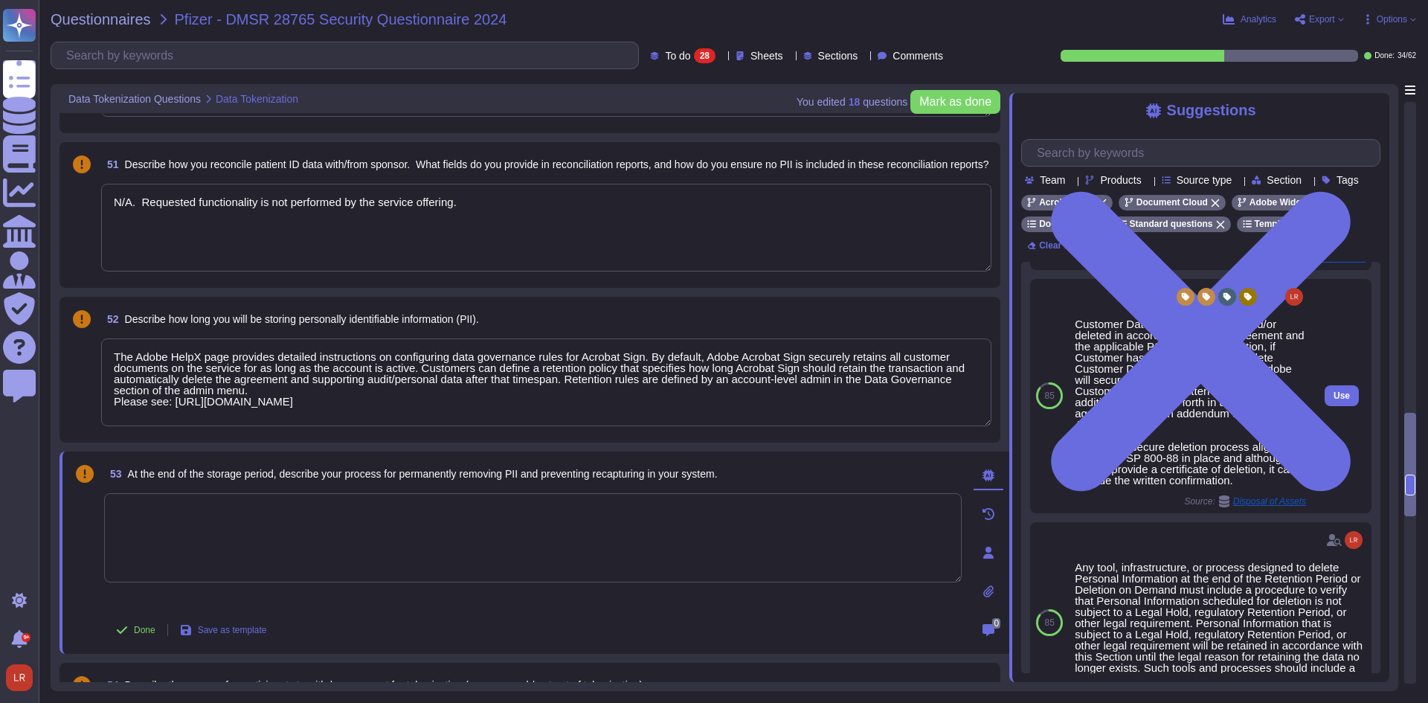
scroll to position [225, 0]
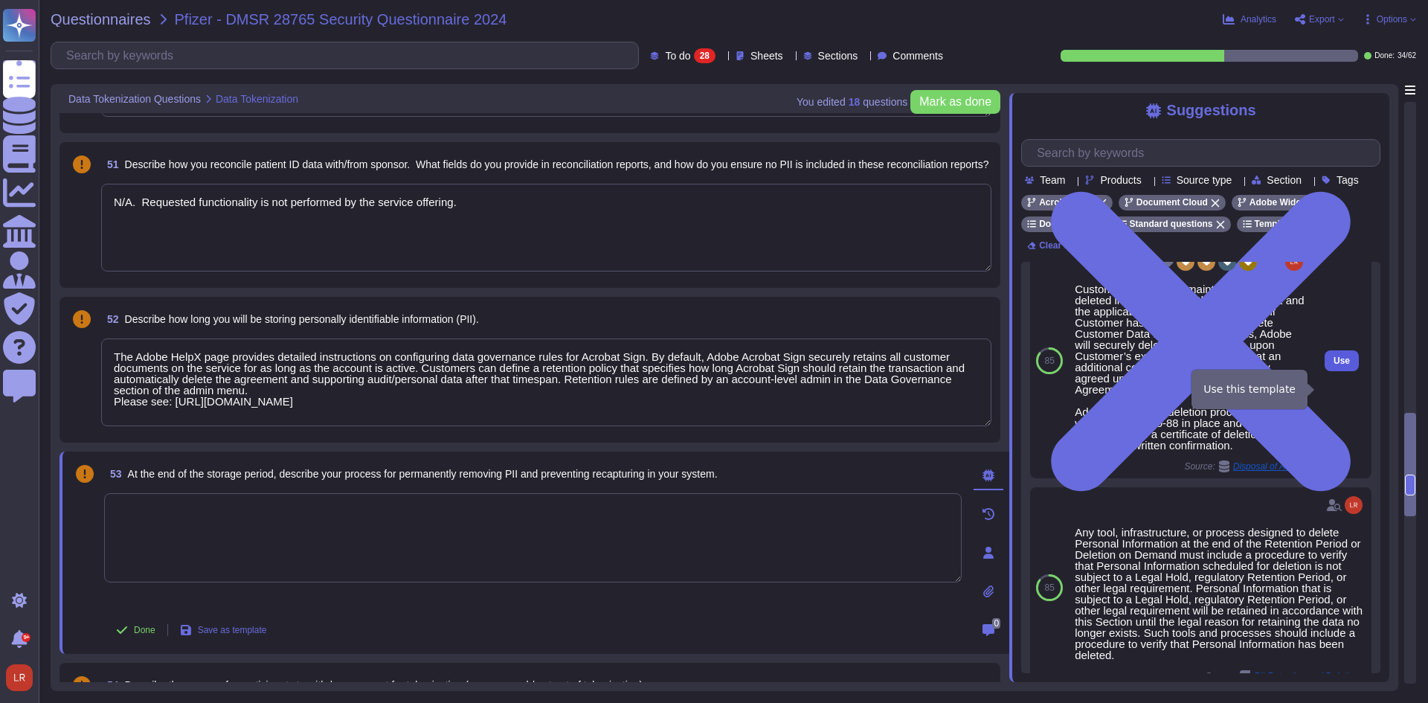
click at [1331, 371] on button "Use" at bounding box center [1342, 360] width 34 height 21
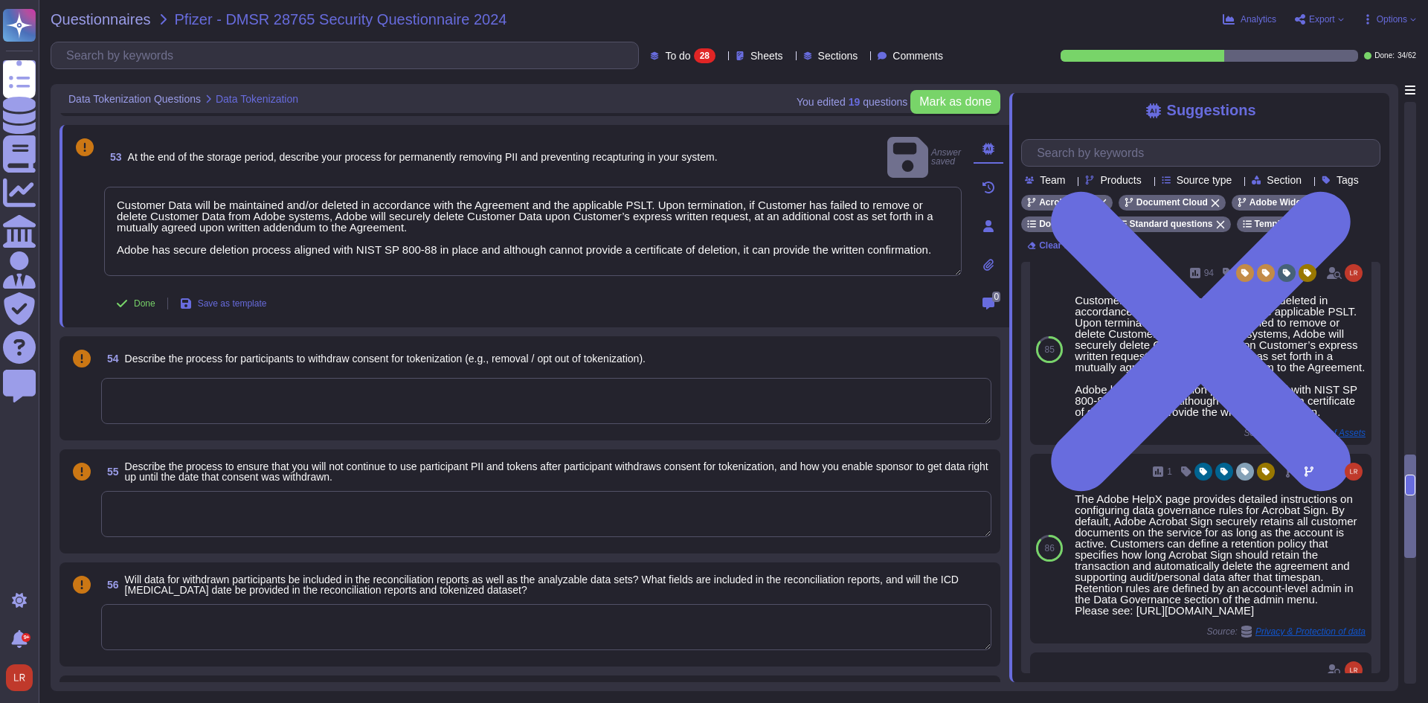
scroll to position [3100, 0]
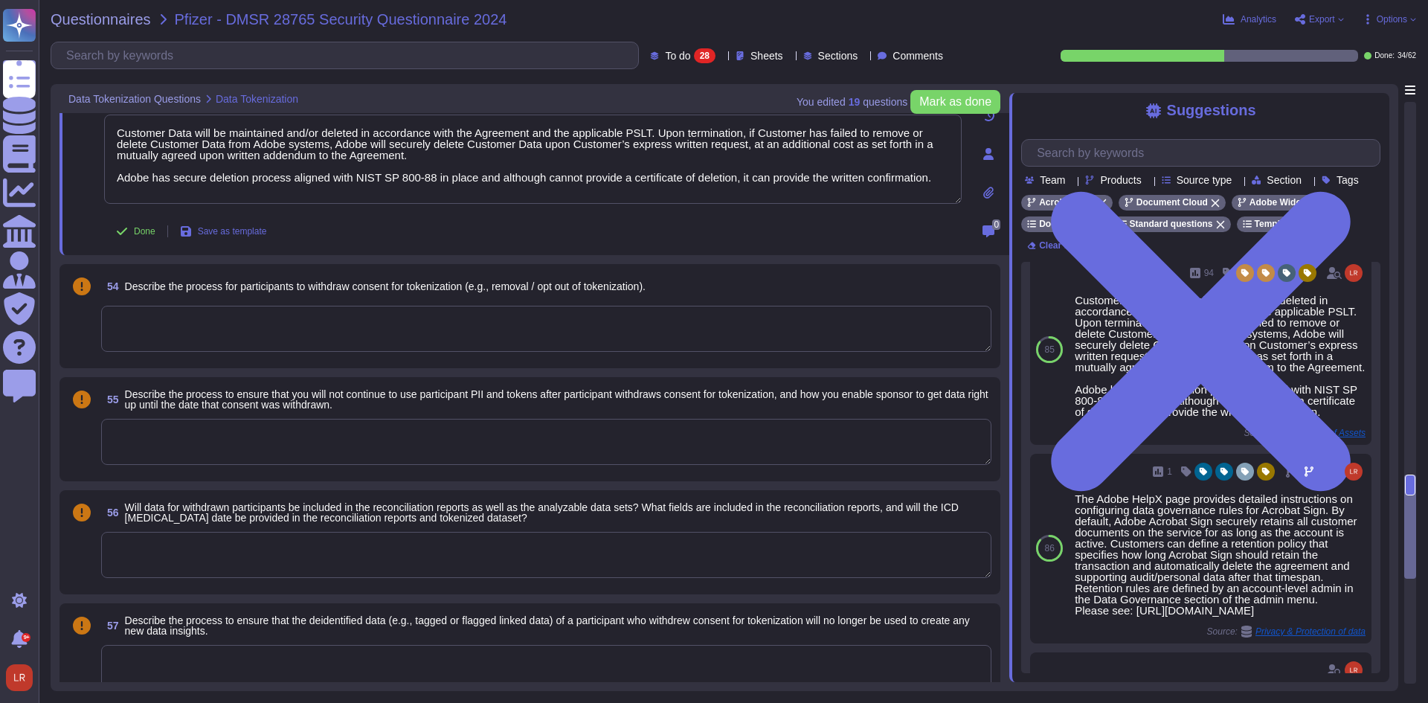
click at [316, 315] on textarea at bounding box center [546, 329] width 890 height 46
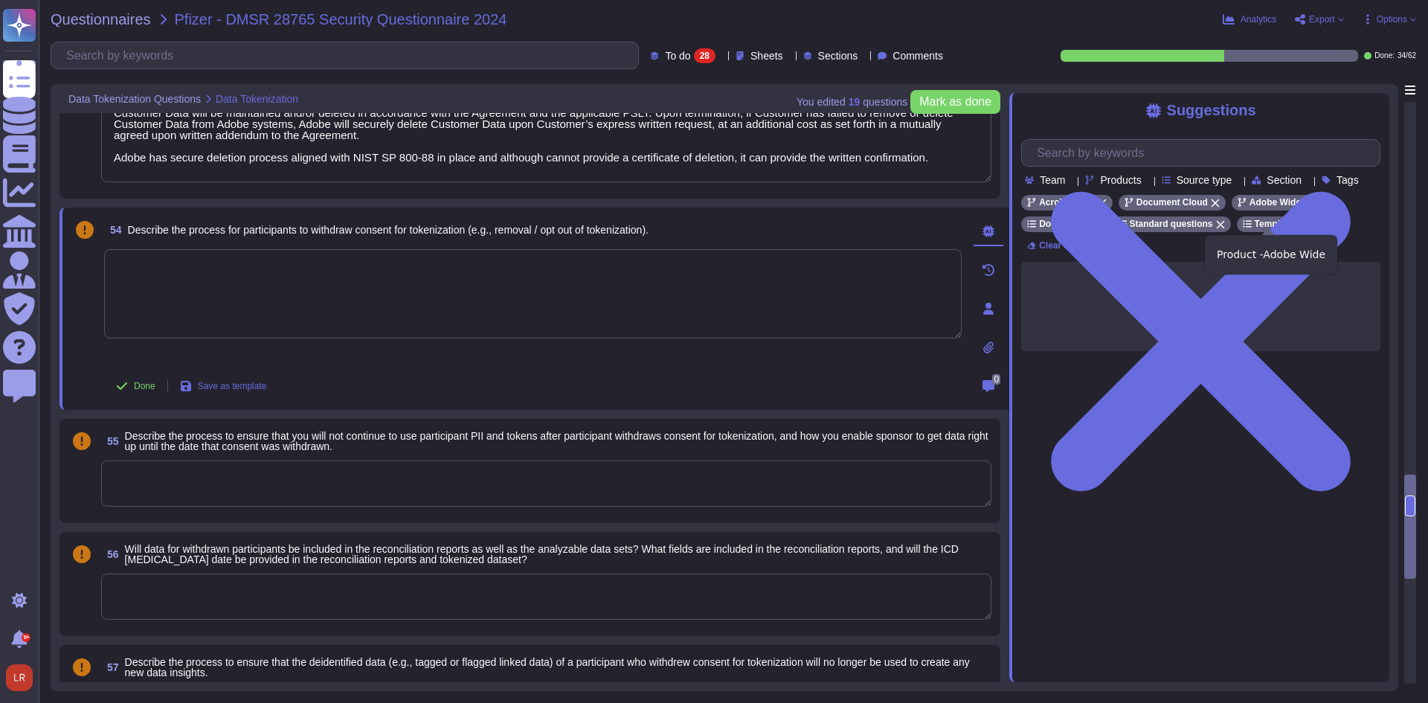
click at [1304, 208] on icon at bounding box center [1308, 203] width 9 height 9
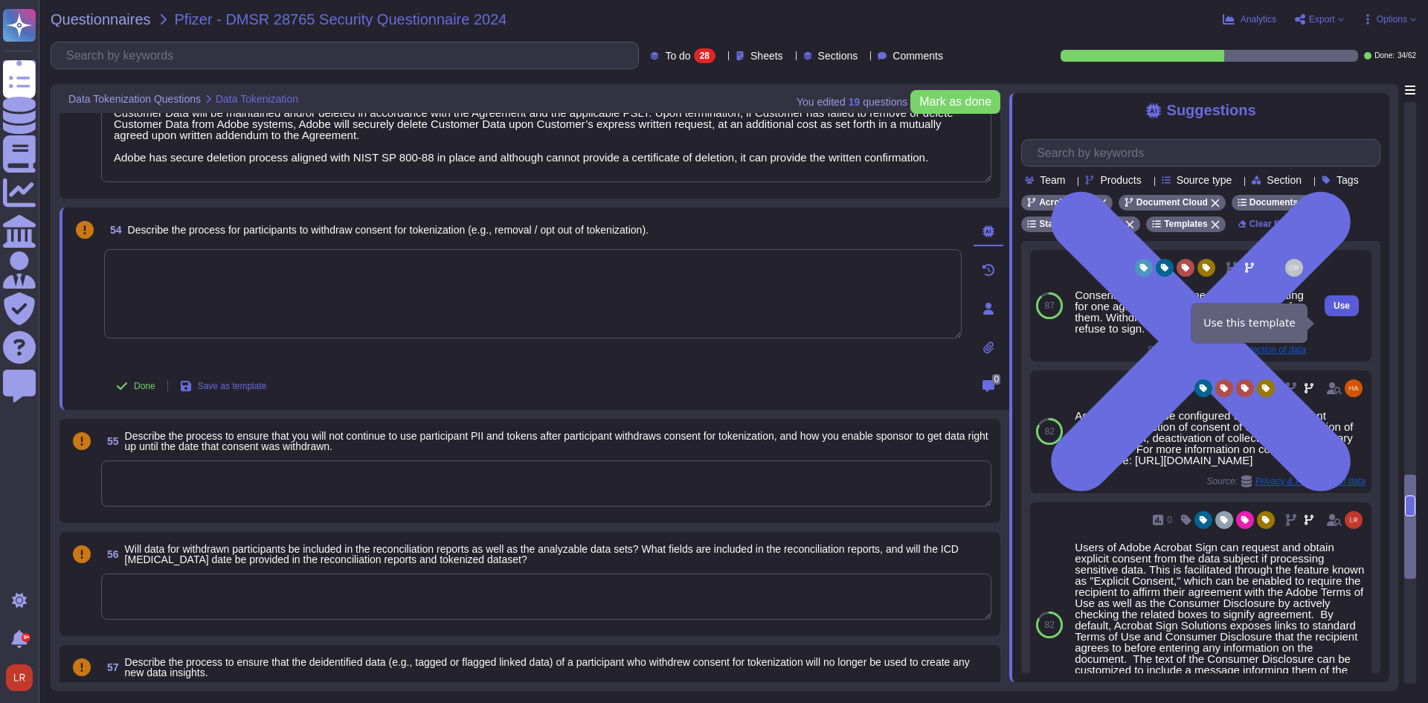
click at [1334, 310] on span "Use" at bounding box center [1342, 305] width 16 height 9
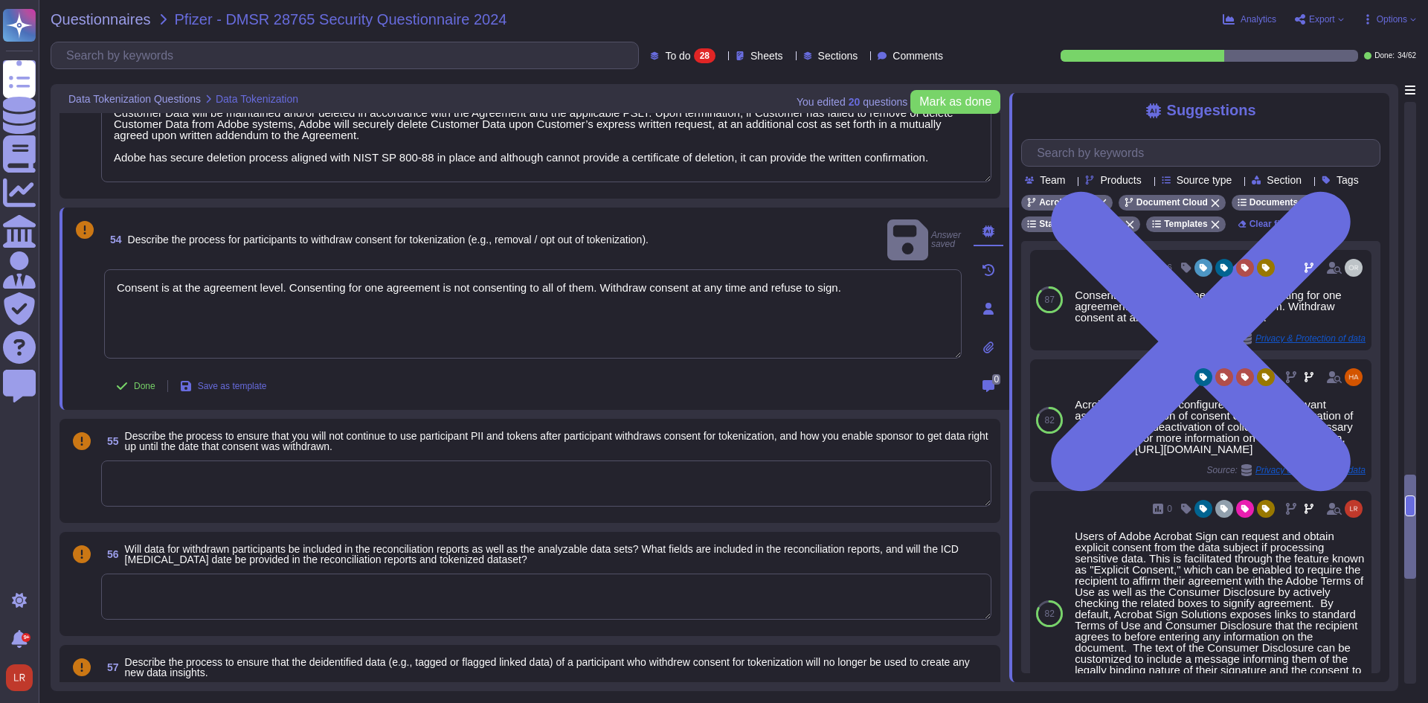
click at [438, 373] on div "Done Save as template" at bounding box center [533, 386] width 858 height 30
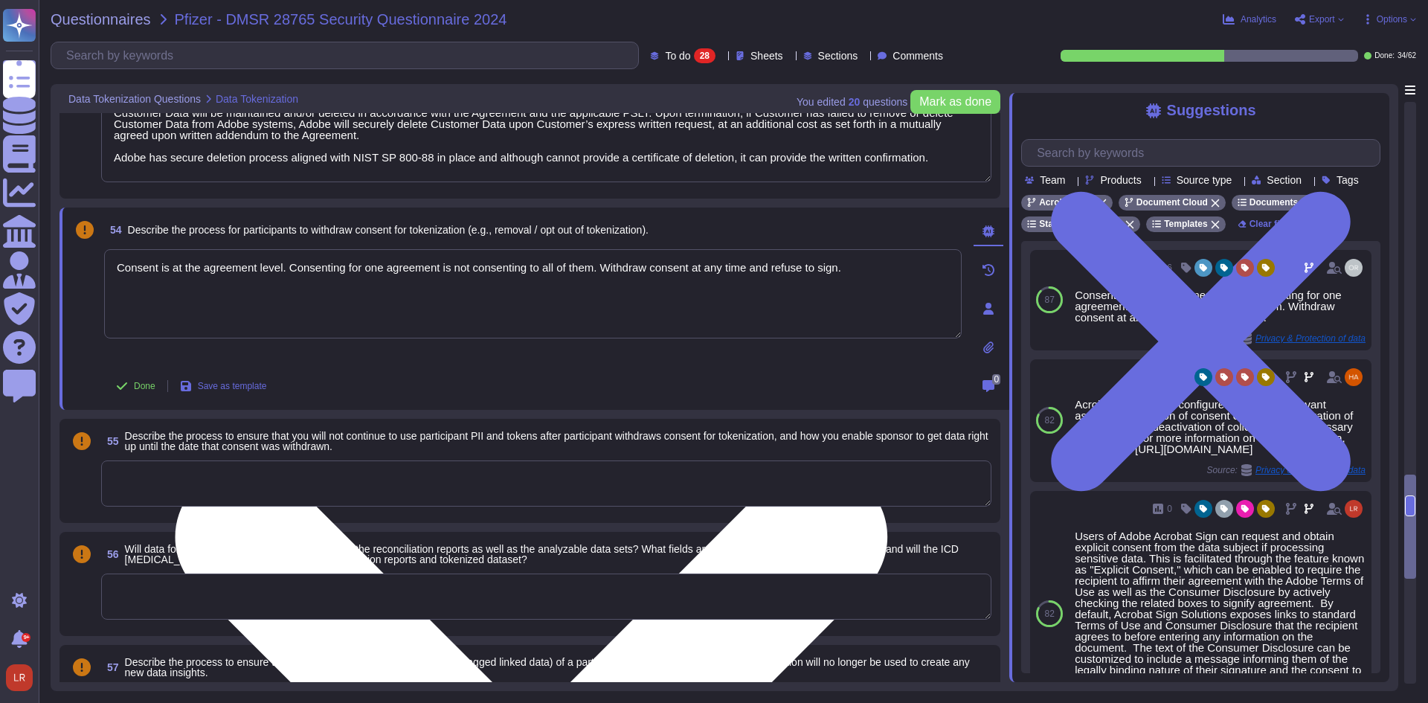
click at [847, 269] on textarea "Consent is at the agreement level. Consenting for one agreement is not consenti…" at bounding box center [533, 293] width 858 height 89
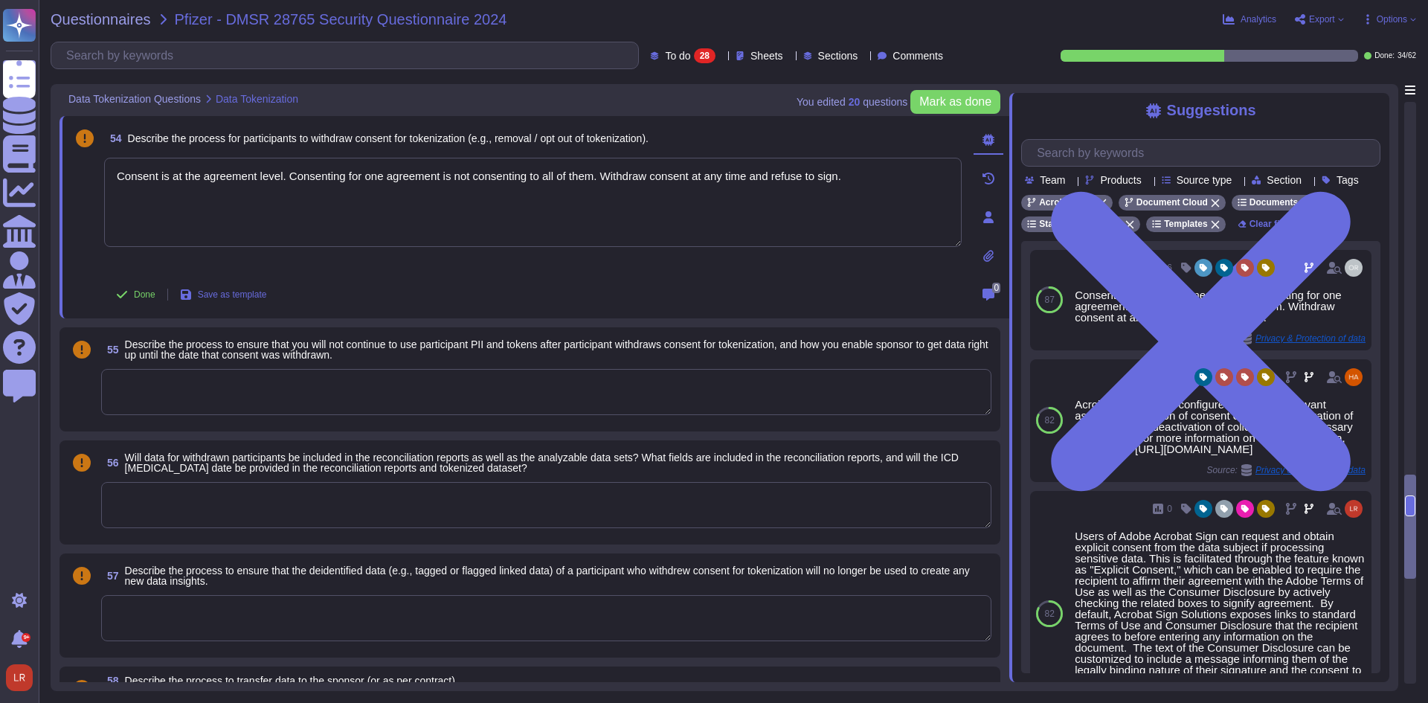
scroll to position [3223, 0]
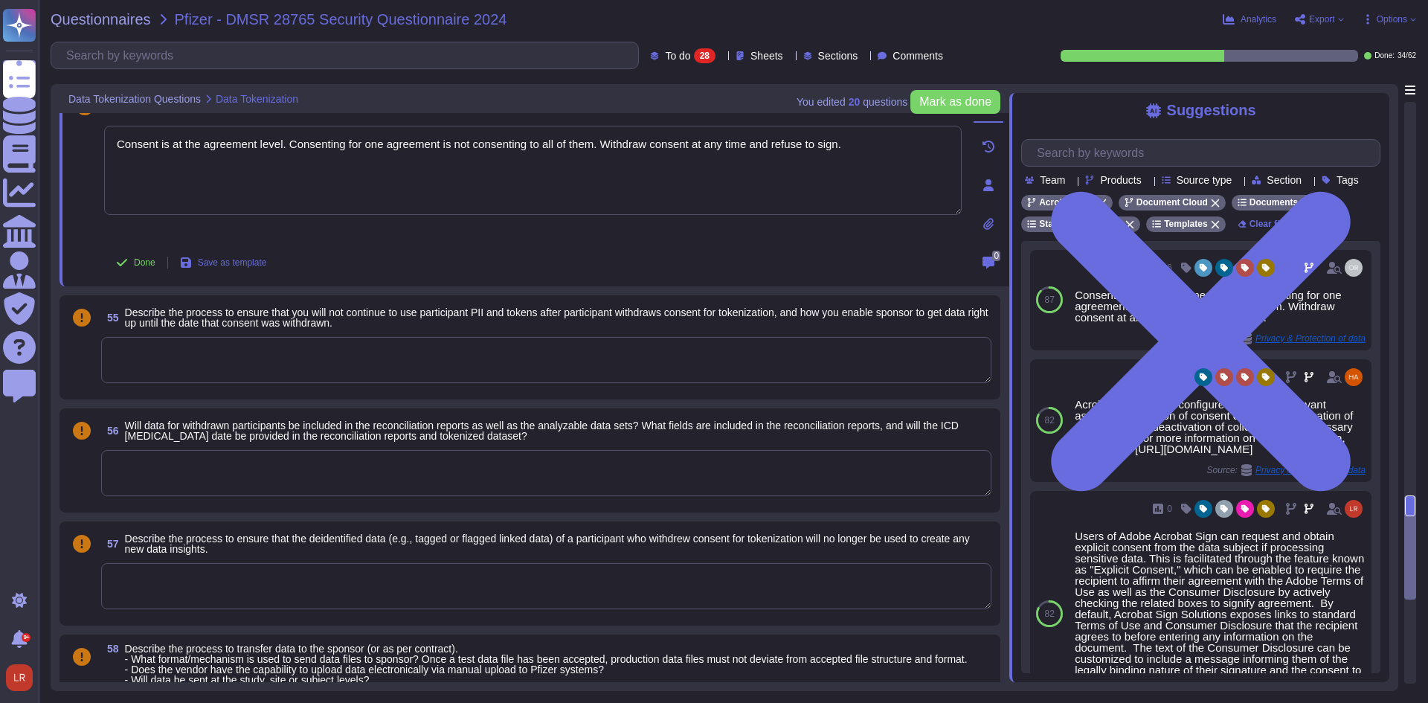
click at [338, 363] on textarea at bounding box center [546, 360] width 890 height 46
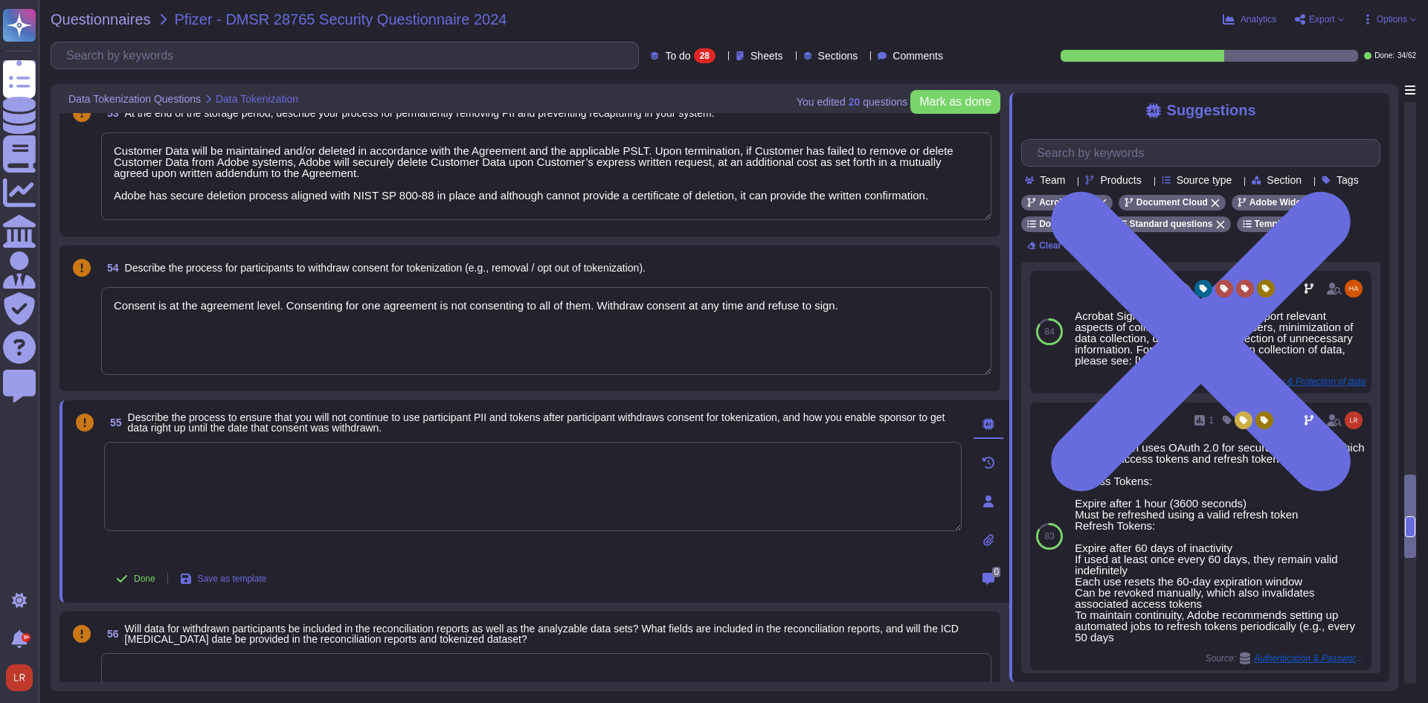
scroll to position [3016, 0]
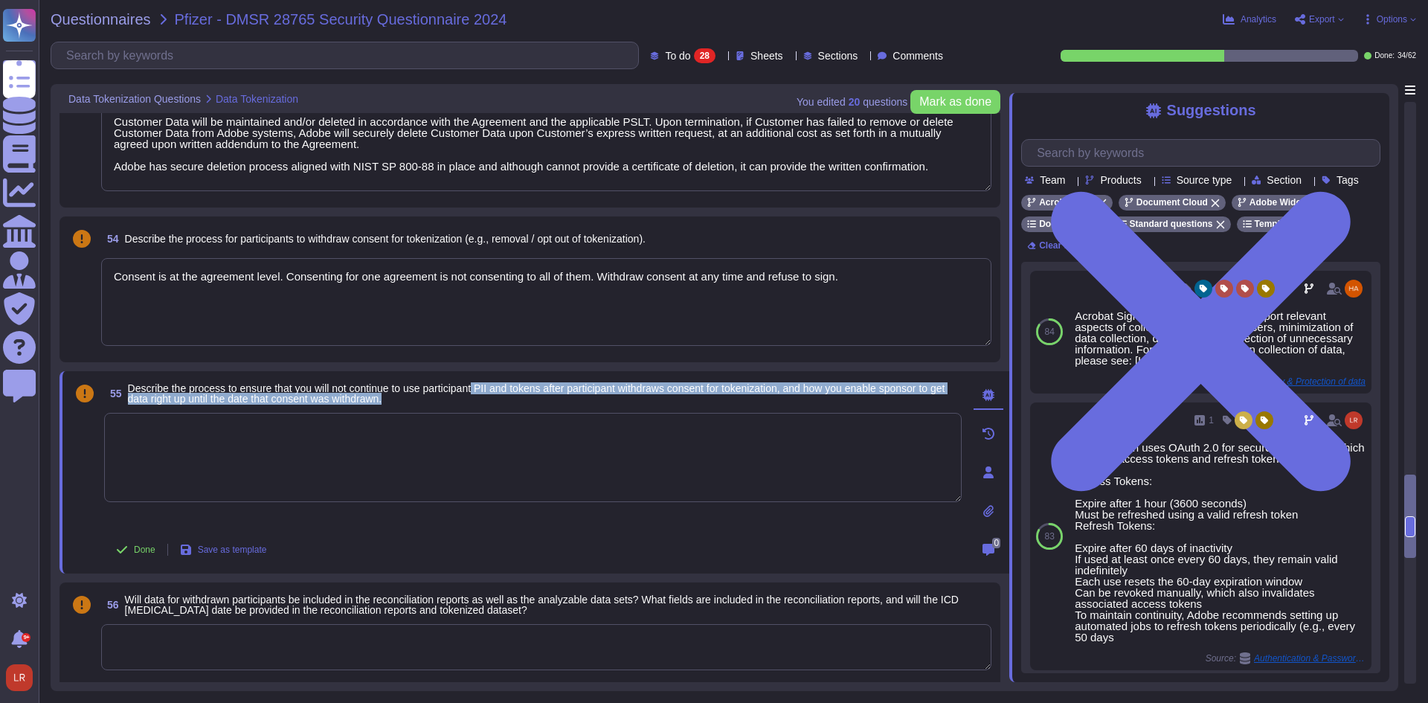
drag, startPoint x: 484, startPoint y: 390, endPoint x: 821, endPoint y: 402, distance: 337.2
click at [821, 402] on span "Describe the process to ensure that you will not continue to use participant PI…" at bounding box center [545, 393] width 835 height 21
click at [600, 395] on span "Describe the process to ensure that you will not continue to use participant PI…" at bounding box center [545, 393] width 835 height 21
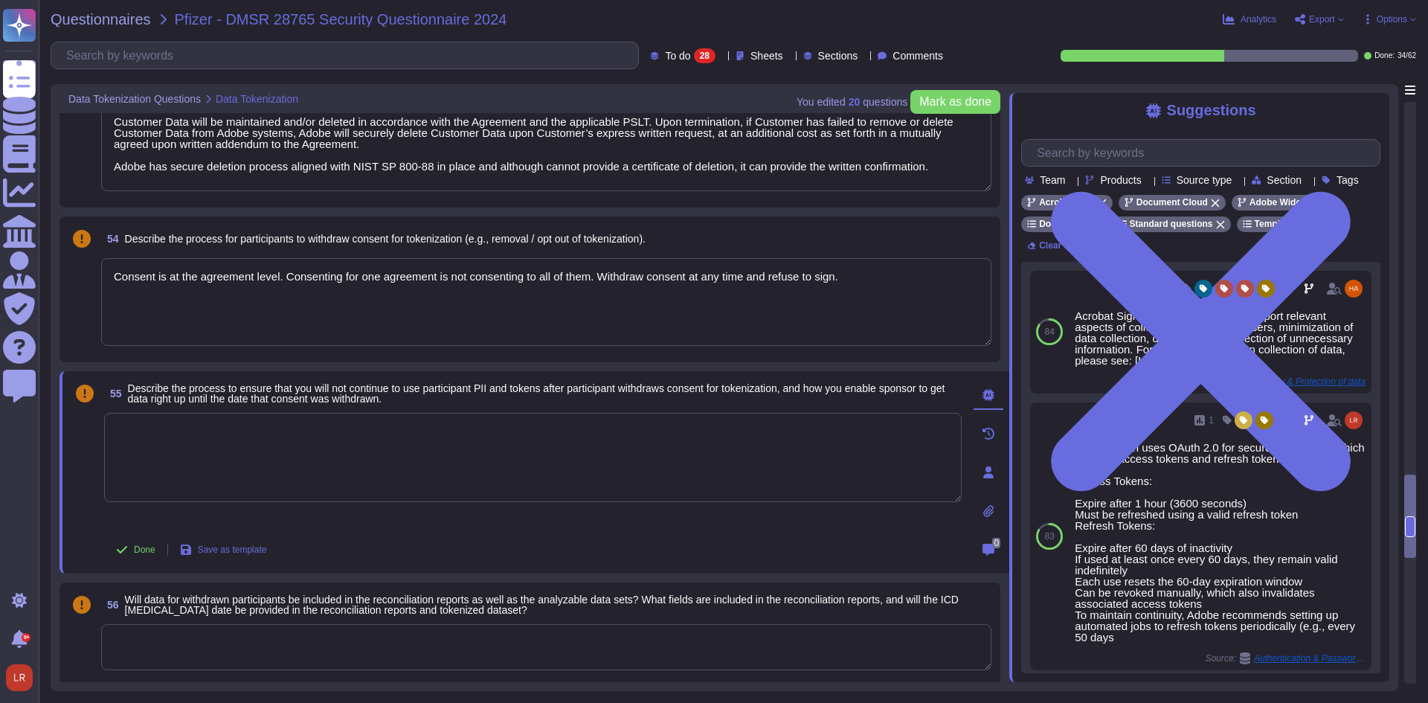
click at [498, 446] on textarea at bounding box center [533, 457] width 858 height 89
click at [457, 527] on div "same as above" at bounding box center [533, 471] width 858 height 116
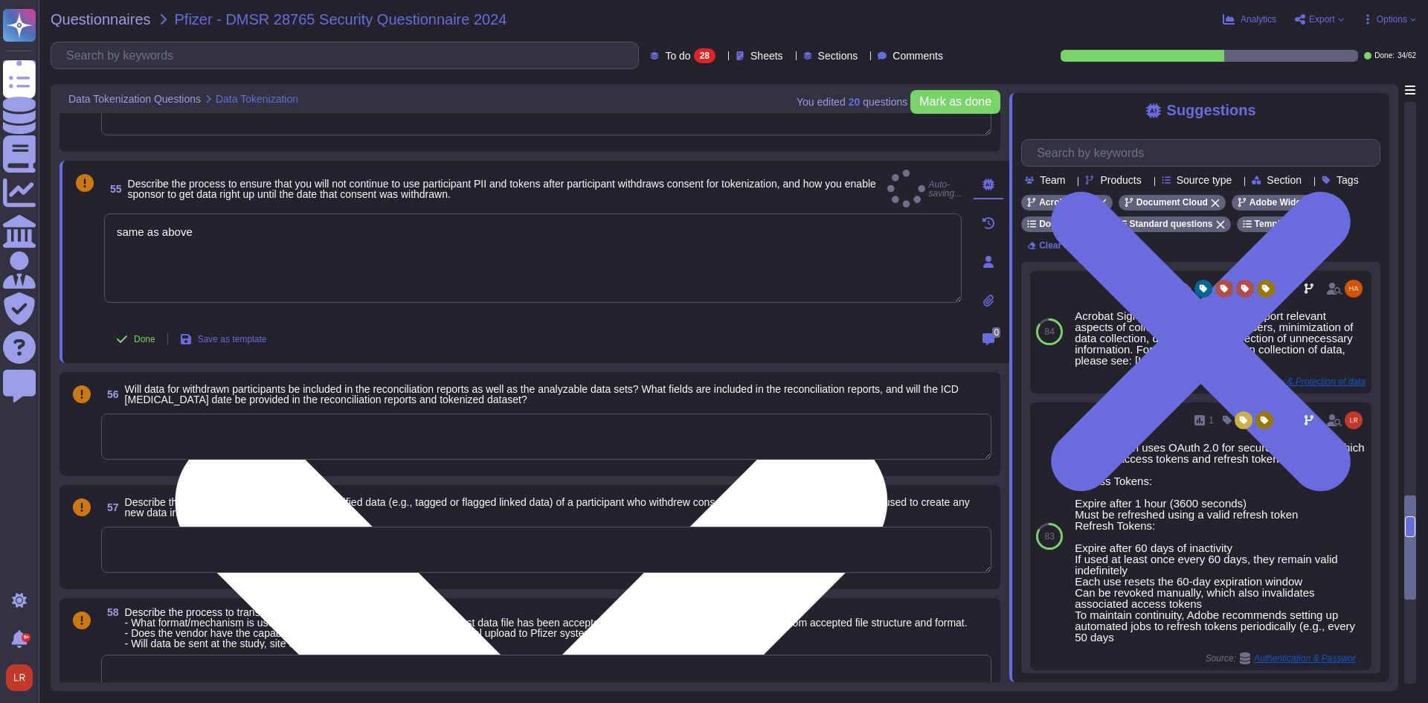
scroll to position [3264, 0]
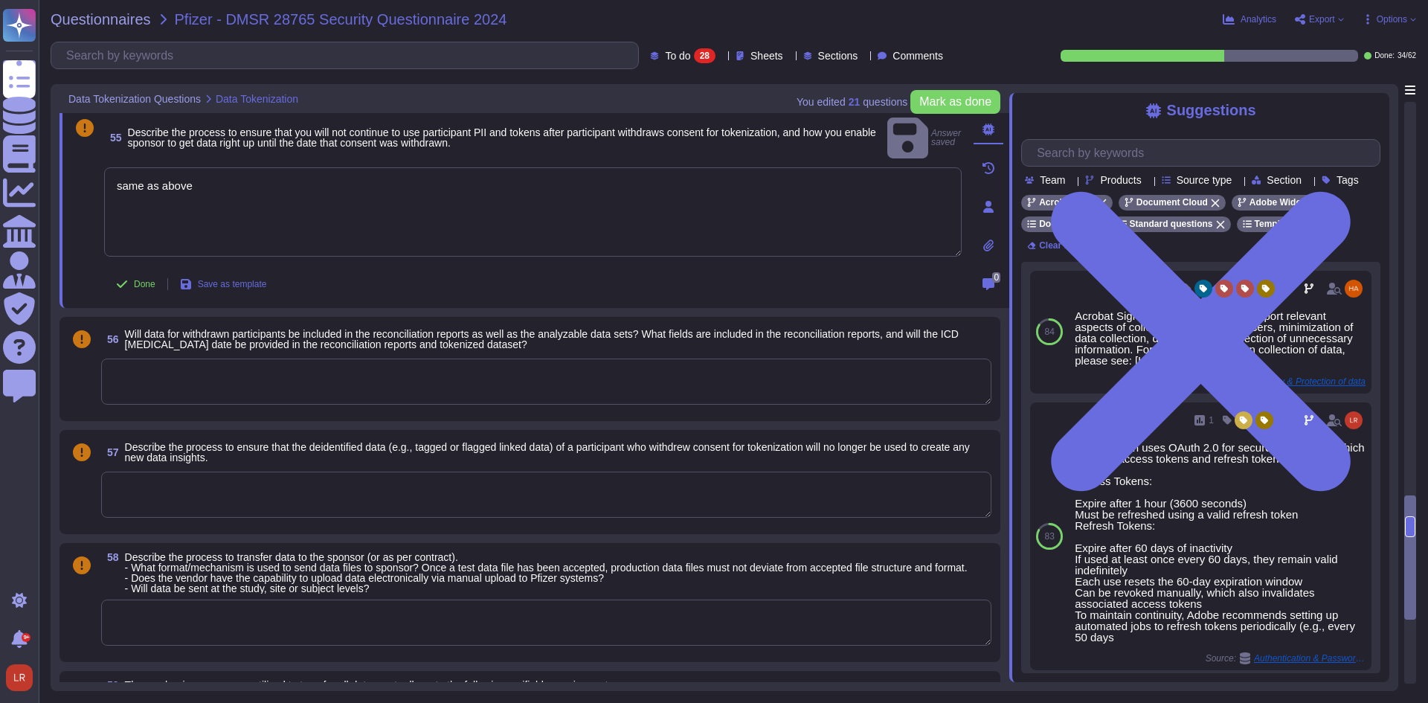
click at [394, 381] on textarea at bounding box center [546, 382] width 890 height 46
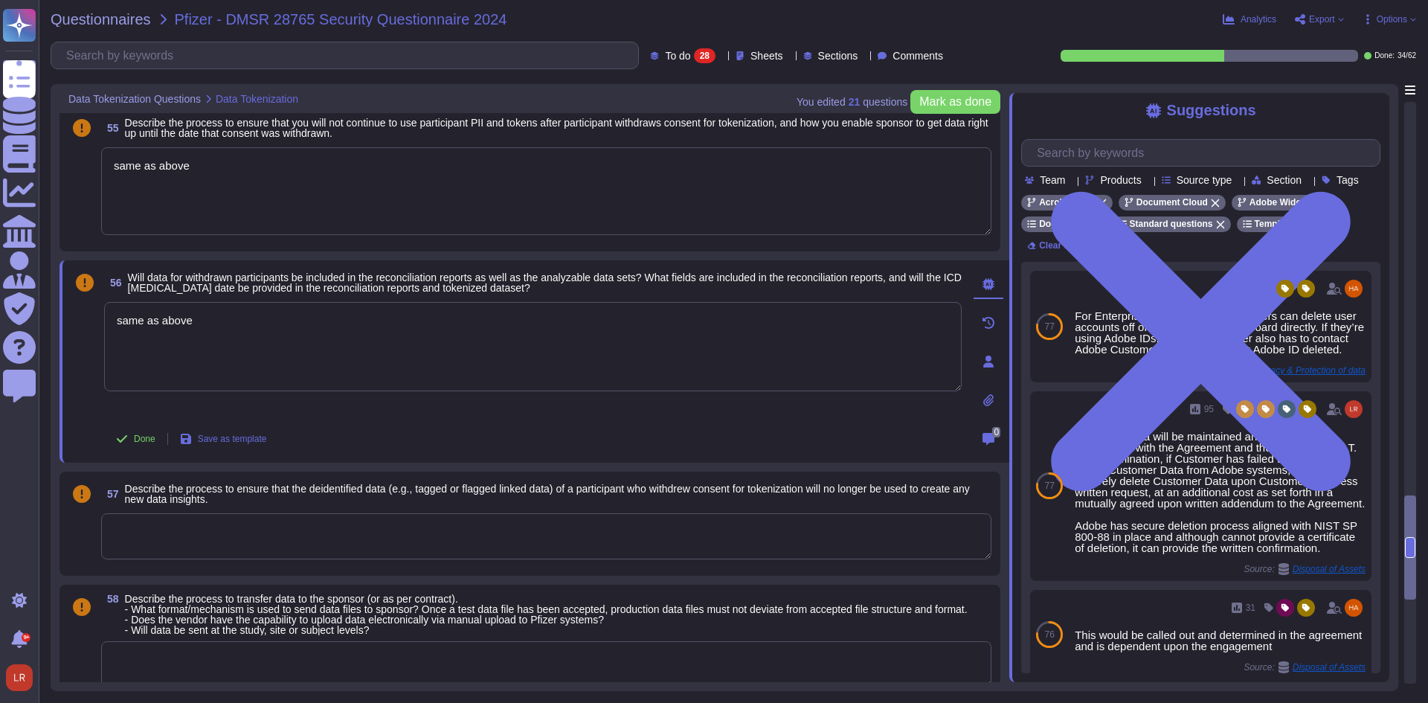
click at [351, 530] on textarea at bounding box center [546, 536] width 890 height 46
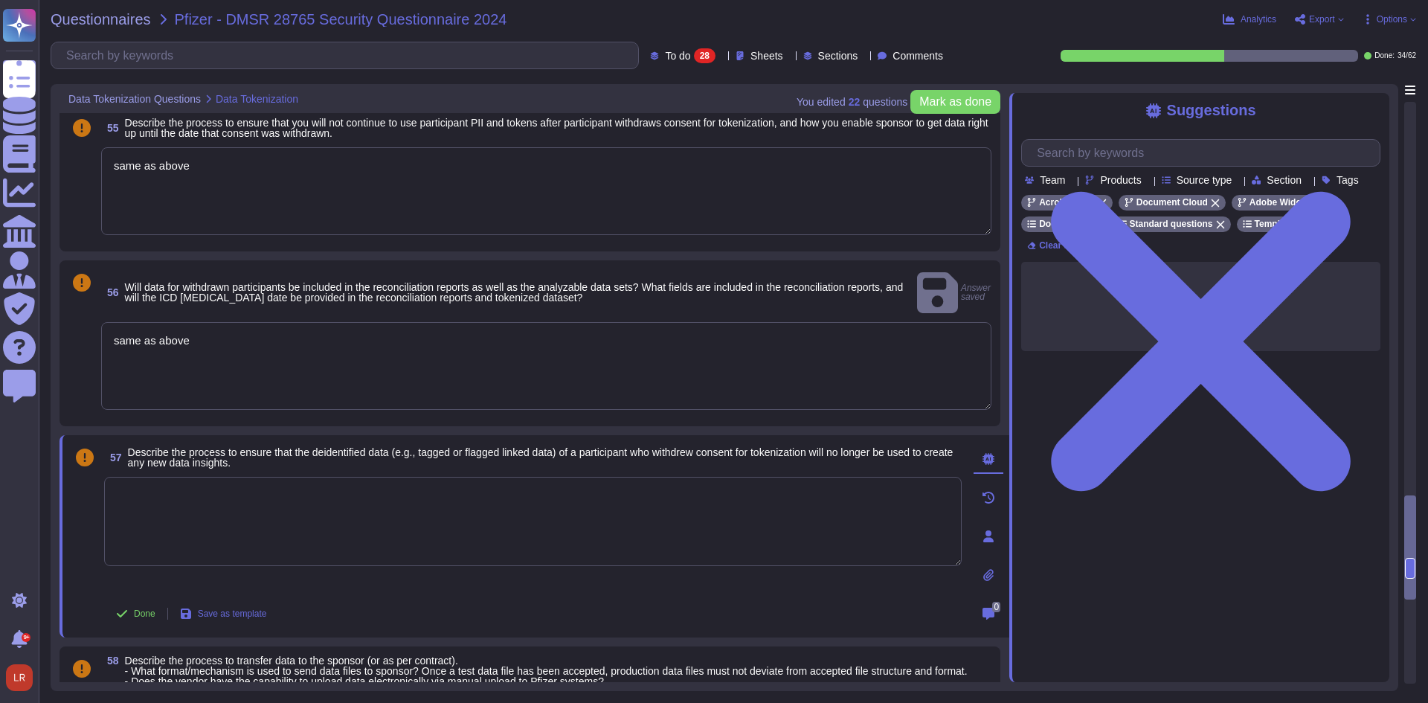
click at [372, 483] on textarea at bounding box center [533, 521] width 858 height 89
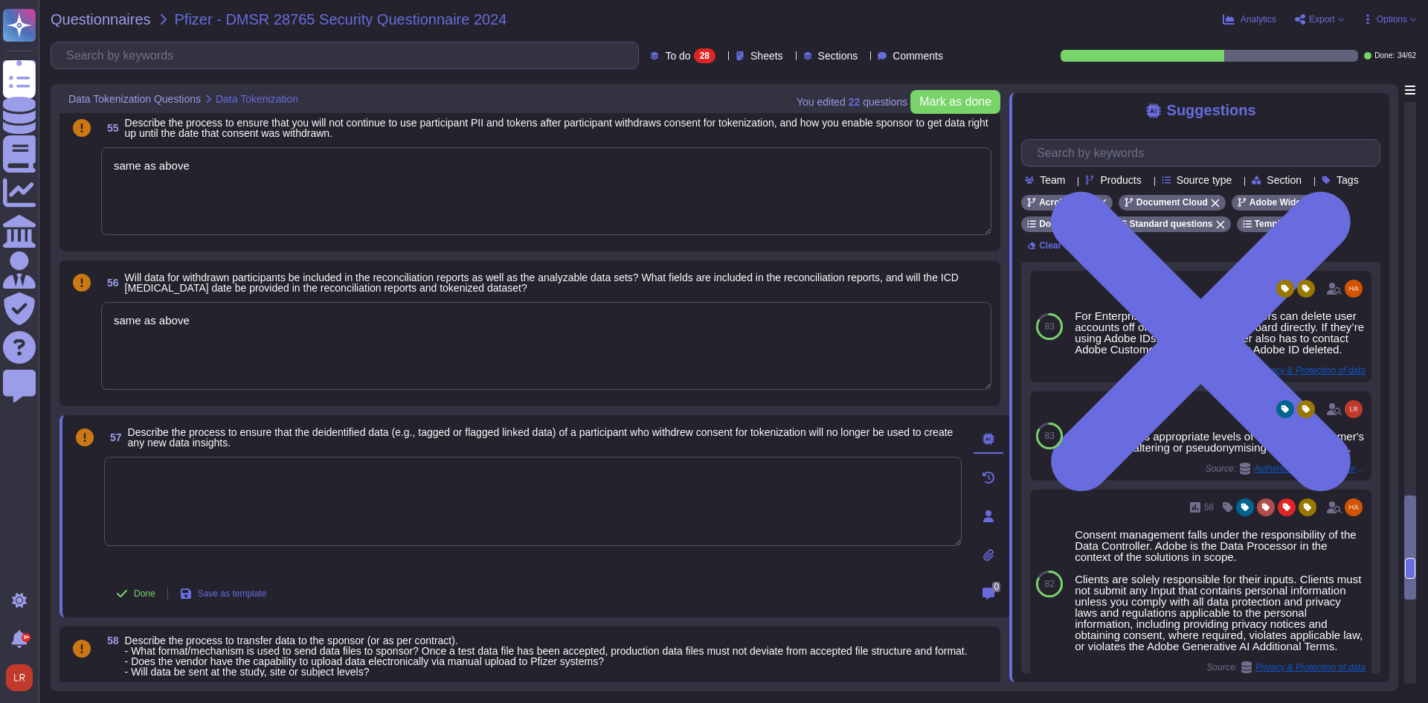
click at [376, 479] on textarea at bounding box center [533, 501] width 858 height 89
click at [530, 575] on div "57 Describe the process to ensure that the deidentified data (e.g., tagged or f…" at bounding box center [516, 516] width 890 height 184
click at [217, 486] on textarea "None." at bounding box center [533, 501] width 858 height 89
drag, startPoint x: 216, startPoint y: 485, endPoint x: -3, endPoint y: 457, distance: 221.2
click at [0, 457] on html "Questionnaires Knowledge Base Documents Analytics CAIQ / SIG Admin Trust Center…" at bounding box center [714, 351] width 1428 height 703
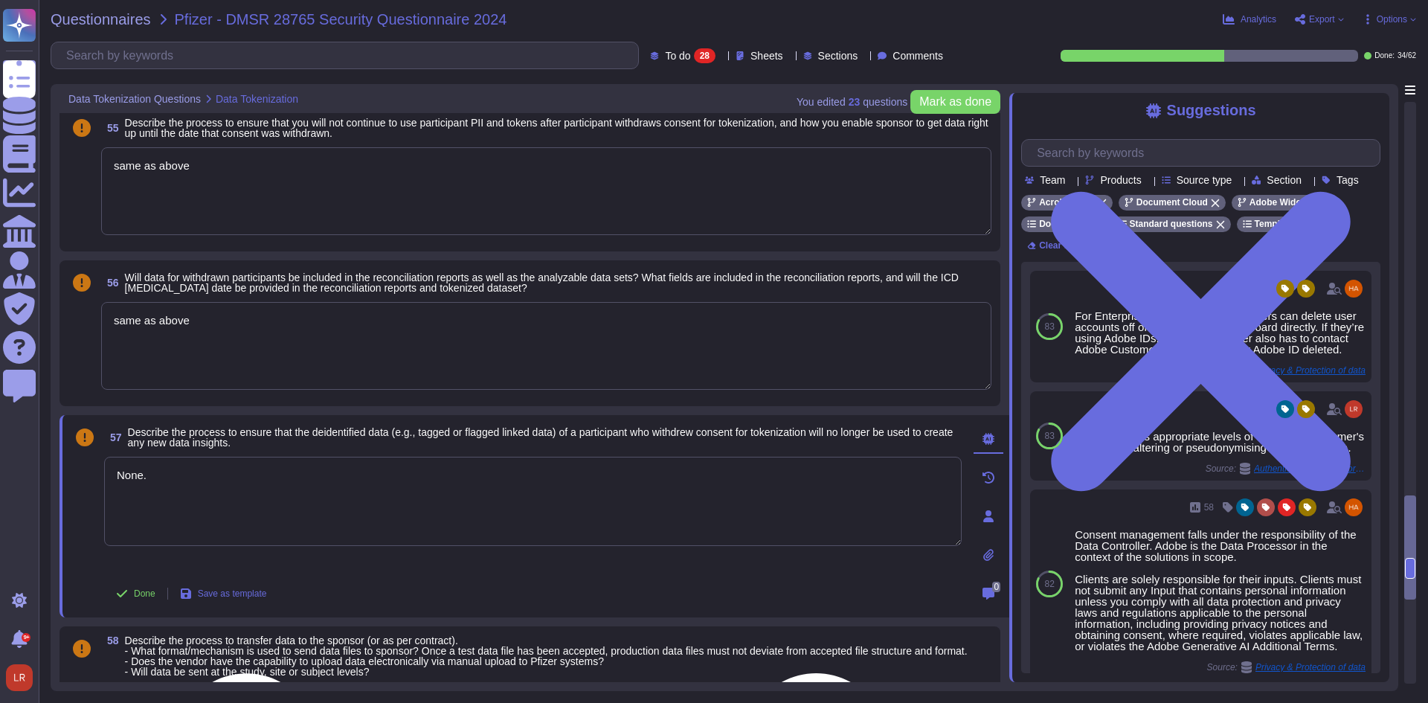
paste textarea "/A. Requested functionality is not performed by the service offering."
click at [486, 595] on div "Done Save as template" at bounding box center [533, 594] width 858 height 30
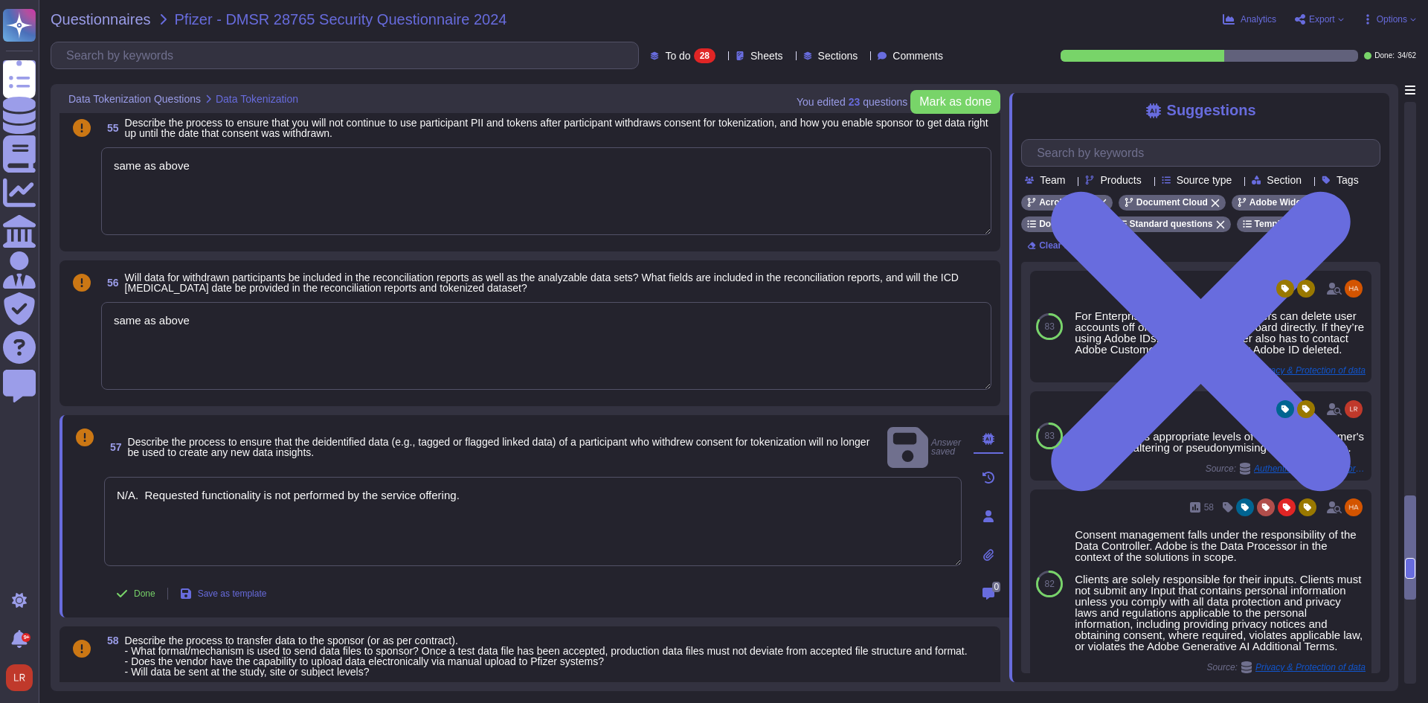
click at [222, 318] on textarea "same as above" at bounding box center [546, 346] width 890 height 88
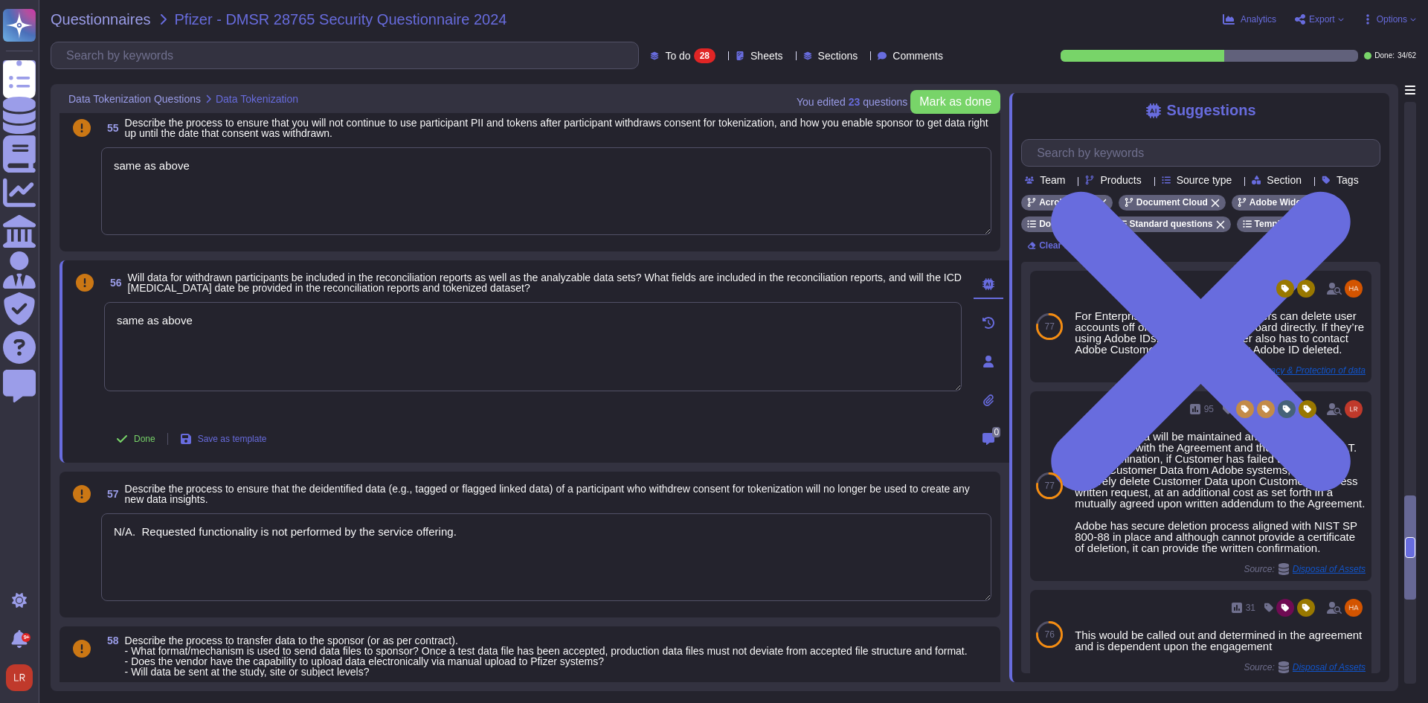
drag, startPoint x: 222, startPoint y: 318, endPoint x: -112, endPoint y: 317, distance: 334.0
click at [0, 317] on html "Questionnaires Knowledge Base Documents Analytics CAIQ / SIG Admin Trust Center…" at bounding box center [714, 351] width 1428 height 703
paste textarea "N/A. Requested functionality is not performed by the service offering."
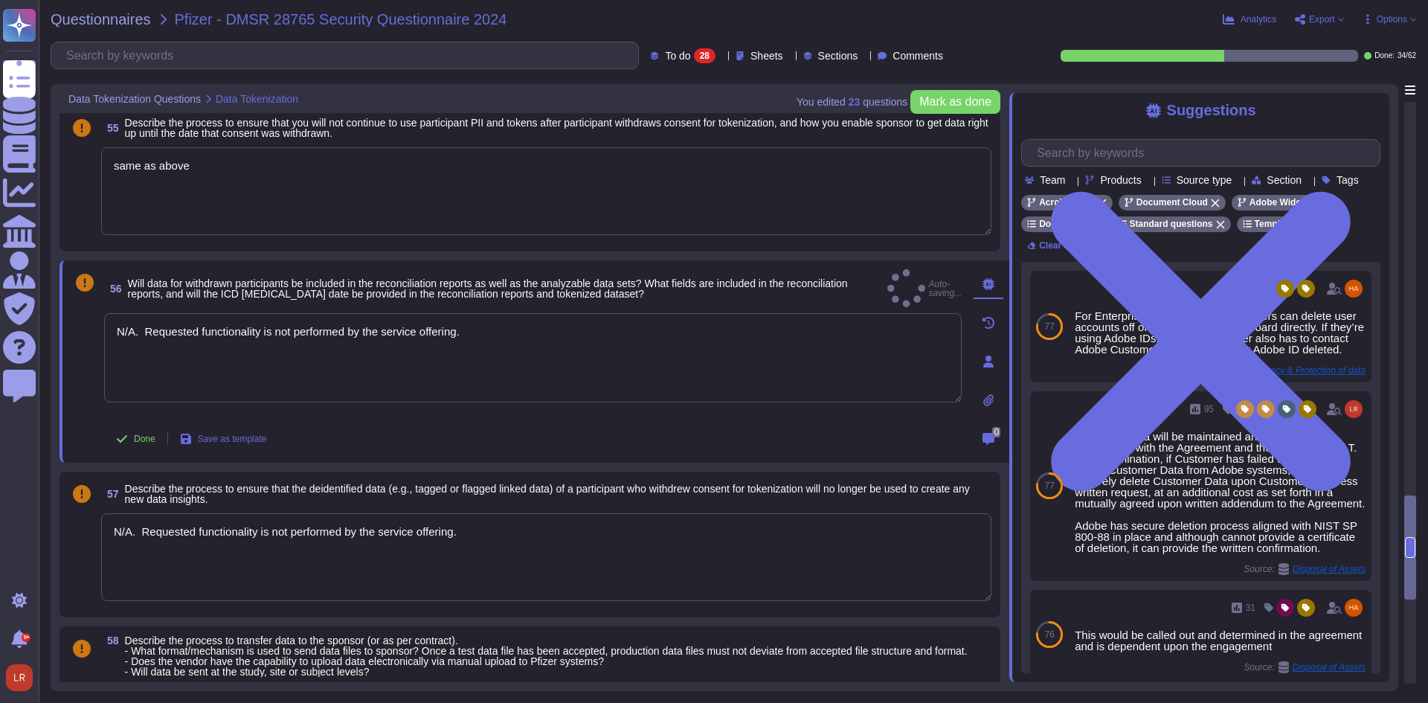
click at [222, 164] on textarea "same as above" at bounding box center [546, 191] width 890 height 88
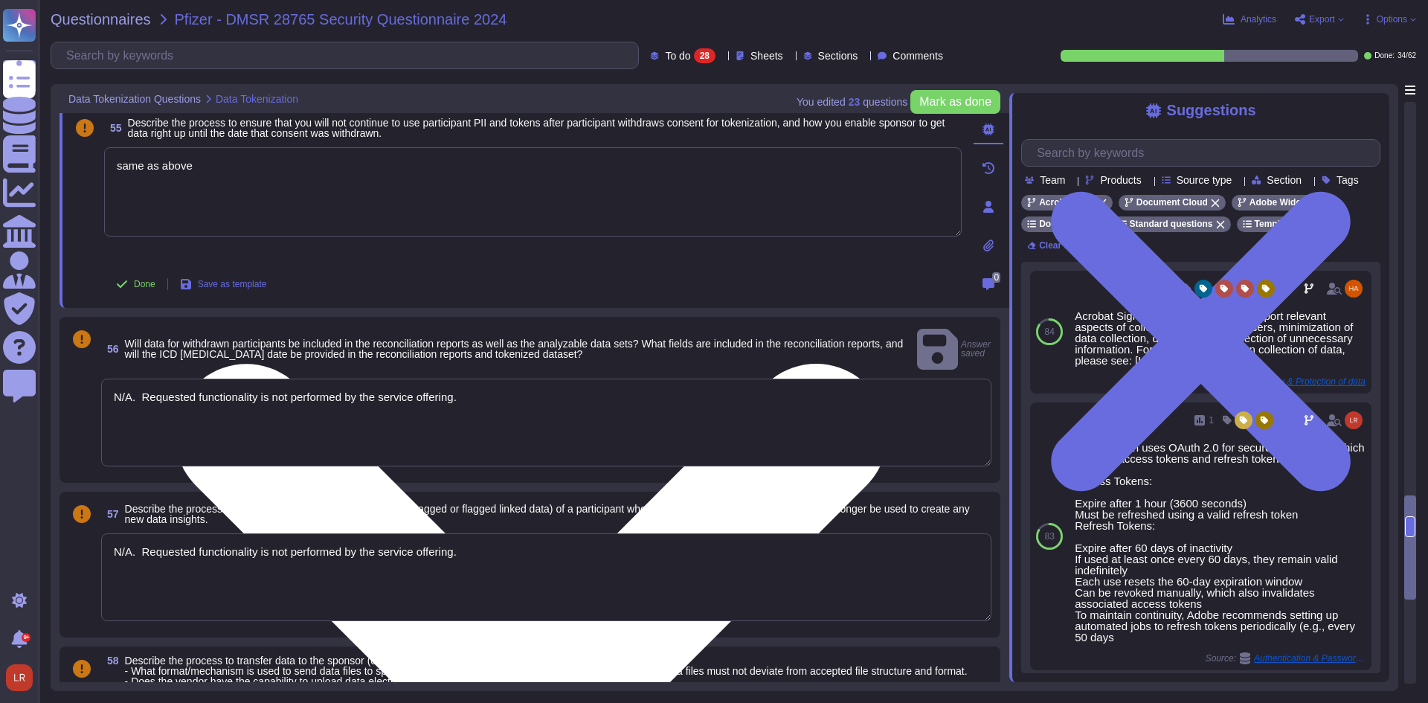
drag, startPoint x: 248, startPoint y: 182, endPoint x: 402, endPoint y: 158, distance: 155.8
click at [22, 164] on div "Questionnaires Knowledge Base Documents Analytics CAIQ / SIG Admin Trust Center…" at bounding box center [714, 351] width 1428 height 703
paste textarea "N/A. Requested functionality is not performed by the service offering."
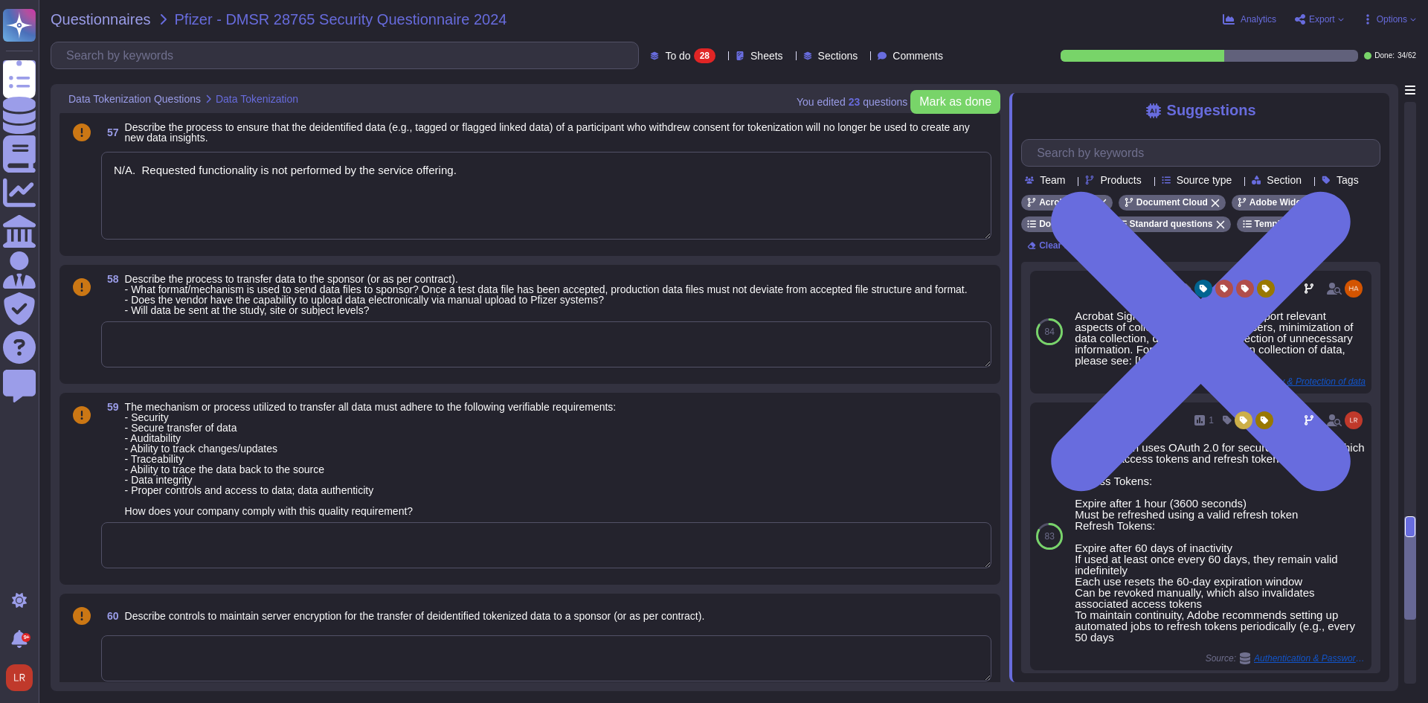
scroll to position [3636, 0]
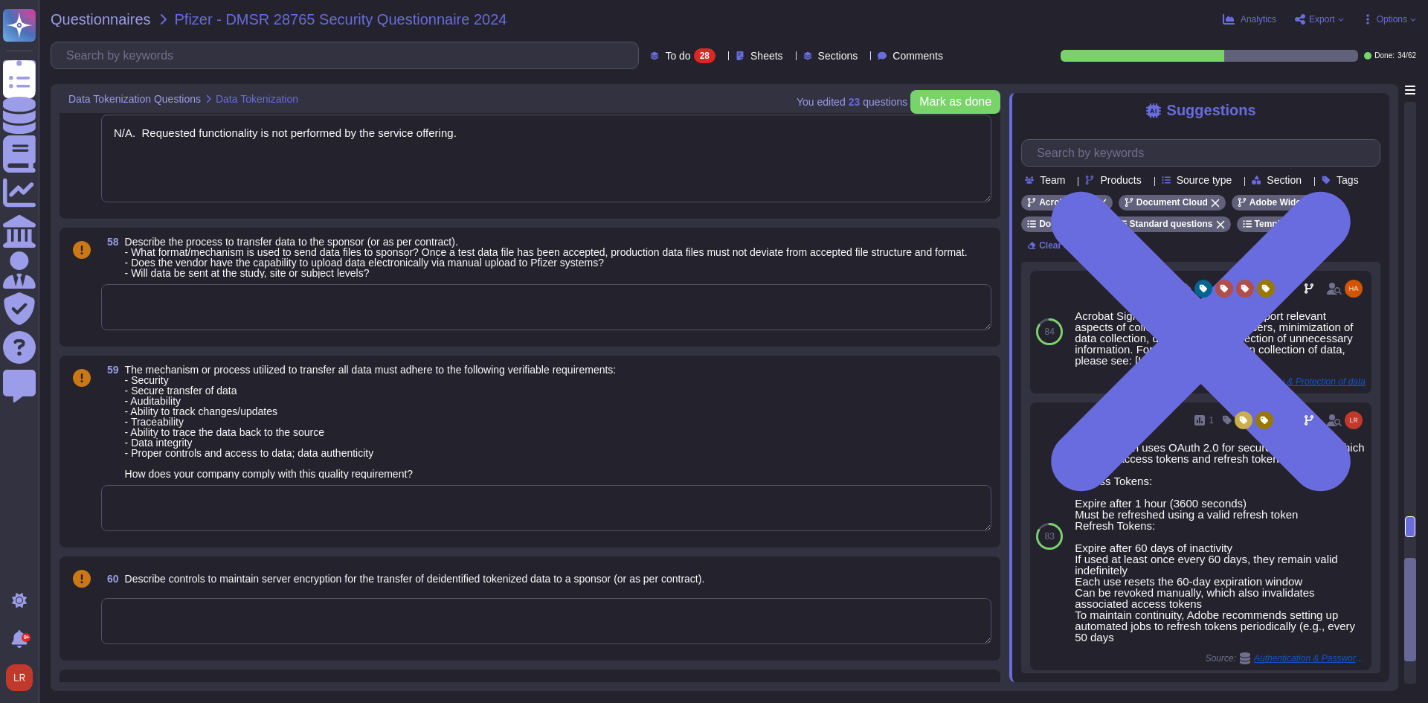
click at [327, 251] on span "Describe the process to transfer data to the sponsor (or as per contract). - Wh…" at bounding box center [546, 257] width 843 height 43
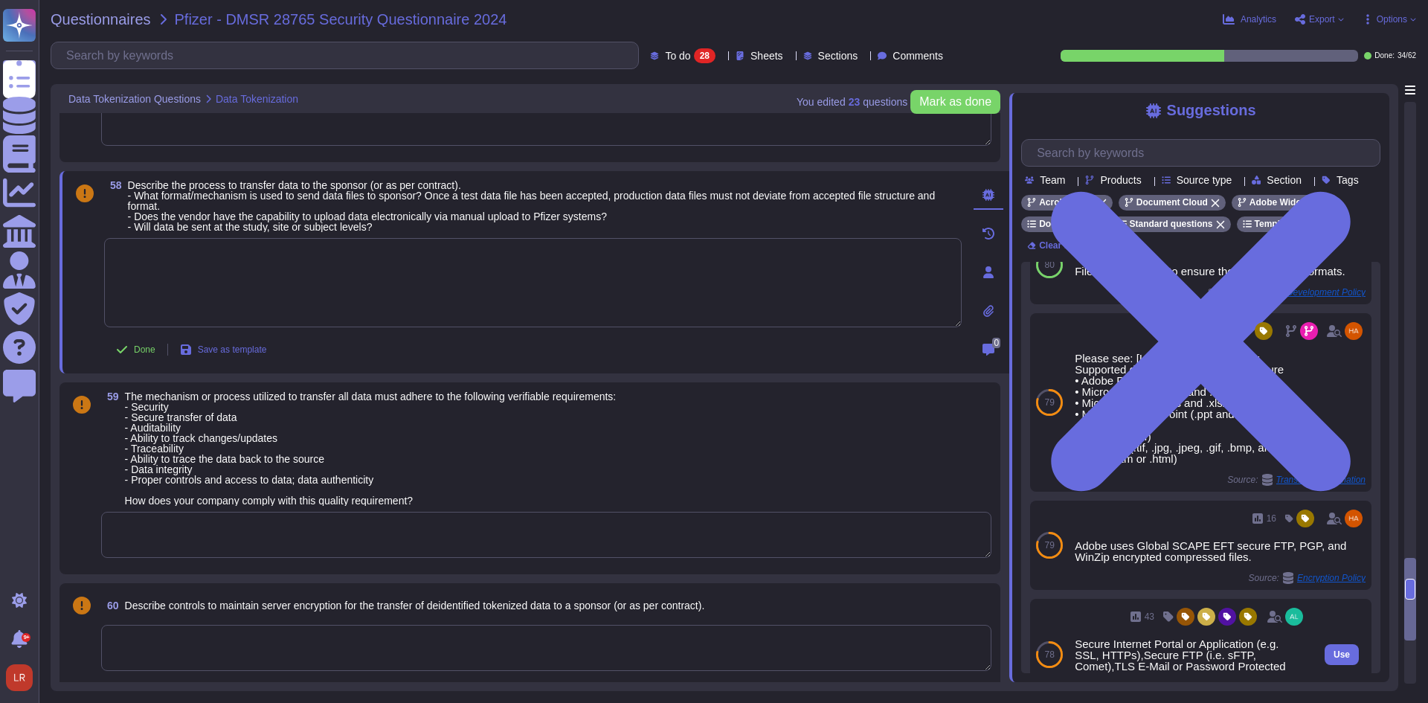
scroll to position [44, 0]
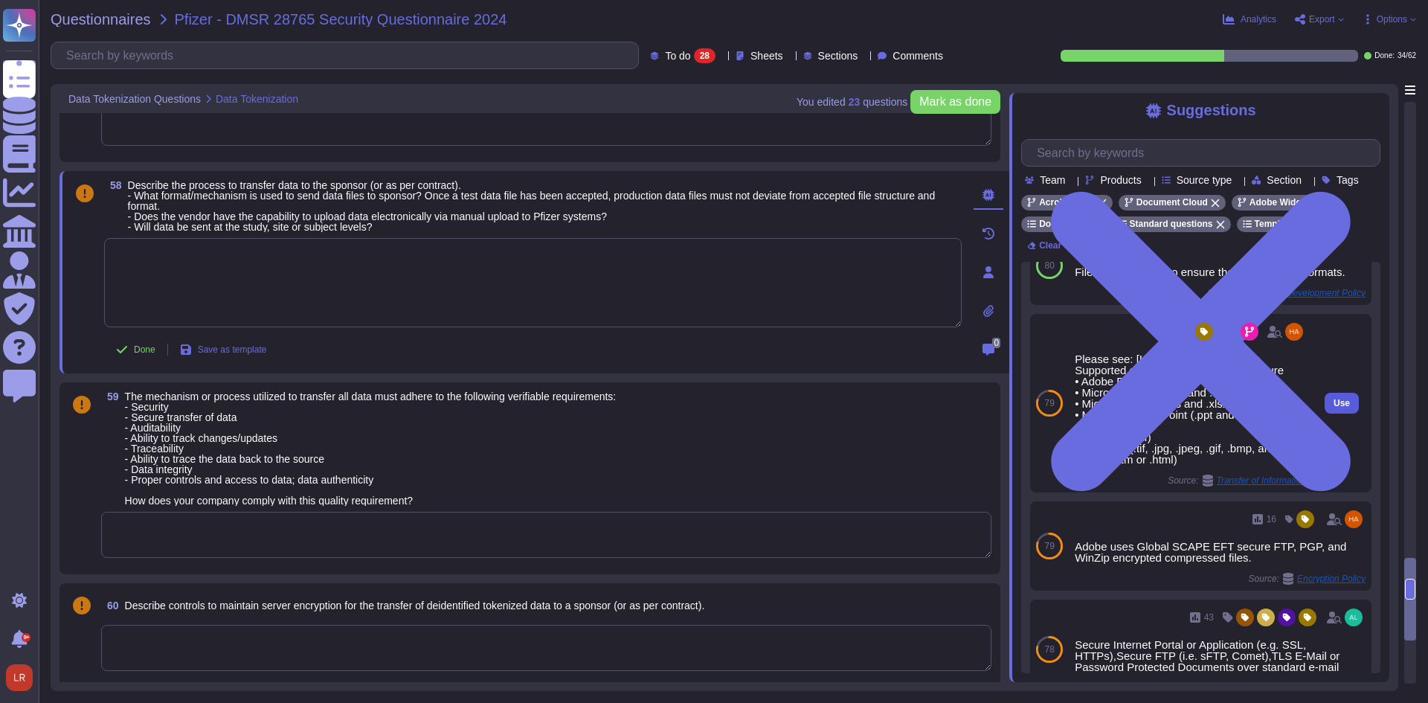
click at [1334, 408] on span "Use" at bounding box center [1342, 403] width 16 height 9
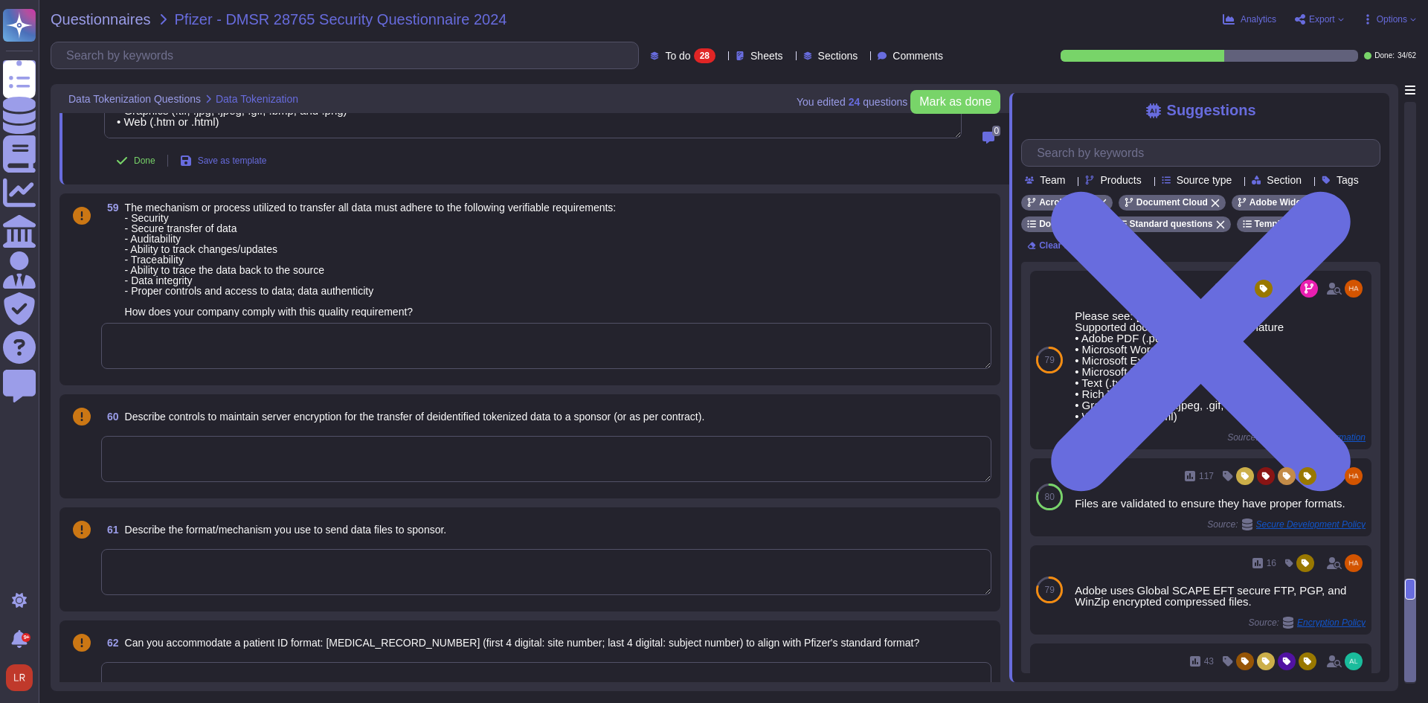
scroll to position [3884, 0]
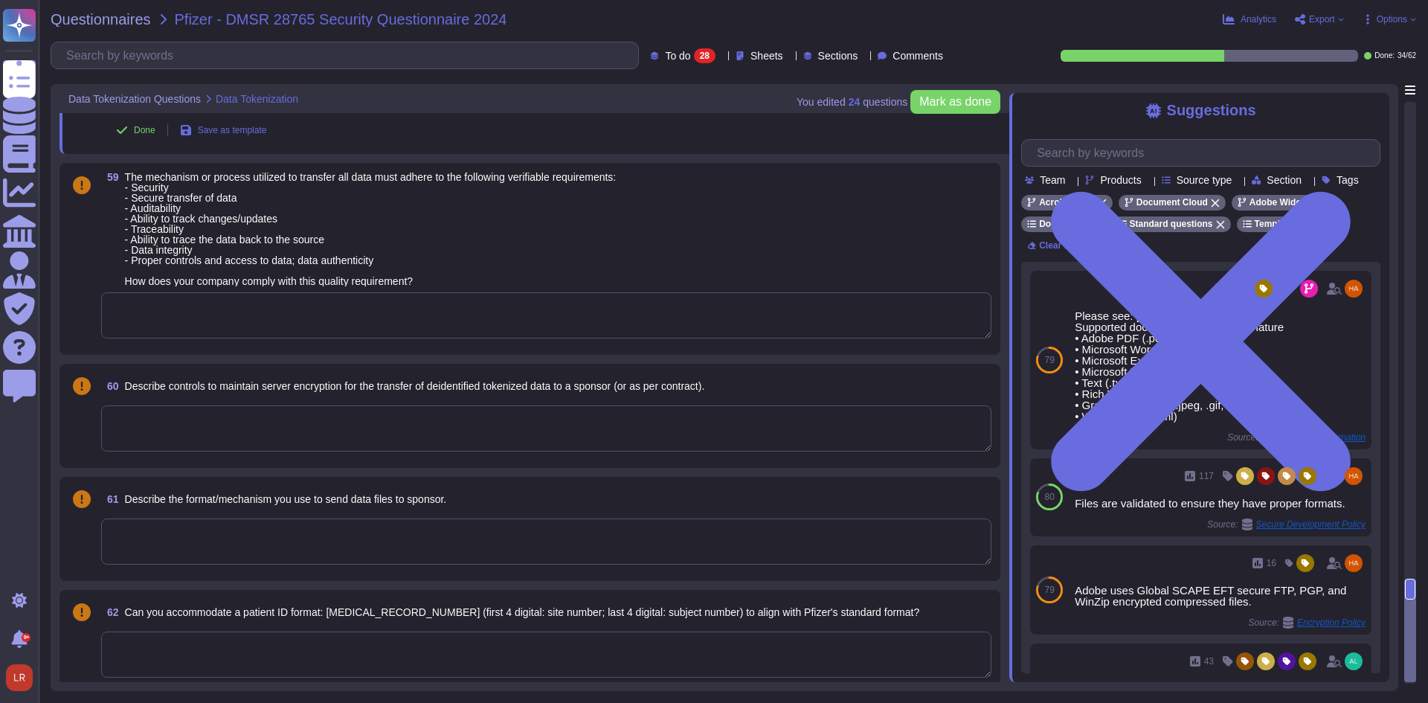
click at [231, 315] on textarea at bounding box center [546, 315] width 890 height 46
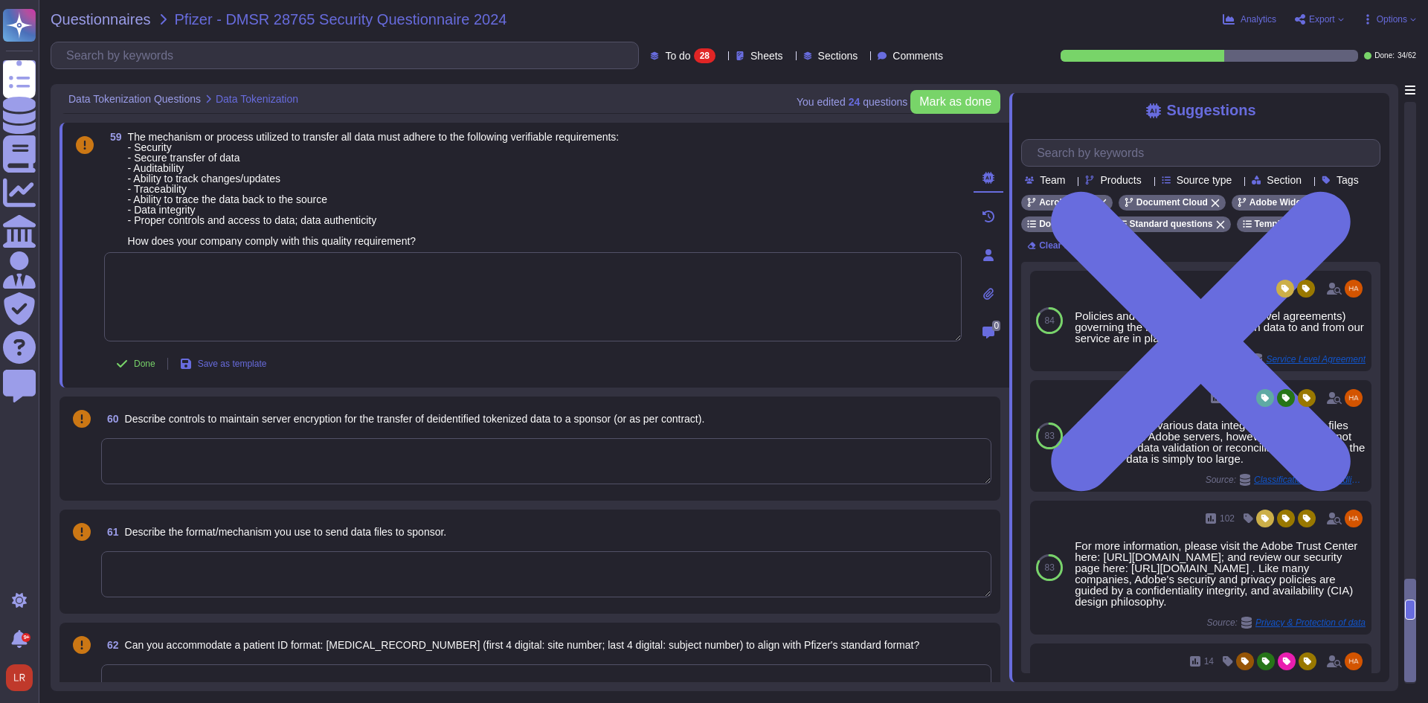
paste textarea "N/A. Requested functionality is not performed by the service offering."
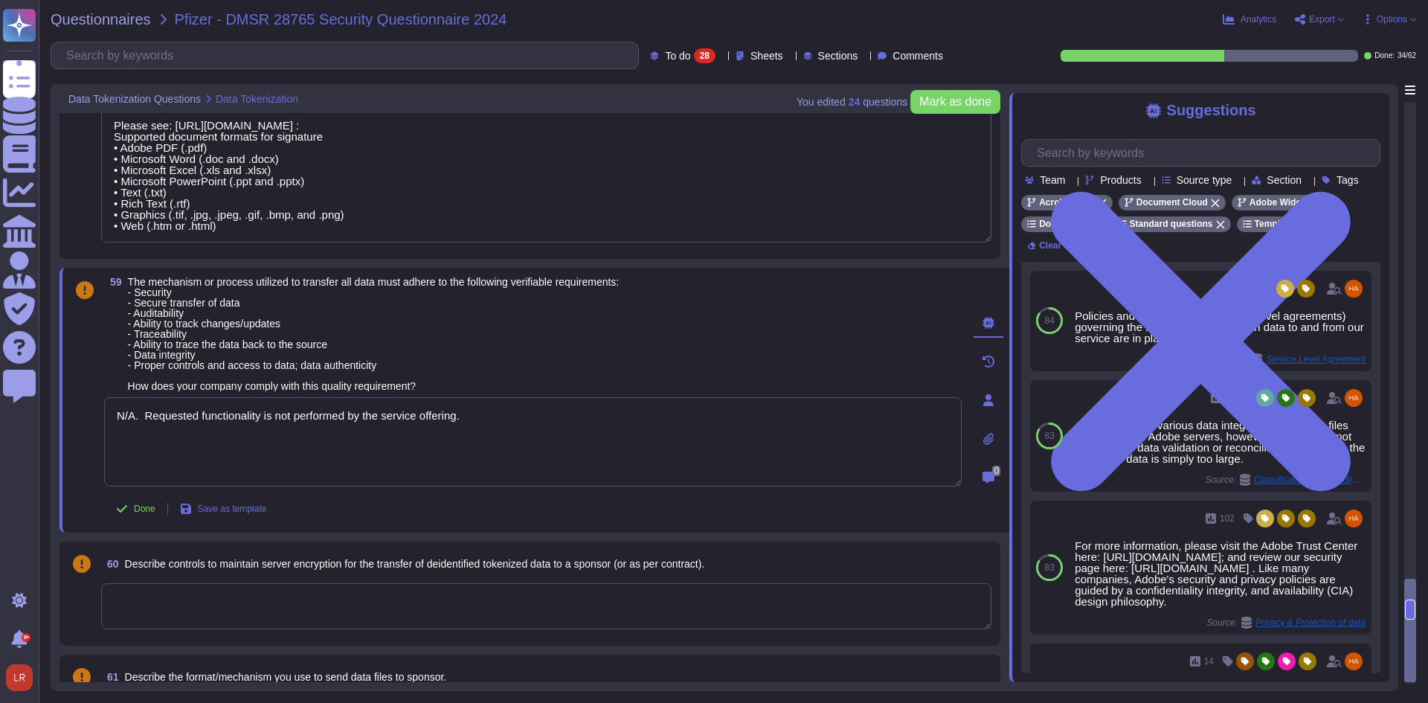
scroll to position [3719, 0]
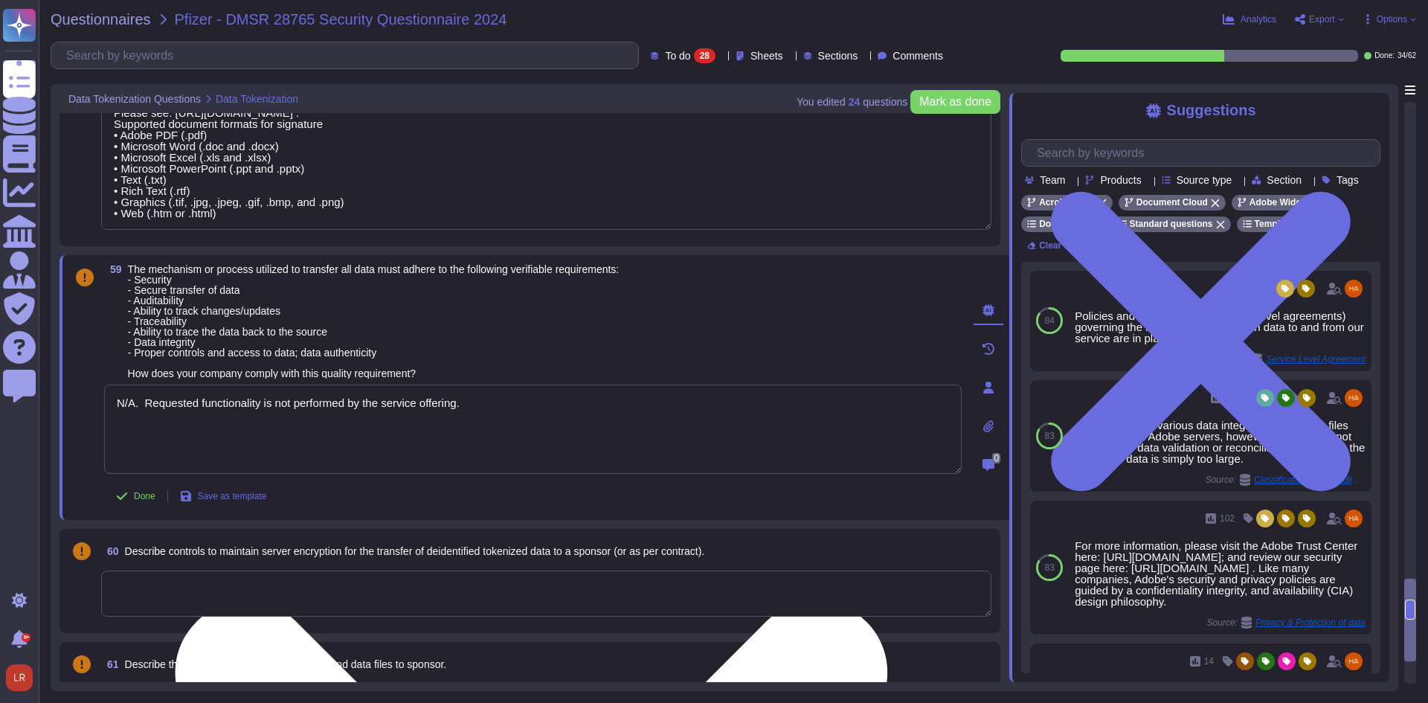
drag, startPoint x: 147, startPoint y: 416, endPoint x: 576, endPoint y: 429, distance: 429.4
click at [562, 429] on textarea "N/A. Requested functionality is not performed by the service offering." at bounding box center [533, 429] width 858 height 89
click at [317, 408] on textarea "N/A. Client is responsible for the" at bounding box center [533, 429] width 858 height 89
click at [298, 413] on textarea "N/A. Client is responsible for the pr0ovisioning of their users." at bounding box center [533, 429] width 858 height 89
click at [420, 417] on textarea "N/A. Client is responsible for the provisioning of their users." at bounding box center [533, 429] width 858 height 89
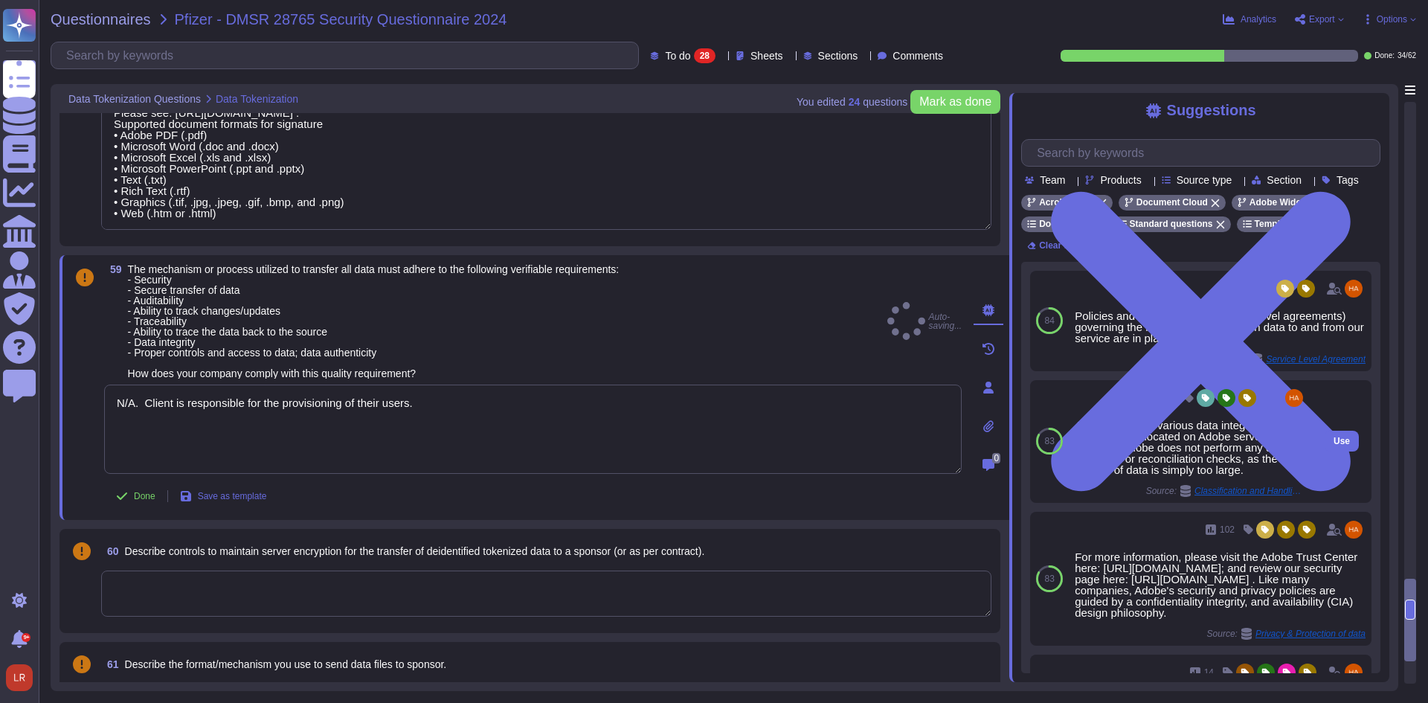
click at [1160, 465] on div "Adobe performs various data integrity checks once files are located on Adobe se…" at bounding box center [1190, 448] width 231 height 56
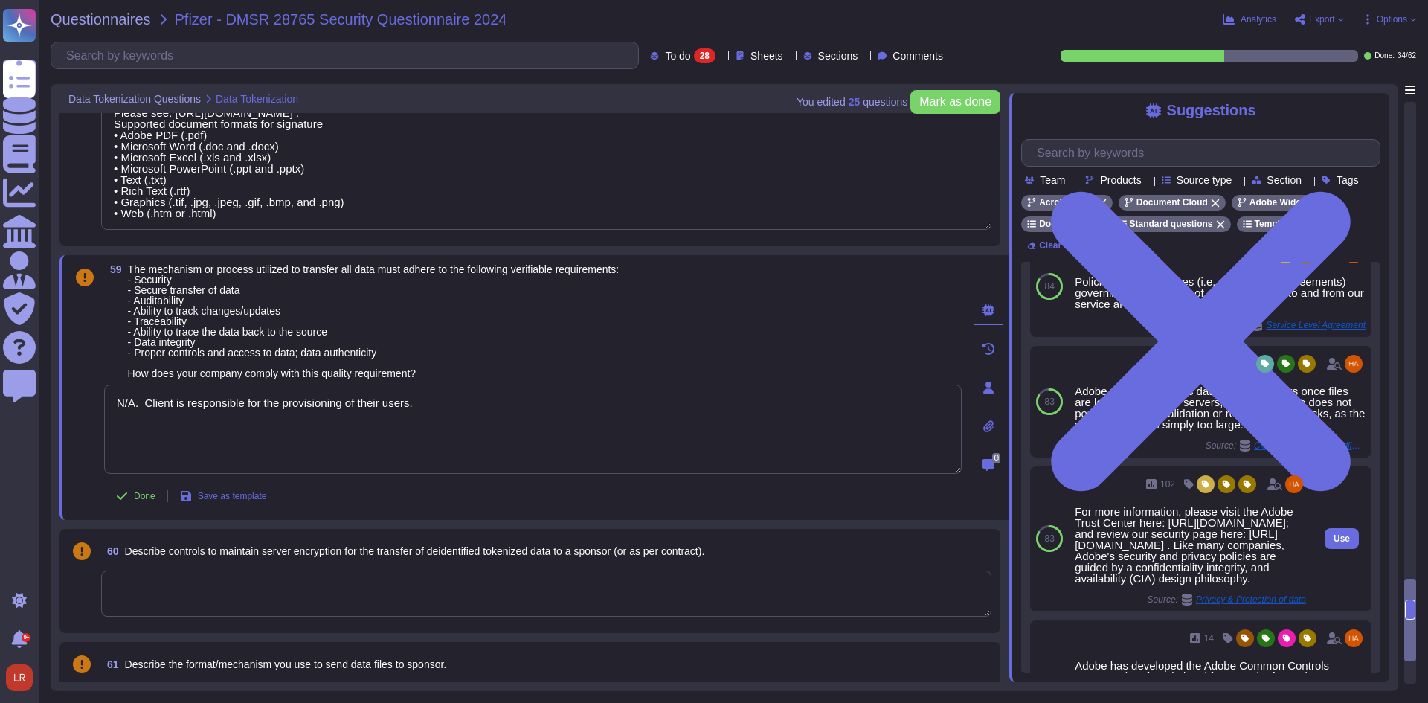
scroll to position [0, 0]
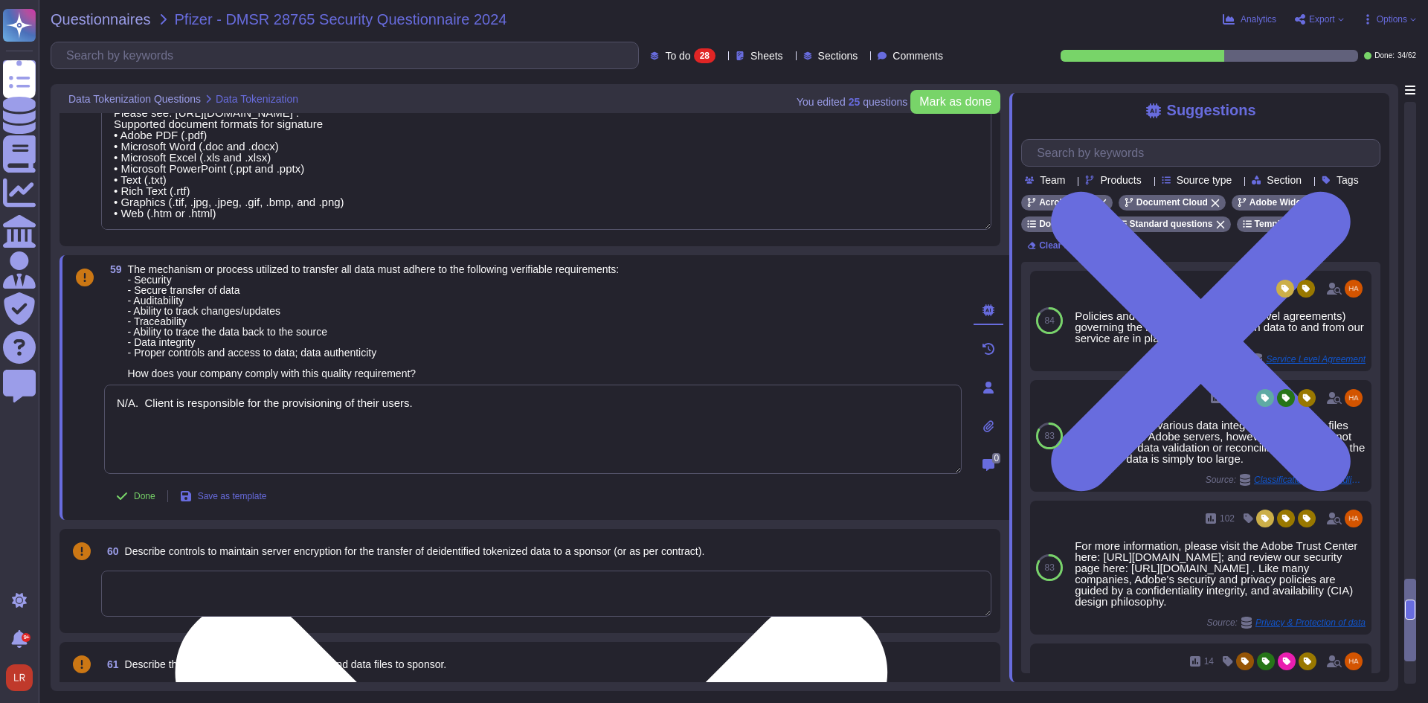
click at [113, 413] on textarea "N/A. Client is responsible for the provisioning of their users." at bounding box center [533, 429] width 858 height 89
click at [459, 424] on textarea "For Security, transfer of data, auditability, changes, and integrity N/A. Clien…" at bounding box center [533, 429] width 858 height 89
click at [455, 409] on textarea "For Security, transfer of data, auditability, changes, and integrity N/A. Clien…" at bounding box center [533, 429] width 858 height 89
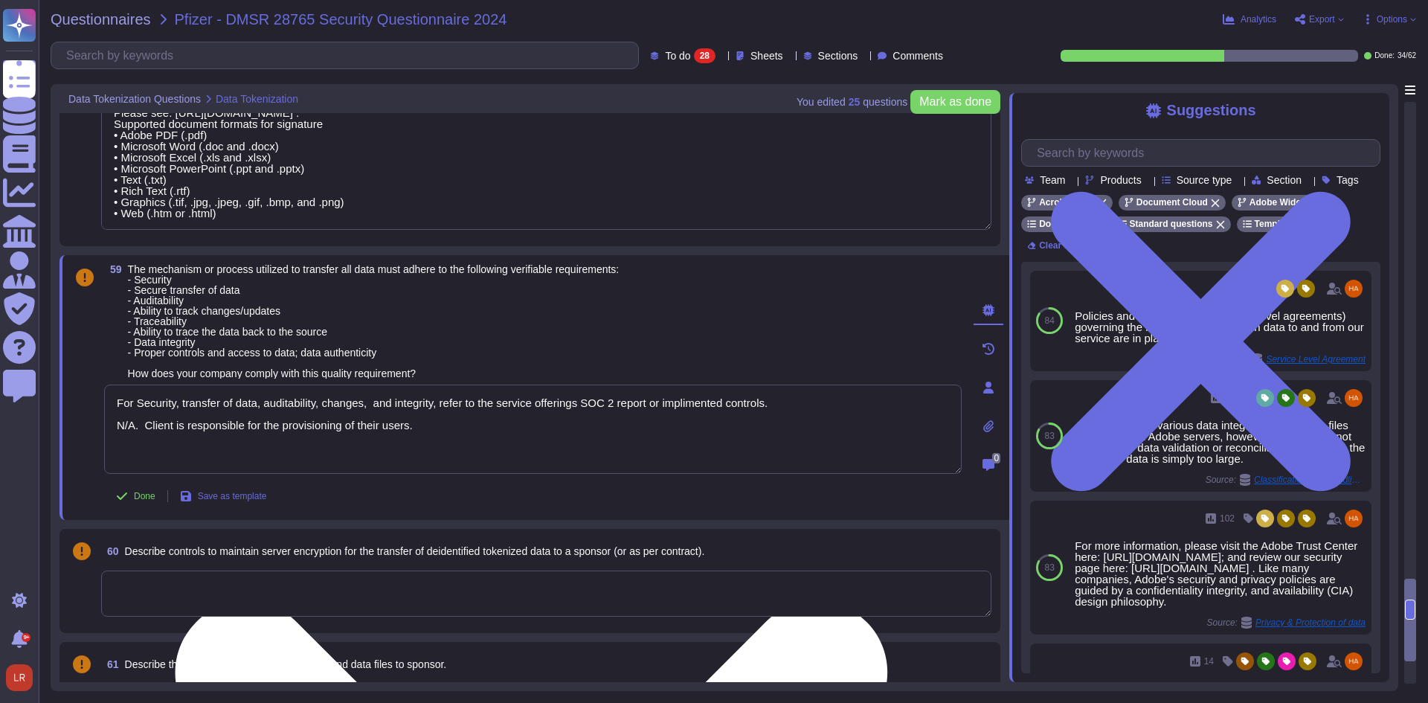
click at [649, 409] on textarea "For Security, transfer of data, auditability, changes, and integrity, refer to …" at bounding box center [533, 429] width 858 height 89
drag, startPoint x: 147, startPoint y: 435, endPoint x: 115, endPoint y: 434, distance: 31.3
click at [115, 434] on textarea "For Security, transfer of data, auditability, changes, and integrity, refer to …" at bounding box center [533, 429] width 858 height 89
click at [420, 438] on textarea "For Security, transfer of data, auditability, changes, and integrity, refer to …" at bounding box center [533, 429] width 858 height 89
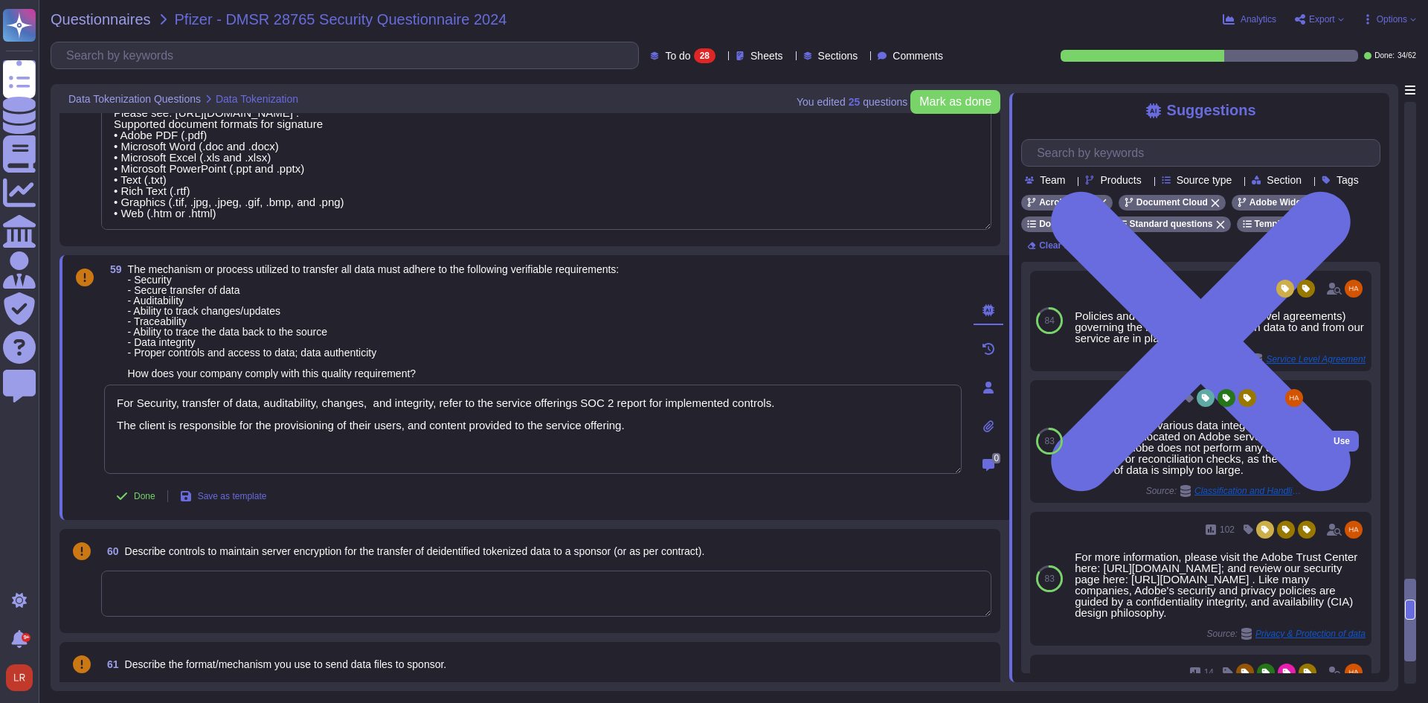
click at [1149, 464] on div "Adobe performs various data integrity checks once files are located on Adobe se…" at bounding box center [1190, 448] width 231 height 56
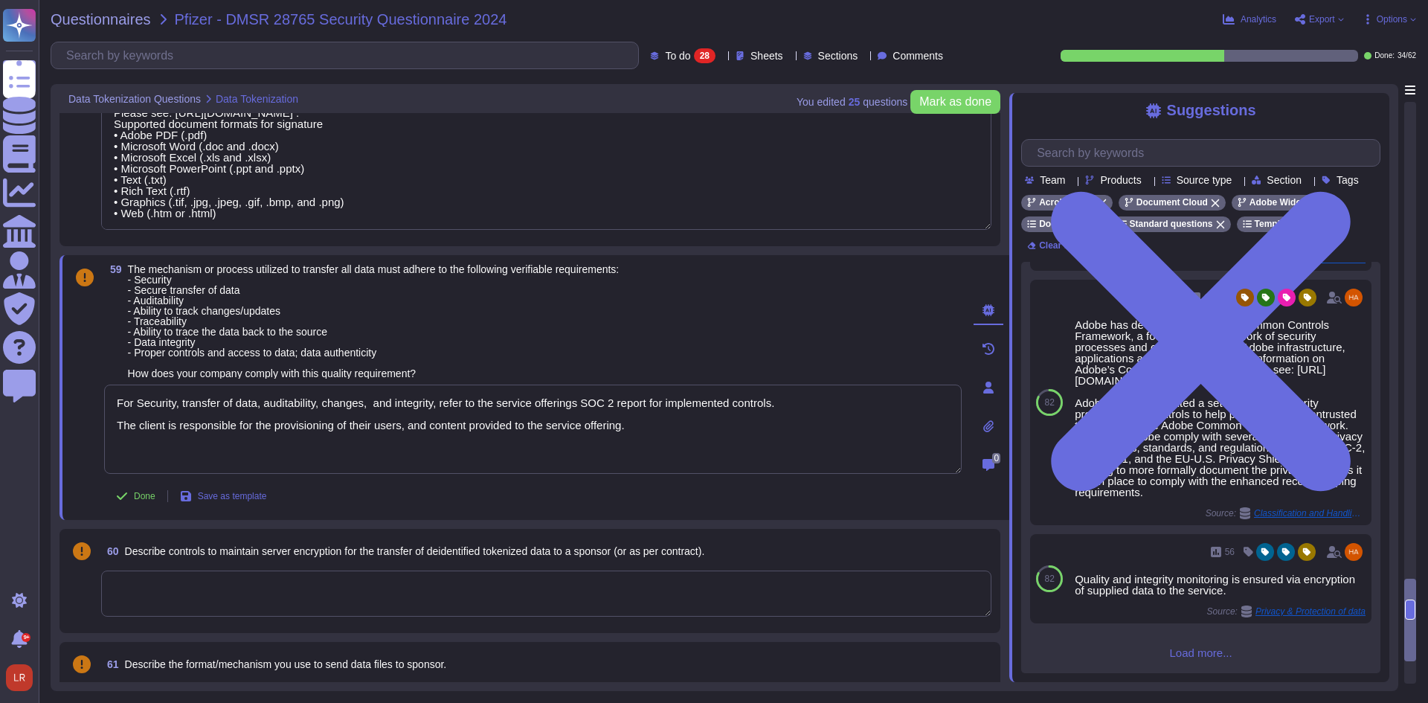
scroll to position [403, 0]
click at [1148, 161] on input "text" at bounding box center [1204, 153] width 350 height 26
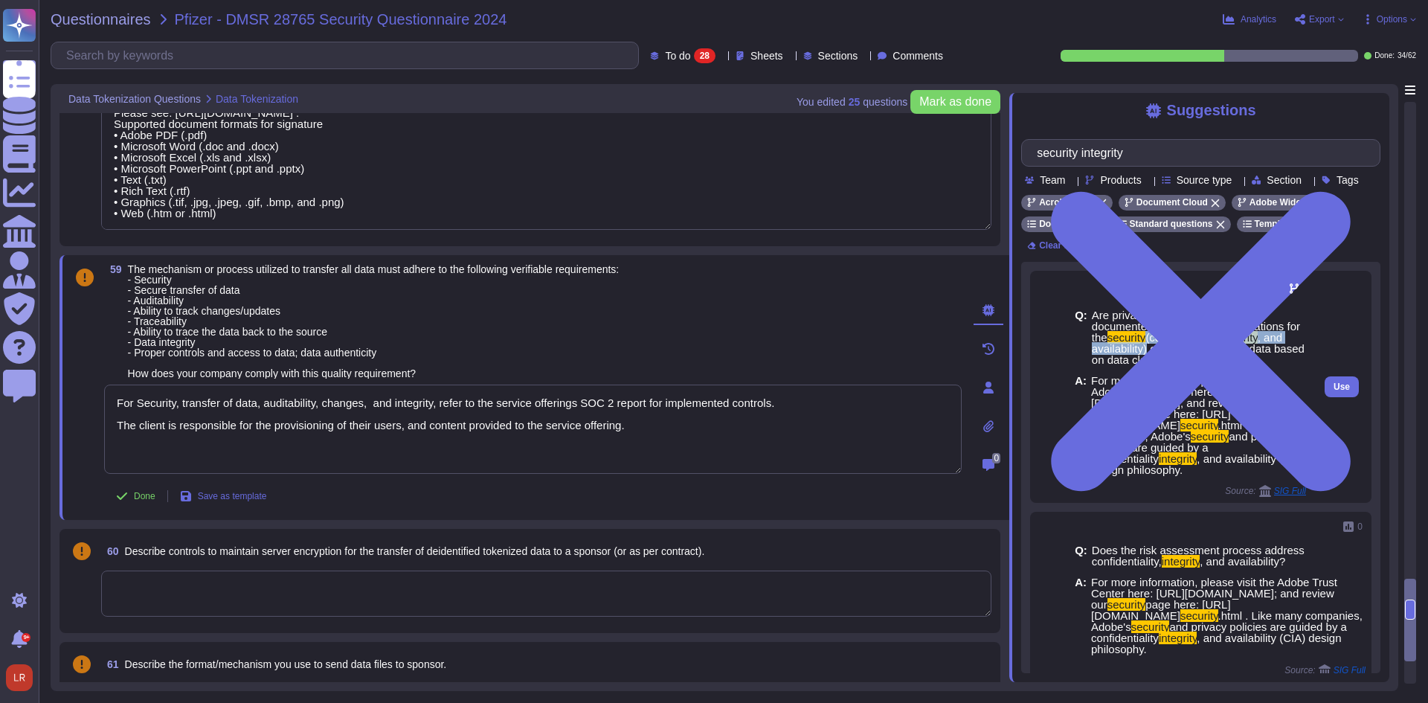
drag, startPoint x: 1166, startPoint y: 354, endPoint x: 1167, endPoint y: 363, distance: 9.0
click at [1167, 363] on span "Are privacy controls defined and documented which address obligations for the s…" at bounding box center [1199, 337] width 214 height 56
copy span "(confidentiality, integrity , and availability)"
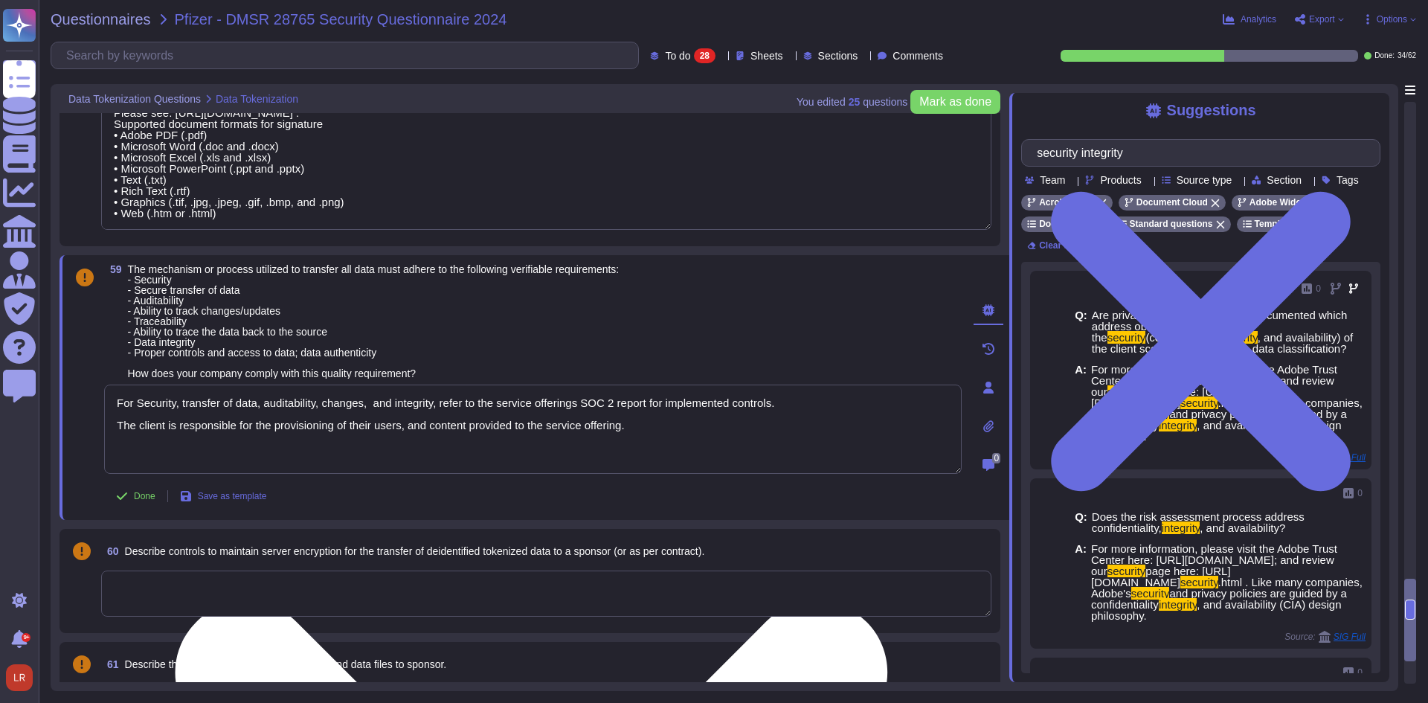
drag, startPoint x: 503, startPoint y: 407, endPoint x: 488, endPoint y: 408, distance: 14.9
click at [489, 408] on textarea "For Security, transfer of data, auditability, changes, and integrity, refer to …" at bounding box center [533, 429] width 858 height 89
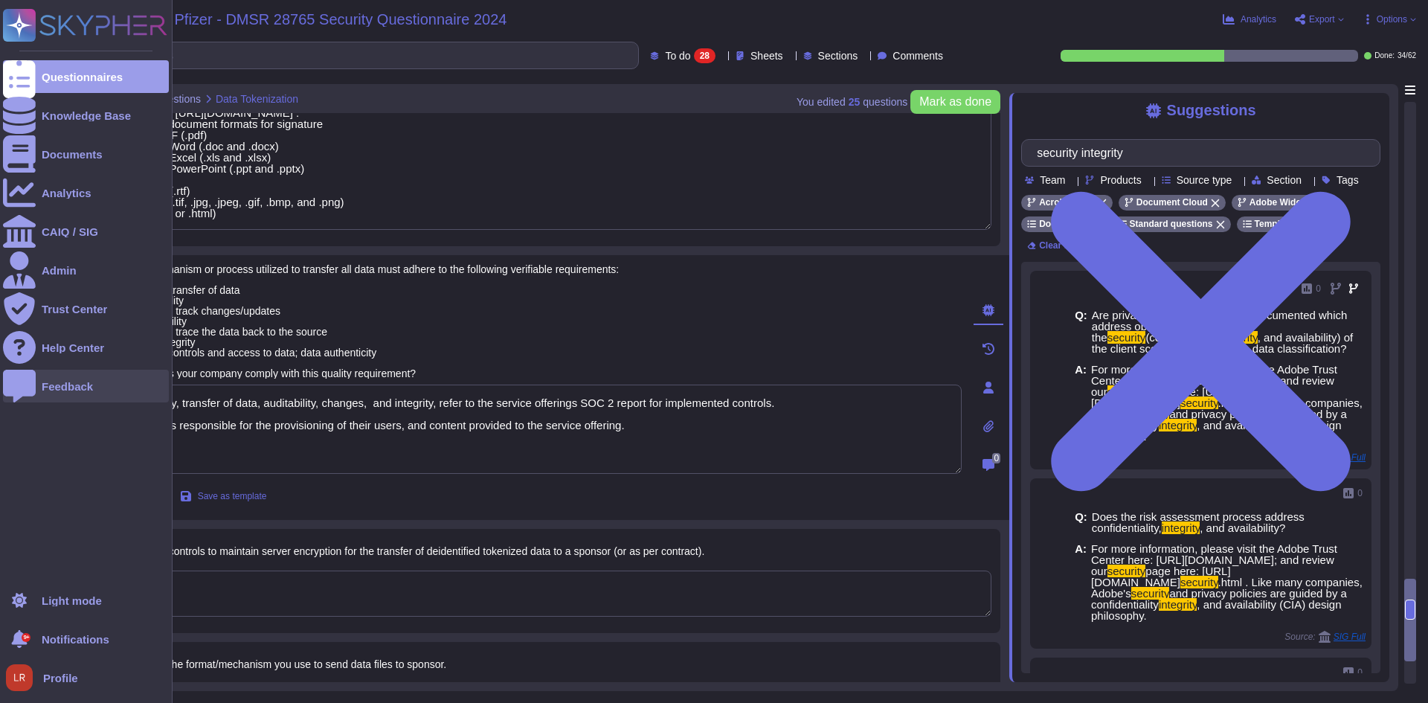
drag, startPoint x: 435, startPoint y: 411, endPoint x: 52, endPoint y: 399, distance: 383.3
click at [52, 399] on div "Questionnaires Knowledge Base Documents Analytics CAIQ / SIG Admin Trust Center…" at bounding box center [714, 351] width 1428 height 703
click at [55, 402] on ul "Questionnaires Knowledge Base Documents Analytics CAIQ / SIG Admin Trust Center…" at bounding box center [86, 317] width 166 height 515
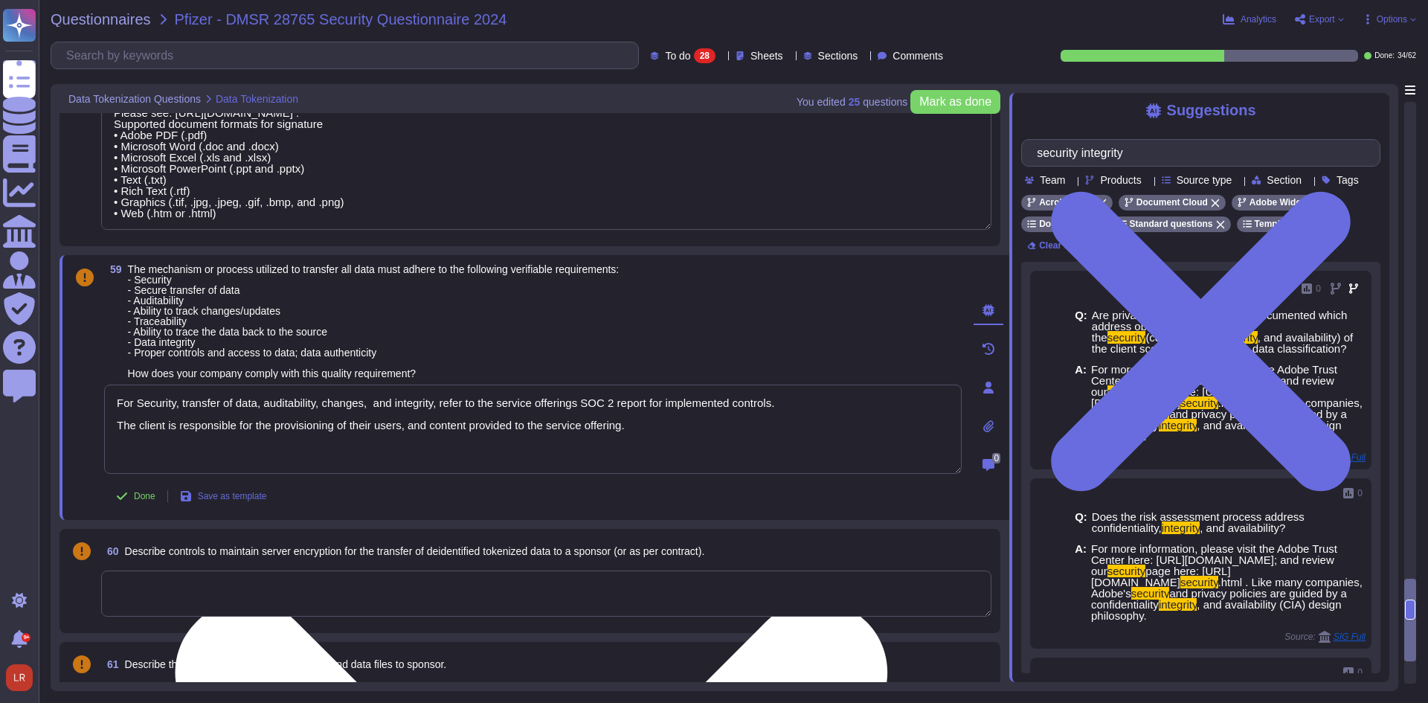
click at [443, 413] on textarea "For Security, transfer of data, auditability, changes, and integrity, refer to …" at bounding box center [533, 429] width 858 height 89
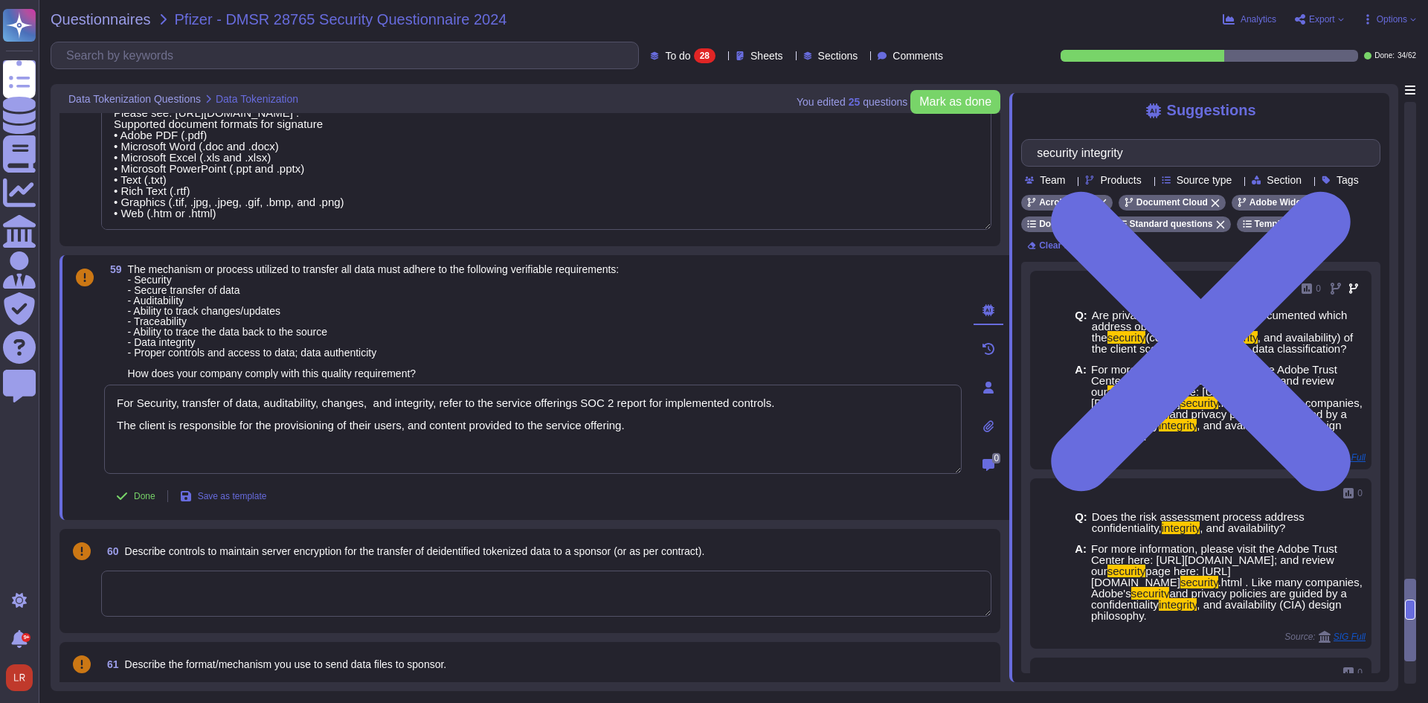
paste textarea "(confidentiality, integrity, and availability)"
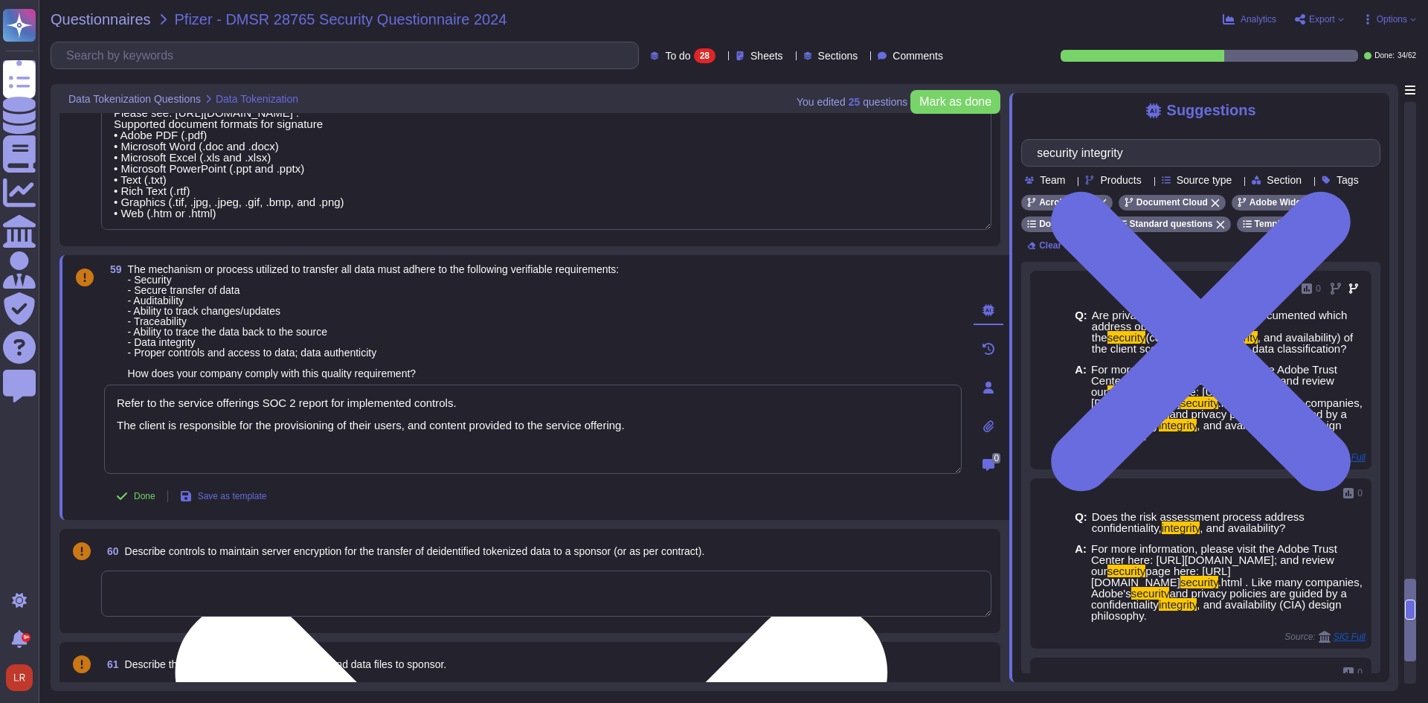
click at [454, 412] on textarea "Refer to the service offerings SOC 2 report for implemented controls. The clien…" at bounding box center [533, 429] width 858 height 89
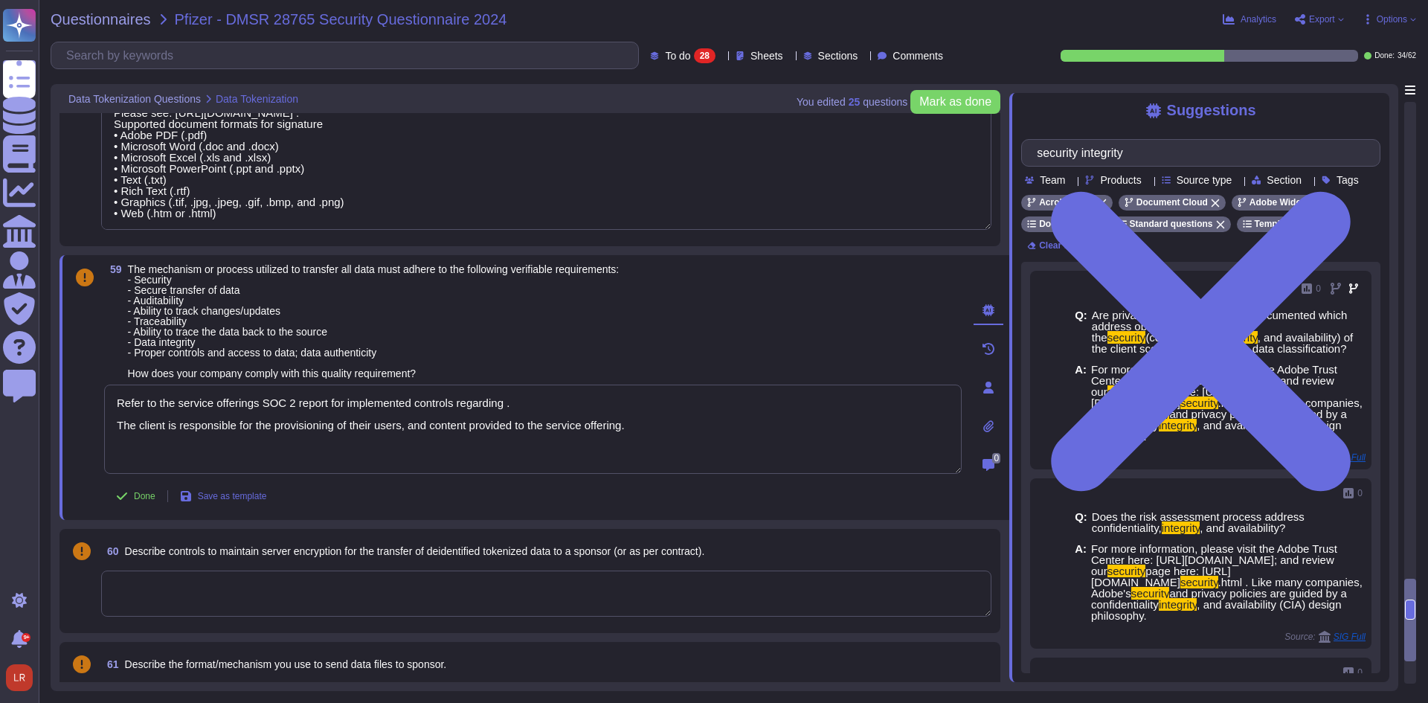
paste textarea "(confidentiality, integrity, and availability)"
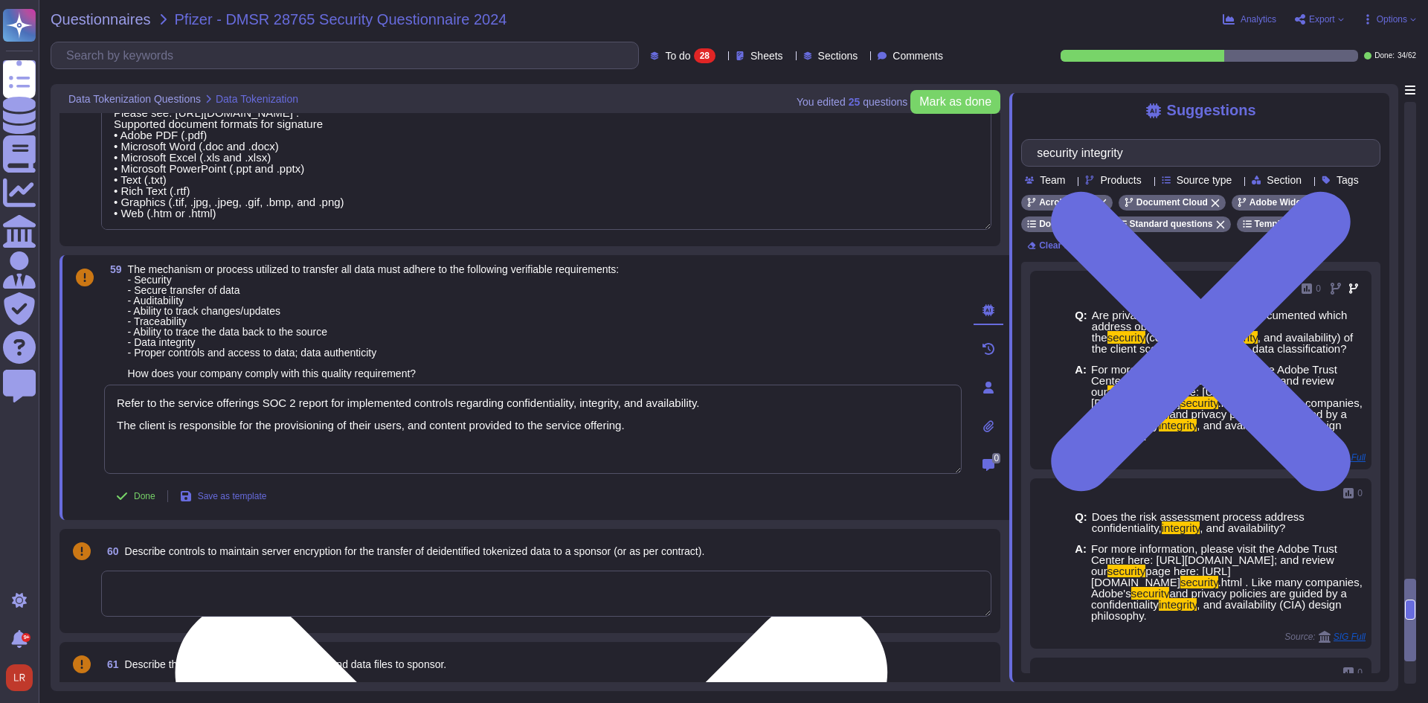
click at [647, 425] on textarea "Refer to the service offerings SOC 2 report for implemented controls regarding …" at bounding box center [533, 429] width 858 height 89
click at [653, 430] on textarea "Refer to the service offerings SOC 2 report for implemented controls regarding …" at bounding box center [533, 429] width 858 height 89
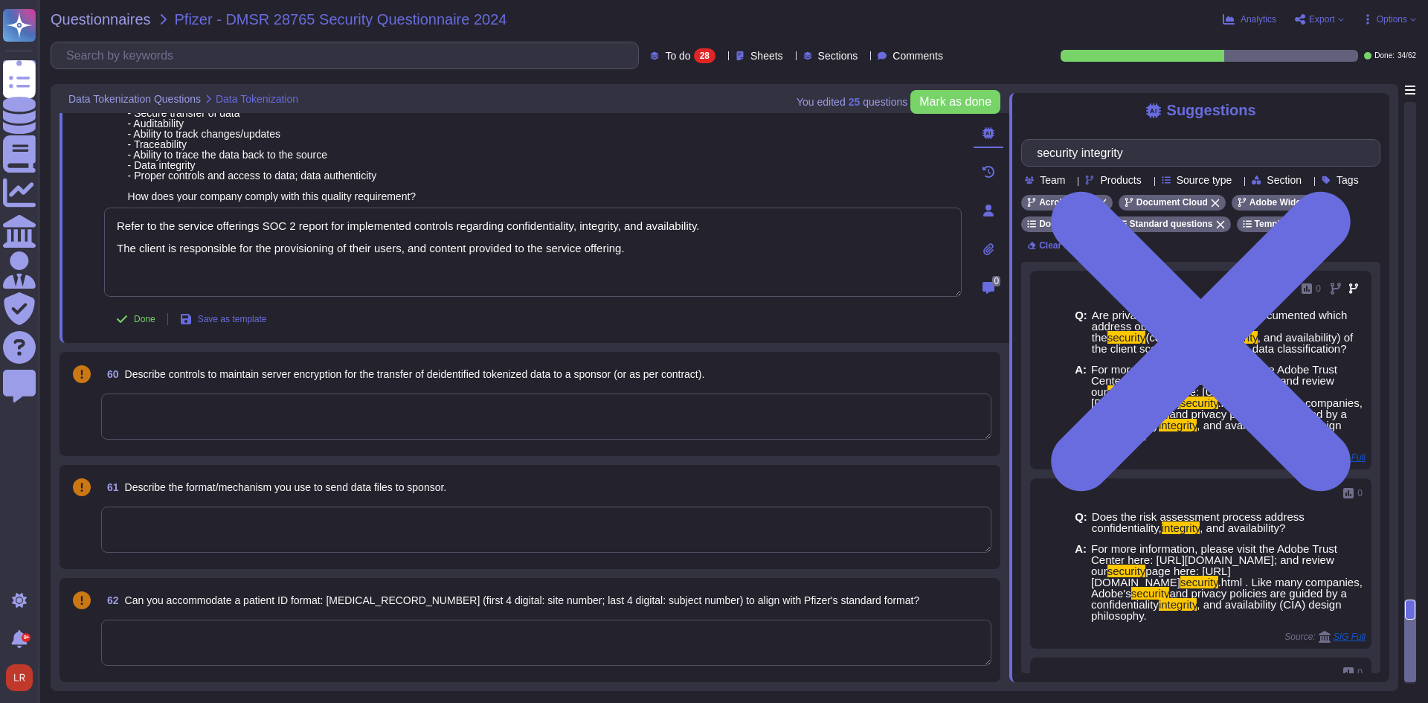
scroll to position [3897, 0]
click at [367, 373] on span "Describe controls to maintain server encryption for the transfer of deidentifie…" at bounding box center [415, 374] width 580 height 12
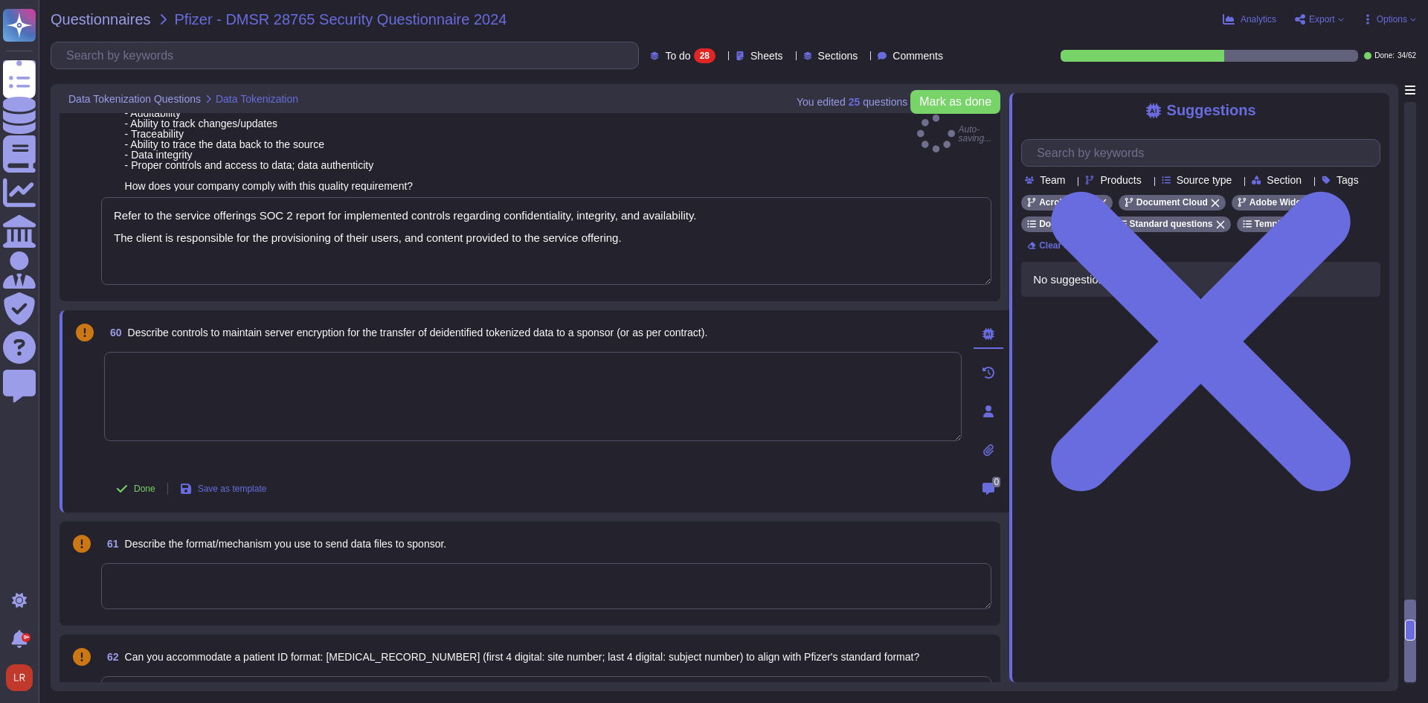
click at [367, 373] on textarea at bounding box center [533, 396] width 858 height 89
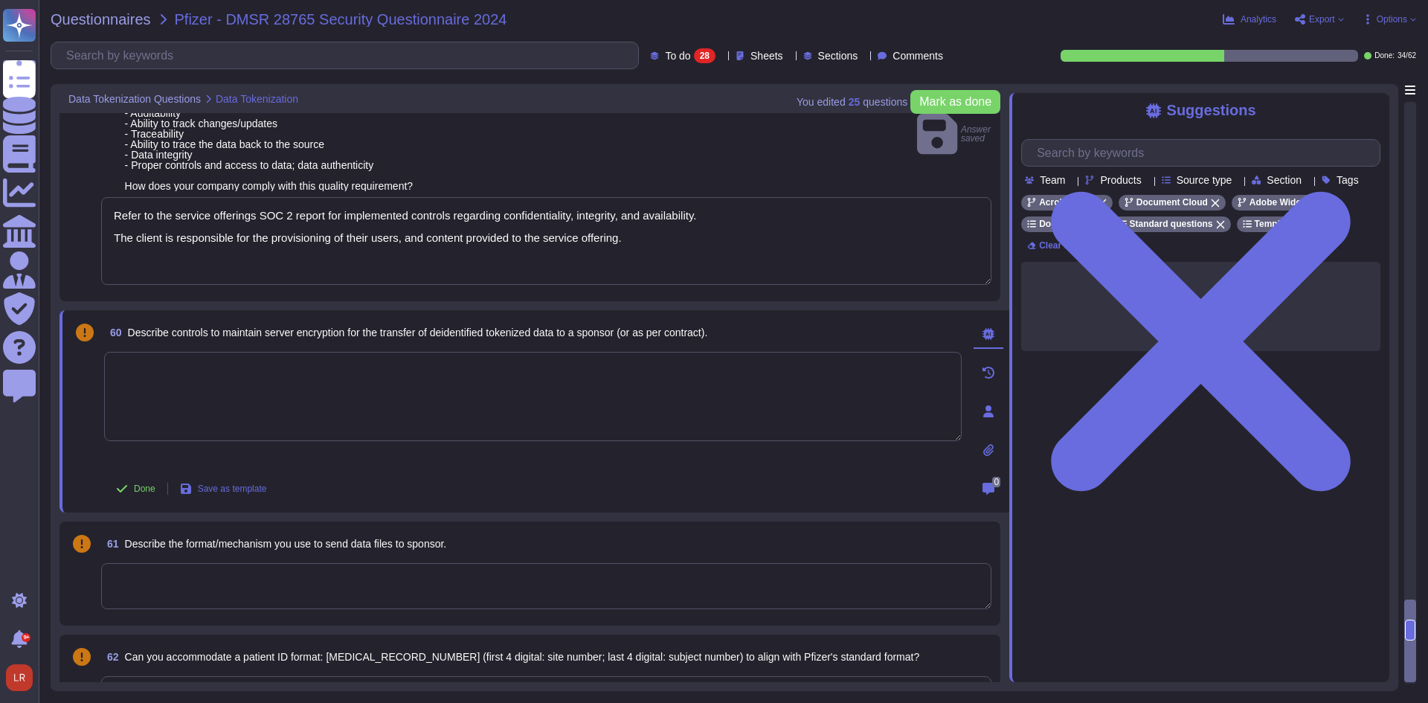
click at [410, 338] on span "Describe controls to maintain server encryption for the transfer of deidentifie…" at bounding box center [418, 333] width 580 height 12
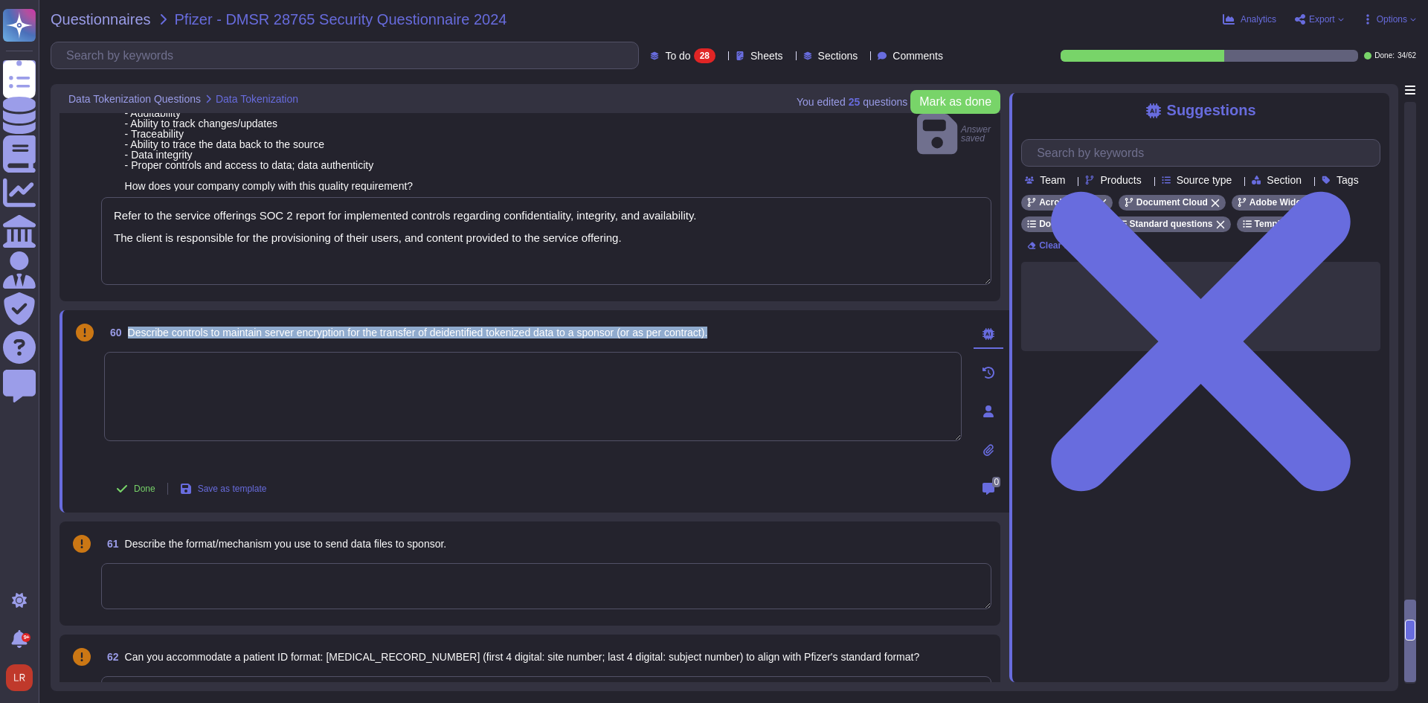
click at [410, 338] on span "Describe controls to maintain server encryption for the transfer of deidentifie…" at bounding box center [418, 333] width 580 height 12
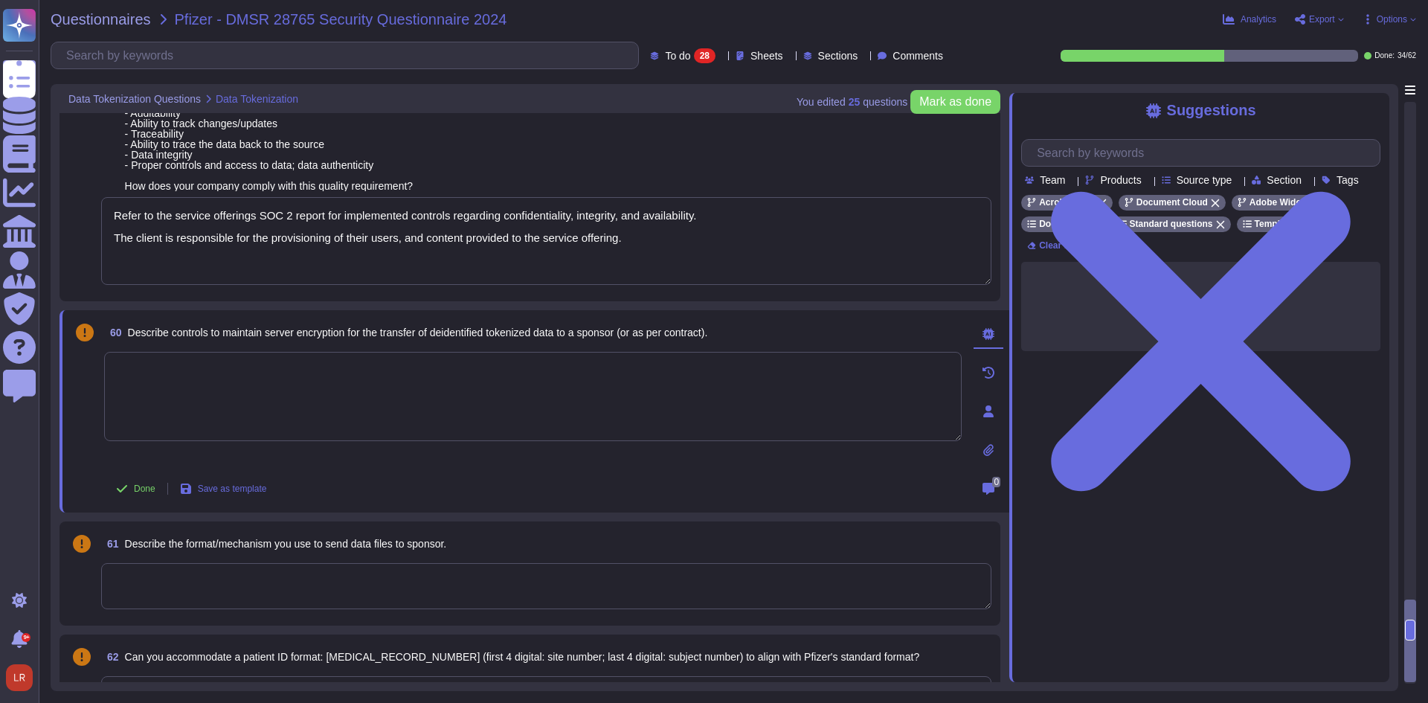
click at [410, 338] on span "Describe controls to maintain server encryption for the transfer of deidentifie…" at bounding box center [418, 333] width 580 height 12
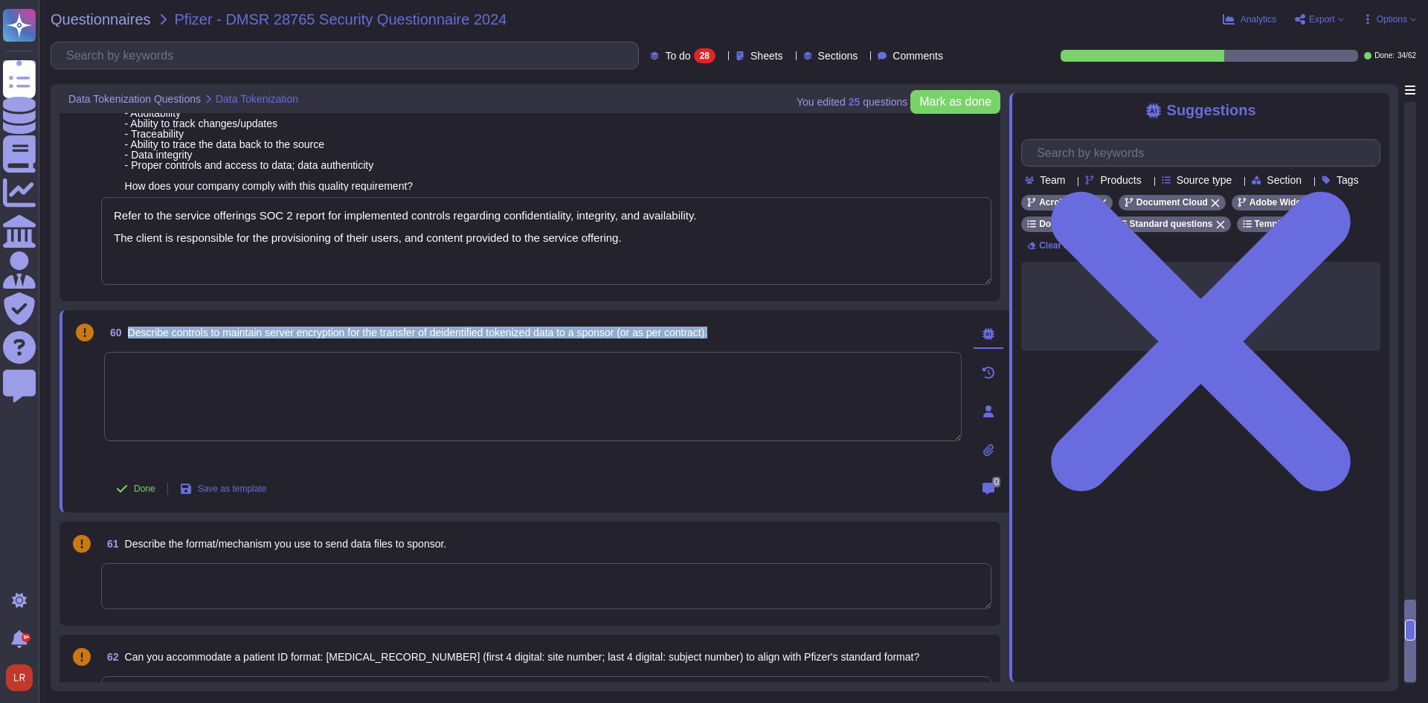
click at [410, 338] on span "Describe controls to maintain server encryption for the transfer of deidentifie…" at bounding box center [418, 333] width 580 height 12
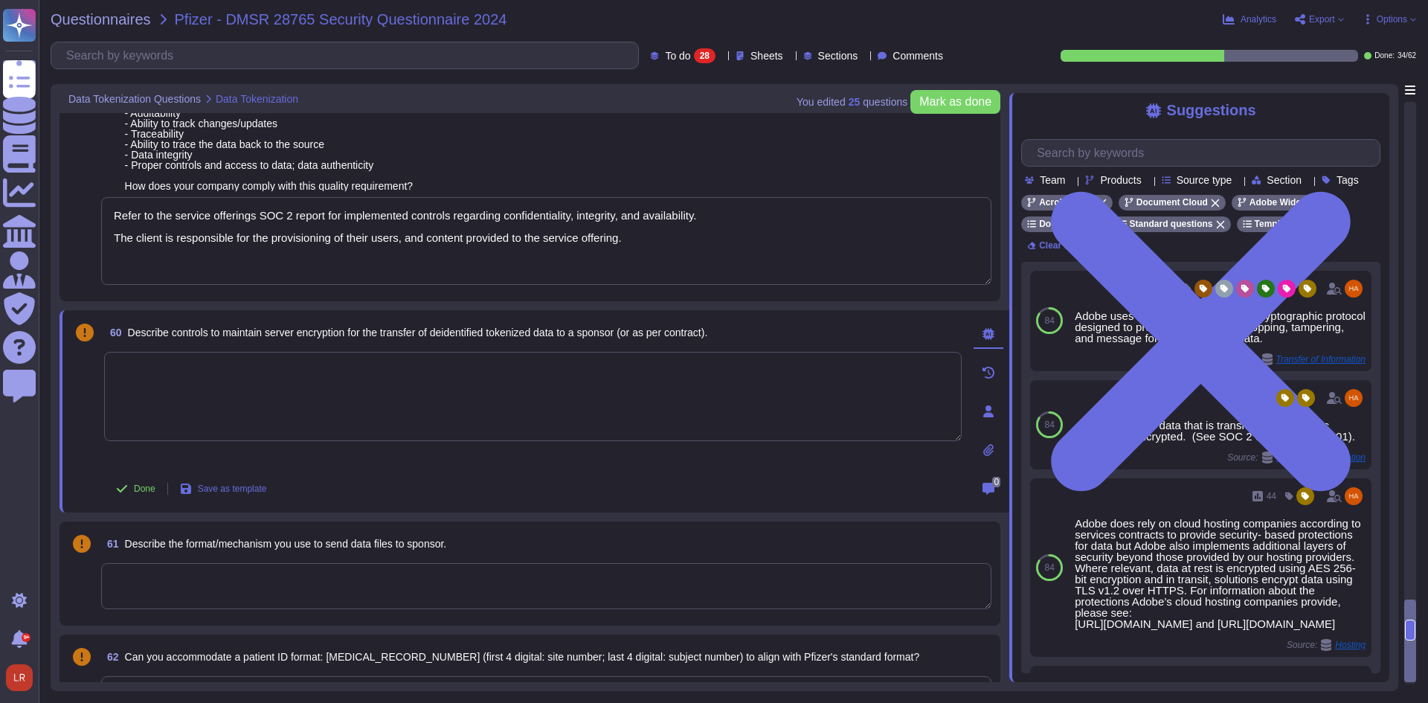
click at [350, 384] on textarea at bounding box center [533, 396] width 858 height 89
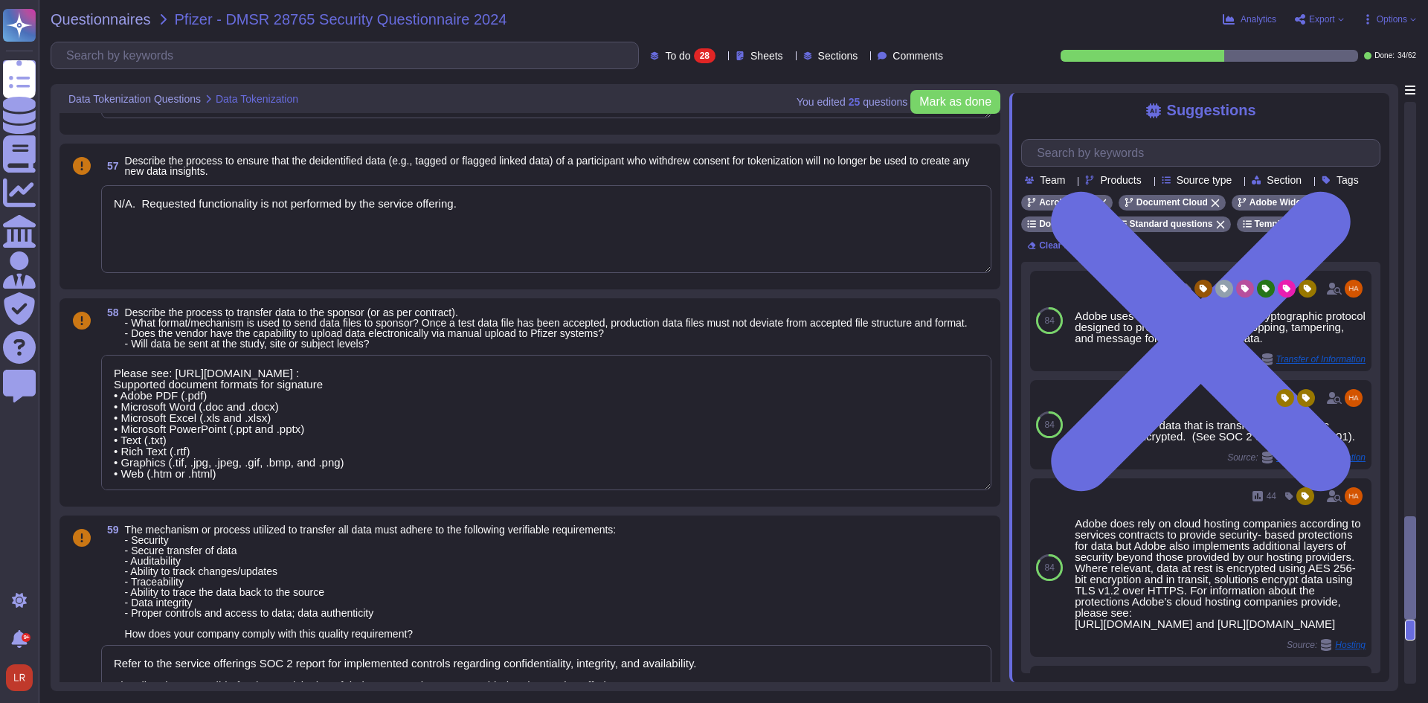
scroll to position [3309, 0]
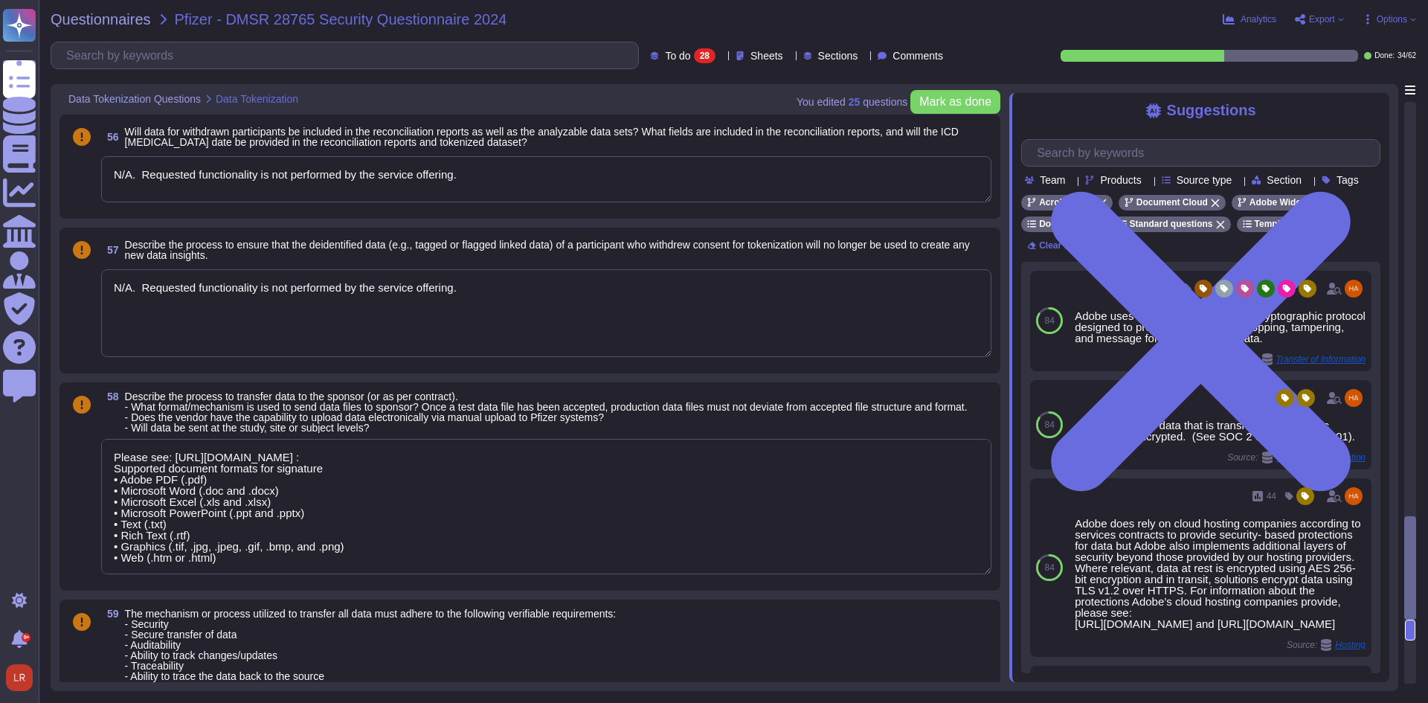
click at [303, 286] on textarea "N/A. Requested functionality is not performed by the service offering." at bounding box center [546, 313] width 890 height 88
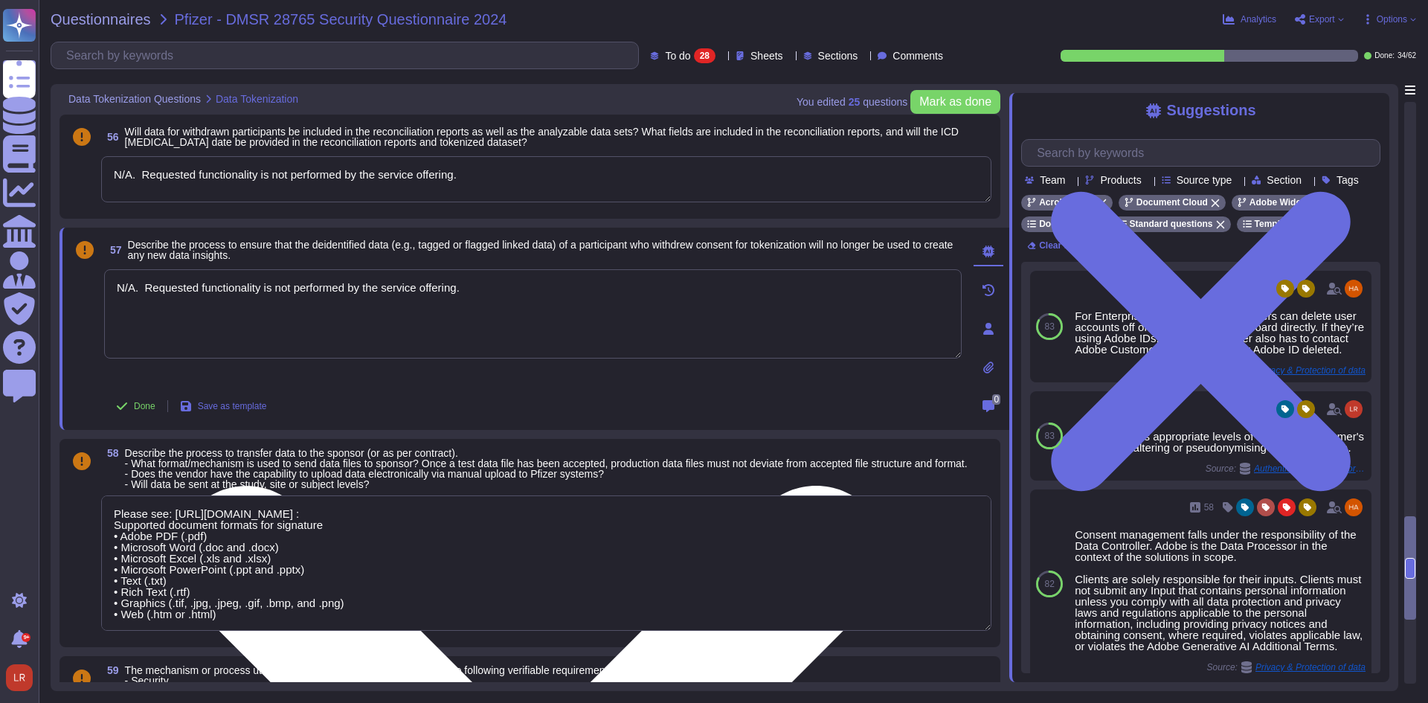
click at [303, 286] on textarea "N/A. Requested functionality is not performed by the service offering." at bounding box center [533, 313] width 858 height 89
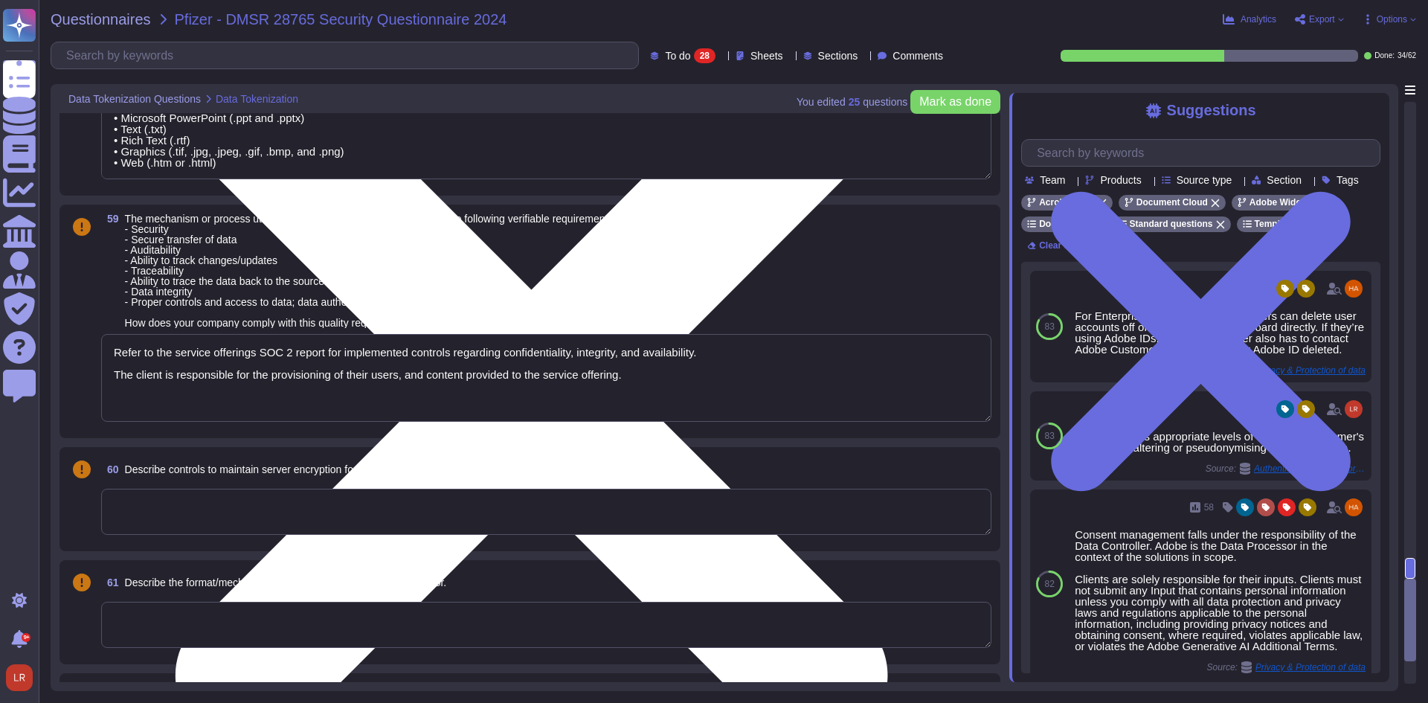
scroll to position [3806, 0]
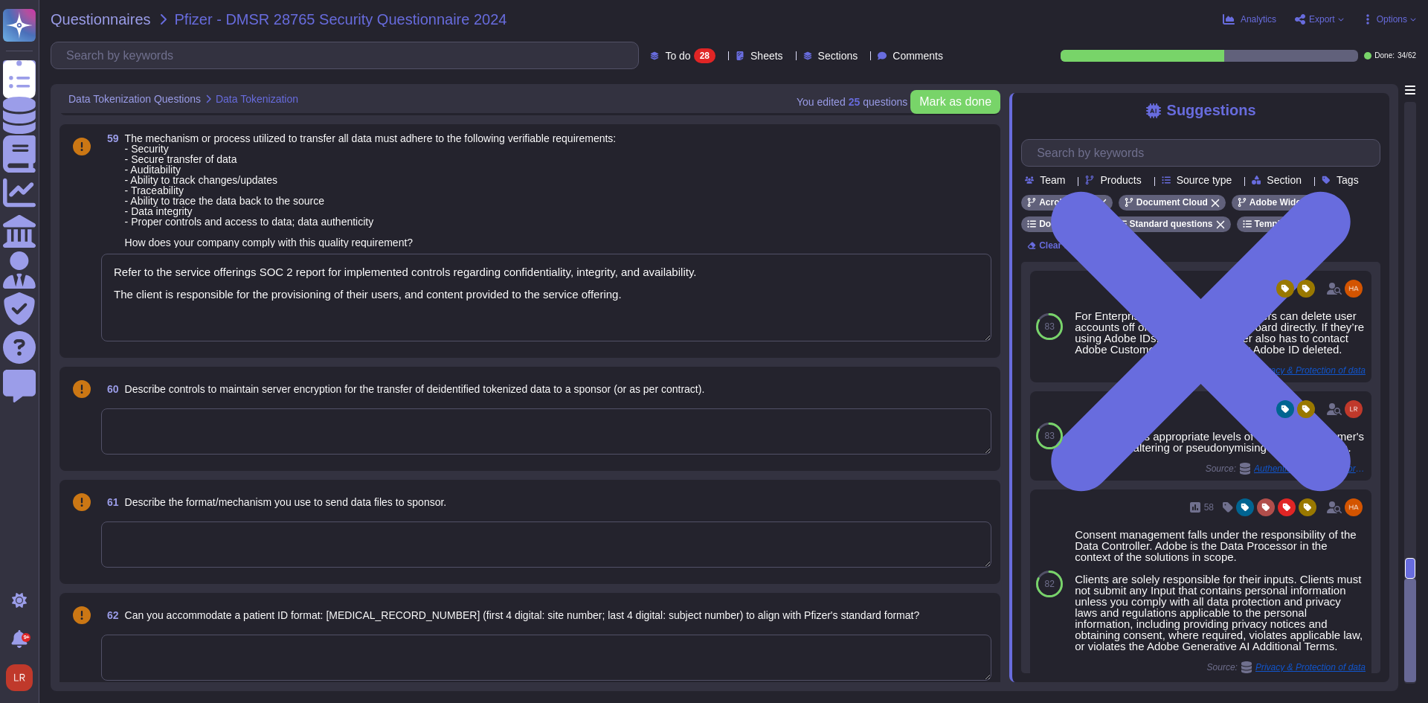
click at [263, 444] on textarea at bounding box center [546, 431] width 890 height 46
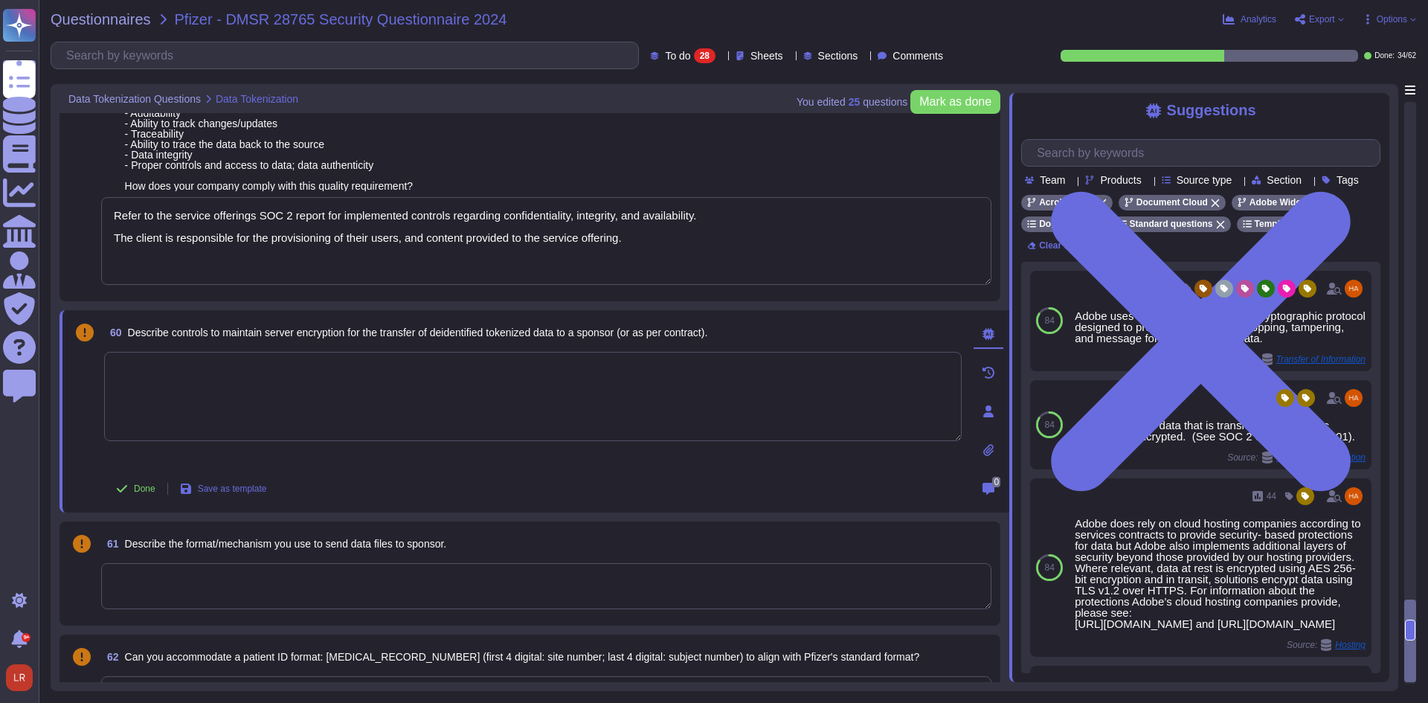
paste textarea "N/A. Requested functionality is not performed by the service offering."
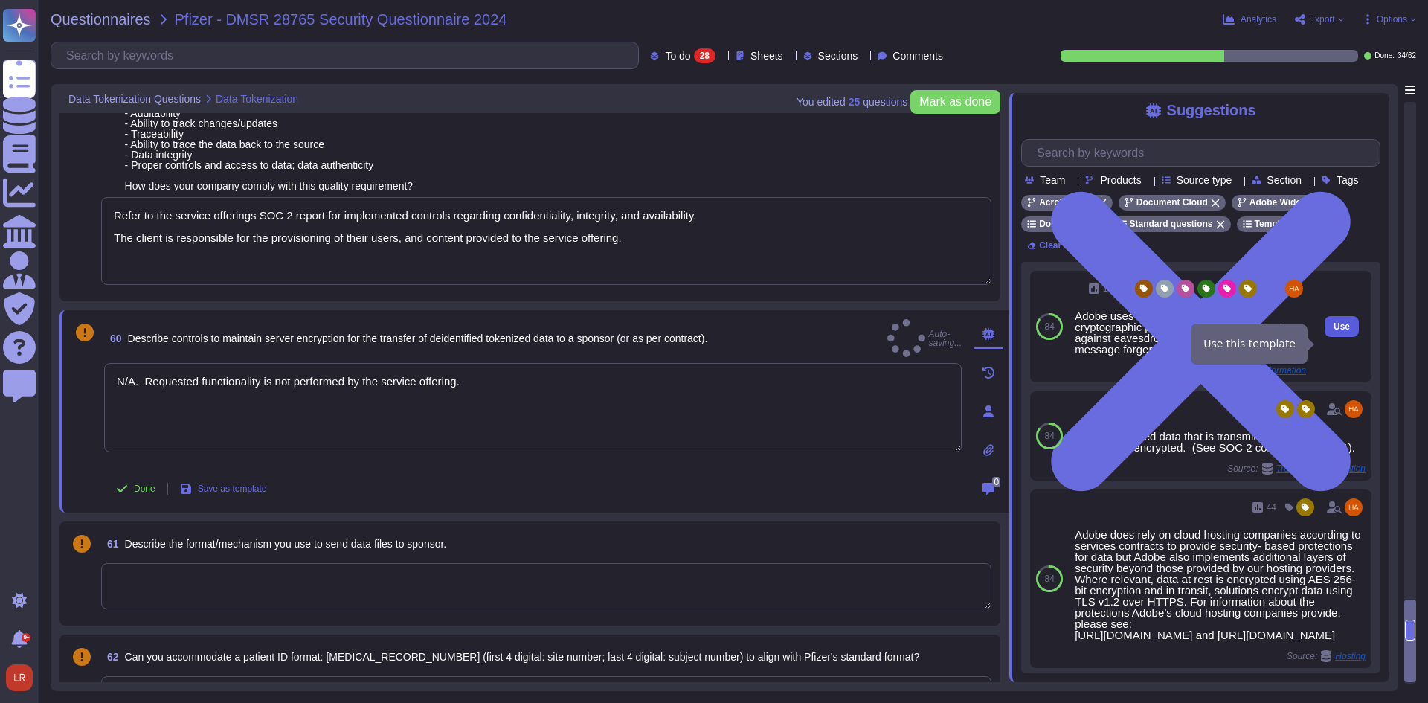
click at [1338, 337] on button "Use" at bounding box center [1342, 326] width 34 height 21
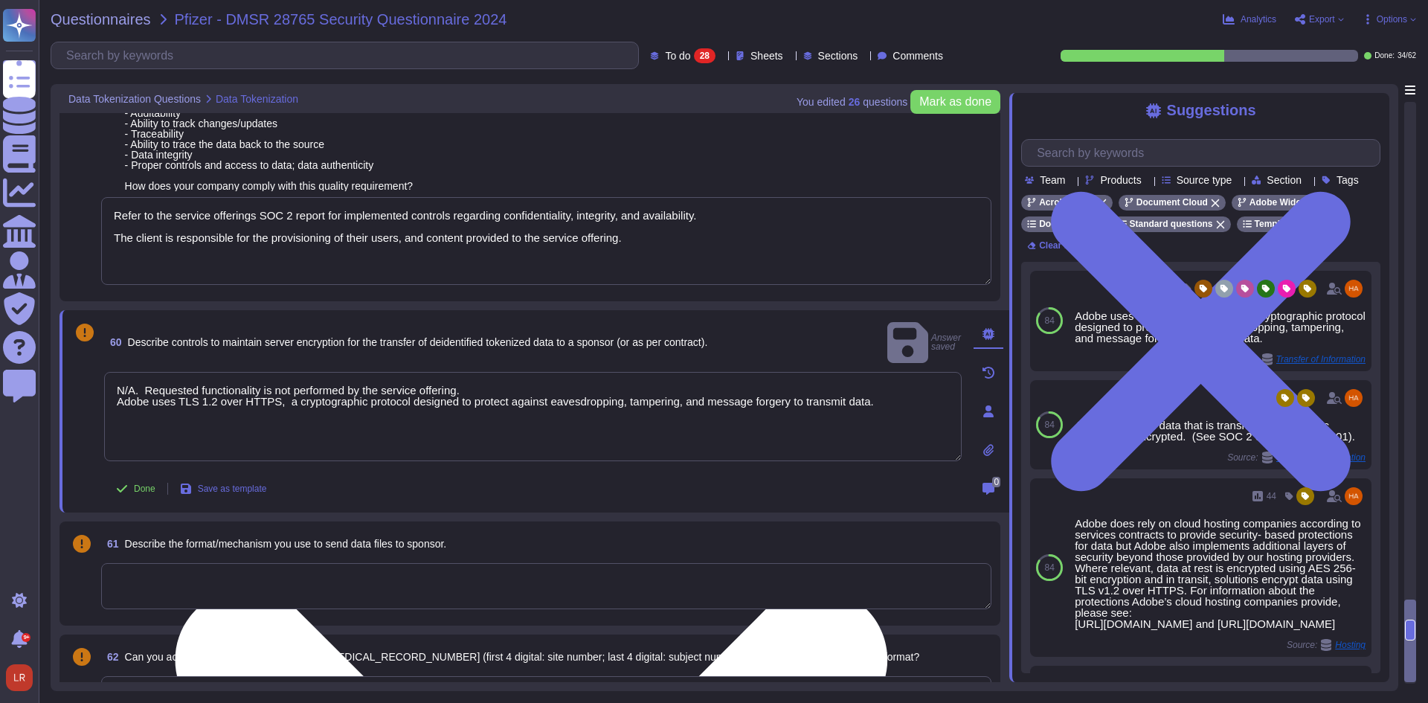
drag, startPoint x: 406, startPoint y: 370, endPoint x: 106, endPoint y: 366, distance: 300.5
click at [106, 372] on textarea "N/A. Requested functionality is not performed by the service offering. Adobe us…" at bounding box center [533, 416] width 858 height 89
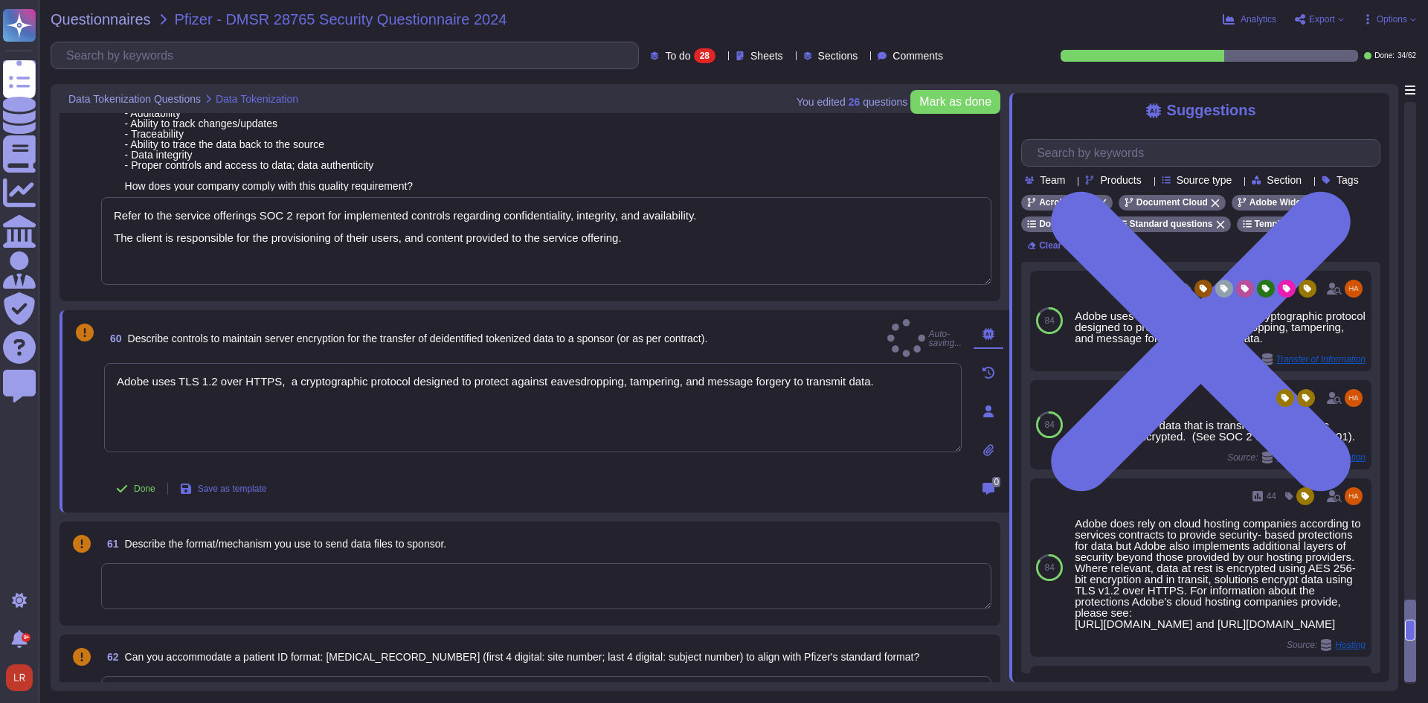
click at [479, 557] on div "61 Describe the format/mechanism you use to send data files to sponsor." at bounding box center [546, 543] width 890 height 27
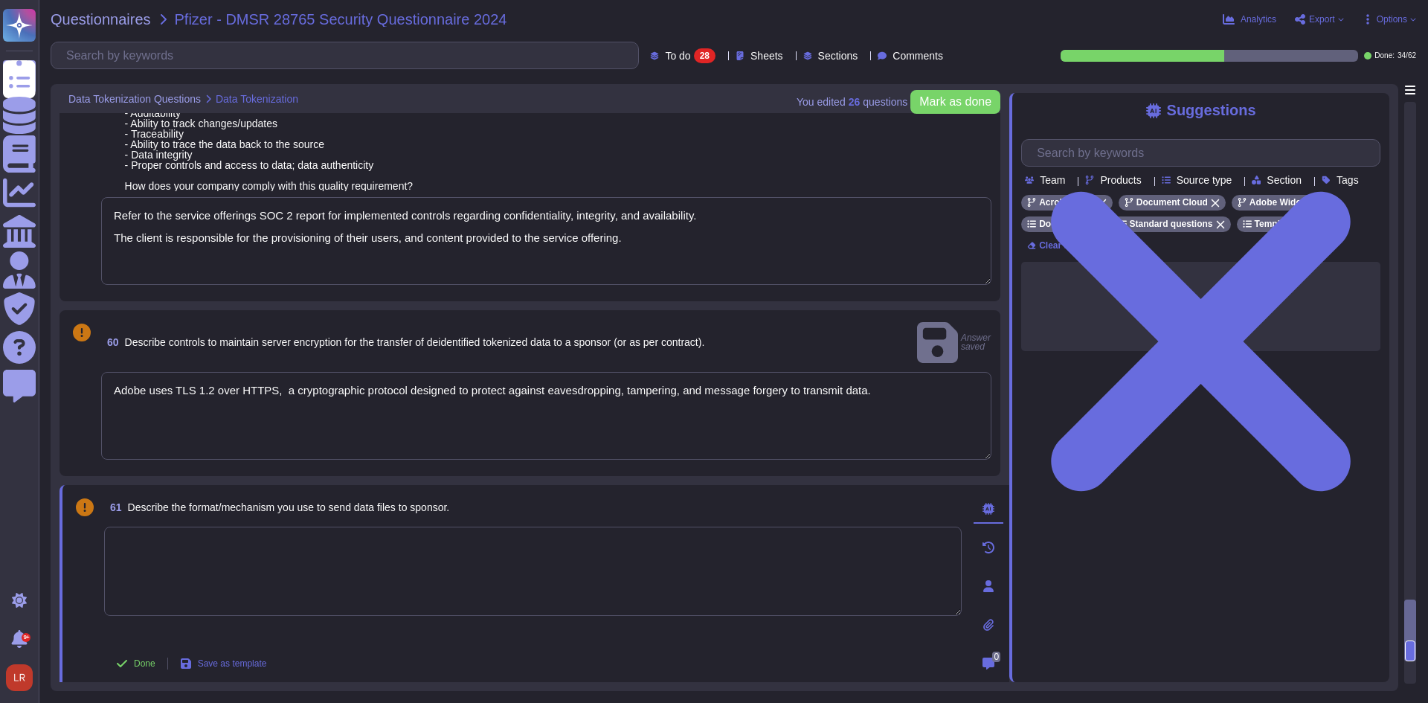
click at [381, 538] on textarea at bounding box center [533, 571] width 858 height 89
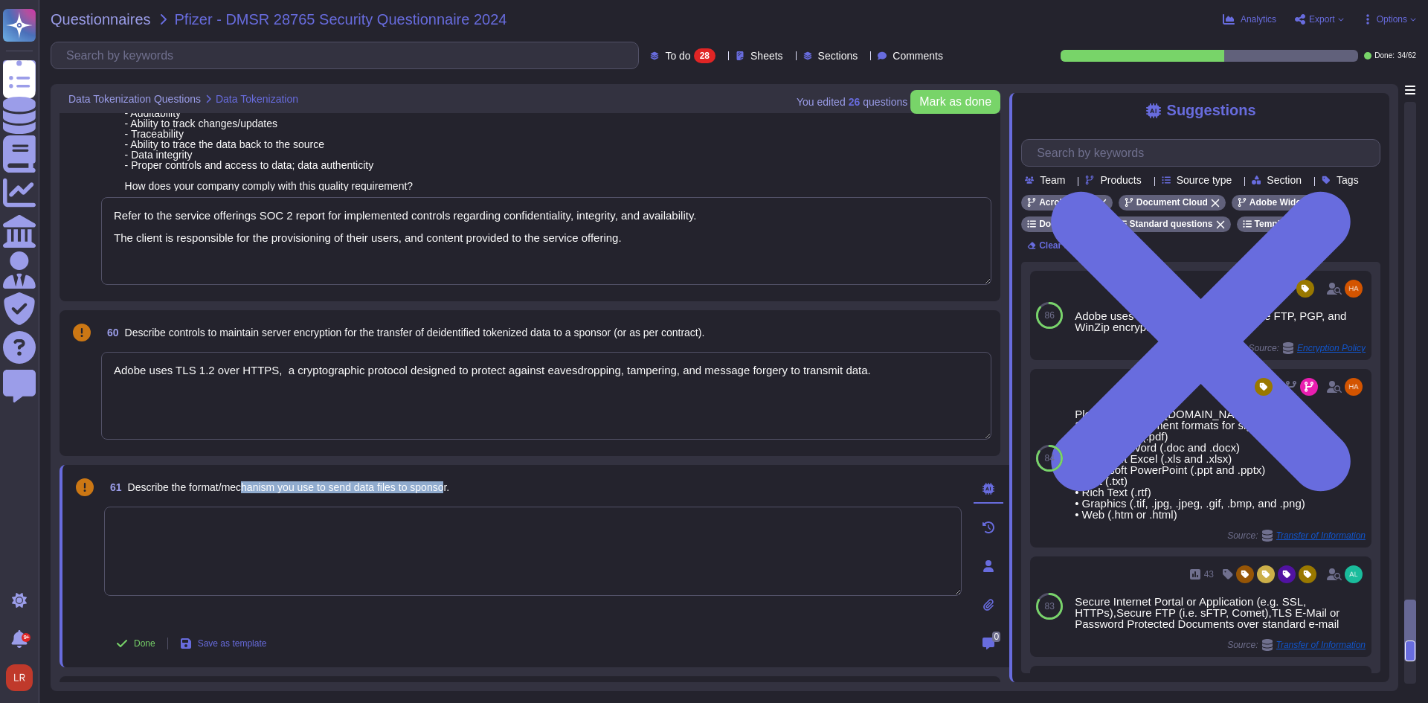
drag, startPoint x: 304, startPoint y: 502, endPoint x: 452, endPoint y: 502, distance: 148.0
click at [450, 493] on span "Describe the format/mechanism you use to send data files to sponsor." at bounding box center [289, 487] width 322 height 12
click at [272, 543] on textarea at bounding box center [533, 551] width 858 height 89
click at [265, 541] on textarea at bounding box center [533, 551] width 858 height 89
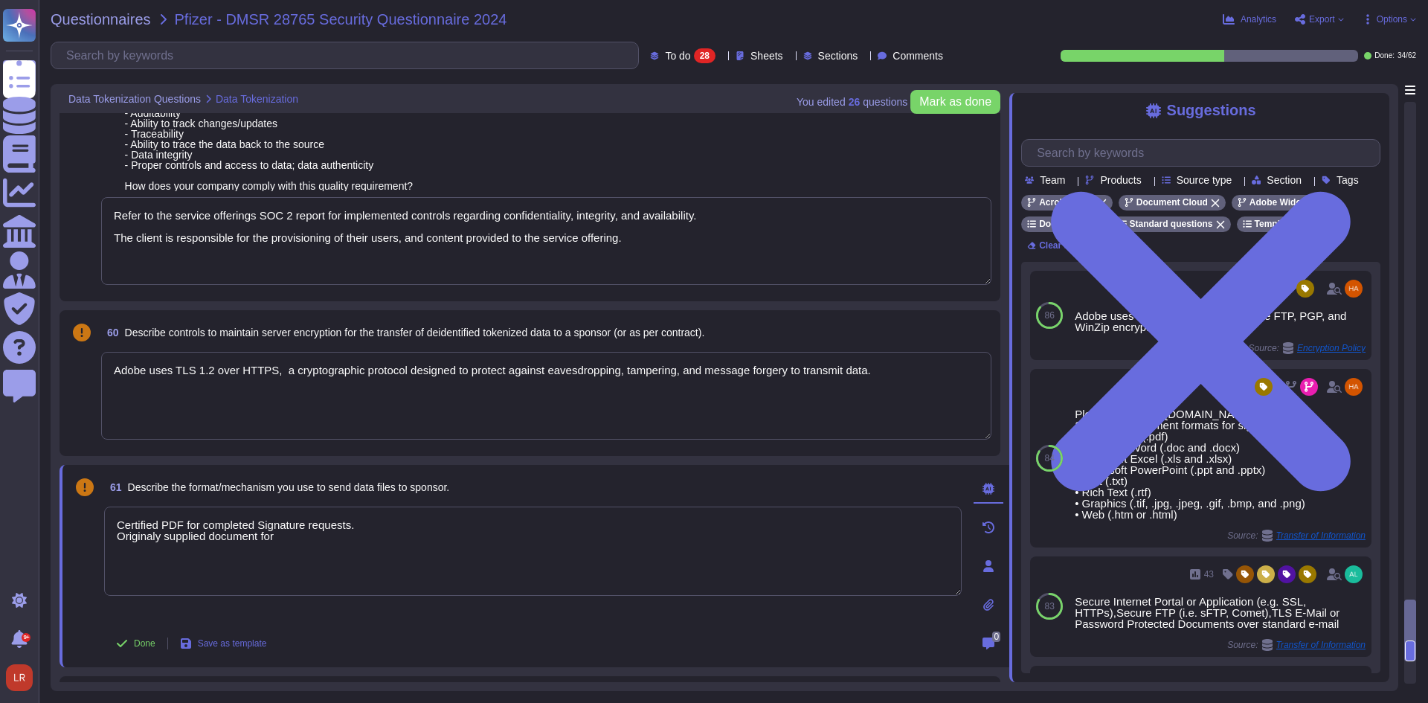
click at [302, 544] on textarea "Certified PDF for completed Signature requests. Originally supplied document for" at bounding box center [533, 551] width 858 height 89
click at [463, 500] on div "61 Describe the format/mechanism you use to send data files to sponsor." at bounding box center [533, 487] width 858 height 27
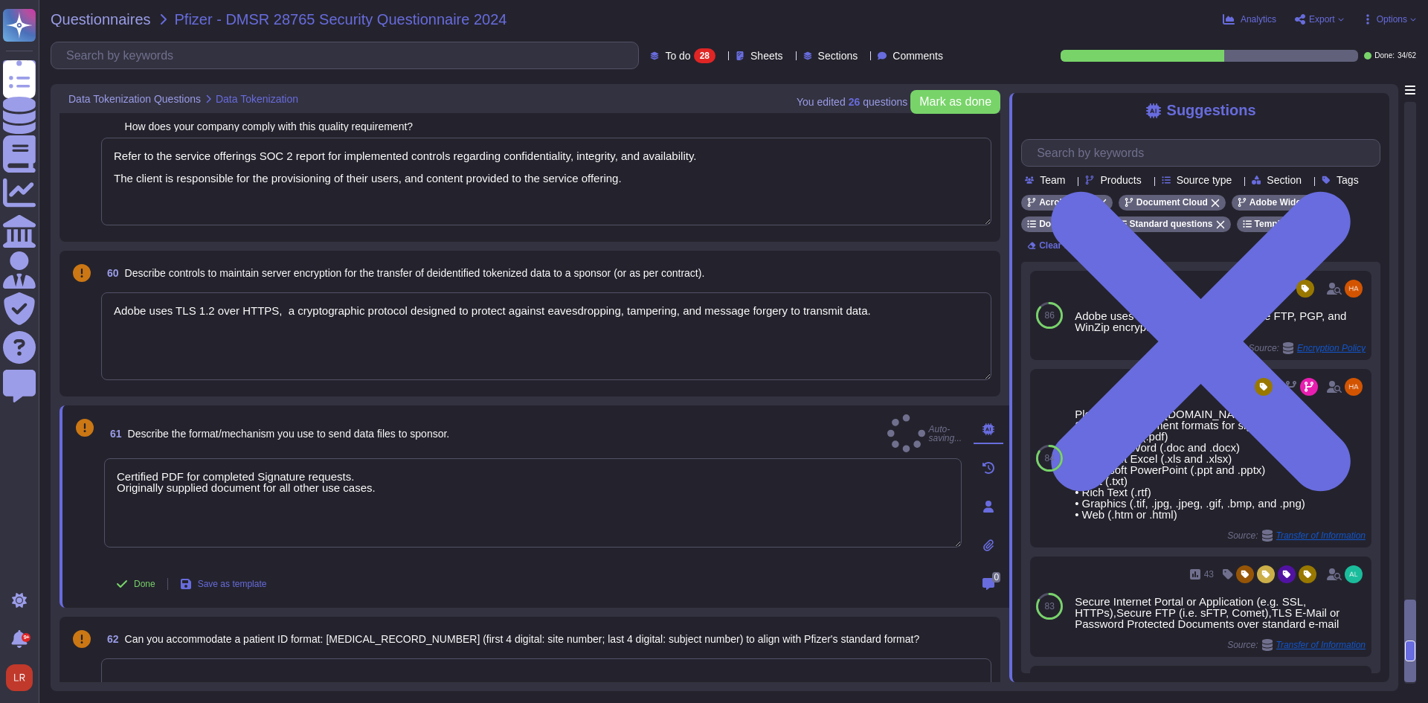
scroll to position [3905, 0]
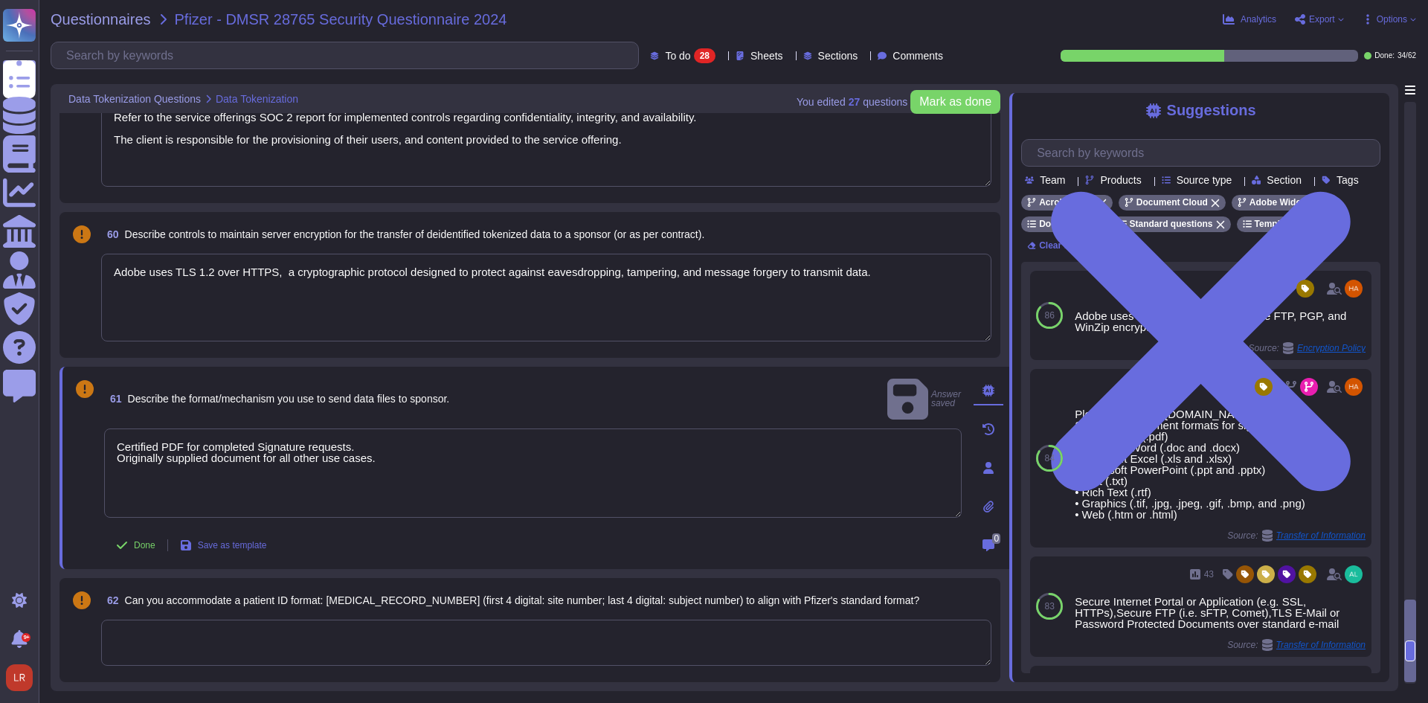
click at [387, 620] on textarea at bounding box center [546, 643] width 890 height 46
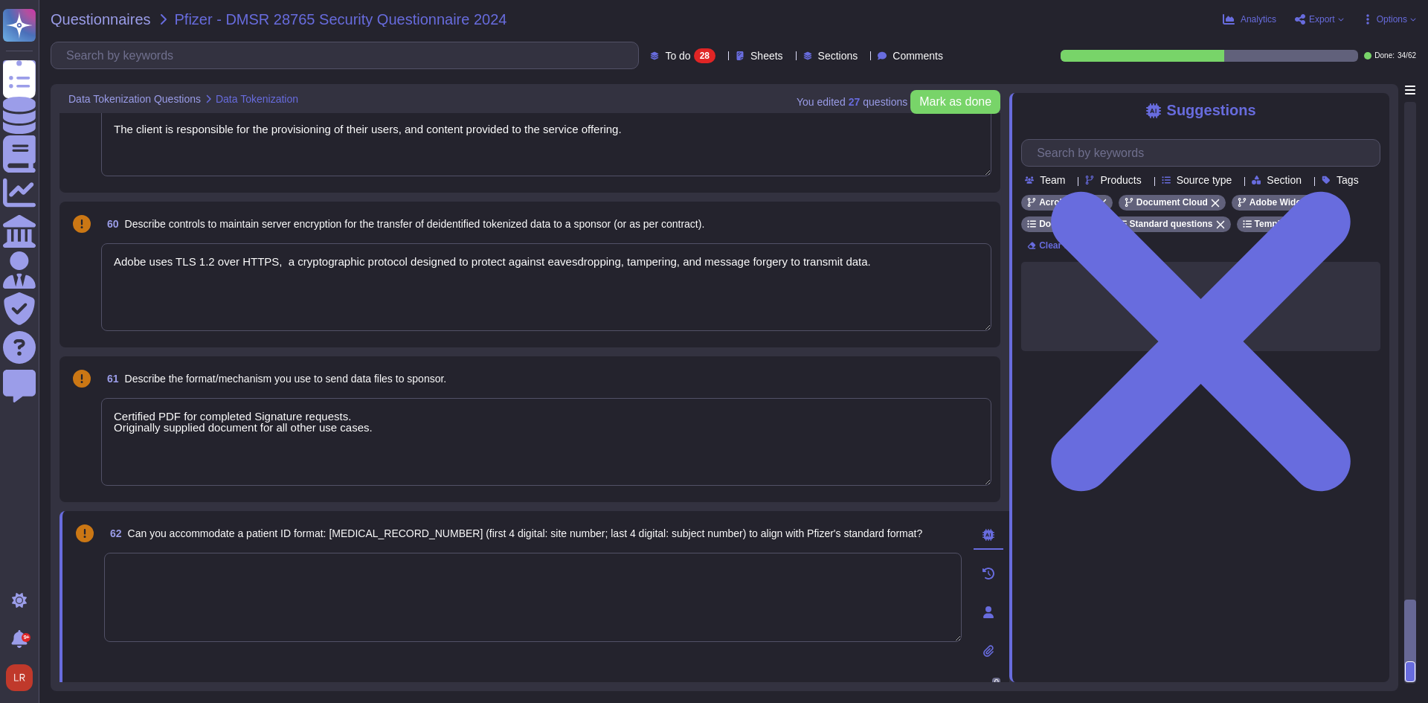
paste textarea "N/A. Requested functionality is not performed by the service offering."
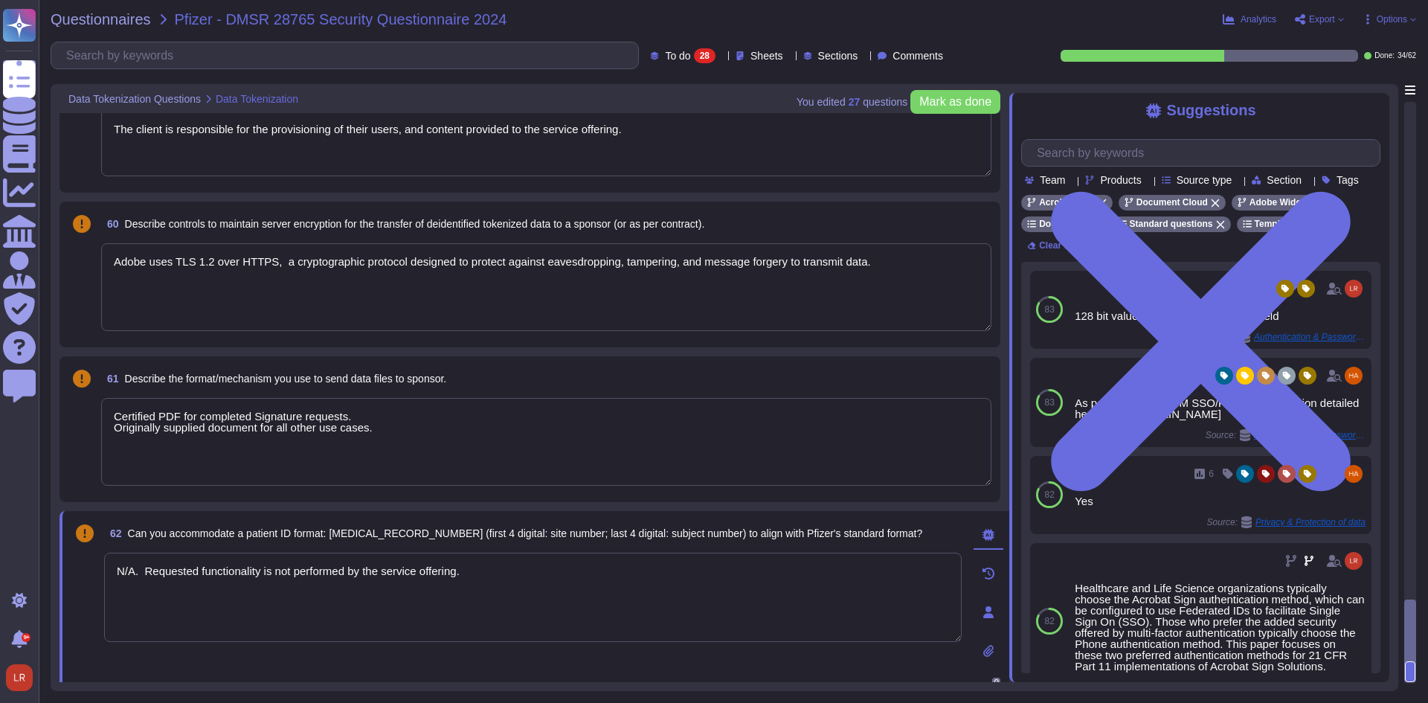
click at [510, 536] on span "Can you accommodate a patient ID format: [MEDICAL_RECORD_NUMBER] (first 4 digit…" at bounding box center [525, 533] width 795 height 12
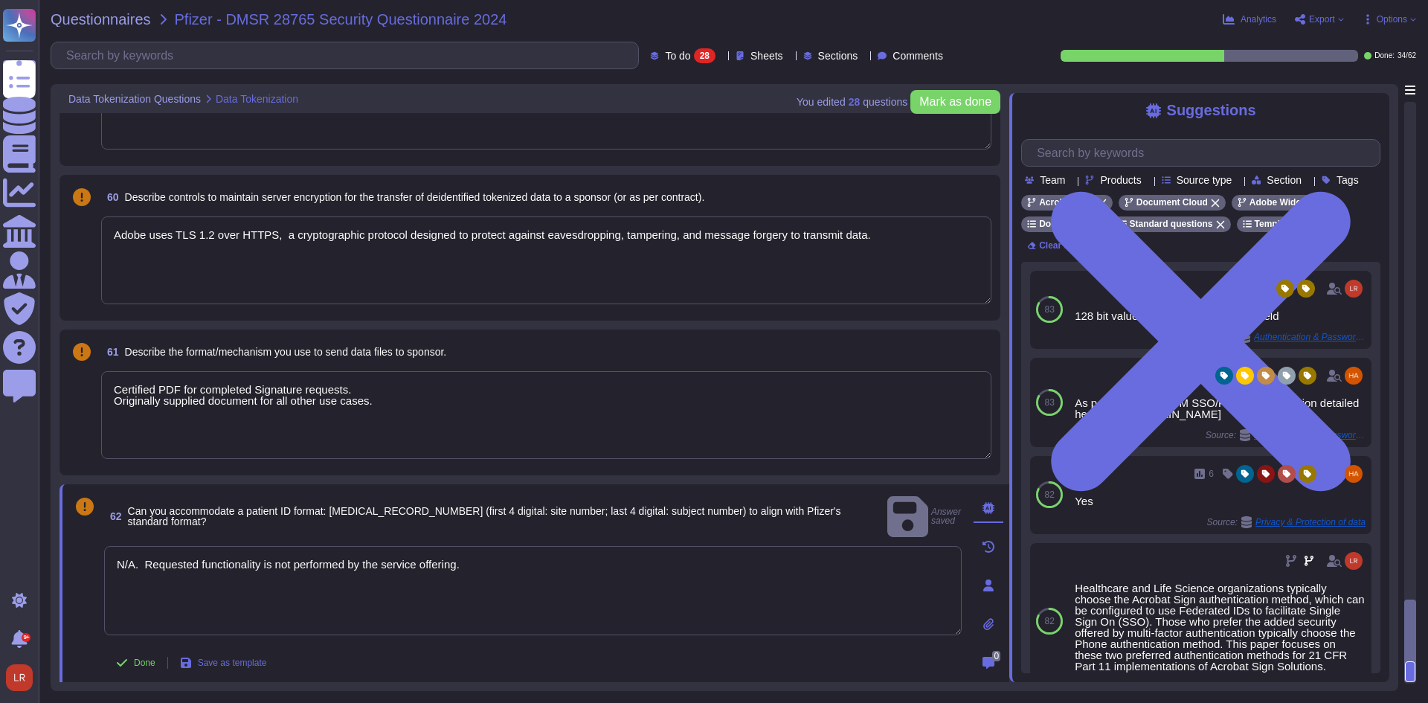
scroll to position [3947, 0]
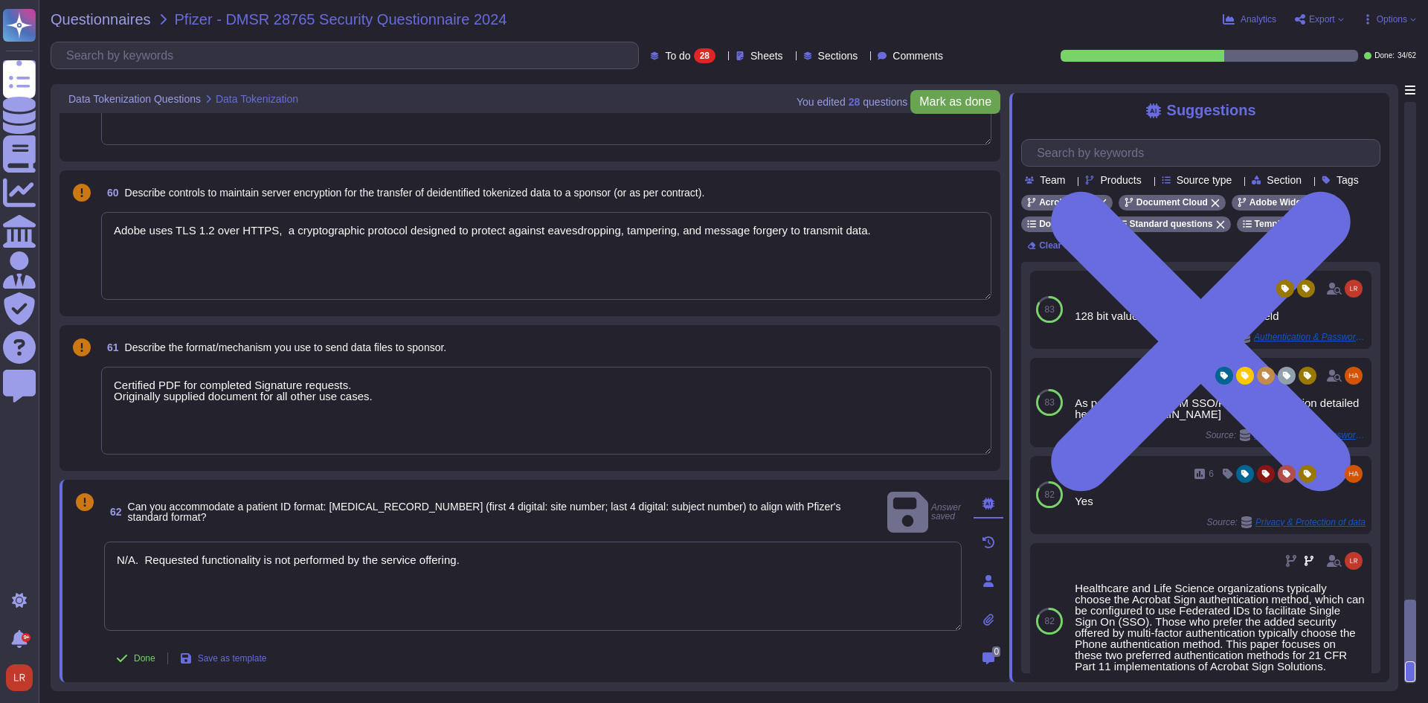
click at [971, 97] on span "Mark as done" at bounding box center [955, 102] width 72 height 12
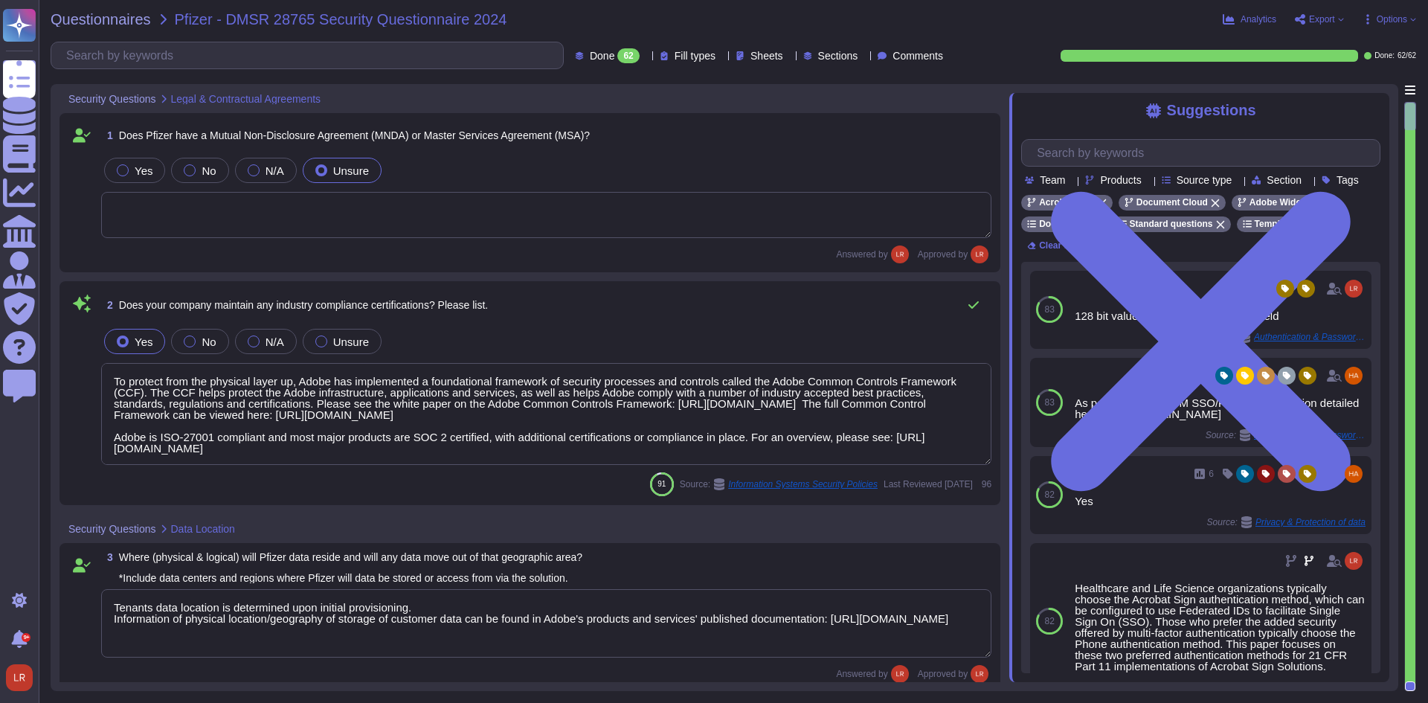
click at [1338, 23] on span "Export" at bounding box center [1319, 19] width 50 height 12
click at [1348, 90] on p "Download" at bounding box center [1374, 108] width 53 height 36
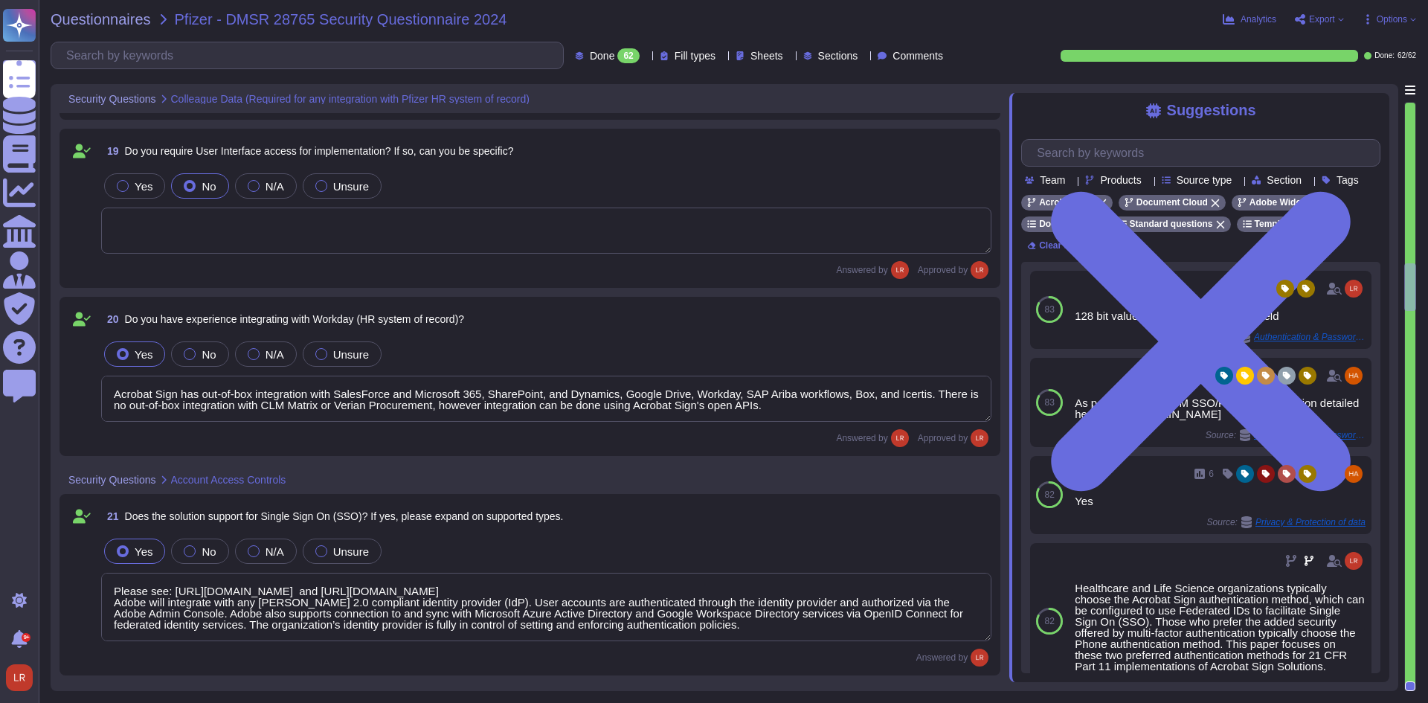
scroll to position [3223, 0]
